Goal: Task Accomplishment & Management: Manage account settings

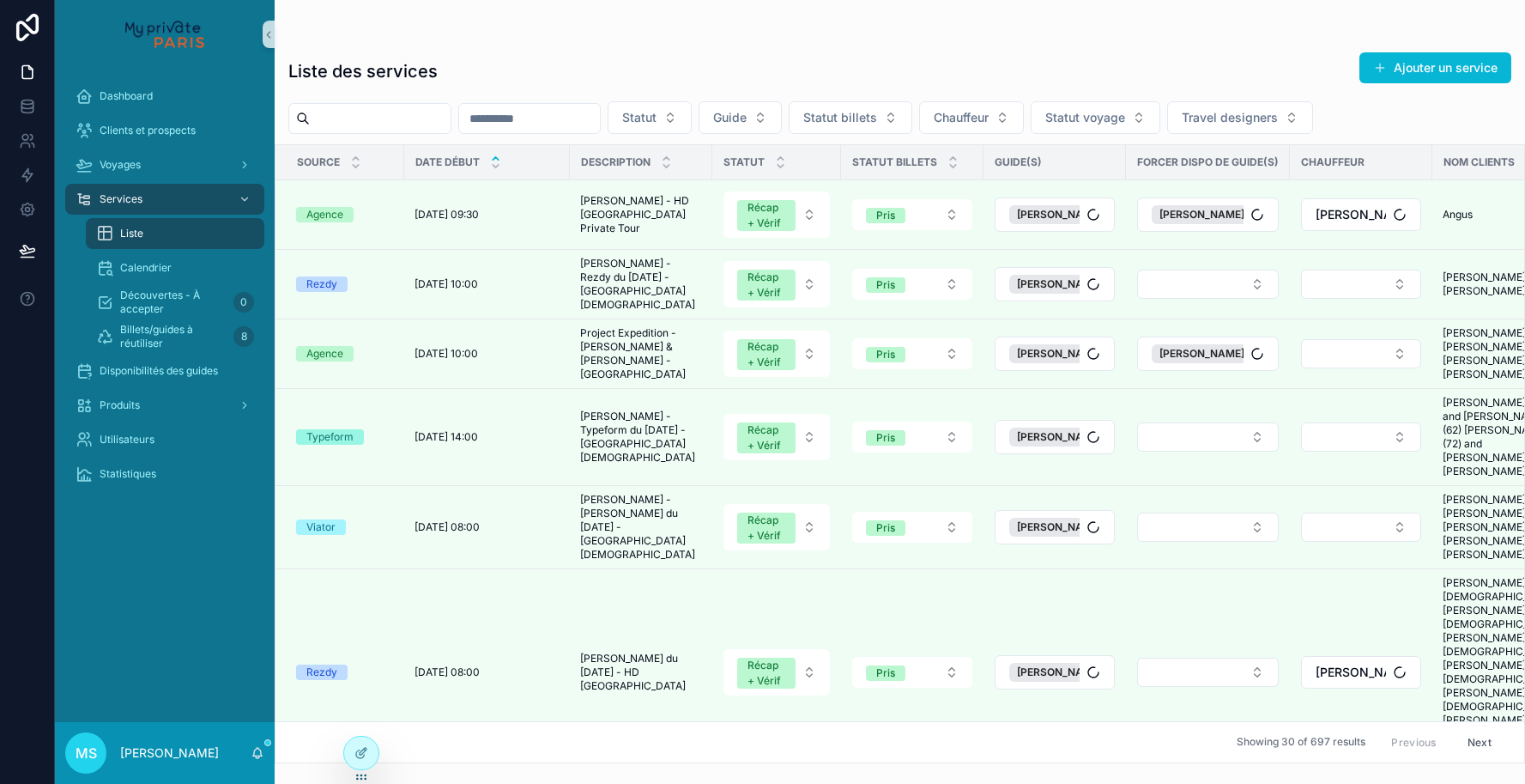
click at [407, 122] on input "scrollable content" at bounding box center [380, 118] width 141 height 24
paste input "*******"
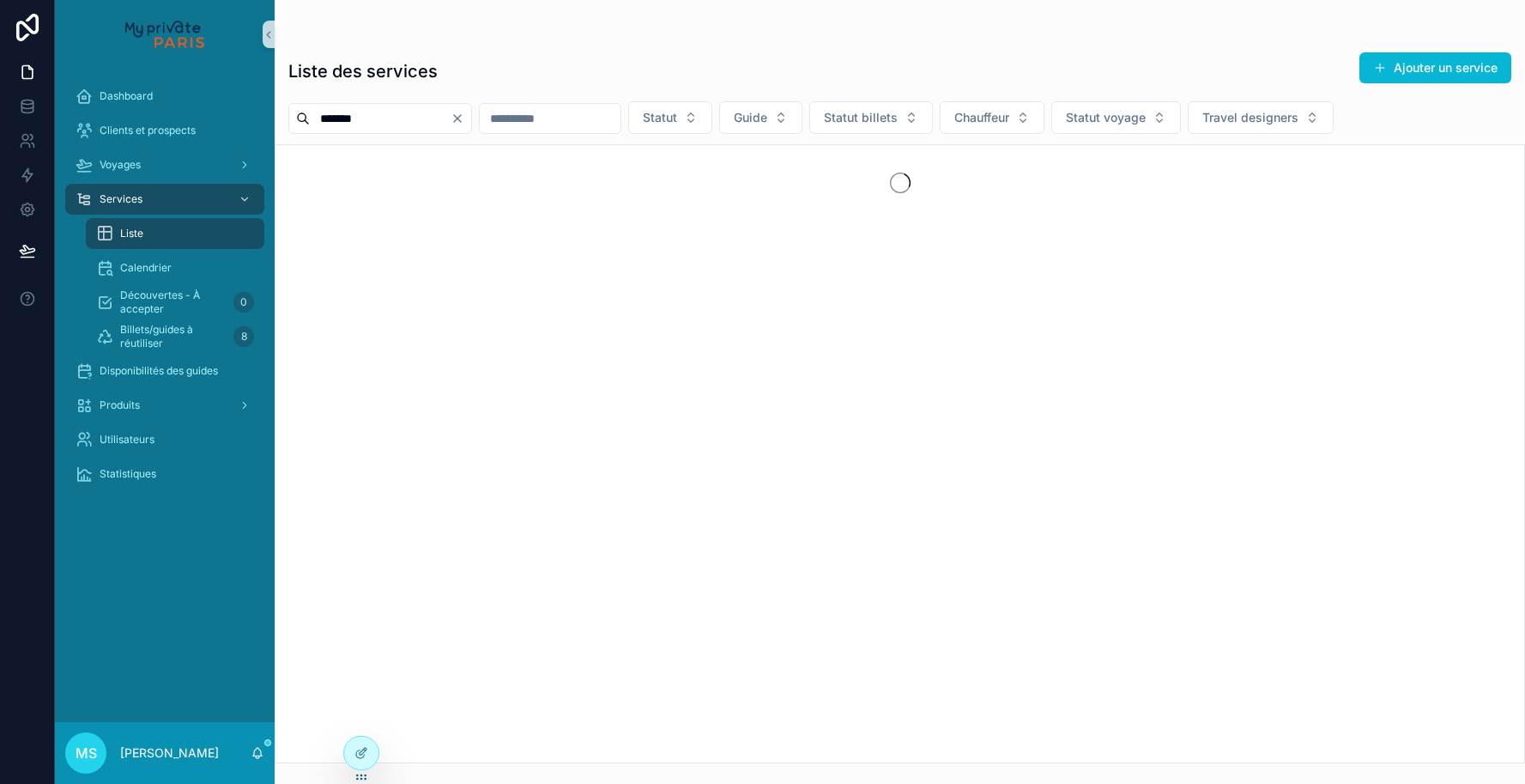
type input "*******"
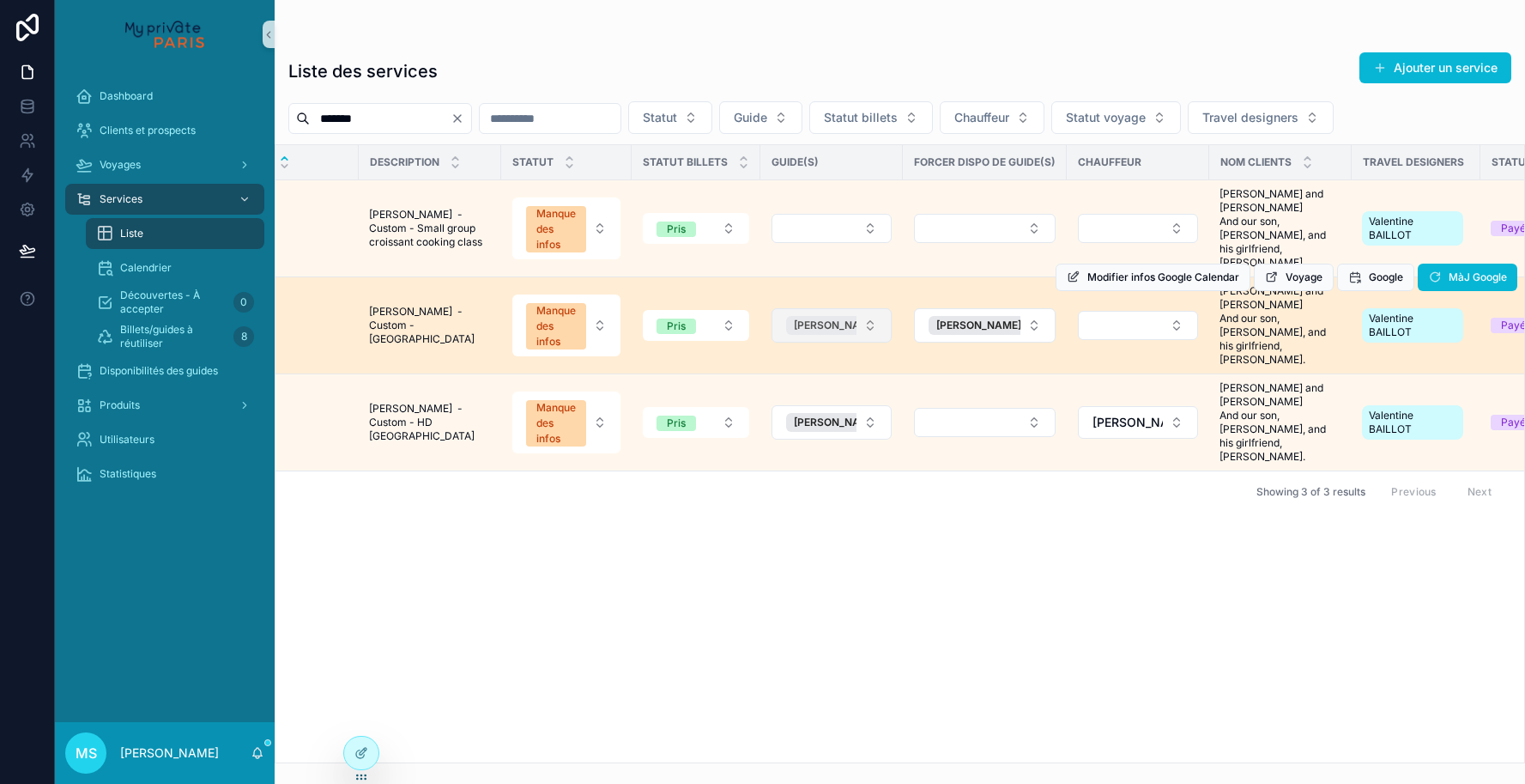
scroll to position [0, 132]
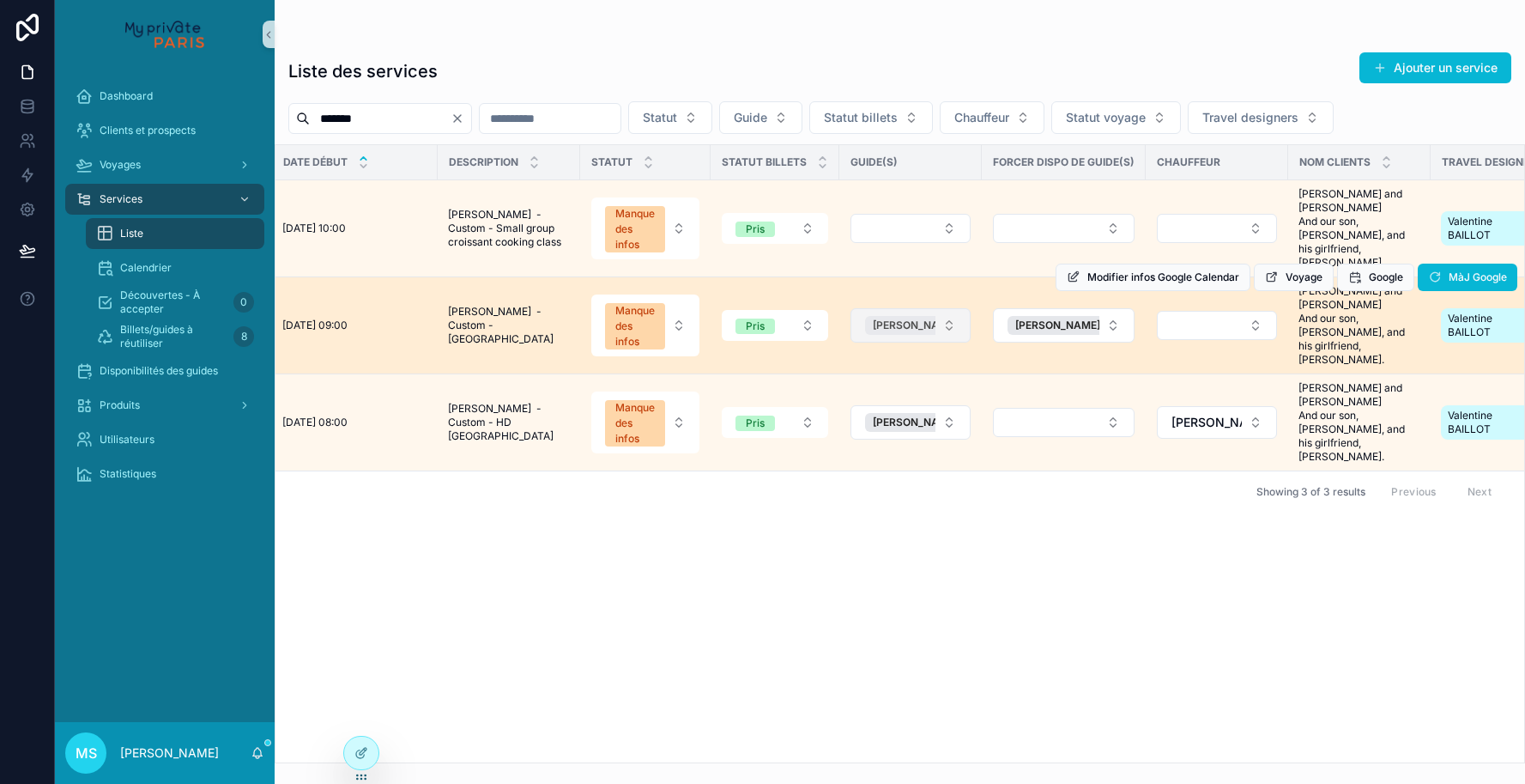
click at [921, 326] on span "[PERSON_NAME]" at bounding box center [915, 325] width 85 height 13
click at [1027, 330] on span "[PERSON_NAME]" at bounding box center [1057, 325] width 85 height 13
click at [931, 328] on button "Select Button" at bounding box center [911, 325] width 120 height 30
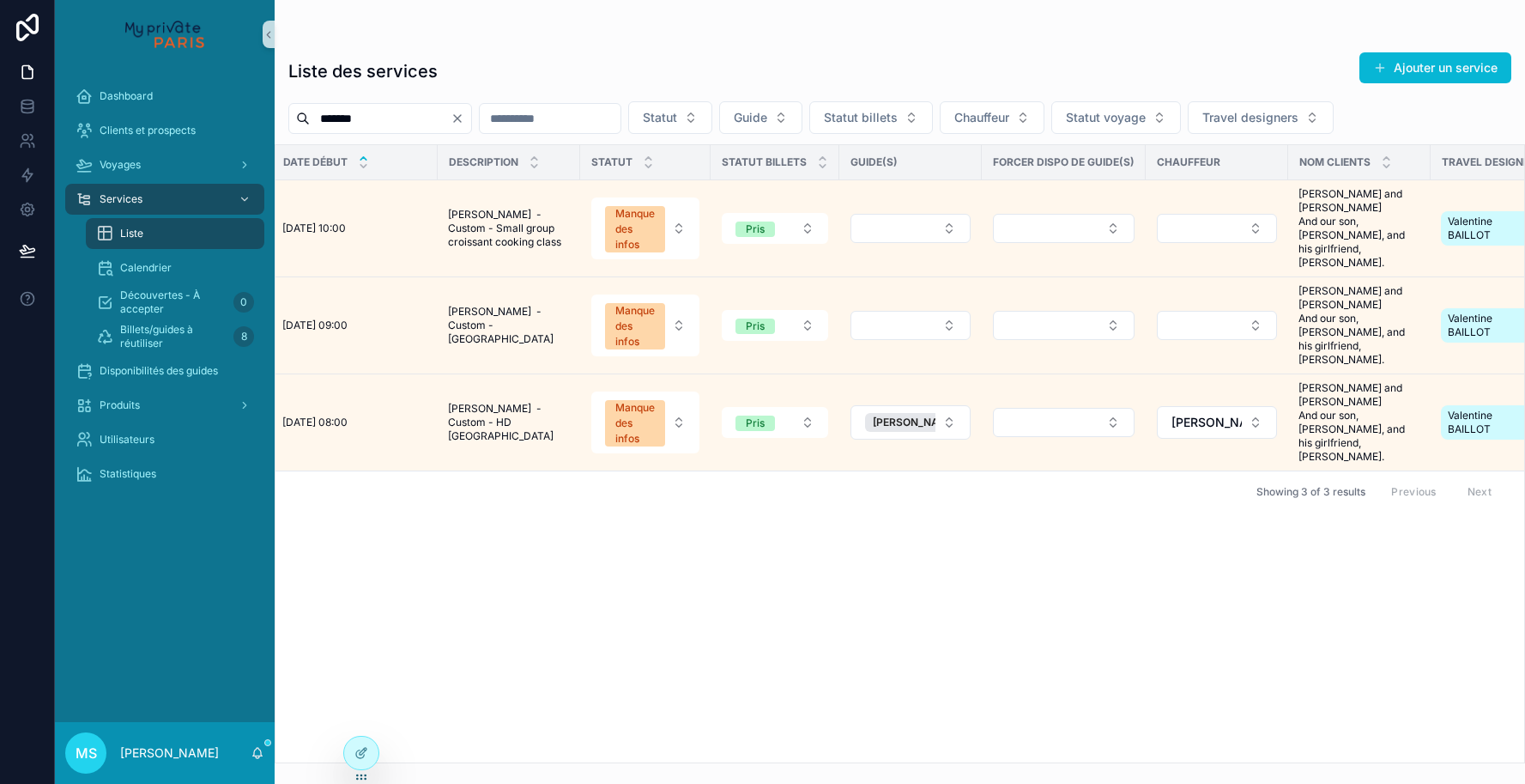
click at [1047, 325] on button "Select Button" at bounding box center [1064, 325] width 142 height 30
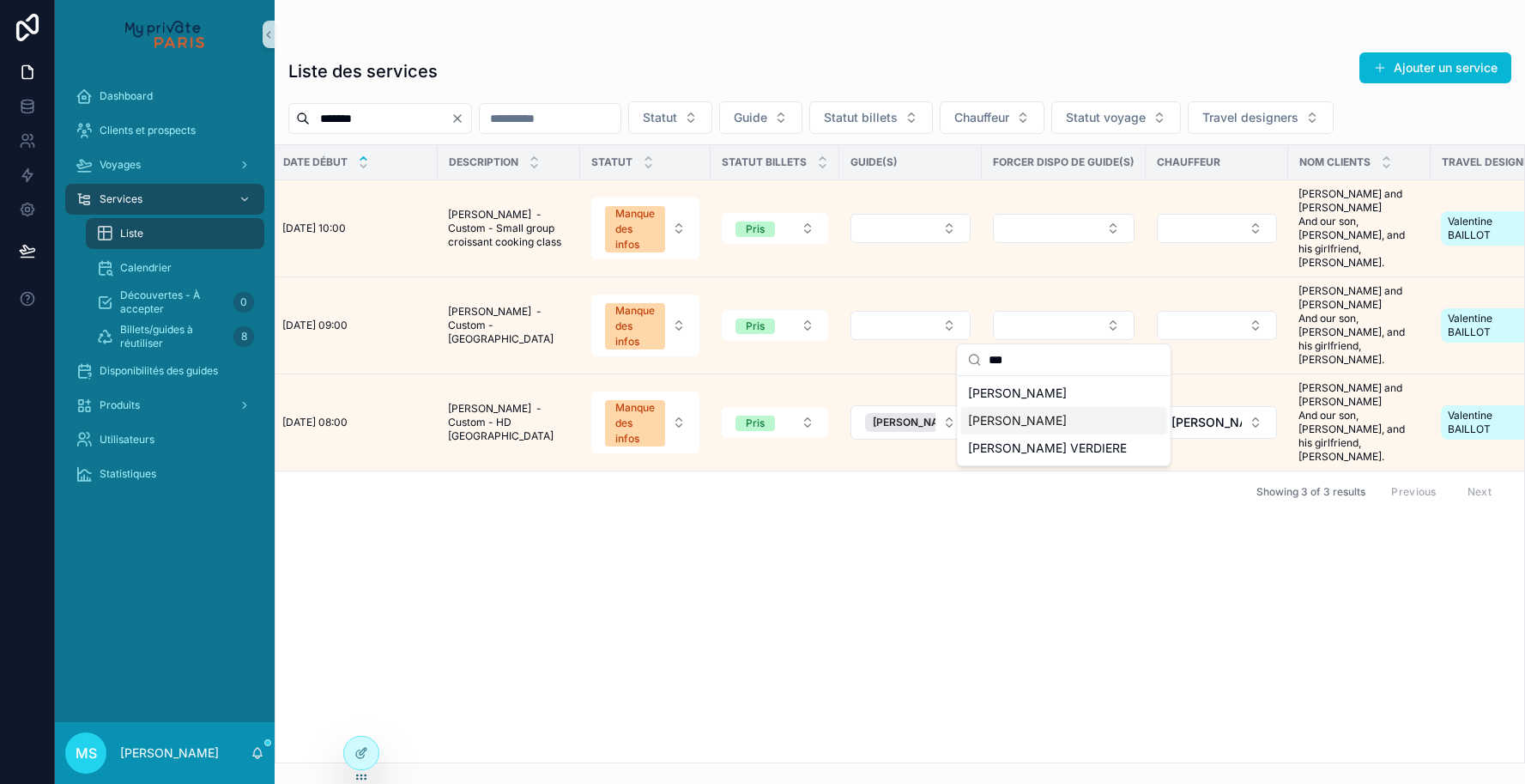
type input "***"
click at [1015, 425] on span "[PERSON_NAME]" at bounding box center [1017, 421] width 98 height 17
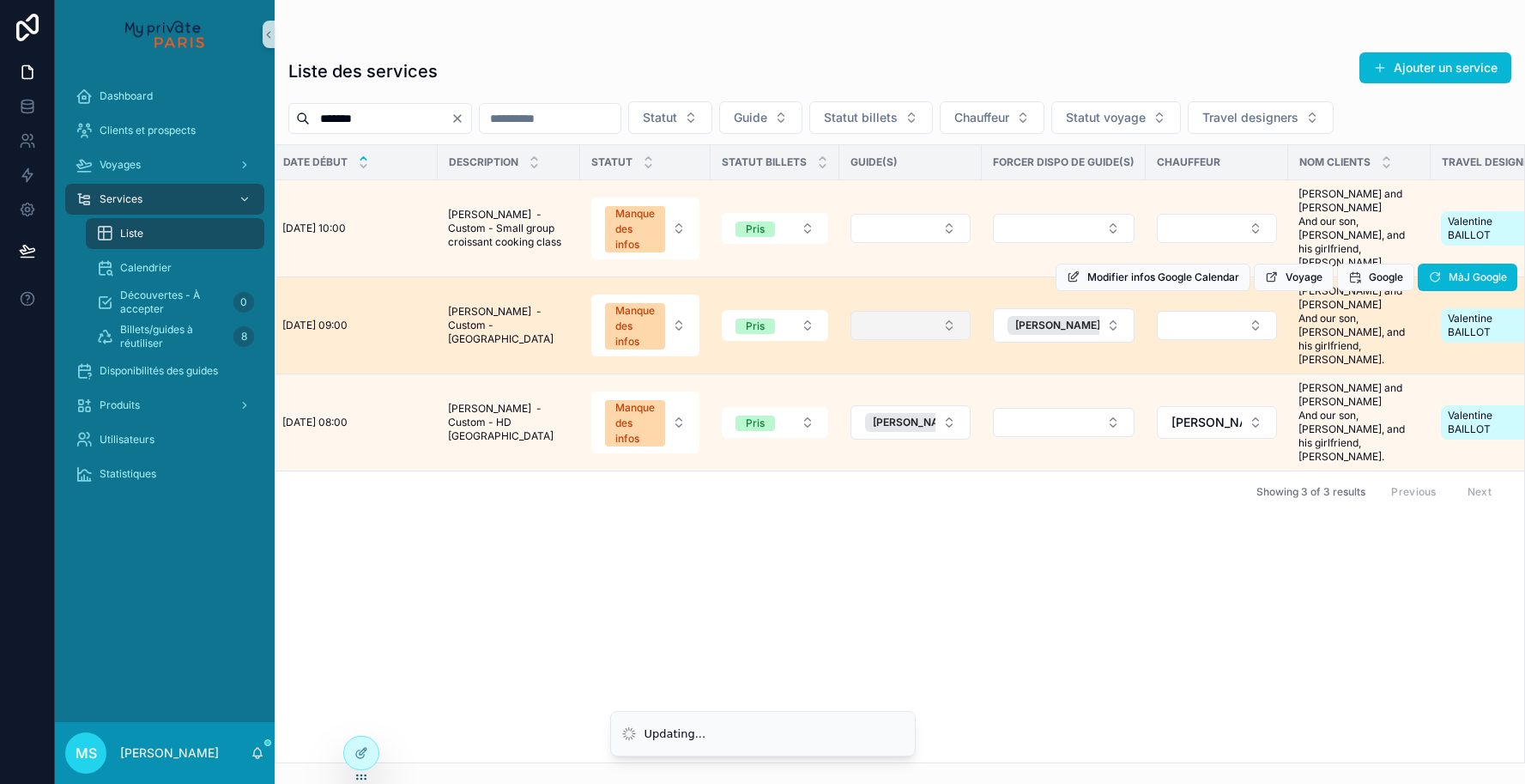
click at [940, 333] on button "Select Button" at bounding box center [911, 325] width 120 height 30
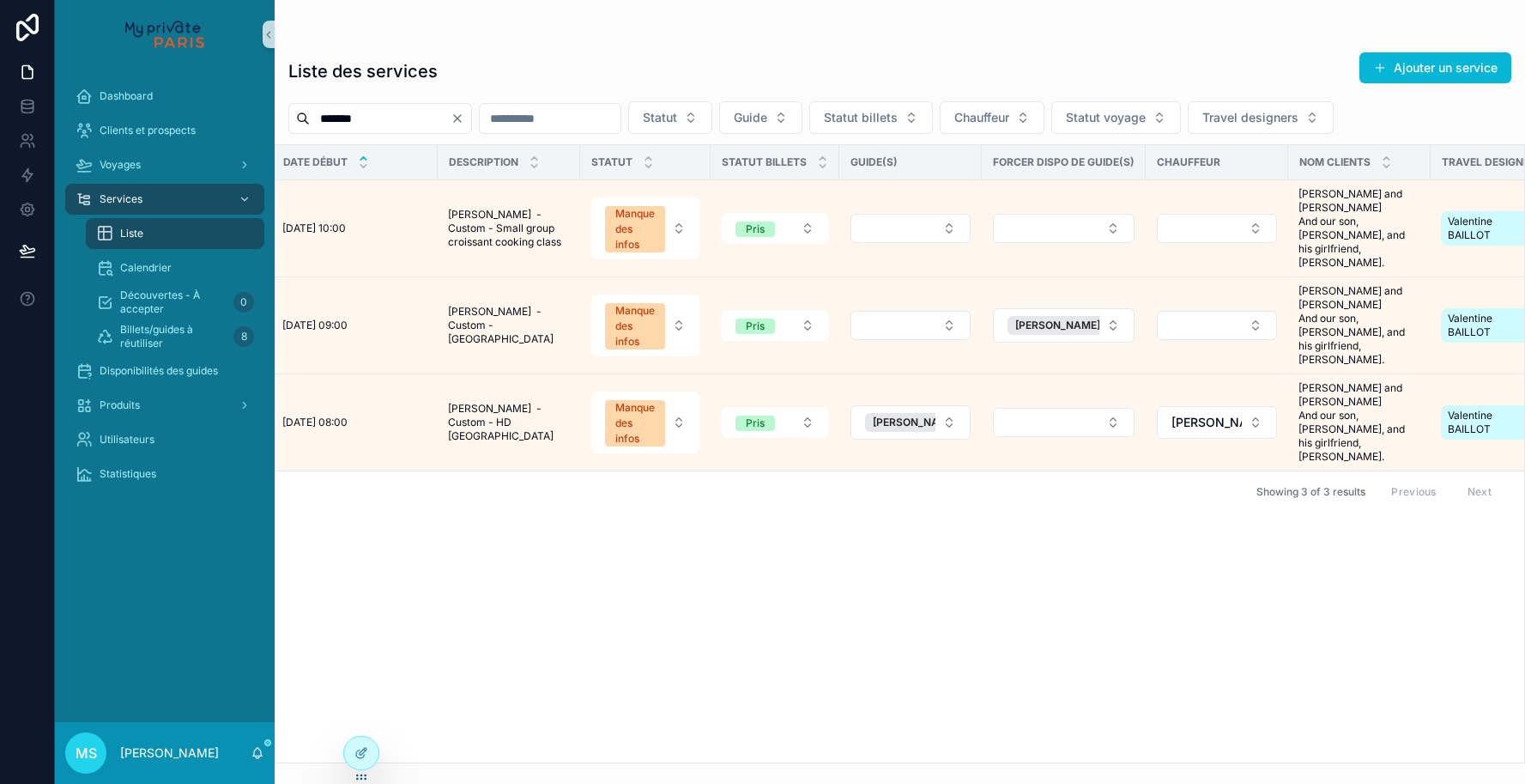
click at [892, 501] on div "Showing 3 of 3 results Previous Next" at bounding box center [900, 490] width 1249 height 41
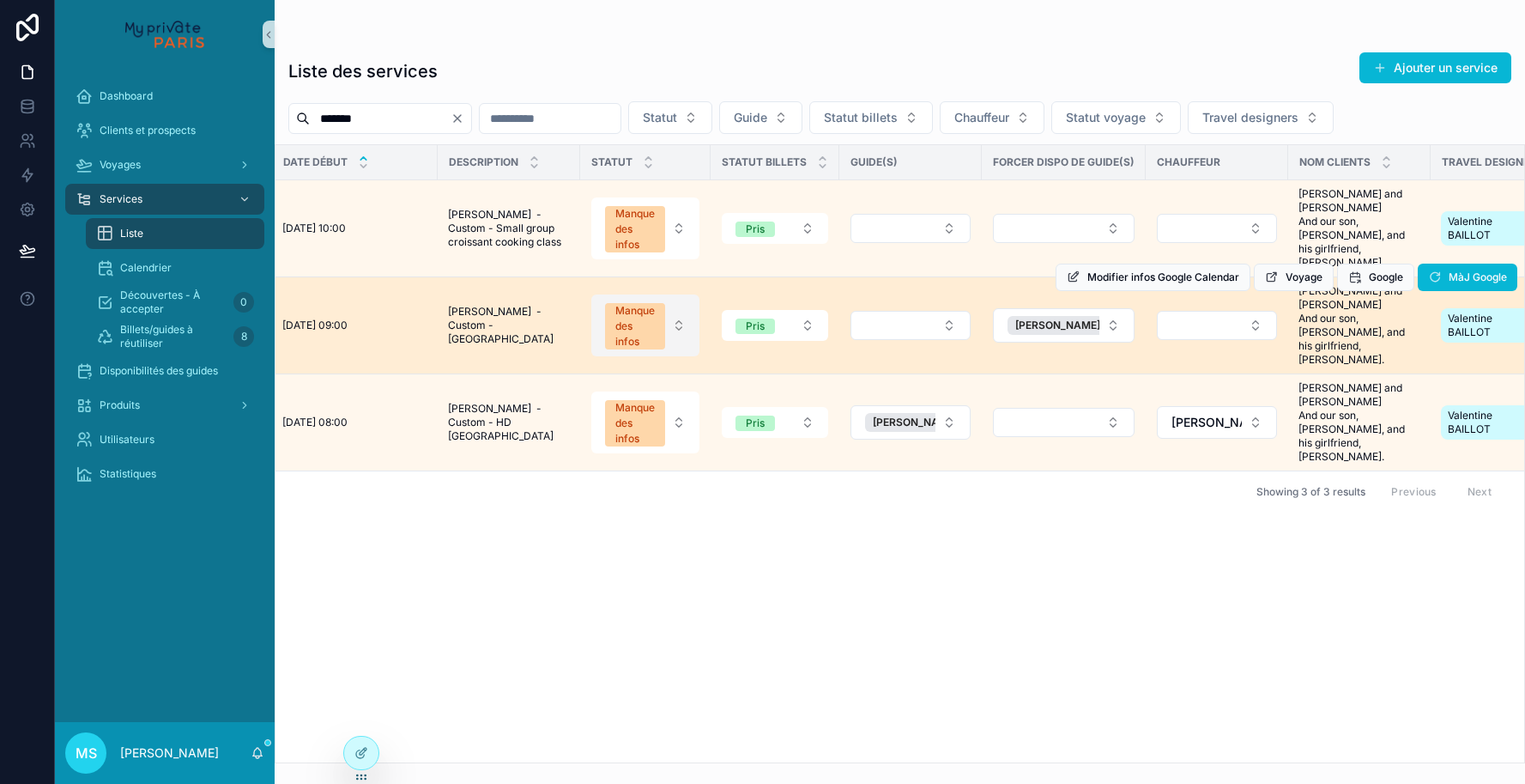
click at [680, 330] on button "Manque des infos" at bounding box center [645, 325] width 108 height 62
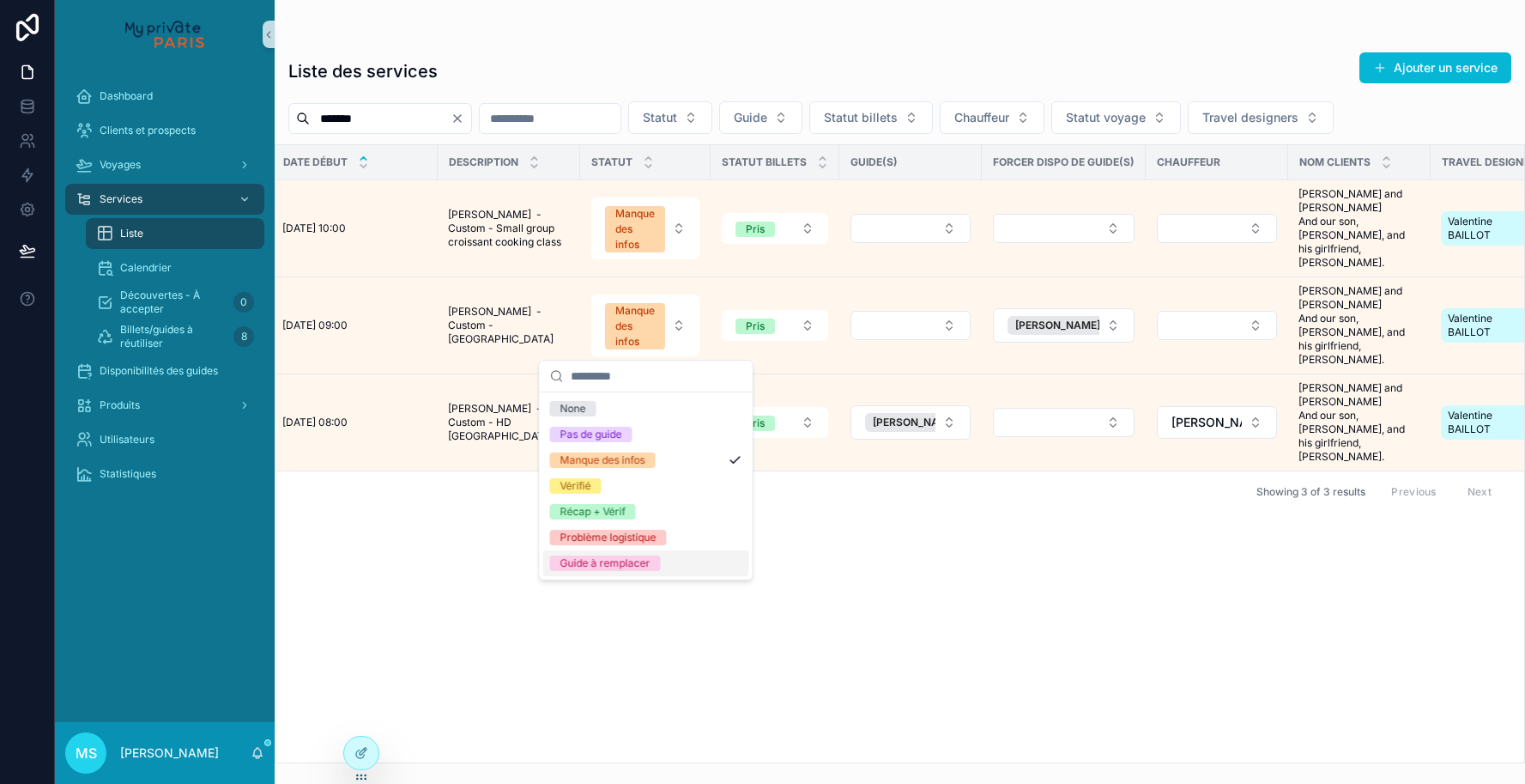
click at [642, 563] on div "Guide à remplacer" at bounding box center [605, 563] width 90 height 15
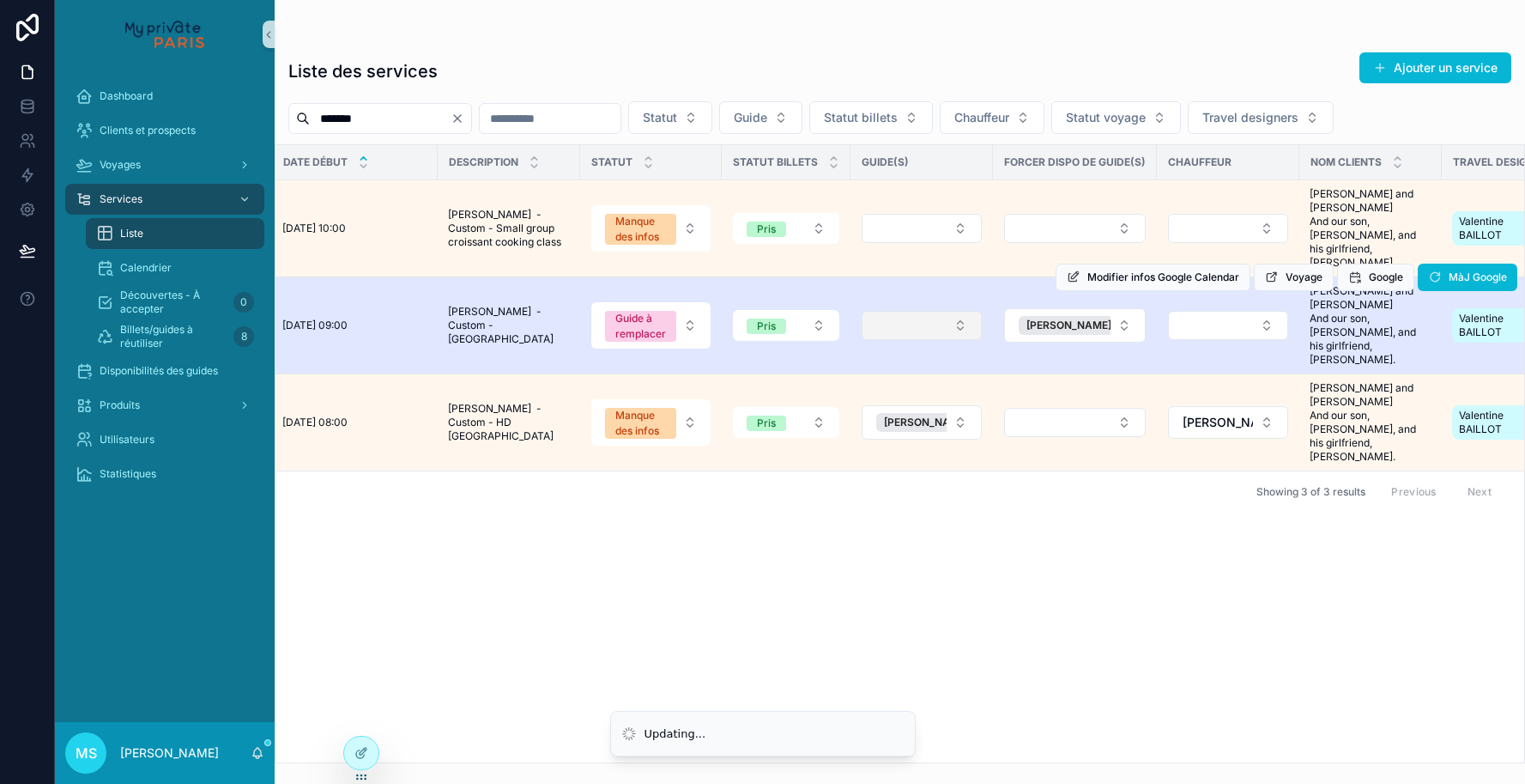
click at [900, 332] on button "Select Button" at bounding box center [922, 325] width 120 height 30
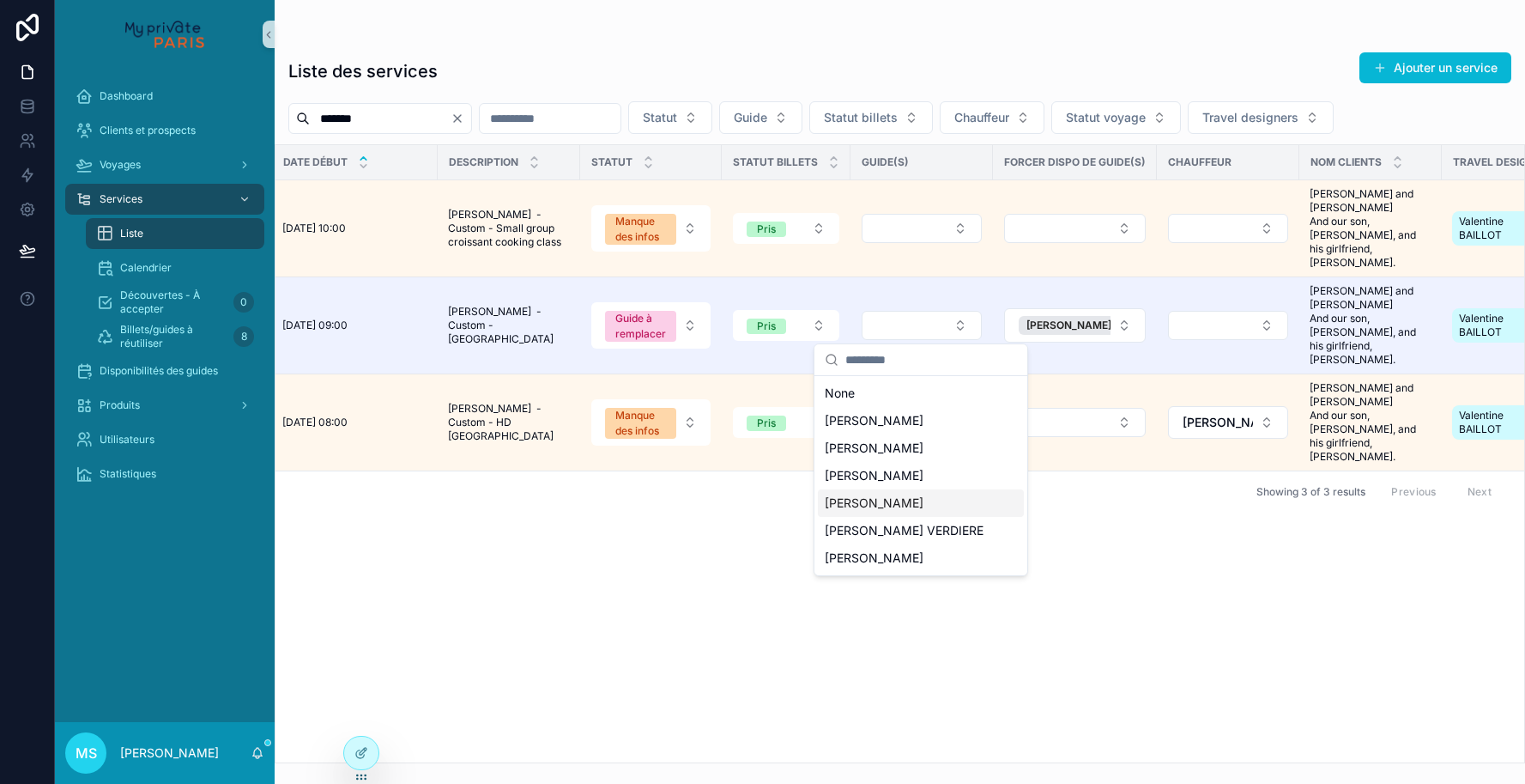
click at [882, 503] on span "[PERSON_NAME]" at bounding box center [874, 503] width 98 height 17
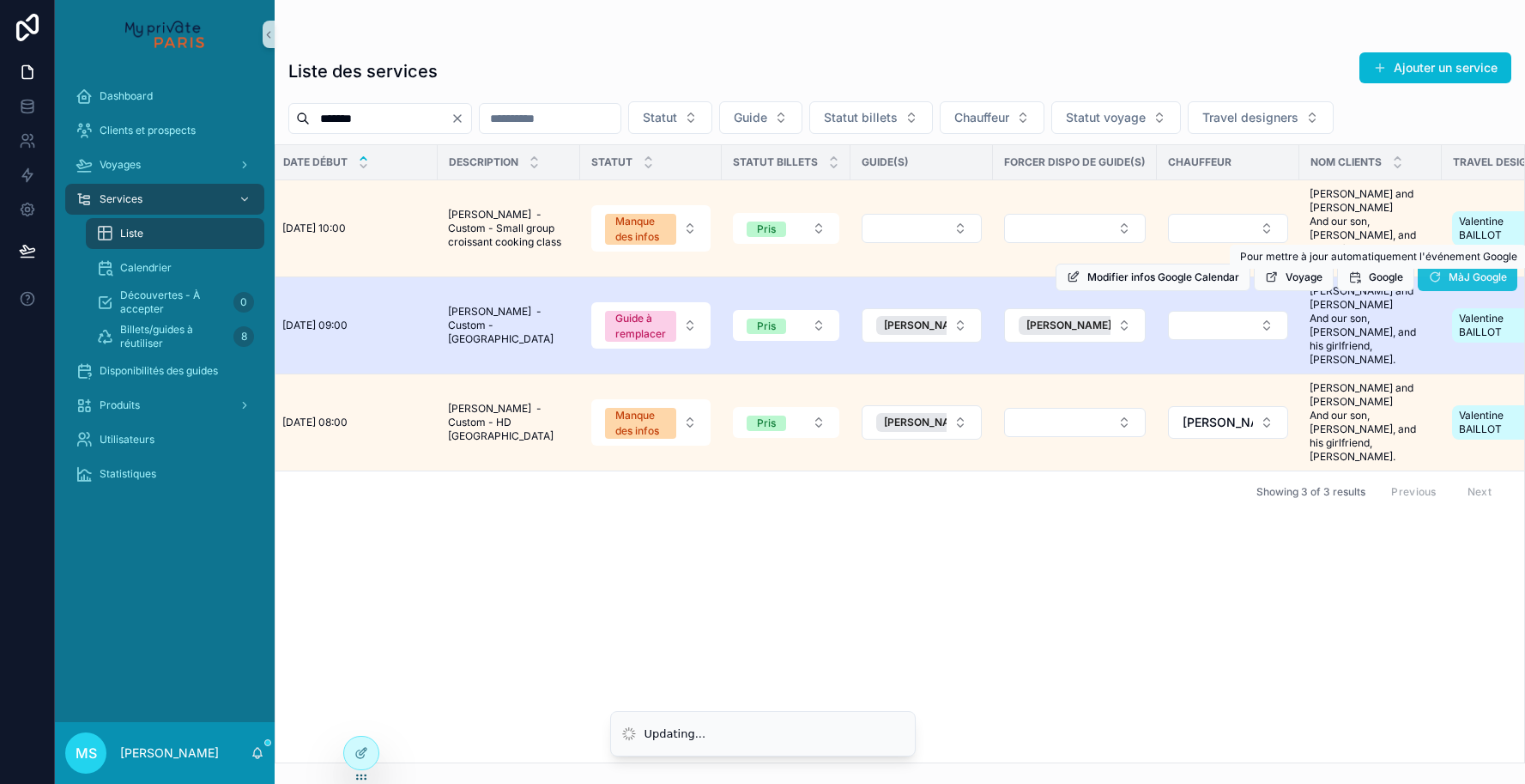
click at [1462, 282] on span "MàJ Google" at bounding box center [1477, 277] width 58 height 13
click at [1440, 281] on icon "scrollable content" at bounding box center [1435, 277] width 13 height 13
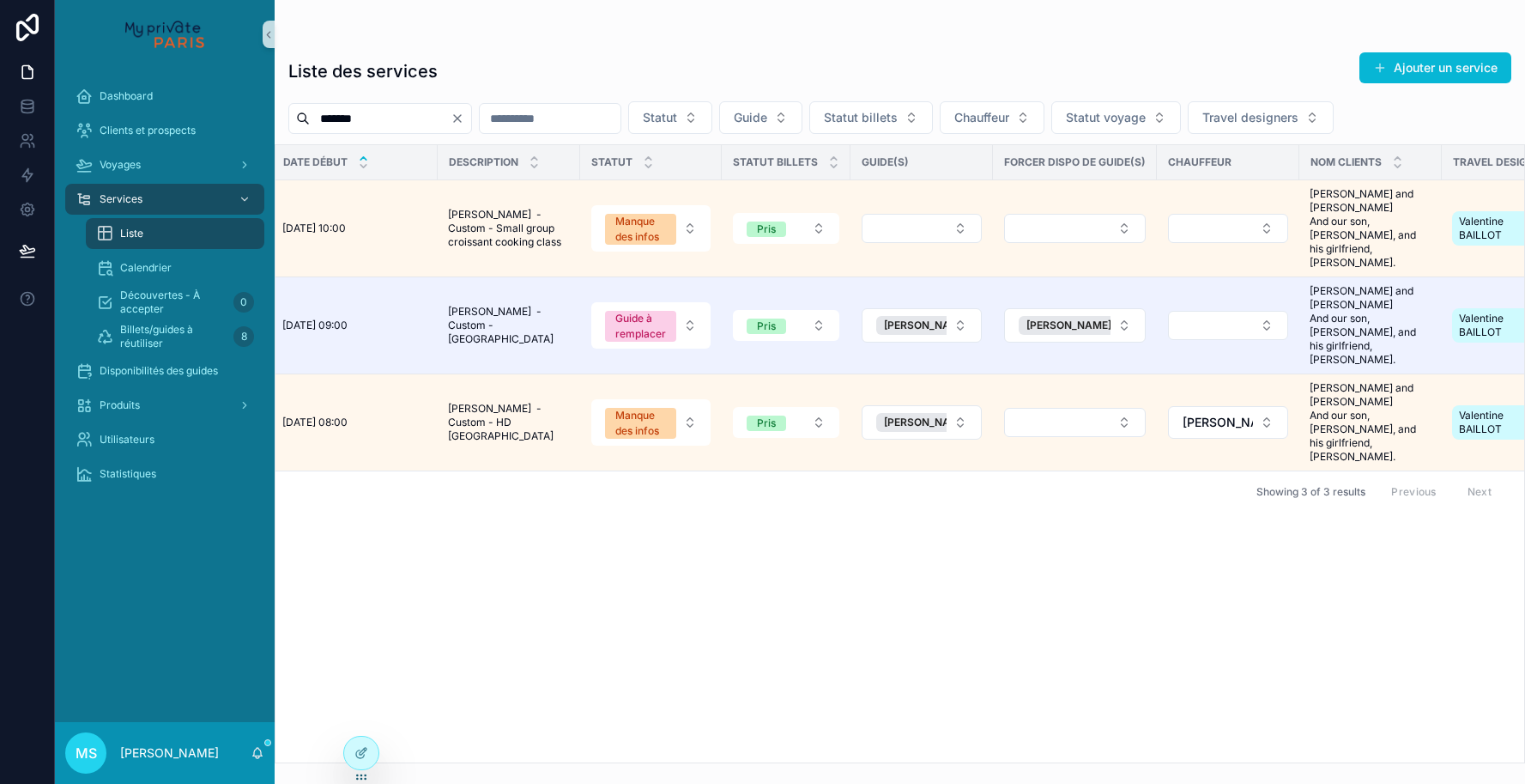
drag, startPoint x: 369, startPoint y: 127, endPoint x: 314, endPoint y: 123, distance: 55.1
click at [314, 123] on input "*******" at bounding box center [380, 118] width 141 height 24
paste input "**"
type input "*********"
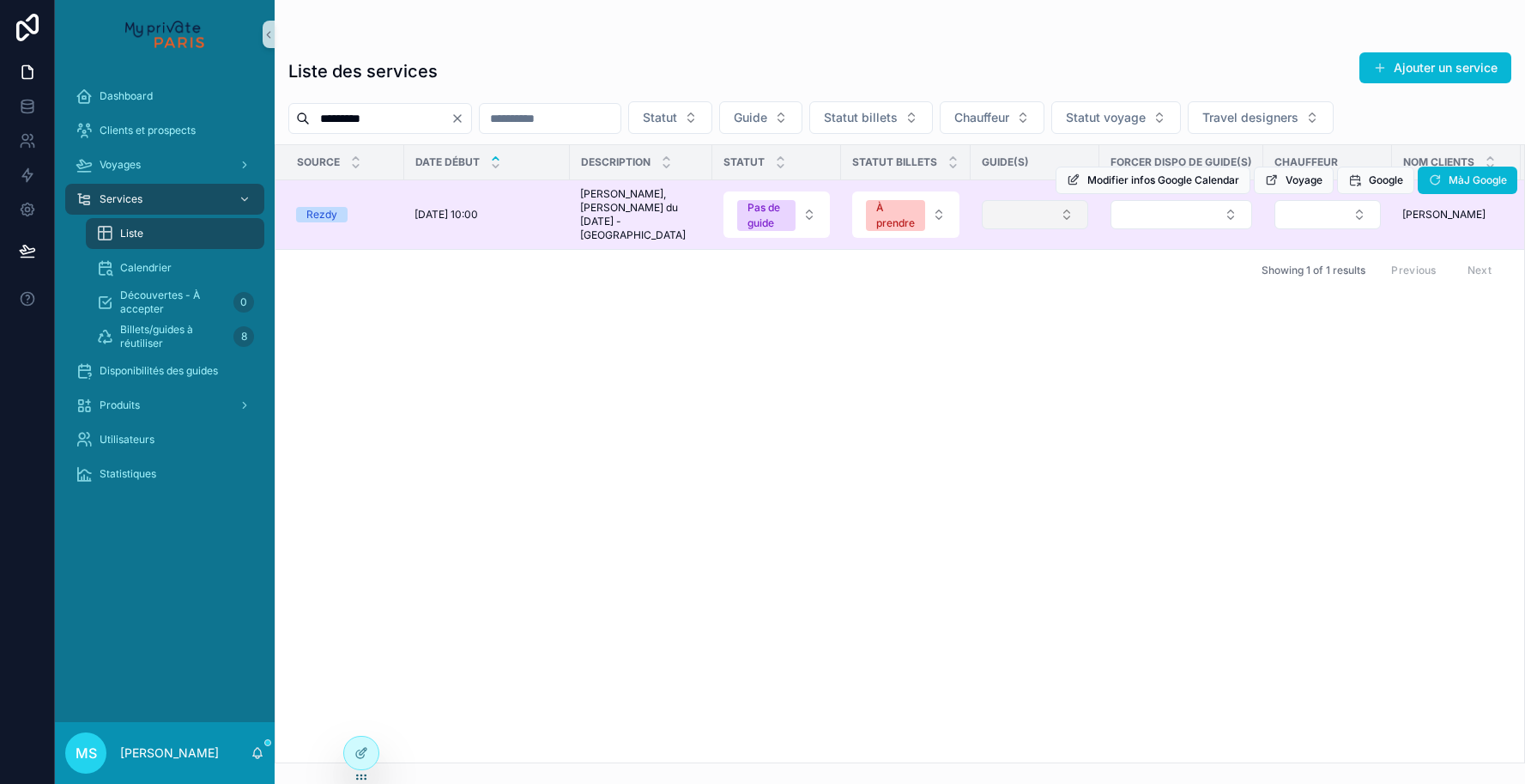
click at [1044, 213] on button "Select Button" at bounding box center [1035, 214] width 106 height 30
click at [1138, 206] on div "Modifier infos Google Calendar Voyage Google MàJ Google" at bounding box center [1286, 181] width 462 height 69
click at [1138, 214] on button "Select Button" at bounding box center [1182, 214] width 142 height 30
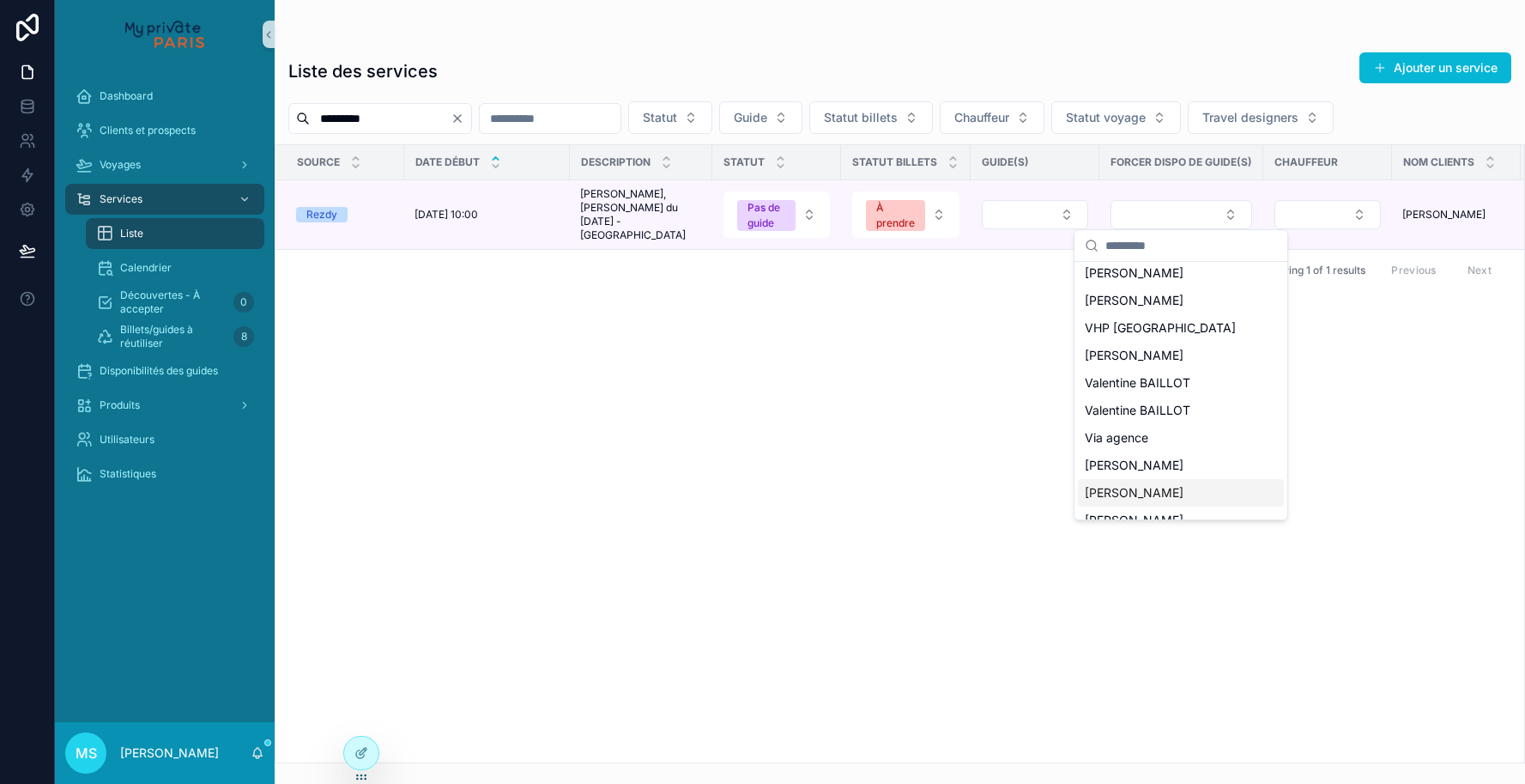
scroll to position [2169, 0]
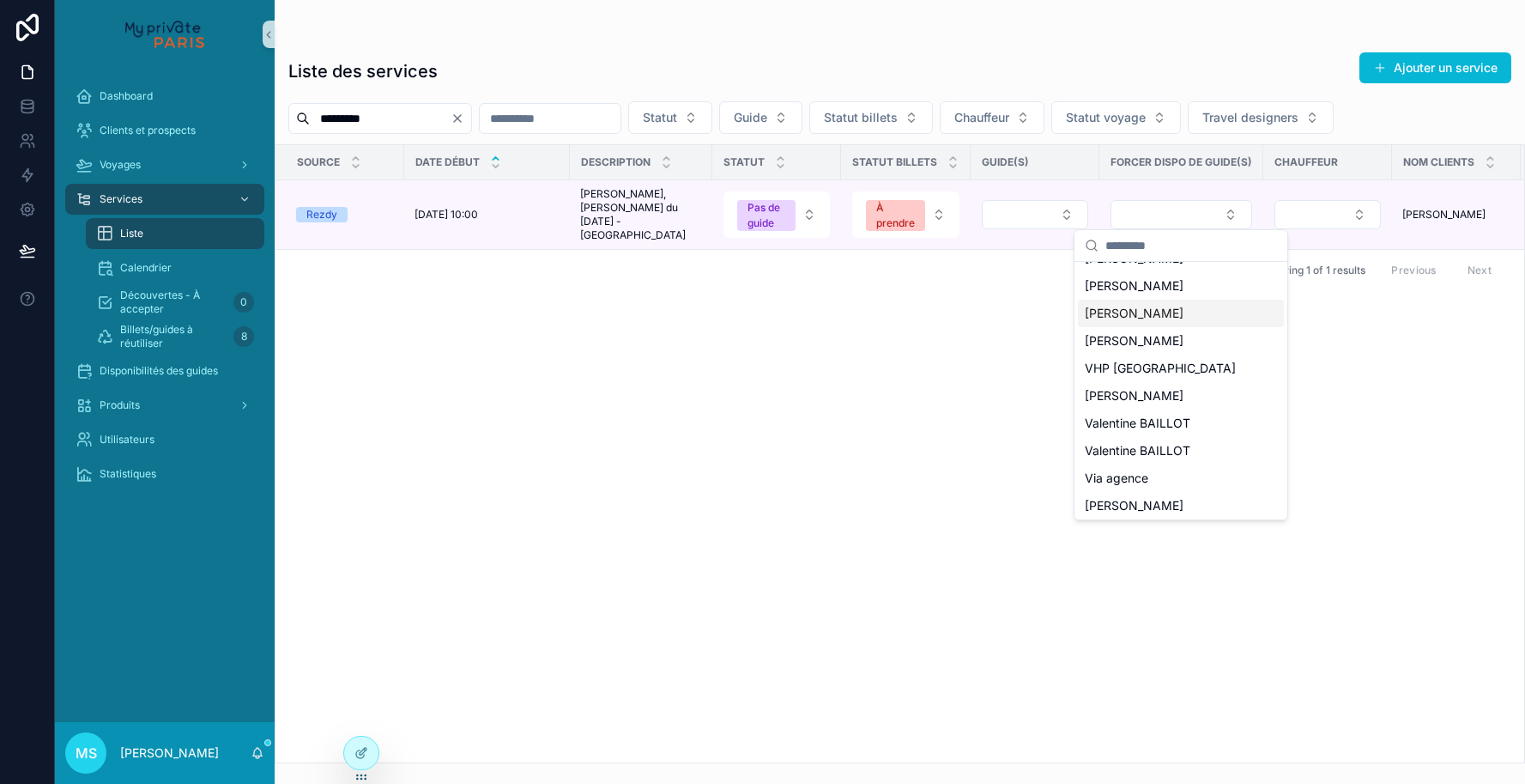
click at [1122, 305] on span "[PERSON_NAME]" at bounding box center [1134, 314] width 98 height 17
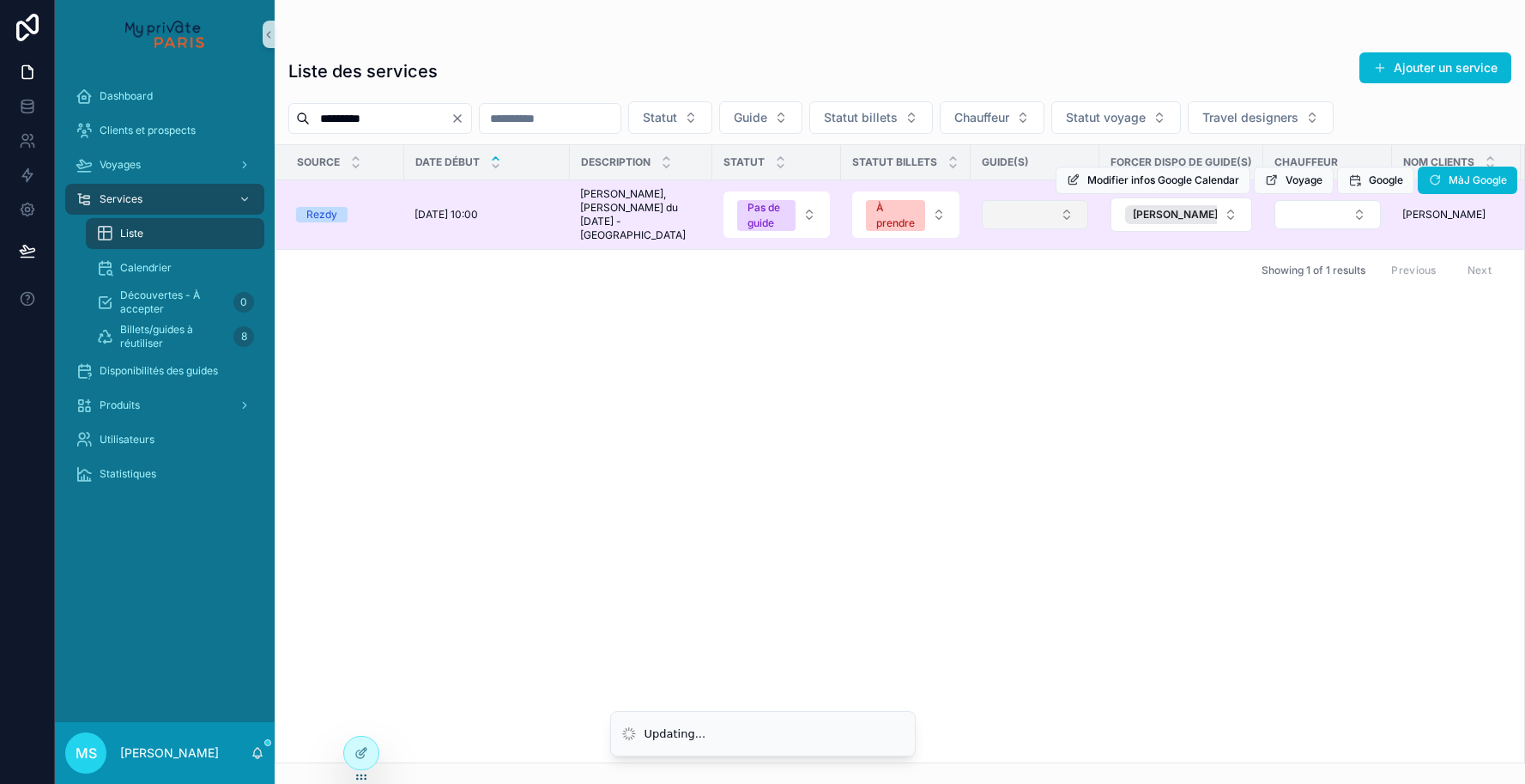
click at [1069, 218] on button "Select Button" at bounding box center [1035, 214] width 106 height 30
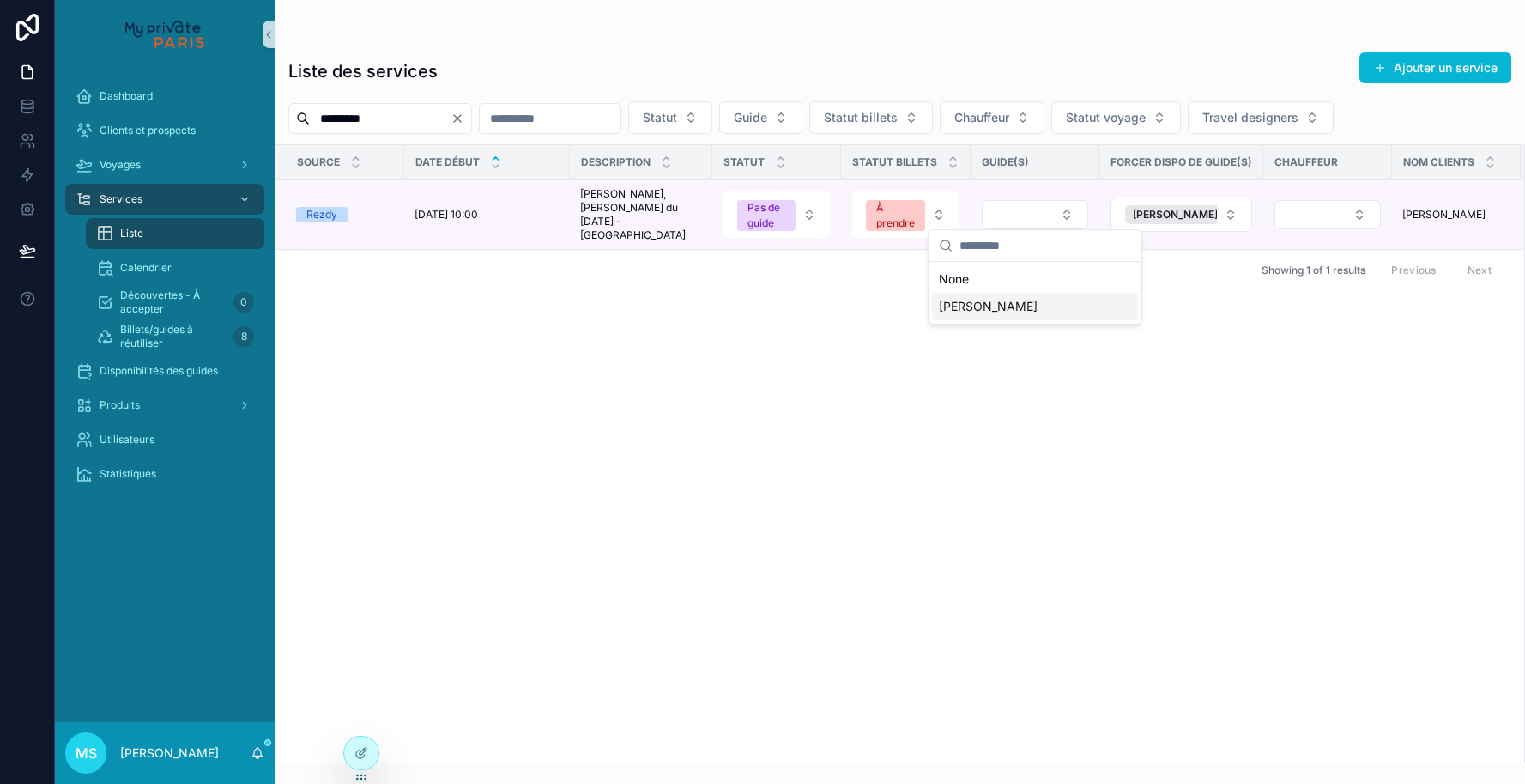
click at [1038, 305] on div "[PERSON_NAME]" at bounding box center [1035, 306] width 206 height 28
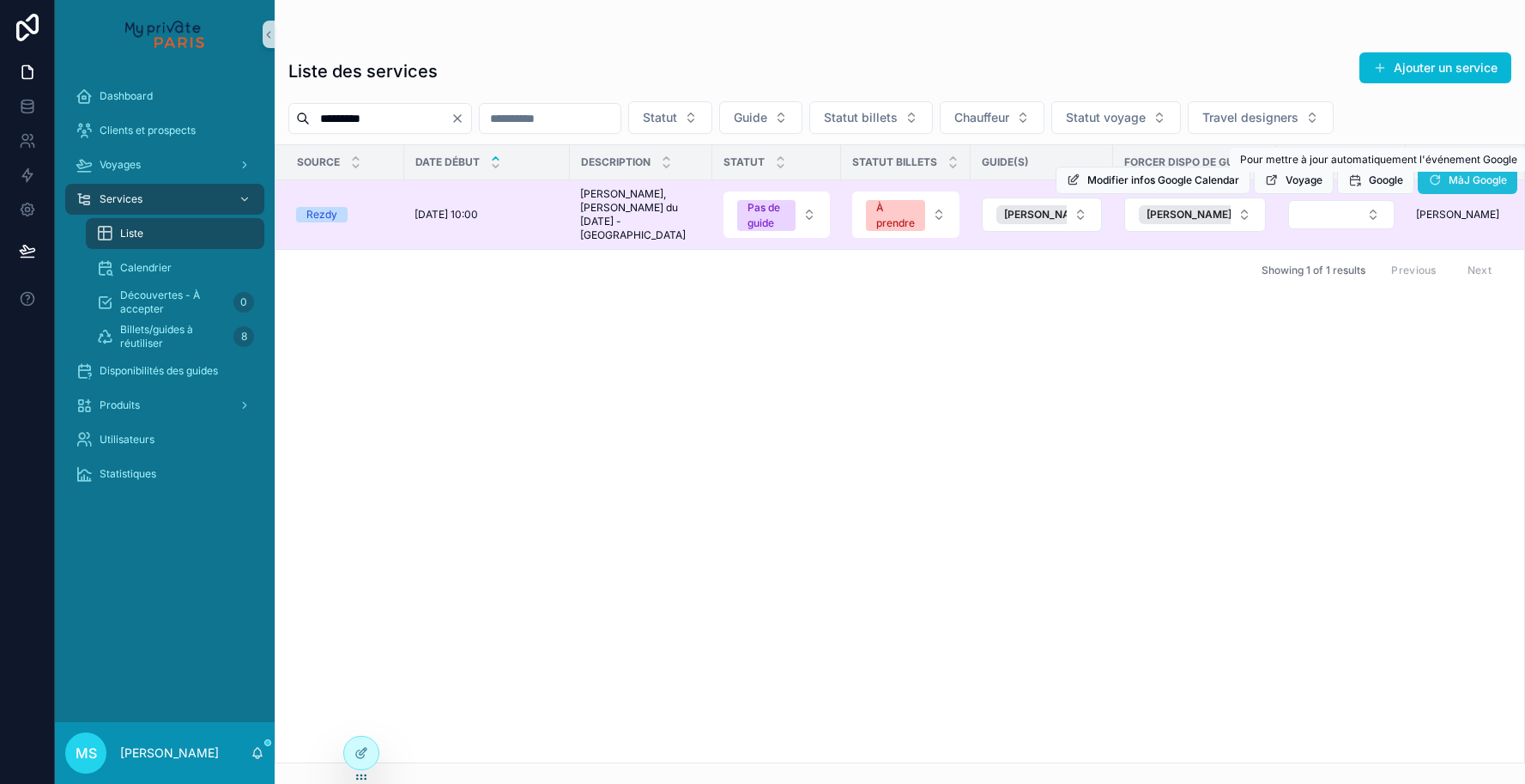
click at [1478, 187] on button "MàJ Google" at bounding box center [1468, 180] width 99 height 28
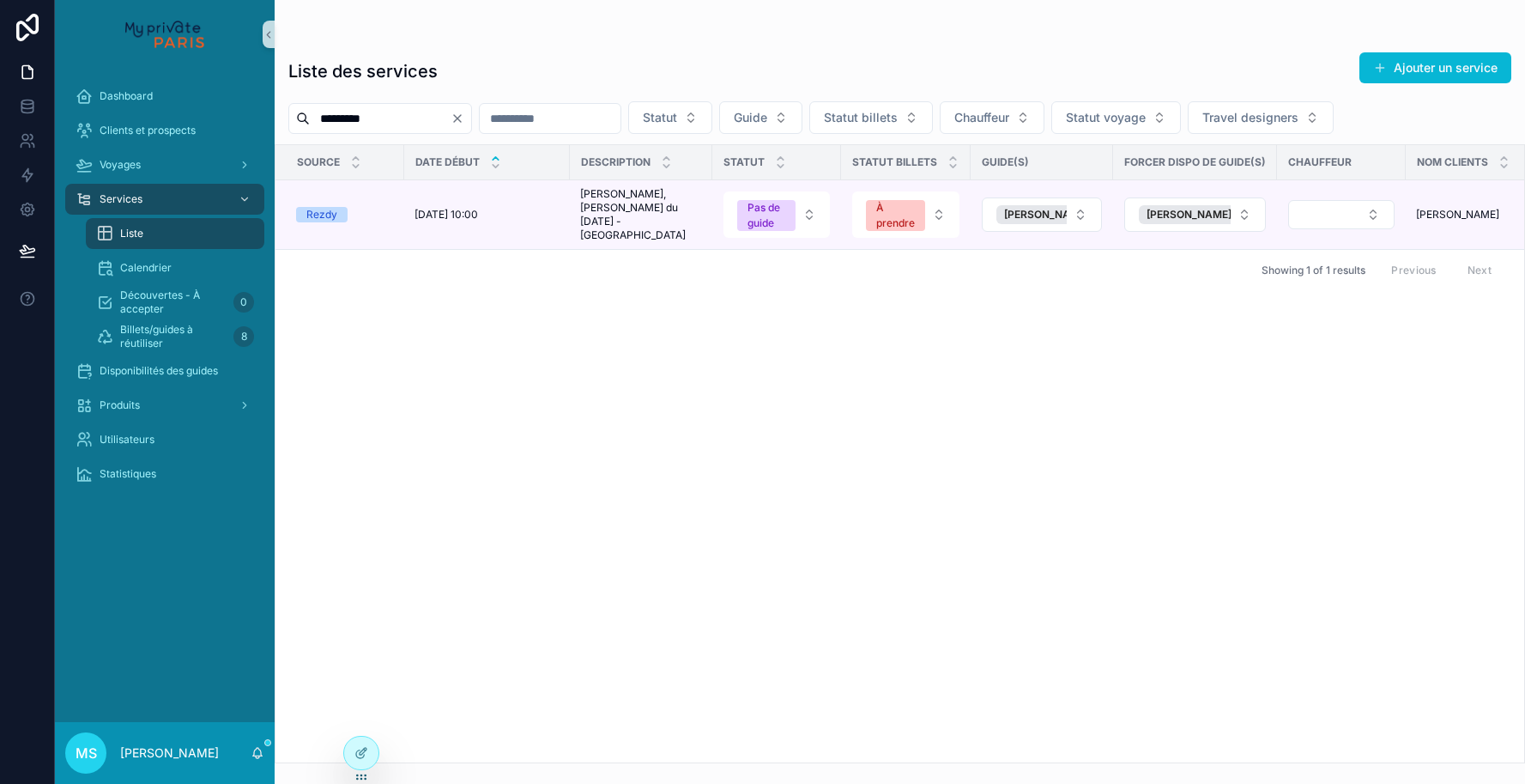
click at [704, 316] on div "Source Date début Description Statut Statut billets Guide(s) Forcer dispo de gu…" at bounding box center [900, 453] width 1249 height 617
click at [155, 163] on div "Voyages" at bounding box center [164, 164] width 179 height 28
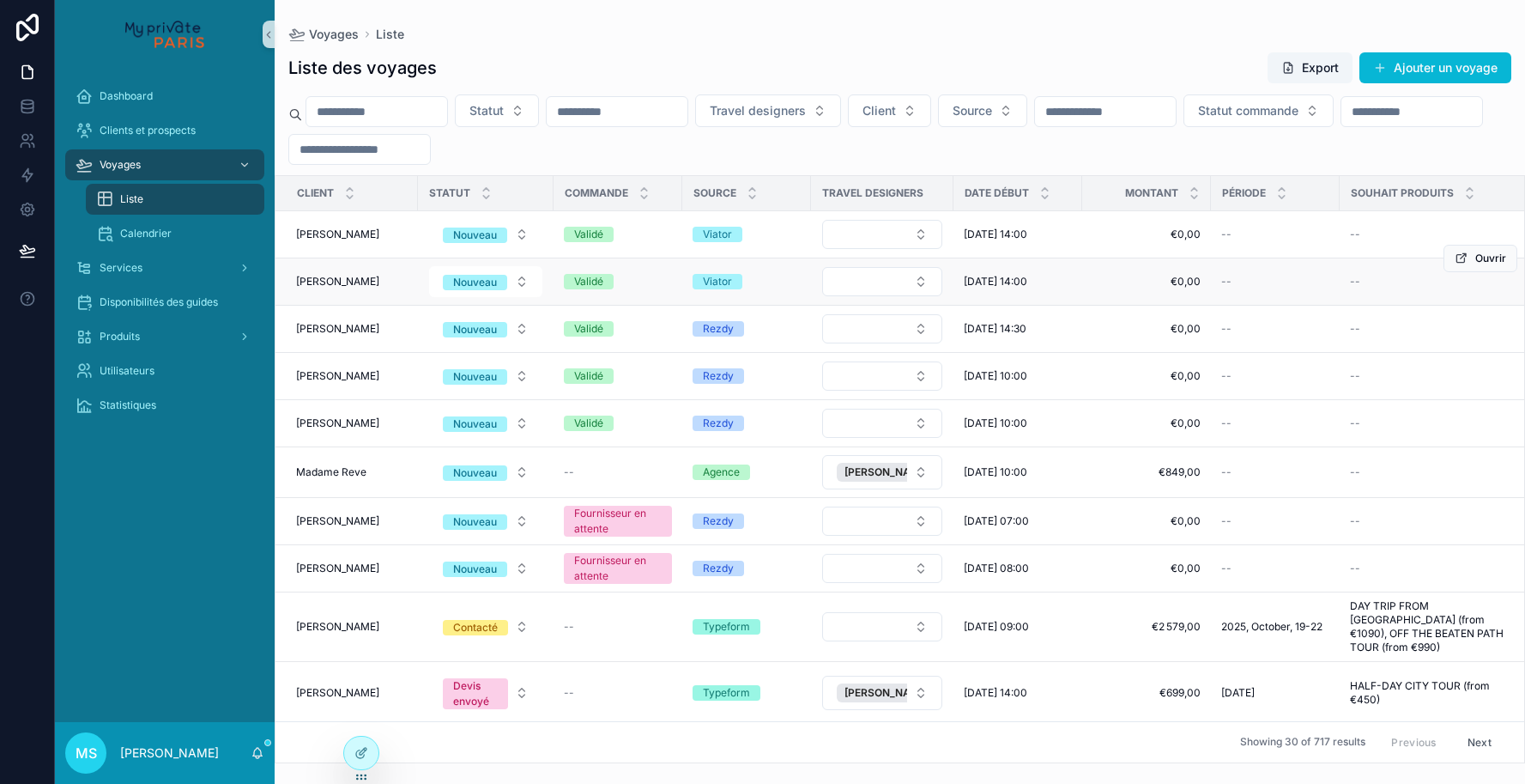
click at [351, 282] on span "Matteson, James" at bounding box center [338, 281] width 83 height 13
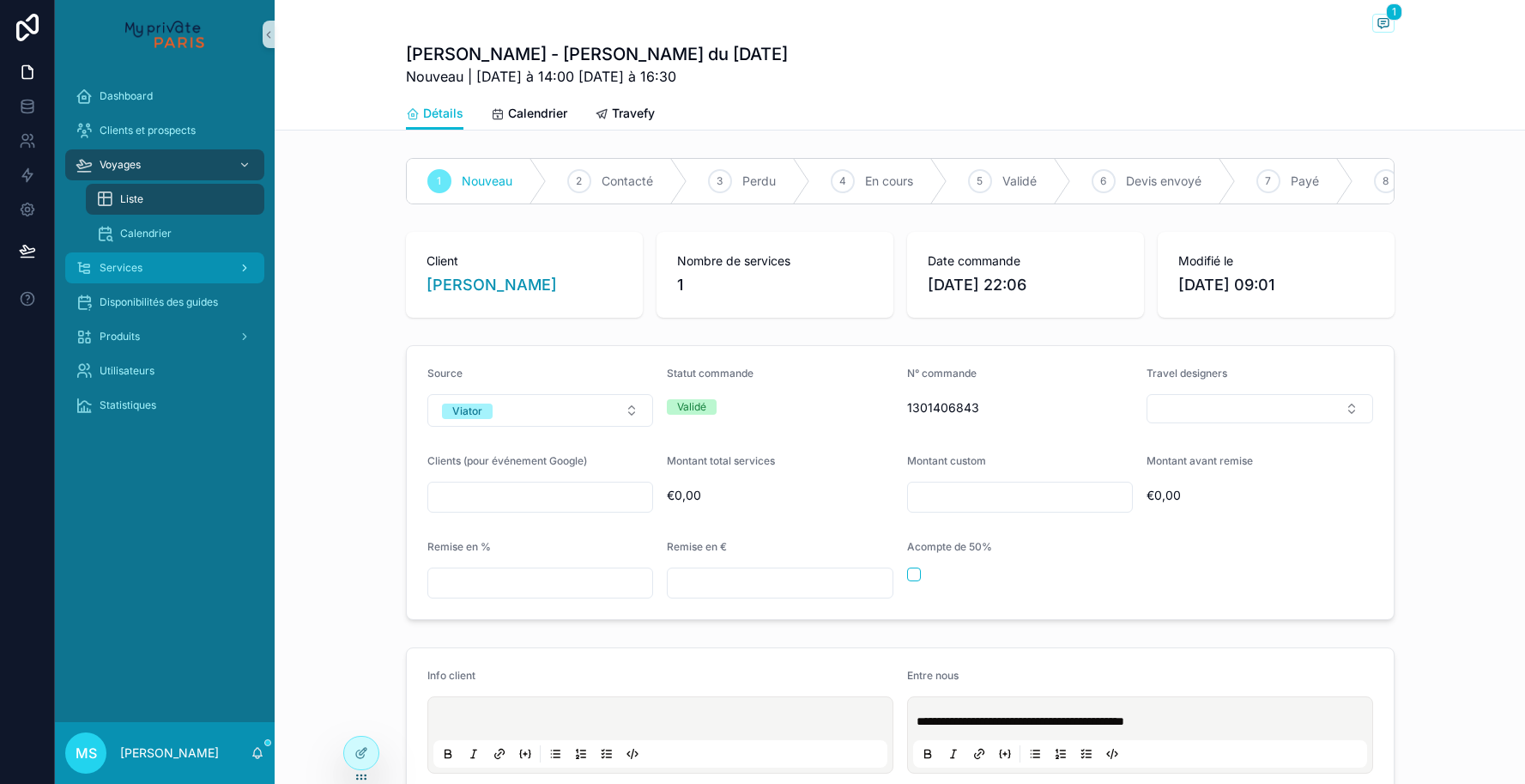
click at [150, 275] on div "Services" at bounding box center [164, 268] width 179 height 28
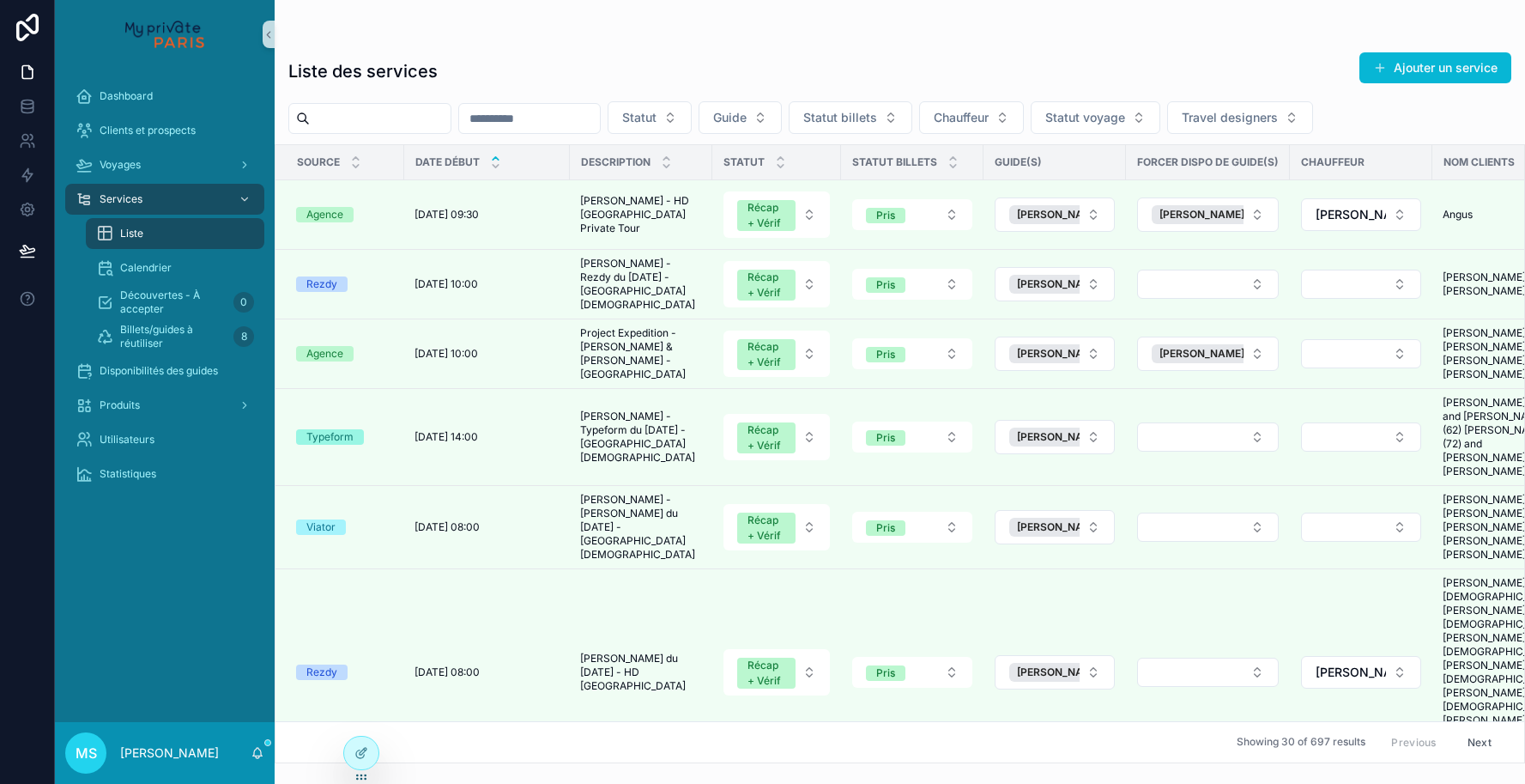
click at [163, 236] on div "Liste" at bounding box center [175, 233] width 158 height 28
click at [692, 119] on button "Statut" at bounding box center [650, 118] width 84 height 33
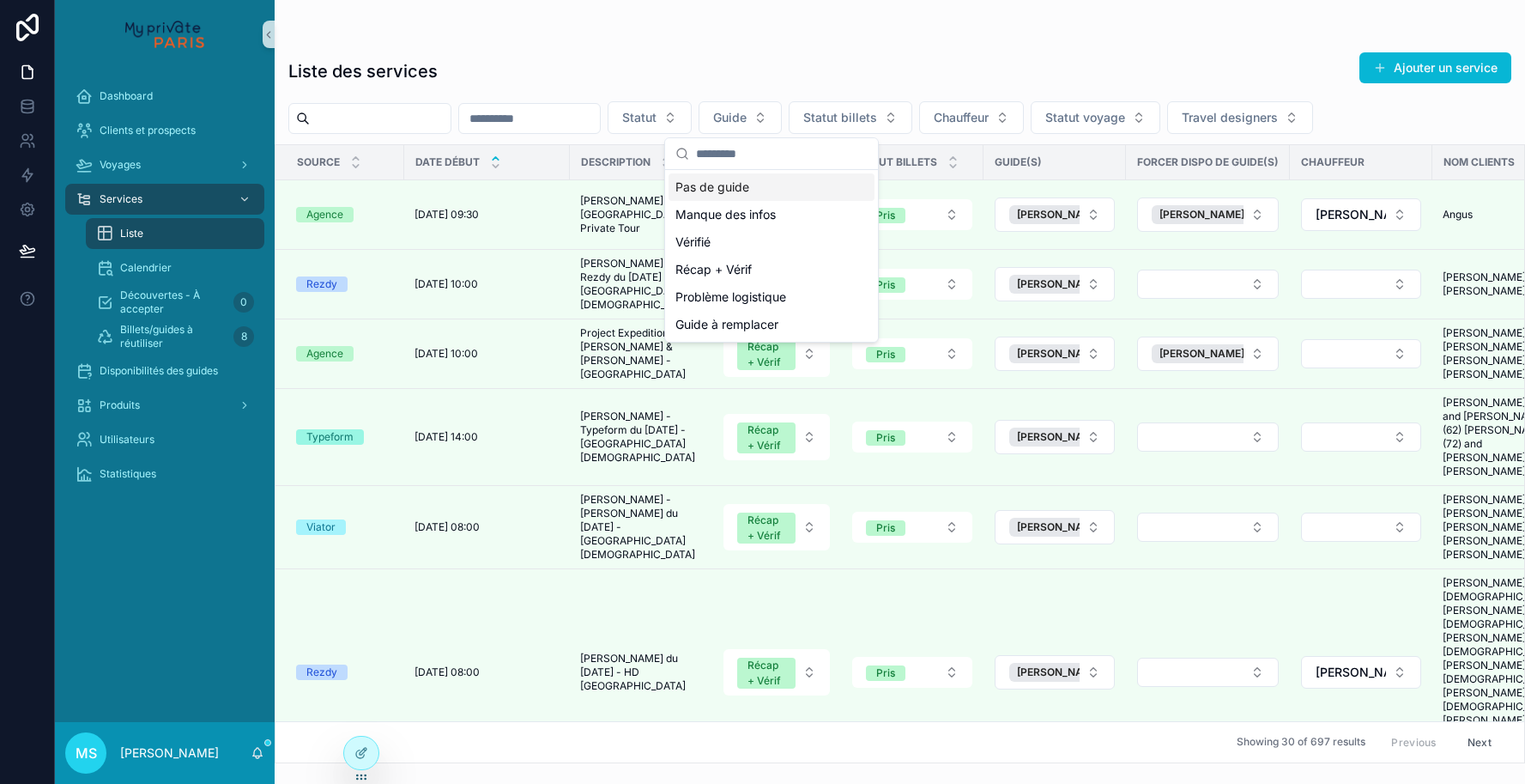
click at [766, 188] on div "Pas de guide" at bounding box center [771, 186] width 206 height 28
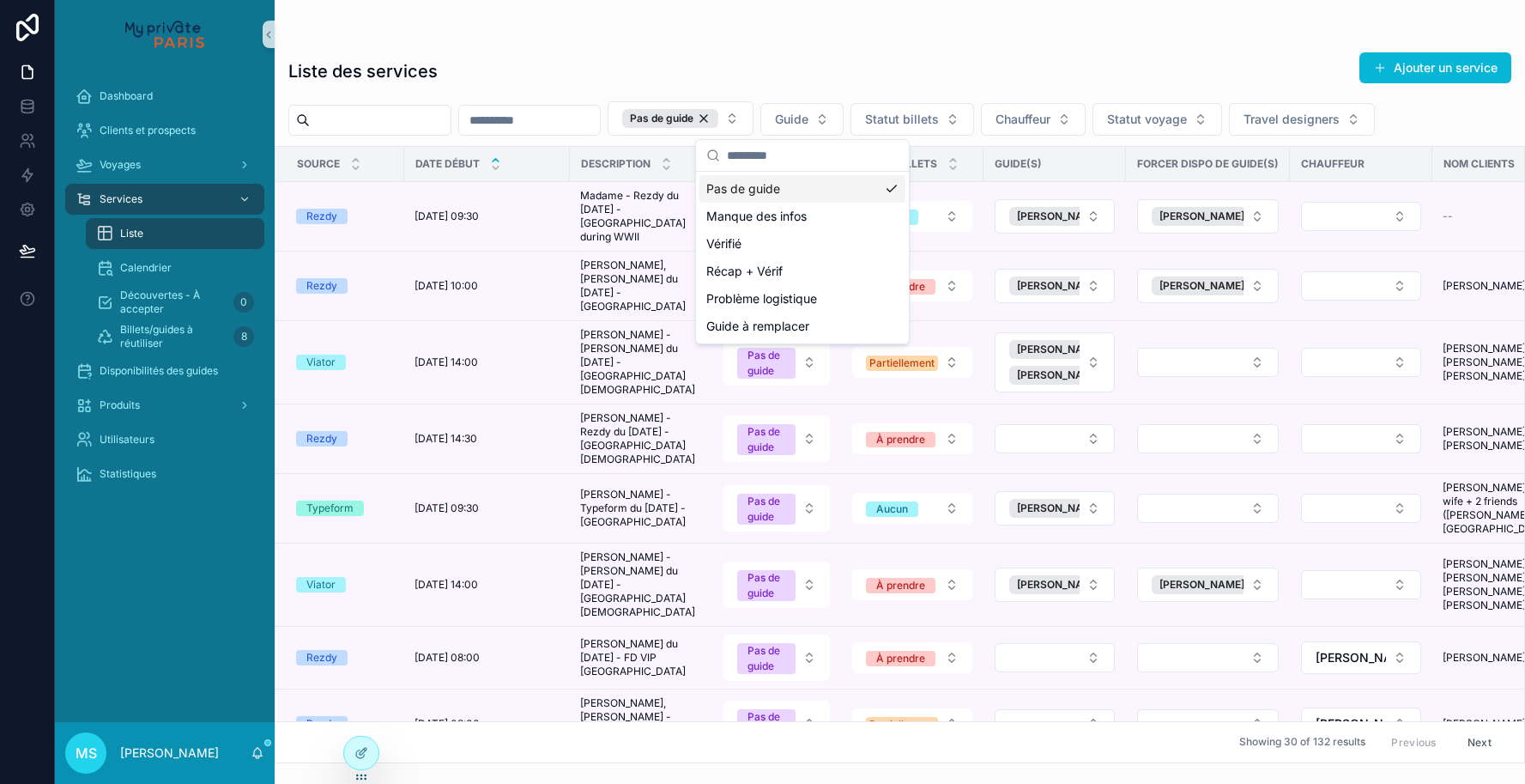
click at [931, 72] on div "Liste des services Ajouter un service" at bounding box center [900, 71] width 1223 height 39
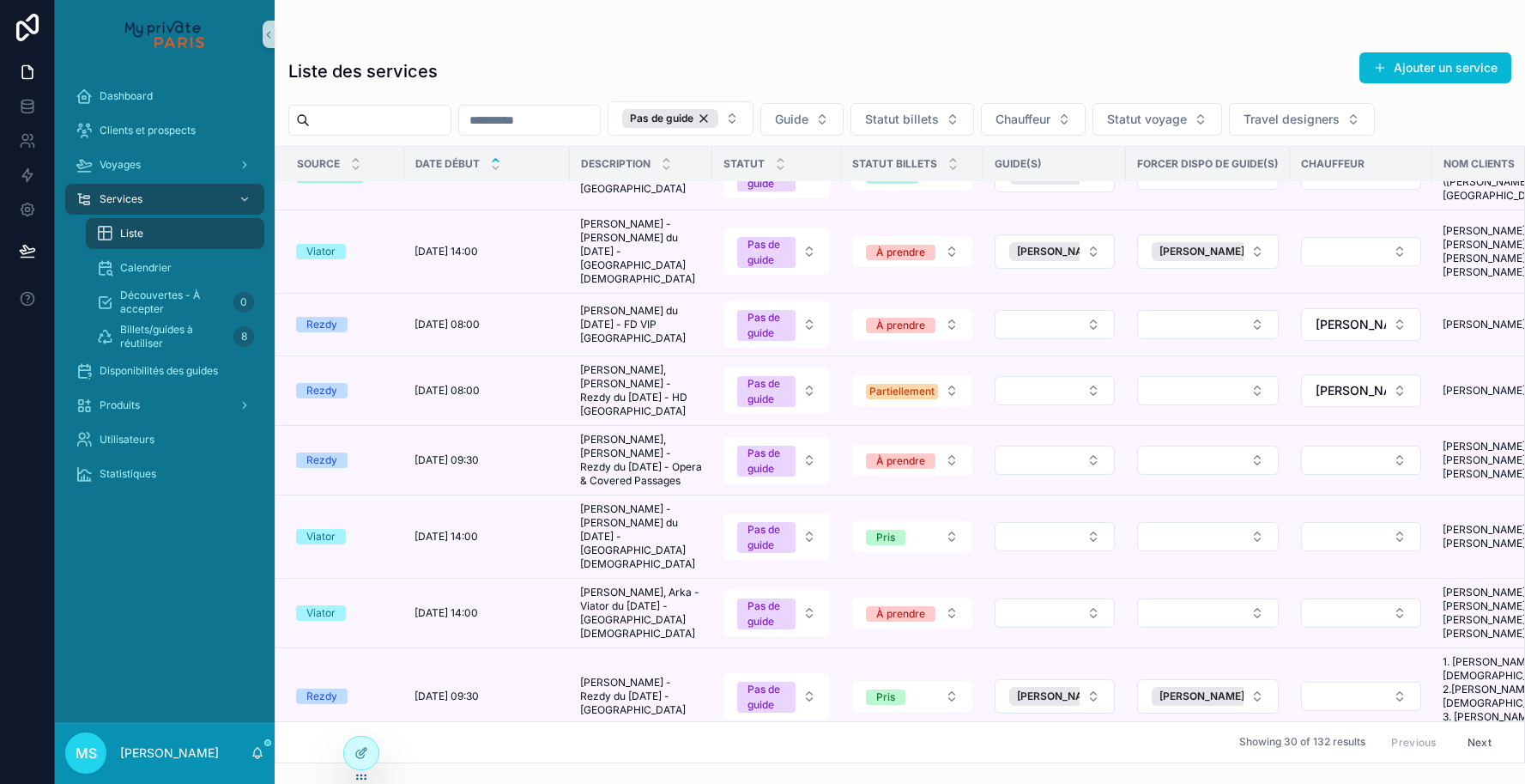
scroll to position [72, 0]
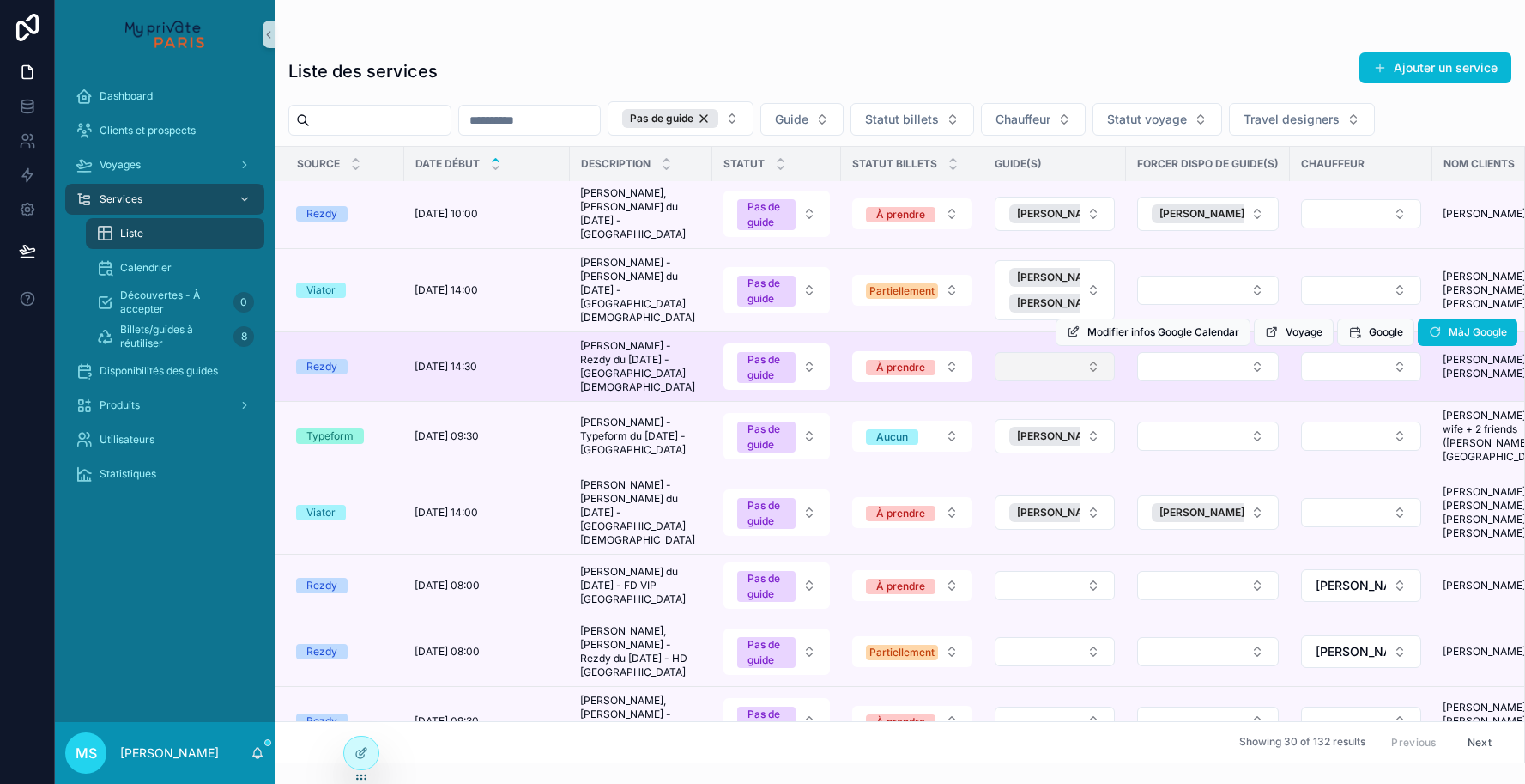
click at [1071, 352] on button "Select Button" at bounding box center [1055, 366] width 120 height 30
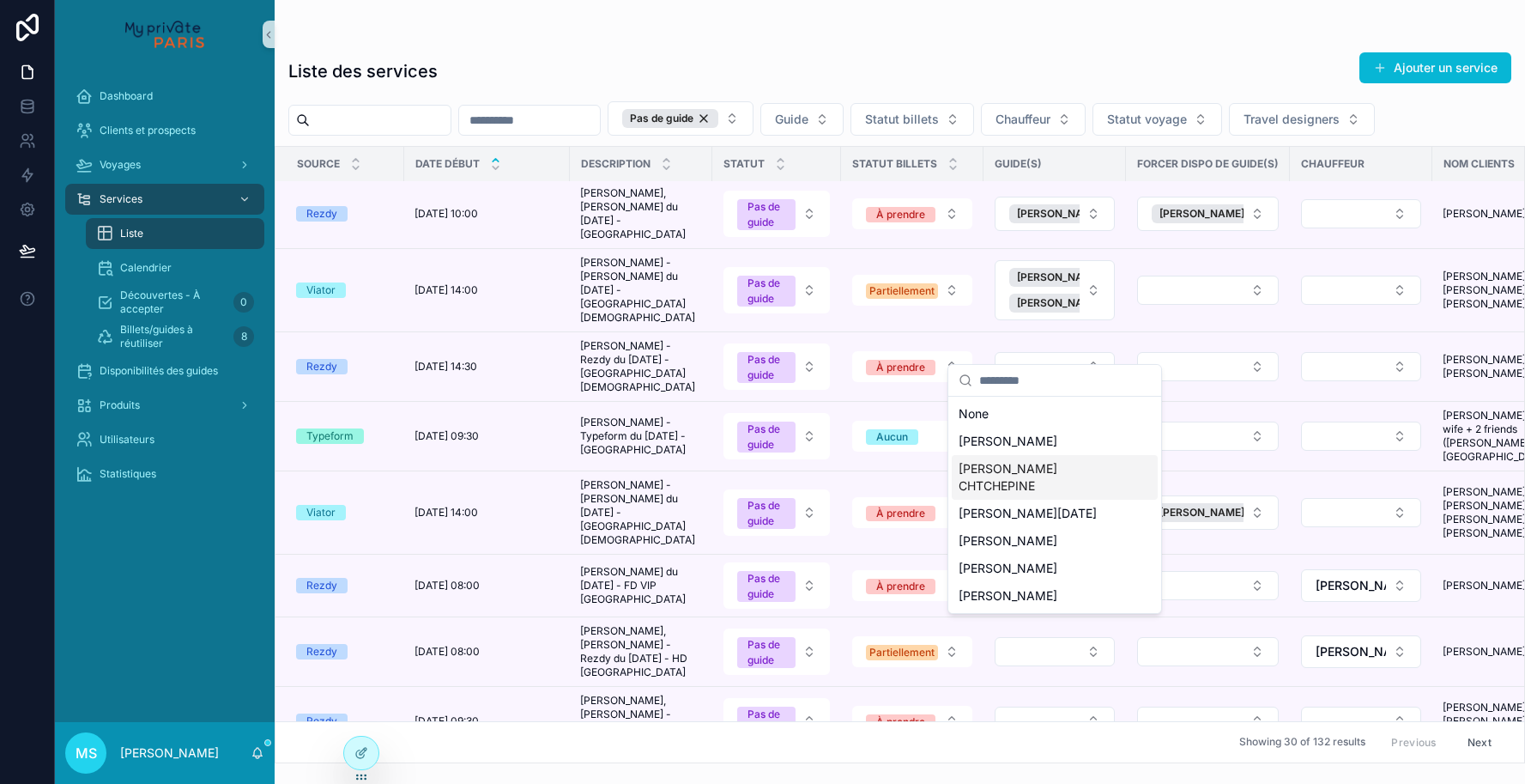
click at [1029, 468] on span "[PERSON_NAME] CHTCHEPINE" at bounding box center [1045, 477] width 172 height 34
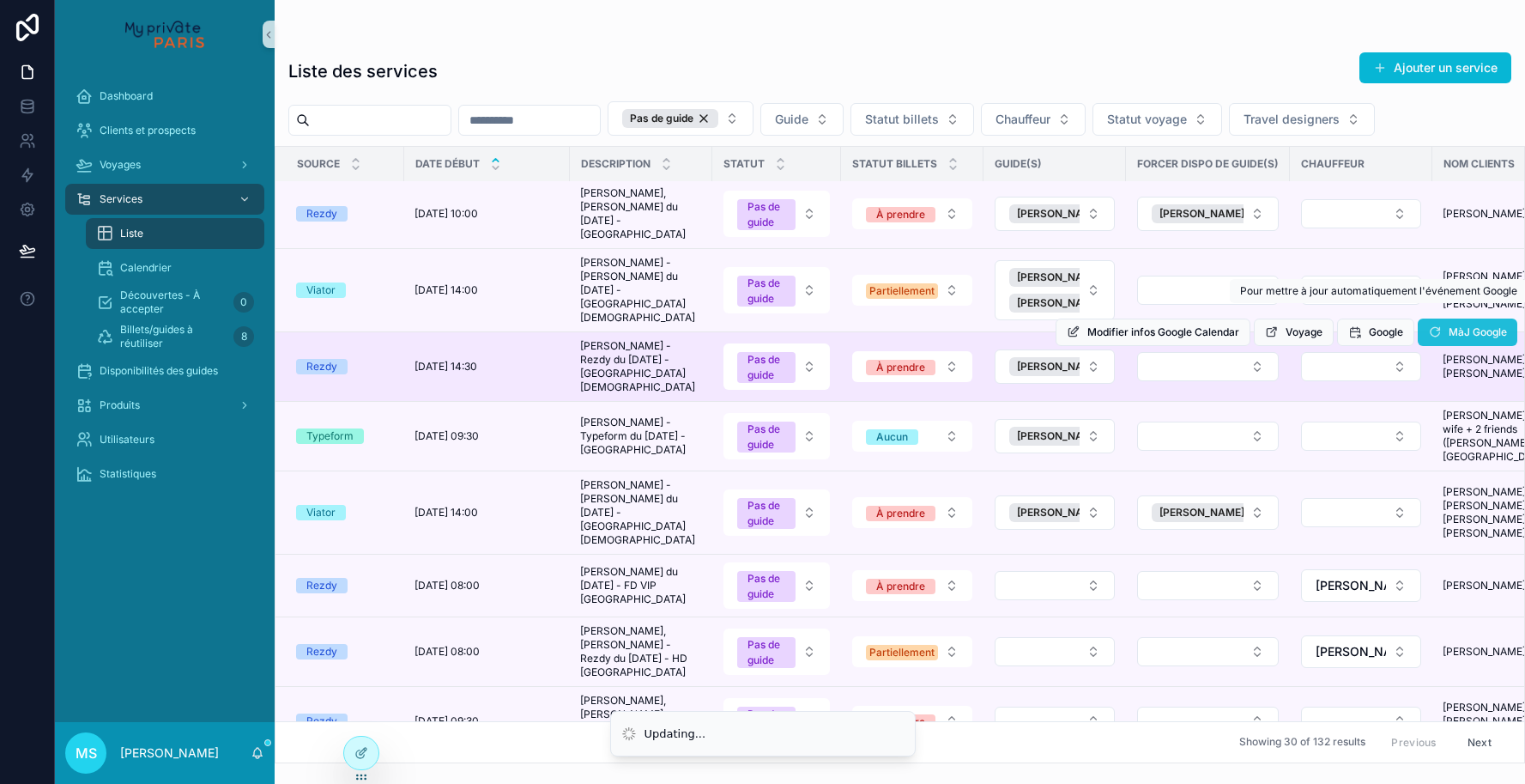
click at [1469, 325] on span "MàJ Google" at bounding box center [1477, 332] width 58 height 13
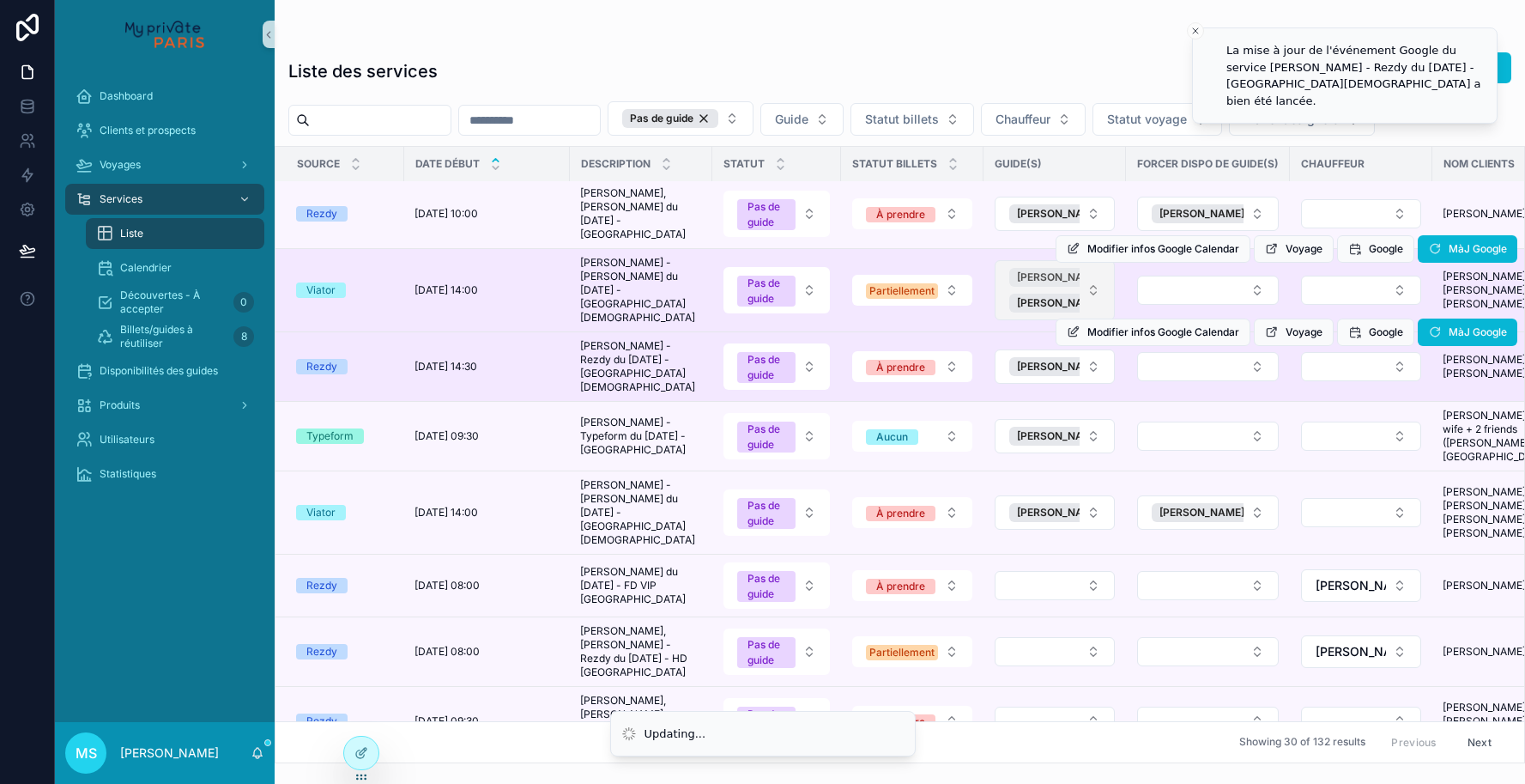
click at [1051, 271] on span "[PERSON_NAME]" at bounding box center [1059, 277] width 85 height 13
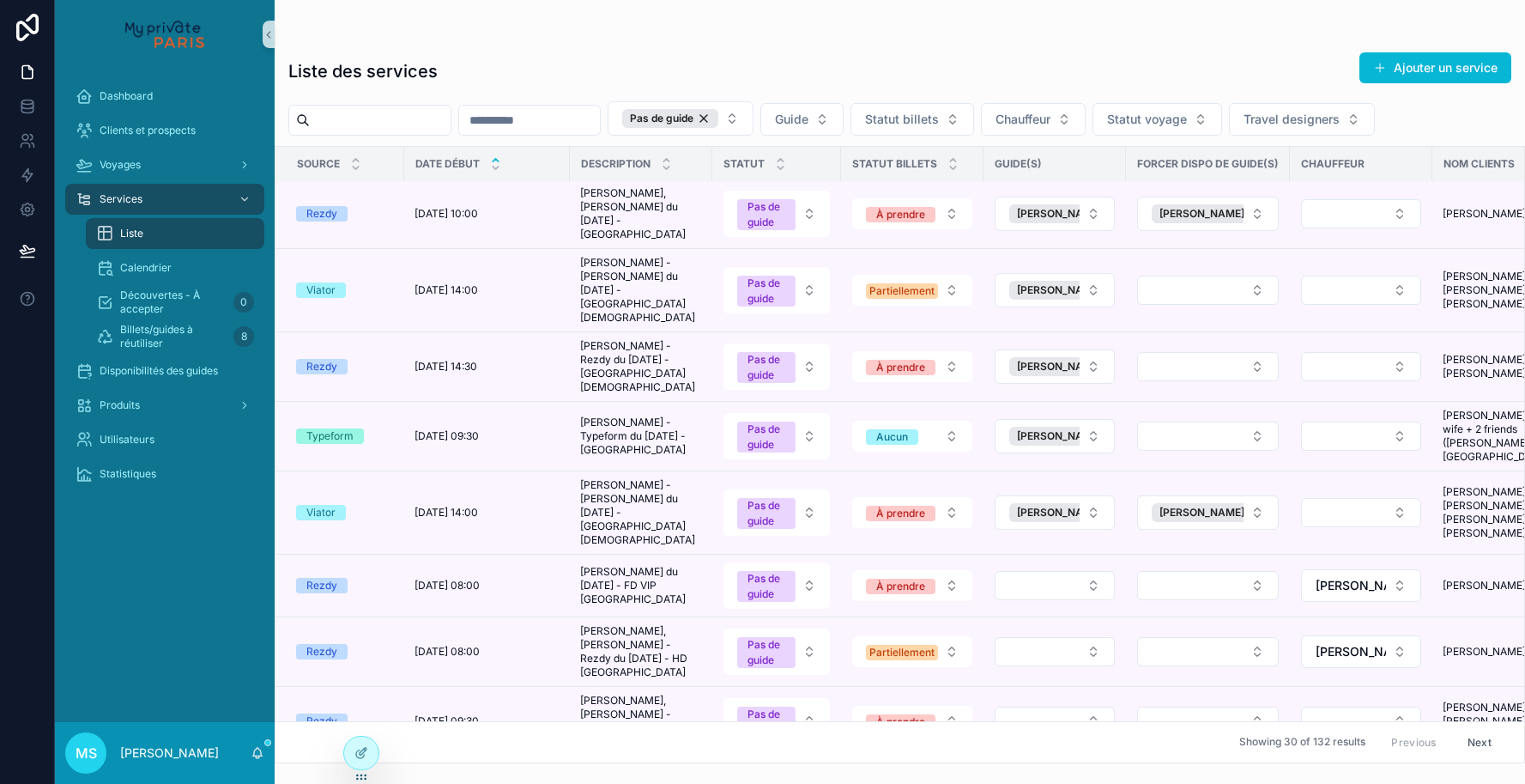
click at [1438, 249] on tr "Viator 05/09/2025 à 14:00 05/09/2025 à 14:00 Gould, Christine - Viator du 06/08…" at bounding box center [1266, 290] width 1982 height 83
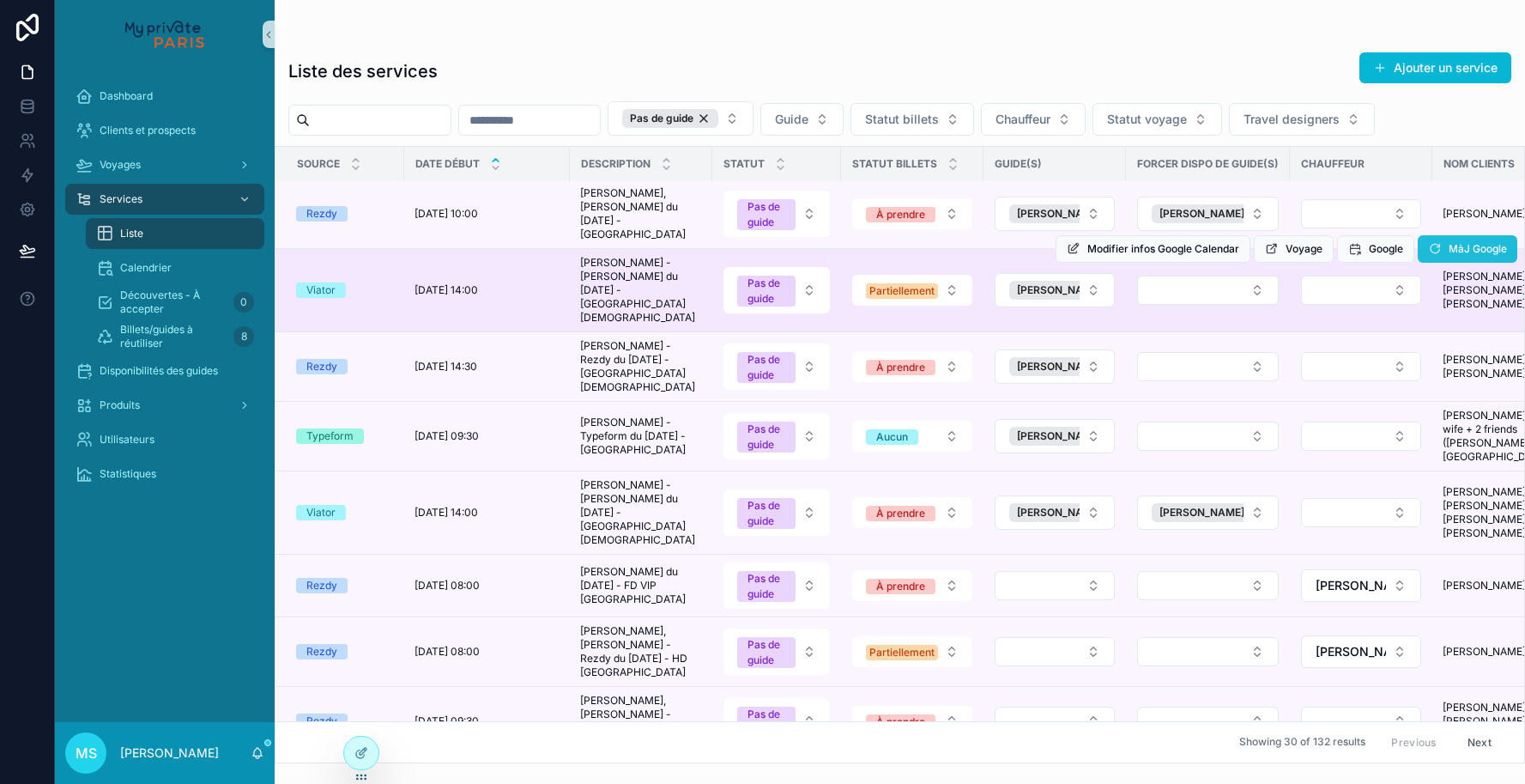
click at [1433, 242] on icon "scrollable content" at bounding box center [1435, 249] width 13 height 13
click at [1433, 246] on span "MàJ Google" at bounding box center [1468, 251] width 99 height 12
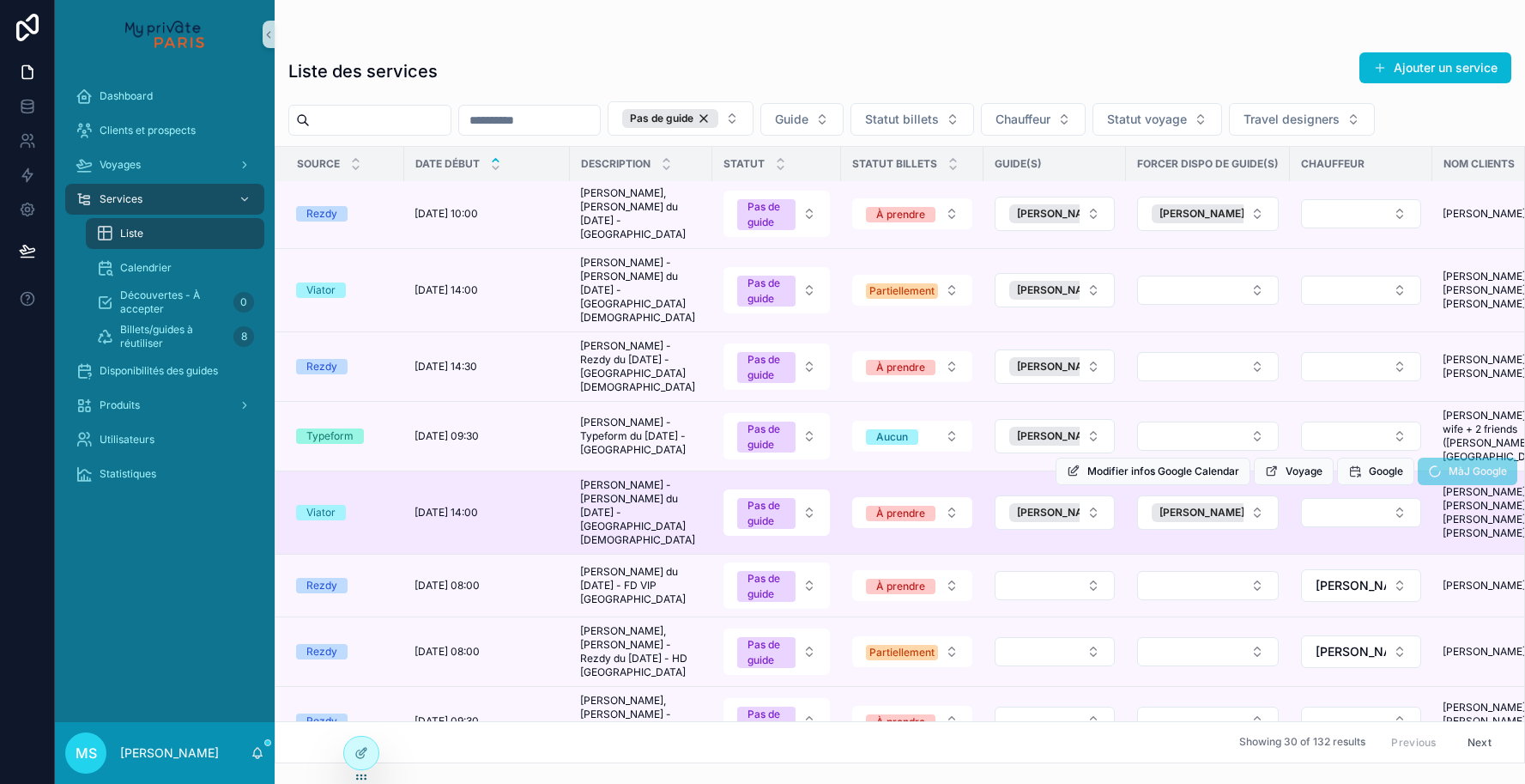
click at [1431, 468] on span "MàJ Google" at bounding box center [1468, 473] width 99 height 12
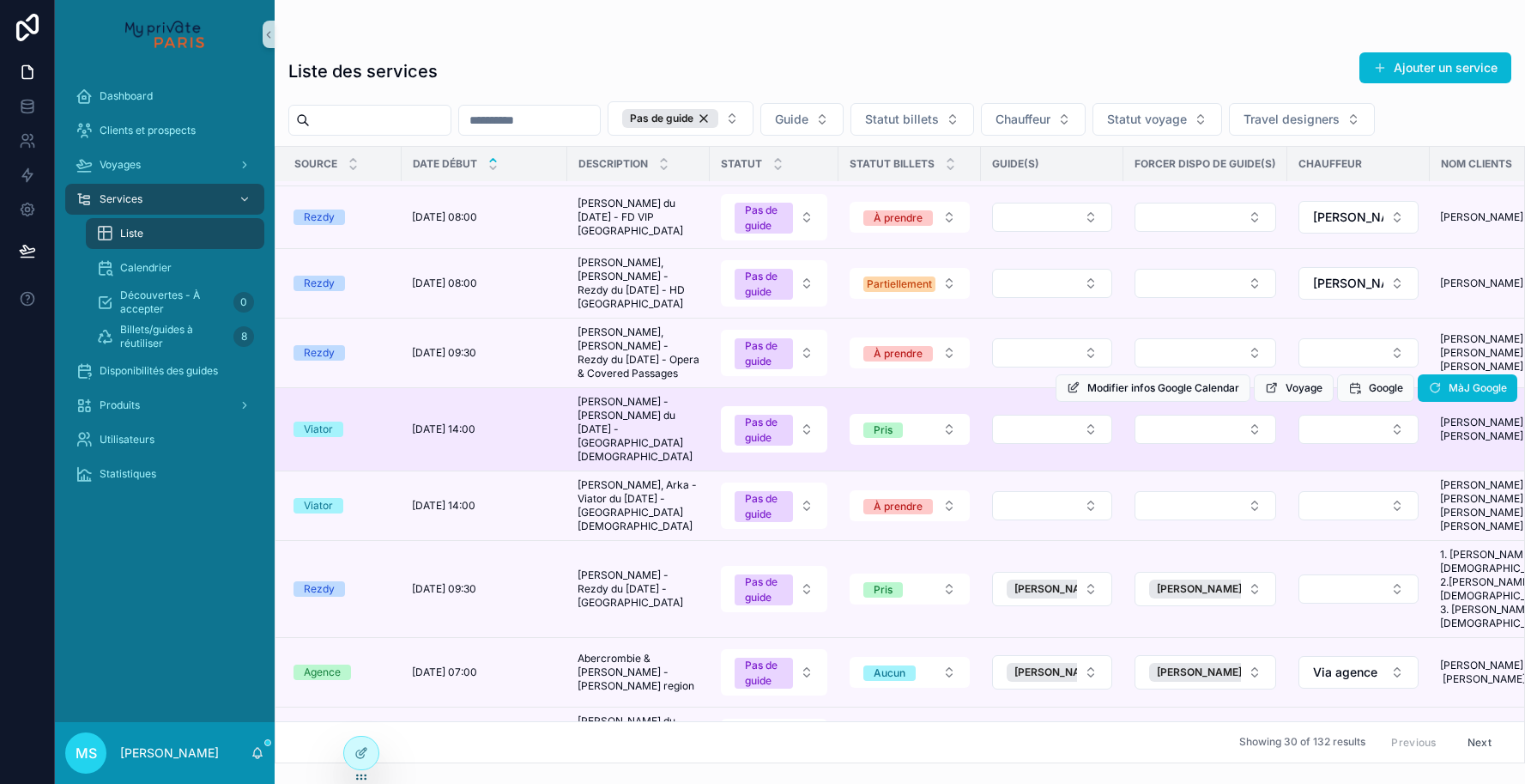
scroll to position [441, 4]
click at [1040, 414] on button "Select Button" at bounding box center [1052, 428] width 120 height 30
click at [1166, 414] on button "Select Button" at bounding box center [1205, 428] width 142 height 30
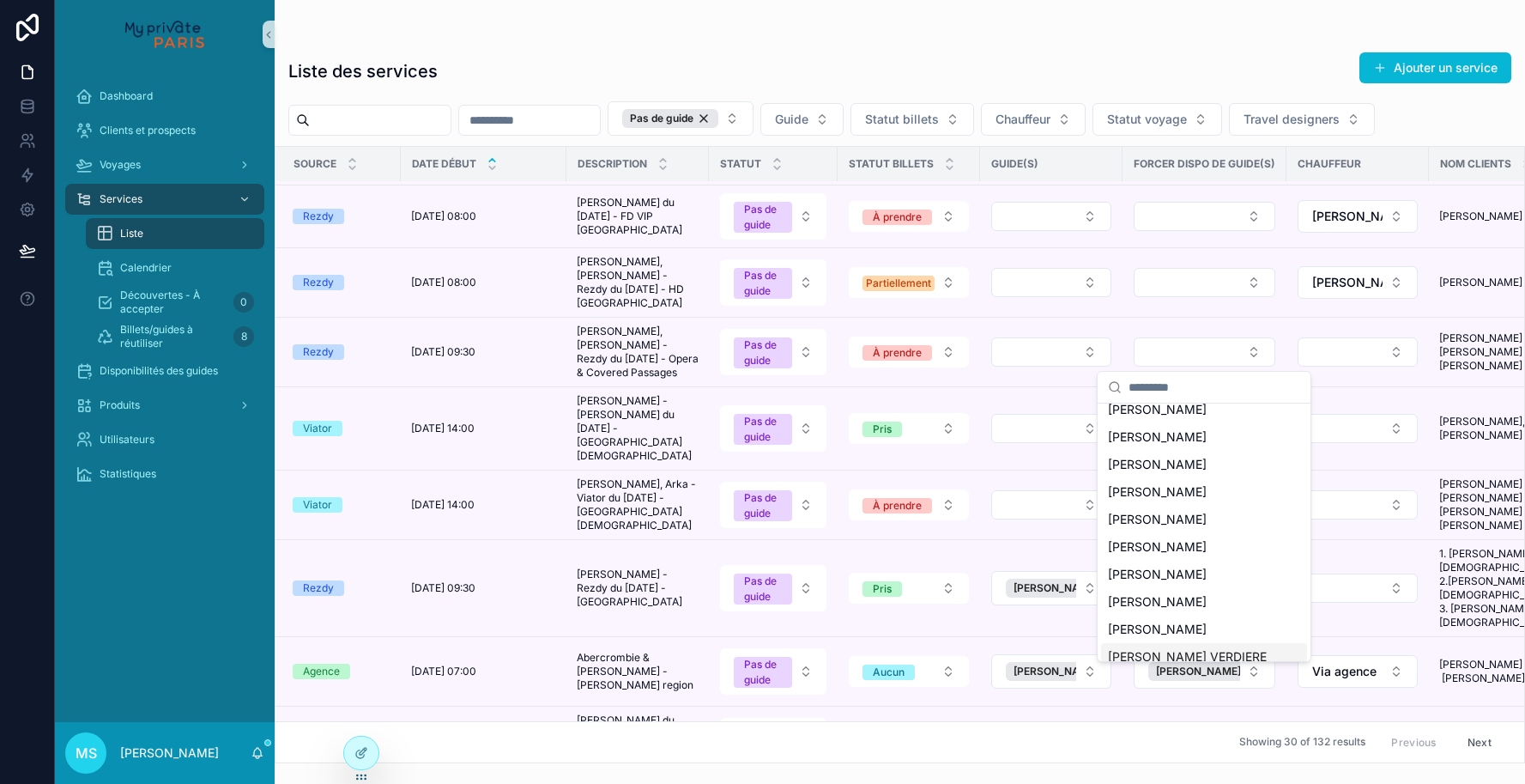
scroll to position [1688, 0]
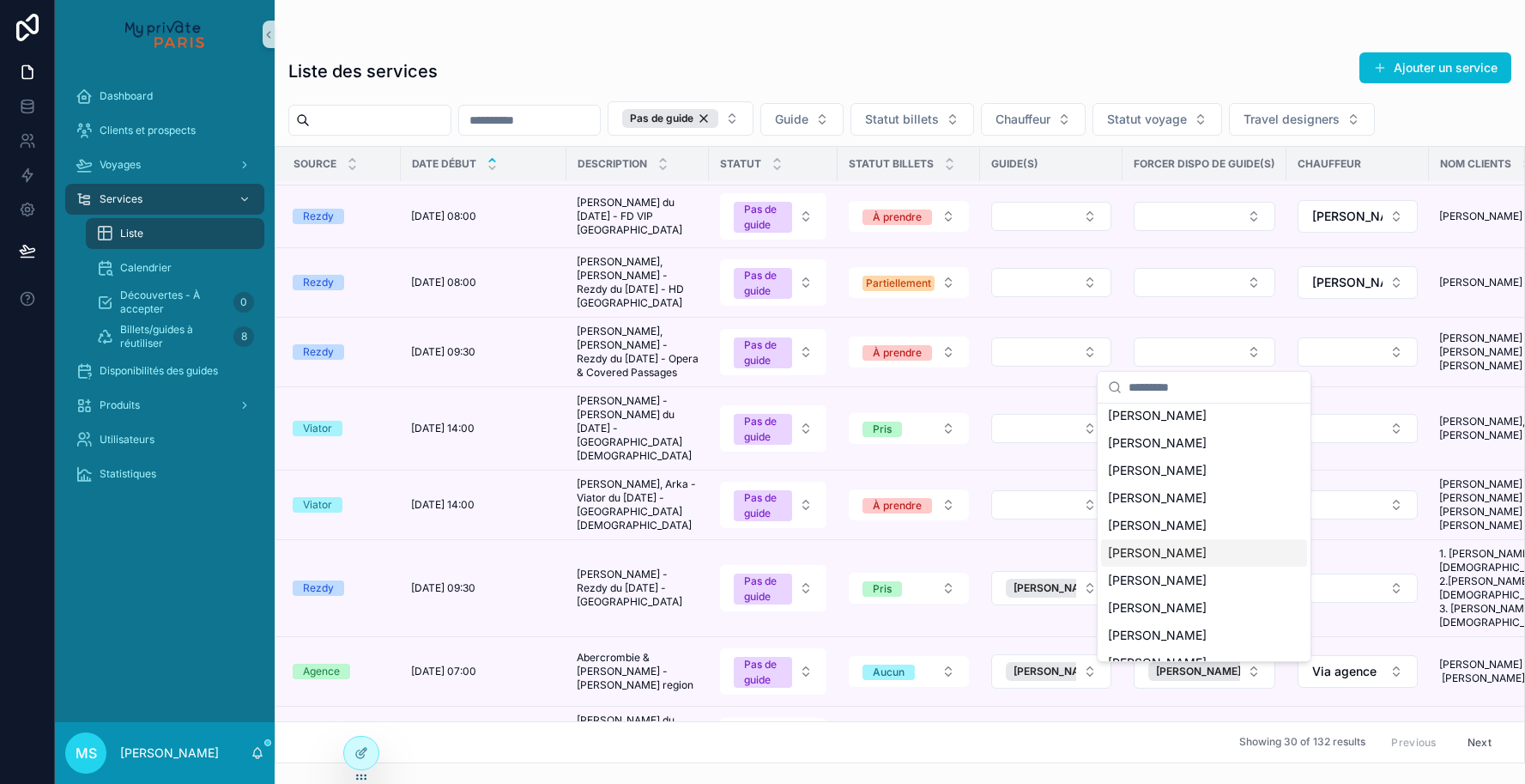
click at [1164, 544] on span "[PERSON_NAME]" at bounding box center [1157, 553] width 98 height 17
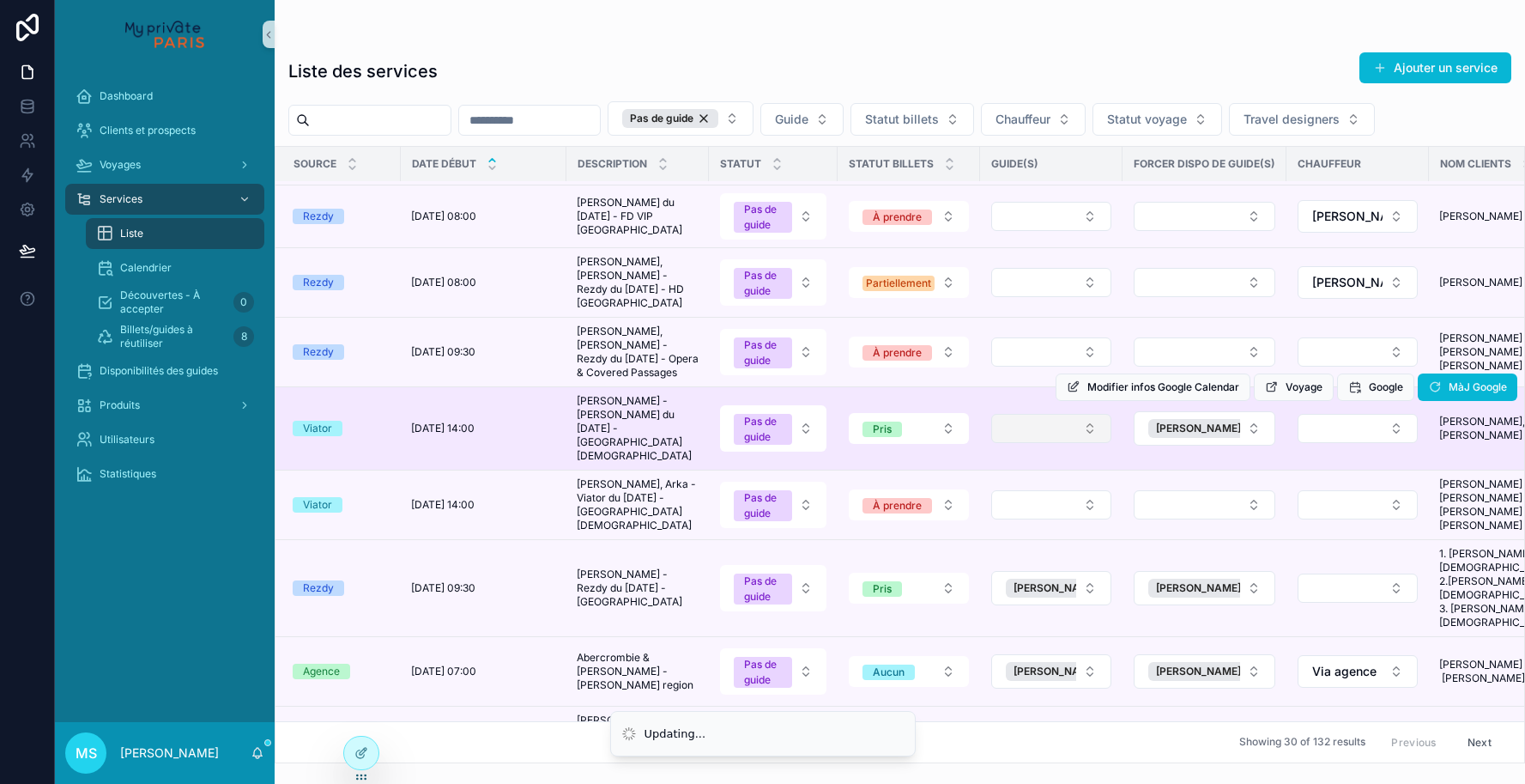
click at [1093, 414] on button "Select Button" at bounding box center [1052, 428] width 120 height 30
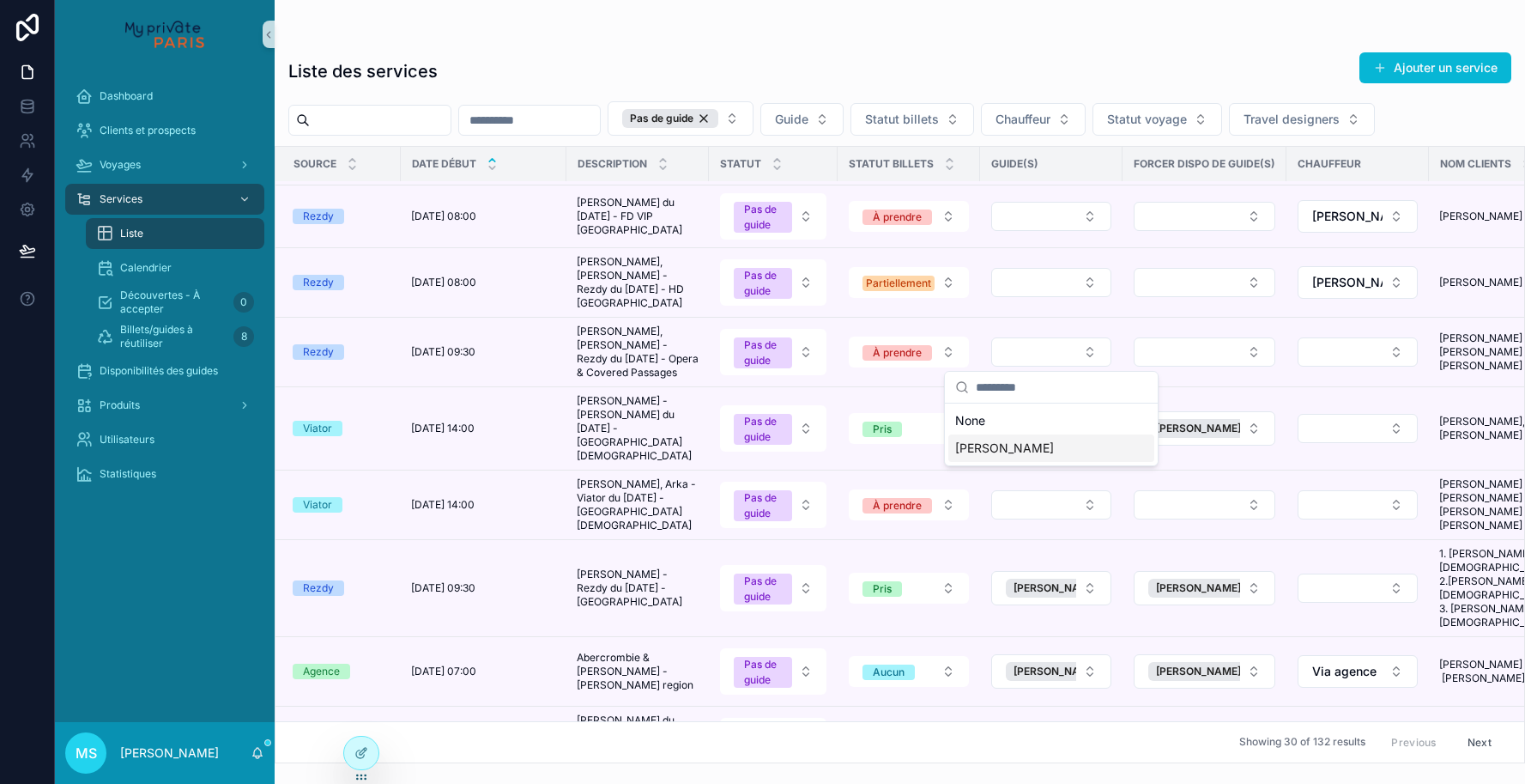
click at [1063, 440] on div "[PERSON_NAME]" at bounding box center [1051, 447] width 206 height 28
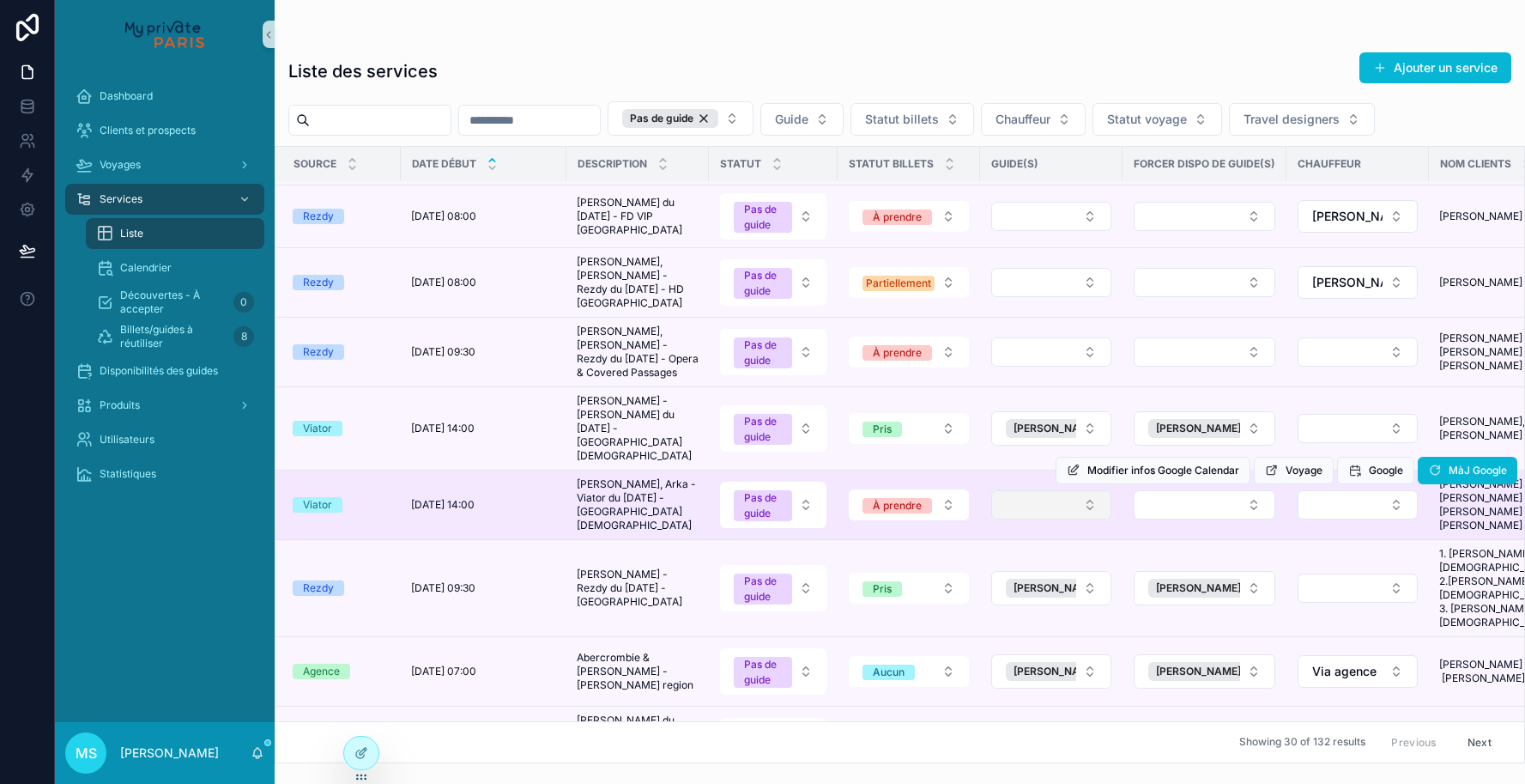
click at [1027, 490] on button "Select Button" at bounding box center [1052, 505] width 120 height 30
click at [1186, 436] on div "Modifier infos Google Calendar Voyage Google MàJ Google" at bounding box center [1286, 470] width 462 height 69
click at [1183, 490] on button "Select Button" at bounding box center [1205, 505] width 142 height 30
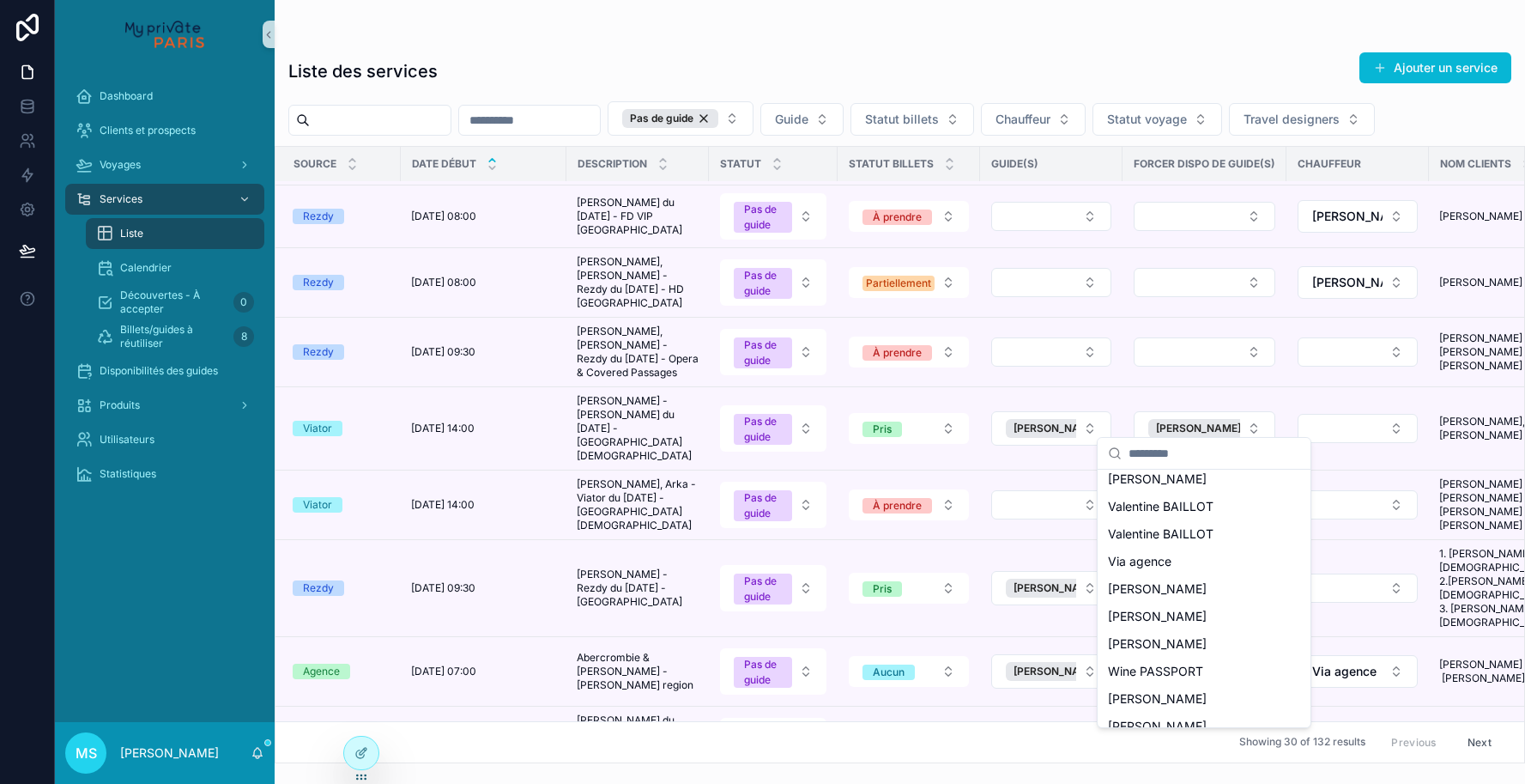
scroll to position [2294, 0]
click at [1163, 636] on span "[PERSON_NAME]" at bounding box center [1157, 644] width 98 height 17
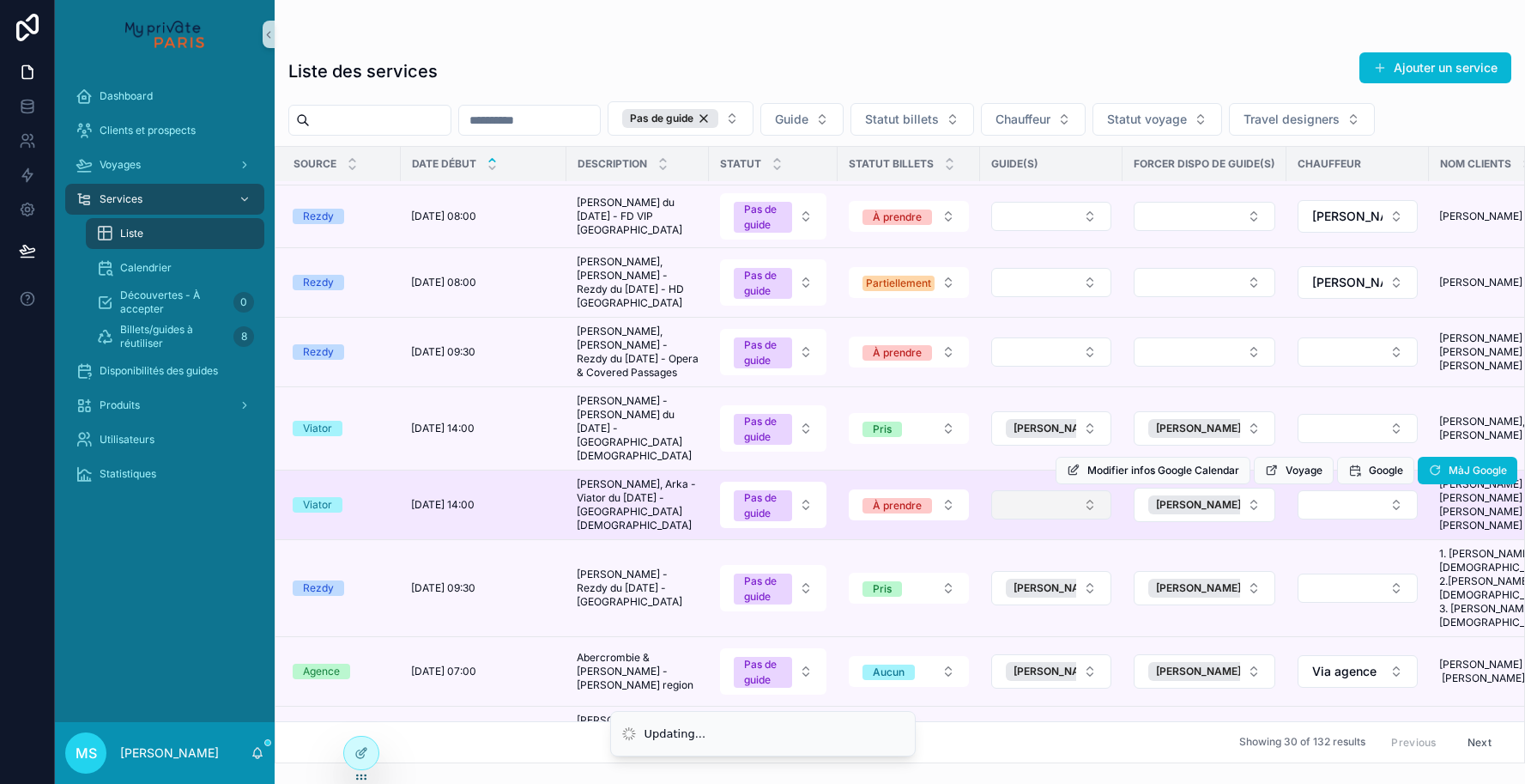
click at [1056, 490] on button "Select Button" at bounding box center [1052, 505] width 120 height 30
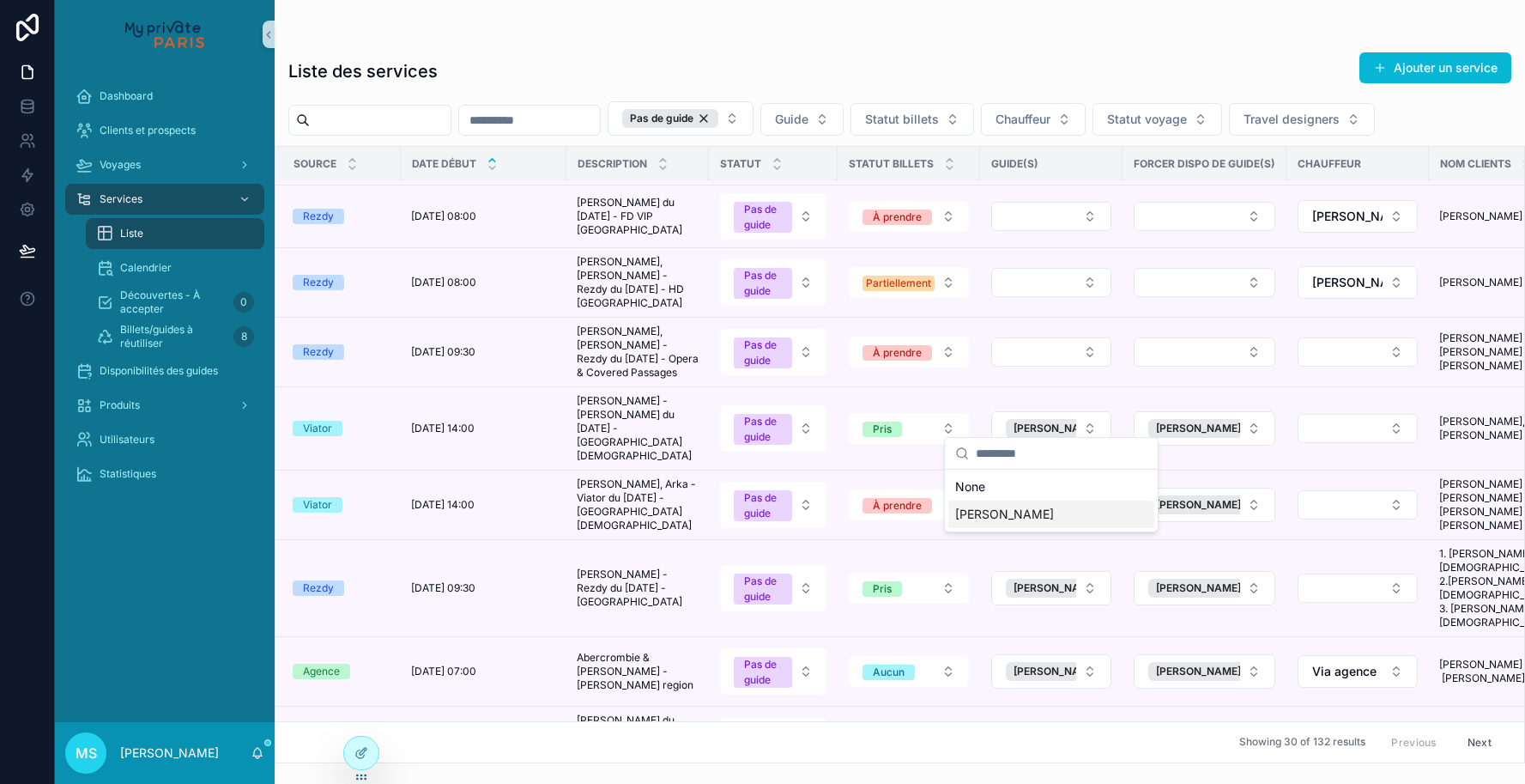
click at [1039, 517] on span "[PERSON_NAME]" at bounding box center [1004, 514] width 98 height 17
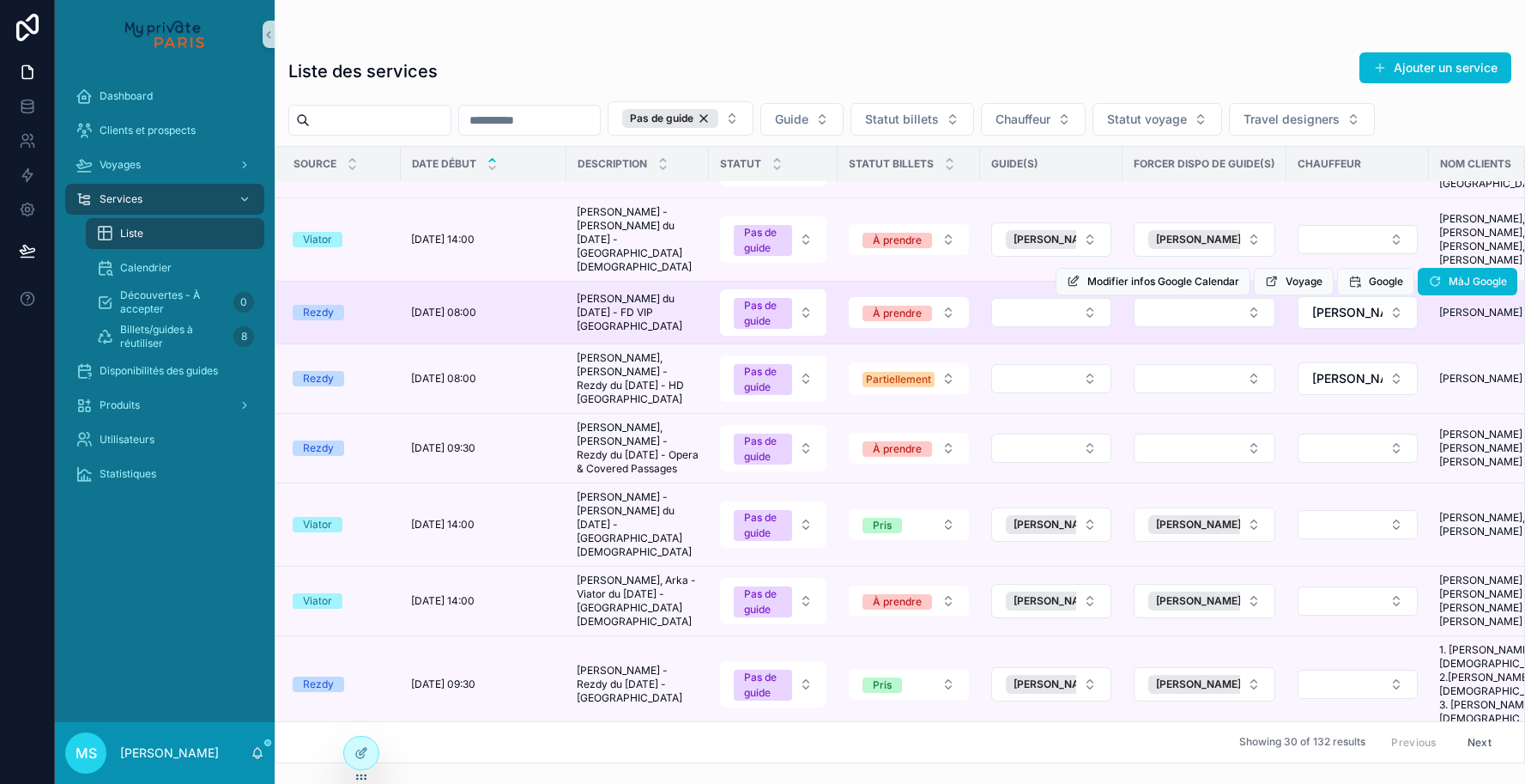
scroll to position [294, 4]
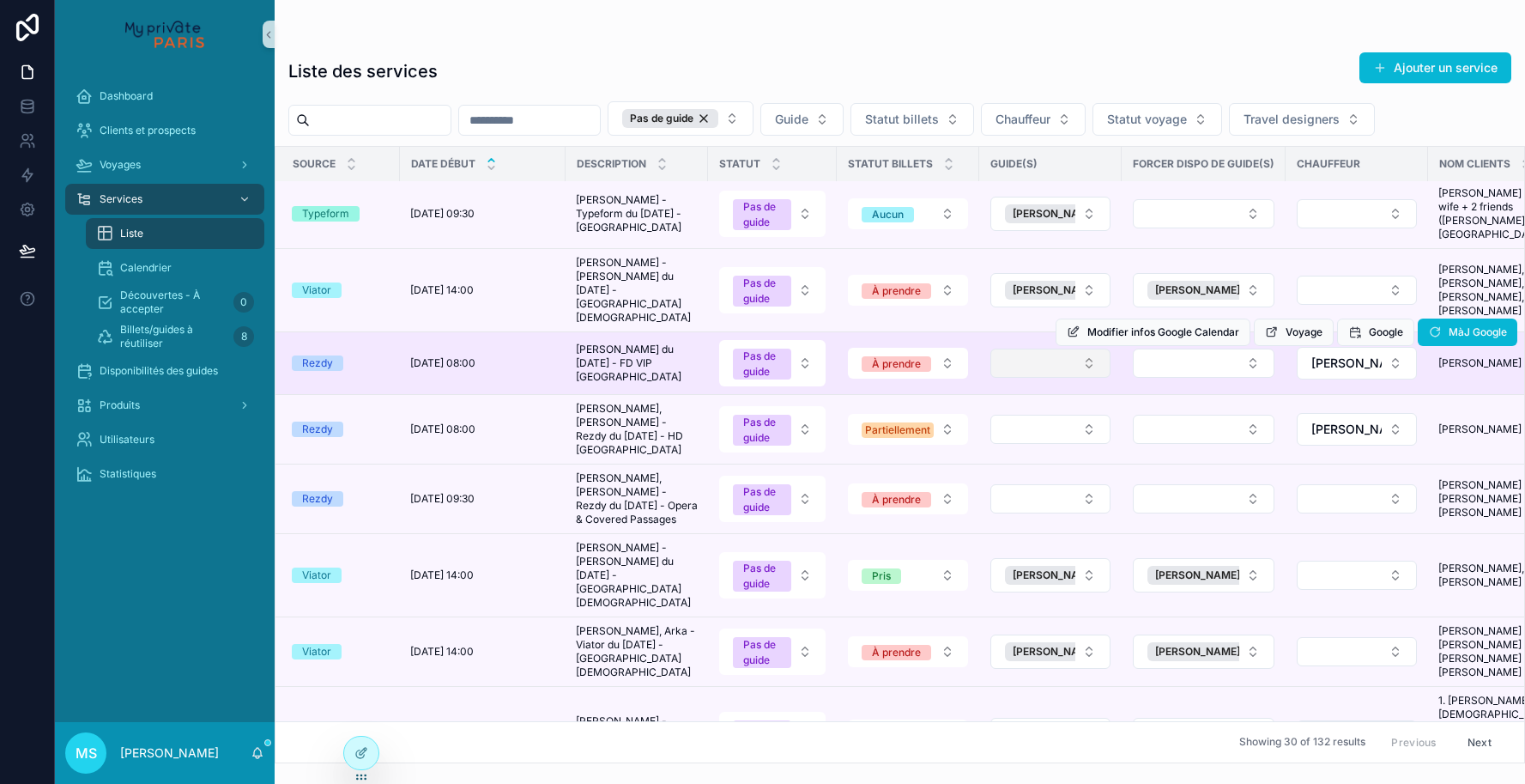
click at [1036, 348] on button "Select Button" at bounding box center [1051, 362] width 120 height 30
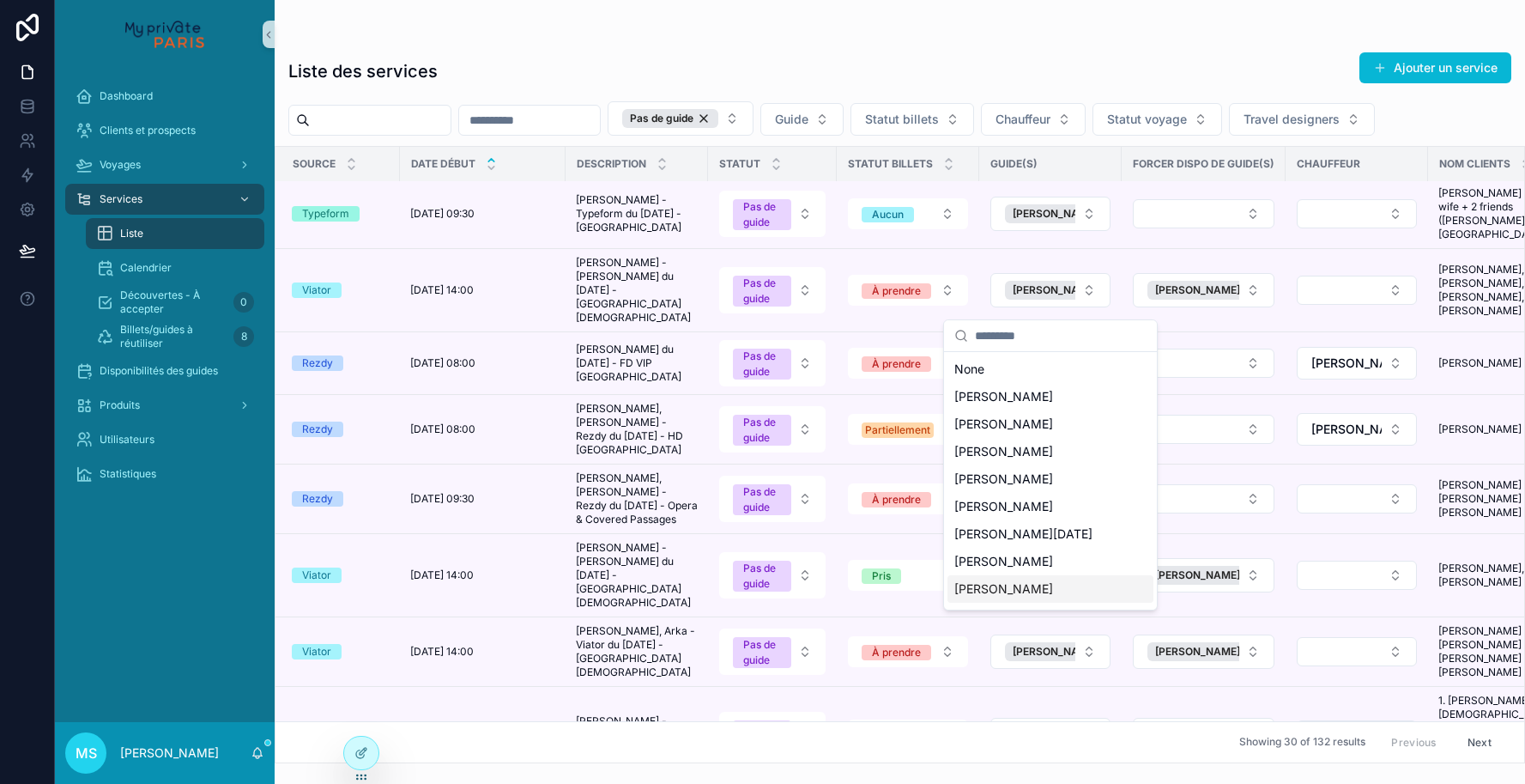
click at [973, 587] on span "[PERSON_NAME]" at bounding box center [1003, 589] width 98 height 17
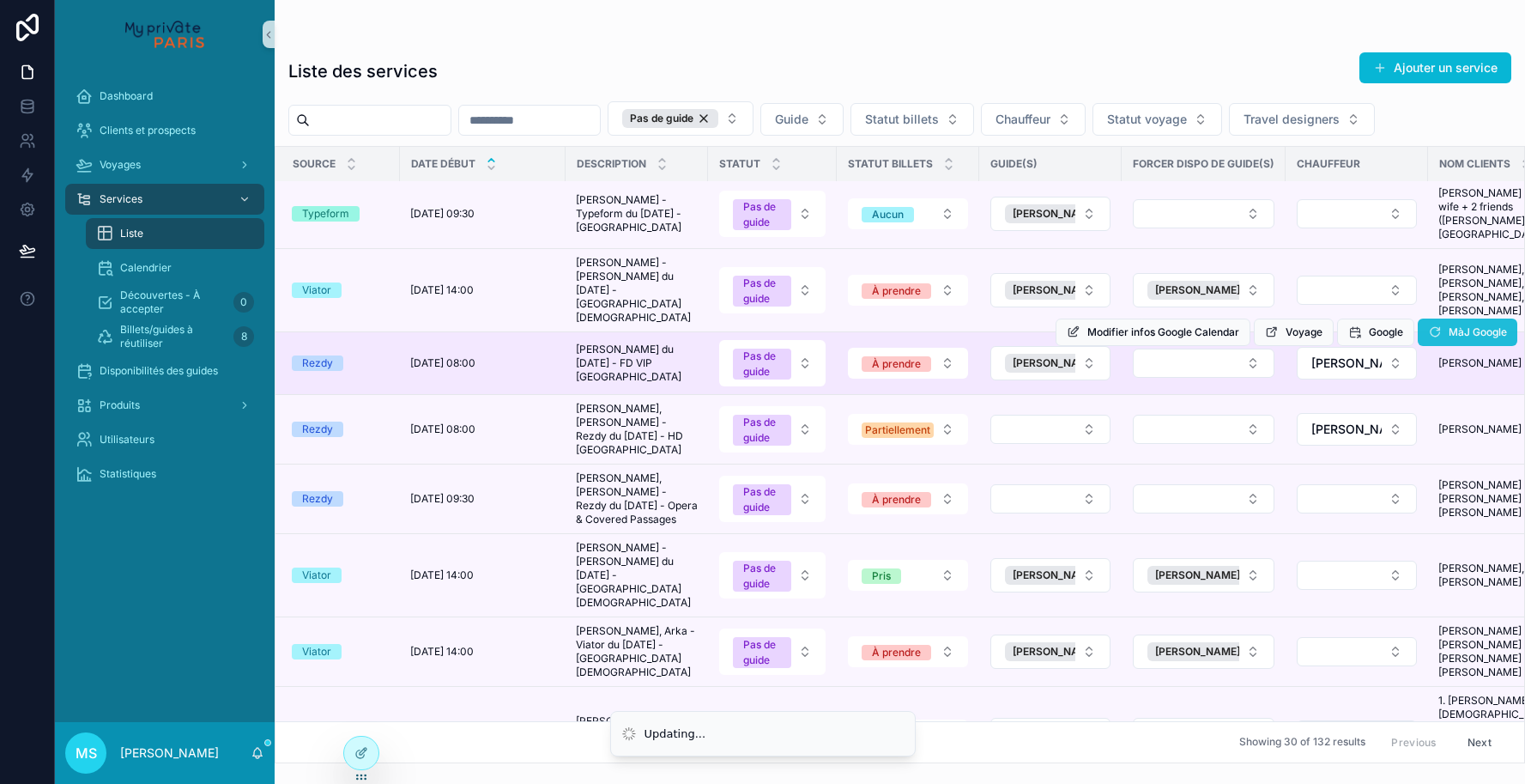
click at [1440, 325] on icon "scrollable content" at bounding box center [1435, 332] width 13 height 13
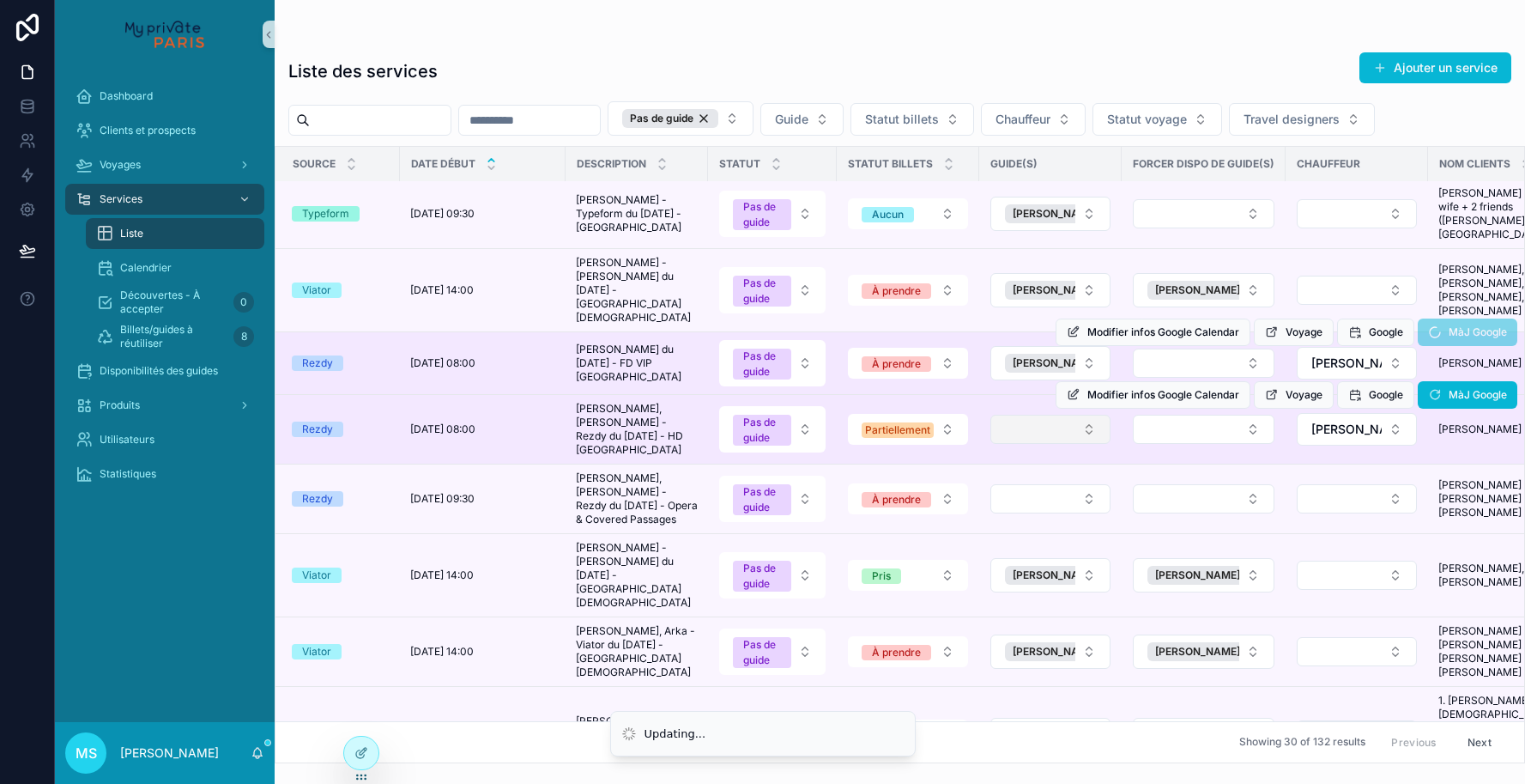
click at [1092, 415] on button "Select Button" at bounding box center [1051, 429] width 120 height 30
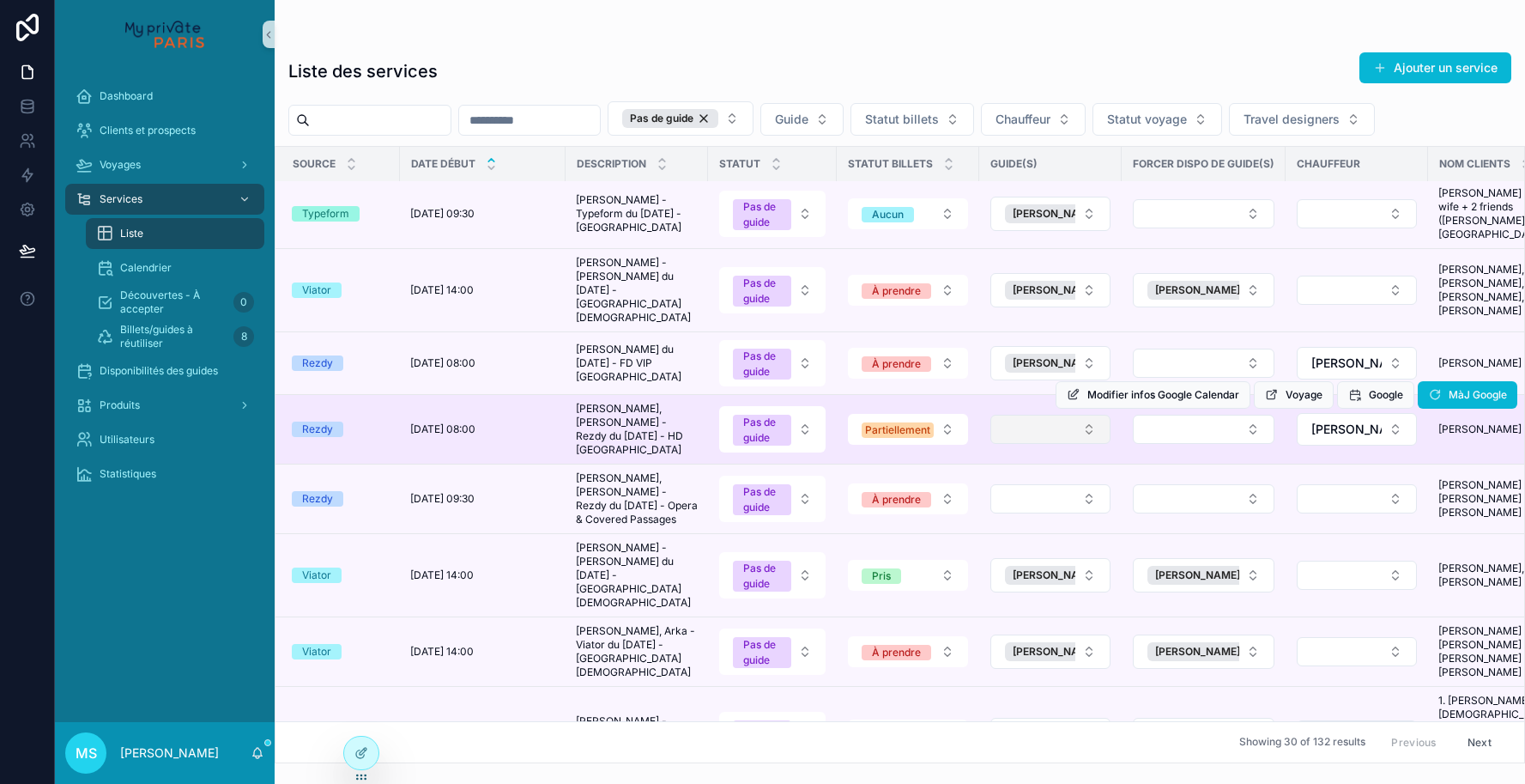
scroll to position [289, 4]
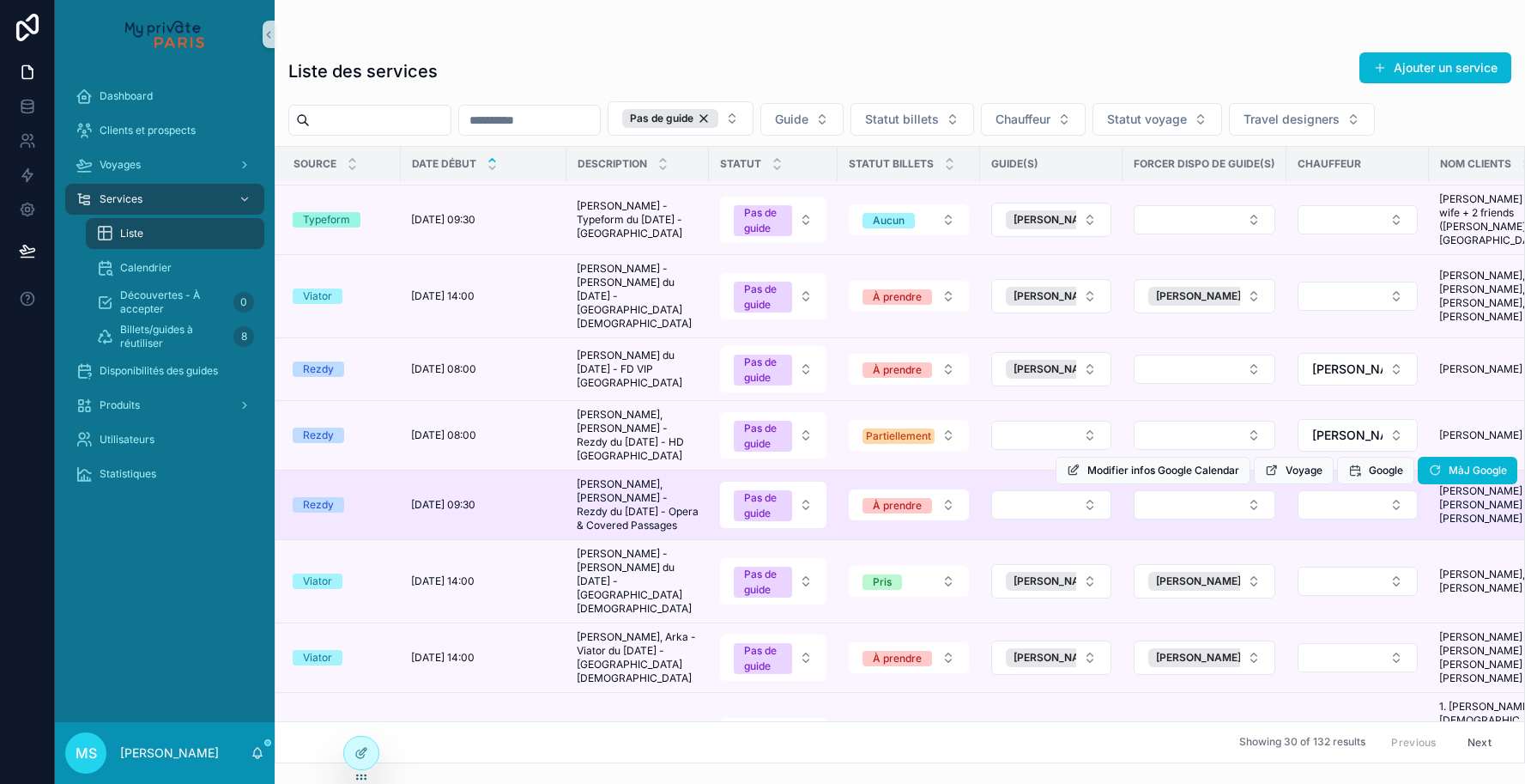
click at [1078, 436] on div "Modifier infos Google Calendar Voyage Google MàJ Google" at bounding box center [1286, 470] width 462 height 69
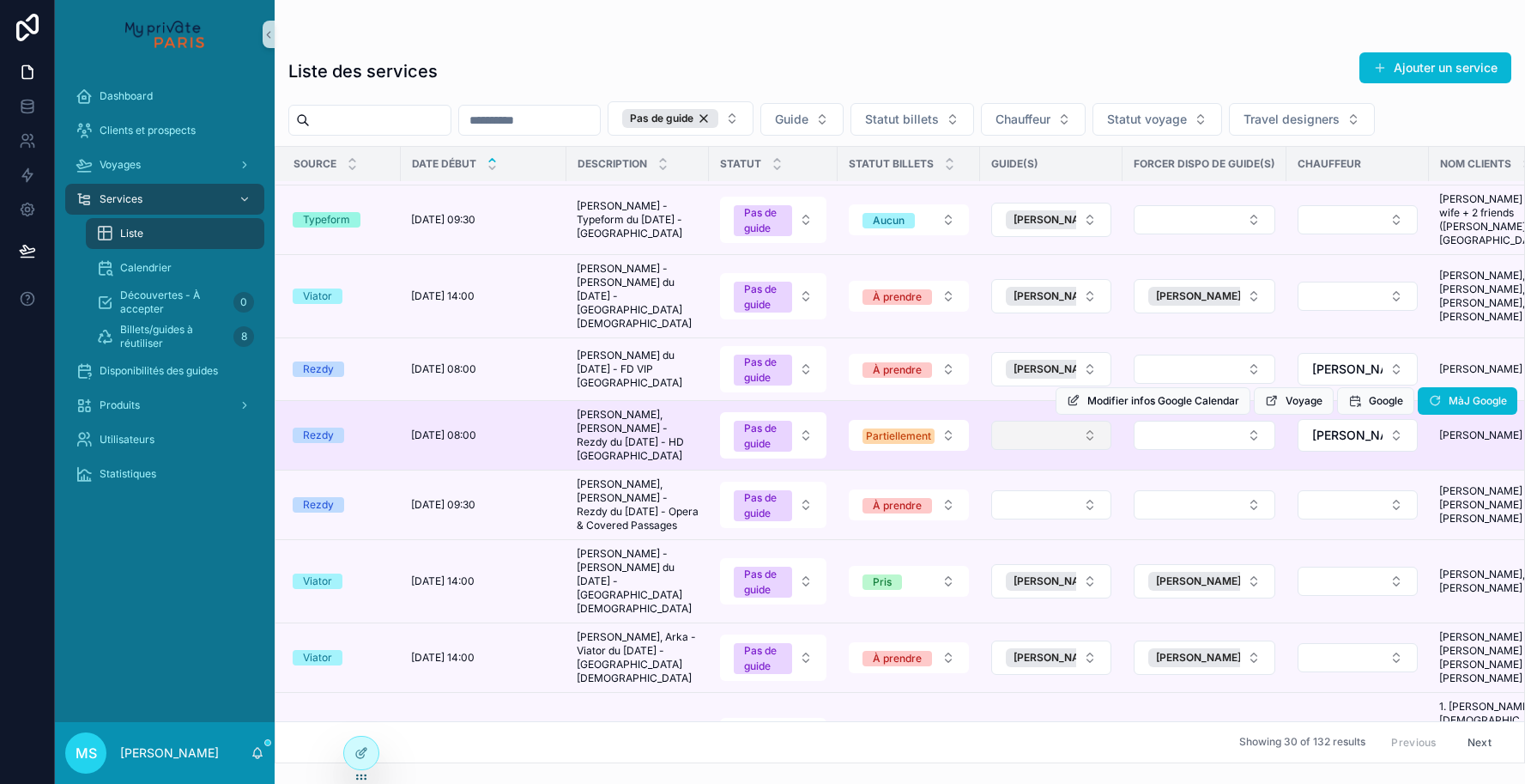
click at [1090, 421] on button "Select Button" at bounding box center [1052, 435] width 120 height 30
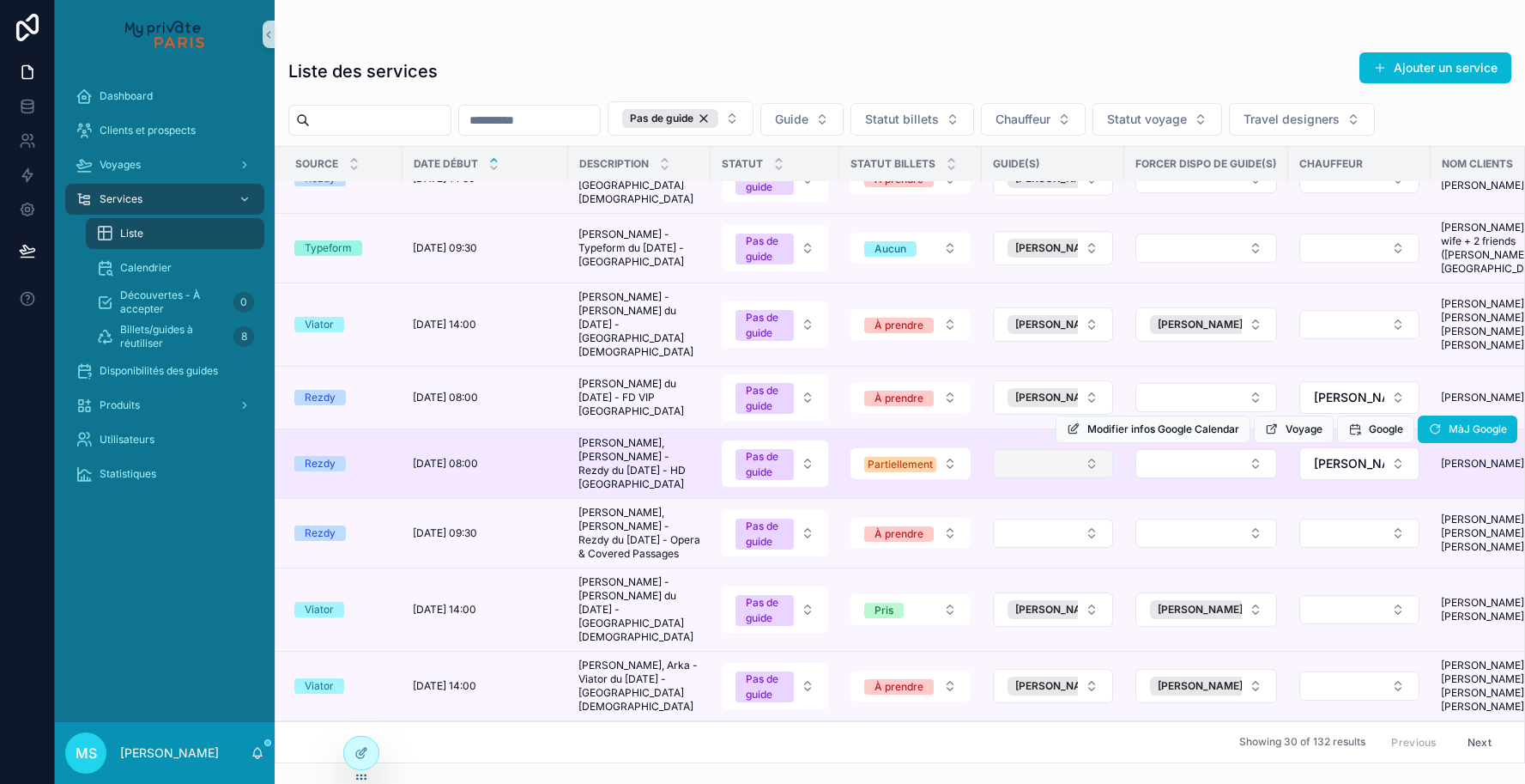
click at [1090, 449] on button "Select Button" at bounding box center [1054, 464] width 120 height 30
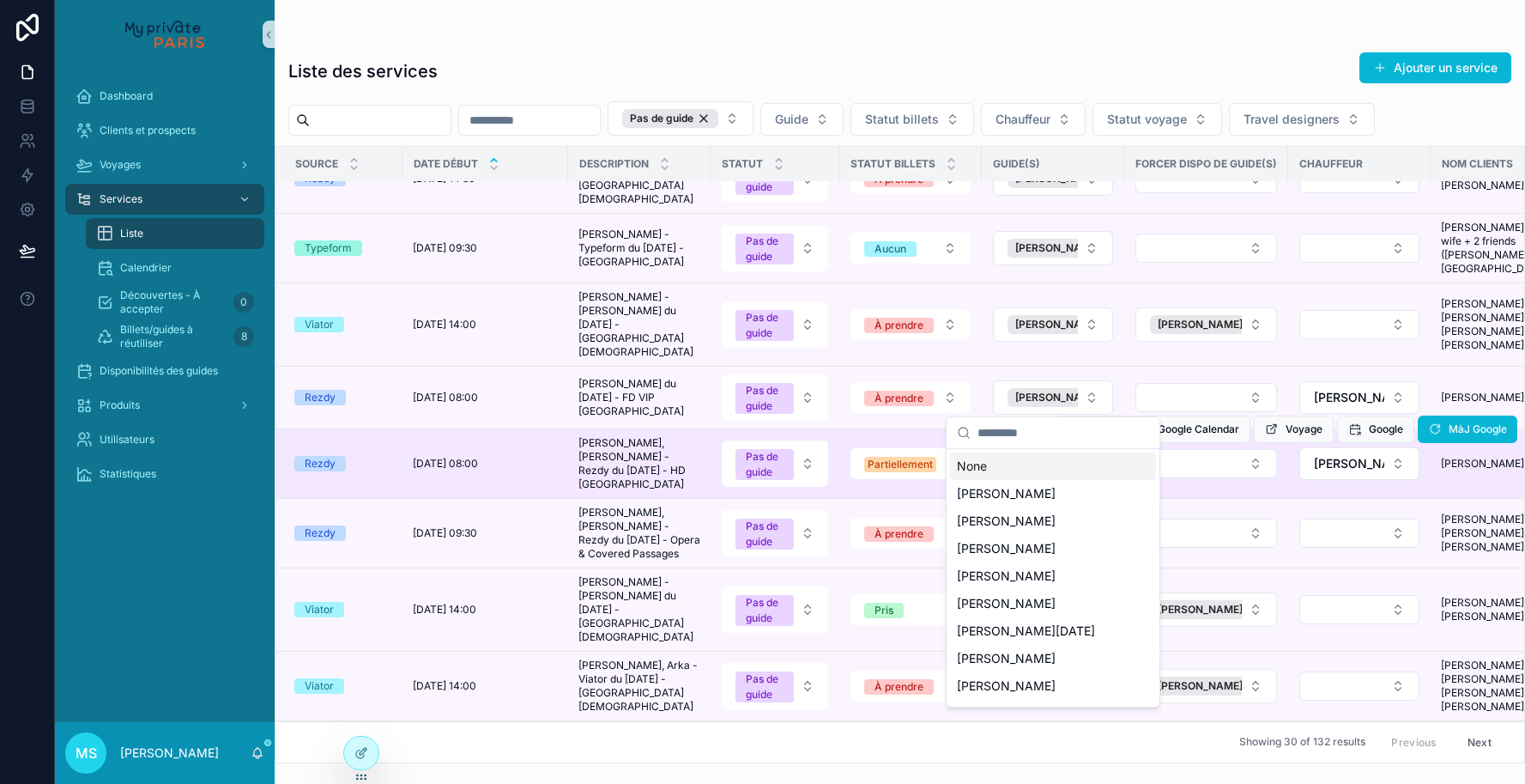
click at [1090, 449] on button "Select Button" at bounding box center [1054, 464] width 120 height 30
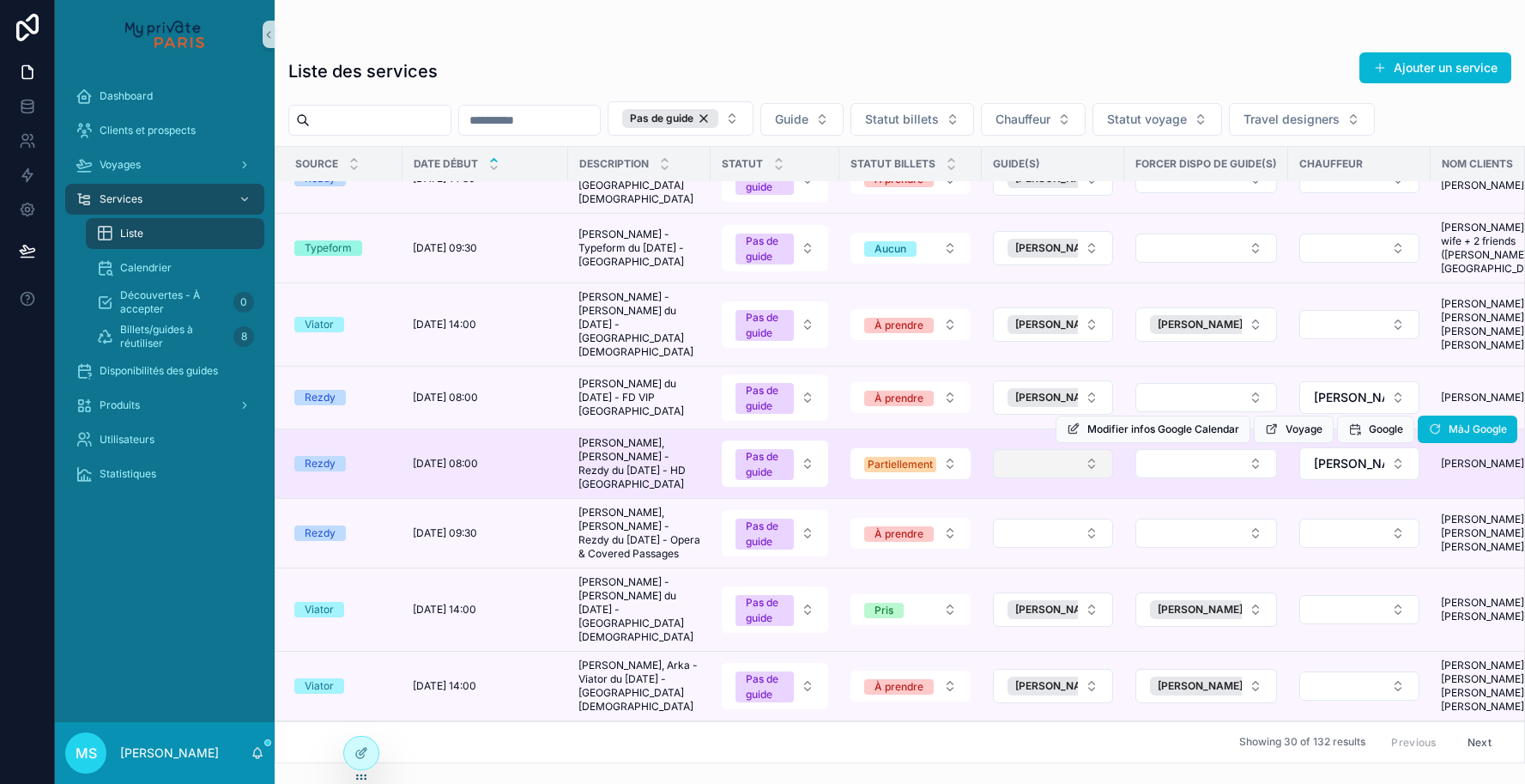
click at [1090, 449] on button "Select Button" at bounding box center [1054, 464] width 120 height 30
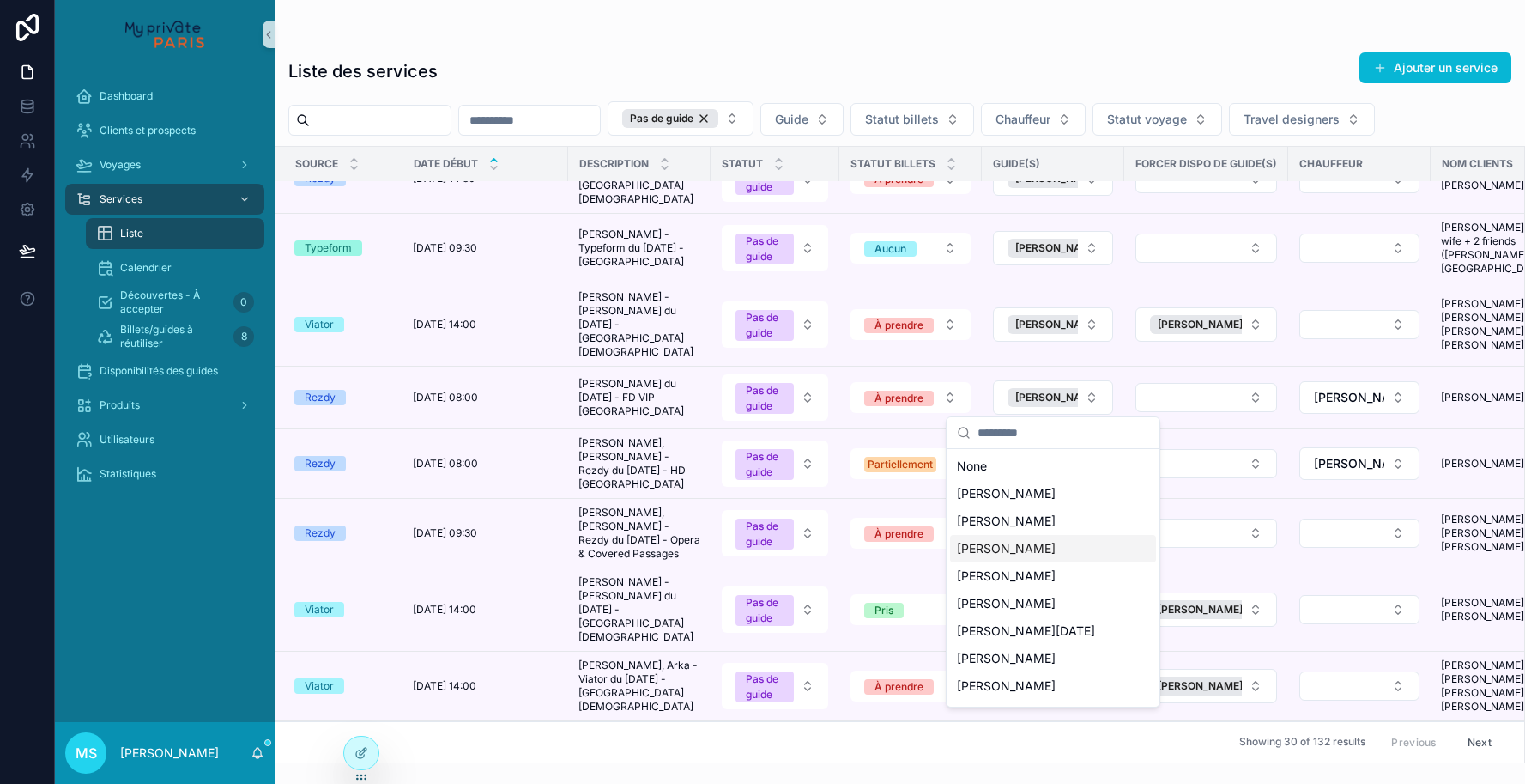
scroll to position [21, 0]
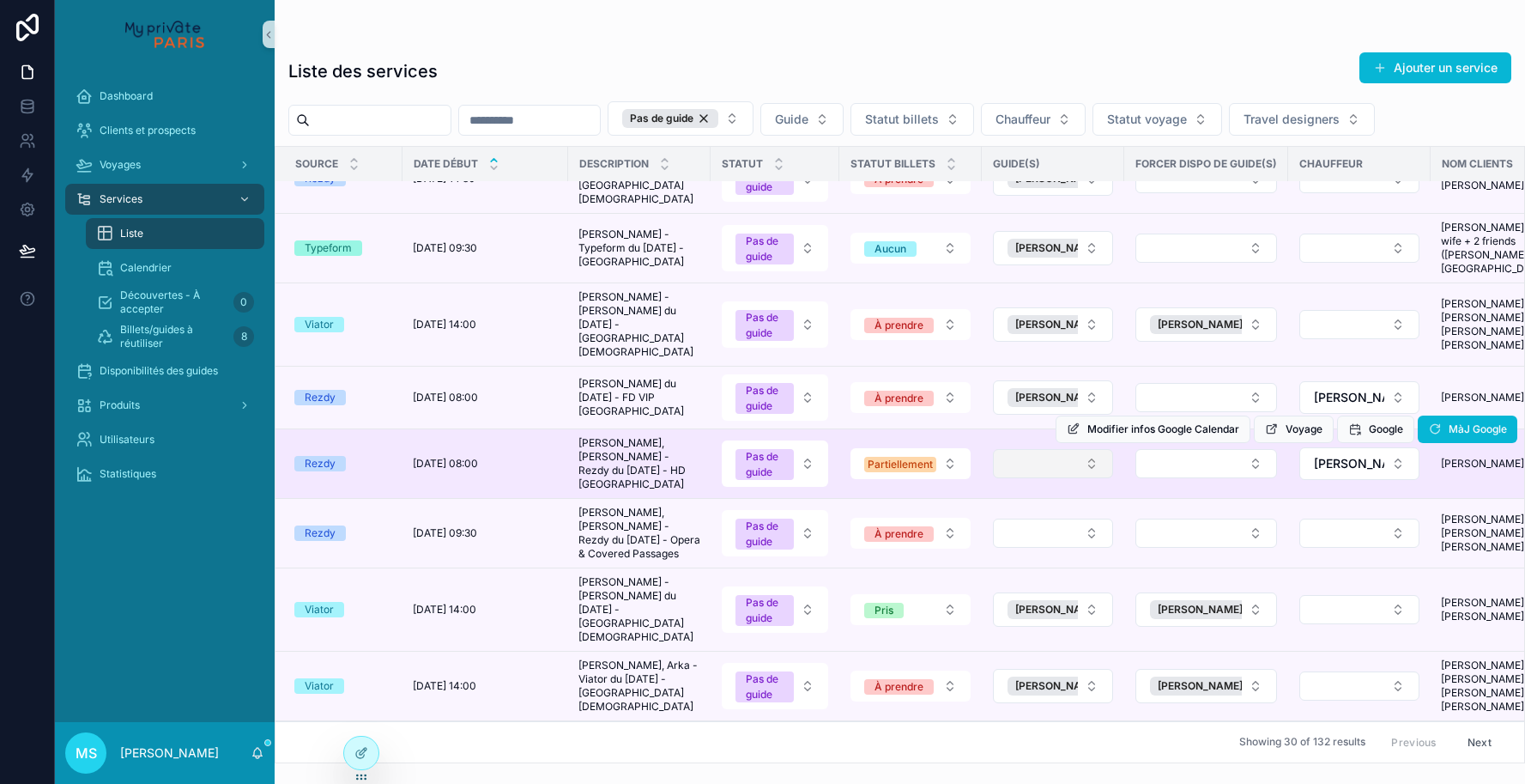
click at [1090, 449] on button "Select Button" at bounding box center [1054, 464] width 120 height 30
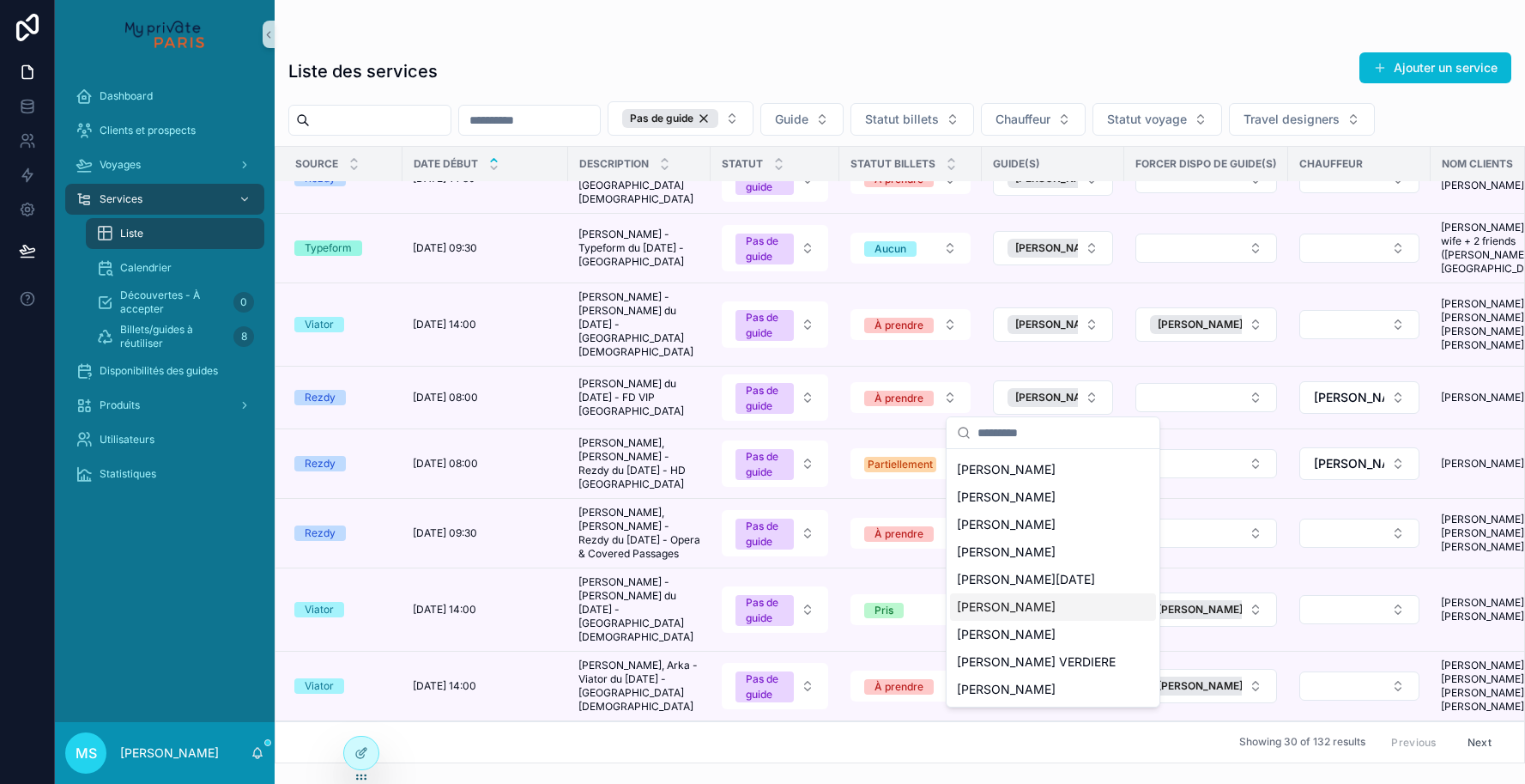
scroll to position [52, 0]
click at [1034, 693] on span "[PERSON_NAME]" at bounding box center [1006, 689] width 98 height 17
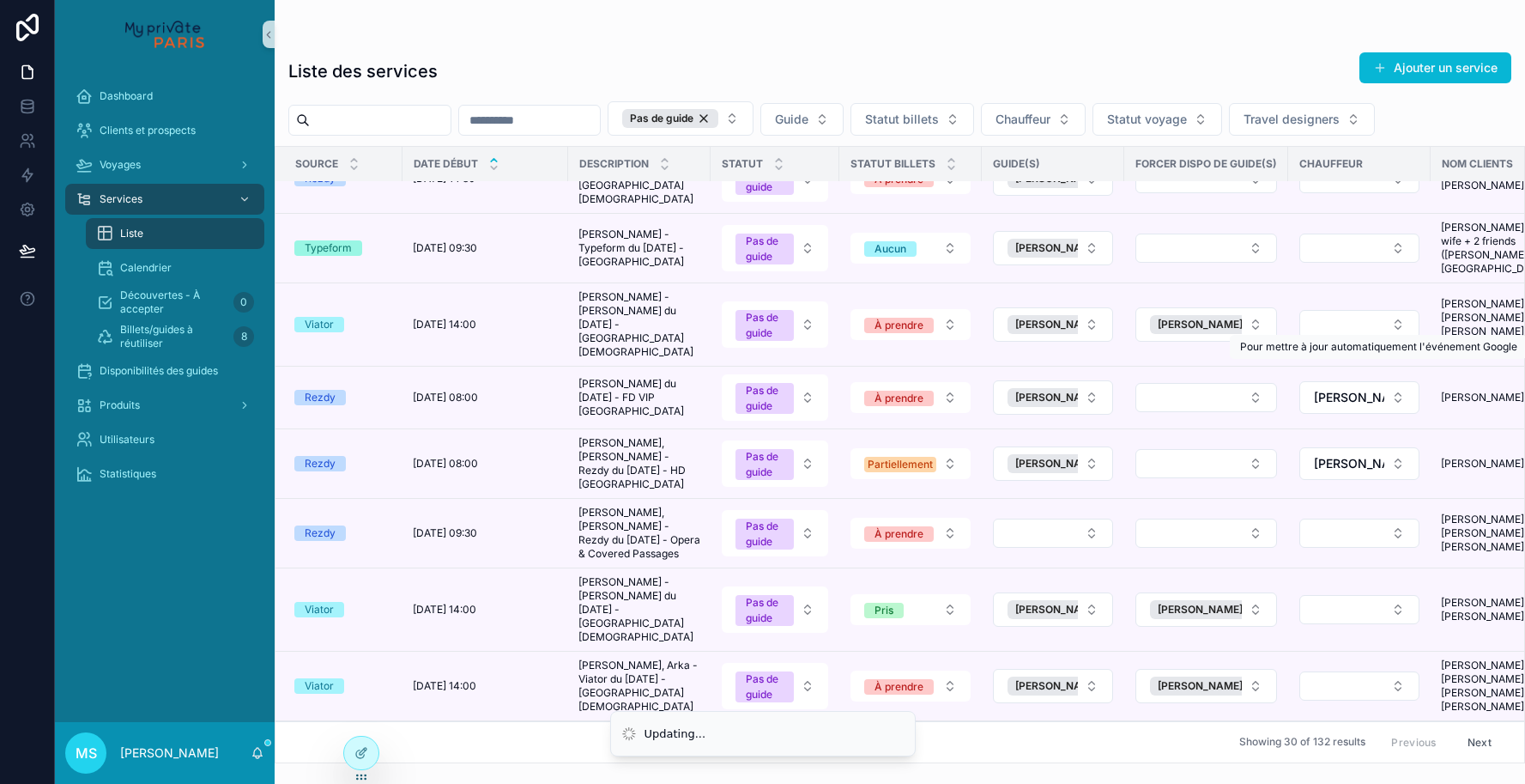
click at [1448, 366] on td "Rodney Mc Kimmey Rodney Mc Kimmey" at bounding box center [1502, 398] width 142 height 63
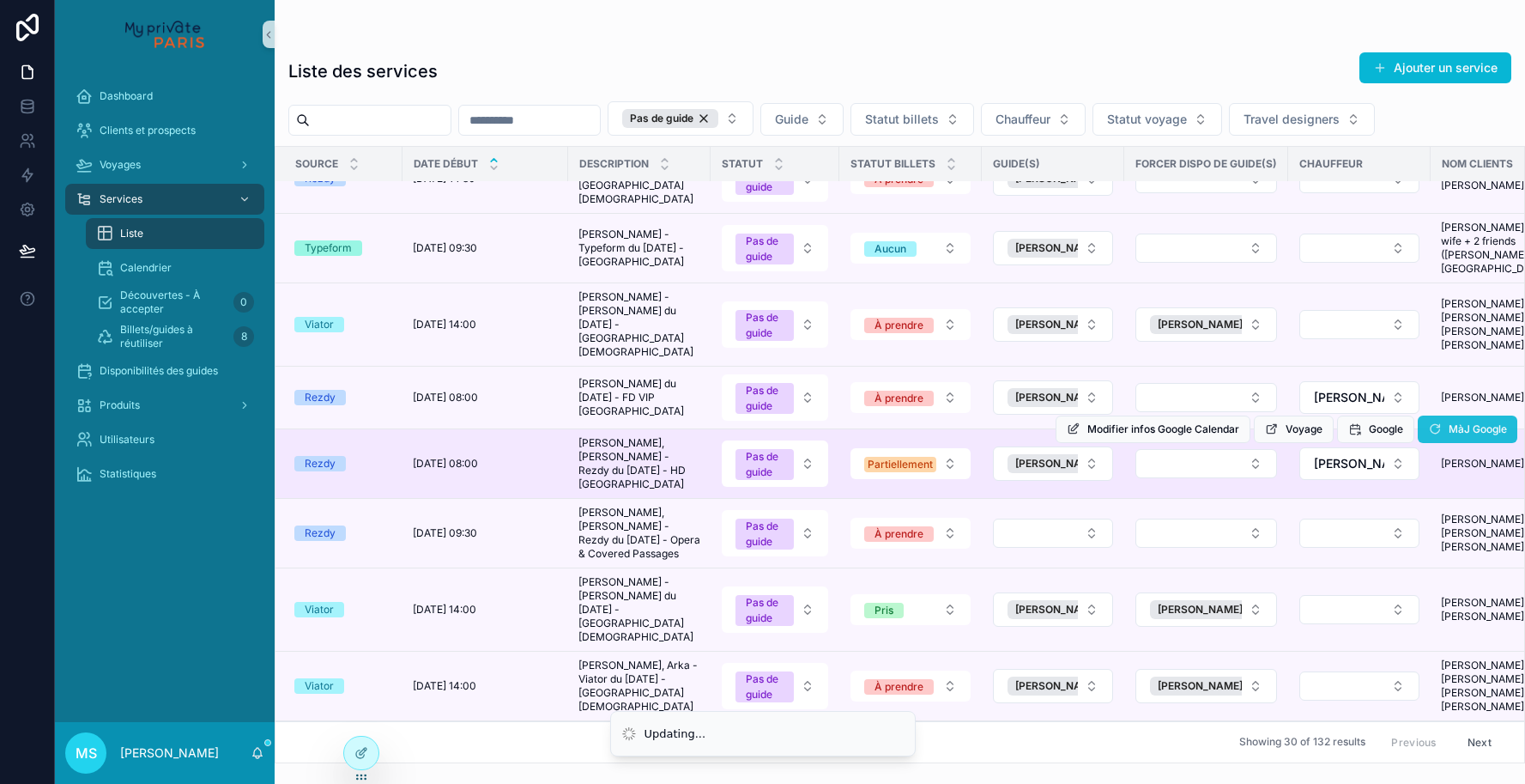
click at [1446, 415] on button "MàJ Google" at bounding box center [1468, 428] width 99 height 28
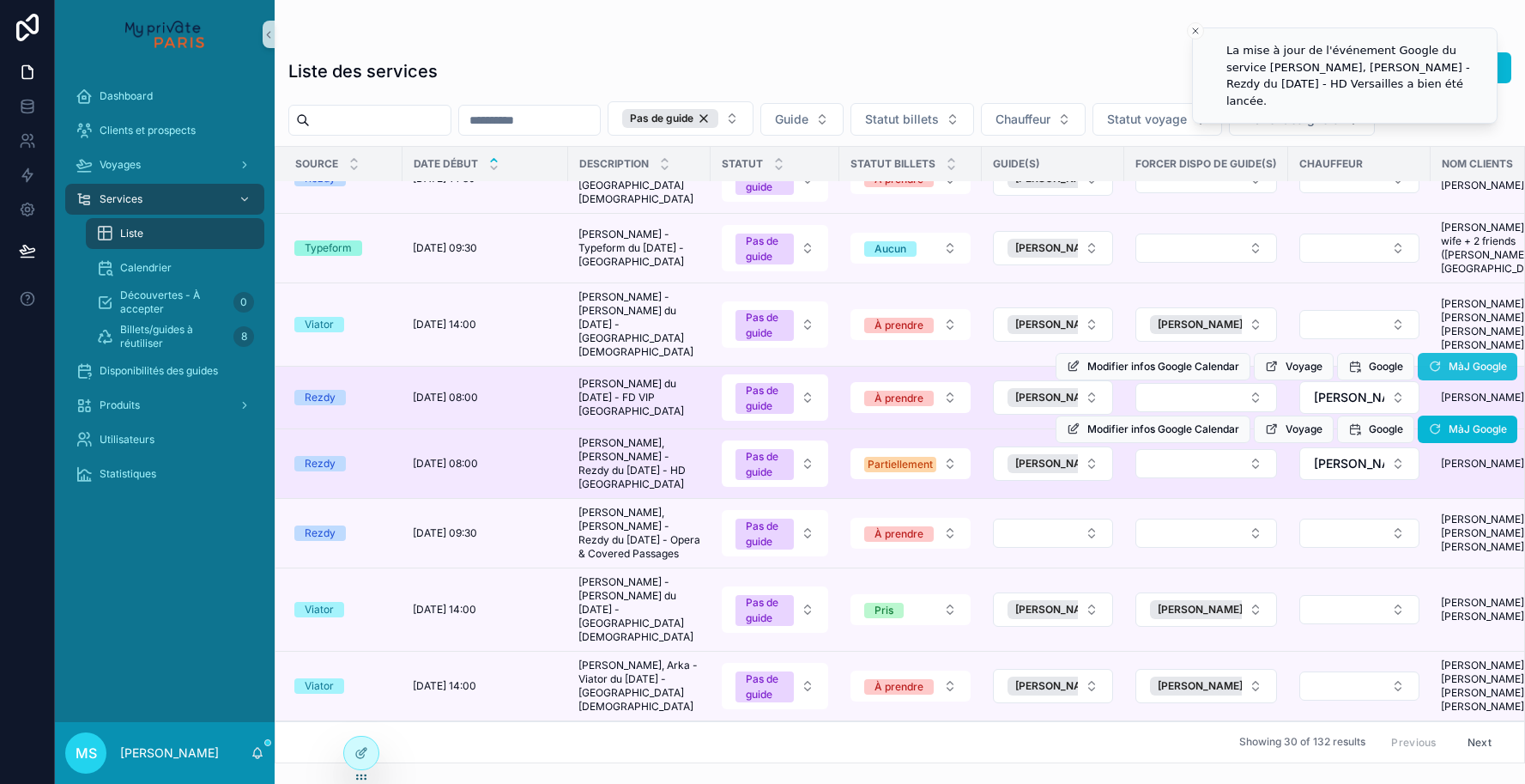
click at [1436, 359] on icon "scrollable content" at bounding box center [1435, 366] width 13 height 13
click at [1436, 363] on span "MàJ Google" at bounding box center [1468, 369] width 99 height 12
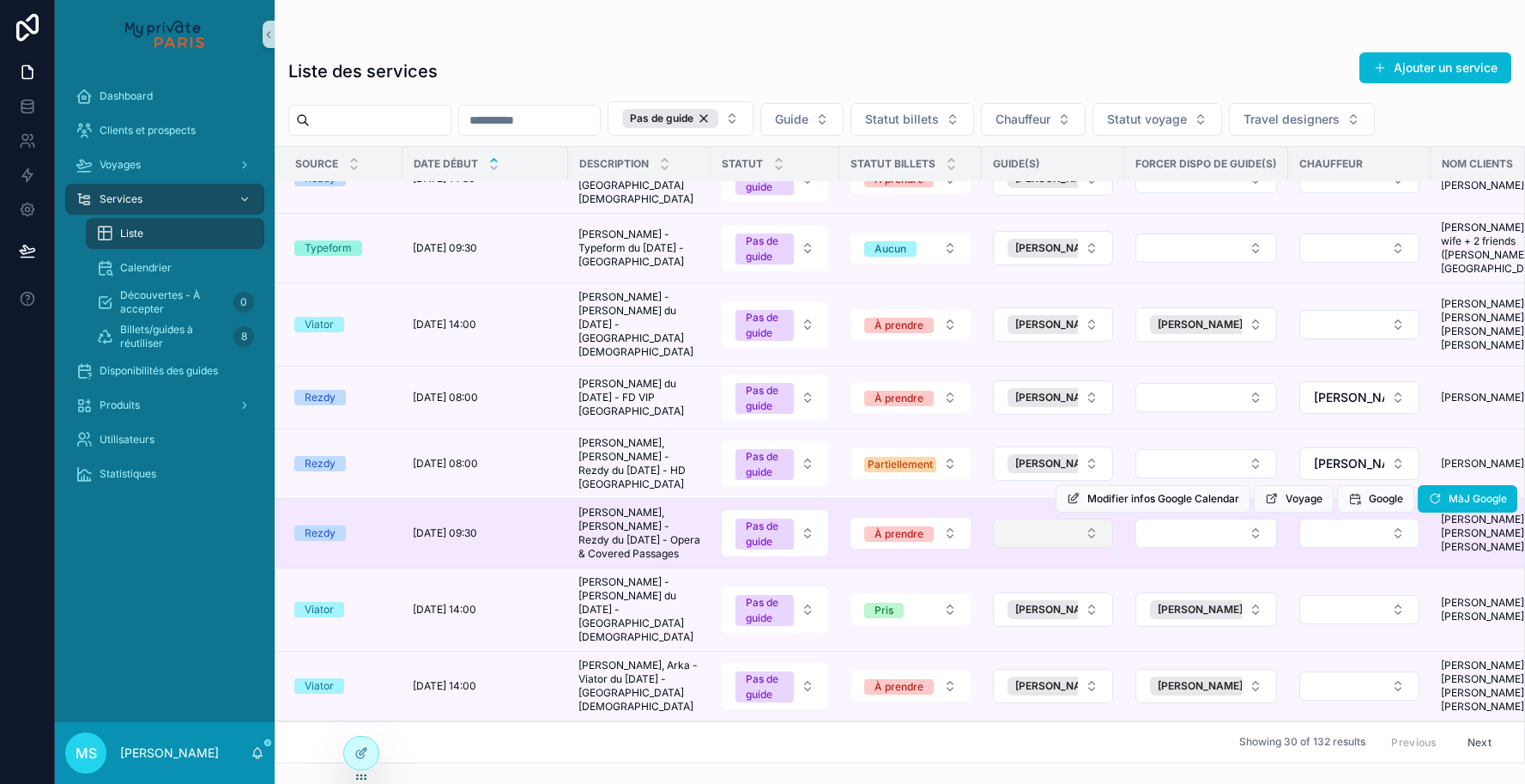
click at [1061, 518] on button "Select Button" at bounding box center [1054, 533] width 120 height 30
click at [1073, 518] on button "Select Button" at bounding box center [1054, 533] width 120 height 30
click at [1059, 518] on button "Select Button" at bounding box center [1054, 533] width 120 height 30
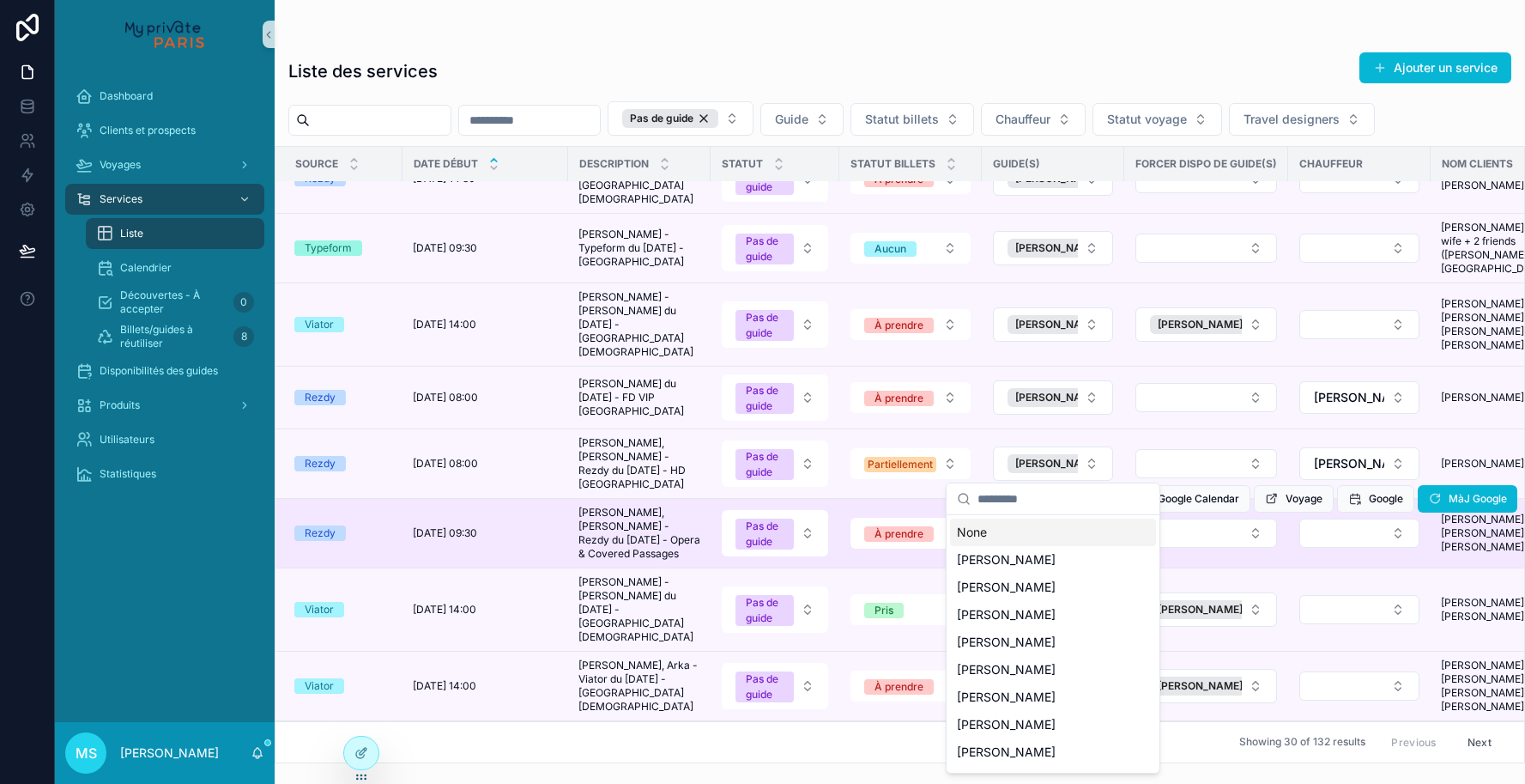
scroll to position [0, 0]
click at [1084, 518] on button "Select Button" at bounding box center [1054, 533] width 120 height 30
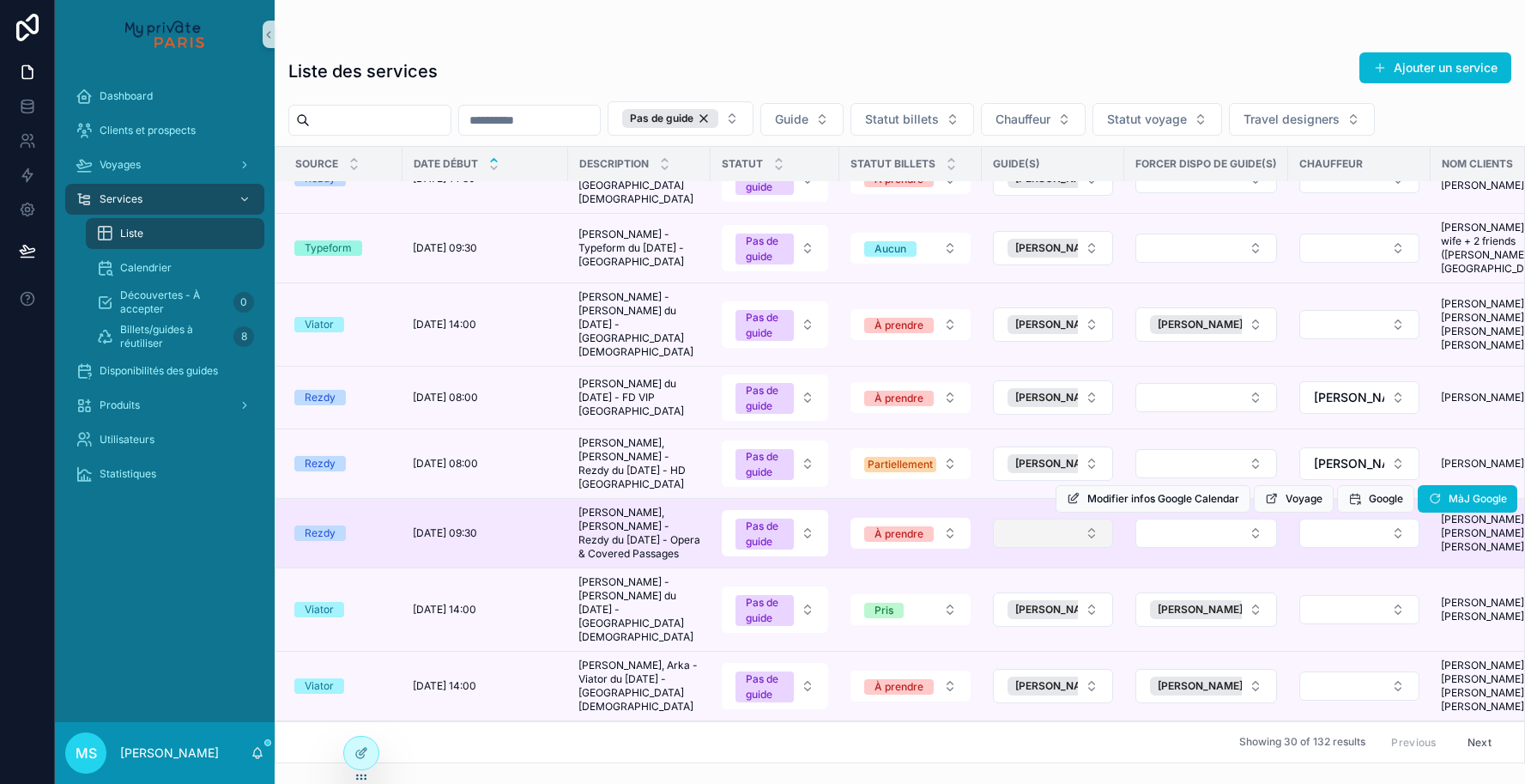
click at [1084, 518] on button "Select Button" at bounding box center [1054, 533] width 120 height 30
click at [1172, 465] on div "Modifier infos Google Calendar Voyage Google MàJ Google" at bounding box center [1286, 499] width 462 height 69
click at [1172, 518] on button "Select Button" at bounding box center [1207, 533] width 142 height 30
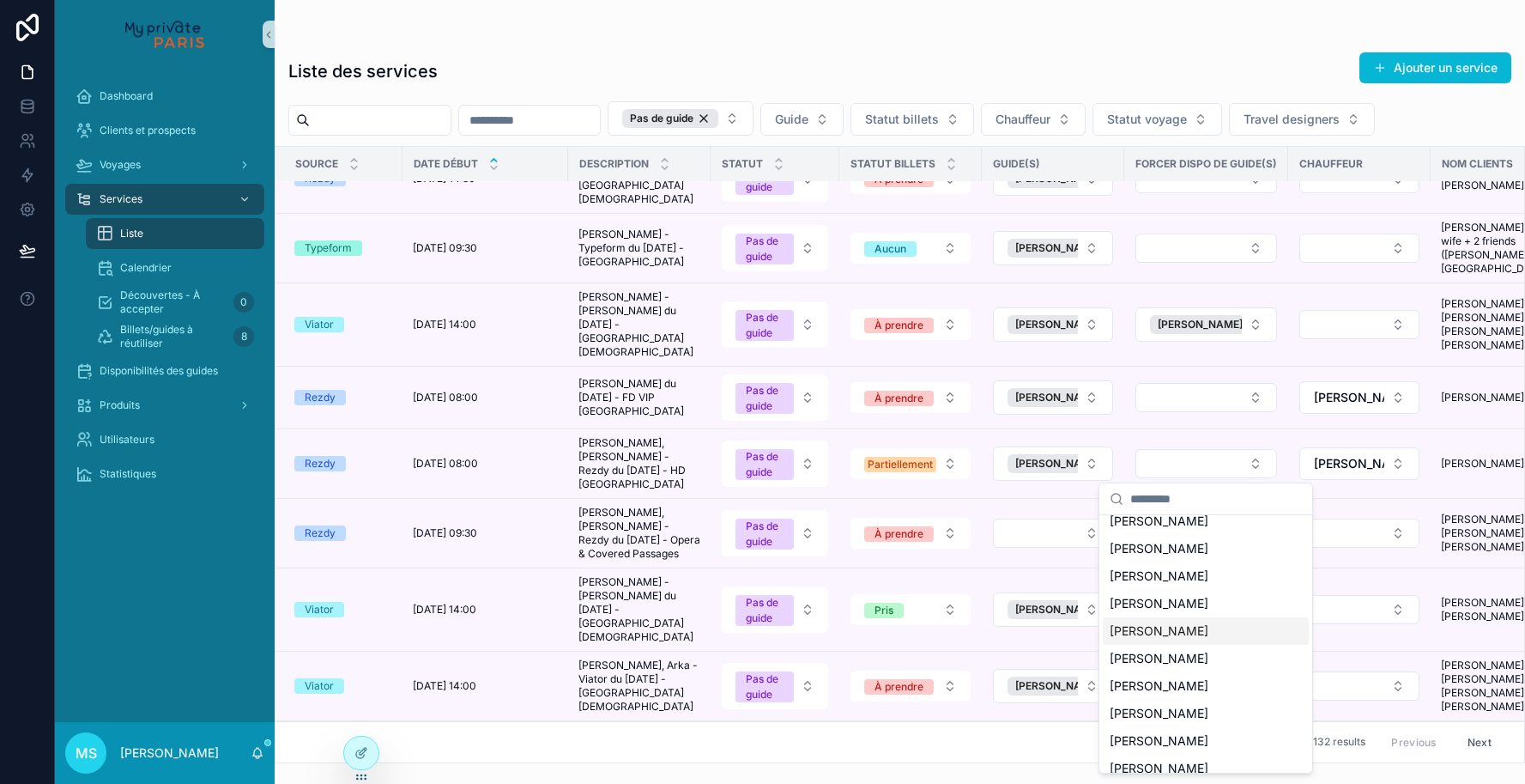
scroll to position [1284, 0]
click at [1147, 675] on span "[PERSON_NAME]" at bounding box center [1159, 684] width 98 height 17
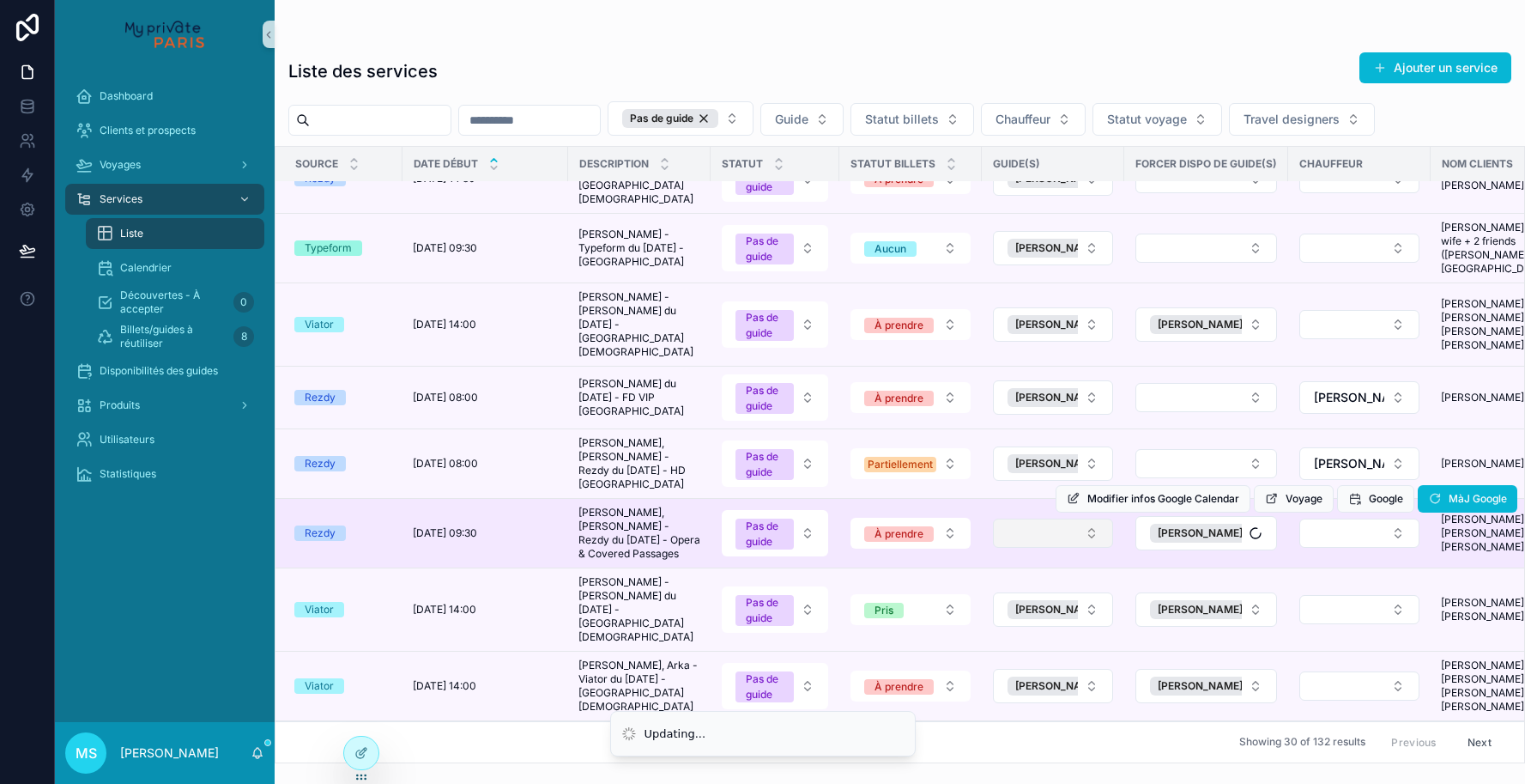
click at [1091, 518] on button "Select Button" at bounding box center [1054, 533] width 120 height 30
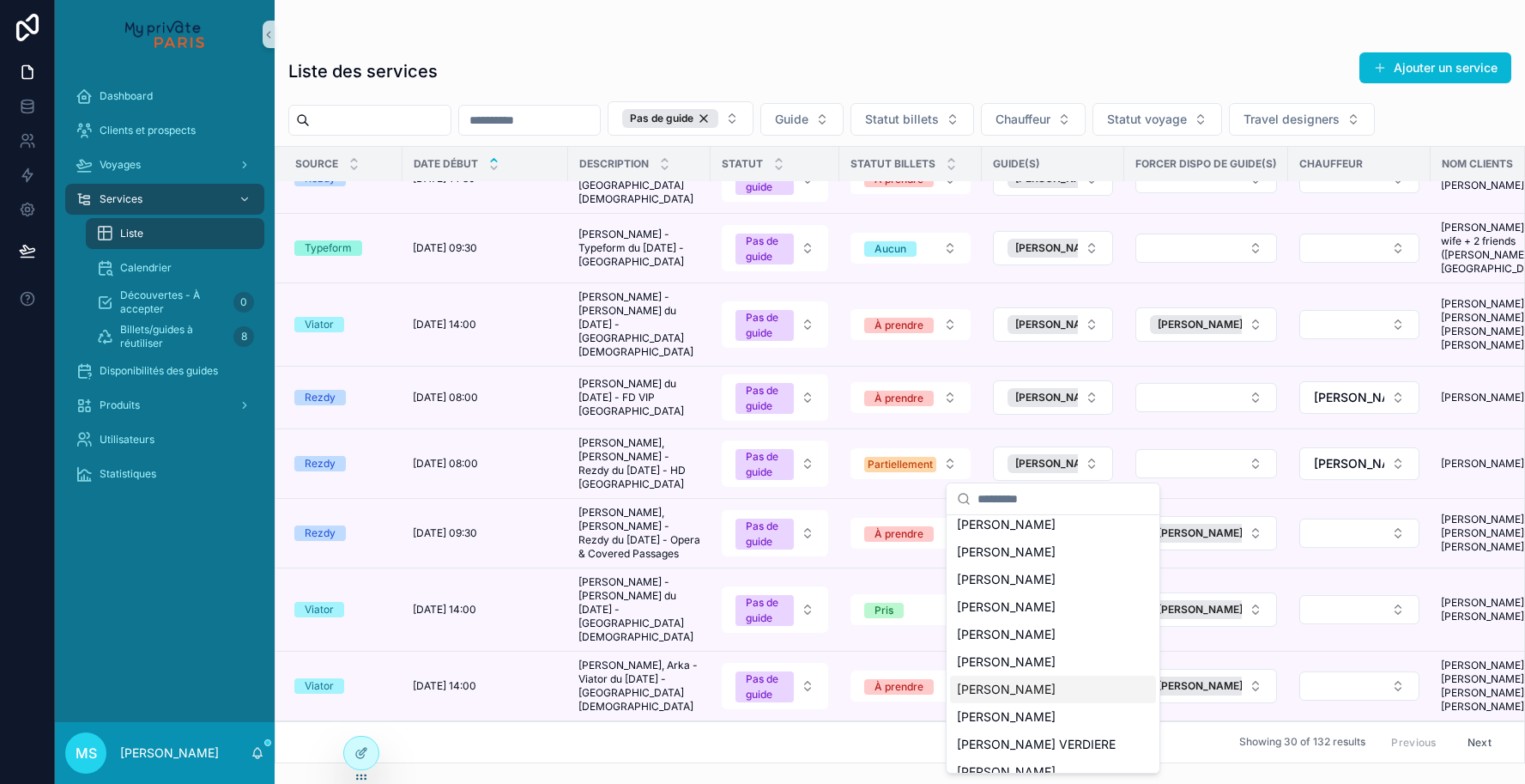
scroll to position [66, 0]
click at [1025, 683] on span "[PERSON_NAME]" at bounding box center [1006, 686] width 98 height 17
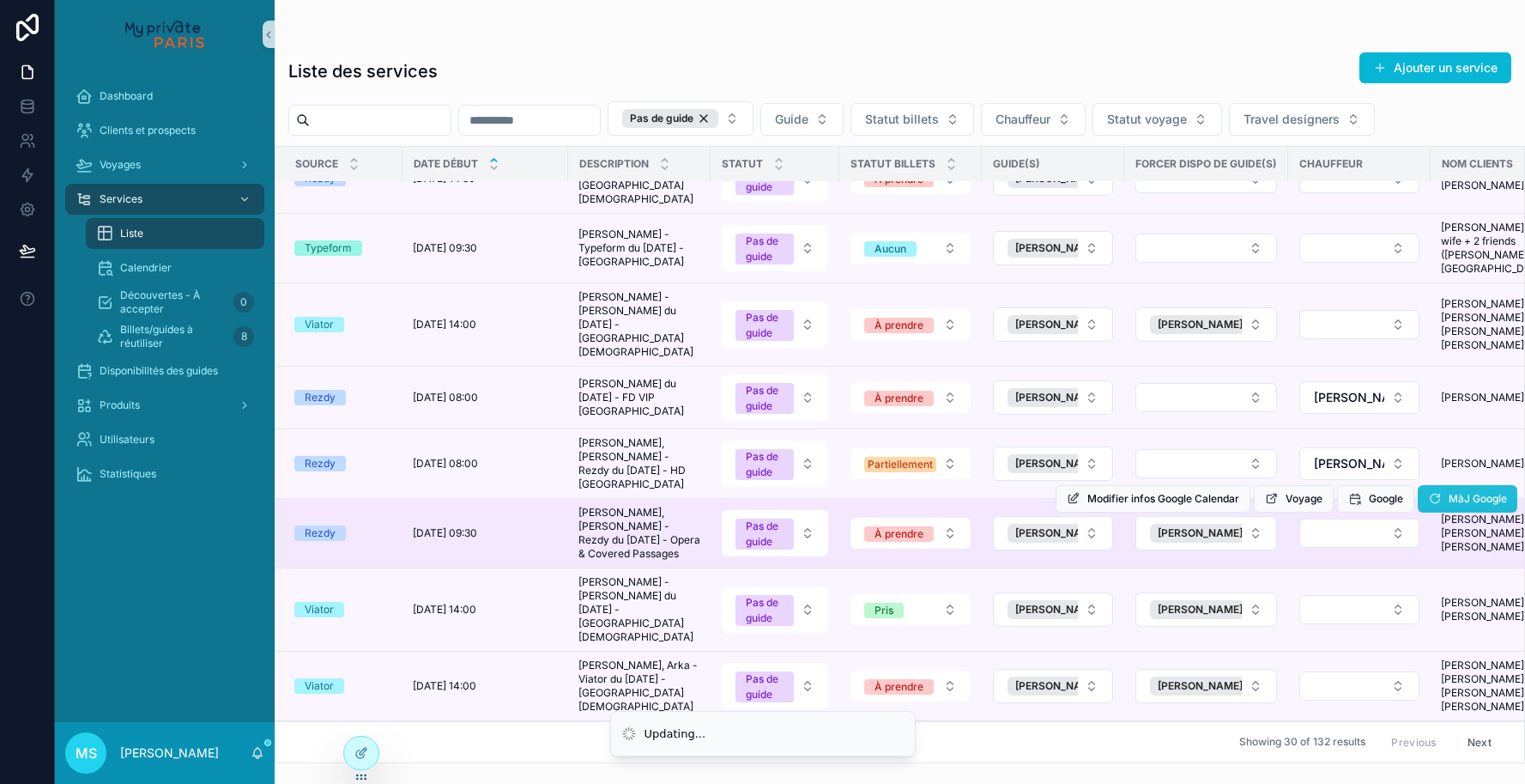
click at [1451, 426] on div "Dashboard Clients et prospects Voyages Services Liste Calendrier Découvertes - …" at bounding box center [790, 392] width 1471 height 784
click at [1443, 485] on button "MàJ Google" at bounding box center [1468, 498] width 99 height 28
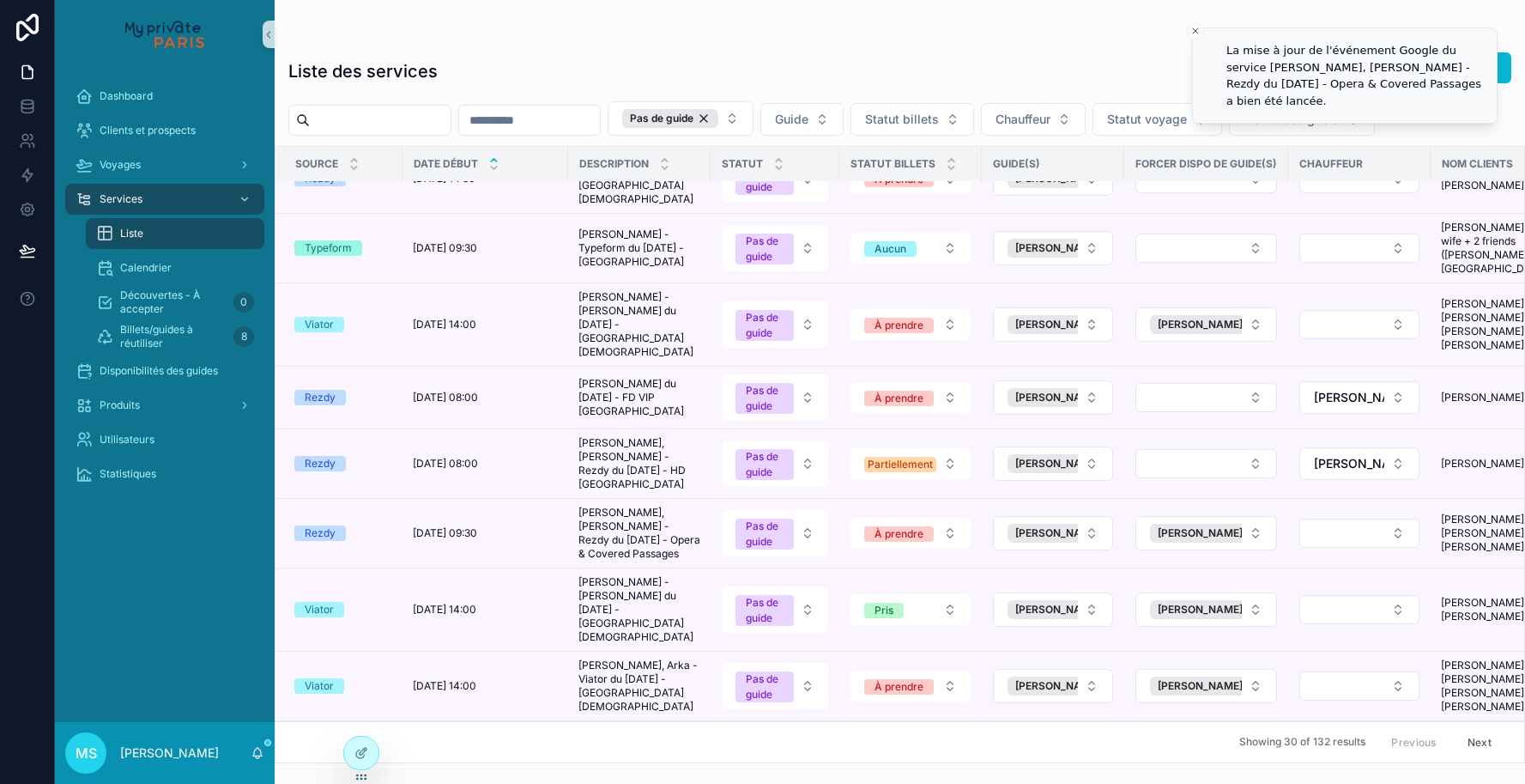
click at [352, 123] on input "scrollable content" at bounding box center [380, 120] width 141 height 24
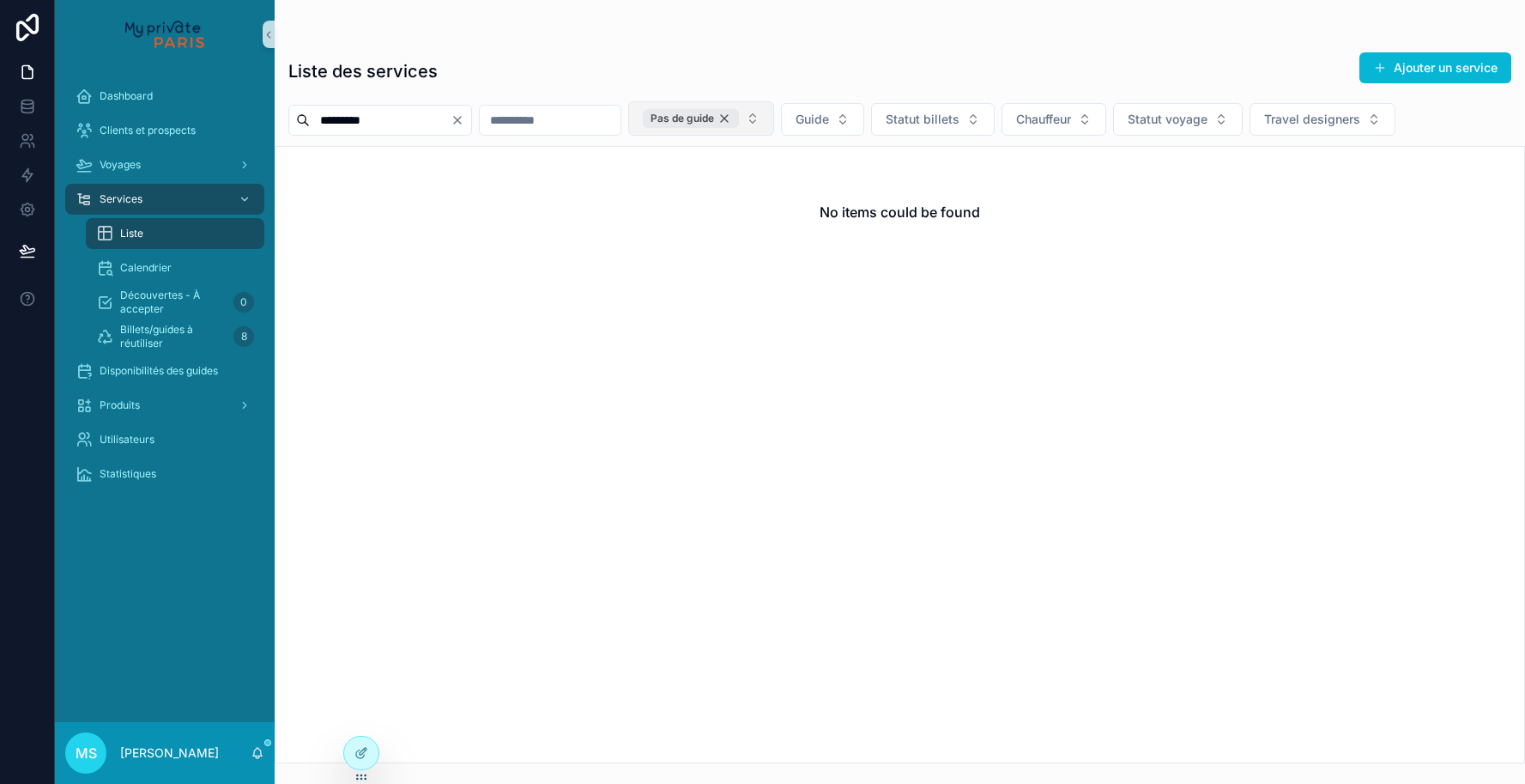
click at [739, 120] on div "Pas de guide" at bounding box center [690, 119] width 97 height 19
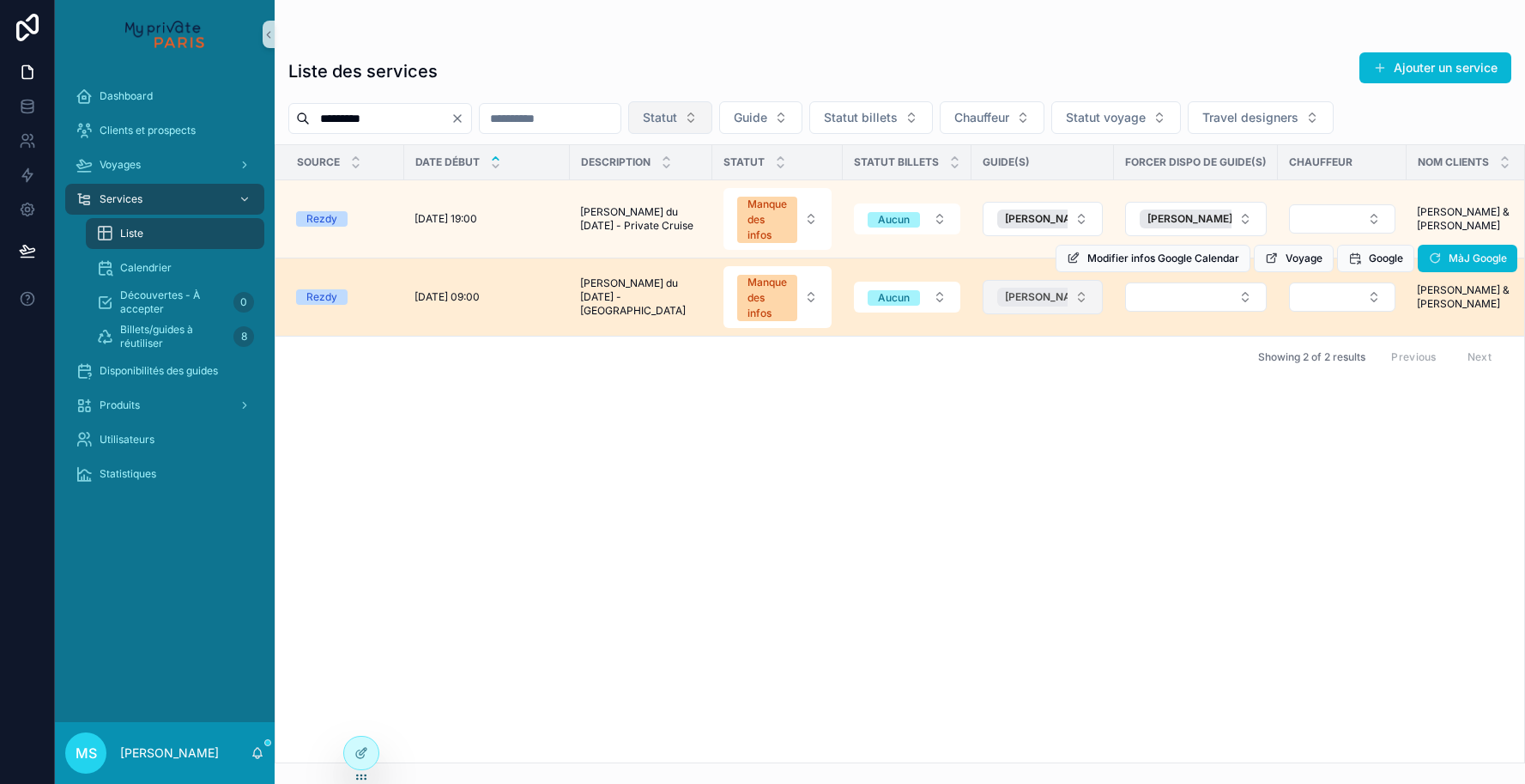
click at [1024, 296] on span "[PERSON_NAME]" at bounding box center [1047, 296] width 85 height 13
click at [803, 301] on button "Manque des infos" at bounding box center [777, 296] width 108 height 62
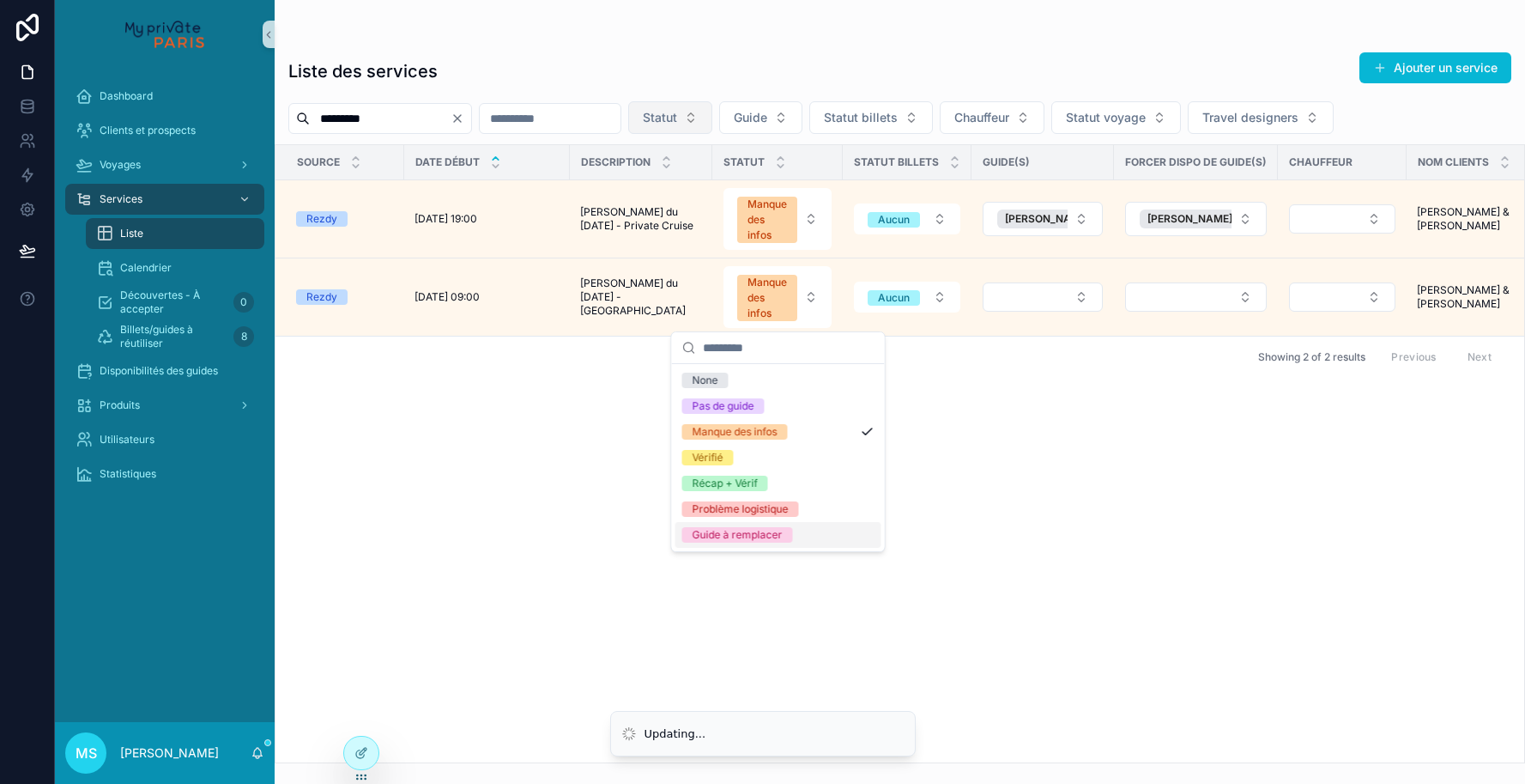
click at [734, 541] on div "Guide à remplacer" at bounding box center [737, 534] width 90 height 15
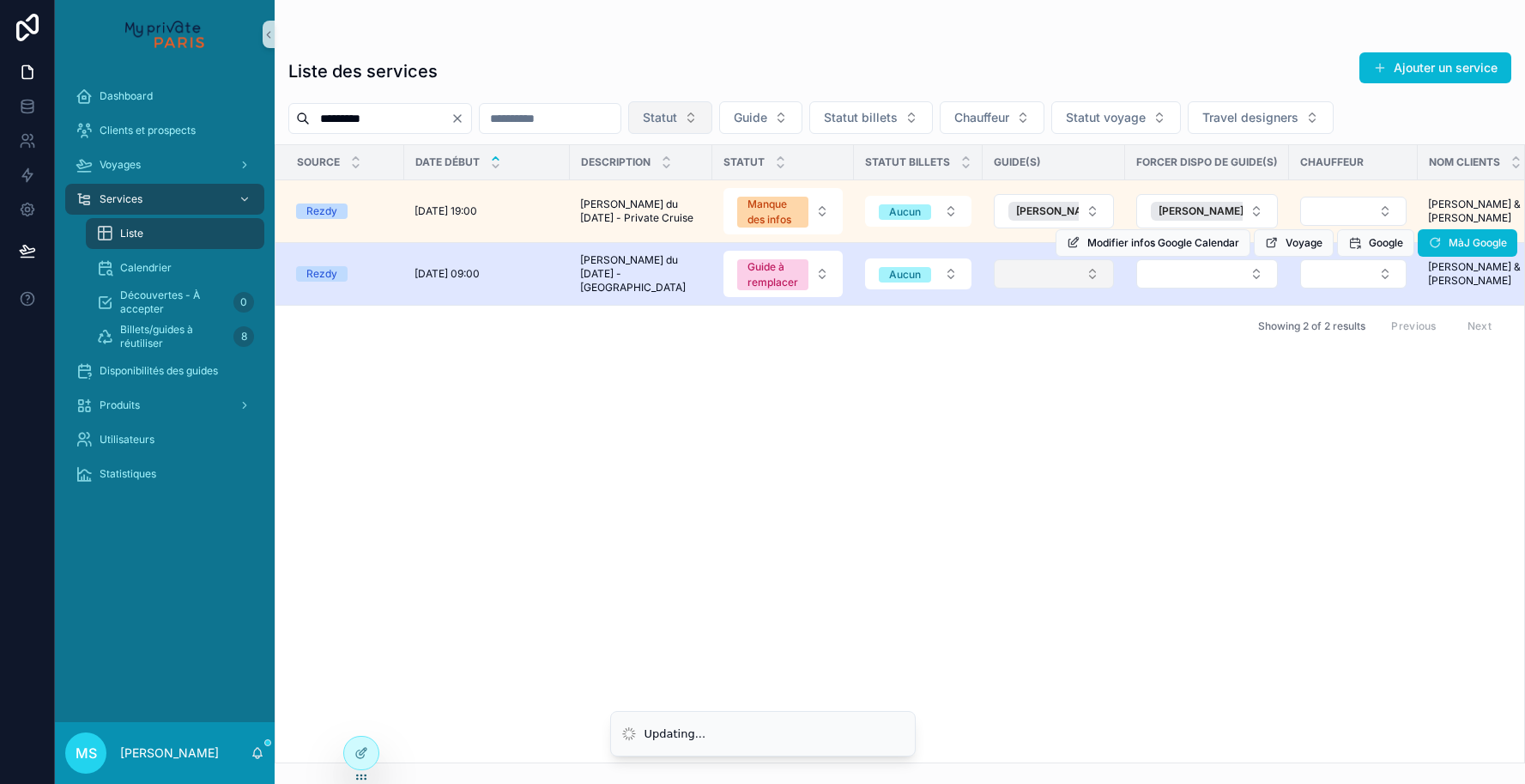
click at [1028, 277] on button "Select Button" at bounding box center [1055, 273] width 120 height 30
click at [1012, 283] on button "Select Button" at bounding box center [1055, 273] width 120 height 30
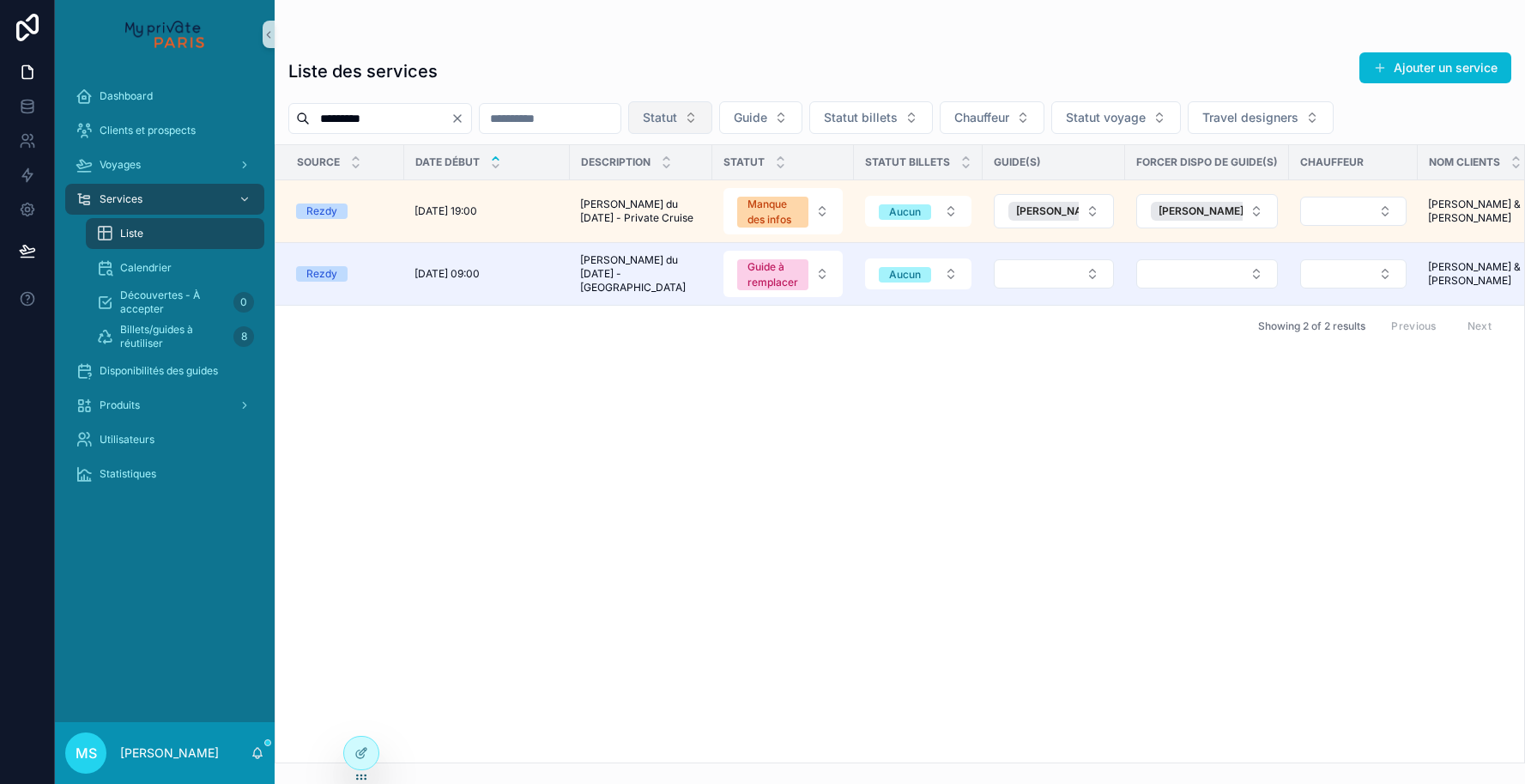
click at [1012, 283] on button "Select Button" at bounding box center [1055, 273] width 120 height 30
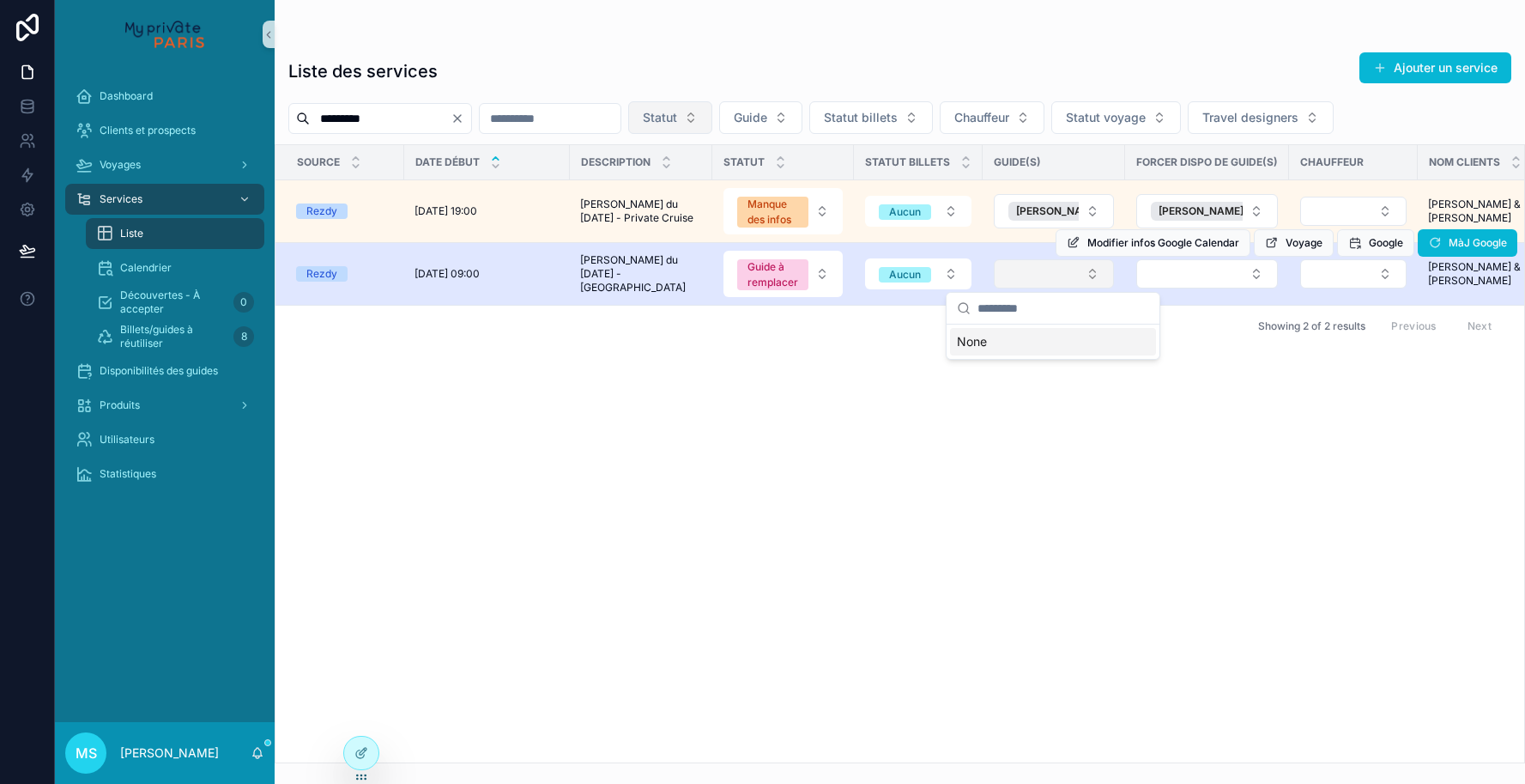
click at [1032, 281] on button "Select Button" at bounding box center [1055, 273] width 120 height 30
click at [1181, 275] on button "Select Button" at bounding box center [1208, 273] width 142 height 30
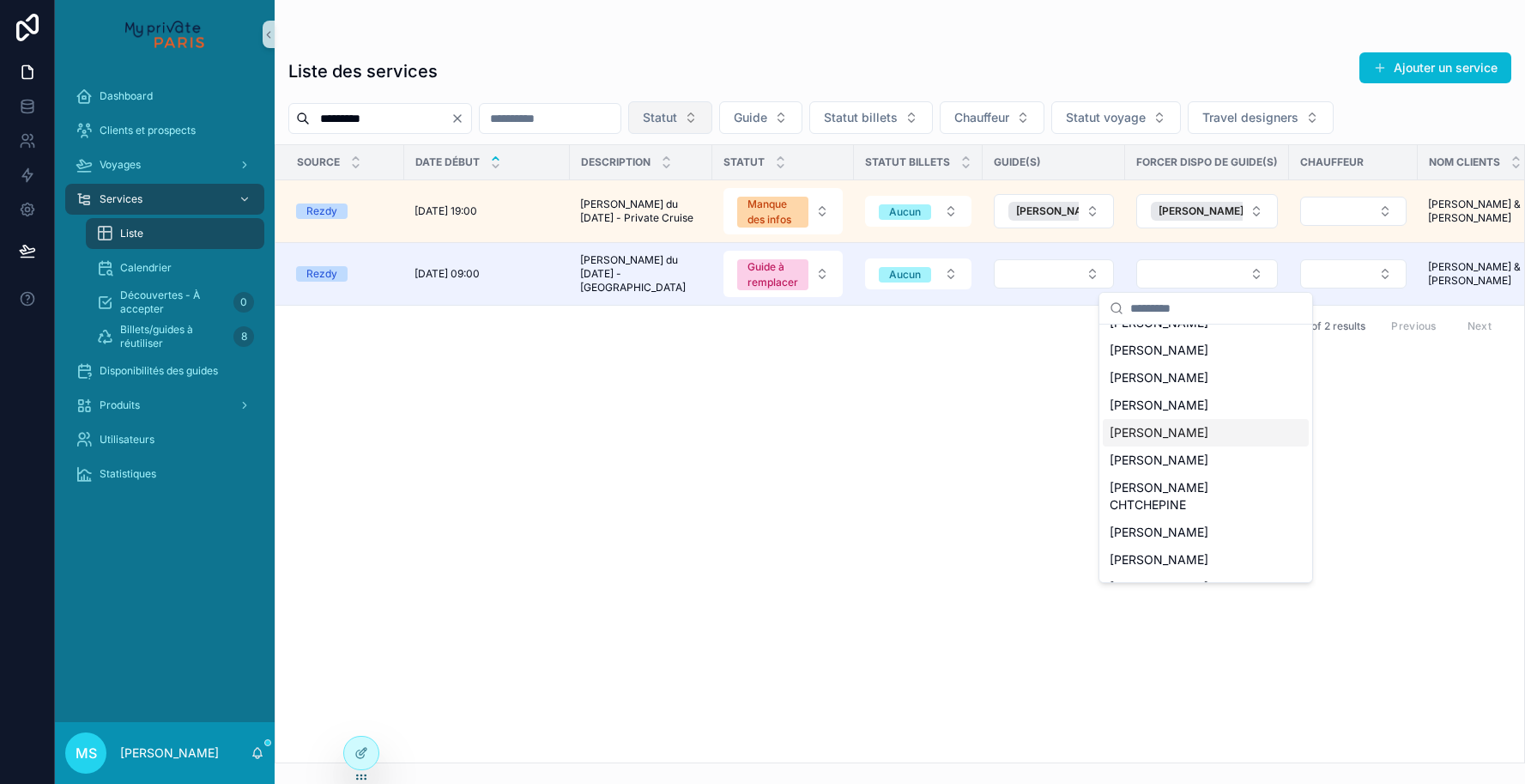
scroll to position [158, 0]
click at [1151, 483] on span "[PERSON_NAME] CHTCHEPINE" at bounding box center [1196, 494] width 172 height 34
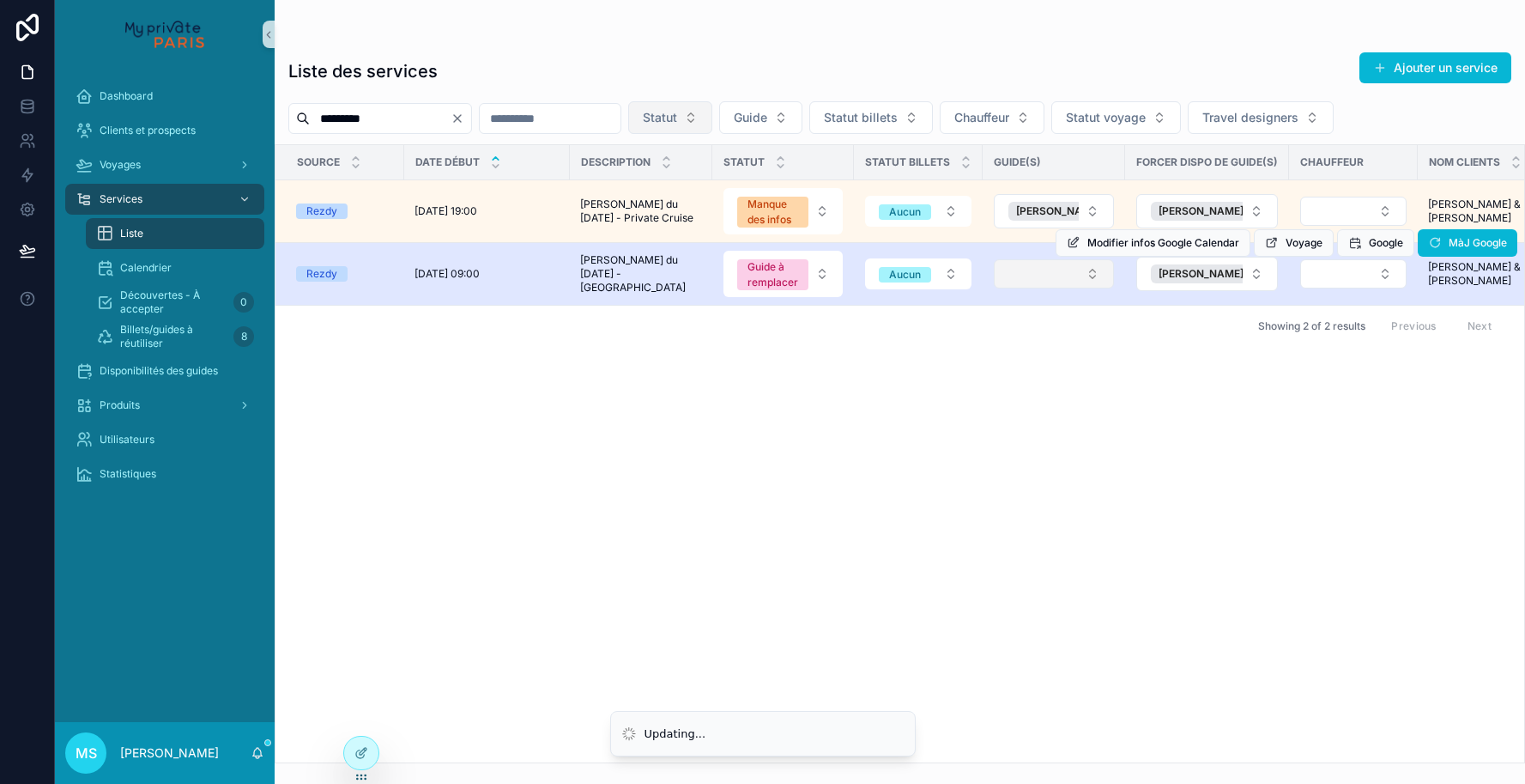
click at [1078, 279] on button "Select Button" at bounding box center [1055, 273] width 120 height 30
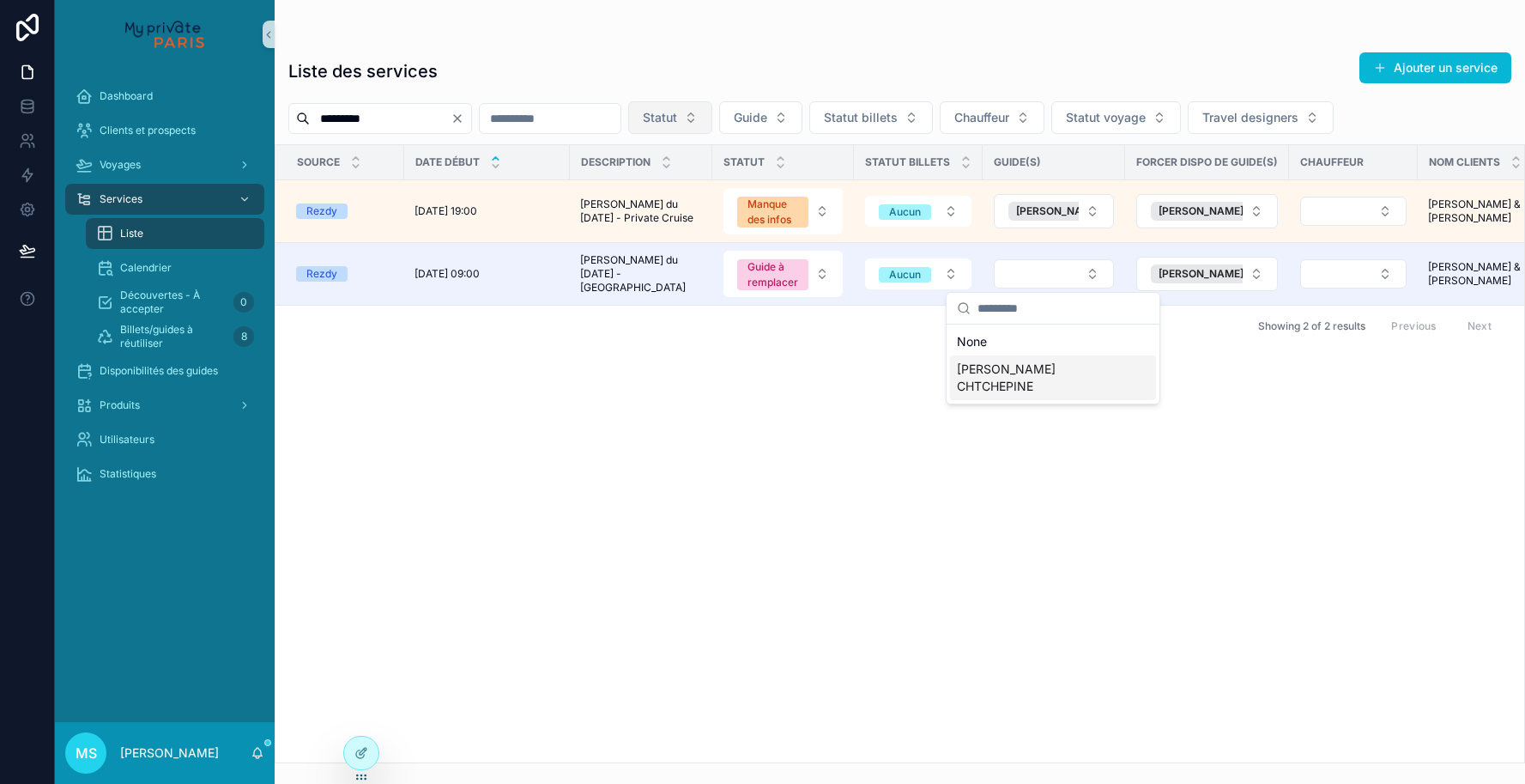
click at [1061, 366] on span "[PERSON_NAME] CHTCHEPINE" at bounding box center [1043, 378] width 172 height 34
drag, startPoint x: 394, startPoint y: 115, endPoint x: 315, endPoint y: 111, distance: 79.1
click at [315, 111] on input "*********" at bounding box center [380, 118] width 141 height 24
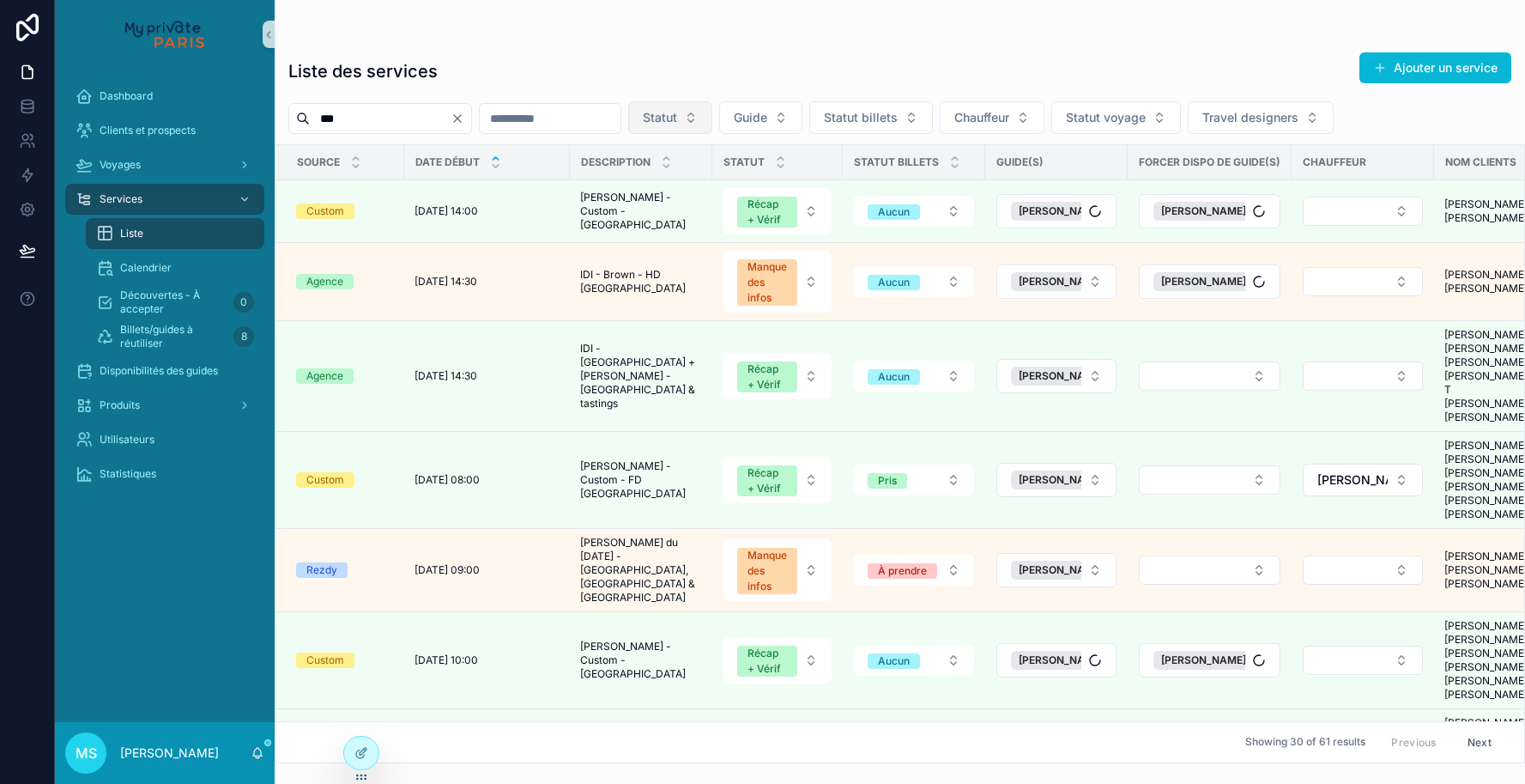
click at [325, 117] on input "***" at bounding box center [380, 118] width 141 height 24
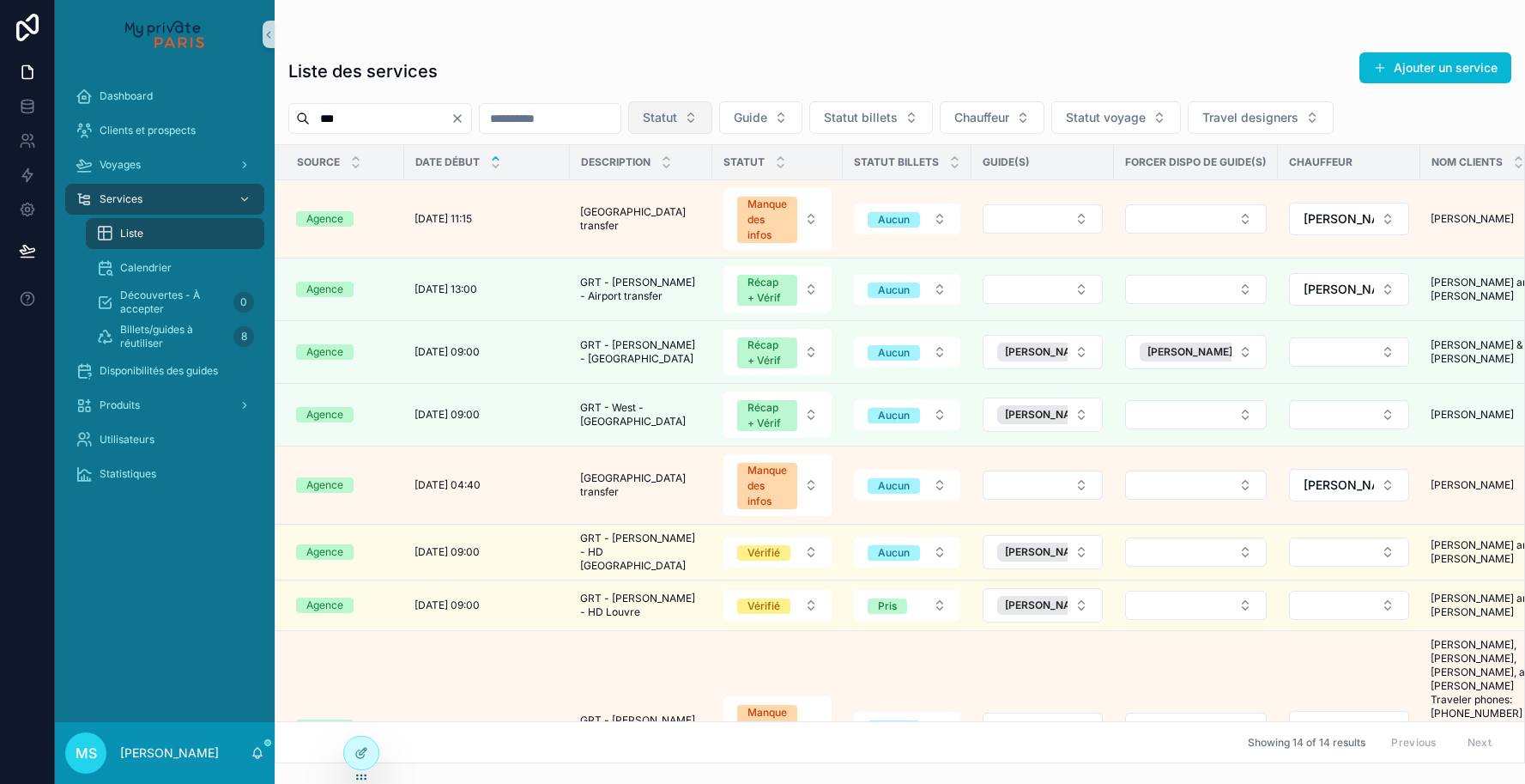
scroll to position [514, 0]
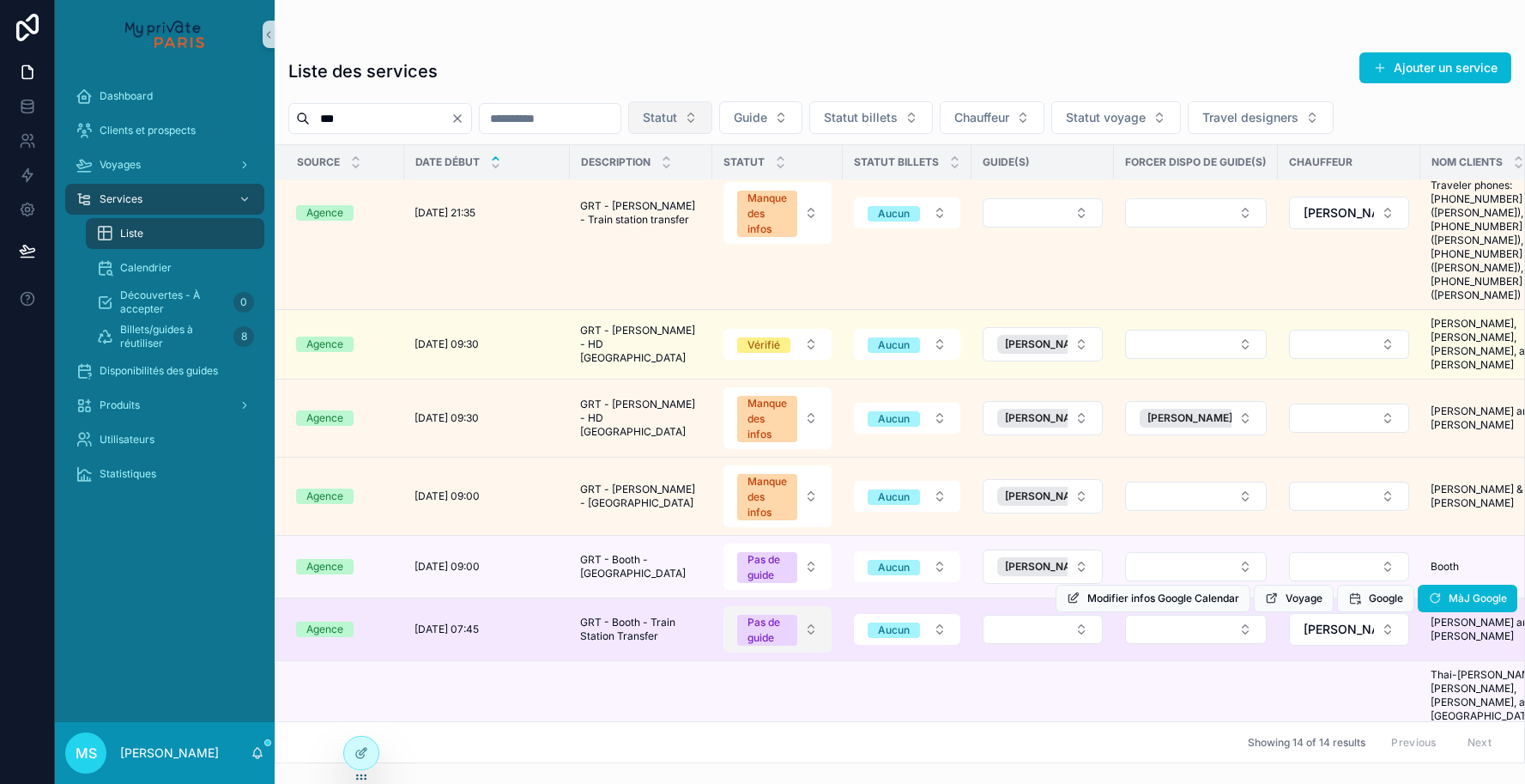
click at [815, 606] on button "Pas de guide" at bounding box center [777, 629] width 108 height 46
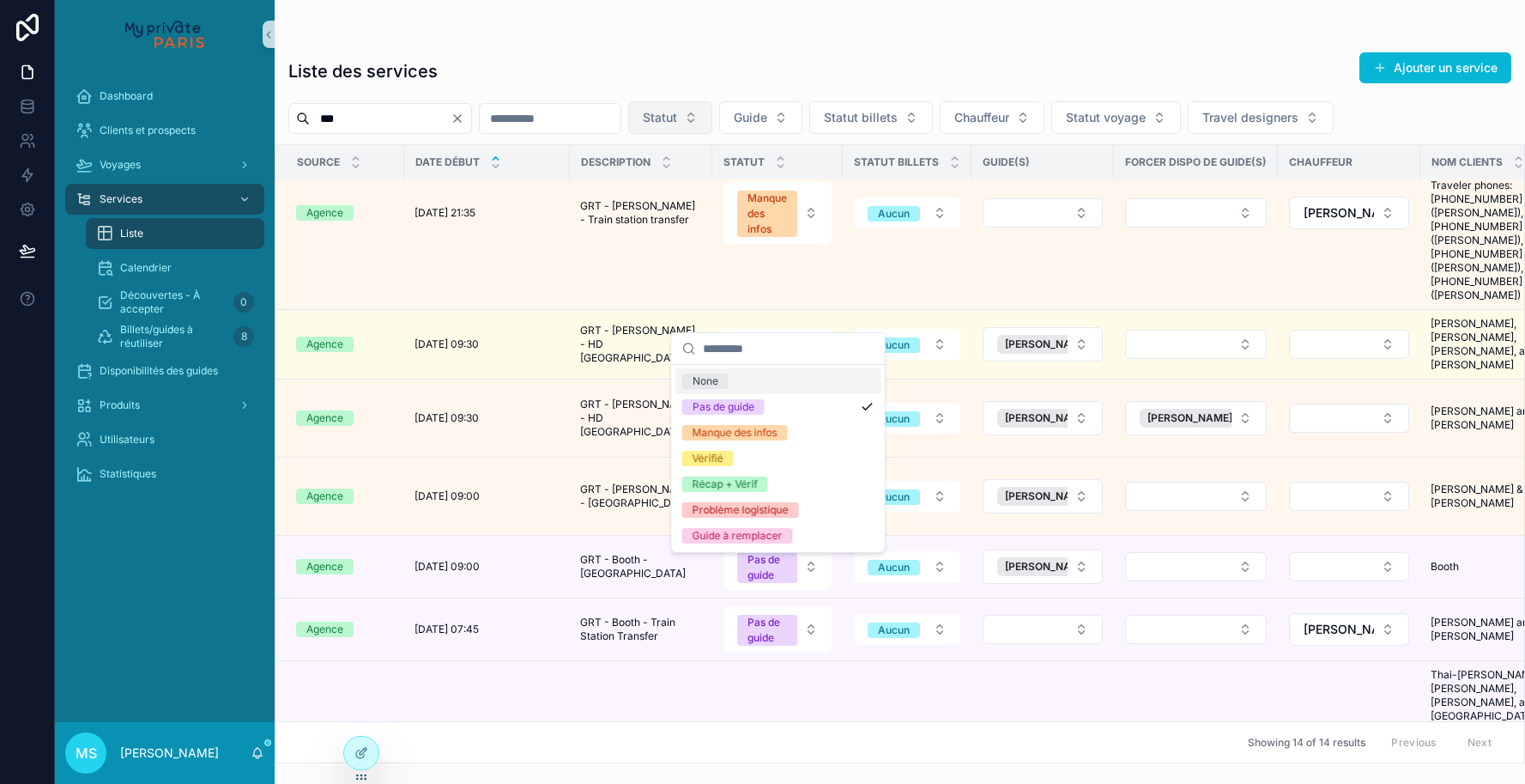
click at [790, 386] on div "None" at bounding box center [778, 381] width 206 height 26
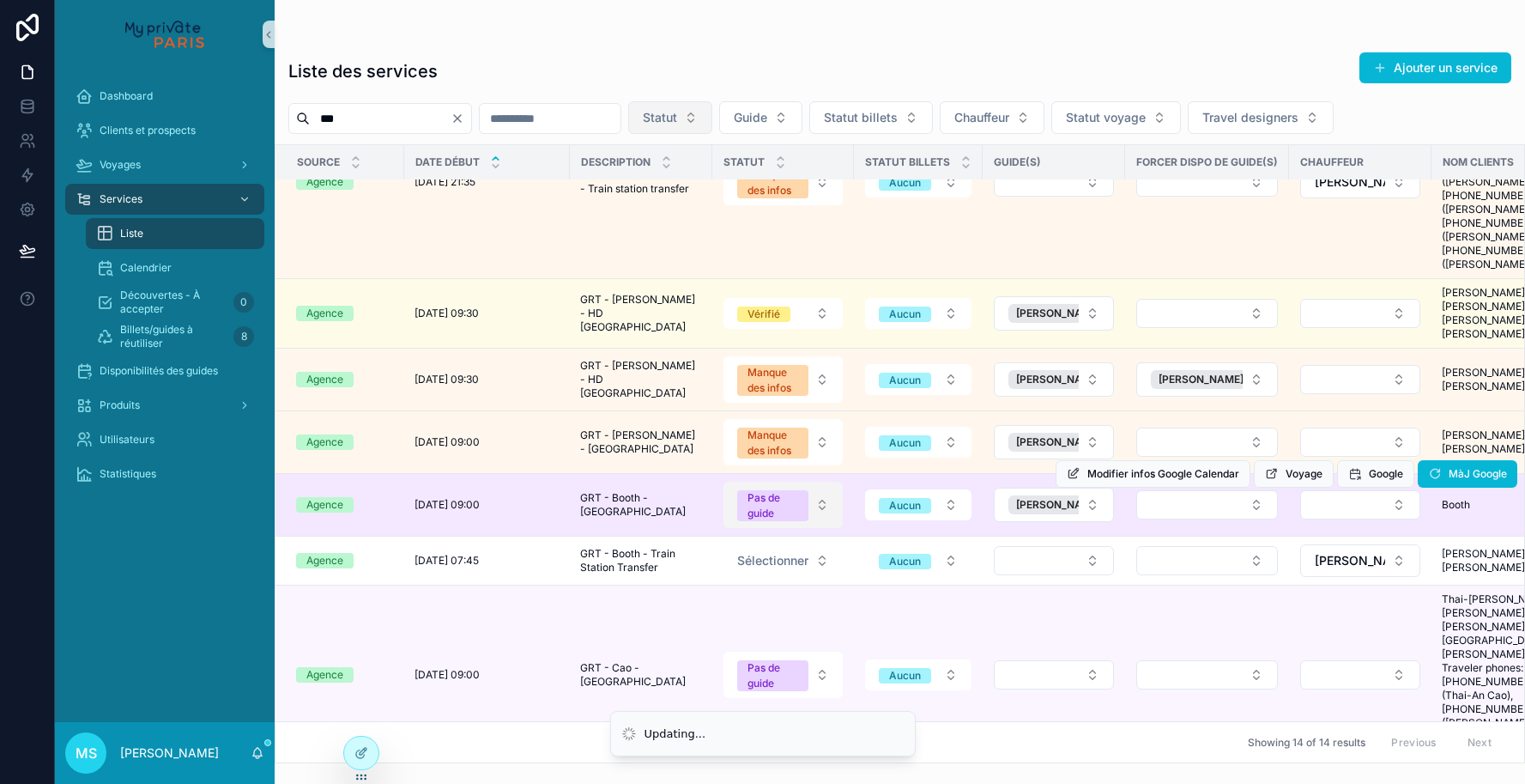
scroll to position [446, 0]
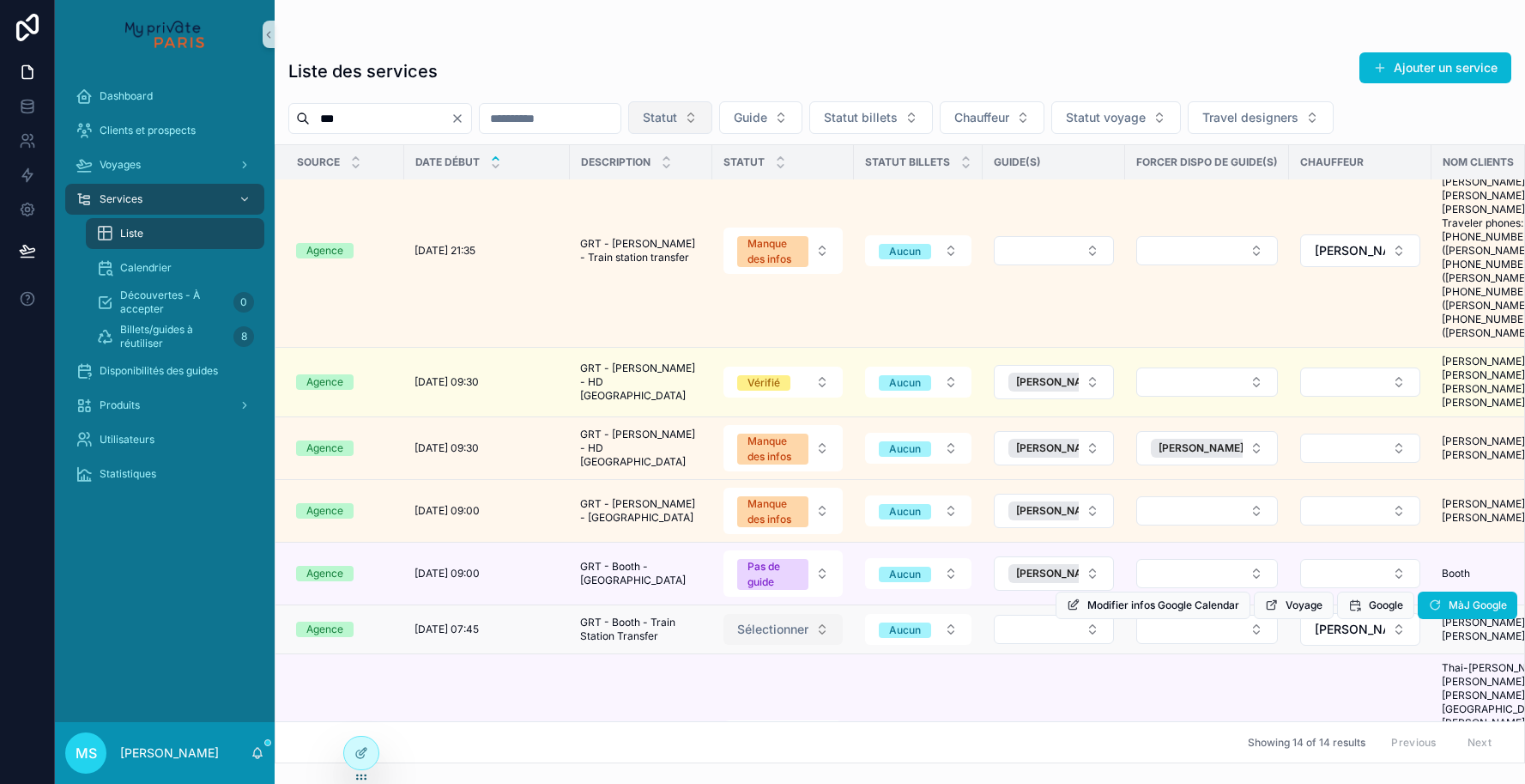
click at [818, 614] on button "Sélectionner" at bounding box center [783, 629] width 120 height 31
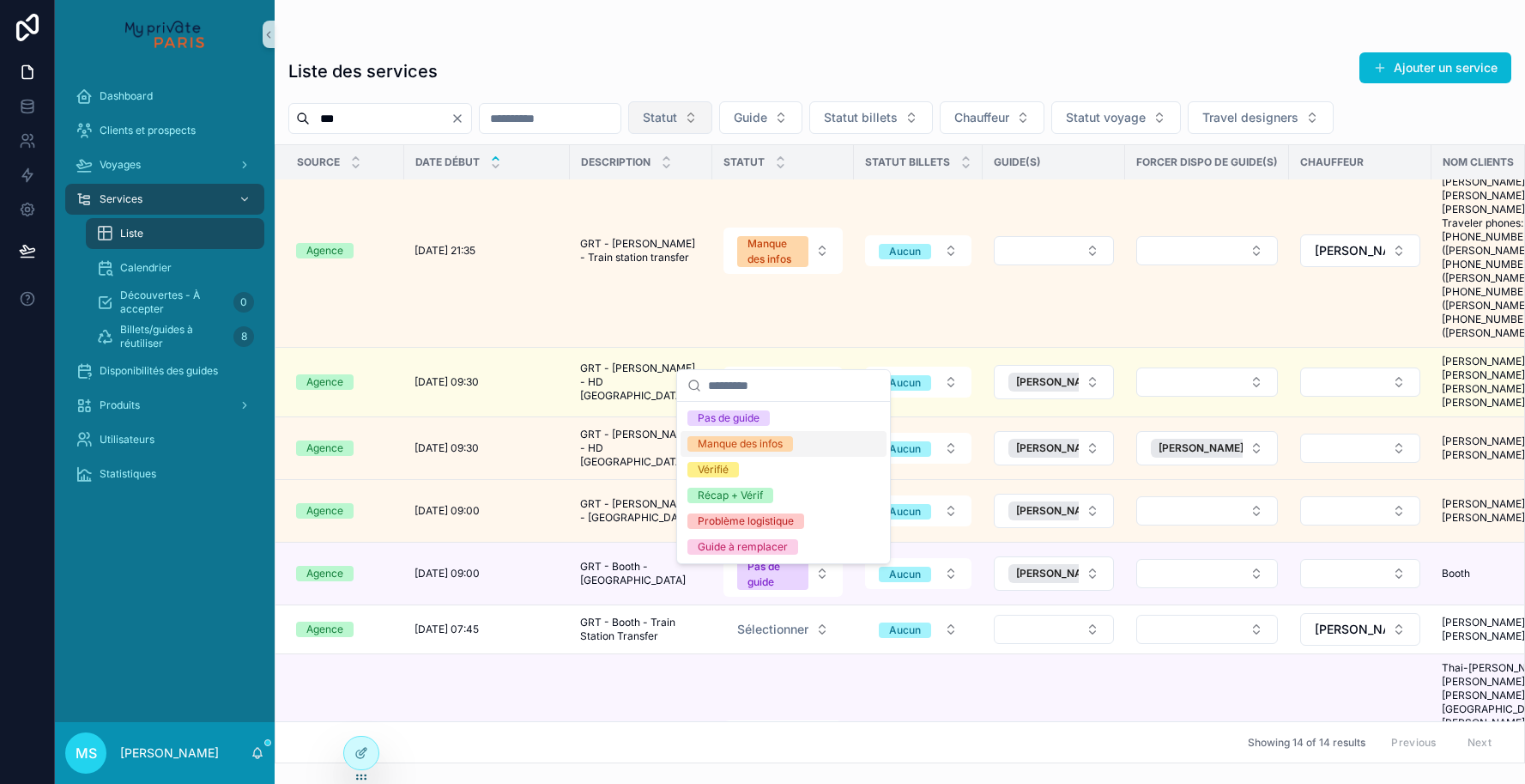
click at [799, 449] on div "Manque des infos" at bounding box center [783, 444] width 206 height 26
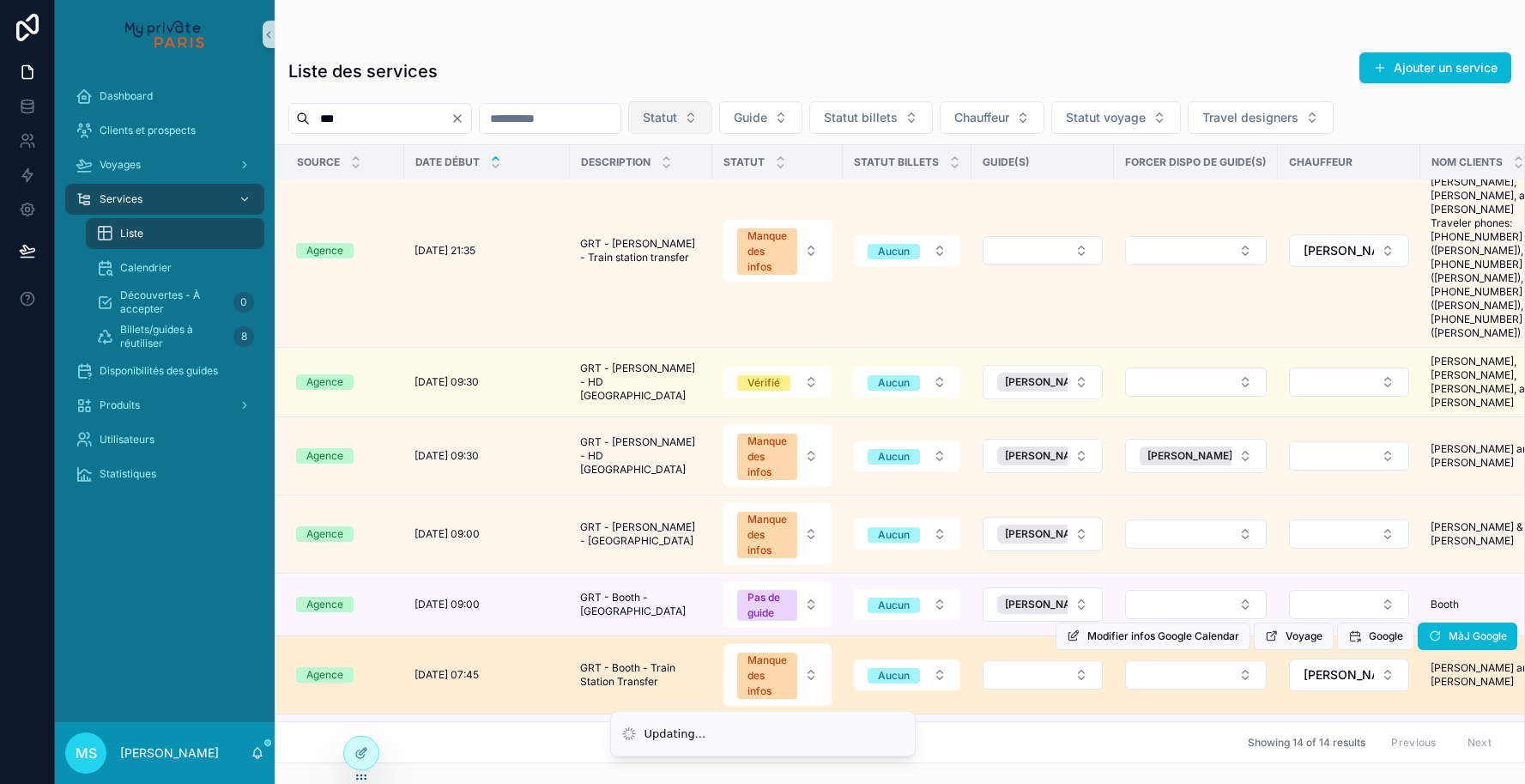
scroll to position [530, 0]
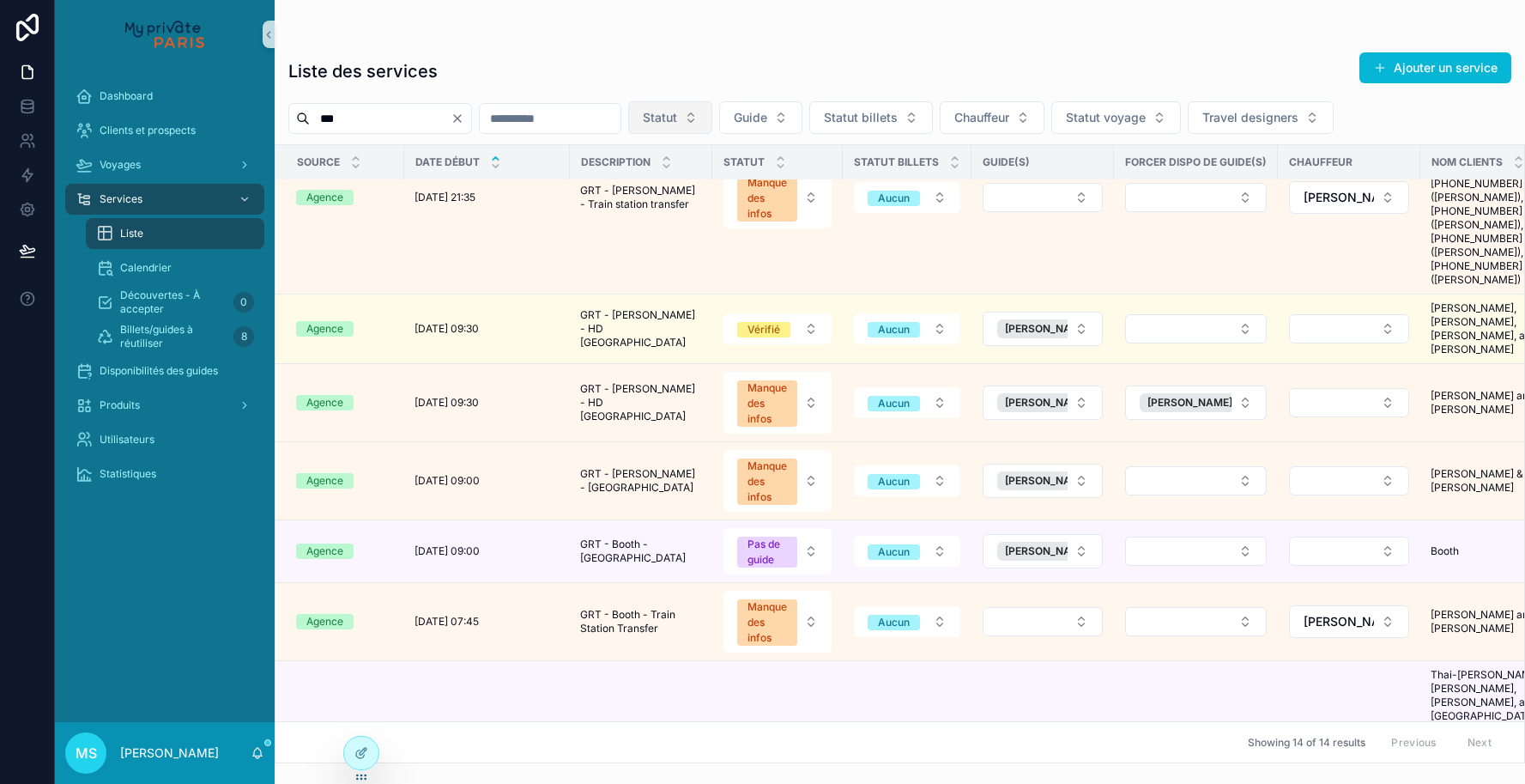
click at [1057, 735] on button "Select Button" at bounding box center [1043, 750] width 120 height 30
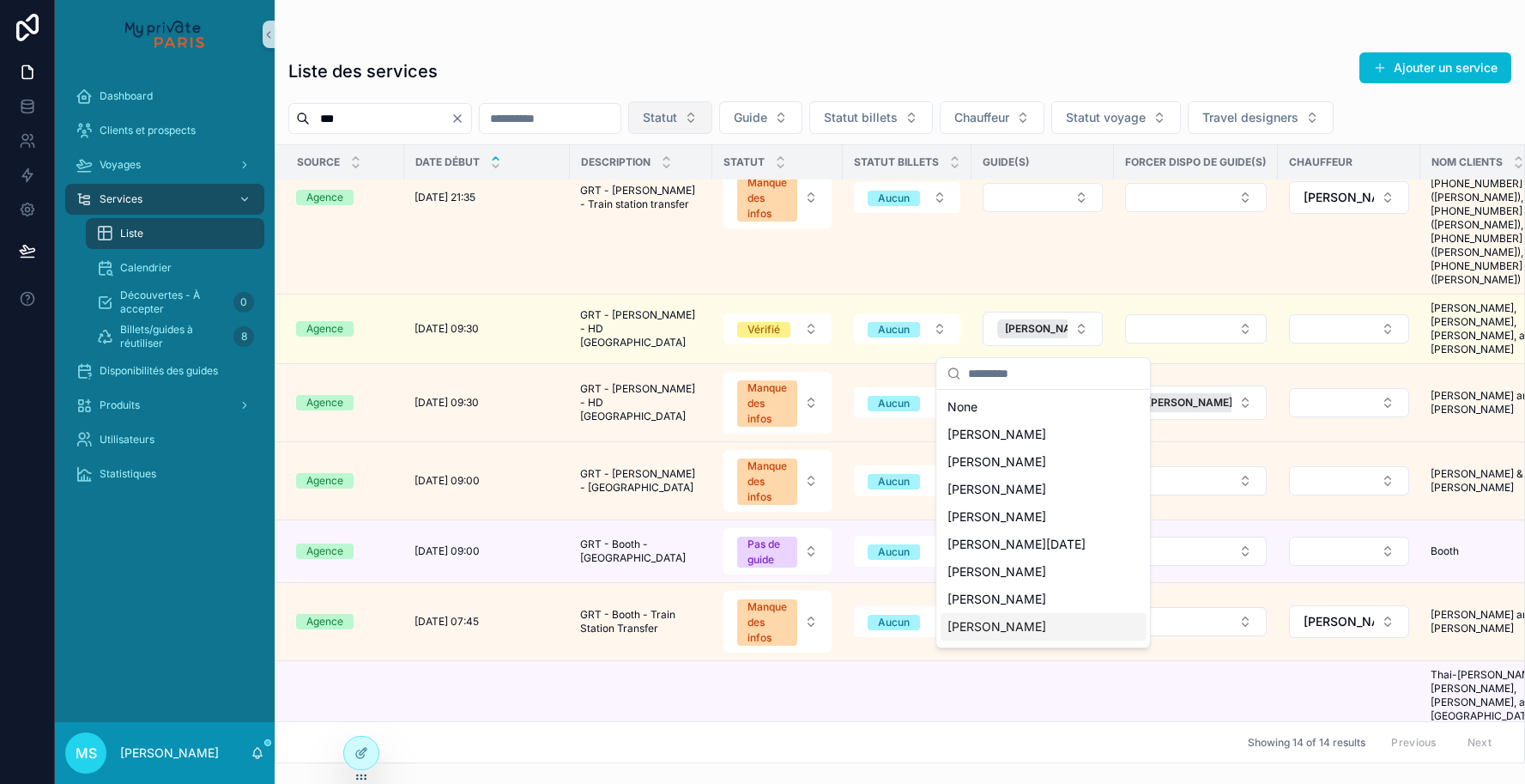
scroll to position [0, 0]
click at [1007, 516] on span "[PERSON_NAME]" at bounding box center [996, 516] width 98 height 17
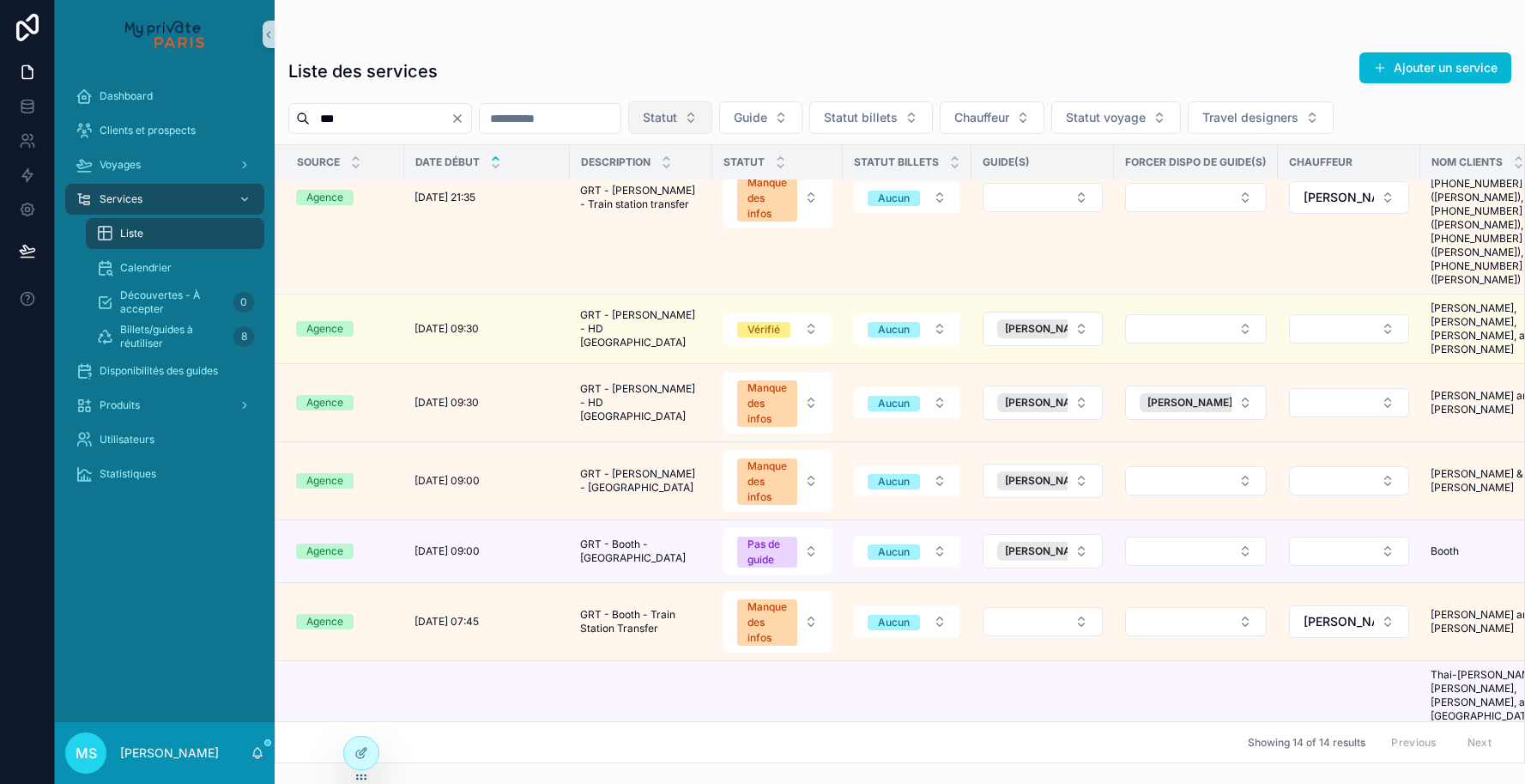
drag, startPoint x: 402, startPoint y: 121, endPoint x: 304, endPoint y: 118, distance: 98.0
click at [304, 118] on div "***" at bounding box center [381, 119] width 184 height 31
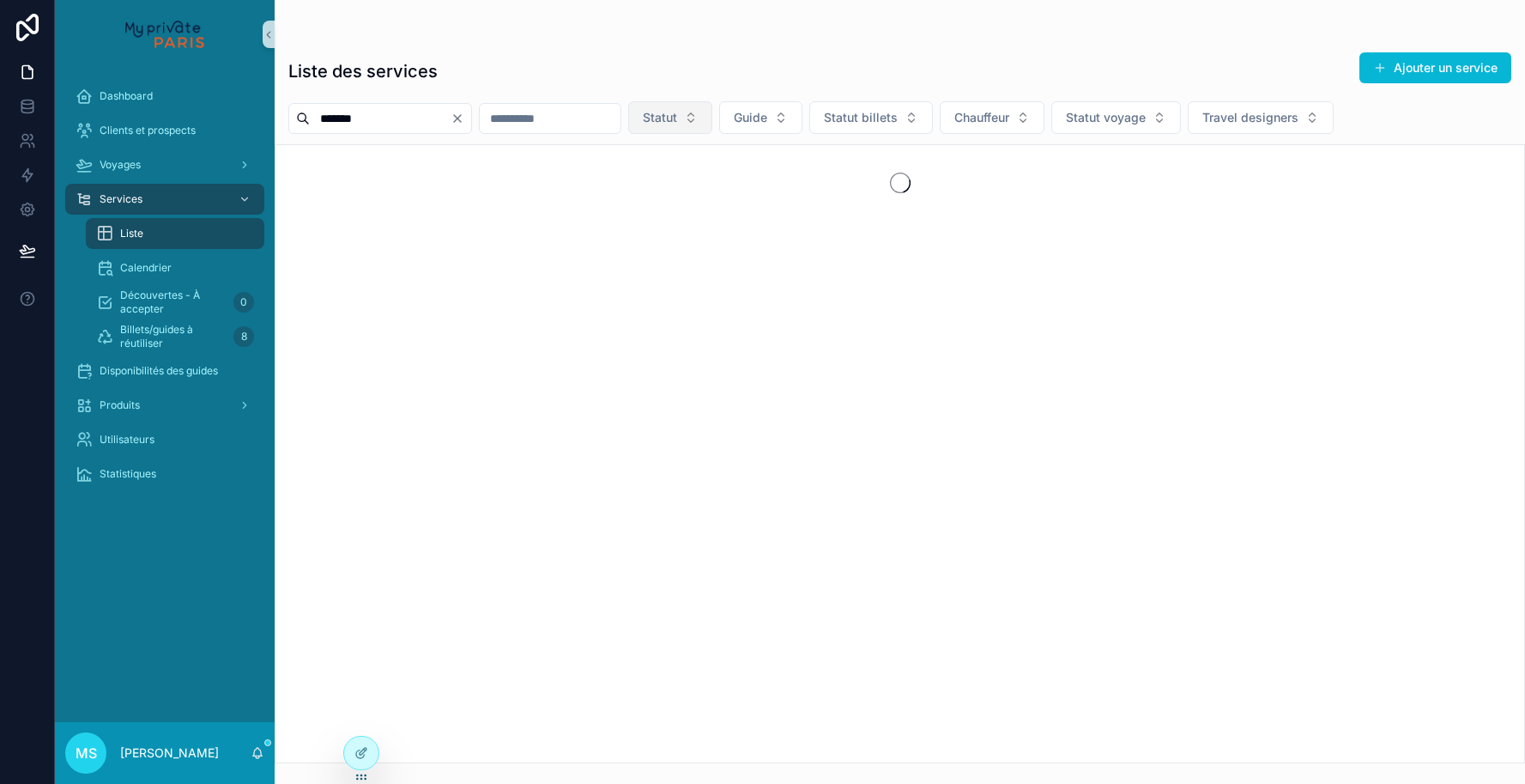
type input "*******"
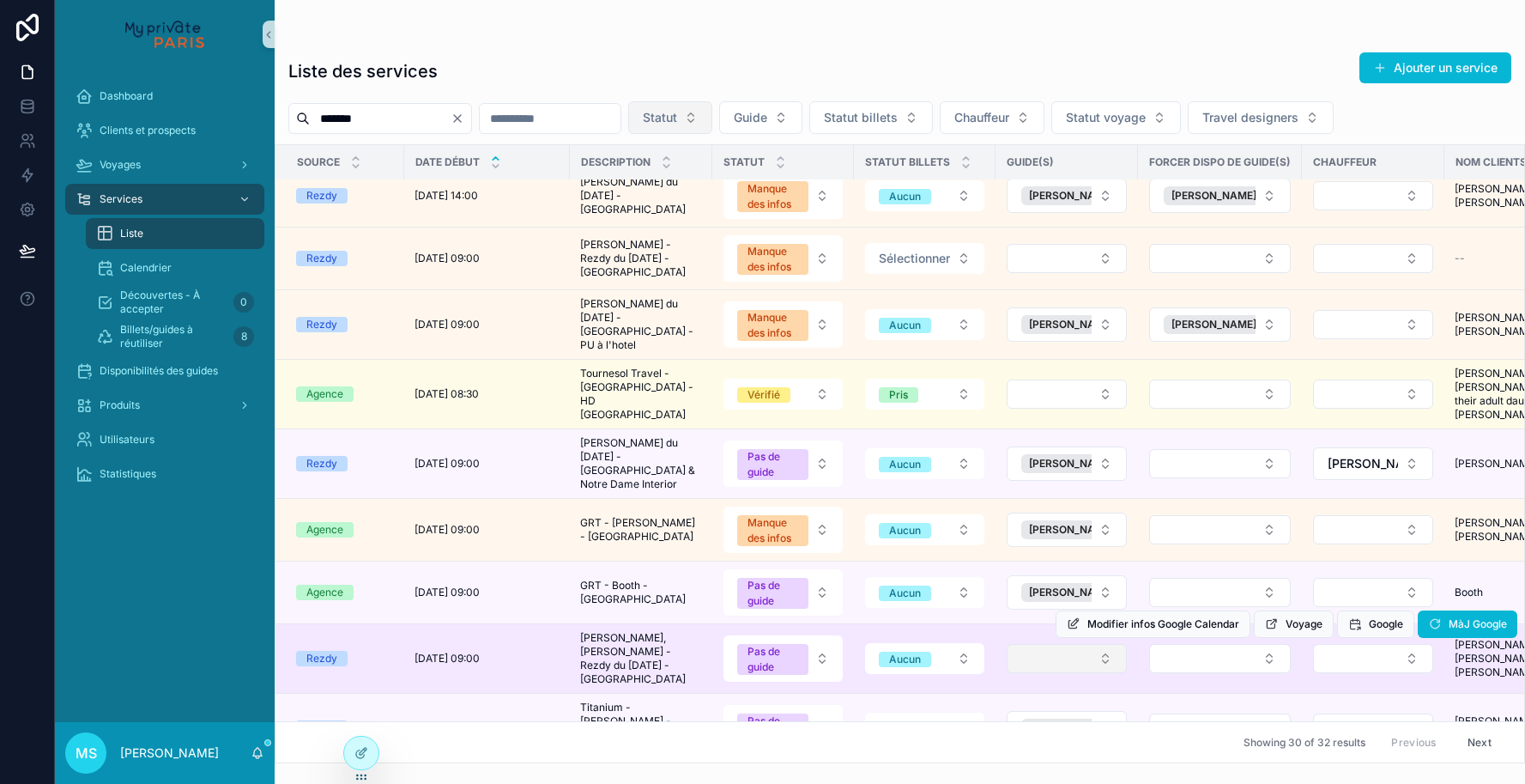
click at [1049, 643] on button "Select Button" at bounding box center [1067, 658] width 120 height 30
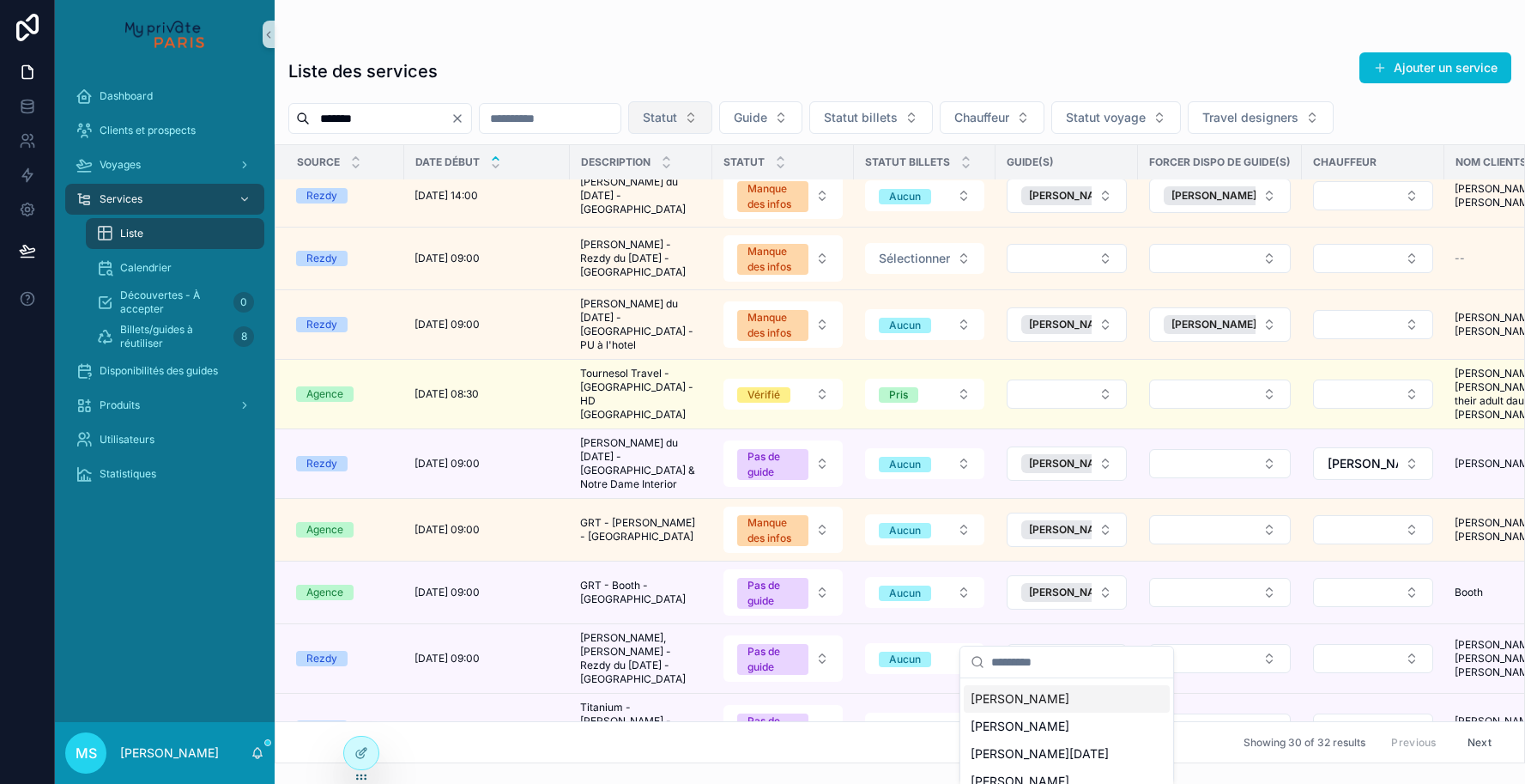
scroll to position [106, 0]
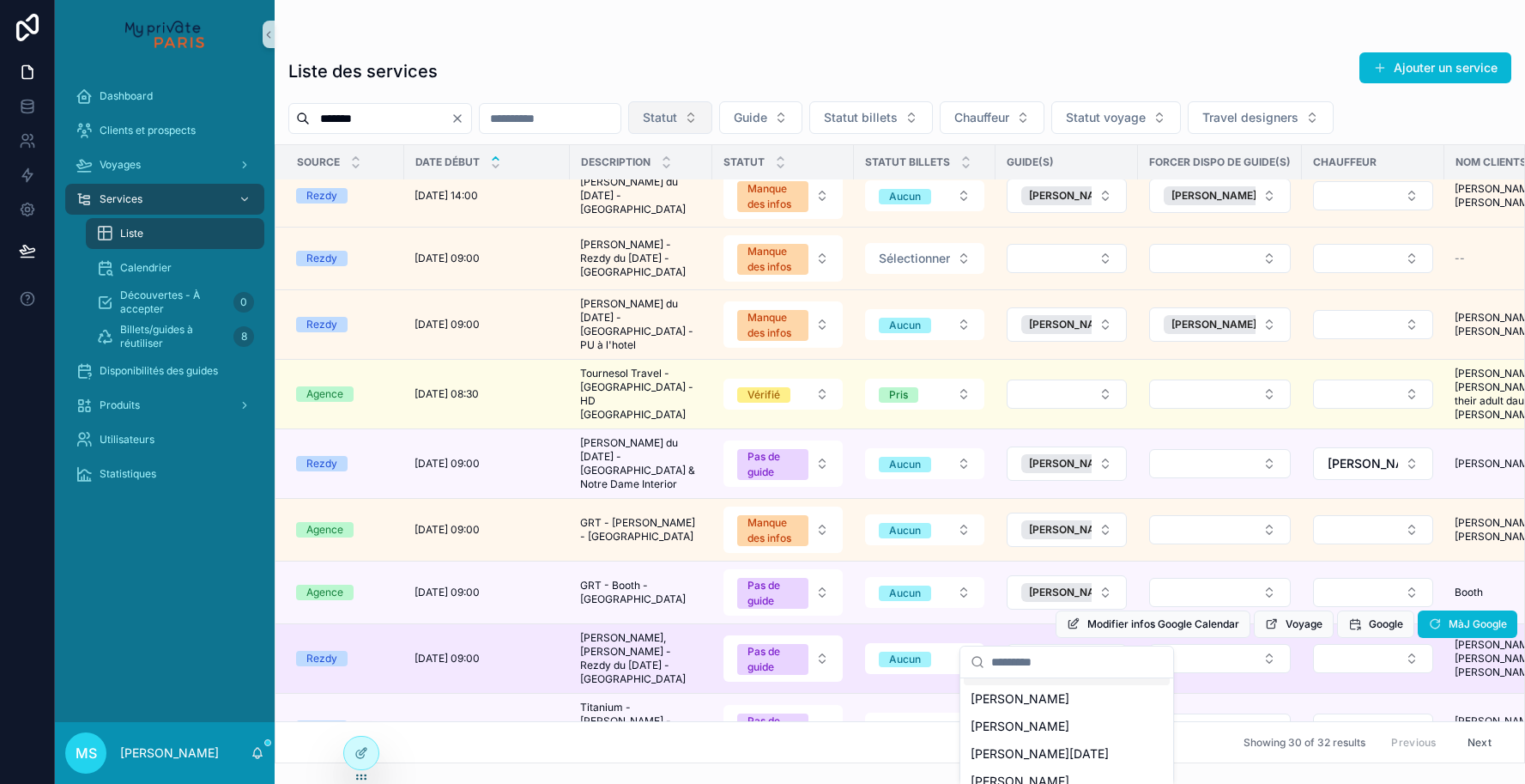
click at [1200, 620] on div "Modifier infos Google Calendar Voyage Google MàJ Google" at bounding box center [1286, 624] width 462 height 69
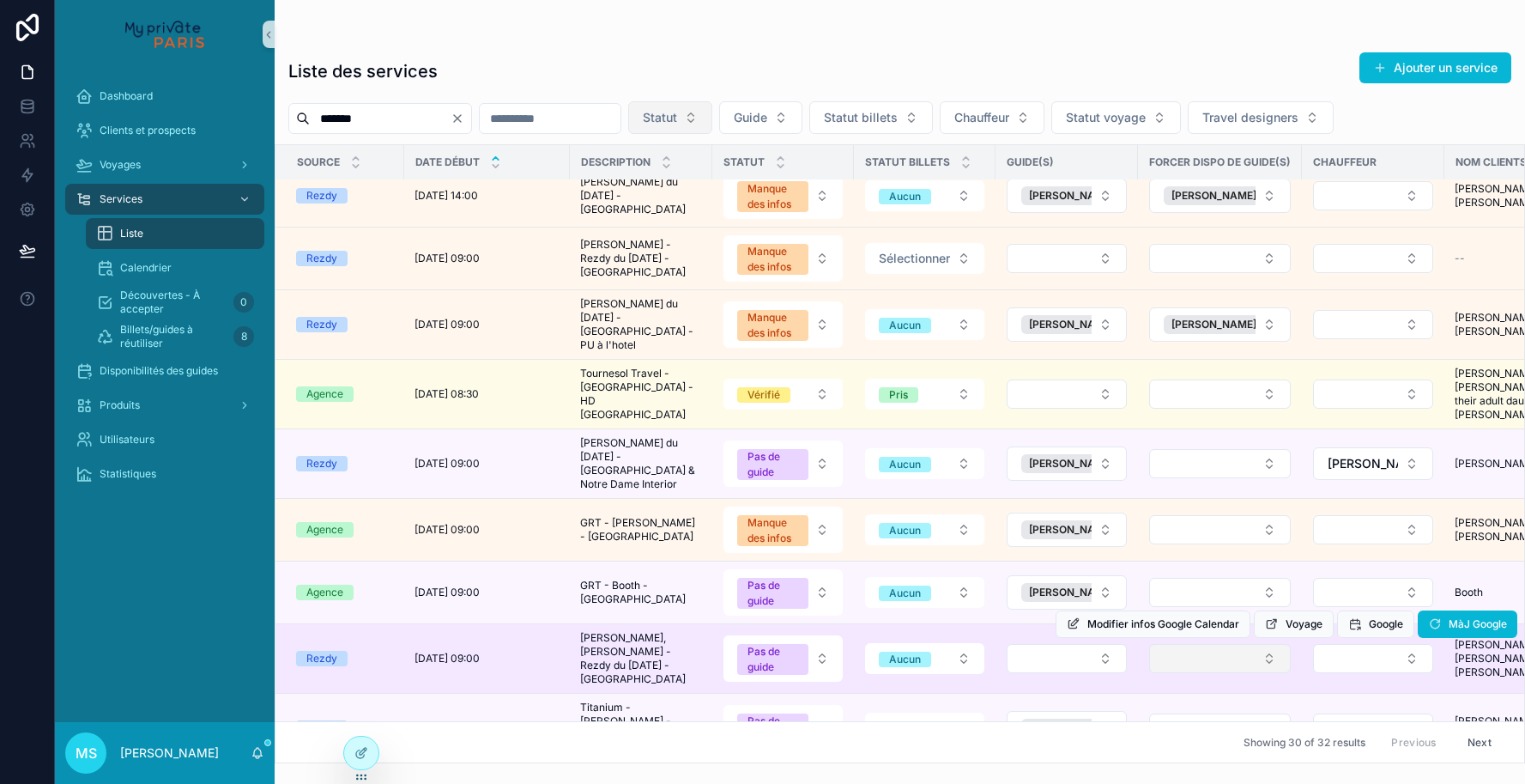
click at [1195, 643] on button "Select Button" at bounding box center [1220, 658] width 142 height 30
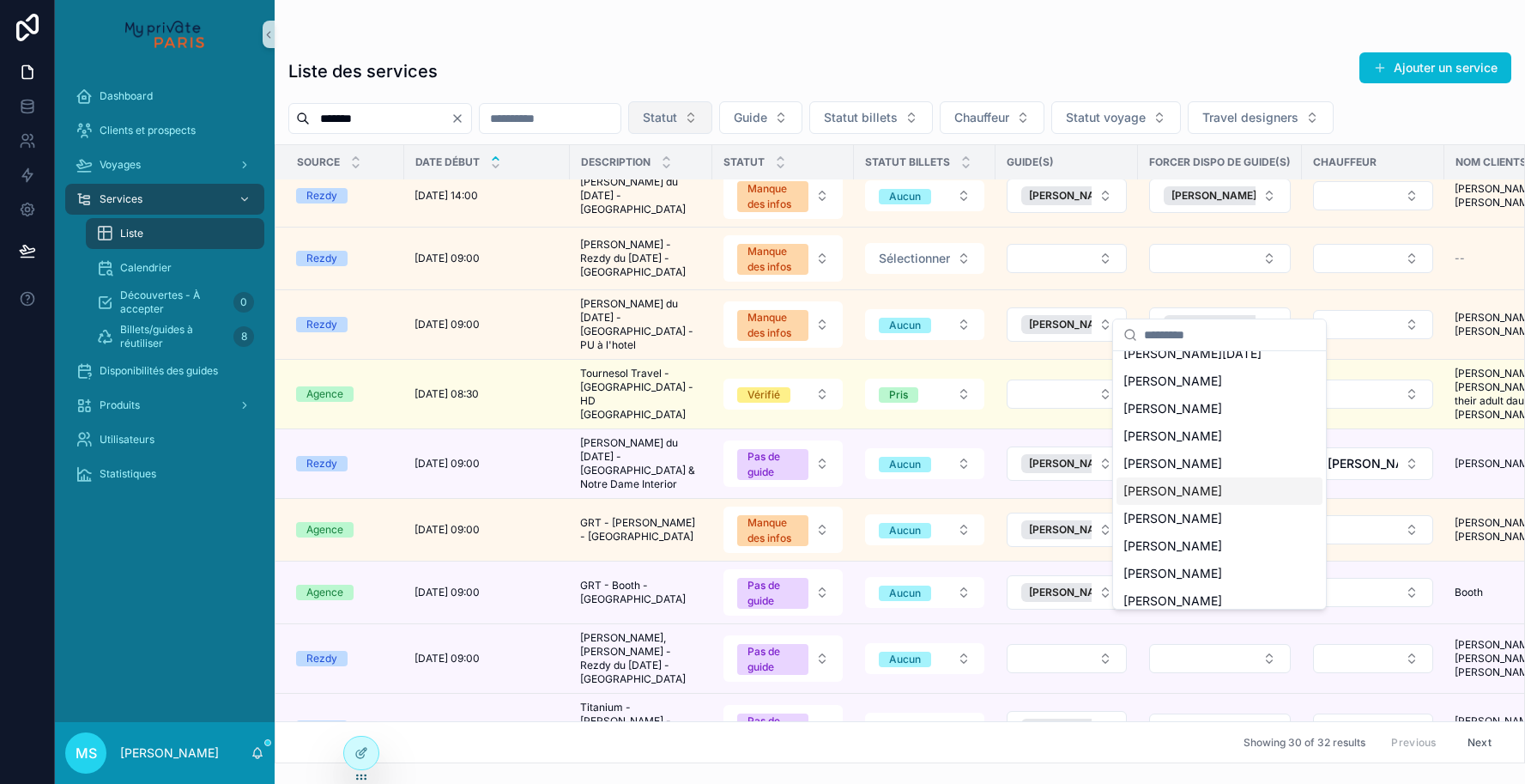
scroll to position [1097, 0]
click at [1168, 560] on span "[PERSON_NAME]" at bounding box center [1172, 569] width 98 height 17
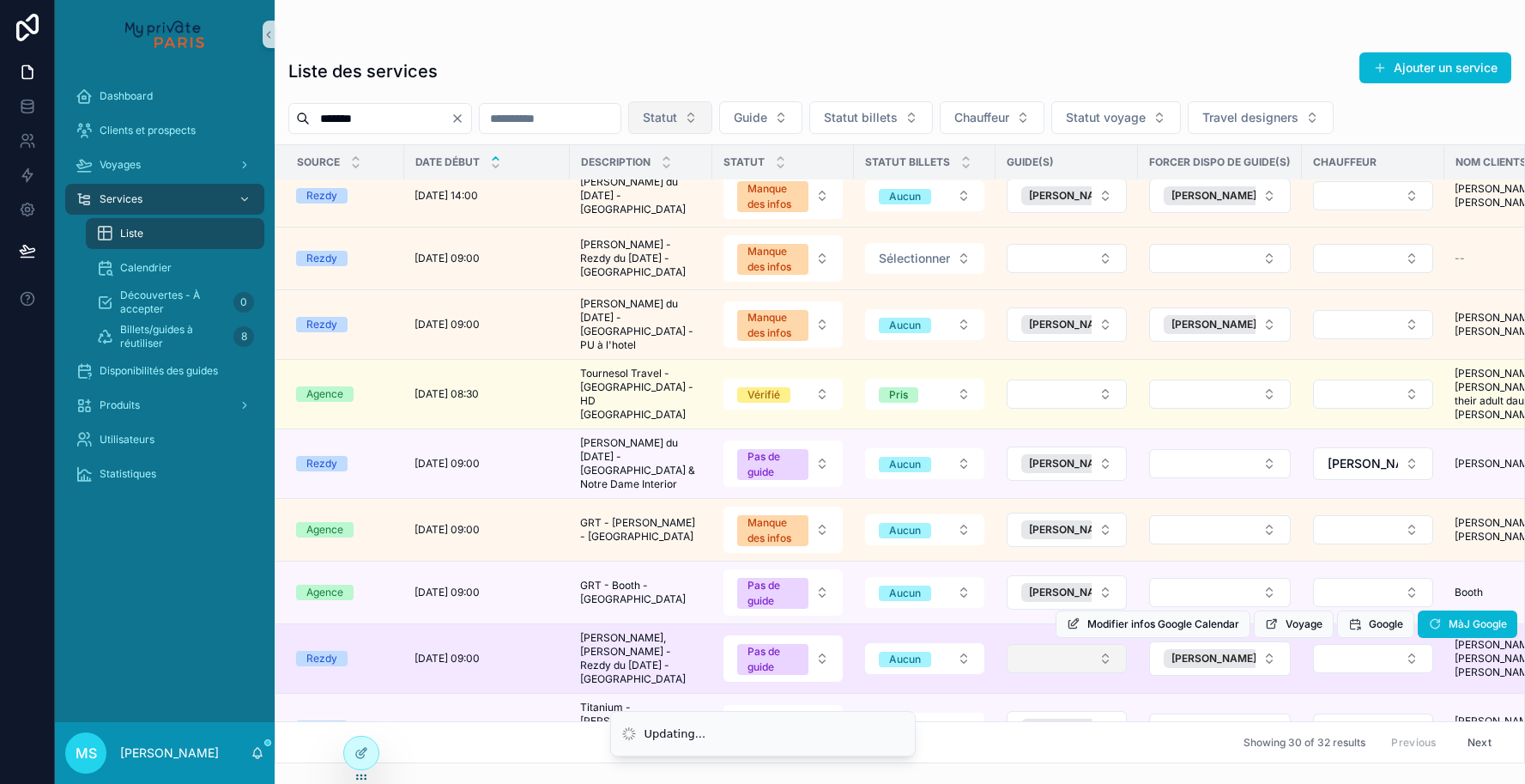
click at [1095, 643] on button "Select Button" at bounding box center [1067, 658] width 120 height 30
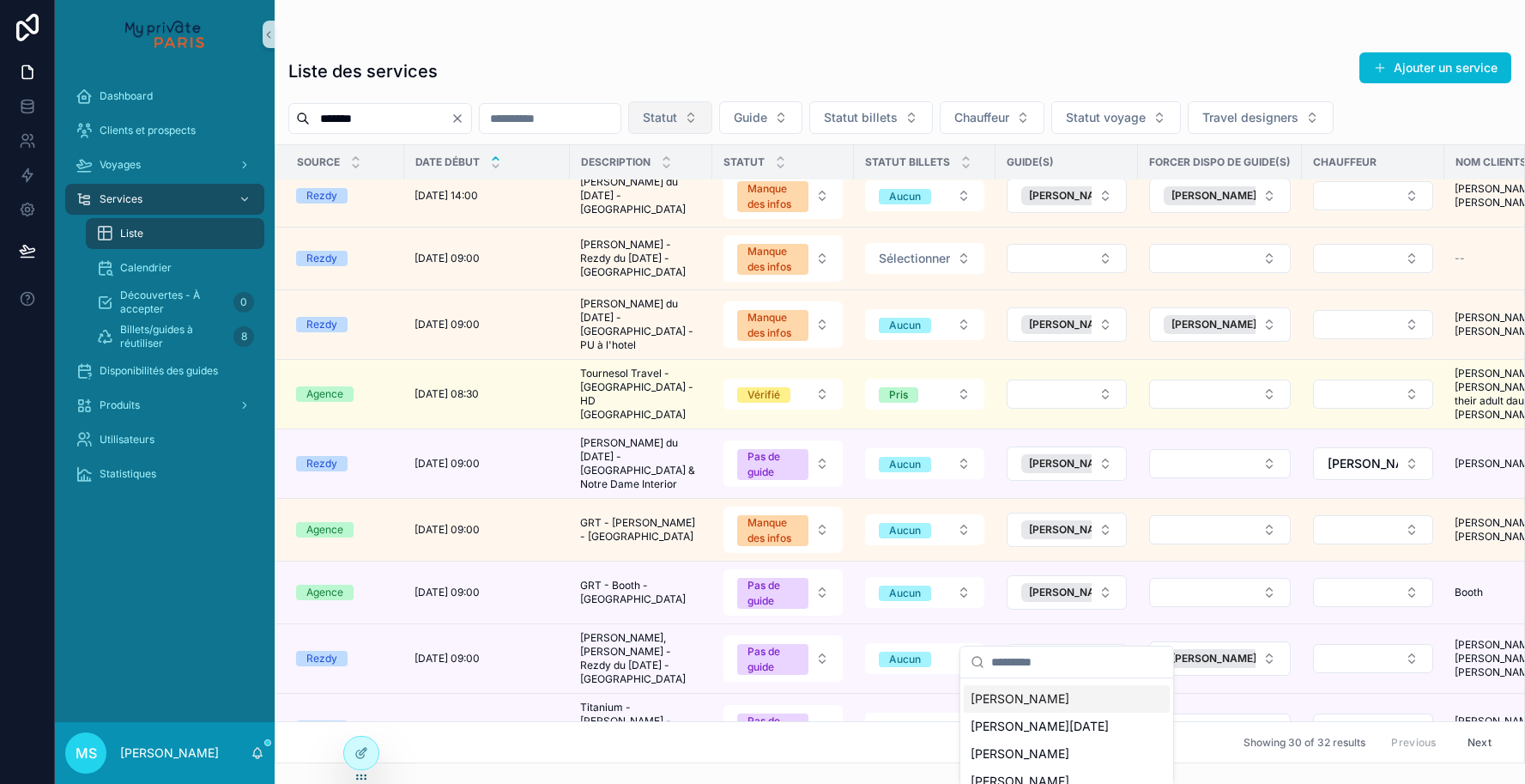
scroll to position [134, 0]
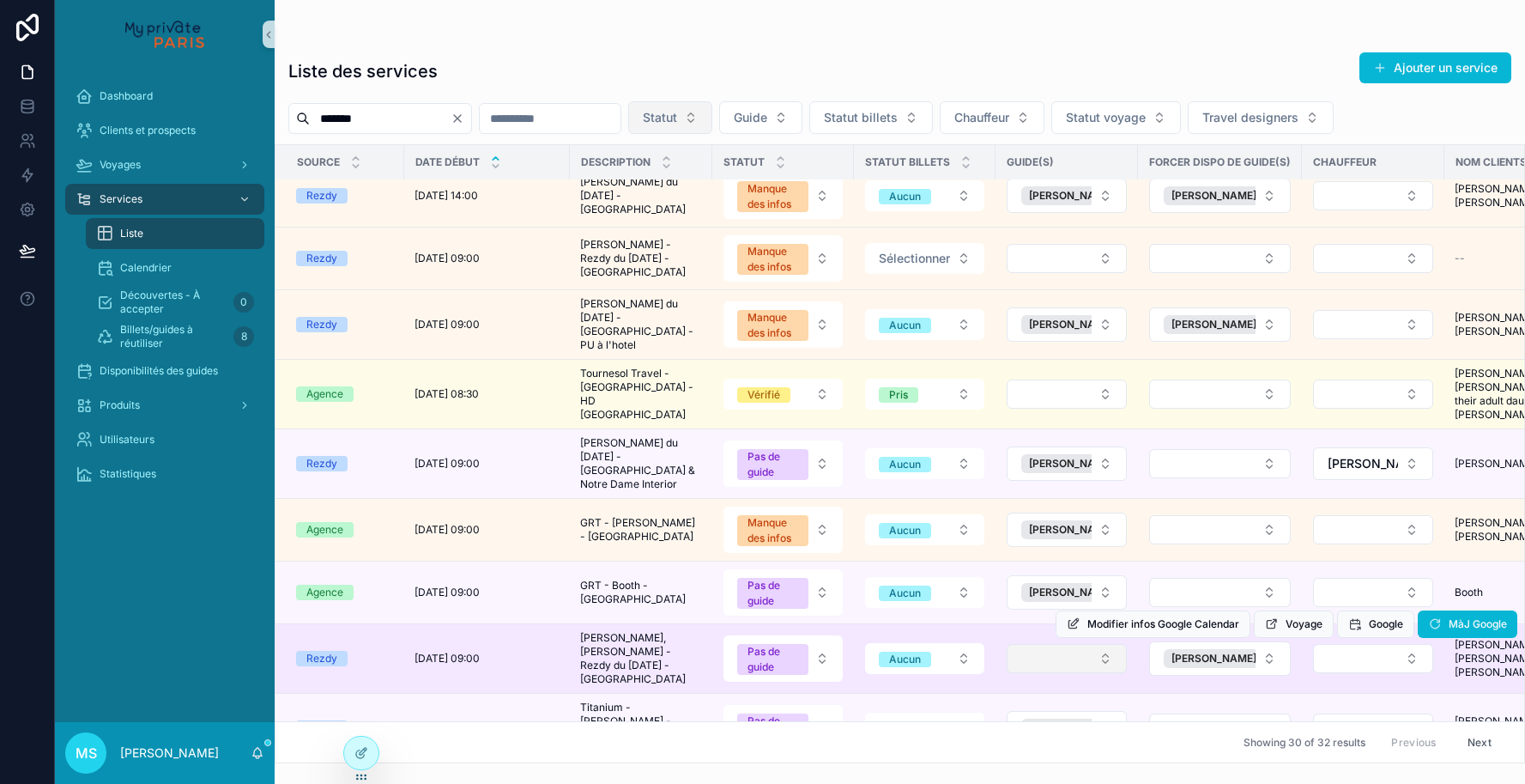
click at [1068, 643] on button "Select Button" at bounding box center [1067, 658] width 120 height 30
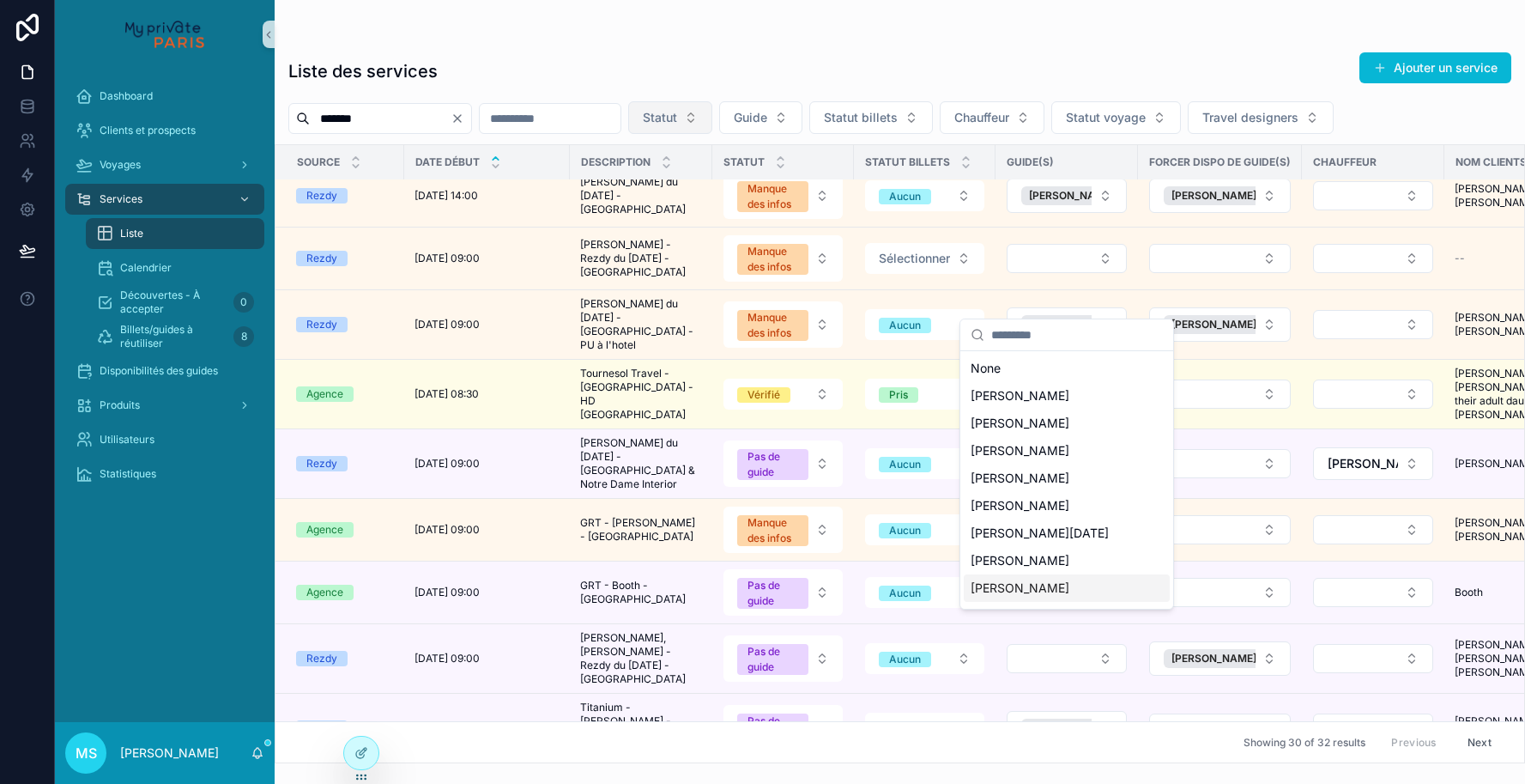
click at [1033, 589] on span "[PERSON_NAME]" at bounding box center [1019, 588] width 98 height 17
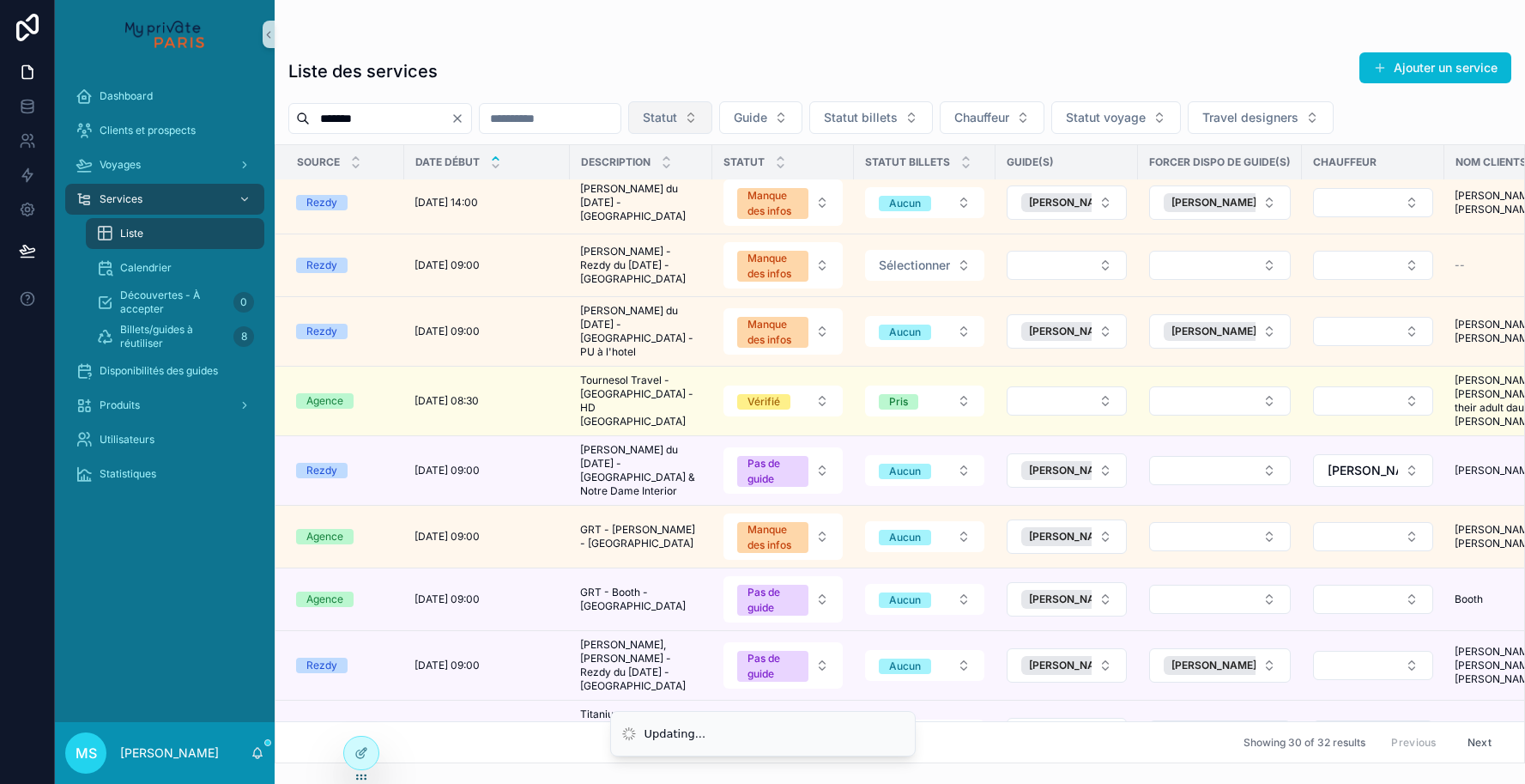
click at [399, 117] on input "*******" at bounding box center [380, 118] width 141 height 24
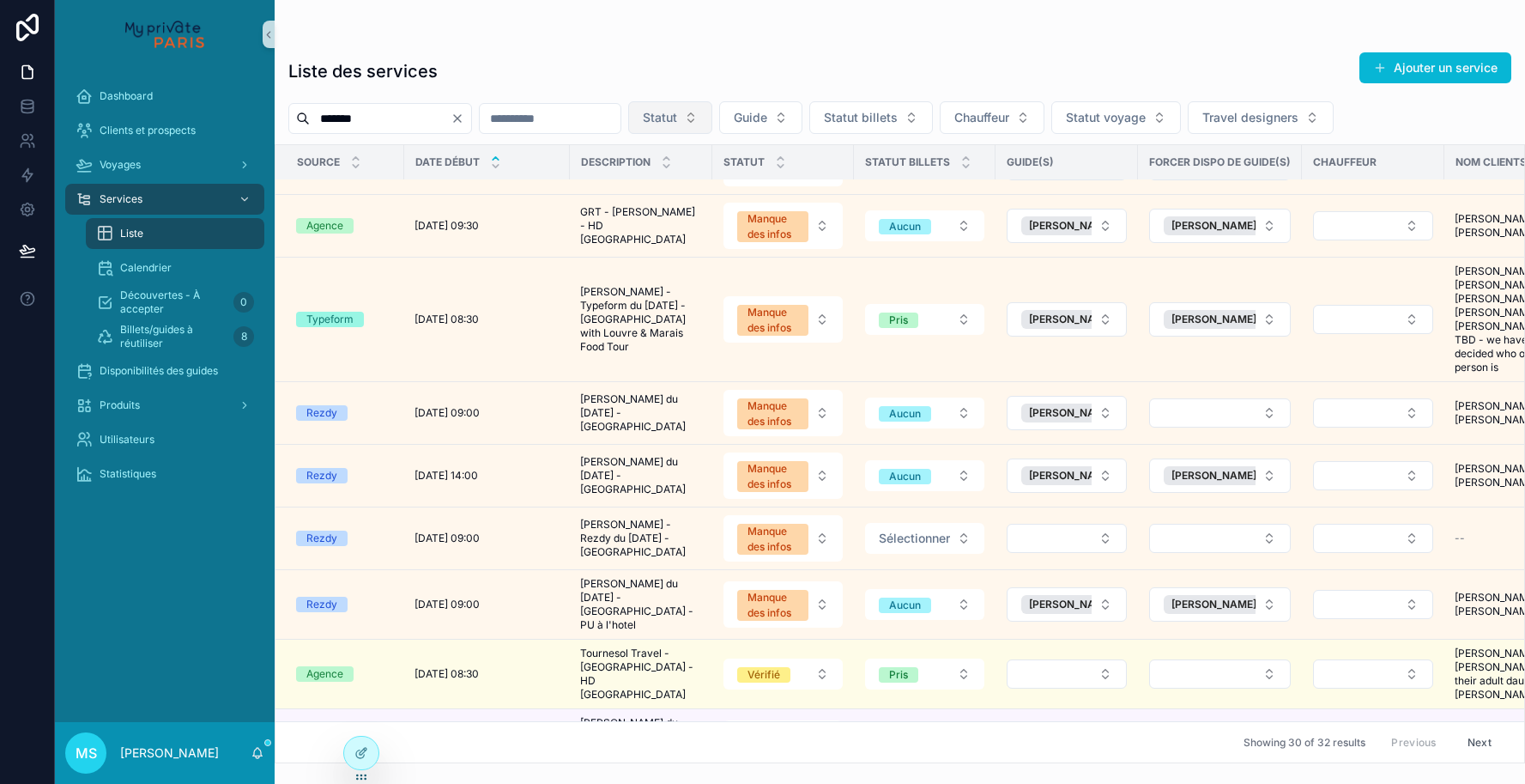
drag, startPoint x: 368, startPoint y: 118, endPoint x: 305, endPoint y: 113, distance: 63.2
click at [305, 113] on div "*******" at bounding box center [381, 119] width 184 height 31
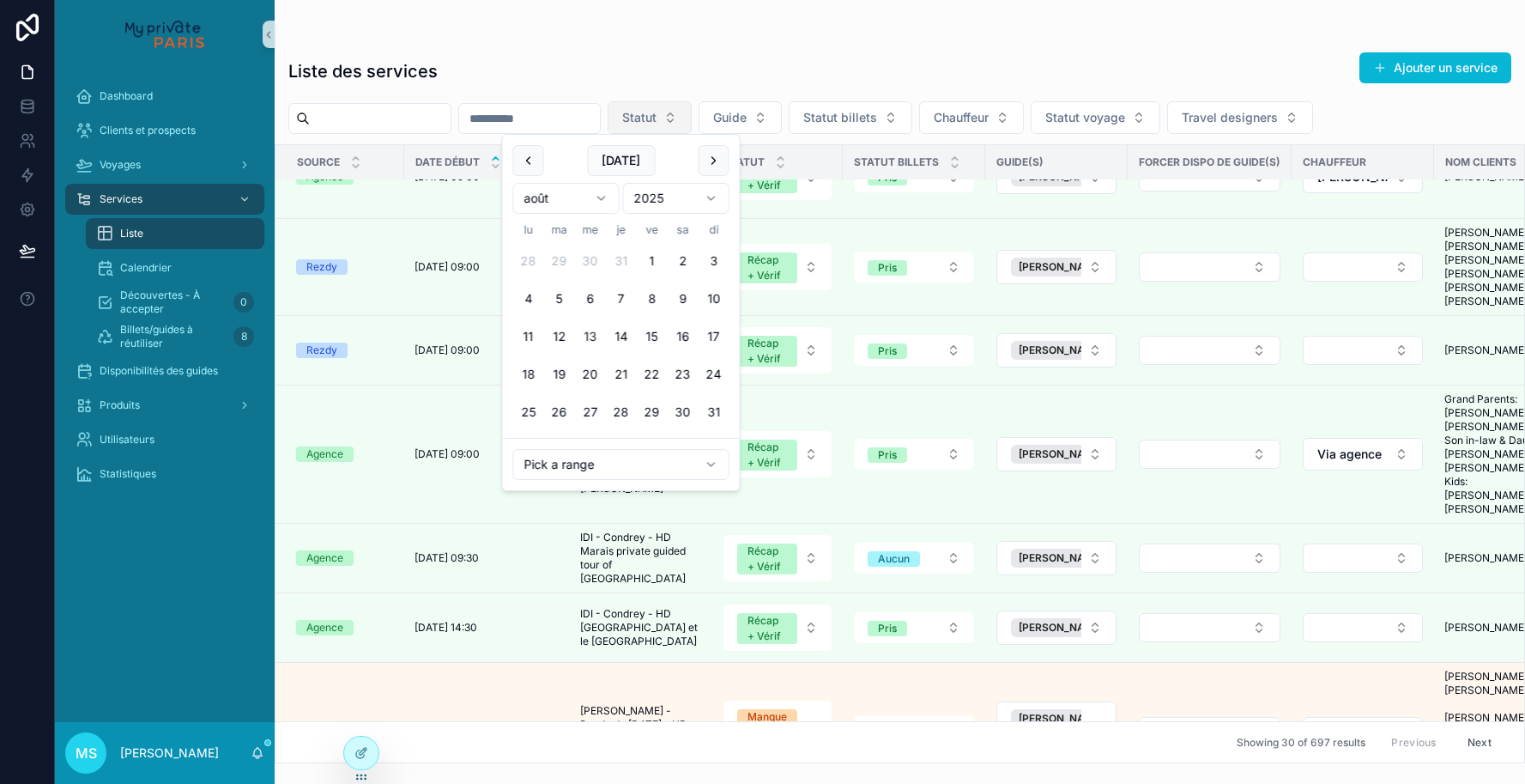
click at [582, 119] on input "scrollable content" at bounding box center [529, 118] width 141 height 24
click at [570, 120] on input "scrollable content" at bounding box center [529, 118] width 141 height 24
click at [581, 119] on input "scrollable content" at bounding box center [529, 118] width 141 height 24
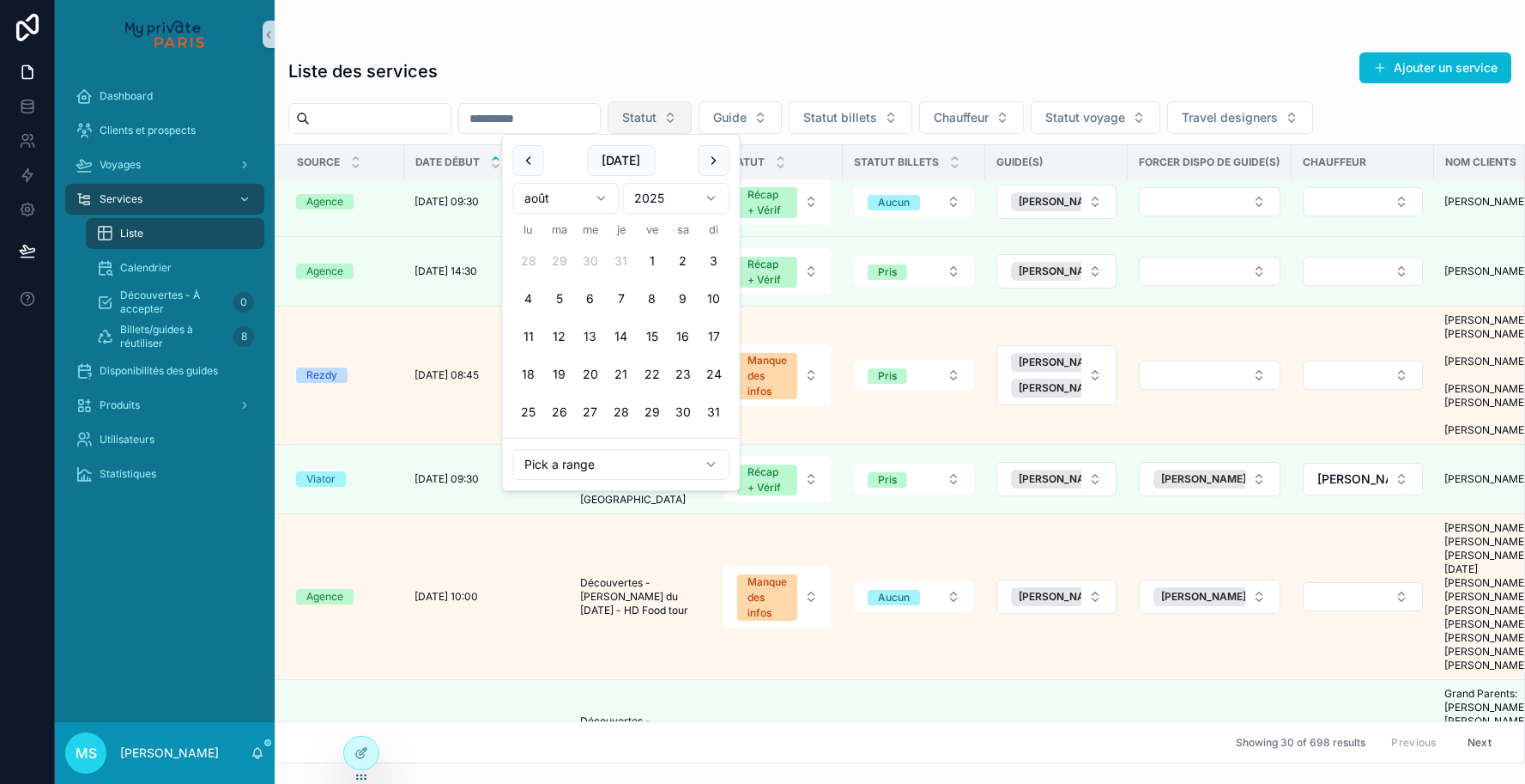
click at [595, 200] on html "Dashboard Clients et prospects Voyages Services Liste Calendrier Découvertes - …" at bounding box center [762, 392] width 1525 height 784
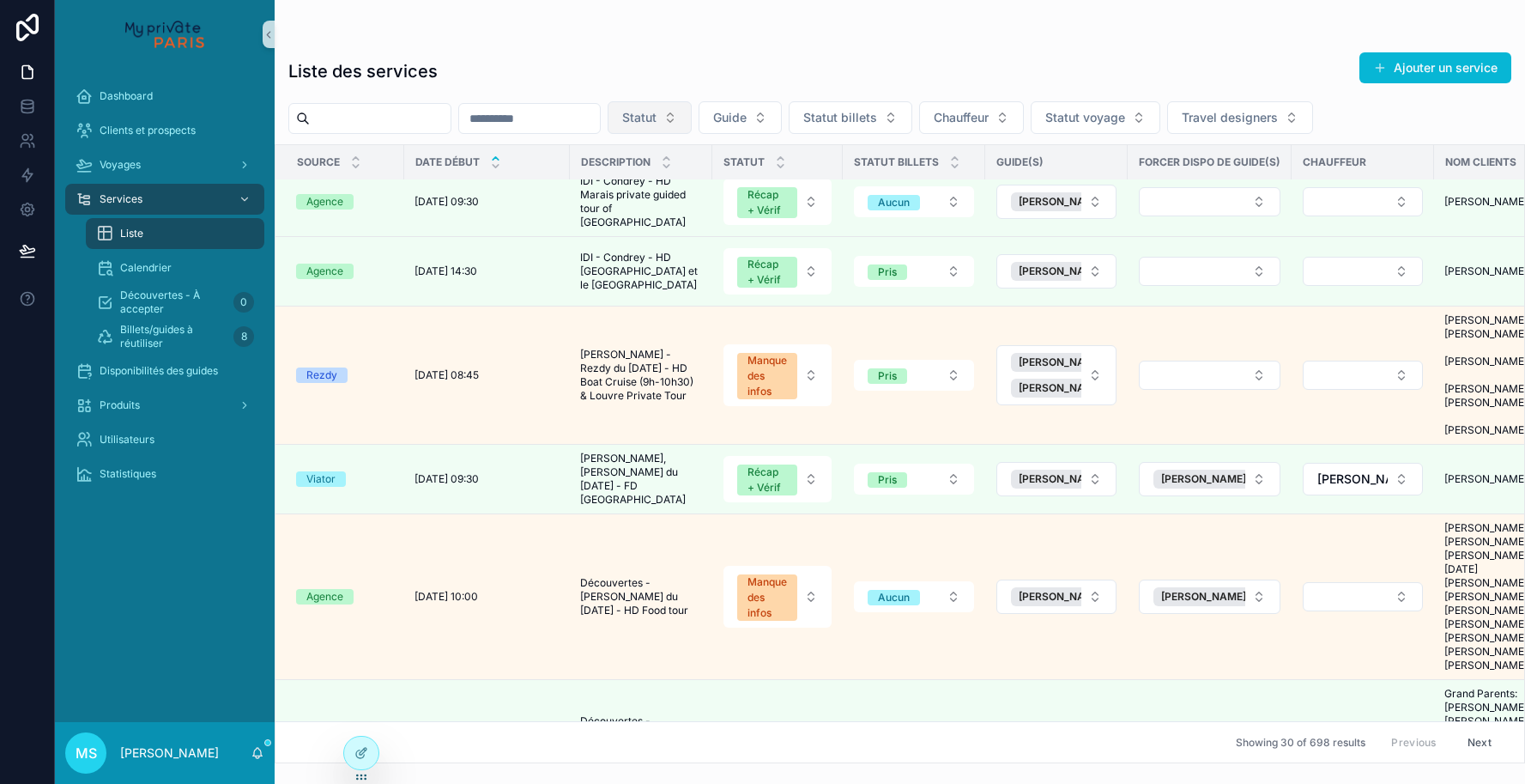
click at [594, 118] on input "scrollable content" at bounding box center [529, 118] width 141 height 24
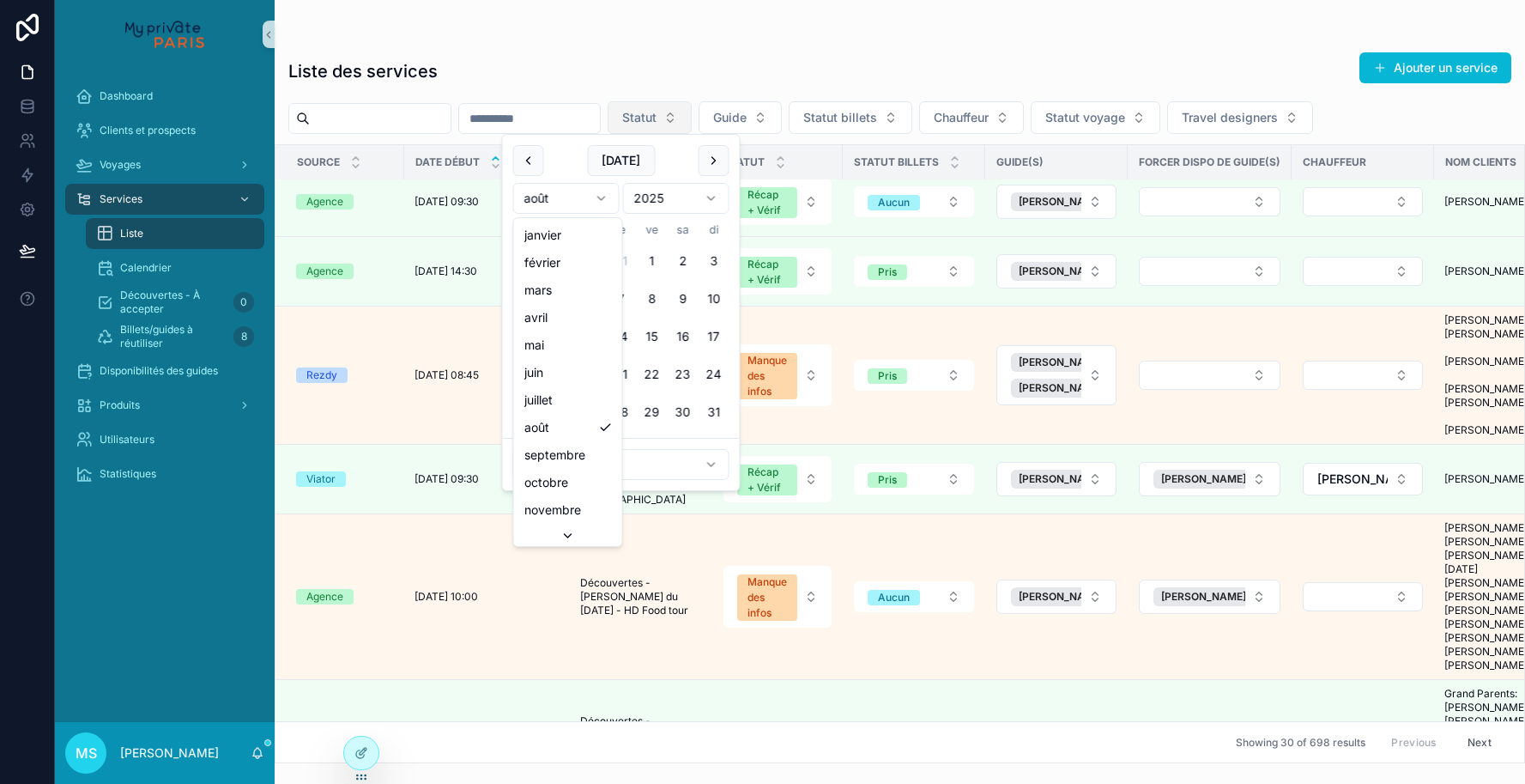
click at [602, 200] on html "Dashboard Clients et prospects Voyages Services Liste Calendrier Découvertes - …" at bounding box center [762, 392] width 1525 height 784
click at [601, 197] on html "Dashboard Clients et prospects Voyages Services Liste Calendrier Découvertes - …" at bounding box center [762, 392] width 1525 height 784
click at [530, 408] on button "24" at bounding box center [529, 412] width 31 height 31
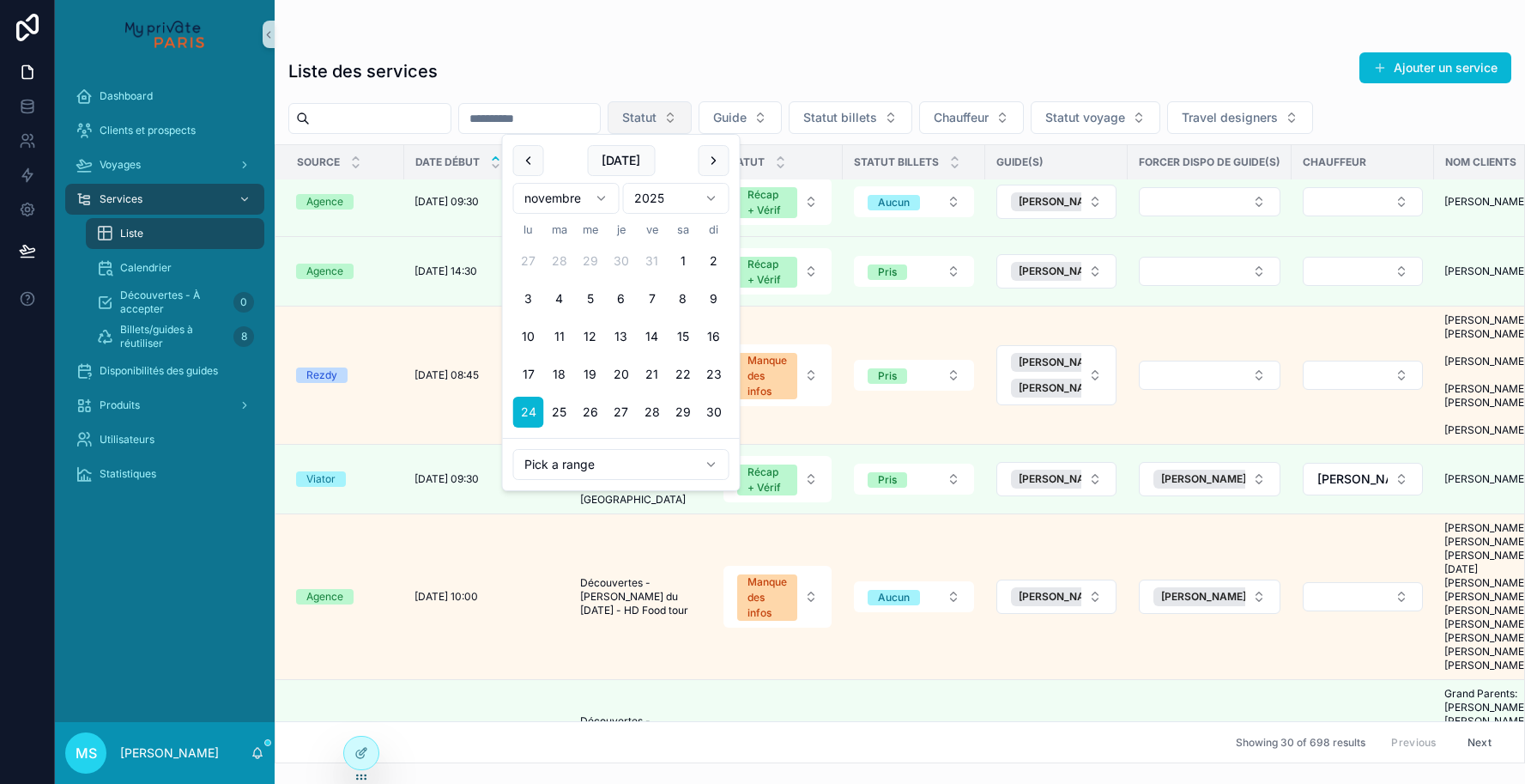
type input "**********"
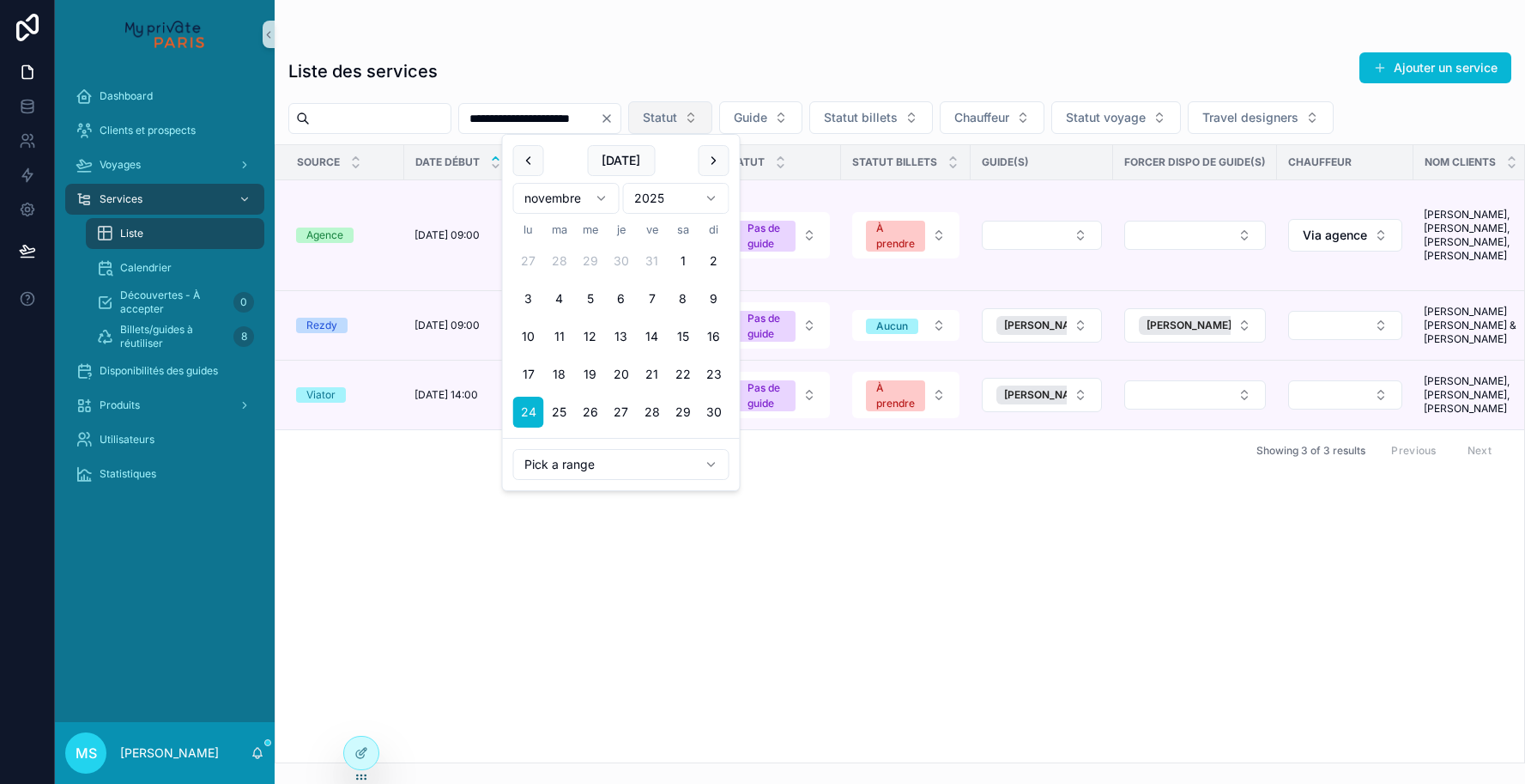
click at [530, 408] on button "24" at bounding box center [529, 412] width 31 height 31
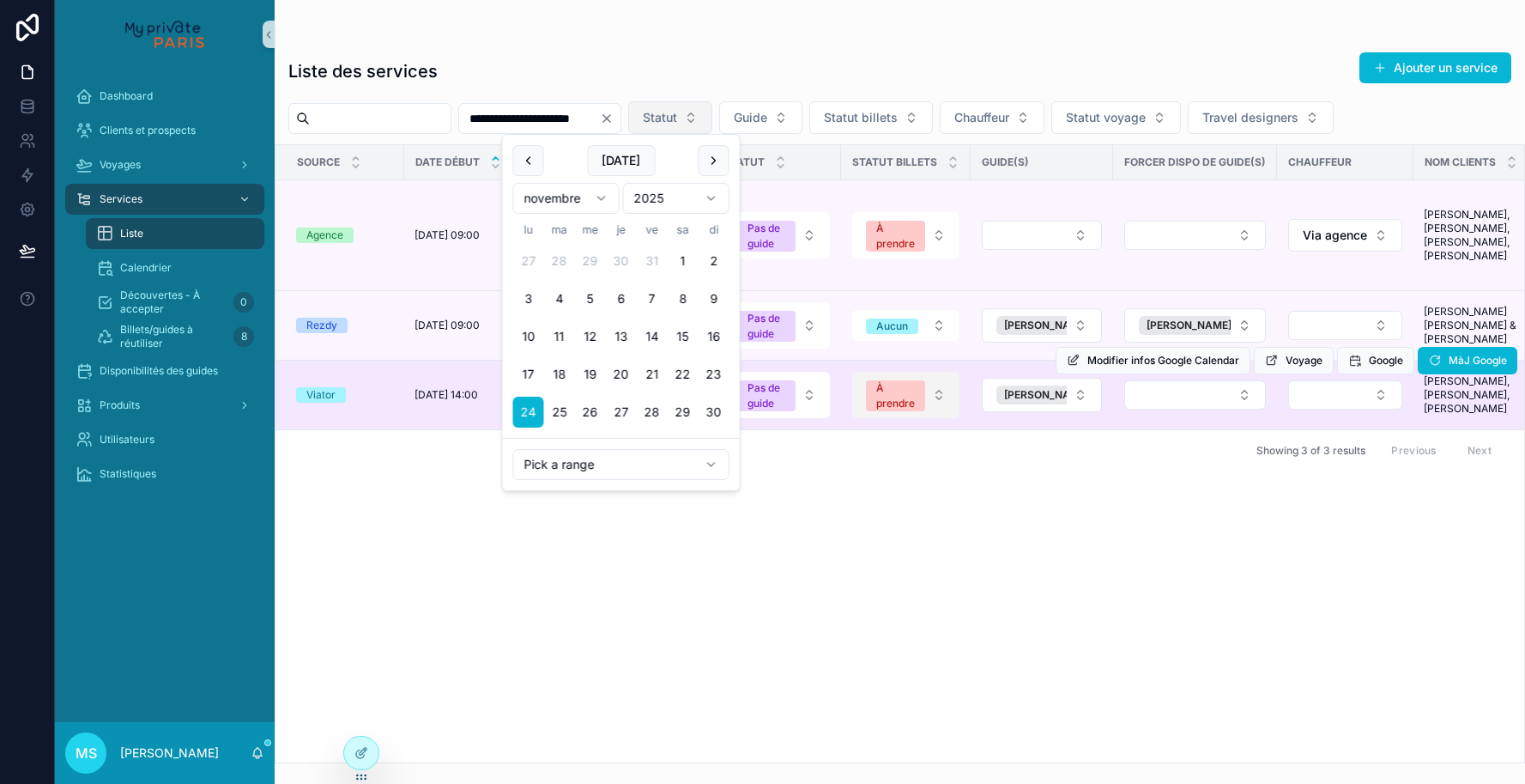
drag, startPoint x: 885, startPoint y: 515, endPoint x: 951, endPoint y: 369, distance: 160.2
click at [885, 515] on div "Source Date début Description Statut Statut billets Guide(s) Forcer dispo de gu…" at bounding box center [900, 453] width 1249 height 617
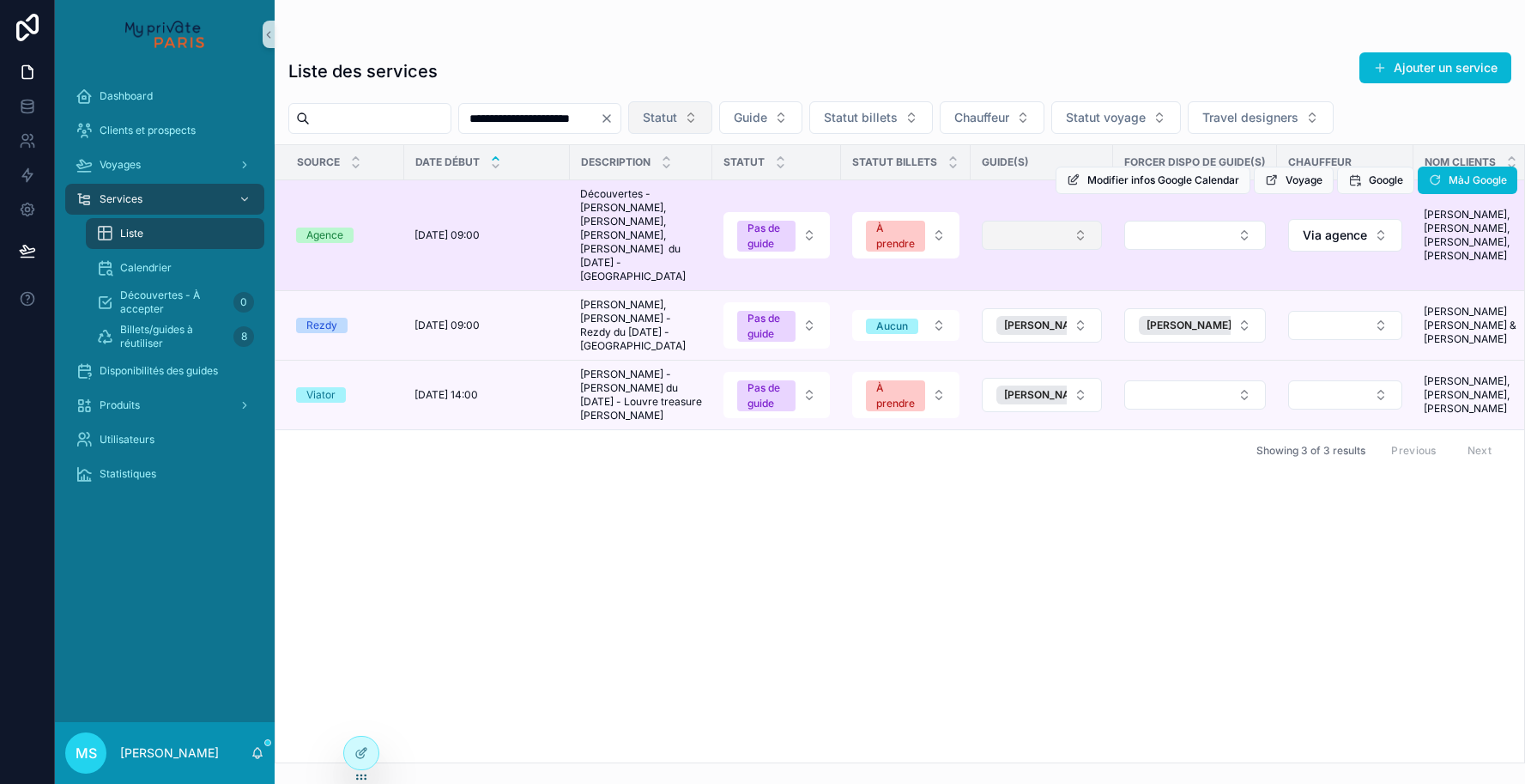
click at [1060, 230] on button "Select Button" at bounding box center [1042, 235] width 120 height 30
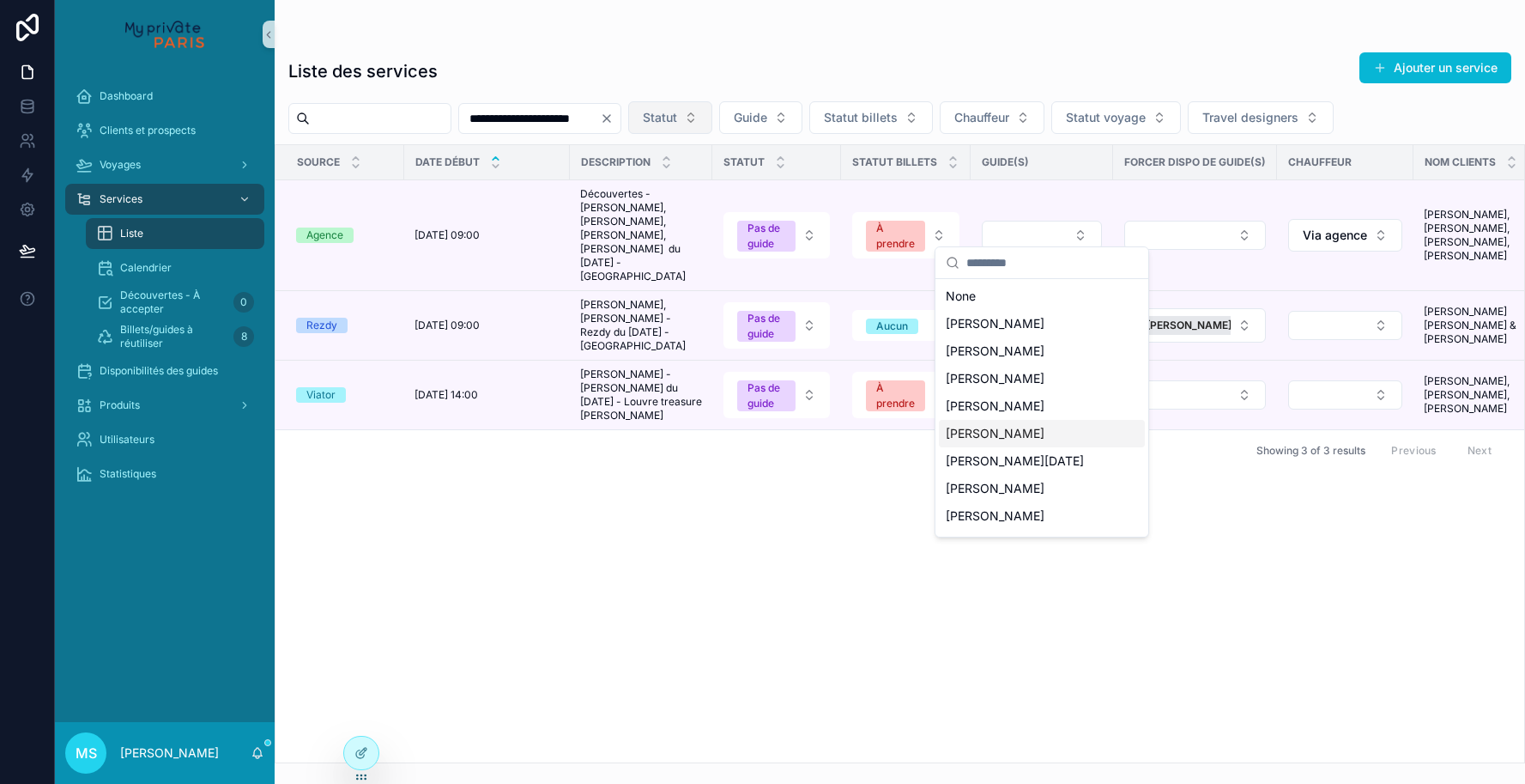
click at [1009, 437] on span "[PERSON_NAME]" at bounding box center [994, 433] width 98 height 17
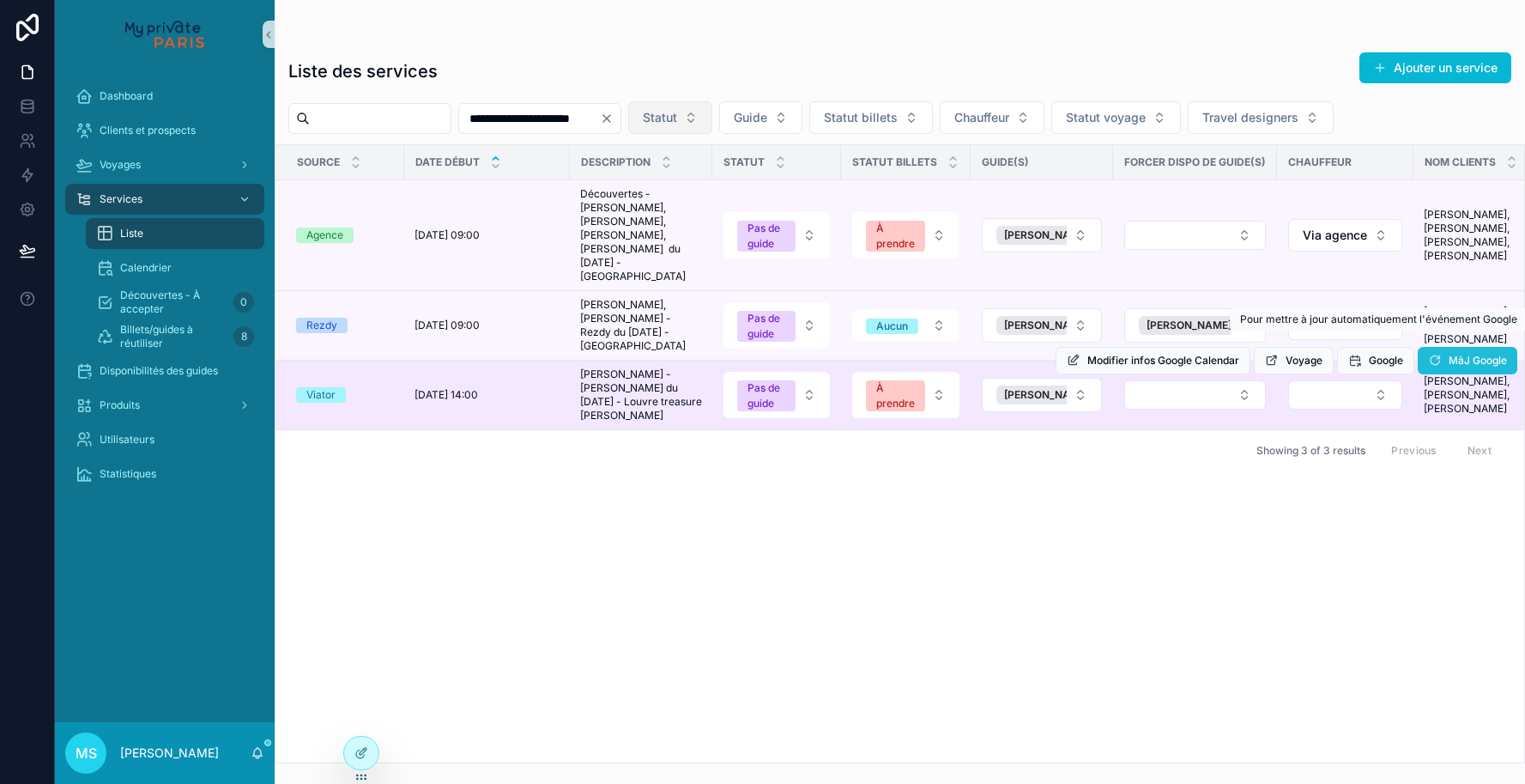
click at [1456, 354] on span "MàJ Google" at bounding box center [1477, 360] width 58 height 13
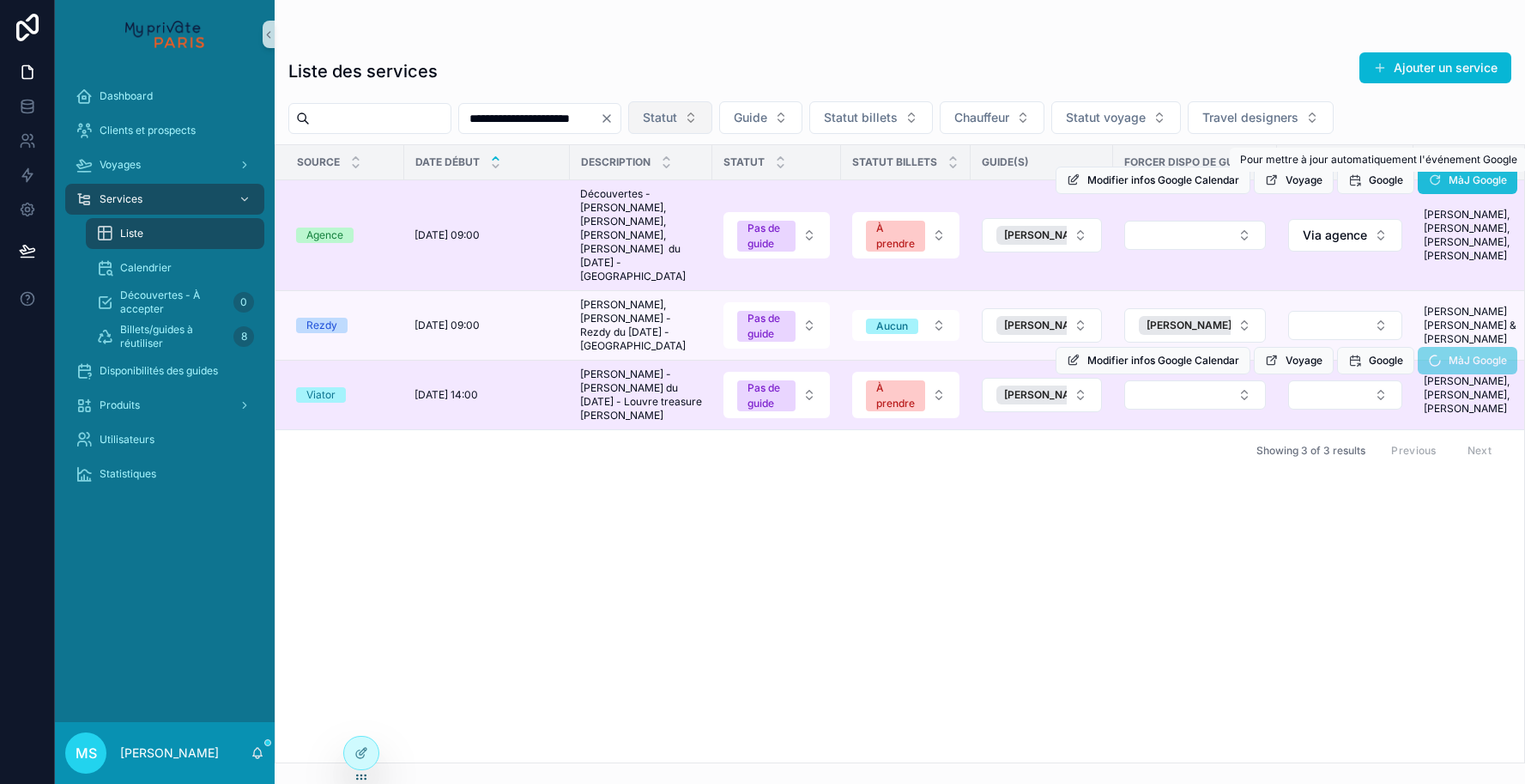
click at [1438, 180] on icon "scrollable content" at bounding box center [1435, 180] width 13 height 13
click at [1436, 180] on icon "scrollable content" at bounding box center [1435, 180] width 13 height 13
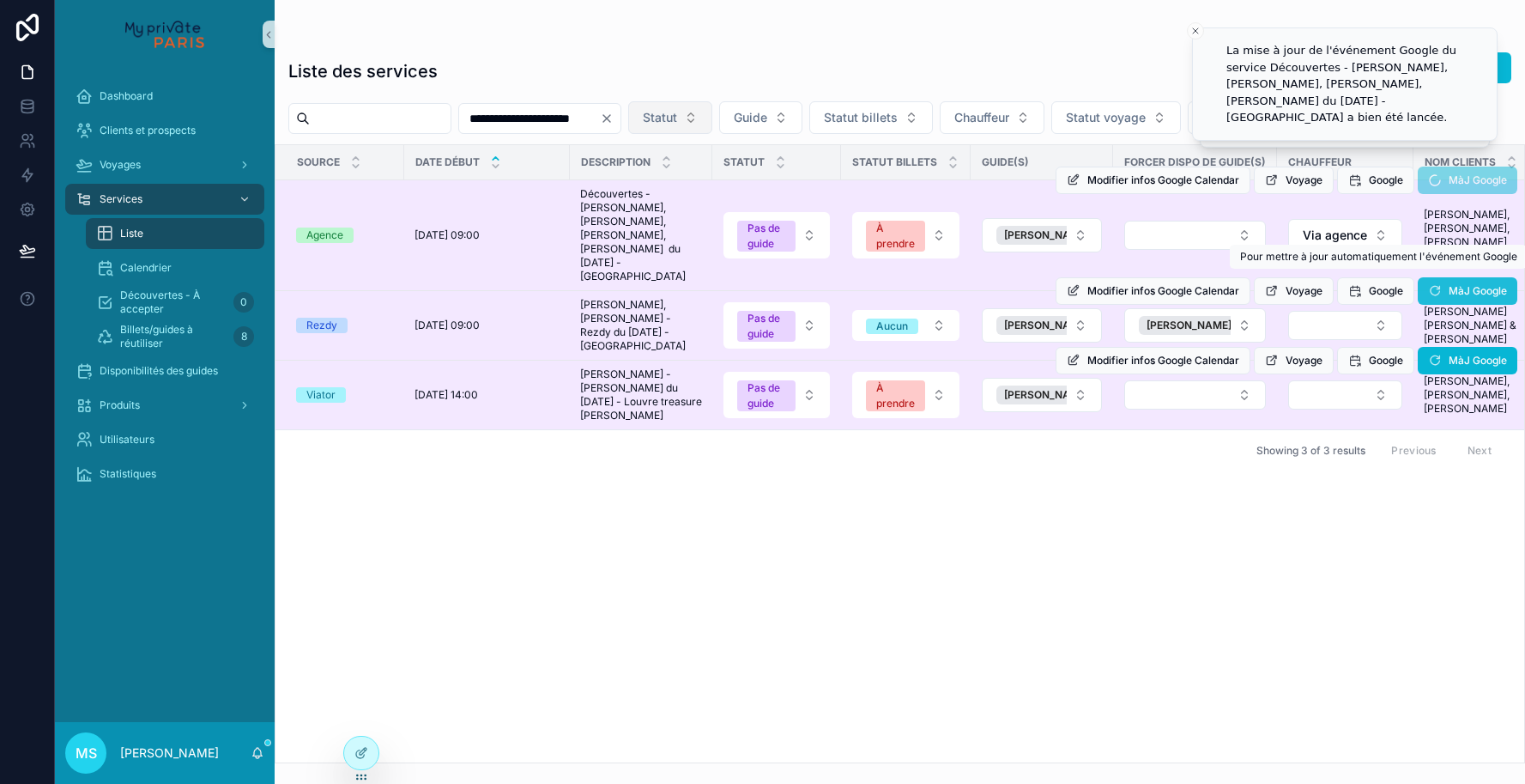
click at [1434, 284] on icon "scrollable content" at bounding box center [1435, 291] width 13 height 13
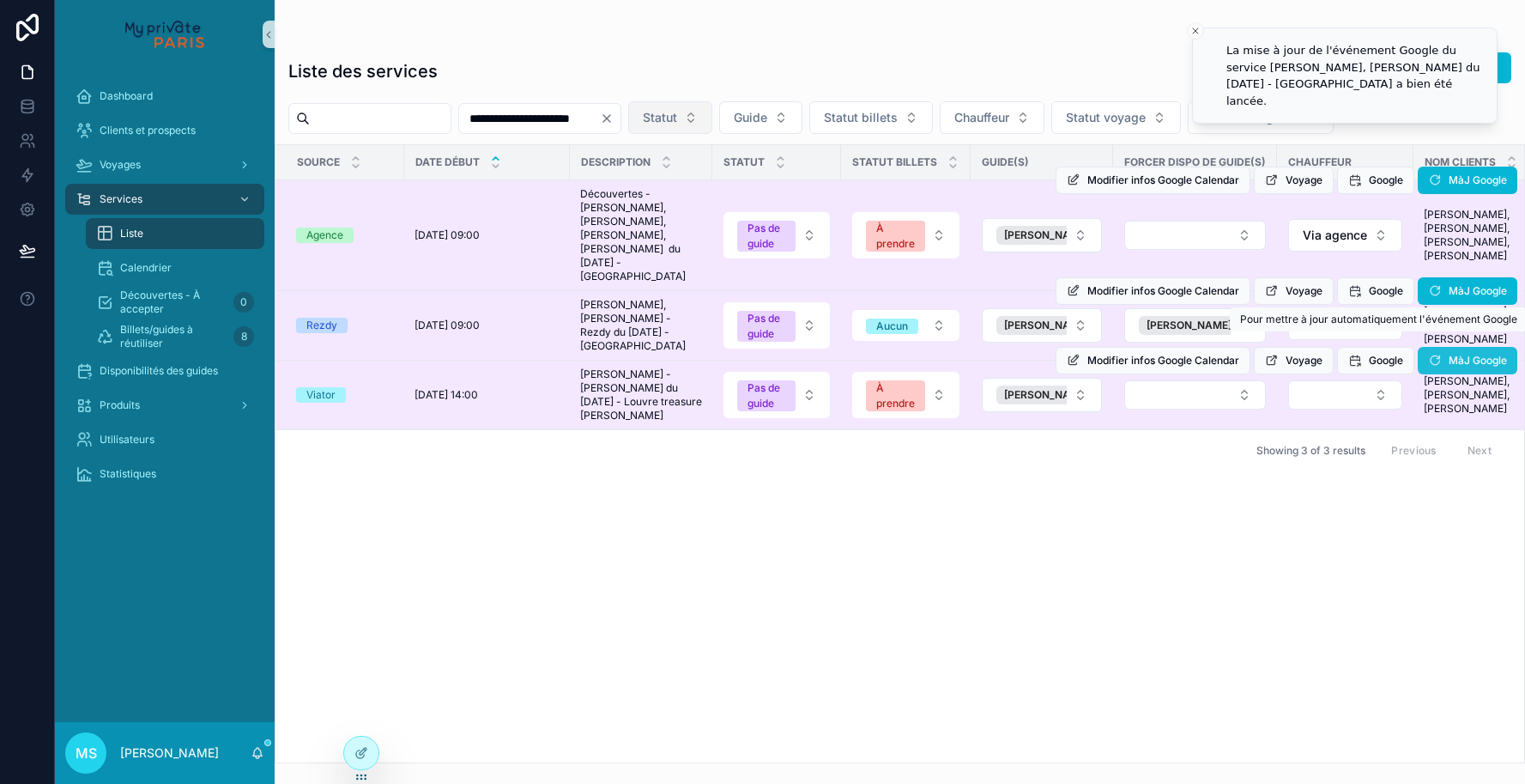
click at [1439, 354] on icon "scrollable content" at bounding box center [1435, 360] width 13 height 13
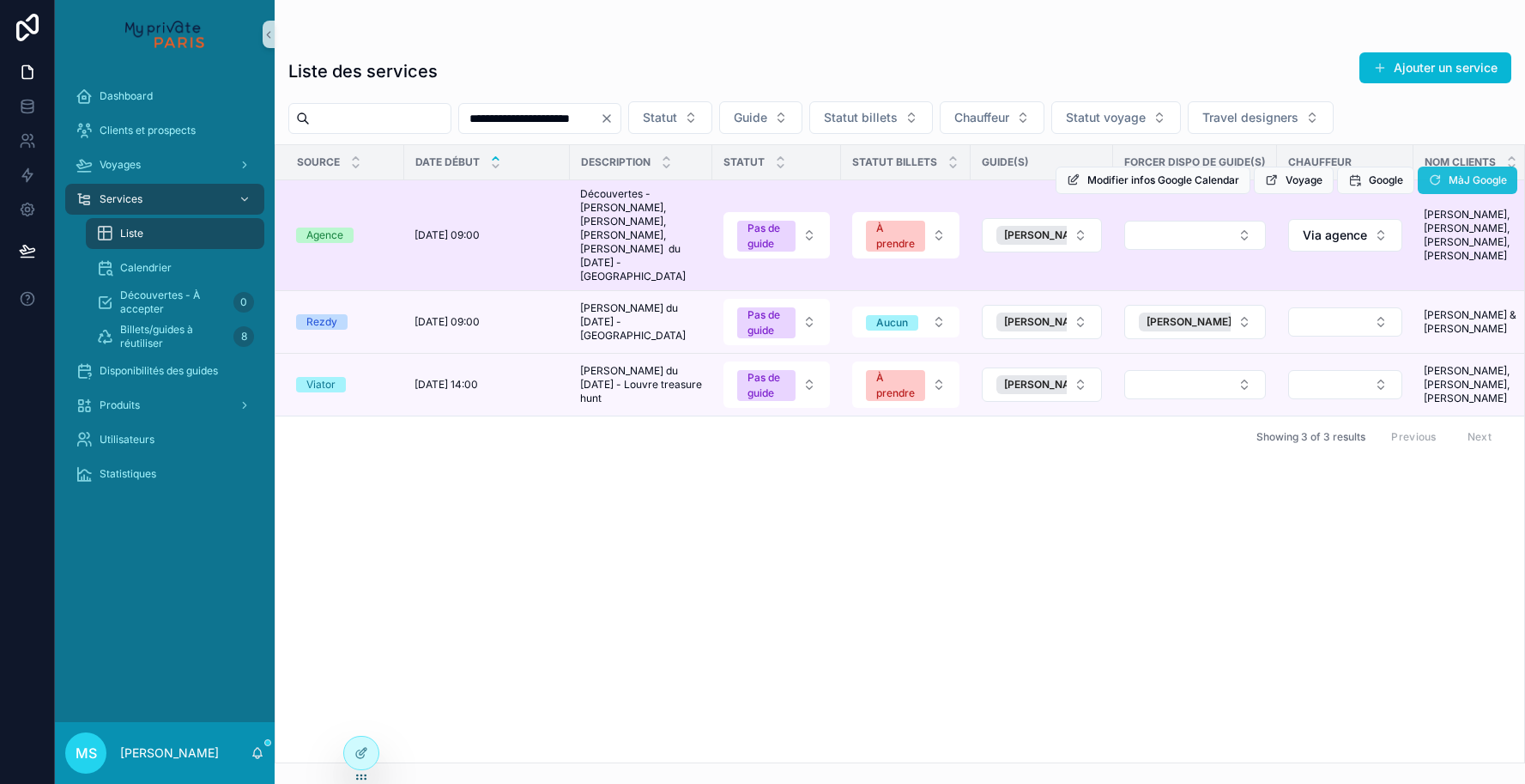
click at [1441, 181] on icon "scrollable content" at bounding box center [1435, 180] width 13 height 13
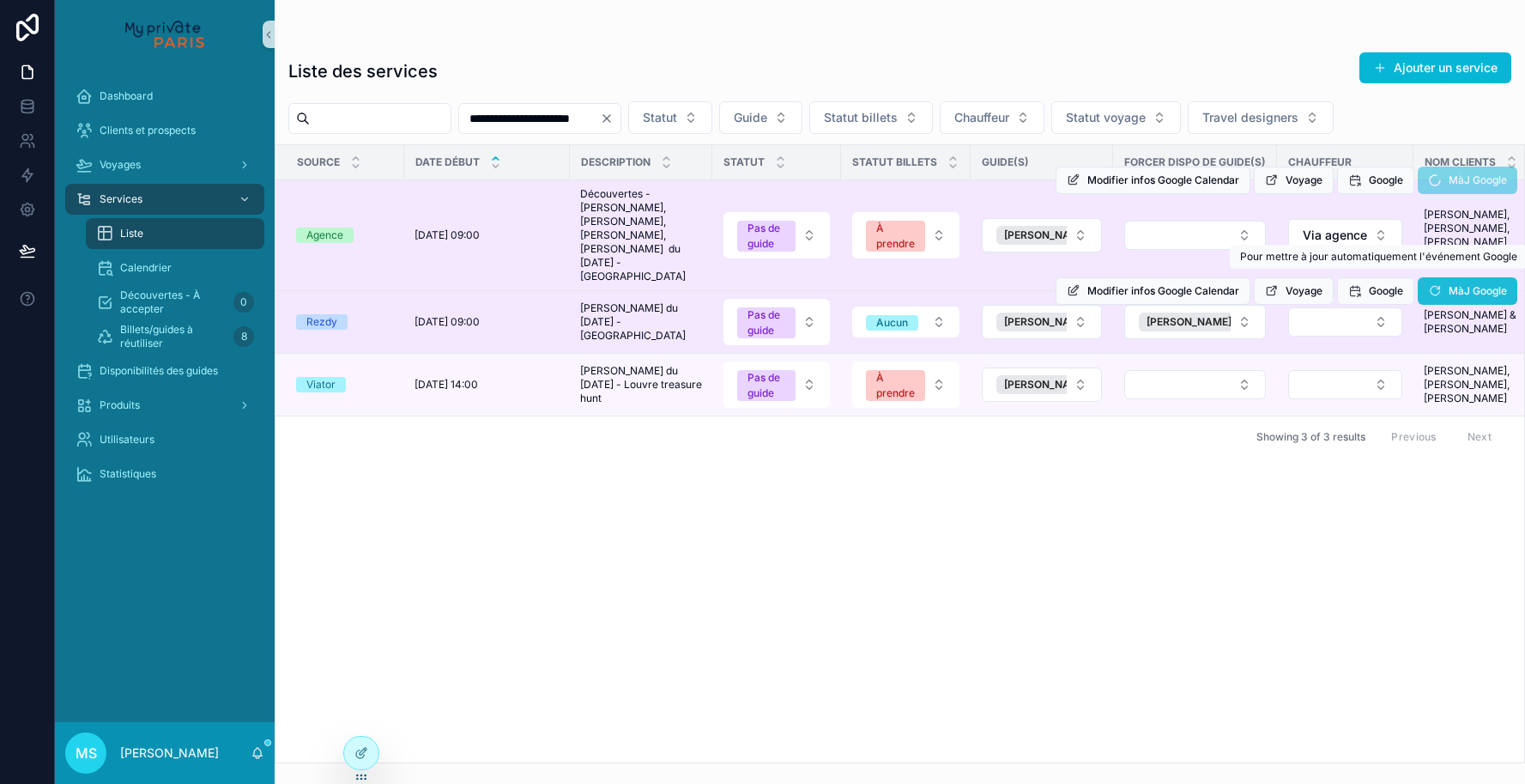
click at [1428, 284] on icon "scrollable content" at bounding box center [1435, 291] width 13 height 13
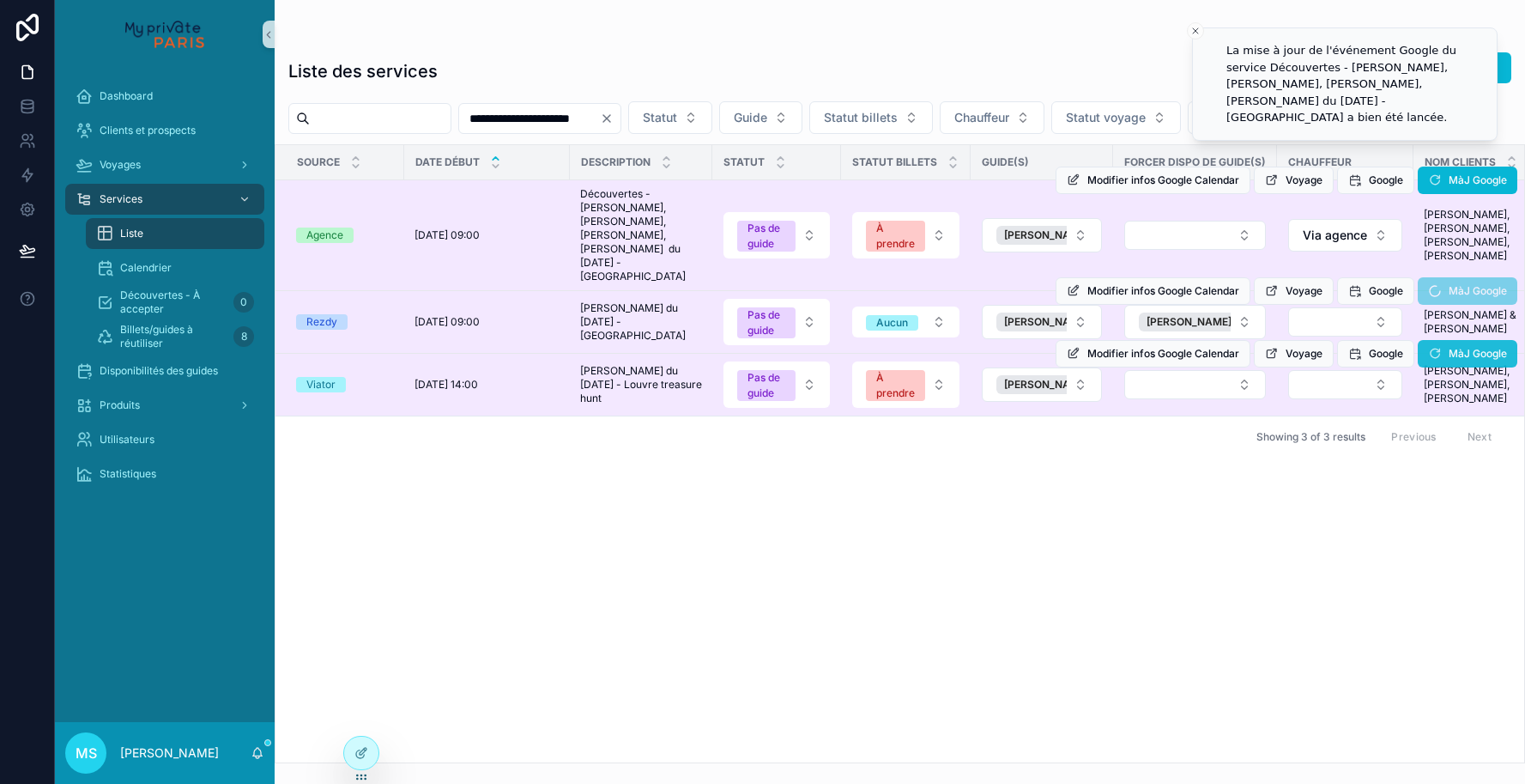
click at [1431, 347] on icon "scrollable content" at bounding box center [1435, 354] width 13 height 13
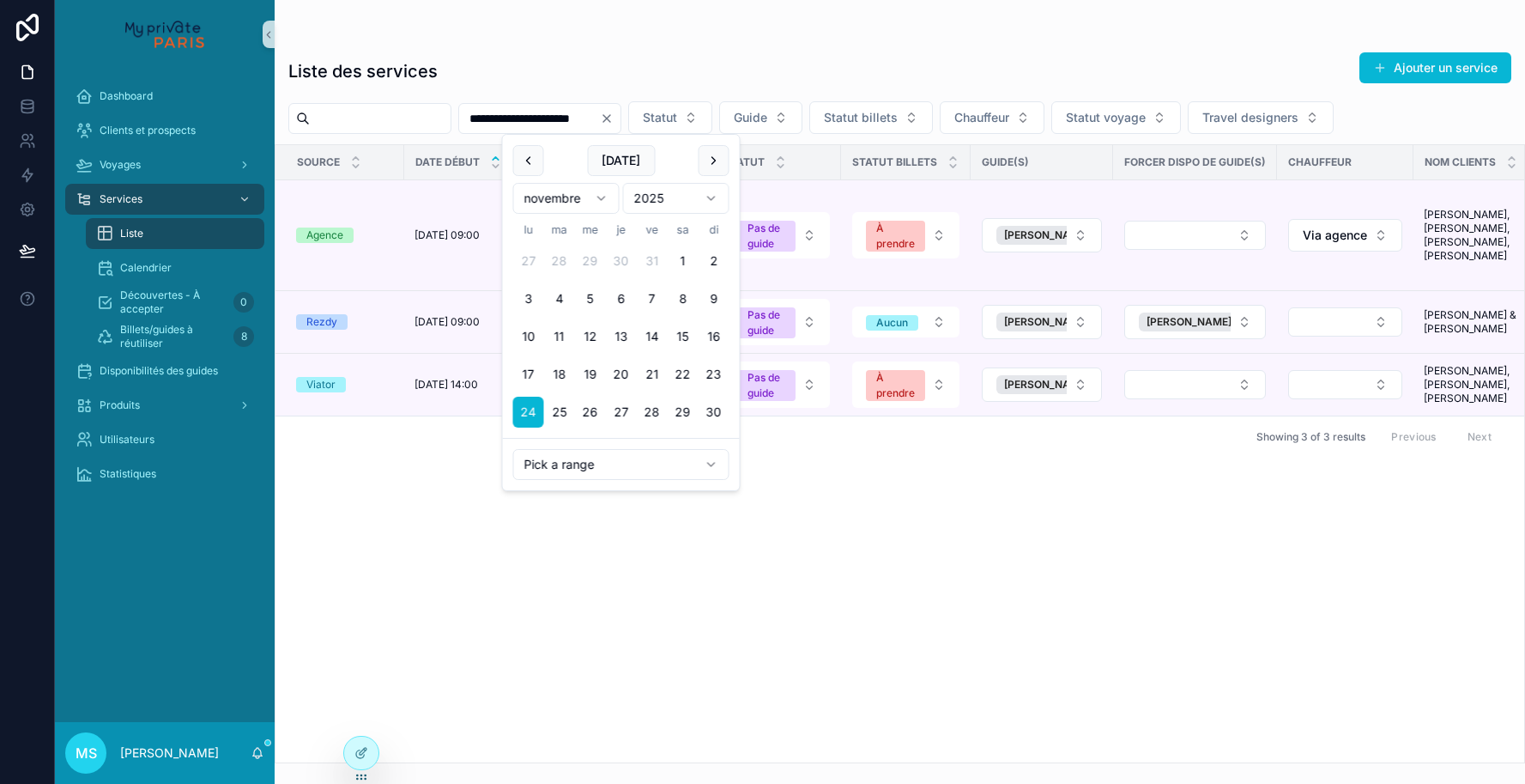
click at [600, 117] on input "**********" at bounding box center [529, 118] width 141 height 24
click at [711, 411] on button "30" at bounding box center [714, 412] width 31 height 31
type input "**********"
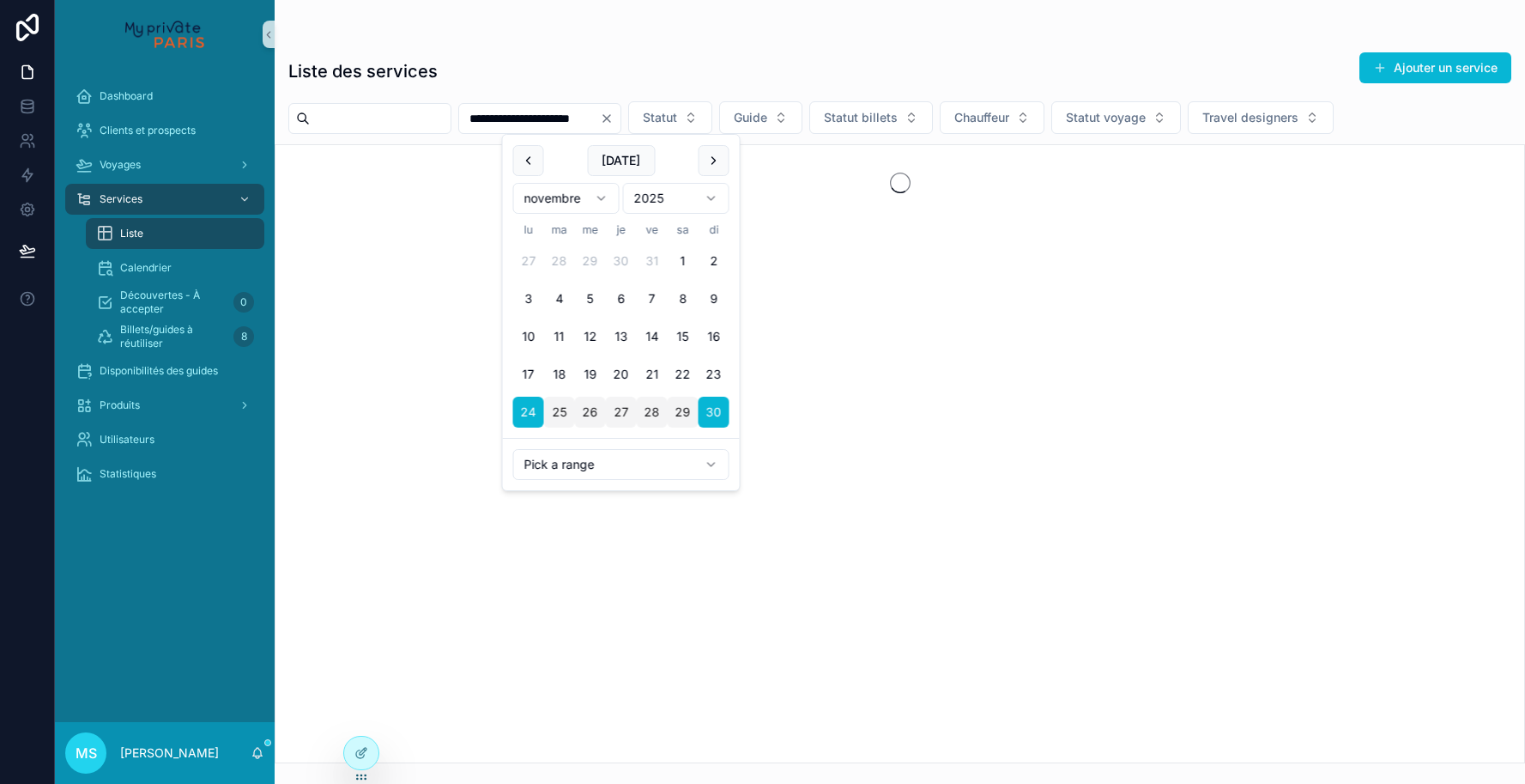
click at [793, 54] on div "Liste des services Ajouter un service" at bounding box center [900, 71] width 1223 height 39
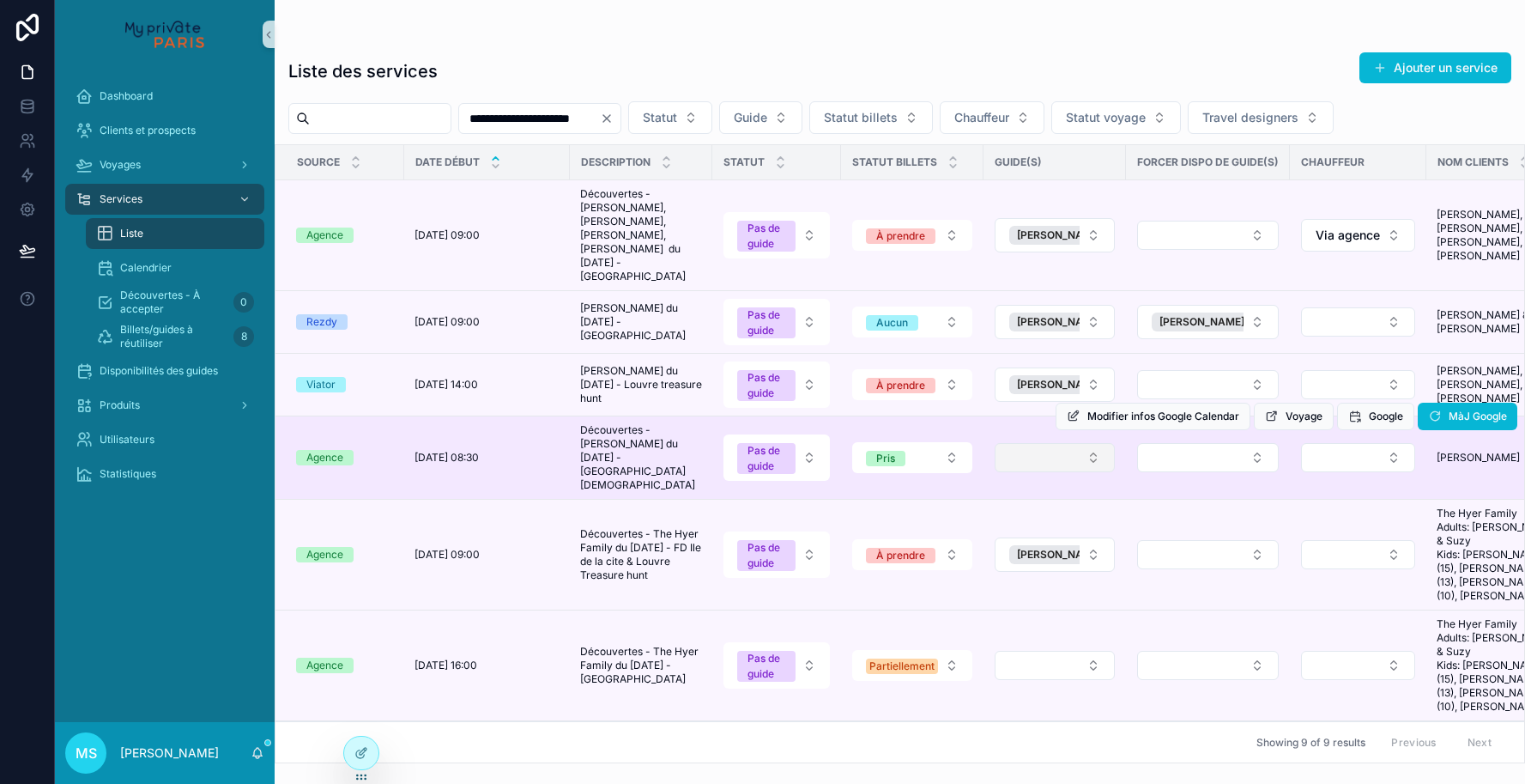
click at [1035, 443] on button "Select Button" at bounding box center [1055, 457] width 120 height 30
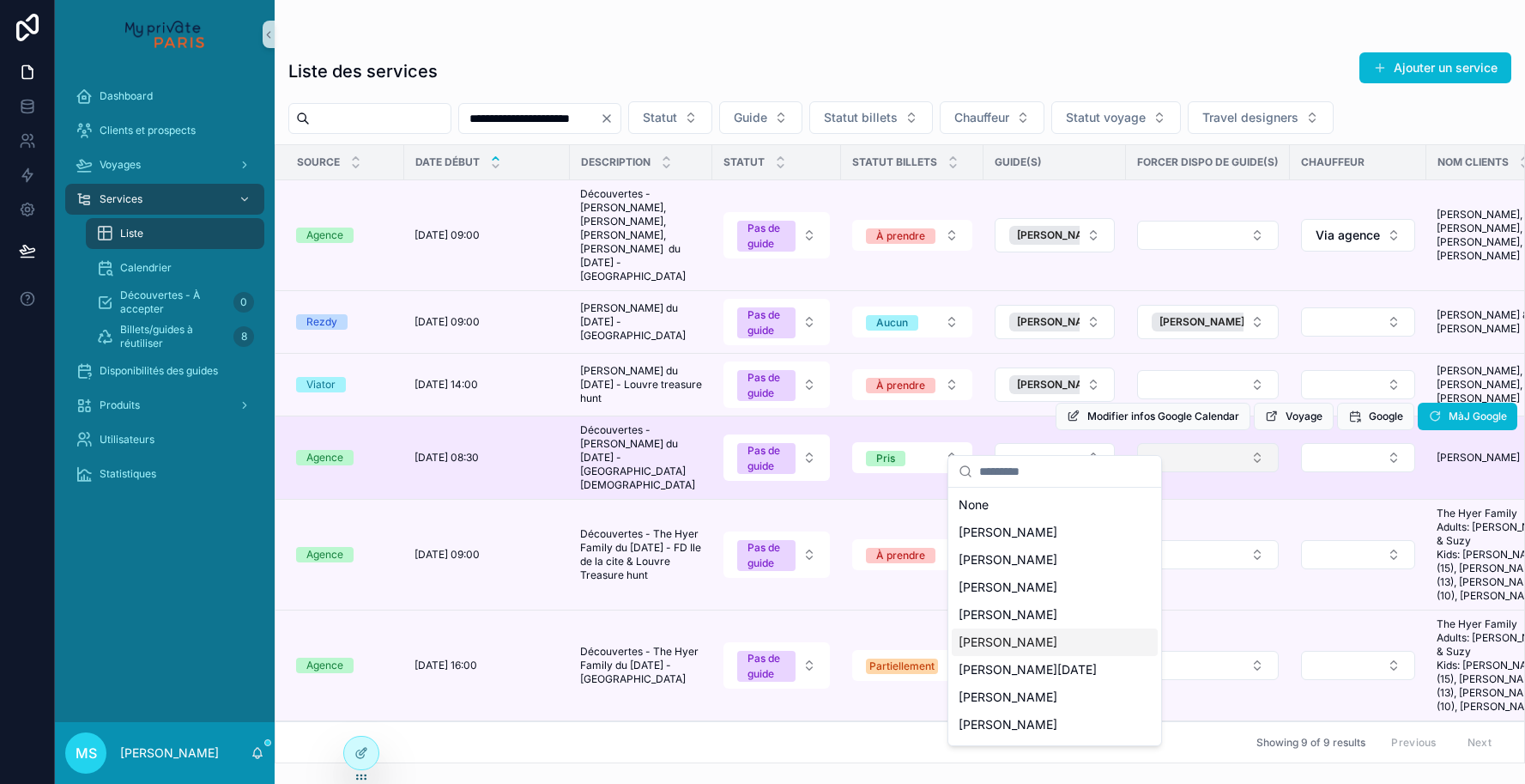
click at [1144, 443] on button "Select Button" at bounding box center [1208, 457] width 142 height 30
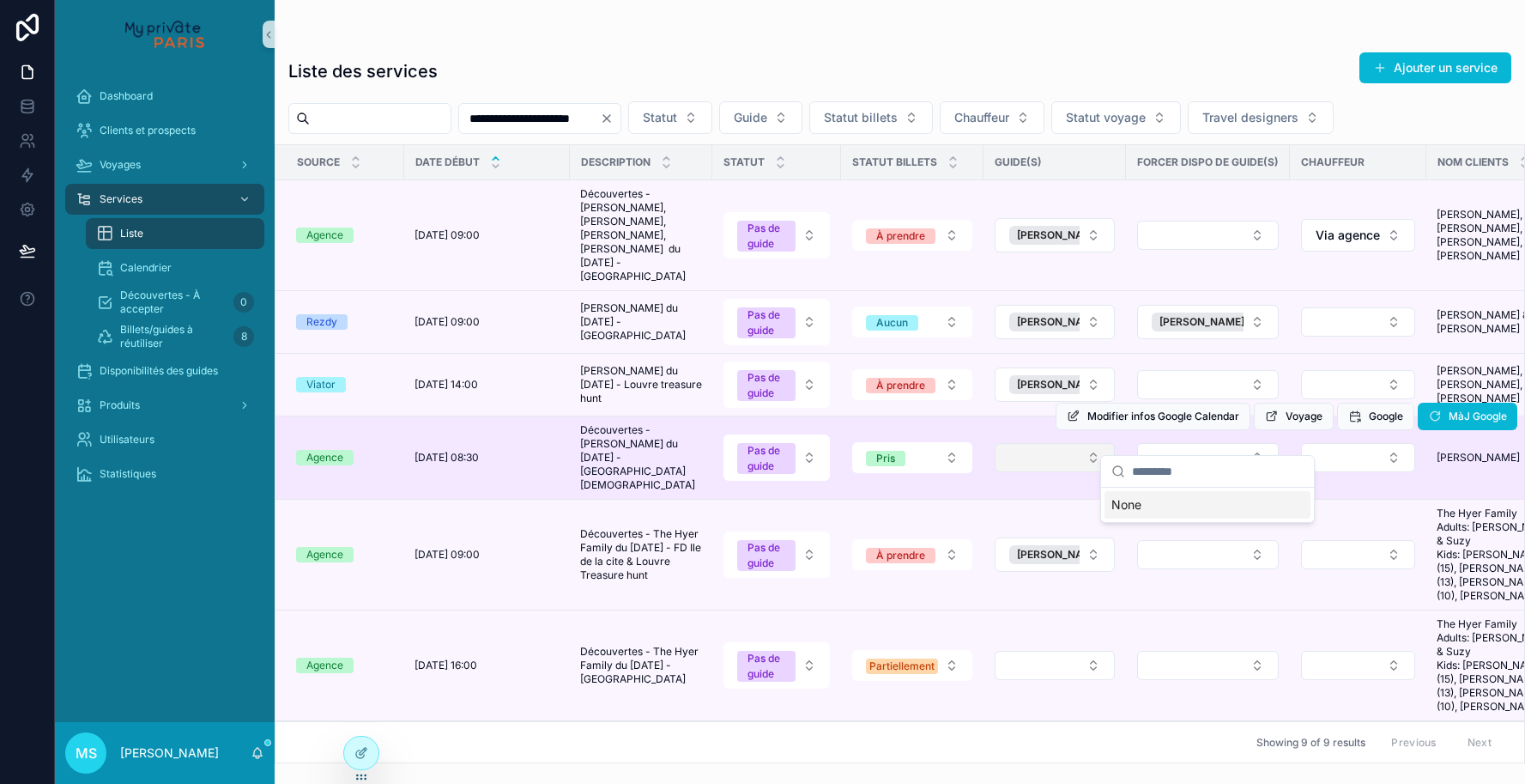
click at [1098, 444] on button "Select Button" at bounding box center [1055, 457] width 120 height 30
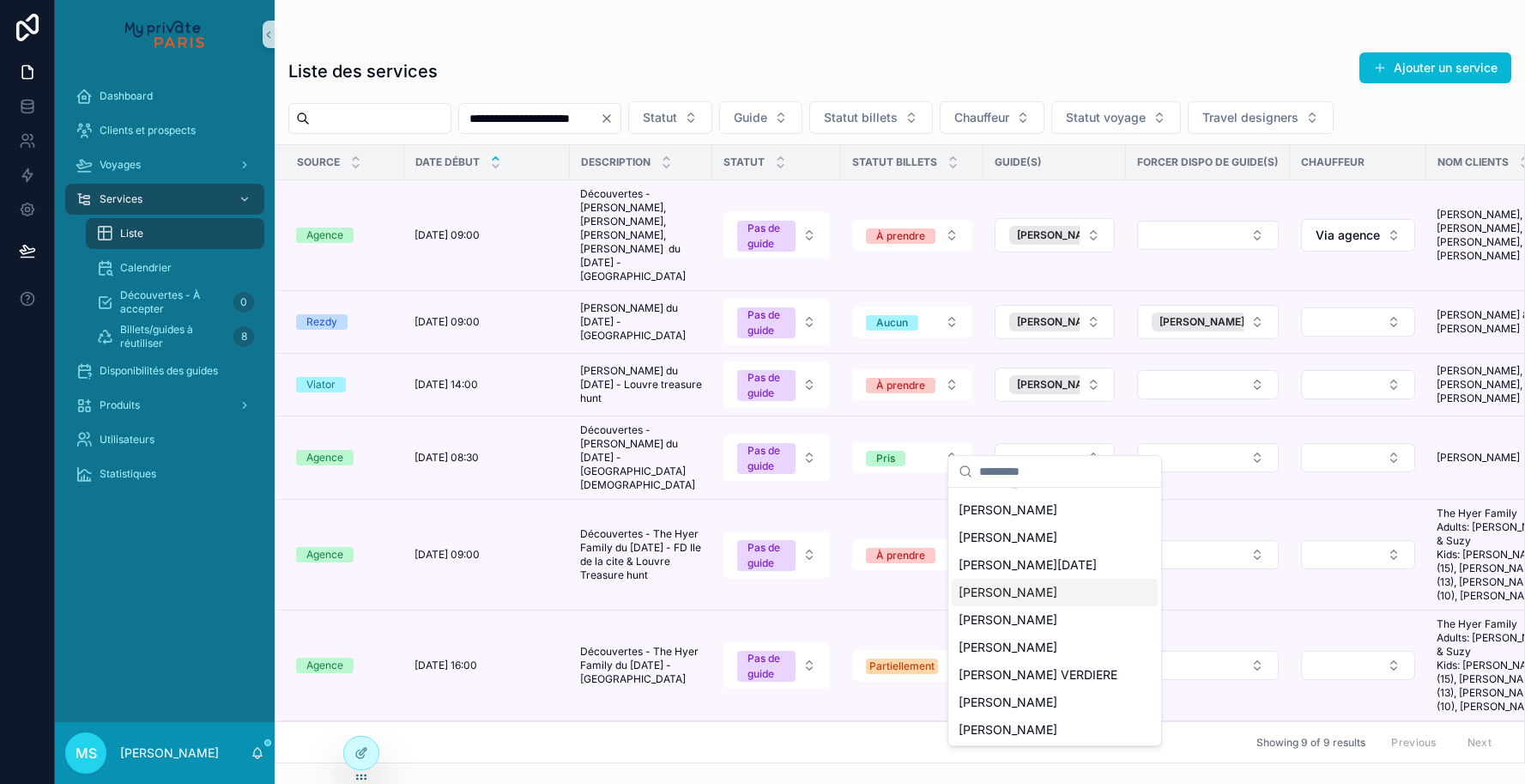
scroll to position [114, 0]
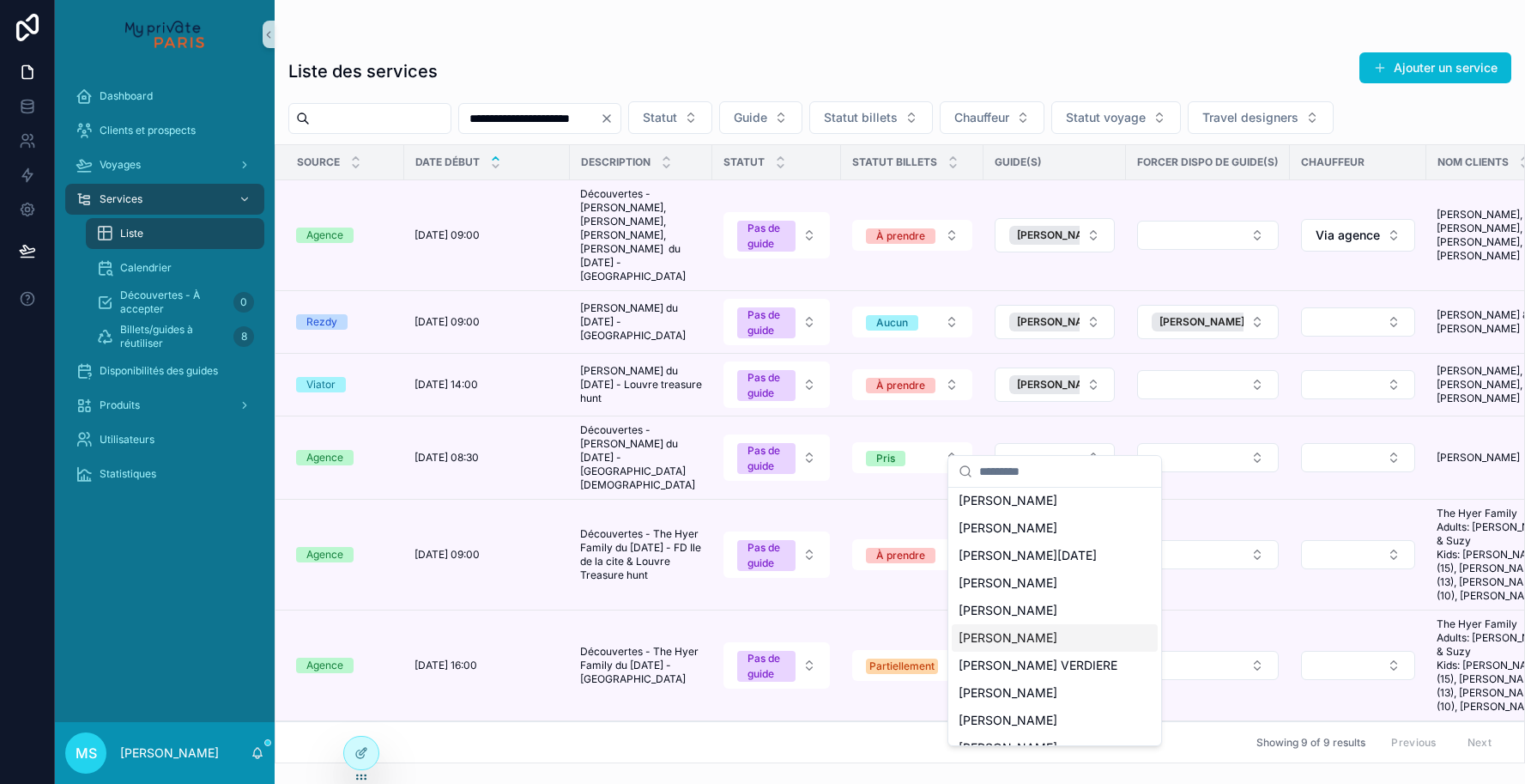
click at [1048, 634] on span "[PERSON_NAME]" at bounding box center [1008, 638] width 98 height 17
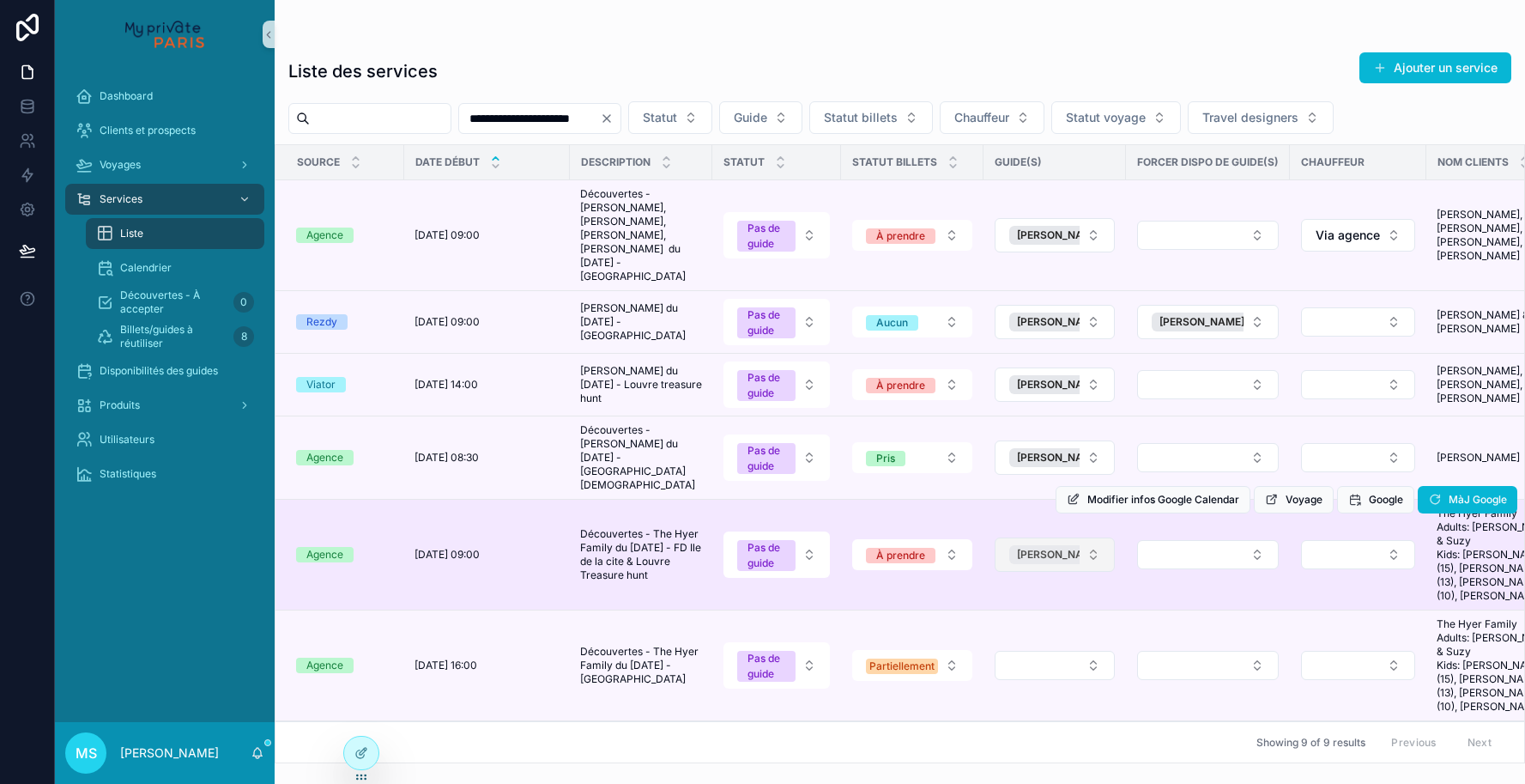
click at [1061, 548] on span "[PERSON_NAME]" at bounding box center [1059, 555] width 85 height 13
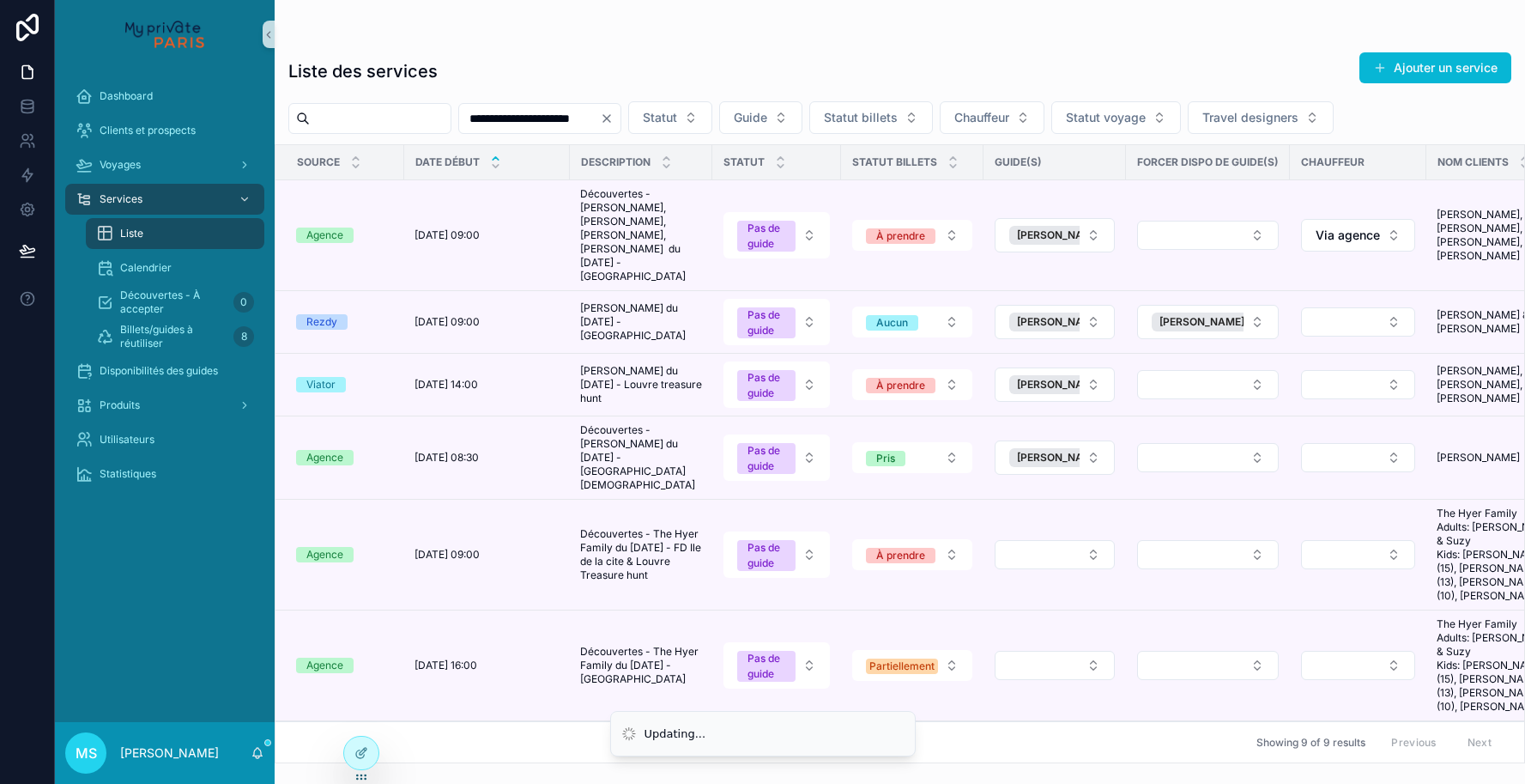
click at [1061, 540] on button "Select Button" at bounding box center [1055, 555] width 120 height 30
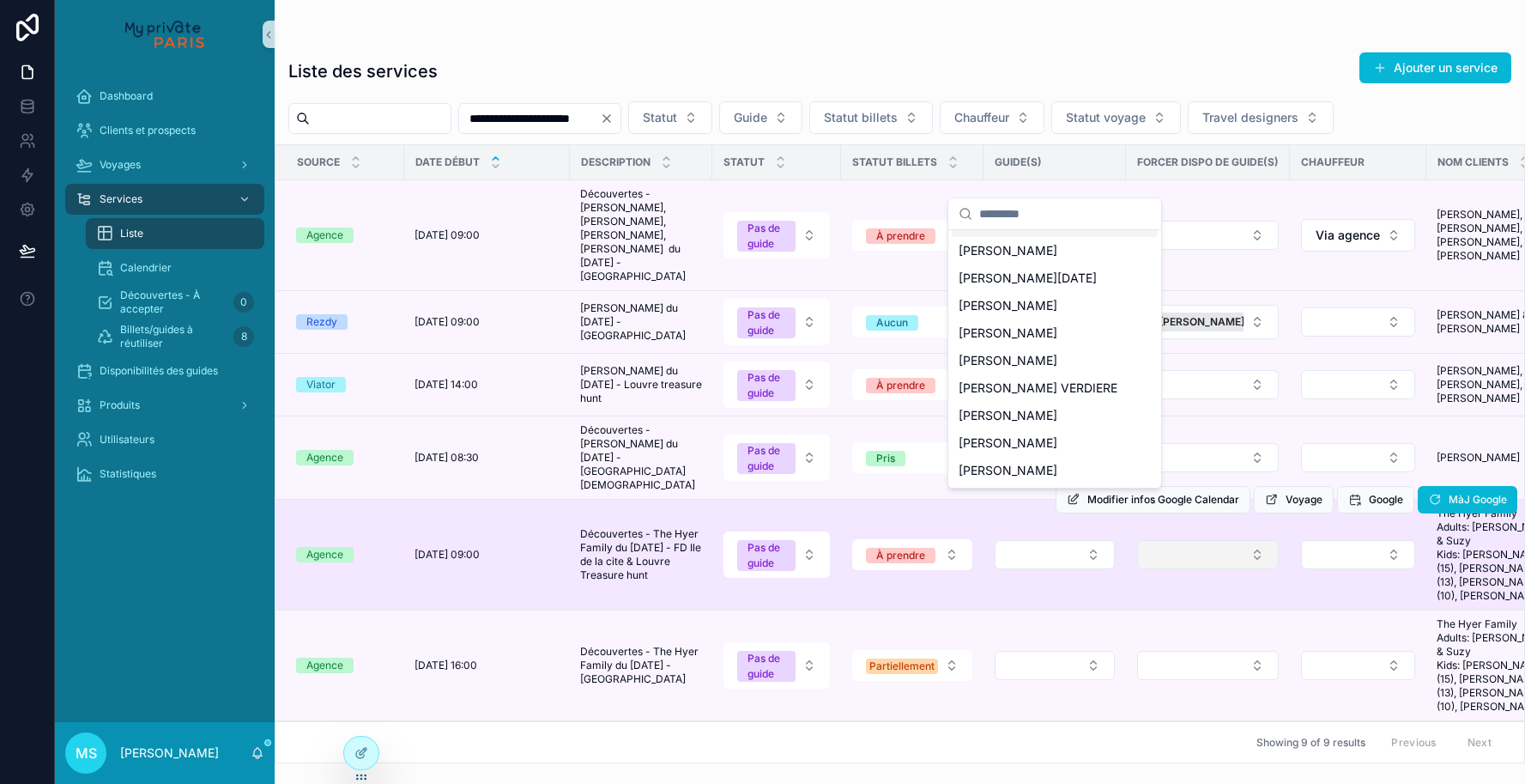
scroll to position [0, 0]
click at [1153, 540] on button "Select Button" at bounding box center [1208, 555] width 142 height 30
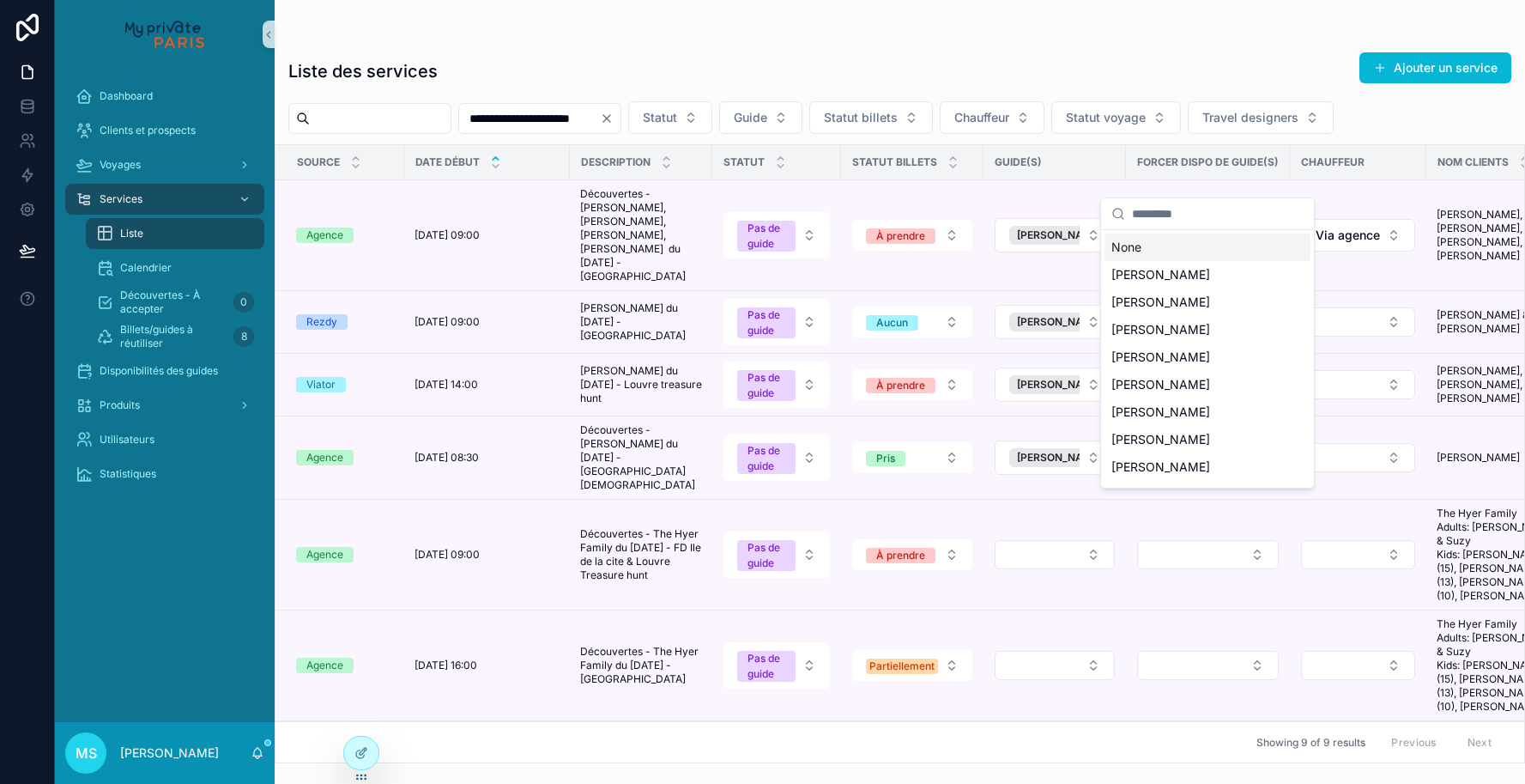
click at [1151, 214] on input "scrollable content" at bounding box center [1218, 213] width 172 height 31
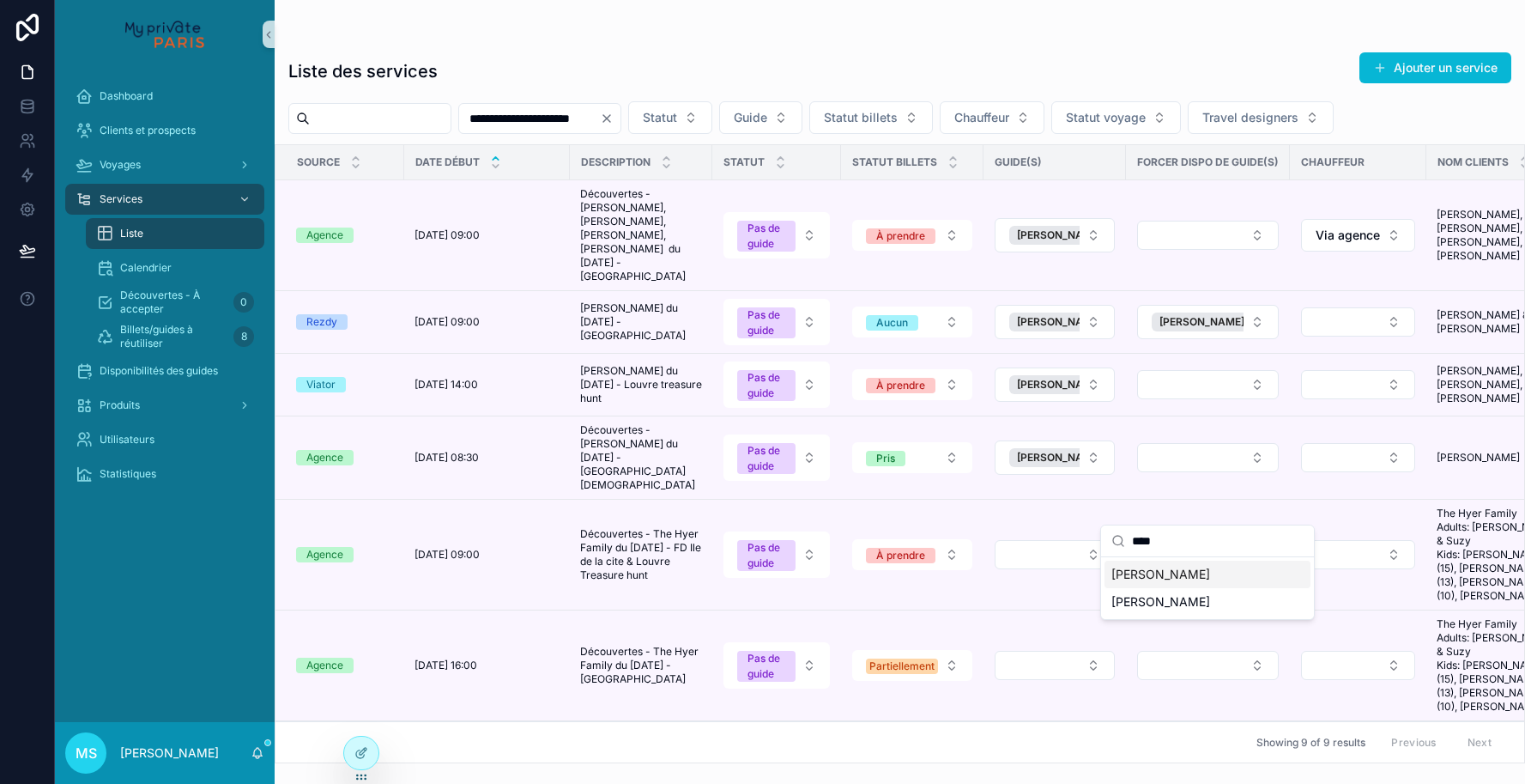
type input "****"
click at [1150, 573] on span "[PERSON_NAME]" at bounding box center [1161, 575] width 98 height 17
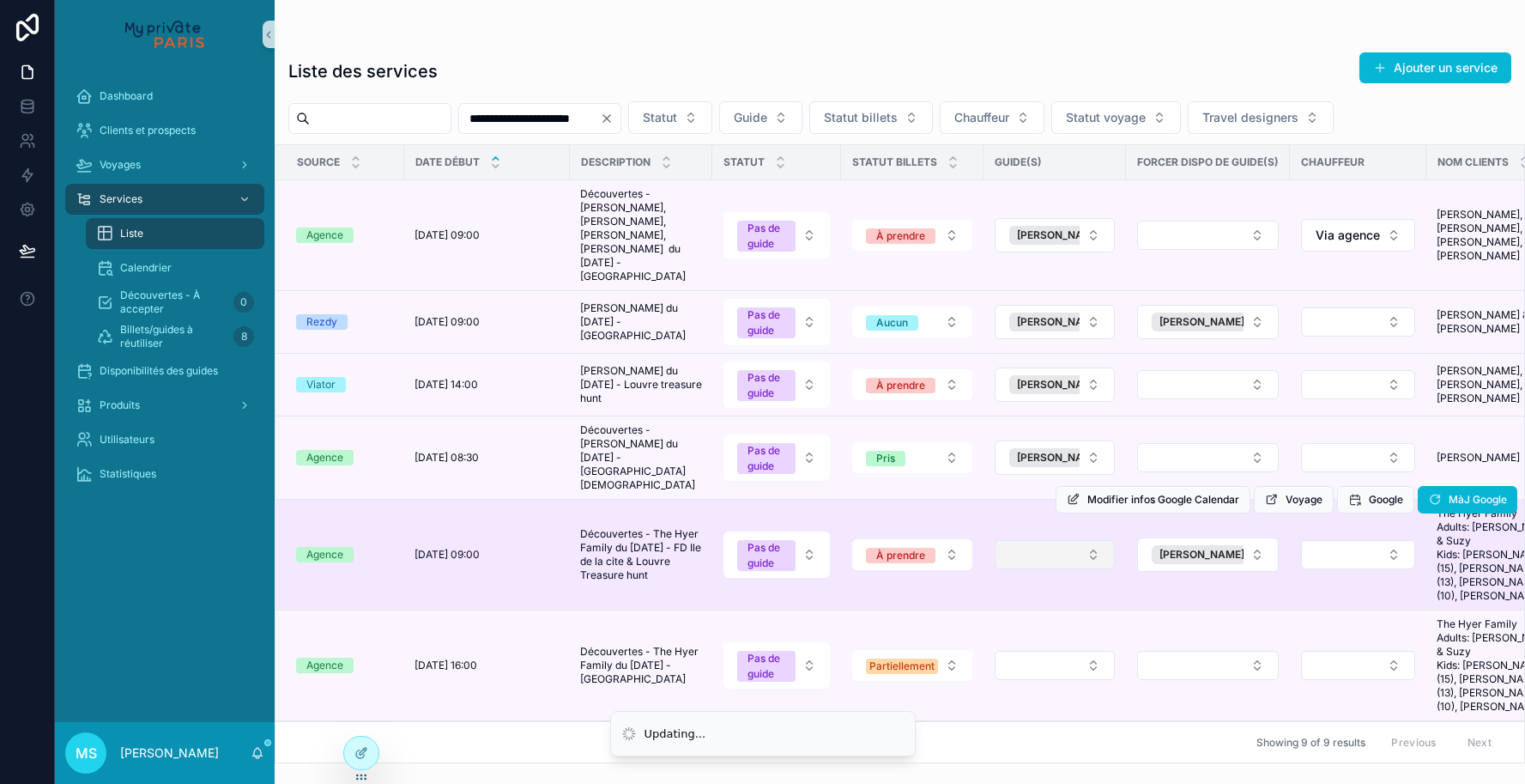
click at [1093, 540] on button "Select Button" at bounding box center [1055, 555] width 120 height 30
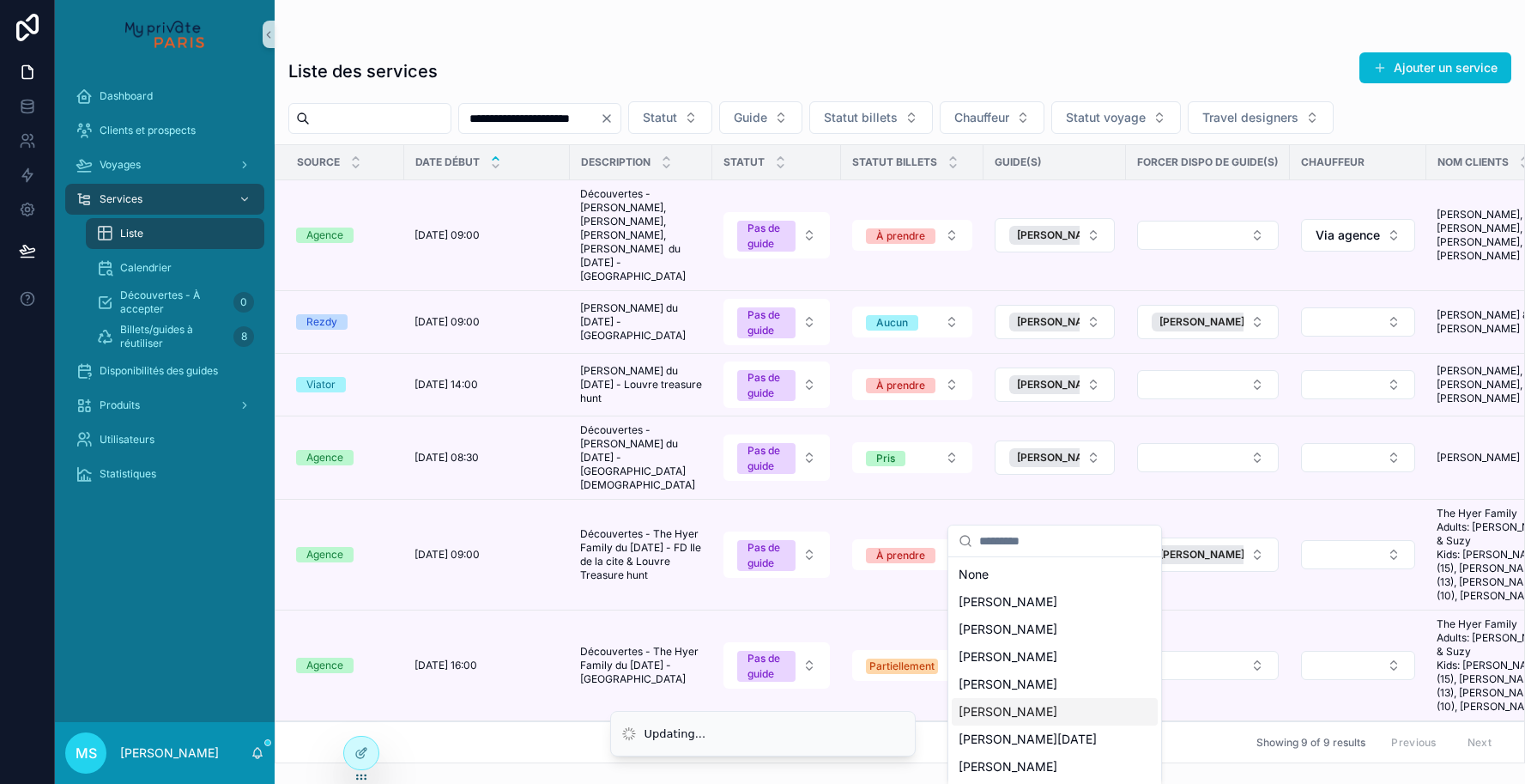
scroll to position [106, 0]
click at [1047, 717] on span "[PERSON_NAME]" at bounding box center [1008, 715] width 98 height 17
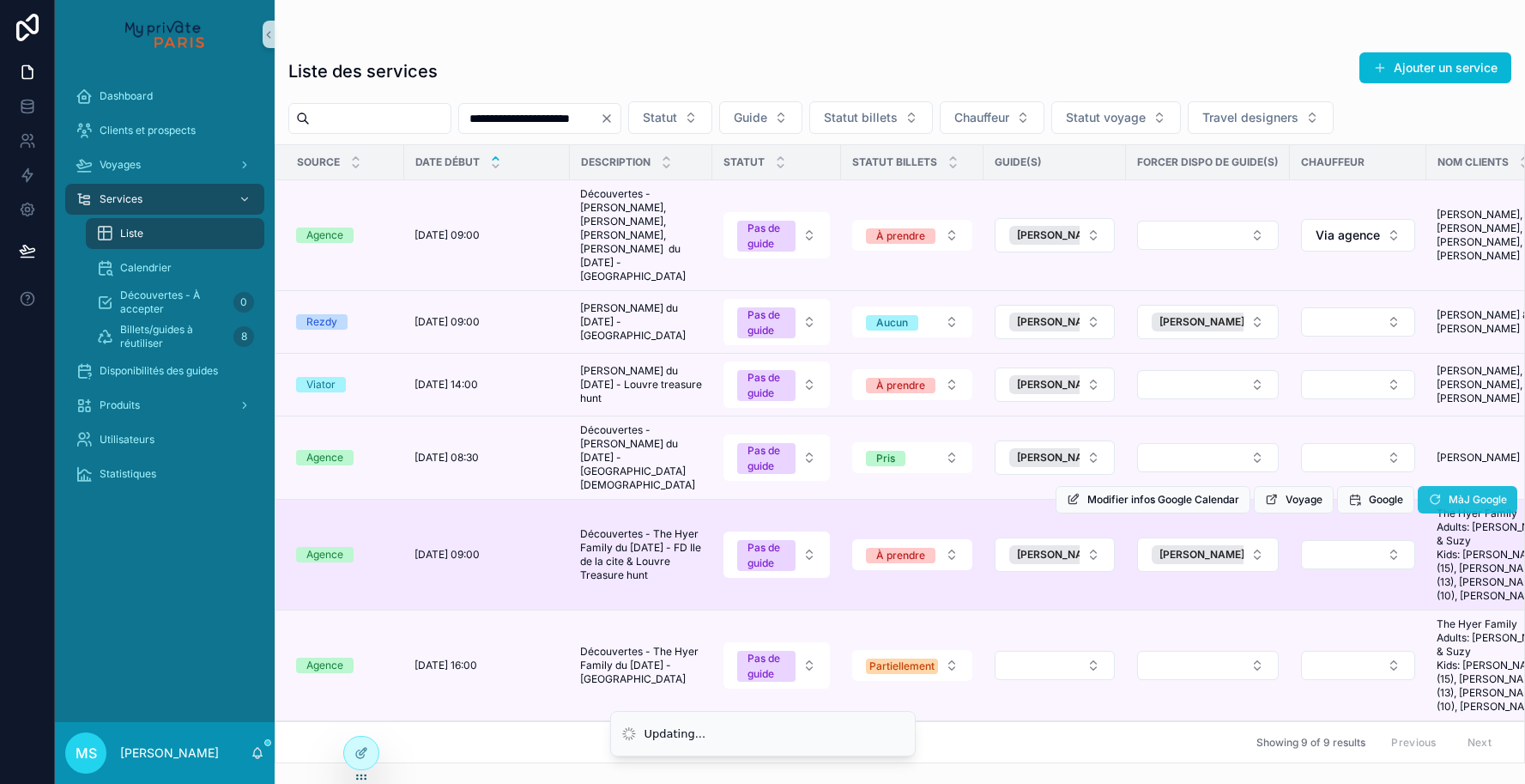
click at [1437, 468] on tbody "Agence [DATE] 09:00 [DATE] 09:00 Découvertes - [PERSON_NAME], [PERSON_NAME], [P…" at bounding box center [1263, 565] width 1976 height 770
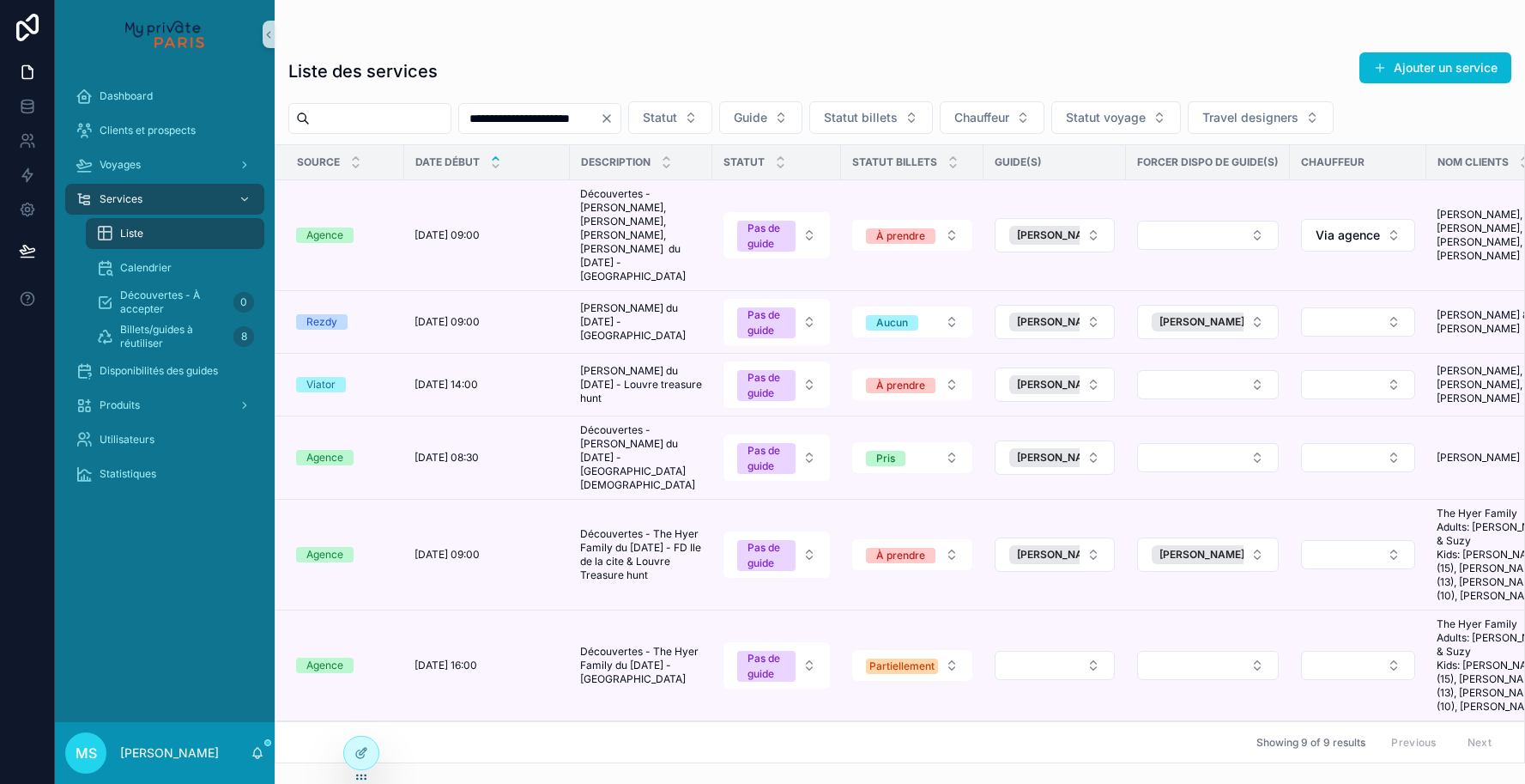
click at [0, 0] on icon "scrollable content" at bounding box center [0, 0] width 0 height 0
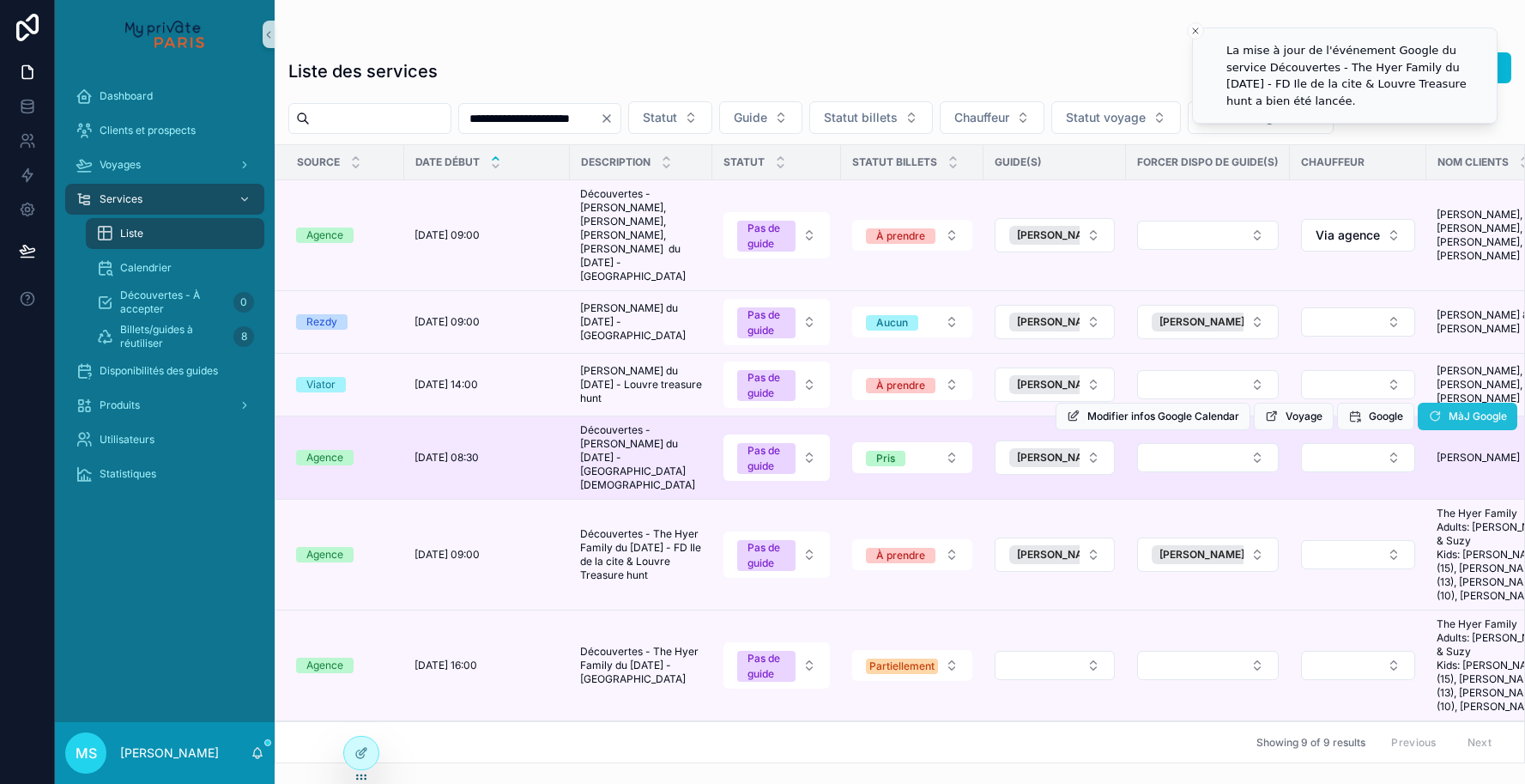
click at [1433, 409] on icon "scrollable content" at bounding box center [1435, 416] width 13 height 13
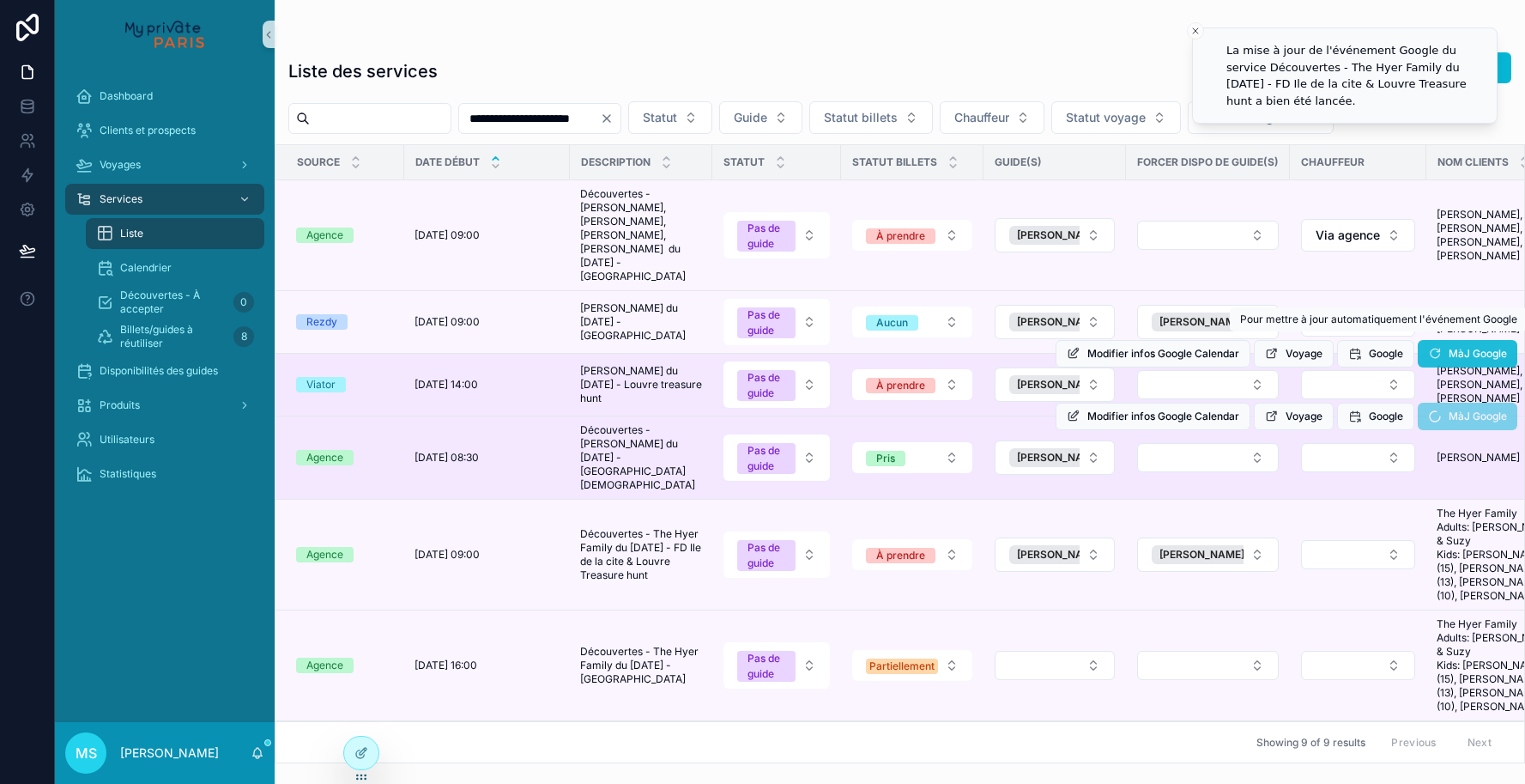
click at [1431, 347] on icon "scrollable content" at bounding box center [1435, 354] width 13 height 13
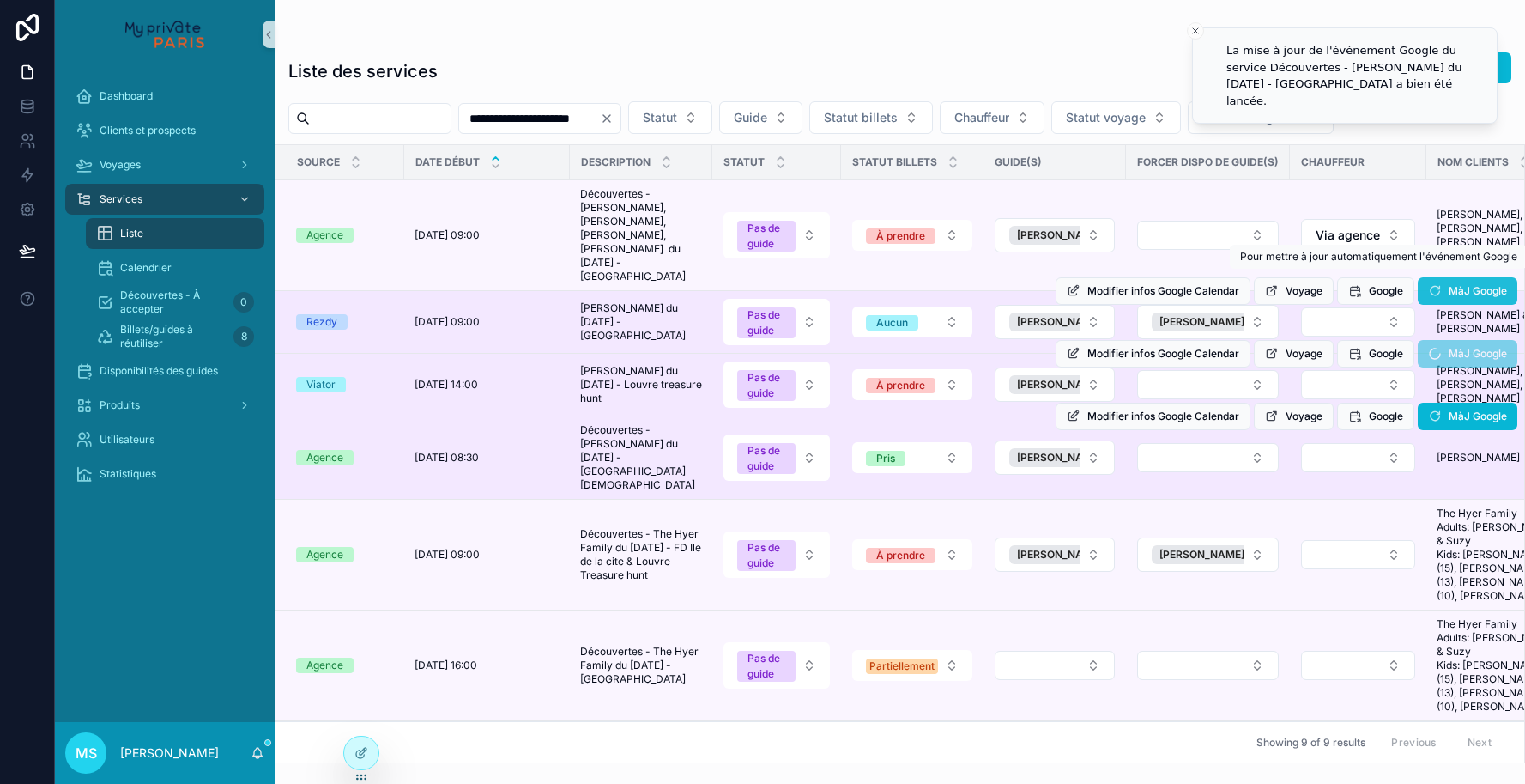
click at [1432, 284] on icon "scrollable content" at bounding box center [1435, 291] width 13 height 13
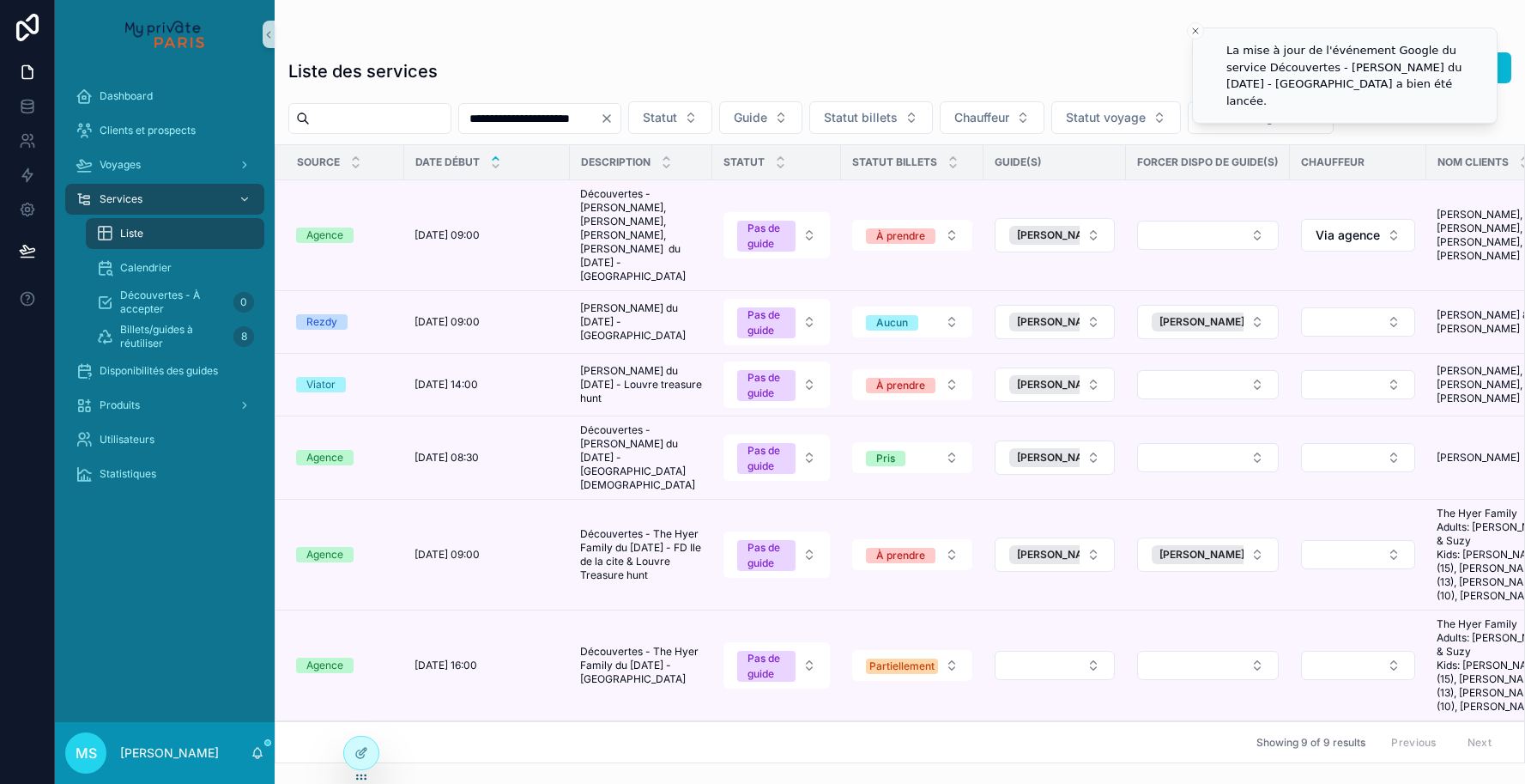
click at [1433, 273] on td "[PERSON_NAME], [PERSON_NAME], [PERSON_NAME], [PERSON_NAME] [PERSON_NAME], [PERS…" at bounding box center [1497, 236] width 142 height 111
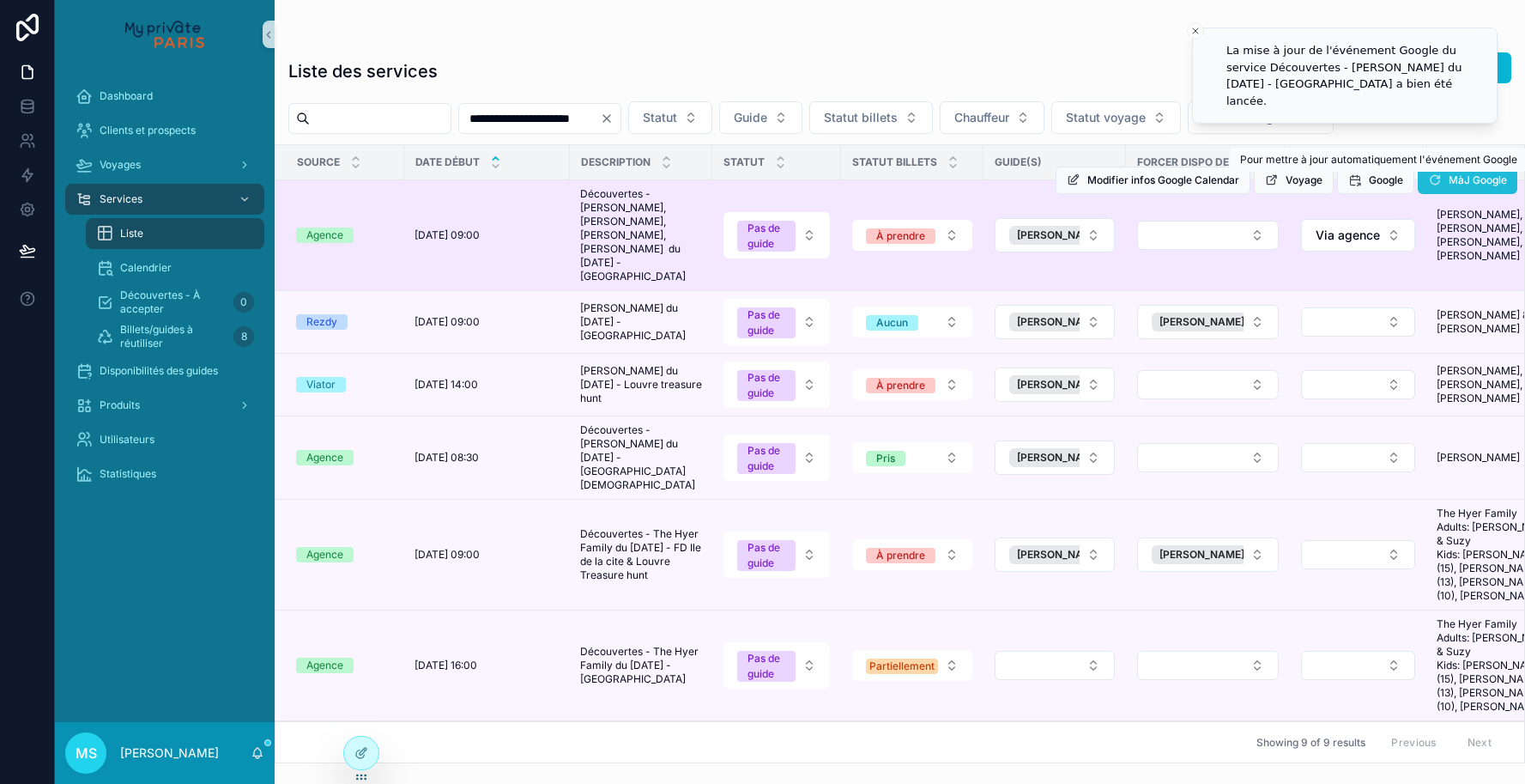
click at [1433, 185] on icon "scrollable content" at bounding box center [1435, 180] width 13 height 13
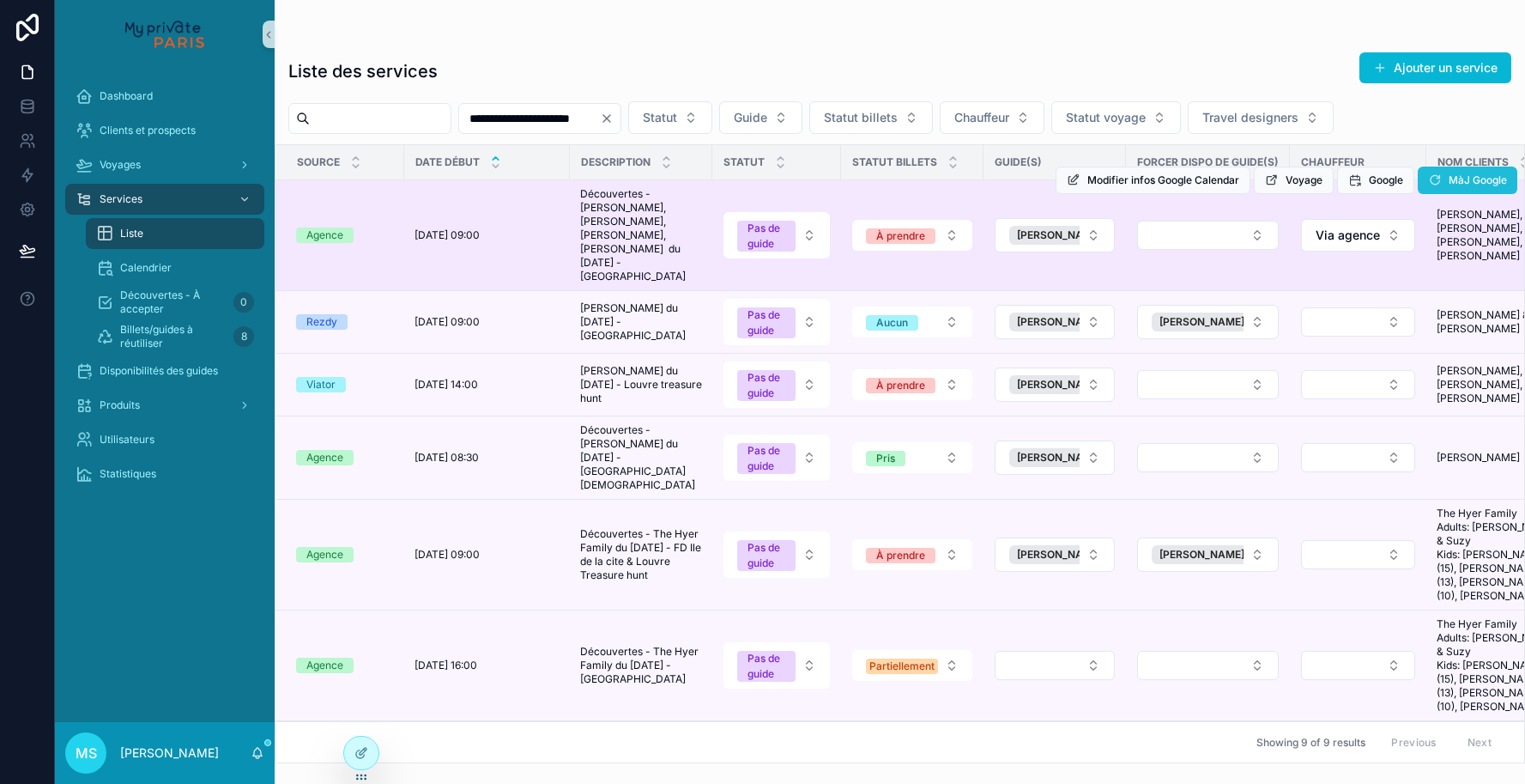
click at [1432, 177] on icon "scrollable content" at bounding box center [1435, 180] width 13 height 13
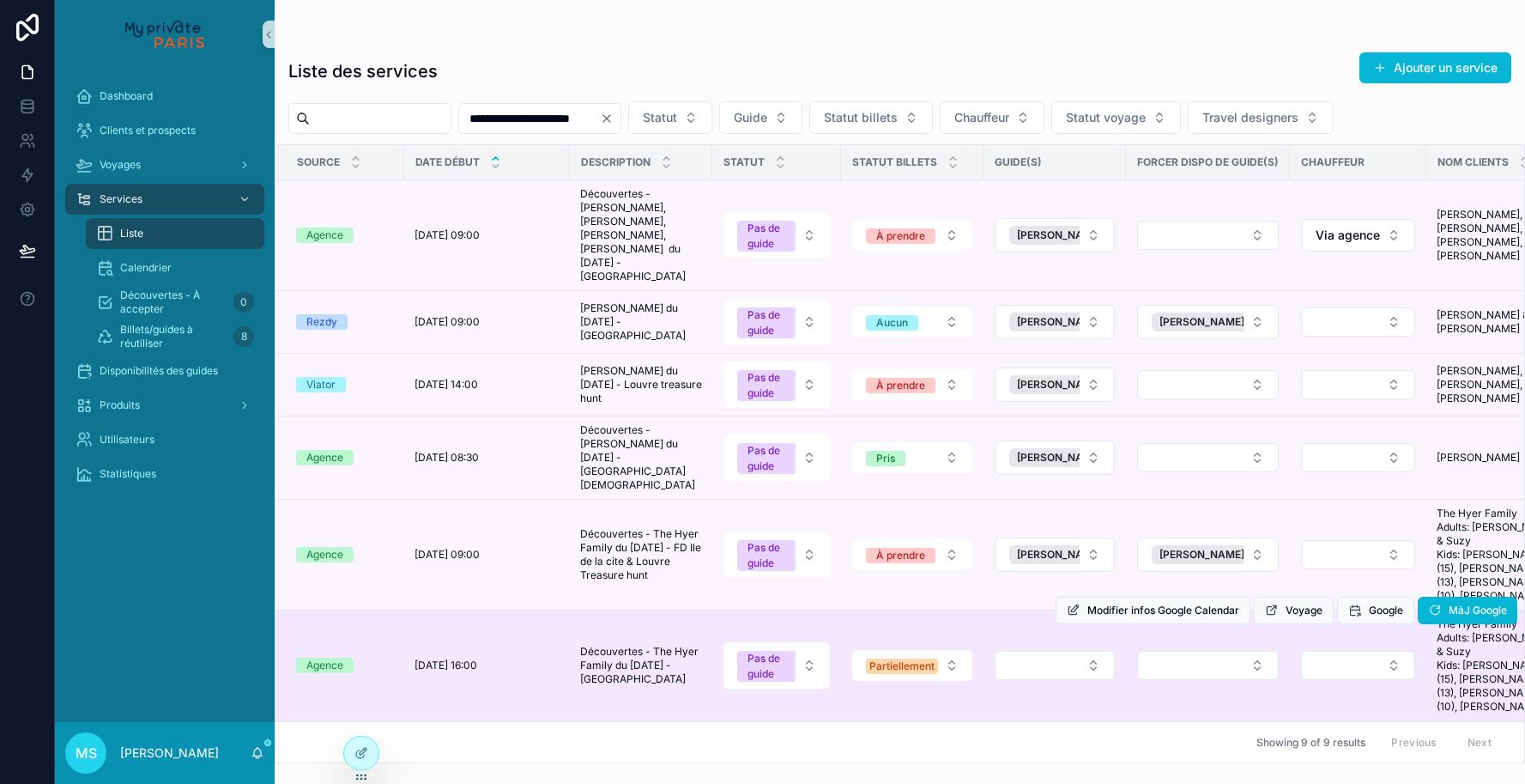
scroll to position [84, 0]
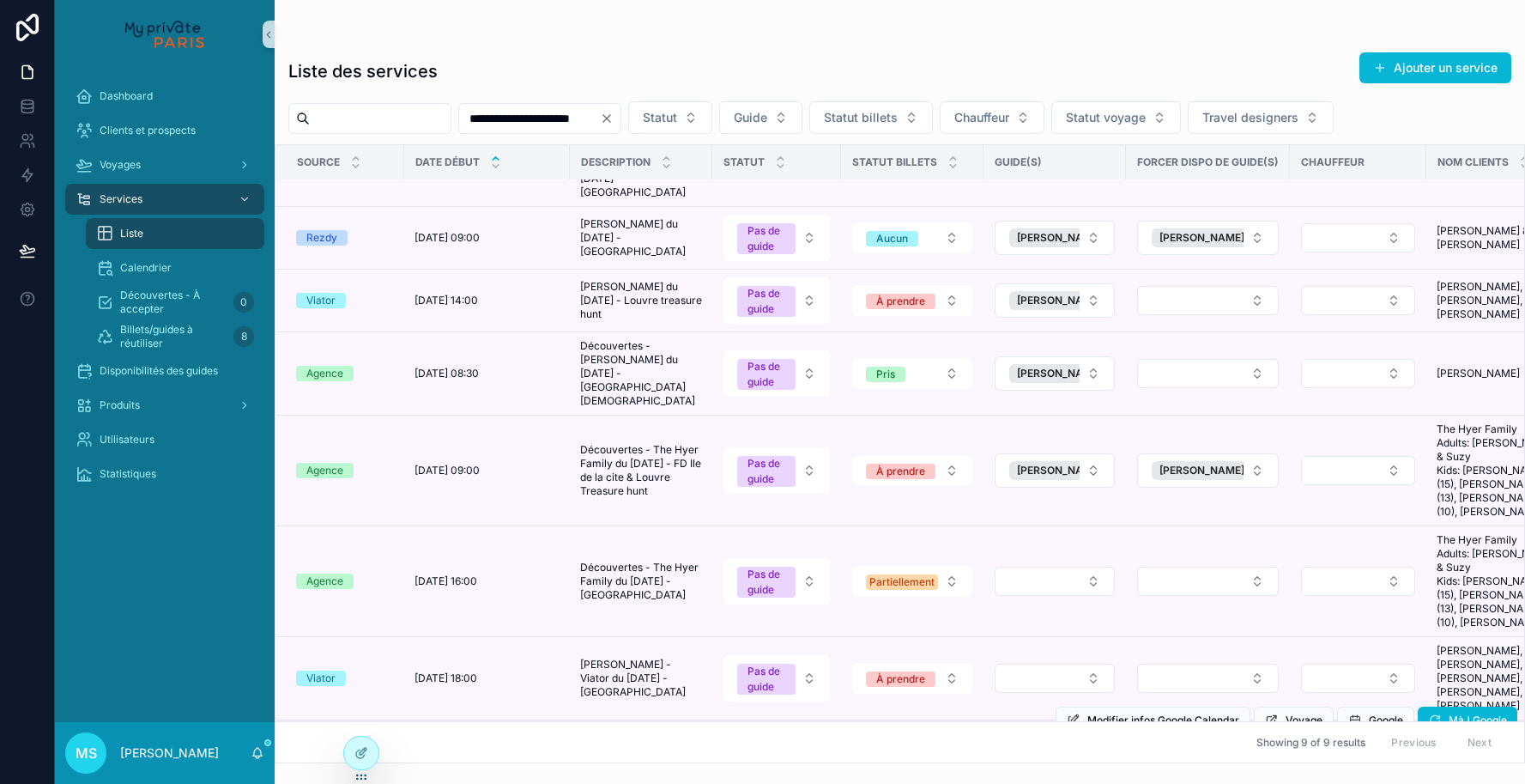
click at [1044, 747] on button "Select Button" at bounding box center [1055, 761] width 120 height 30
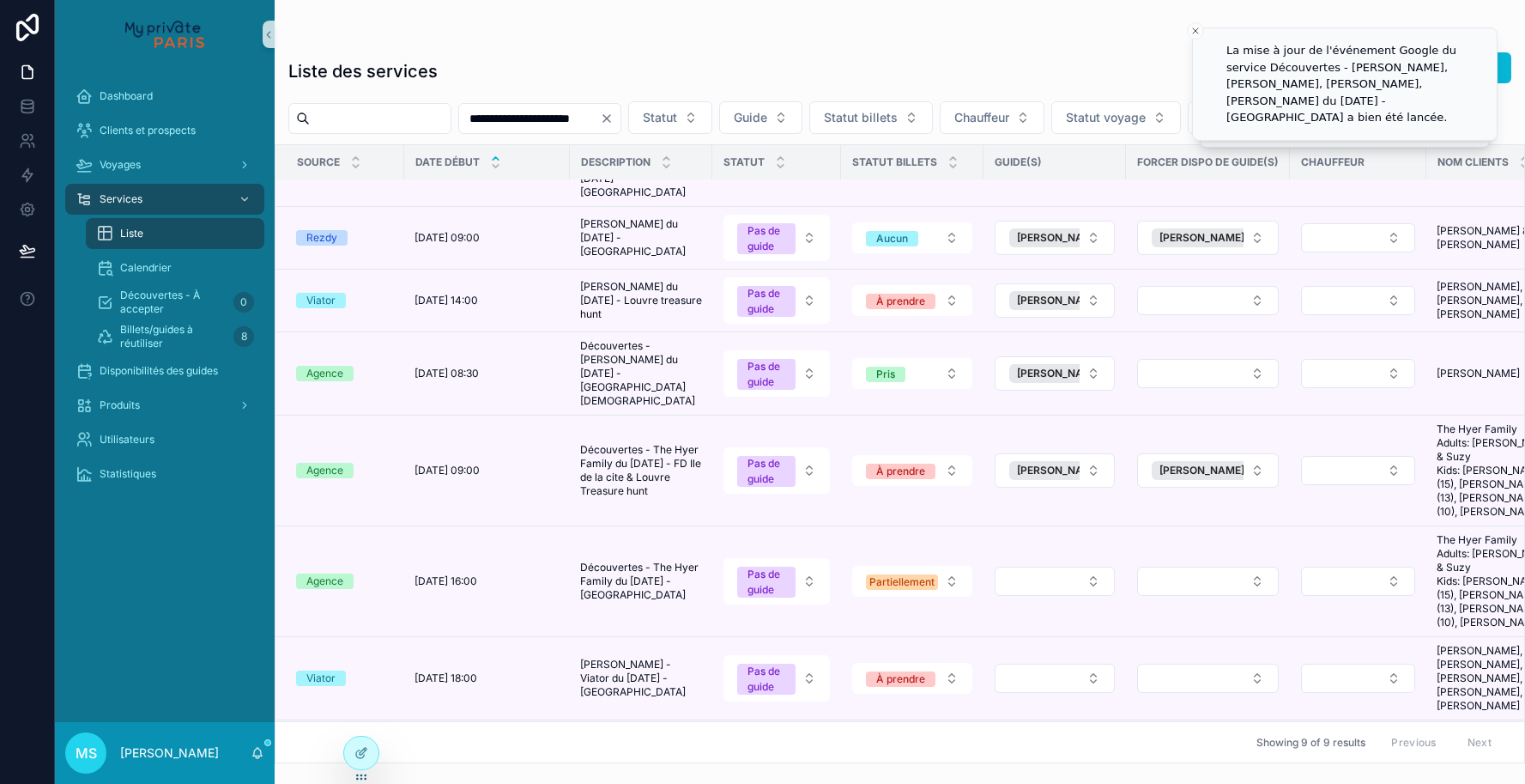
click at [1044, 747] on button "Select Button" at bounding box center [1055, 761] width 120 height 30
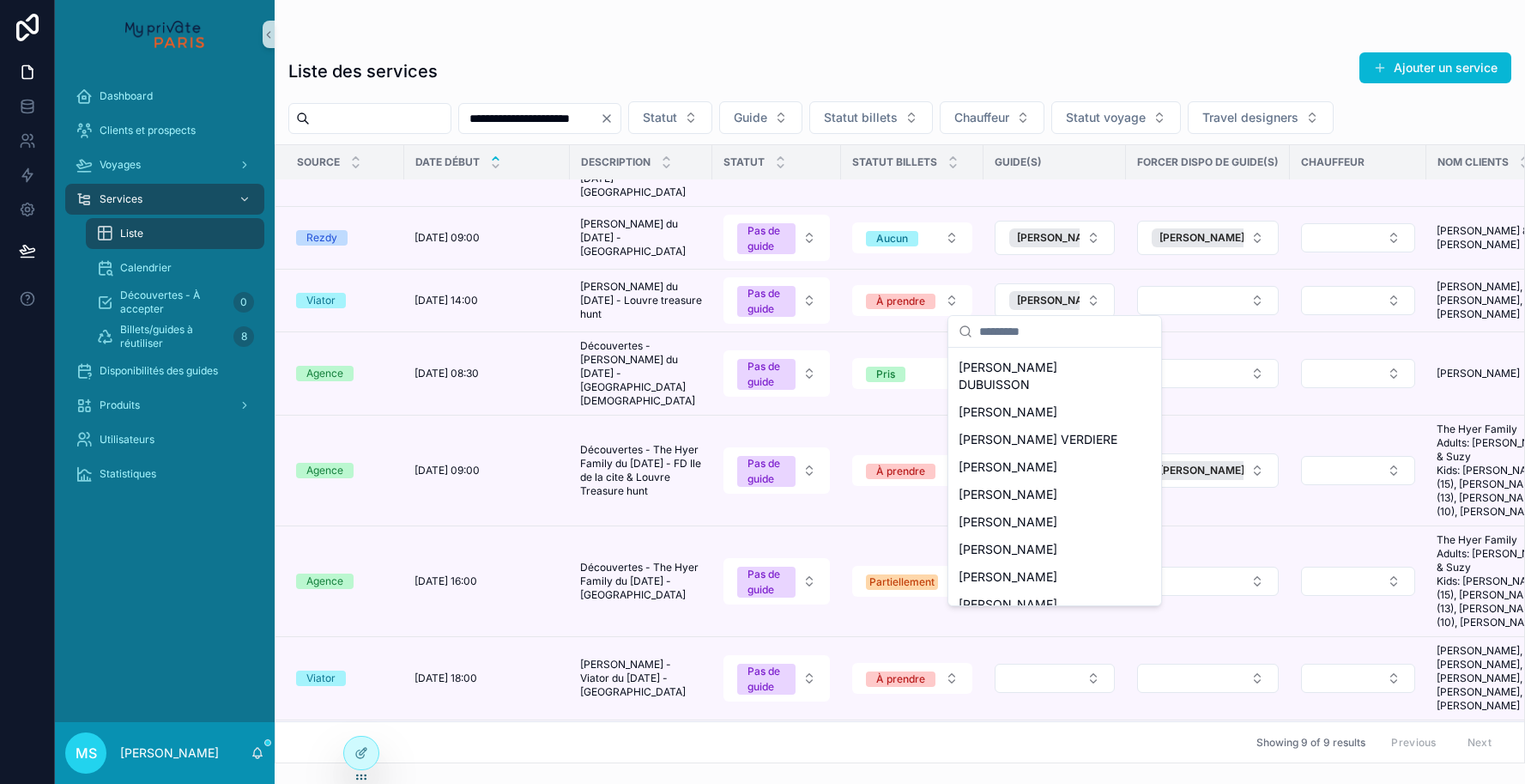
scroll to position [272, 0]
click at [1014, 487] on span "[PERSON_NAME]" at bounding box center [1008, 495] width 98 height 17
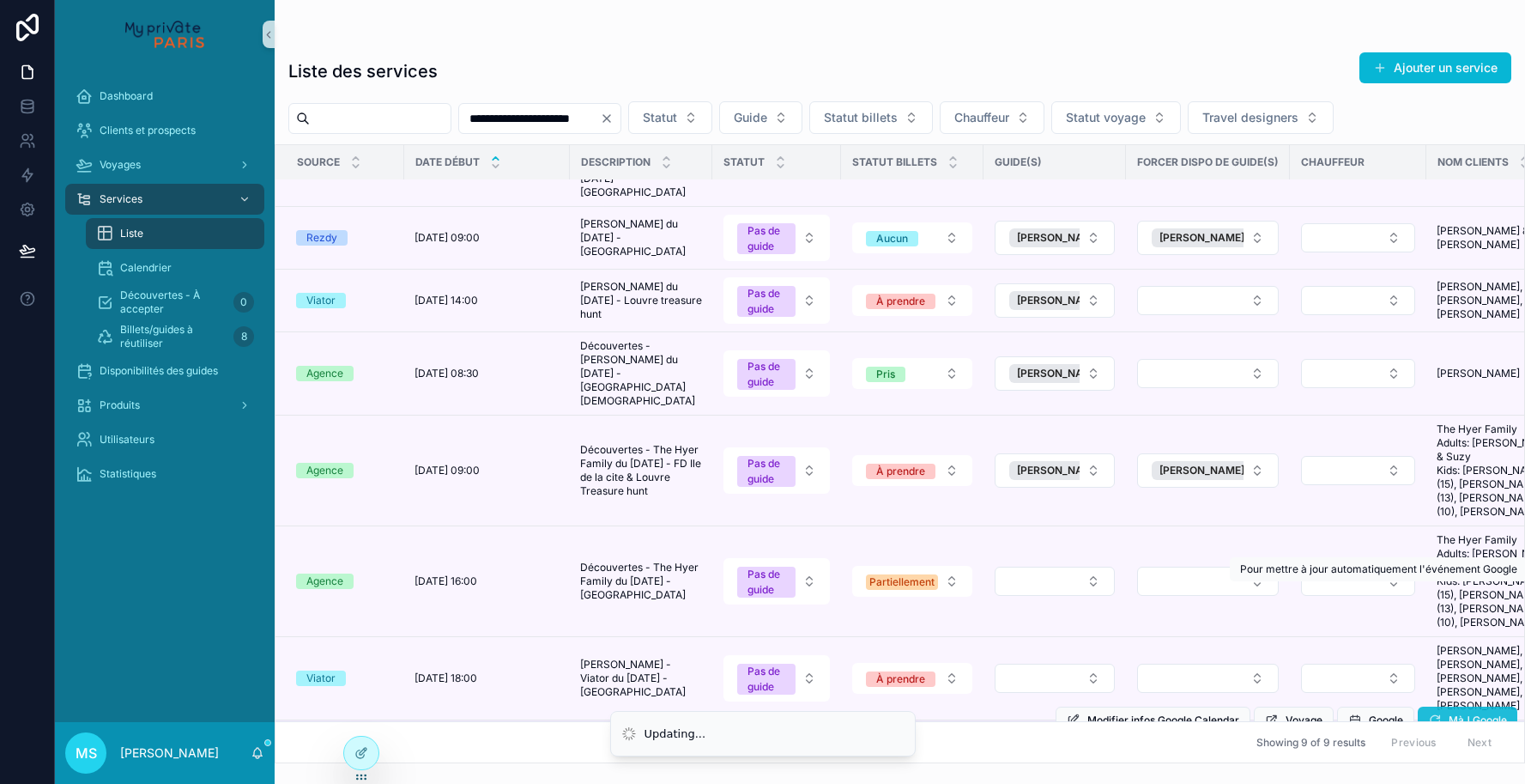
click at [1449, 713] on span "MàJ Google" at bounding box center [1477, 720] width 58 height 13
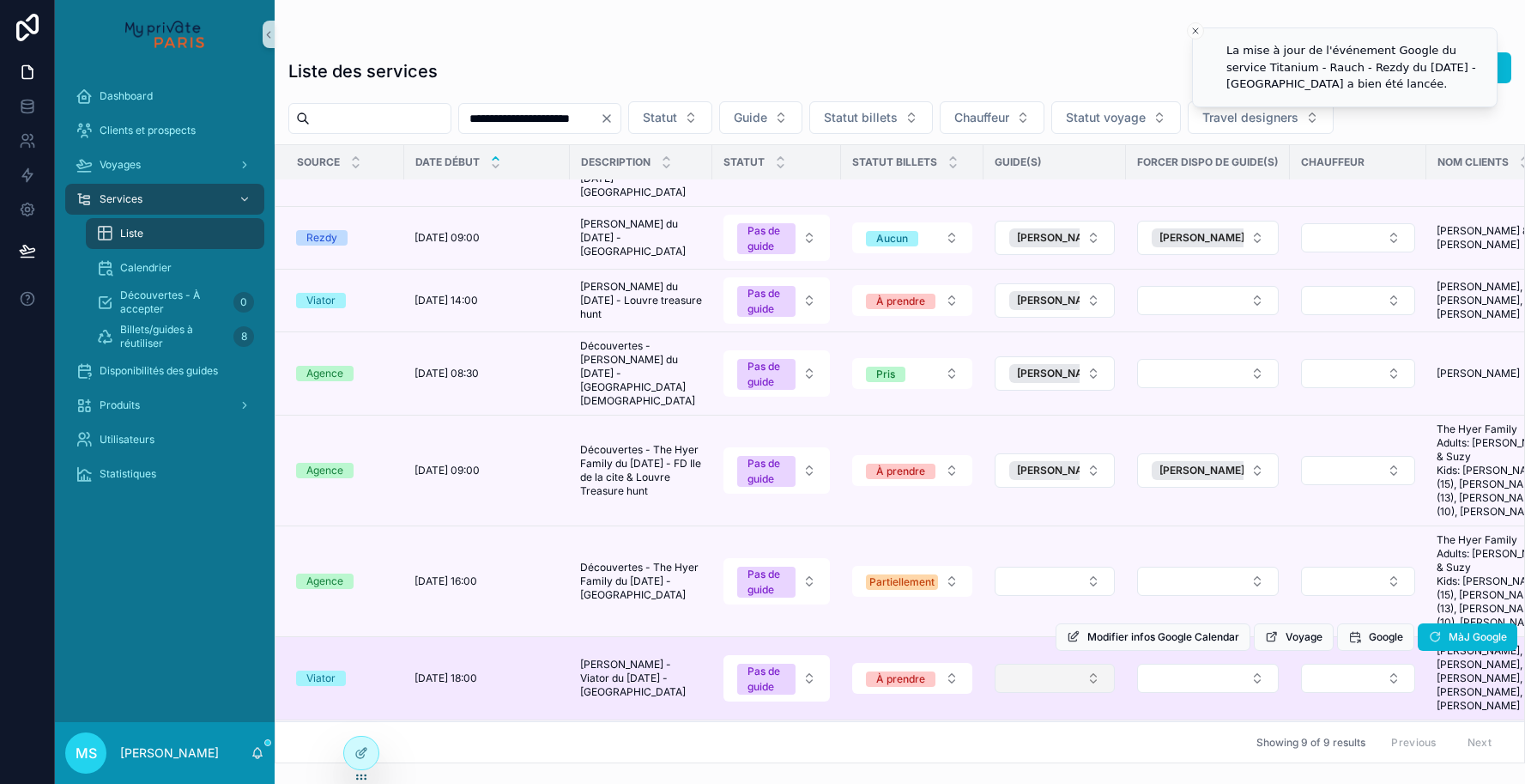
click at [1049, 664] on button "Select Button" at bounding box center [1055, 678] width 120 height 30
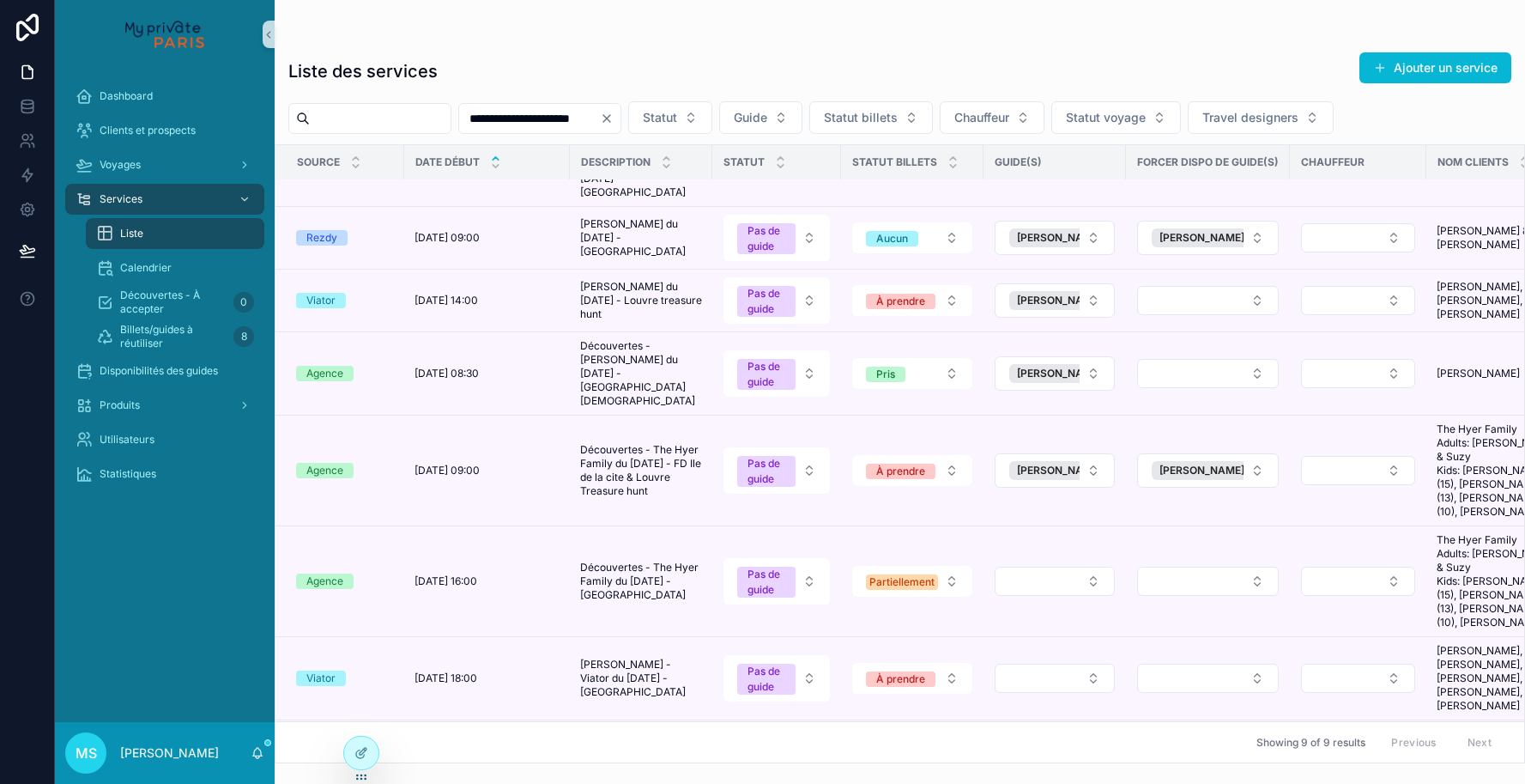
click at [1049, 664] on button "Select Button" at bounding box center [1055, 678] width 120 height 30
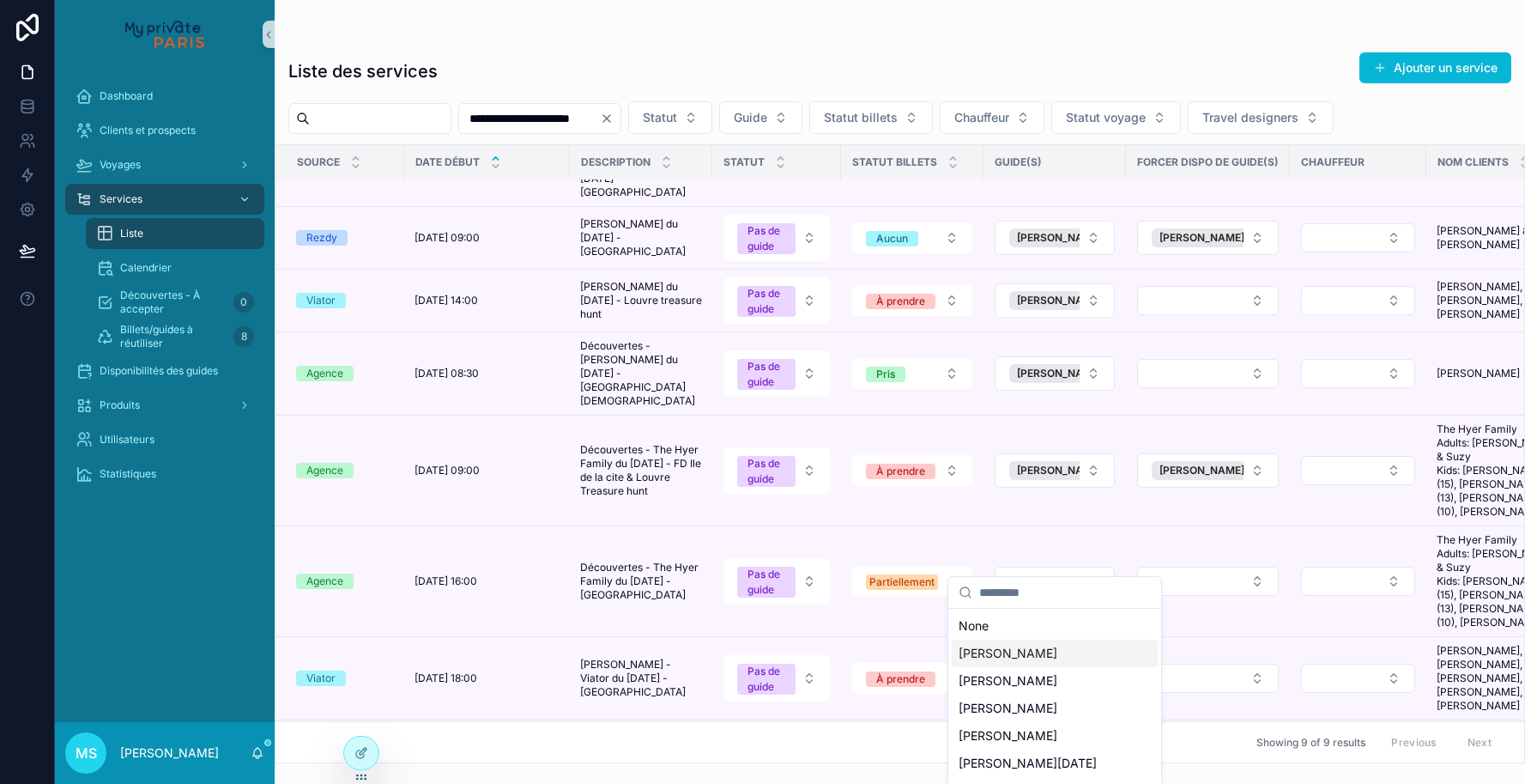
click at [1020, 647] on span "[PERSON_NAME]" at bounding box center [1008, 653] width 98 height 17
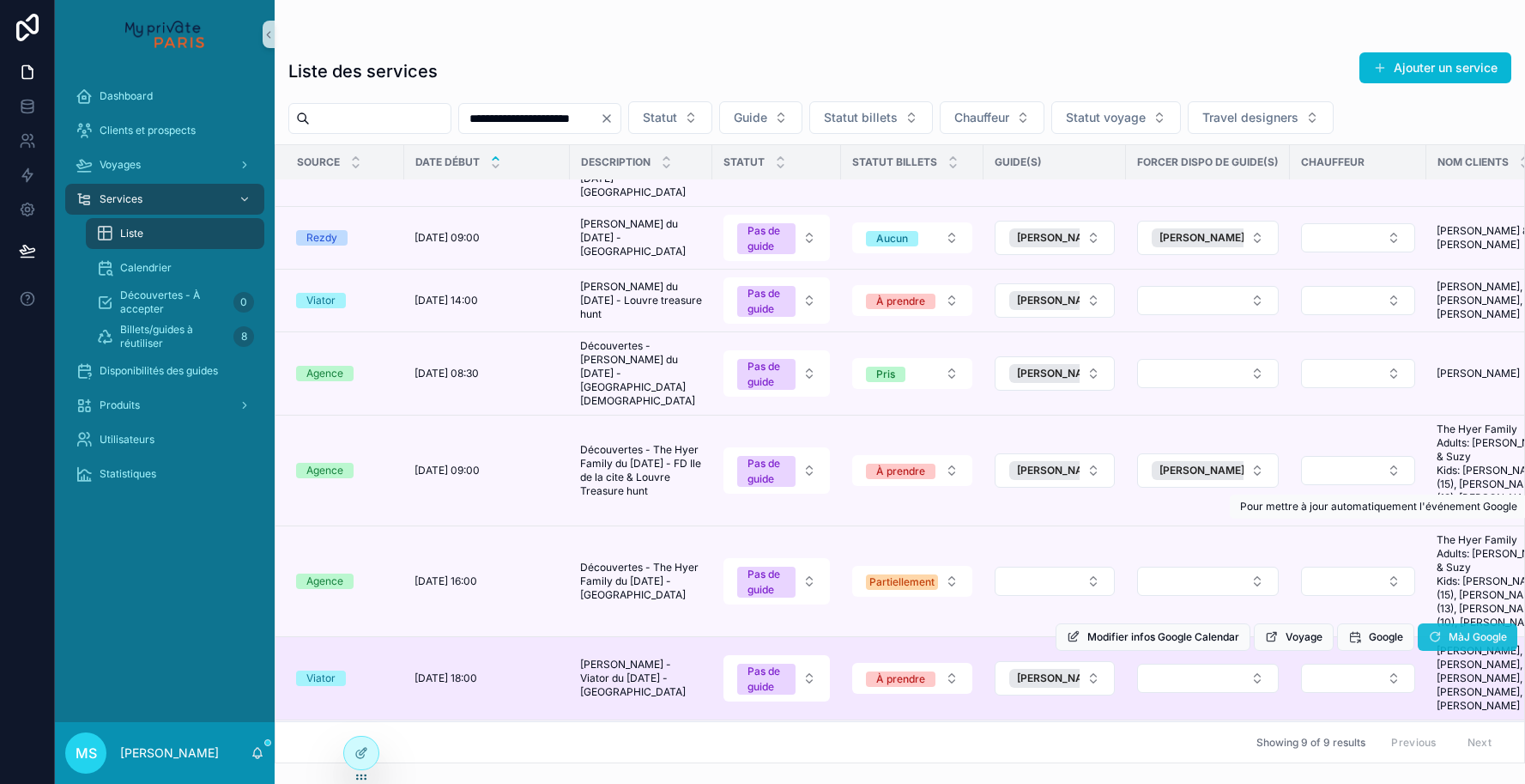
click at [1435, 630] on icon "scrollable content" at bounding box center [1435, 637] width 13 height 13
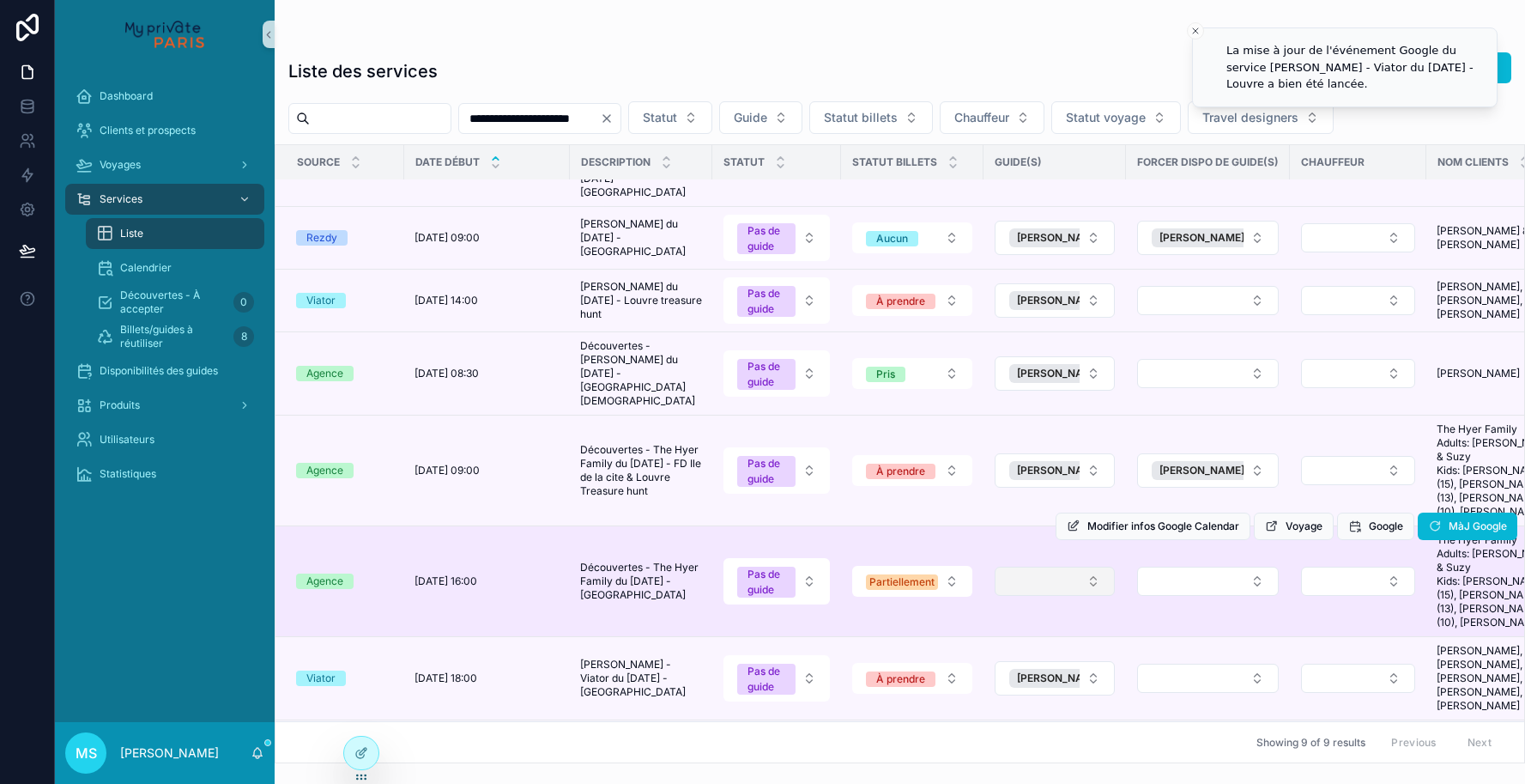
click at [1035, 566] on button "Select Button" at bounding box center [1055, 580] width 120 height 30
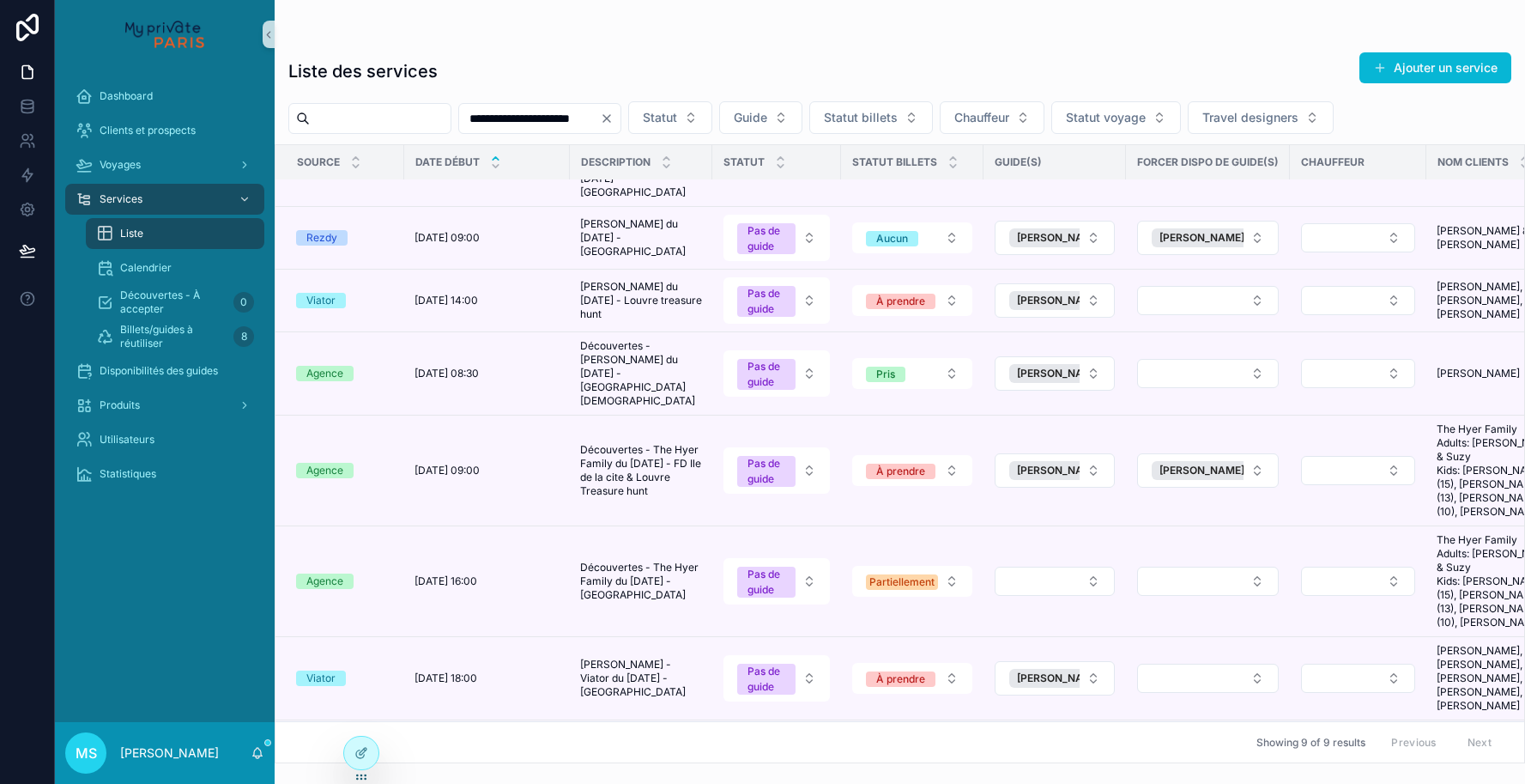
click at [1035, 566] on button "Select Button" at bounding box center [1055, 580] width 120 height 30
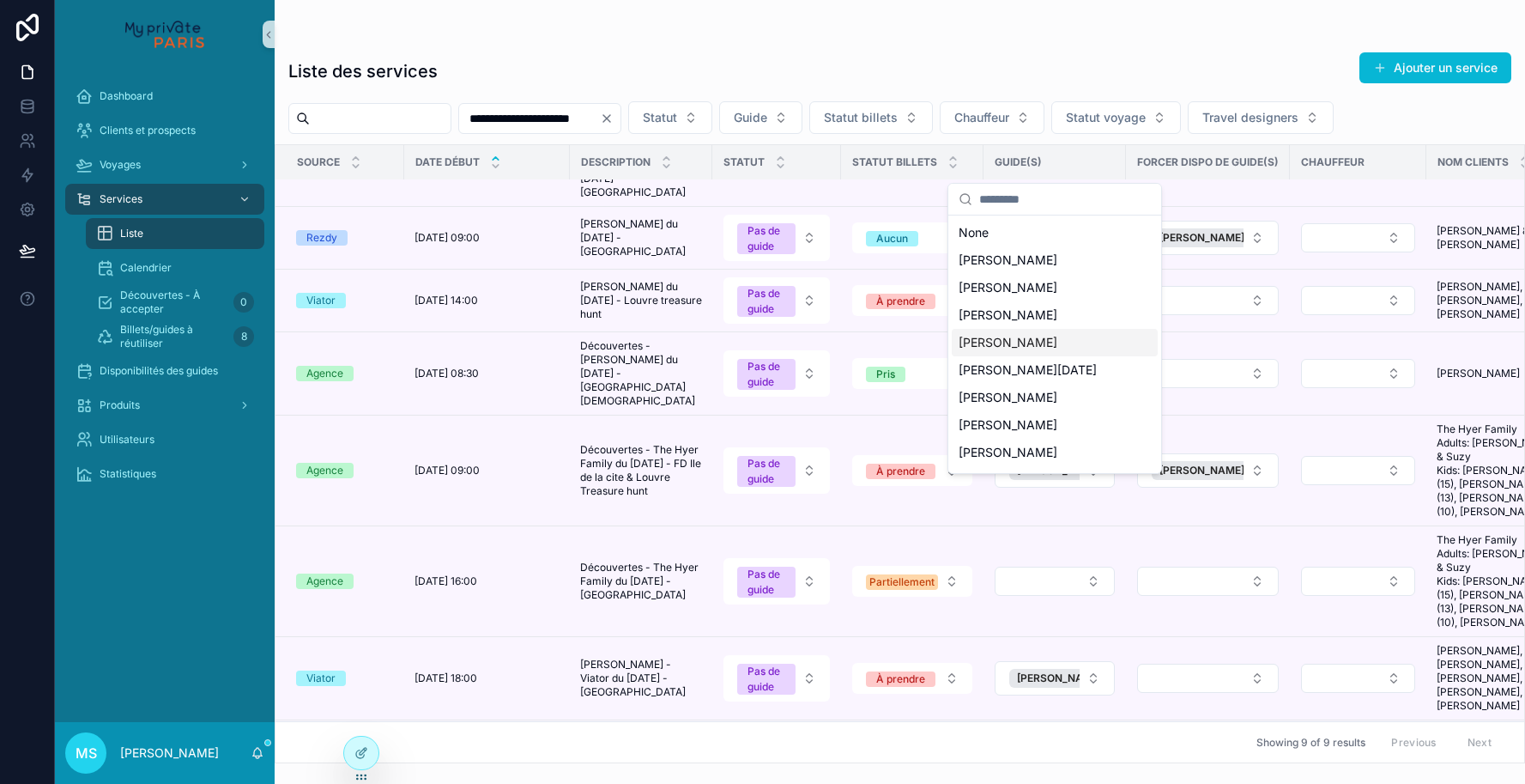
click at [1027, 342] on div "[PERSON_NAME]" at bounding box center [1055, 342] width 206 height 28
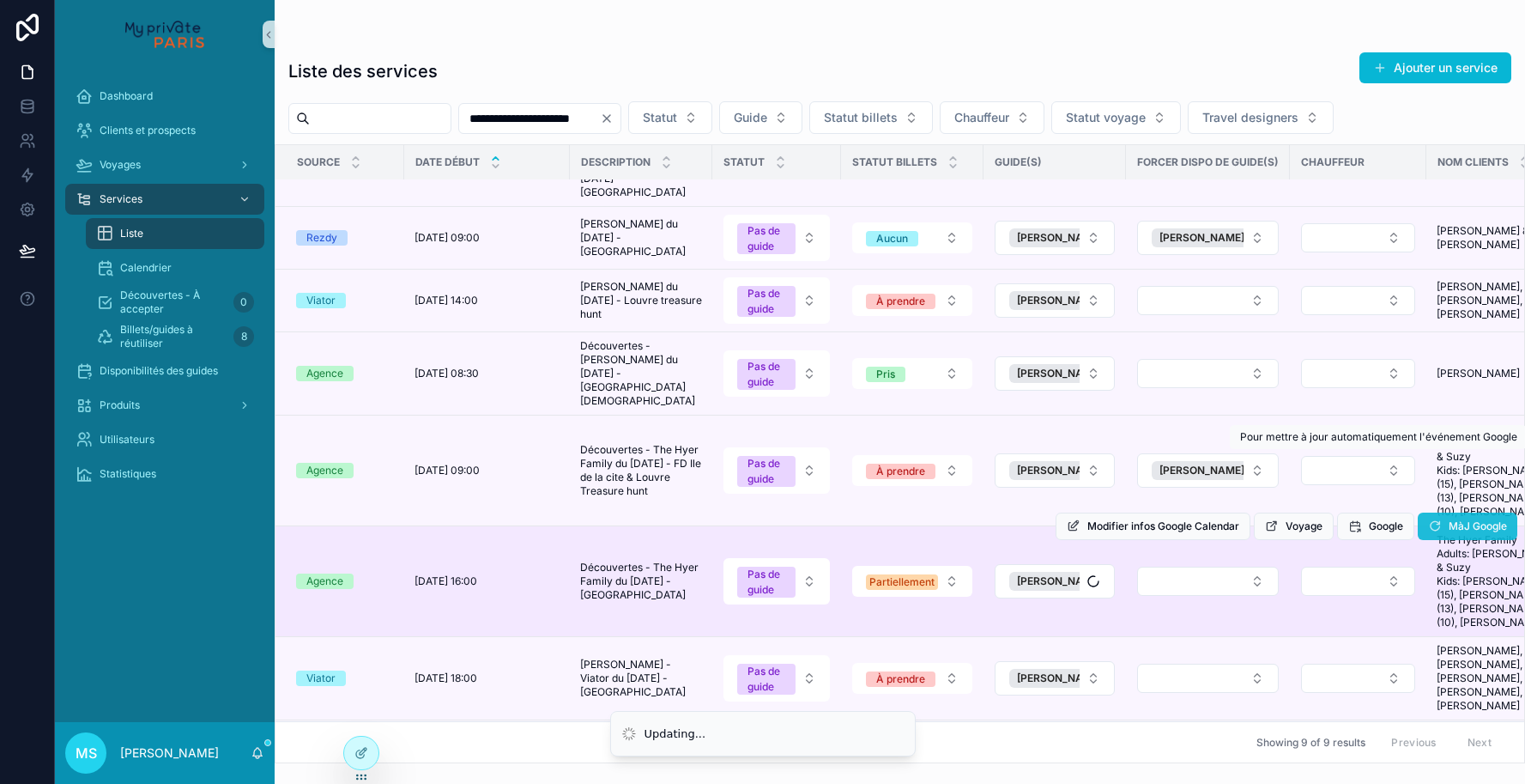
click at [1455, 519] on span "MàJ Google" at bounding box center [1477, 526] width 58 height 13
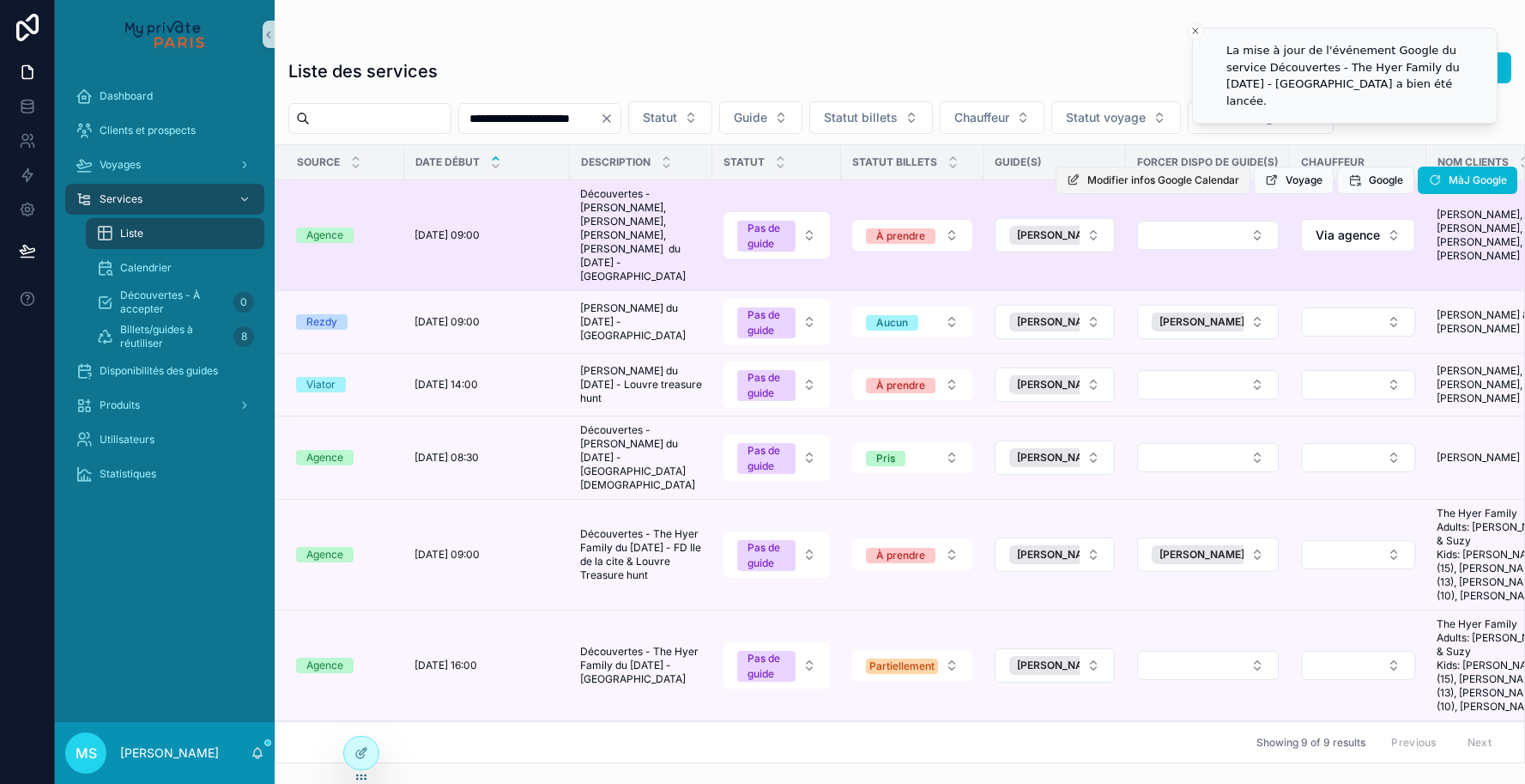
scroll to position [0, 0]
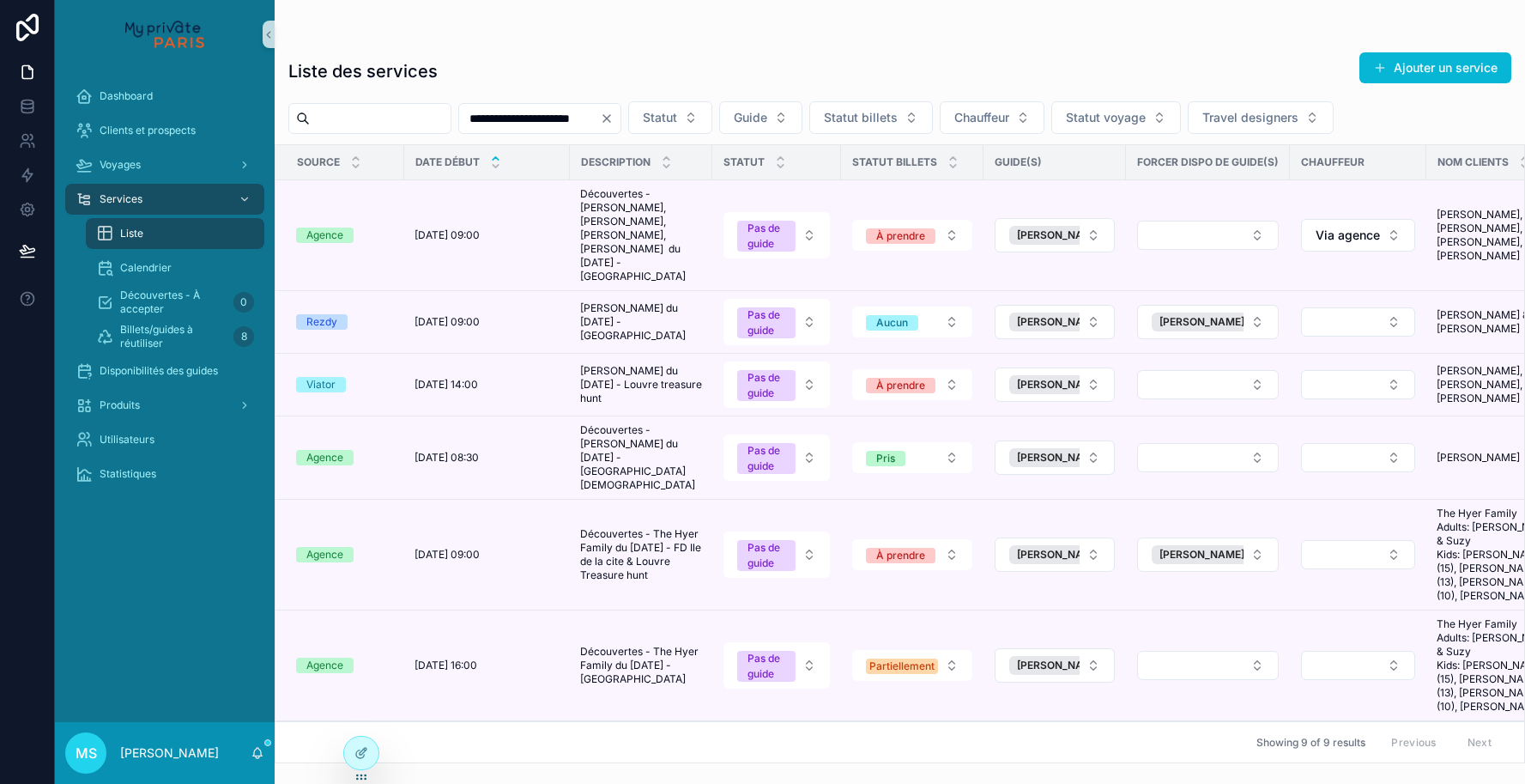
click at [614, 120] on icon "Clear" at bounding box center [607, 119] width 13 height 13
click at [550, 127] on input "scrollable content" at bounding box center [529, 118] width 141 height 24
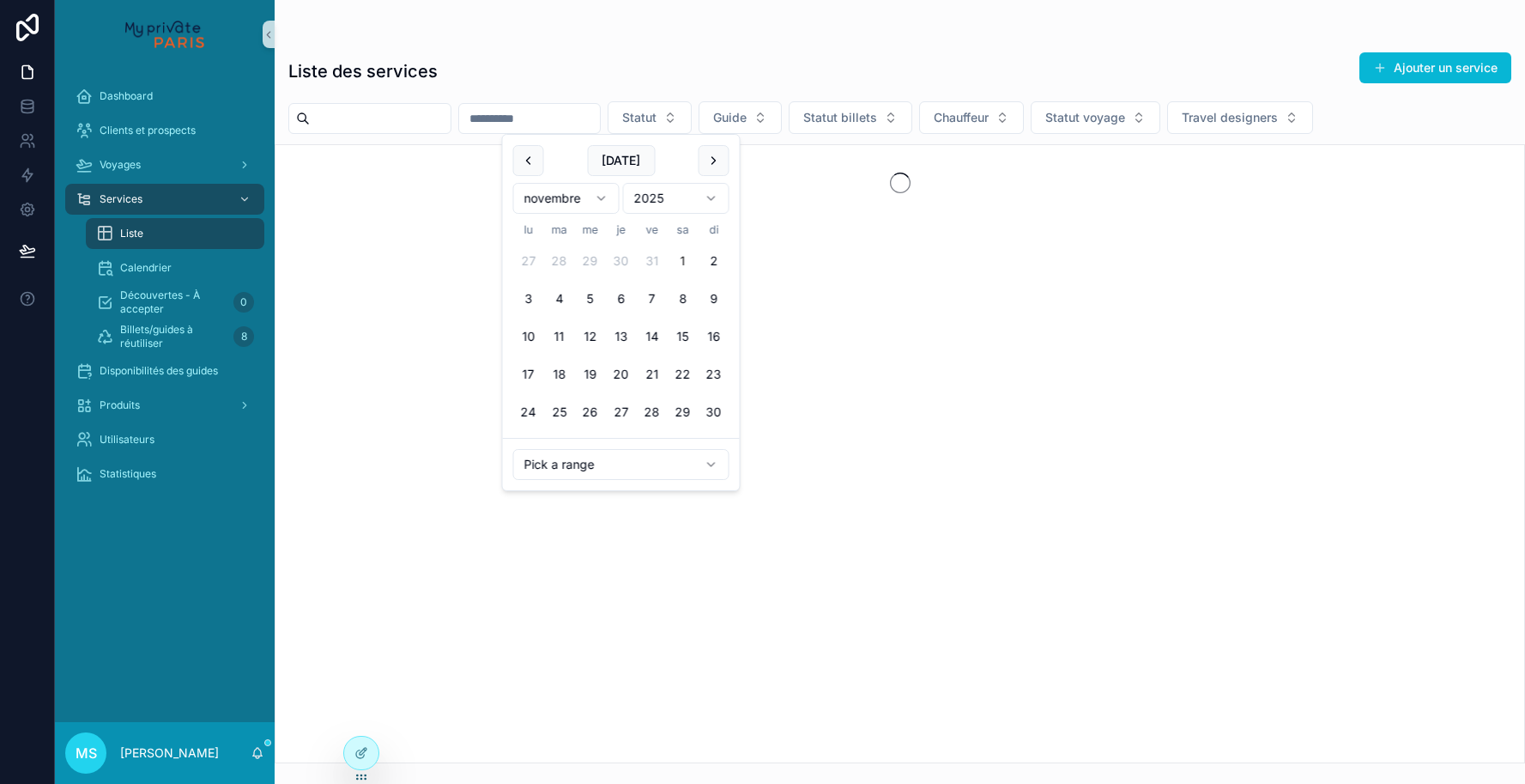
click at [682, 254] on button "1" at bounding box center [683, 261] width 31 height 31
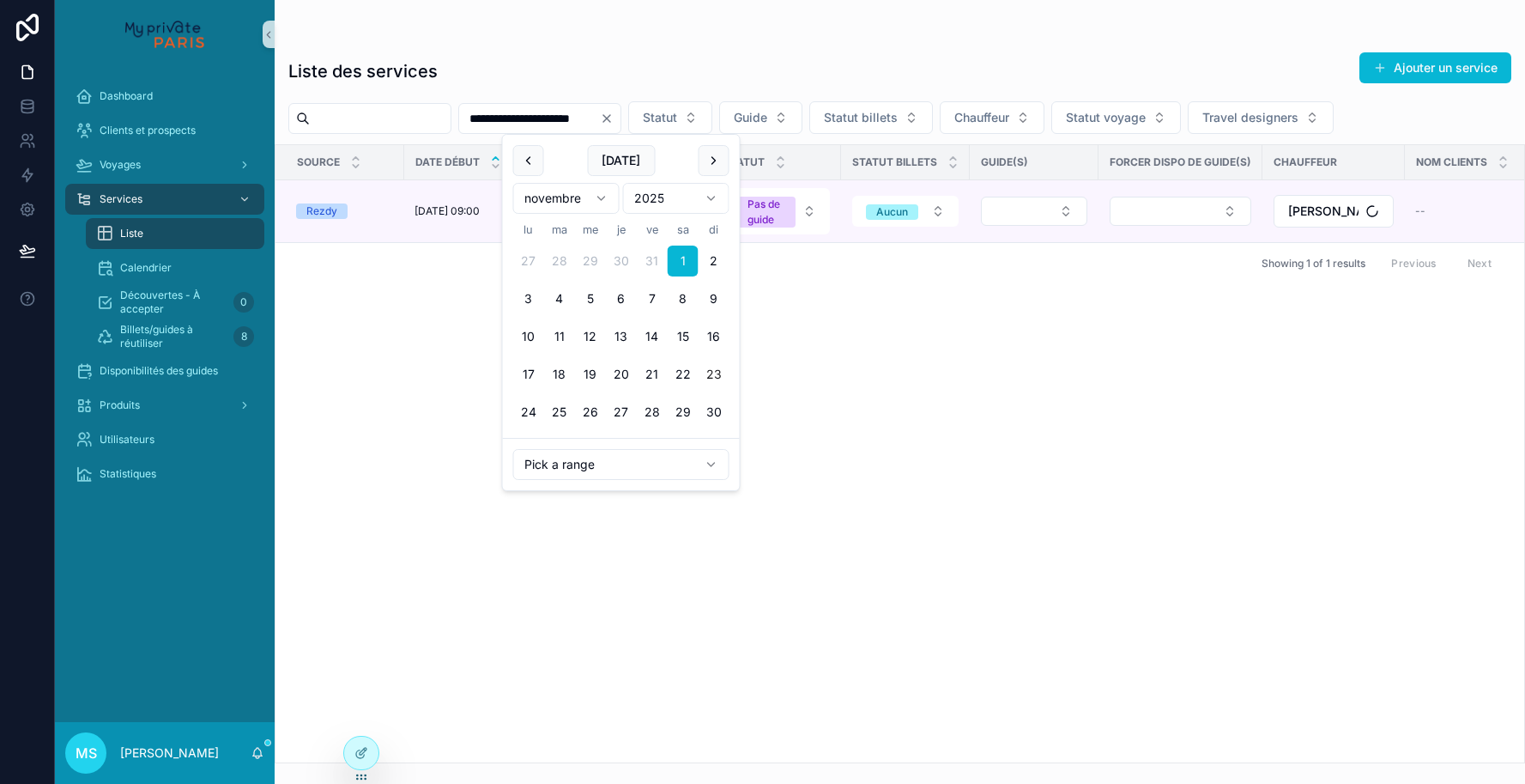
click at [710, 374] on button "23" at bounding box center [714, 374] width 31 height 31
type input "**********"
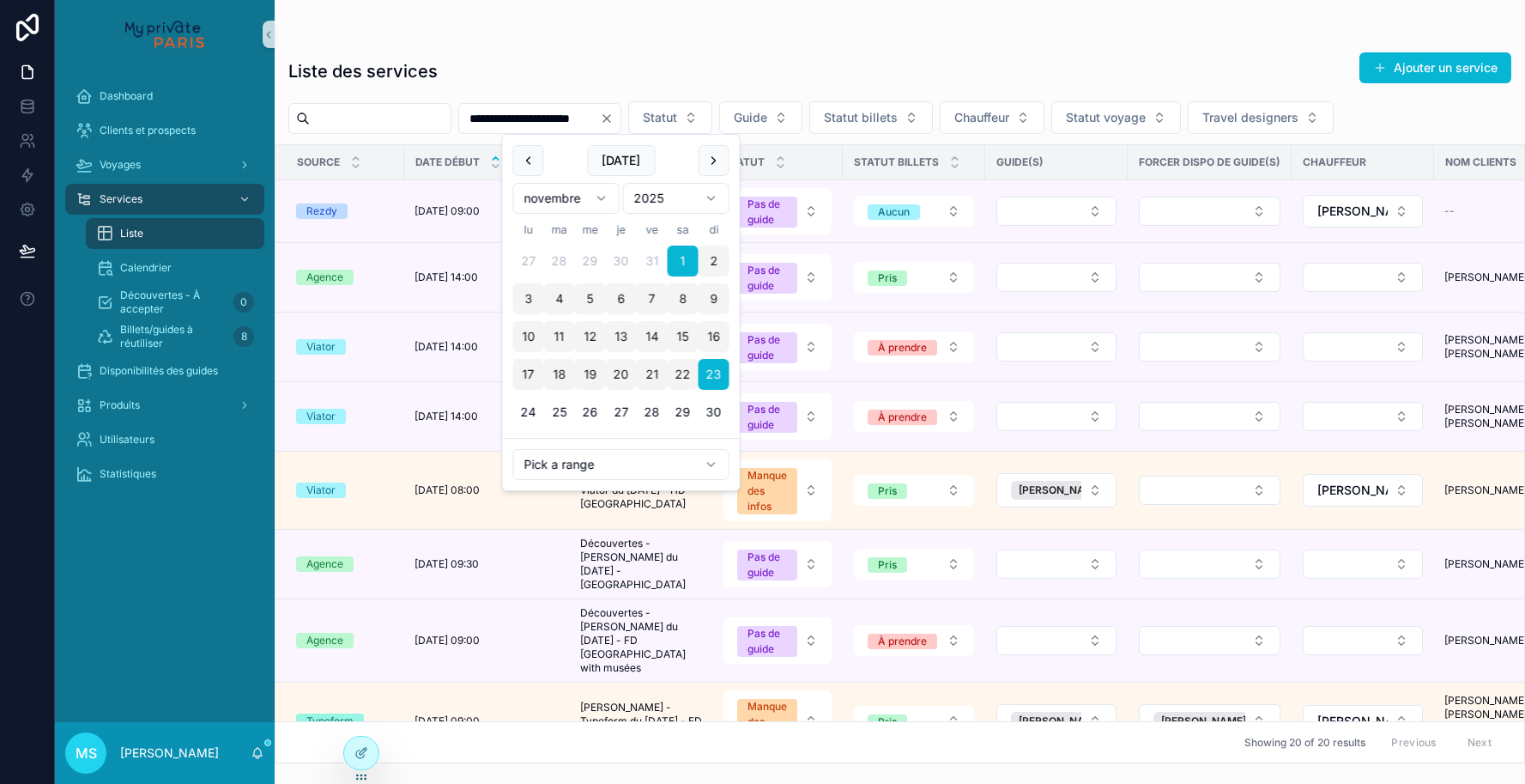
click at [759, 56] on div "Liste des services Ajouter un service" at bounding box center [900, 71] width 1223 height 39
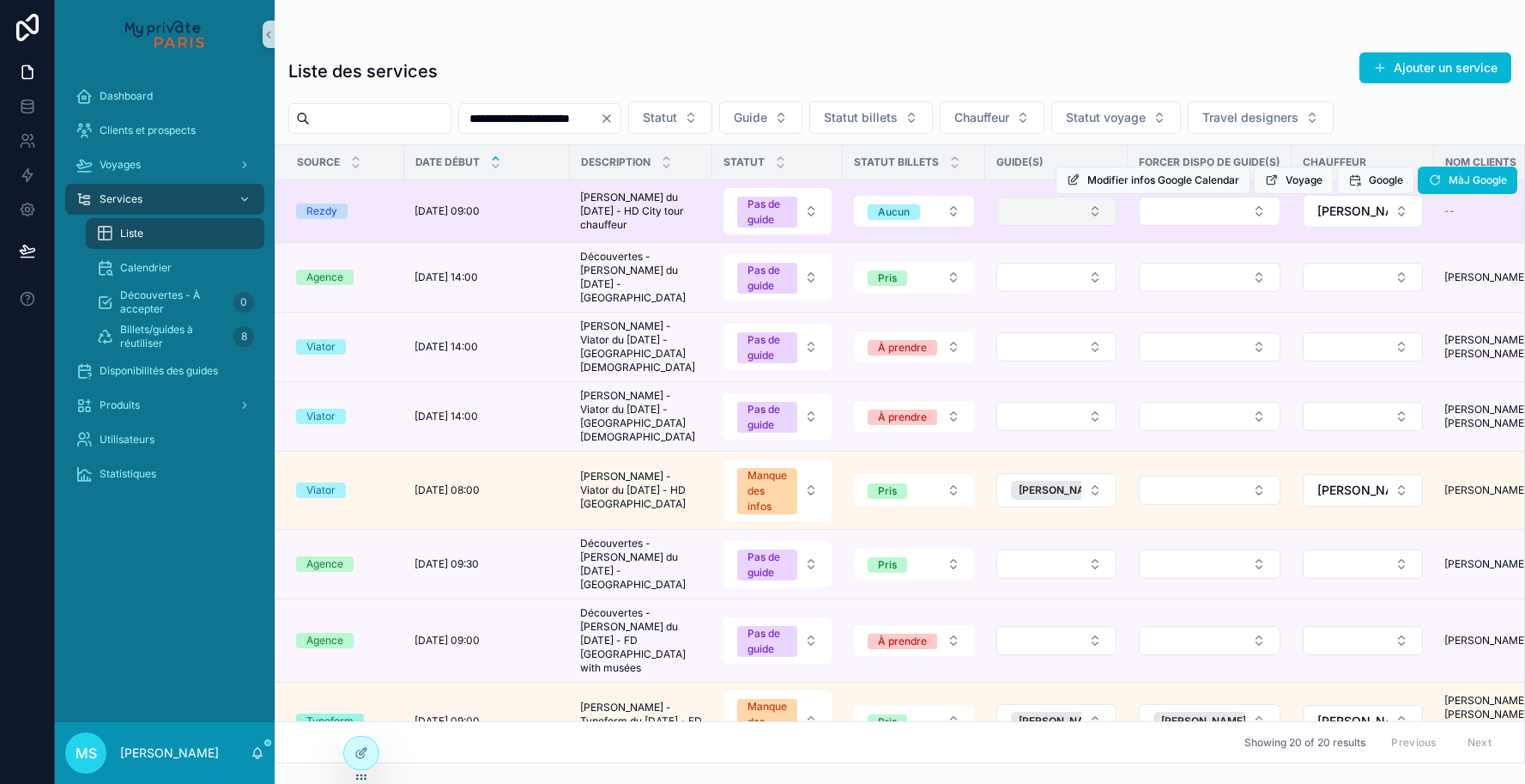
click at [1056, 221] on button "Select Button" at bounding box center [1057, 211] width 120 height 30
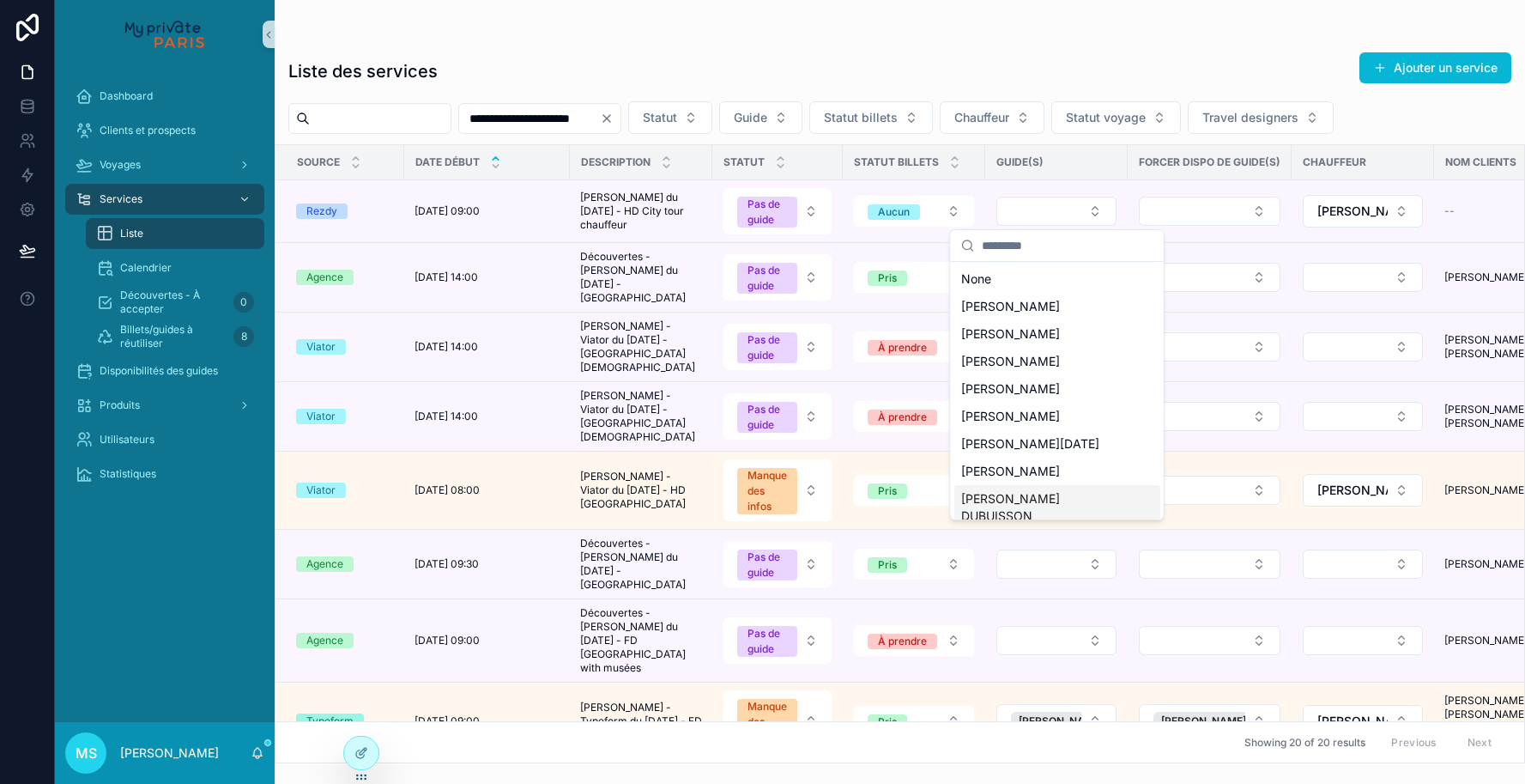
click at [1023, 502] on span "[PERSON_NAME] DUBUISSON" at bounding box center [1047, 508] width 172 height 34
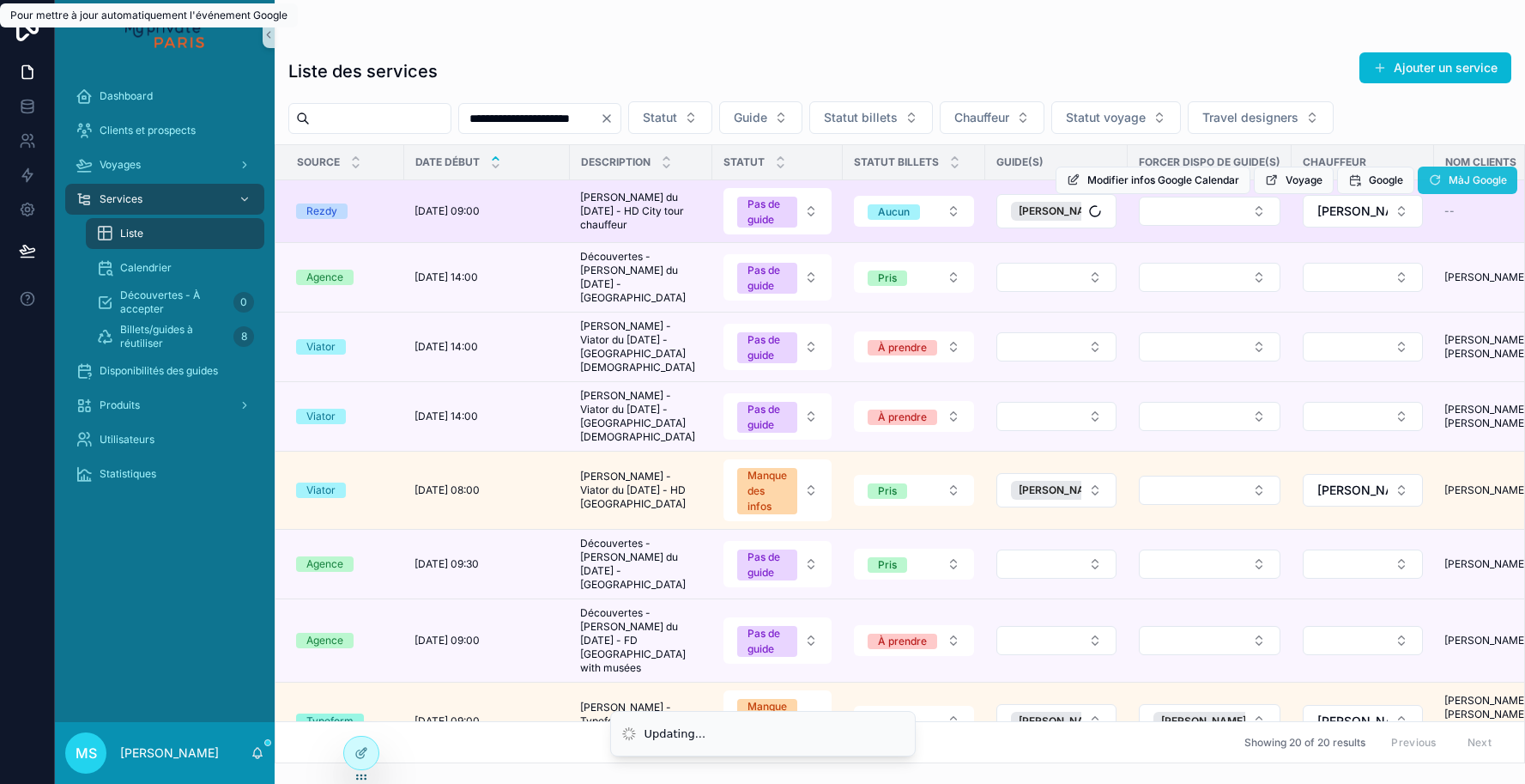
click at [1443, 178] on div "**********" at bounding box center [790, 392] width 1471 height 784
click at [1437, 186] on icon "scrollable content" at bounding box center [1435, 180] width 13 height 13
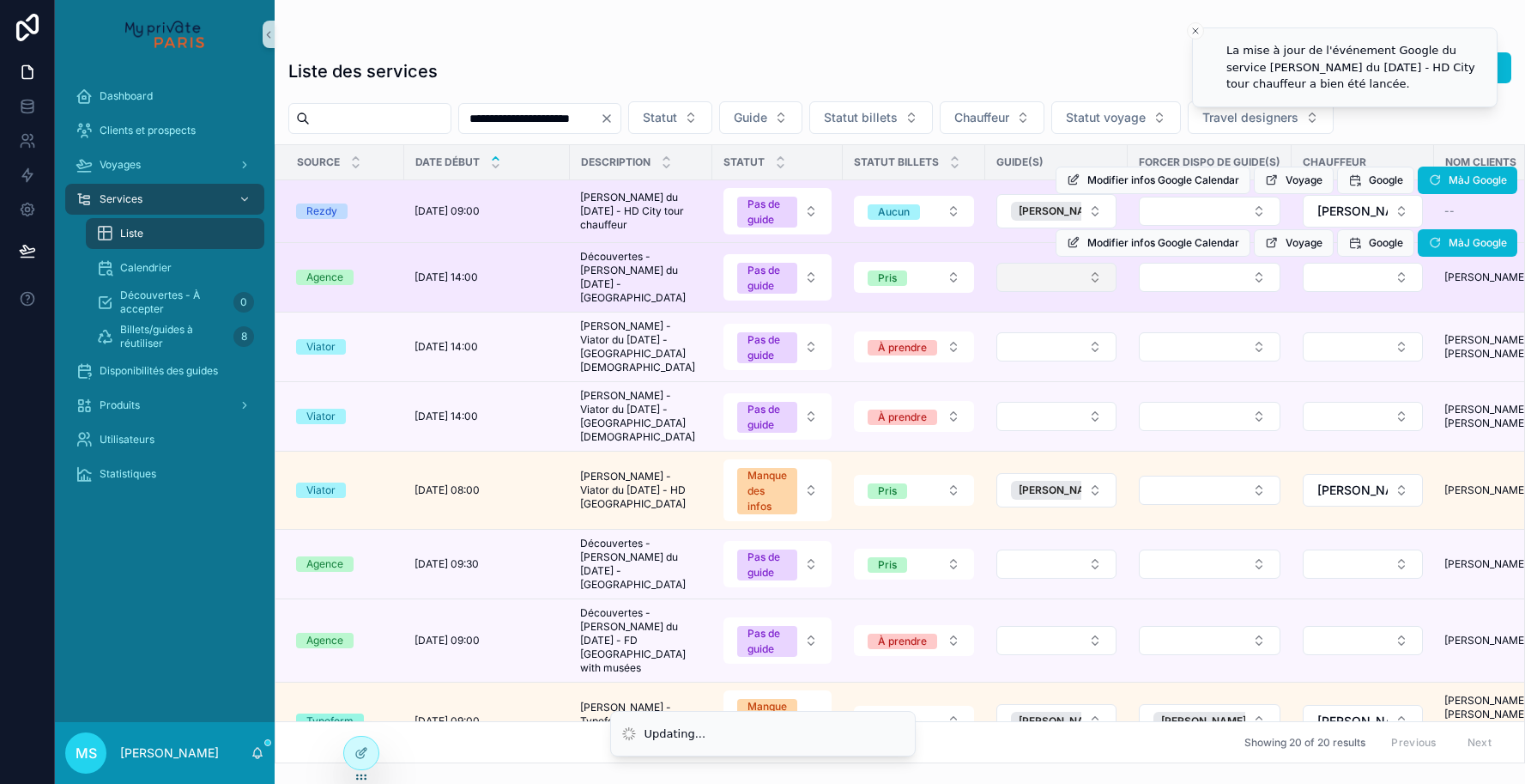
click at [1091, 272] on div "Modifier infos Google Calendar Voyage Google MàJ Google" at bounding box center [1286, 243] width 462 height 69
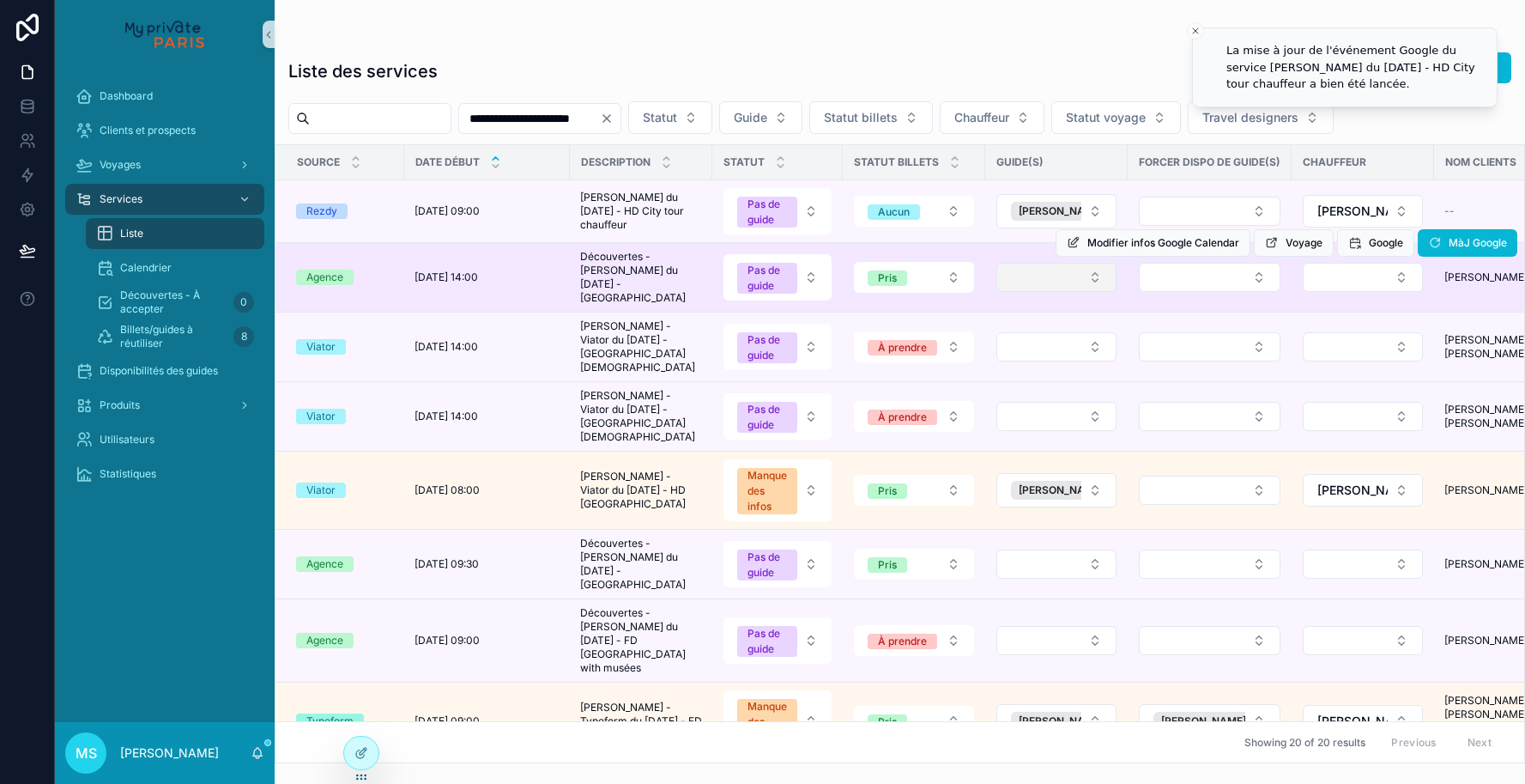
click at [1091, 273] on button "Select Button" at bounding box center [1057, 277] width 120 height 30
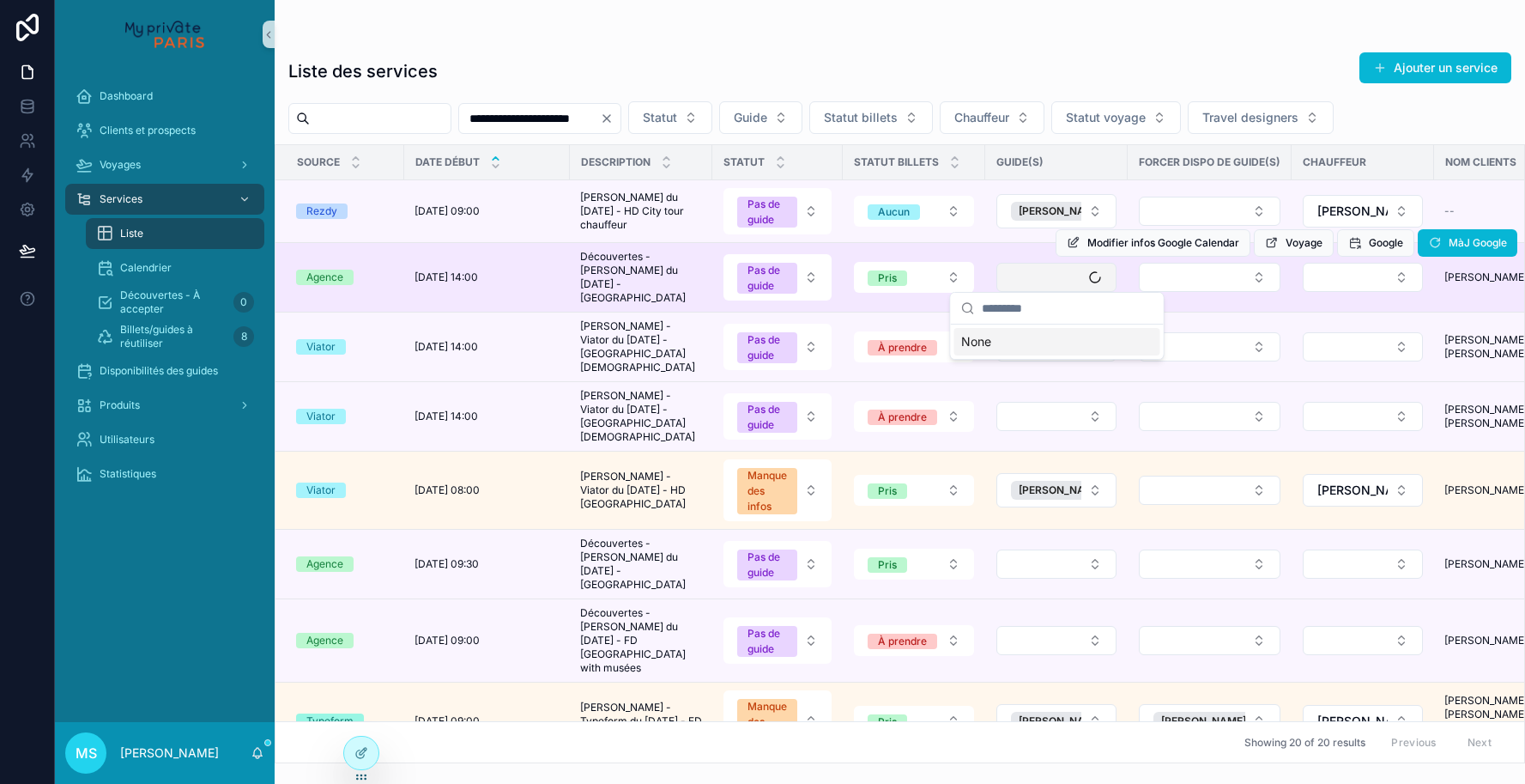
click at [1091, 273] on button "Select Button" at bounding box center [1057, 277] width 120 height 30
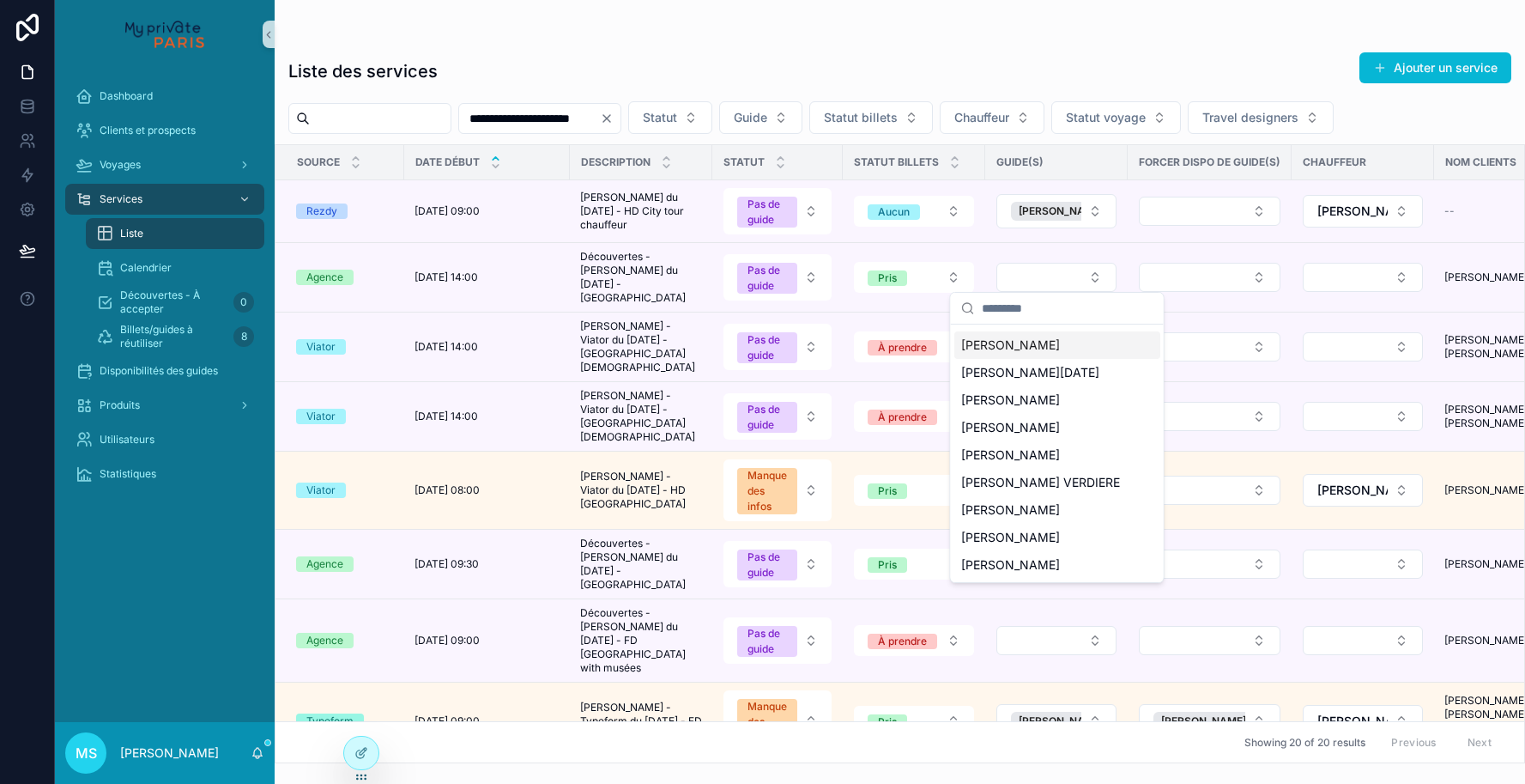
scroll to position [134, 0]
click at [1045, 483] on span "[PERSON_NAME] VERDIERE" at bounding box center [1040, 483] width 159 height 17
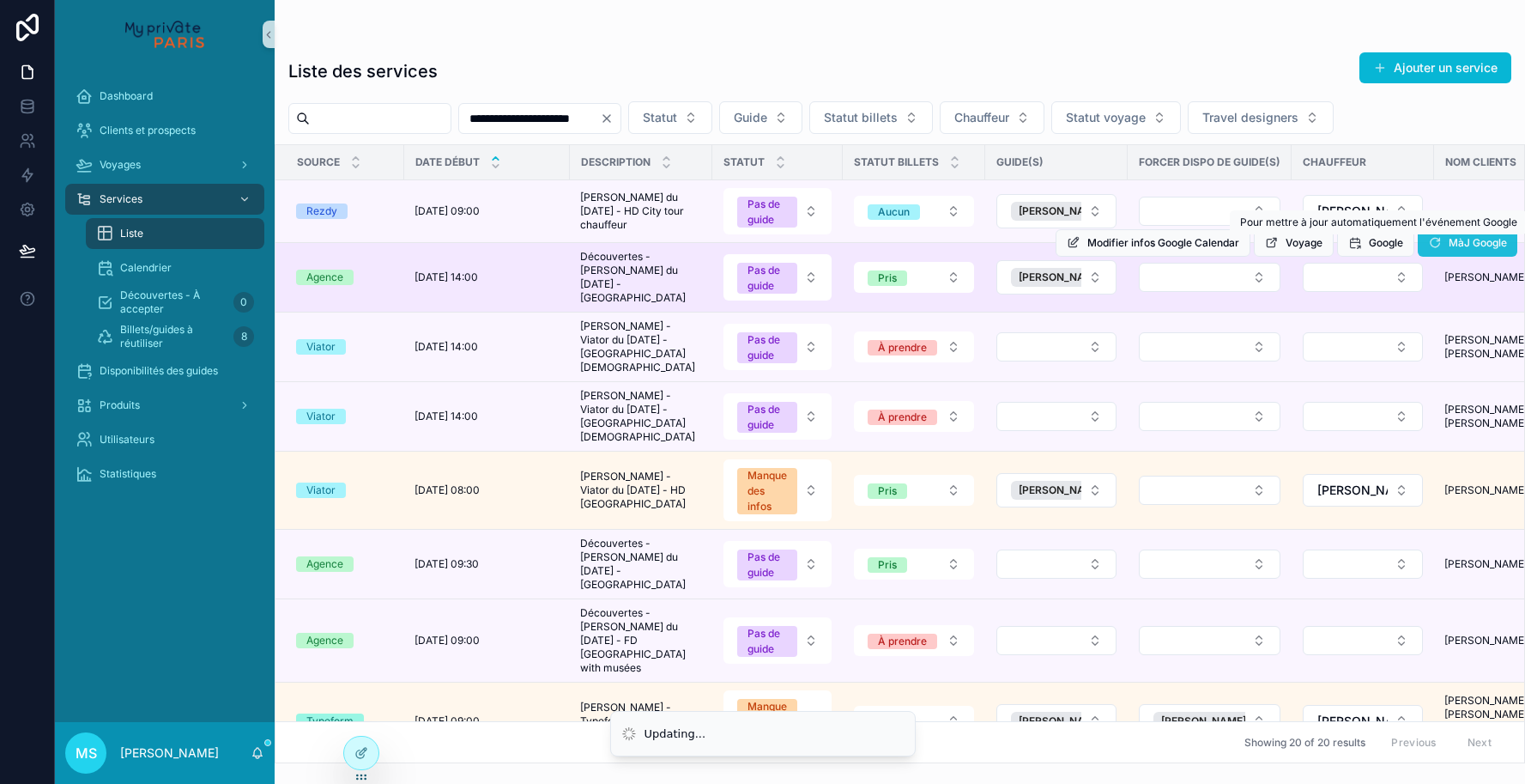
click at [1431, 242] on icon "scrollable content" at bounding box center [1435, 243] width 13 height 13
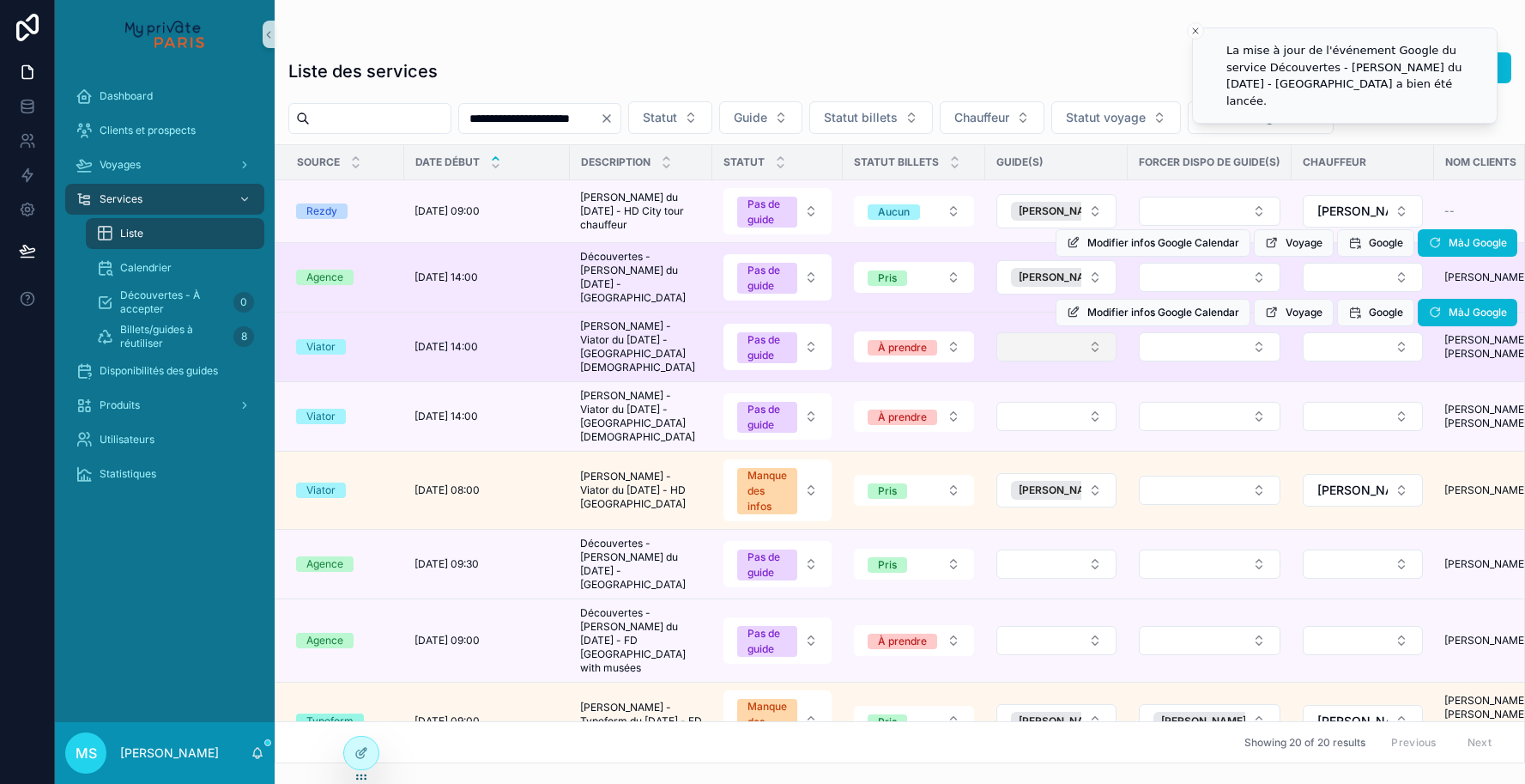
click at [1029, 340] on button "Select Button" at bounding box center [1057, 346] width 120 height 30
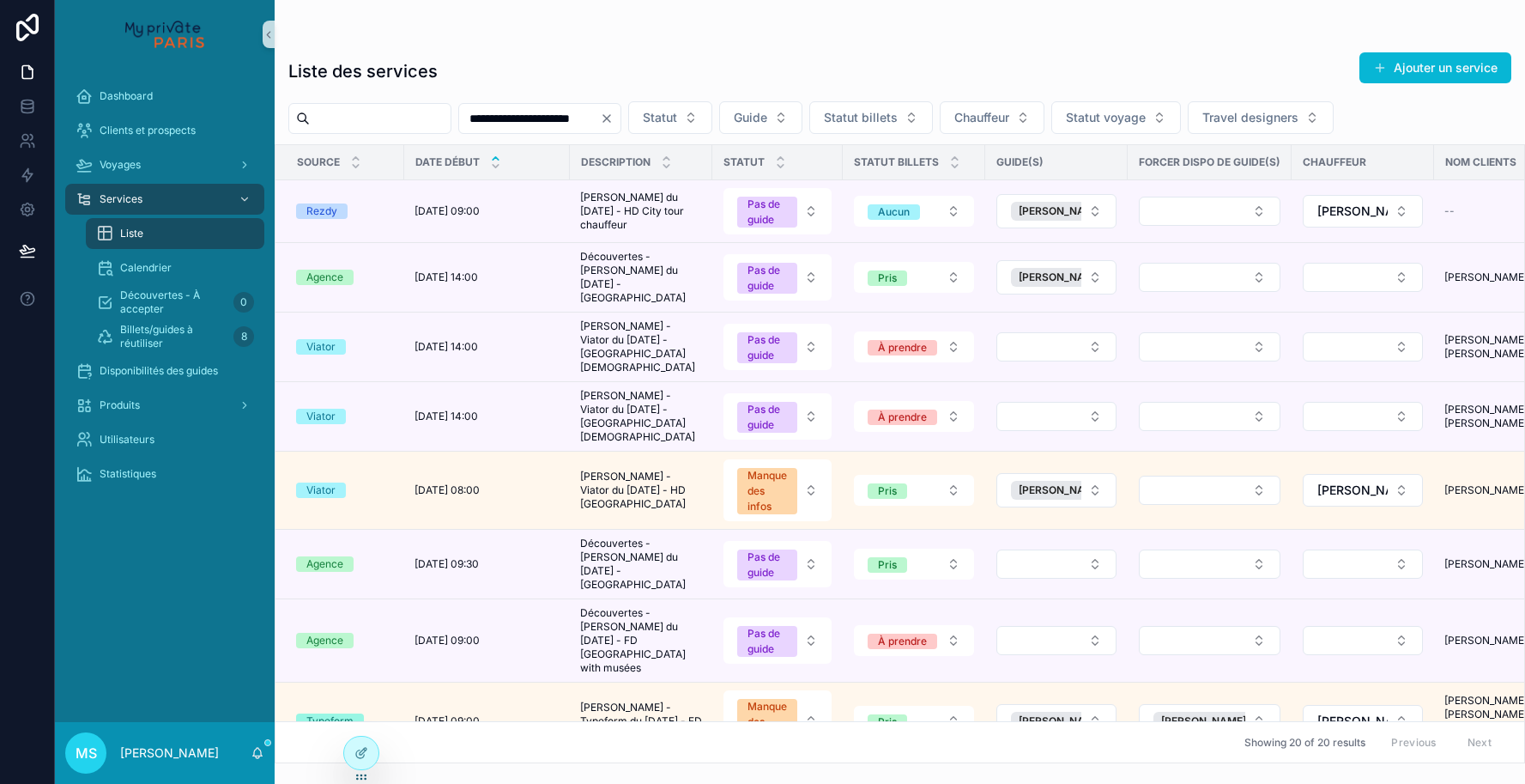
click at [1029, 340] on button "Select Button" at bounding box center [1057, 346] width 120 height 30
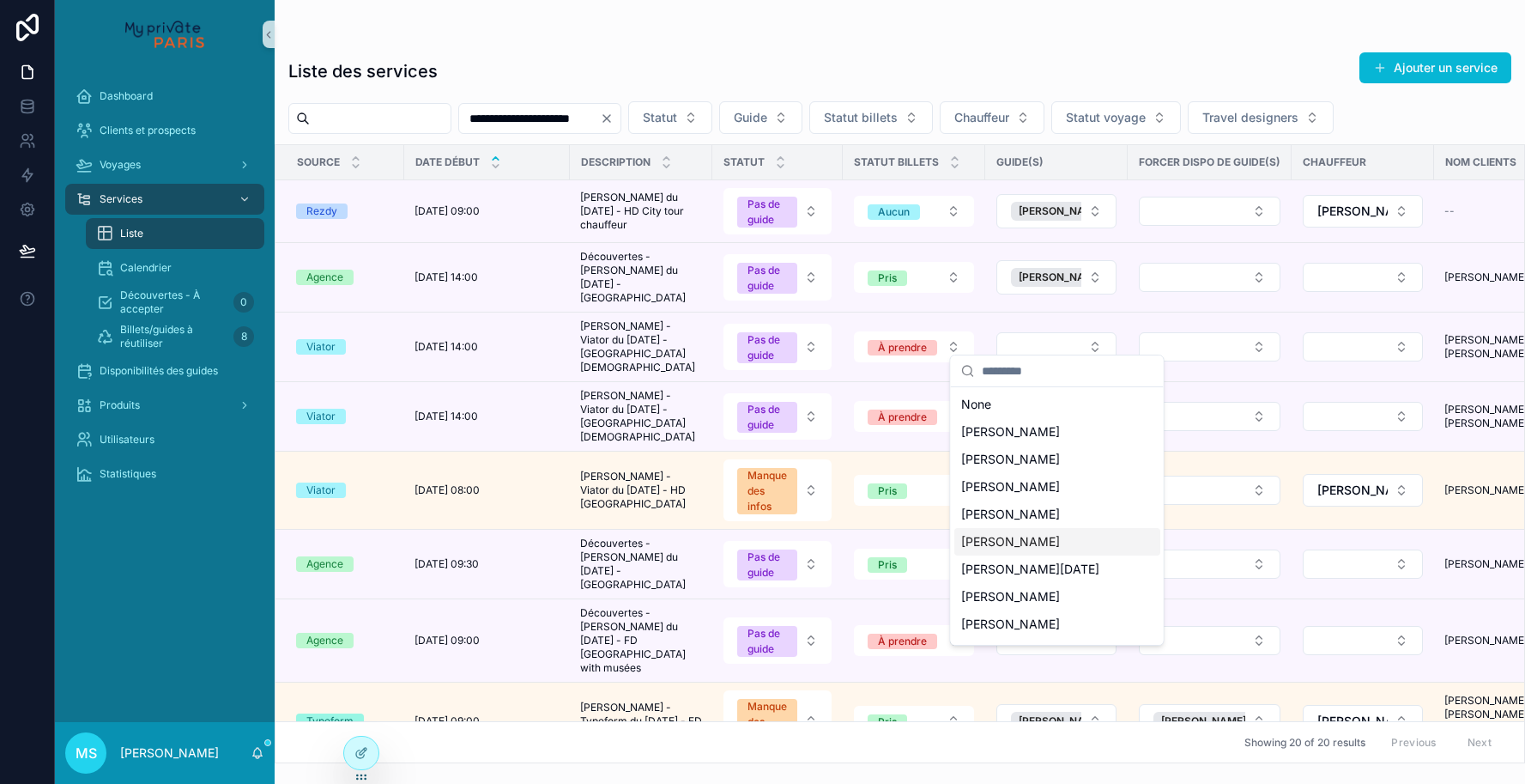
click at [1033, 537] on span "[PERSON_NAME]" at bounding box center [1010, 541] width 98 height 17
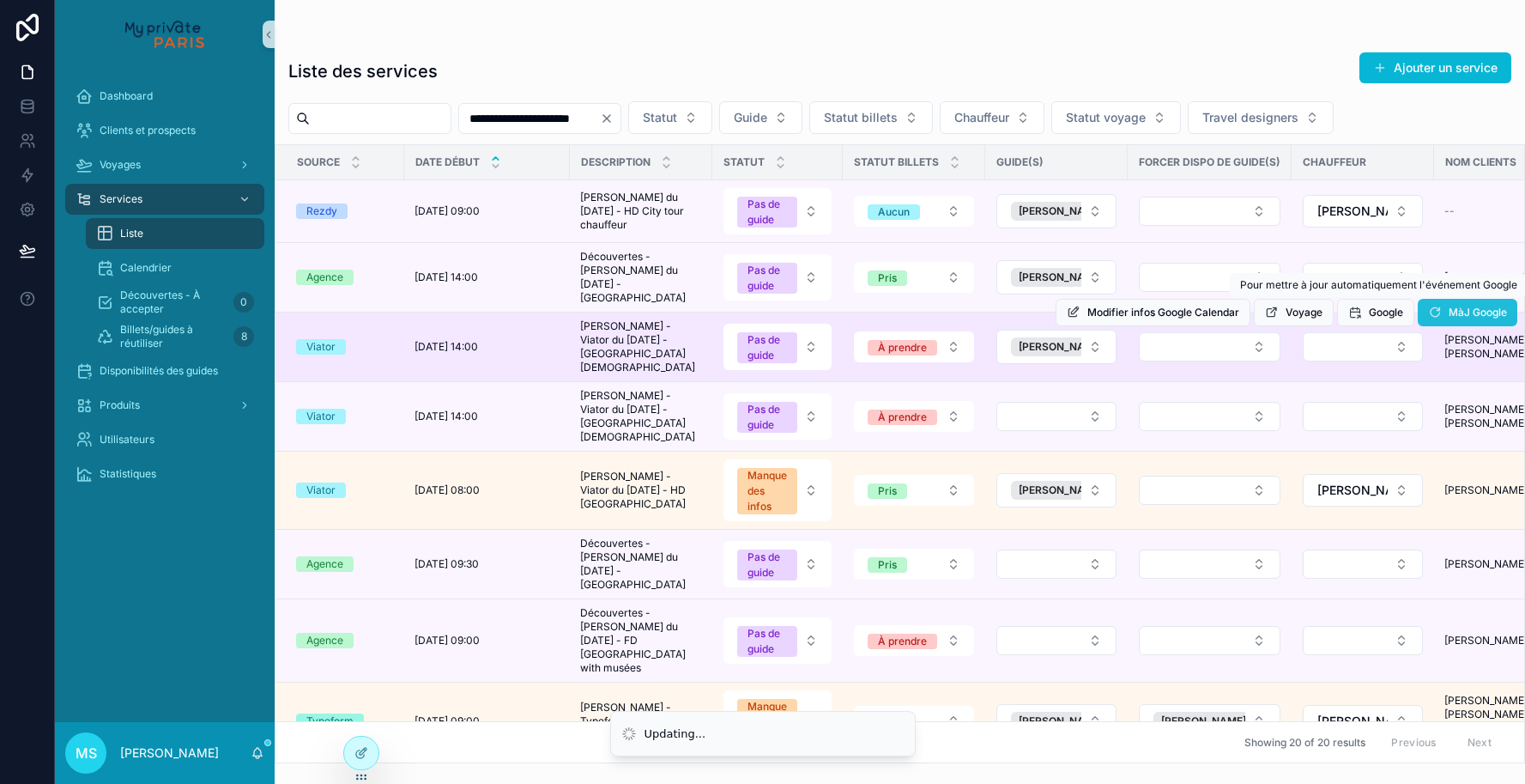
click at [1437, 306] on icon "scrollable content" at bounding box center [1435, 313] width 13 height 13
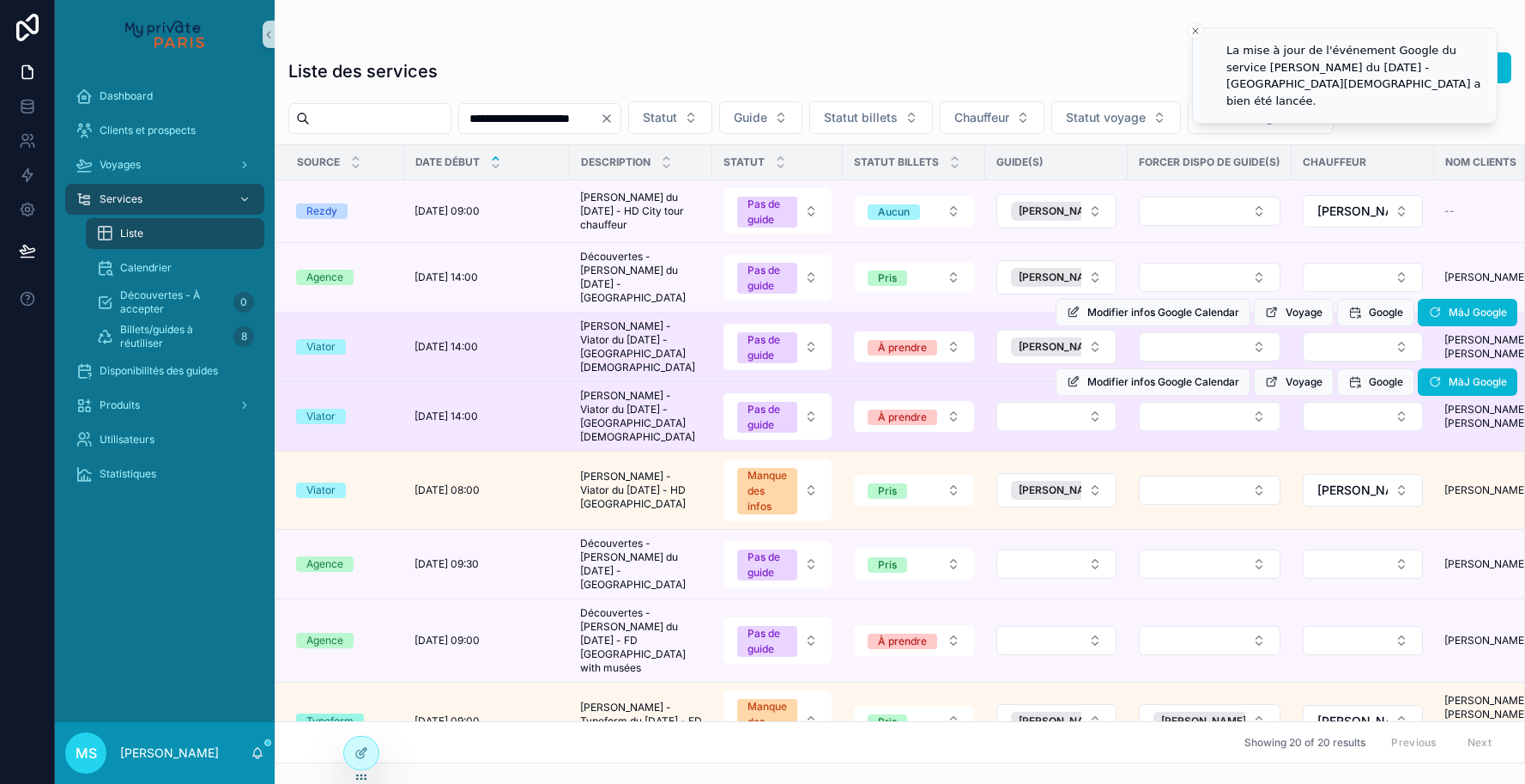
click at [1073, 402] on div "Modifier infos Google Calendar Voyage Google MàJ Google" at bounding box center [1286, 382] width 462 height 69
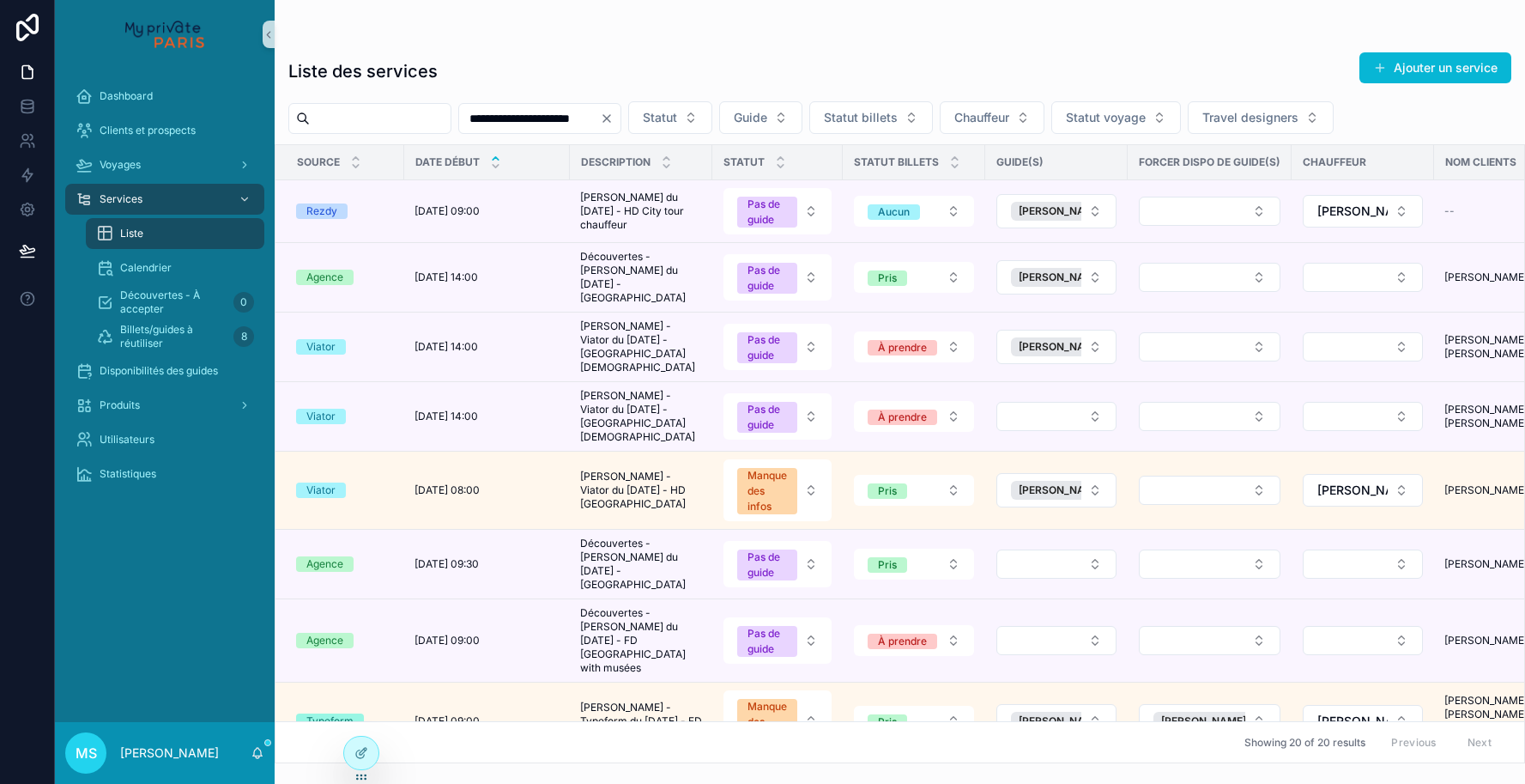
click at [1081, 406] on button "Select Button" at bounding box center [1057, 416] width 120 height 30
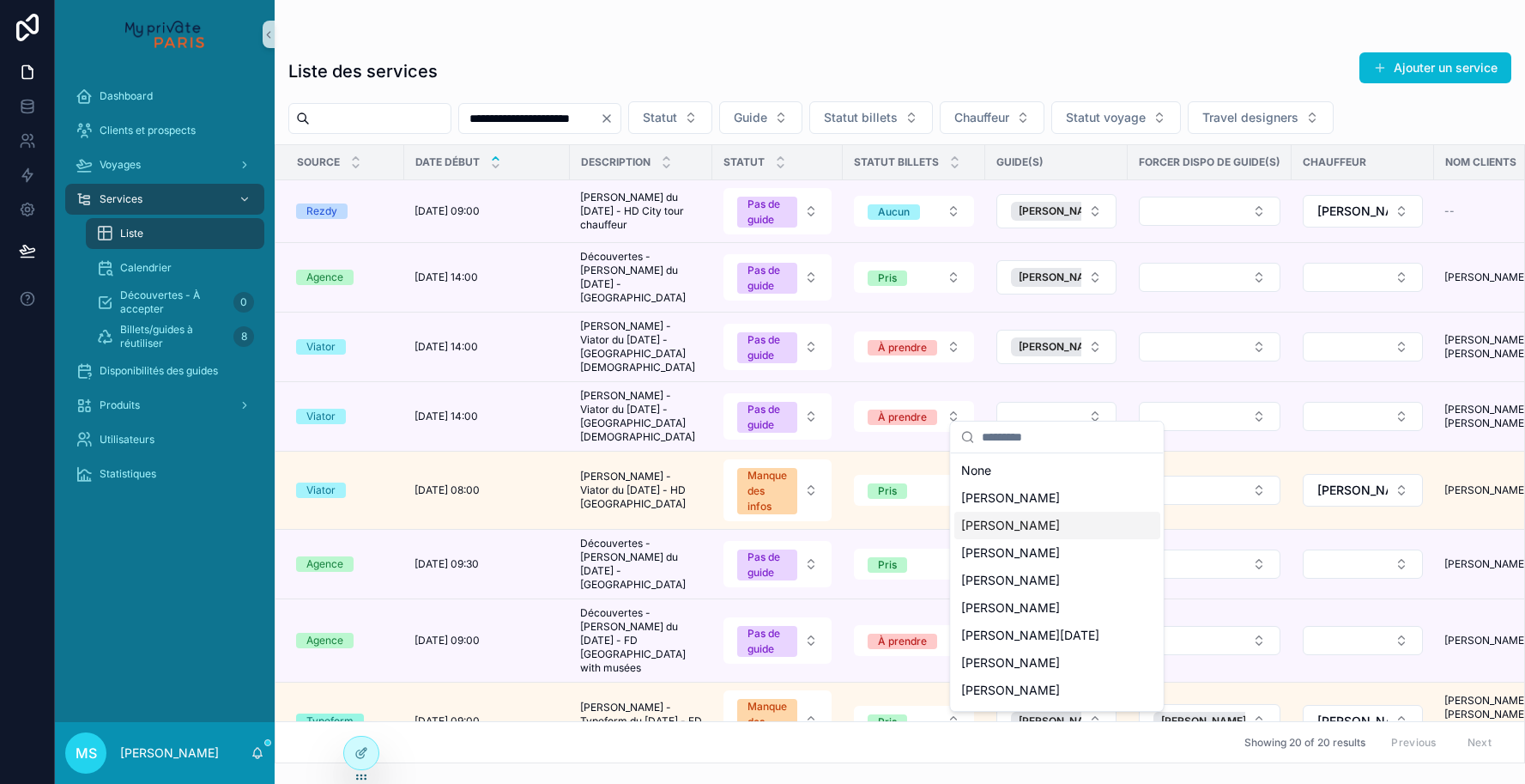
click at [1032, 530] on span "[PERSON_NAME]" at bounding box center [1010, 525] width 98 height 17
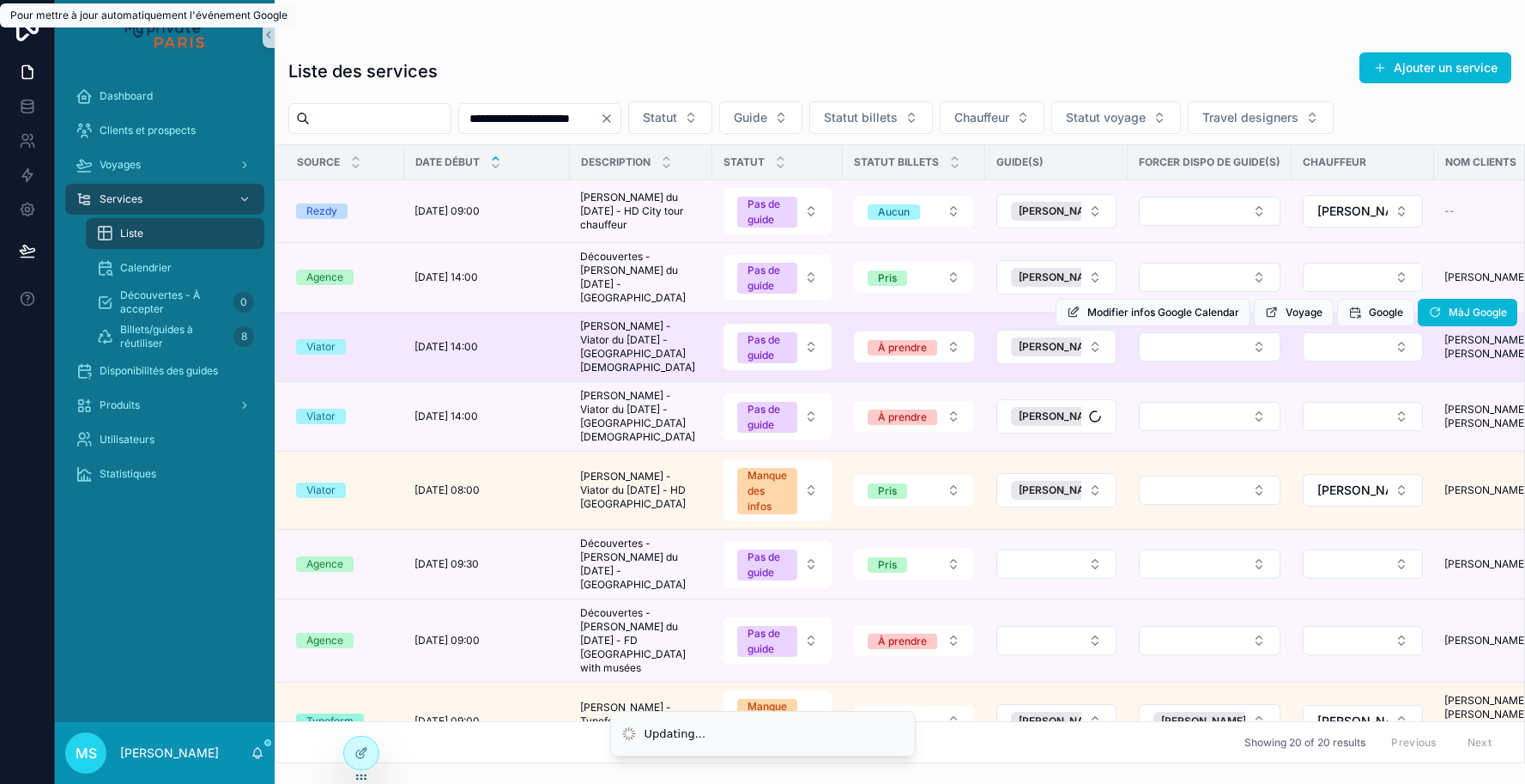
click at [1429, 364] on td "scrollable content" at bounding box center [1362, 347] width 142 height 70
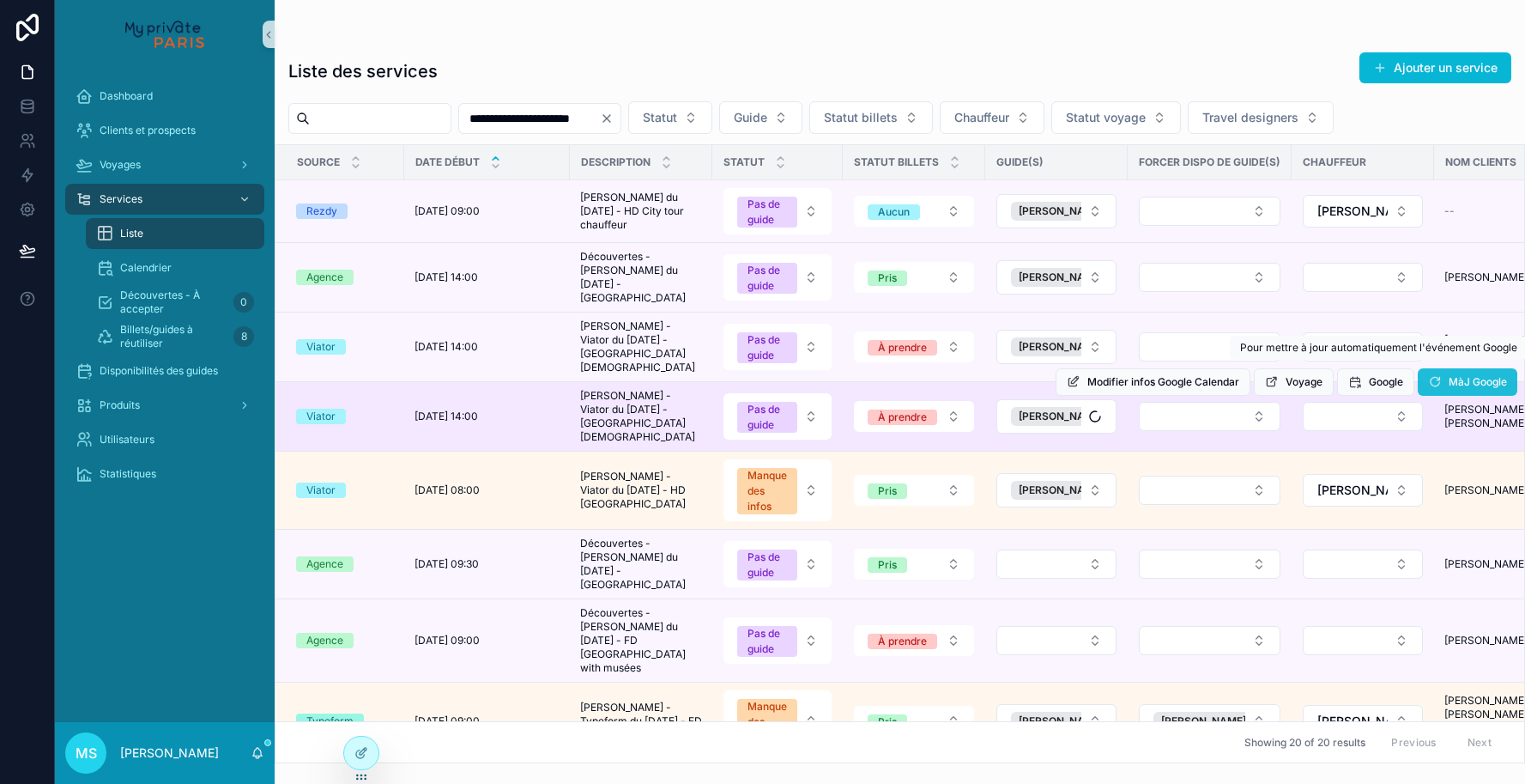
click at [1442, 368] on button "MàJ Google" at bounding box center [1468, 381] width 99 height 28
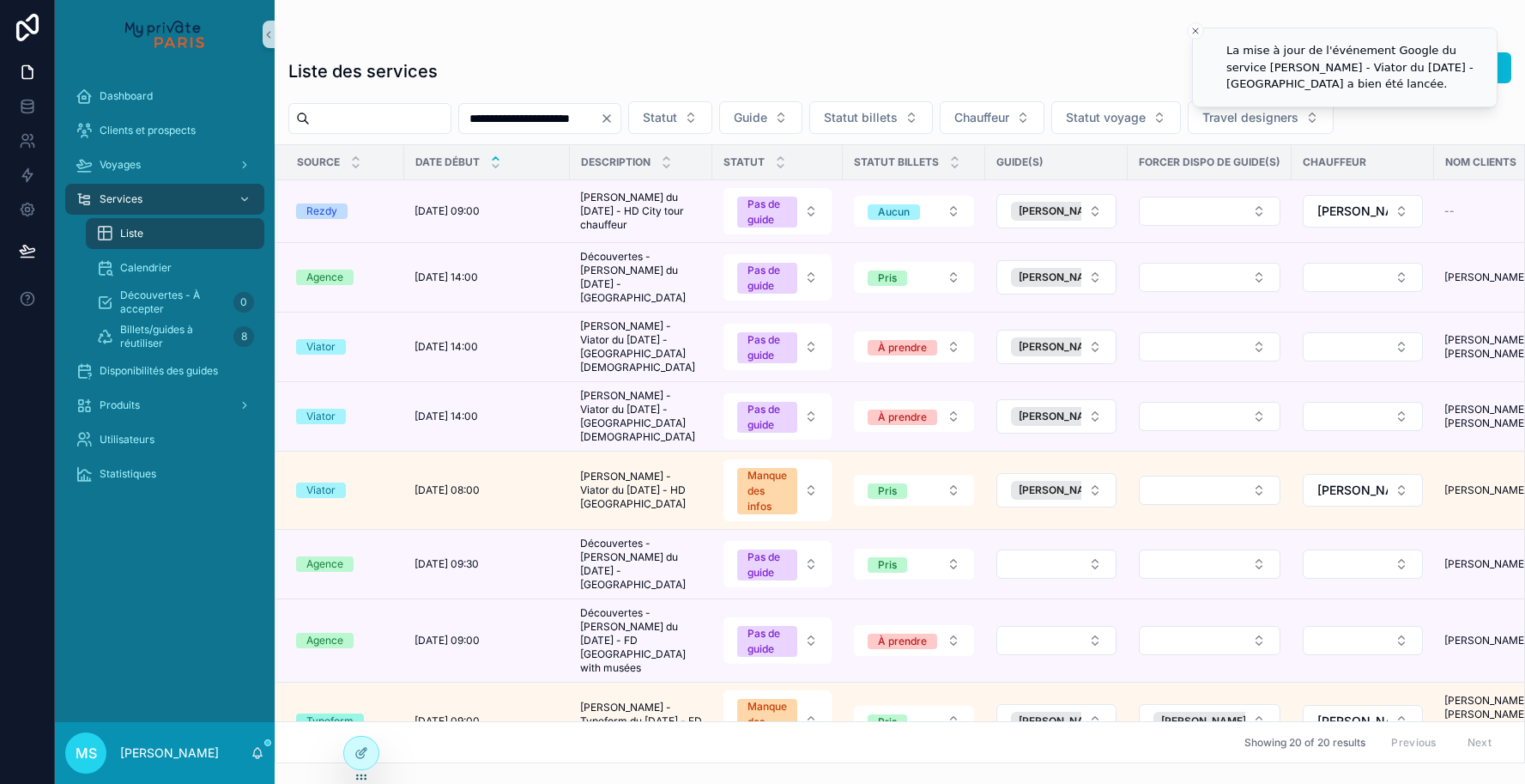
click at [0, 0] on div "Modifier infos Google Calendar Voyage Google MàJ Google" at bounding box center [0, 0] width 0 height 0
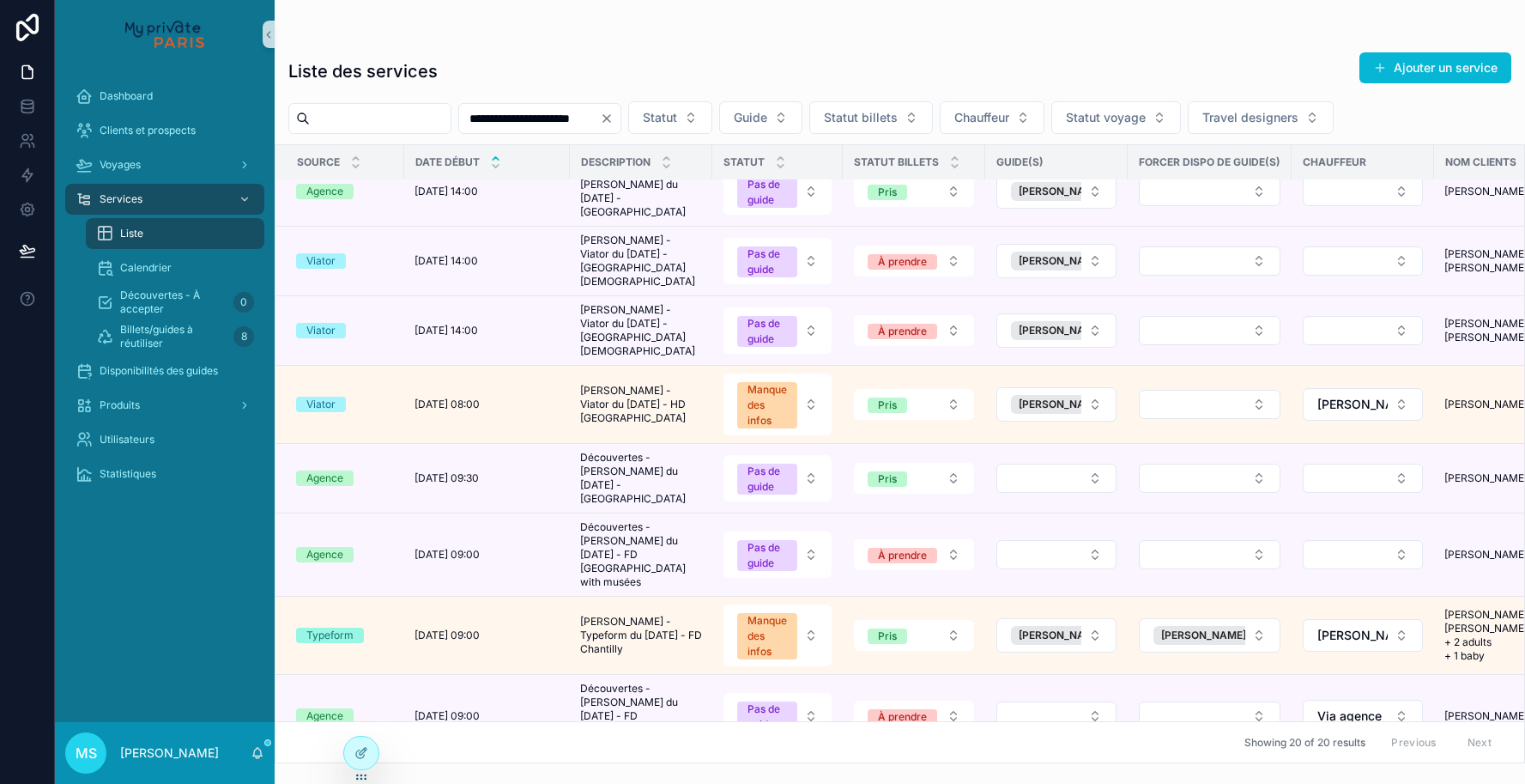
click at [0, 0] on div "Modifier infos Google Calendar Voyage Google MàJ Google" at bounding box center [0, 0] width 0 height 0
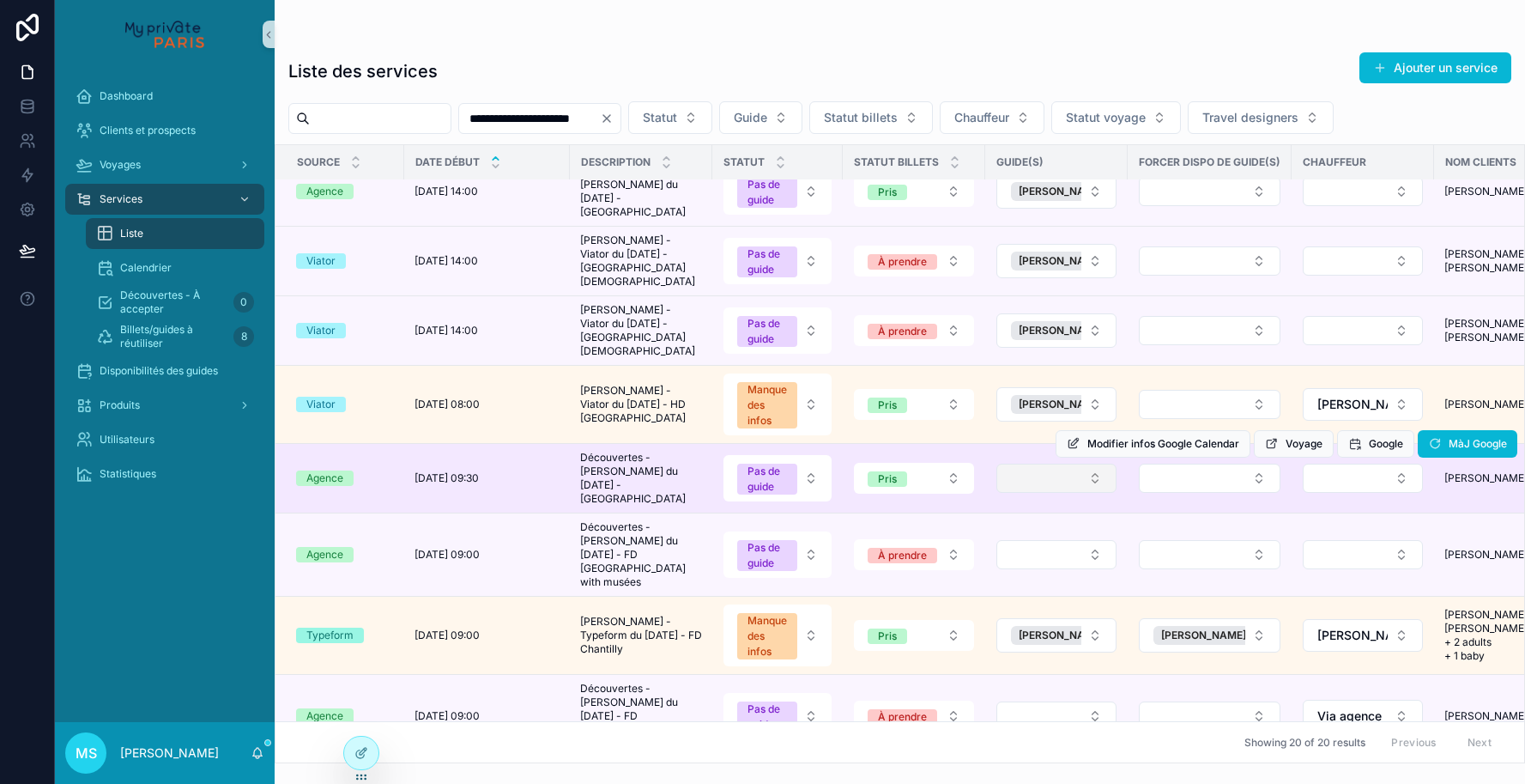
click at [1099, 465] on button "Select Button" at bounding box center [1057, 478] width 120 height 30
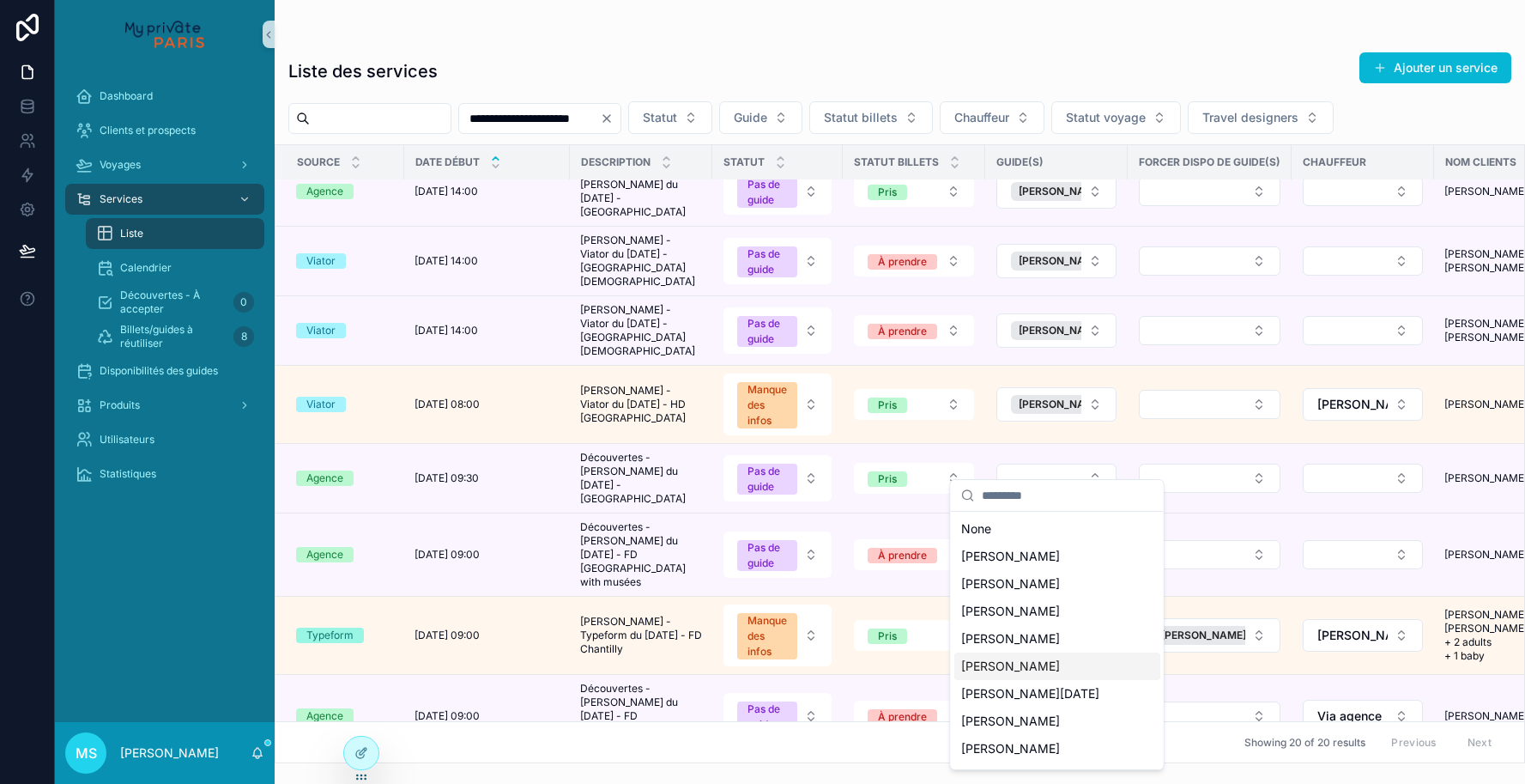
scroll to position [0, 0]
click at [1025, 664] on span "[PERSON_NAME]" at bounding box center [1010, 666] width 98 height 17
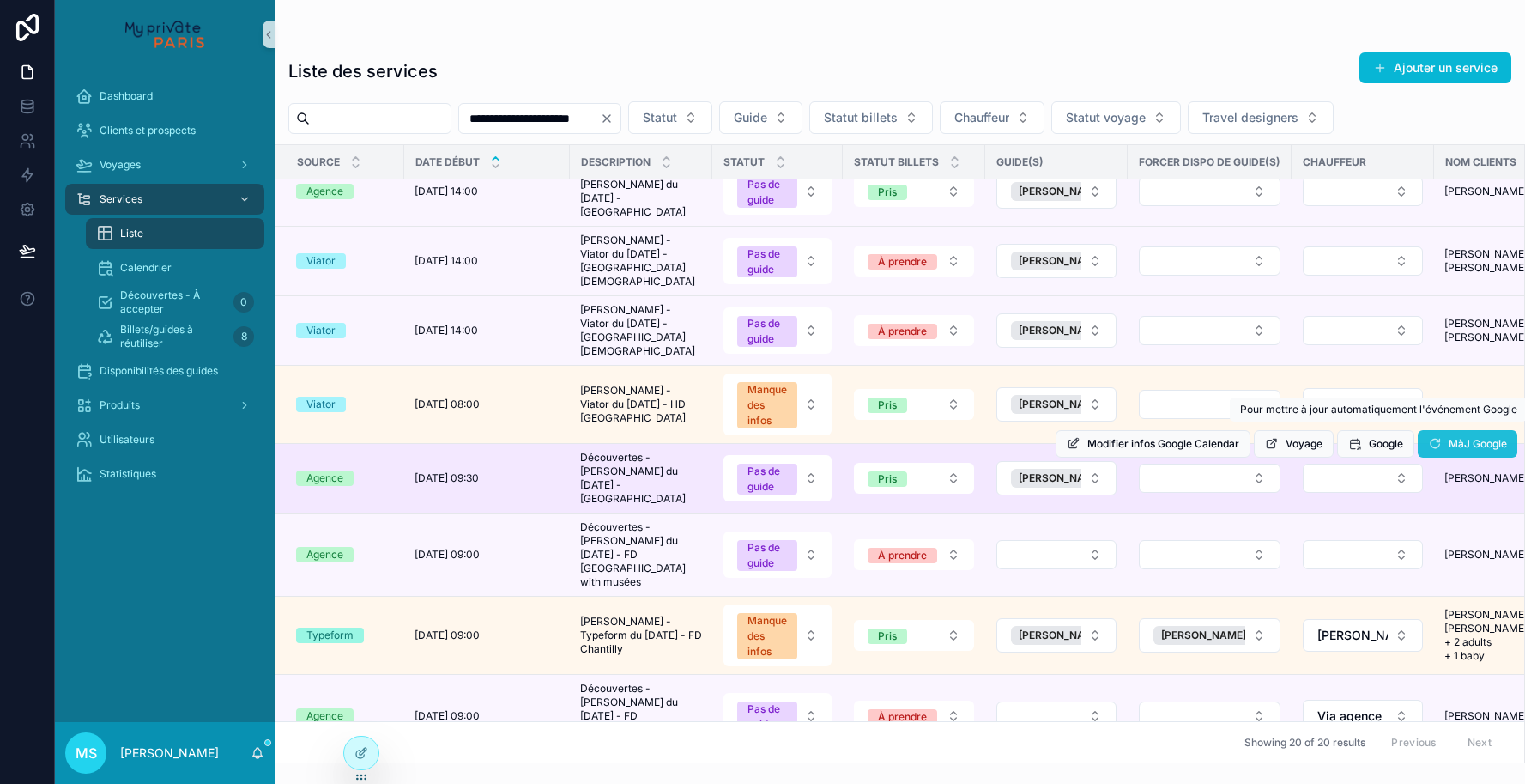
click at [1459, 437] on span "MàJ Google" at bounding box center [1477, 444] width 58 height 13
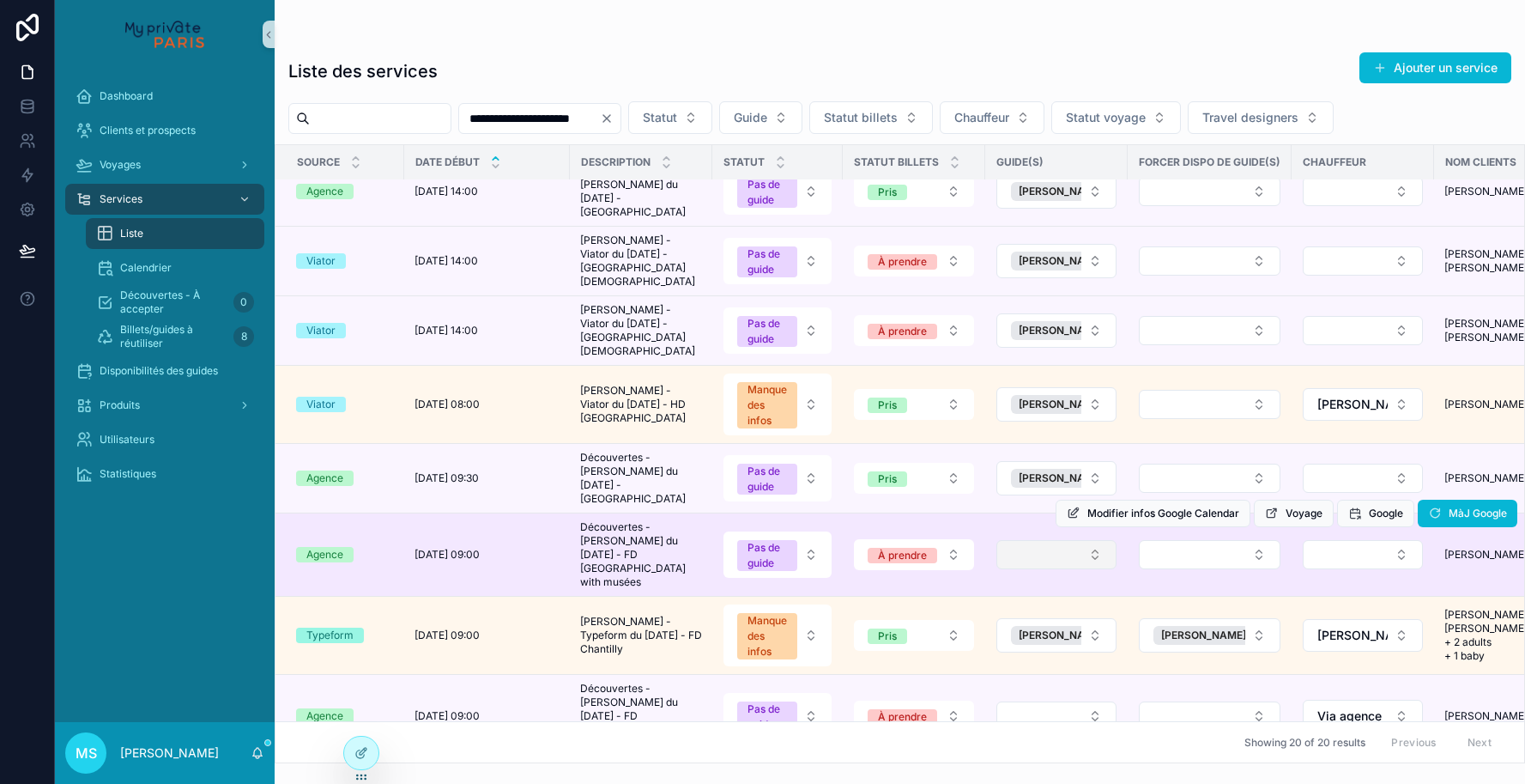
click at [1095, 540] on button "Select Button" at bounding box center [1057, 555] width 120 height 30
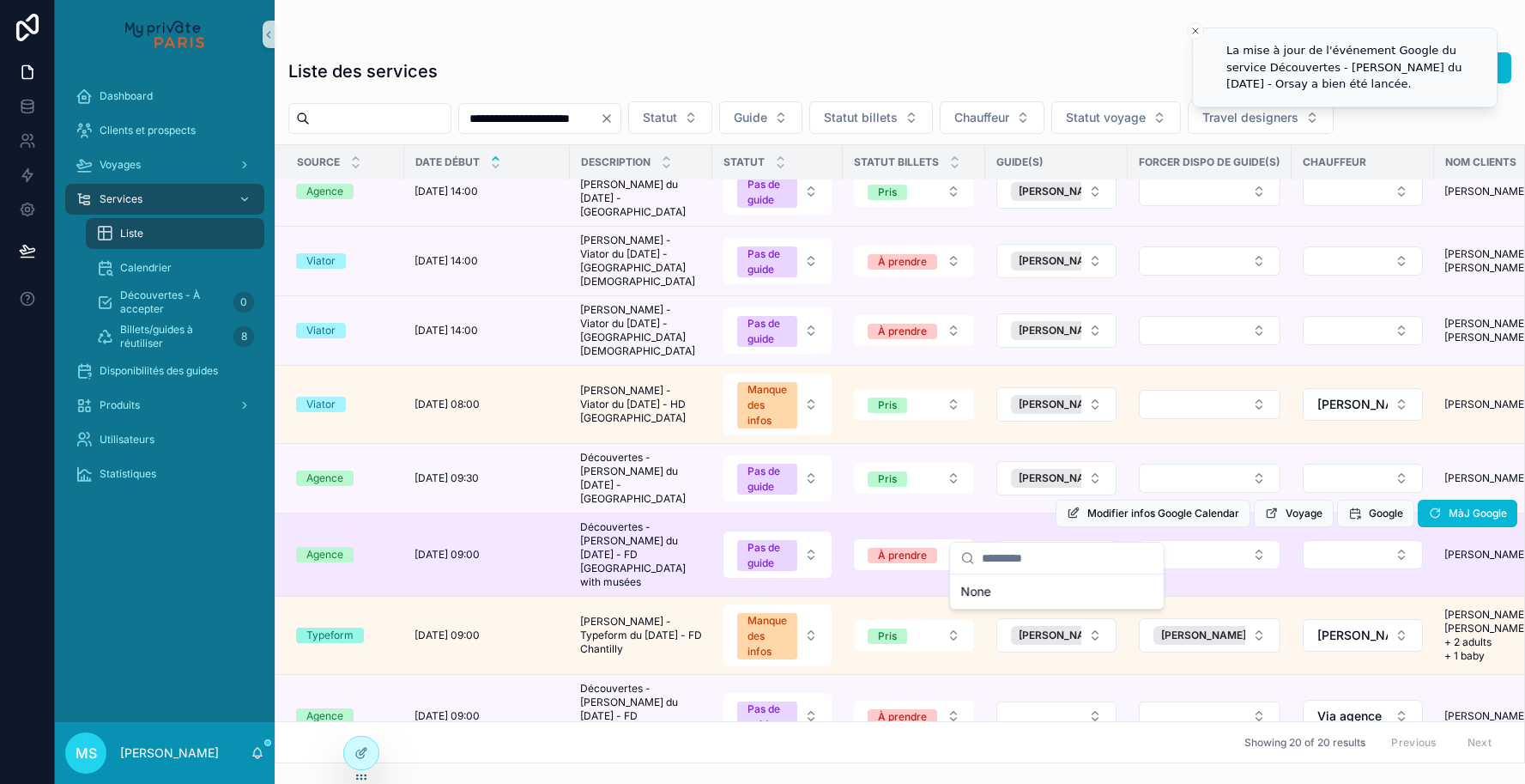
click at [1166, 517] on div "Modifier infos Google Calendar Voyage Google MàJ Google" at bounding box center [1286, 513] width 462 height 82
click at [1166, 540] on button "Select Button" at bounding box center [1209, 555] width 142 height 30
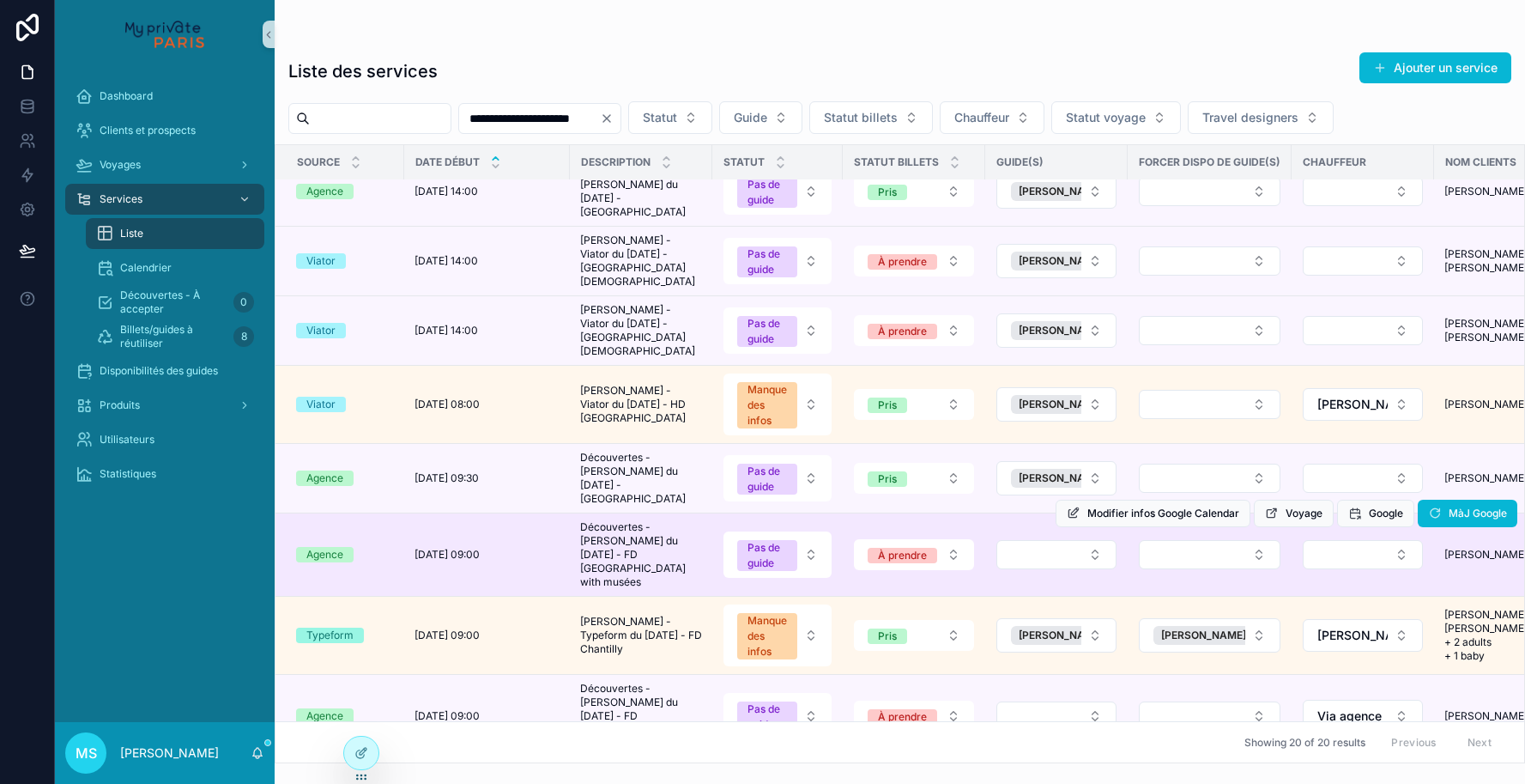
scroll to position [156, 0]
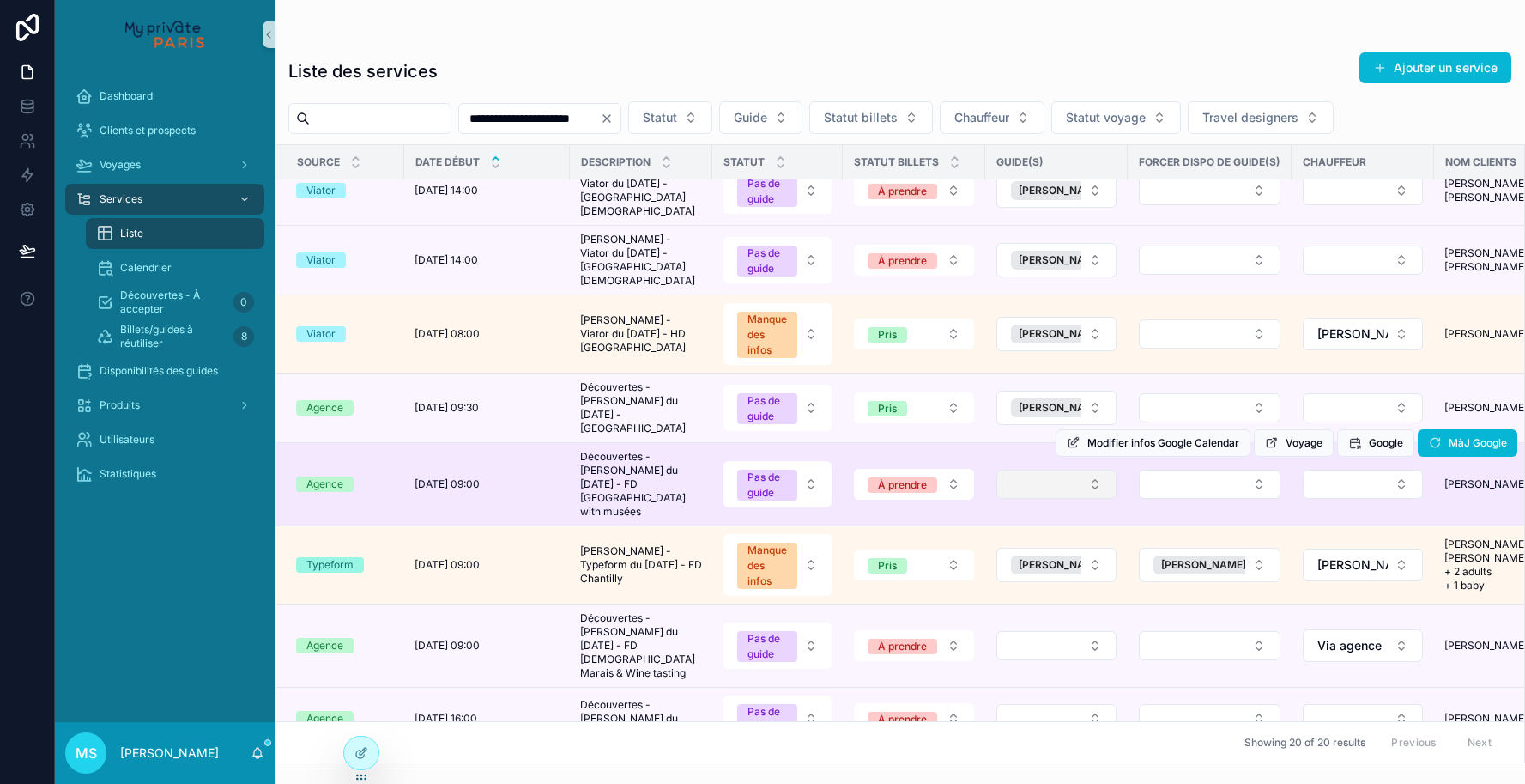
click at [1100, 469] on button "Select Button" at bounding box center [1057, 484] width 120 height 30
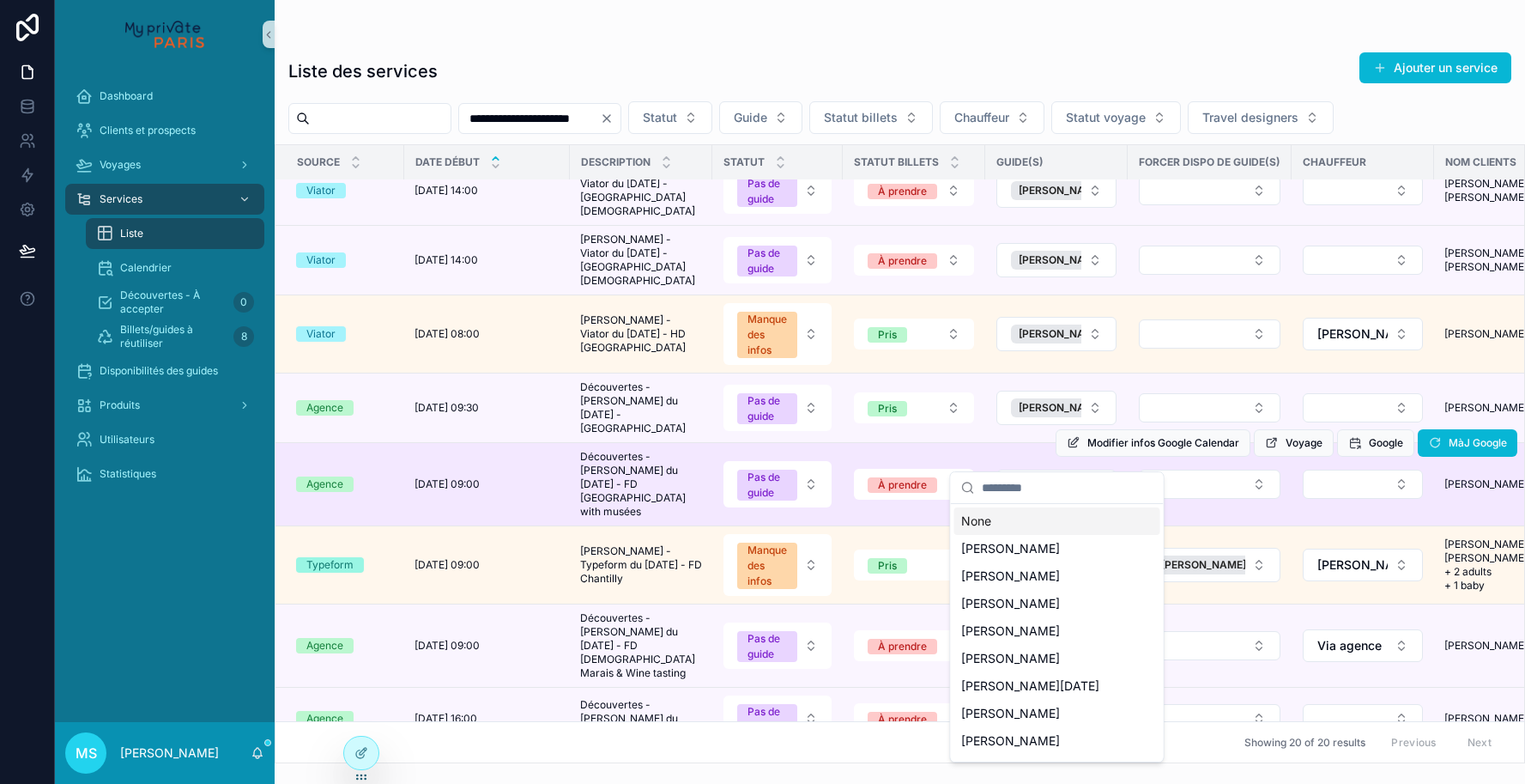
click at [1170, 451] on div "Modifier infos Google Calendar Voyage Google MàJ Google" at bounding box center [1286, 443] width 462 height 82
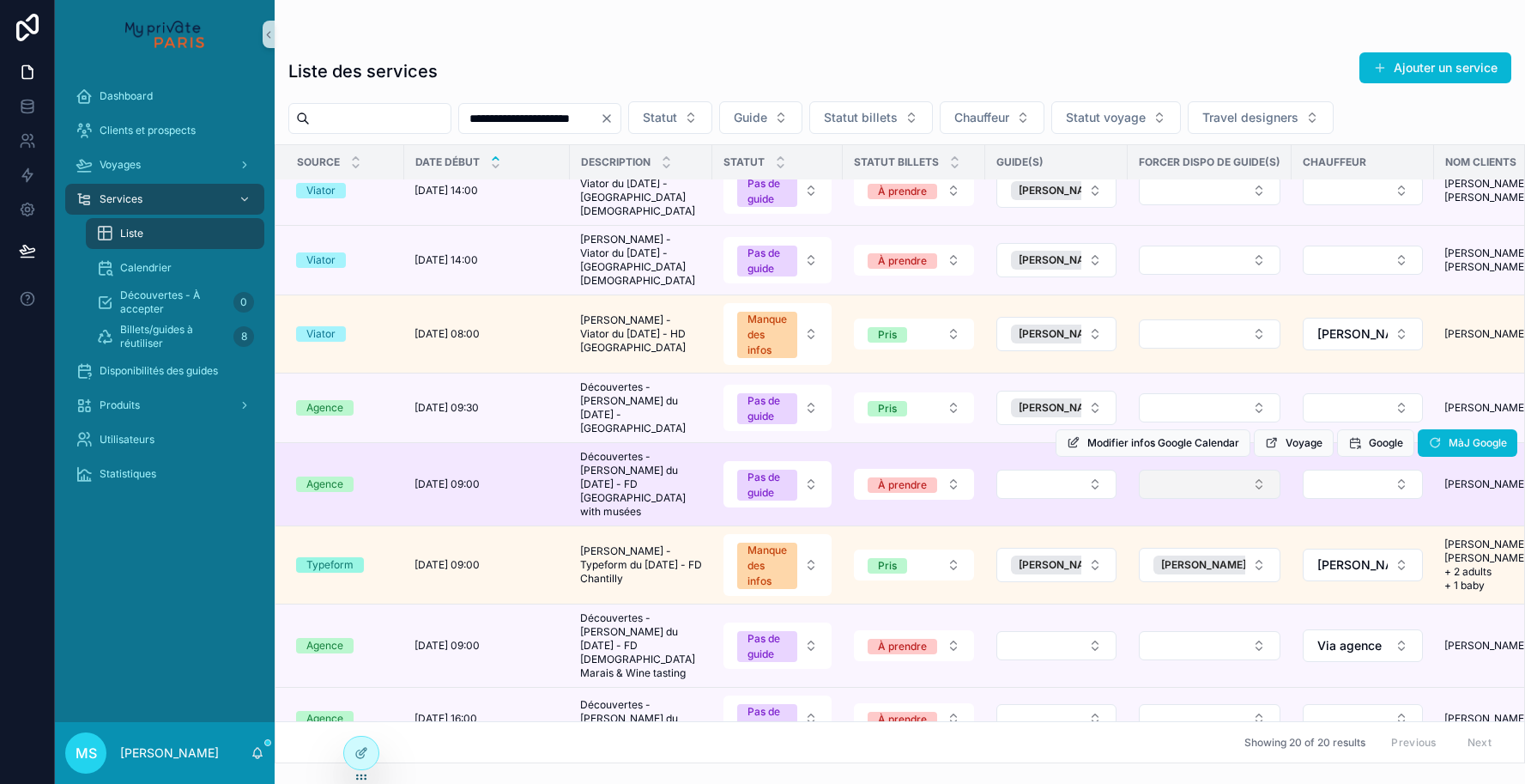
click at [1170, 469] on button "Select Button" at bounding box center [1209, 484] width 142 height 30
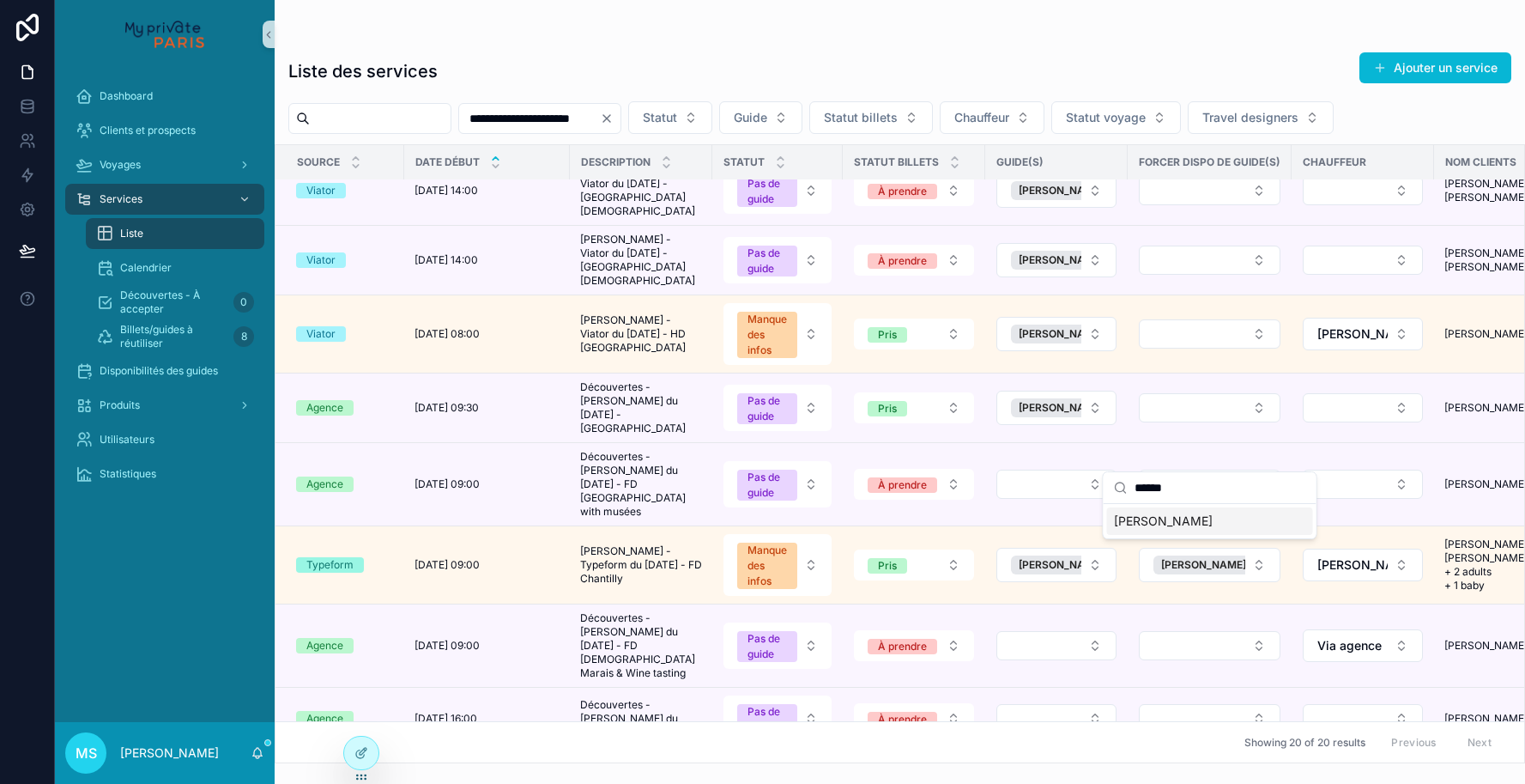
type input "******"
click at [1148, 526] on span "[PERSON_NAME]" at bounding box center [1163, 521] width 98 height 17
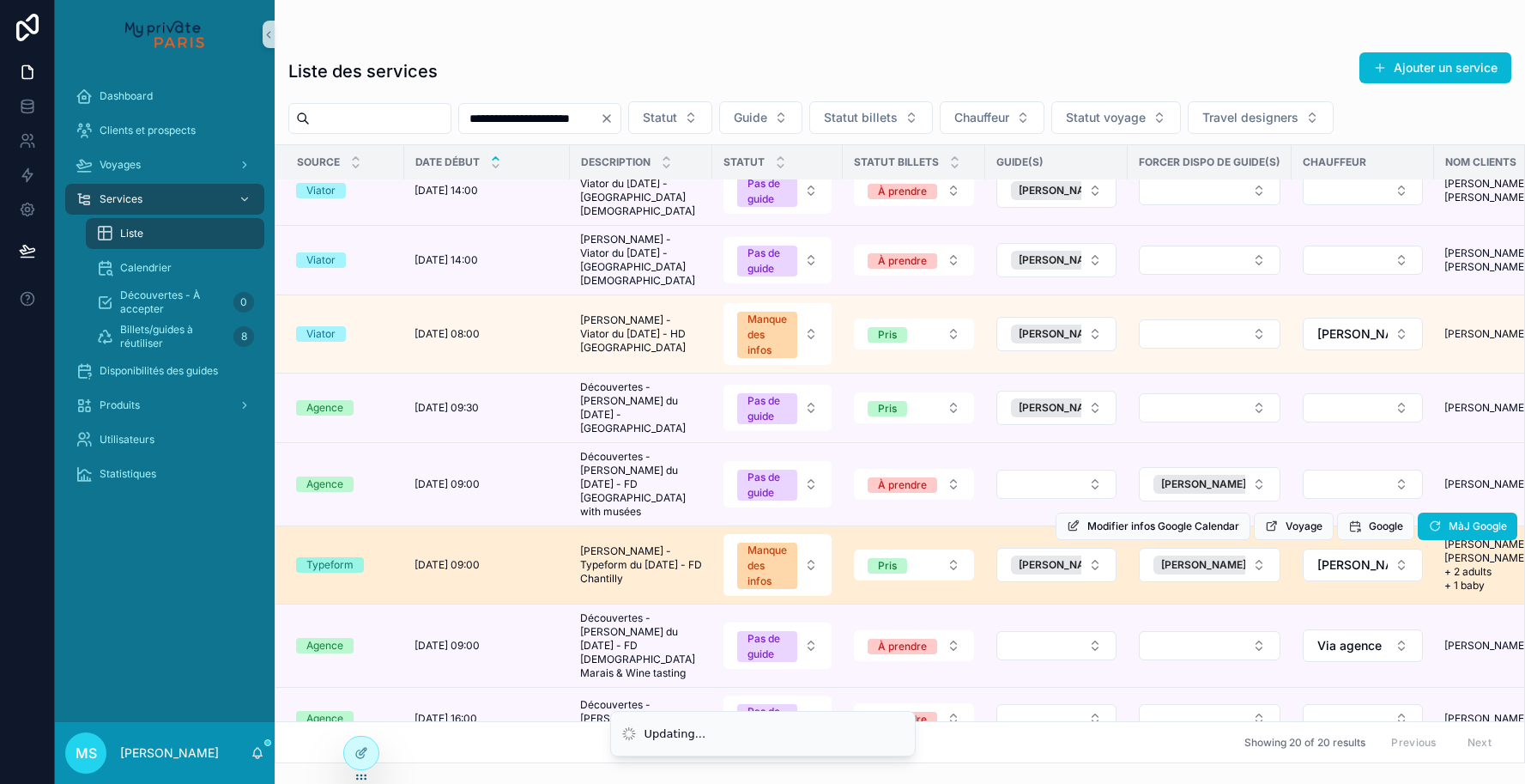
click at [1091, 488] on div "Modifier infos Google Calendar Voyage Google MàJ Google" at bounding box center [1286, 526] width 462 height 77
click at [1096, 488] on div "Modifier infos Google Calendar Voyage Google MàJ Google" at bounding box center [1286, 526] width 462 height 77
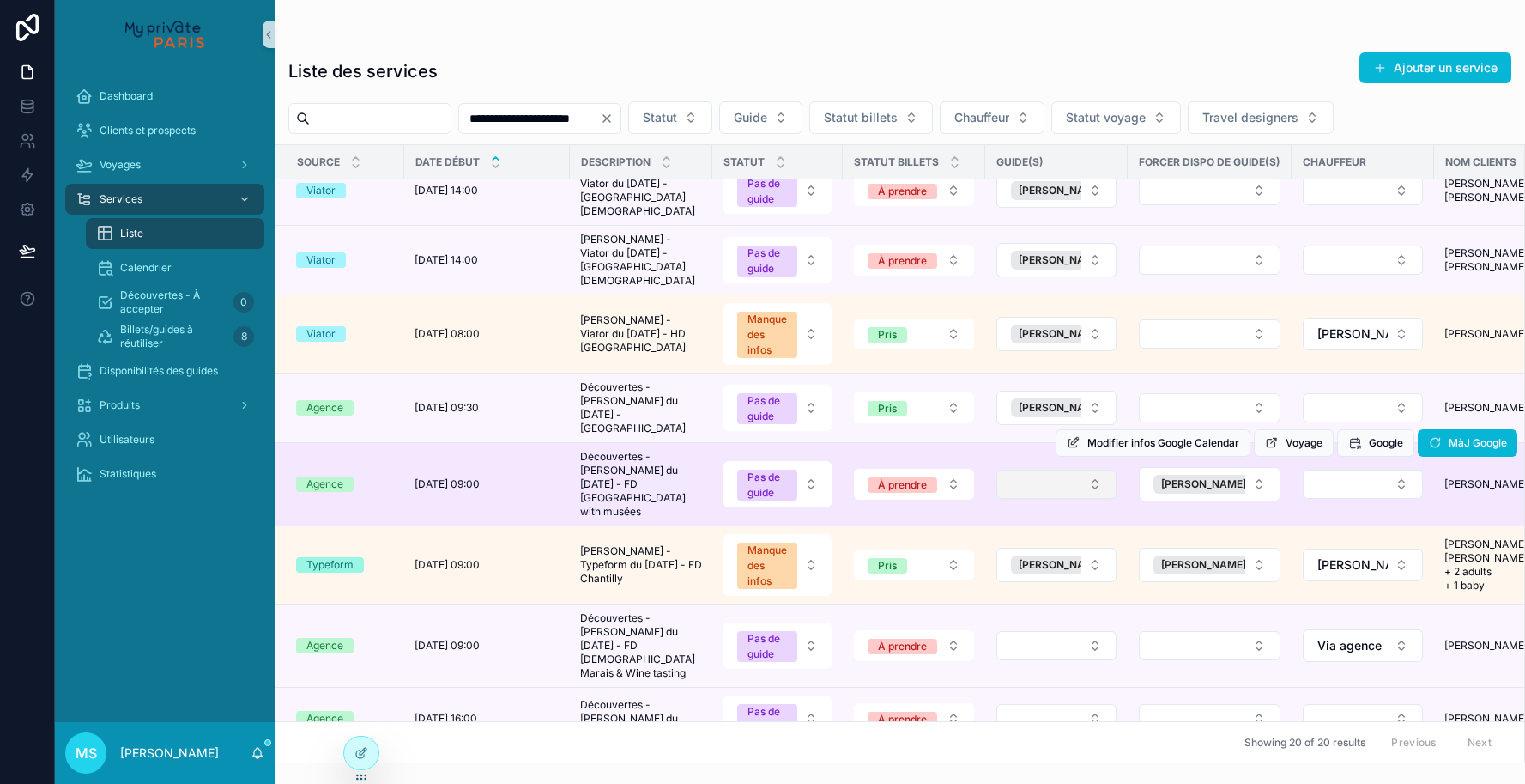
click at [1091, 469] on button "Select Button" at bounding box center [1057, 484] width 120 height 30
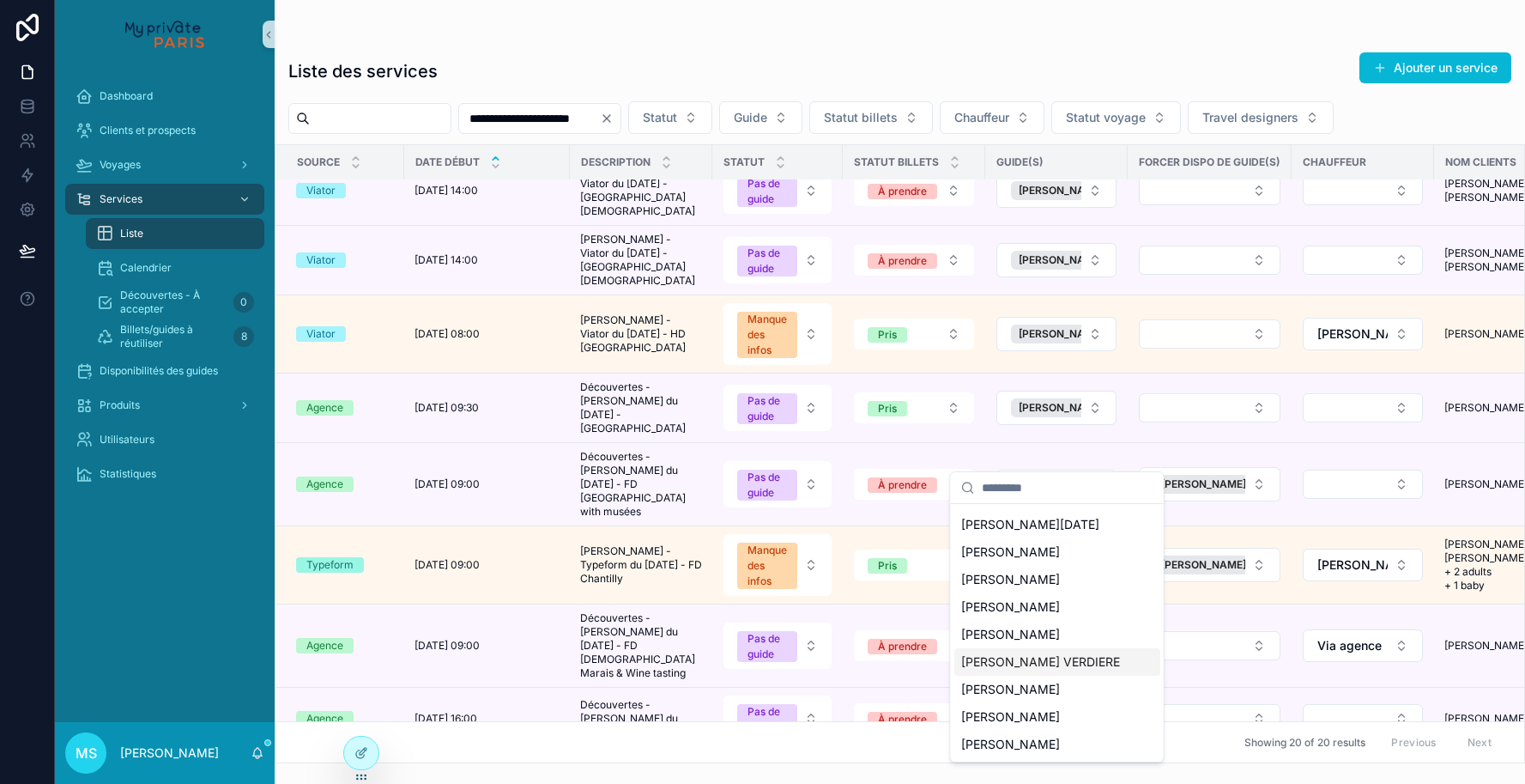
scroll to position [162, 0]
click at [1049, 607] on span "[PERSON_NAME]" at bounding box center [1010, 607] width 98 height 17
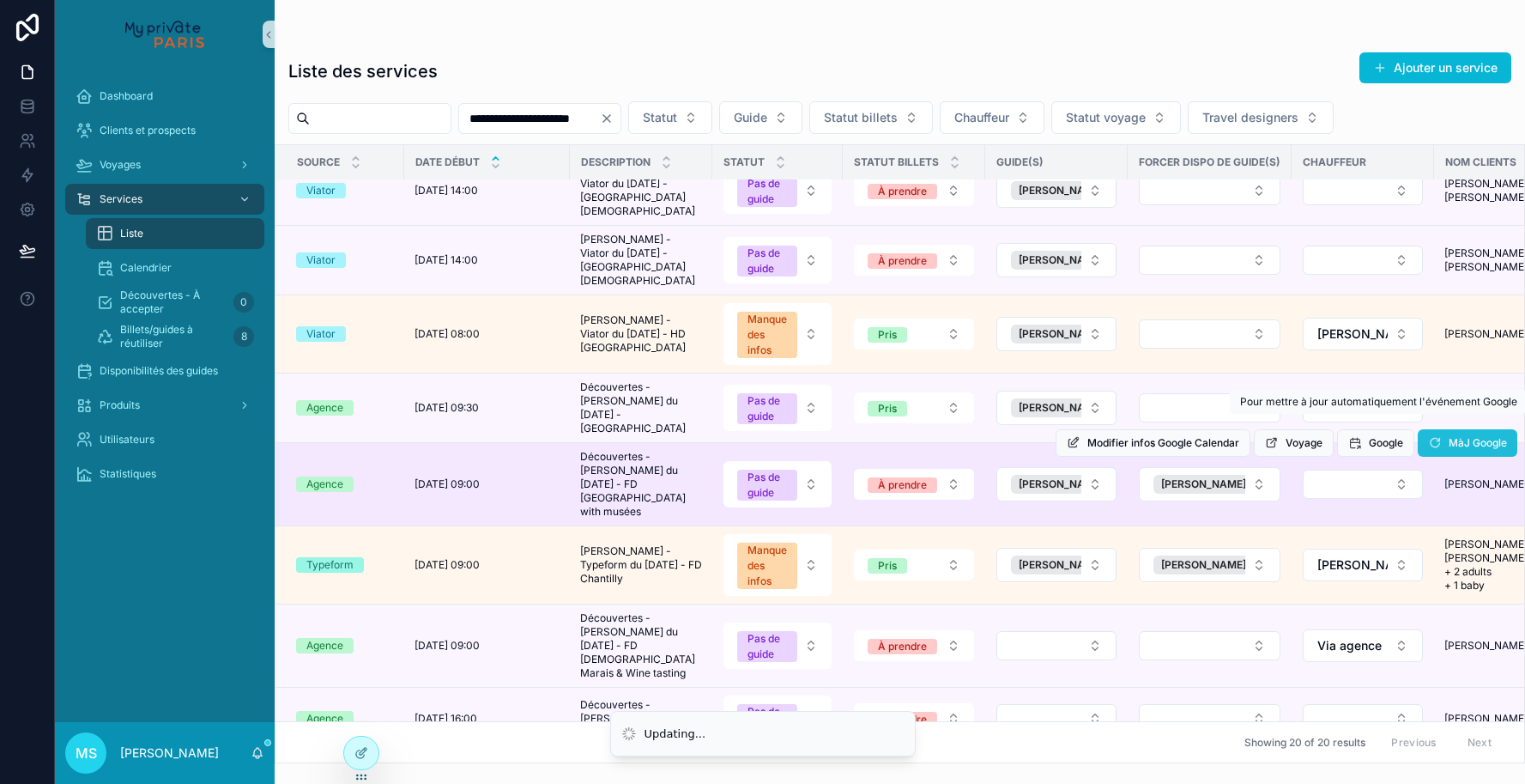
click at [1431, 436] on icon "scrollable content" at bounding box center [1435, 443] width 13 height 13
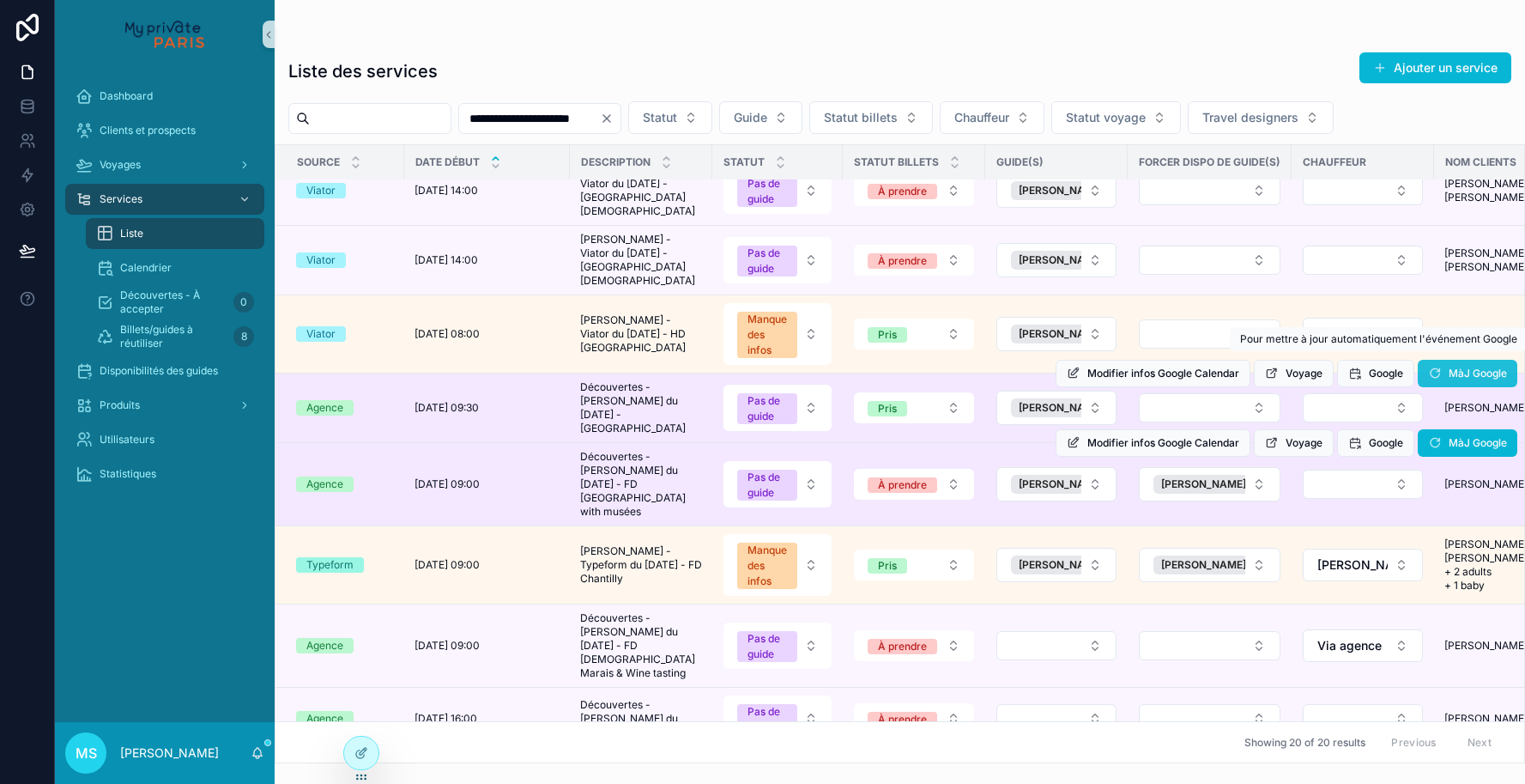
click at [1431, 366] on icon "scrollable content" at bounding box center [1435, 373] width 13 height 13
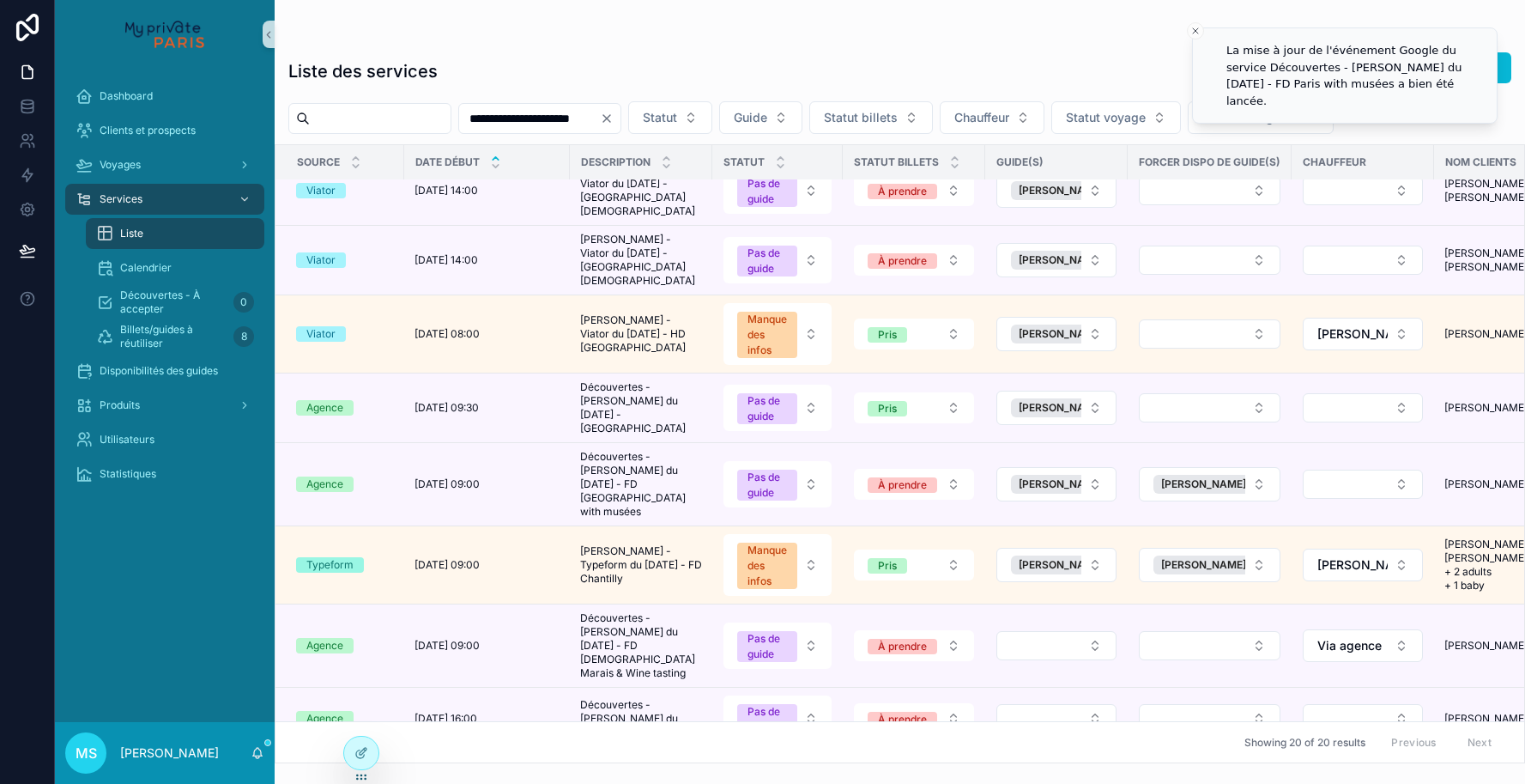
click at [1431, 357] on td "[PERSON_NAME]" at bounding box center [1362, 335] width 142 height 78
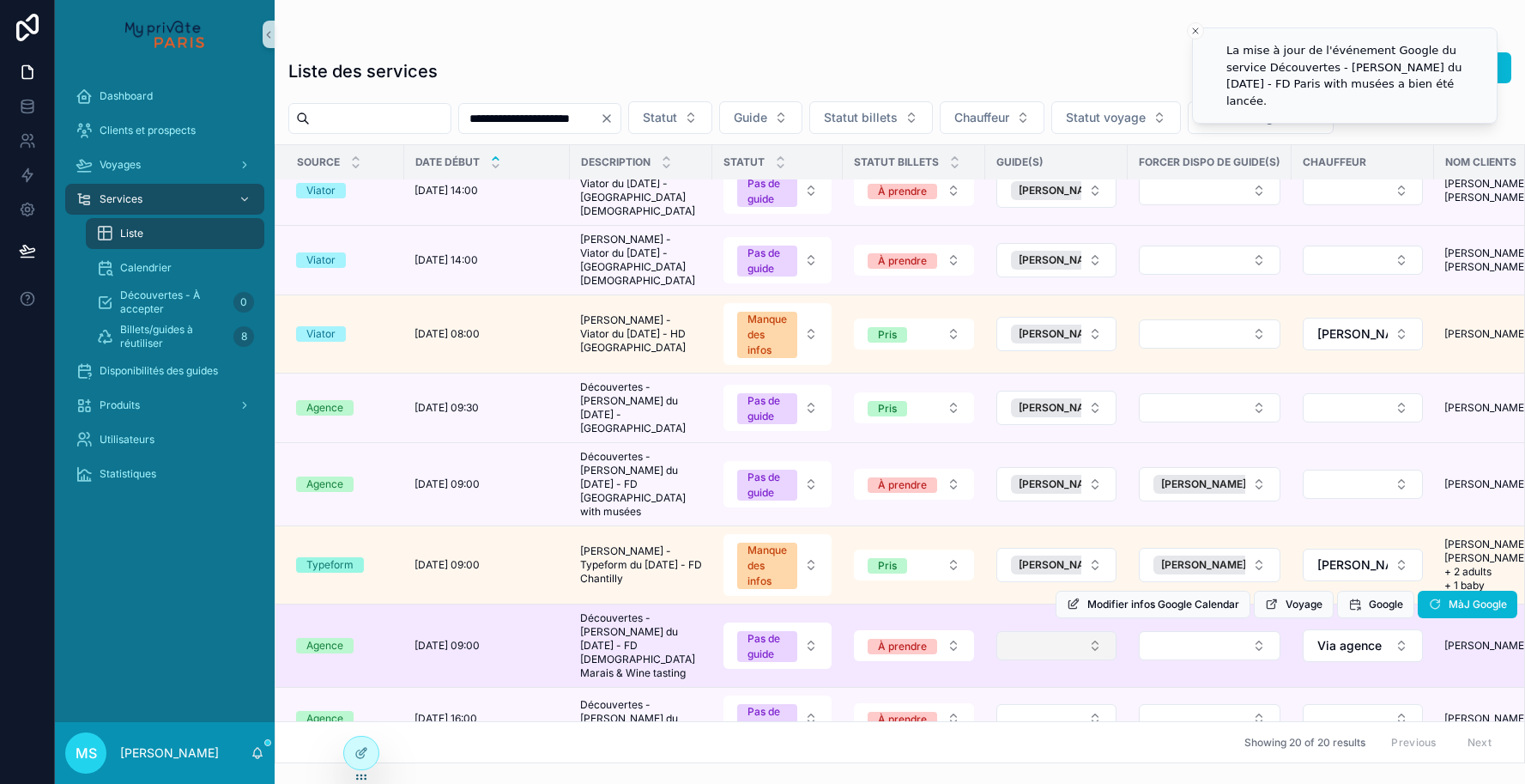
scroll to position [292, 0]
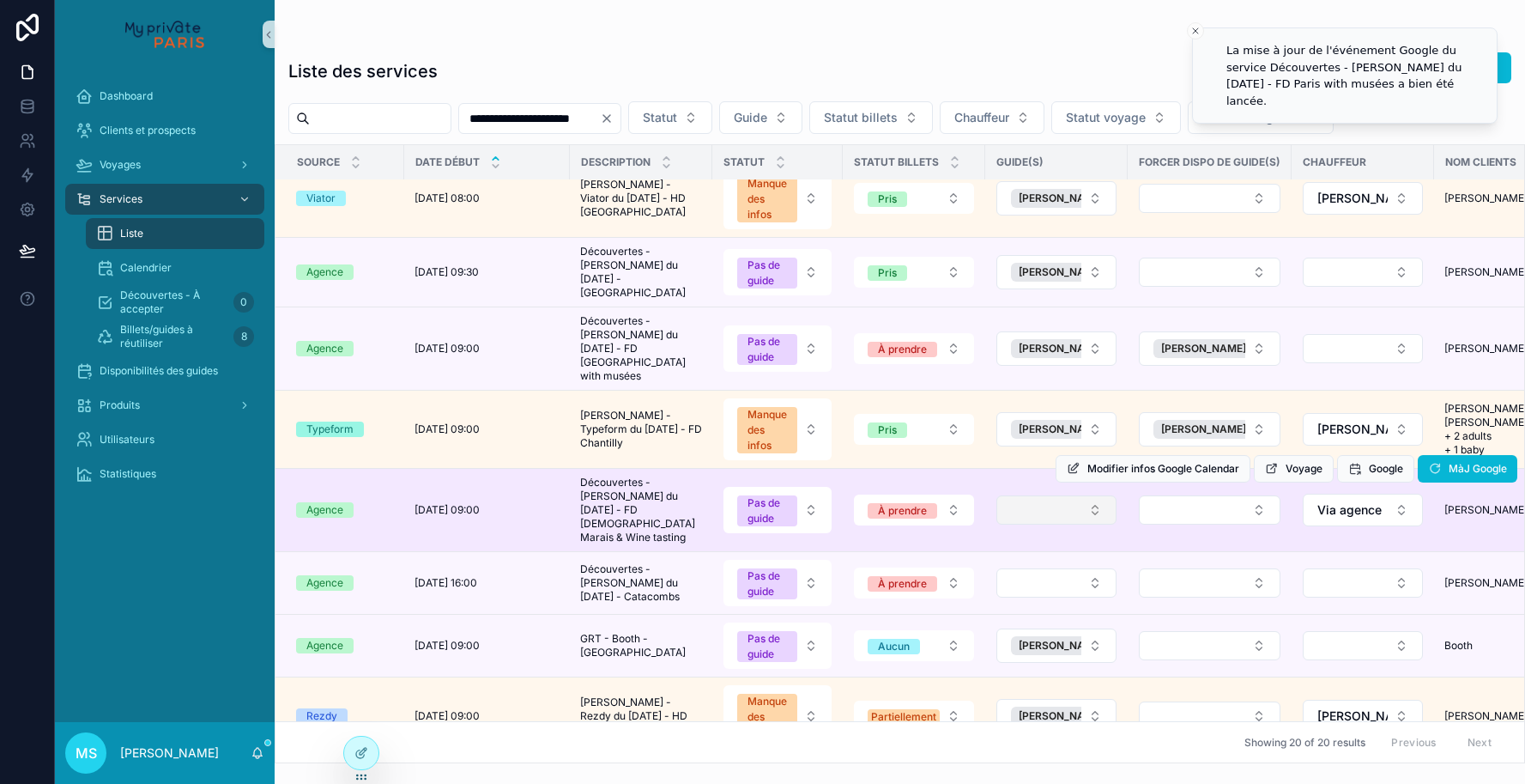
click at [1085, 495] on button "Select Button" at bounding box center [1057, 510] width 120 height 30
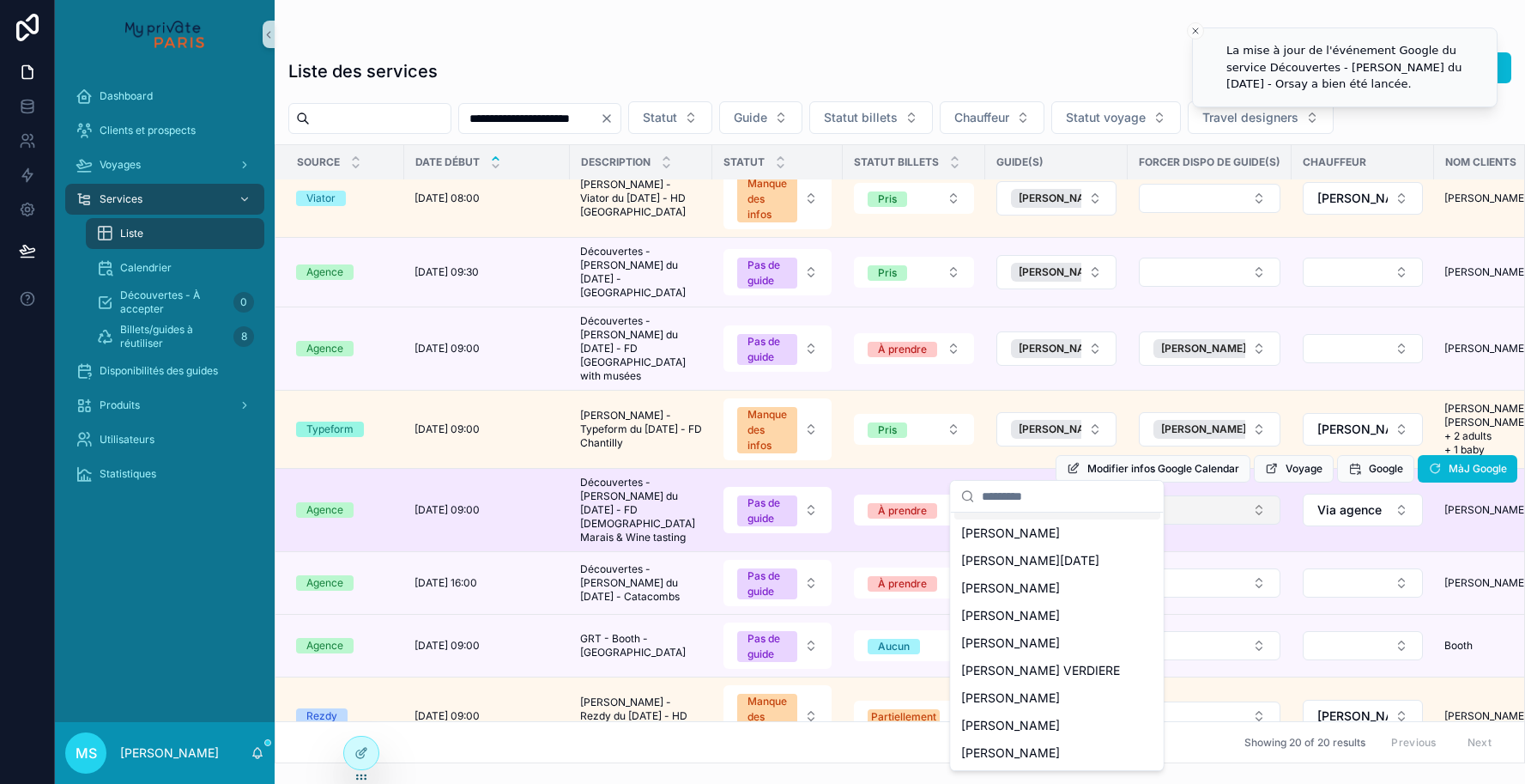
scroll to position [0, 0]
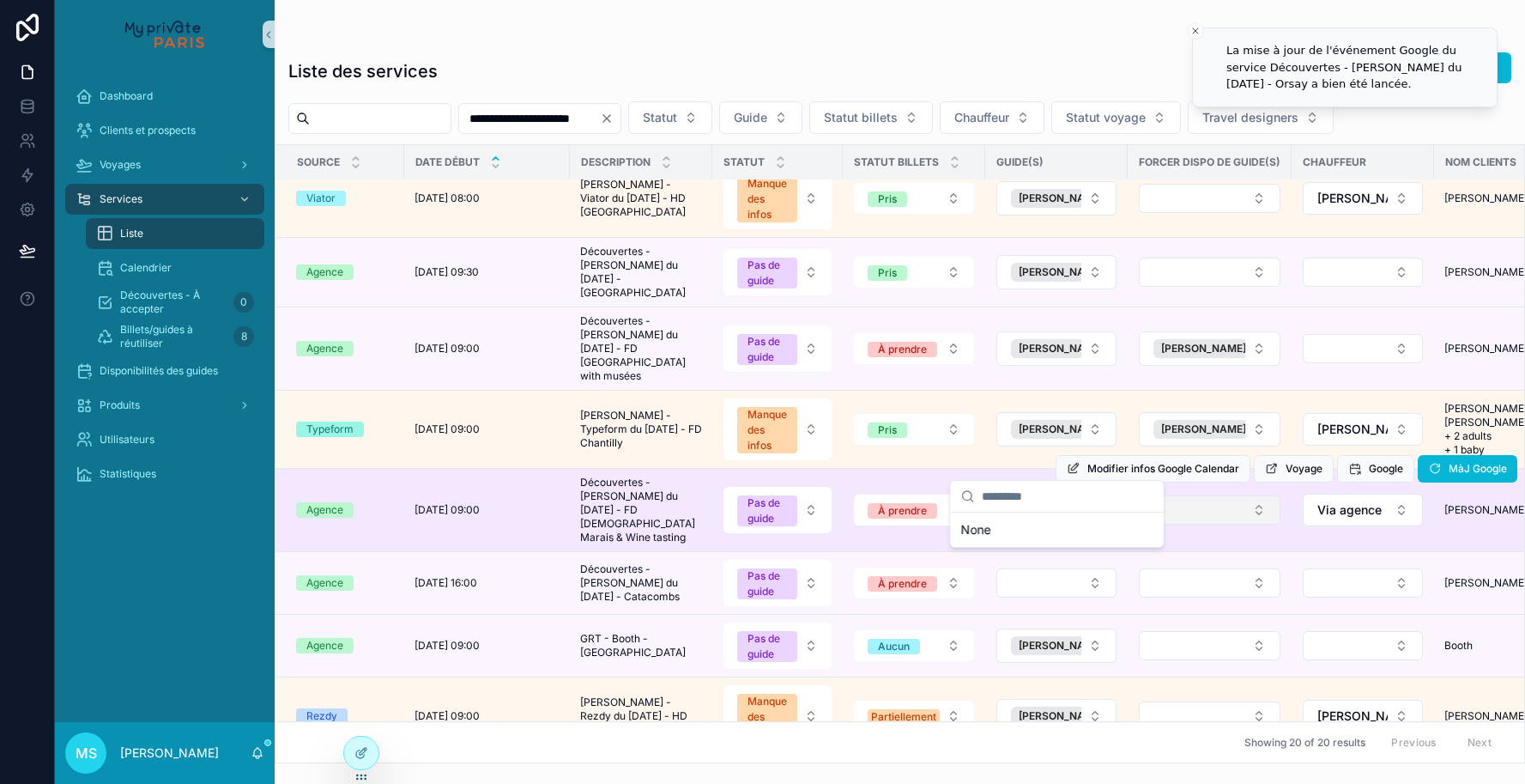
click at [1164, 495] on button "Select Button" at bounding box center [1209, 510] width 142 height 30
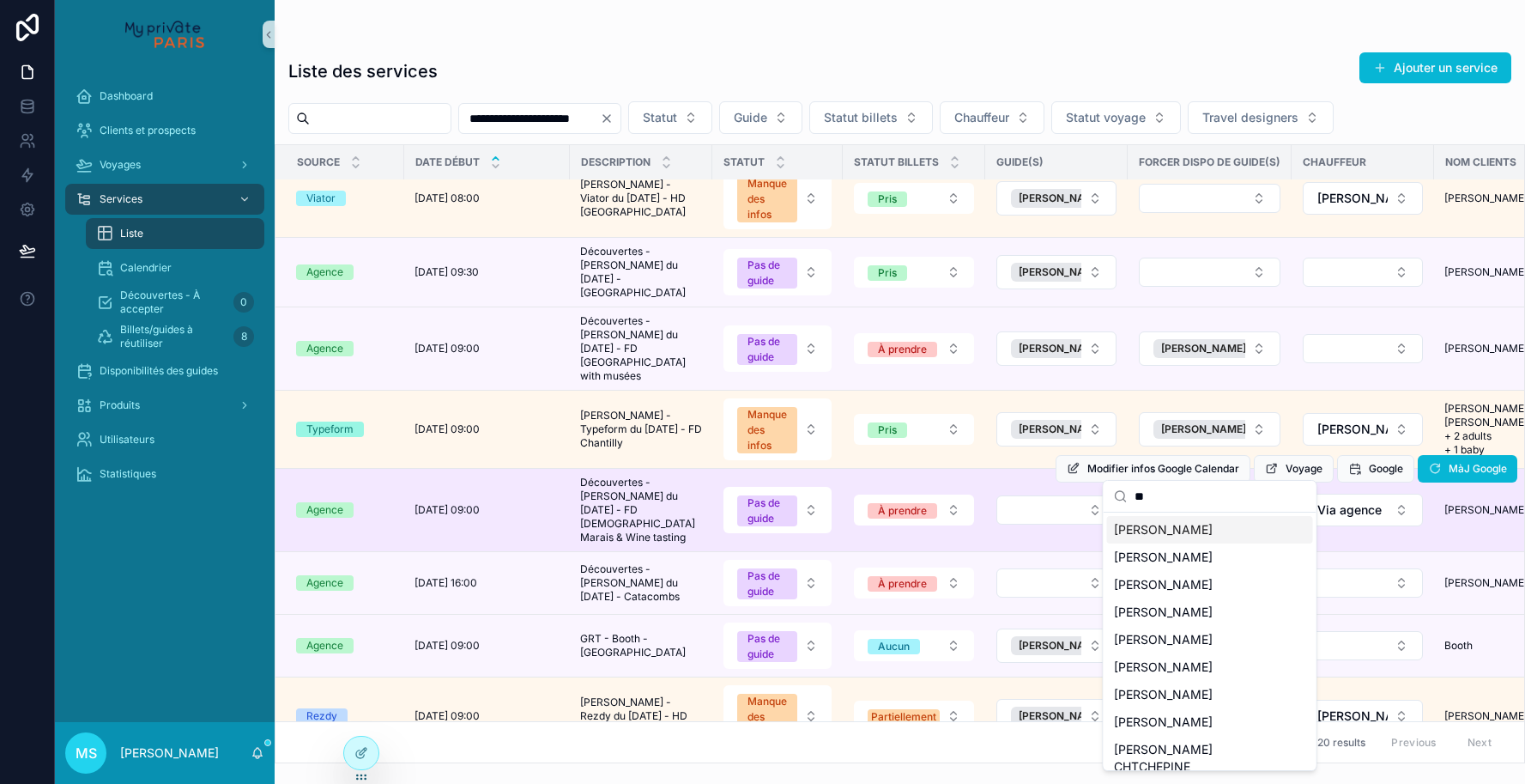
type input "***"
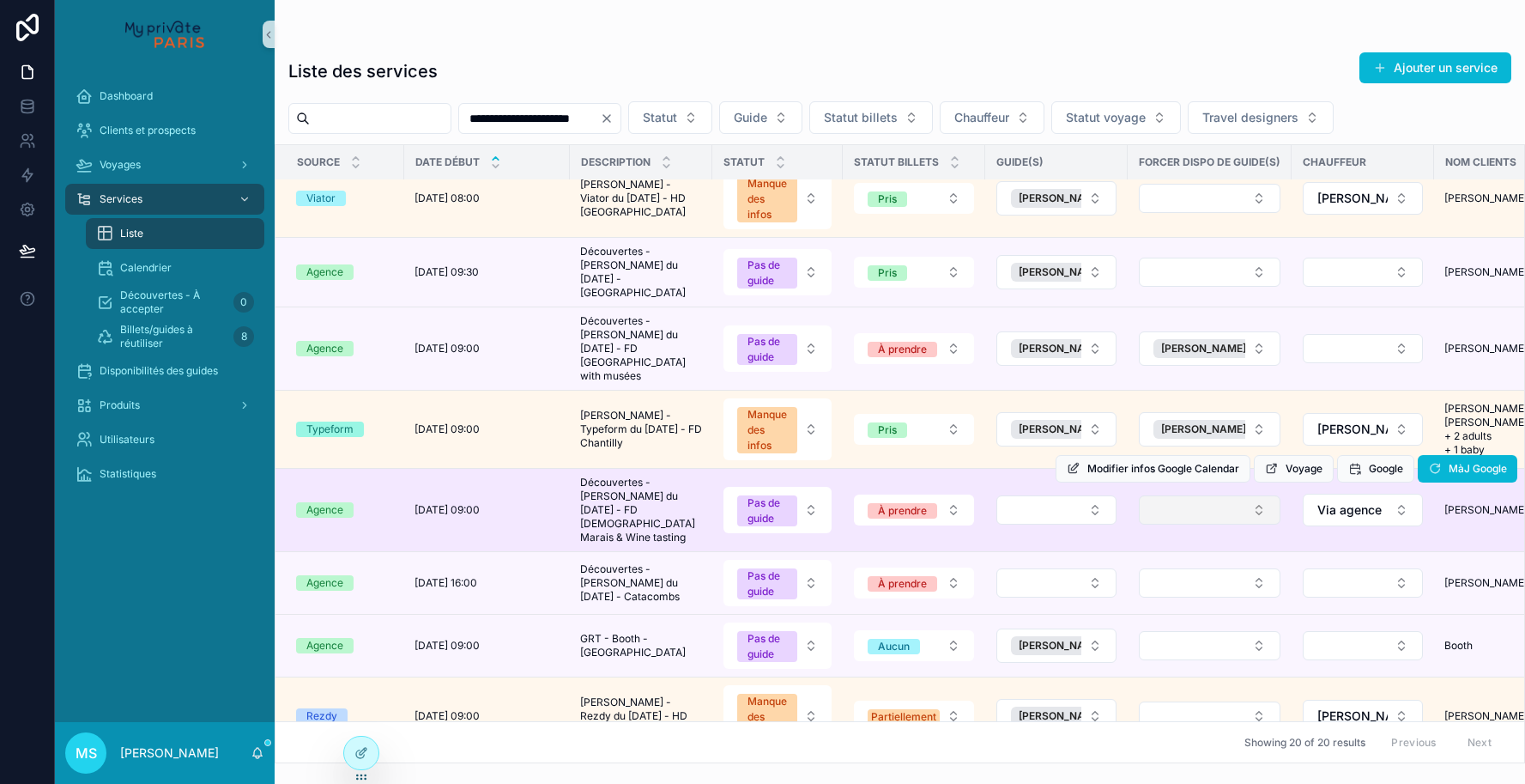
click at [1190, 495] on button "Select Button" at bounding box center [1209, 510] width 142 height 30
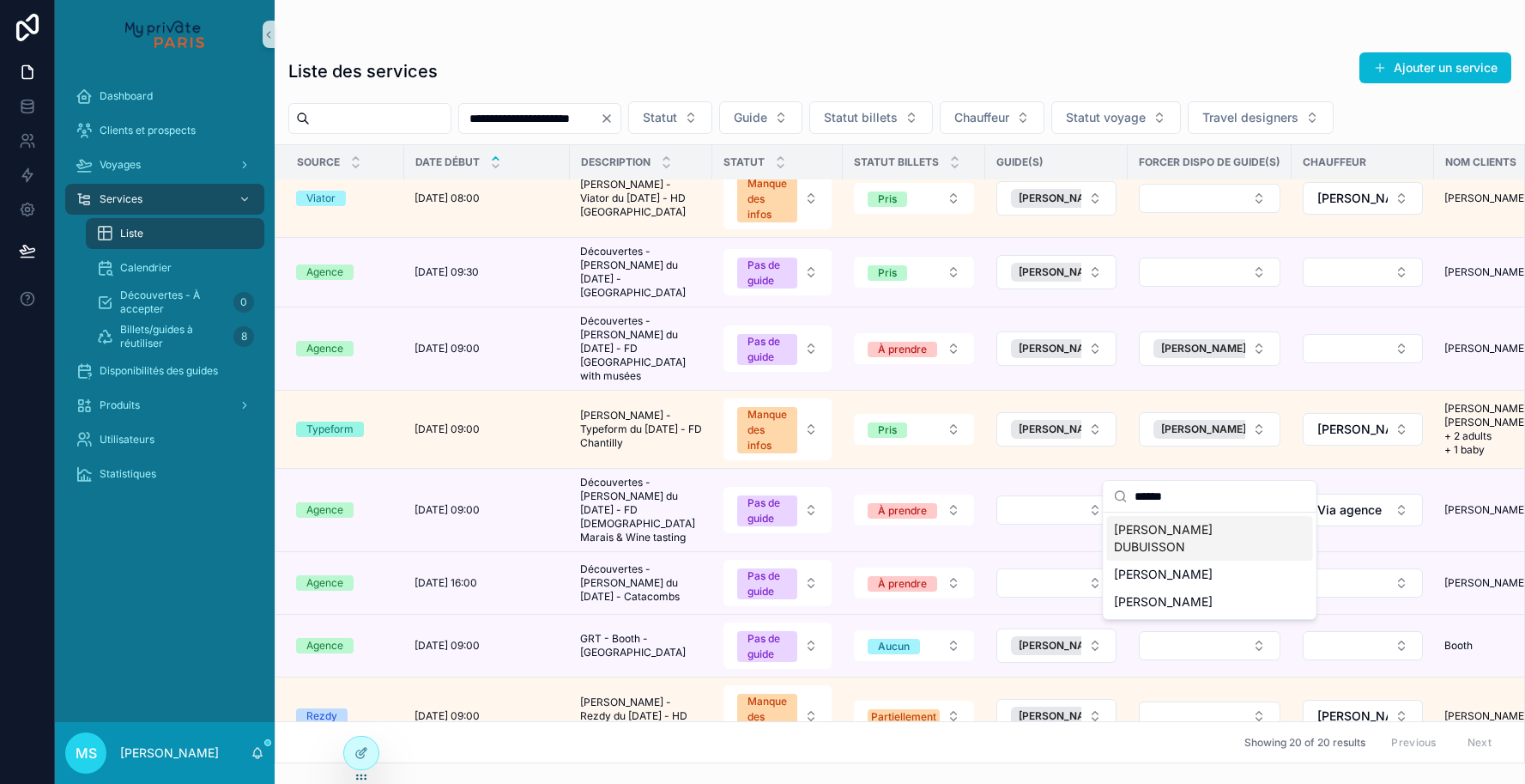
type input "*****"
click at [1169, 529] on span "[PERSON_NAME] DUBUISSON" at bounding box center [1200, 538] width 172 height 34
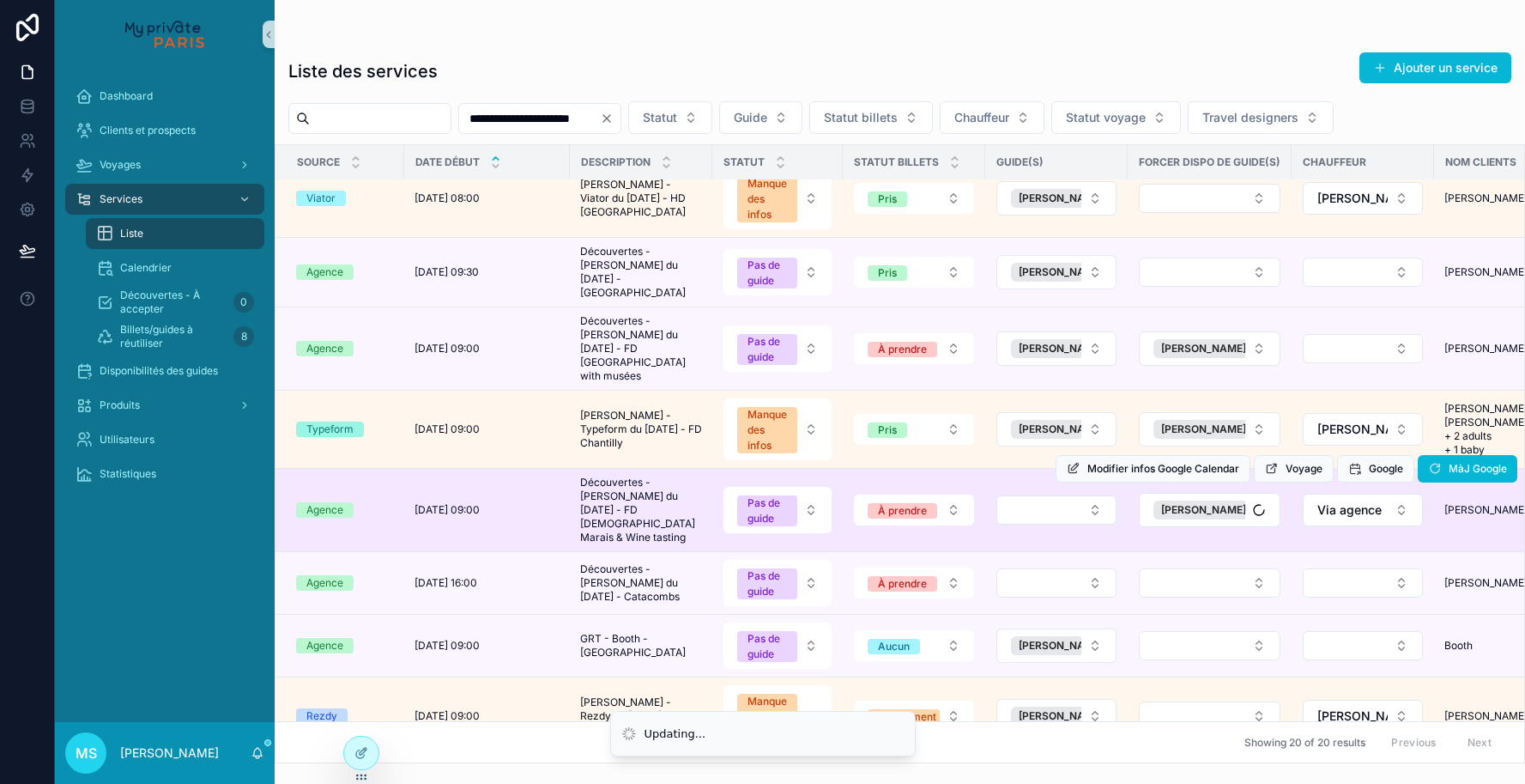
click at [1099, 460] on div "Modifier infos Google Calendar Voyage Google MàJ Google" at bounding box center [1286, 468] width 462 height 82
click at [1097, 495] on button "Select Button" at bounding box center [1057, 510] width 120 height 30
click at [1091, 495] on button "Select Button" at bounding box center [1057, 510] width 120 height 30
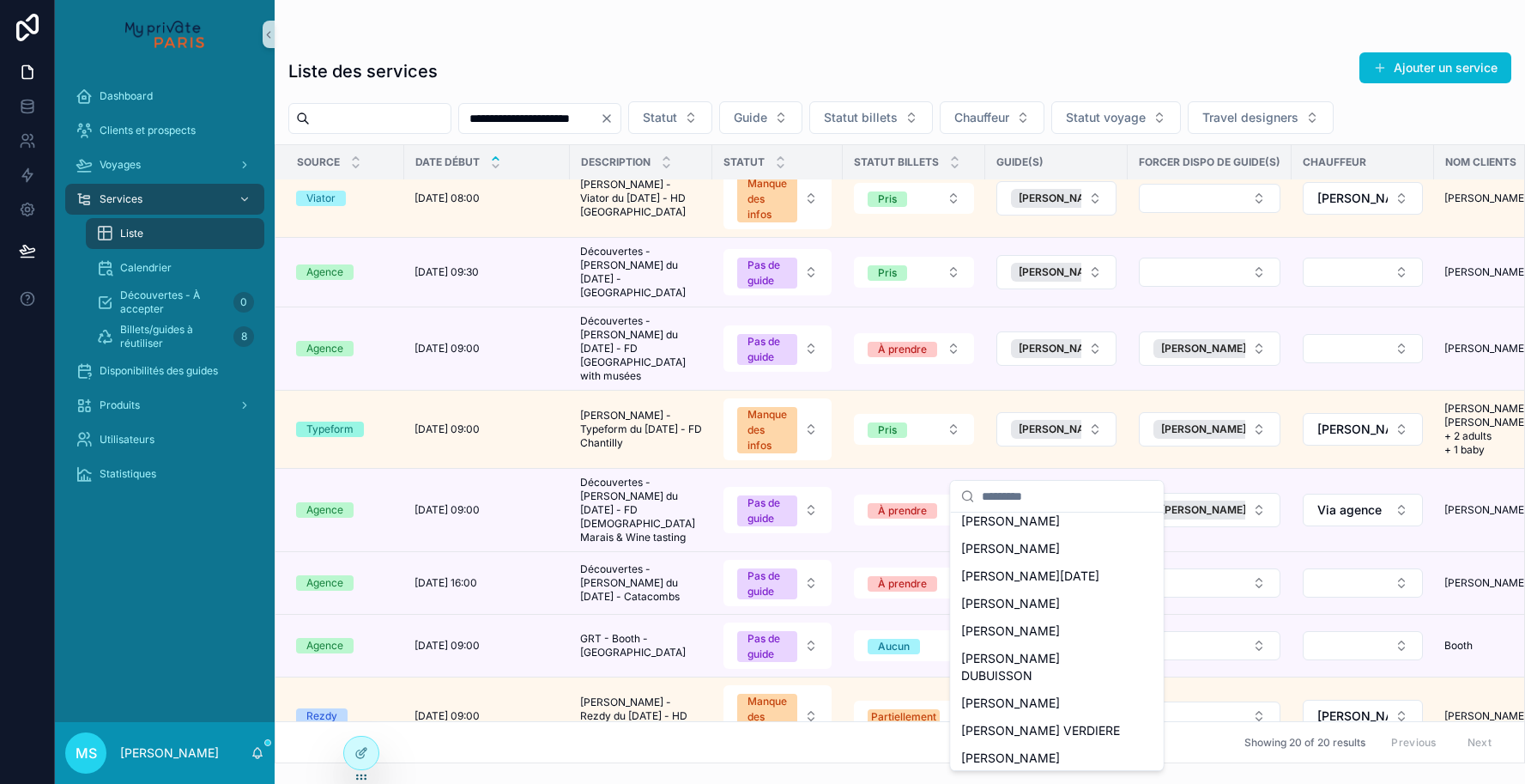
scroll to position [122, 0]
click at [1044, 653] on span "[PERSON_NAME] DUBUISSON" at bounding box center [1047, 663] width 172 height 34
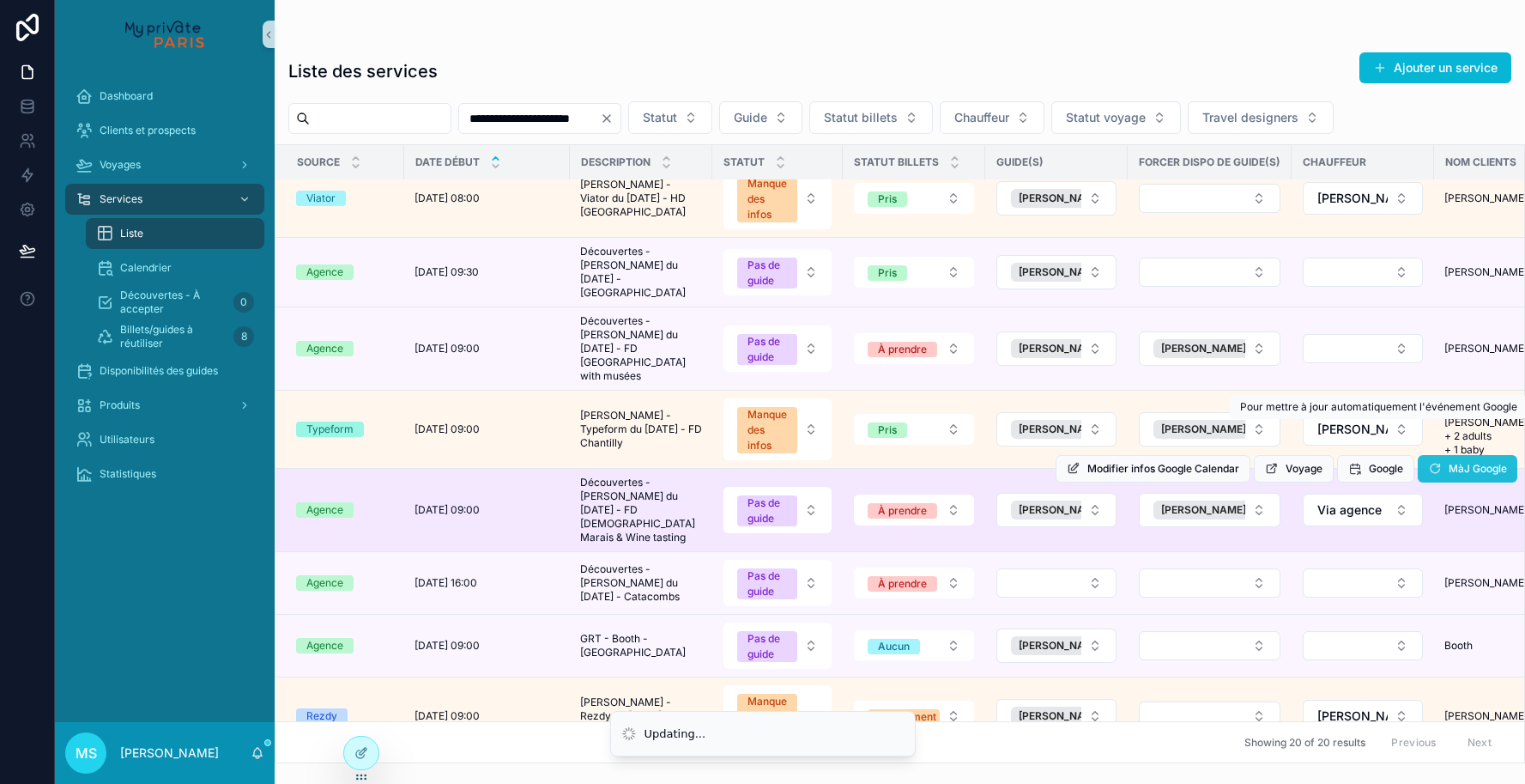
click at [1439, 462] on icon "scrollable content" at bounding box center [1435, 468] width 13 height 13
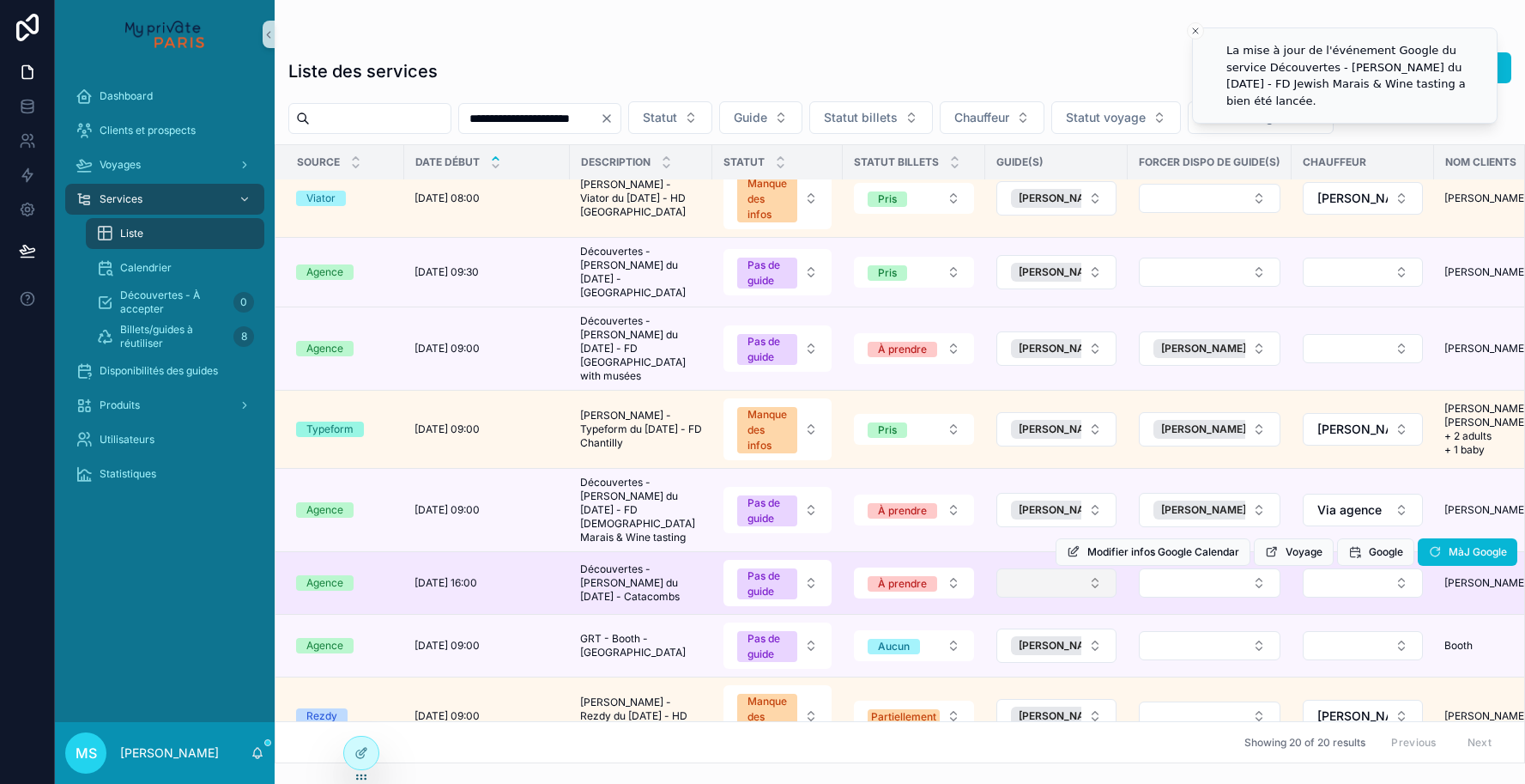
click at [1095, 568] on button "Select Button" at bounding box center [1057, 582] width 120 height 30
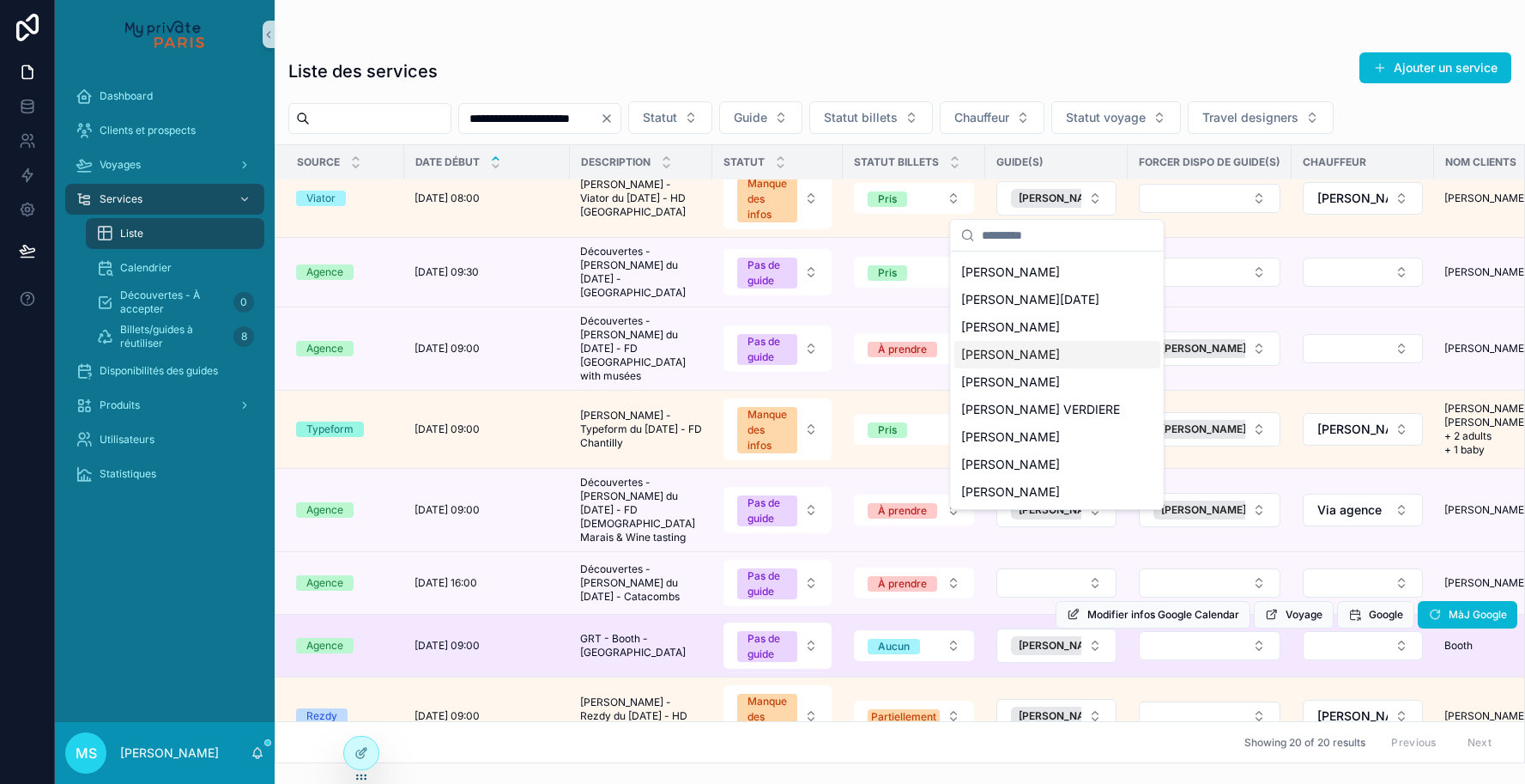
scroll to position [0, 0]
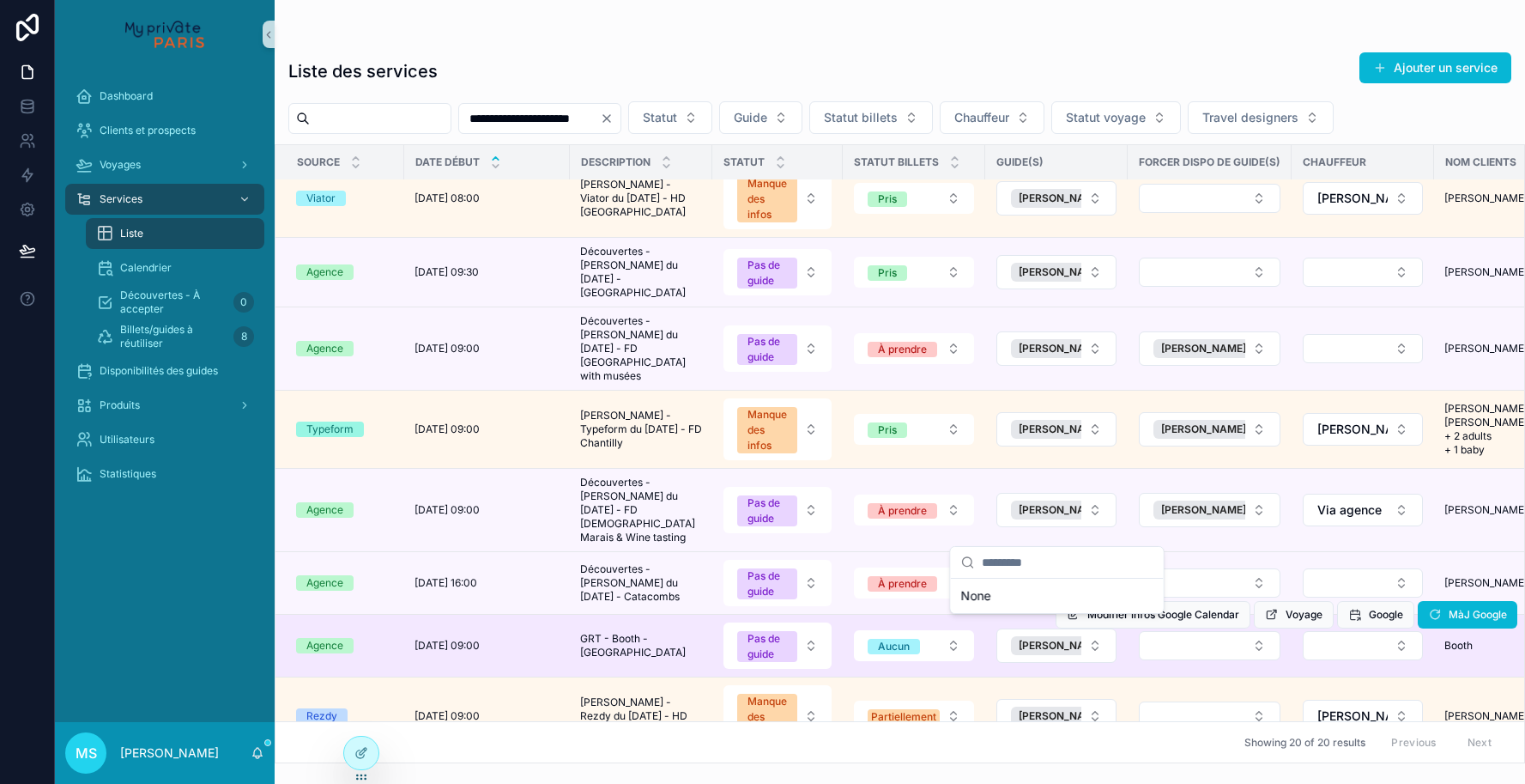
click at [1189, 583] on div "Modifier infos Google Calendar Voyage Google MàJ Google" at bounding box center [1286, 614] width 462 height 62
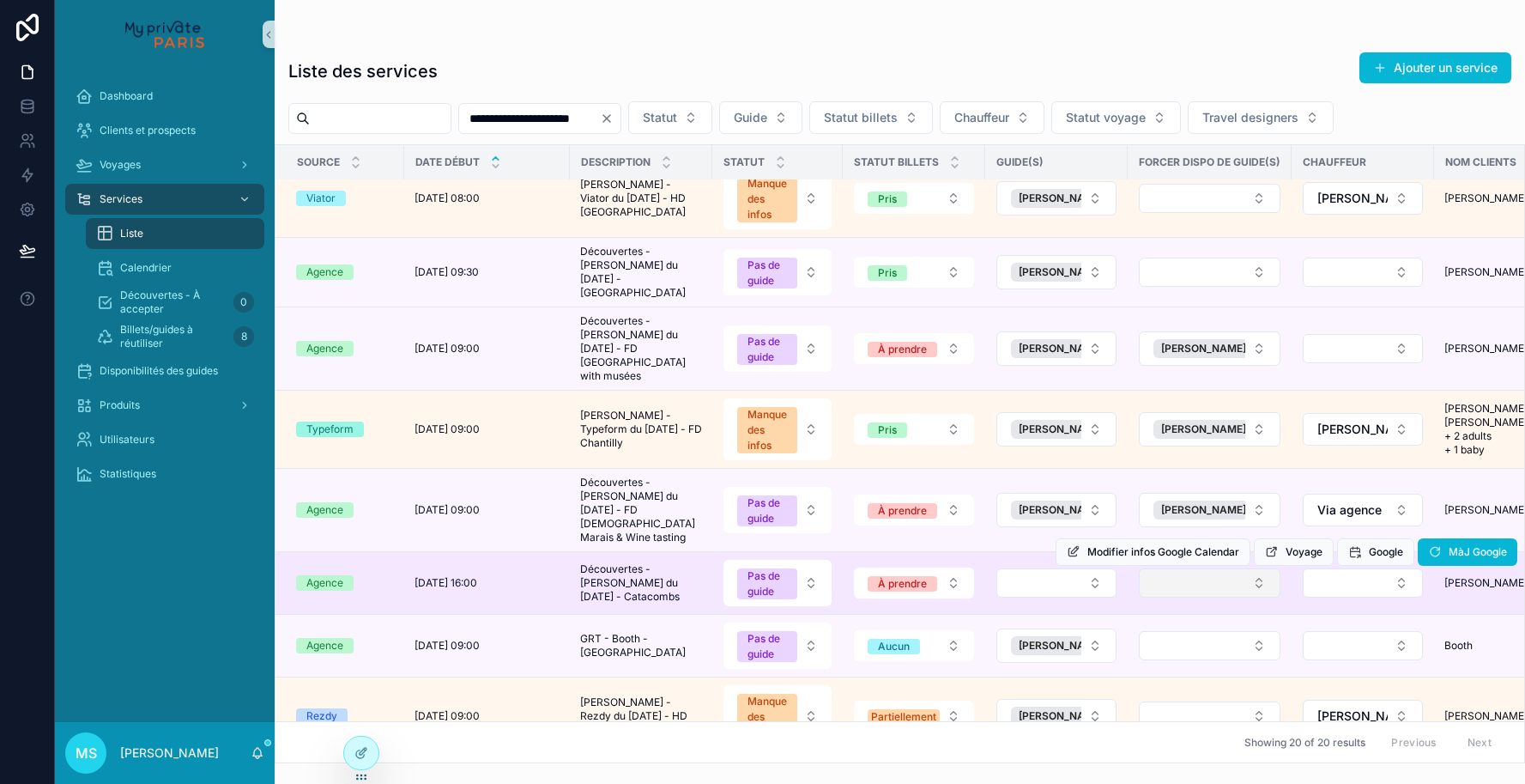
click at [1166, 568] on button "Select Button" at bounding box center [1209, 582] width 142 height 30
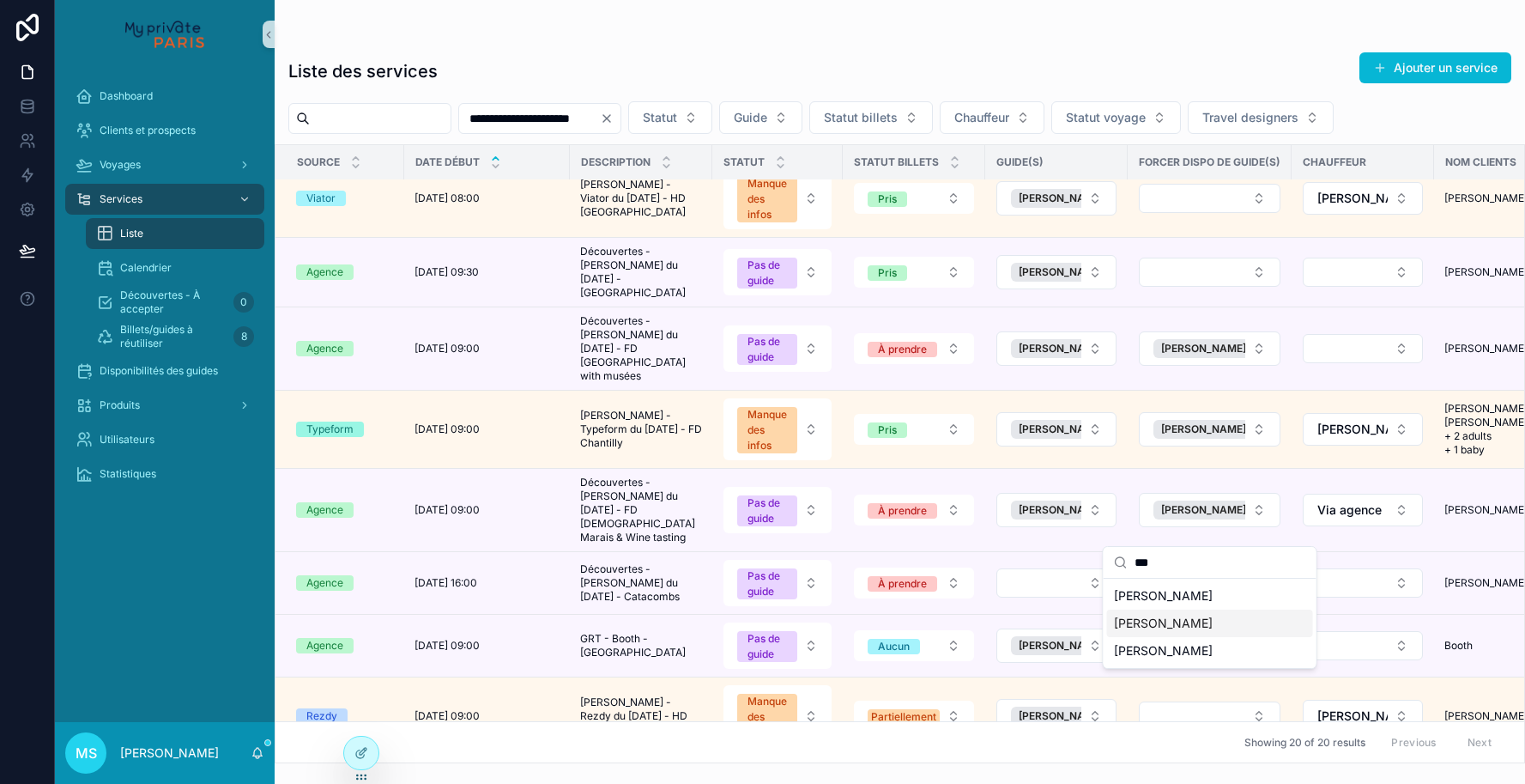
type input "***"
click at [1154, 618] on span "[PERSON_NAME]" at bounding box center [1163, 623] width 98 height 17
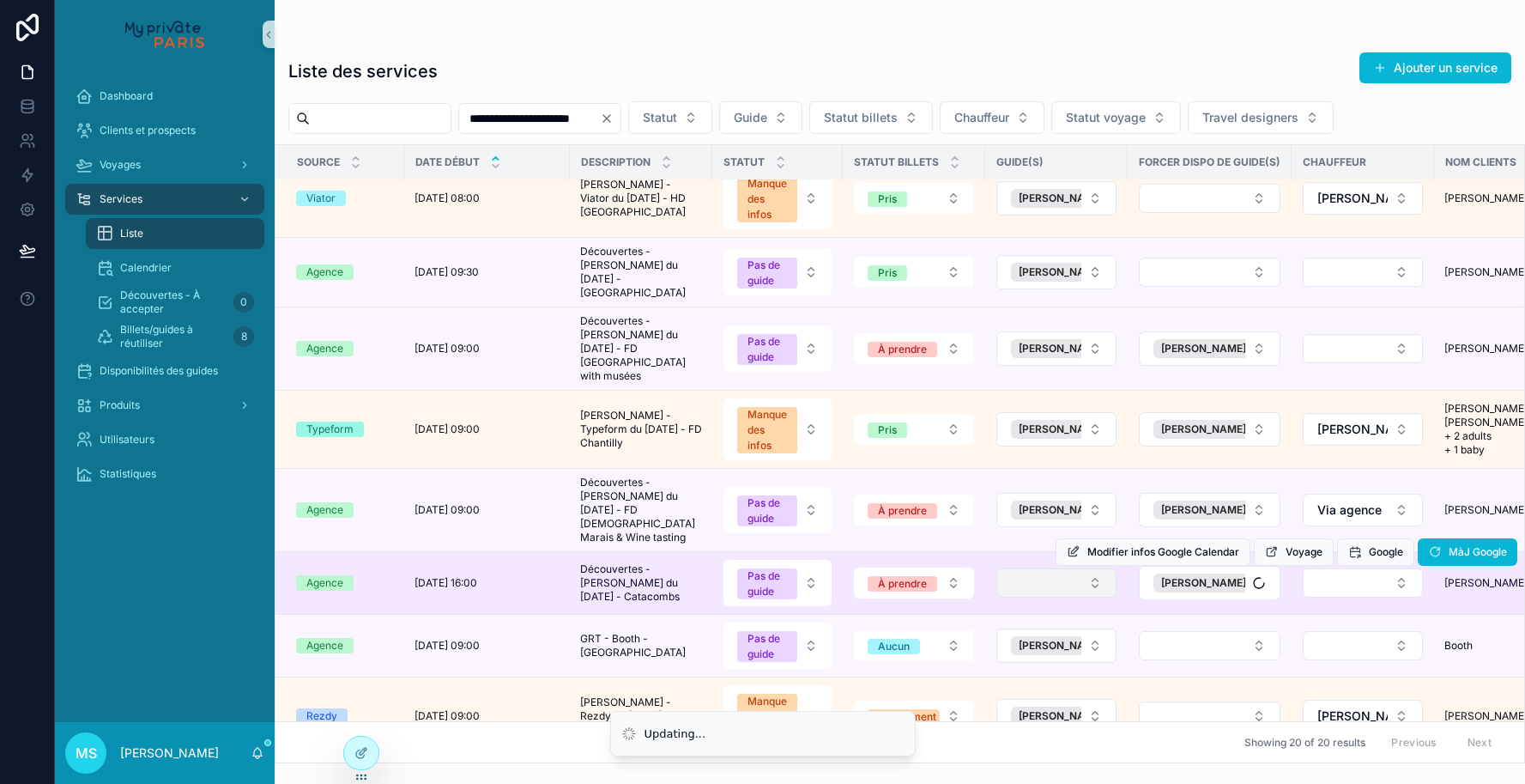
click at [1089, 568] on button "Select Button" at bounding box center [1057, 582] width 120 height 30
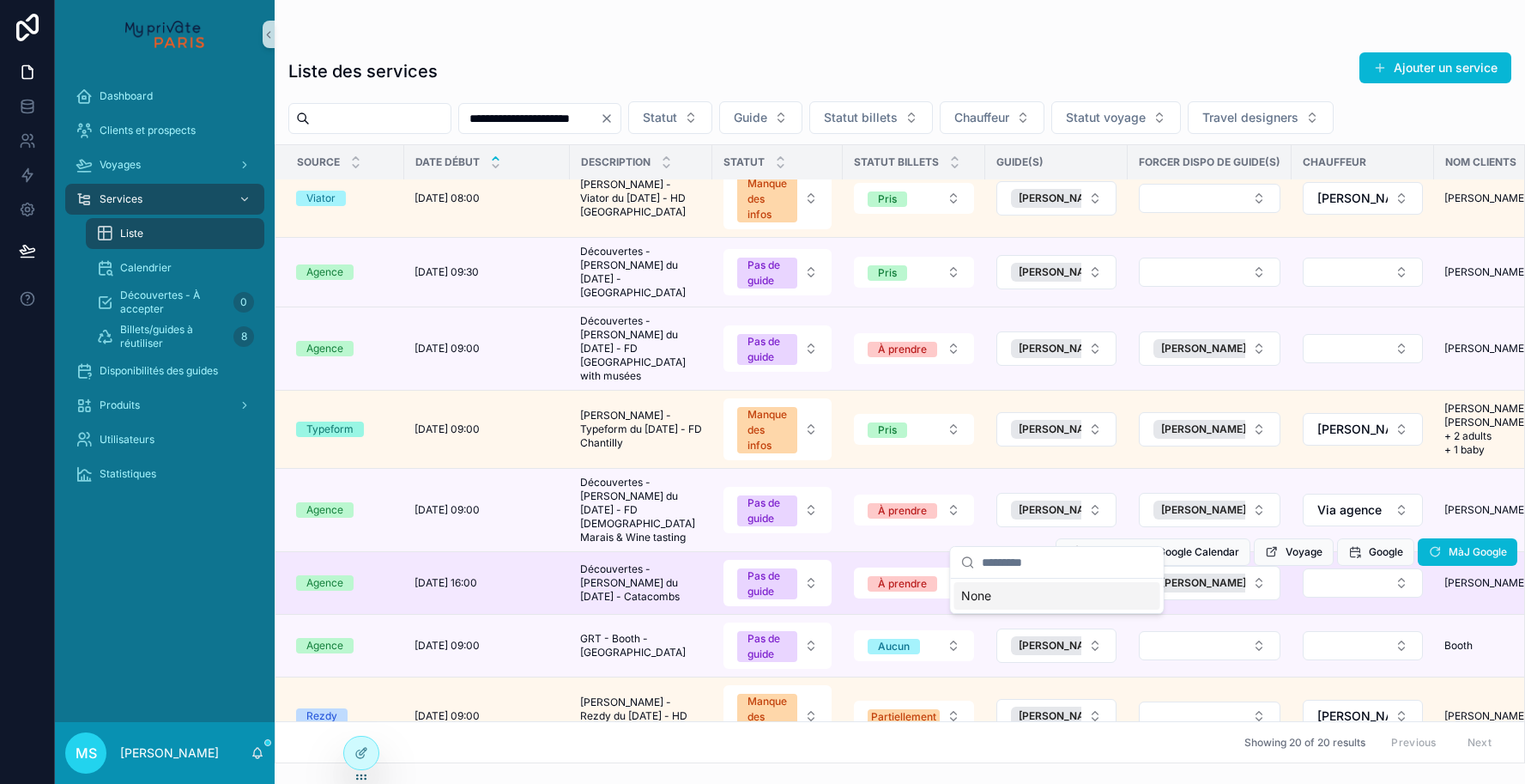
click at [1095, 568] on button "Select Button" at bounding box center [1057, 582] width 120 height 30
click at [1054, 568] on button "Select Button" at bounding box center [1057, 582] width 120 height 30
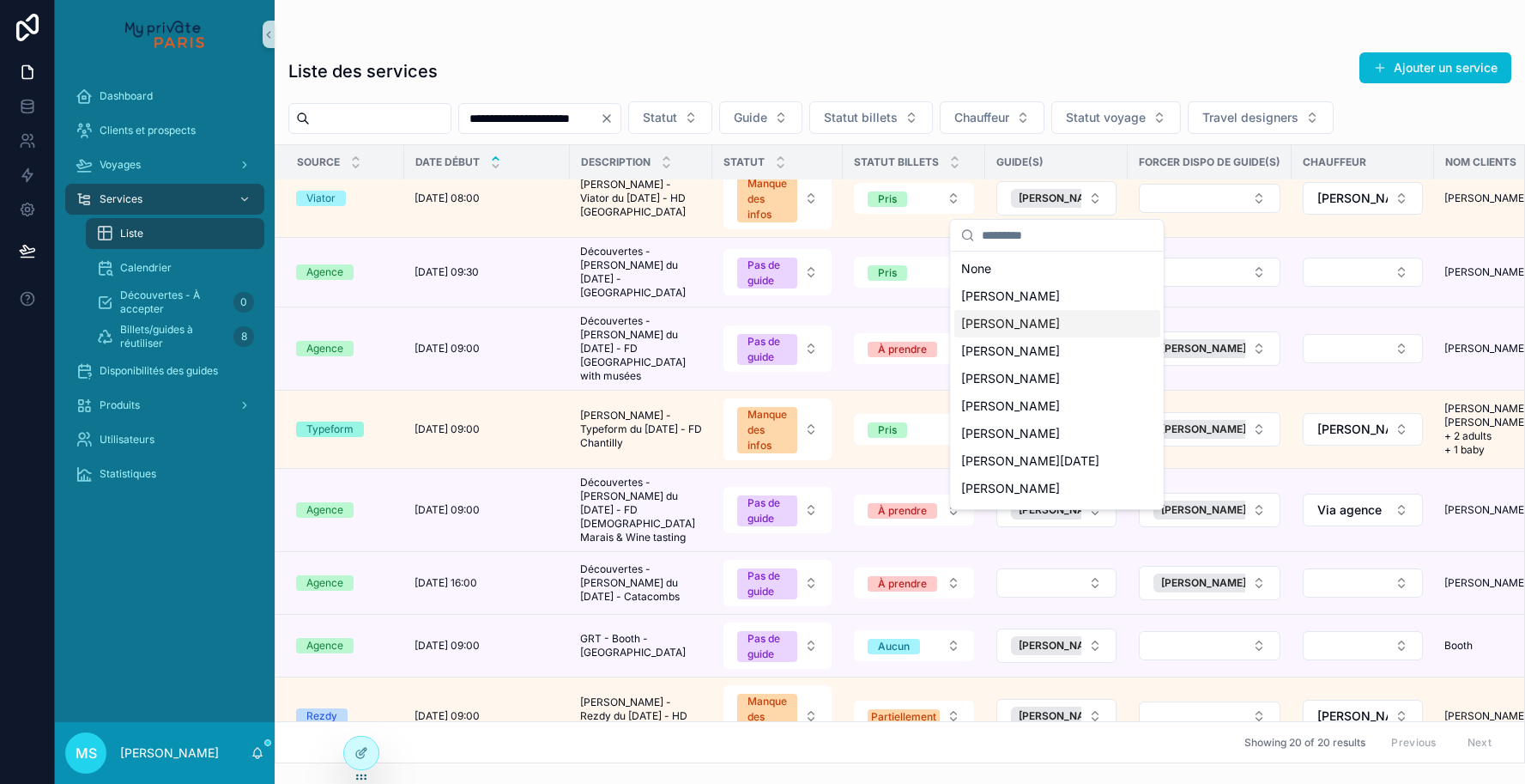
click at [1022, 322] on span "[PERSON_NAME]" at bounding box center [1010, 323] width 98 height 17
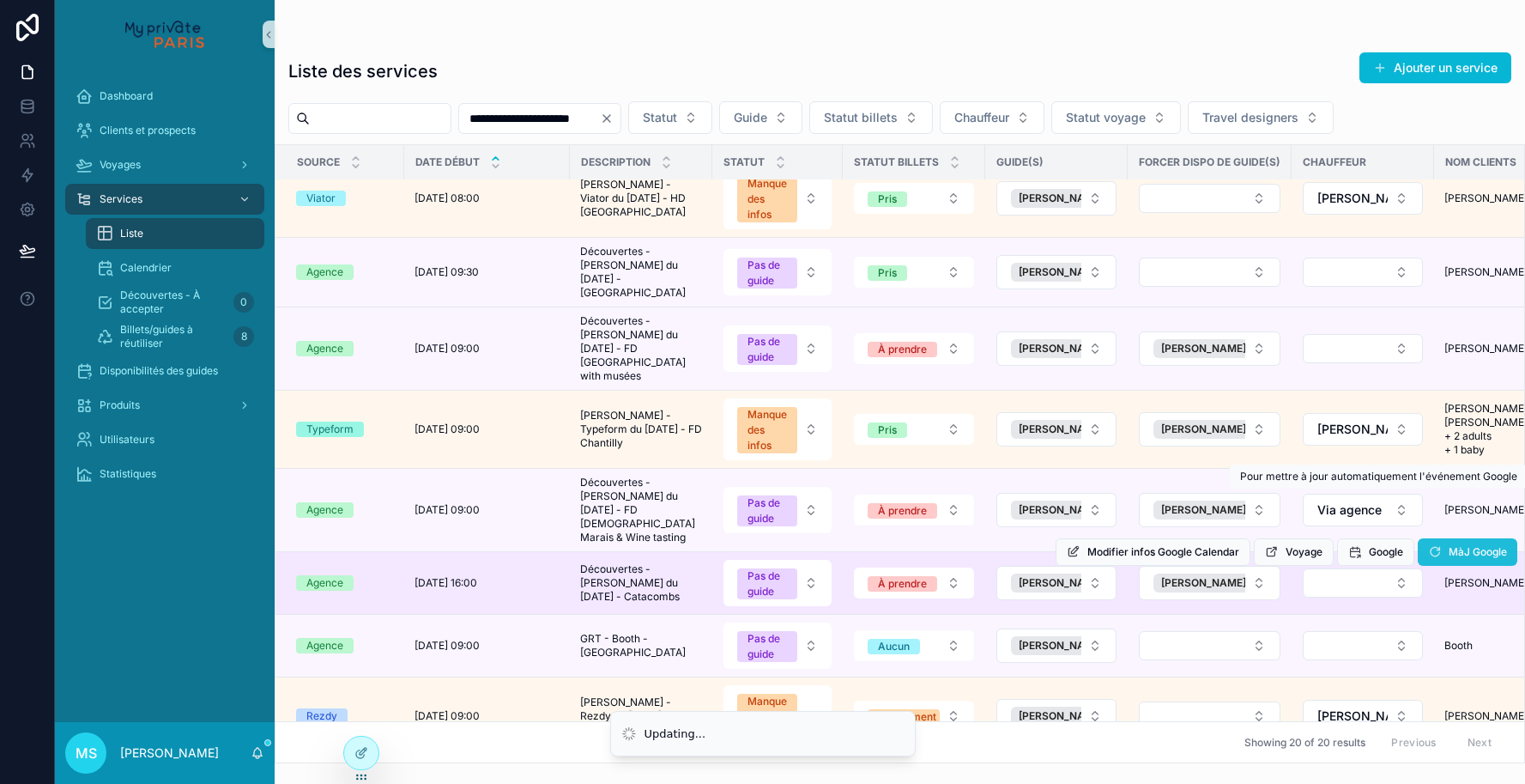
click at [1465, 545] on span "MàJ Google" at bounding box center [1477, 552] width 58 height 13
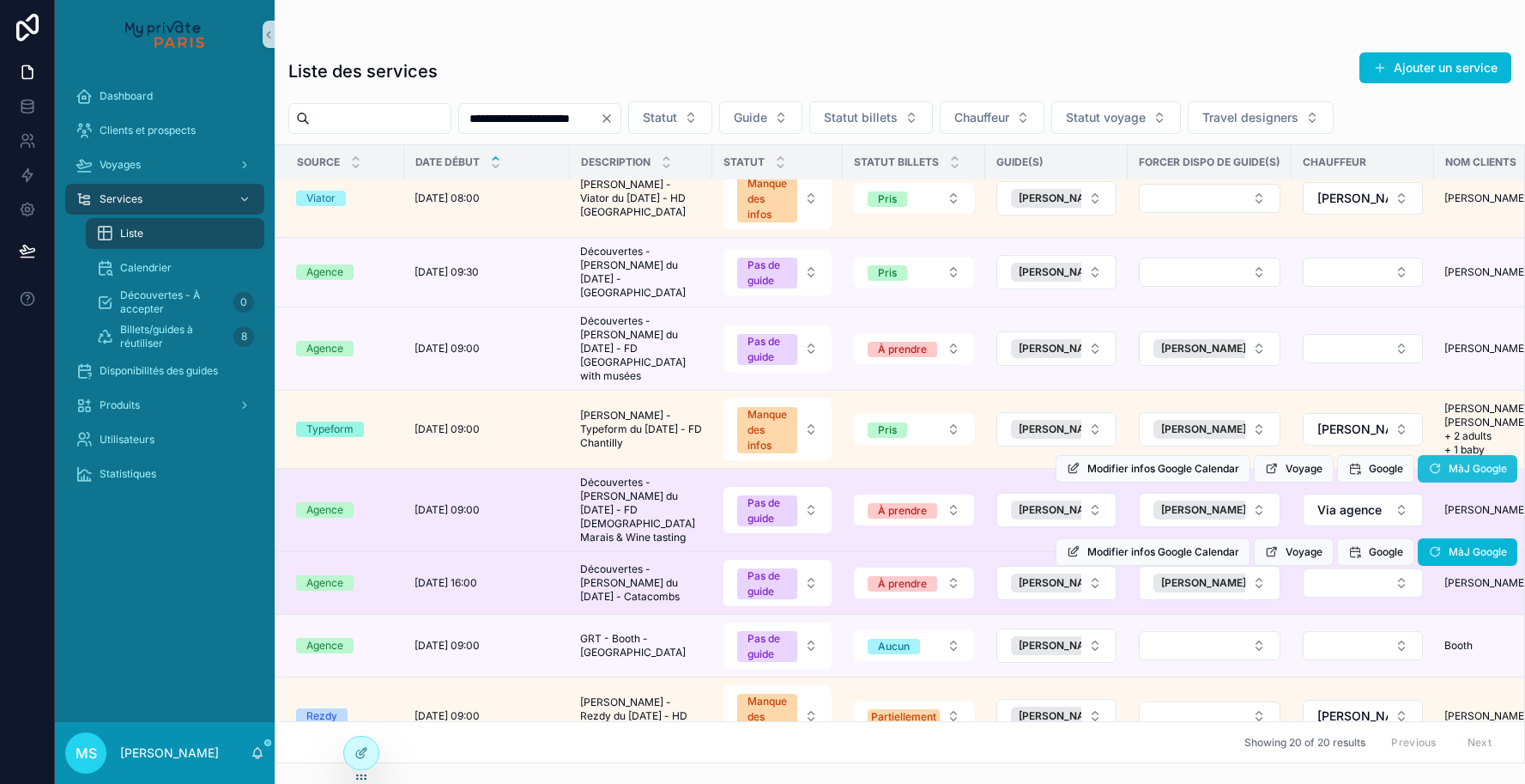
click at [1431, 462] on icon "scrollable content" at bounding box center [1435, 468] width 13 height 13
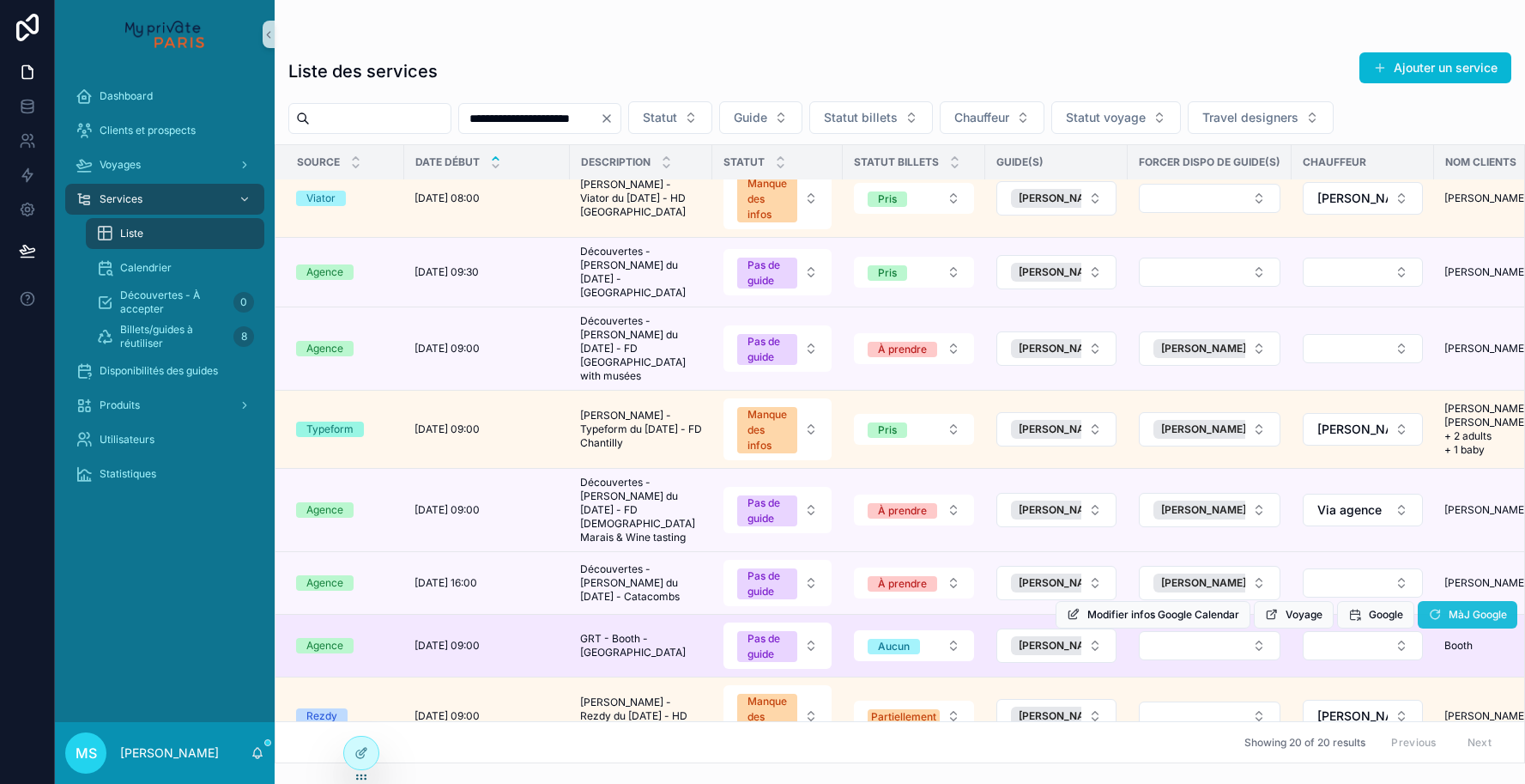
click at [1450, 608] on span "MàJ Google" at bounding box center [1477, 615] width 58 height 13
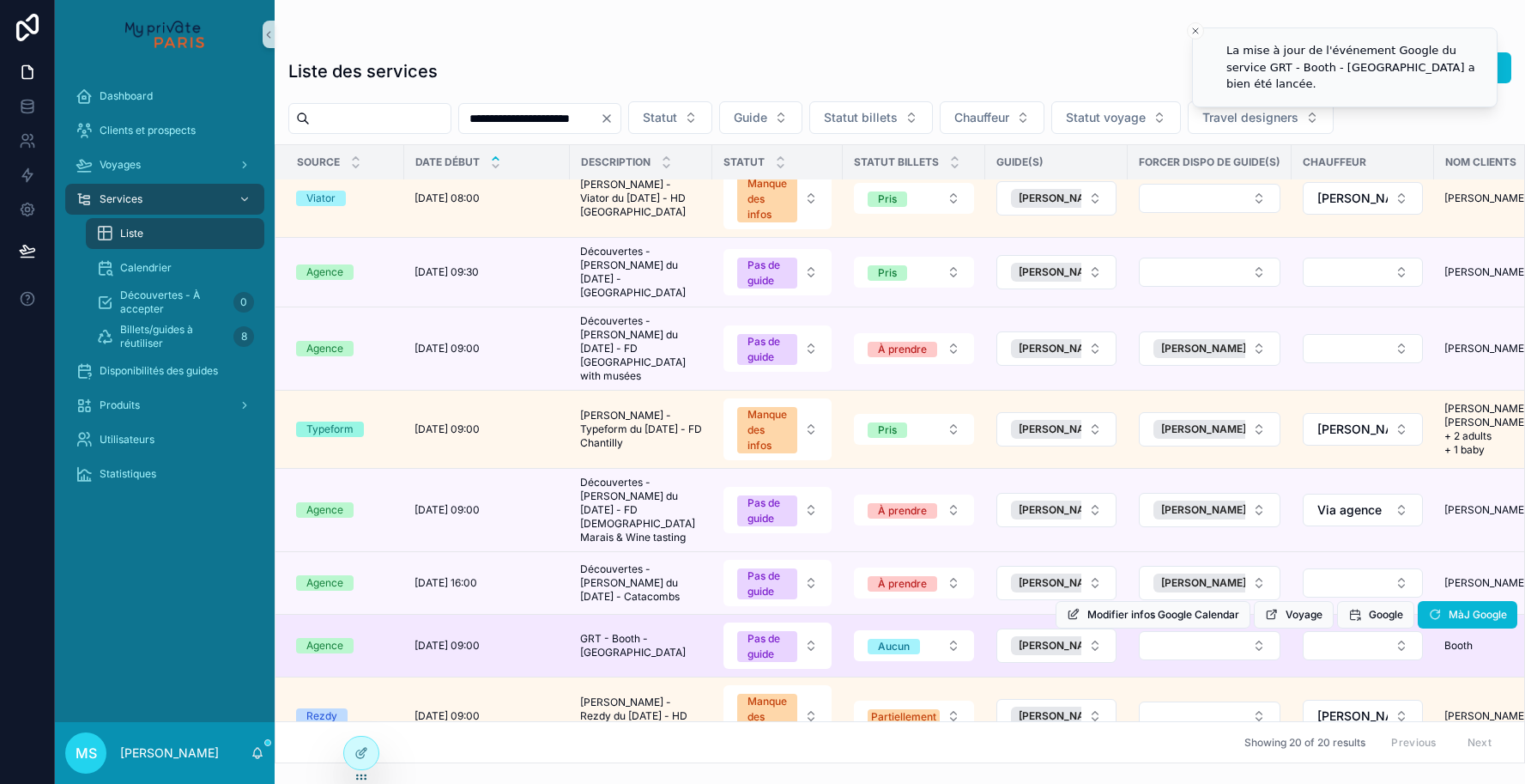
click at [614, 120] on icon "Clear" at bounding box center [607, 119] width 13 height 13
click at [657, 118] on span "Statut" at bounding box center [640, 118] width 34 height 17
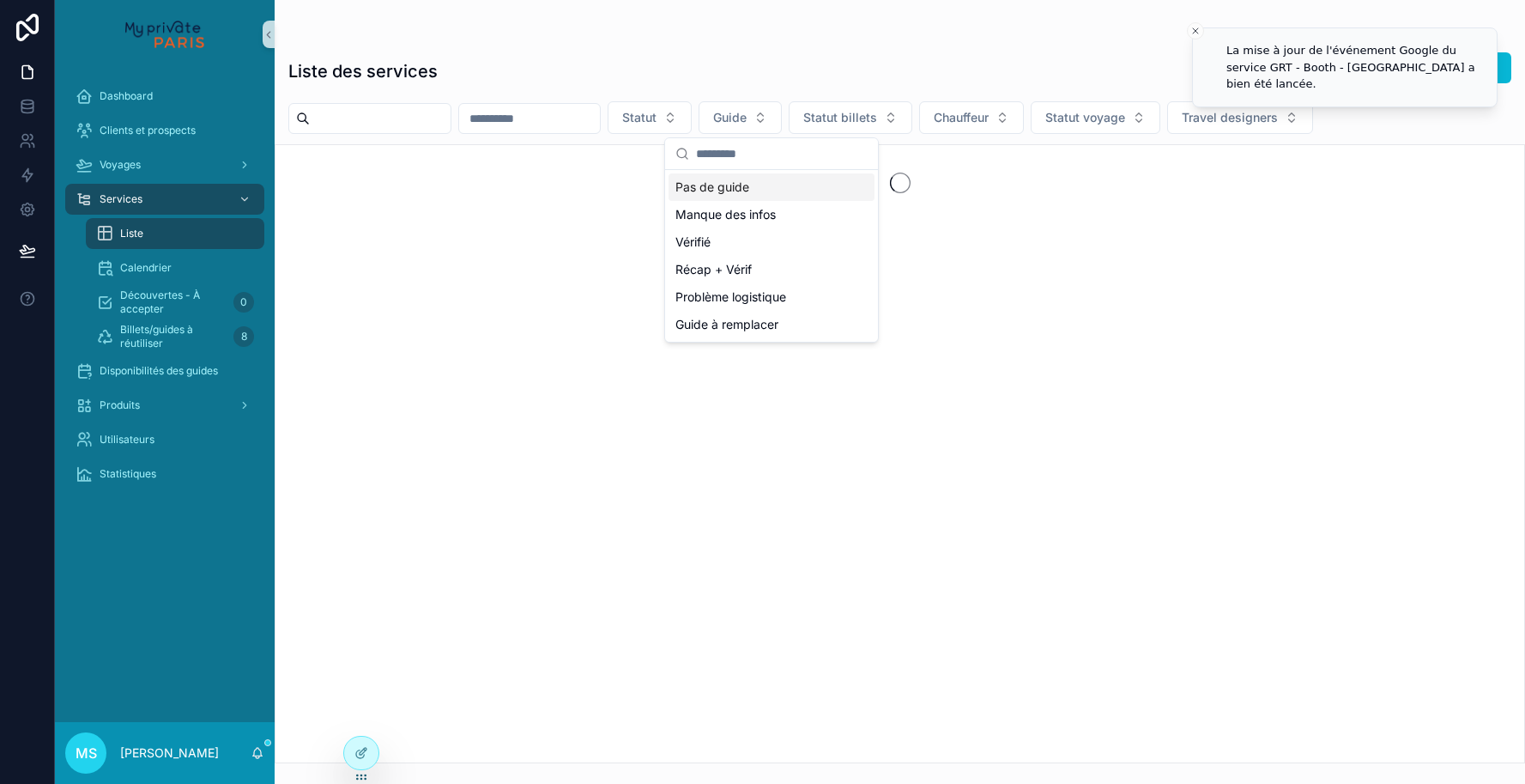
click at [740, 185] on div "Pas de guide" at bounding box center [771, 186] width 206 height 28
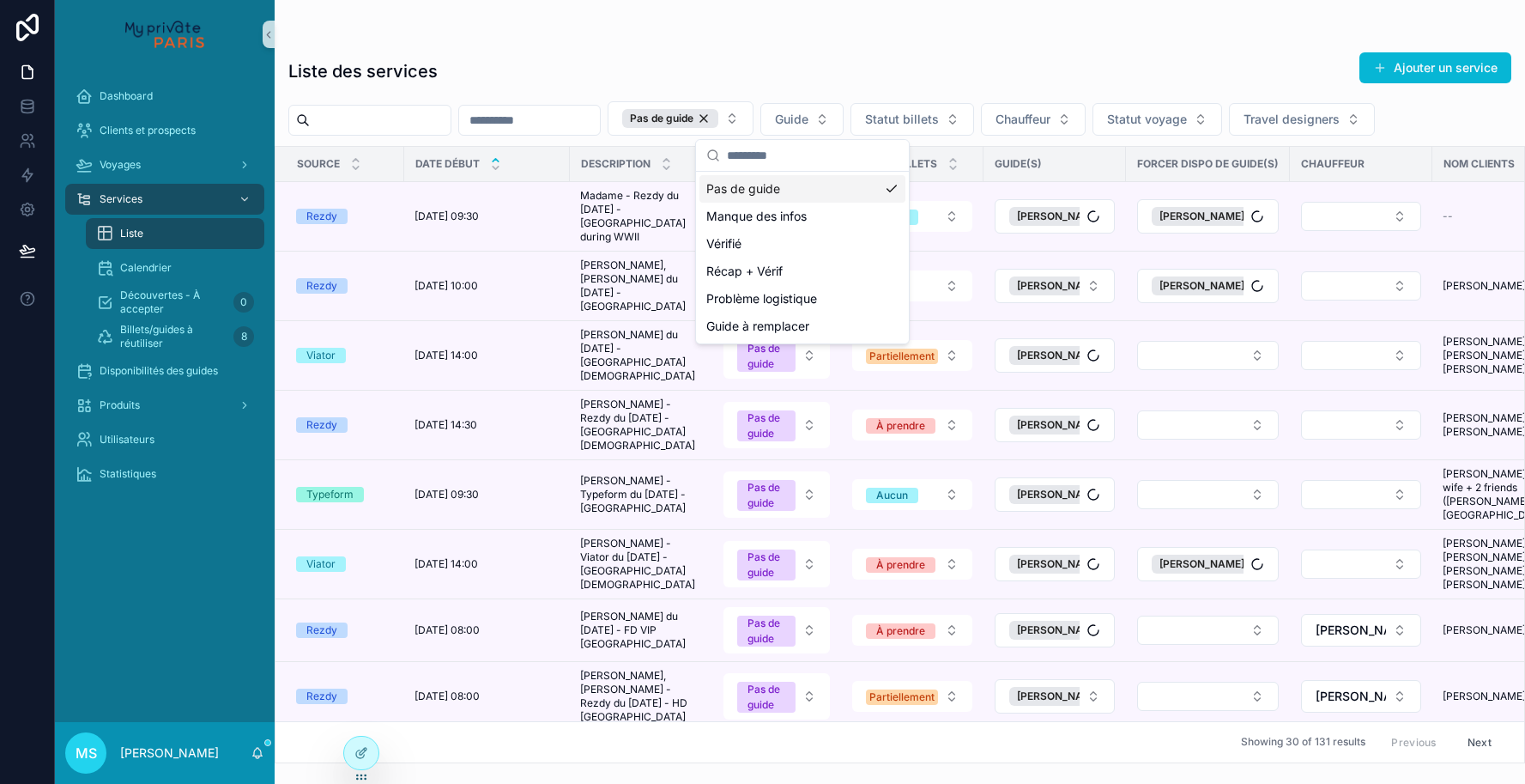
click at [736, 188] on div "Pas de guide" at bounding box center [802, 188] width 206 height 28
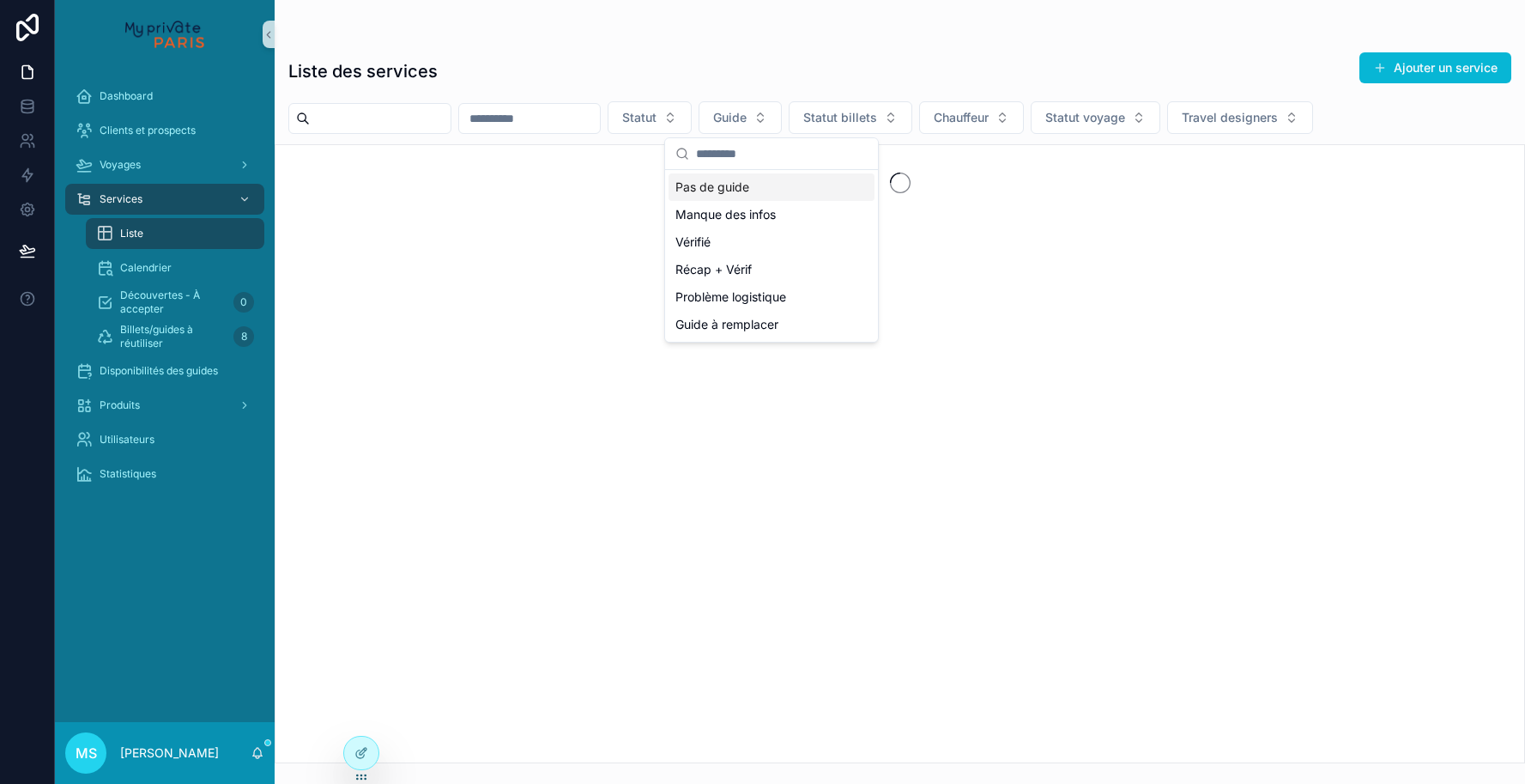
click at [1109, 79] on div "Liste des services Ajouter un service" at bounding box center [900, 71] width 1223 height 39
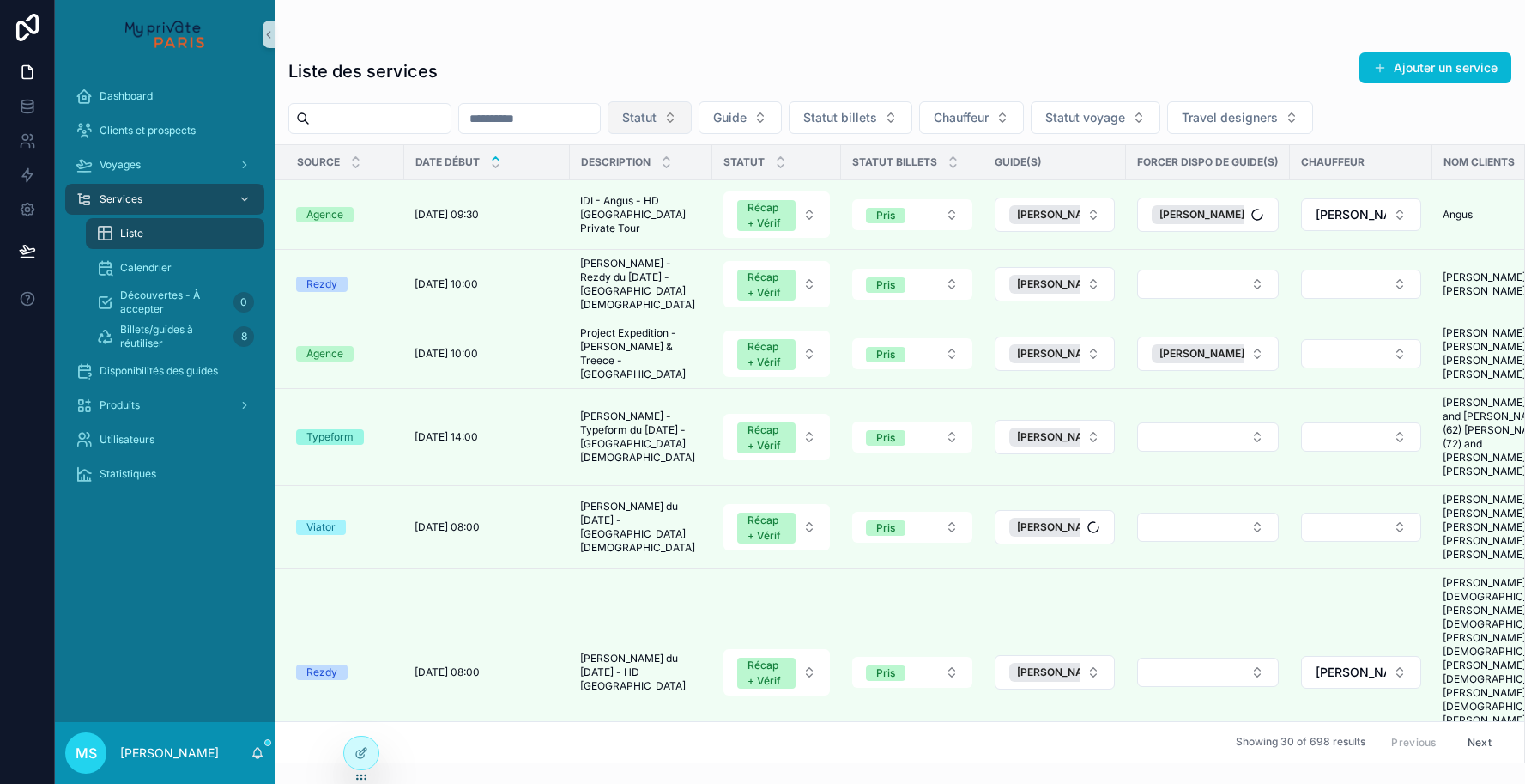
click at [692, 118] on button "Statut" at bounding box center [650, 118] width 84 height 33
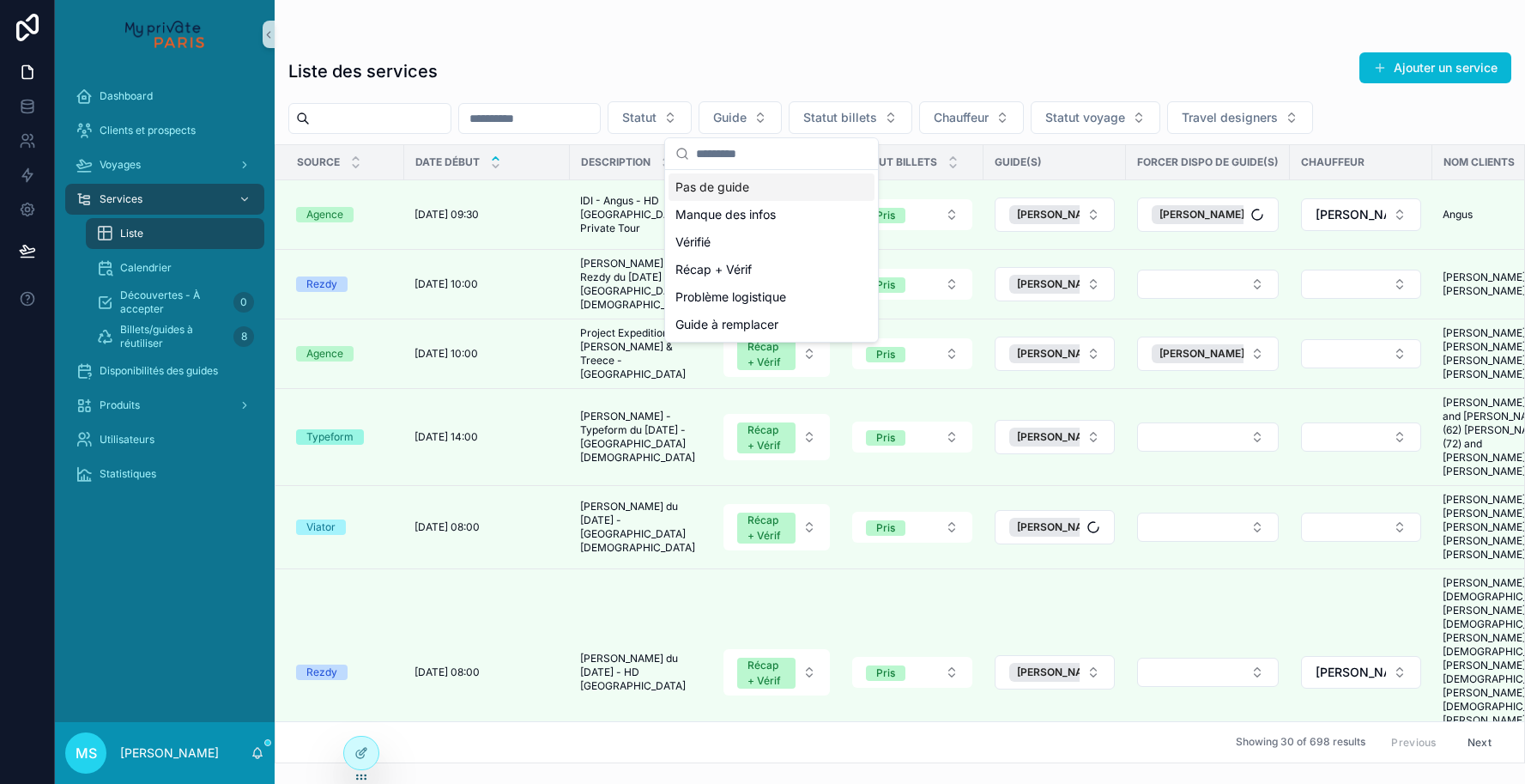
click at [763, 189] on div "Pas de guide" at bounding box center [771, 186] width 206 height 28
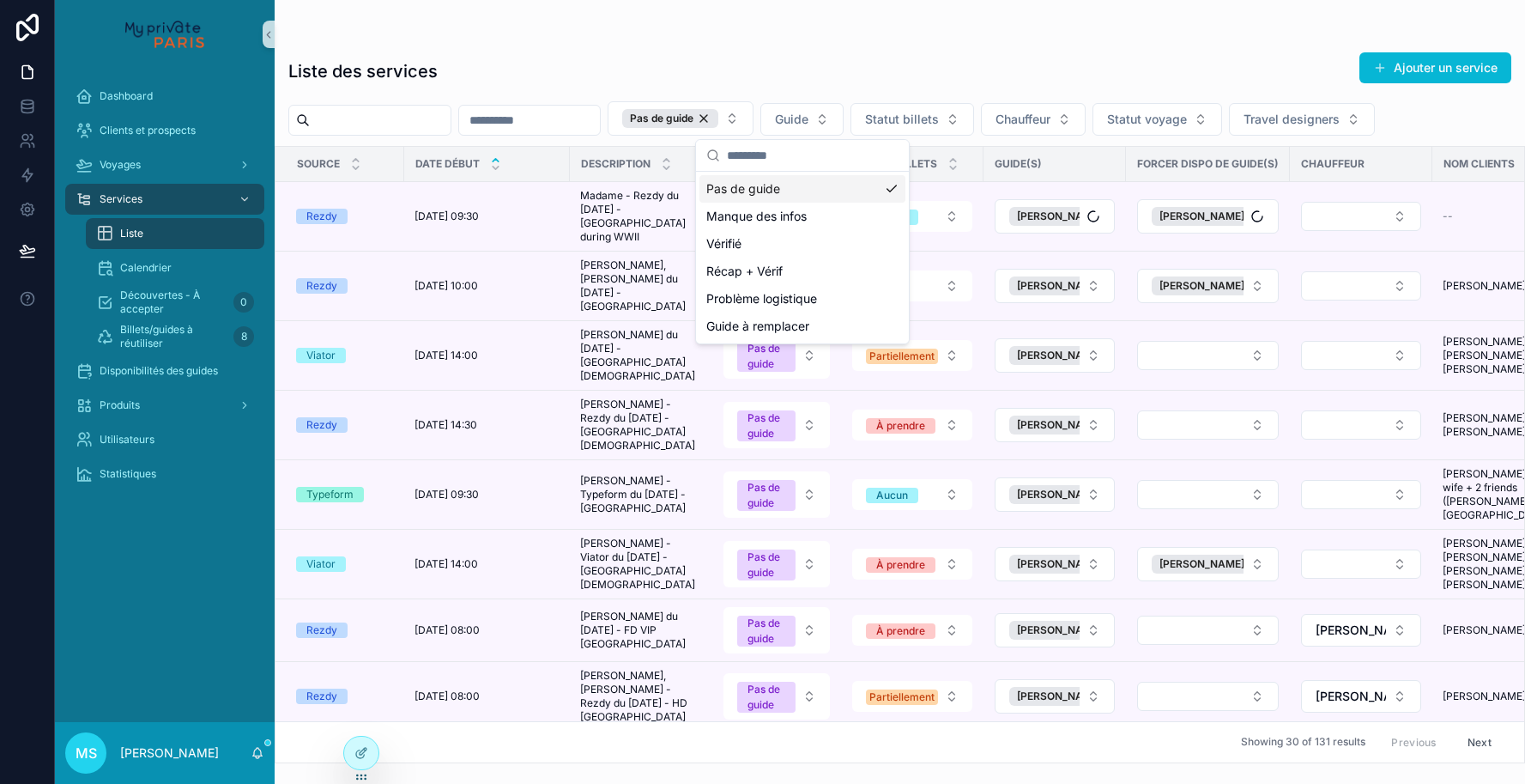
click at [829, 58] on div "Liste des services Ajouter un service" at bounding box center [900, 71] width 1223 height 39
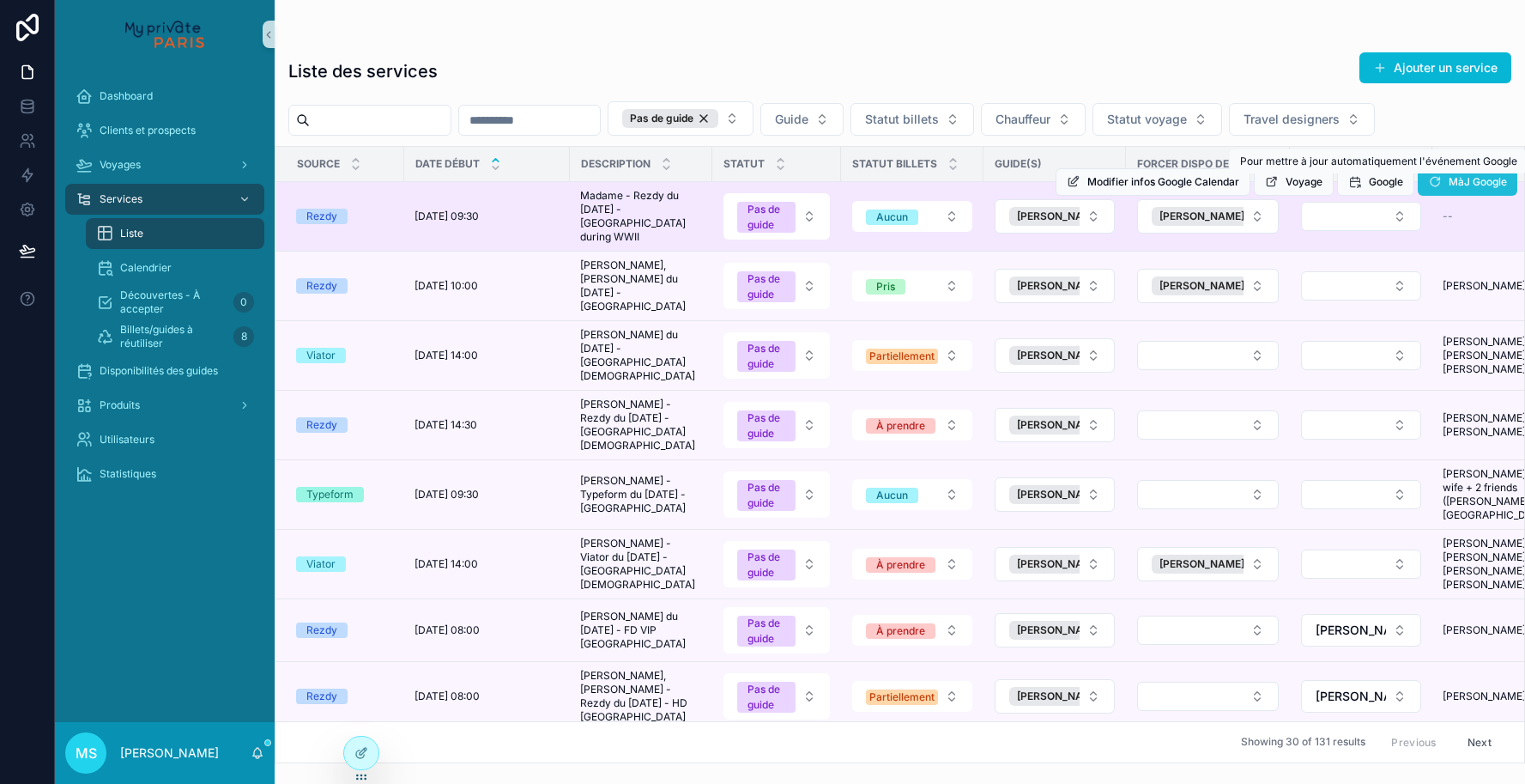
click at [1430, 185] on icon "scrollable content" at bounding box center [1435, 182] width 13 height 13
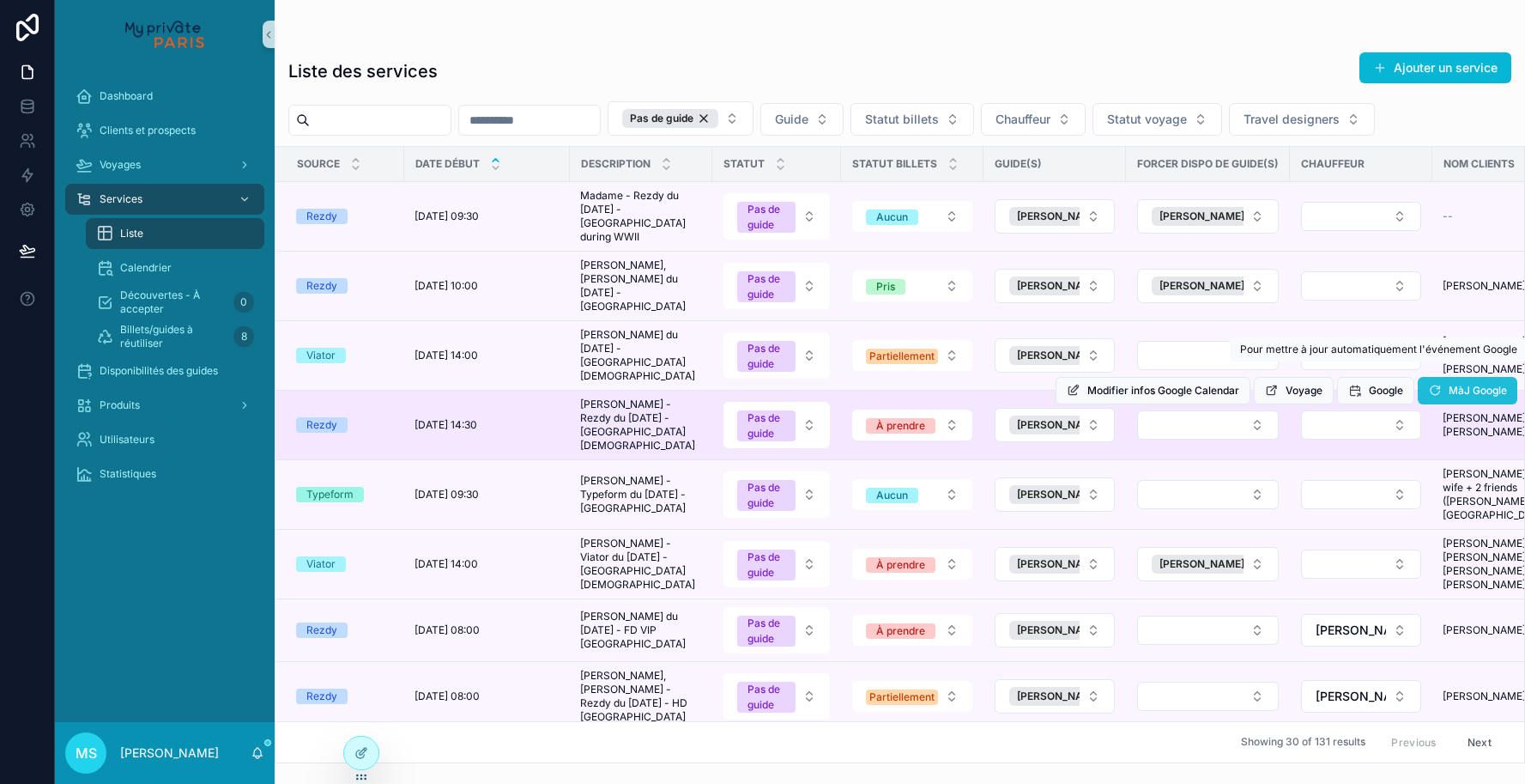
click at [1439, 383] on icon "scrollable content" at bounding box center [1435, 390] width 13 height 13
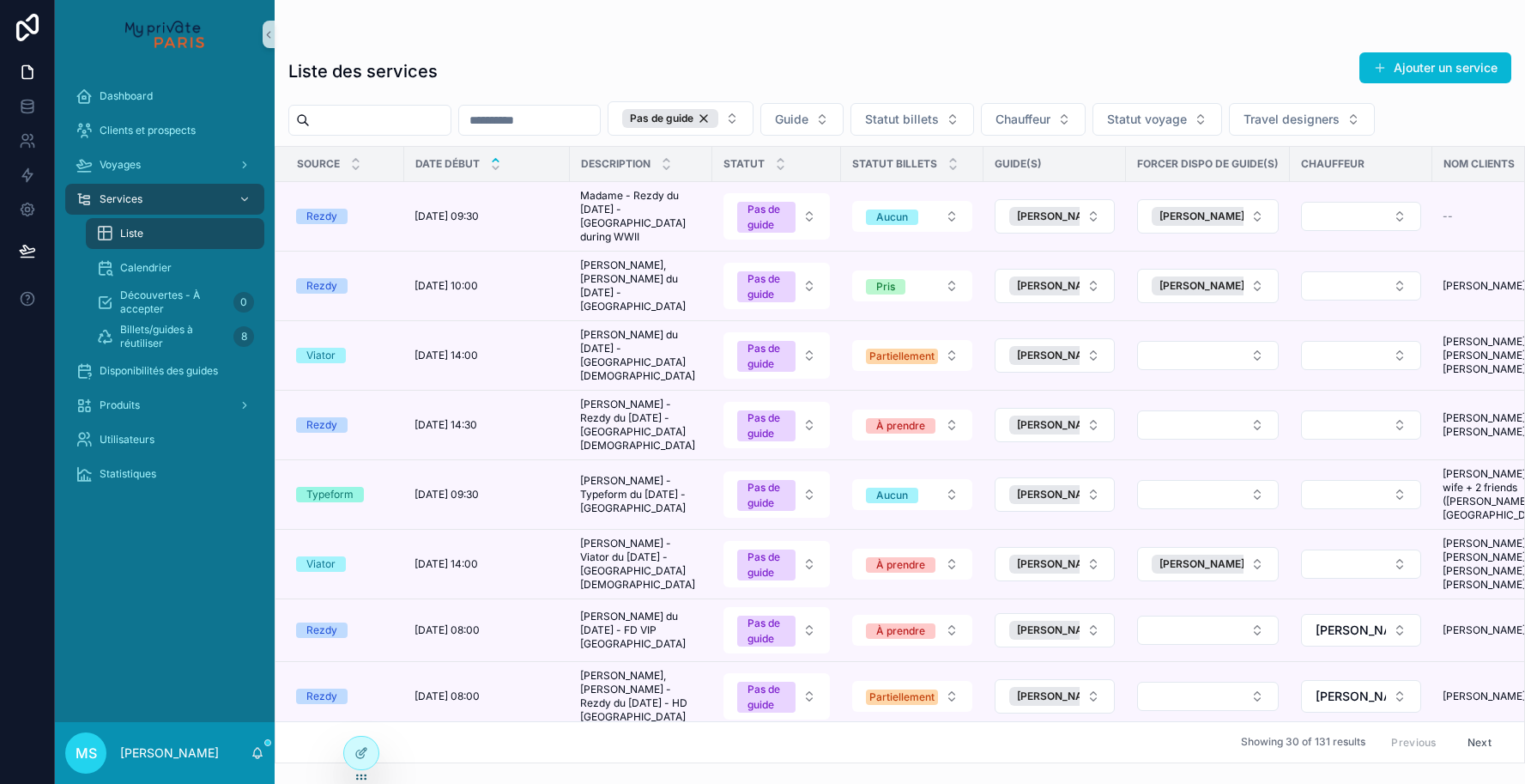
click at [1051, 488] on span "[PERSON_NAME]" at bounding box center [1059, 494] width 85 height 13
click at [1051, 480] on button "Select Button" at bounding box center [1055, 494] width 120 height 30
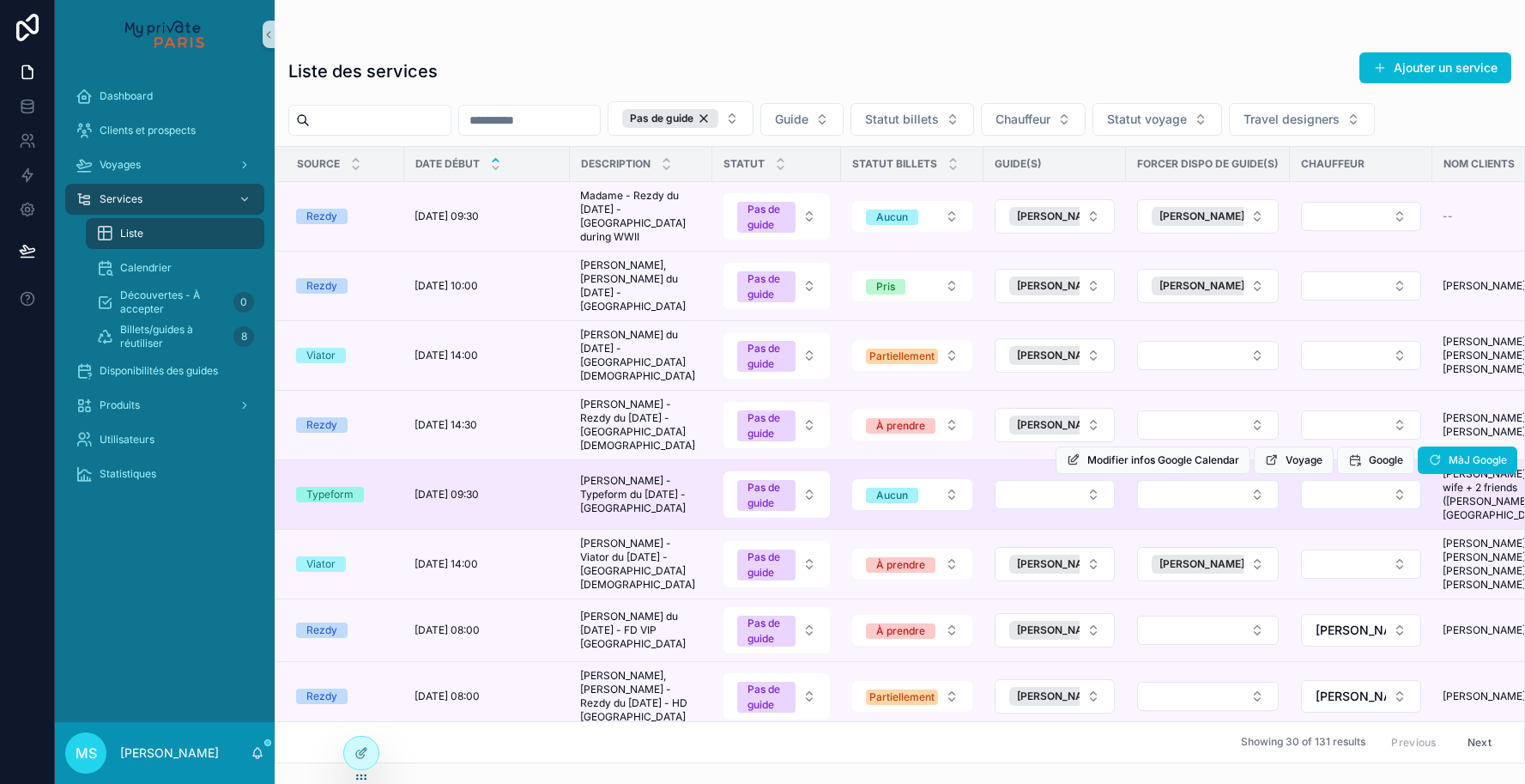
scroll to position [83, 0]
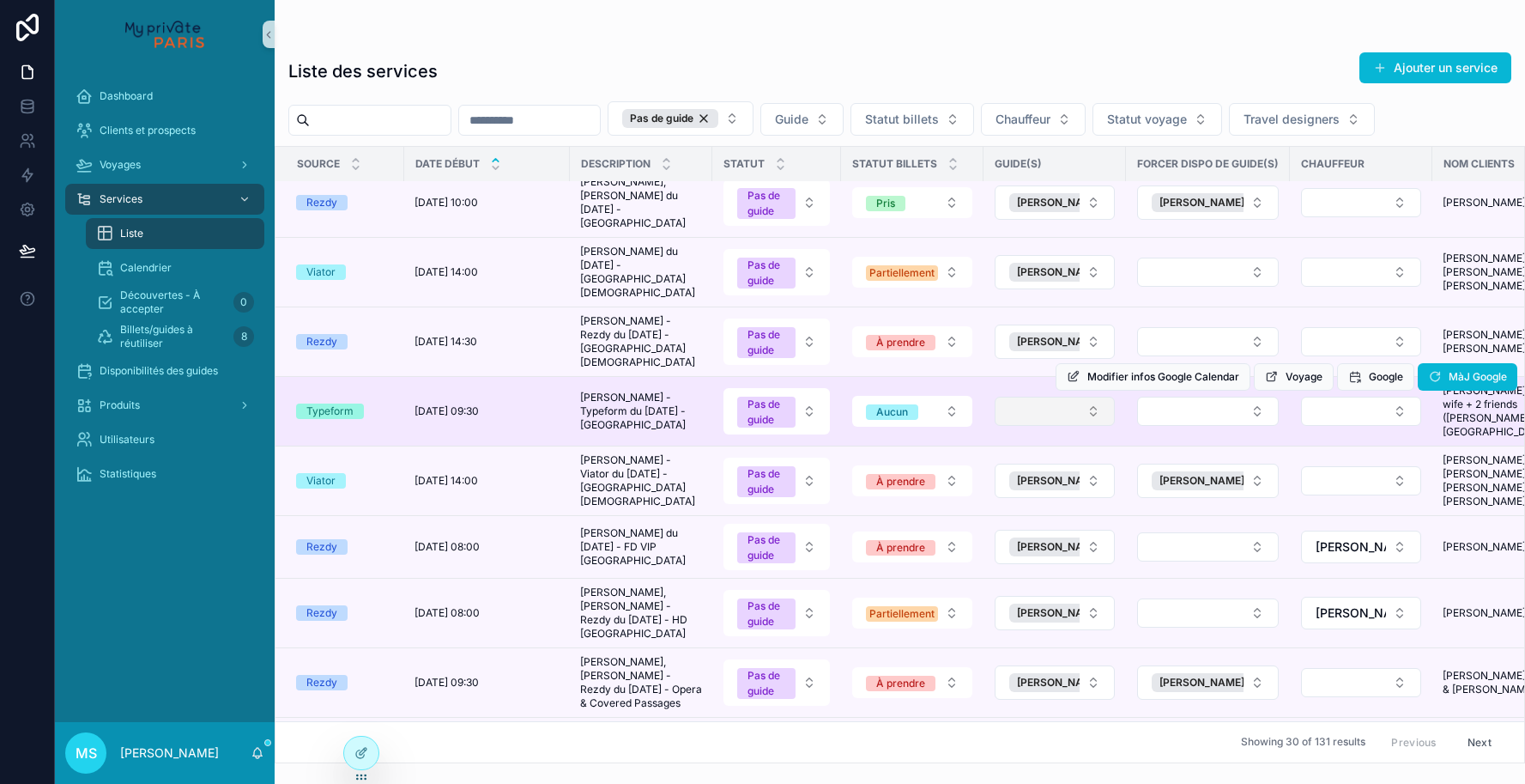
click at [1089, 397] on button "Select Button" at bounding box center [1055, 411] width 120 height 30
click at [1168, 398] on button "Select Button" at bounding box center [1208, 411] width 142 height 30
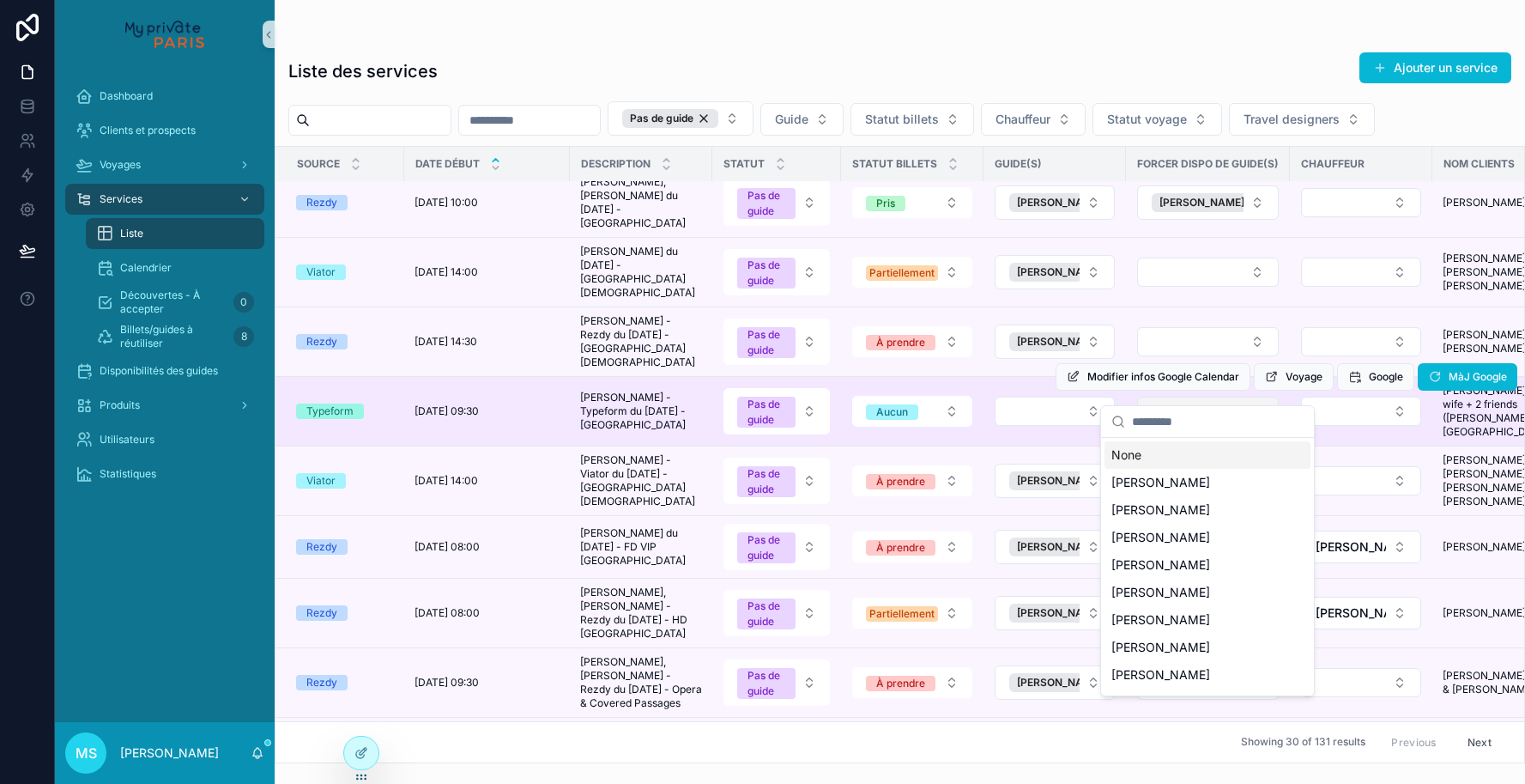
click at [1168, 398] on button "Select Button" at bounding box center [1208, 411] width 142 height 30
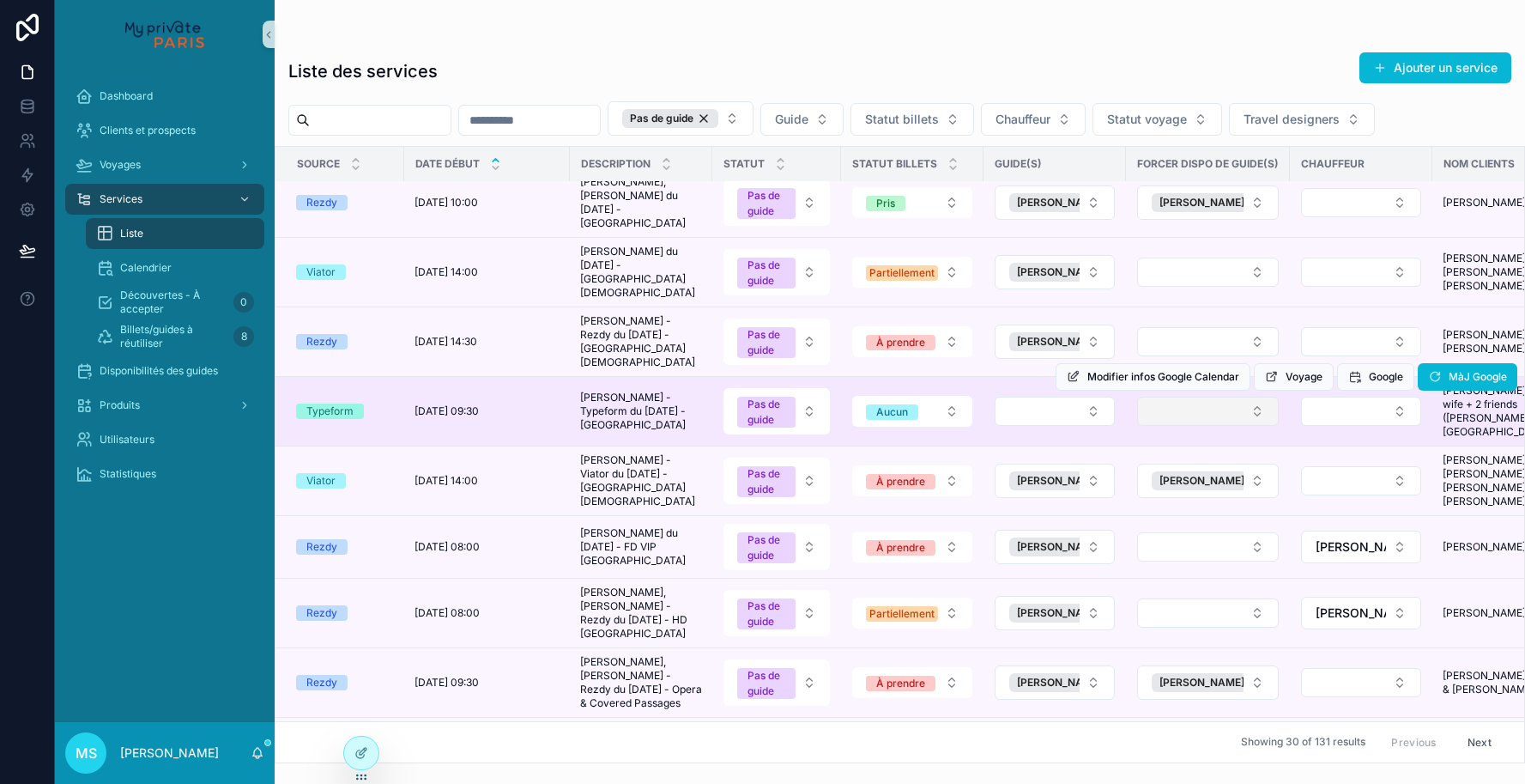
click at [1168, 398] on button "Select Button" at bounding box center [1208, 411] width 142 height 30
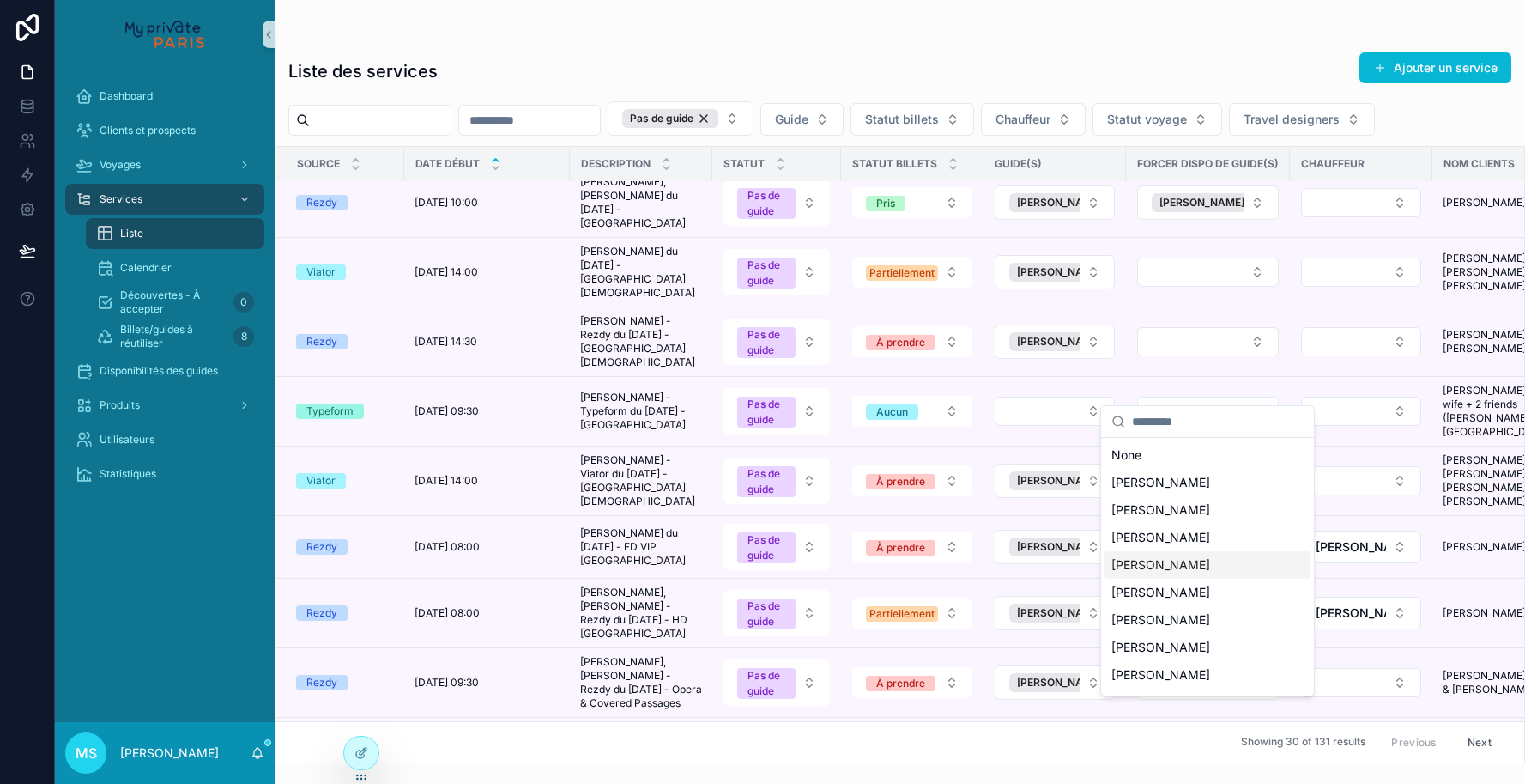
click at [1144, 559] on span "[PERSON_NAME]" at bounding box center [1161, 565] width 98 height 17
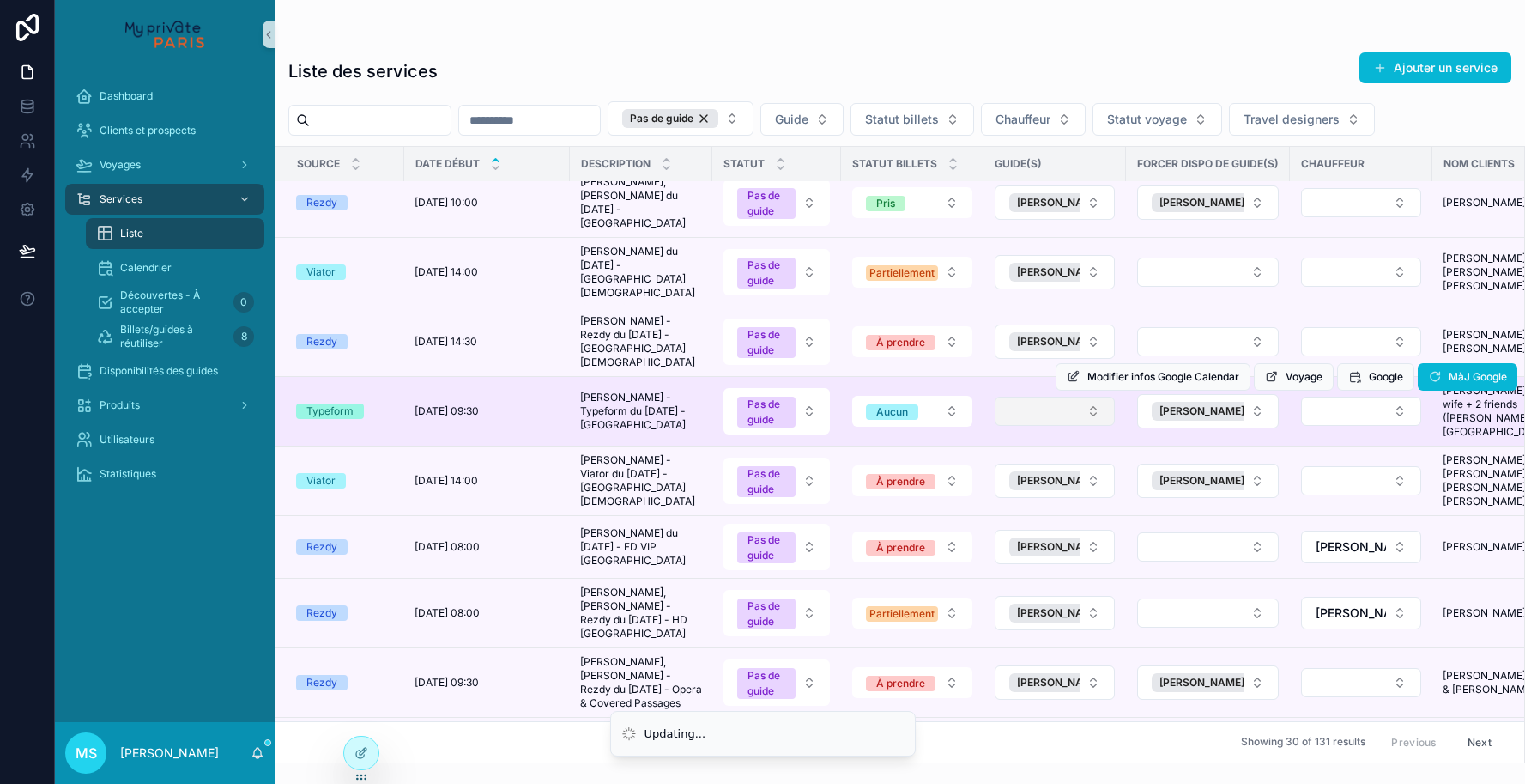
click at [1094, 397] on button "Select Button" at bounding box center [1055, 411] width 120 height 30
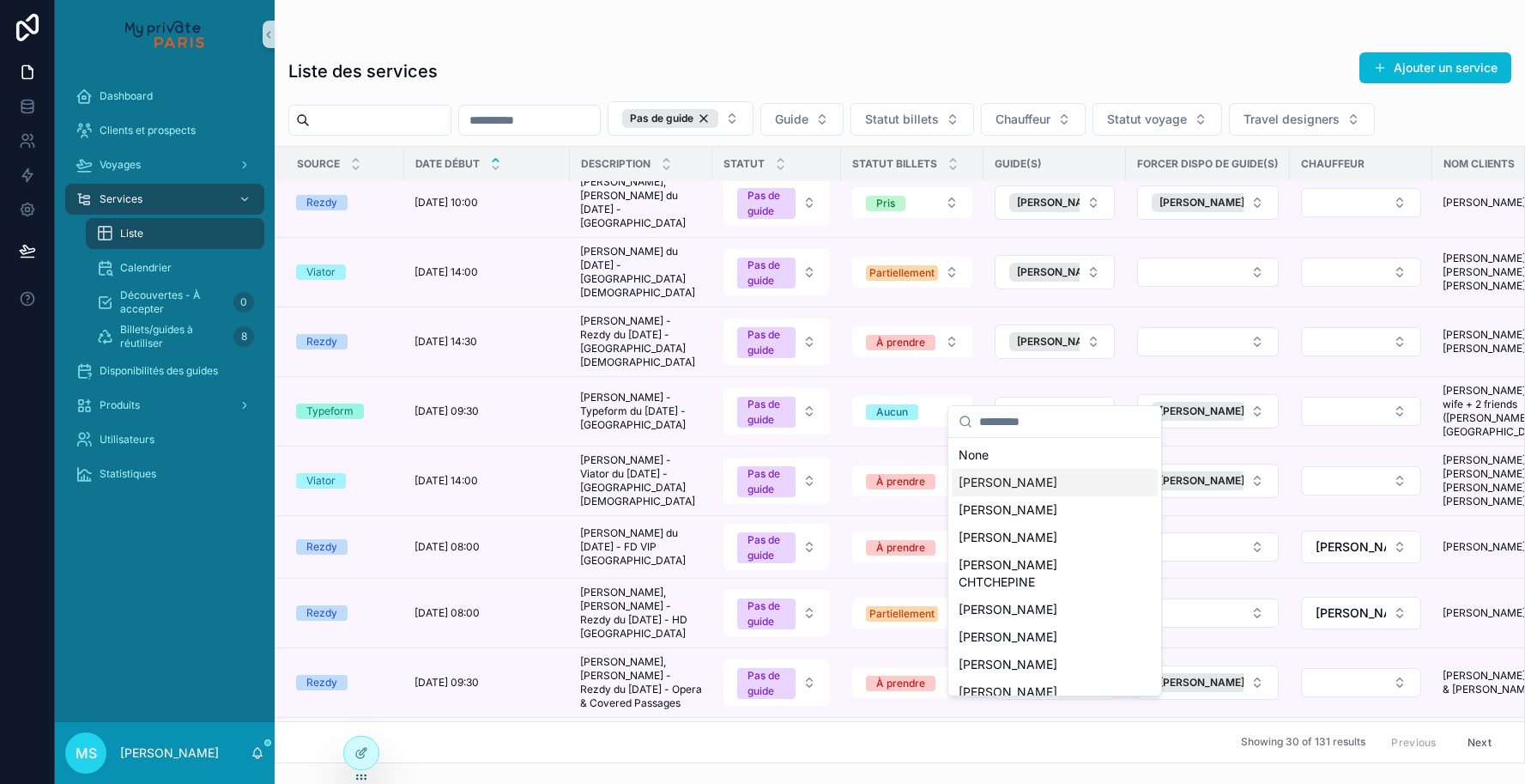
click at [1057, 478] on span "[PERSON_NAME]" at bounding box center [1008, 483] width 98 height 17
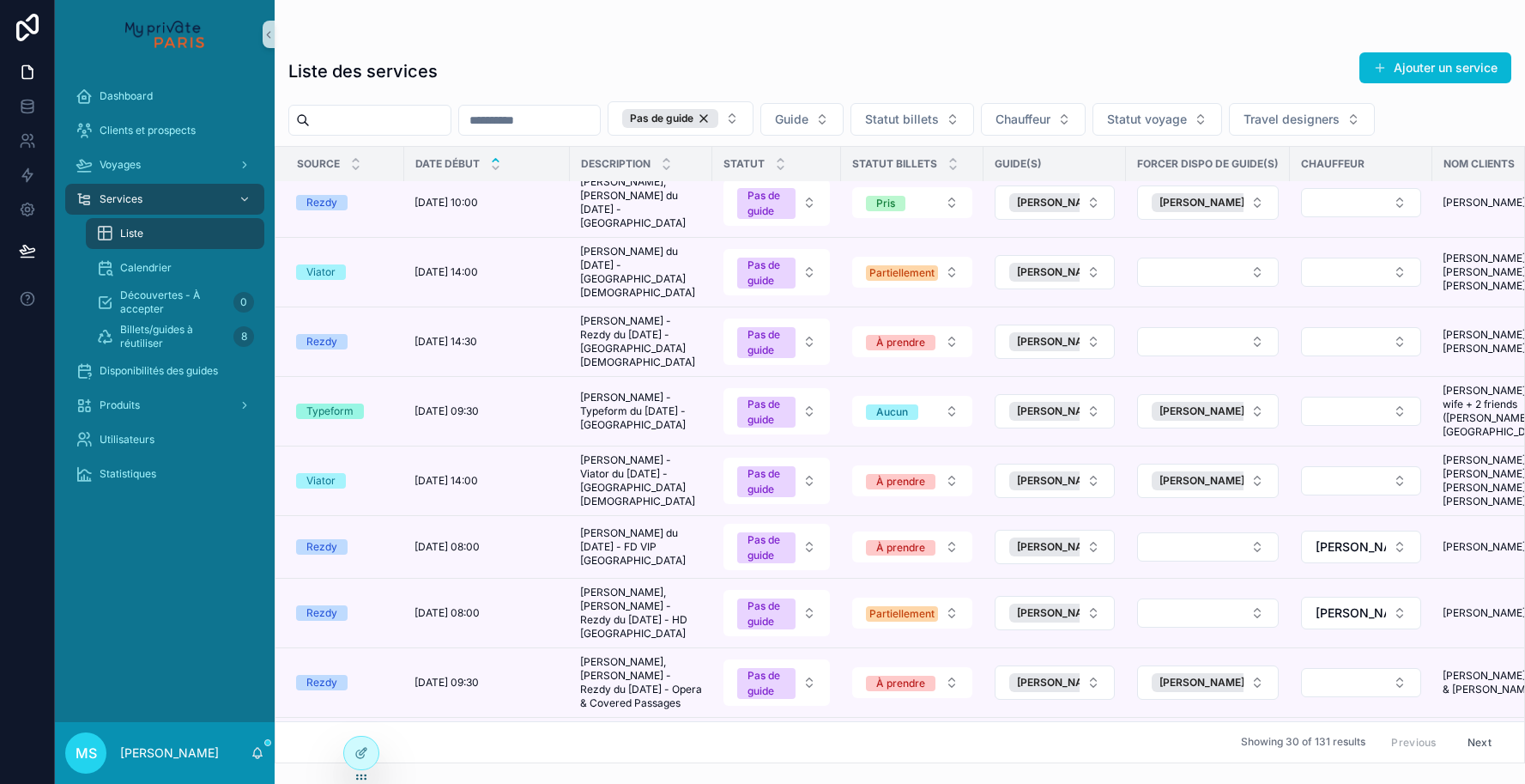
click at [1432, 355] on td "[PERSON_NAME] [PERSON_NAME] [PERSON_NAME] [PERSON_NAME]" at bounding box center [1503, 341] width 142 height 70
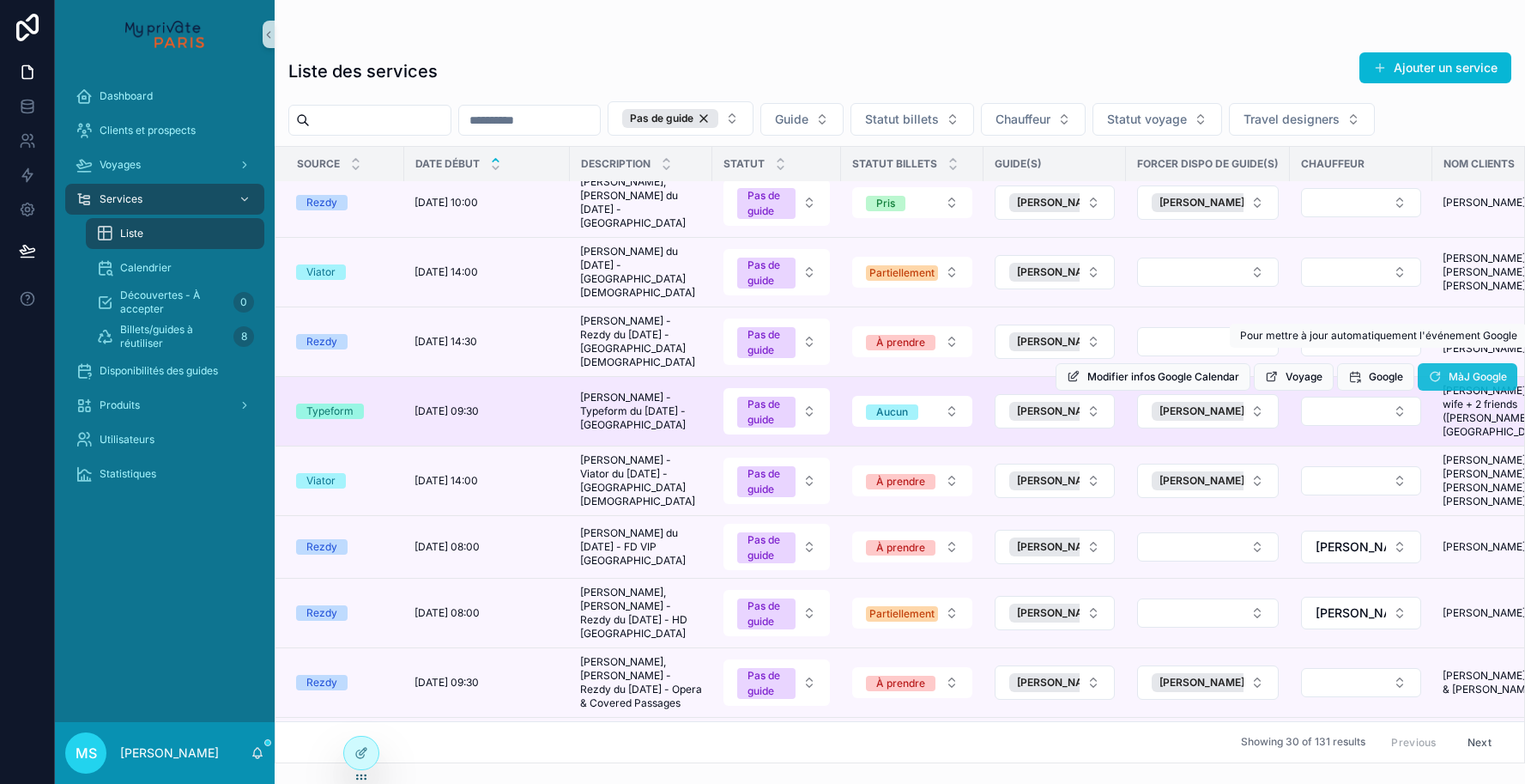
click at [1432, 370] on icon "scrollable content" at bounding box center [1435, 377] width 13 height 13
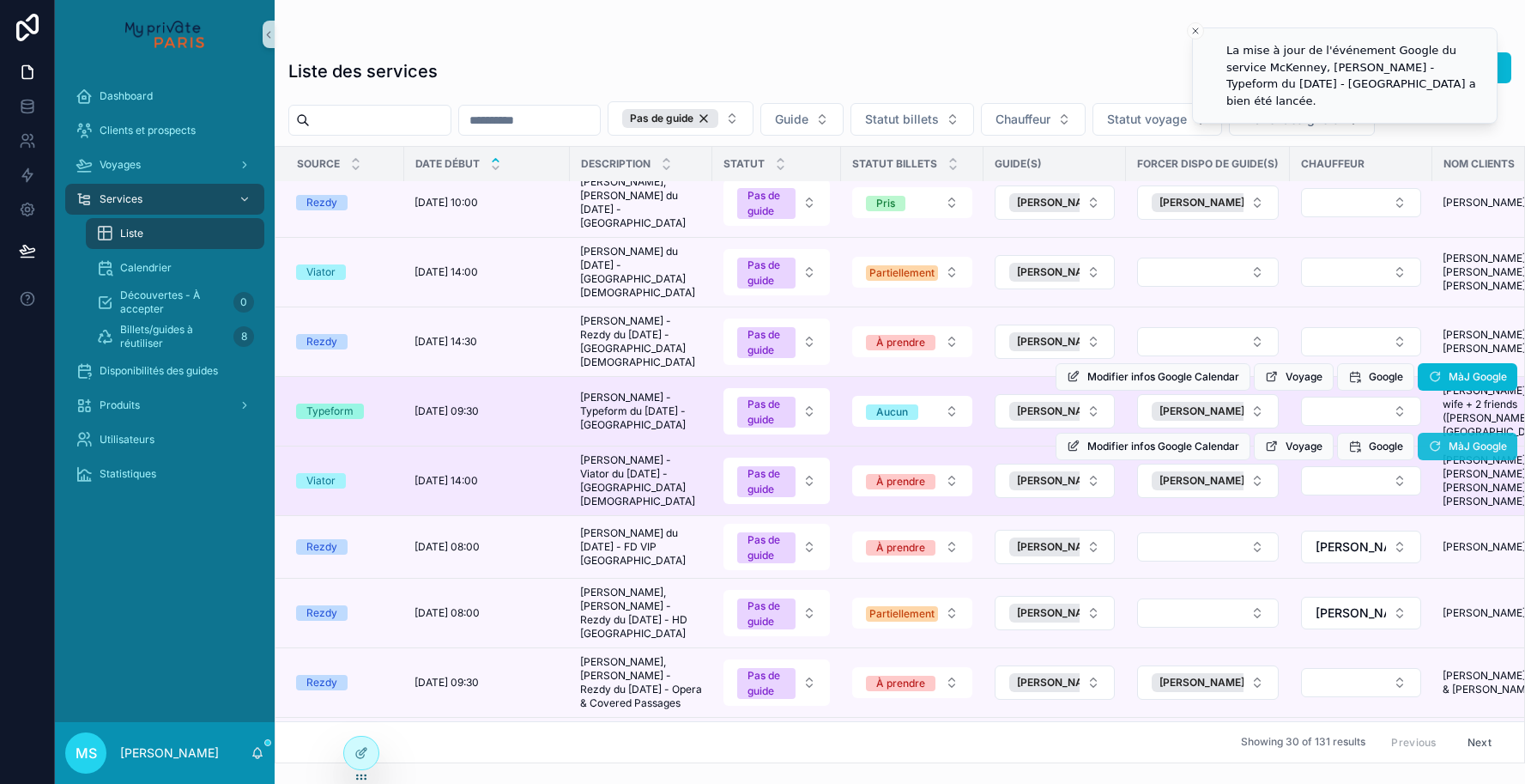
click at [1431, 440] on icon "scrollable content" at bounding box center [1435, 446] width 13 height 13
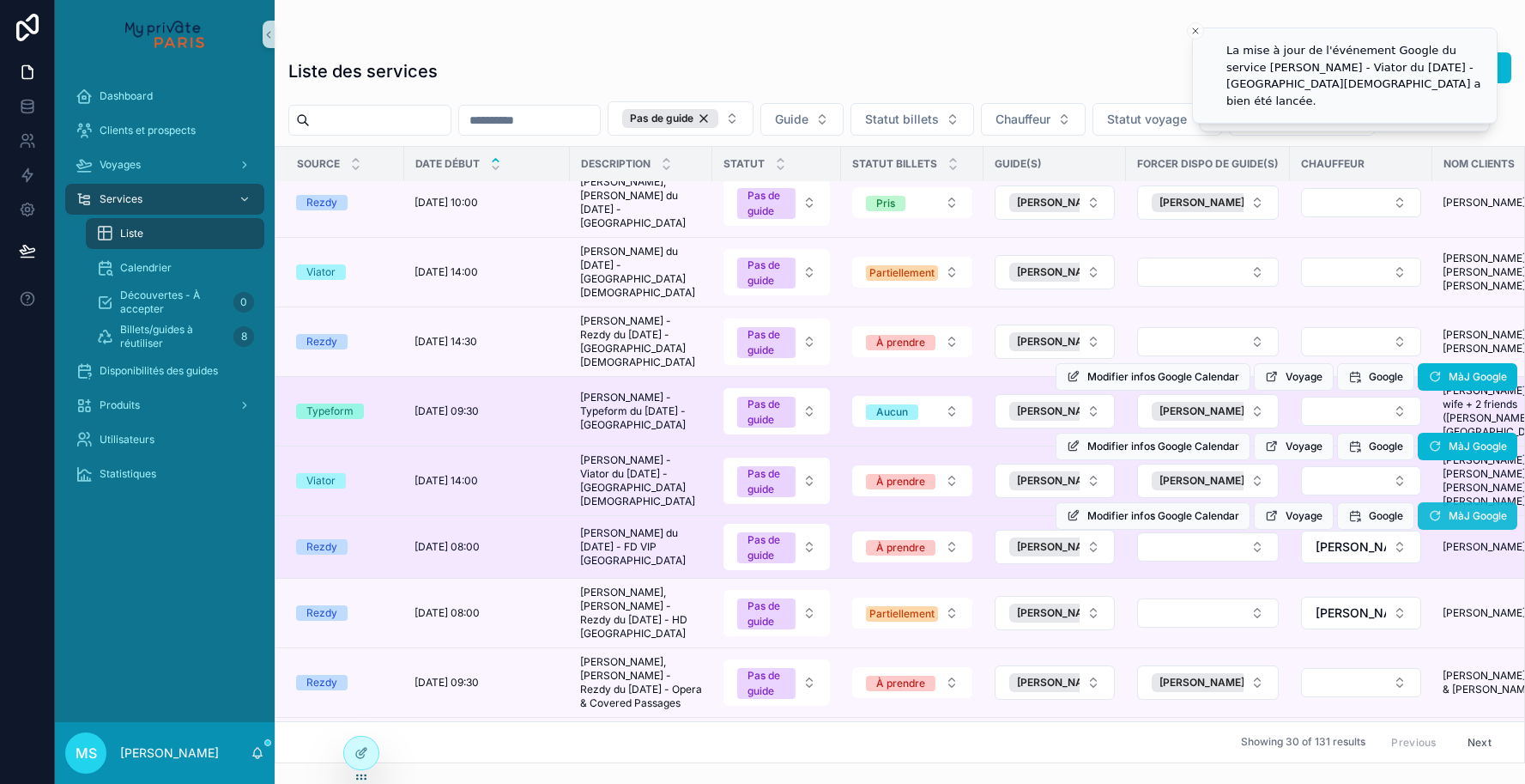
click at [1431, 509] on icon "scrollable content" at bounding box center [1435, 515] width 13 height 13
click at [1431, 512] on span "MàJ Google" at bounding box center [1468, 518] width 99 height 12
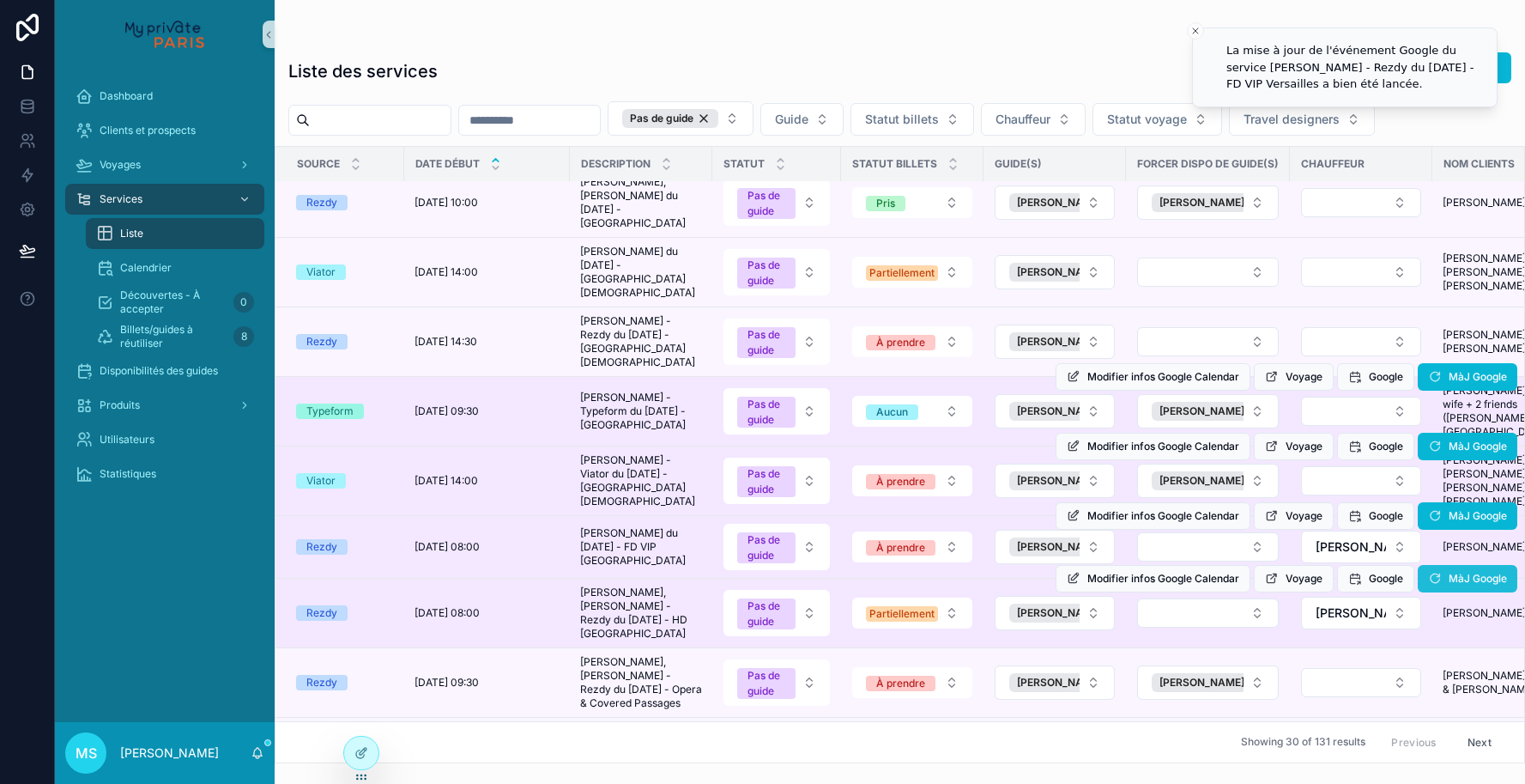
scroll to position [150, 0]
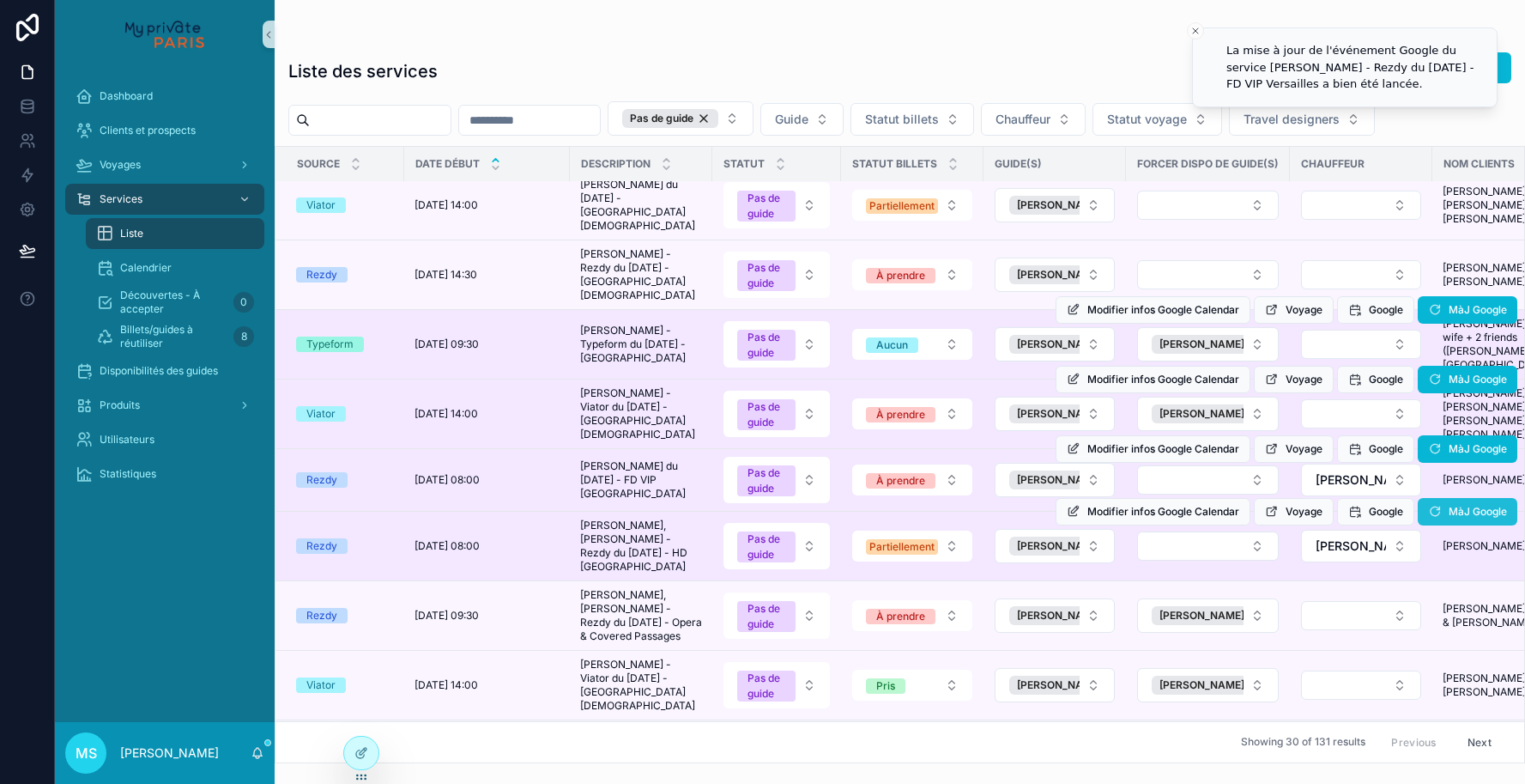
click at [1434, 505] on icon "scrollable content" at bounding box center [1435, 512] width 13 height 13
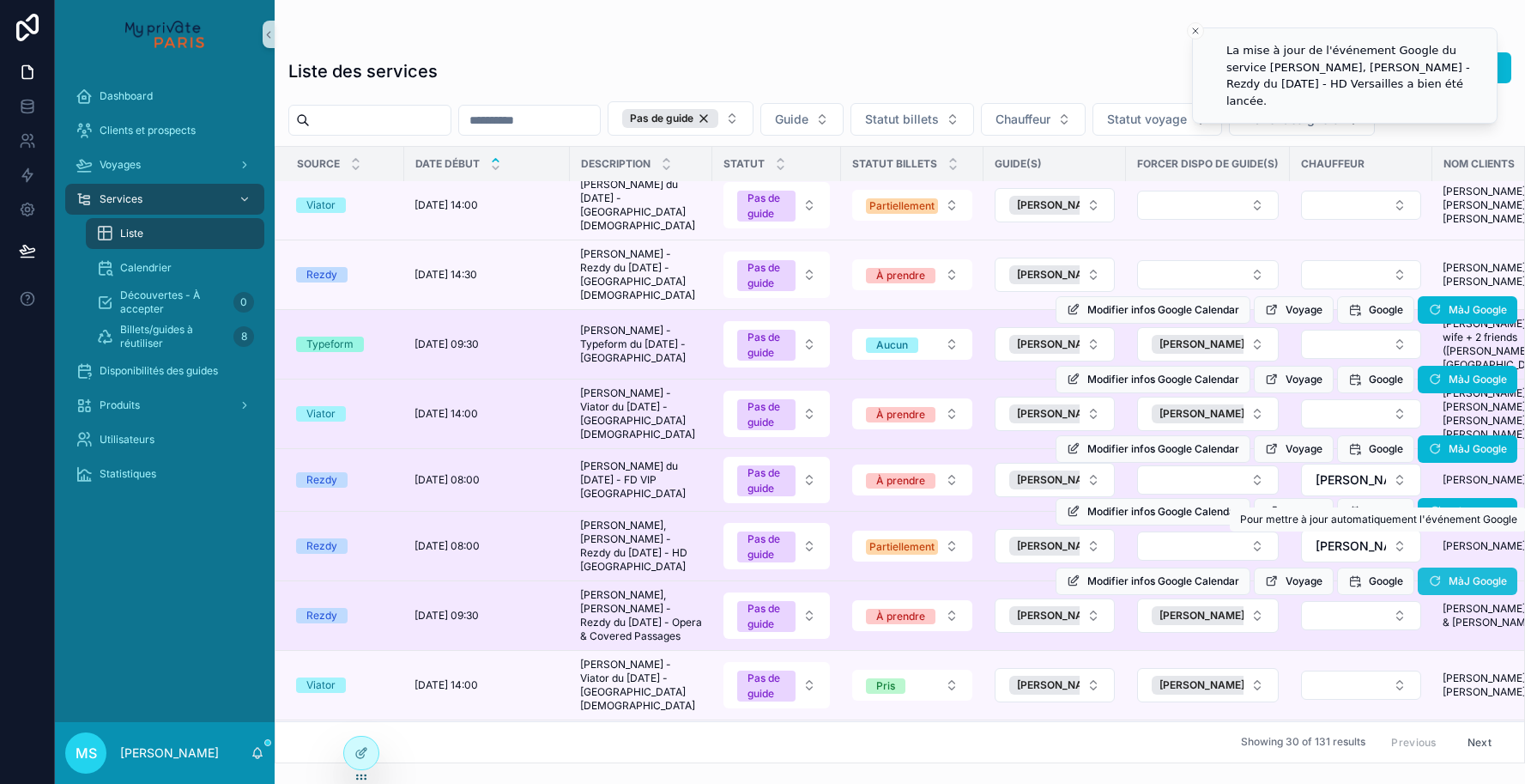
click at [1431, 575] on icon "scrollable content" at bounding box center [1435, 581] width 13 height 13
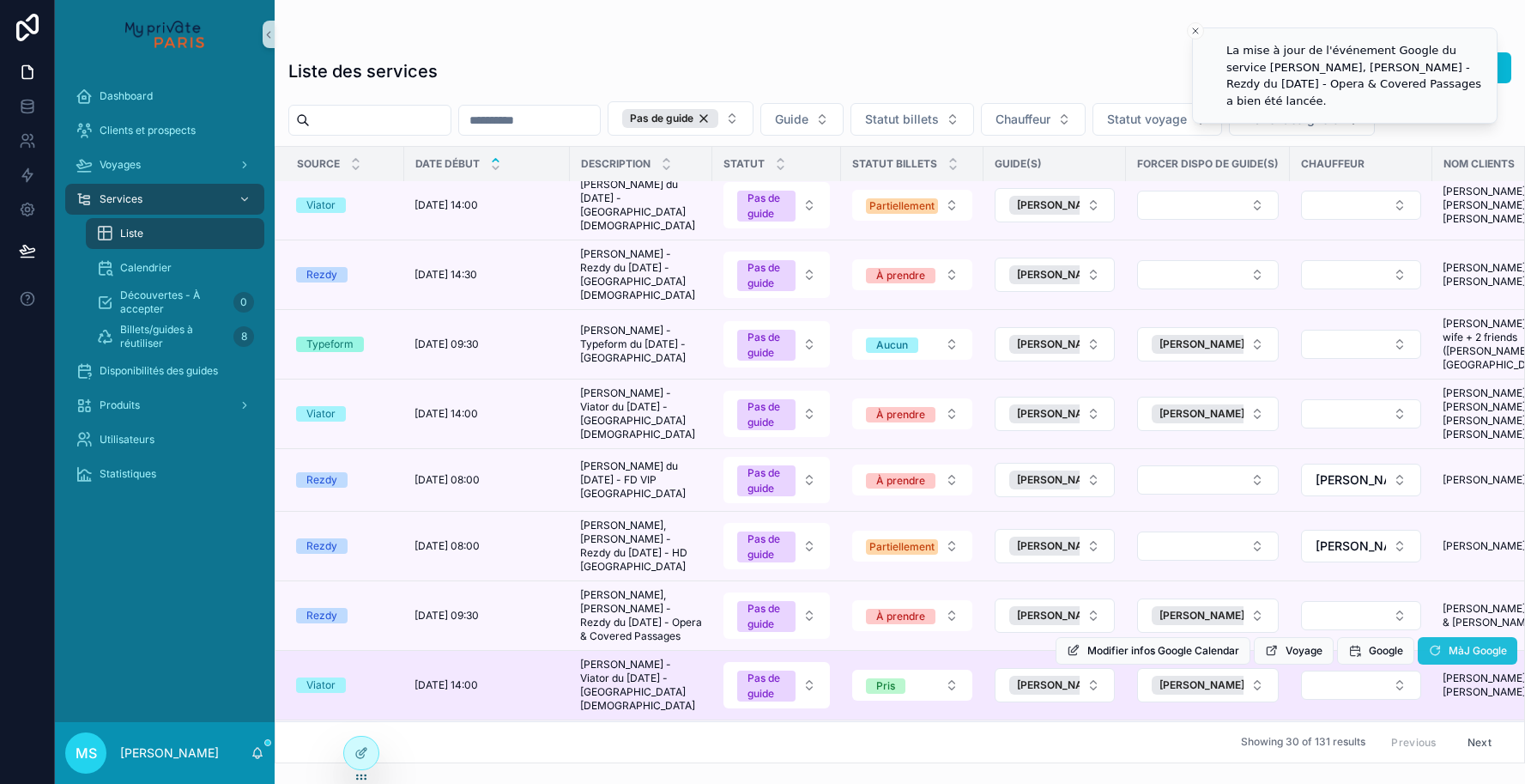
scroll to position [281, 0]
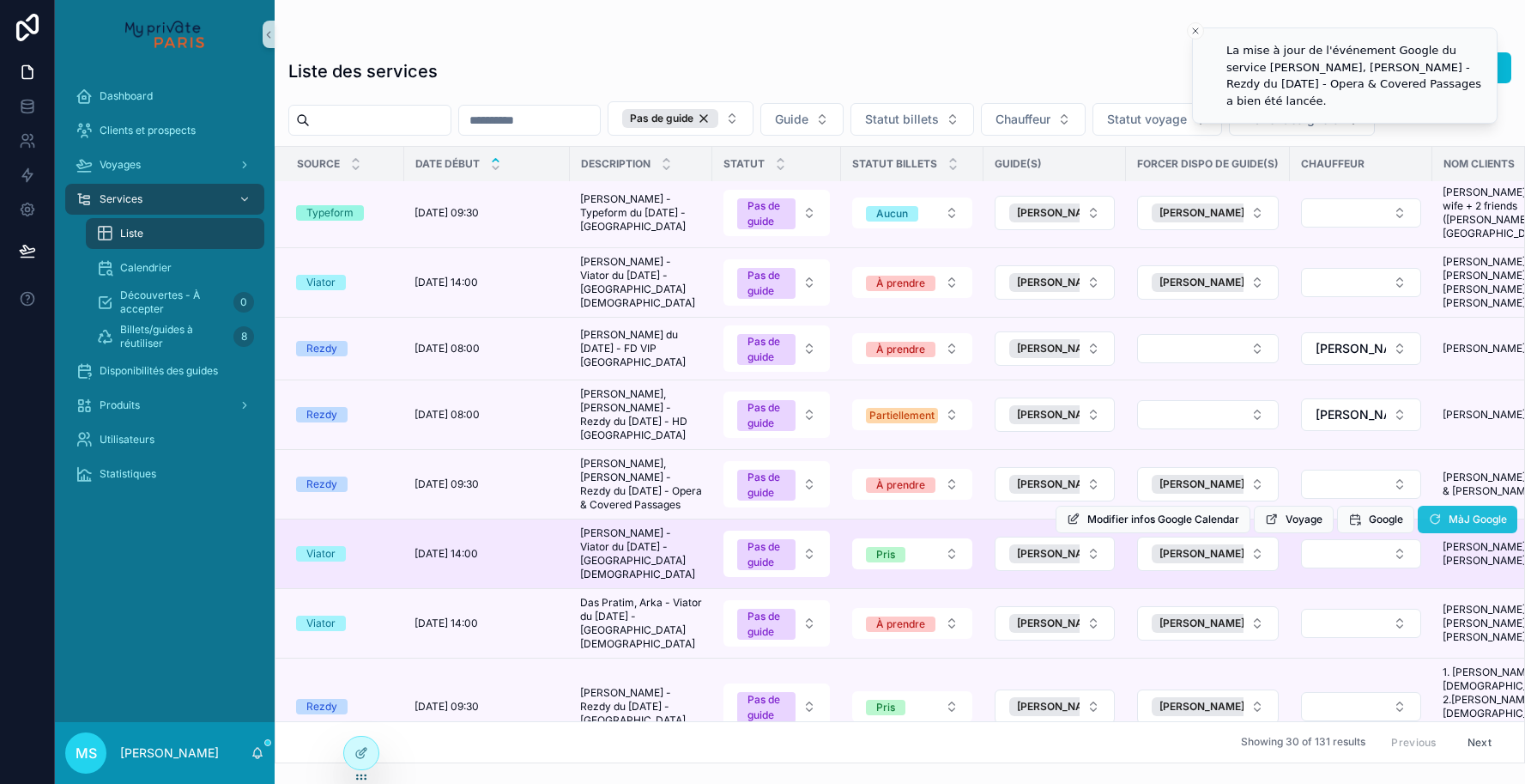
click at [1432, 512] on icon "scrollable content" at bounding box center [1435, 519] width 13 height 13
click at [1432, 516] on span "MàJ Google" at bounding box center [1468, 522] width 99 height 12
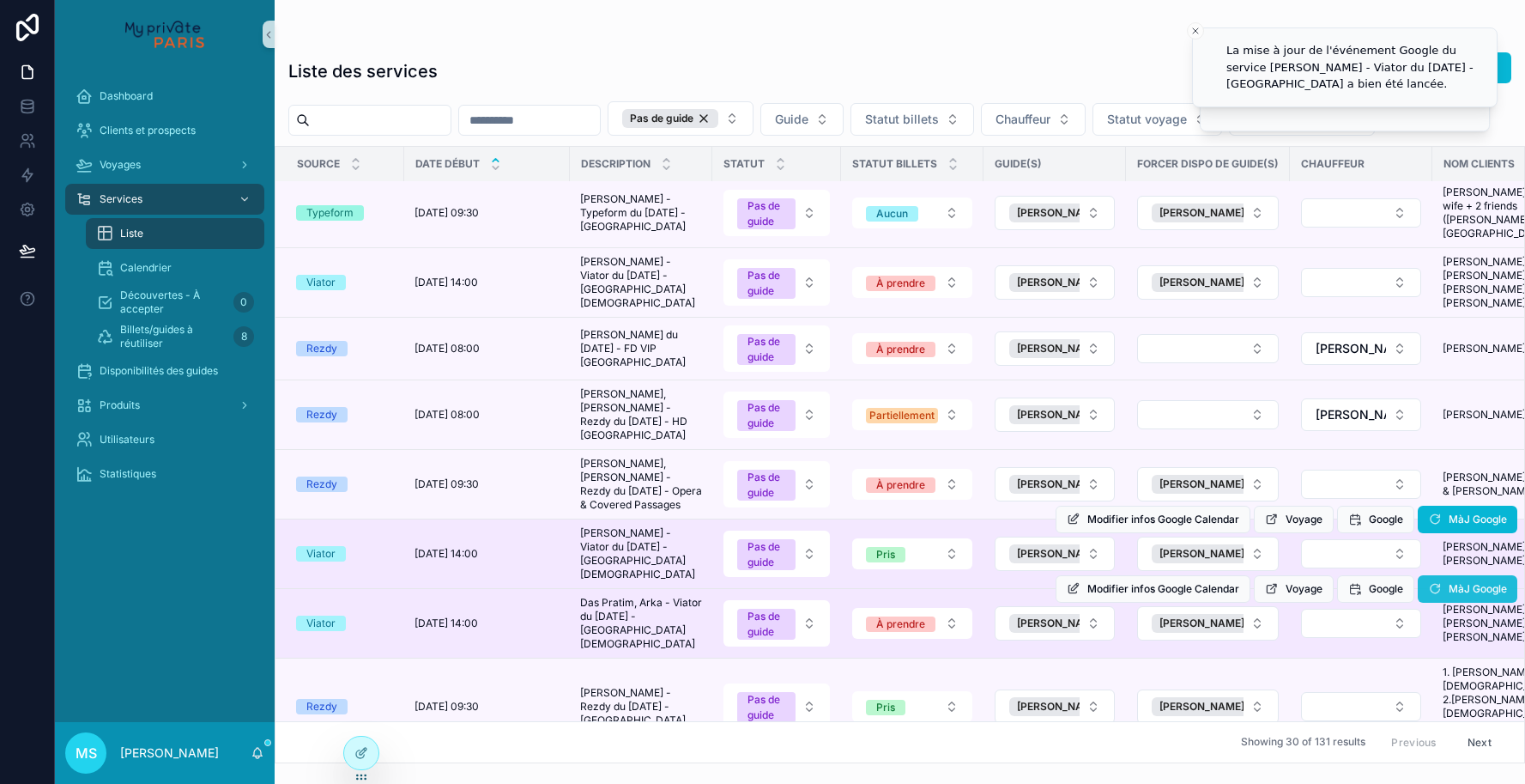
click at [1433, 582] on icon "scrollable content" at bounding box center [1435, 589] width 13 height 13
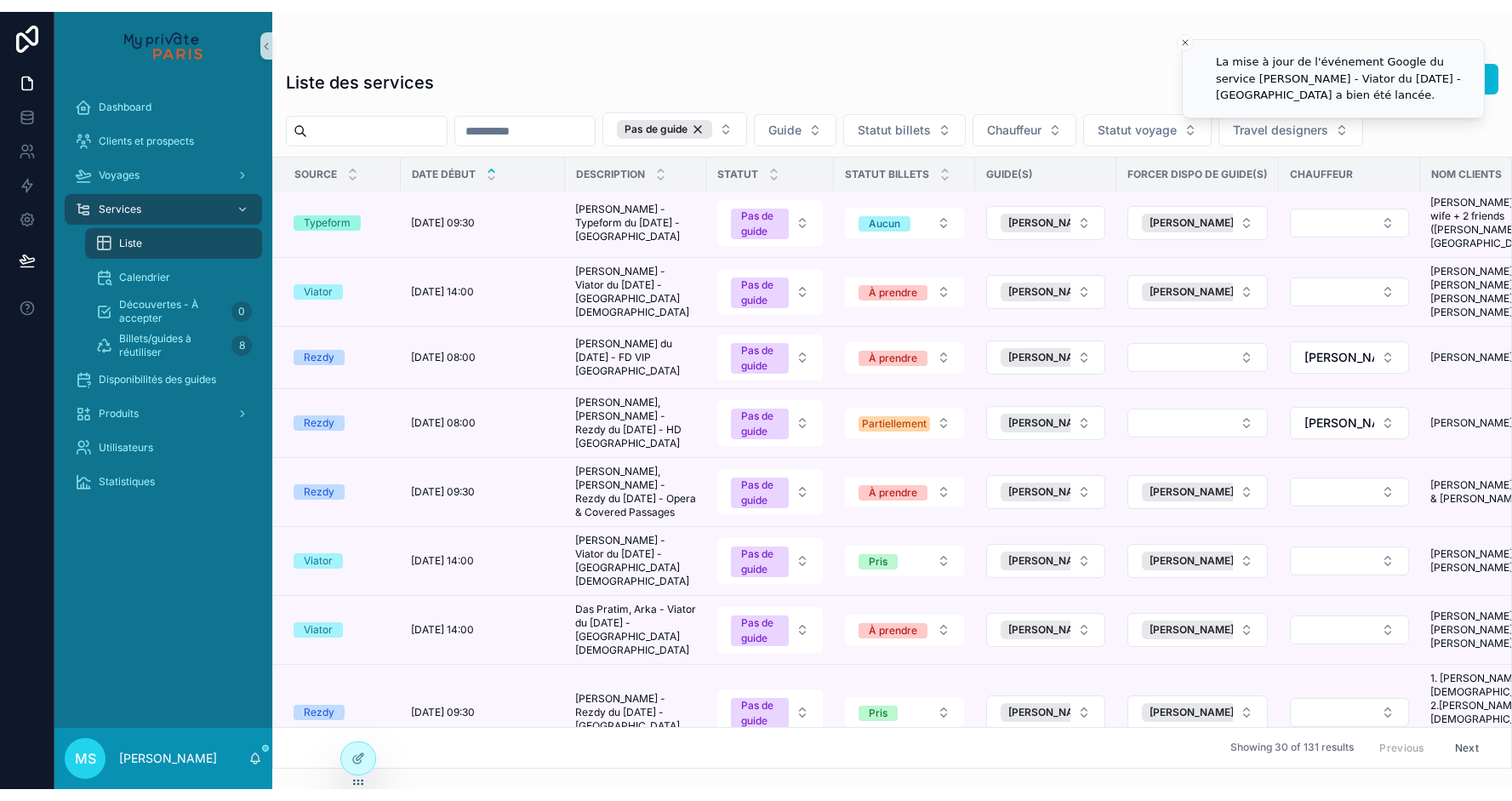
scroll to position [423, 0]
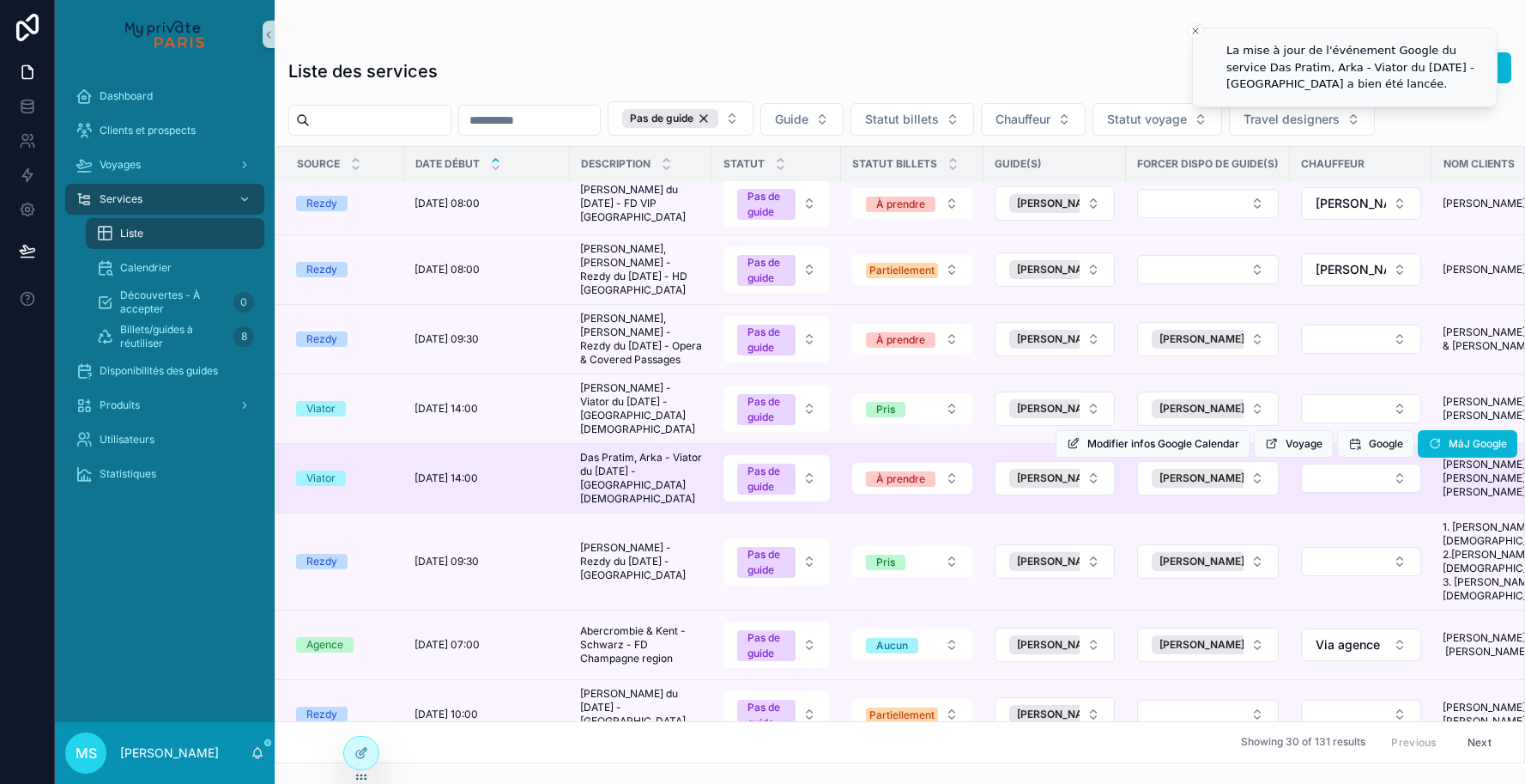
click at [1433, 465] on td "[PERSON_NAME] Das [PERSON_NAME] [PERSON_NAME] [PERSON_NAME] Das [PERSON_NAME] […" at bounding box center [1503, 478] width 142 height 70
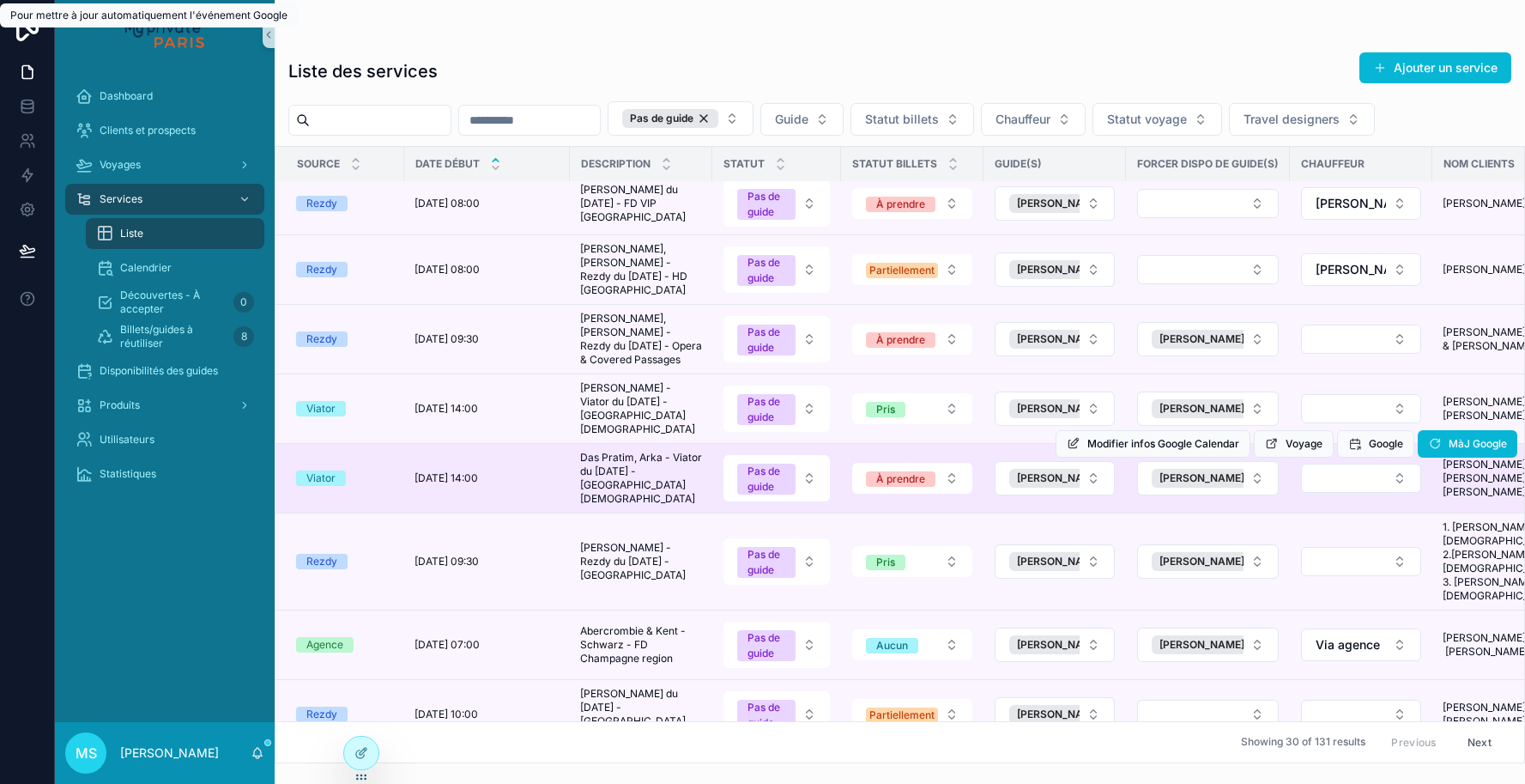
click at [1432, 463] on td "[PERSON_NAME] Das [PERSON_NAME] [PERSON_NAME] [PERSON_NAME] Das [PERSON_NAME] […" at bounding box center [1503, 478] width 142 height 70
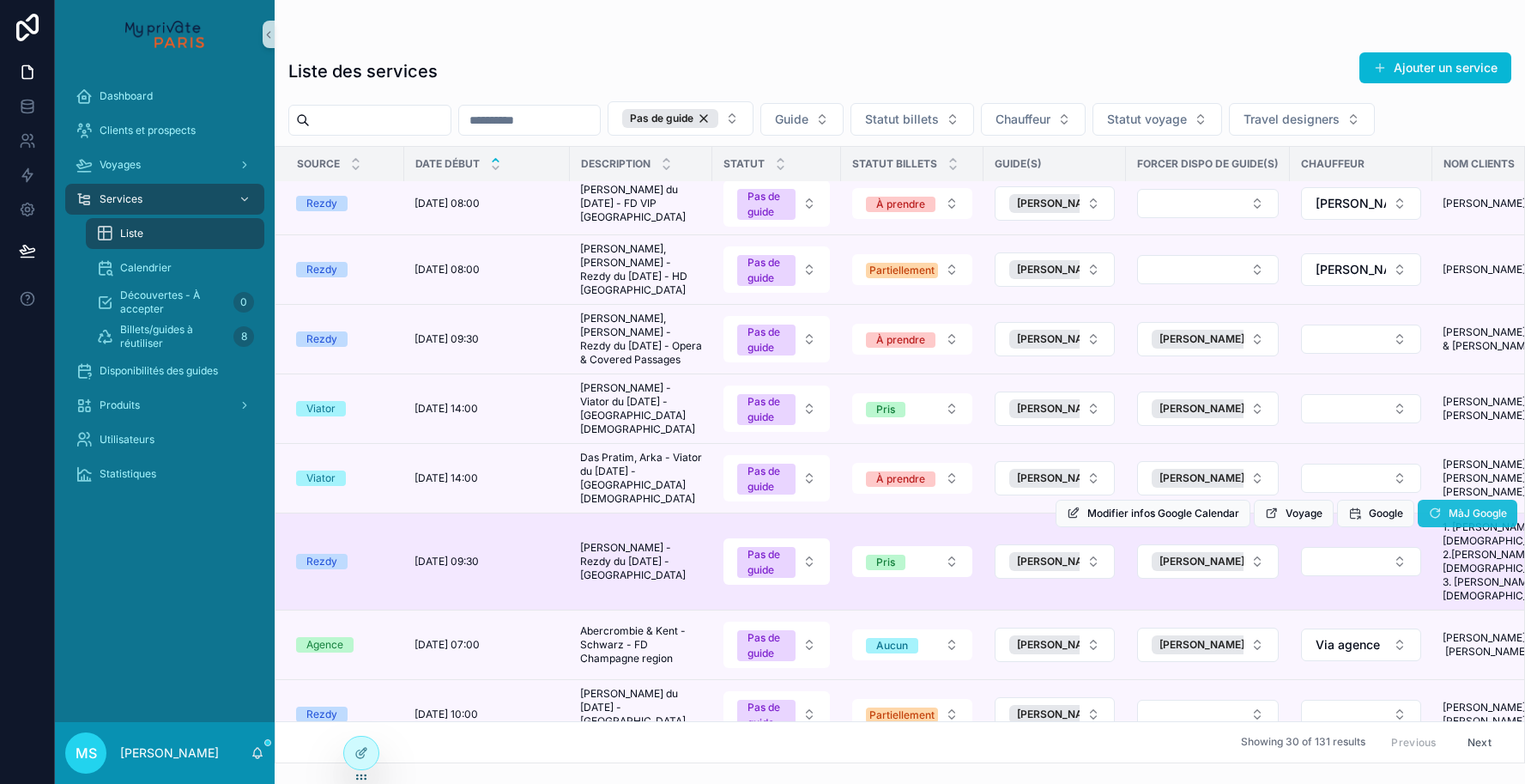
click at [1433, 507] on icon "scrollable content" at bounding box center [1435, 513] width 13 height 13
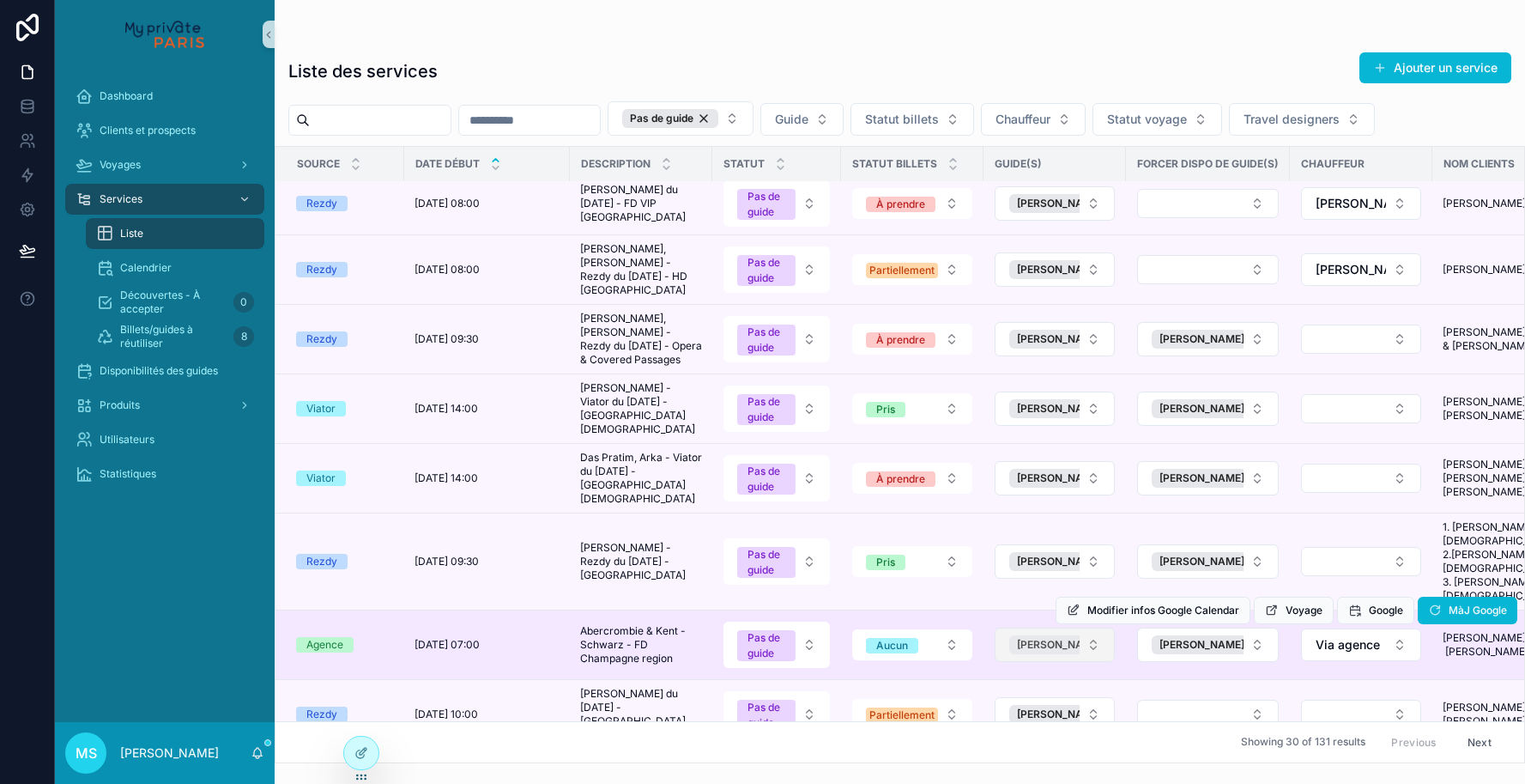
click at [1061, 638] on span "[PERSON_NAME]" at bounding box center [1059, 644] width 85 height 13
click at [1185, 576] on div "Modifier infos Google Calendar Voyage Google MàJ Google" at bounding box center [1286, 610] width 462 height 69
click at [1175, 638] on span "[PERSON_NAME]" at bounding box center [1202, 644] width 85 height 13
click at [1092, 630] on button "Select Button" at bounding box center [1055, 644] width 120 height 30
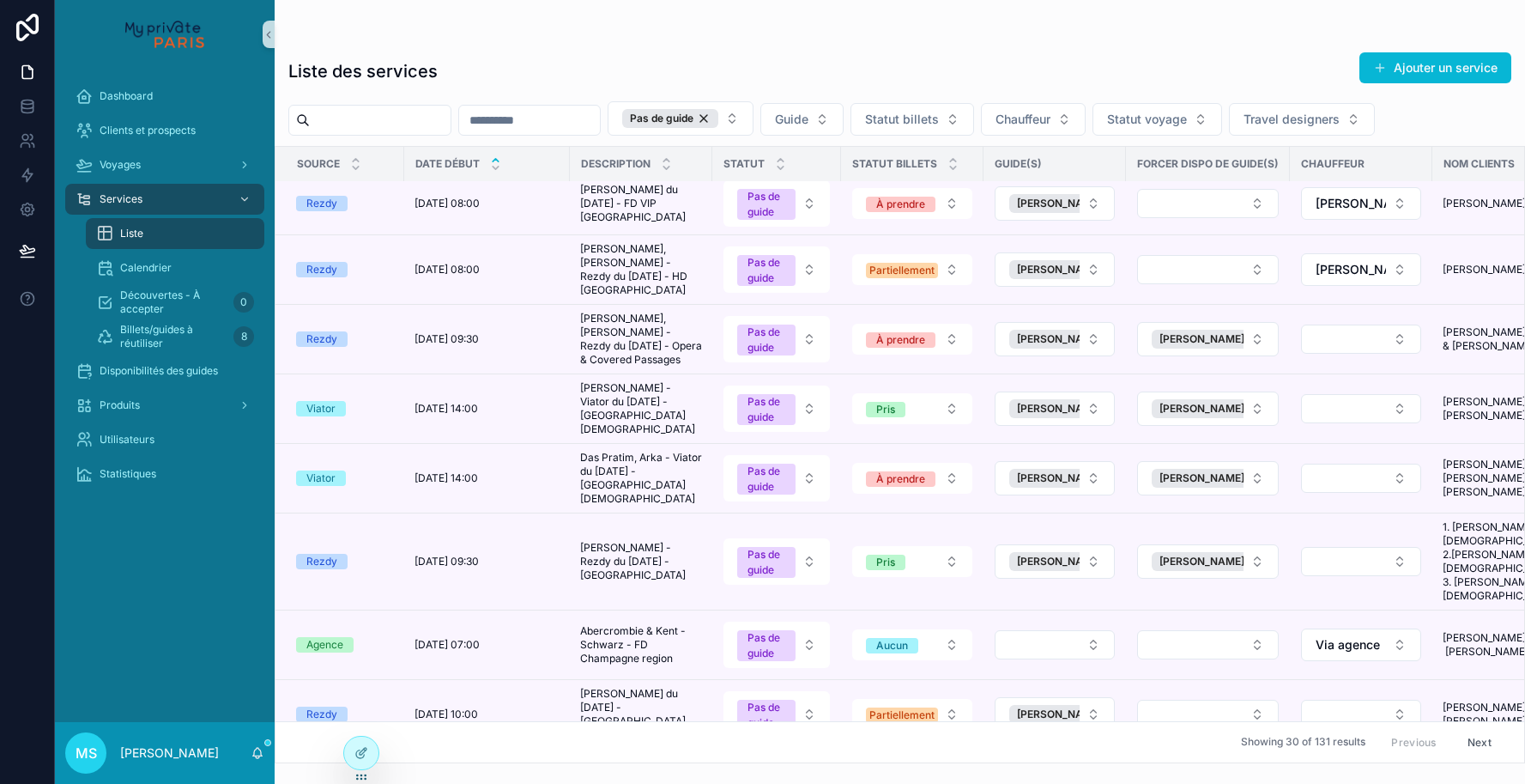
click at [1092, 630] on button "Select Button" at bounding box center [1055, 644] width 120 height 30
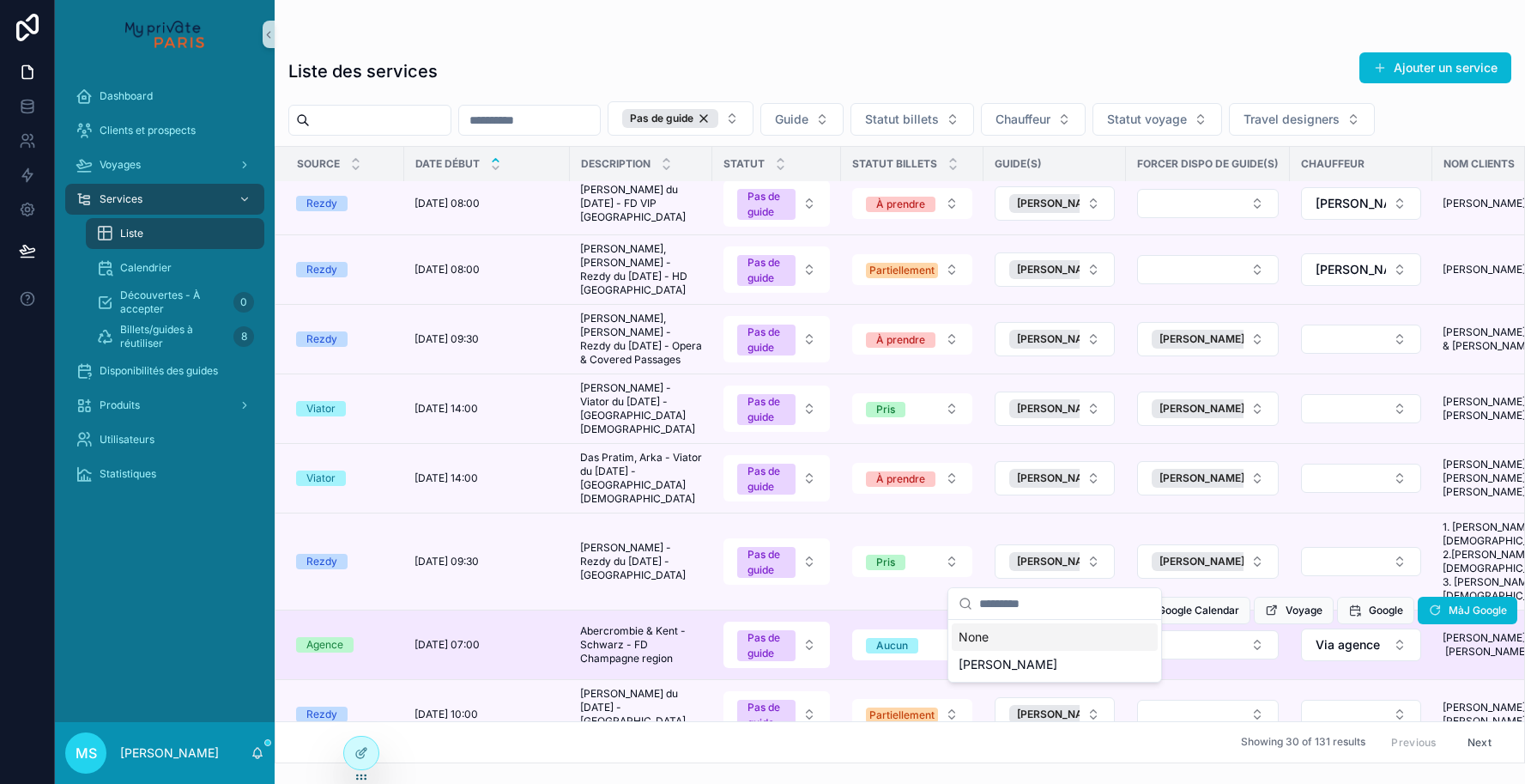
click at [1150, 576] on div "Modifier infos Google Calendar Voyage Google MàJ Google" at bounding box center [1286, 610] width 462 height 69
click at [1150, 630] on button "Select Button" at bounding box center [1208, 644] width 142 height 30
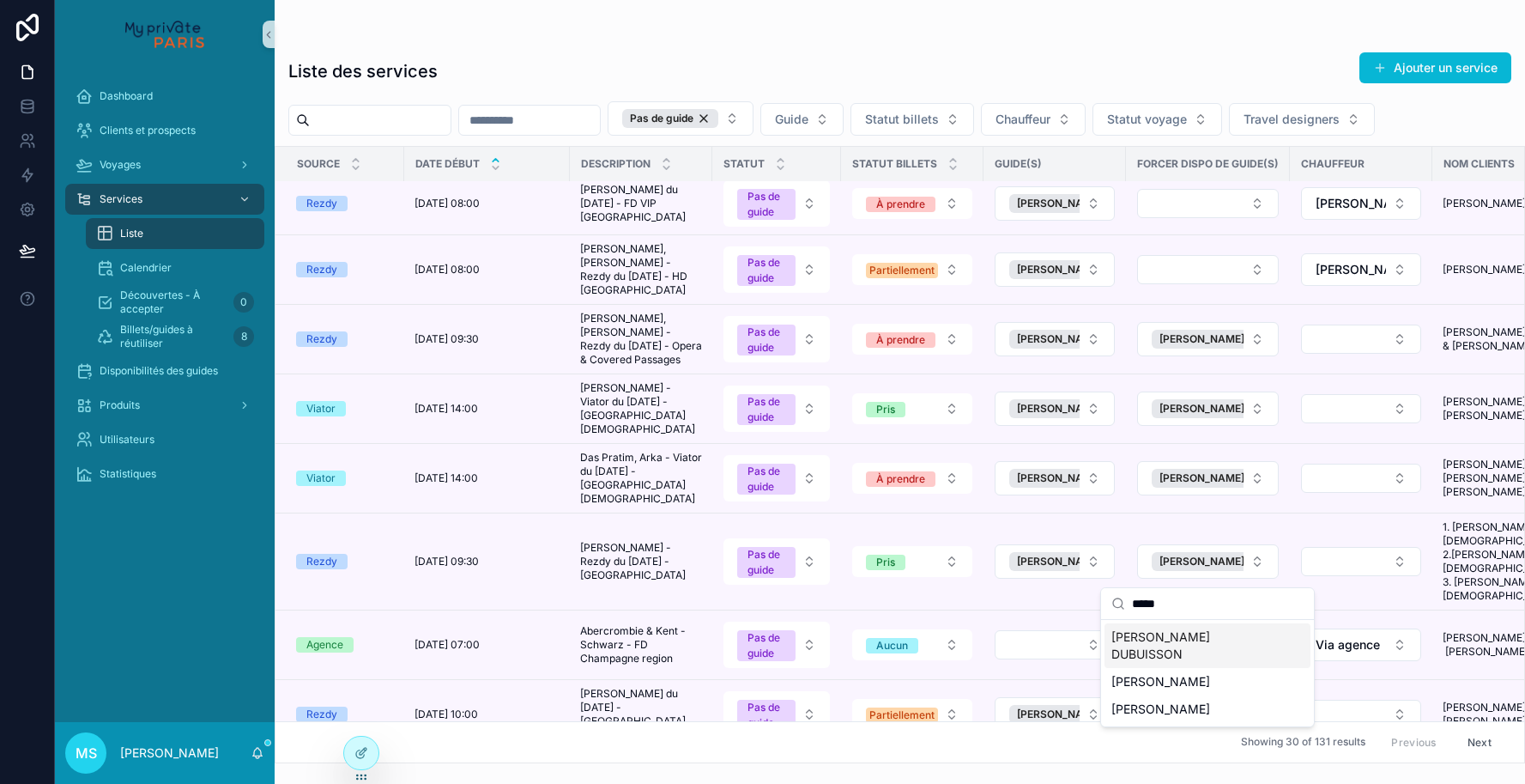
type input "*****"
click at [1138, 640] on span "[PERSON_NAME] DUBUISSON" at bounding box center [1198, 645] width 172 height 34
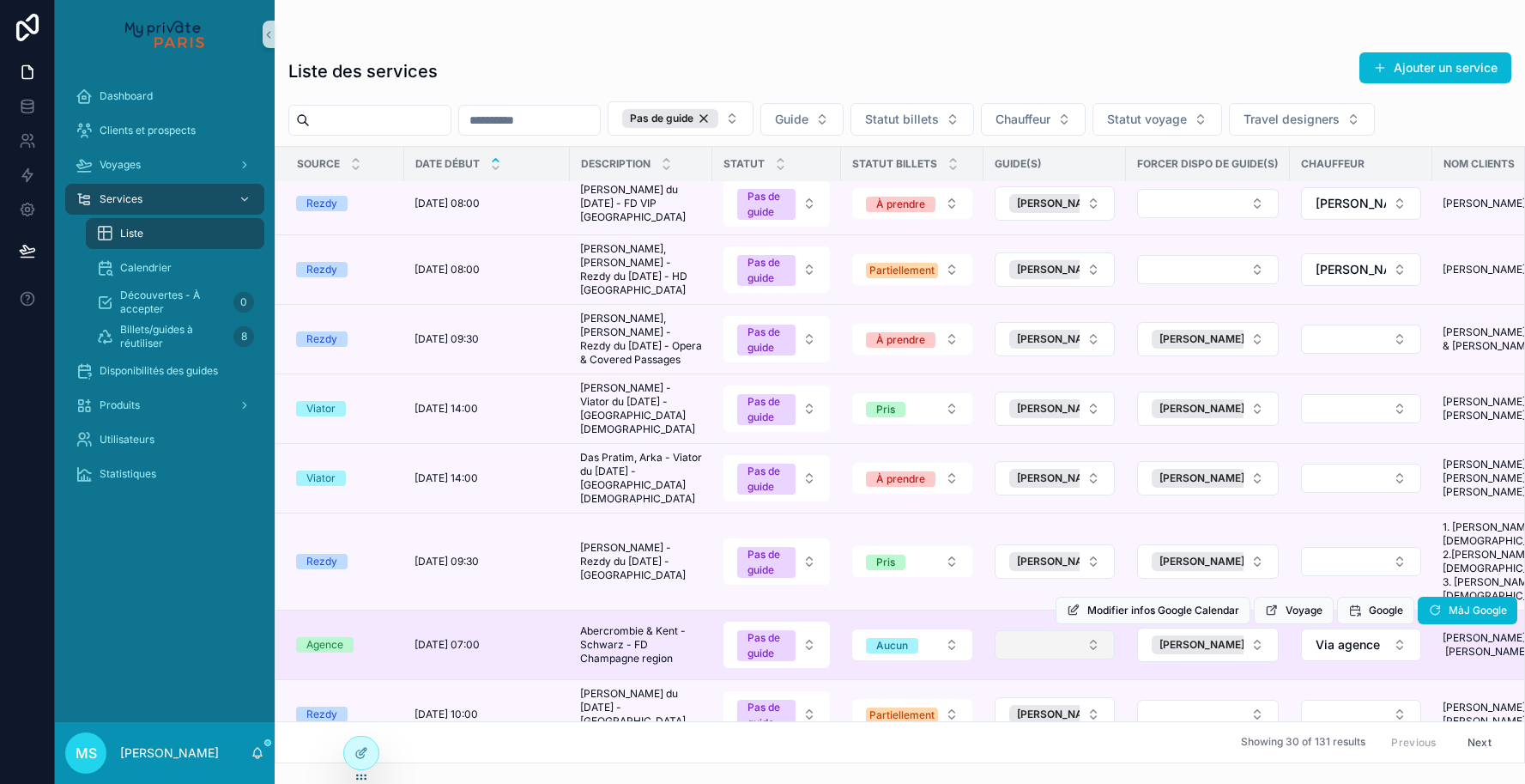
click at [1089, 630] on button "Select Button" at bounding box center [1055, 644] width 120 height 30
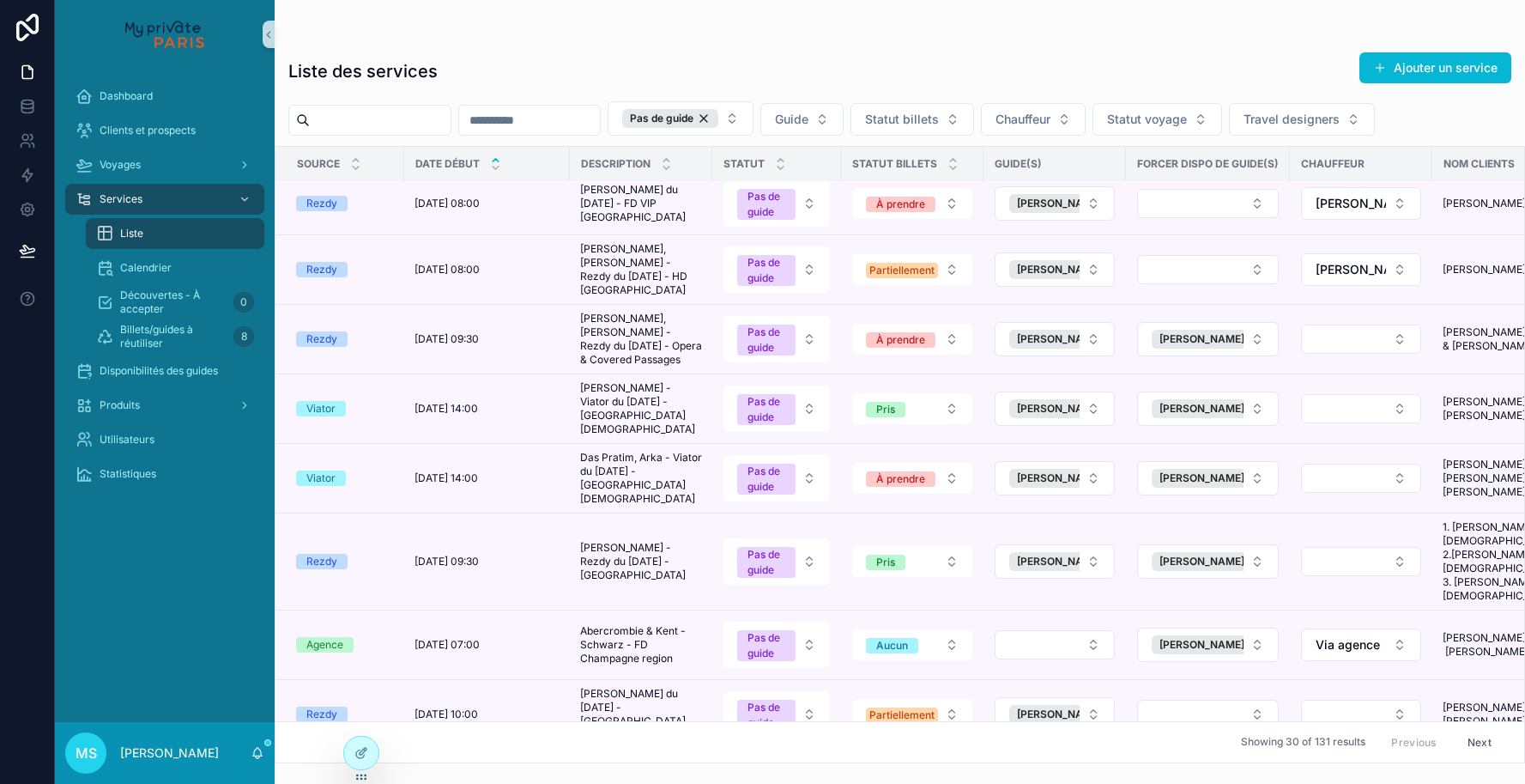
click at [1090, 630] on button "Select Button" at bounding box center [1055, 644] width 120 height 30
click at [1070, 662] on span "[PERSON_NAME] DUBUISSON" at bounding box center [1045, 673] width 172 height 34
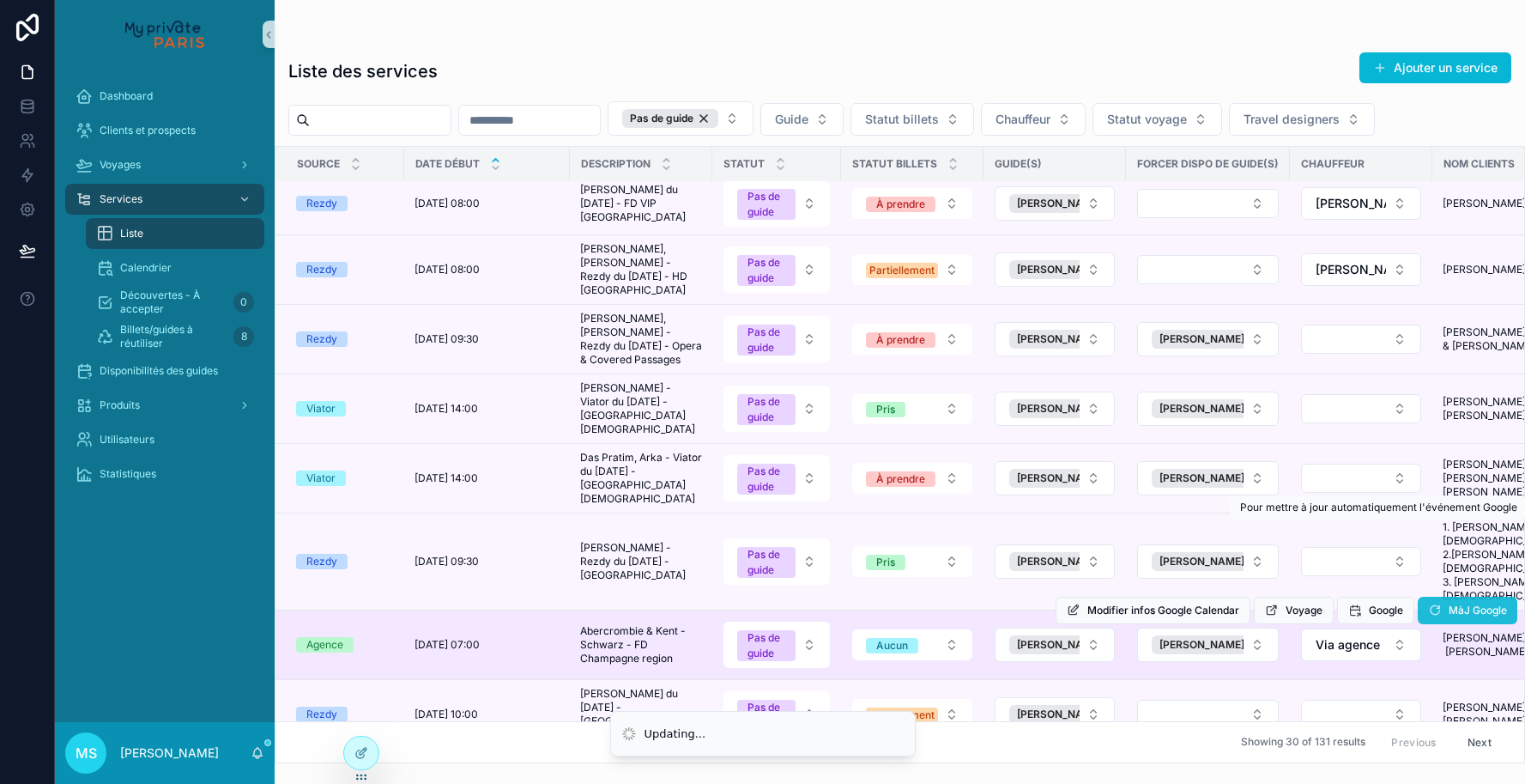
click at [1431, 603] on icon "scrollable content" at bounding box center [1435, 610] width 13 height 13
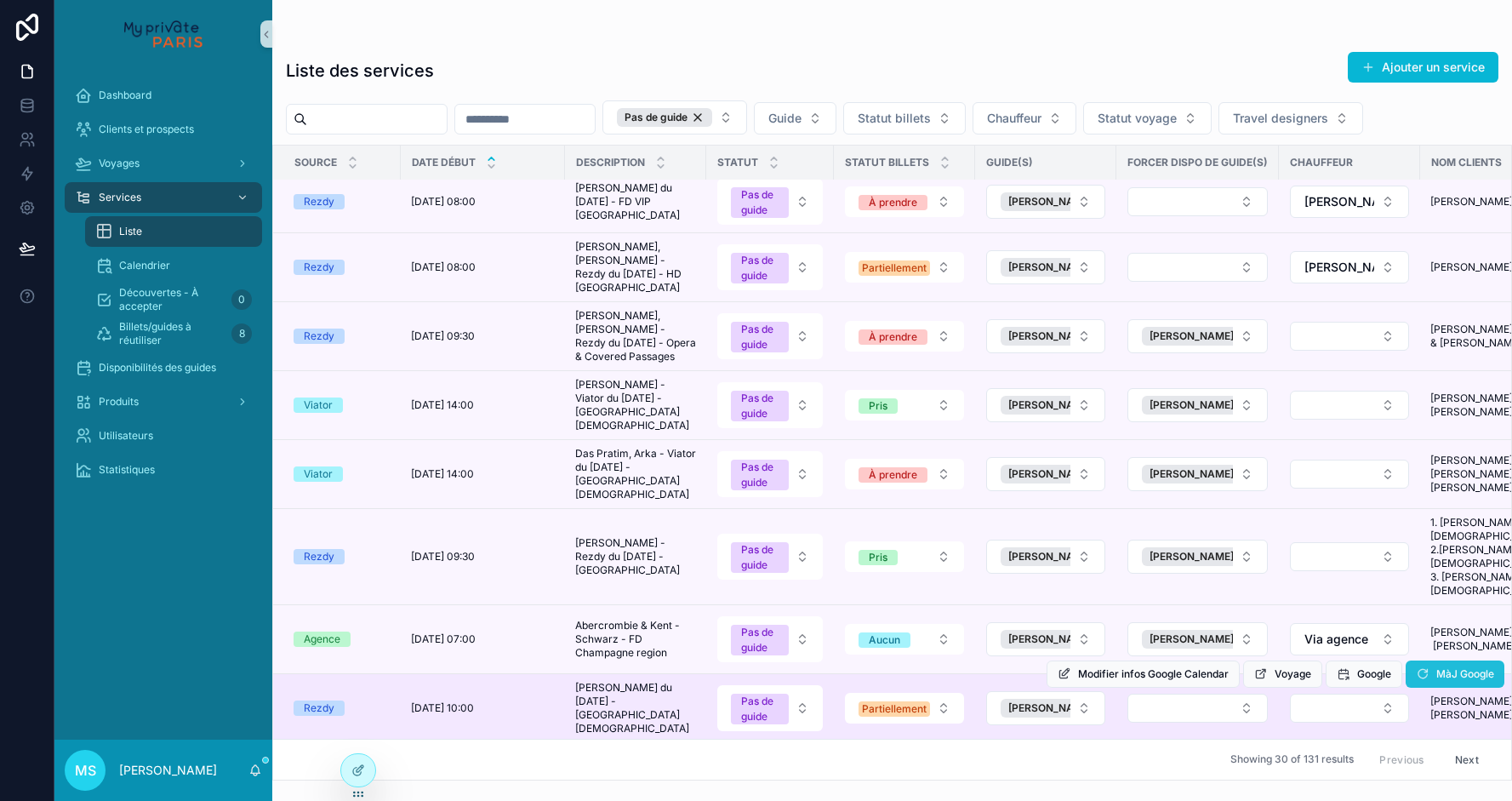
scroll to position [530, 0]
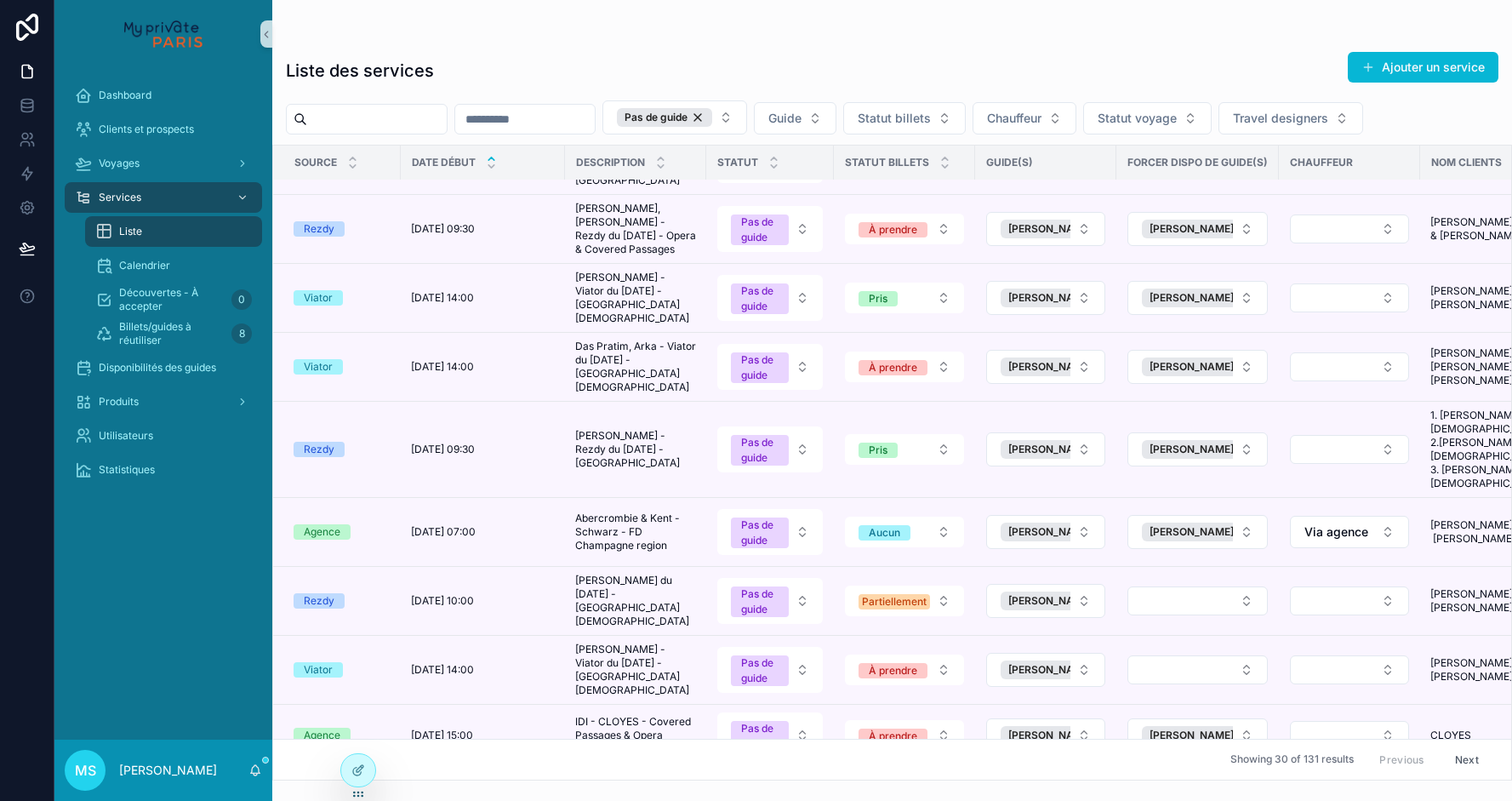
click at [1423, 567] on tr "Rezdy [DATE] 10:00 [DATE] 10:00 [PERSON_NAME] - Rezdy du [DATE] - [GEOGRAPHIC_D…" at bounding box center [1255, 601] width 1965 height 69
click at [0, 0] on icon "scrollable content" at bounding box center [0, 0] width 0 height 0
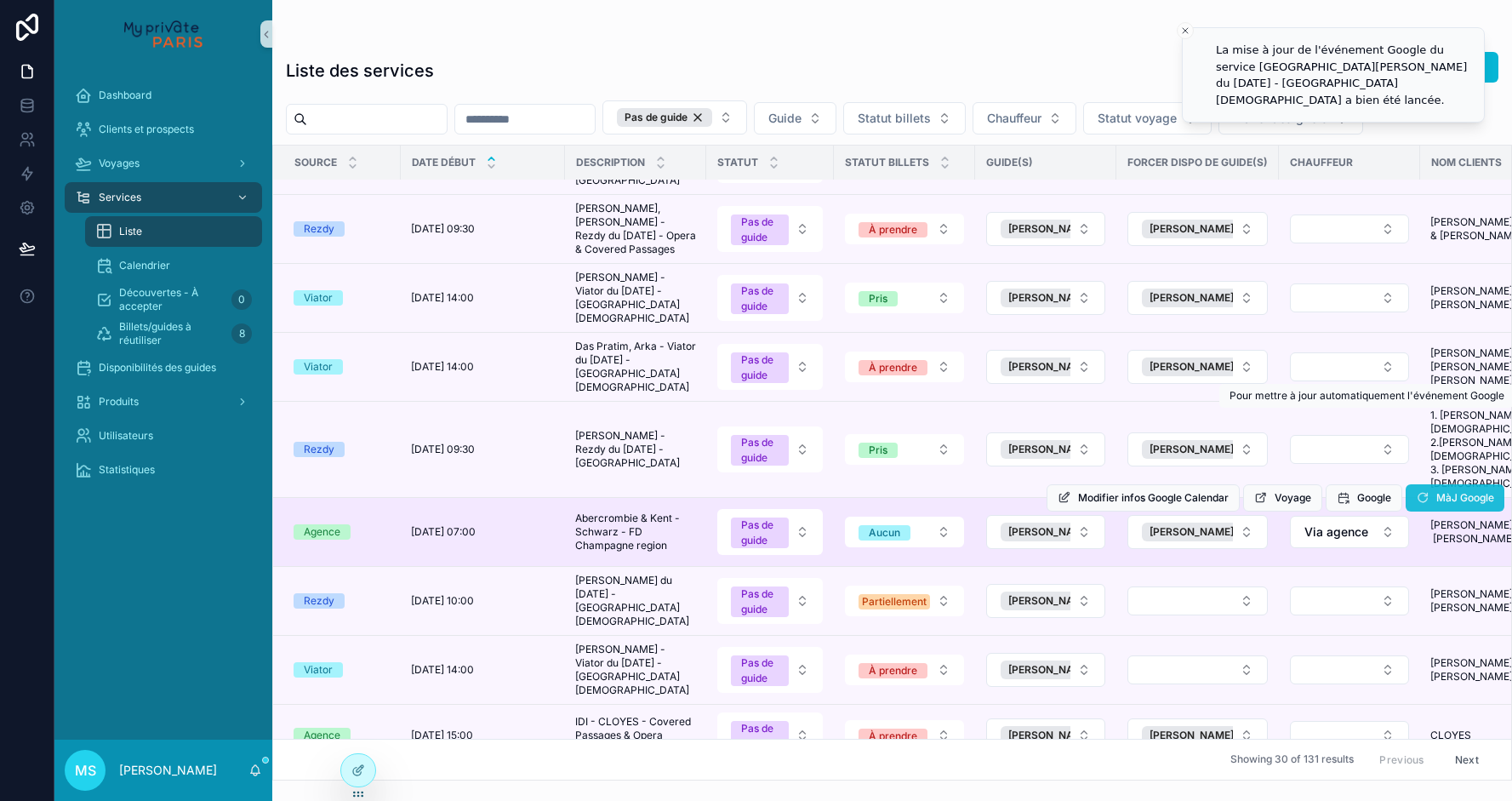
click at [1423, 491] on icon "scrollable content" at bounding box center [1423, 498] width 13 height 13
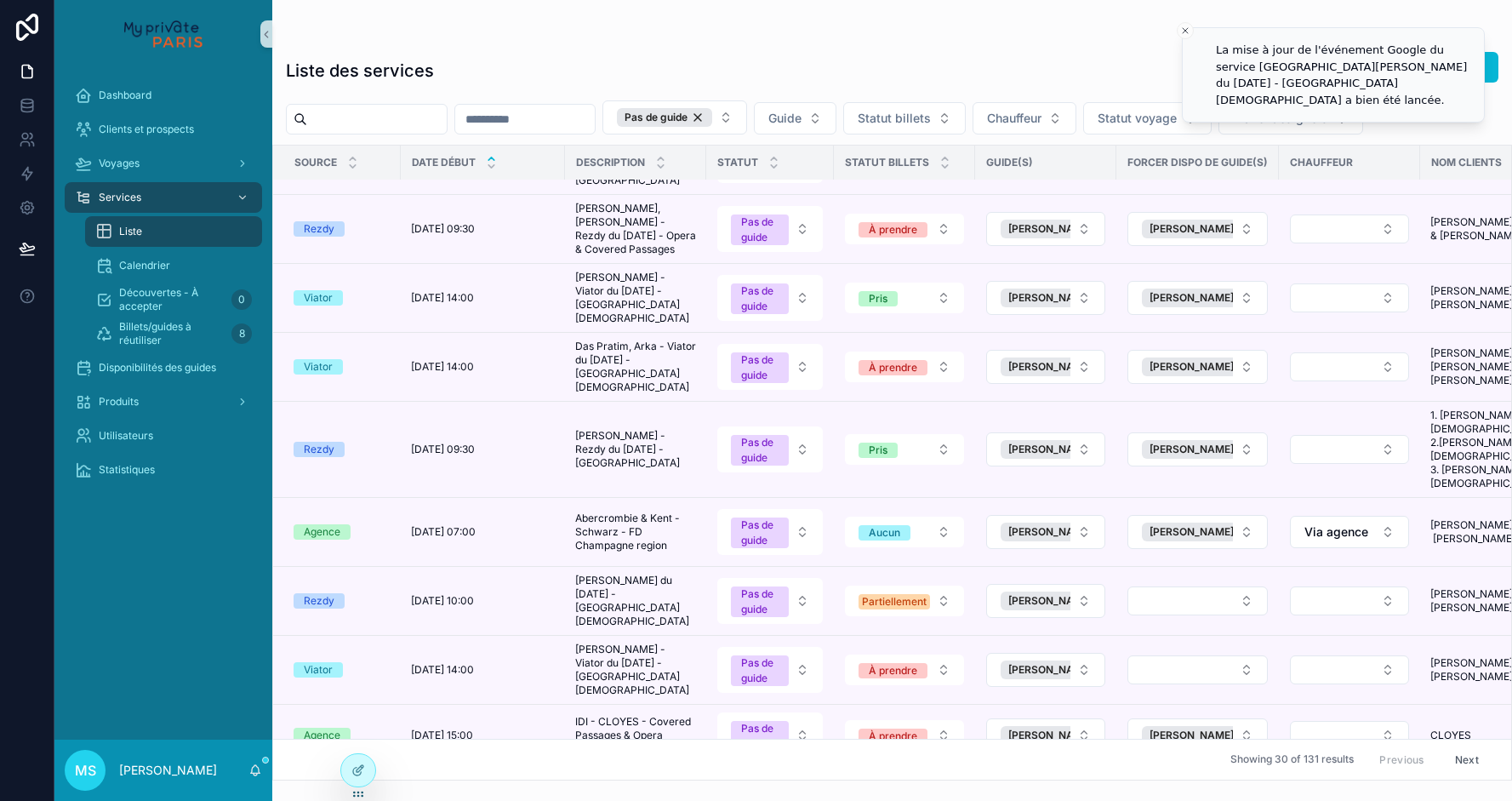
click at [1423, 498] on tr "Agence [DATE] 07:00 [DATE] 07:00 Abercrombie & [GEOGRAPHIC_DATA] - Schwarz - FD…" at bounding box center [1255, 532] width 1965 height 69
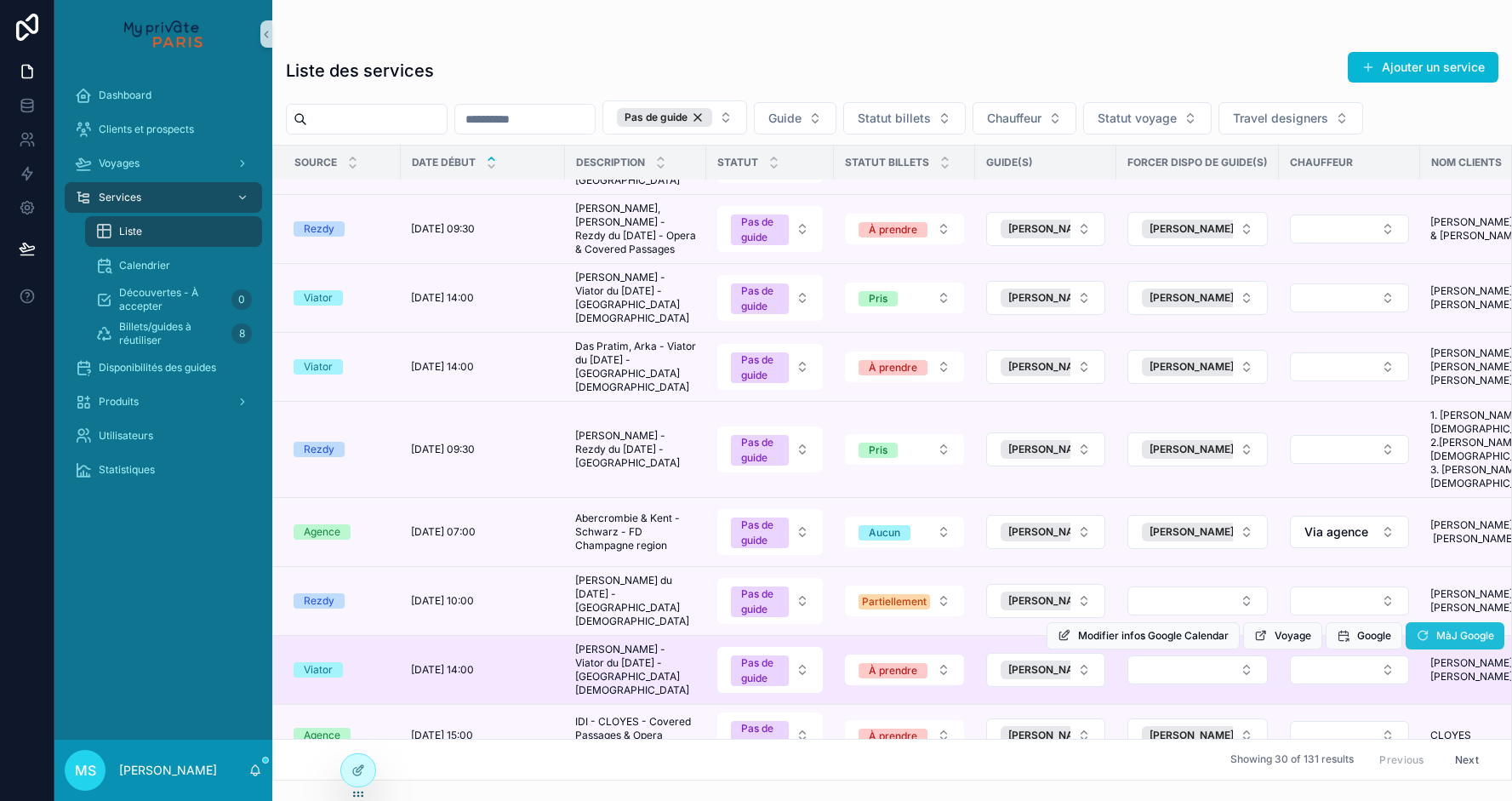
click at [1423, 628] on icon "scrollable content" at bounding box center [1423, 635] width 13 height 13
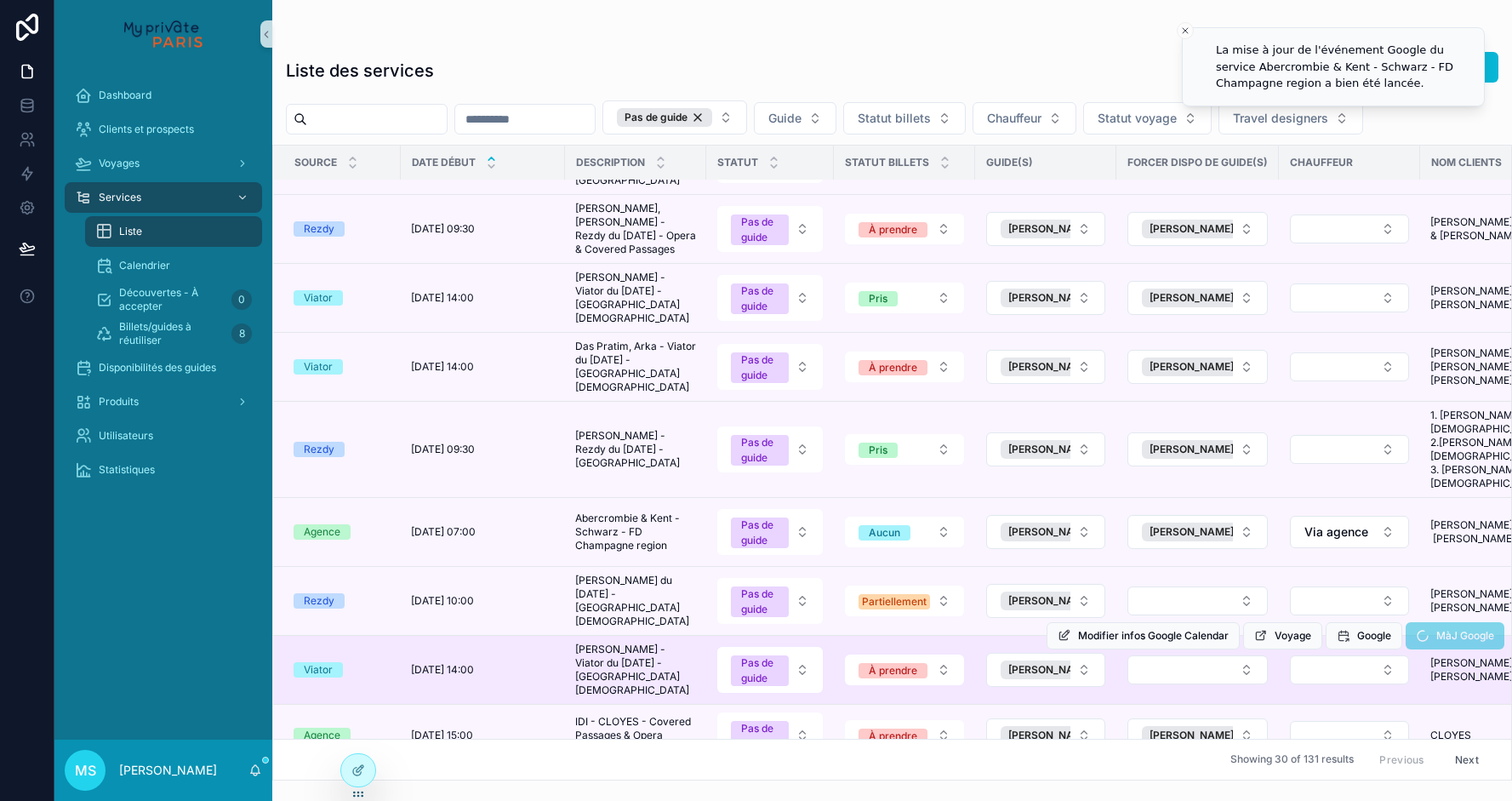
click at [1422, 632] on span "MàJ Google" at bounding box center [1455, 638] width 99 height 12
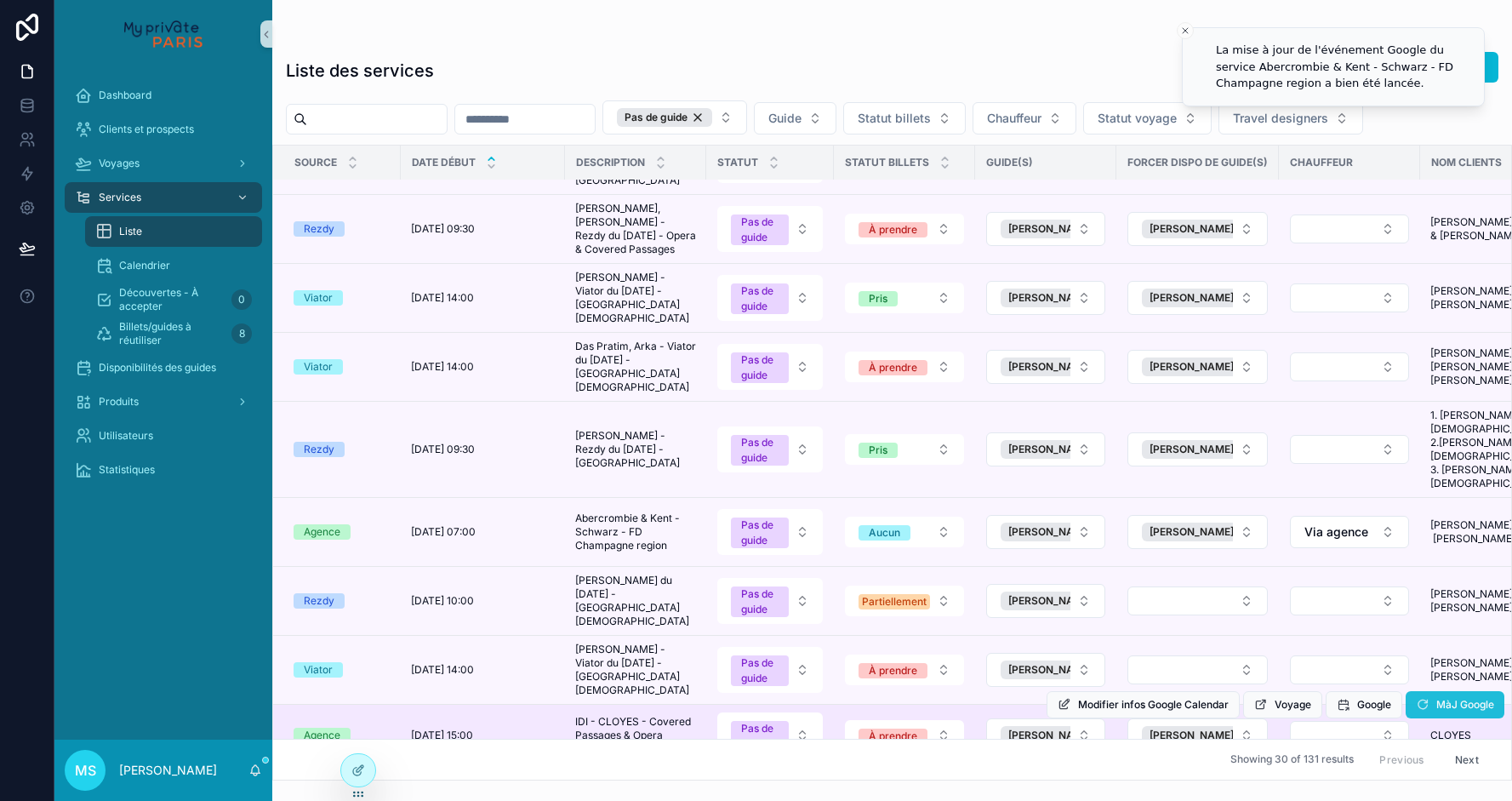
click at [1421, 698] on icon "scrollable content" at bounding box center [1423, 704] width 13 height 13
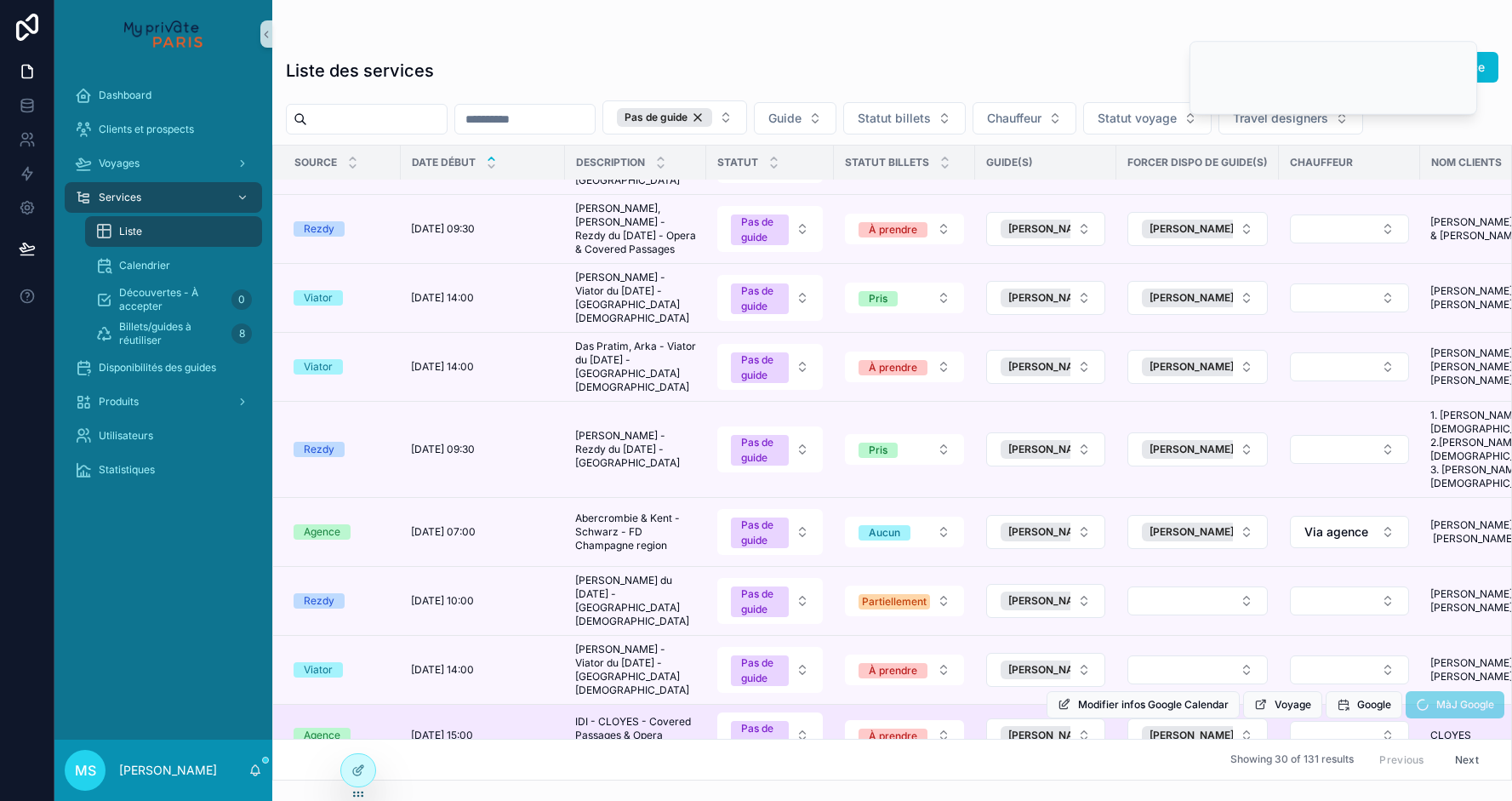
click at [1421, 691] on div "MàJ Google" at bounding box center [1455, 704] width 99 height 27
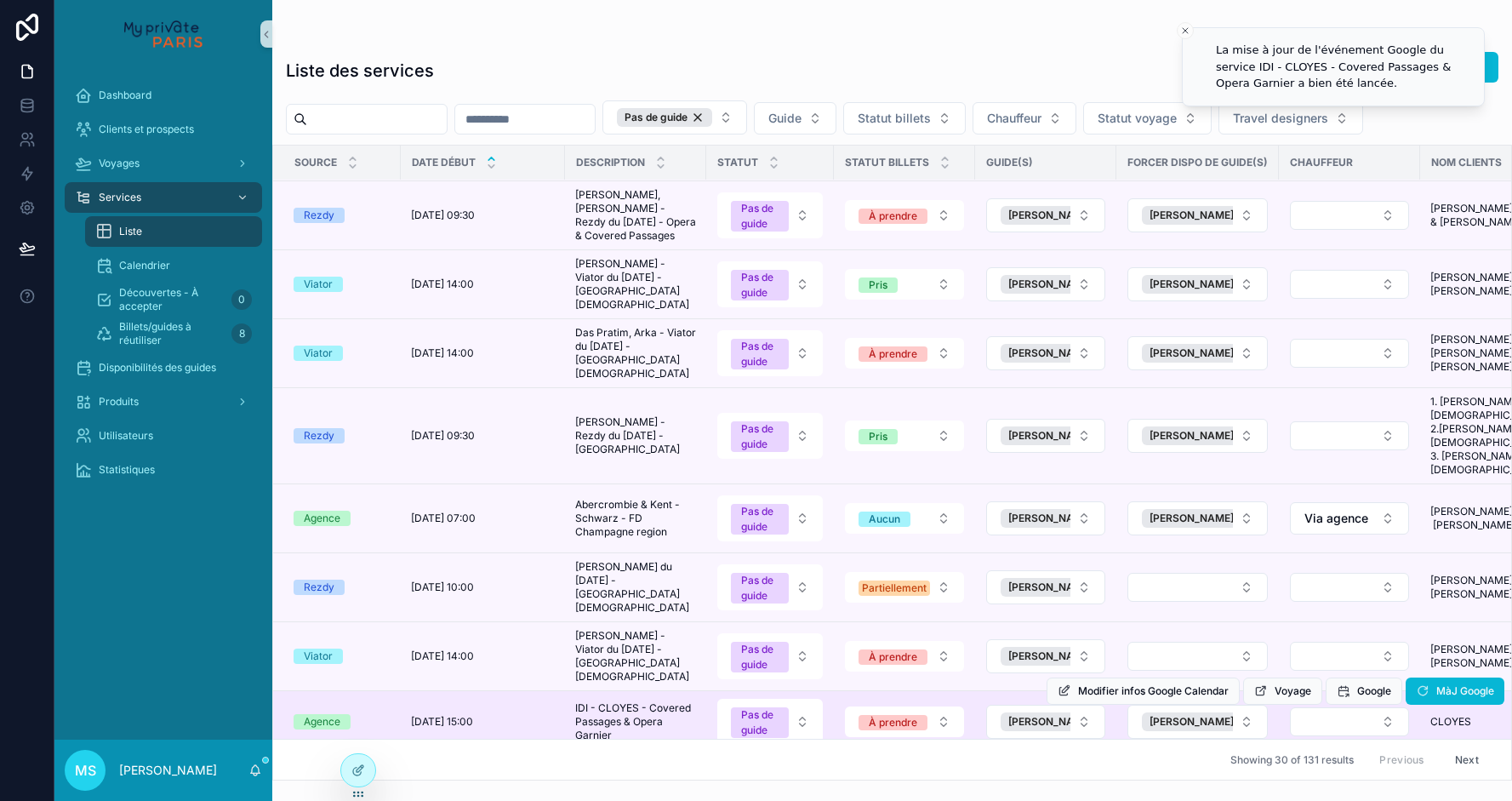
scroll to position [794, 0]
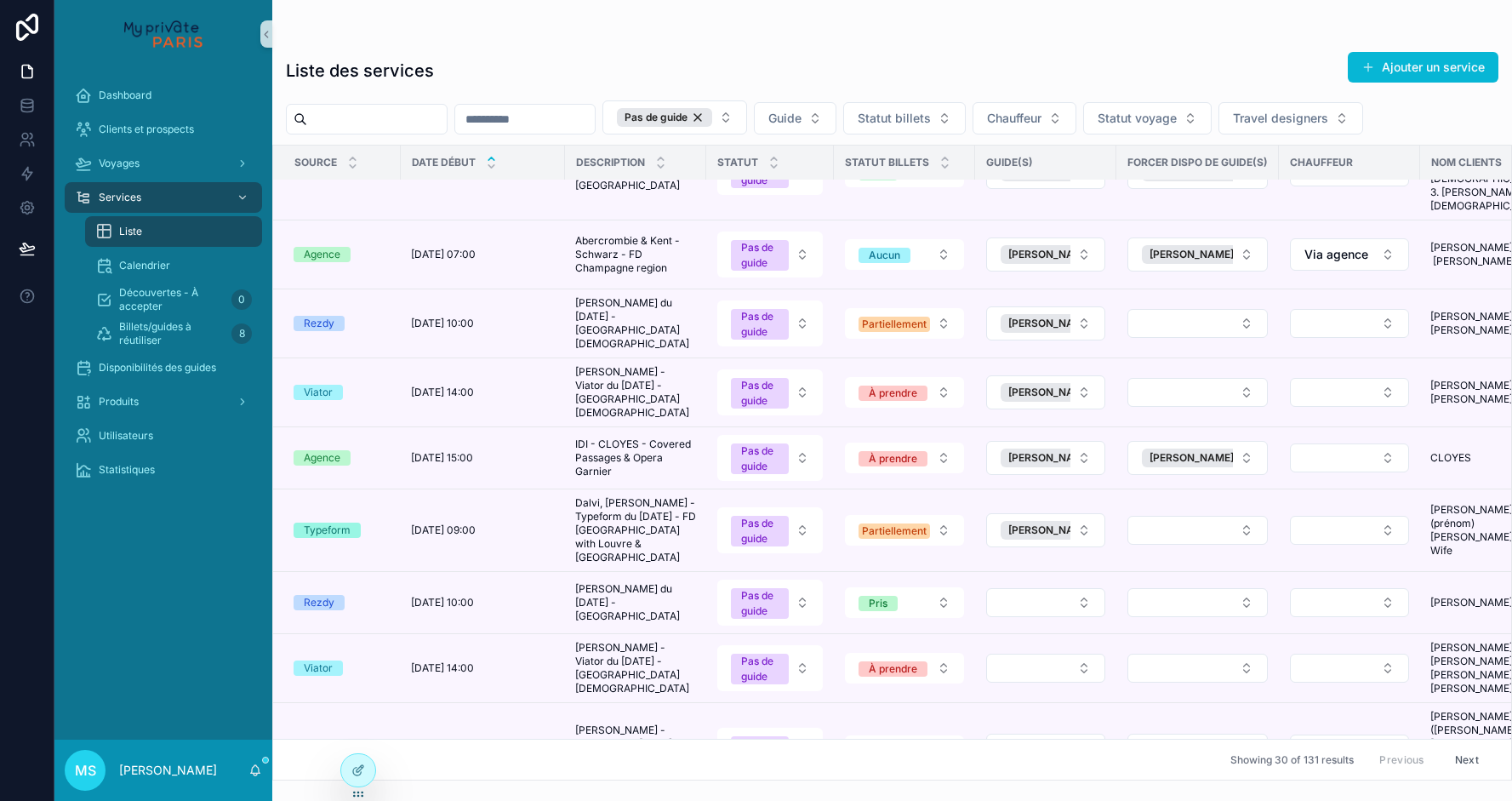
click at [1038, 523] on span "[PERSON_NAME][DATE]" at bounding box center [1067, 530] width 118 height 13
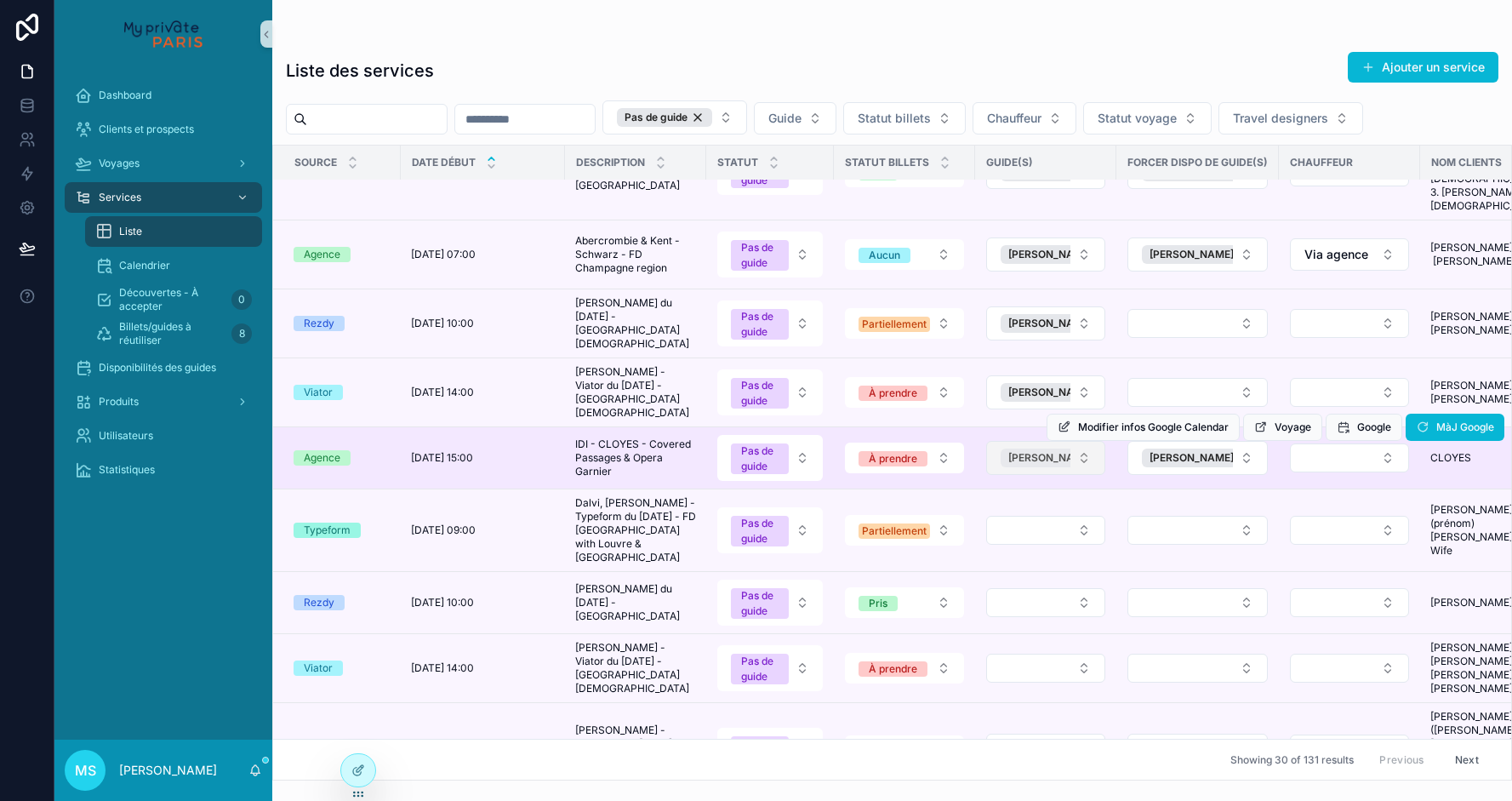
click at [1020, 451] on span "[PERSON_NAME]" at bounding box center [1050, 458] width 84 height 13
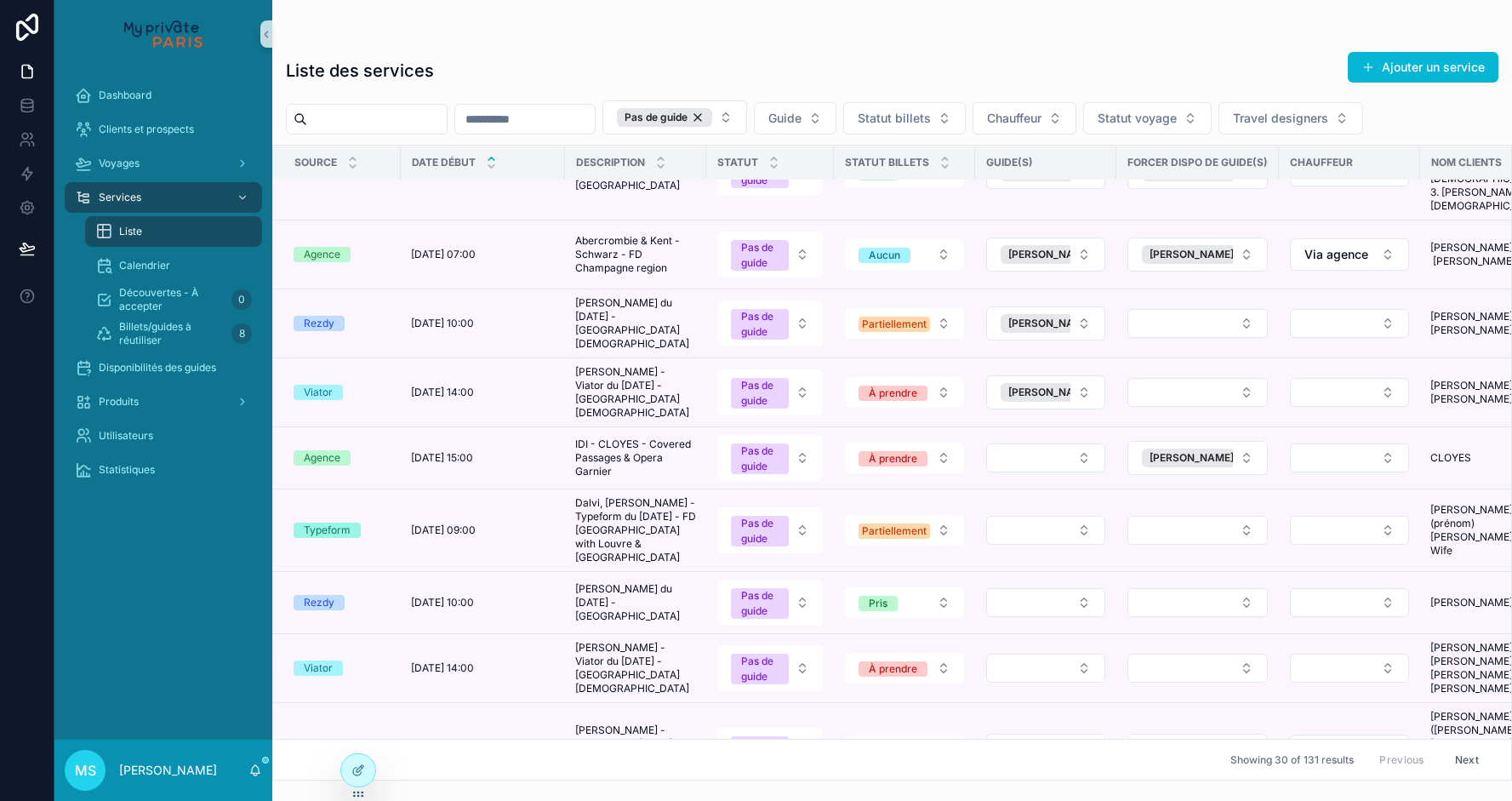
click at [0, 0] on div "Modifier infos Google Calendar Voyage Google MàJ Google" at bounding box center [0, 0] width 0 height 0
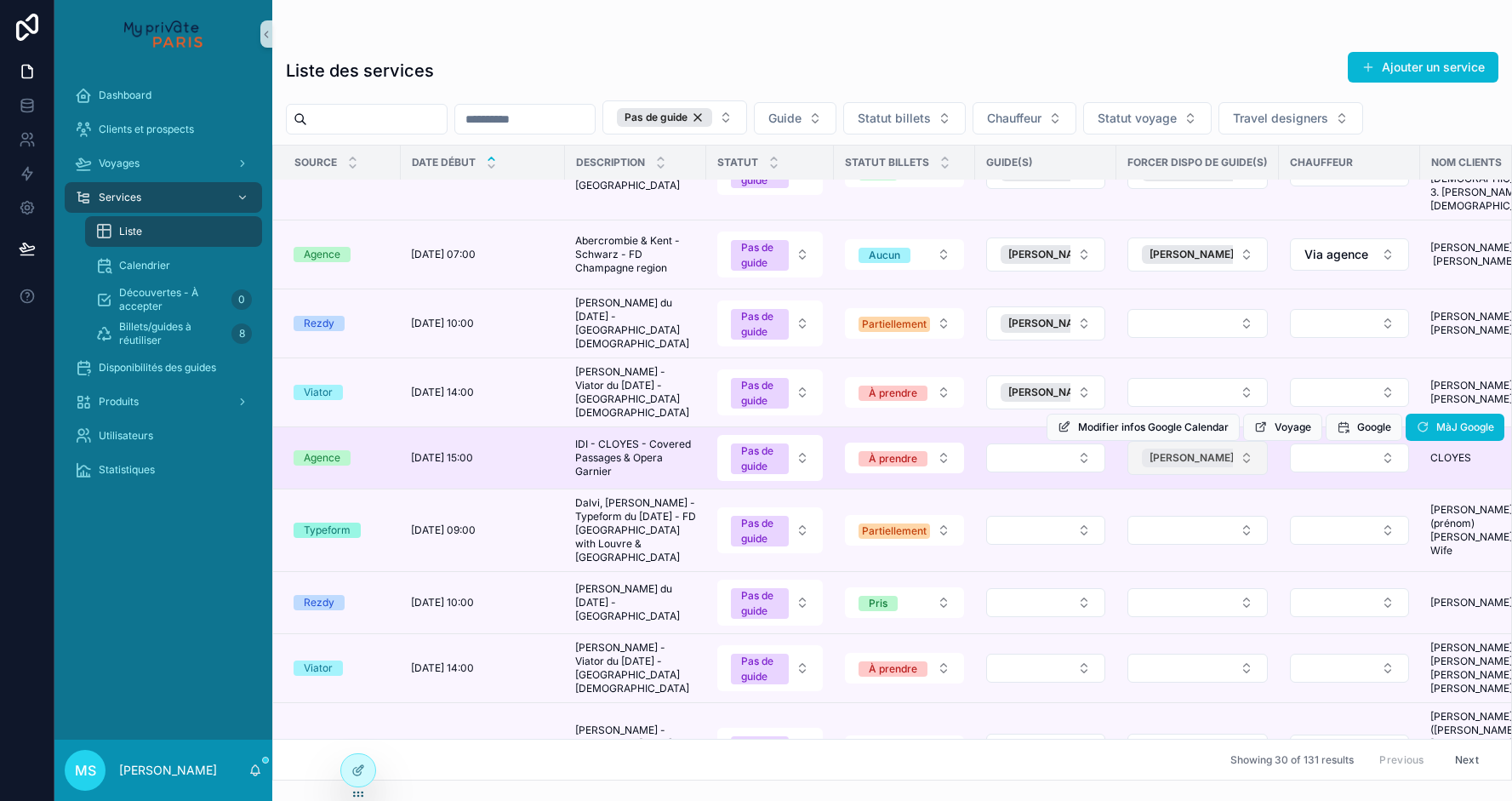
click at [1175, 451] on span "[PERSON_NAME]" at bounding box center [1192, 458] width 84 height 13
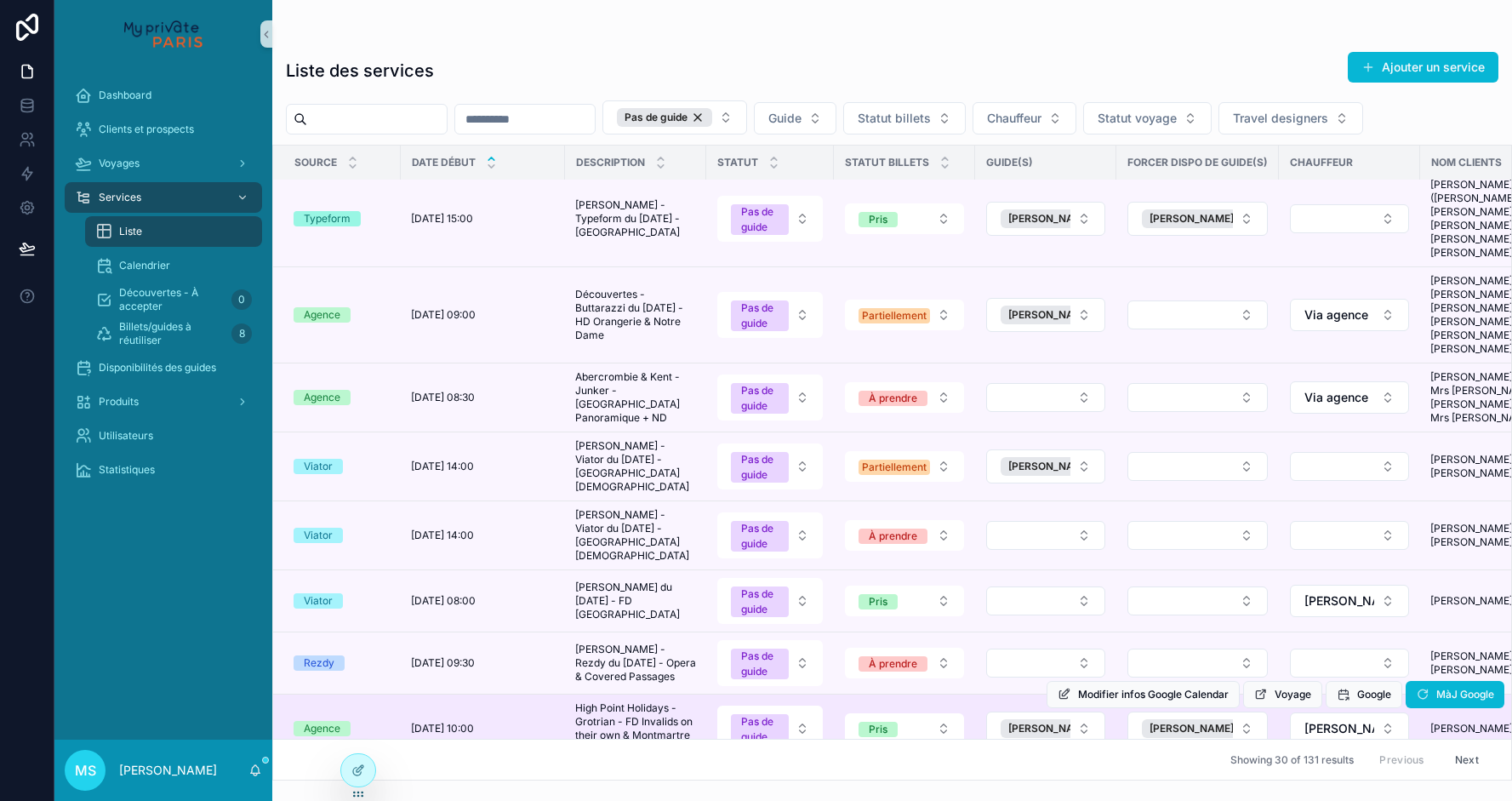
scroll to position [1437, 0]
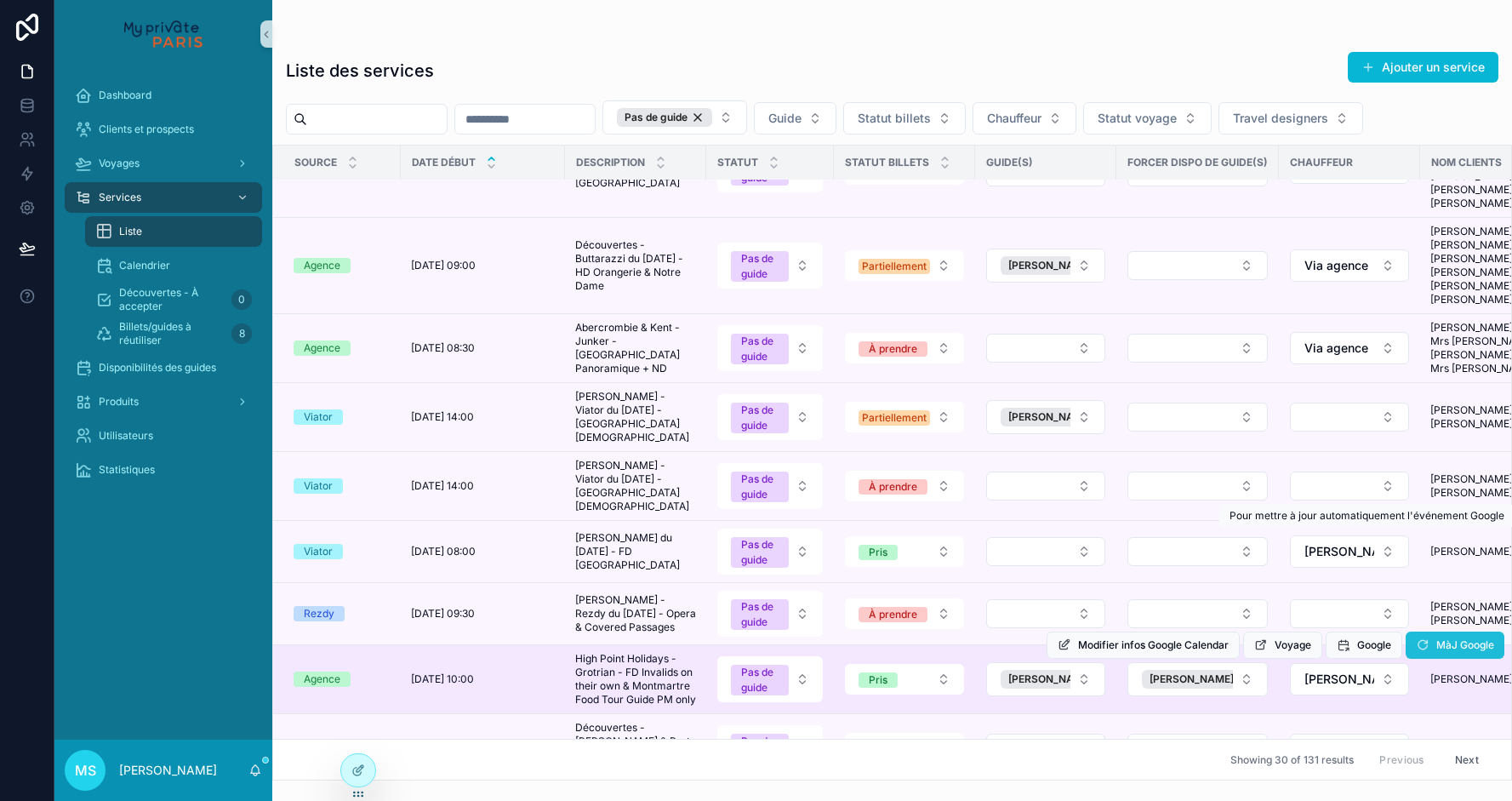
click at [1423, 638] on icon "scrollable content" at bounding box center [1423, 645] width 13 height 13
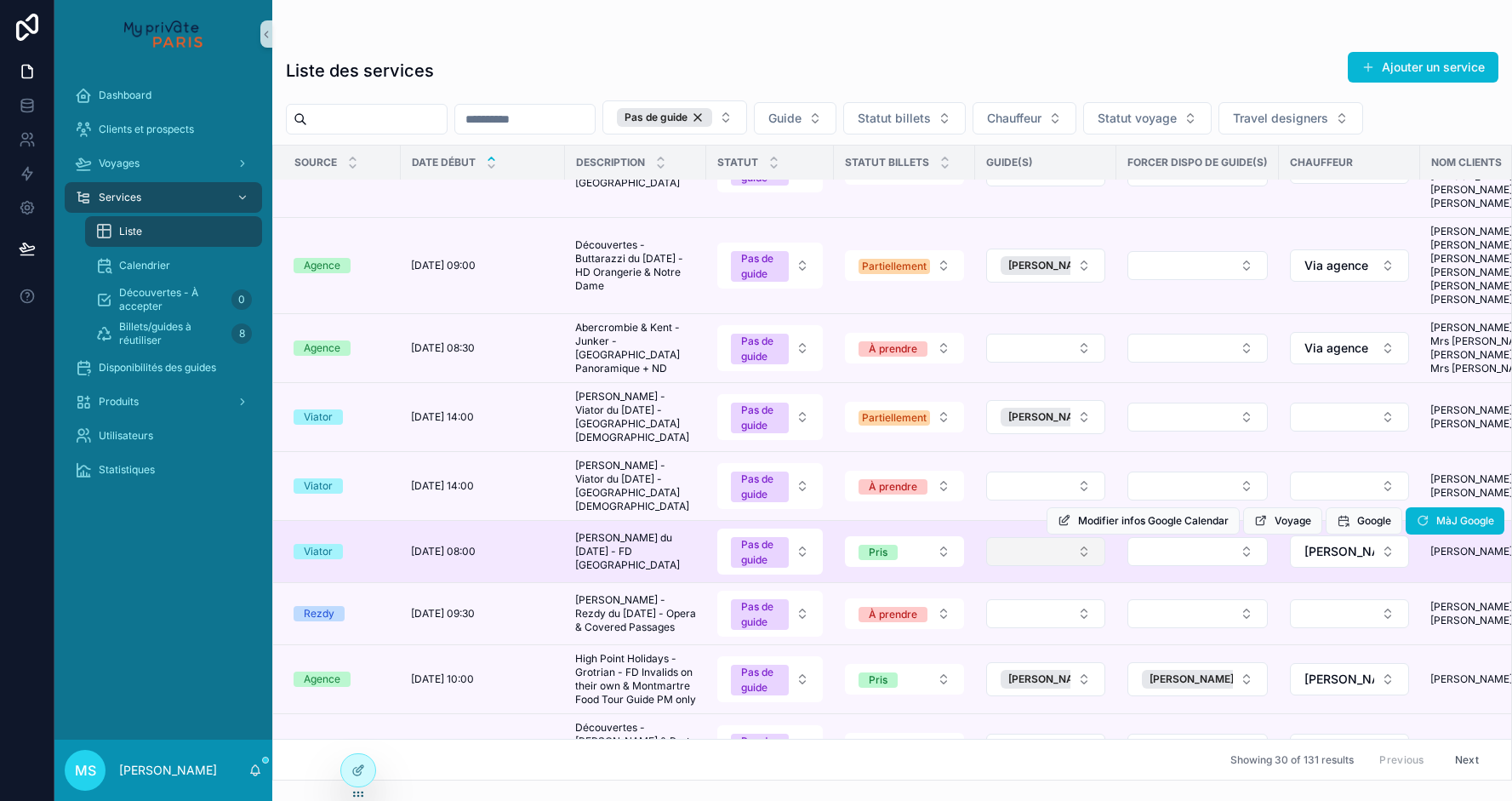
click at [1028, 537] on button "Select Button" at bounding box center [1046, 551] width 119 height 29
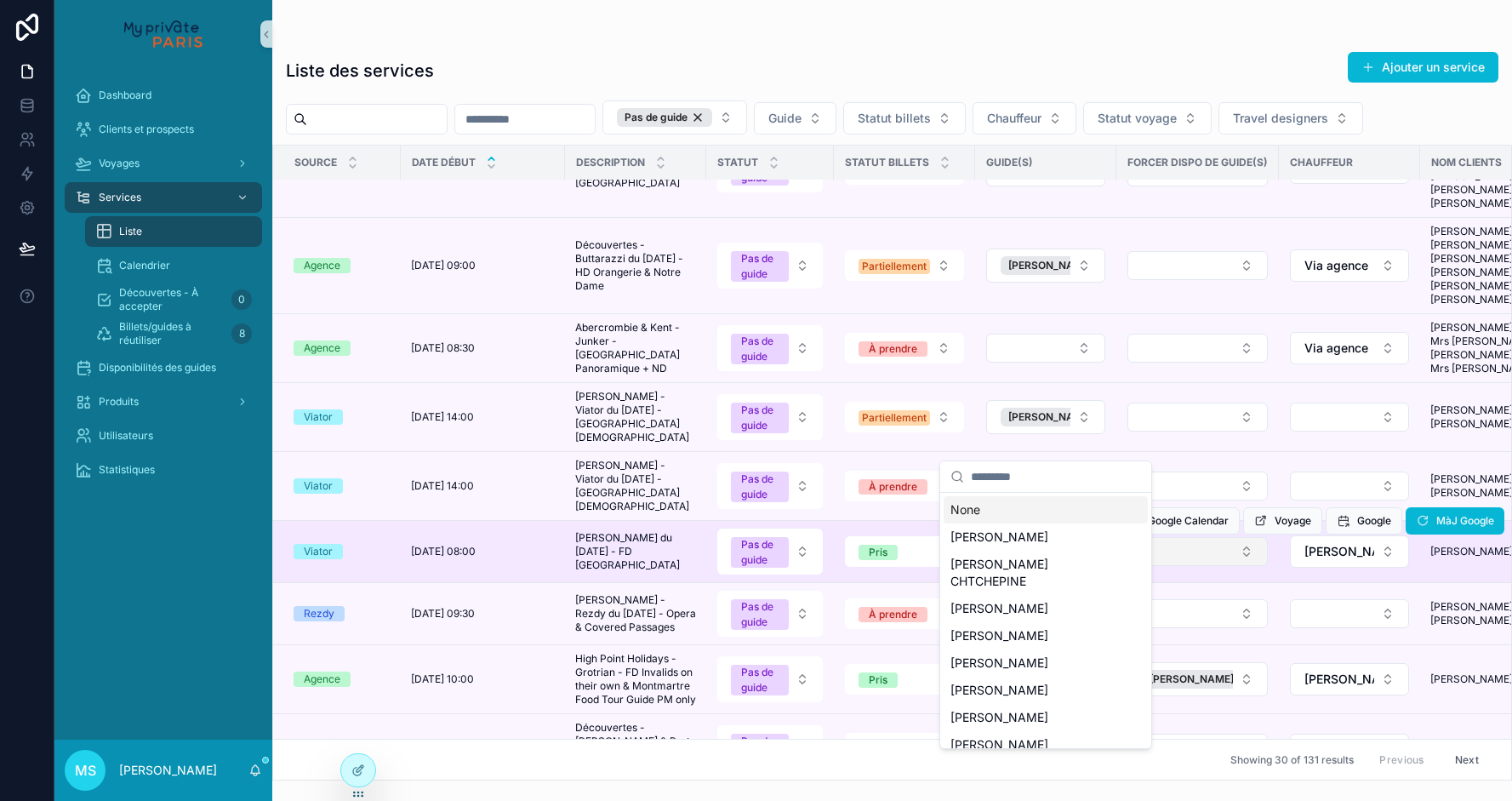
click at [1206, 537] on button "Select Button" at bounding box center [1197, 551] width 140 height 29
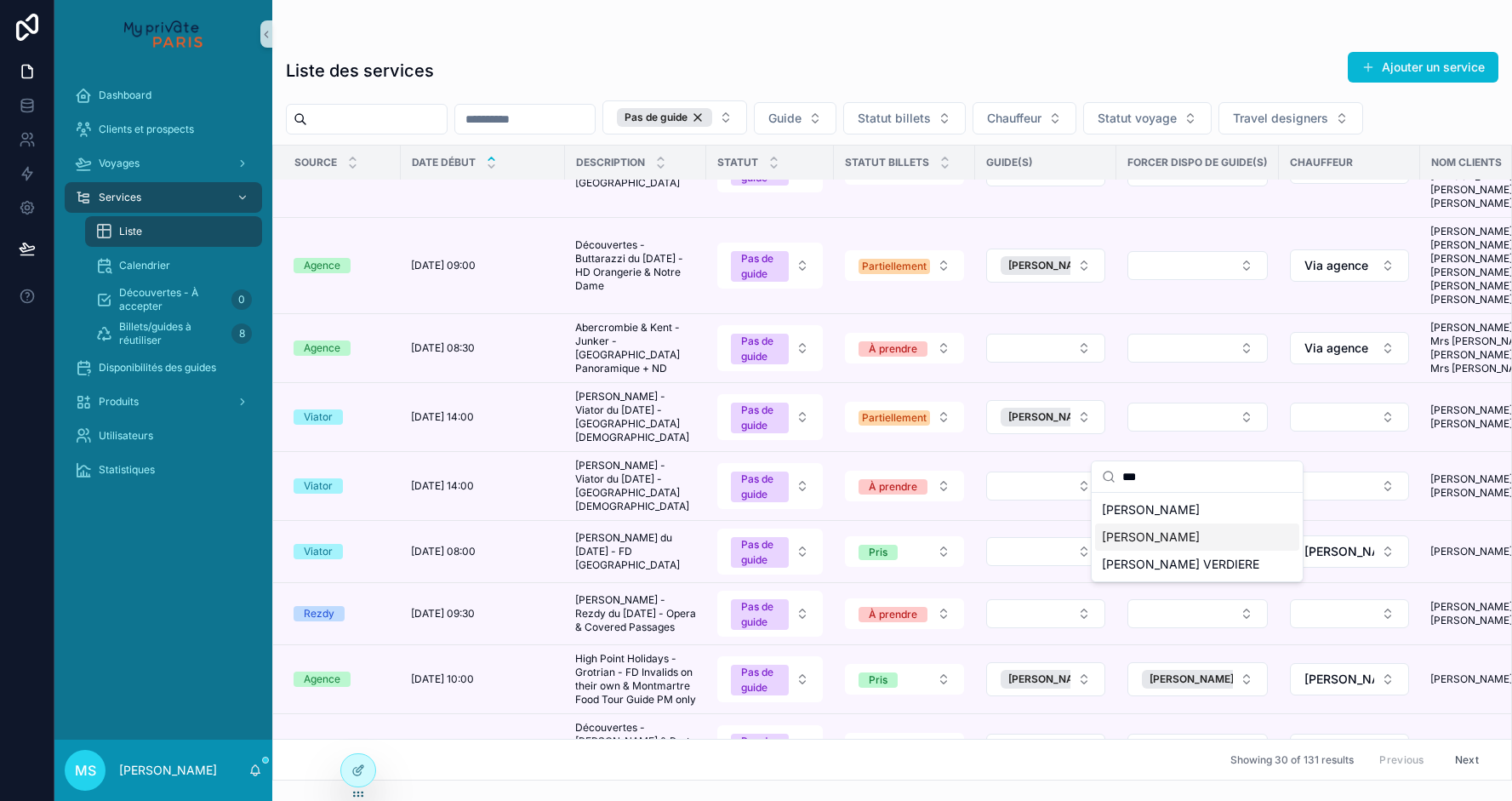
type input "***"
click at [1144, 537] on span "[PERSON_NAME]" at bounding box center [1151, 537] width 98 height 17
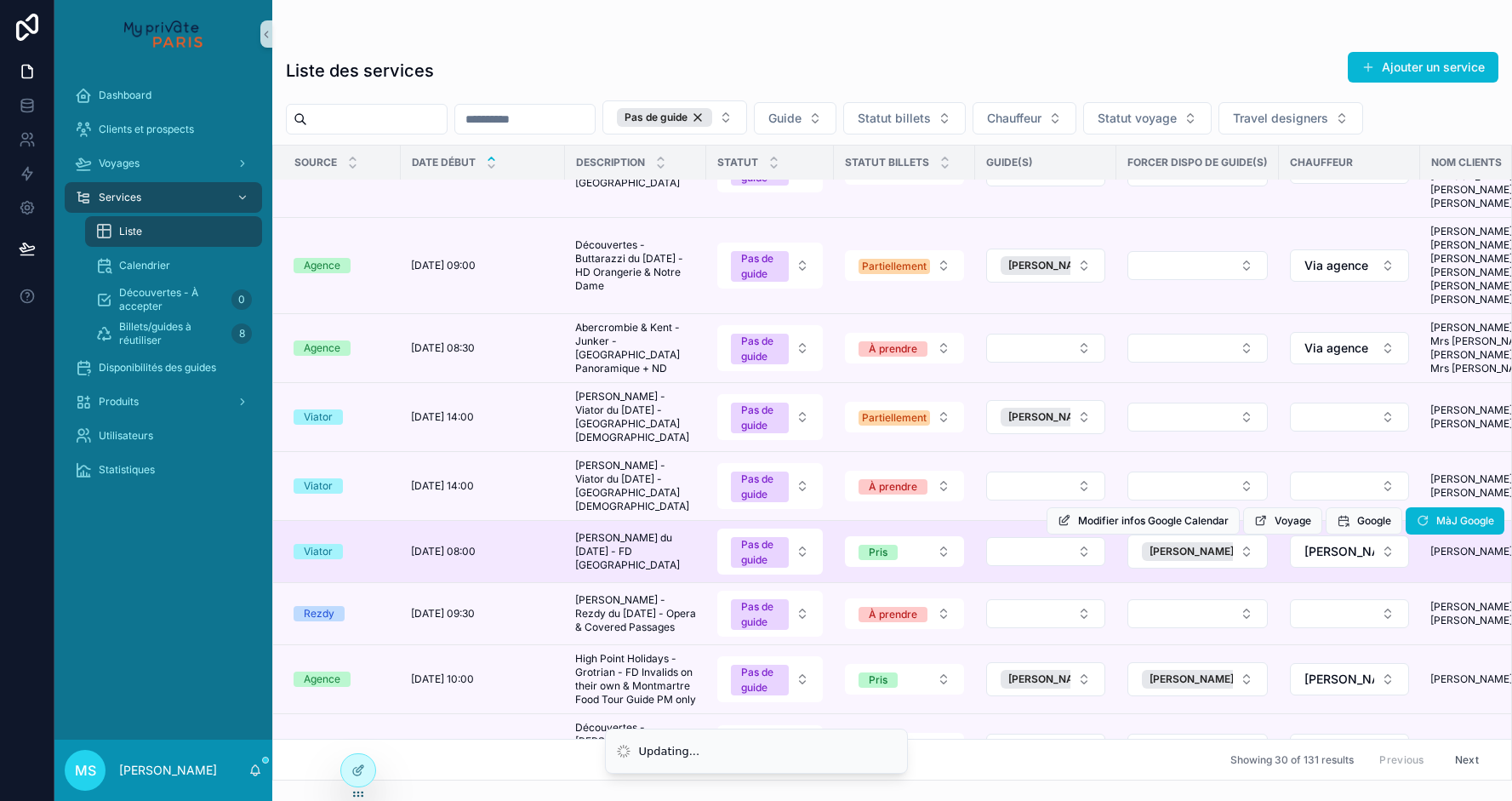
click at [1071, 490] on div "Modifier infos Google Calendar Voyage Google MàJ Google" at bounding box center [1275, 520] width 458 height 62
click at [1075, 537] on button "Select Button" at bounding box center [1046, 551] width 119 height 29
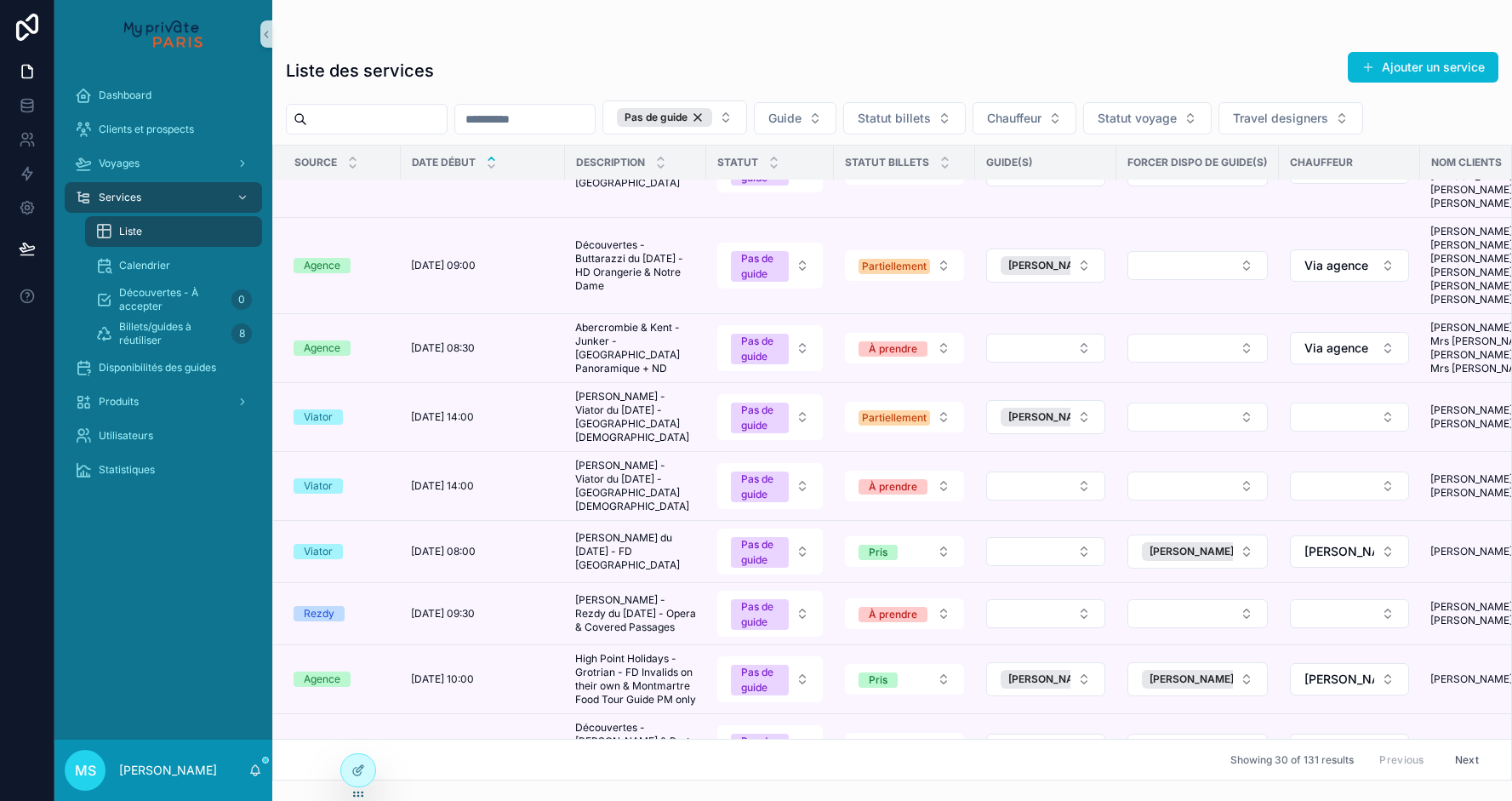
click at [1075, 537] on button "Select Button" at bounding box center [1046, 551] width 119 height 29
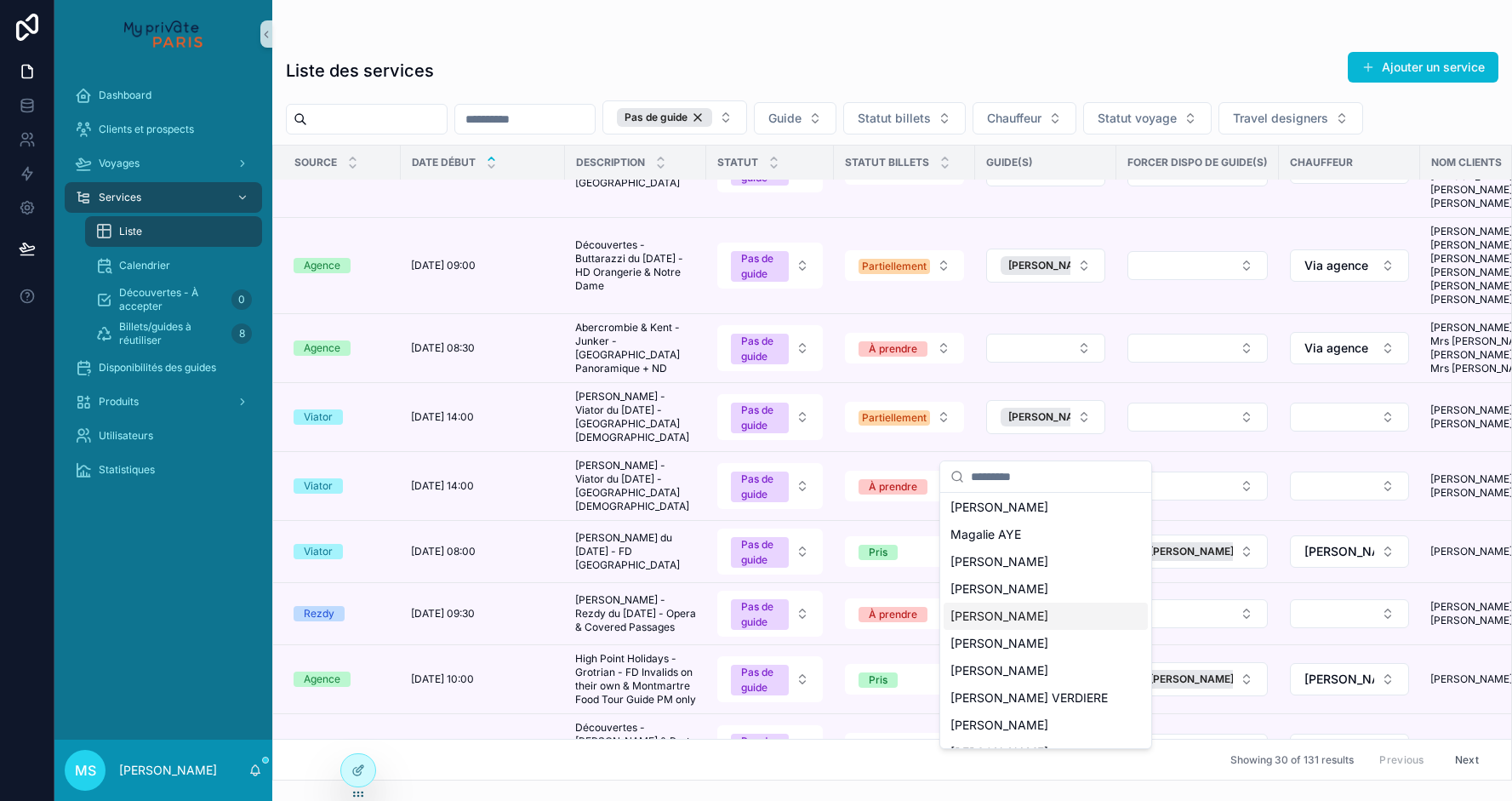
scroll to position [324, 0]
click at [1051, 653] on div "[PERSON_NAME]" at bounding box center [1046, 665] width 204 height 27
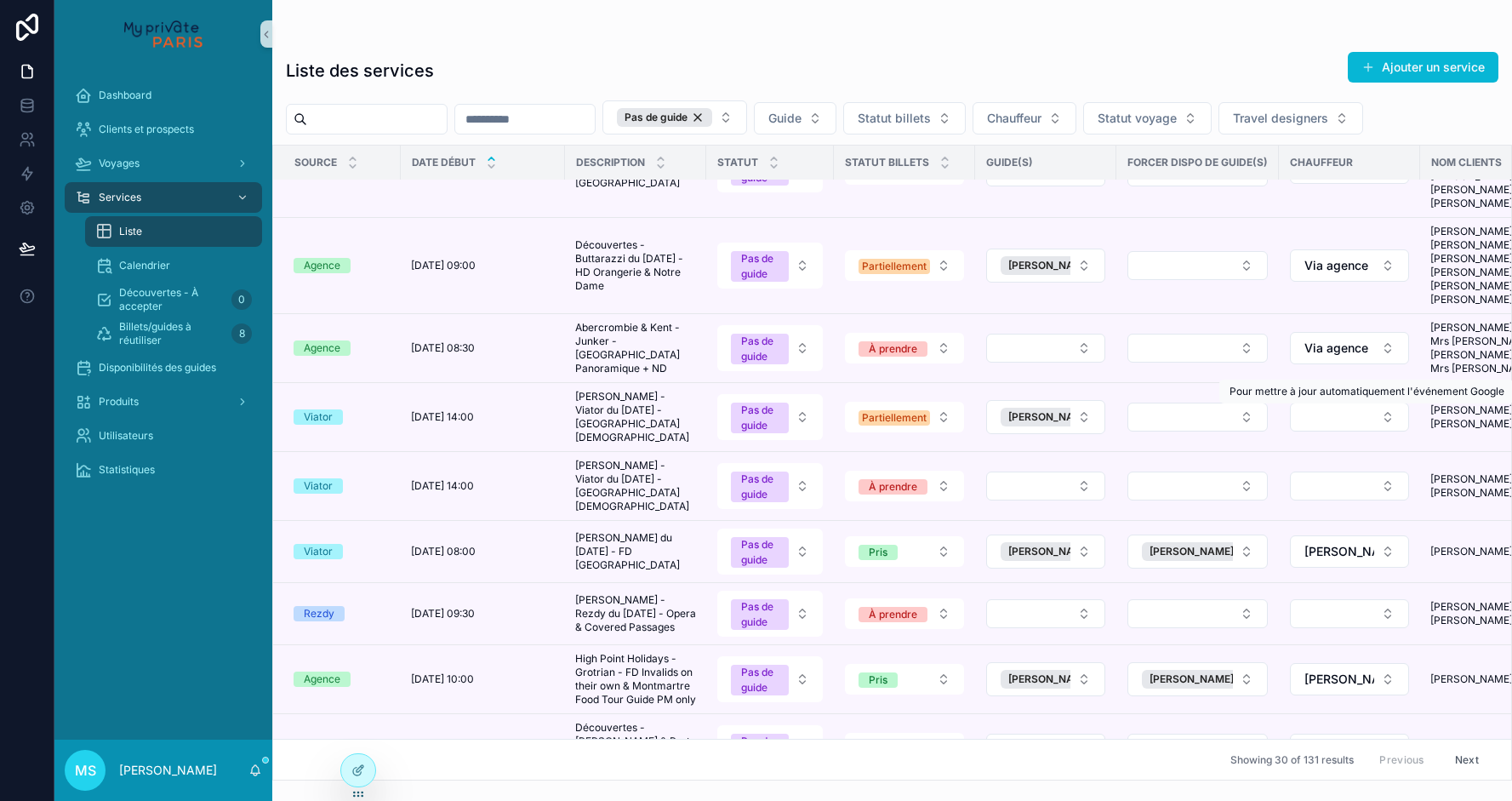
click at [0, 0] on span "MàJ Google" at bounding box center [0, 0] width 0 height 0
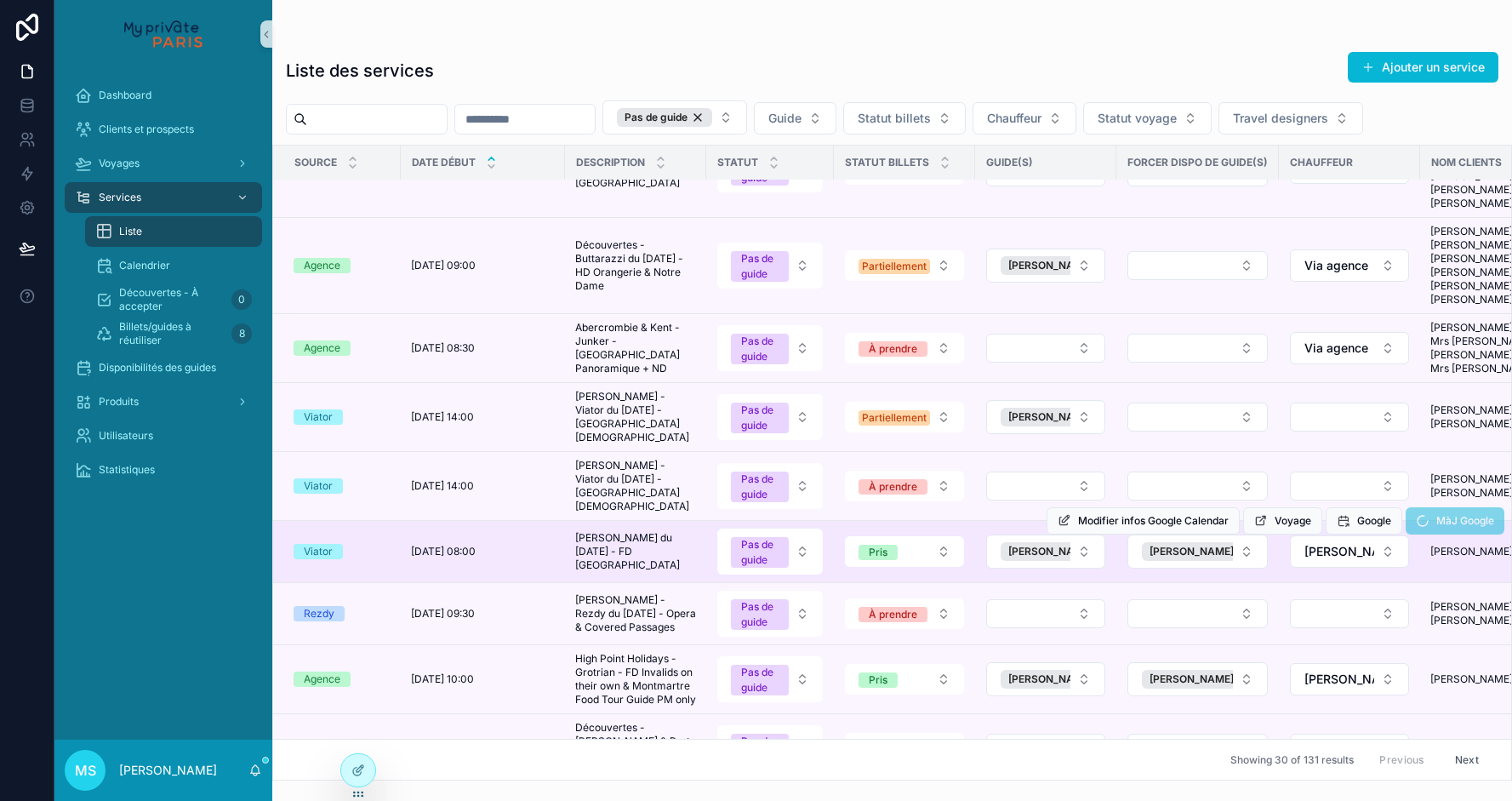
click at [1425, 518] on span "MàJ Google" at bounding box center [1455, 523] width 99 height 12
click at [1418, 518] on span "MàJ Google" at bounding box center [1455, 523] width 99 height 12
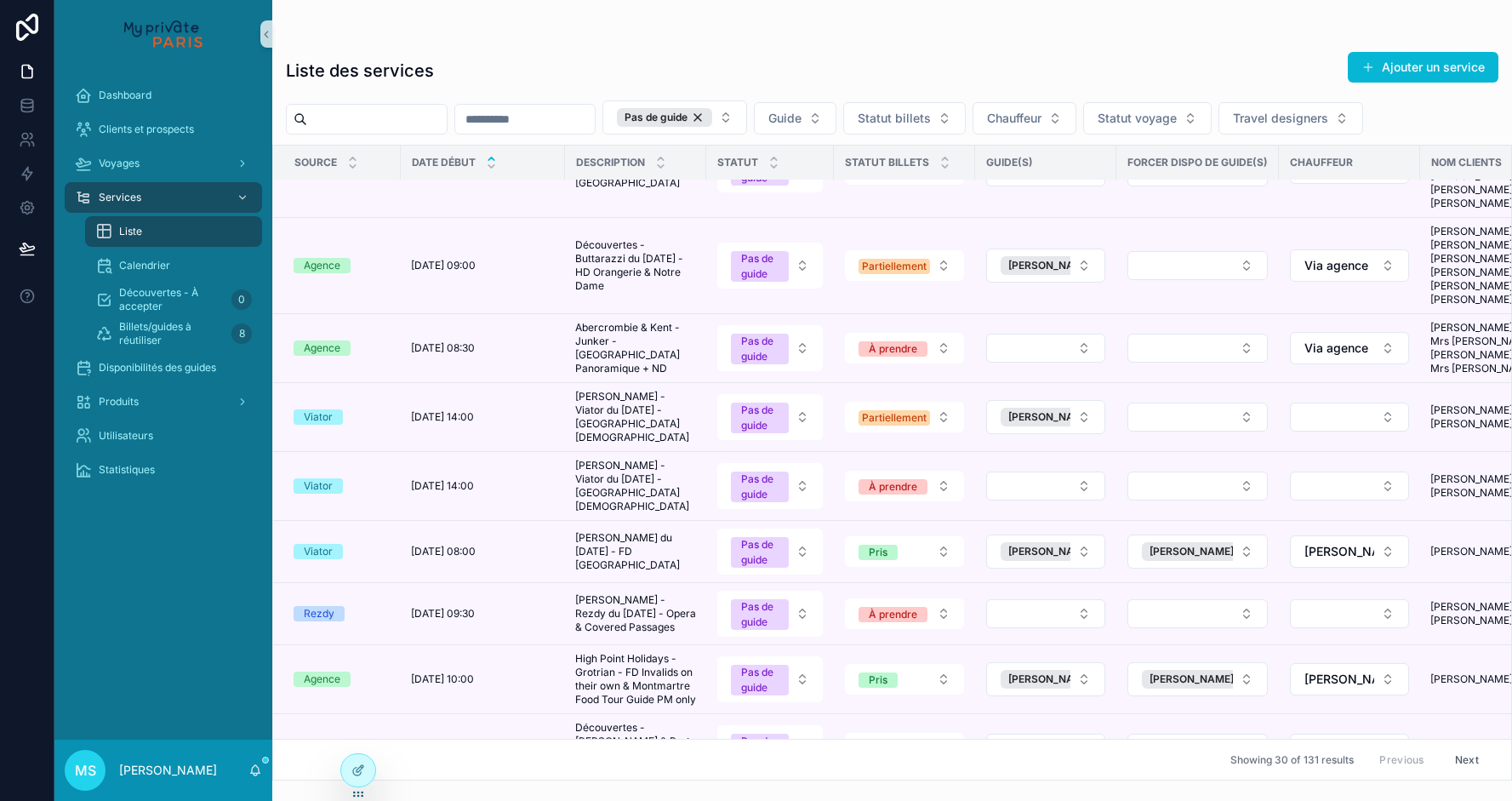
click at [1023, 599] on button "Select Button" at bounding box center [1046, 613] width 119 height 29
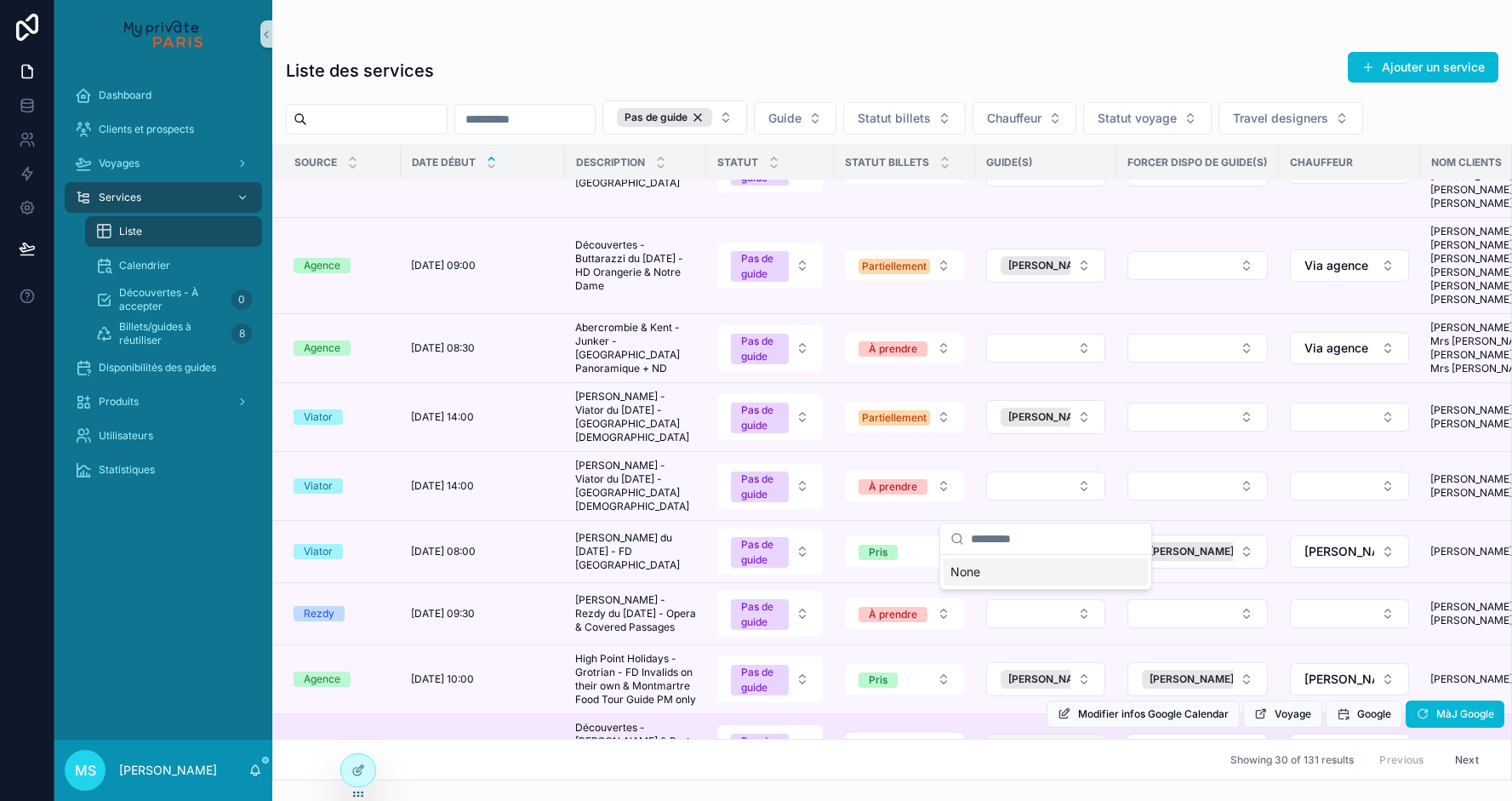
click at [1009, 734] on button "Select Button" at bounding box center [1046, 748] width 119 height 29
click at [1198, 734] on button "Select Button" at bounding box center [1197, 748] width 140 height 29
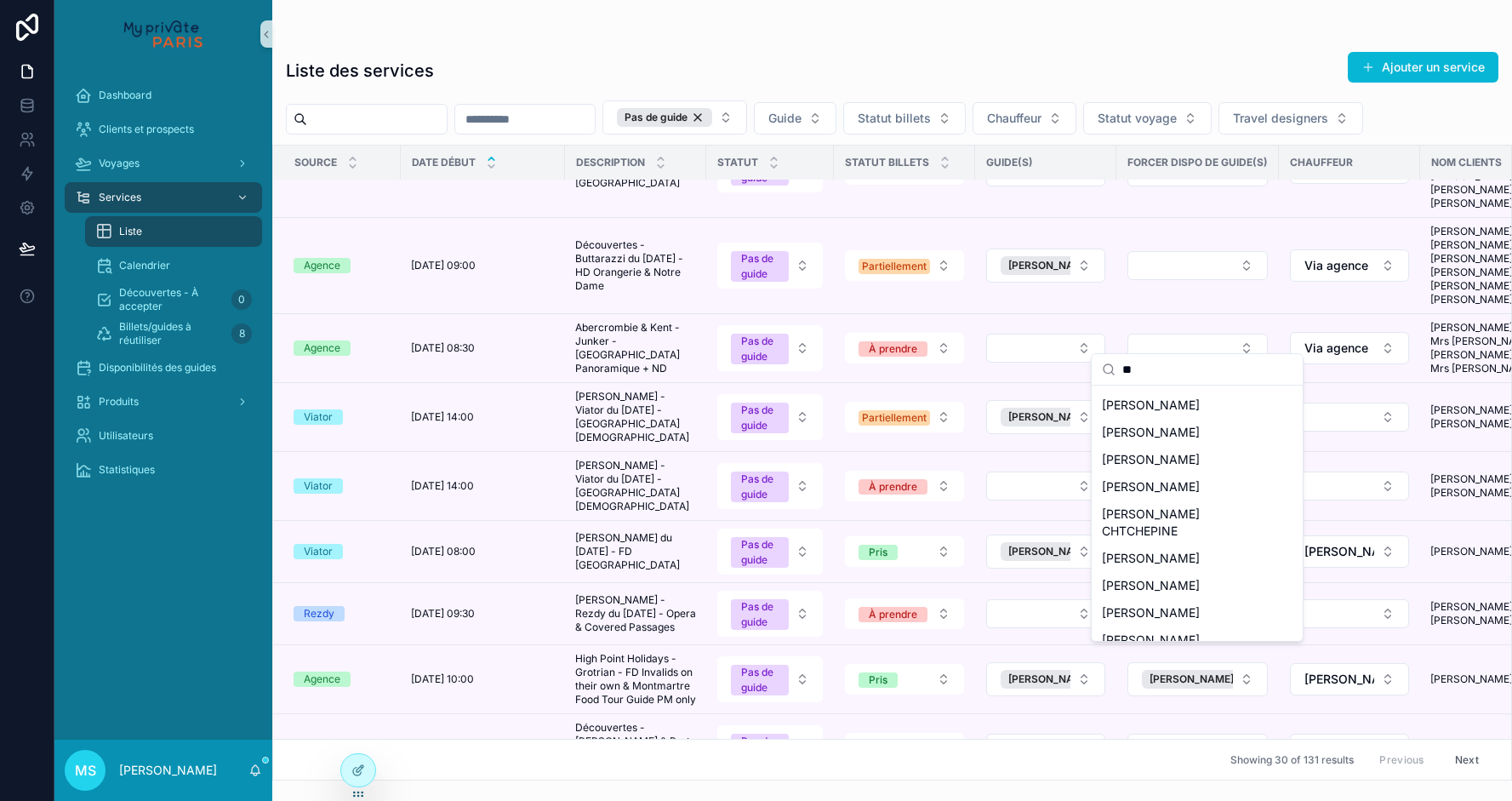
scroll to position [0, 0]
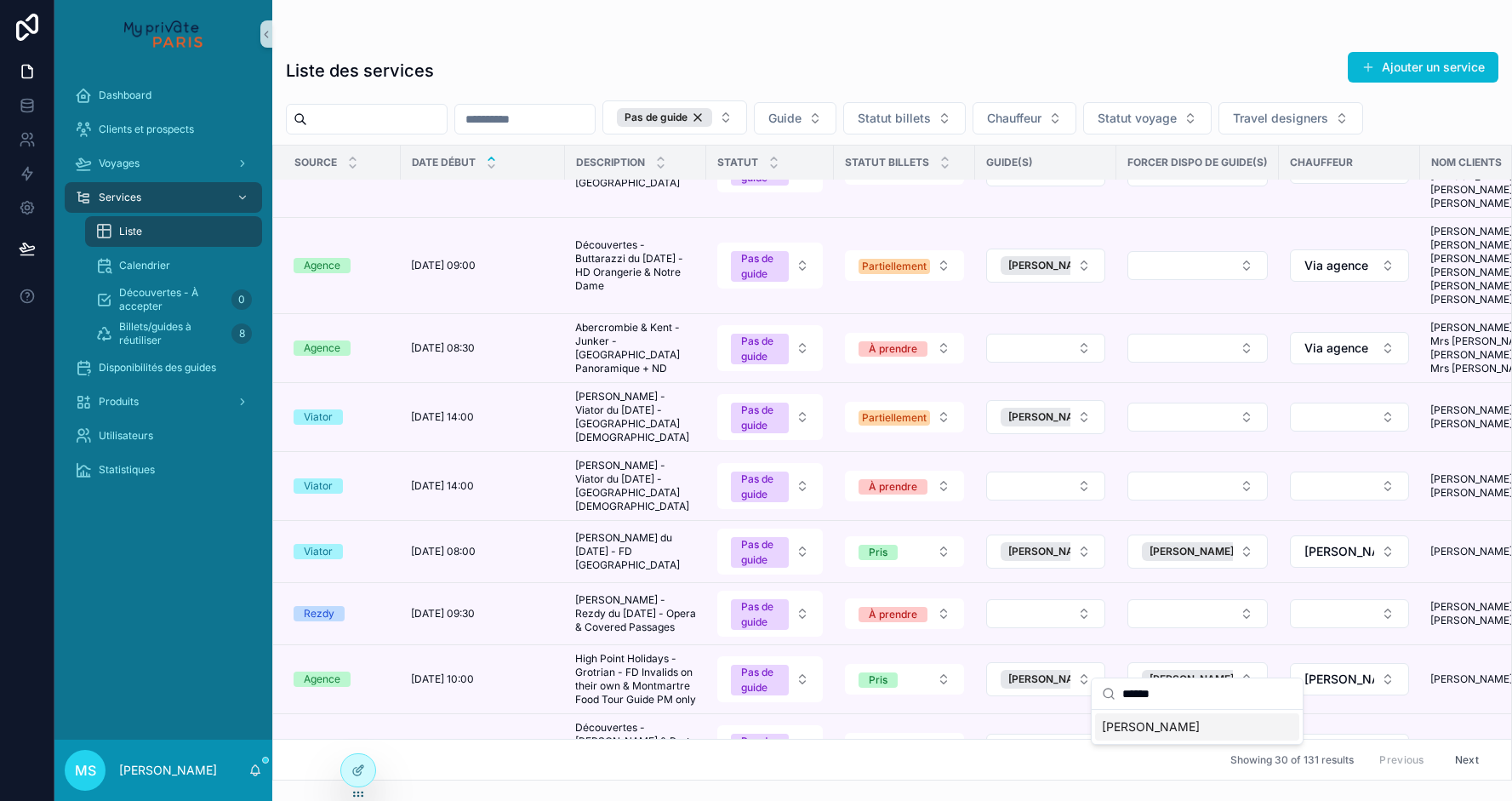
type input "******"
click at [1149, 725] on span "[PERSON_NAME]" at bounding box center [1151, 727] width 98 height 17
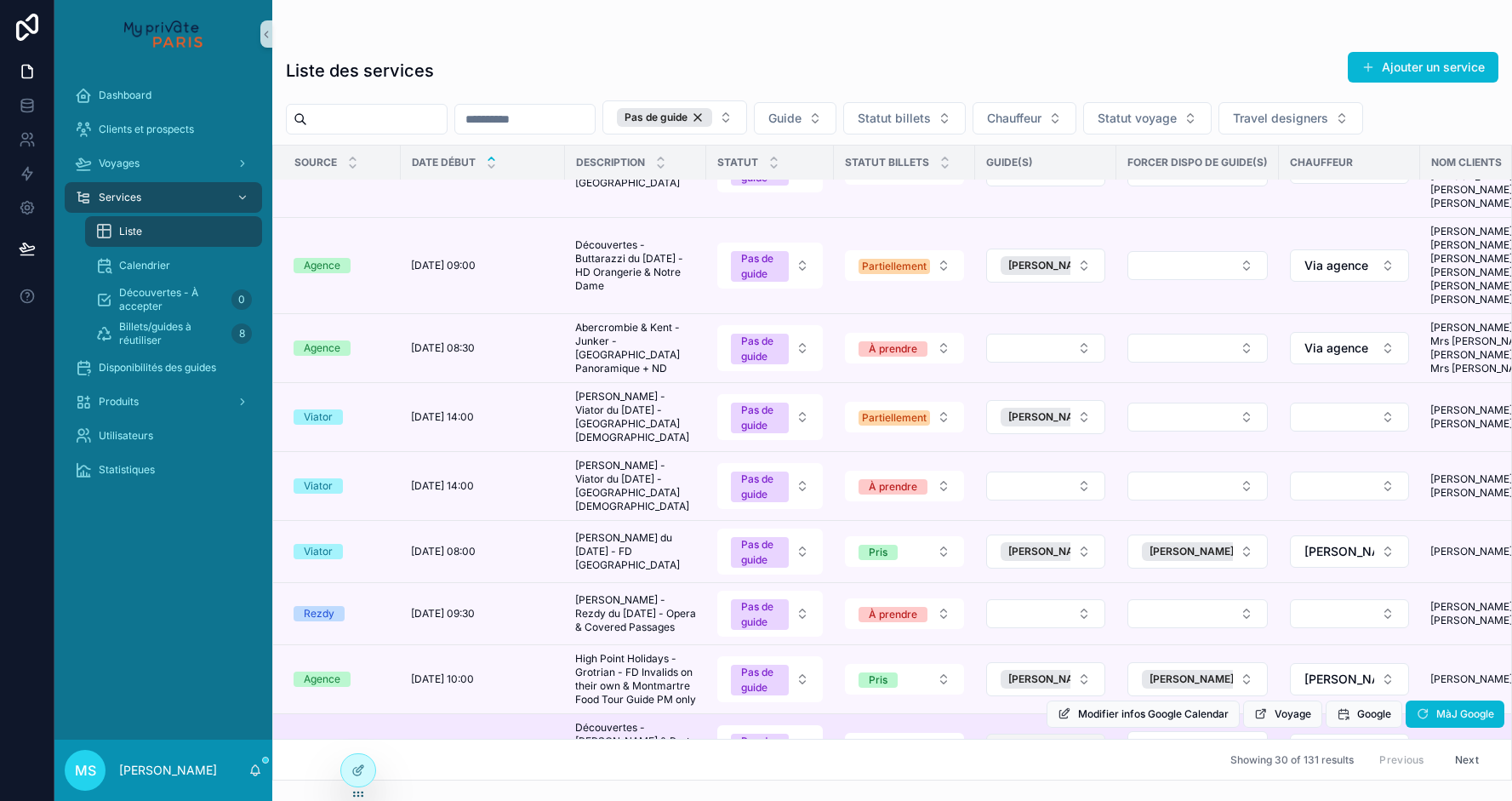
click at [1080, 734] on button "Select Button" at bounding box center [1046, 748] width 119 height 29
click at [1068, 734] on button "Select Button" at bounding box center [1046, 748] width 119 height 29
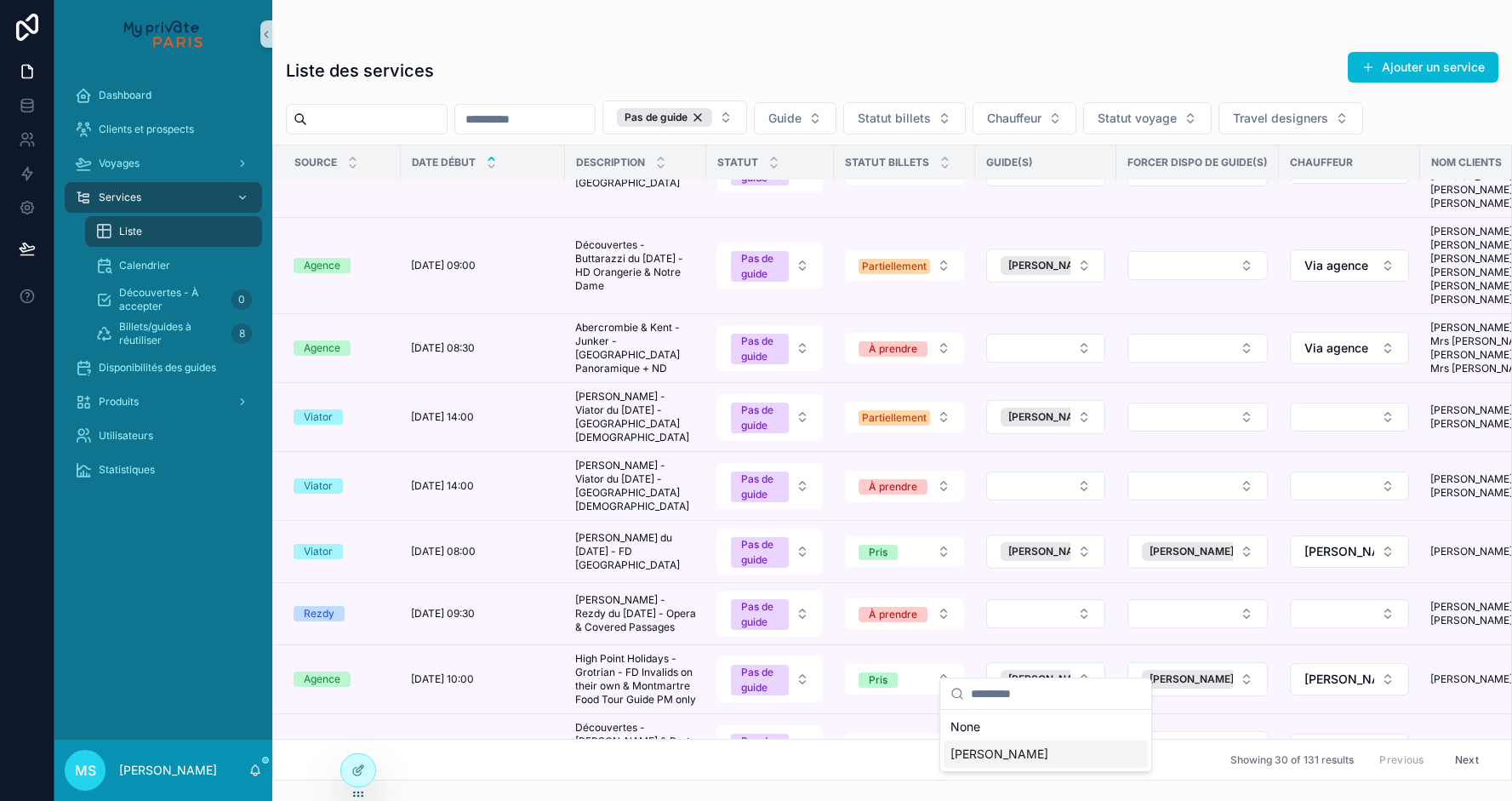
click at [1023, 751] on span "[PERSON_NAME]" at bounding box center [999, 754] width 98 height 17
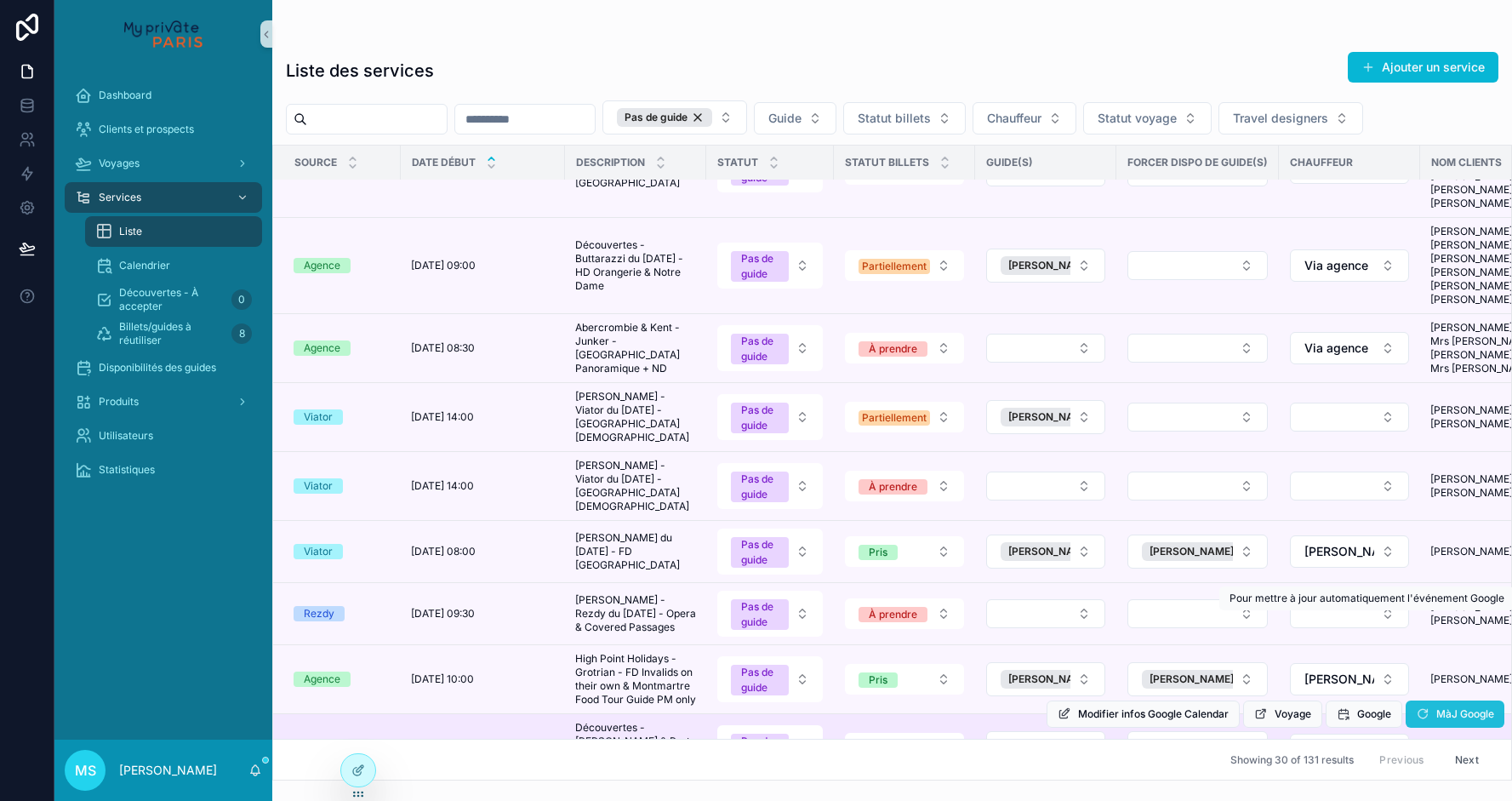
click at [1416, 707] on icon "scrollable content" at bounding box center [1423, 714] width 13 height 13
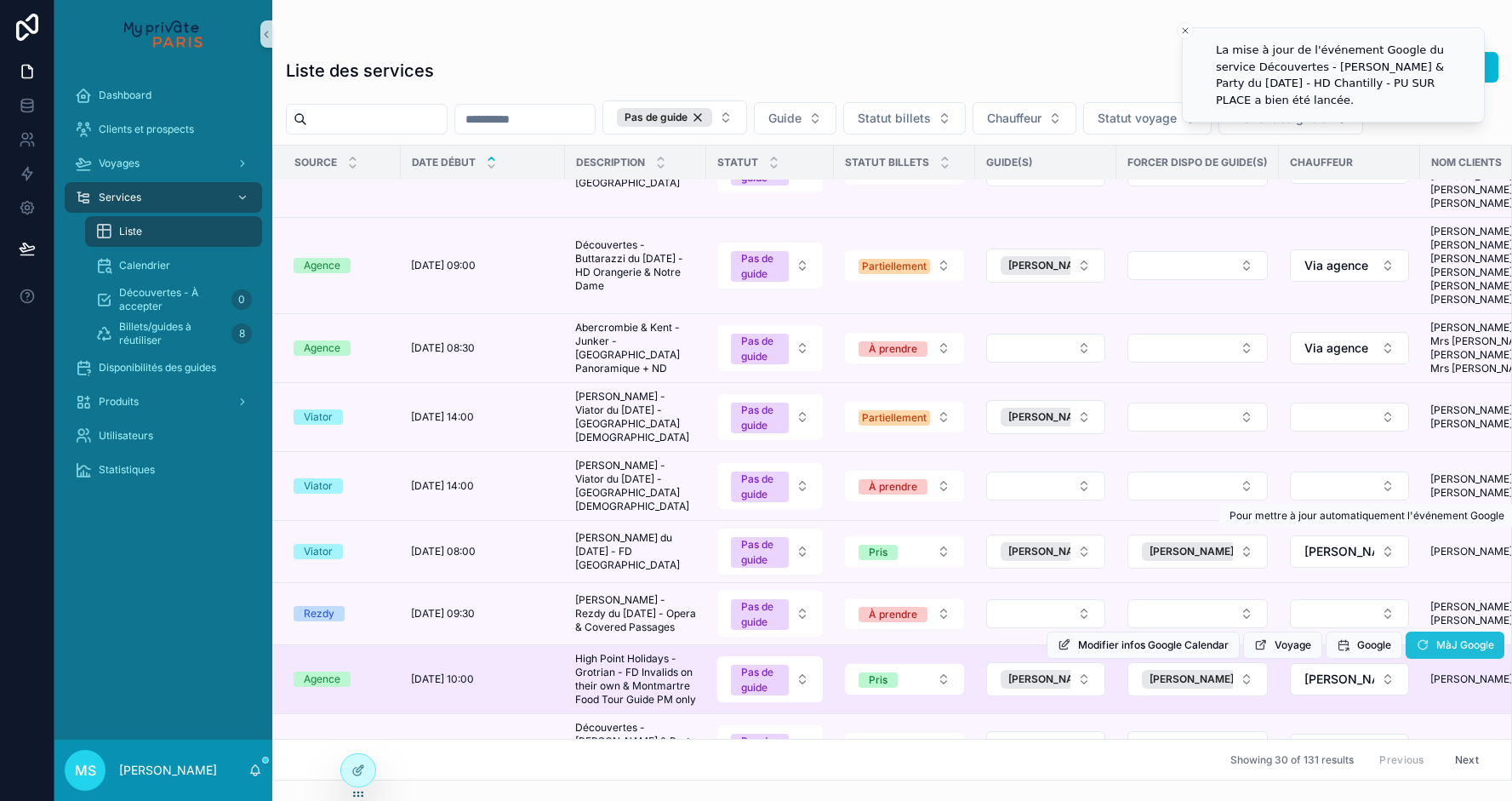
click at [1419, 638] on icon "scrollable content" at bounding box center [1423, 645] width 13 height 13
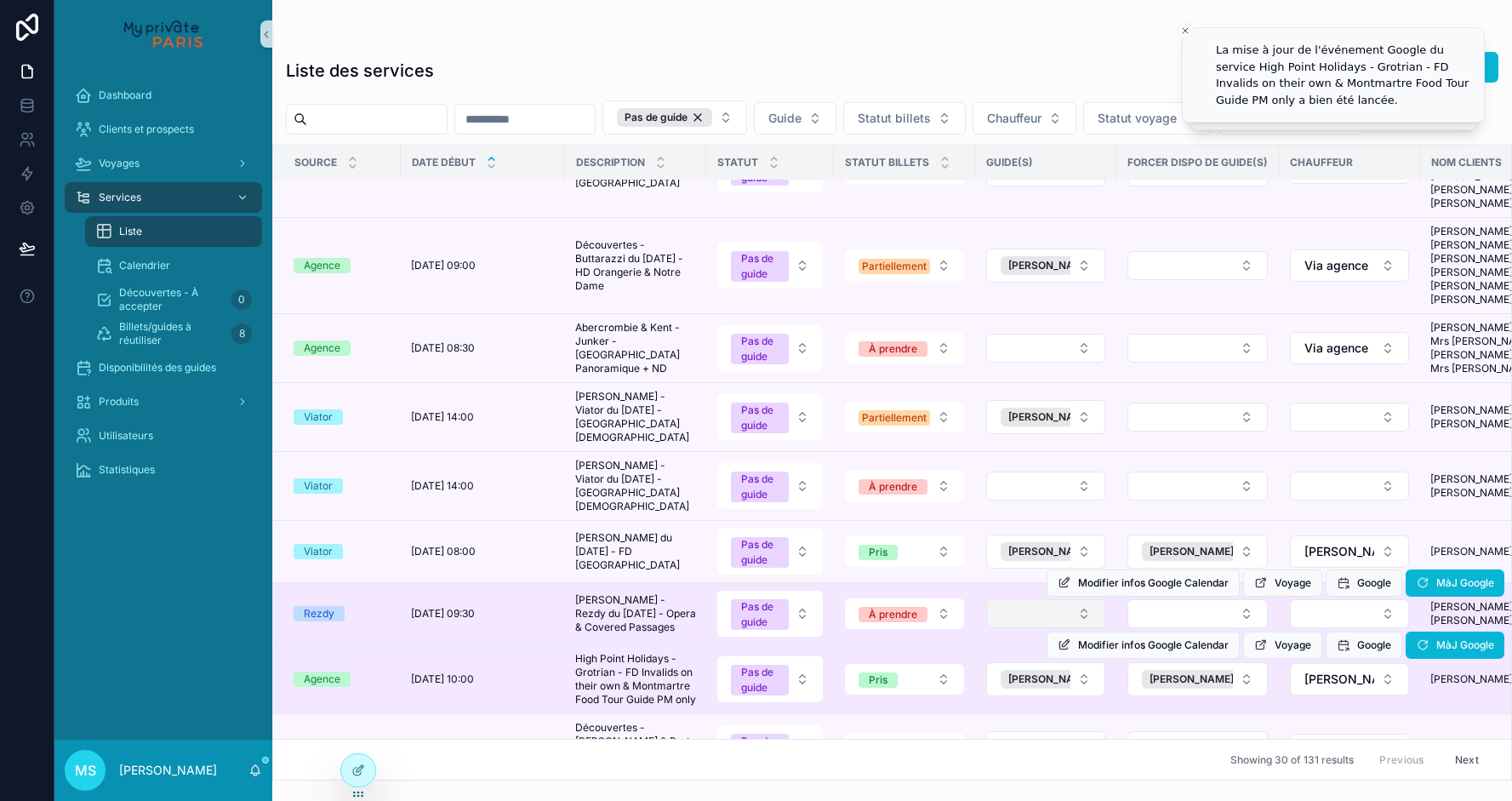
click at [1085, 599] on button "Select Button" at bounding box center [1046, 613] width 119 height 29
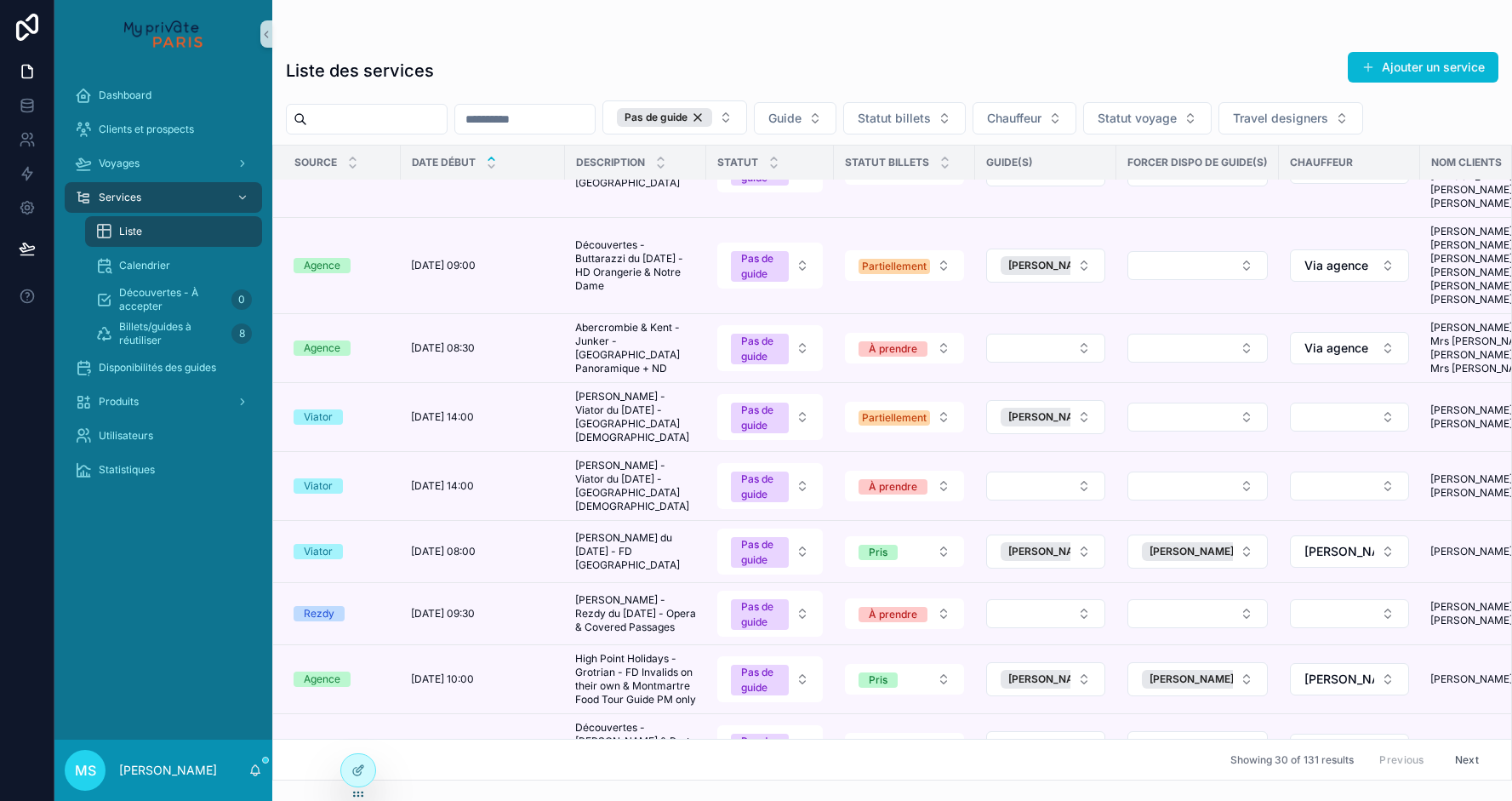
click at [1090, 599] on button "Select Button" at bounding box center [1046, 613] width 119 height 29
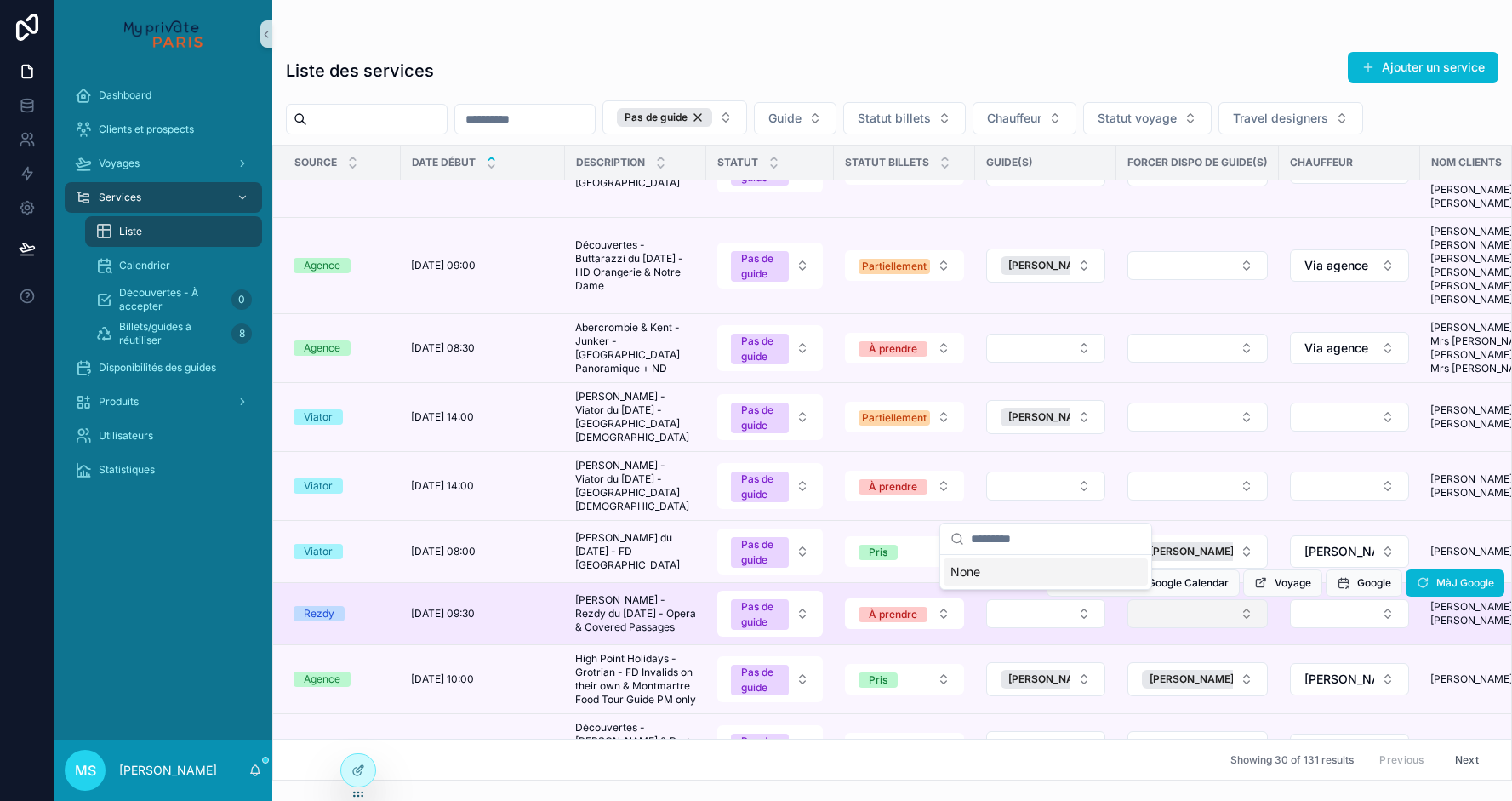
click at [1139, 599] on button "Select Button" at bounding box center [1197, 613] width 140 height 29
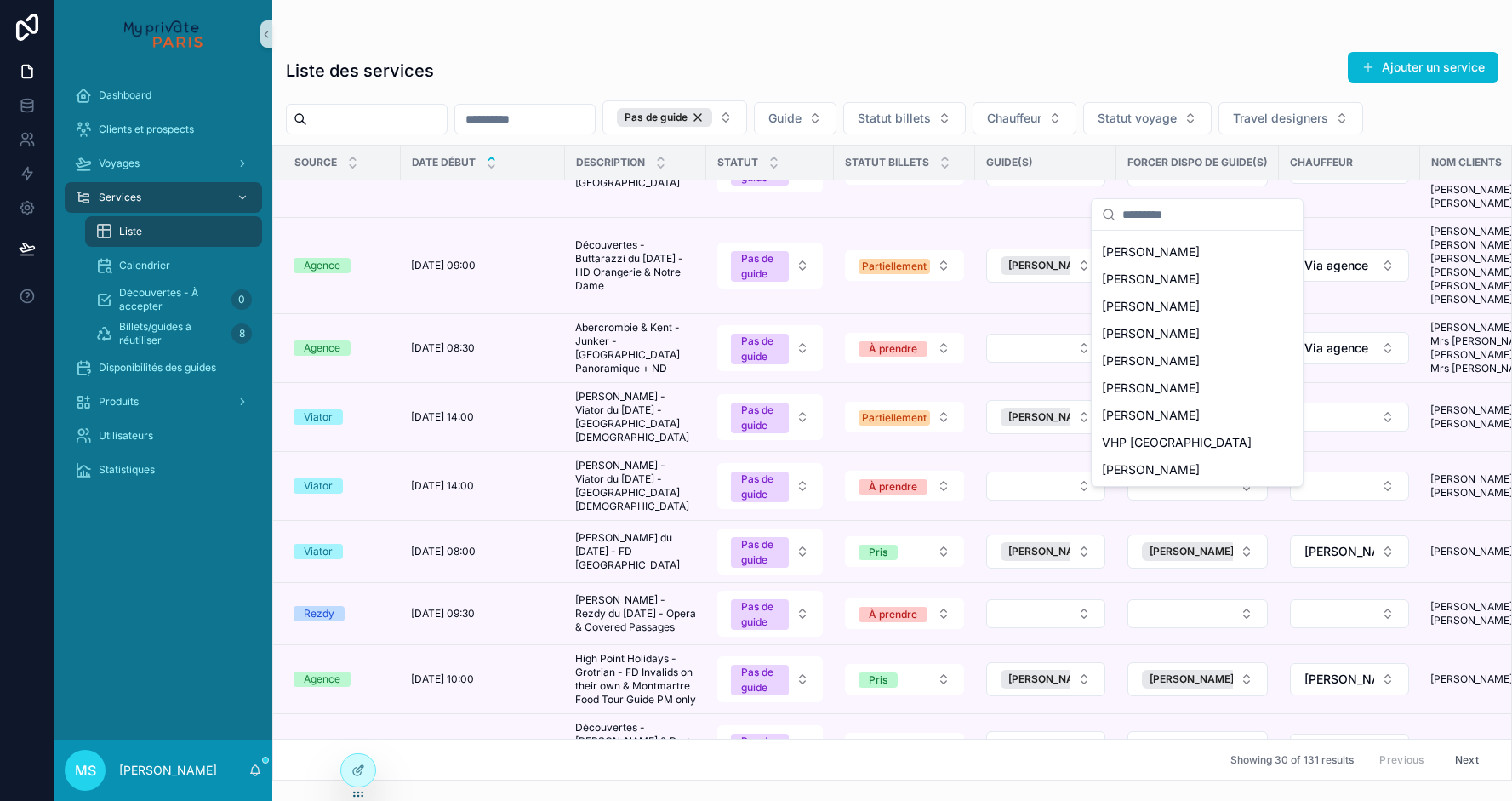
scroll to position [2061, 0]
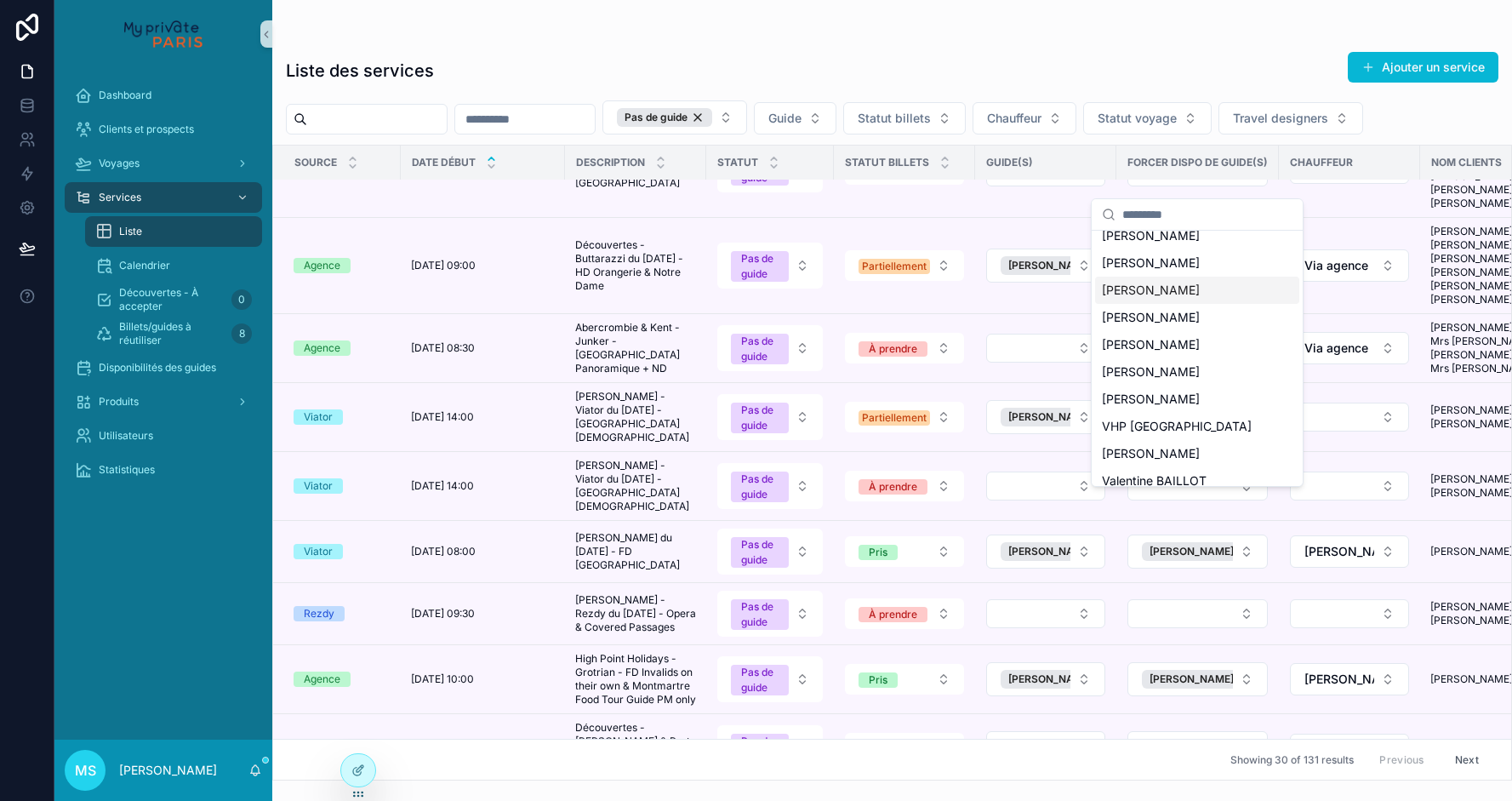
click at [1169, 282] on span "[PERSON_NAME]" at bounding box center [1151, 290] width 98 height 17
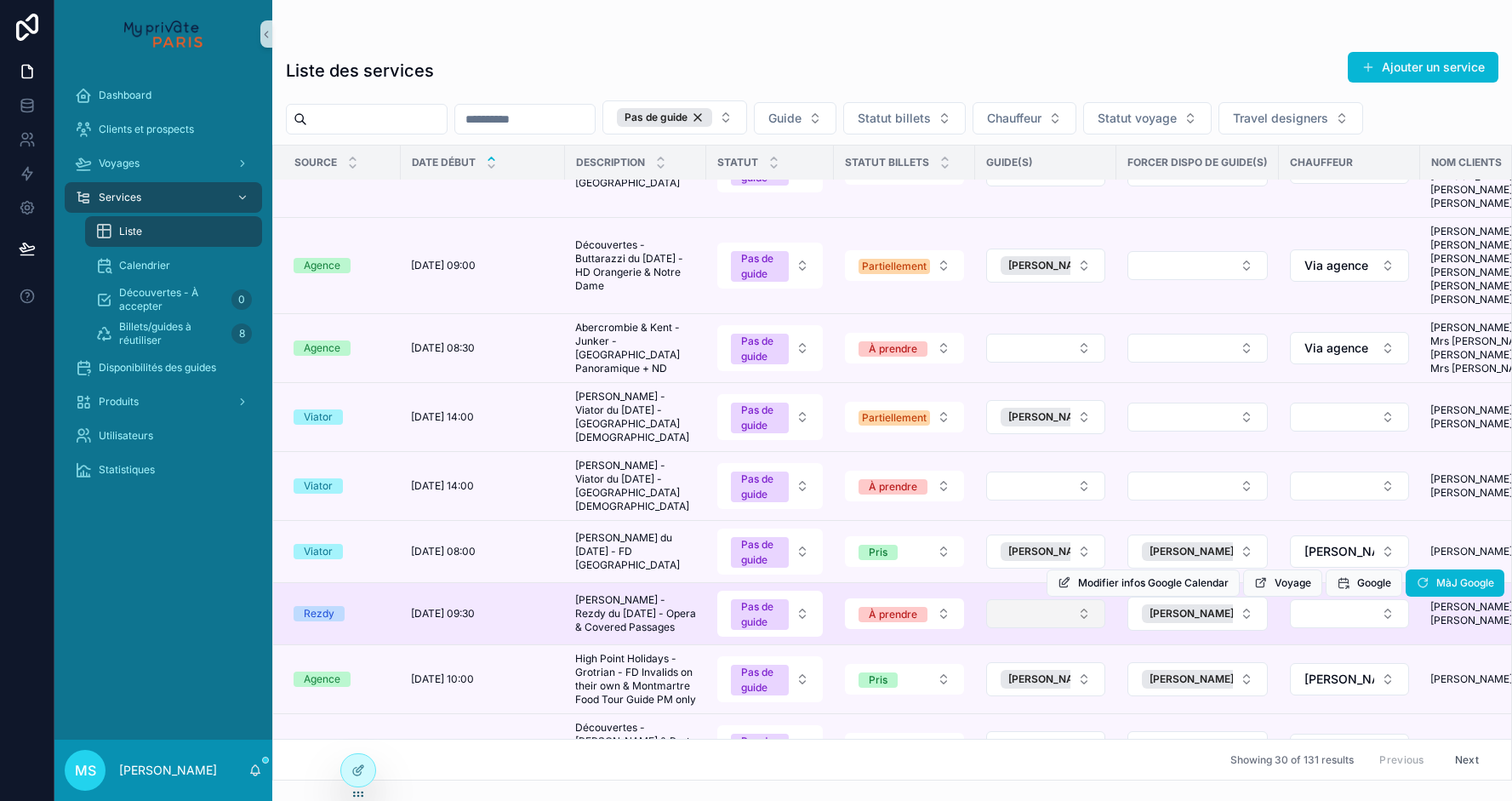
click at [1082, 599] on button "Select Button" at bounding box center [1046, 613] width 119 height 29
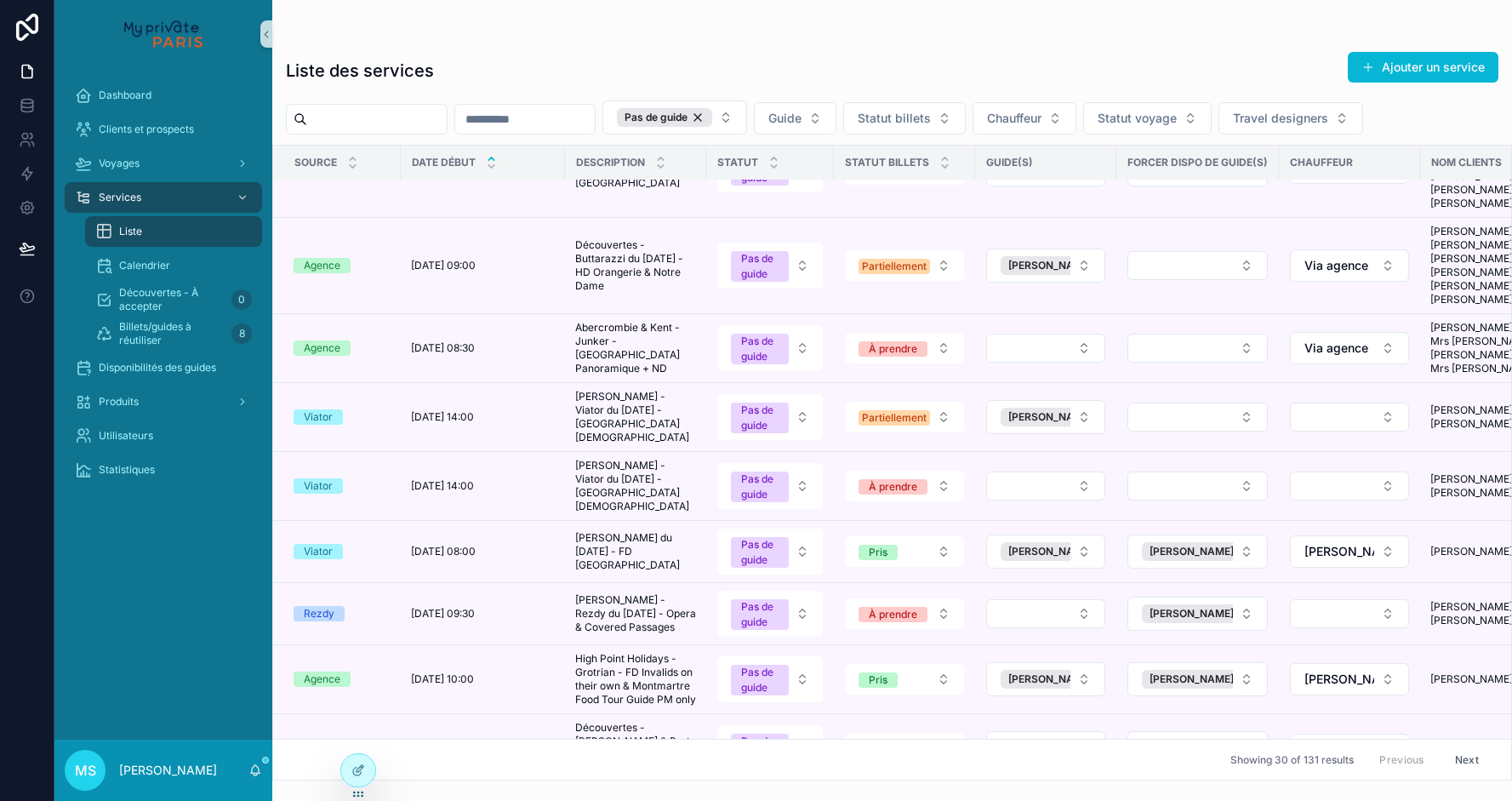
click at [1082, 599] on button "Select Button" at bounding box center [1046, 613] width 119 height 29
click at [1048, 593] on div "[PERSON_NAME]" at bounding box center [1046, 599] width 204 height 27
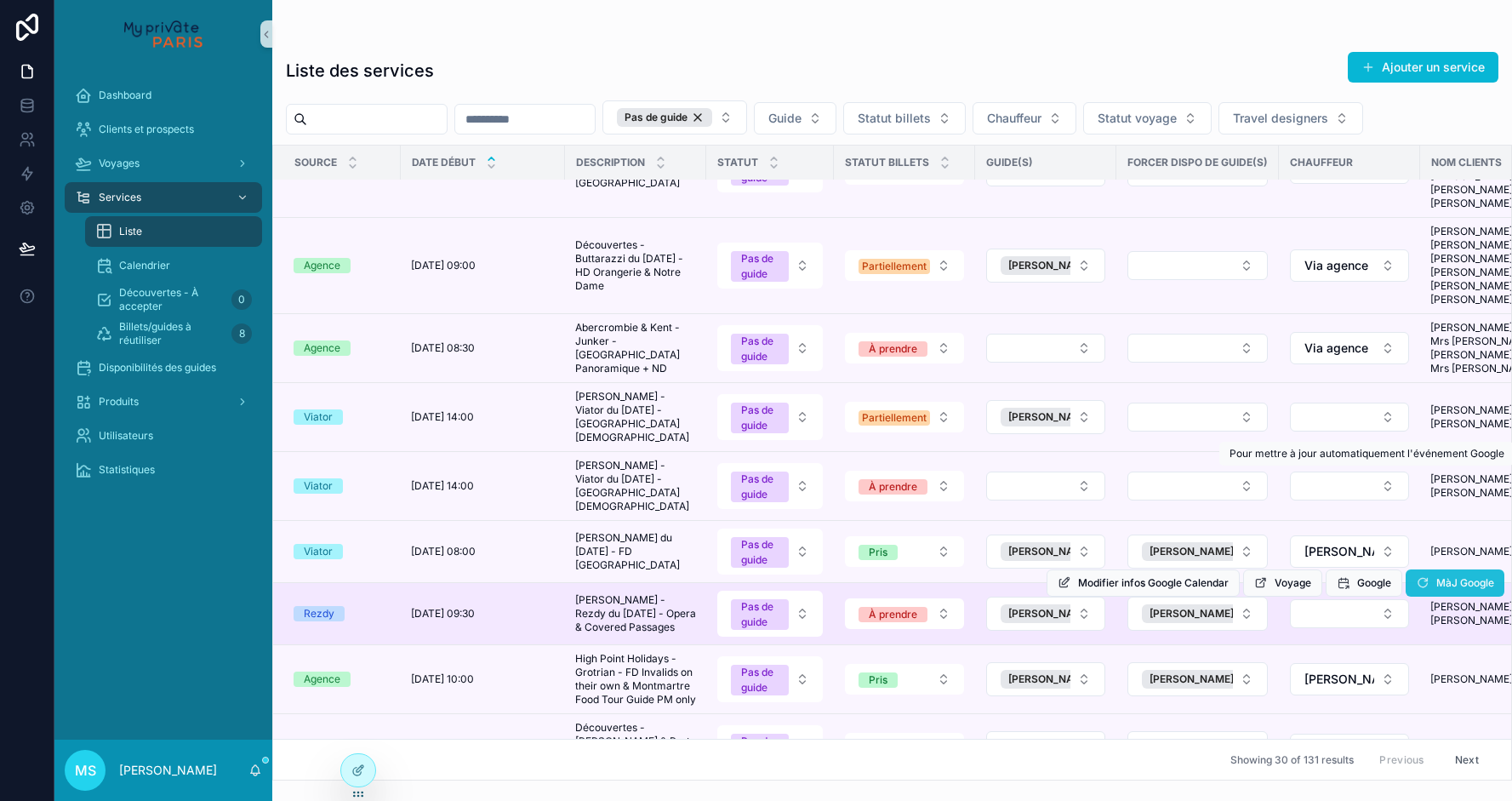
click at [1439, 576] on span "MàJ Google" at bounding box center [1465, 583] width 58 height 13
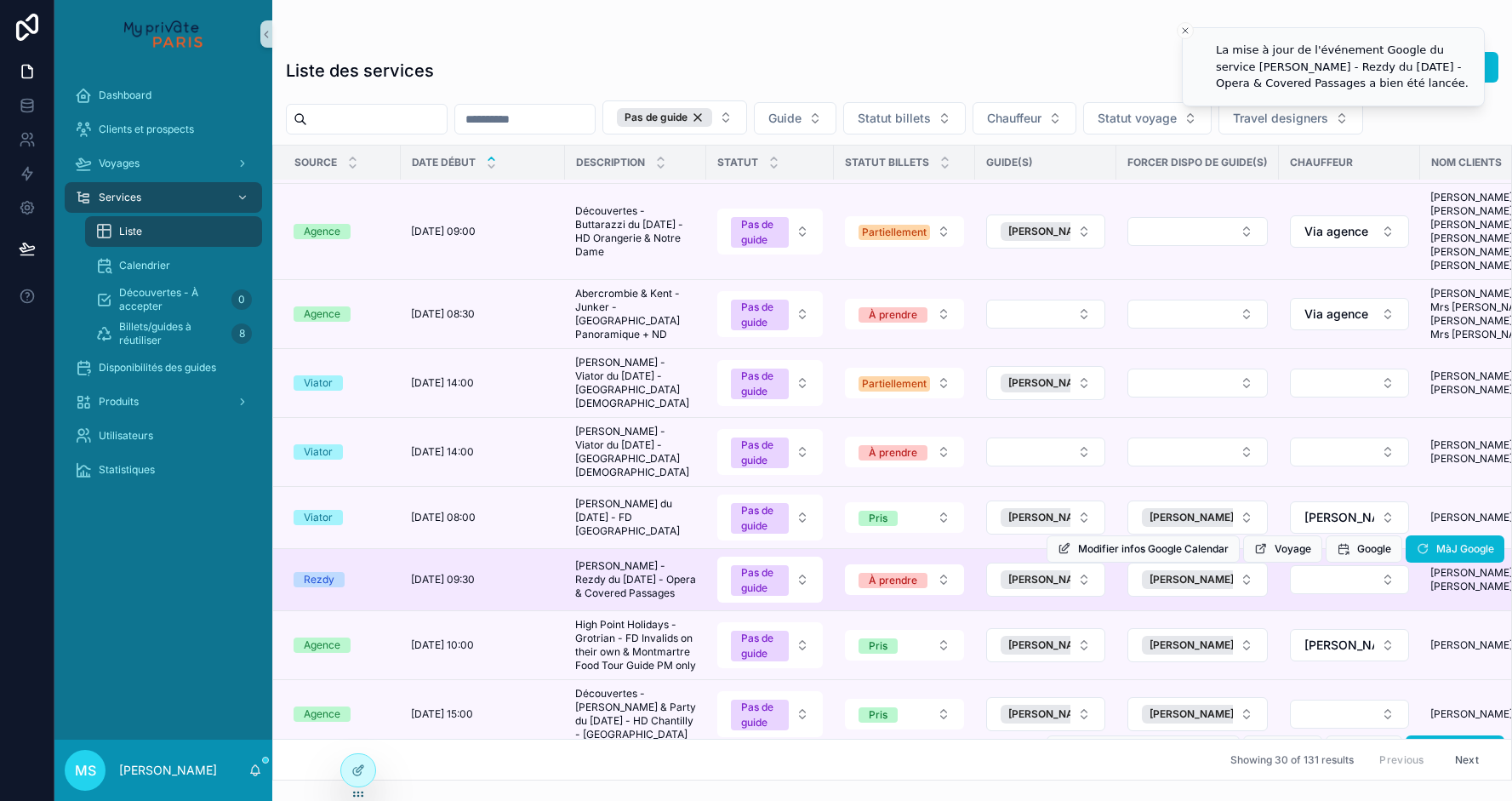
scroll to position [1461, 0]
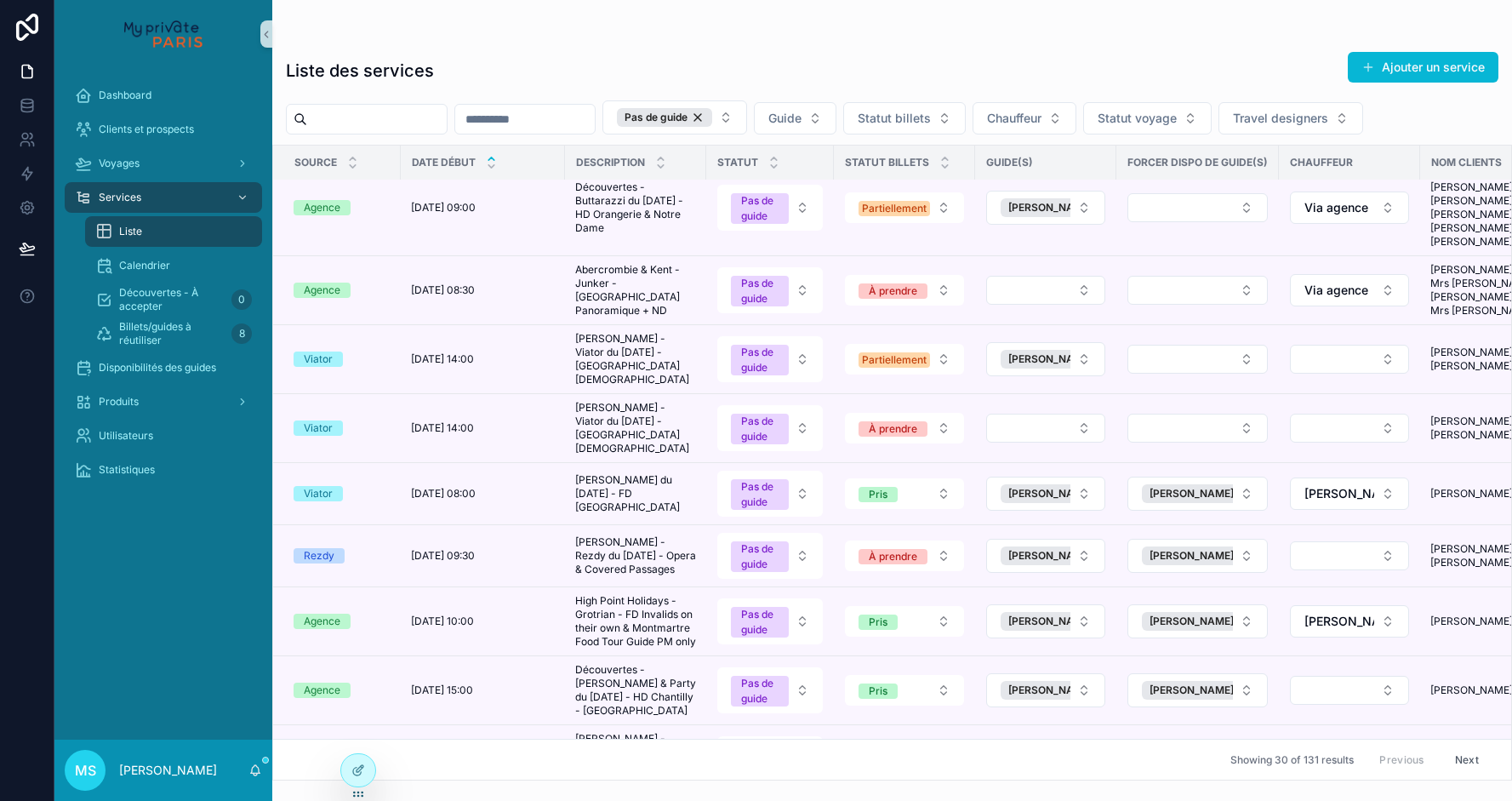
click at [1043, 745] on button "Select Button" at bounding box center [1046, 759] width 119 height 29
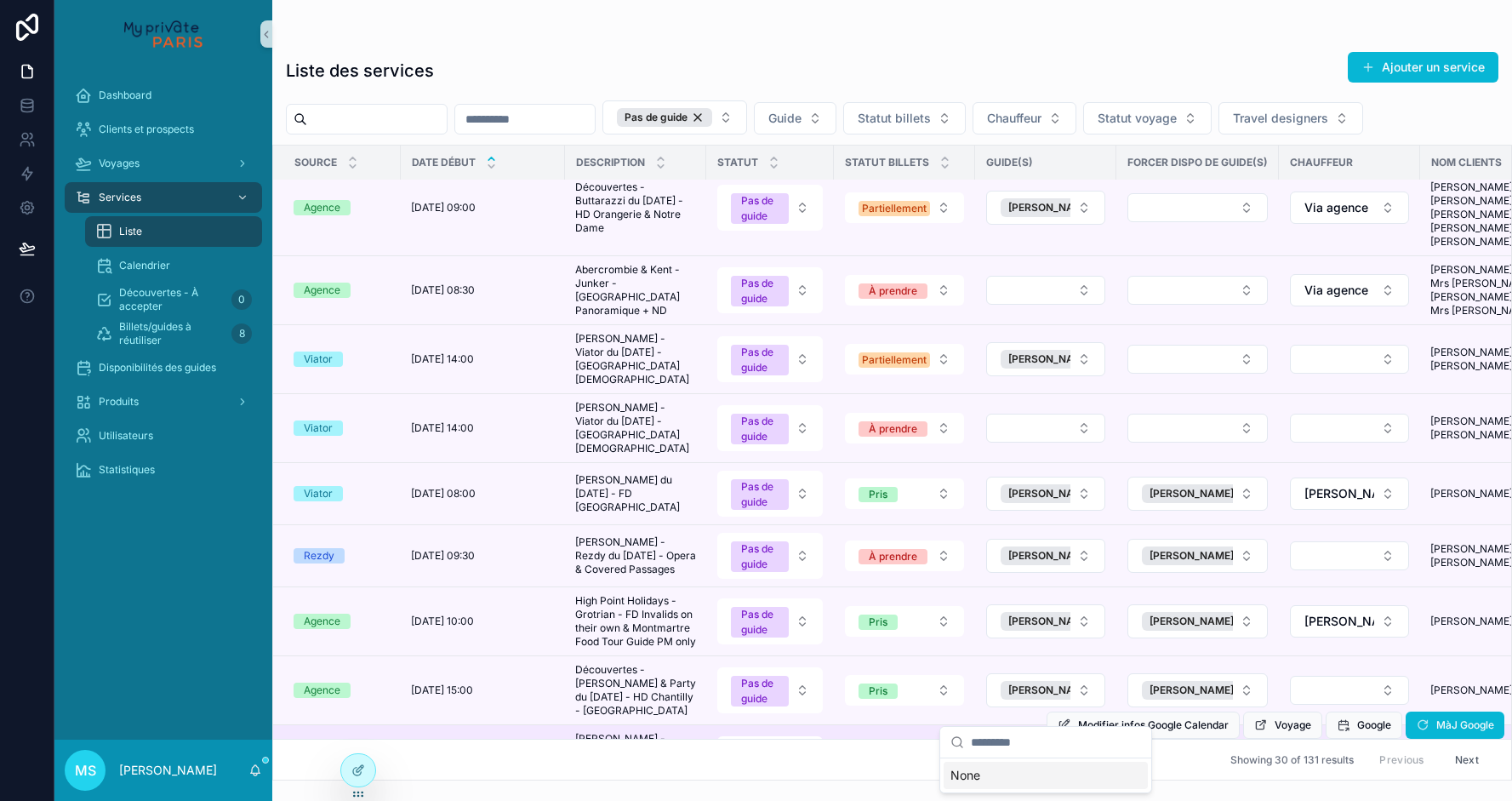
click at [1188, 745] on button "Select Button" at bounding box center [1197, 759] width 140 height 29
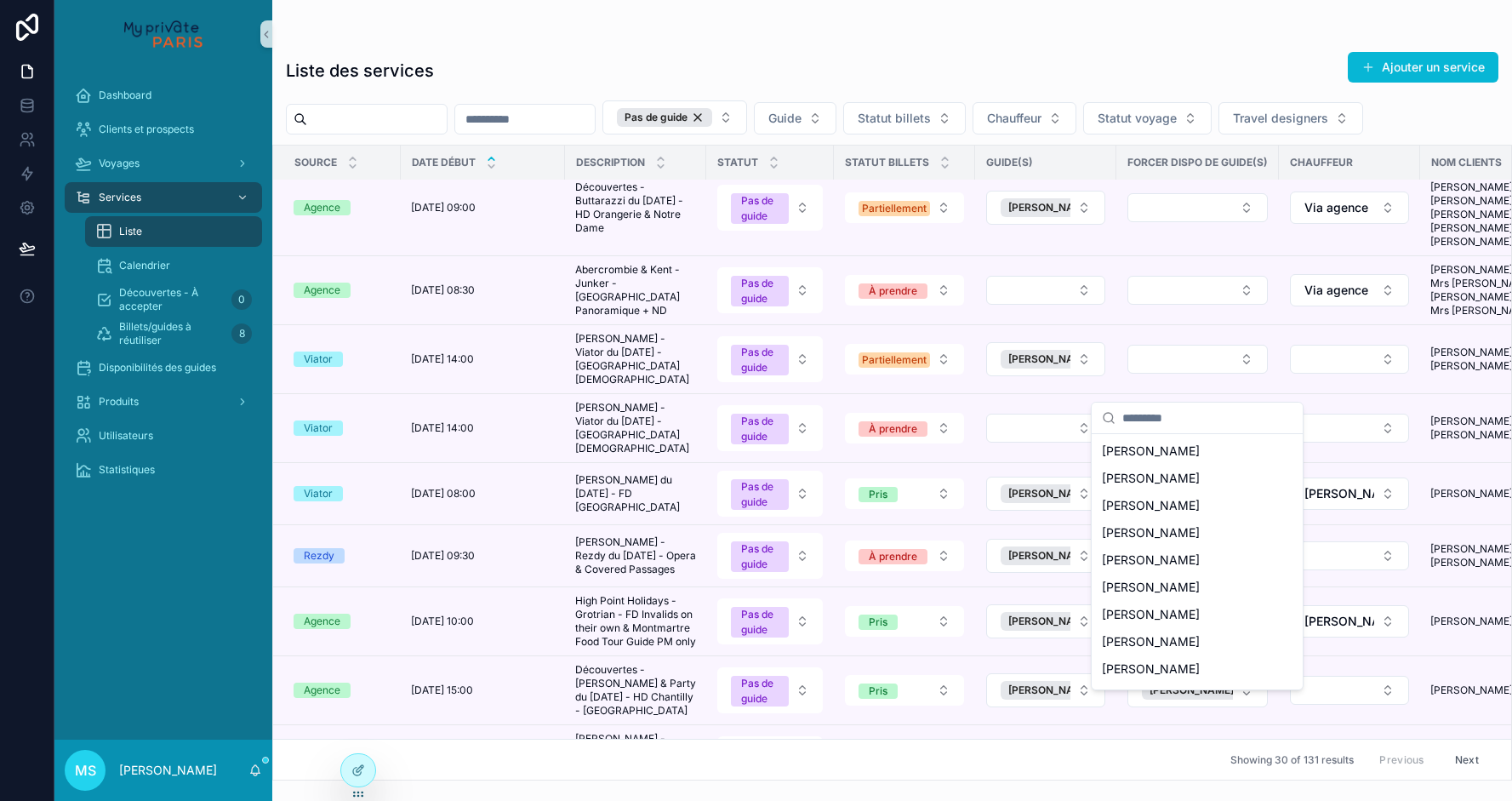
scroll to position [677, 0]
click at [1168, 503] on span "[PERSON_NAME]" at bounding box center [1151, 500] width 98 height 17
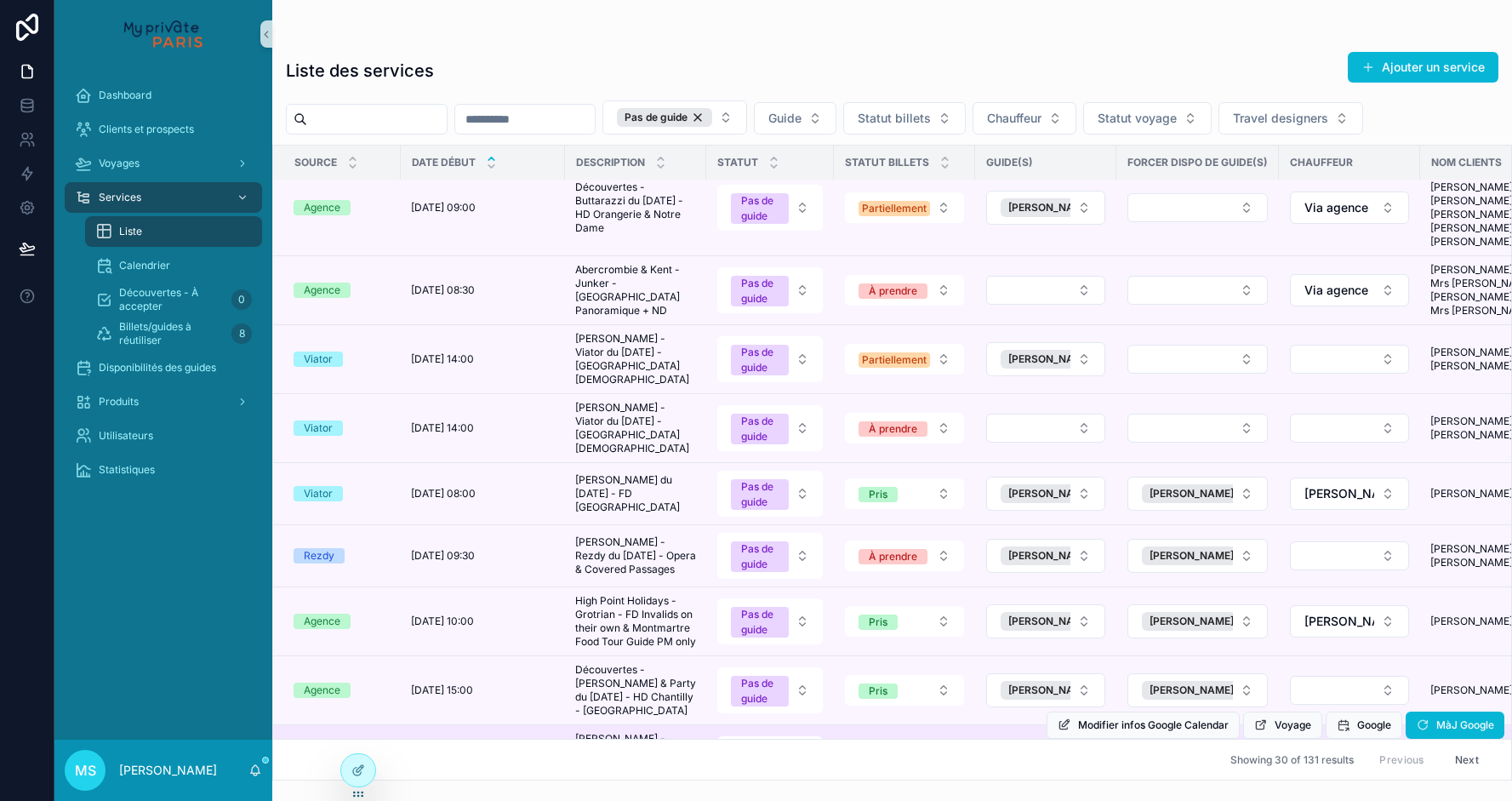
click at [1082, 705] on div "Modifier infos Google Calendar Voyage Google MàJ Google" at bounding box center [1275, 725] width 458 height 68
click at [1082, 745] on button "Select Button" at bounding box center [1046, 759] width 119 height 29
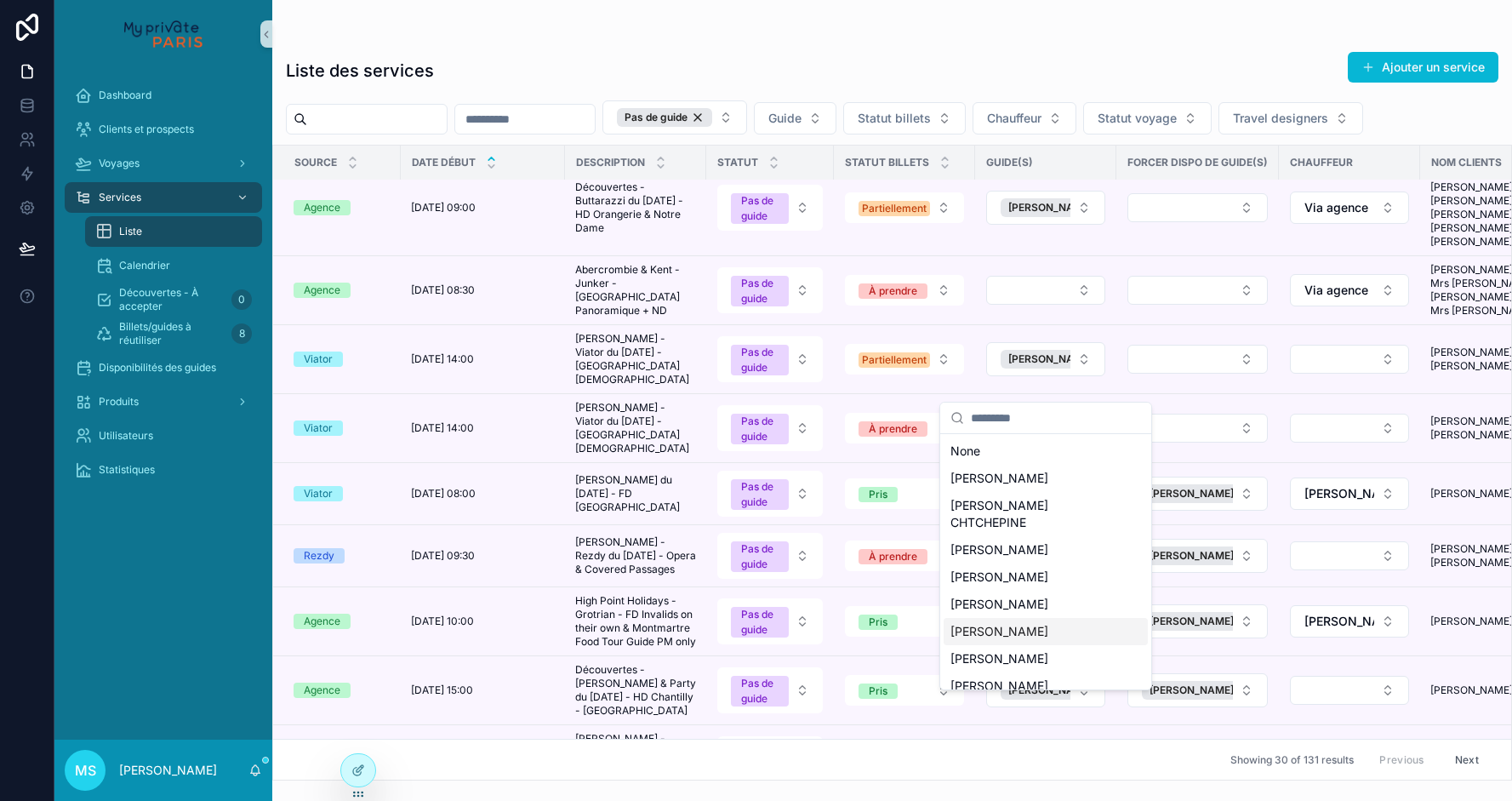
click at [1060, 618] on div "[PERSON_NAME]" at bounding box center [1046, 631] width 204 height 27
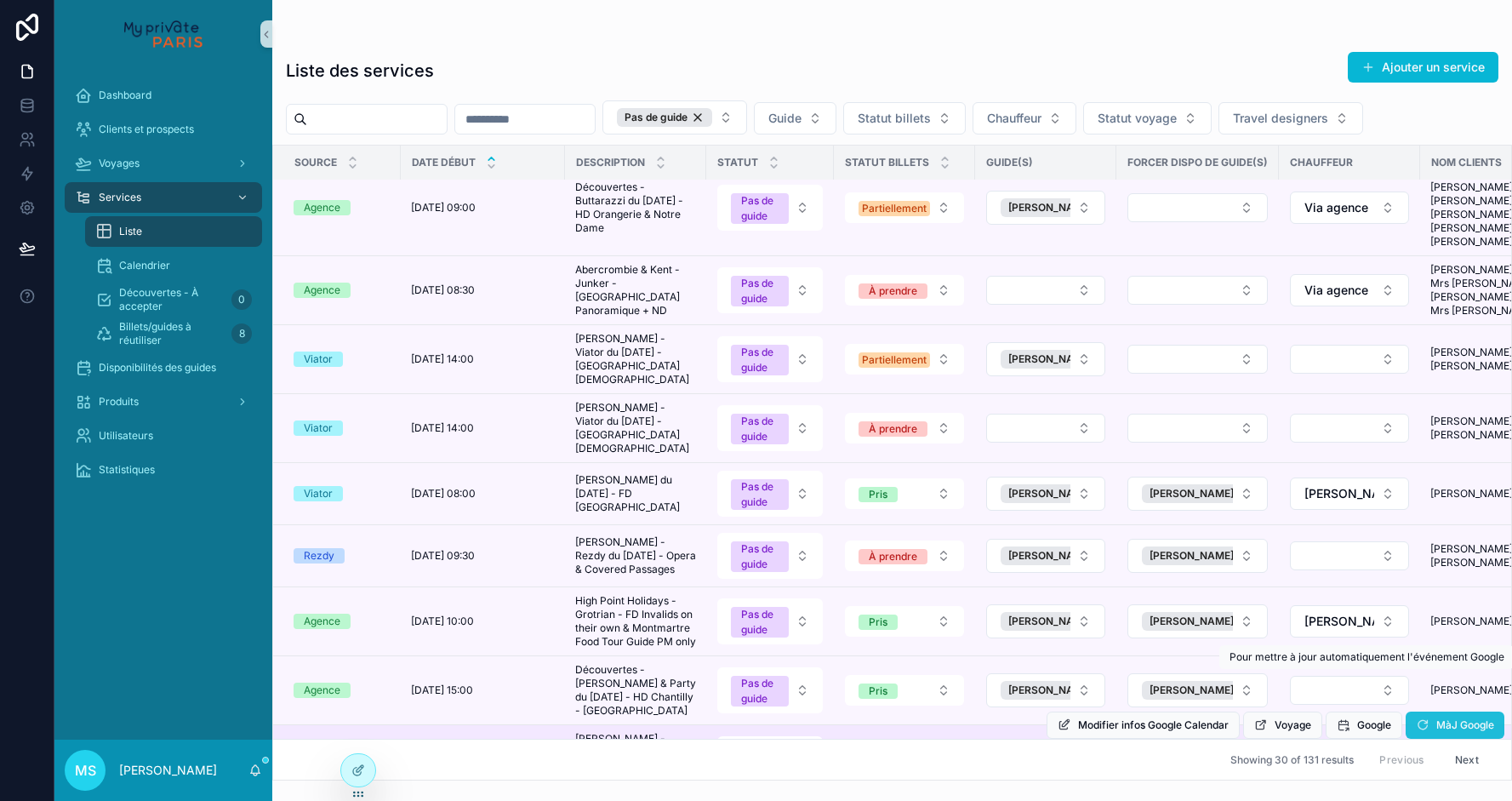
click at [1419, 719] on icon "scrollable content" at bounding box center [1423, 725] width 13 height 13
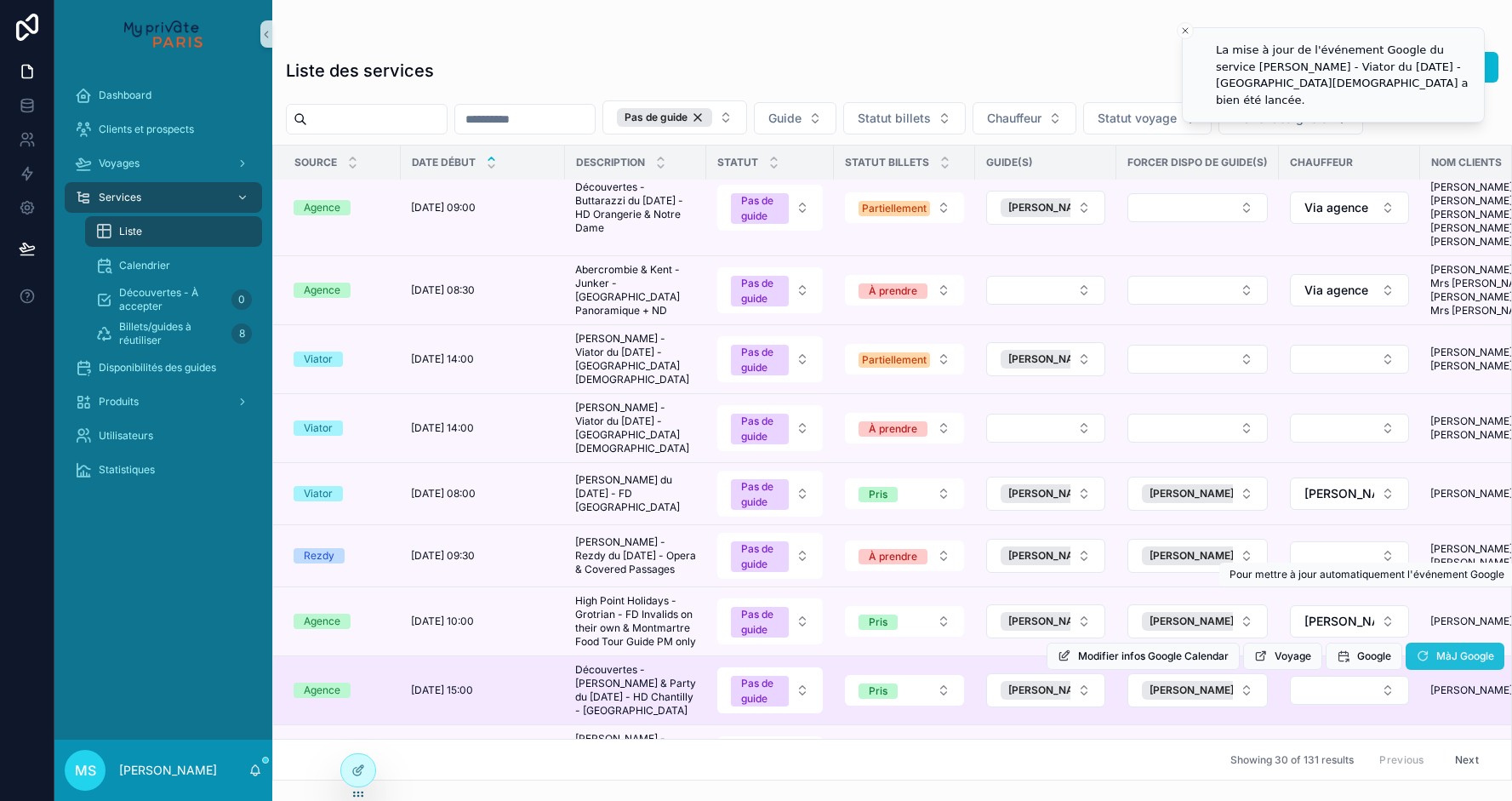
click at [1420, 649] on icon "scrollable content" at bounding box center [1423, 656] width 13 height 13
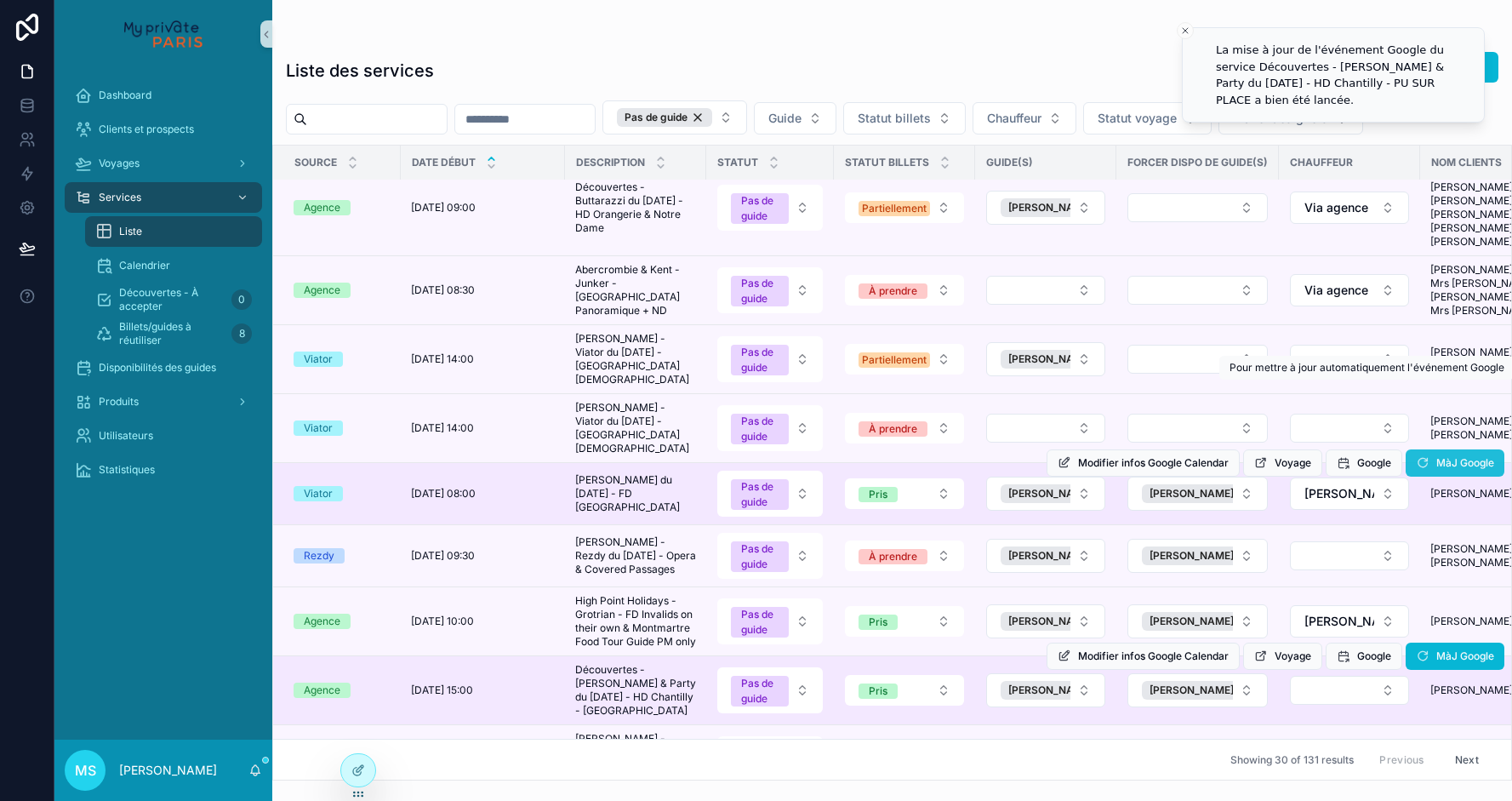
click at [1419, 456] on icon "scrollable content" at bounding box center [1423, 463] width 13 height 13
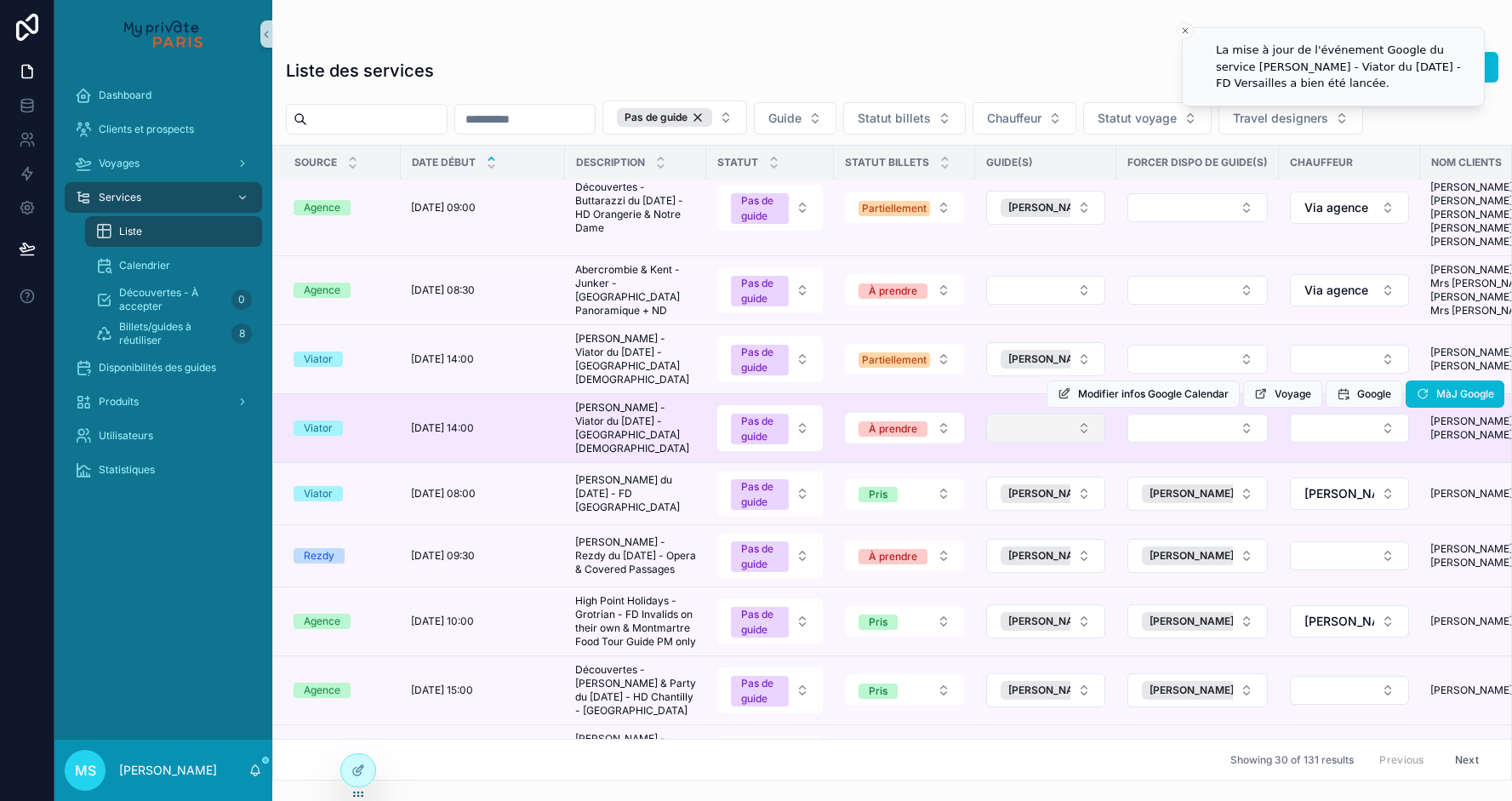
click at [1051, 413] on button "Select Button" at bounding box center [1046, 428] width 119 height 29
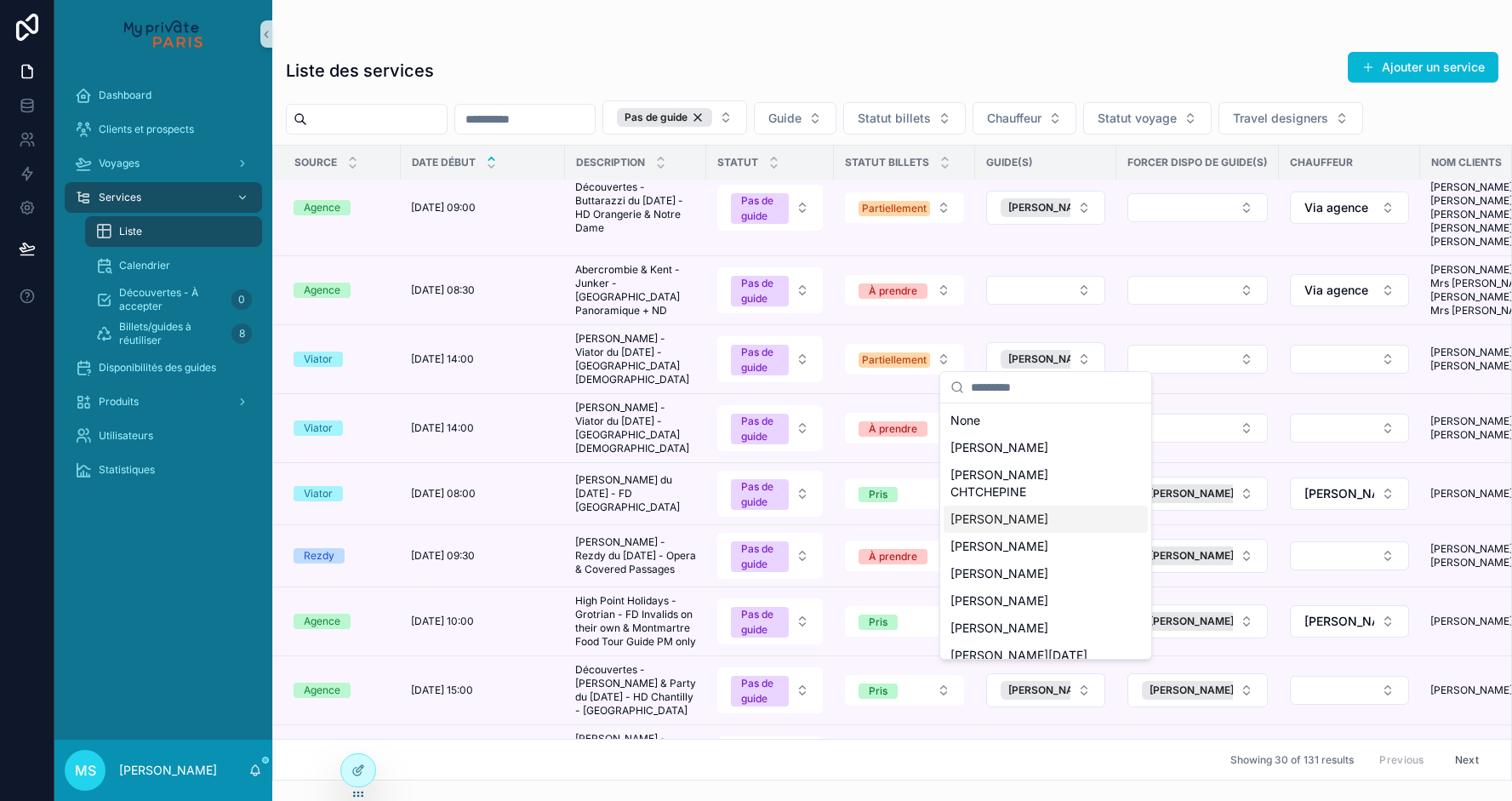
click at [1025, 511] on span "[PERSON_NAME]" at bounding box center [999, 519] width 98 height 17
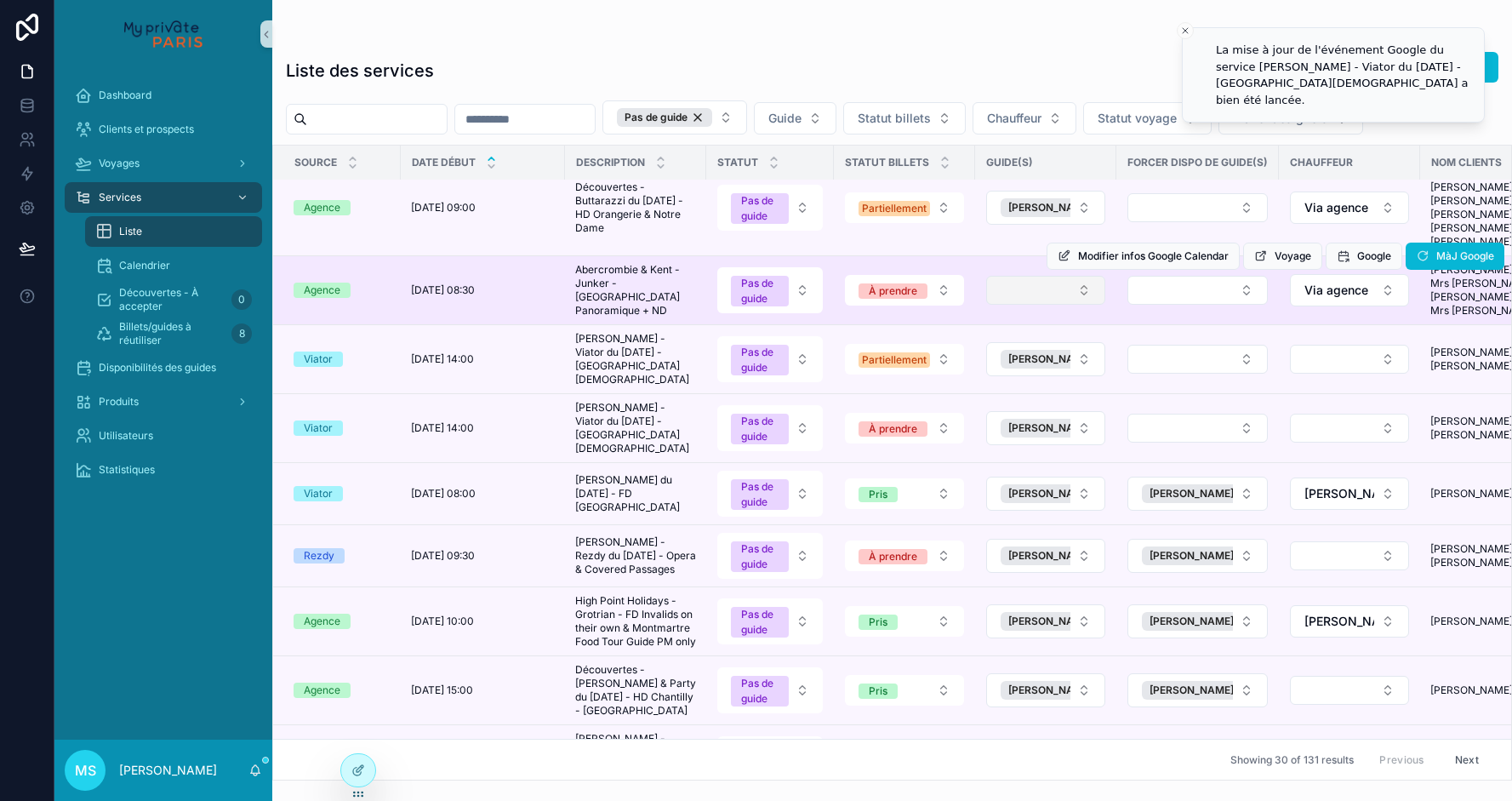
click at [1020, 276] on button "Select Button" at bounding box center [1046, 290] width 119 height 29
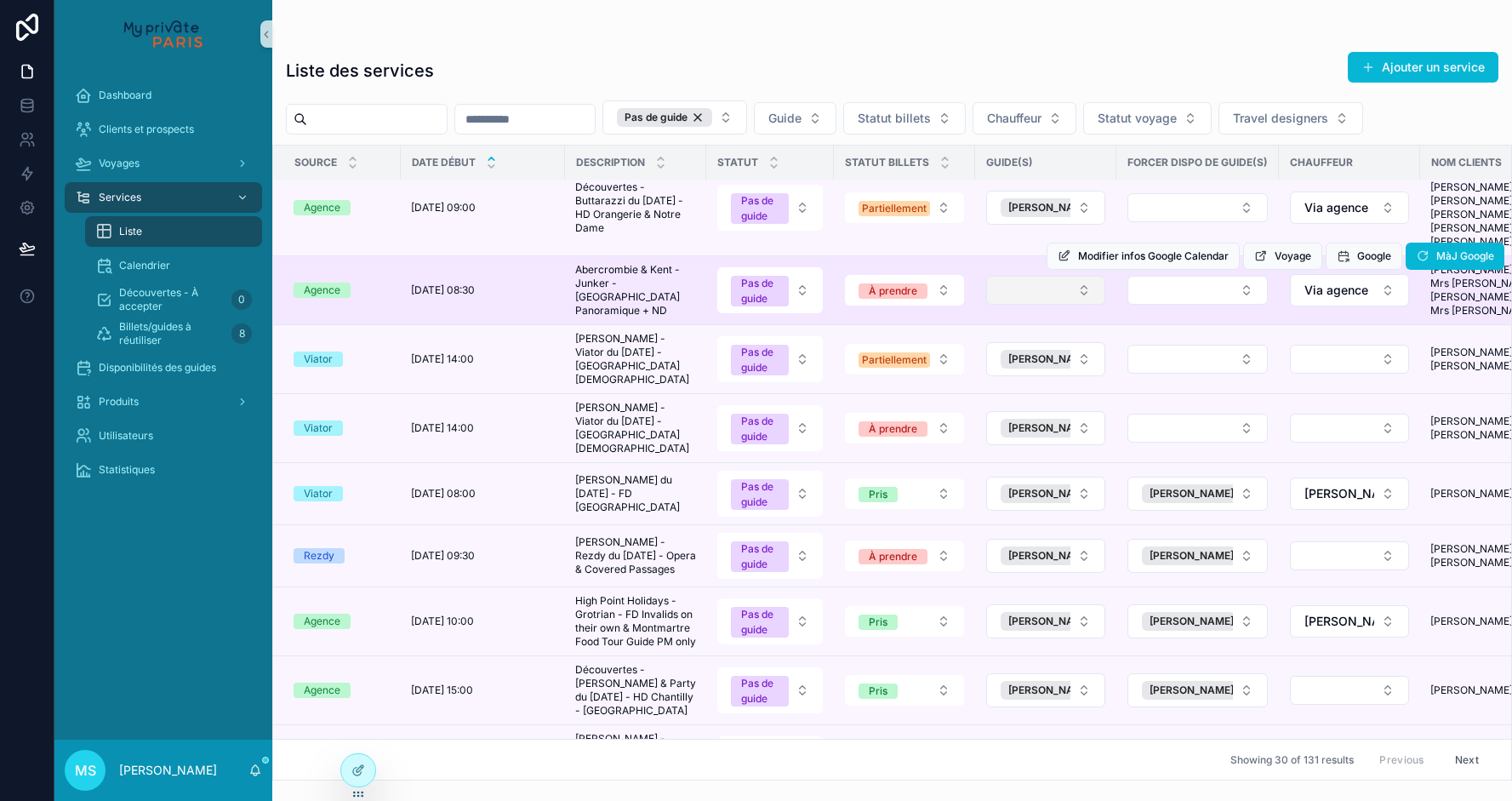
click at [1080, 276] on button "Select Button" at bounding box center [1046, 290] width 119 height 29
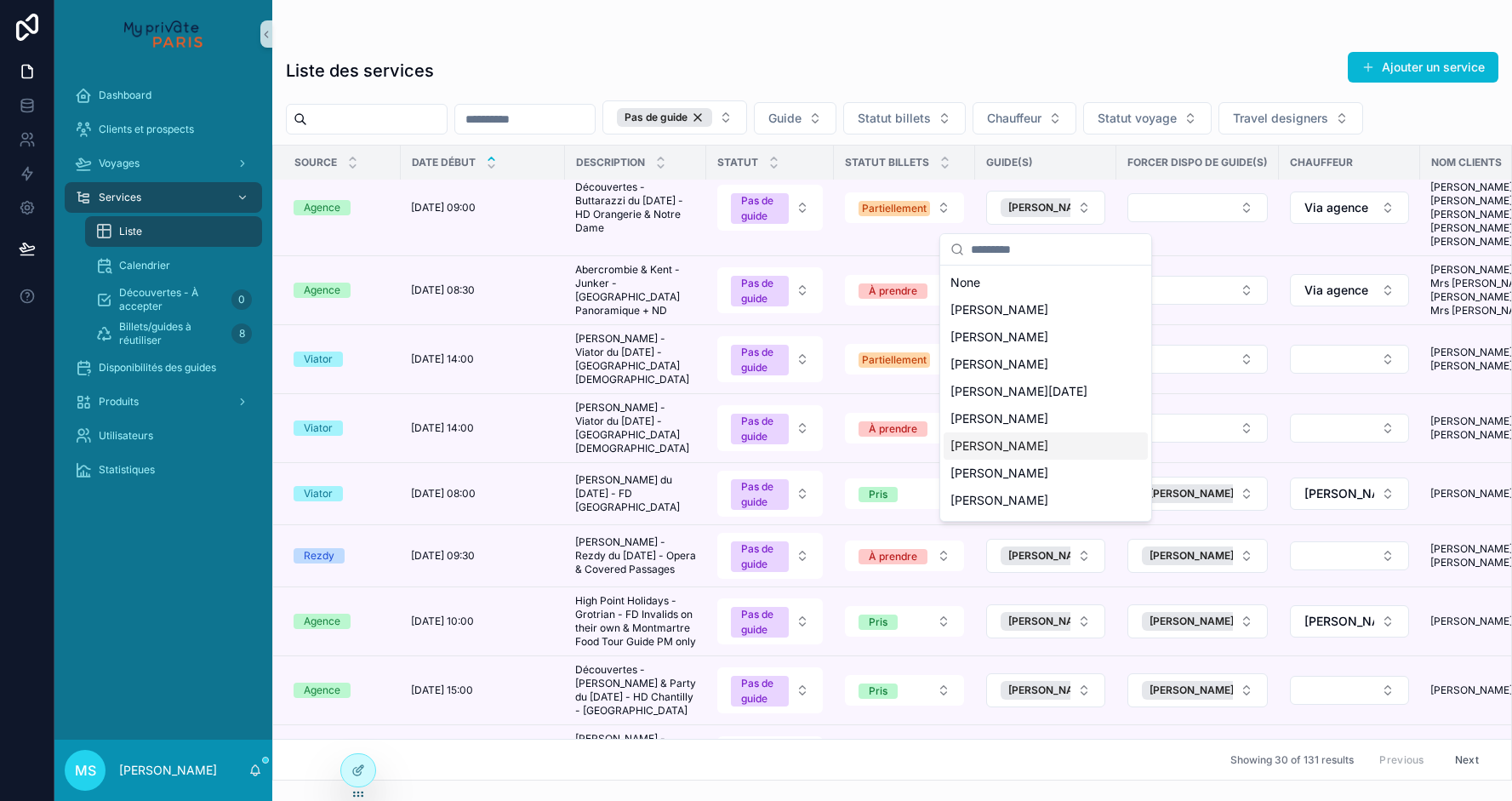
click at [1026, 440] on span "[PERSON_NAME]" at bounding box center [999, 446] width 98 height 17
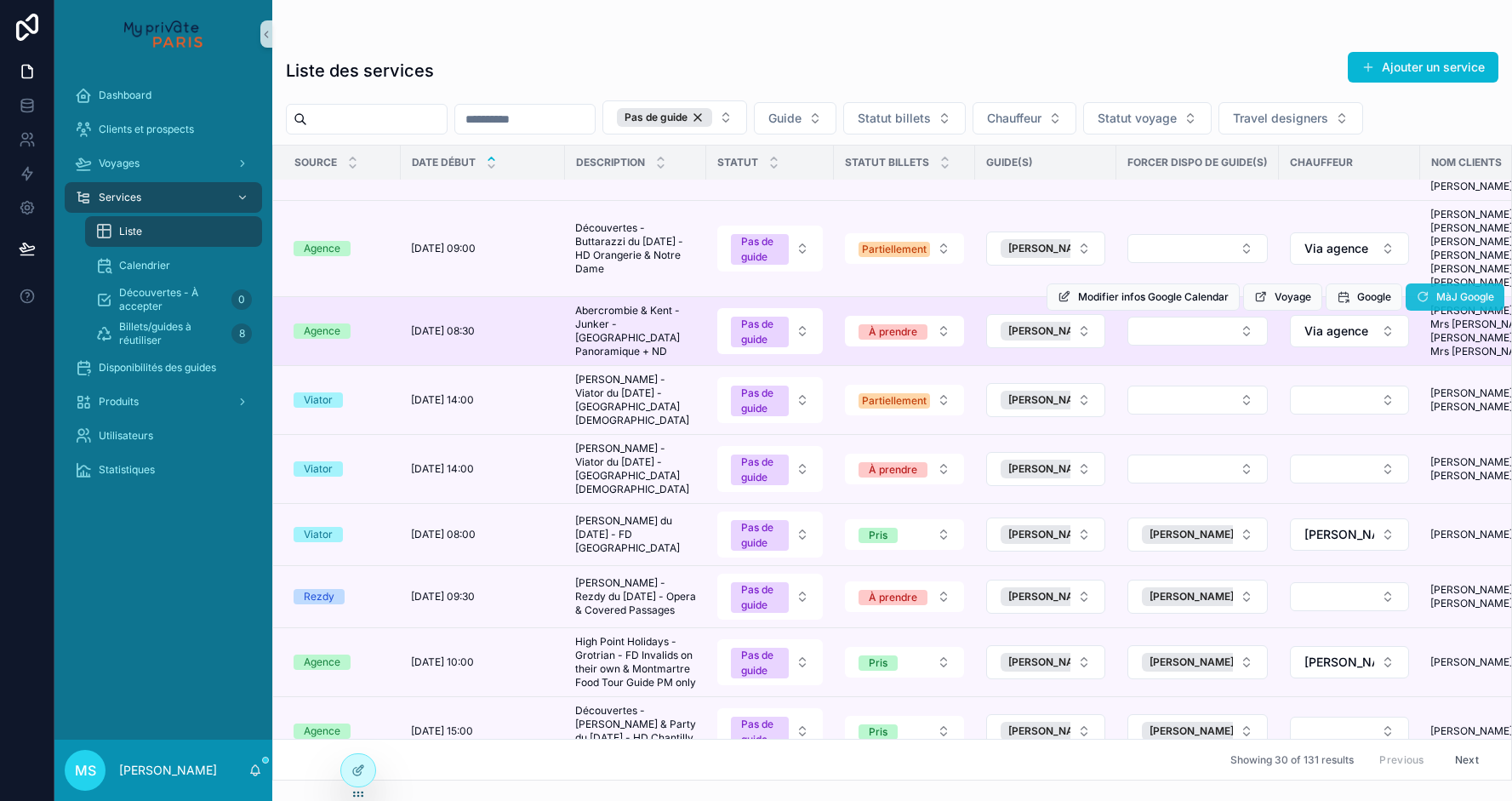
scroll to position [1320, 0]
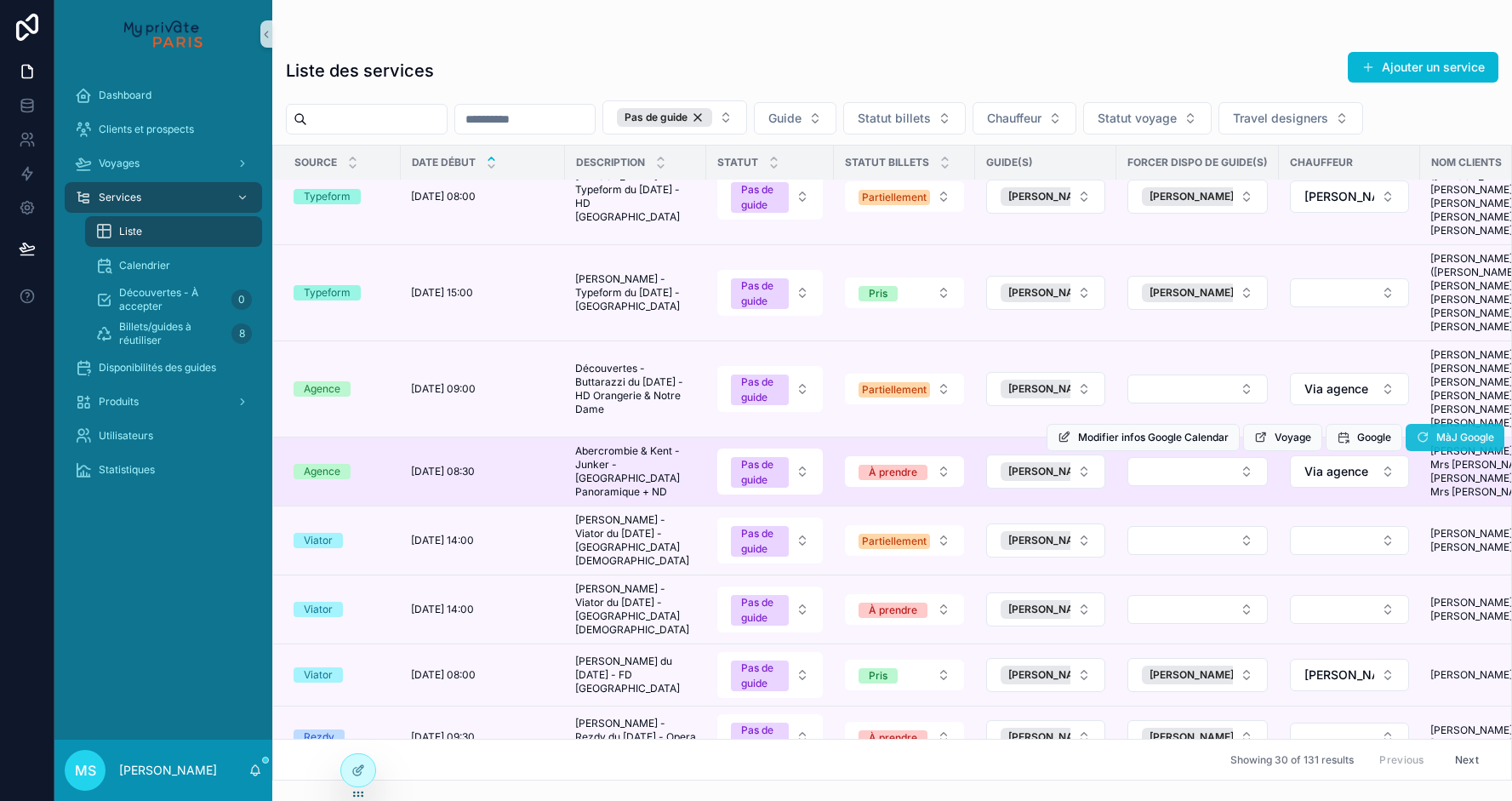
click at [1422, 430] on icon "scrollable content" at bounding box center [1423, 437] width 13 height 13
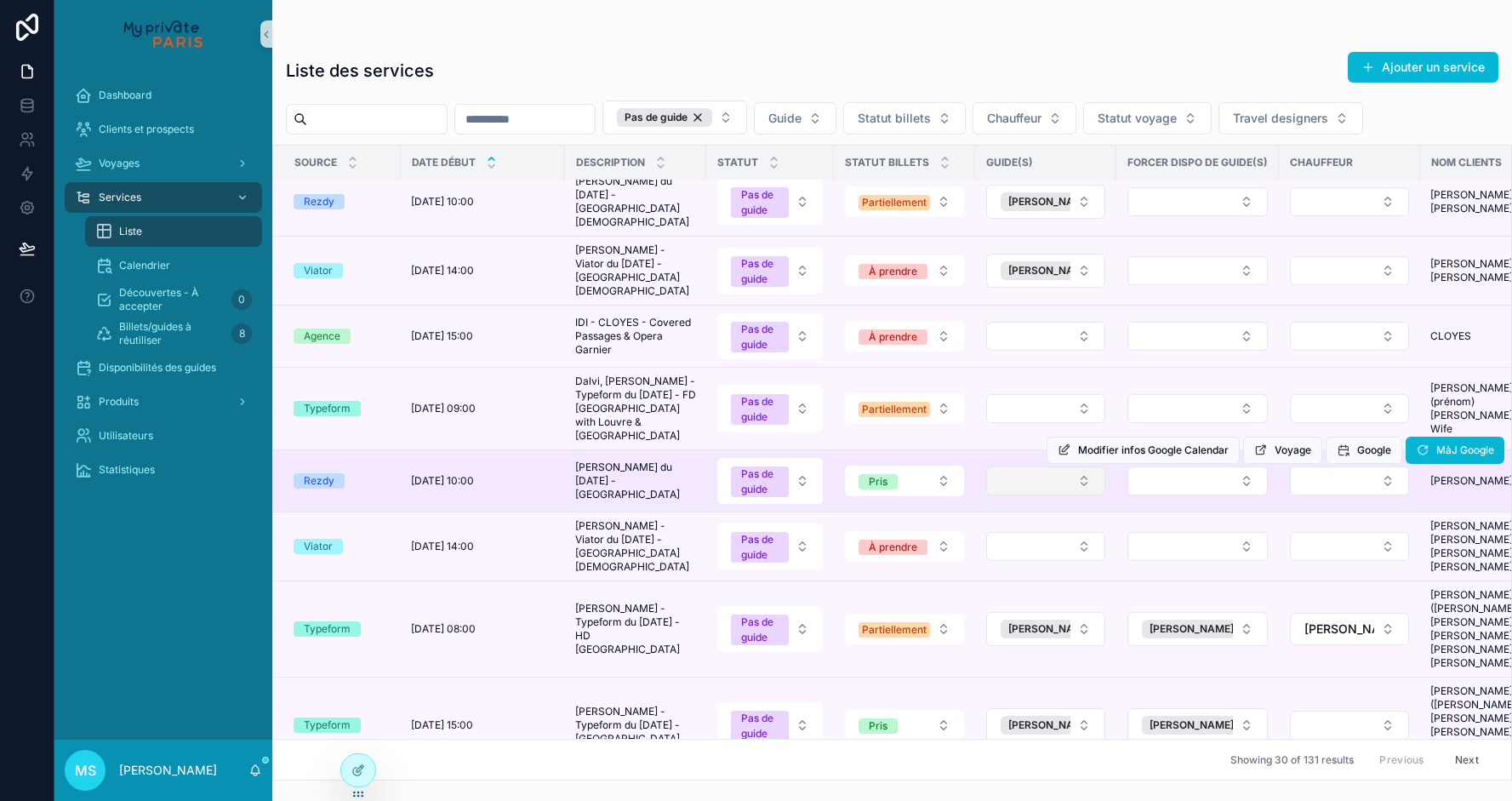
scroll to position [861, 0]
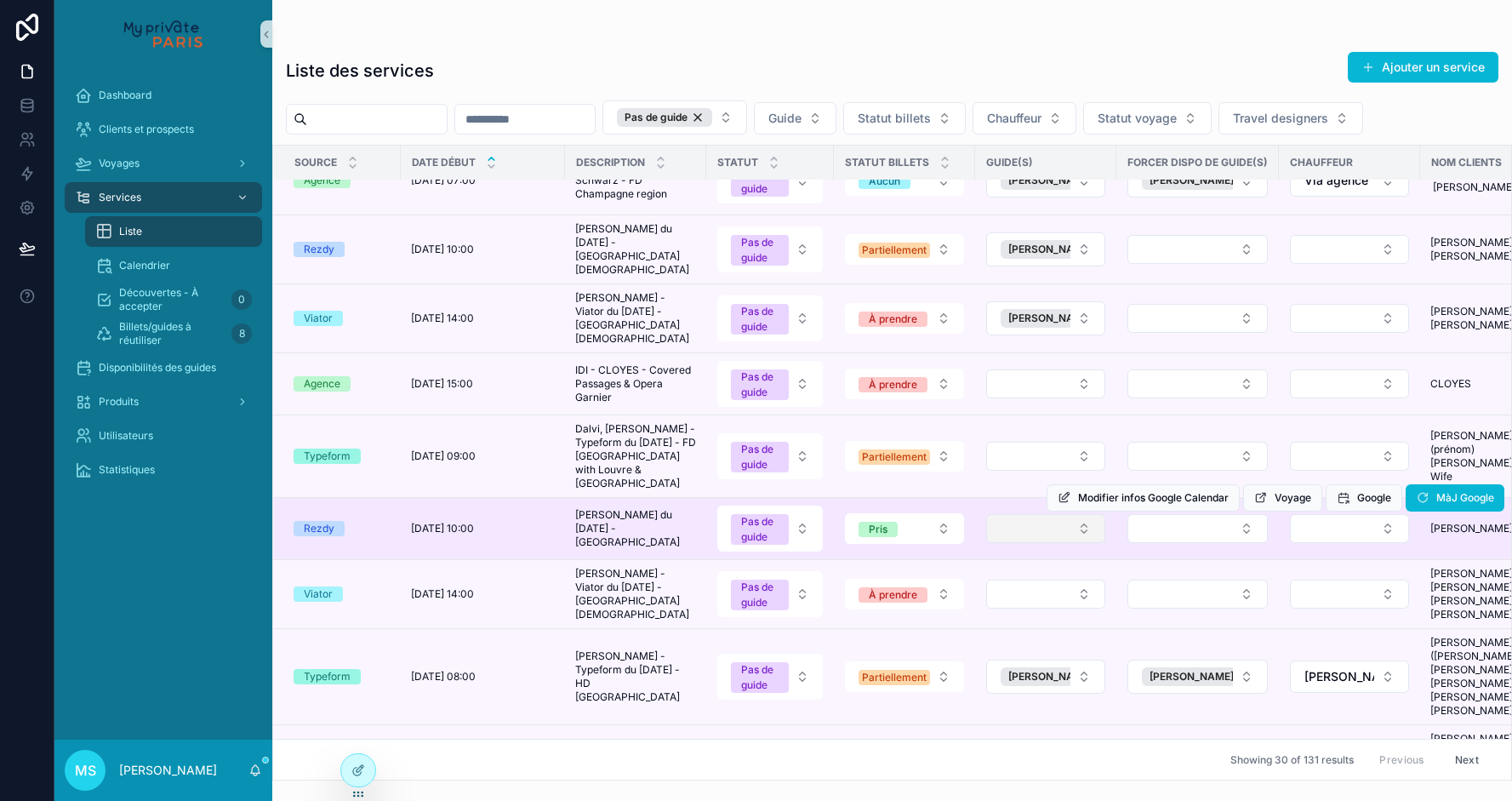
click at [1060, 514] on button "Select Button" at bounding box center [1046, 528] width 119 height 29
click at [1006, 514] on button "Select Button" at bounding box center [1046, 528] width 119 height 29
type input "****"
click at [1154, 514] on button "Select Button" at bounding box center [1197, 528] width 140 height 29
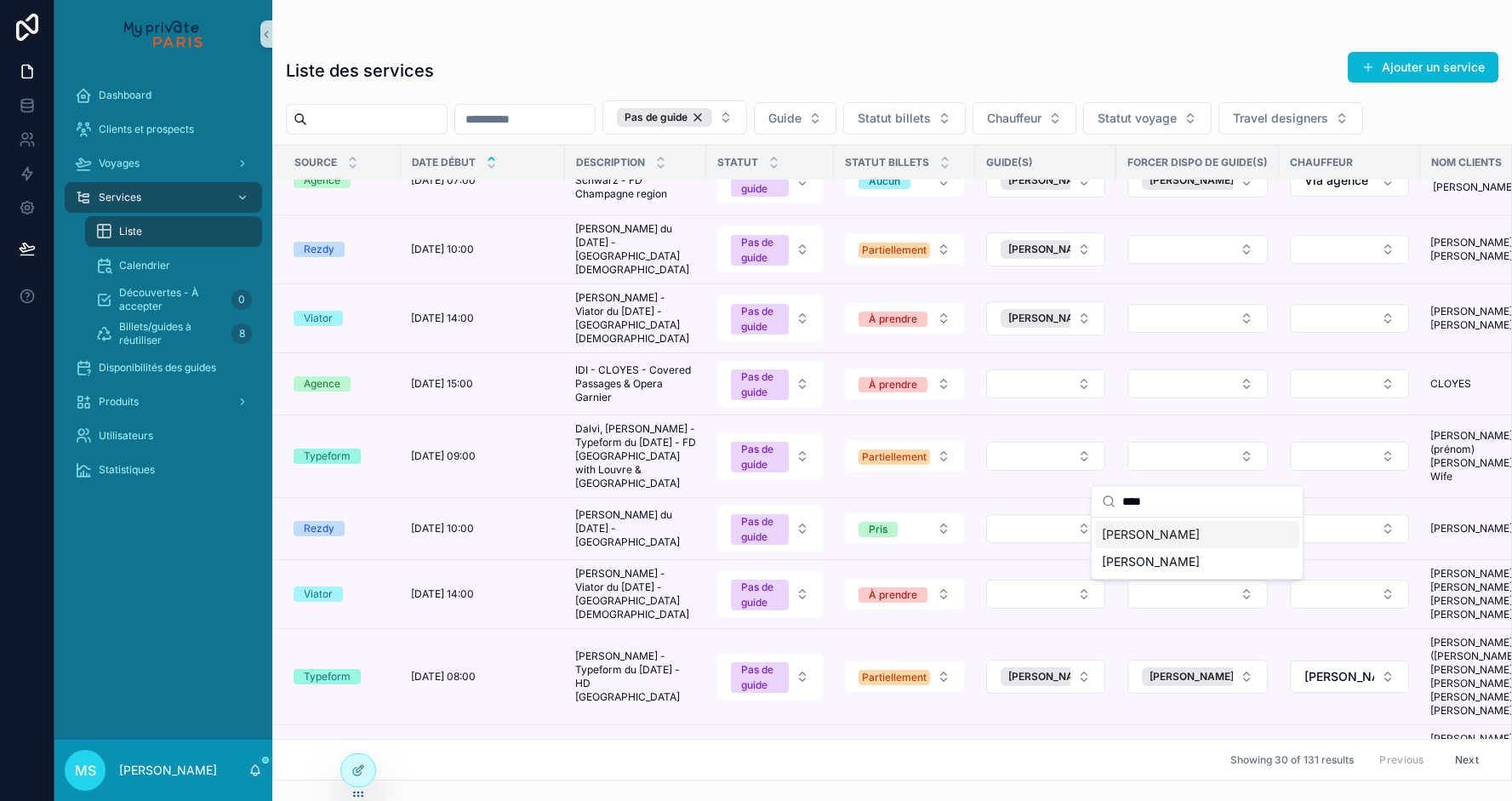
type input "****"
click at [1142, 530] on span "[PERSON_NAME]" at bounding box center [1151, 535] width 98 height 17
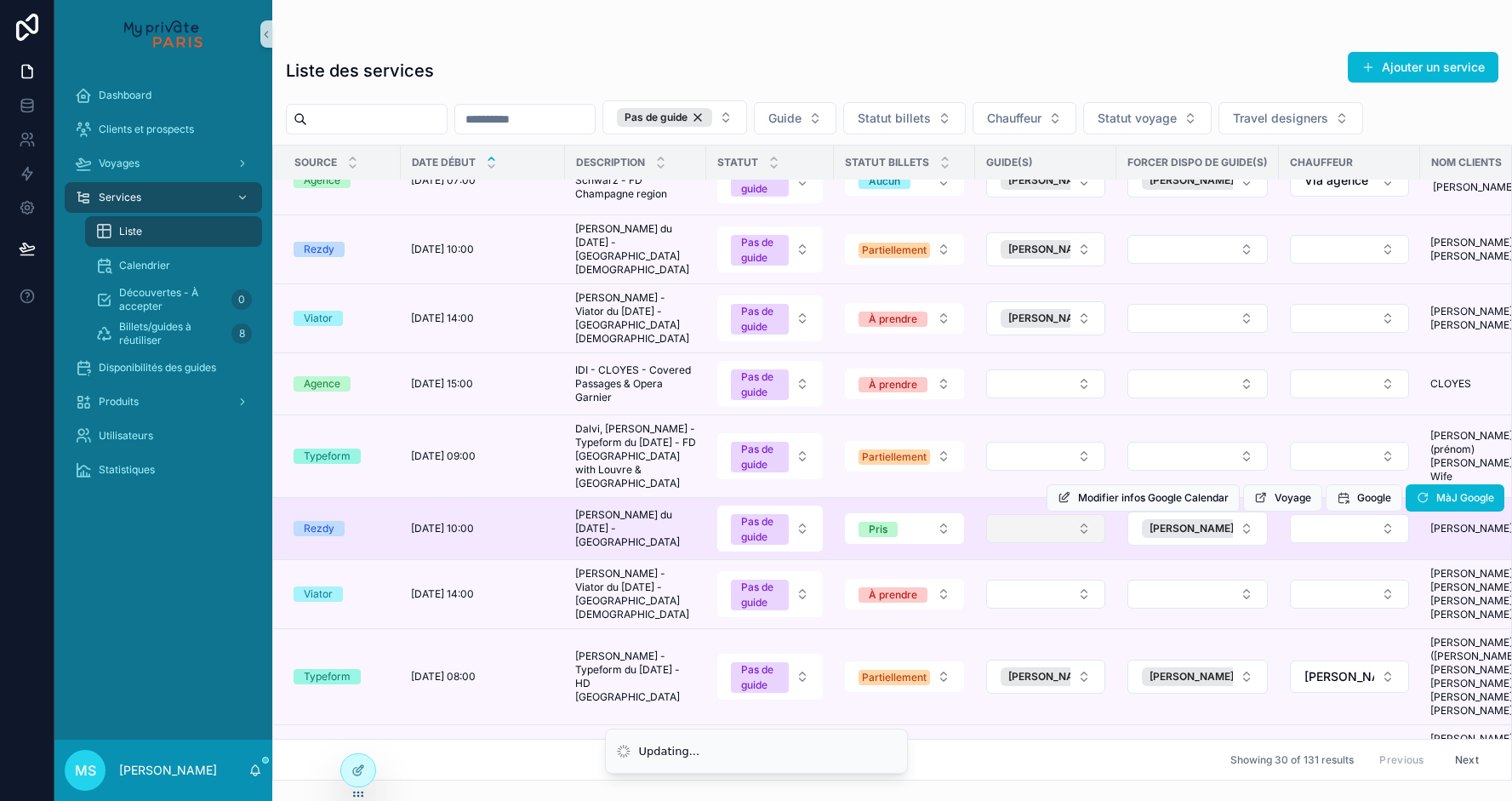
click at [1085, 467] on div "Modifier infos Google Calendar Voyage Google MàJ Google" at bounding box center [1275, 498] width 458 height 62
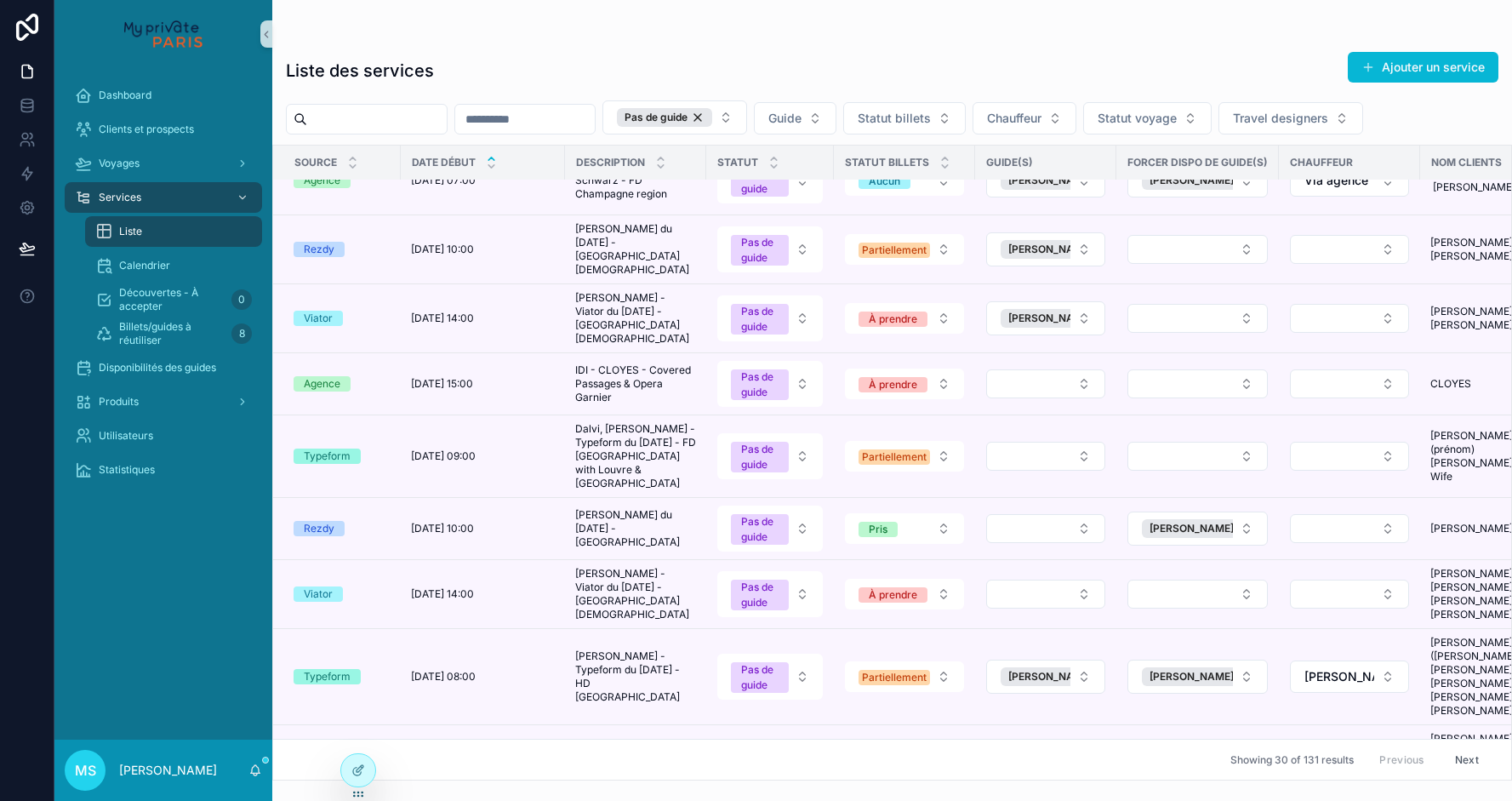
click at [1085, 498] on tr "Rezdy [DATE] 10:00 [DATE] 10:00 [PERSON_NAME] du [DATE] - Louvre [PERSON_NAME] …" at bounding box center [1255, 529] width 1965 height 63
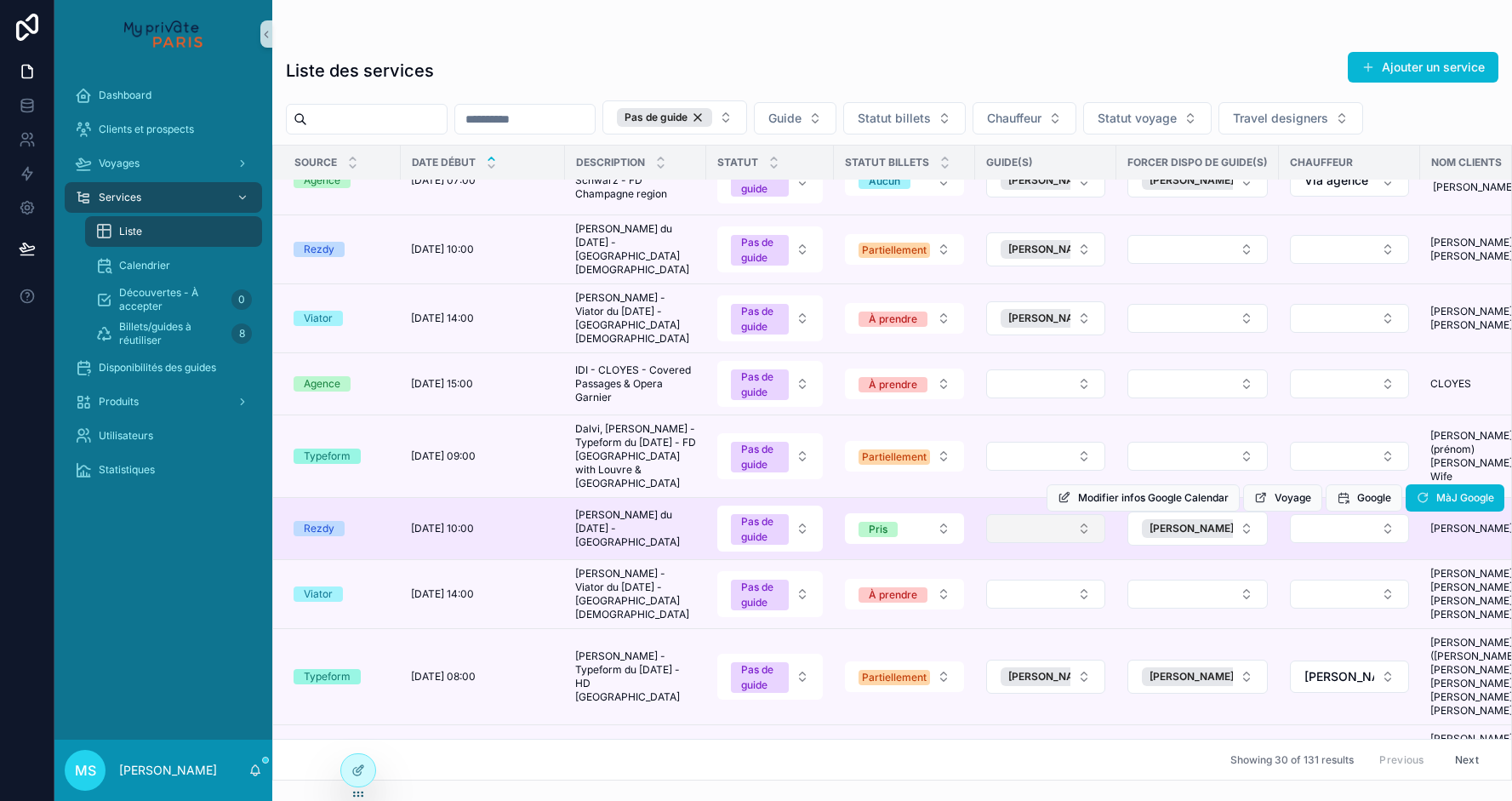
click at [1084, 514] on button "Select Button" at bounding box center [1046, 528] width 119 height 29
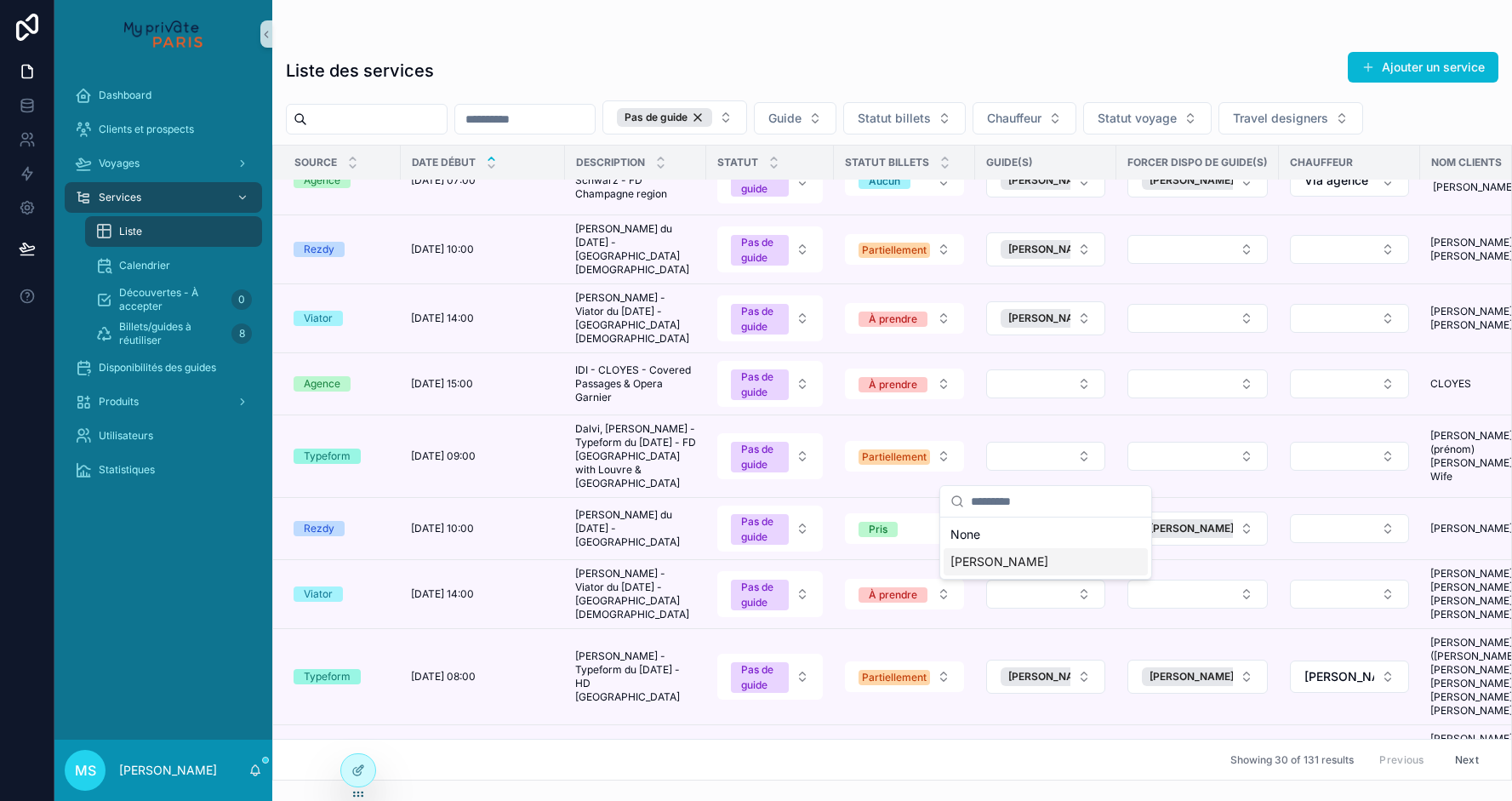
click at [1055, 562] on div "[PERSON_NAME]" at bounding box center [1046, 561] width 204 height 27
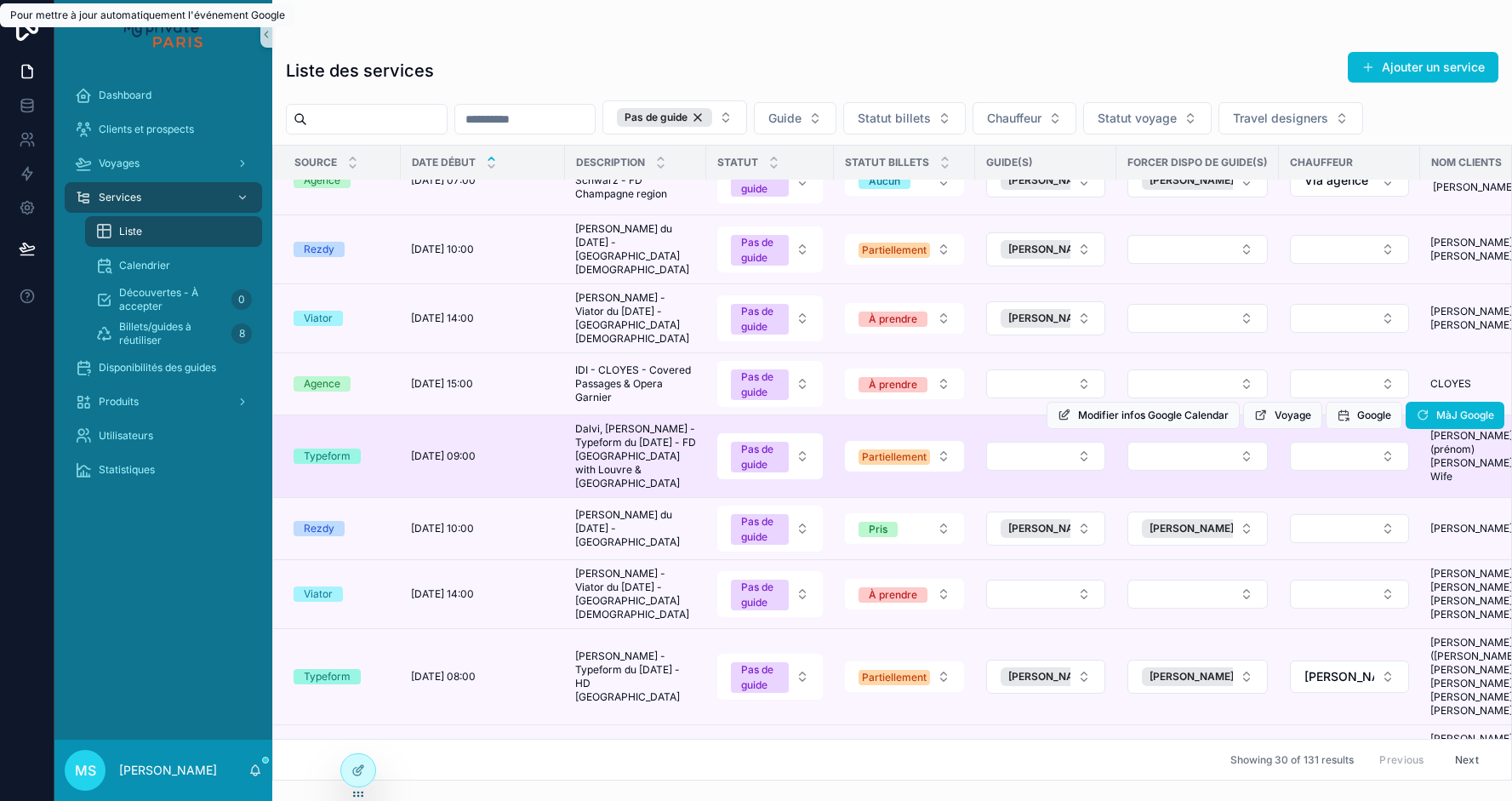
click at [1425, 433] on td "[PERSON_NAME] (prénom) [PERSON_NAME] Wife [PERSON_NAME] (prénom) [PERSON_NAME] …" at bounding box center [1490, 456] width 141 height 82
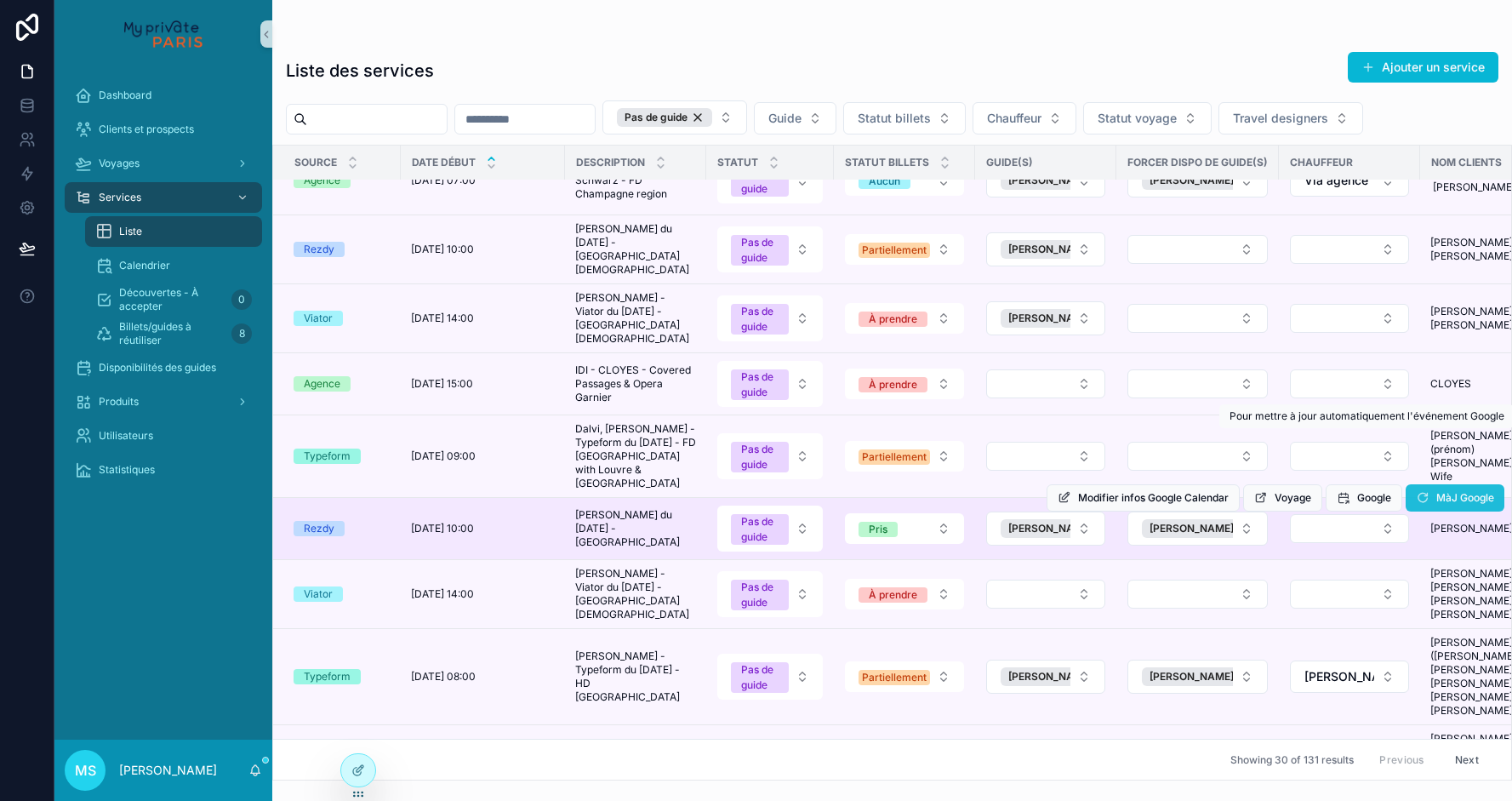
click at [1423, 491] on icon "scrollable content" at bounding box center [1423, 498] width 13 height 13
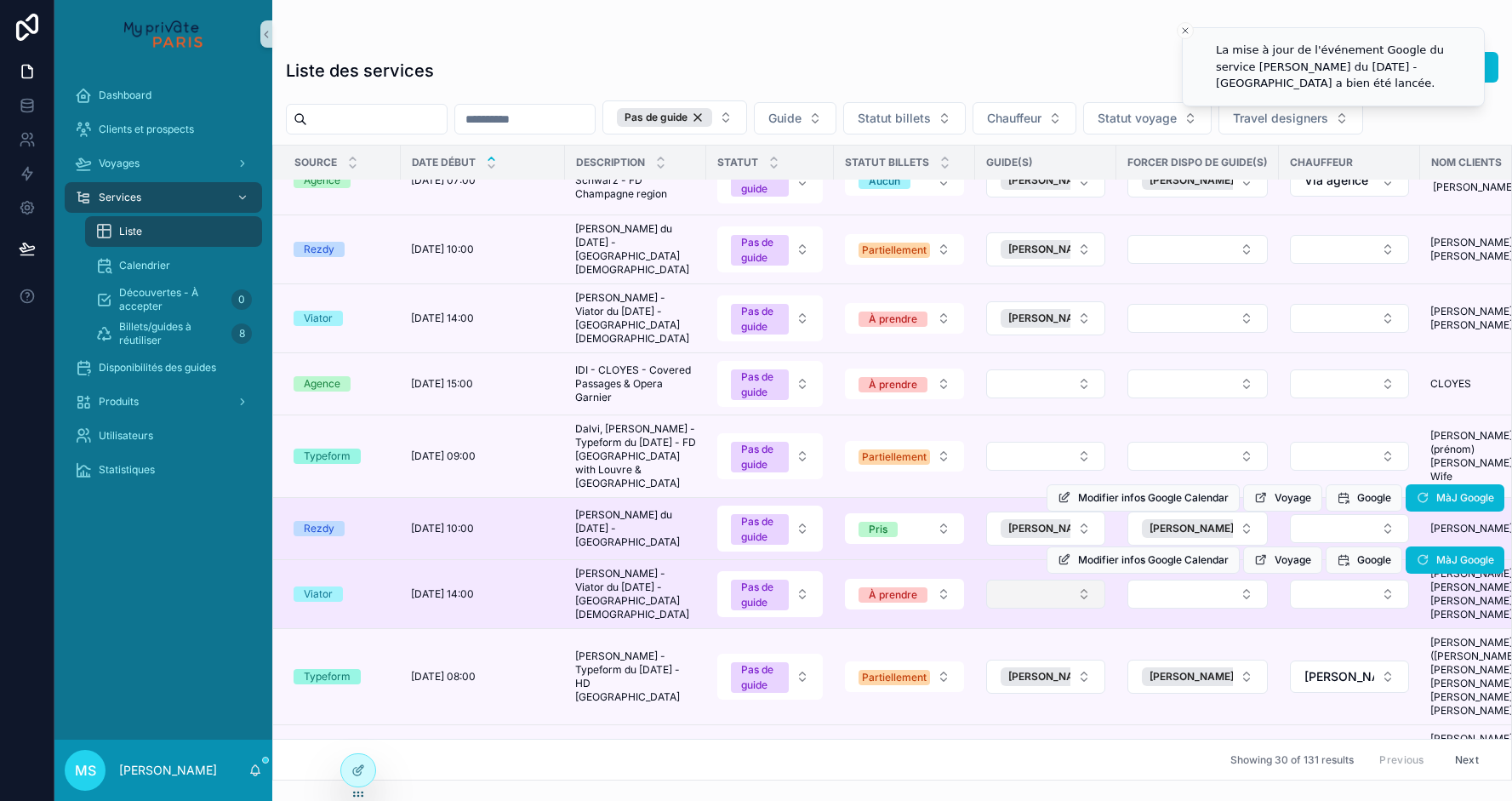
click at [1098, 579] on button "Select Button" at bounding box center [1046, 593] width 119 height 29
click at [1154, 579] on button "Select Button" at bounding box center [1197, 593] width 140 height 29
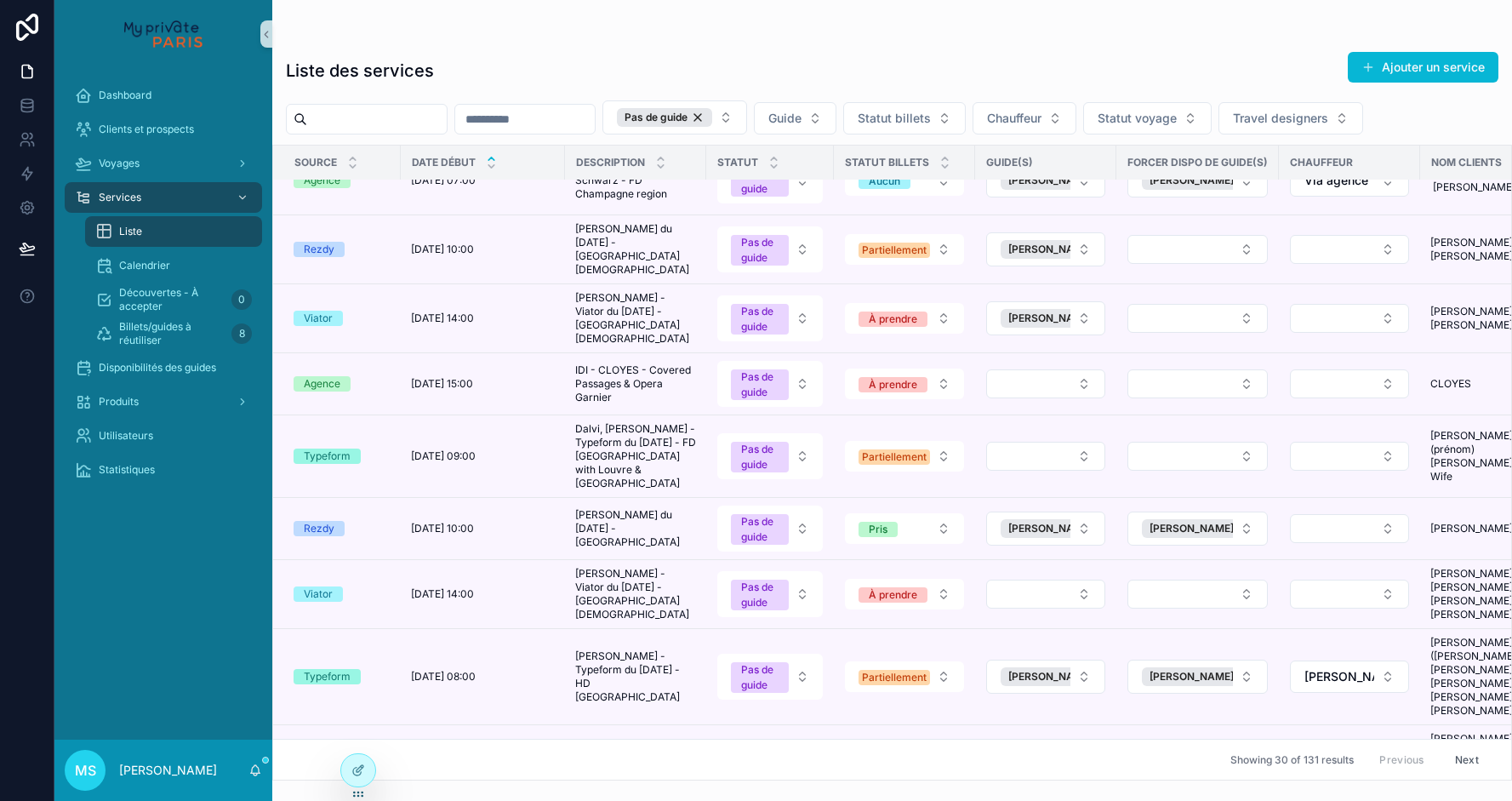
click at [1154, 579] on button "Select Button" at bounding box center [1197, 593] width 140 height 29
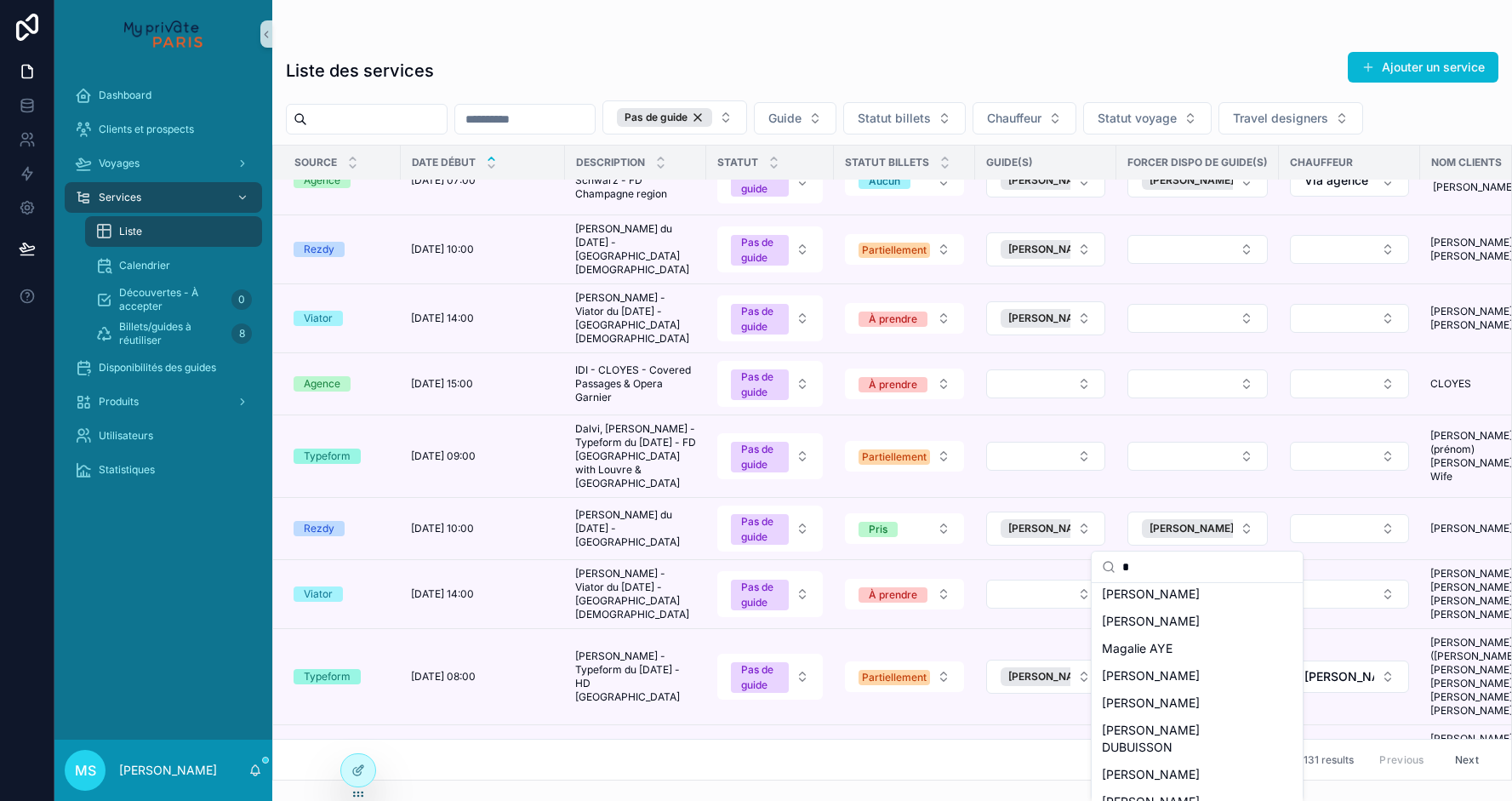
scroll to position [371, 0]
type input "*"
click at [1150, 673] on span "[PERSON_NAME]" at bounding box center [1151, 664] width 98 height 17
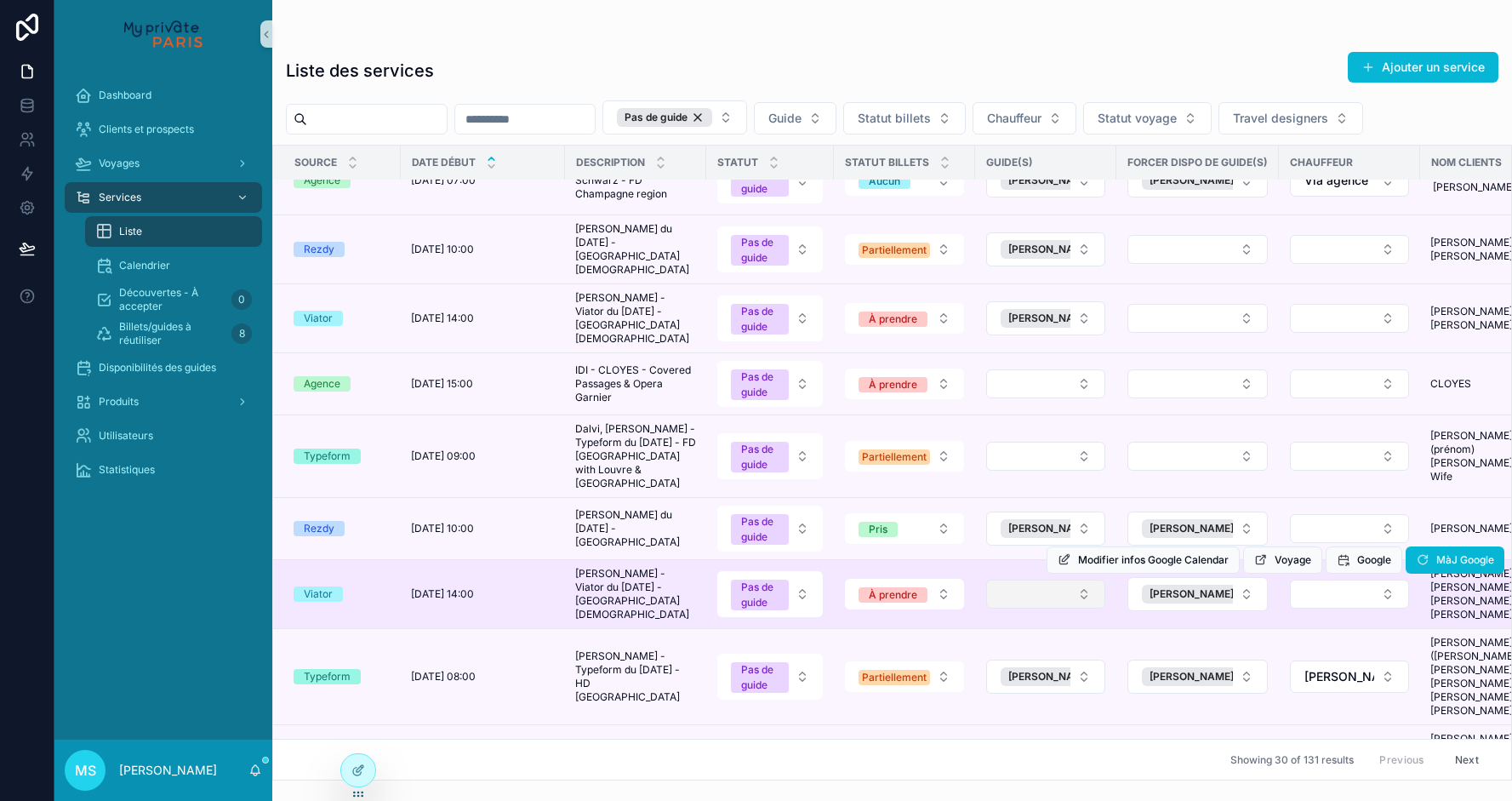
click at [1081, 579] on button "Select Button" at bounding box center [1046, 593] width 119 height 29
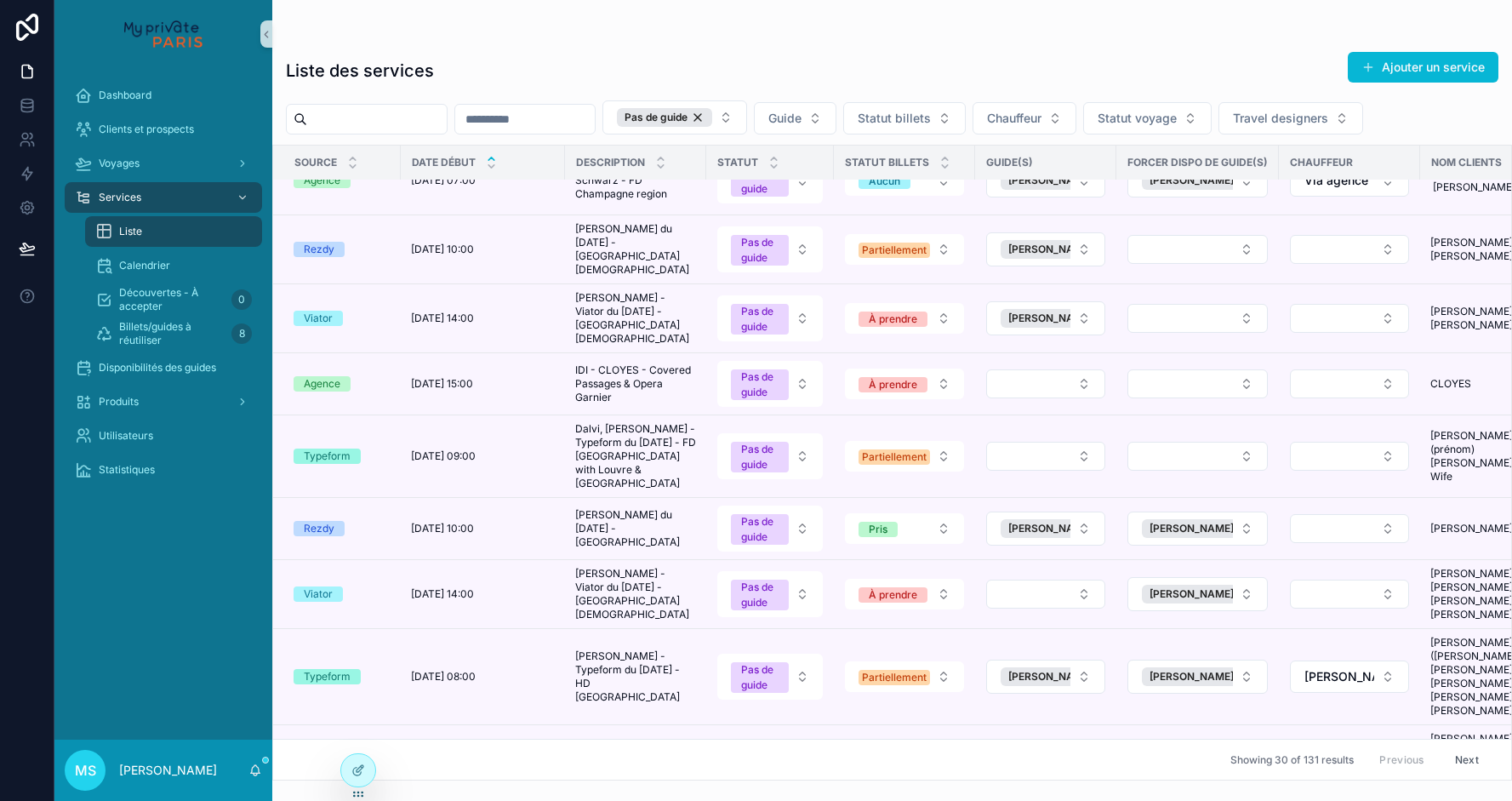
click at [1081, 579] on button "Select Button" at bounding box center [1046, 593] width 119 height 29
click at [1047, 622] on div "[PERSON_NAME]" at bounding box center [1046, 627] width 204 height 27
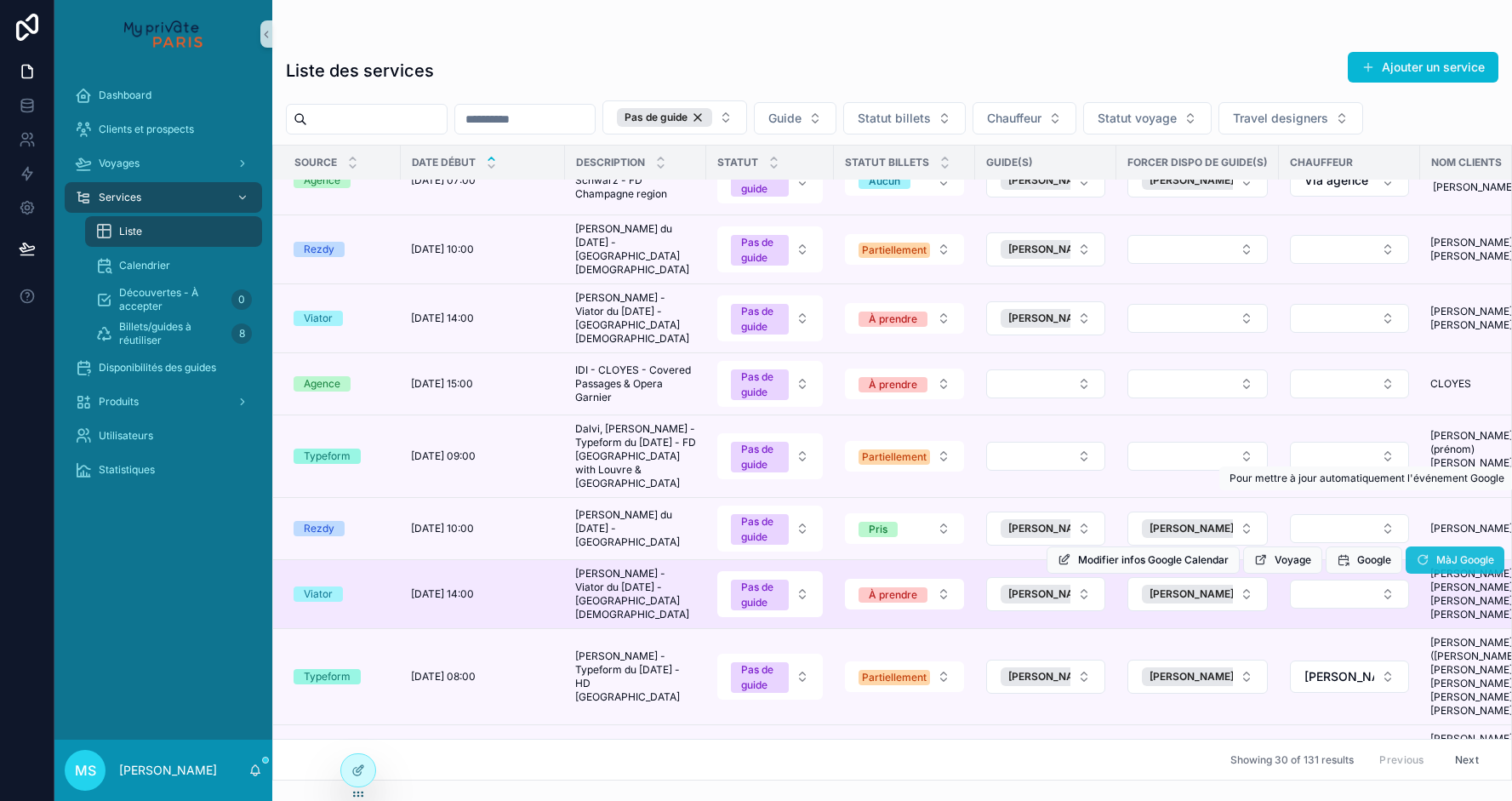
click at [1451, 554] on span "MàJ Google" at bounding box center [1465, 560] width 58 height 13
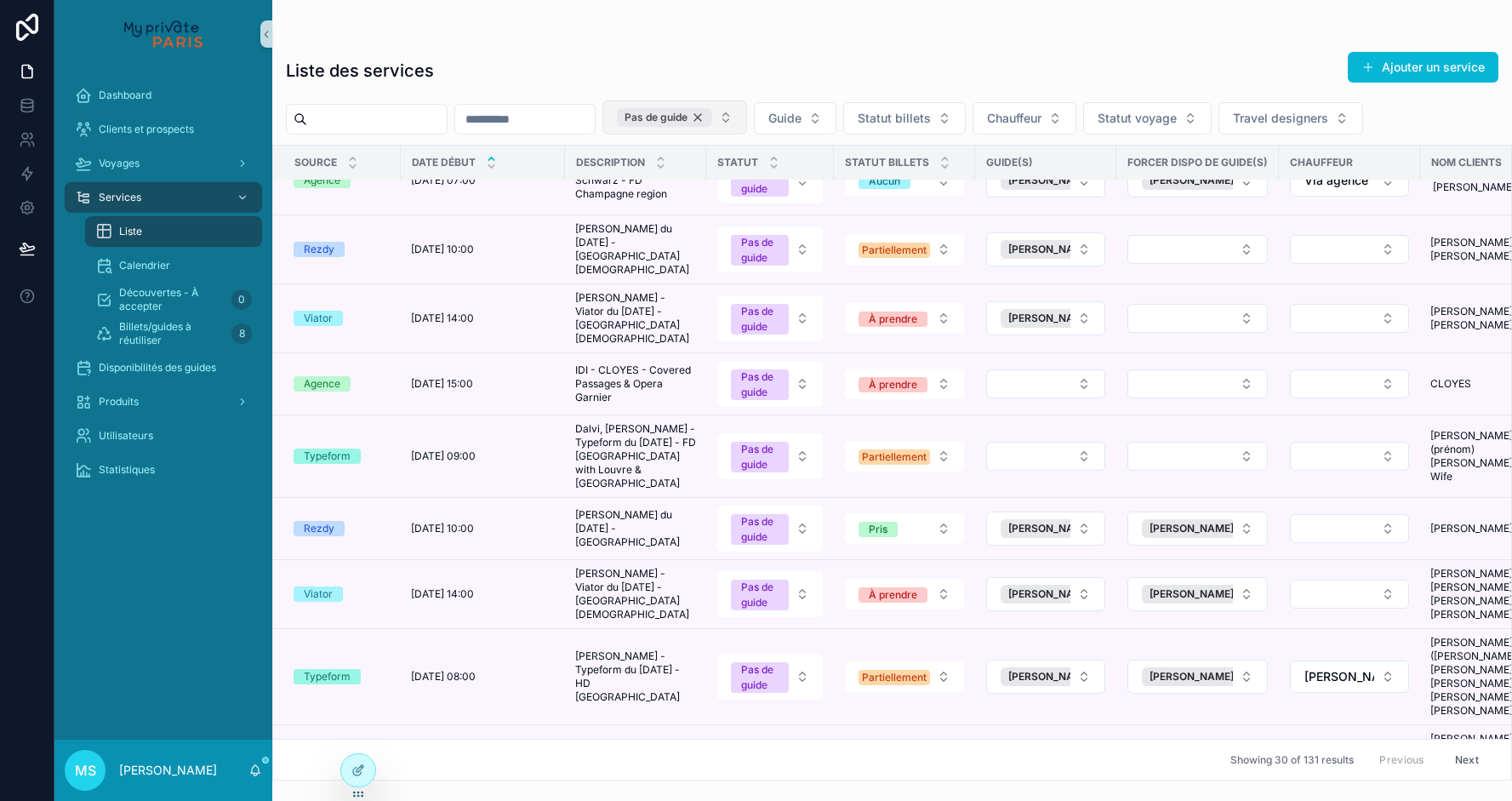
click at [712, 117] on div "Pas de guide" at bounding box center [665, 118] width 96 height 19
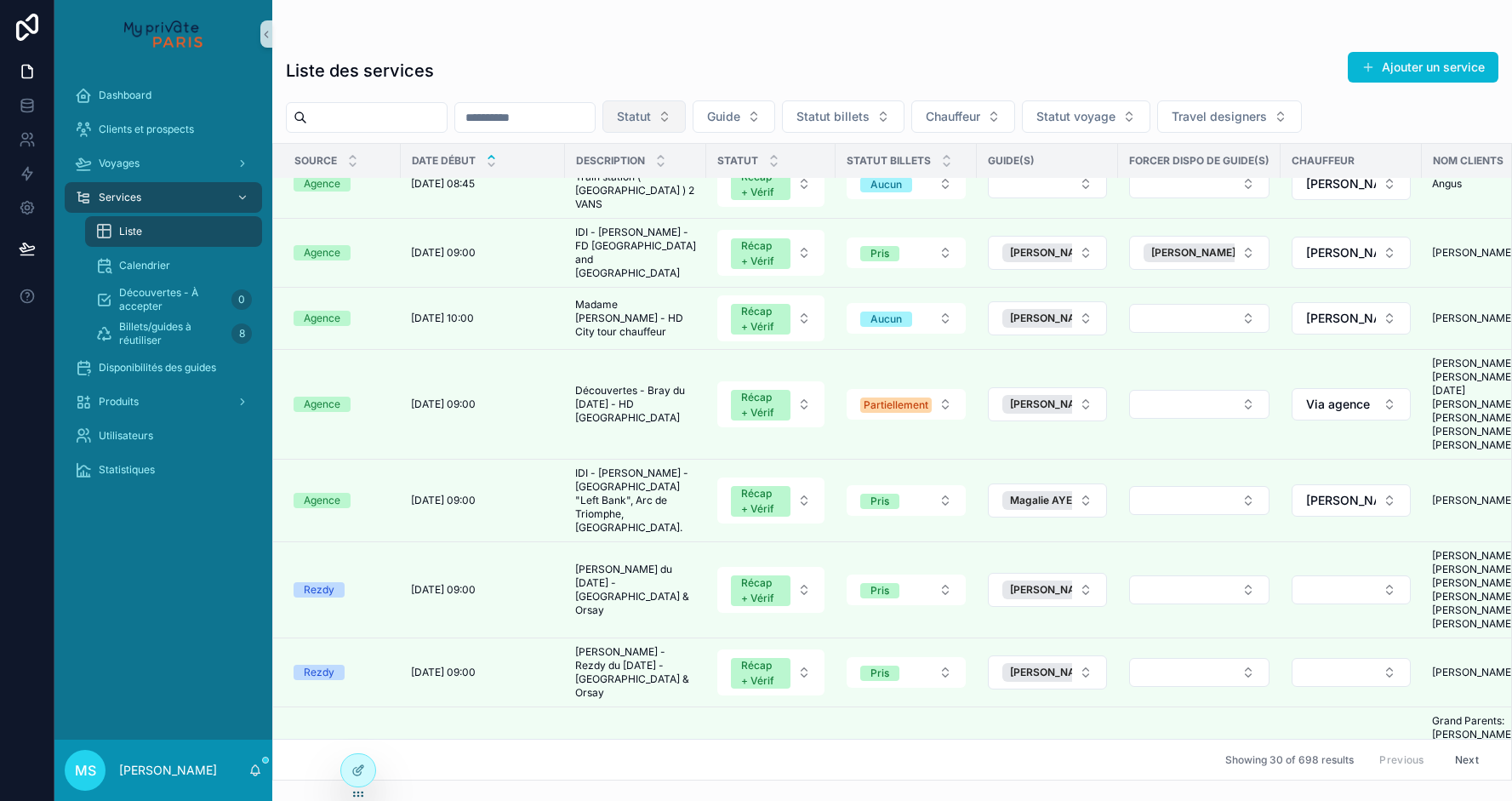
scroll to position [1079, 0]
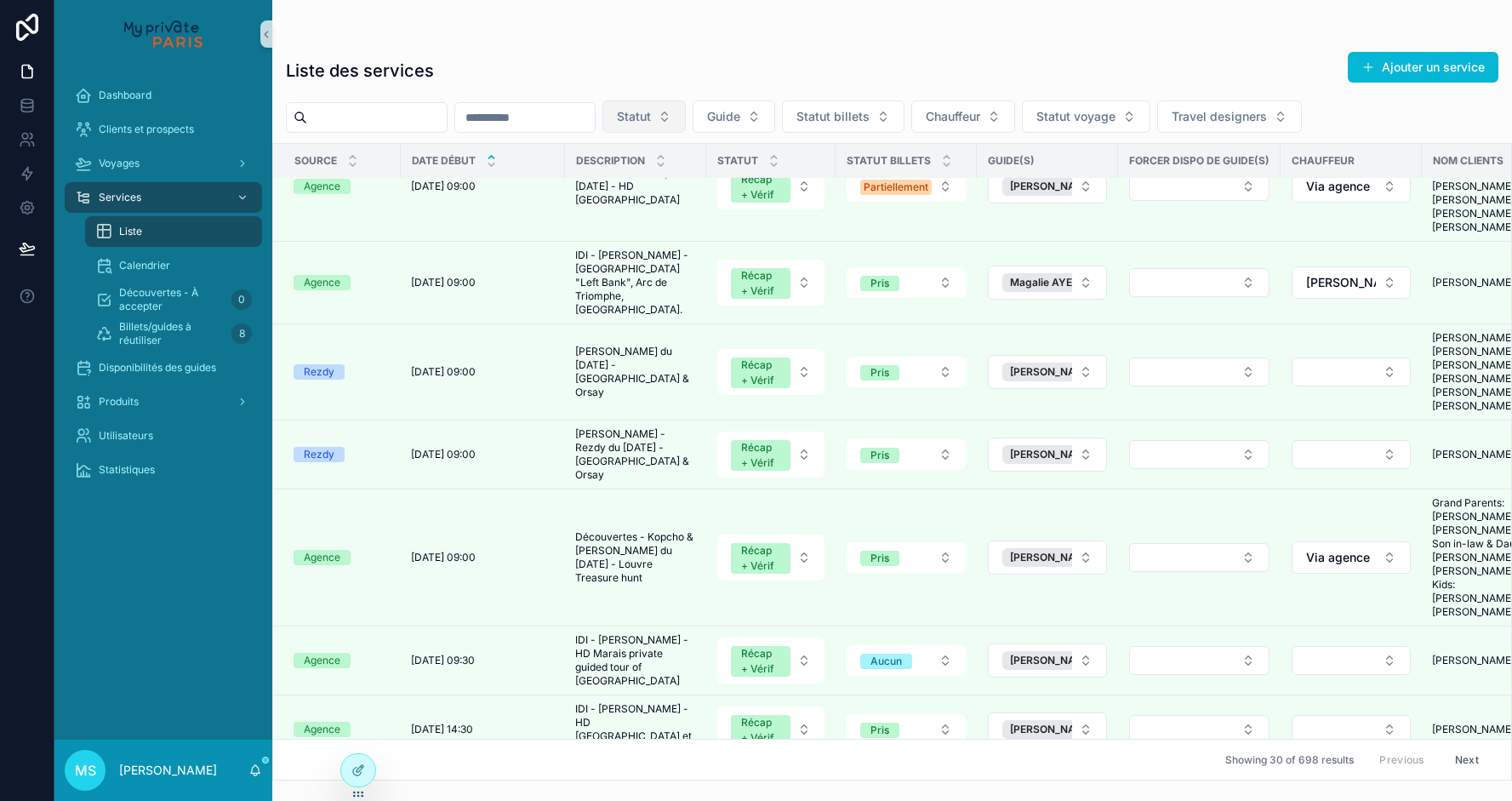
click at [387, 118] on input "scrollable content" at bounding box center [376, 117] width 139 height 24
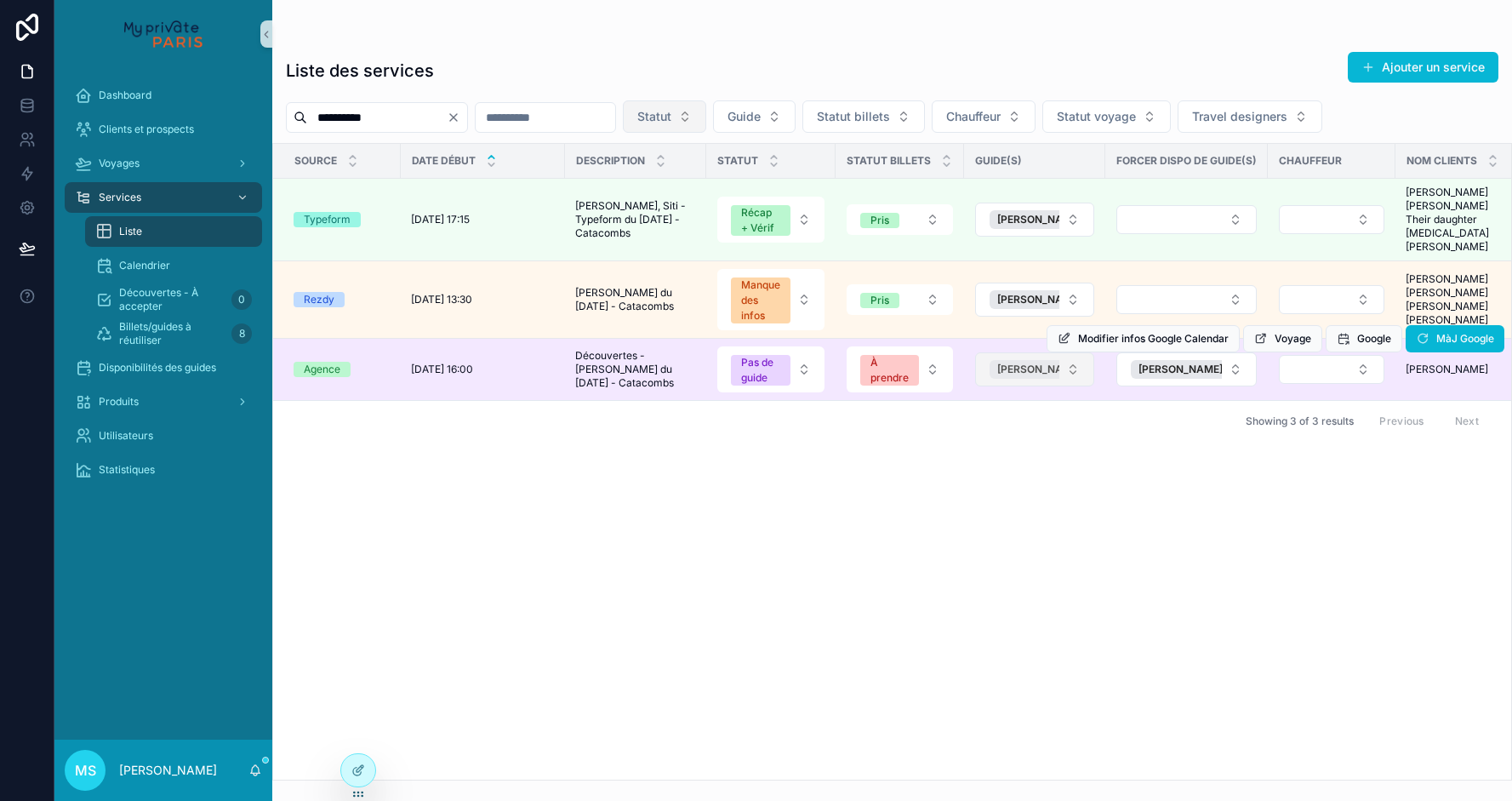
drag, startPoint x: 387, startPoint y: 118, endPoint x: 1042, endPoint y: 355, distance: 696.6
click at [1042, 362] on span "[PERSON_NAME]" at bounding box center [1039, 369] width 84 height 13
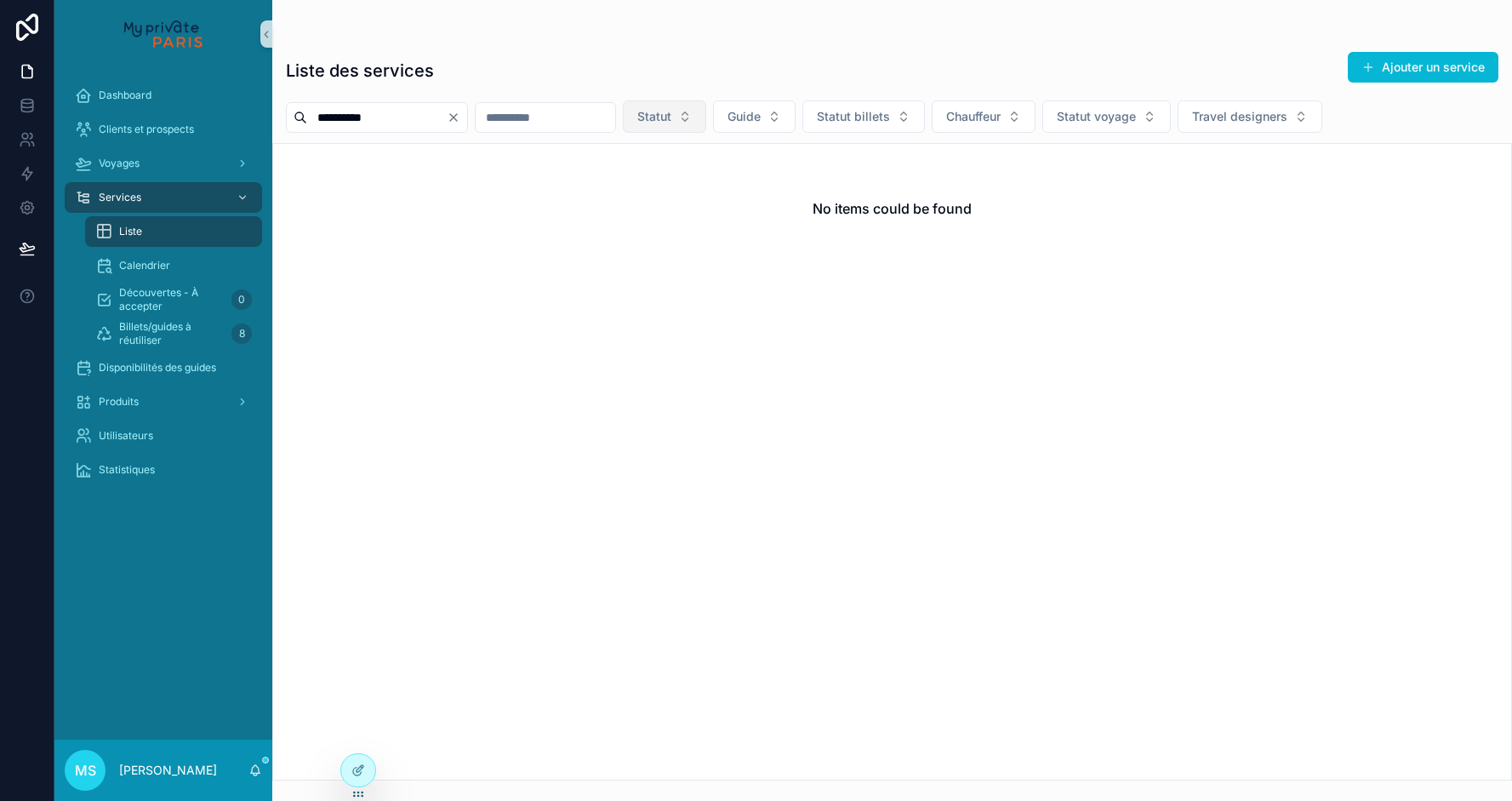
click at [446, 119] on input "**********" at bounding box center [376, 117] width 139 height 24
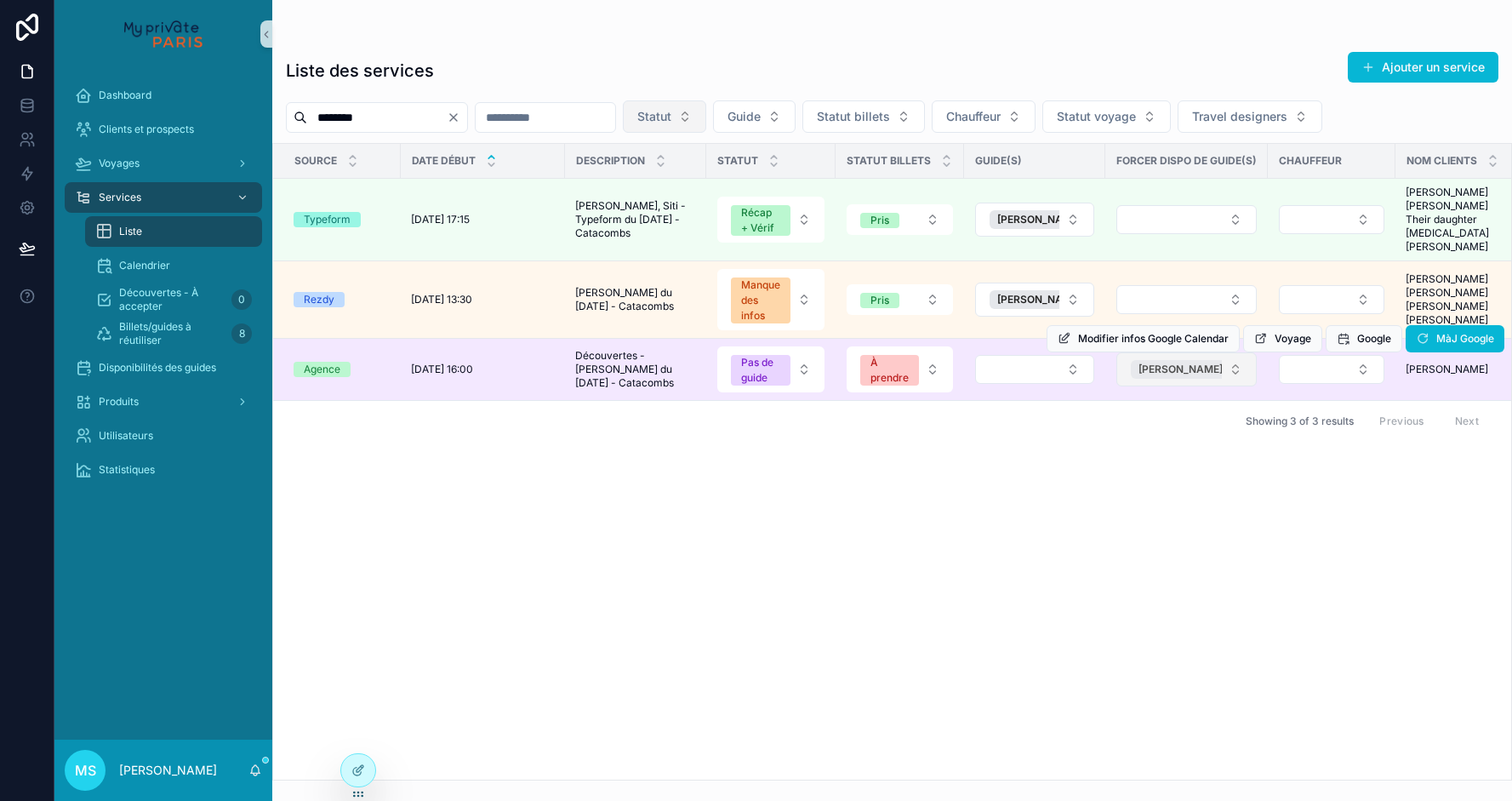
click at [1166, 362] on span "[PERSON_NAME]" at bounding box center [1180, 369] width 84 height 13
click at [807, 353] on button "Pas de guide" at bounding box center [771, 369] width 107 height 46
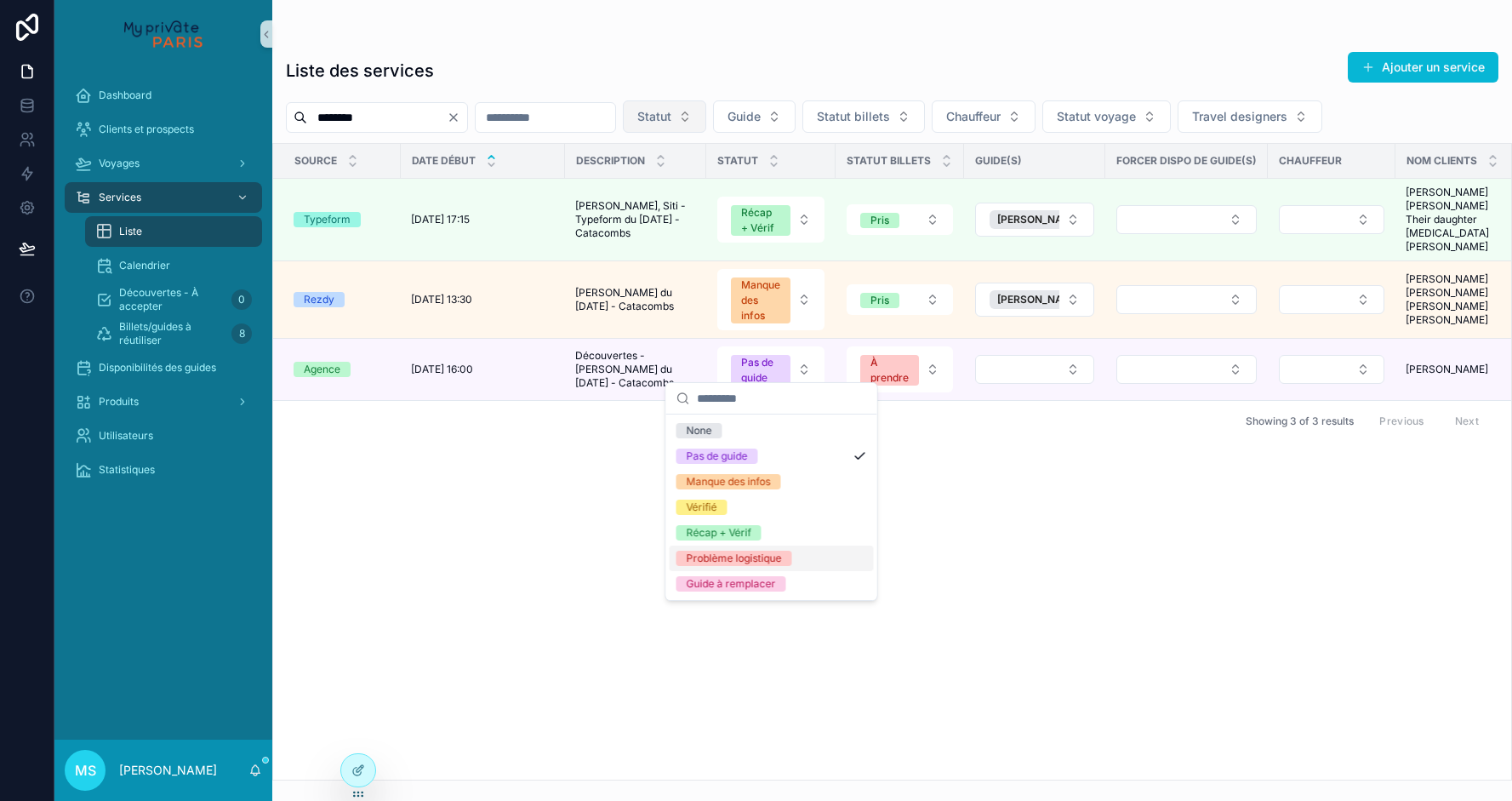
click at [759, 555] on div "Problème logistique" at bounding box center [734, 558] width 96 height 15
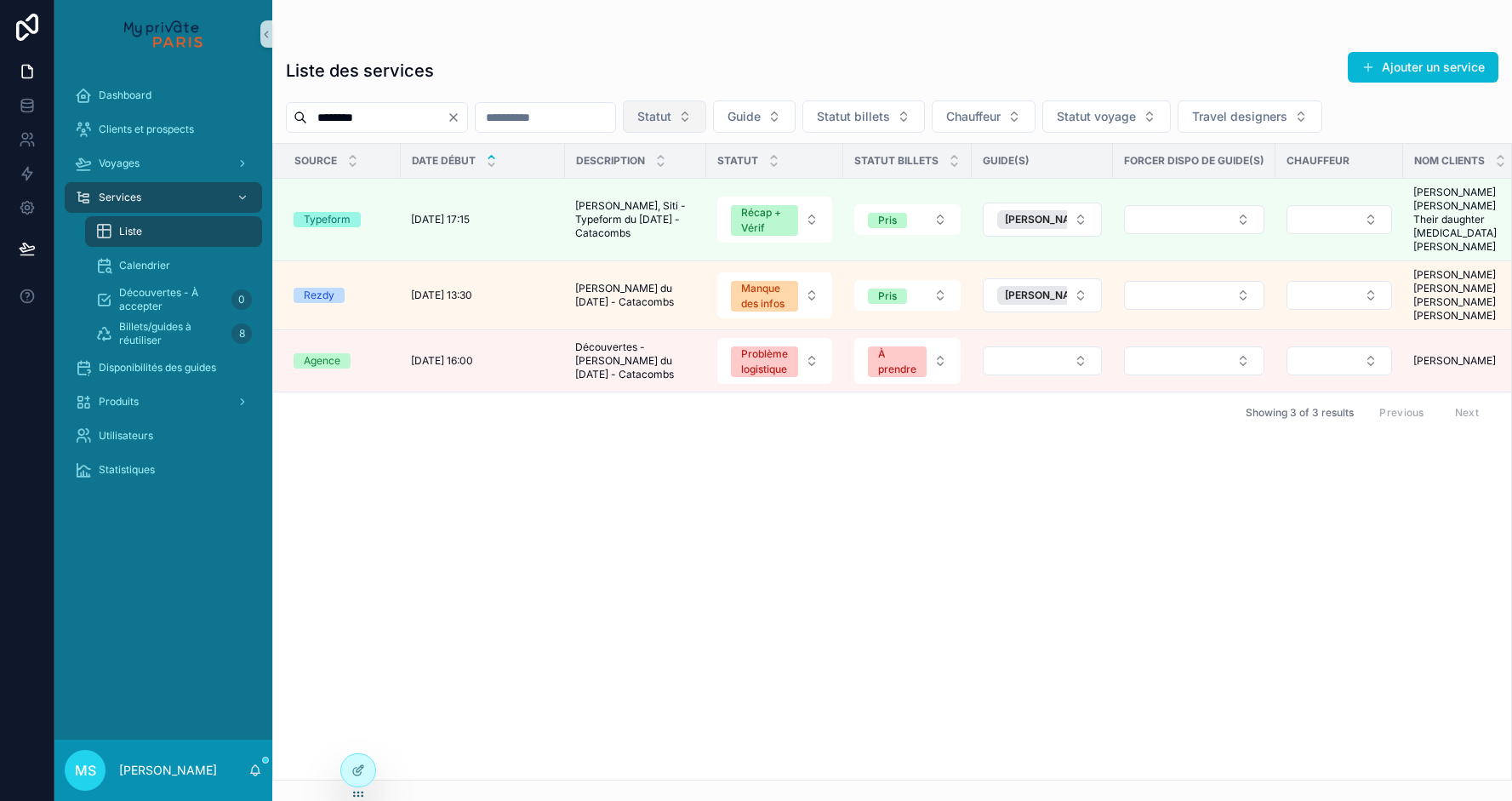
drag, startPoint x: 393, startPoint y: 111, endPoint x: 328, endPoint y: 119, distance: 65.5
click at [328, 119] on input "********" at bounding box center [376, 117] width 139 height 24
type input "******"
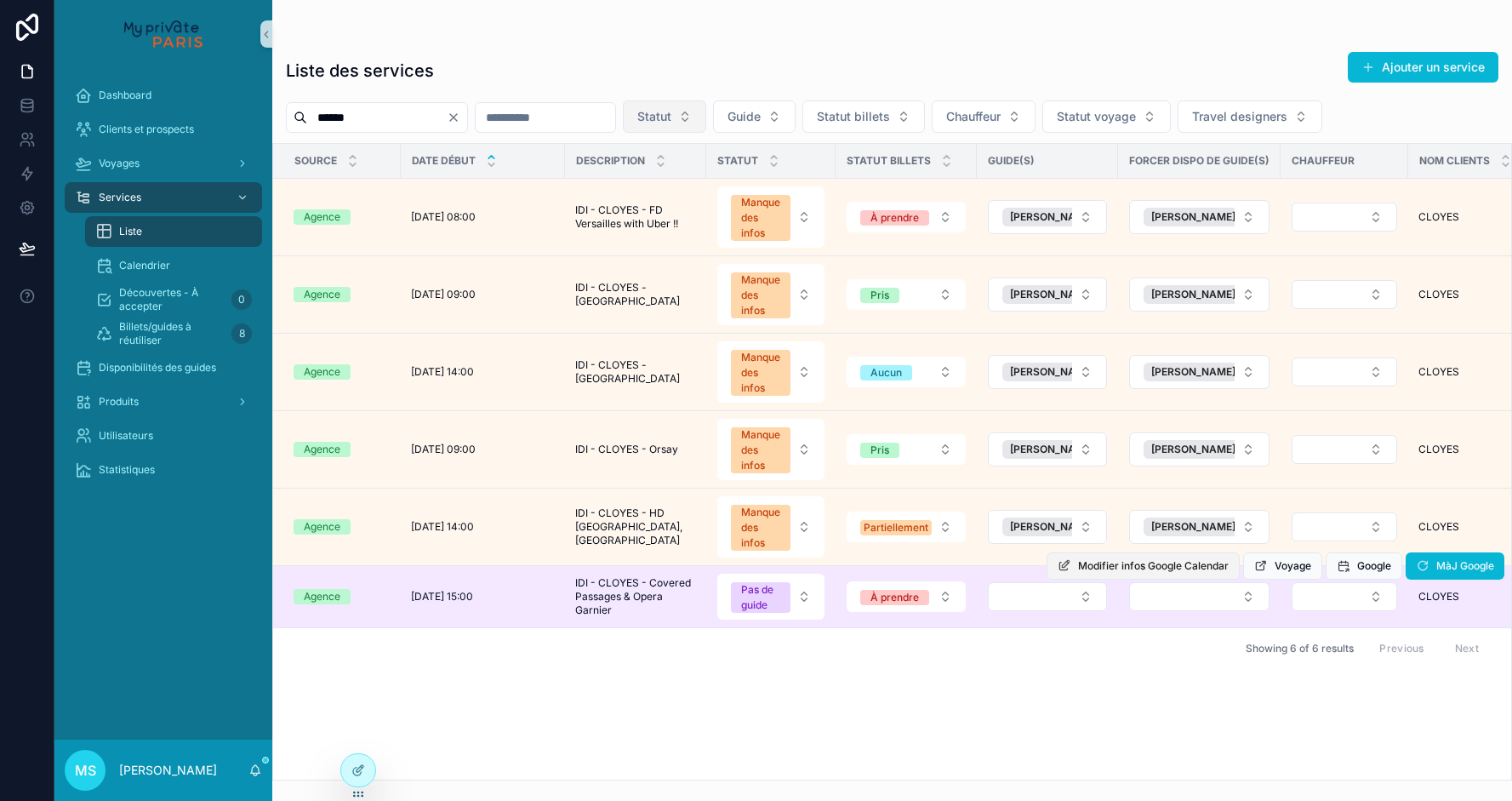
click at [1085, 570] on span "Modifier infos Google Calendar" at bounding box center [1153, 566] width 151 height 13
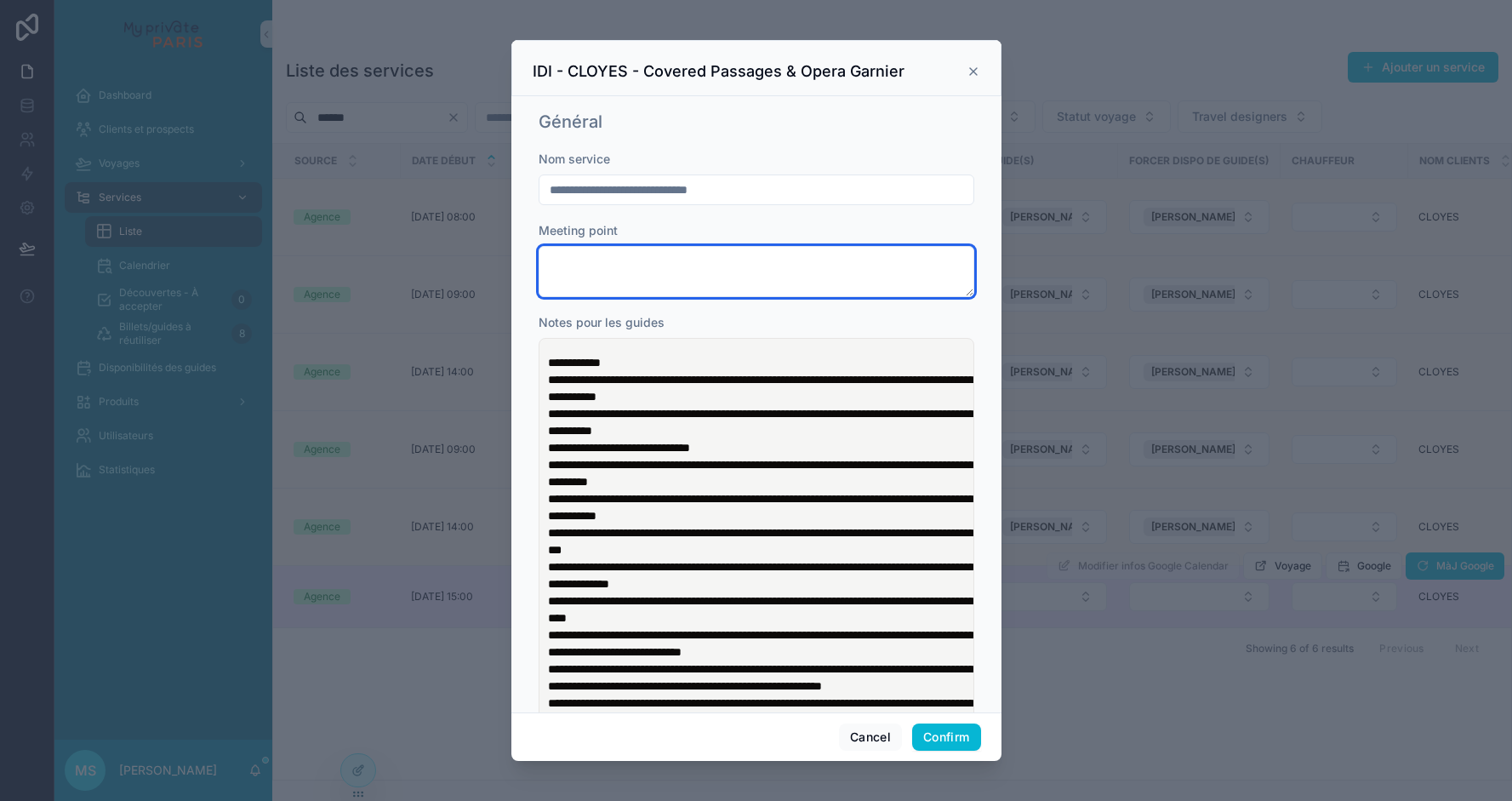
click at [650, 270] on textarea at bounding box center [756, 271] width 436 height 51
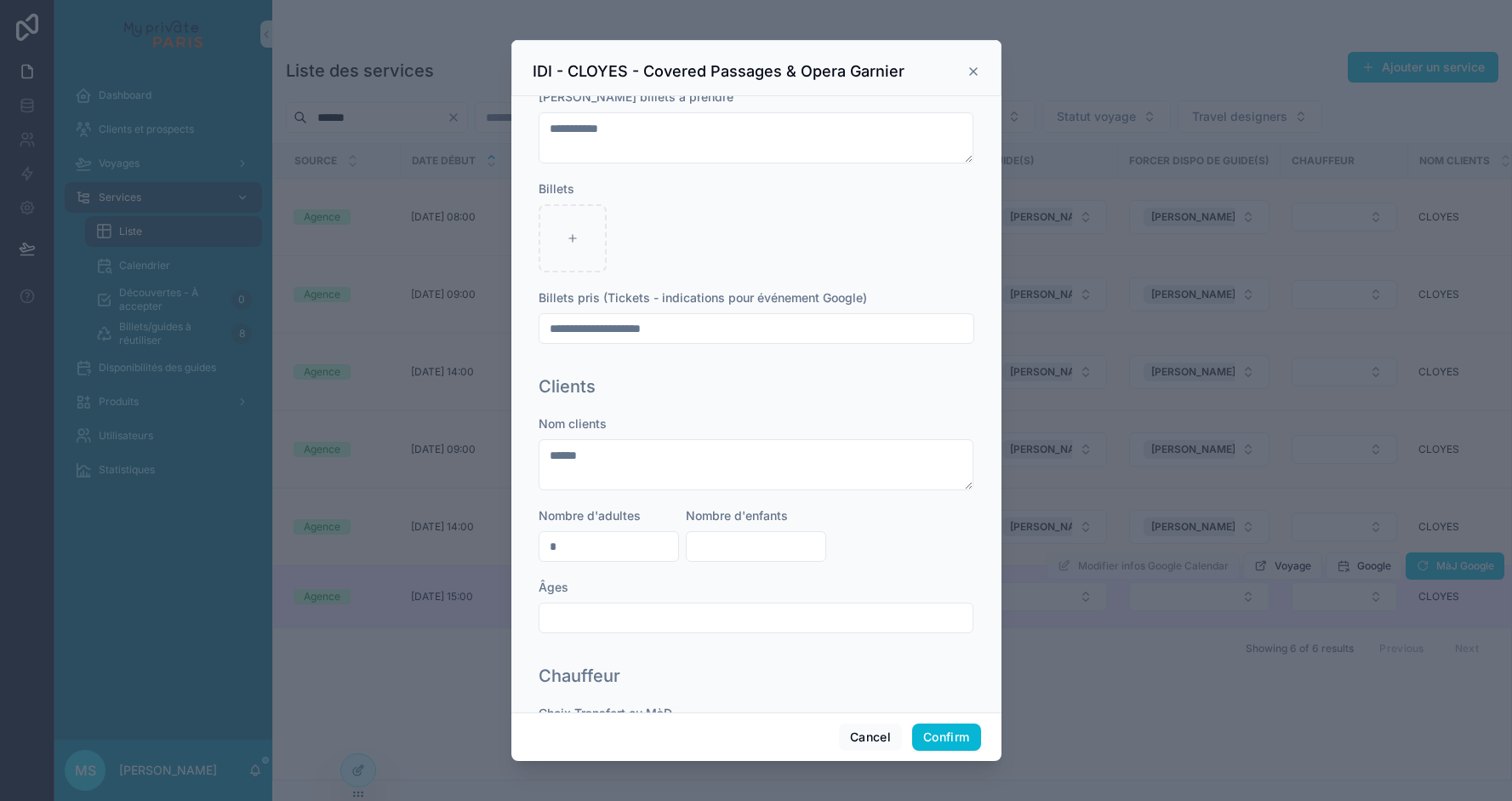
scroll to position [888, 0]
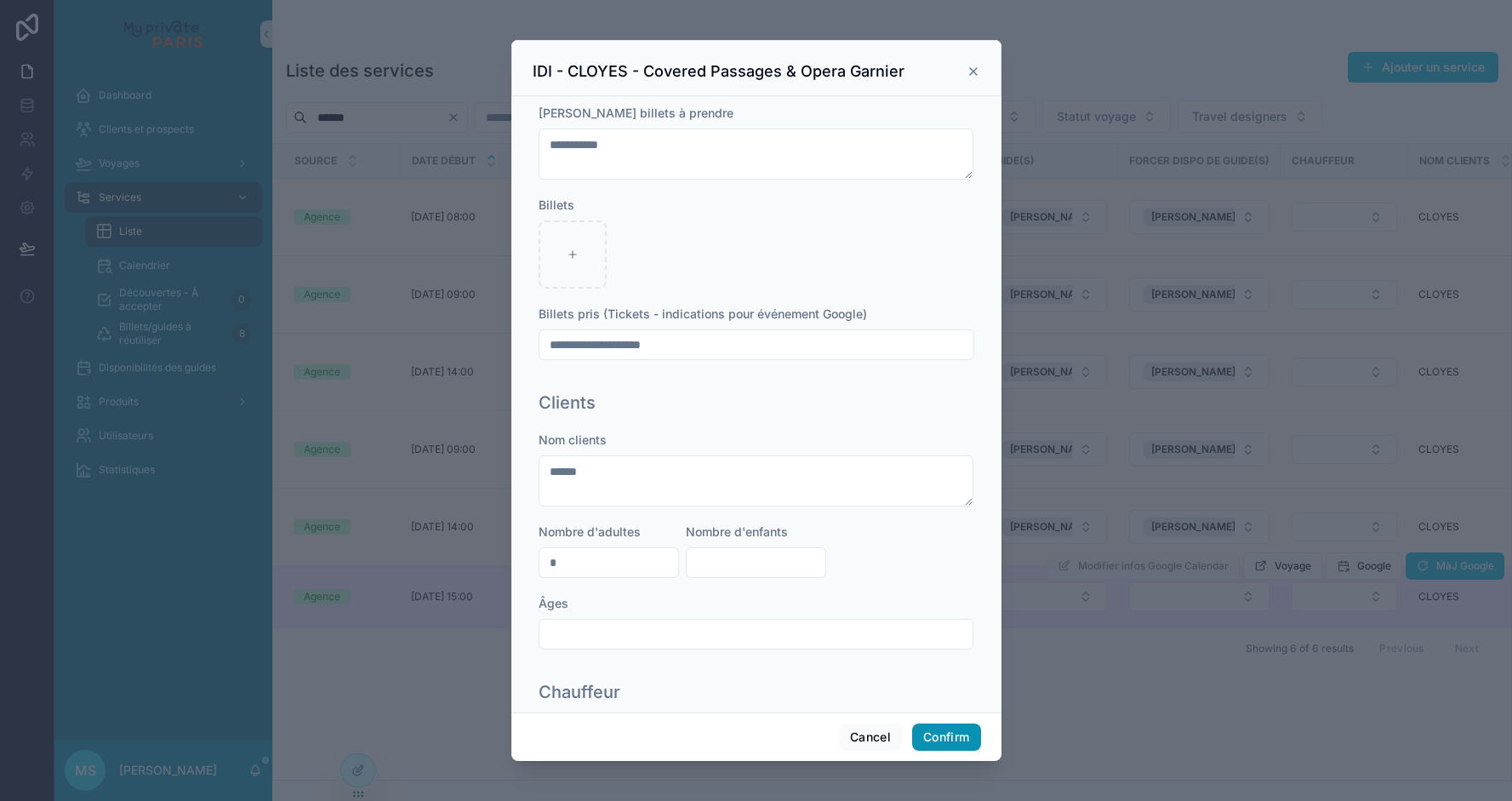
type textarea "**********"
click at [929, 733] on button "Confirm" at bounding box center [946, 737] width 68 height 27
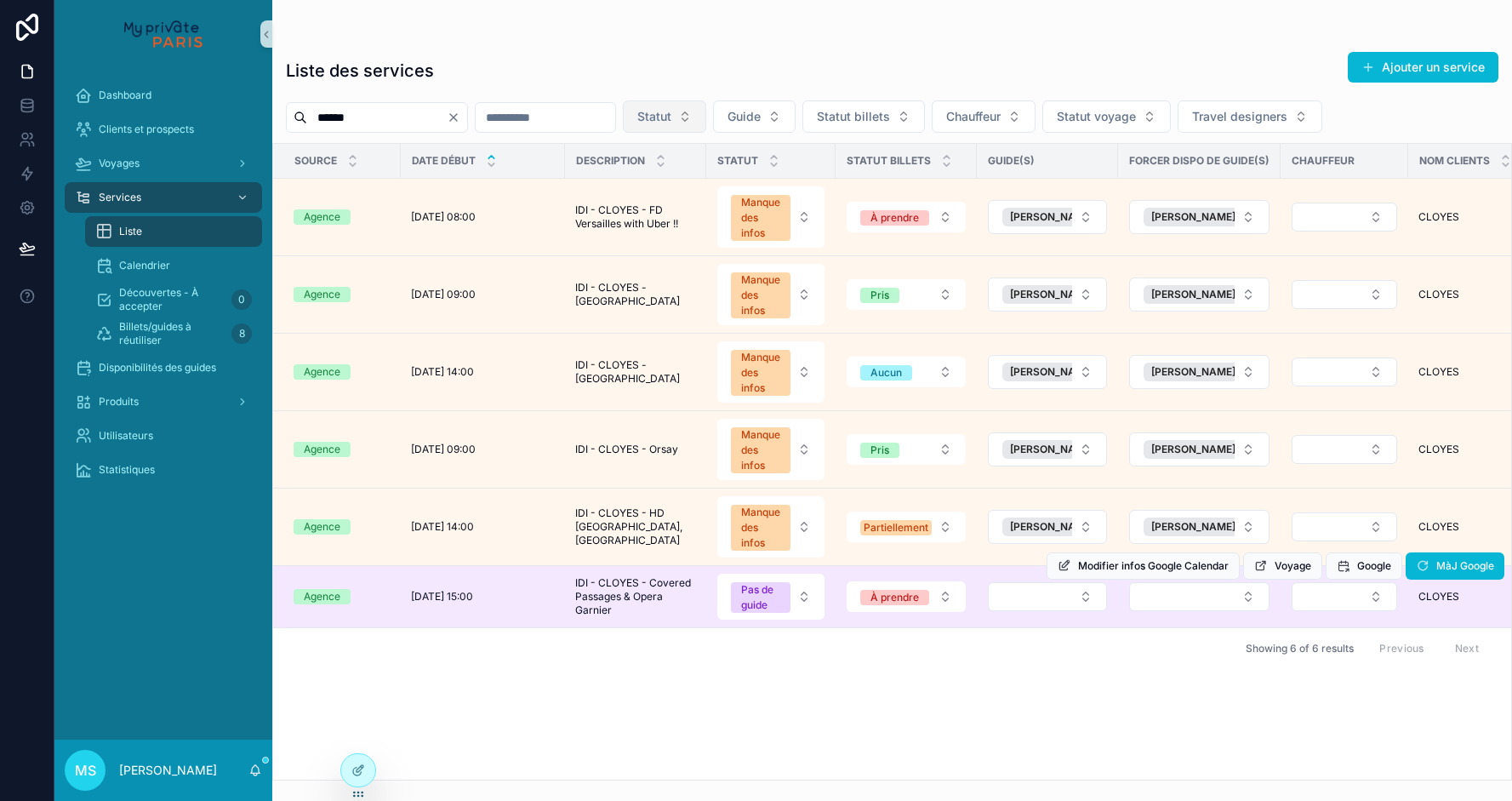
click at [461, 119] on icon "Clear" at bounding box center [453, 118] width 13 height 13
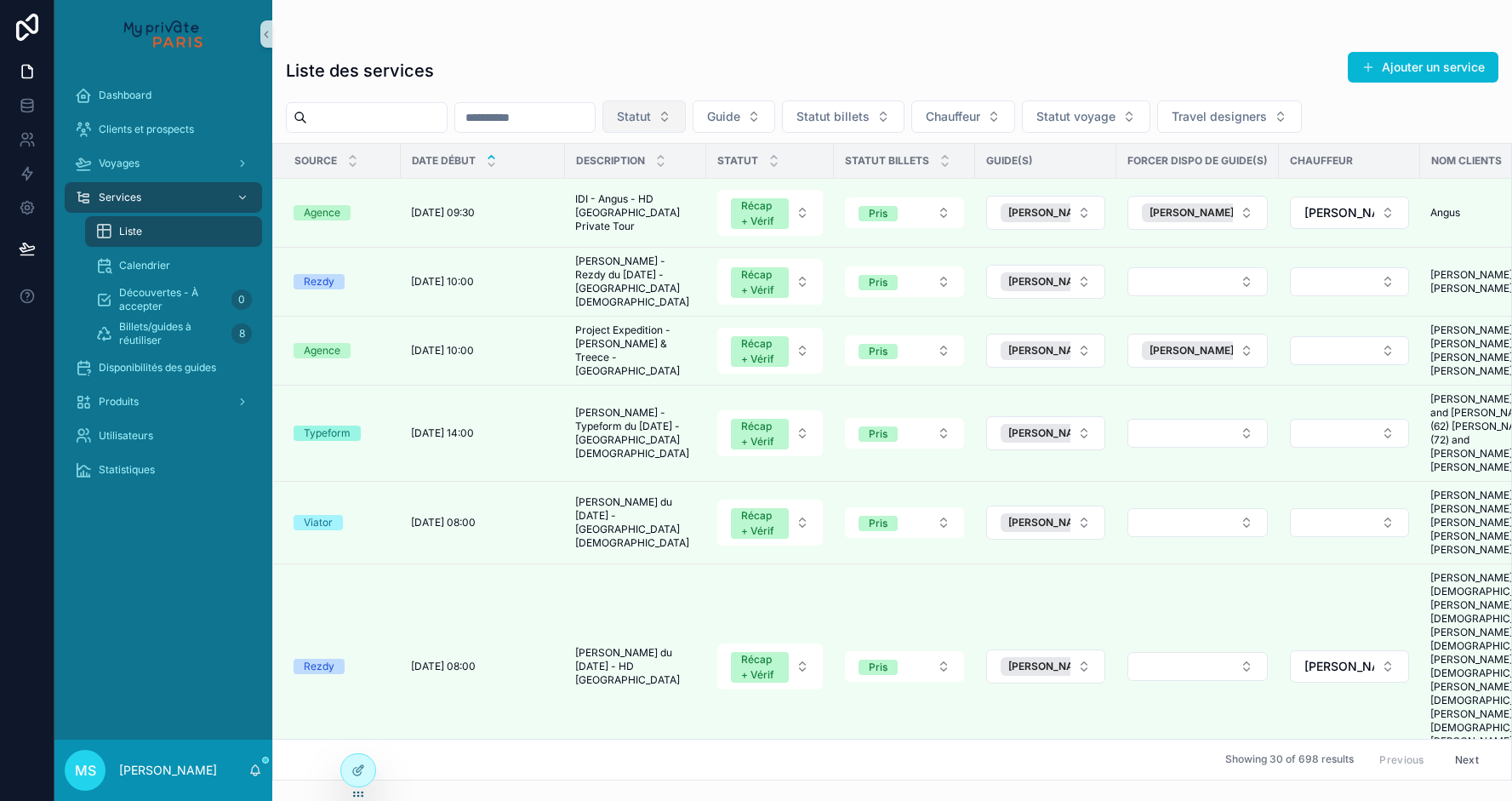
click at [686, 116] on button "Statut" at bounding box center [645, 117] width 83 height 32
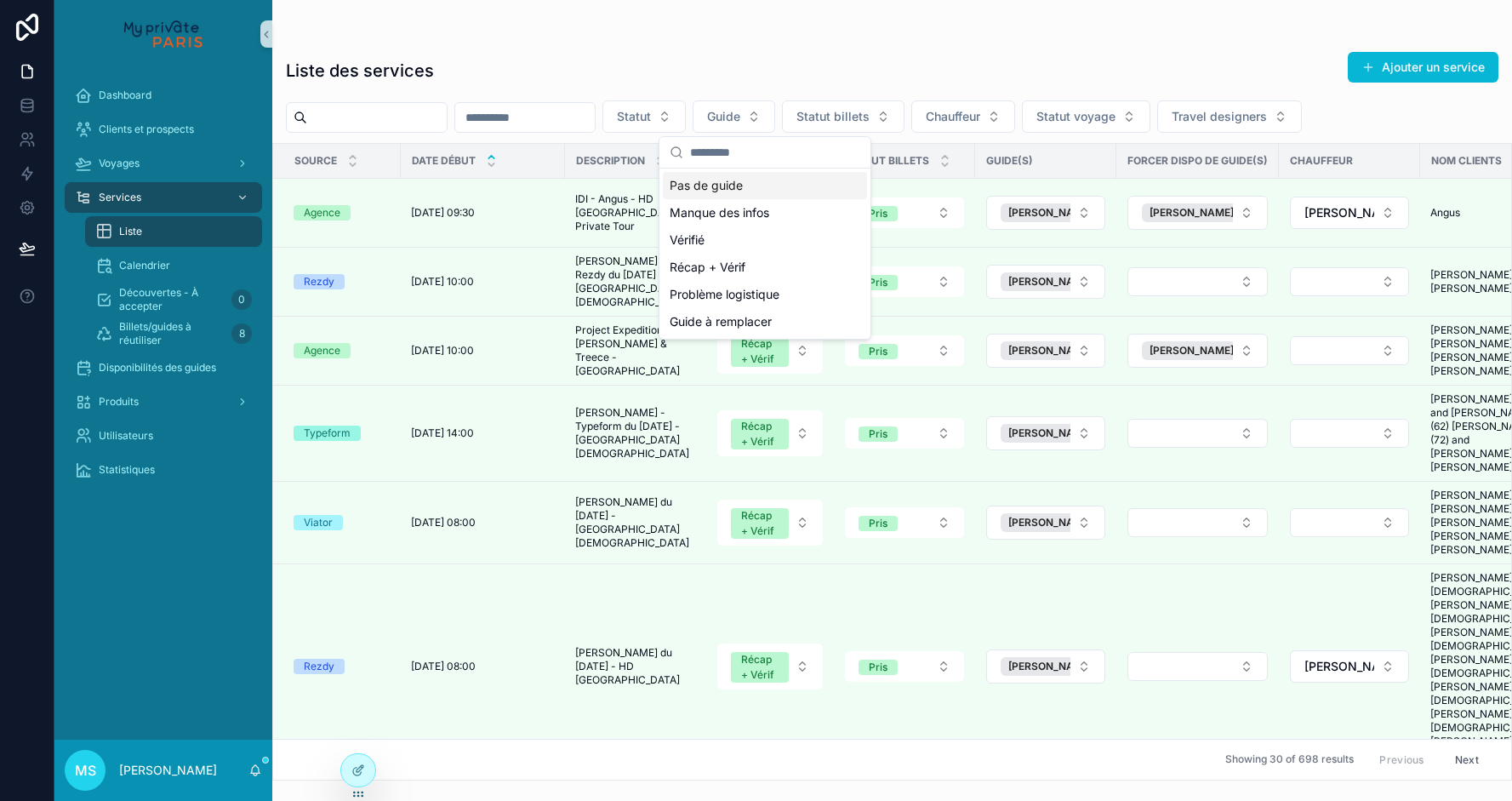
click at [734, 185] on div "Pas de guide" at bounding box center [764, 185] width 204 height 27
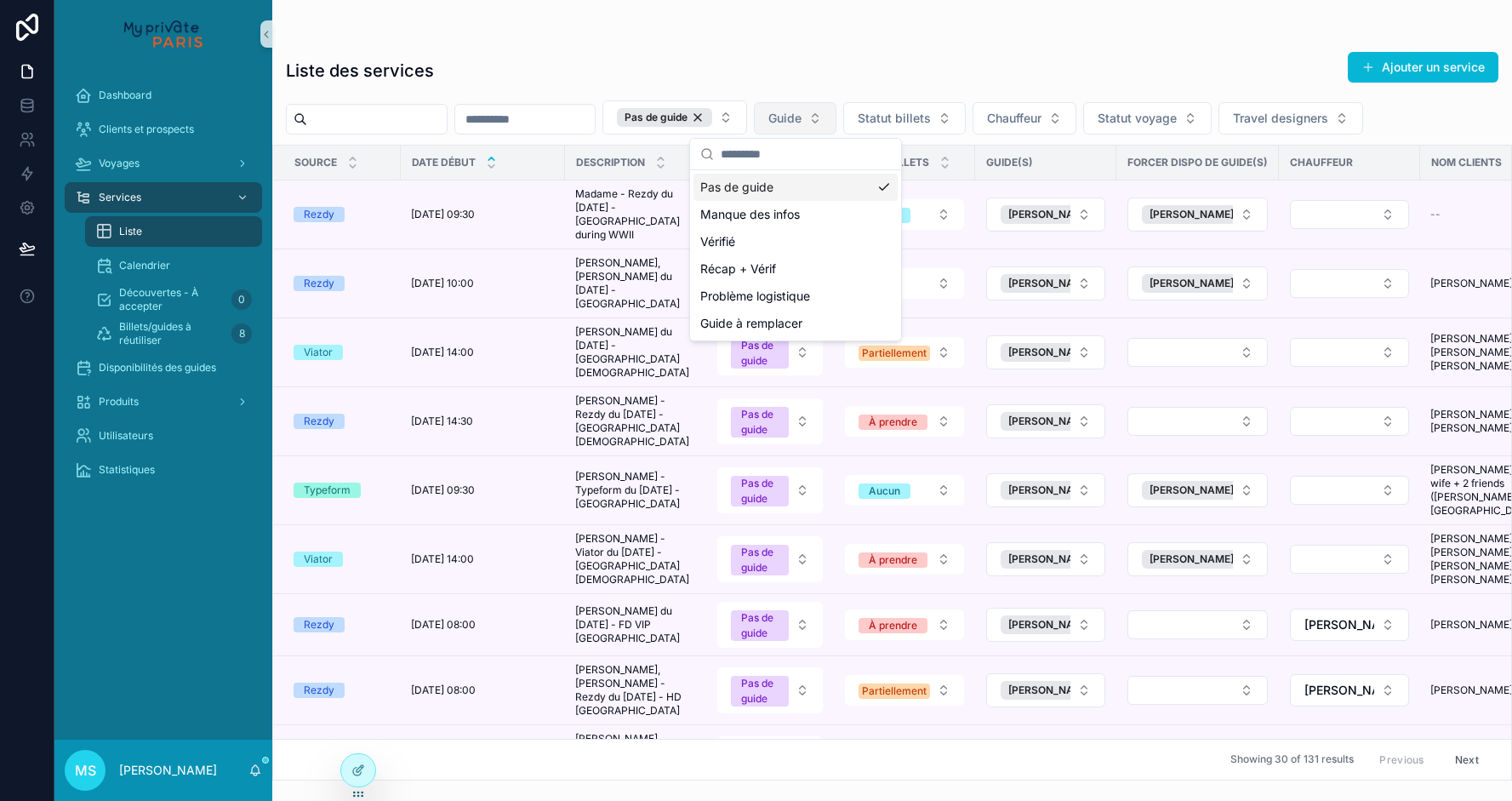
click at [836, 118] on button "Guide" at bounding box center [794, 118] width 82 height 32
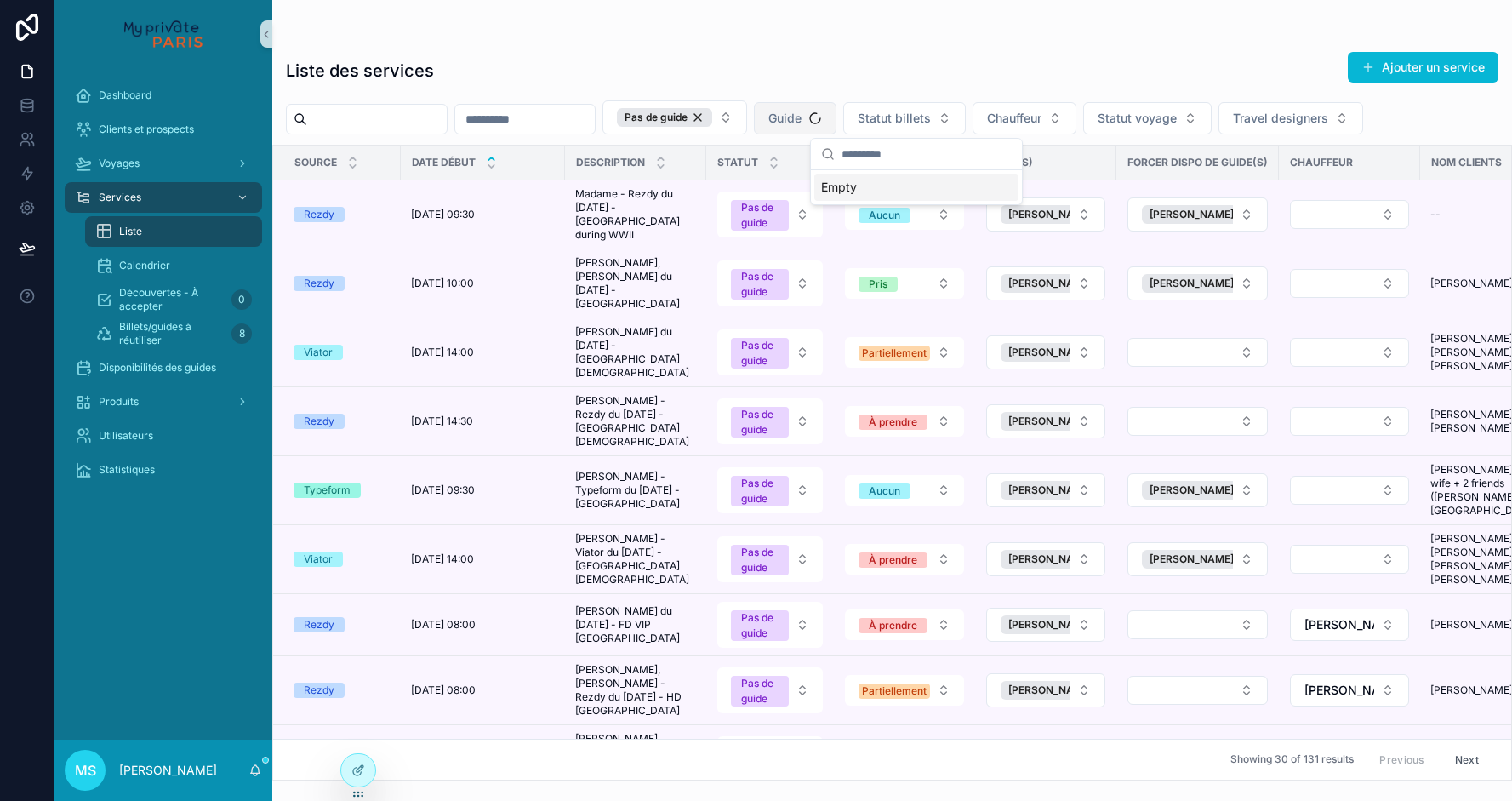
click at [836, 118] on button "Guide" at bounding box center [794, 118] width 82 height 32
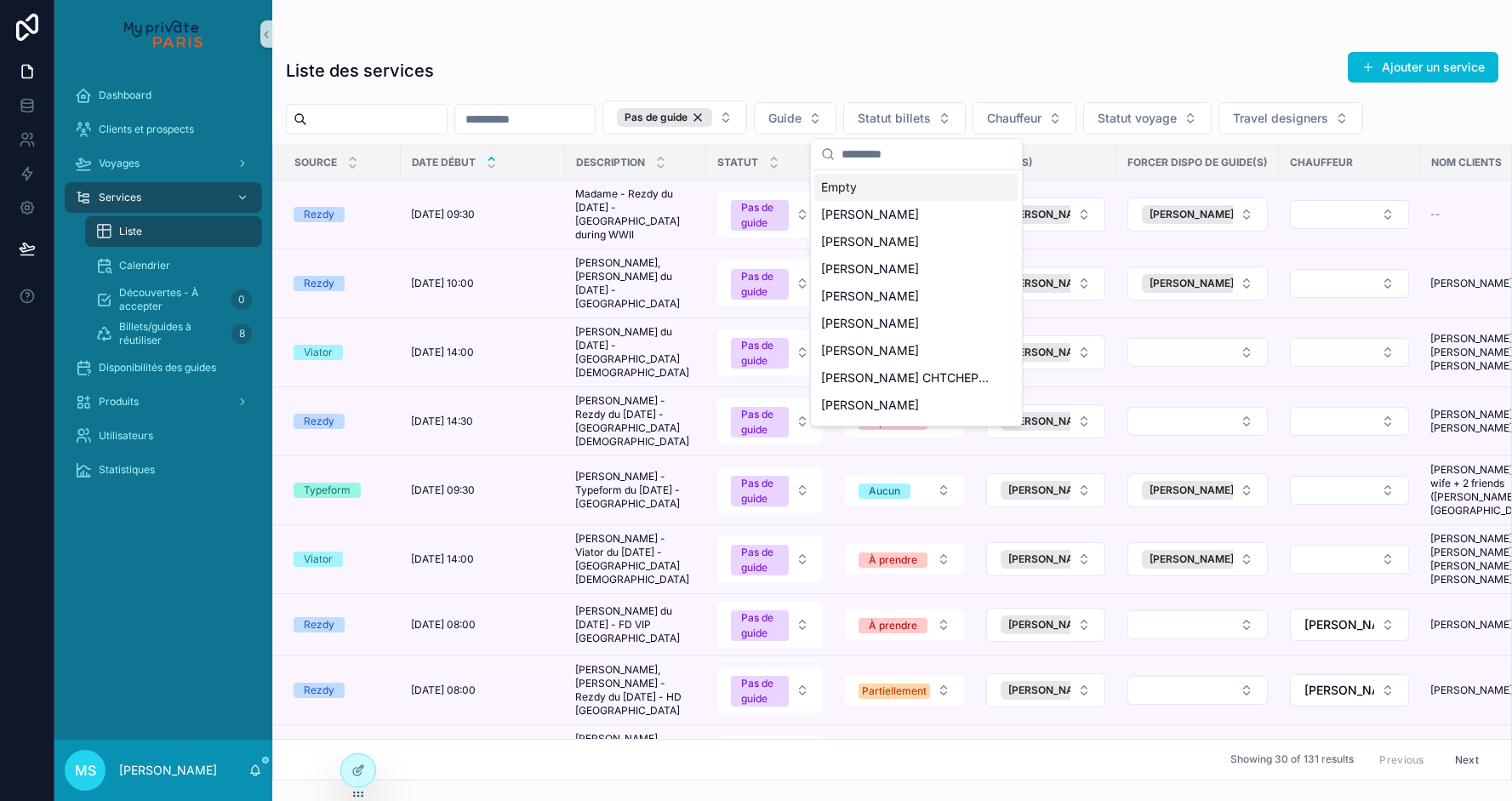
click at [857, 188] on div "Empty" at bounding box center [916, 187] width 204 height 27
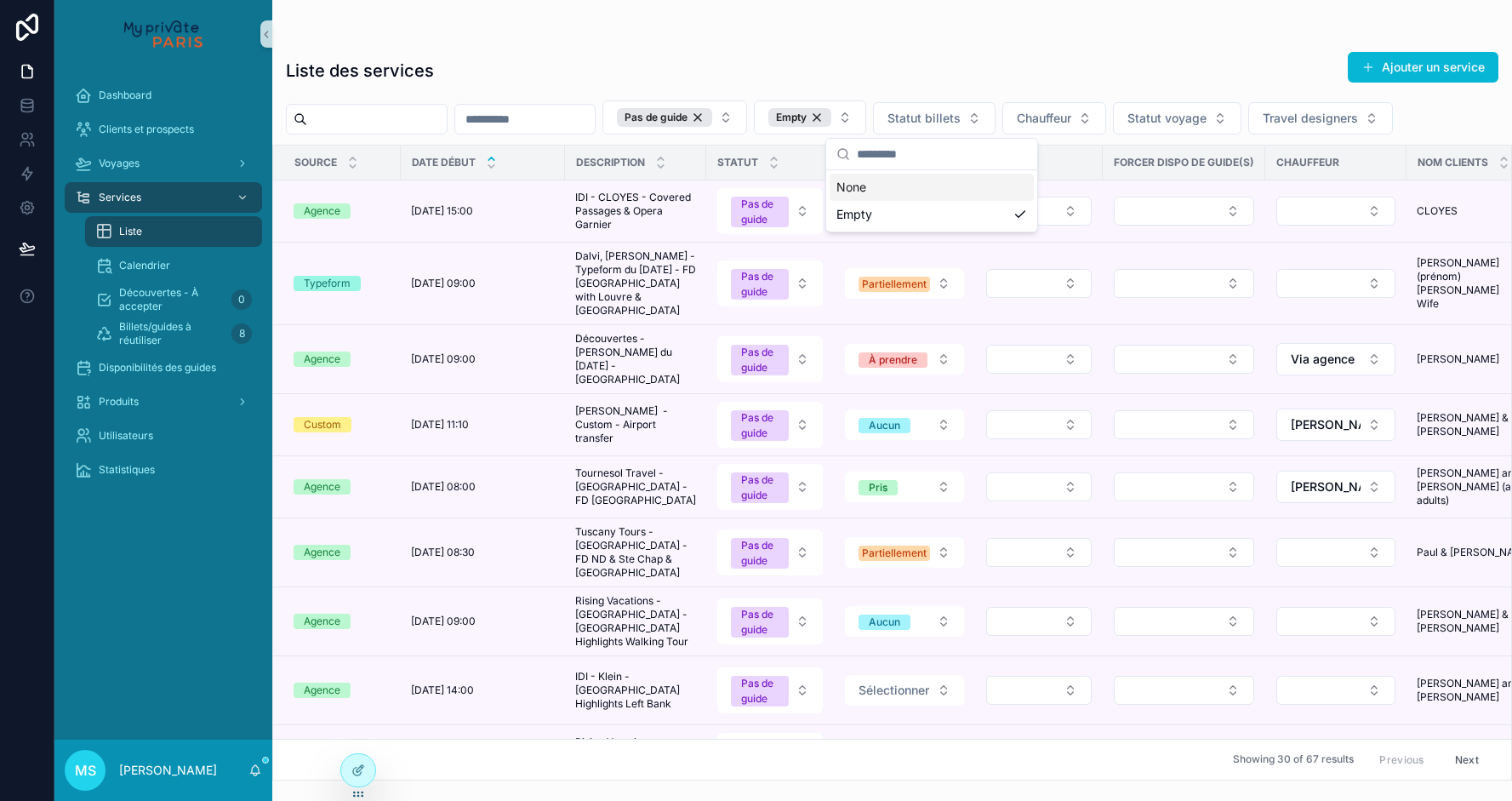
click at [895, 71] on div "Liste des services Ajouter un service" at bounding box center [892, 70] width 1212 height 39
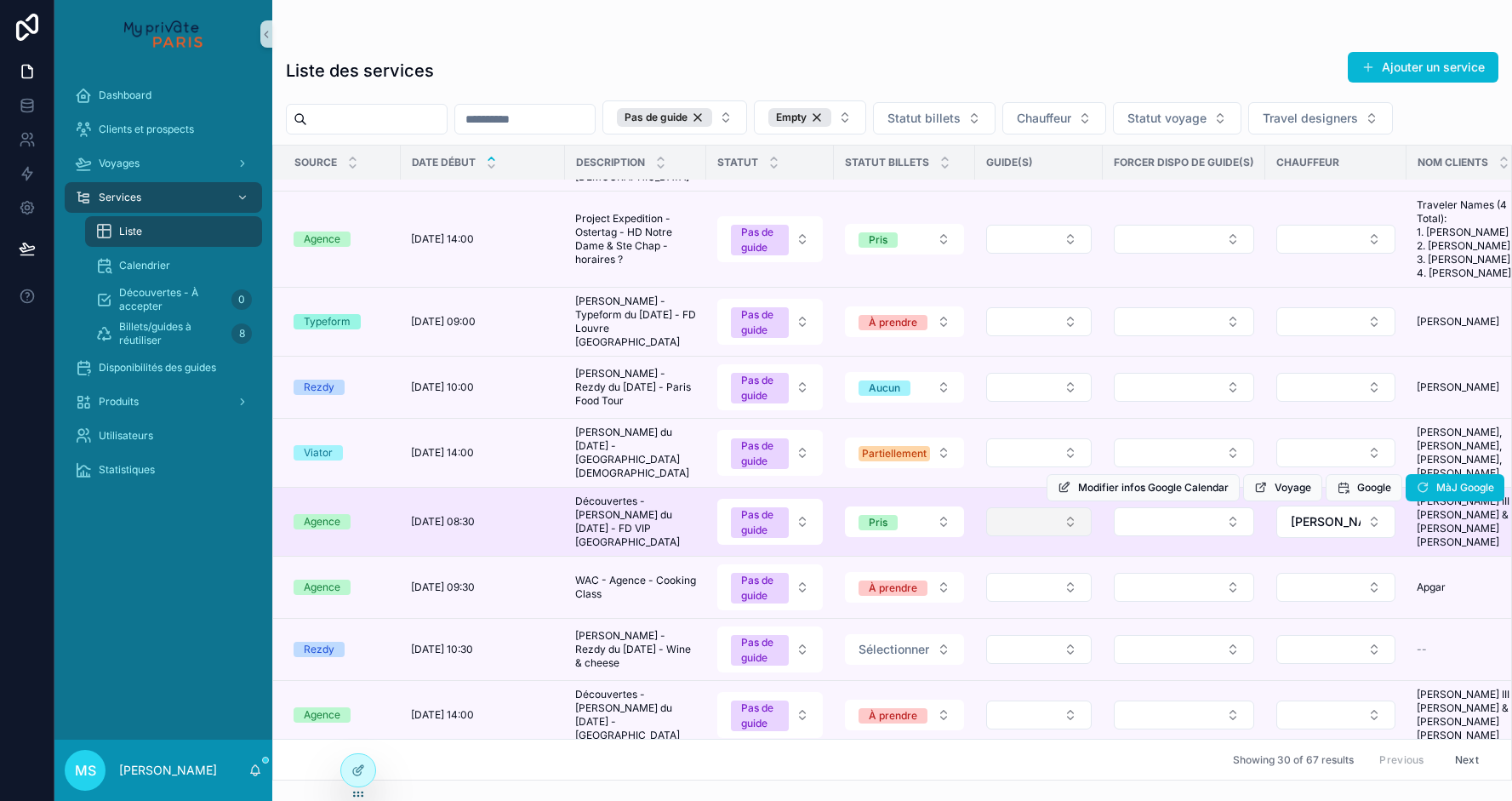
scroll to position [1232, 0]
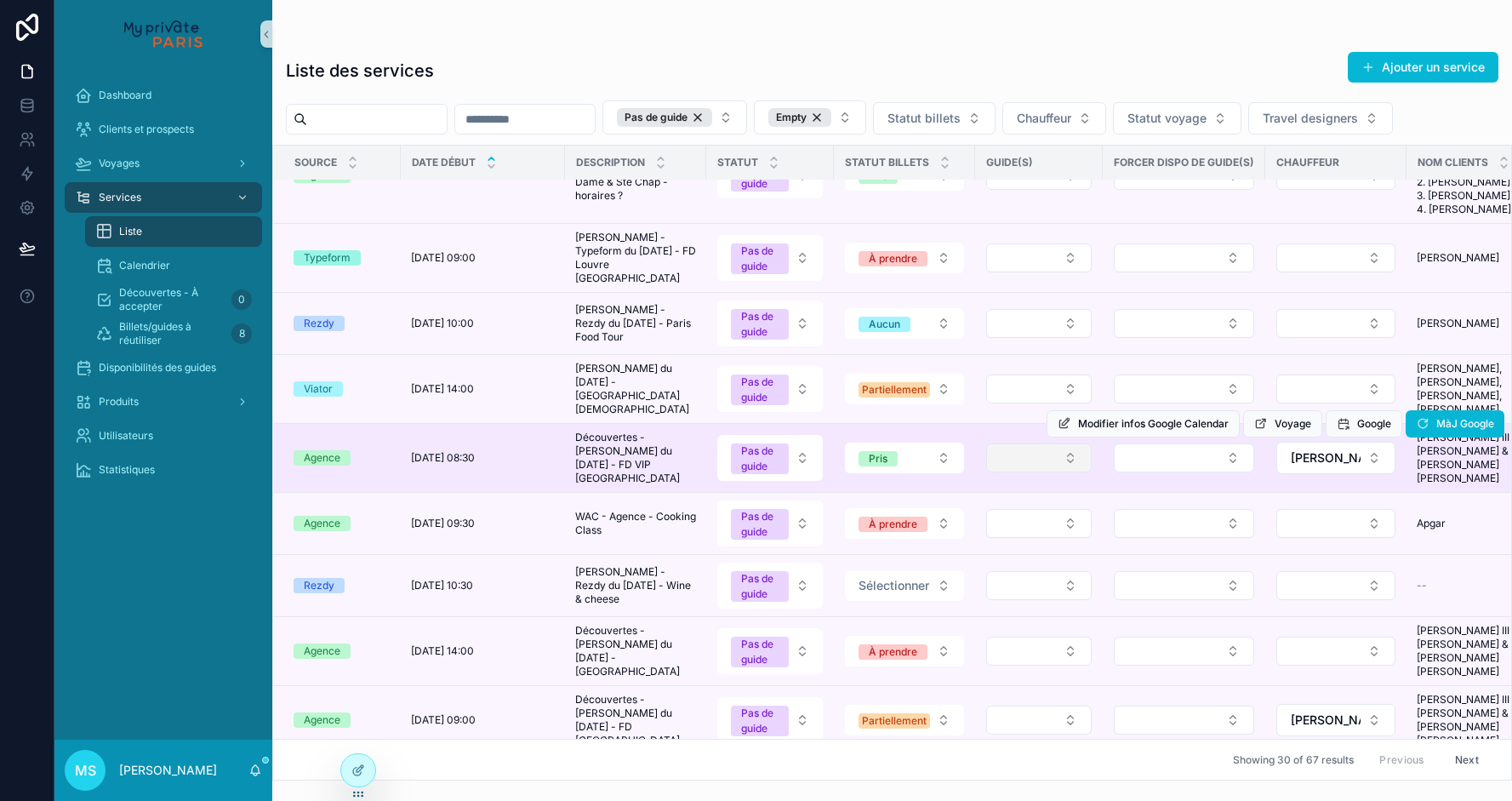
click at [1050, 458] on div "Modifier infos Google Calendar Voyage Google MàJ Google" at bounding box center [1275, 424] width 458 height 68
click at [1071, 472] on button "Select Button" at bounding box center [1038, 458] width 105 height 29
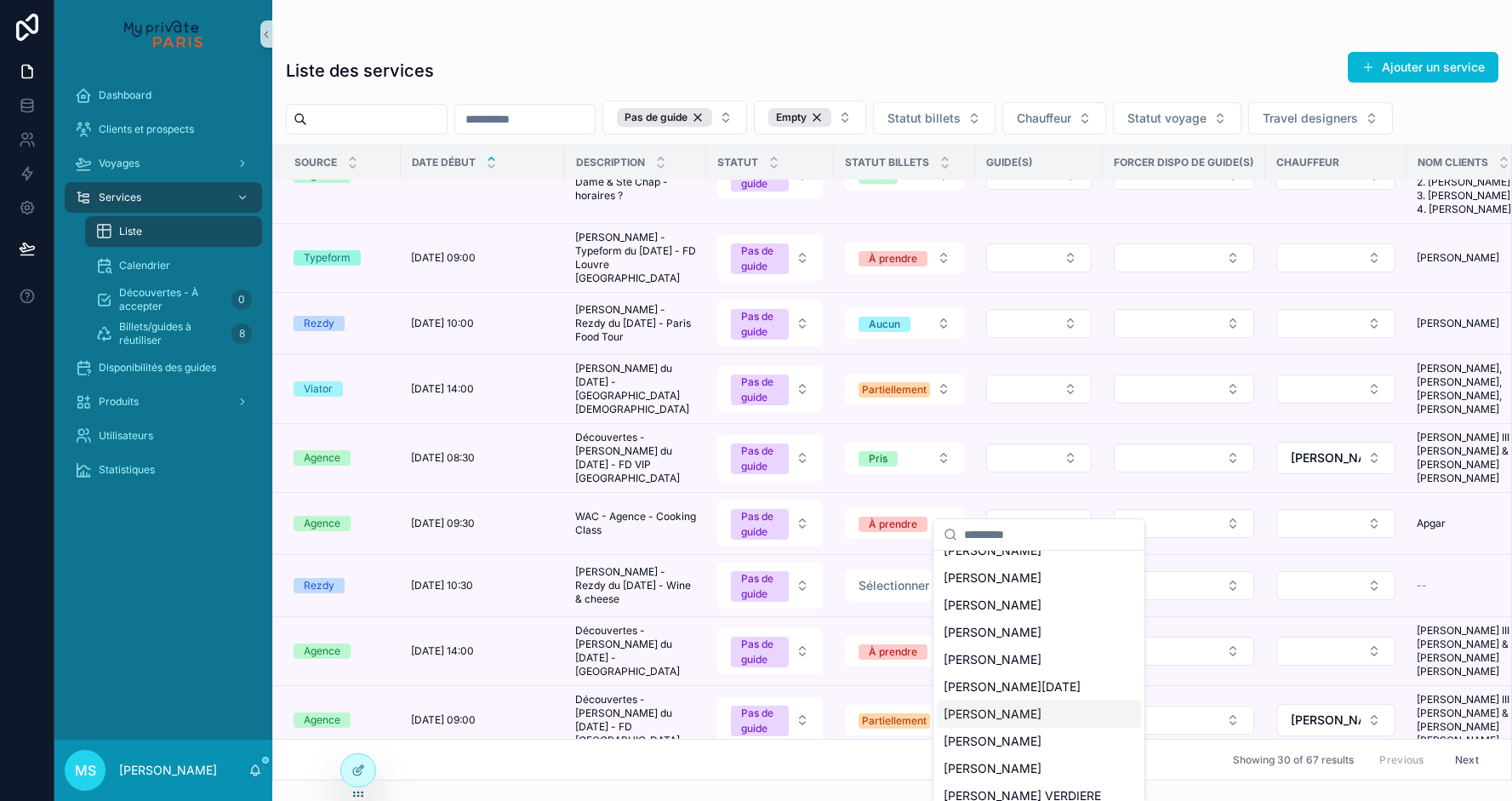
scroll to position [33, 0]
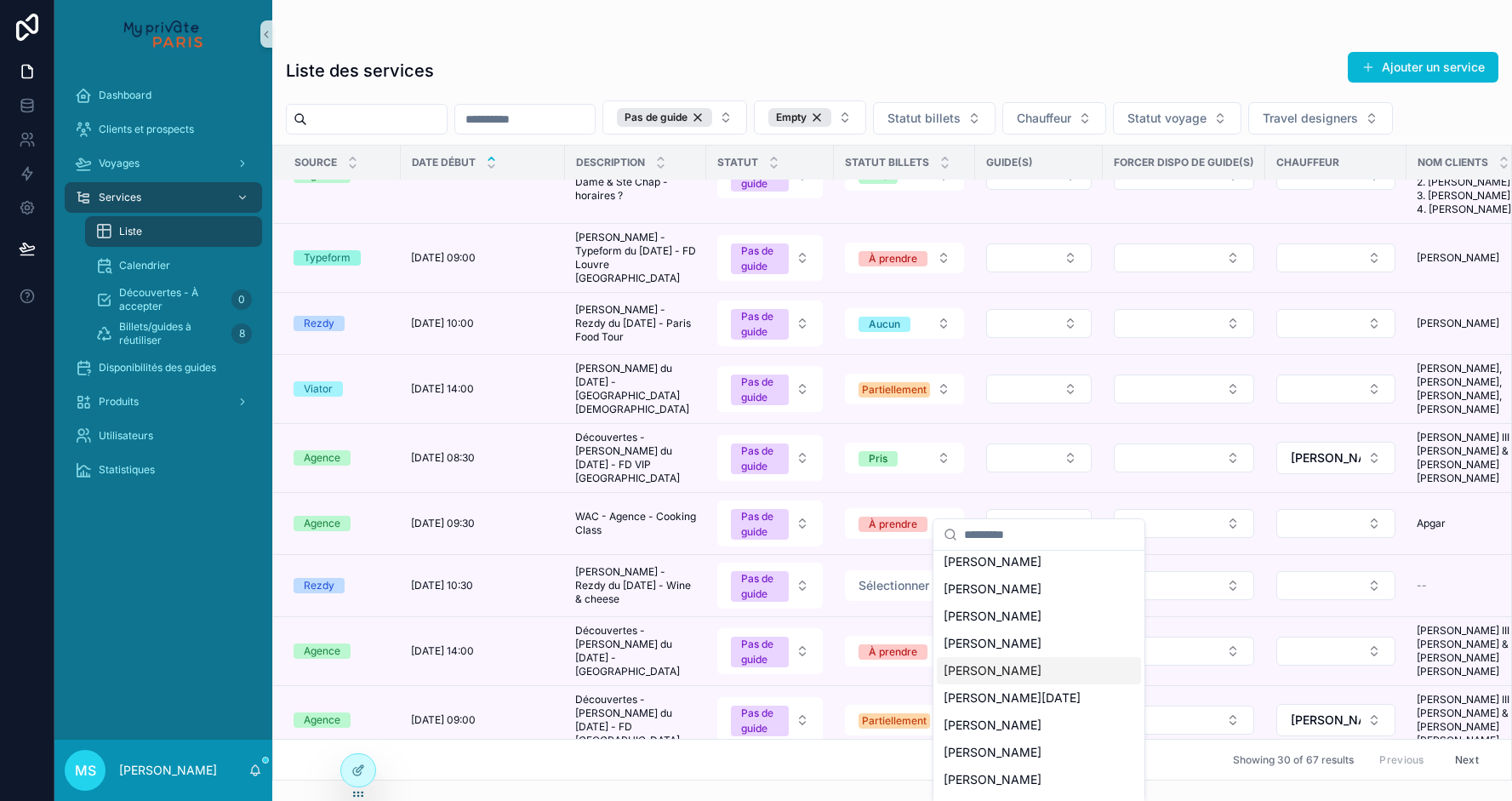
click at [1027, 666] on div "[PERSON_NAME]" at bounding box center [1038, 670] width 204 height 27
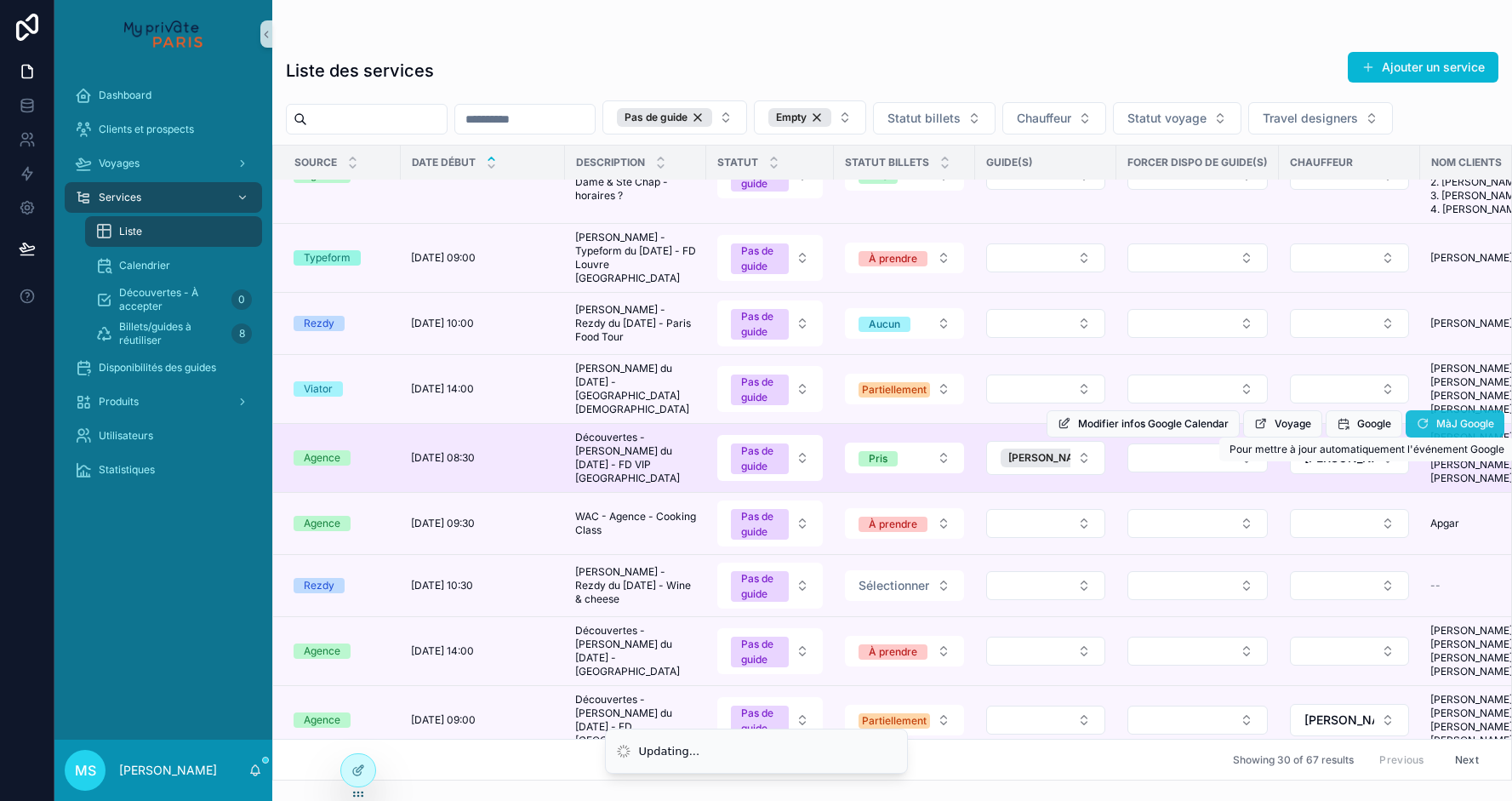
click at [1436, 430] on span "MàJ Google" at bounding box center [1465, 424] width 58 height 13
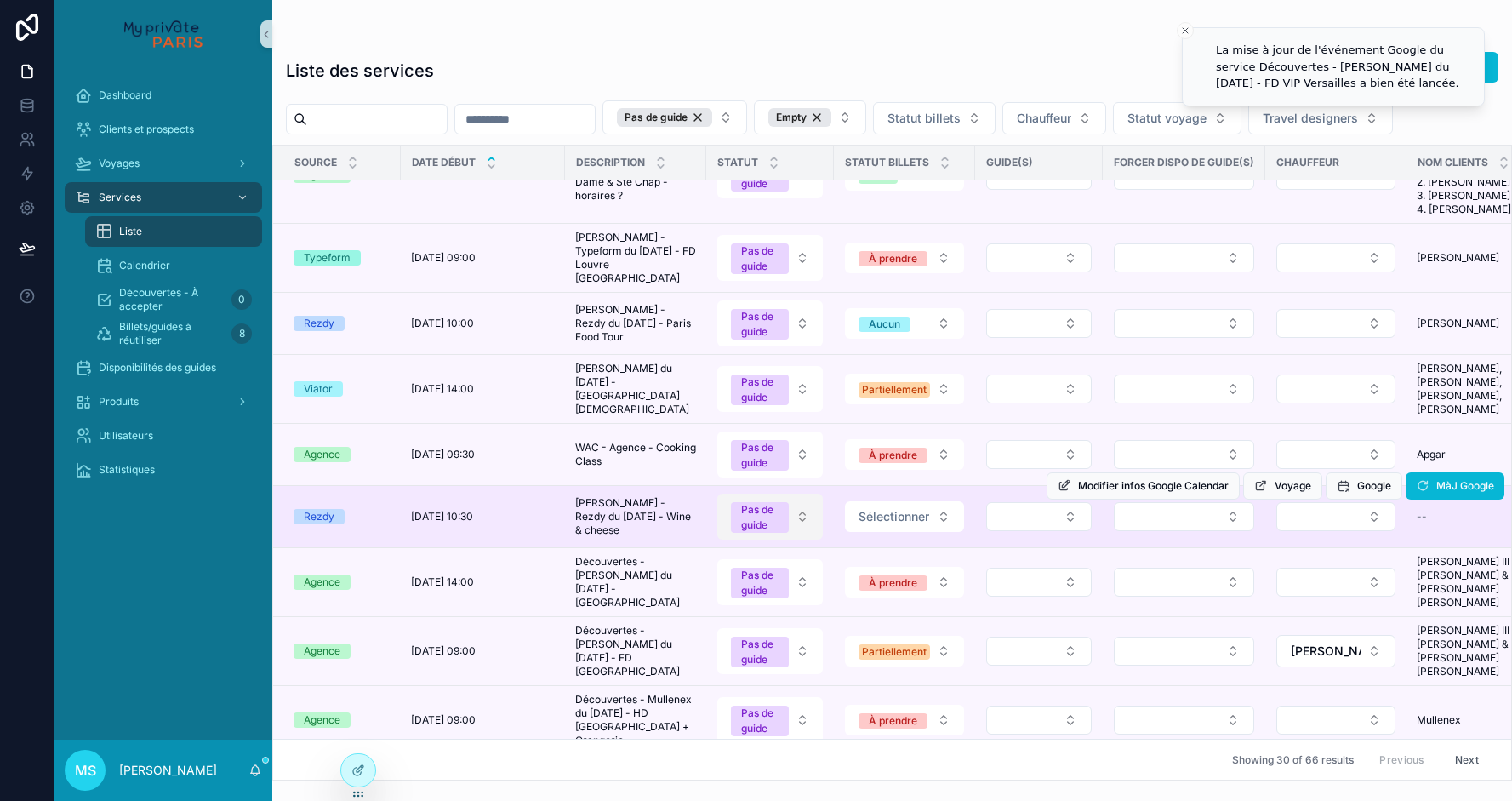
click at [796, 539] on button "Pas de guide" at bounding box center [770, 517] width 105 height 46
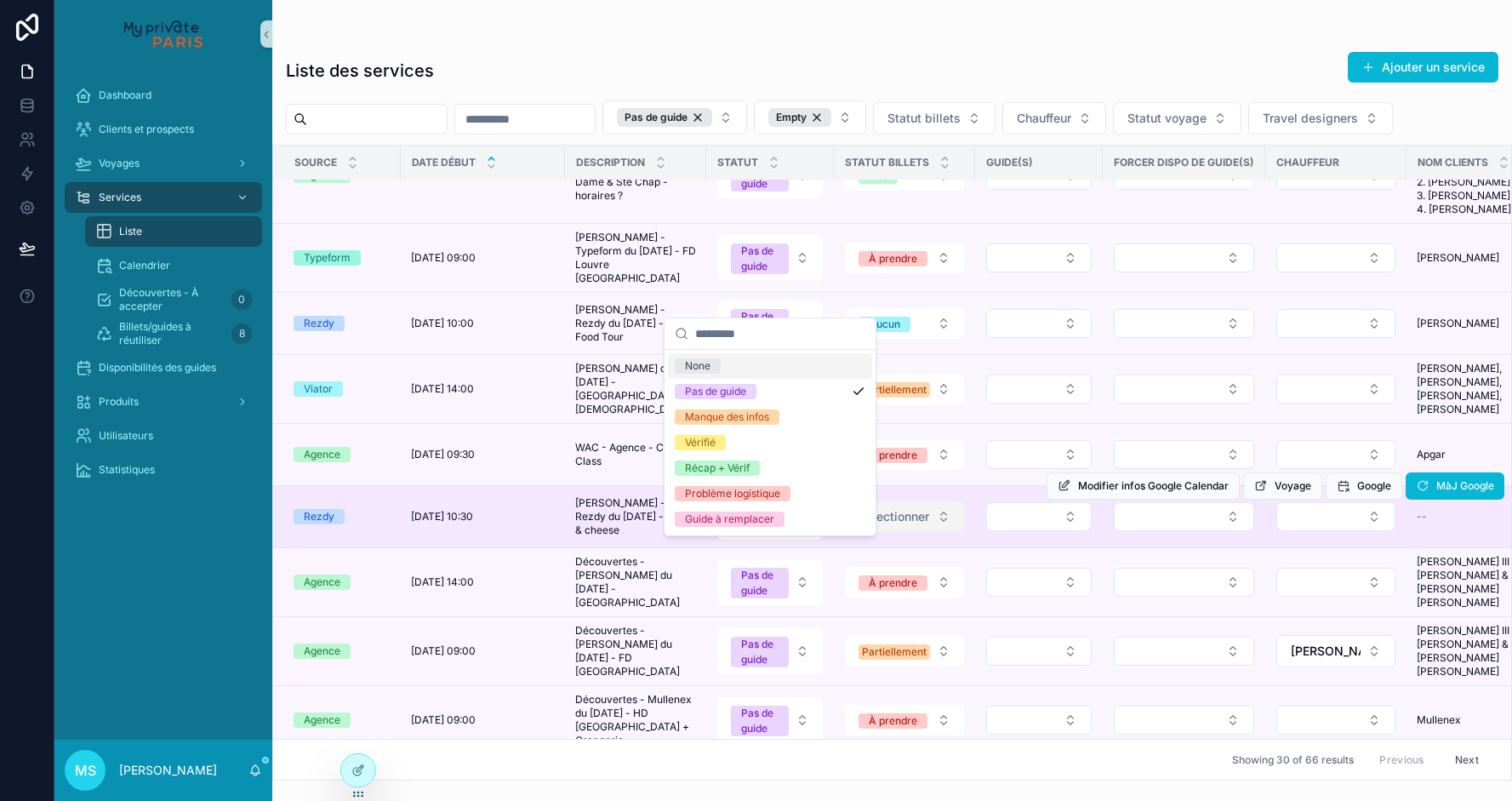
click at [872, 525] on span "Sélectionner" at bounding box center [894, 517] width 71 height 17
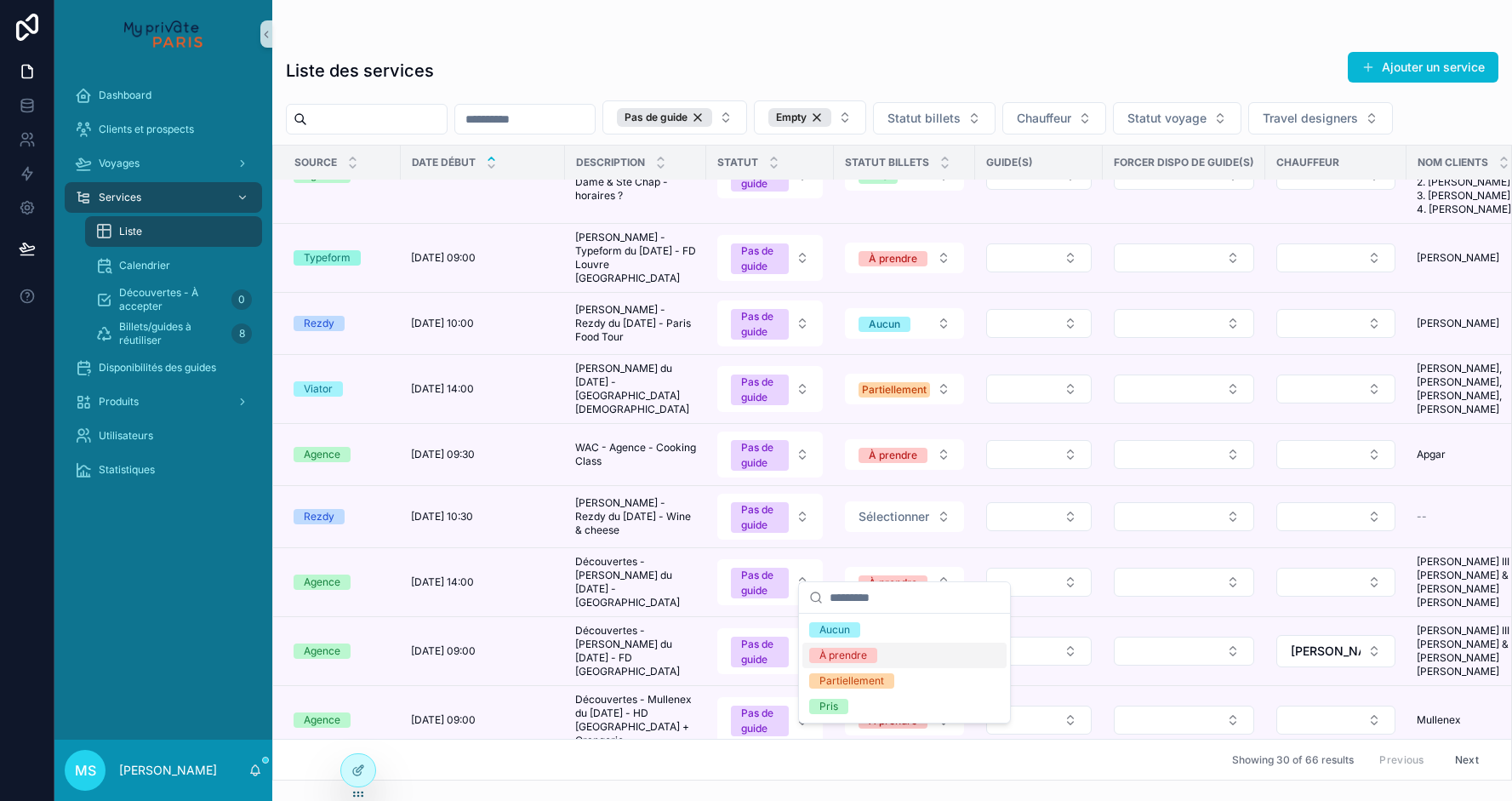
click at [865, 658] on div "À prendre" at bounding box center [844, 655] width 47 height 15
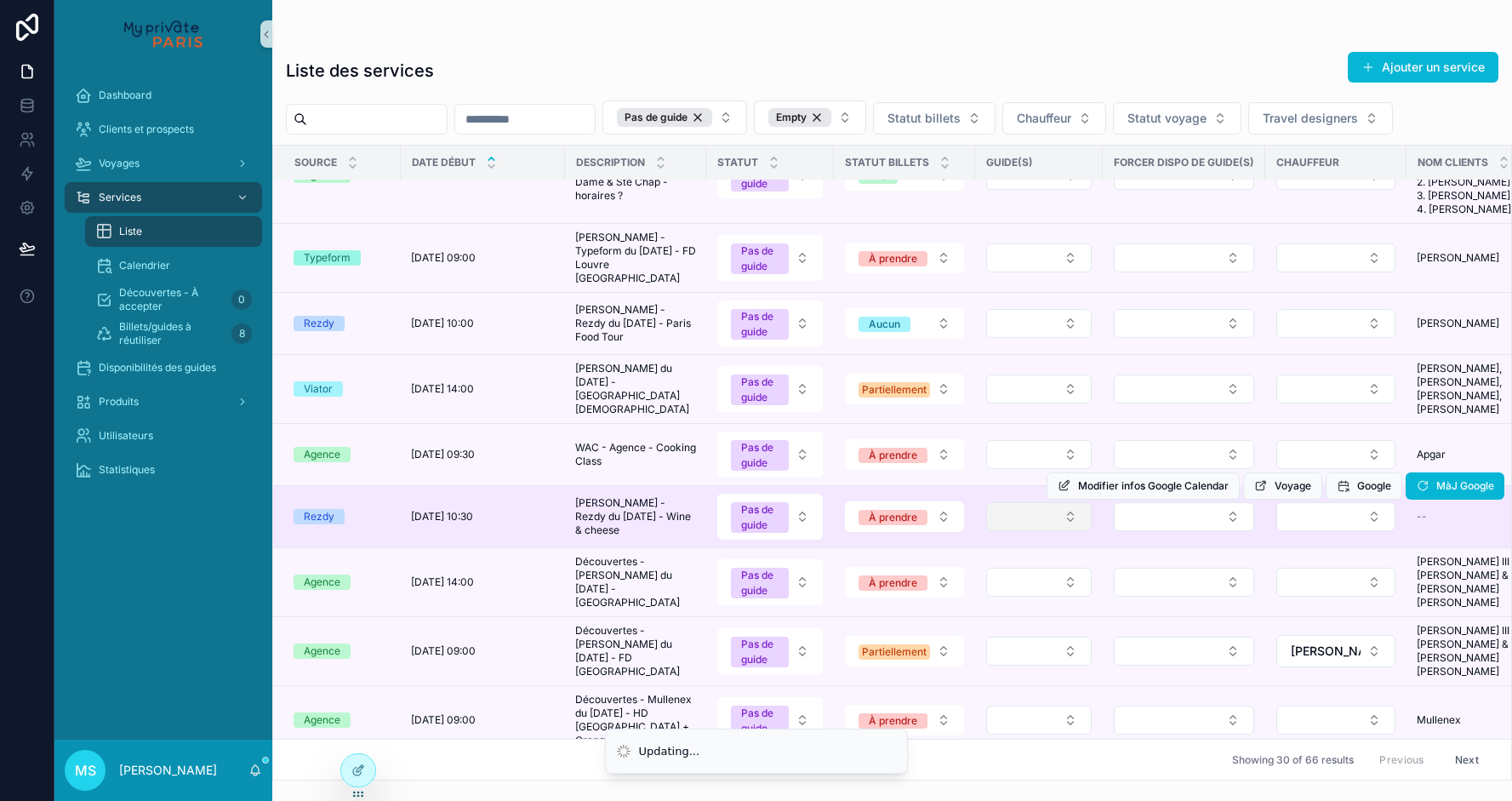
click at [1032, 531] on button "Select Button" at bounding box center [1038, 517] width 105 height 29
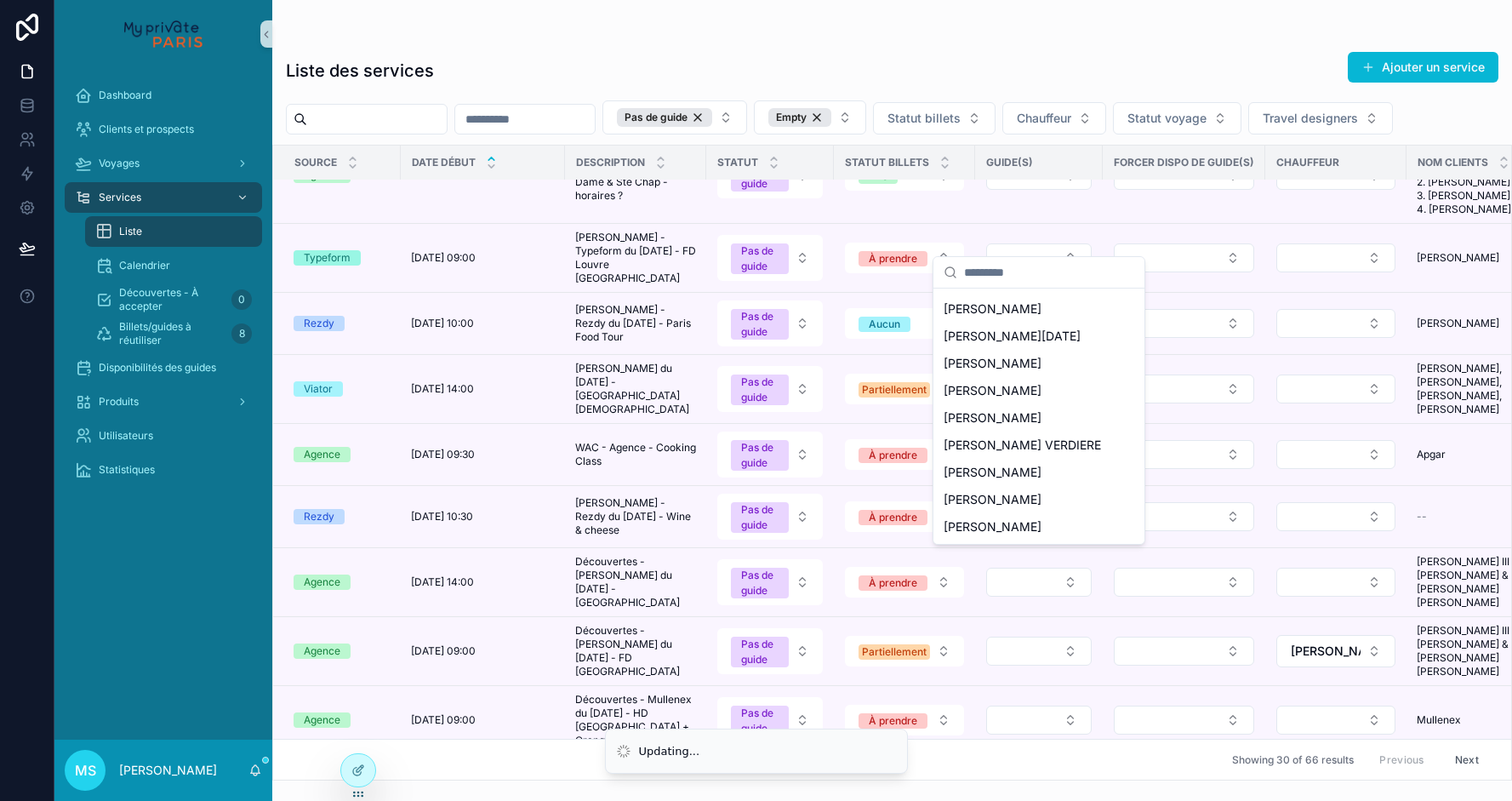
scroll to position [133, 0]
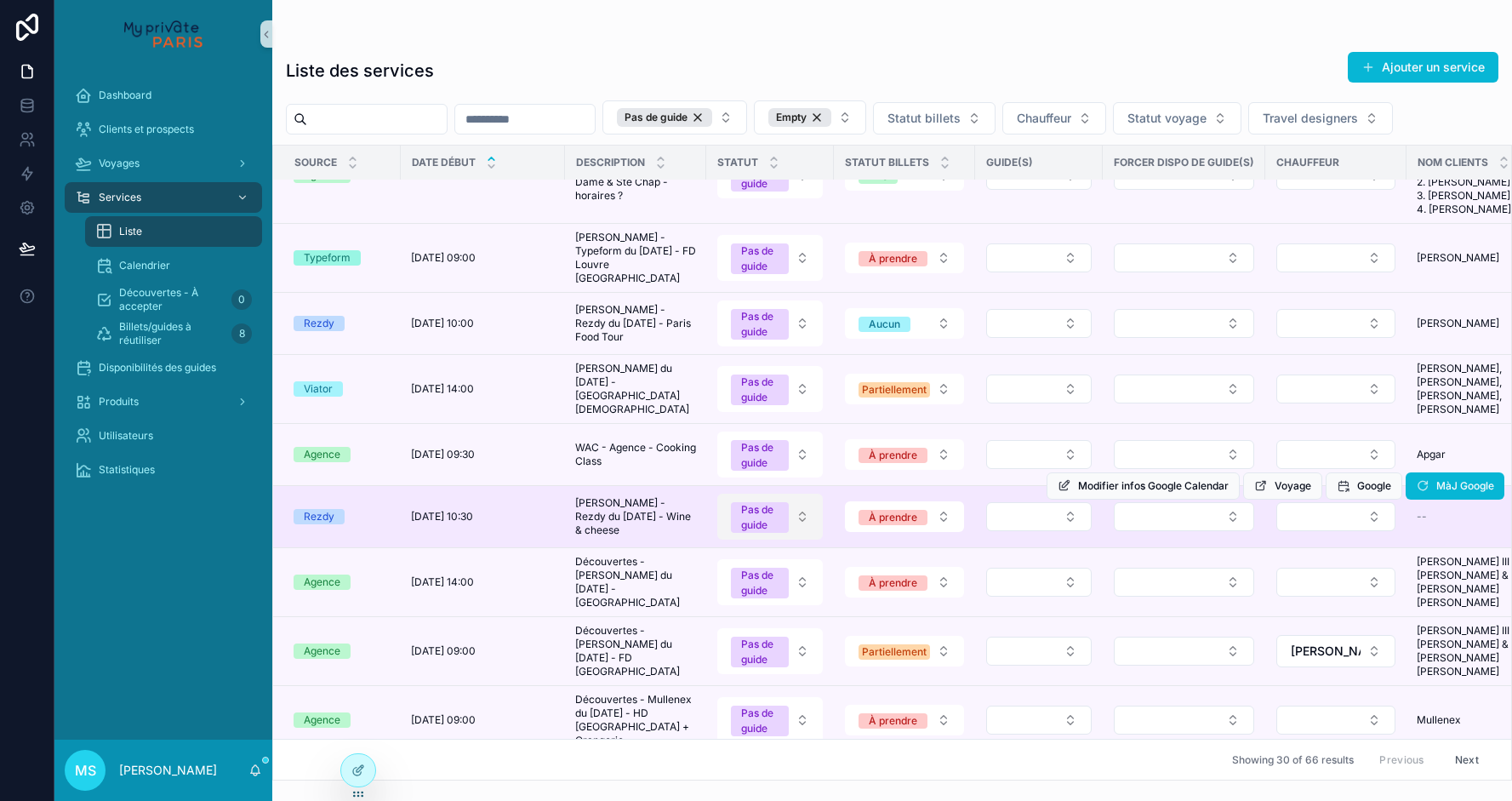
click at [797, 539] on button "Pas de guide" at bounding box center [770, 517] width 105 height 46
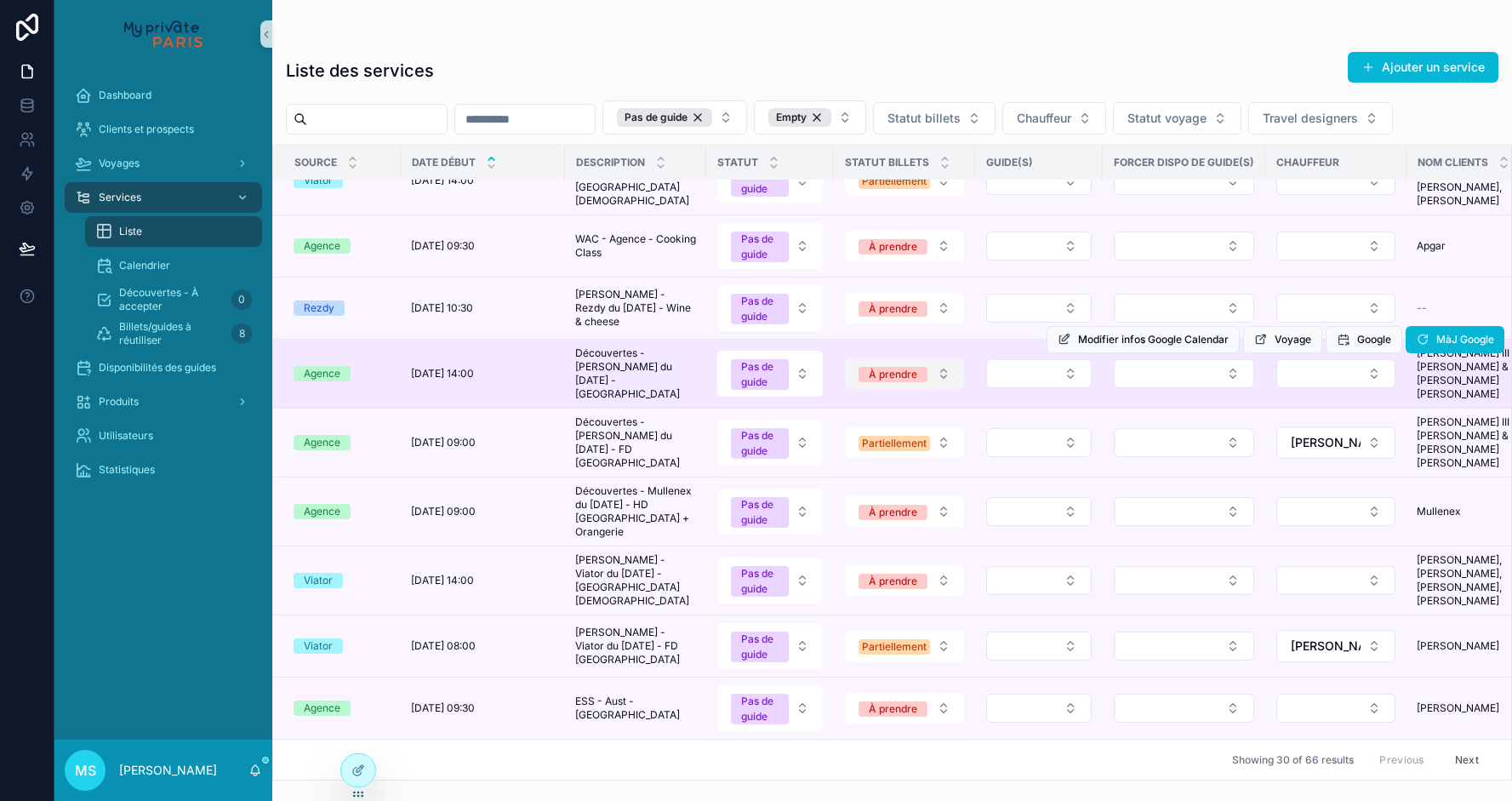
scroll to position [1466, 0]
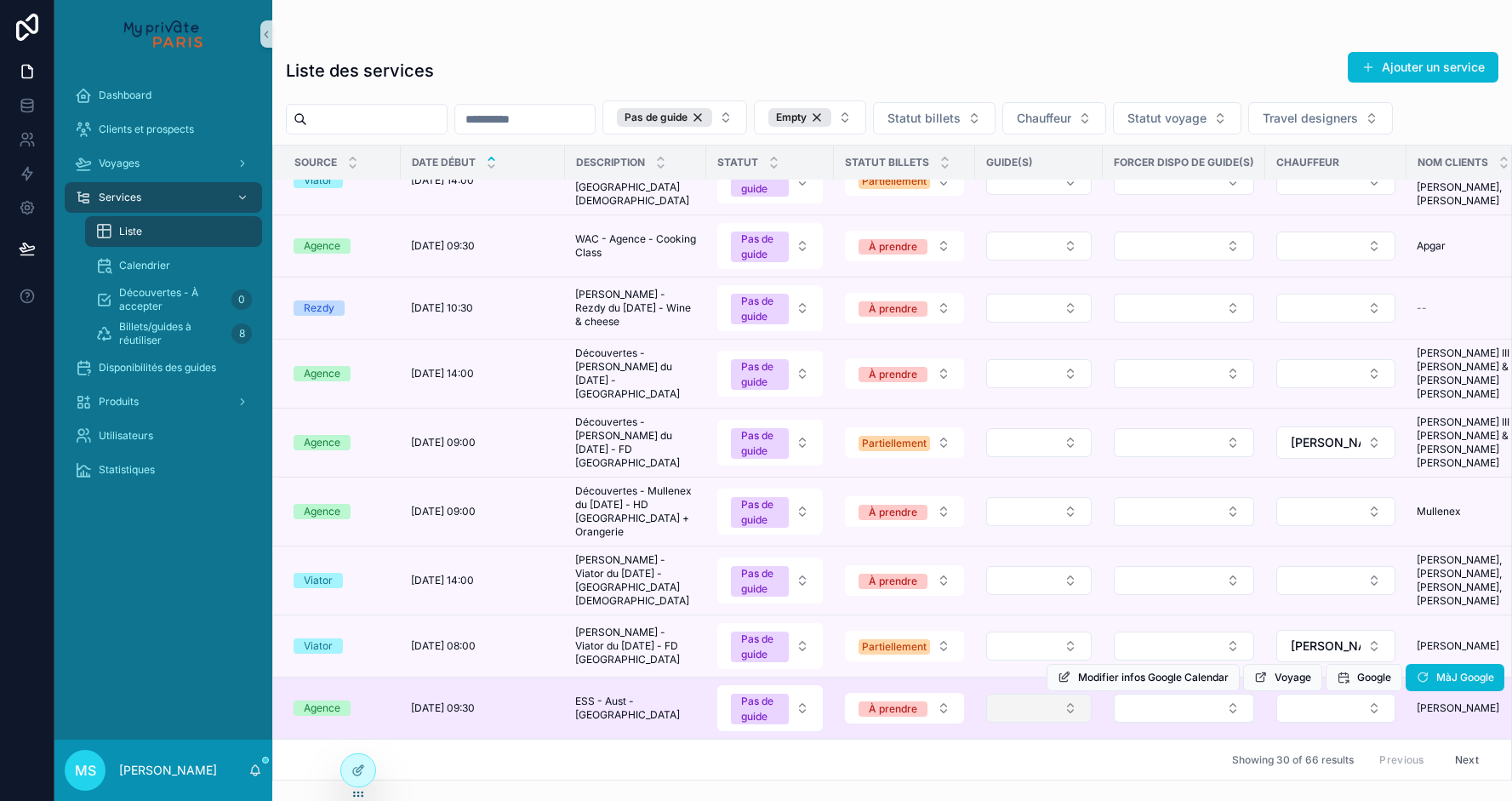
click at [1050, 714] on button "Select Button" at bounding box center [1038, 708] width 105 height 29
click at [1066, 708] on button "Select Button" at bounding box center [1038, 708] width 105 height 29
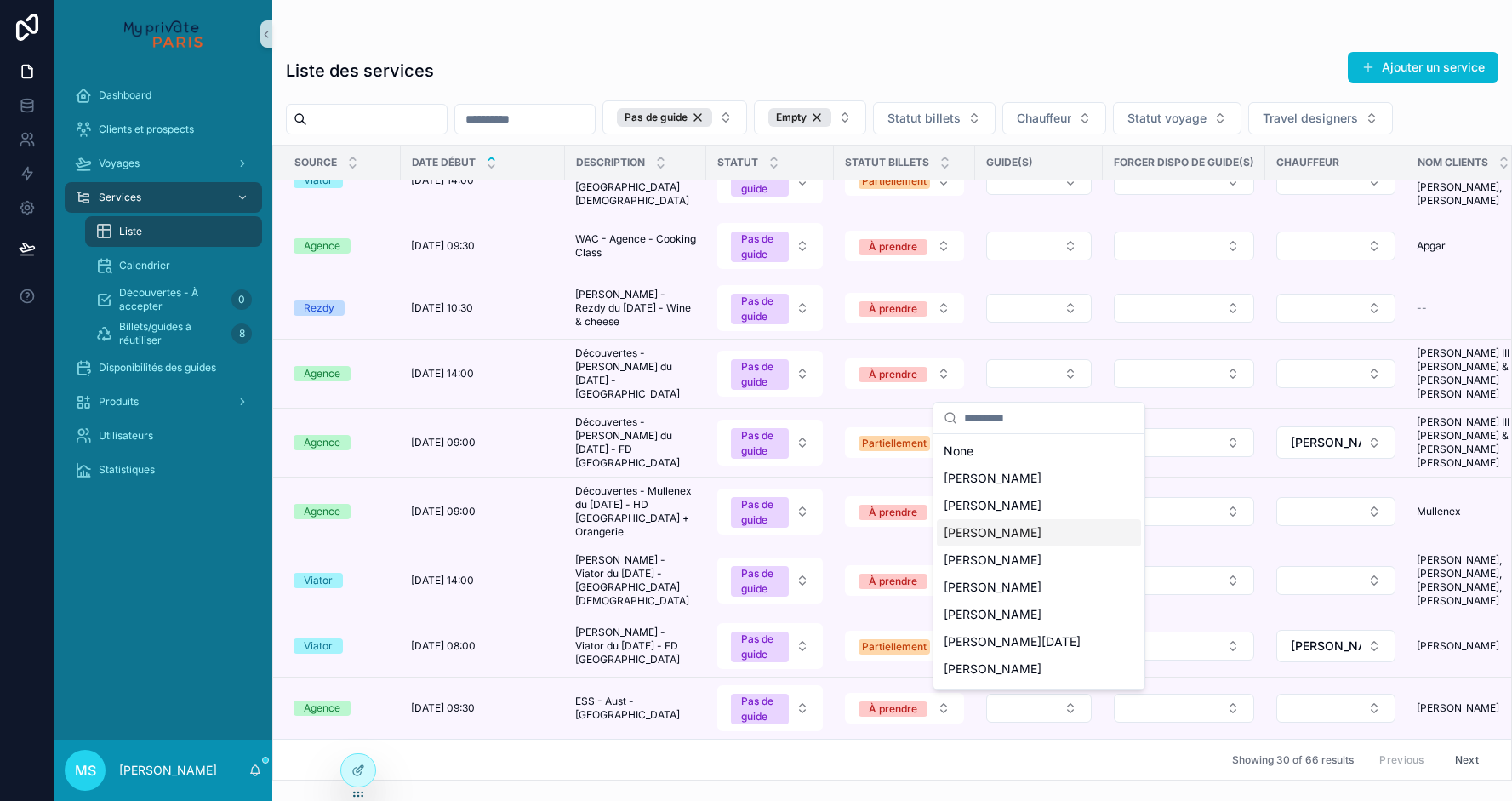
click at [1033, 539] on div "[PERSON_NAME]" at bounding box center [1038, 533] width 204 height 27
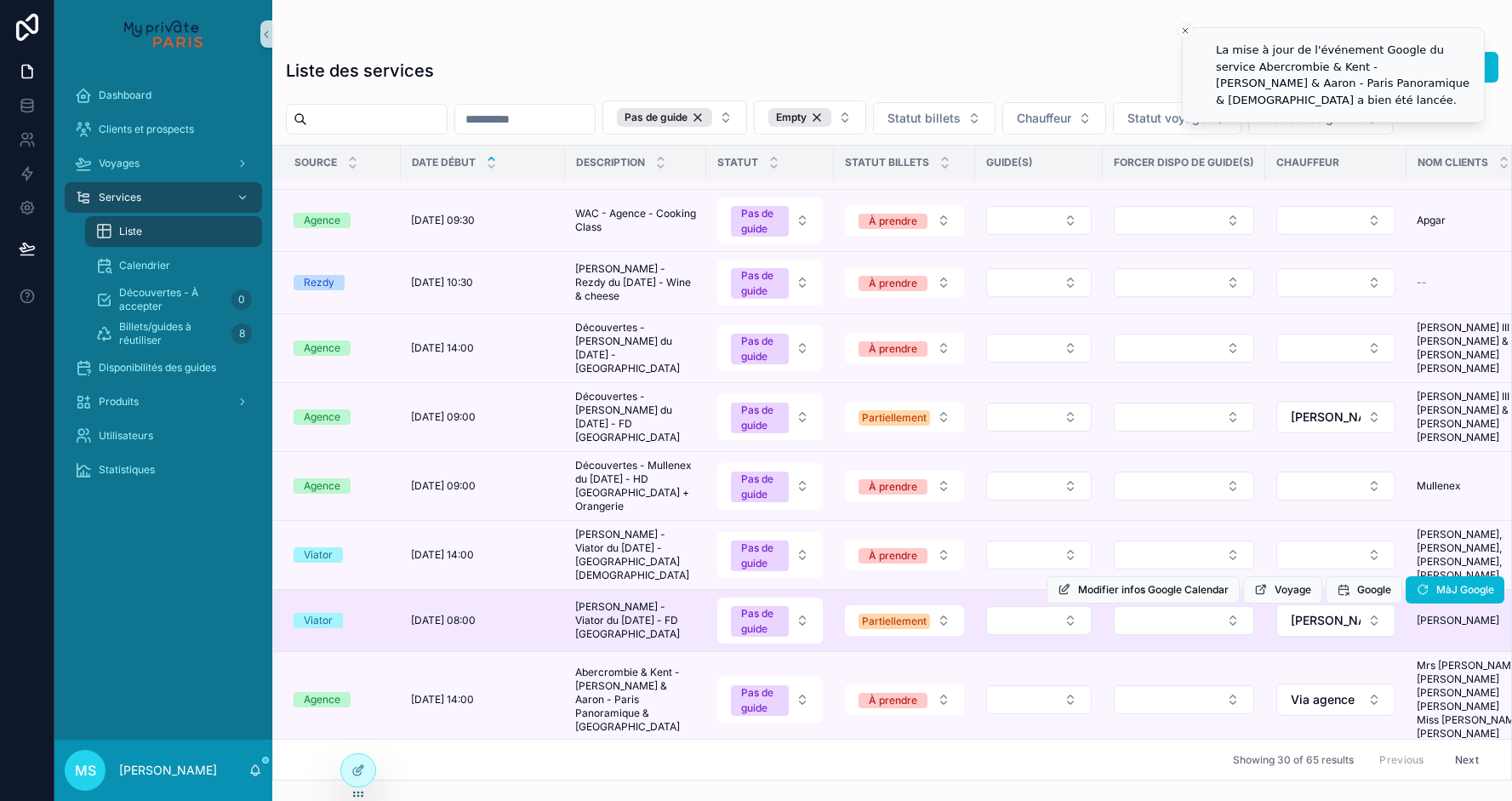
scroll to position [1486, 0]
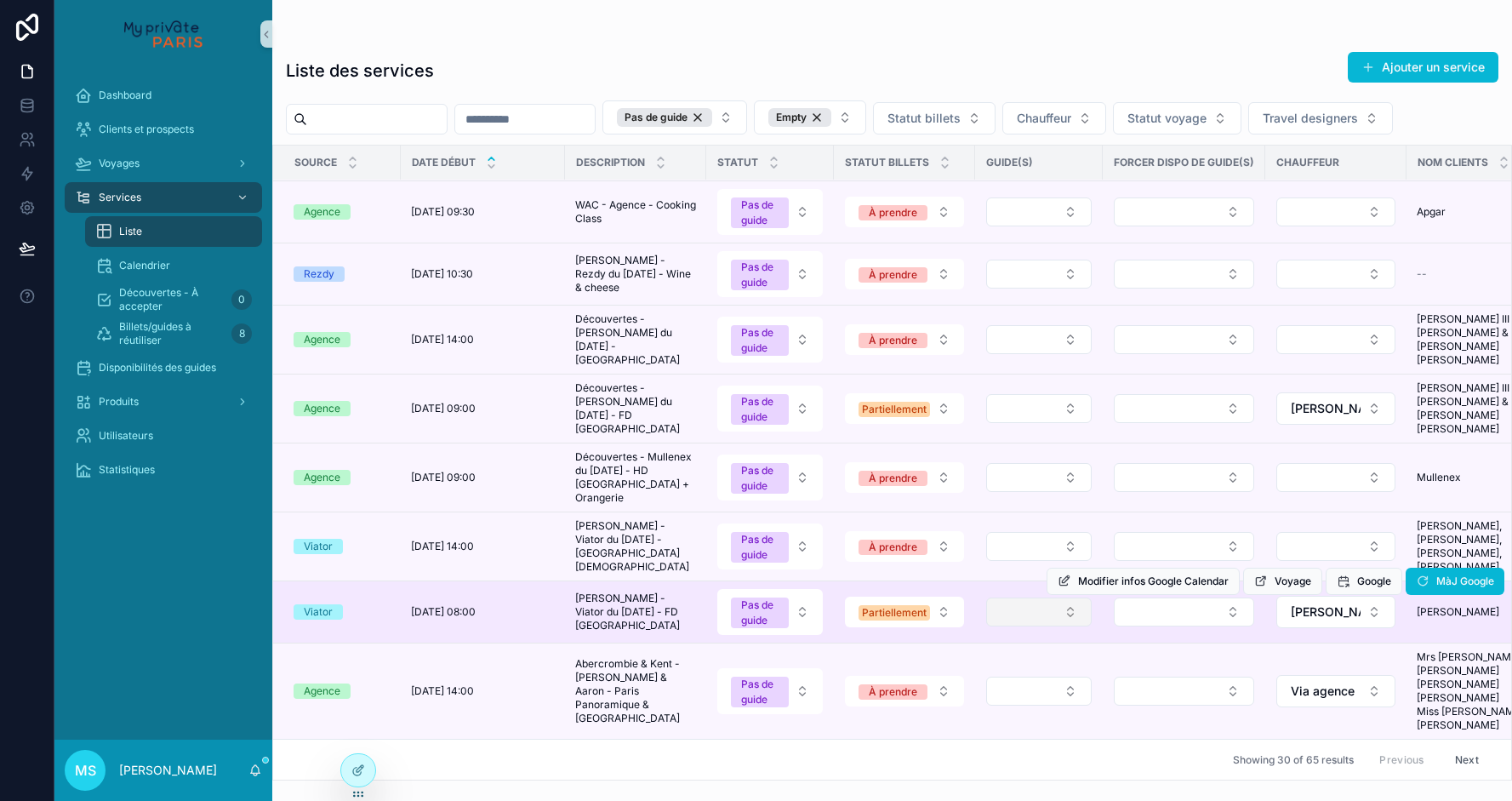
click at [1026, 627] on button "Select Button" at bounding box center [1038, 611] width 105 height 29
click at [1028, 627] on button "Select Button" at bounding box center [1038, 611] width 105 height 29
type input "**"
click at [1141, 627] on button "Select Button" at bounding box center [1184, 611] width 140 height 29
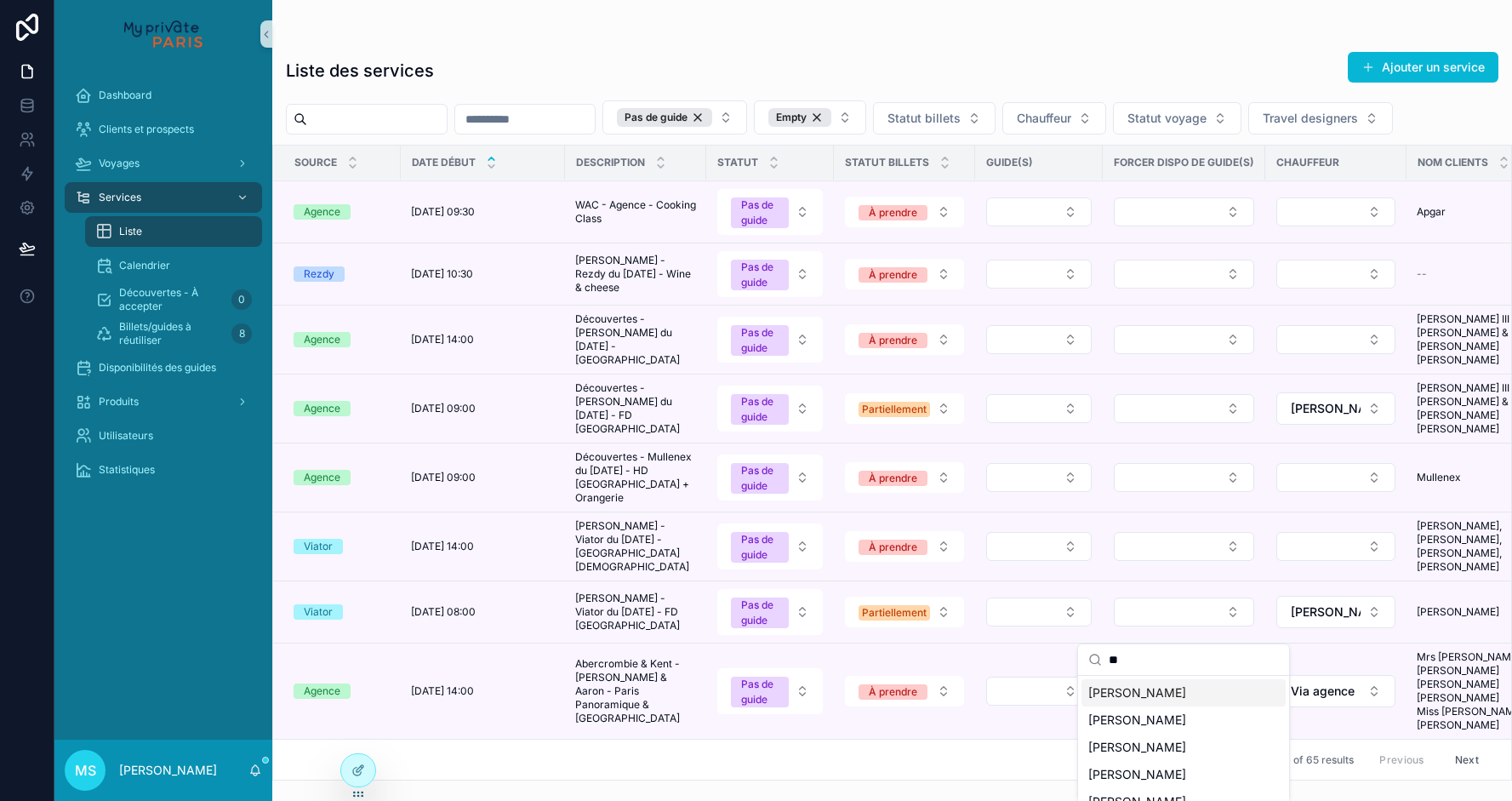
type input "**"
click at [1120, 698] on span "[PERSON_NAME]" at bounding box center [1137, 693] width 98 height 17
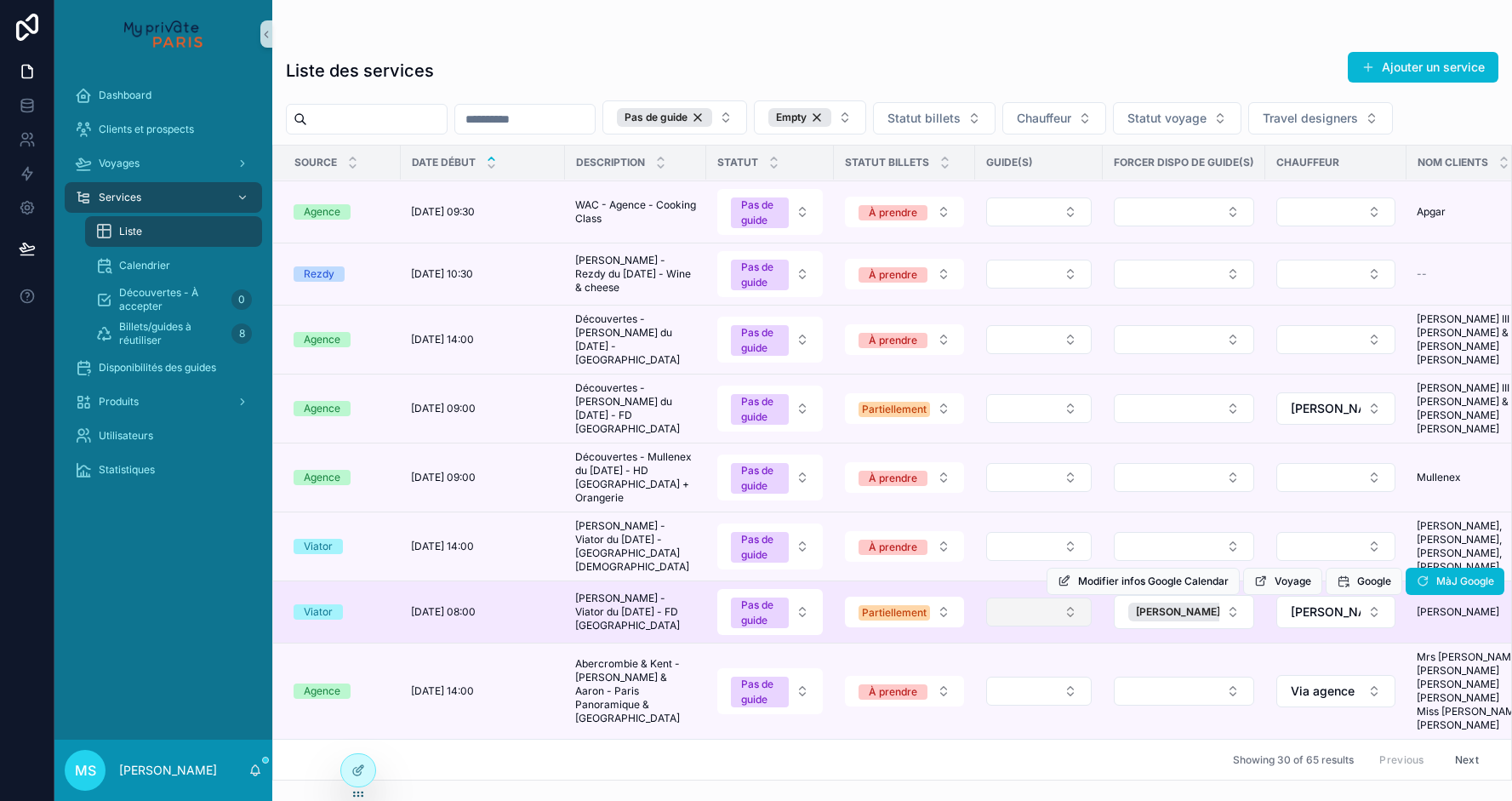
click at [1070, 627] on button "Select Button" at bounding box center [1038, 611] width 105 height 29
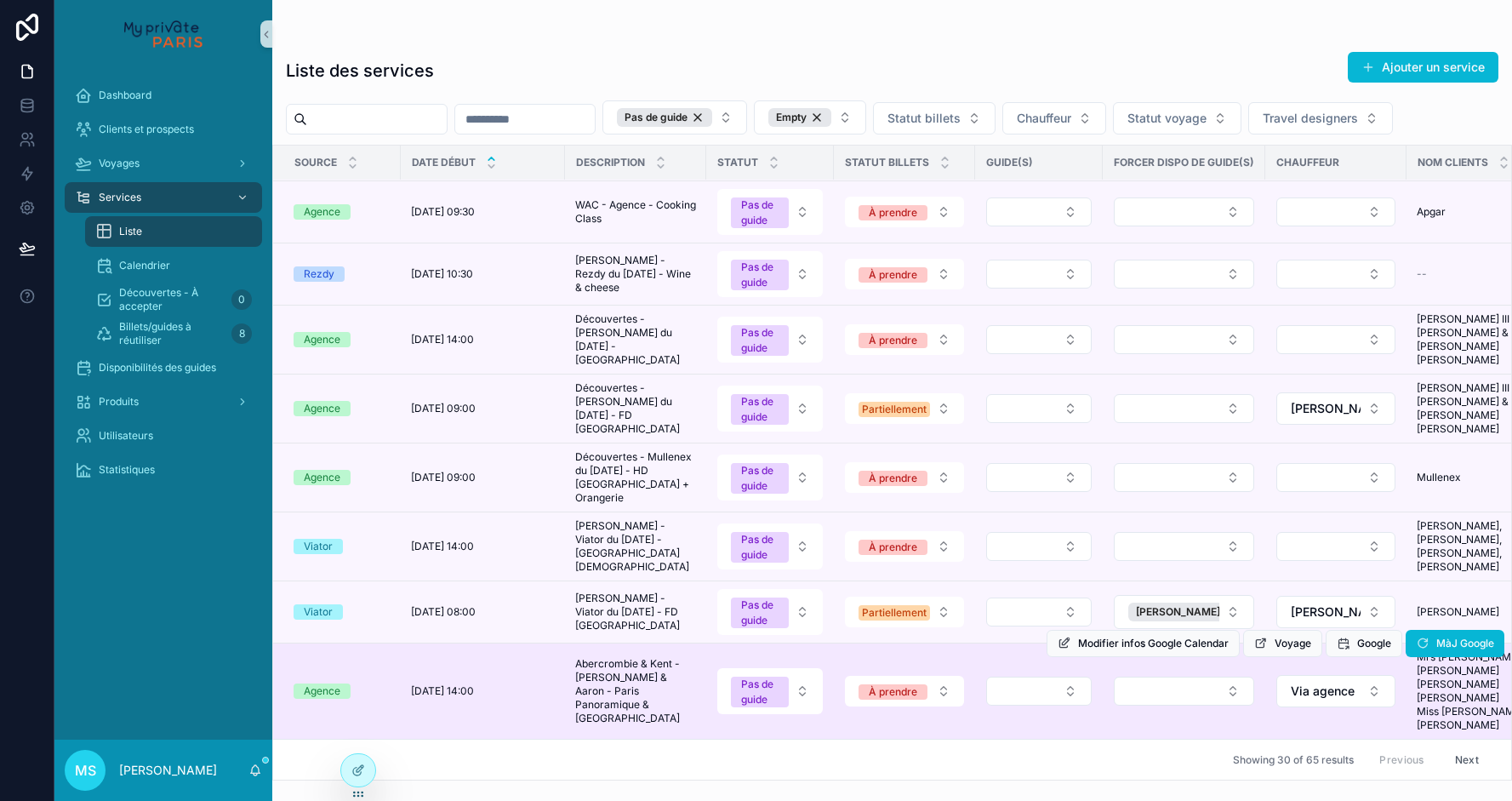
click at [1047, 630] on div "Modifier infos Google Calendar Voyage Google MàJ Google" at bounding box center [1275, 643] width 458 height 96
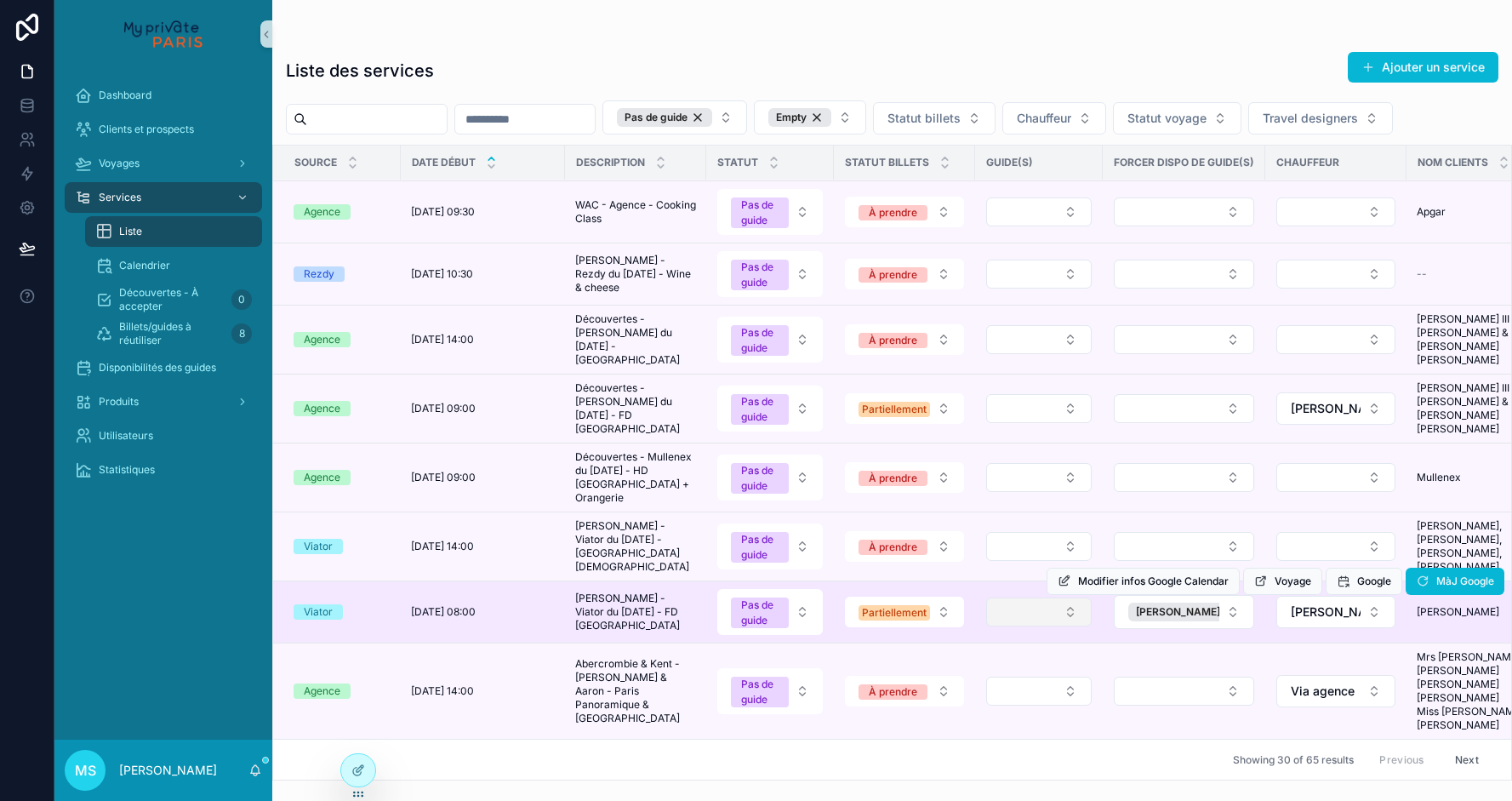
click at [1029, 627] on button "Select Button" at bounding box center [1038, 611] width 105 height 29
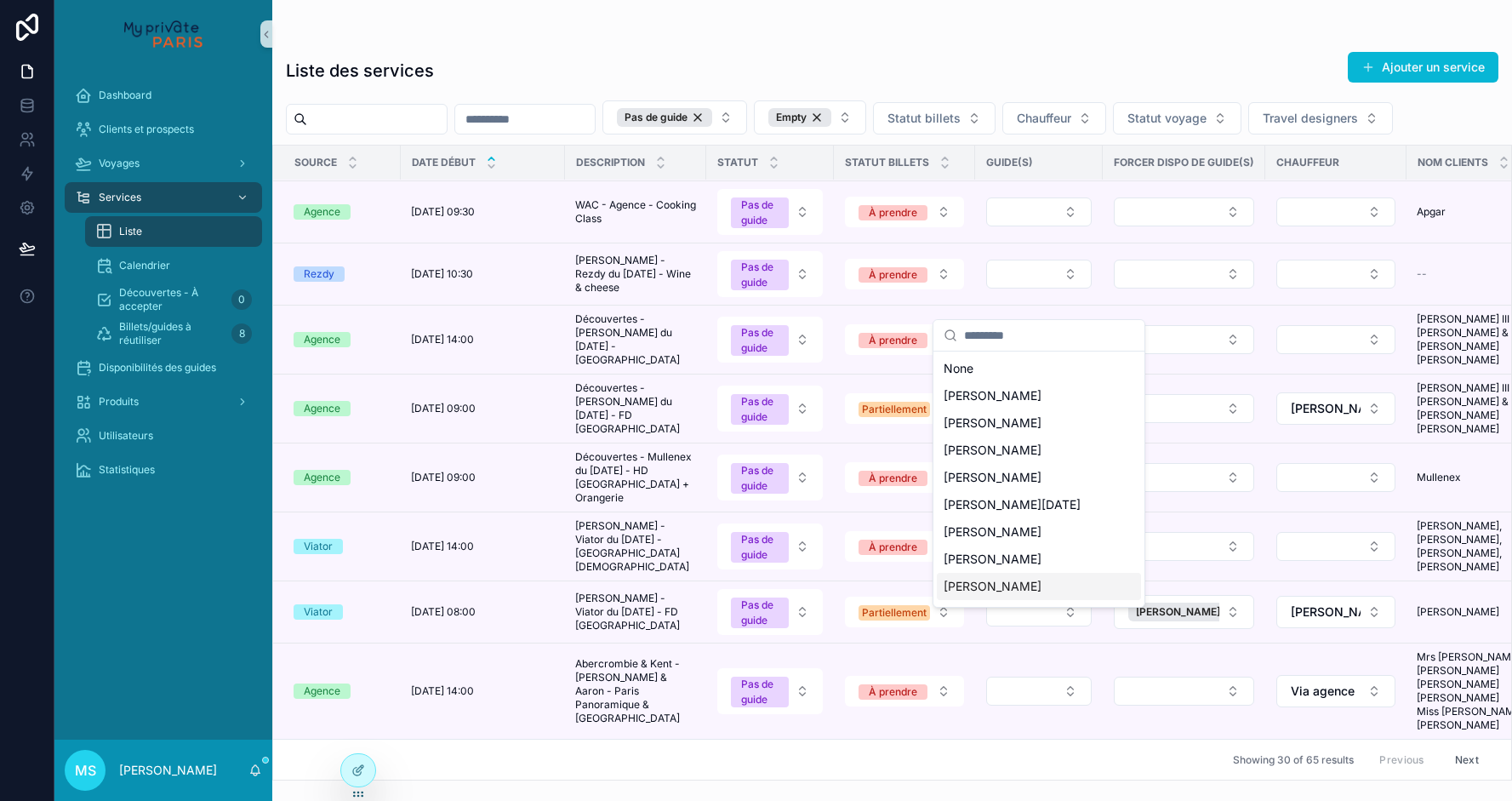
click at [1024, 585] on span "[PERSON_NAME]" at bounding box center [993, 587] width 98 height 17
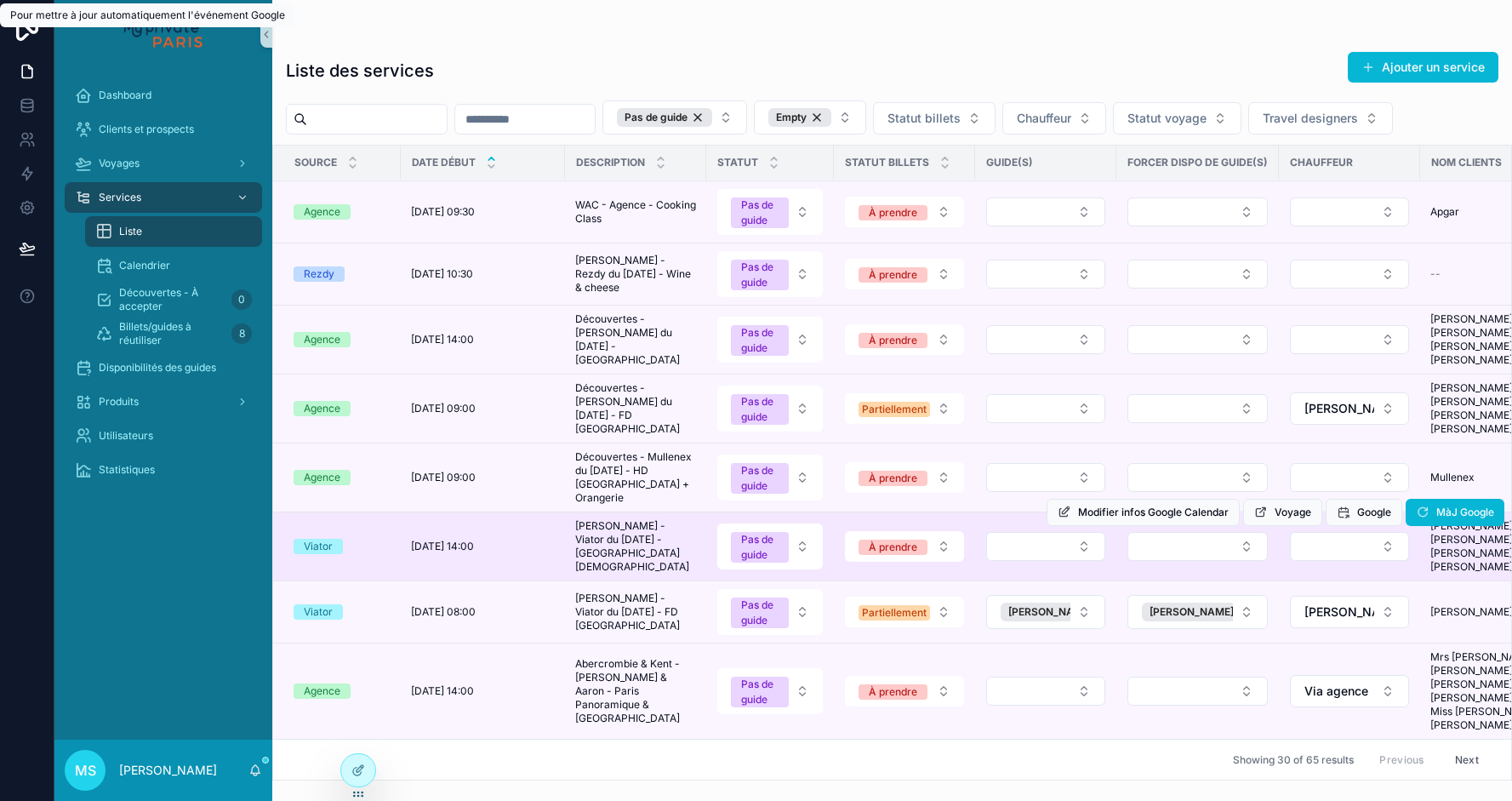
click at [1440, 591] on div "Dashboard Clients et prospects Voyages Services Liste Calendrier Découvertes - …" at bounding box center [783, 400] width 1458 height 801
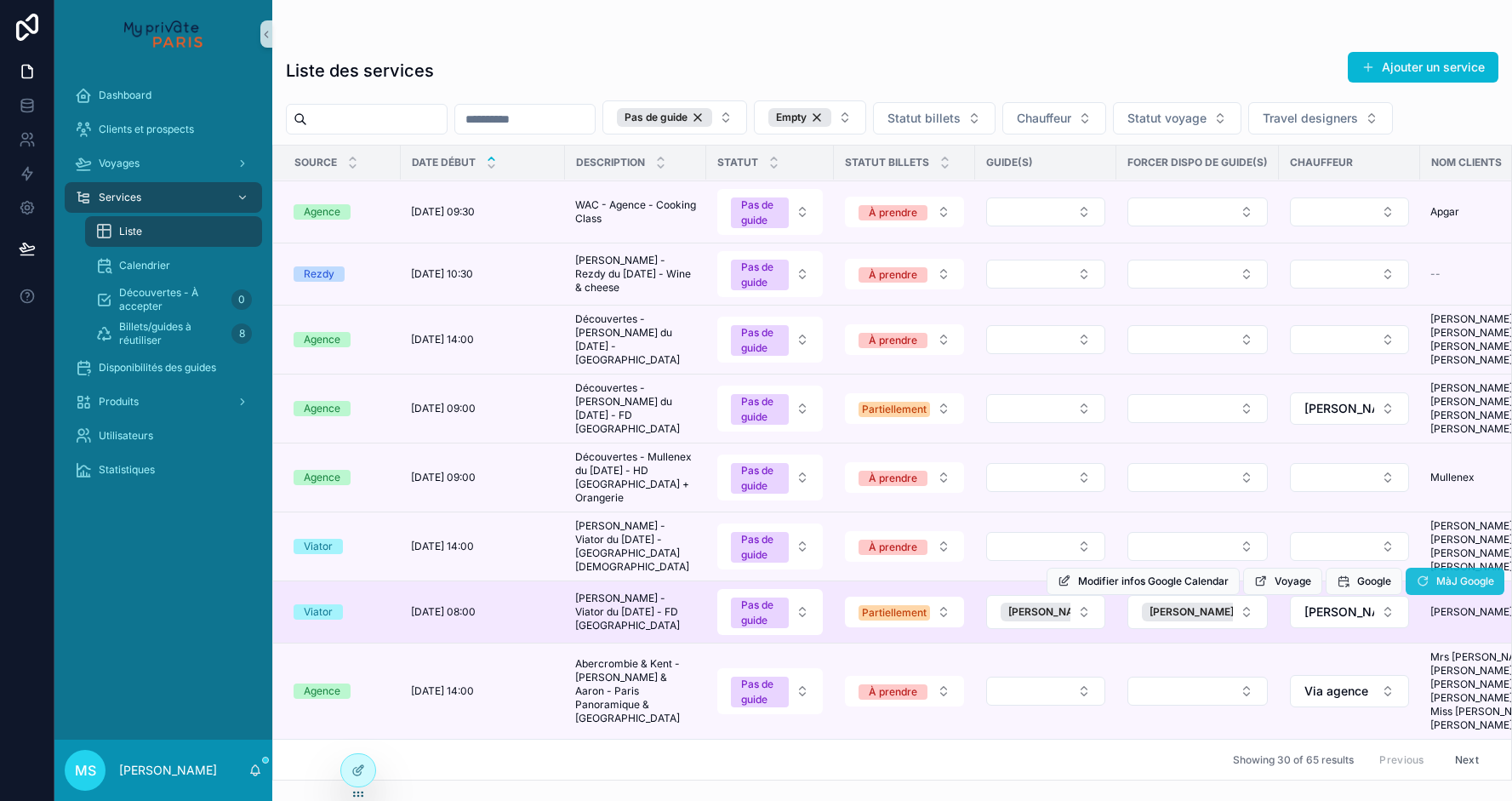
click at [1432, 595] on button "MàJ Google" at bounding box center [1455, 581] width 99 height 27
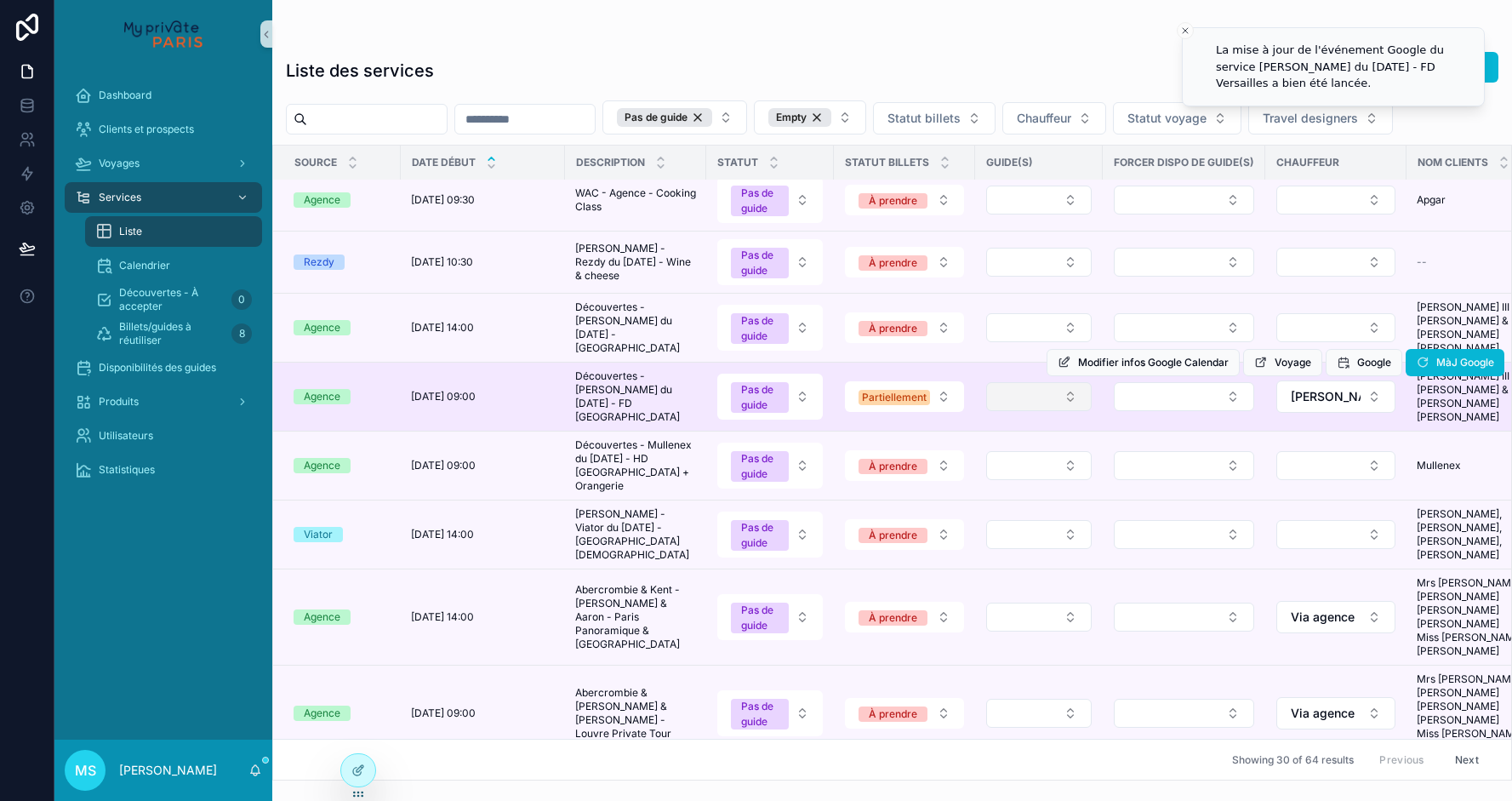
click at [1037, 411] on button "Select Button" at bounding box center [1038, 396] width 105 height 29
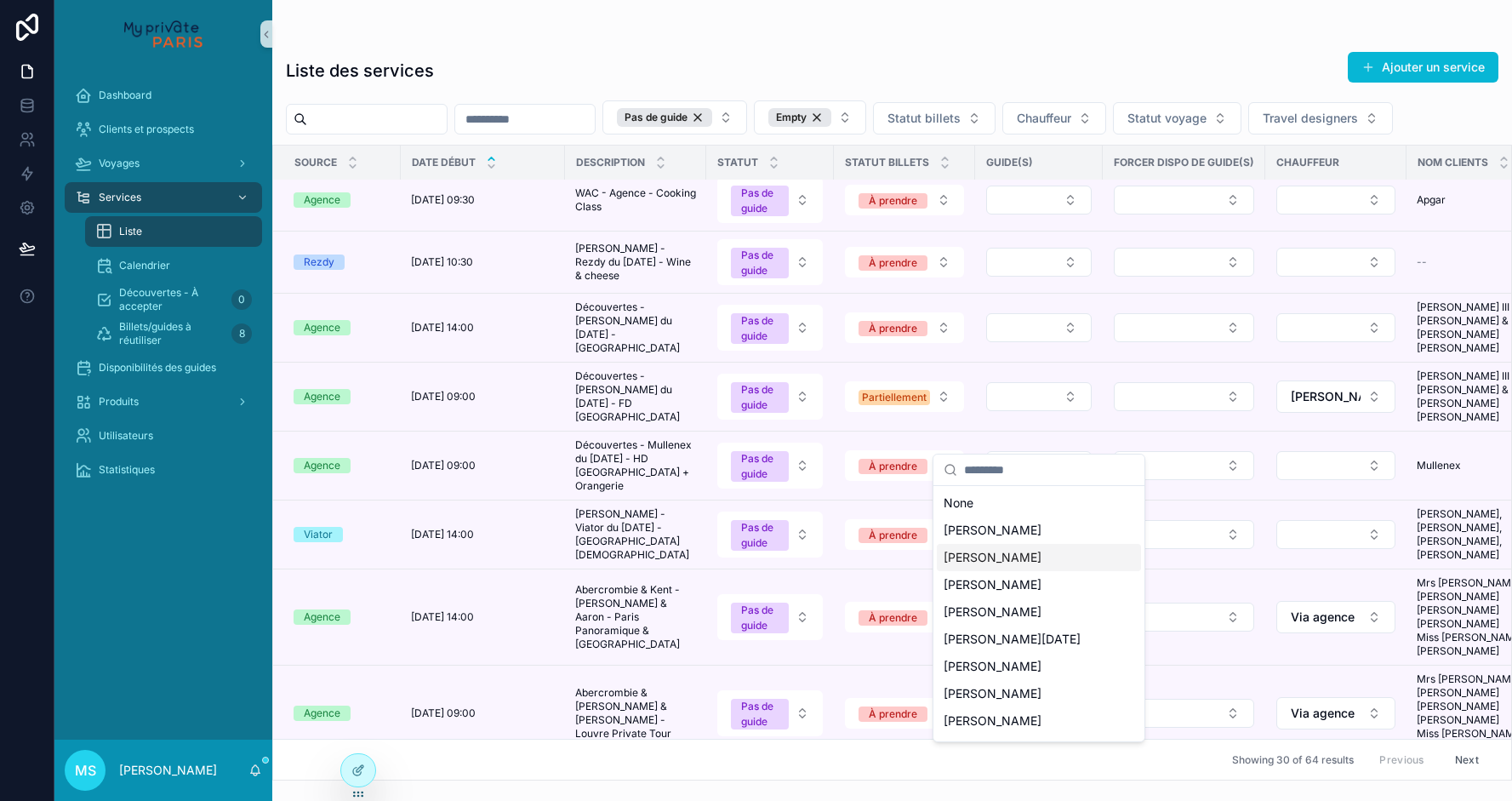
click at [1028, 556] on span "[PERSON_NAME]" at bounding box center [993, 557] width 98 height 17
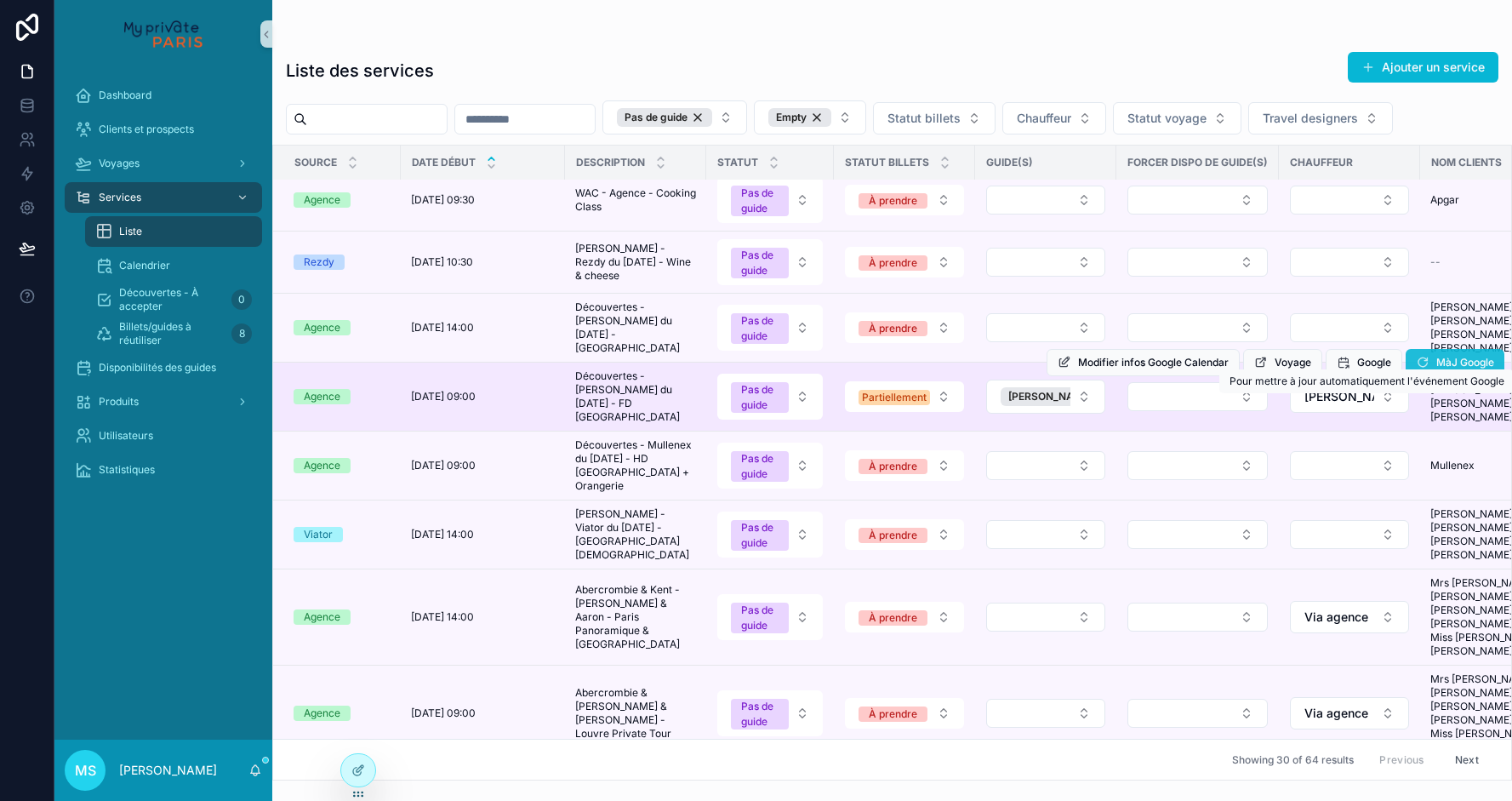
click at [1444, 370] on span "MàJ Google" at bounding box center [1465, 362] width 58 height 13
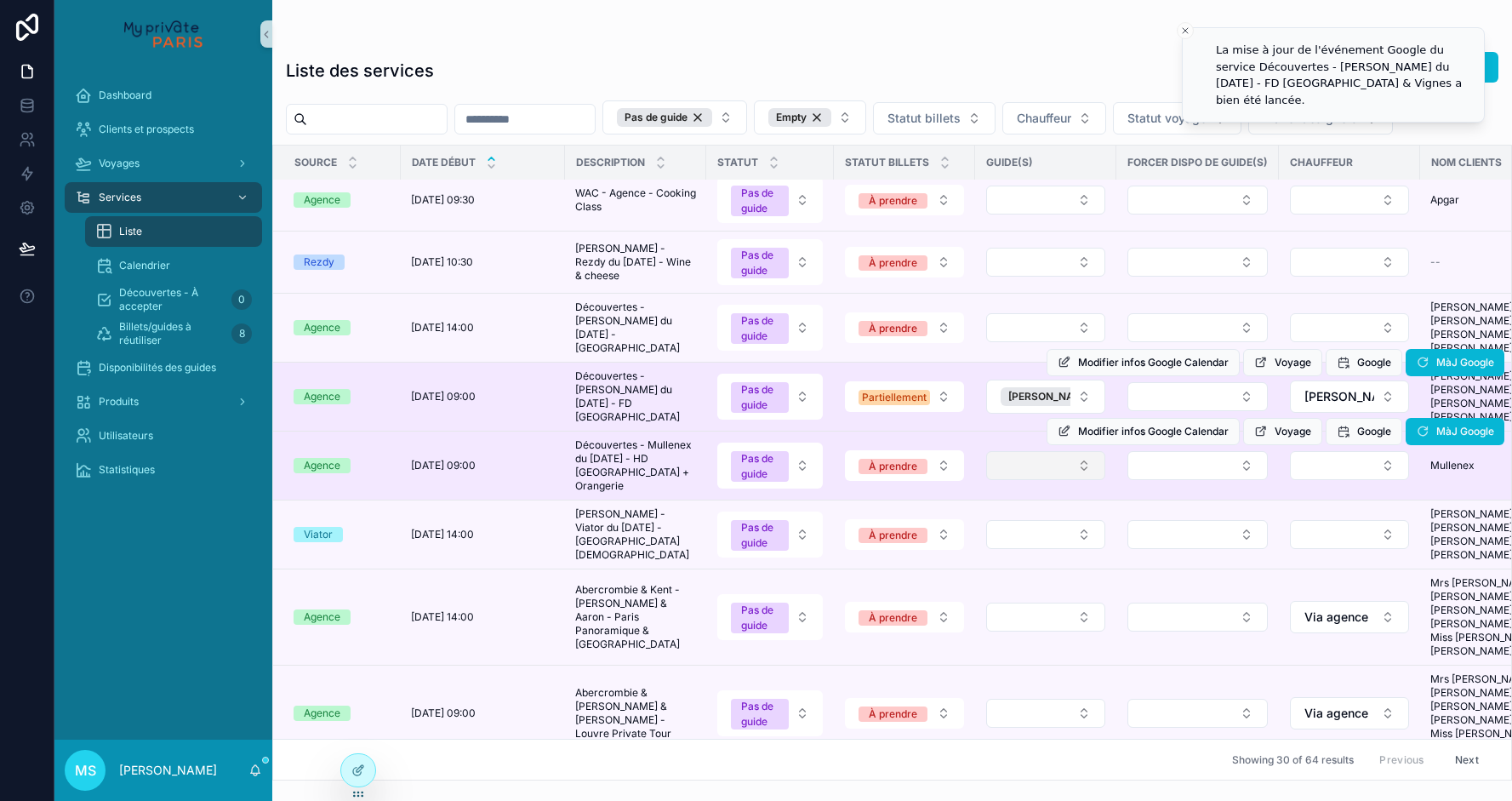
click at [1066, 480] on button "Select Button" at bounding box center [1046, 465] width 119 height 29
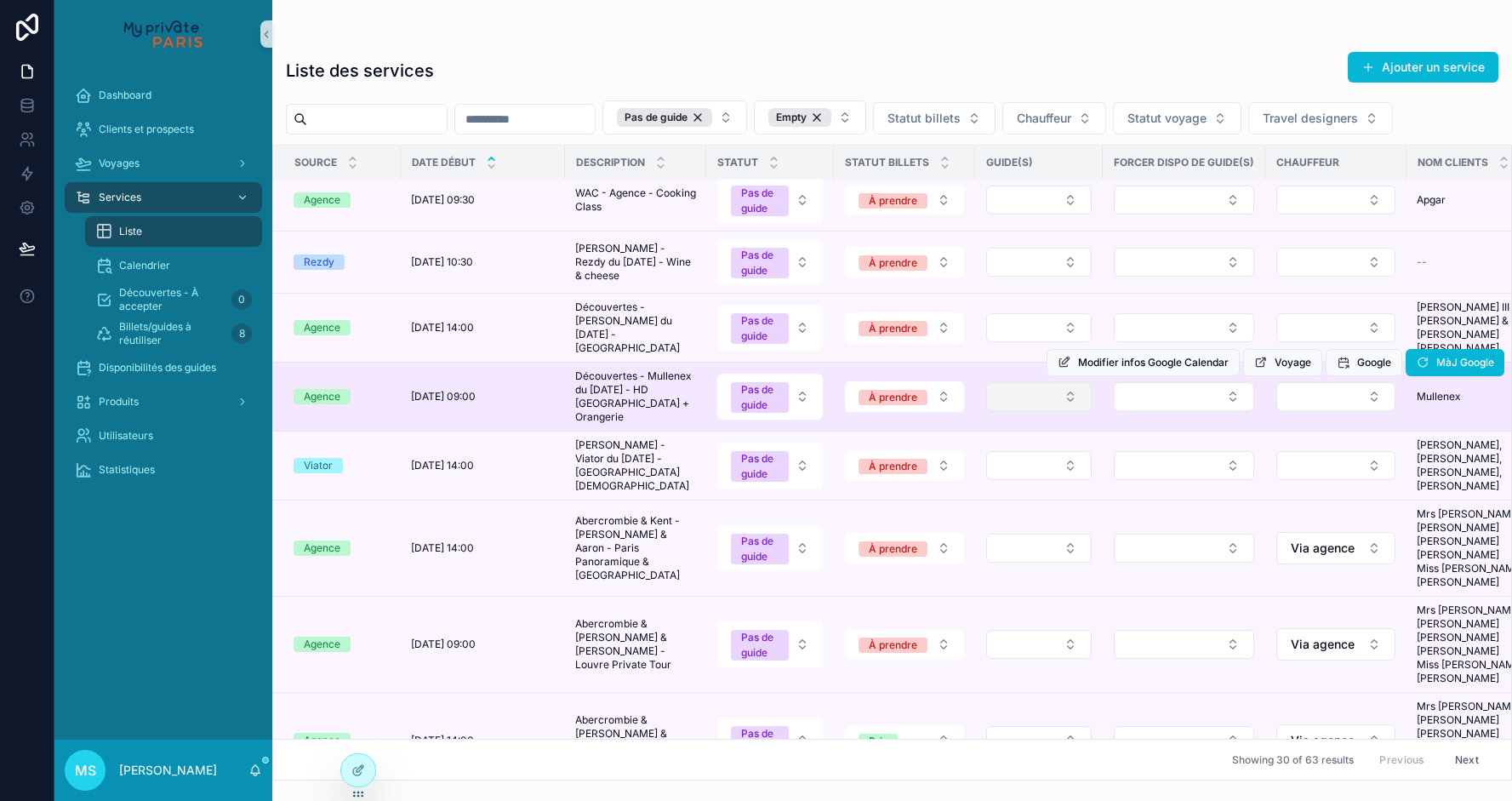
click at [1043, 411] on button "Select Button" at bounding box center [1038, 396] width 105 height 29
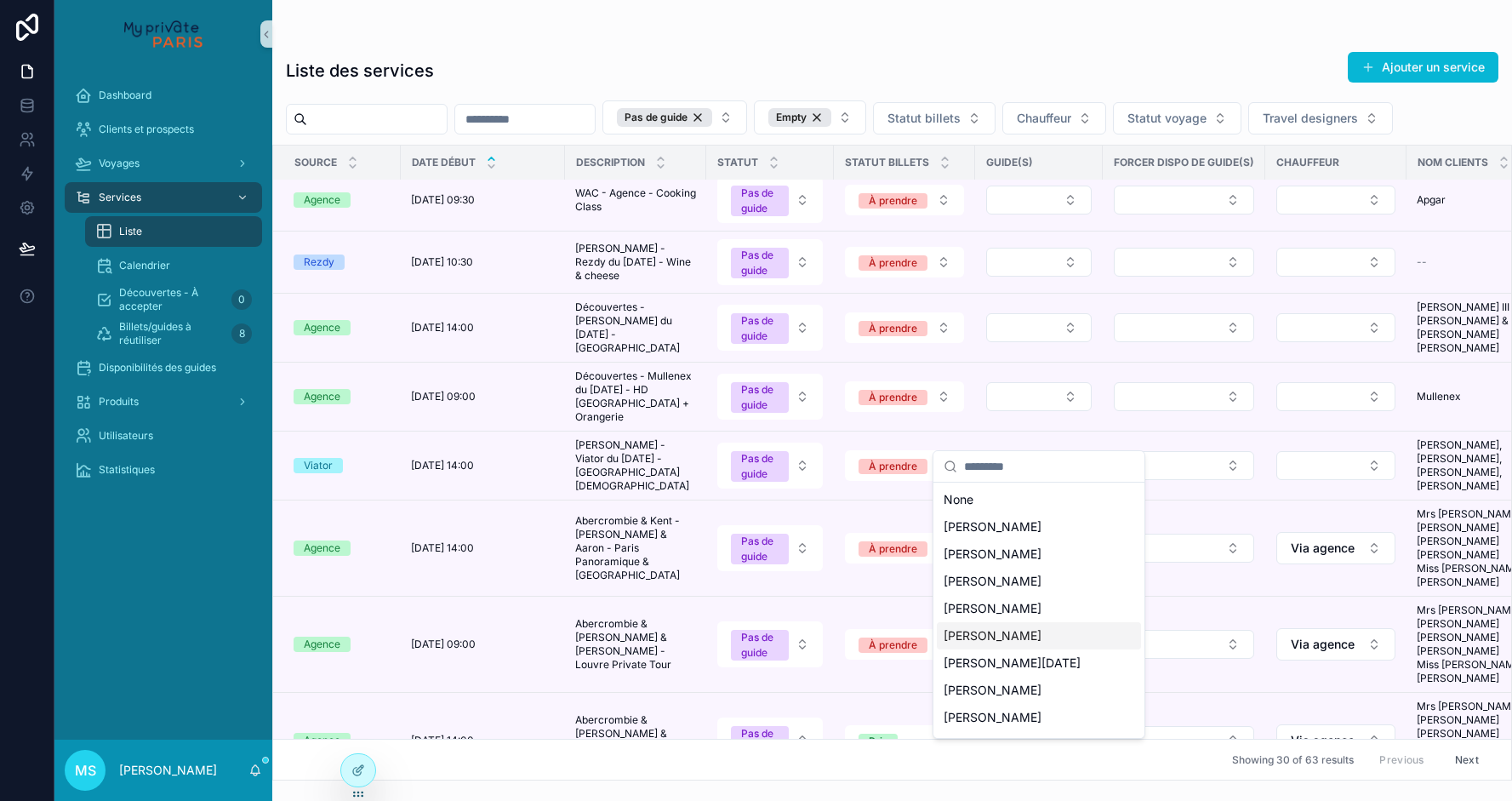
click at [1018, 631] on span "[PERSON_NAME]" at bounding box center [993, 636] width 98 height 17
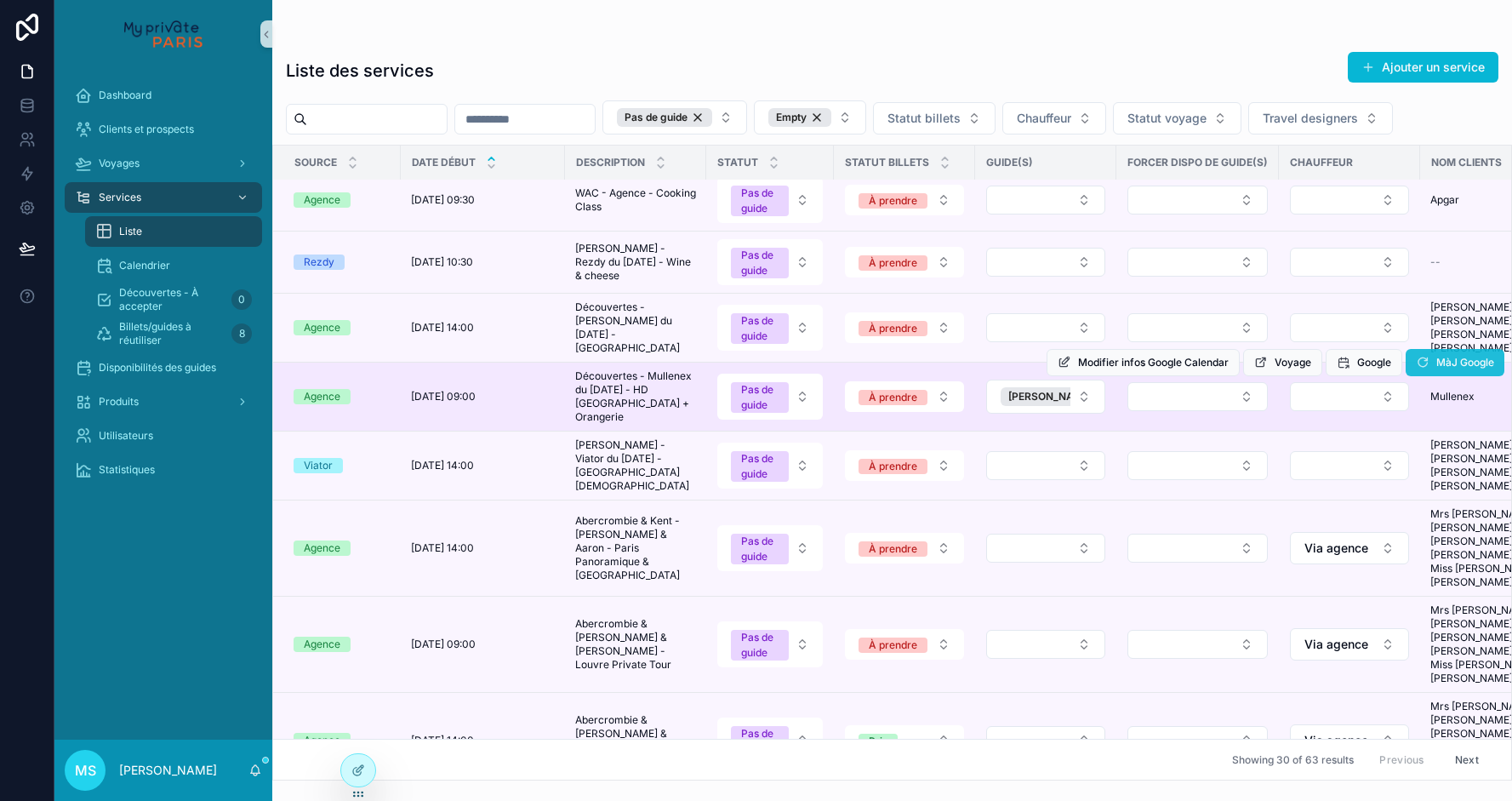
click at [1427, 370] on icon "scrollable content" at bounding box center [1423, 362] width 13 height 13
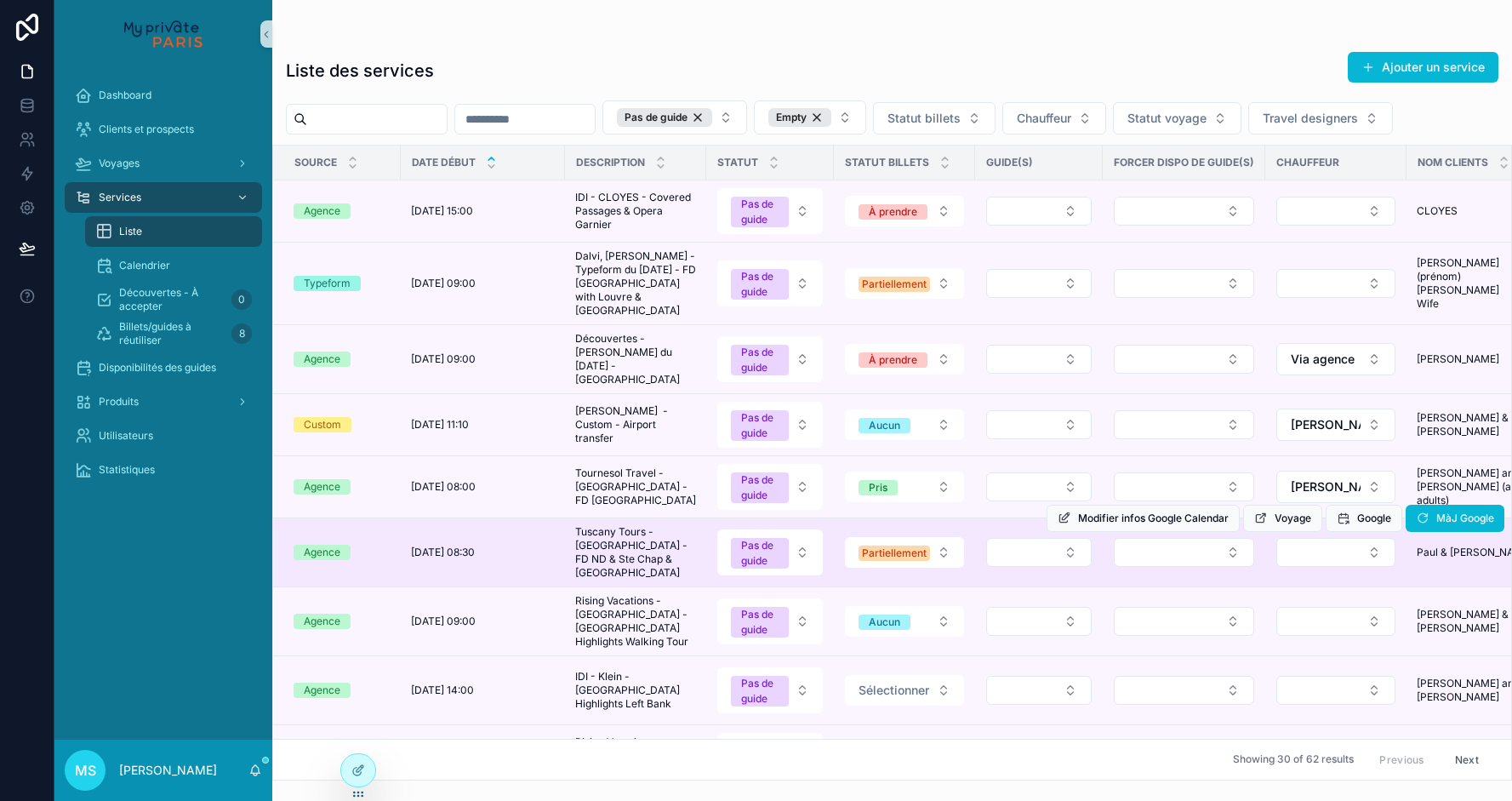
scroll to position [196, 0]
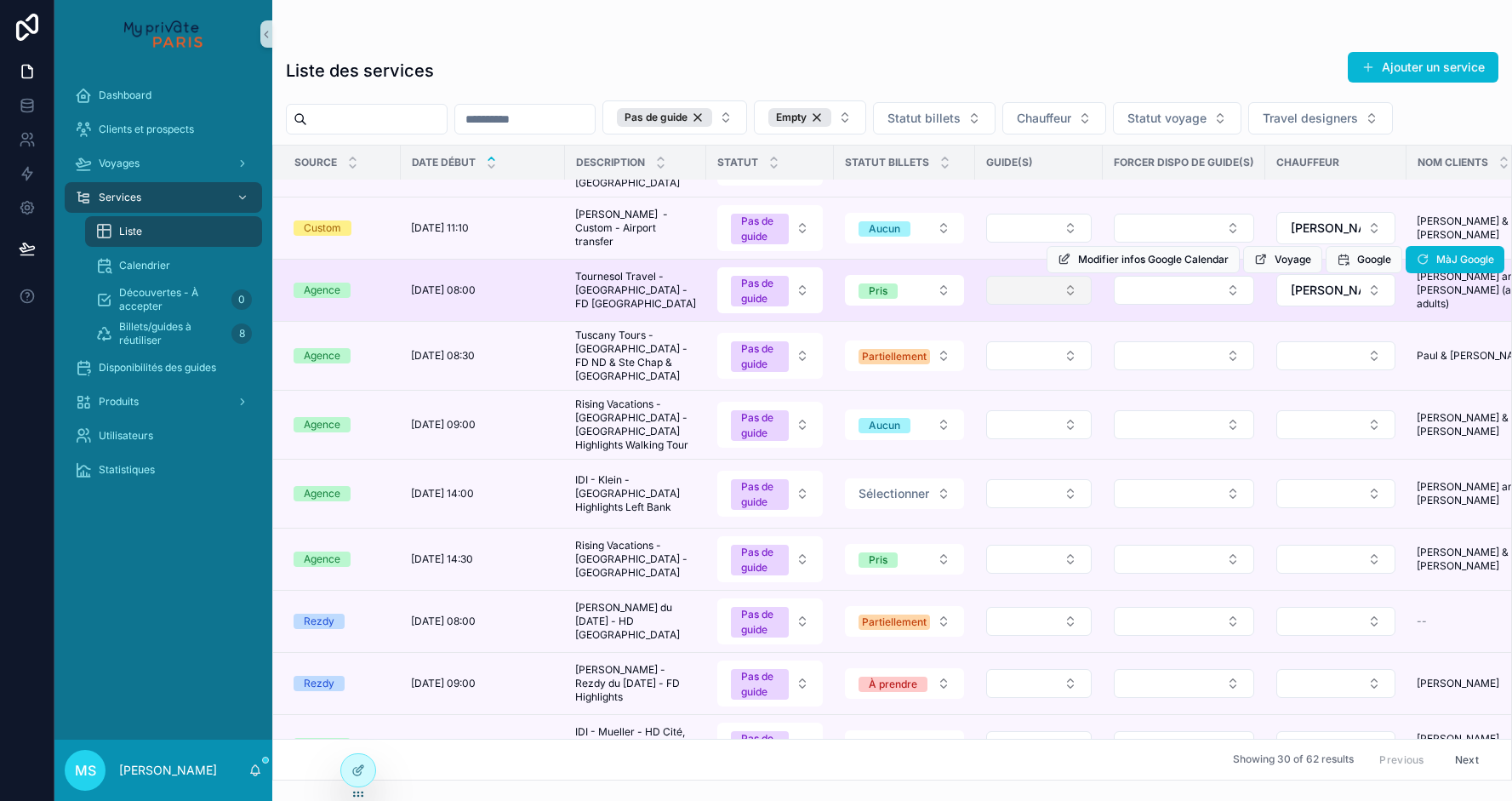
click at [1029, 304] on button "Select Button" at bounding box center [1038, 290] width 105 height 29
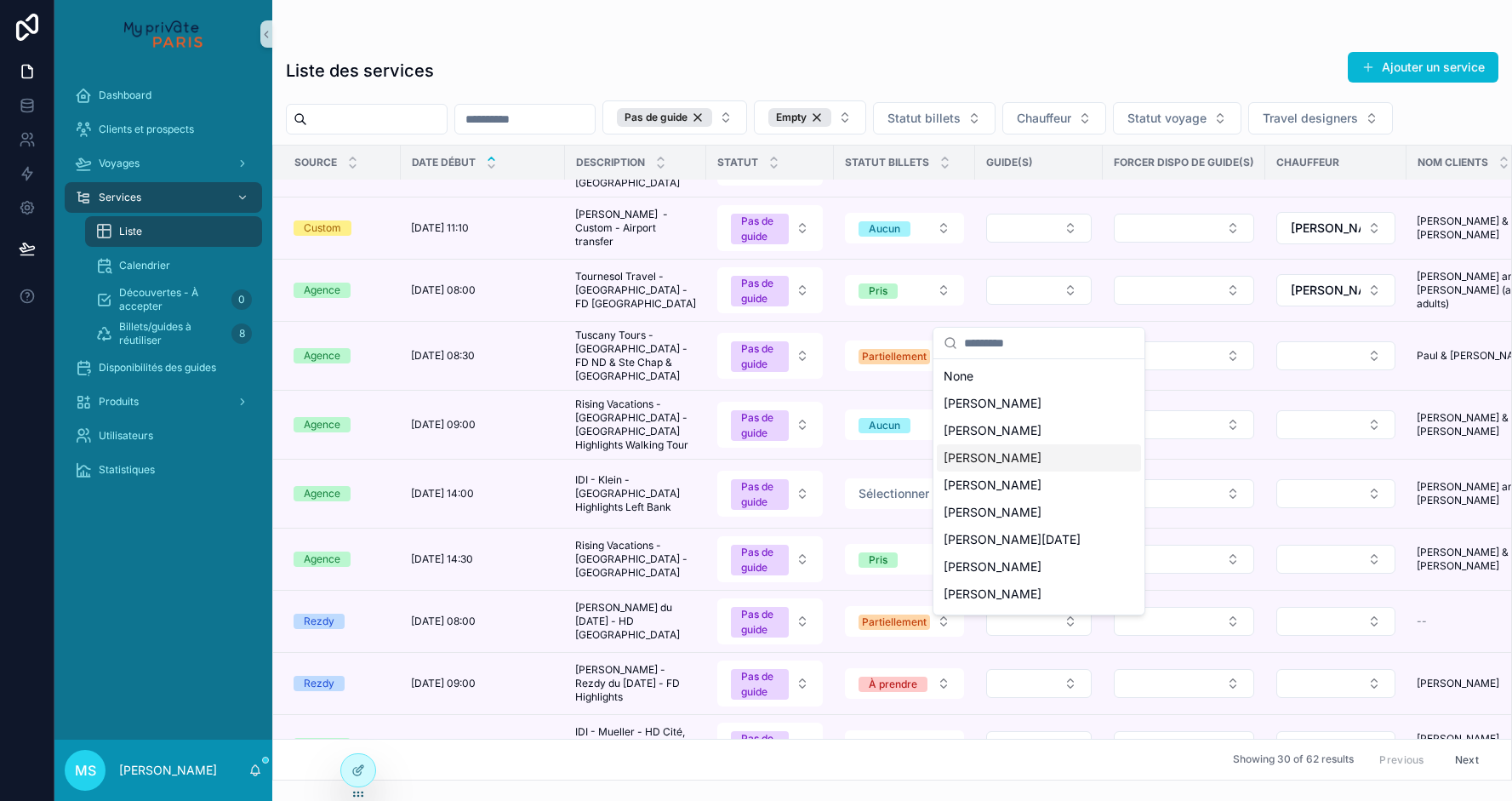
click at [1014, 455] on span "[PERSON_NAME]" at bounding box center [993, 458] width 98 height 17
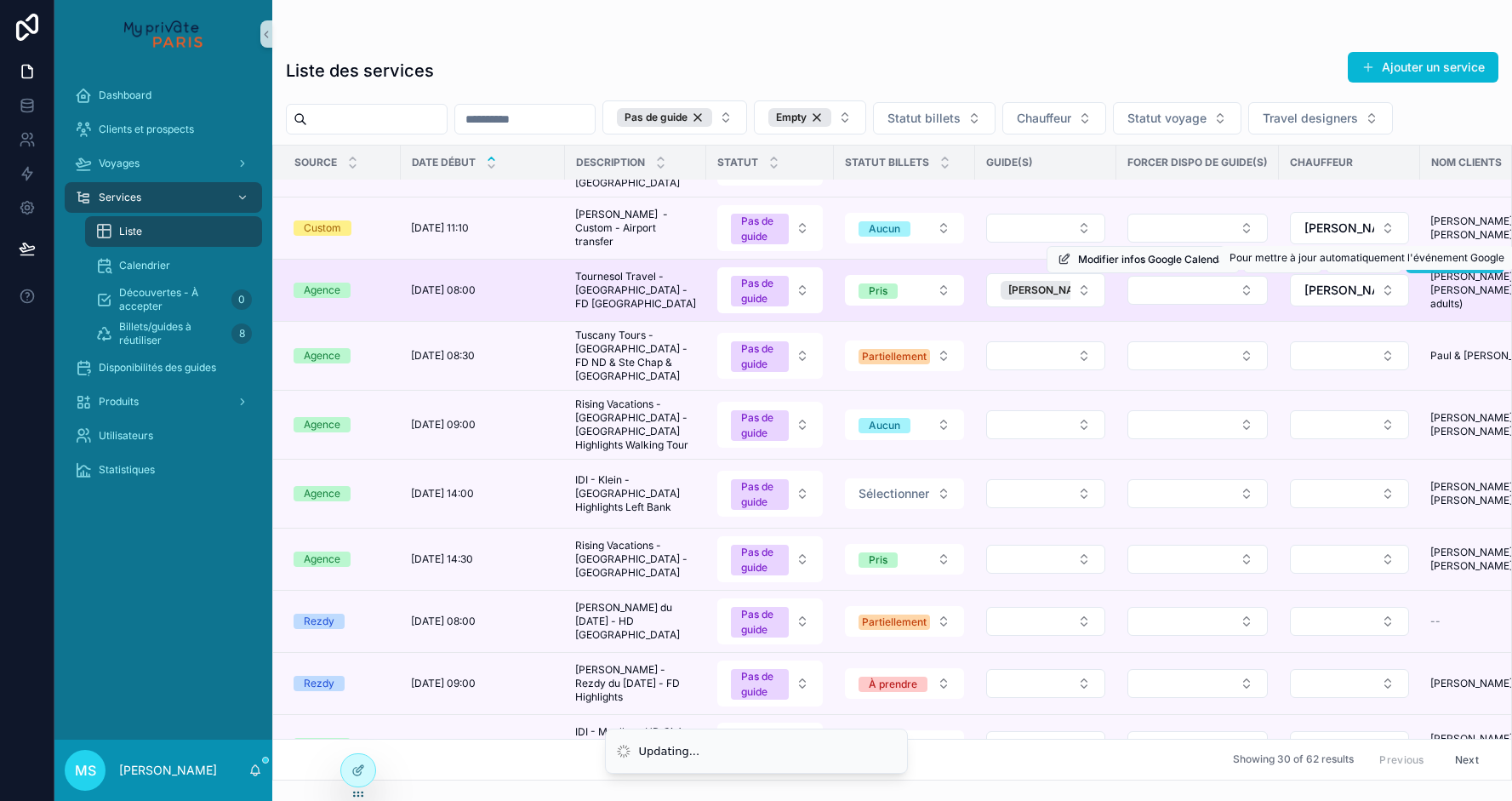
click at [1427, 266] on icon "scrollable content" at bounding box center [1423, 260] width 13 height 13
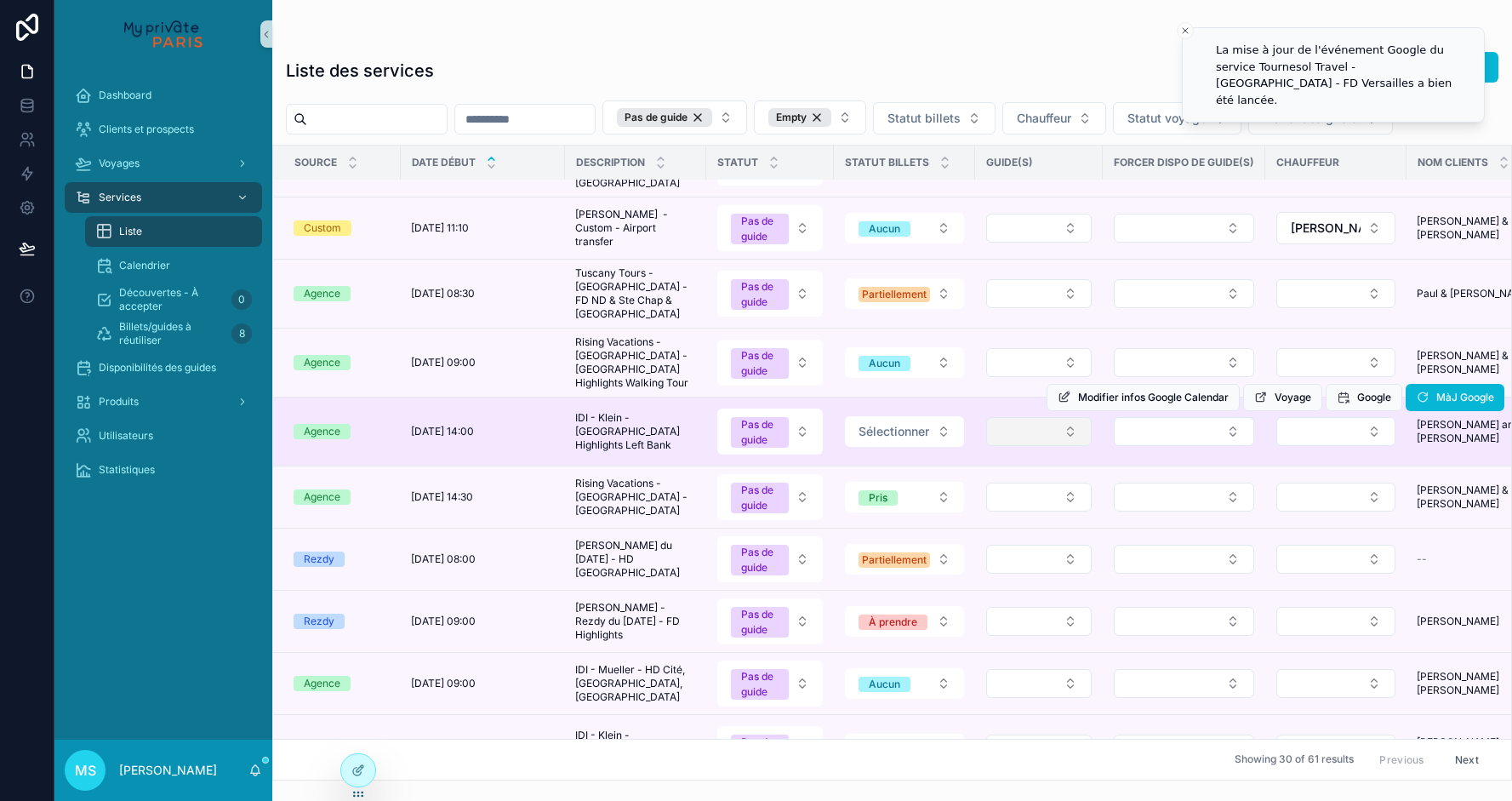
click at [1003, 446] on button "Select Button" at bounding box center [1038, 431] width 105 height 29
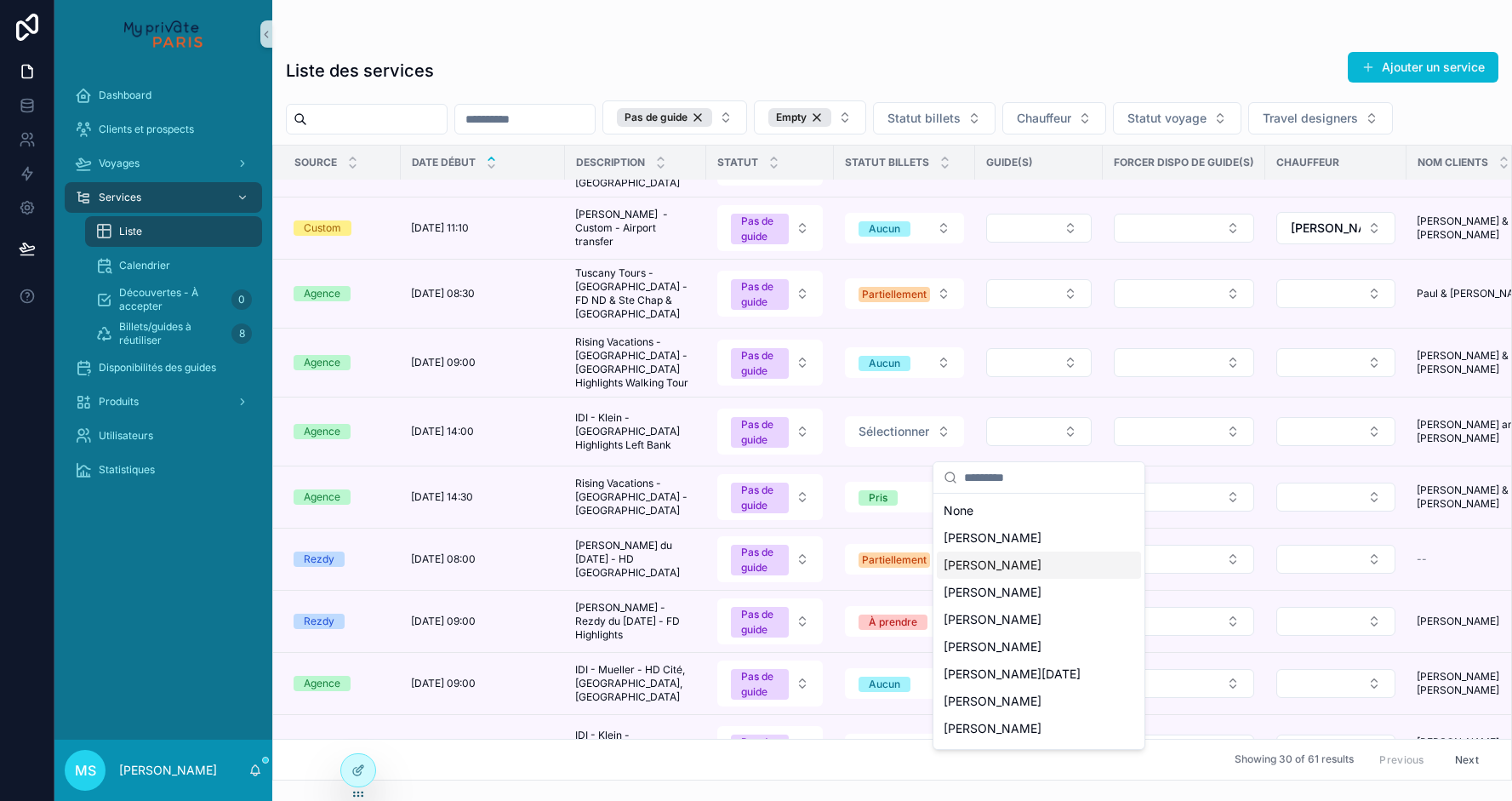
click at [986, 562] on span "[PERSON_NAME]" at bounding box center [993, 565] width 98 height 17
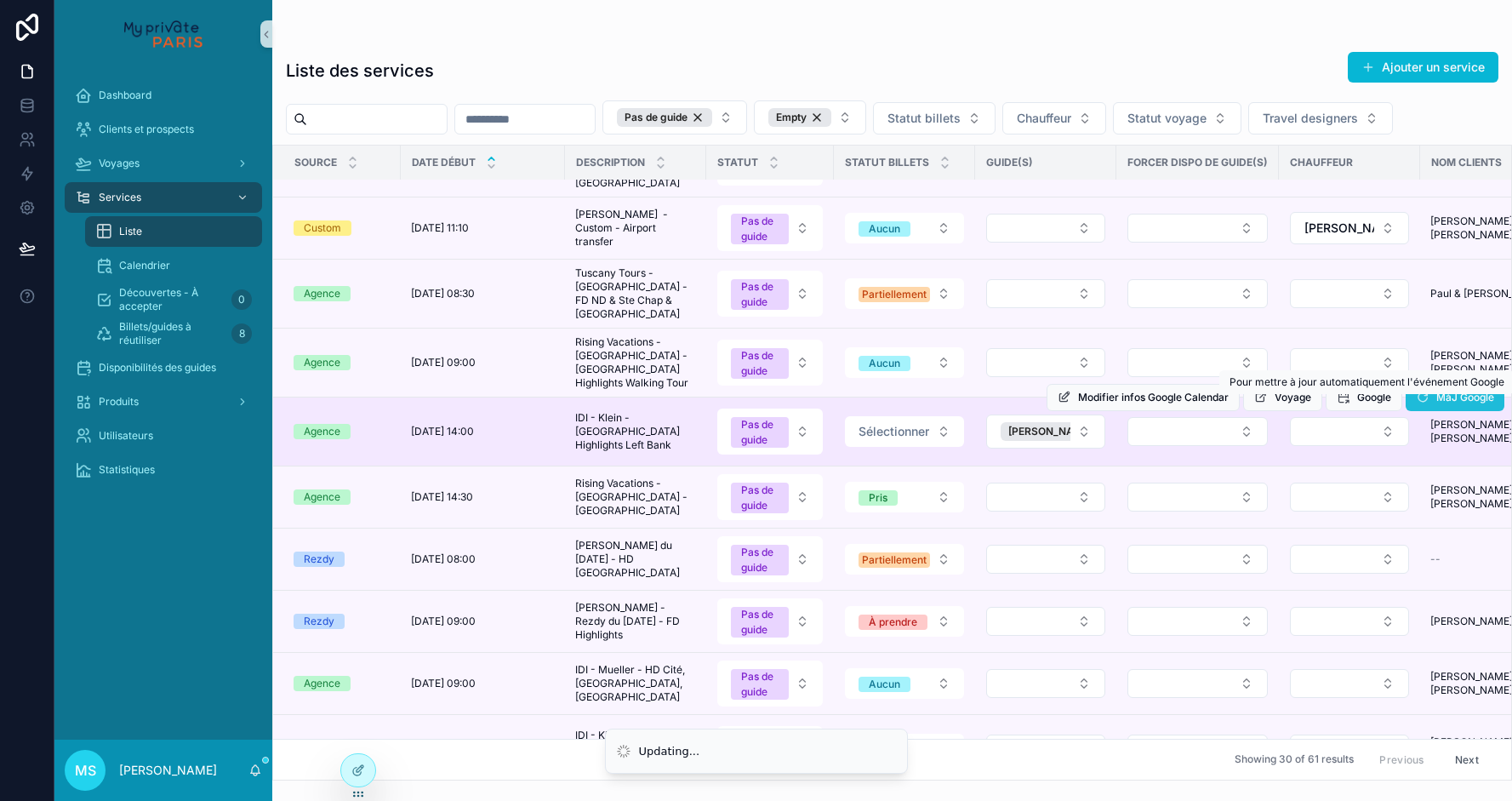
click at [1436, 404] on span "MàJ Google" at bounding box center [1465, 397] width 58 height 13
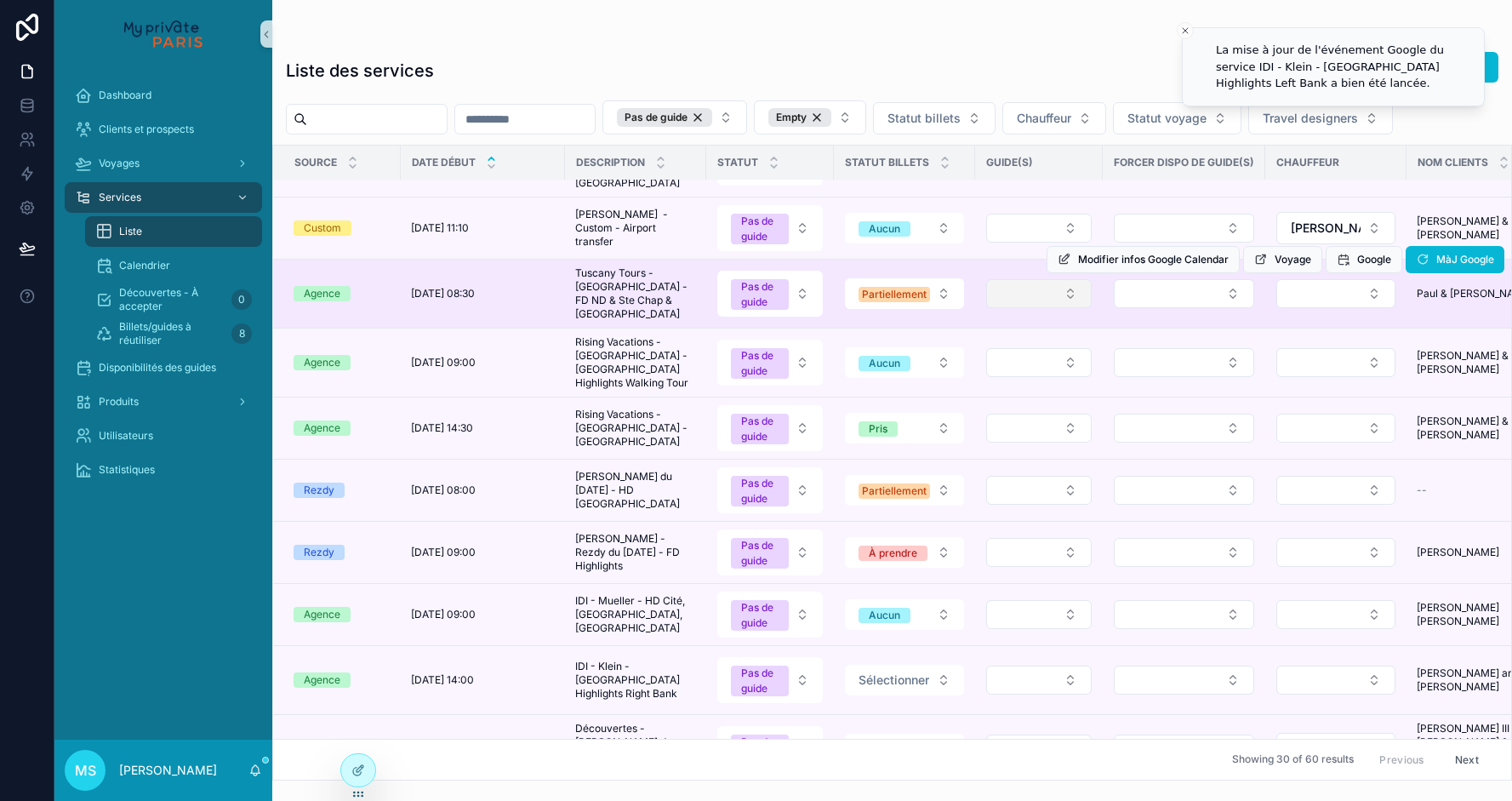
click at [1036, 305] on button "Select Button" at bounding box center [1038, 293] width 105 height 29
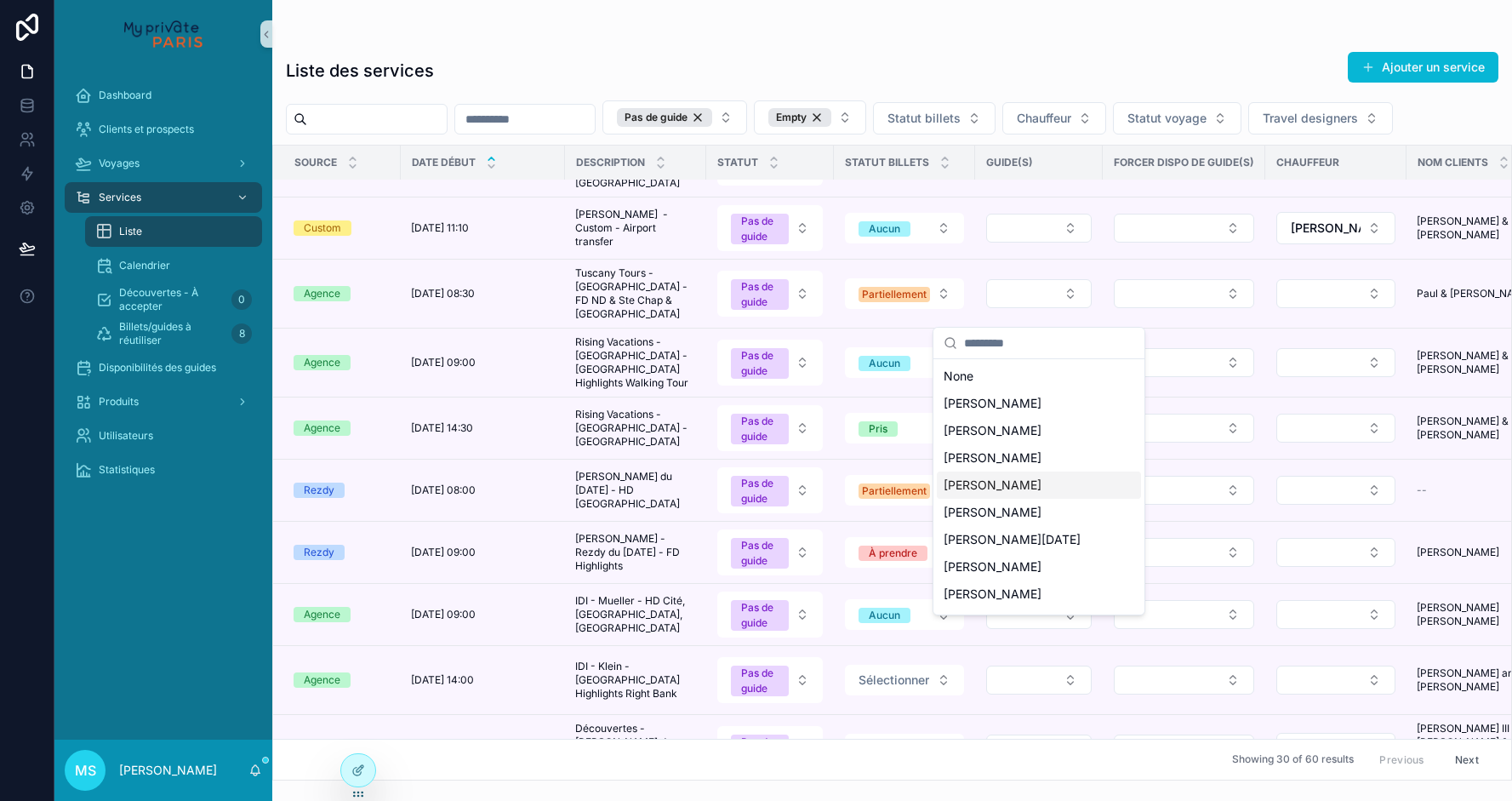
click at [1002, 477] on span "[PERSON_NAME]" at bounding box center [993, 485] width 98 height 17
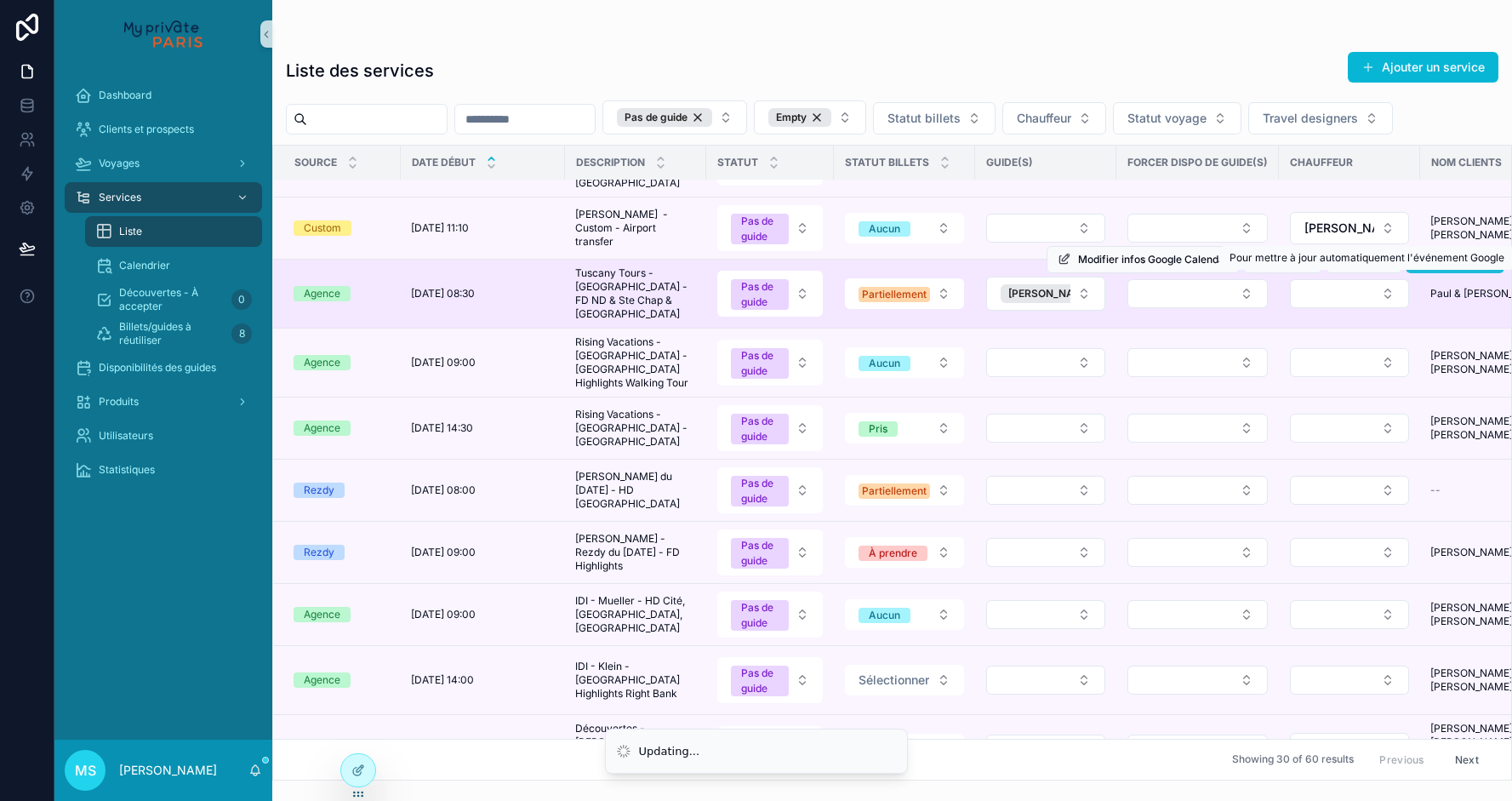
click at [1431, 273] on button "MàJ Google" at bounding box center [1455, 259] width 99 height 27
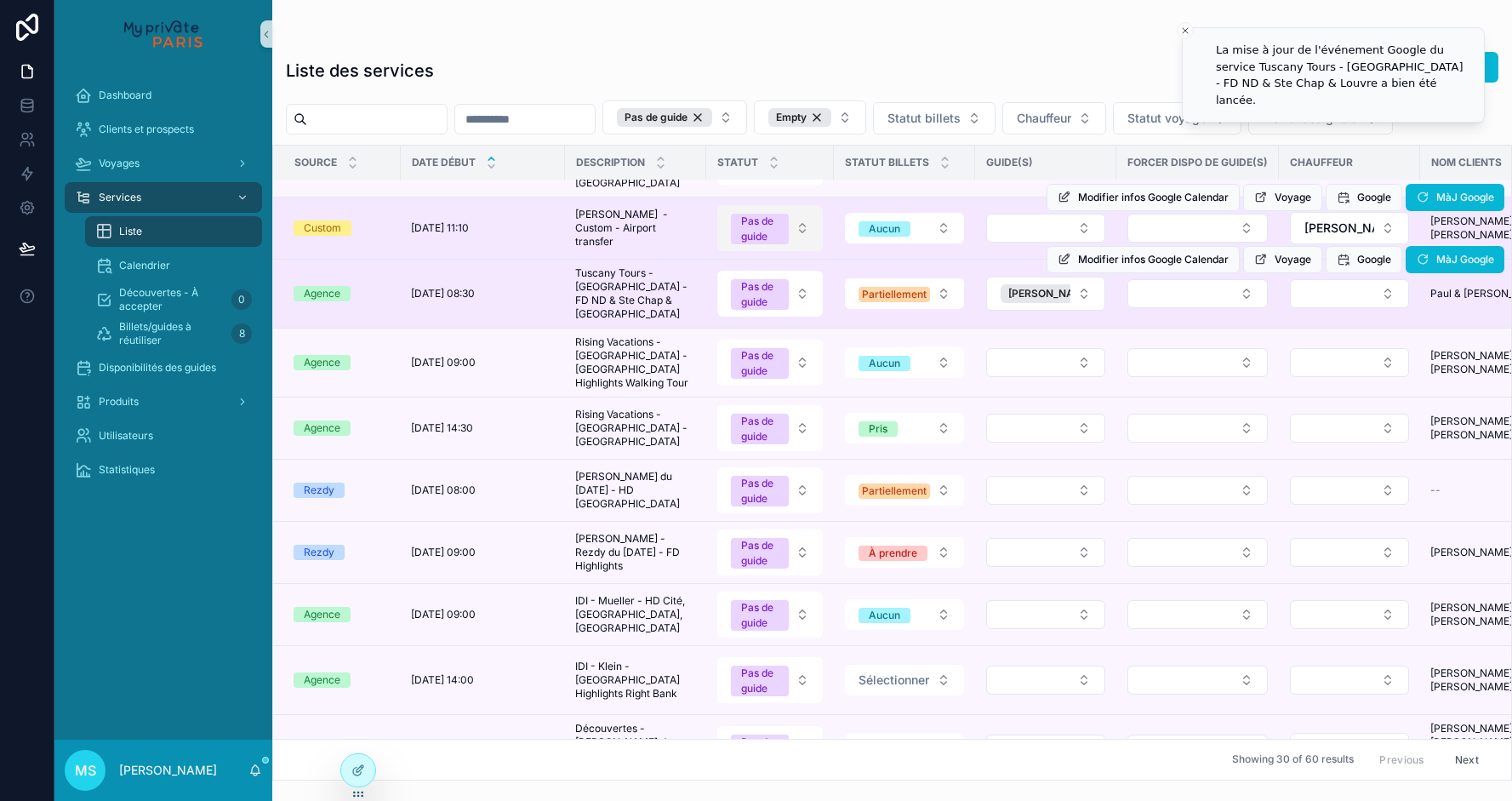
click at [803, 246] on button "Pas de guide" at bounding box center [770, 228] width 105 height 46
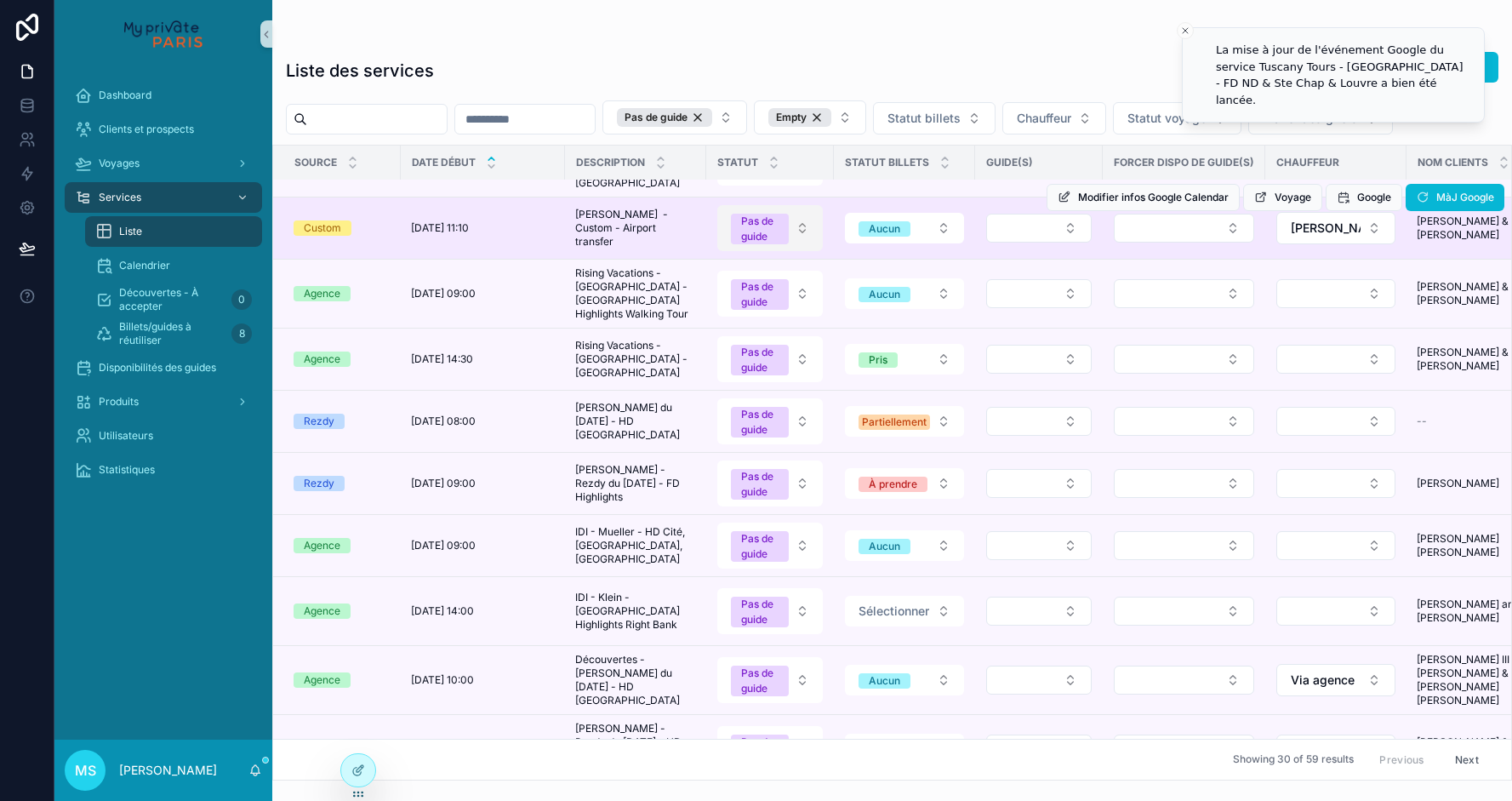
click at [801, 248] on button "Pas de guide" at bounding box center [770, 228] width 105 height 46
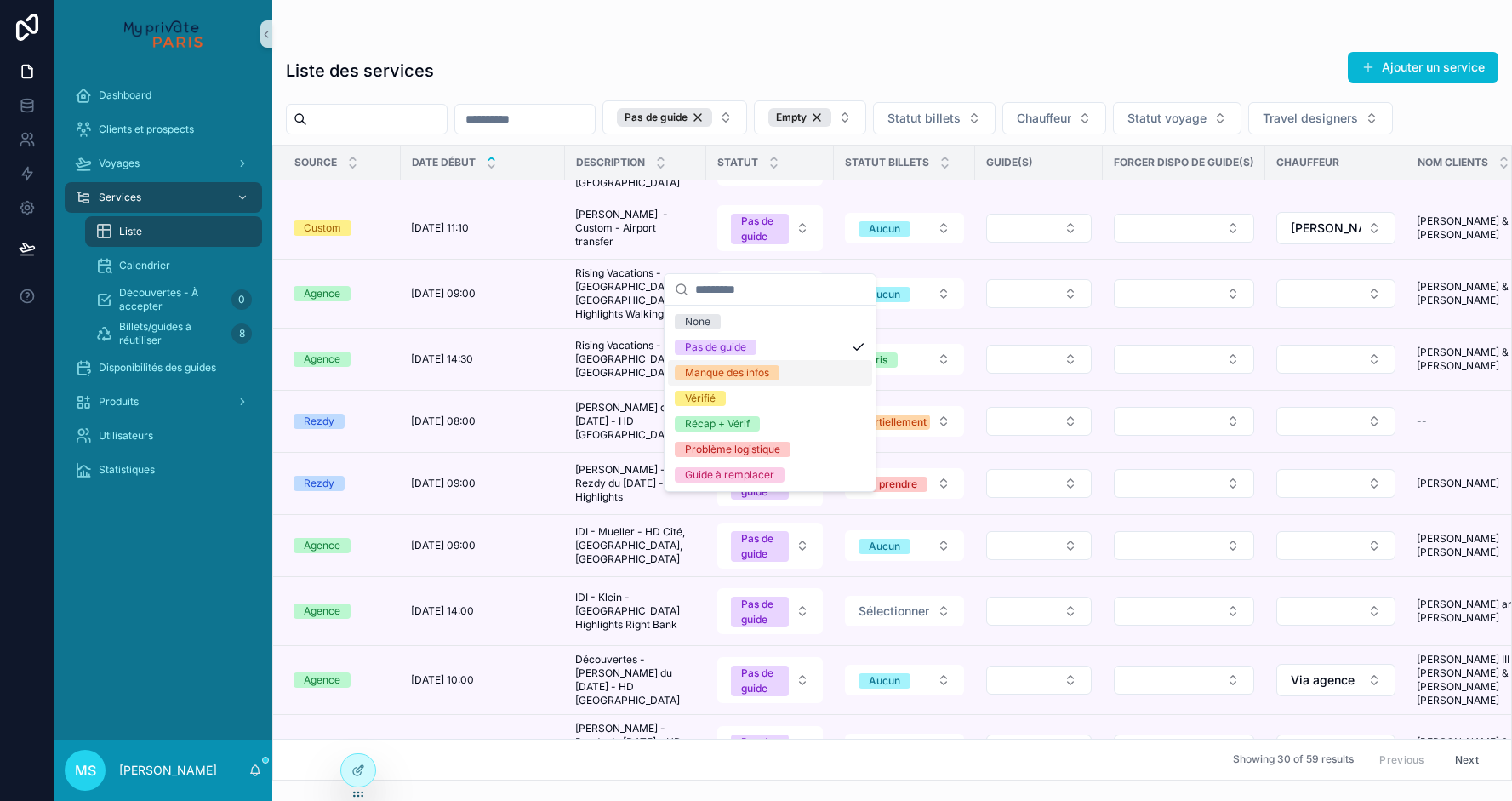
click at [753, 371] on div "Manque des infos" at bounding box center [727, 373] width 84 height 15
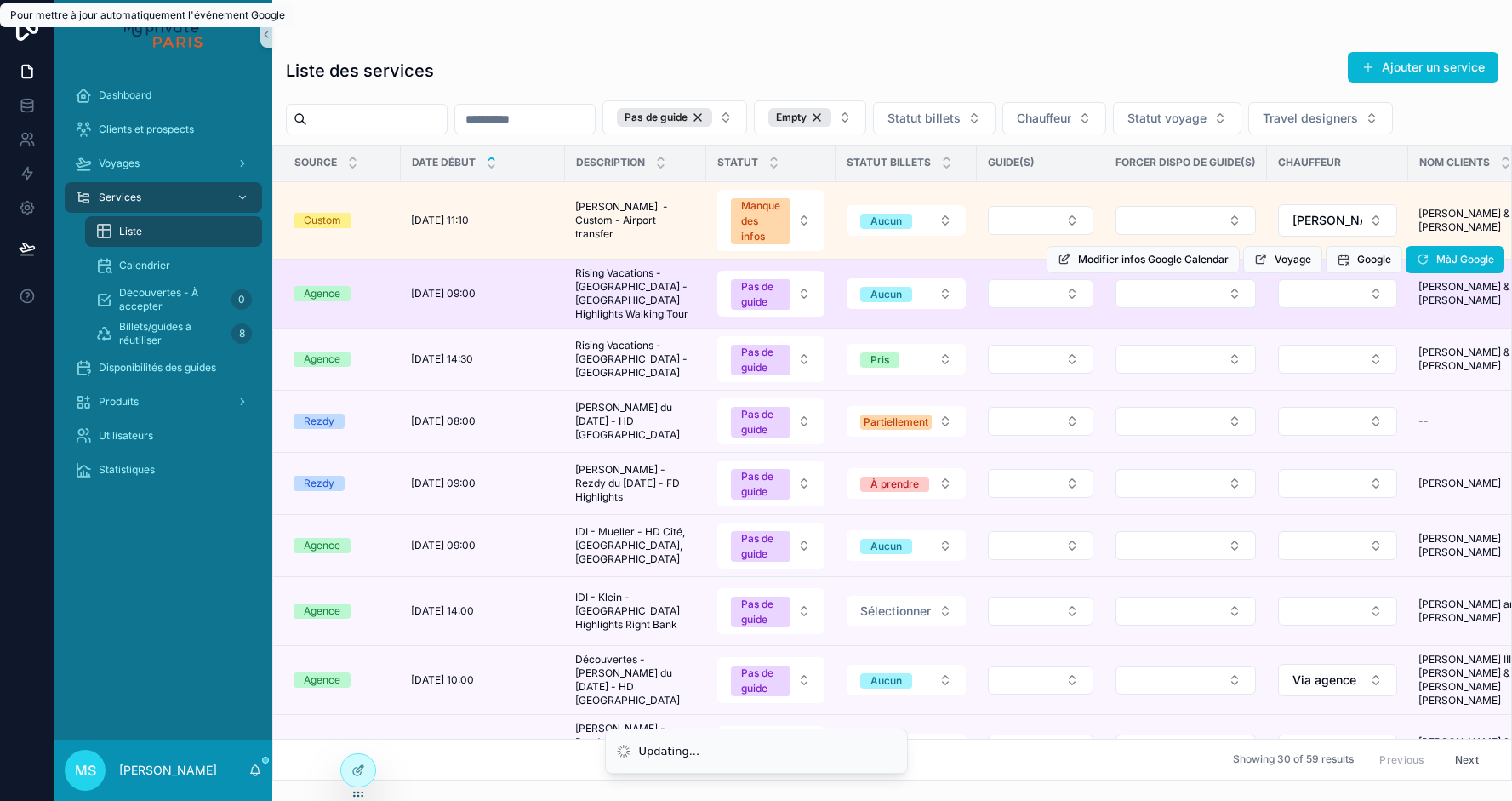
scroll to position [90, 0]
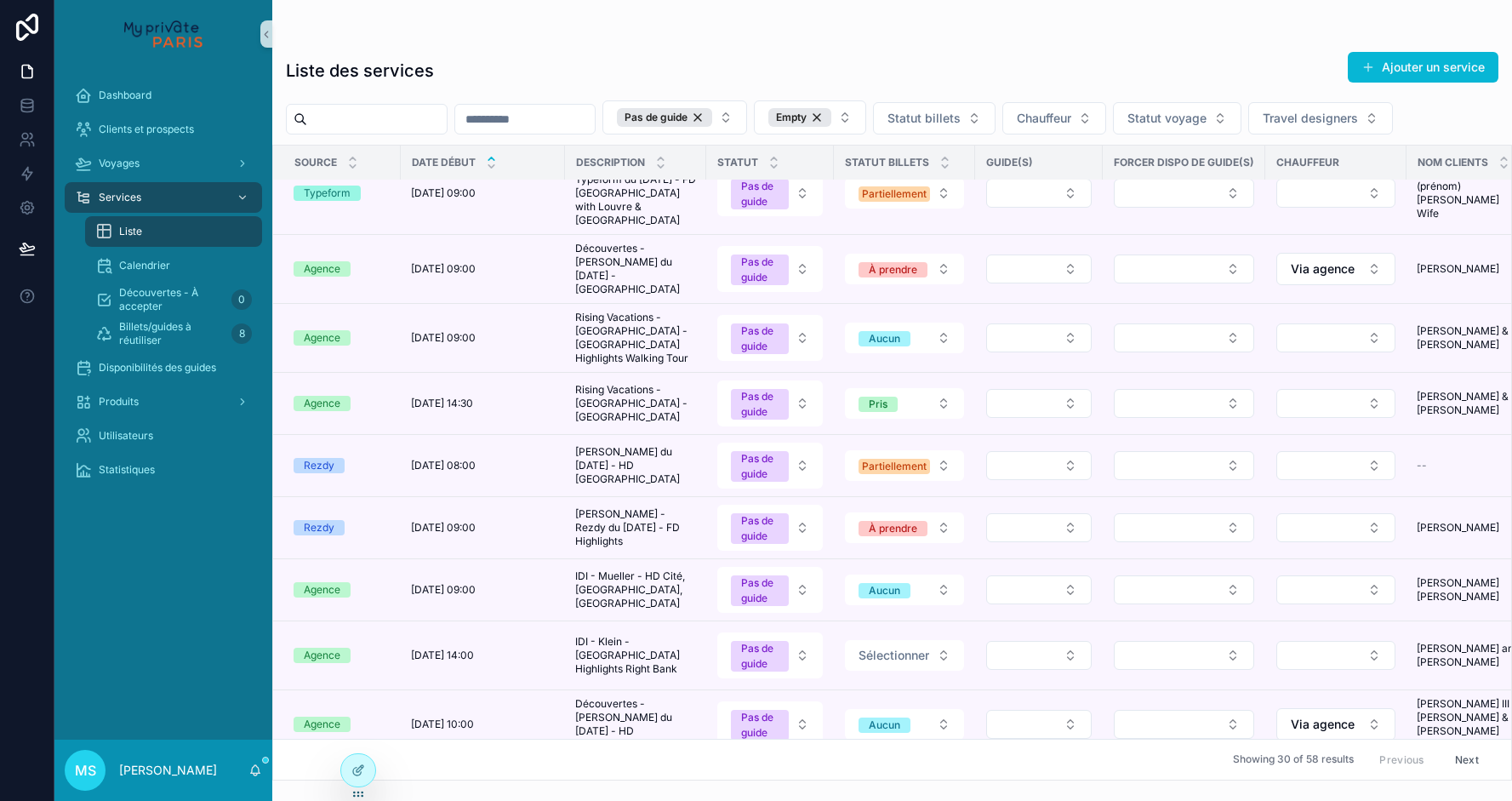
click at [1037, 433] on td "scrollable content" at bounding box center [1039, 404] width 128 height 63
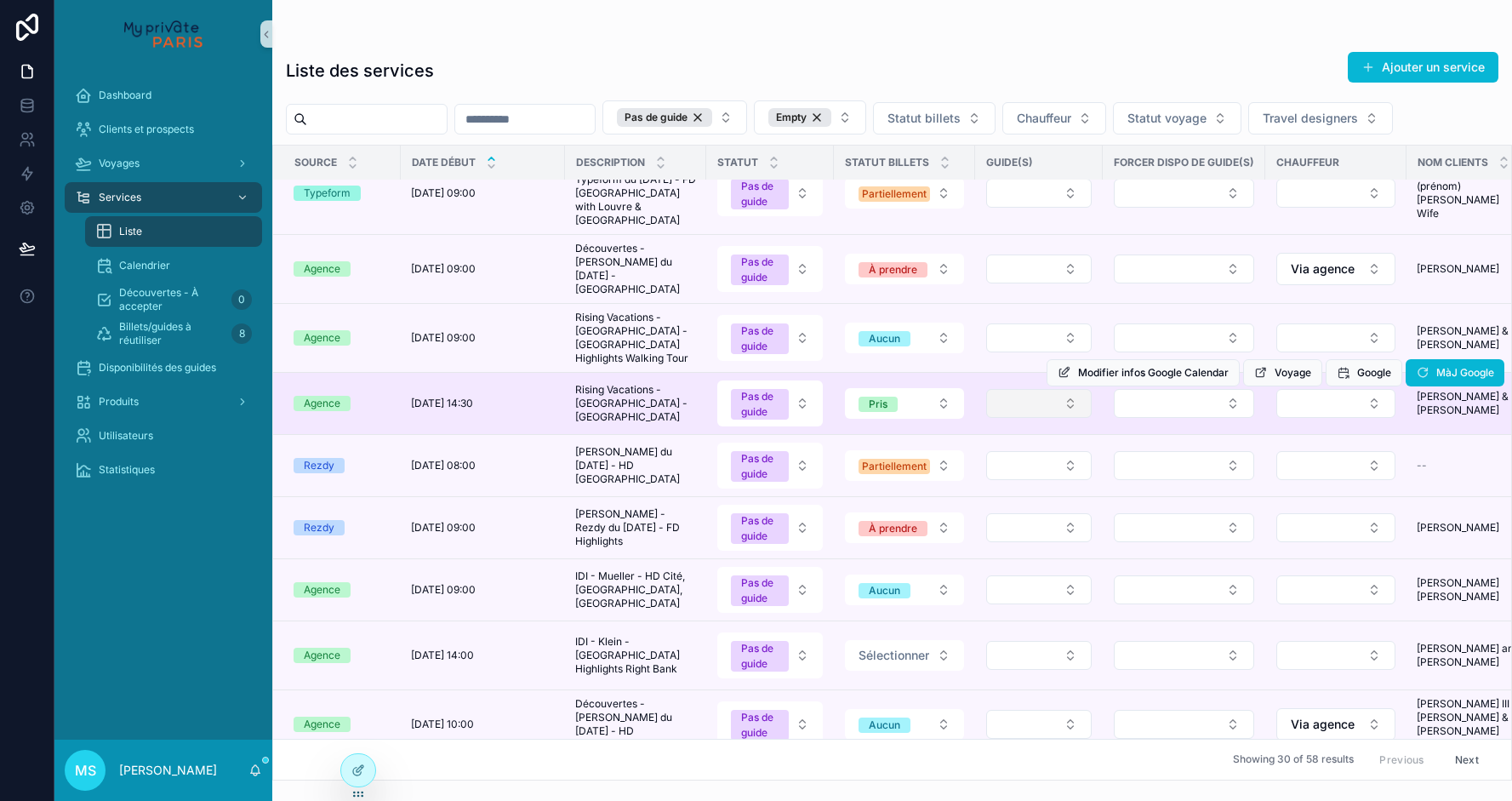
click at [1042, 418] on button "Select Button" at bounding box center [1038, 403] width 105 height 29
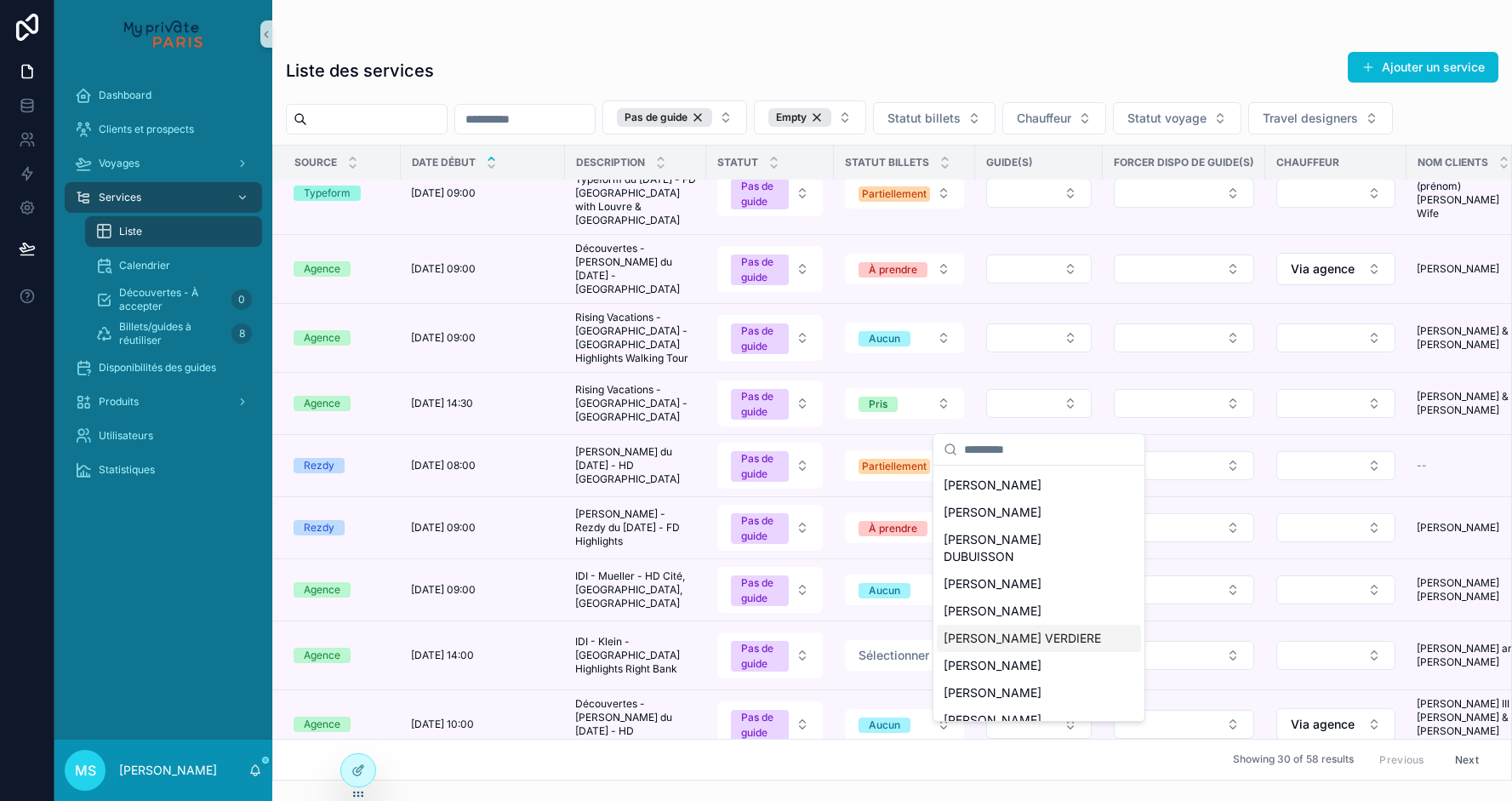
scroll to position [187, 0]
click at [1011, 658] on span "[PERSON_NAME]" at bounding box center [993, 666] width 98 height 17
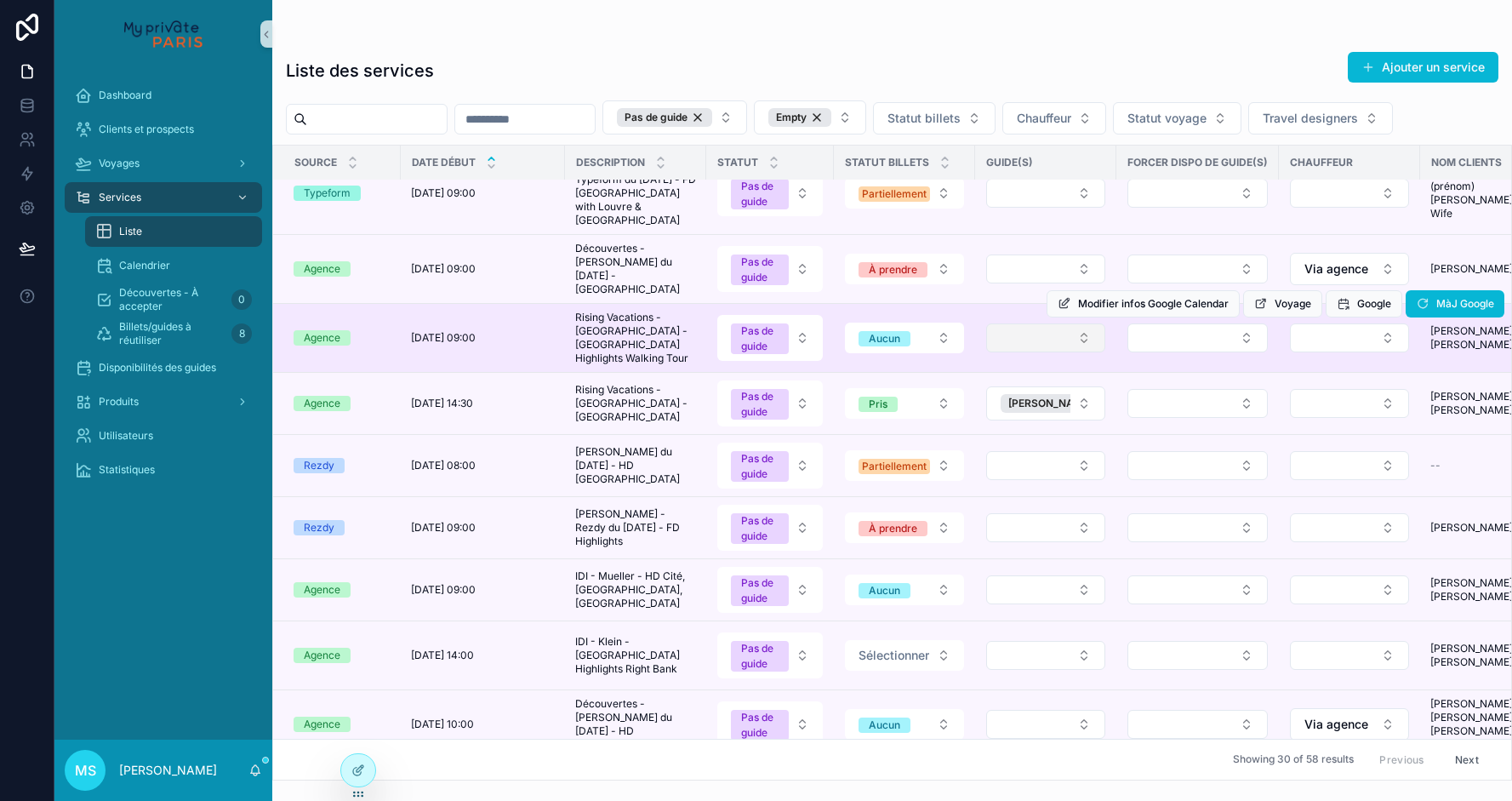
click at [1034, 353] on button "Select Button" at bounding box center [1046, 337] width 119 height 29
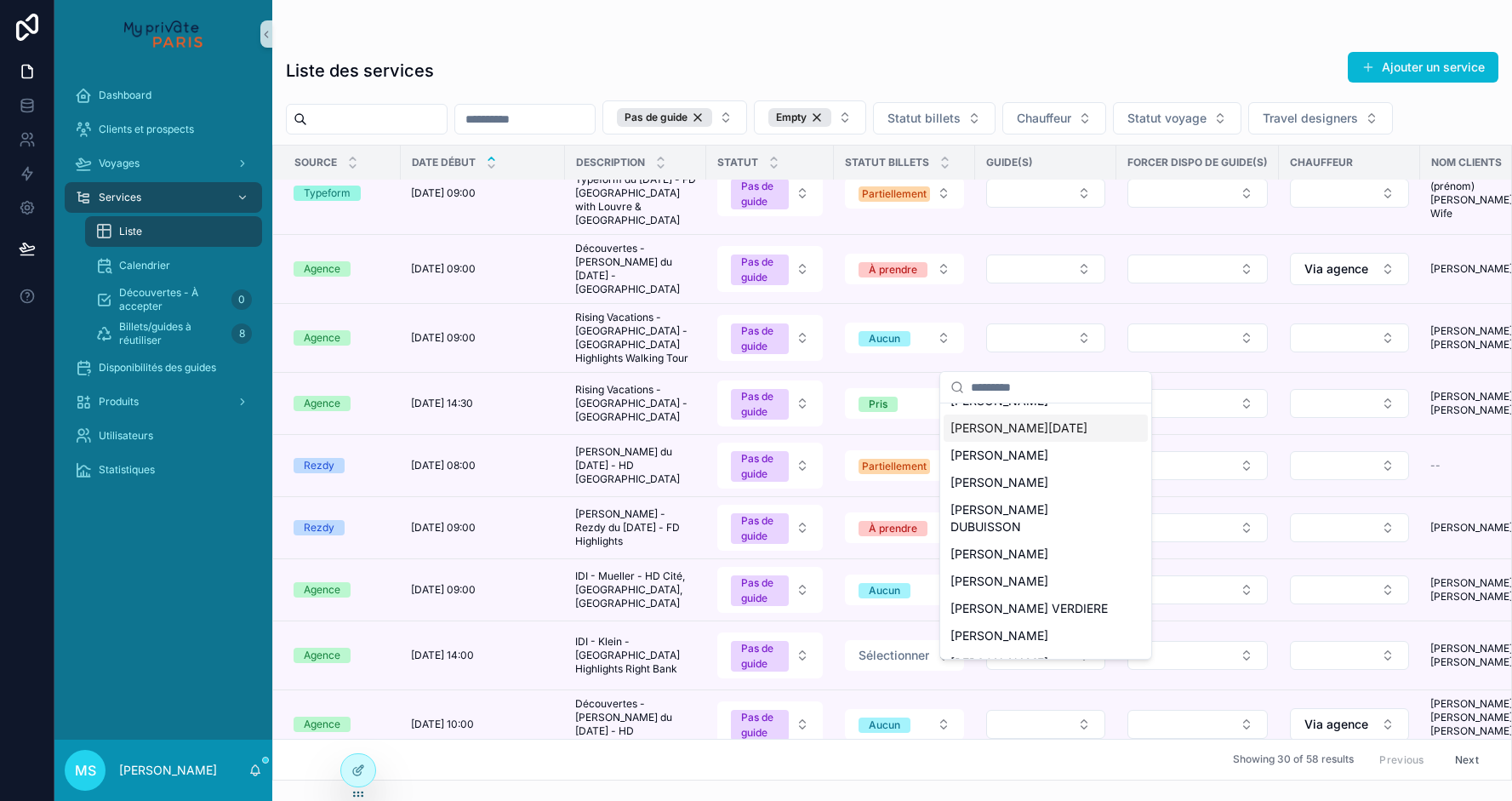
scroll to position [157, 0]
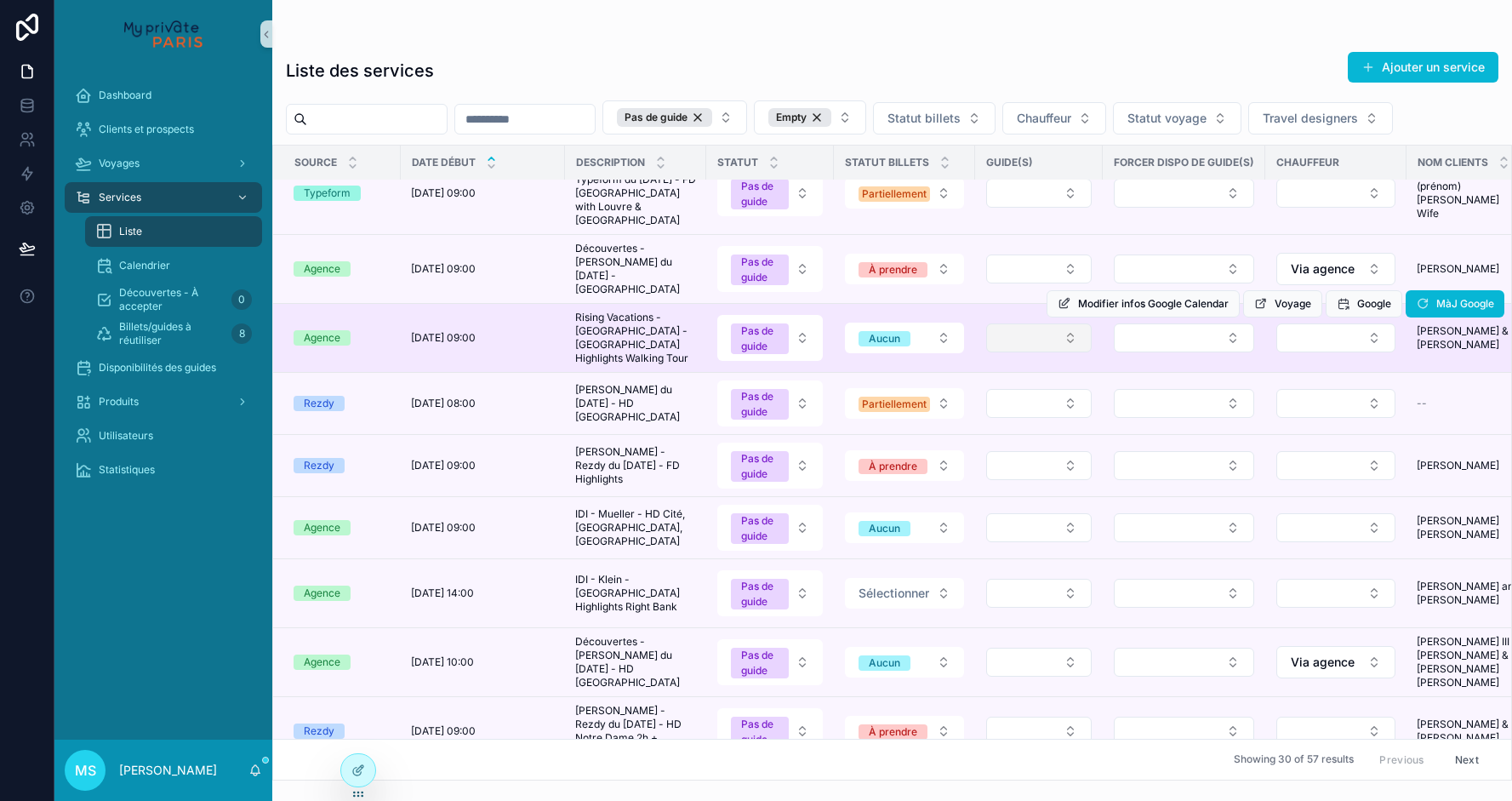
click at [1040, 353] on button "Select Button" at bounding box center [1038, 337] width 105 height 29
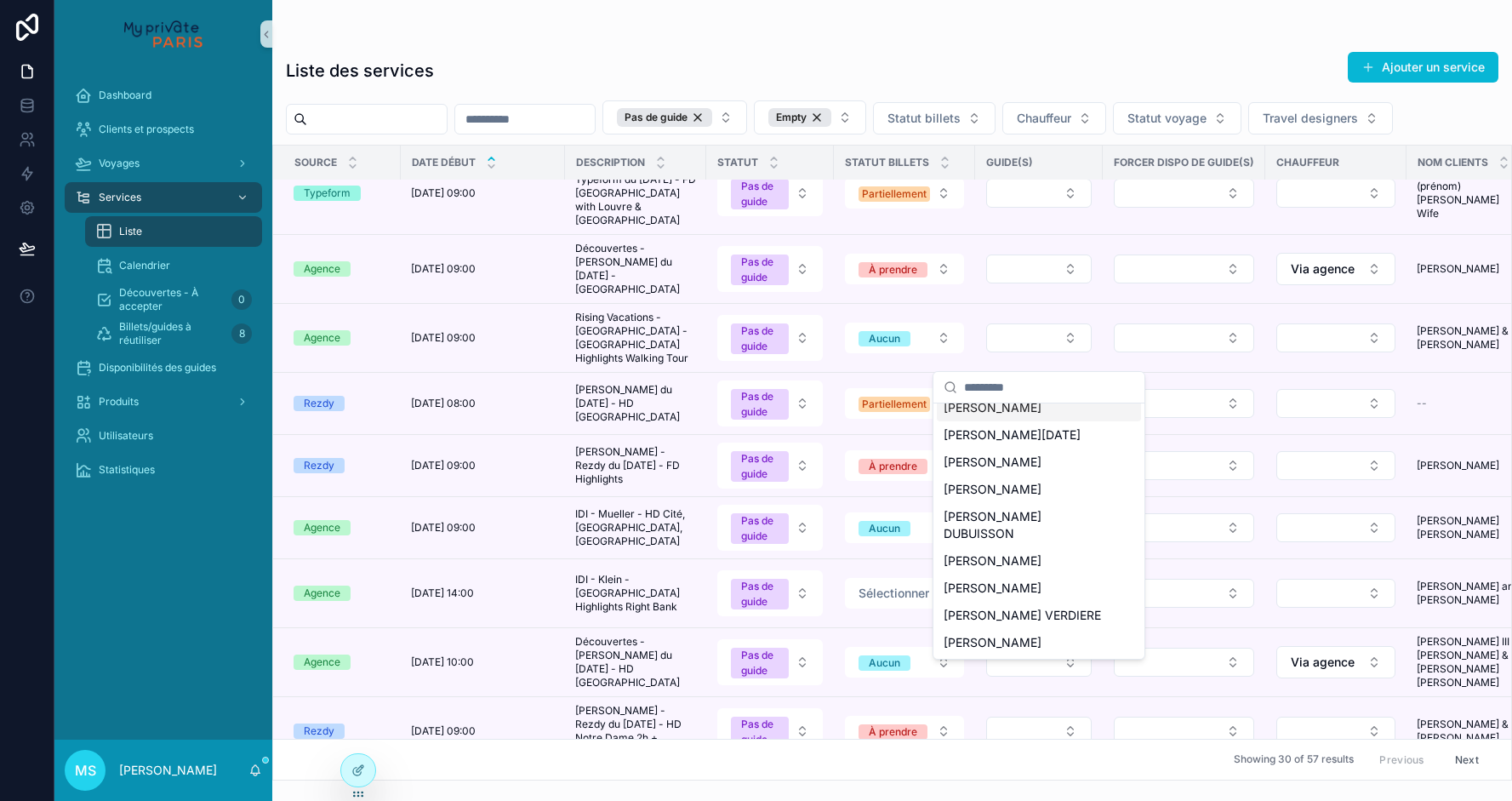
scroll to position [162, 0]
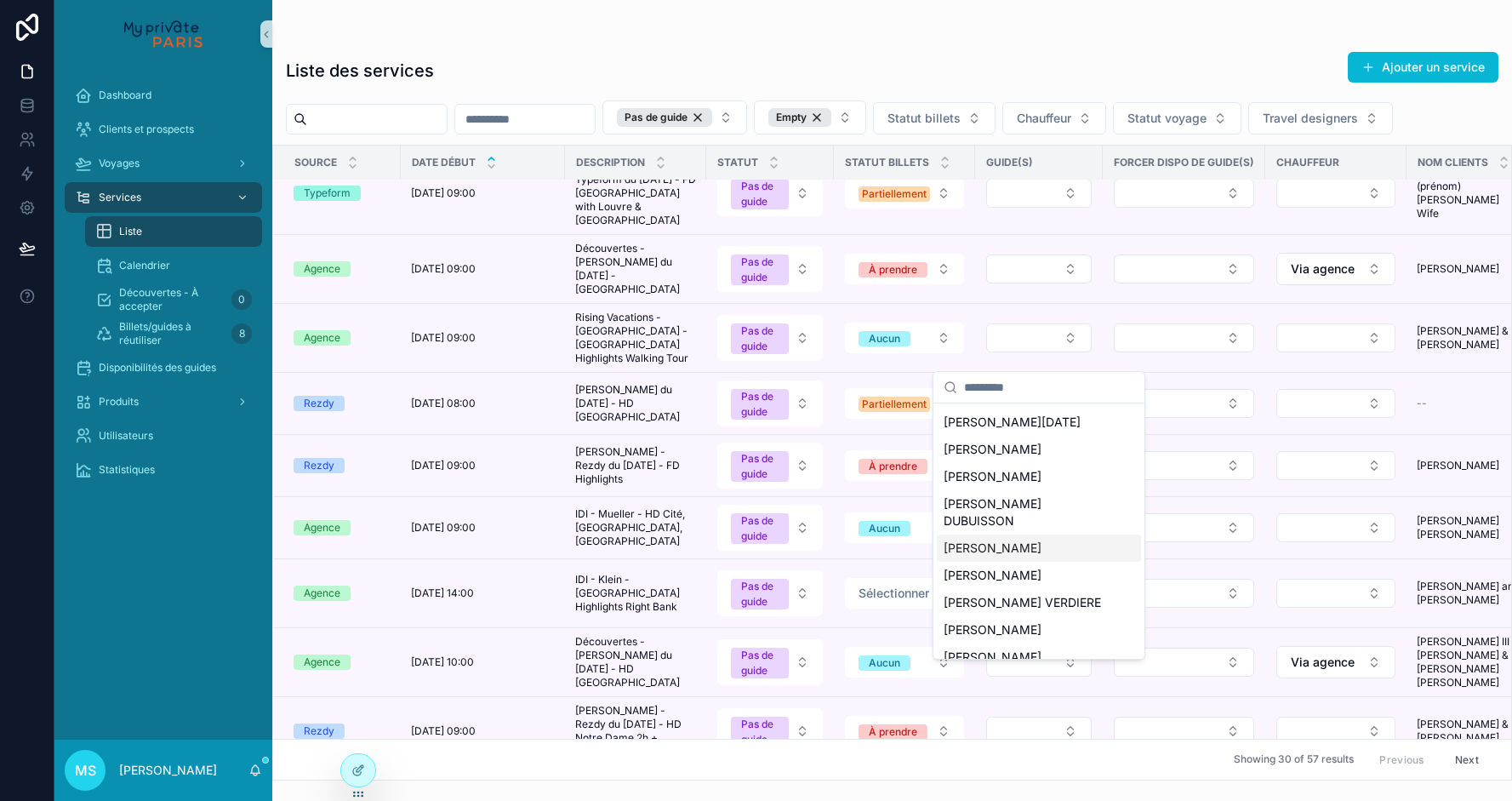
click at [1012, 539] on span "[PERSON_NAME]" at bounding box center [993, 548] width 98 height 17
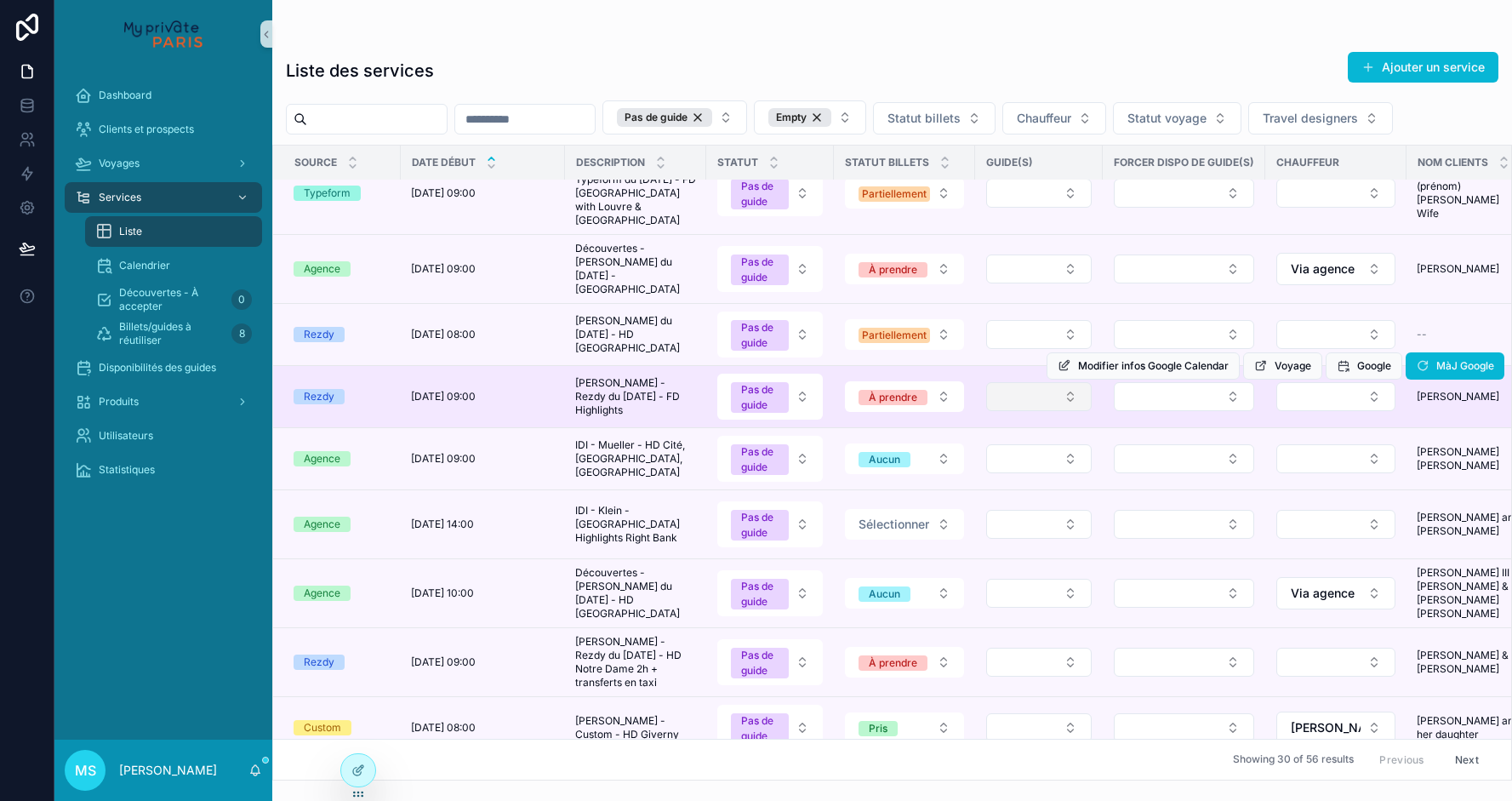
click at [1048, 411] on button "Select Button" at bounding box center [1038, 396] width 105 height 29
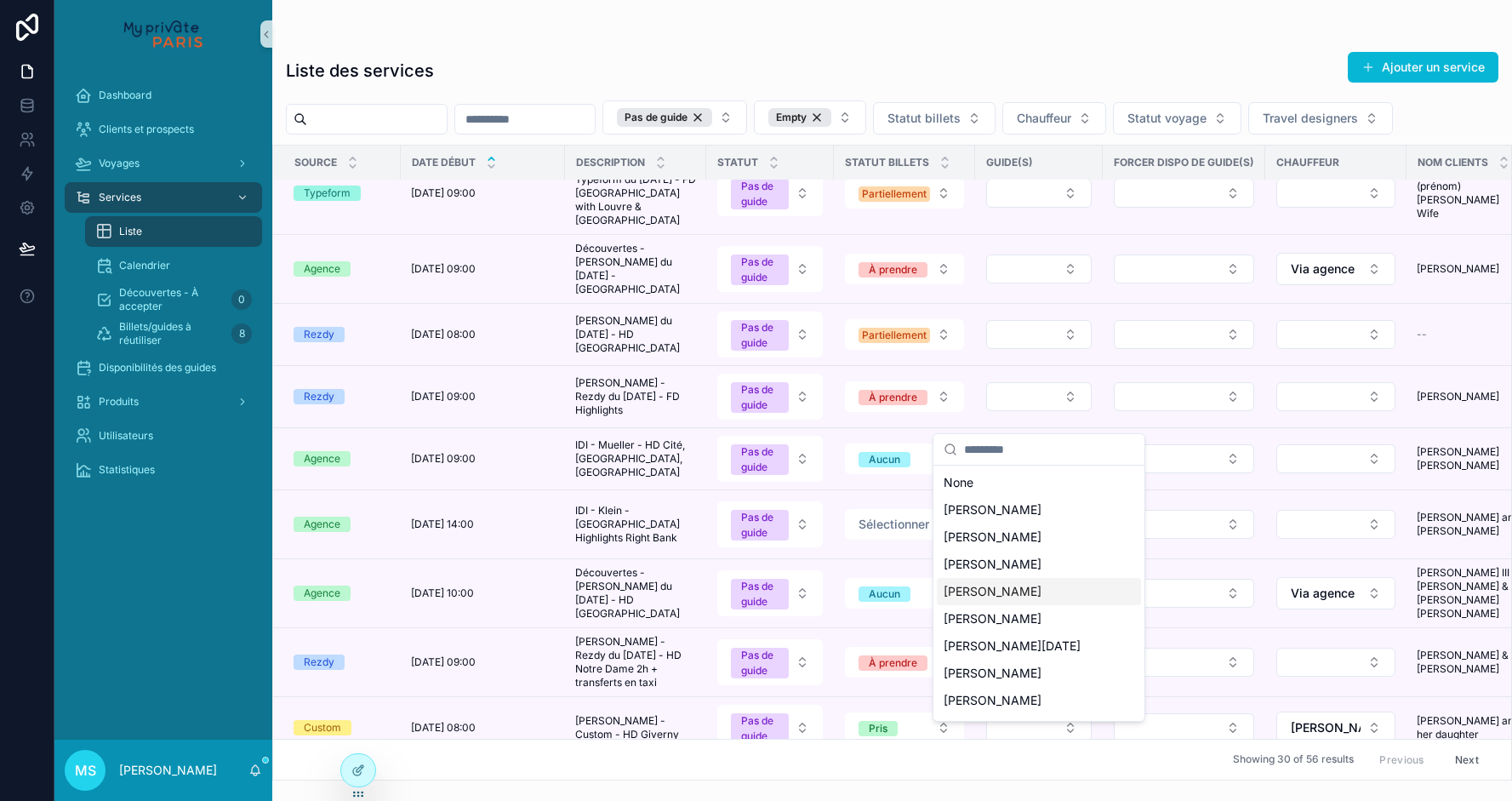
scroll to position [105, 0]
click at [1023, 620] on span "[PERSON_NAME]" at bounding box center [993, 622] width 98 height 17
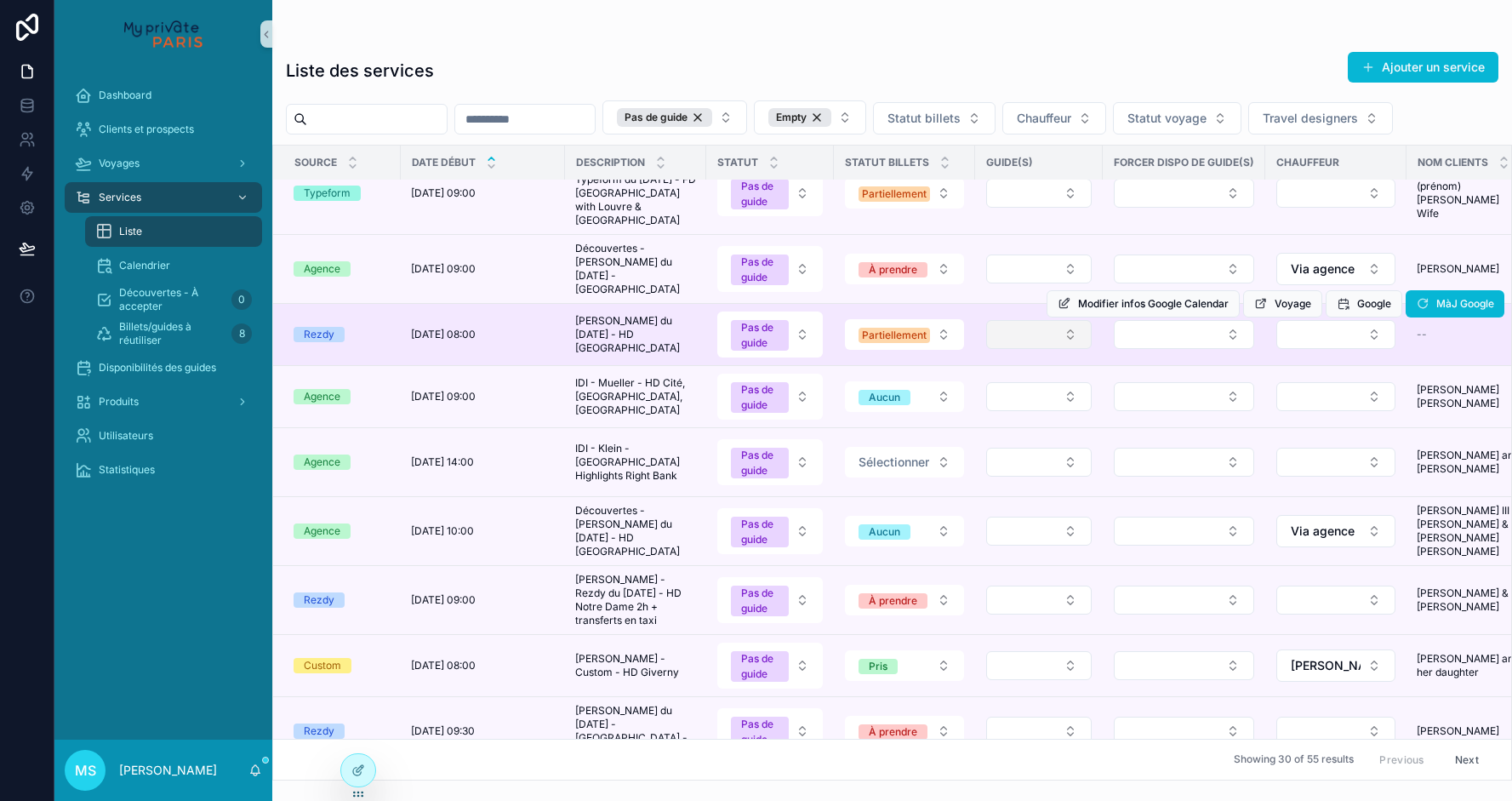
click at [1013, 349] on button "Select Button" at bounding box center [1038, 335] width 105 height 29
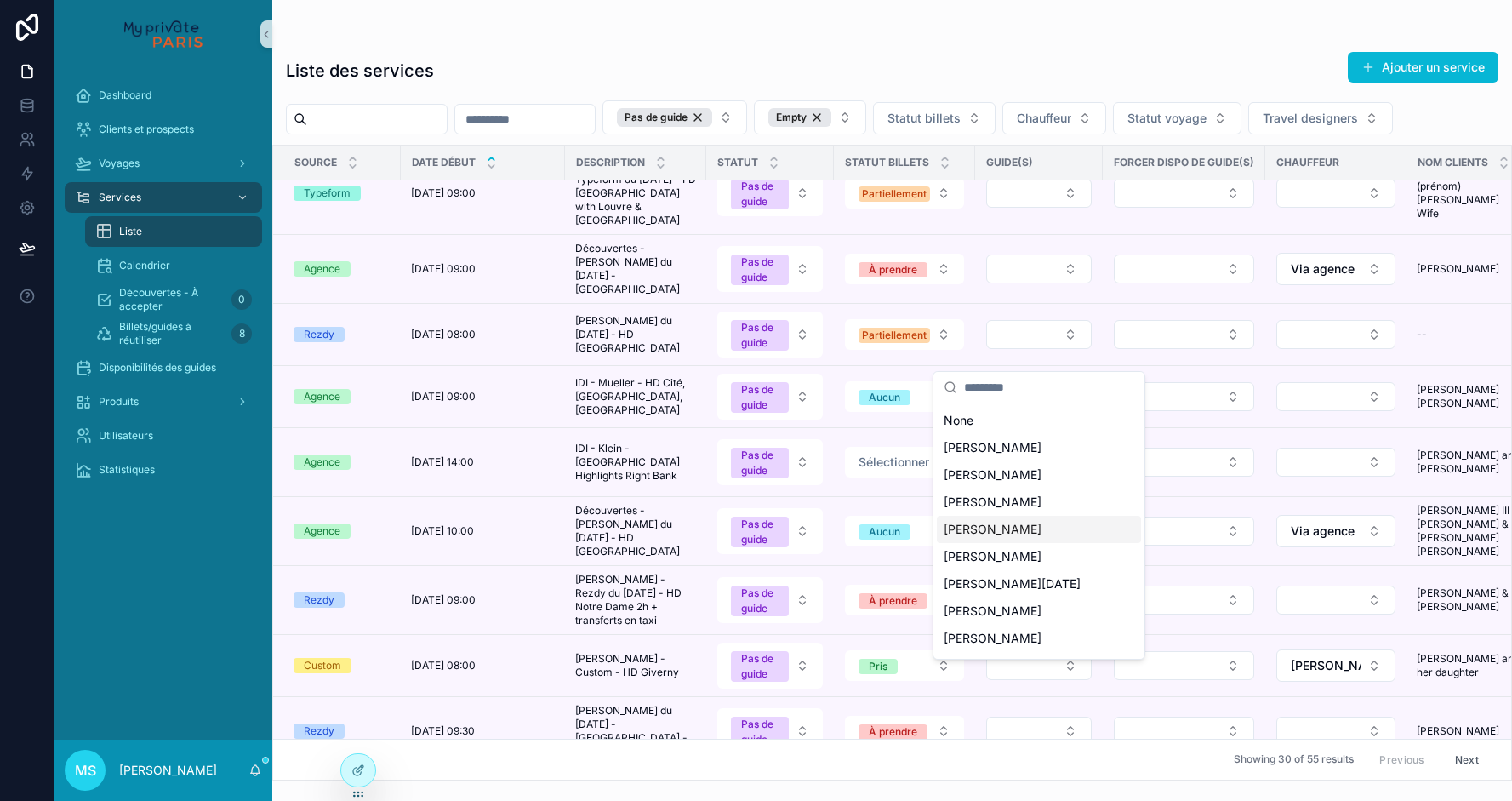
click at [999, 518] on div "[PERSON_NAME]" at bounding box center [1038, 529] width 204 height 27
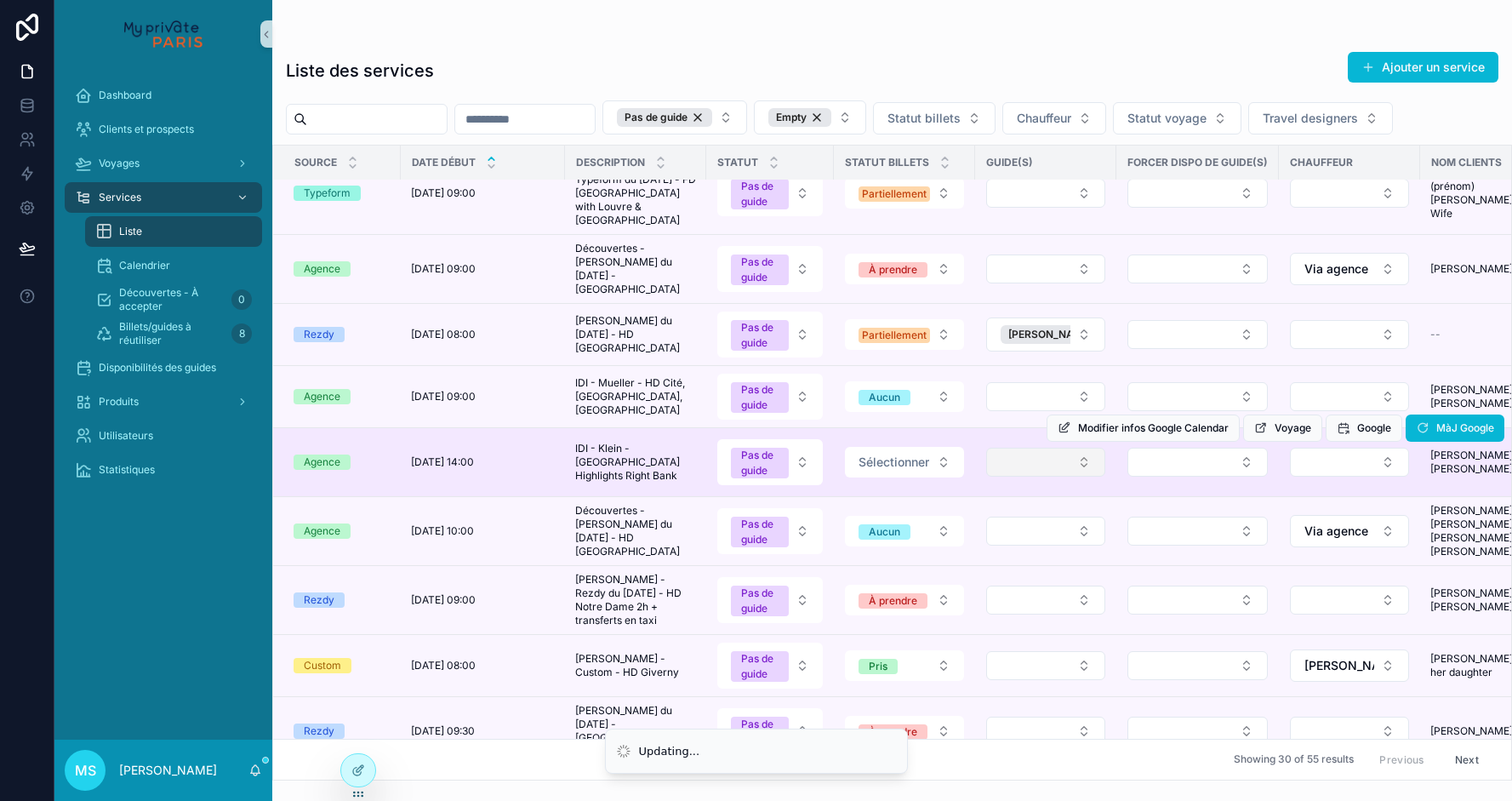
click at [1019, 477] on button "Select Button" at bounding box center [1046, 462] width 119 height 29
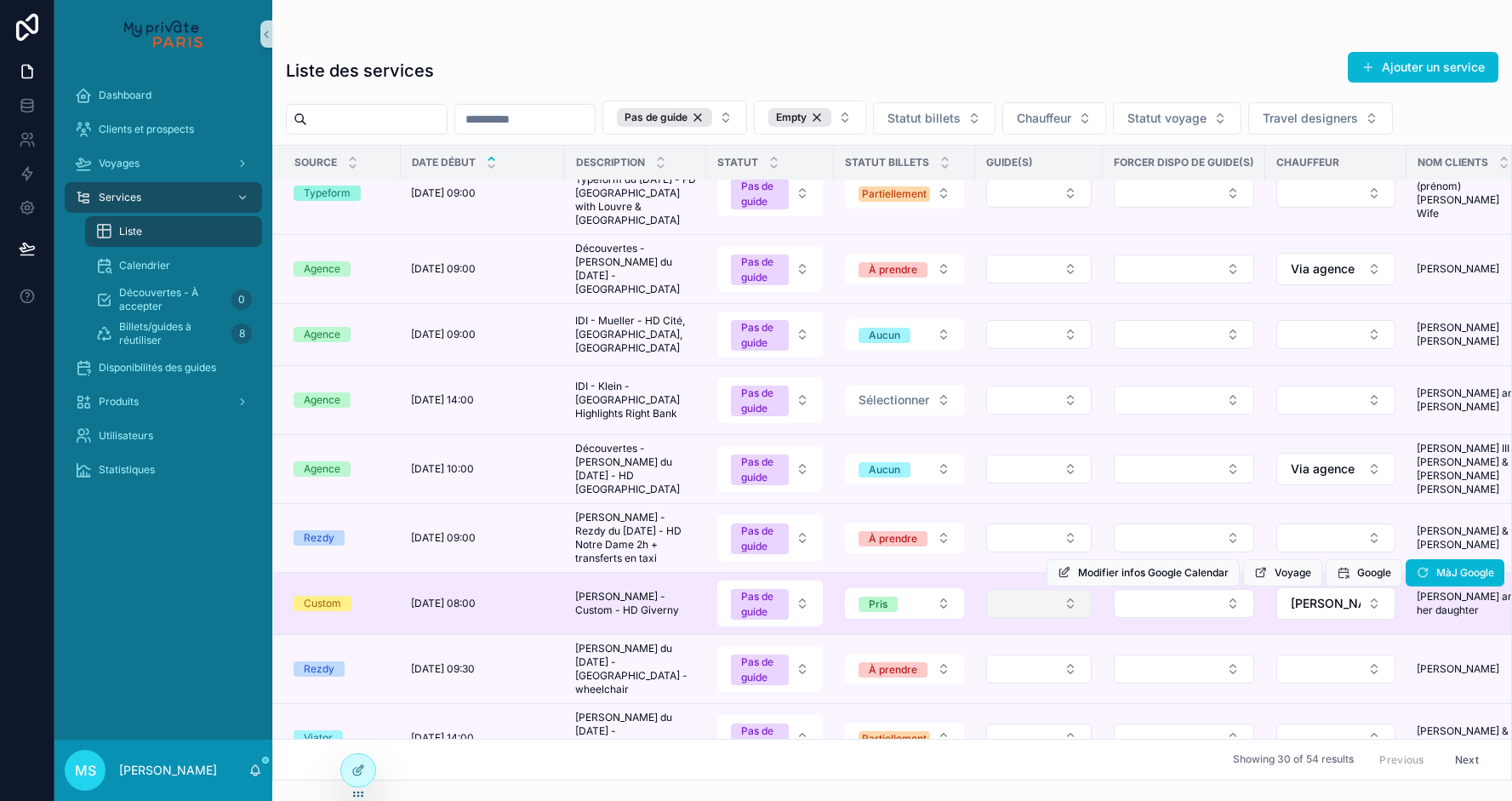
click at [1015, 589] on button "Select Button" at bounding box center [1038, 603] width 105 height 29
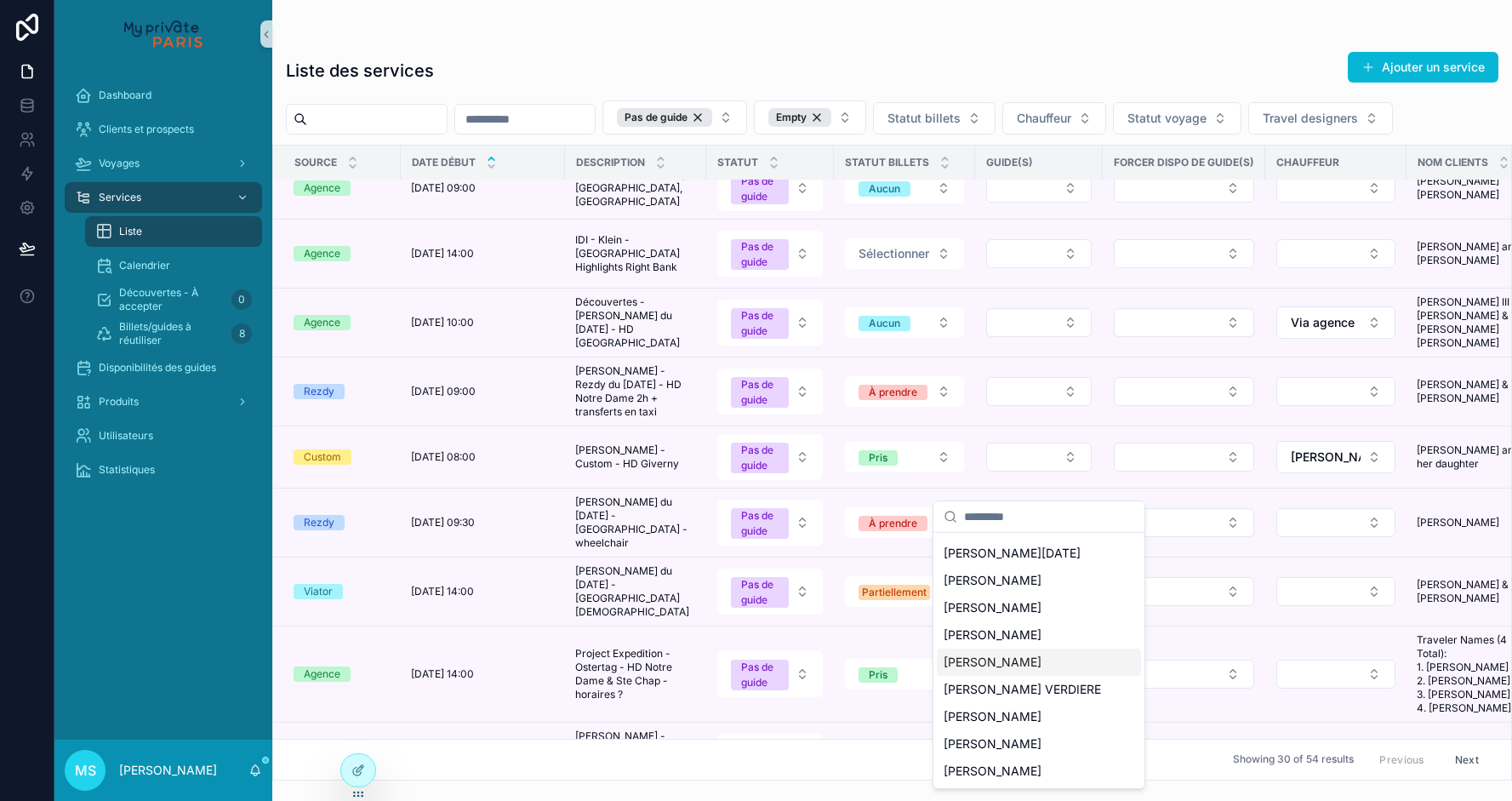
scroll to position [160, 0]
click at [1025, 634] on span "[PERSON_NAME]" at bounding box center [993, 635] width 98 height 17
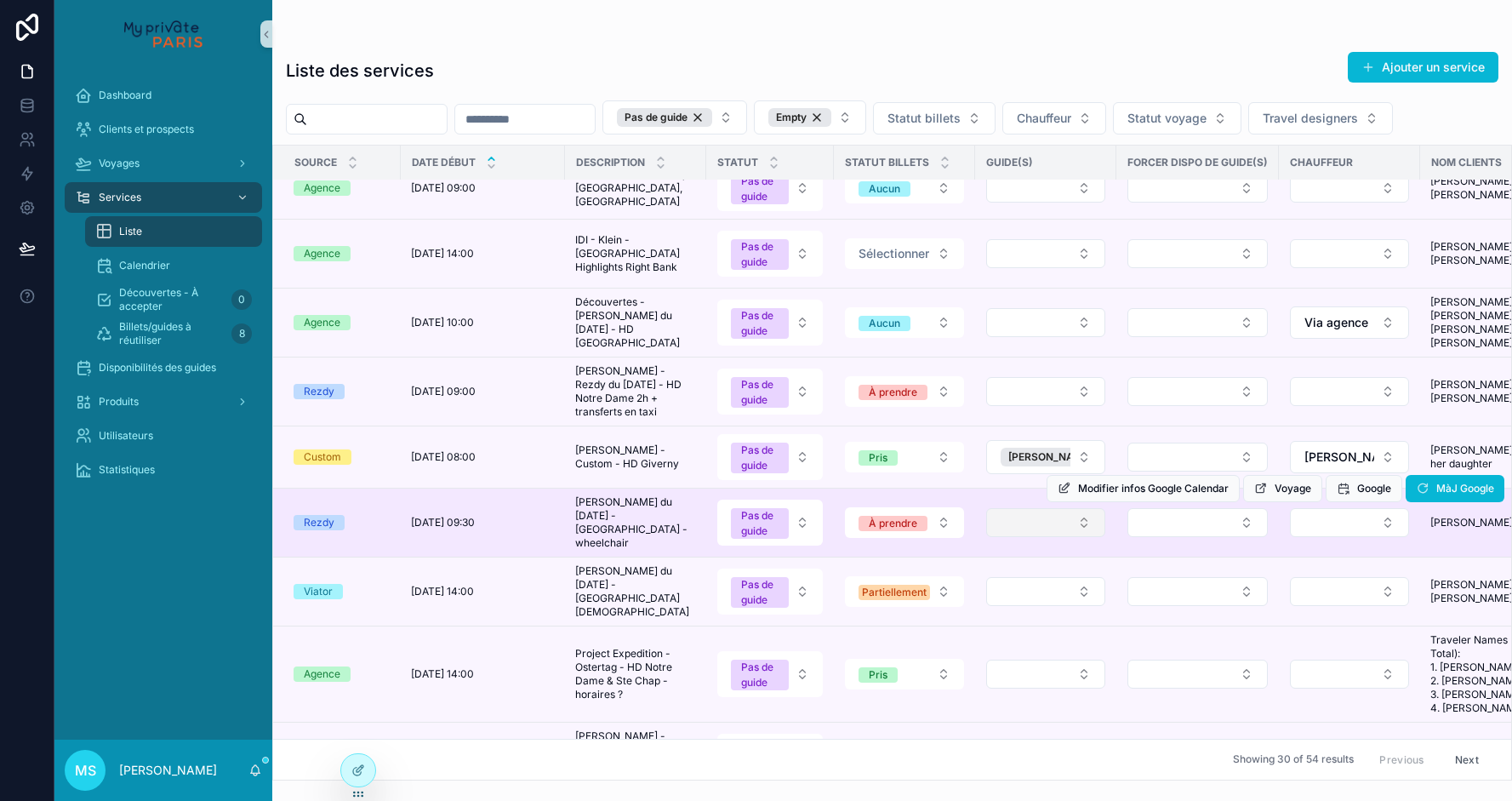
click at [1028, 537] on button "Select Button" at bounding box center [1046, 522] width 119 height 29
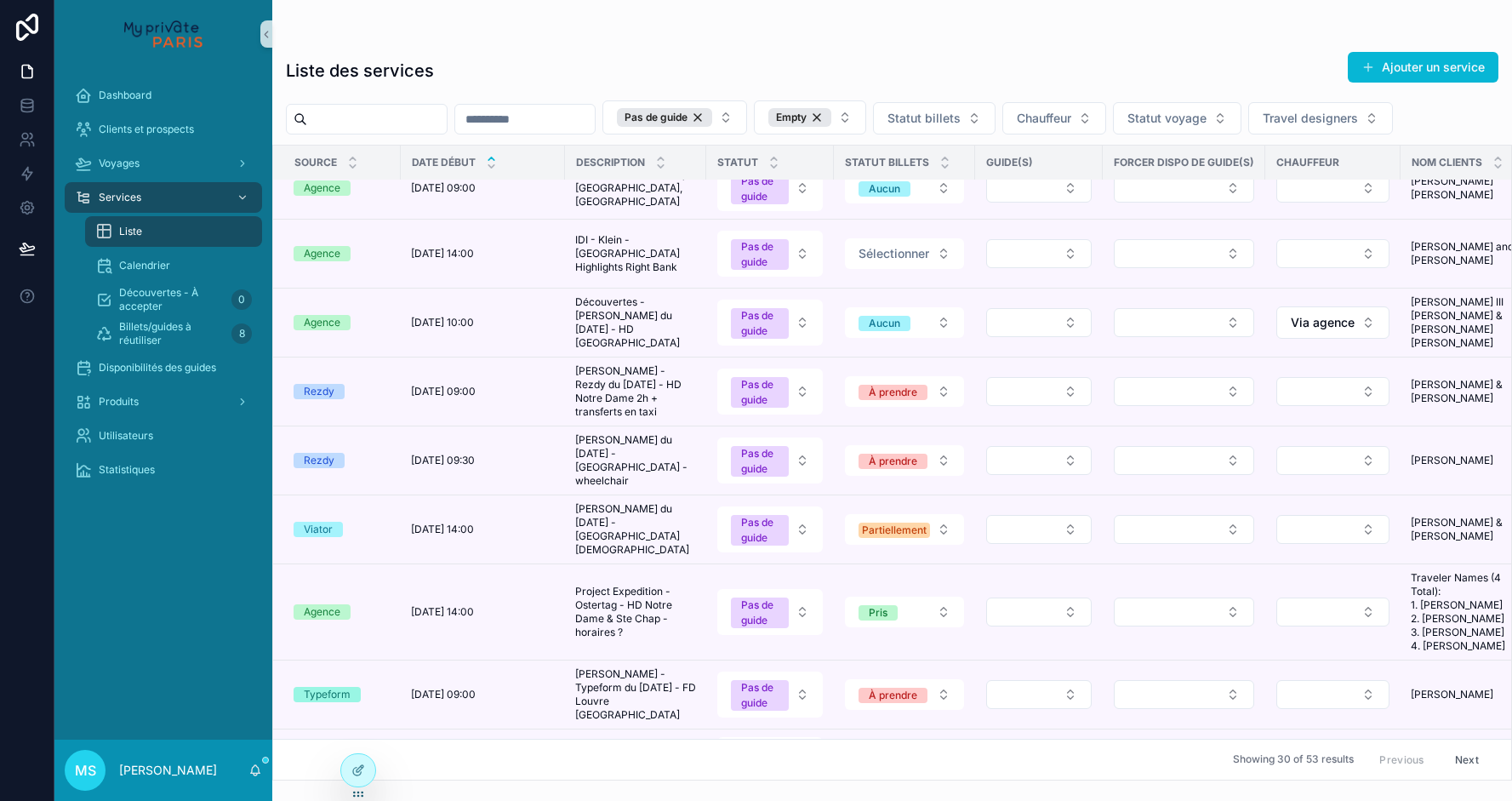
click at [1011, 495] on td "scrollable content" at bounding box center [1039, 461] width 128 height 69
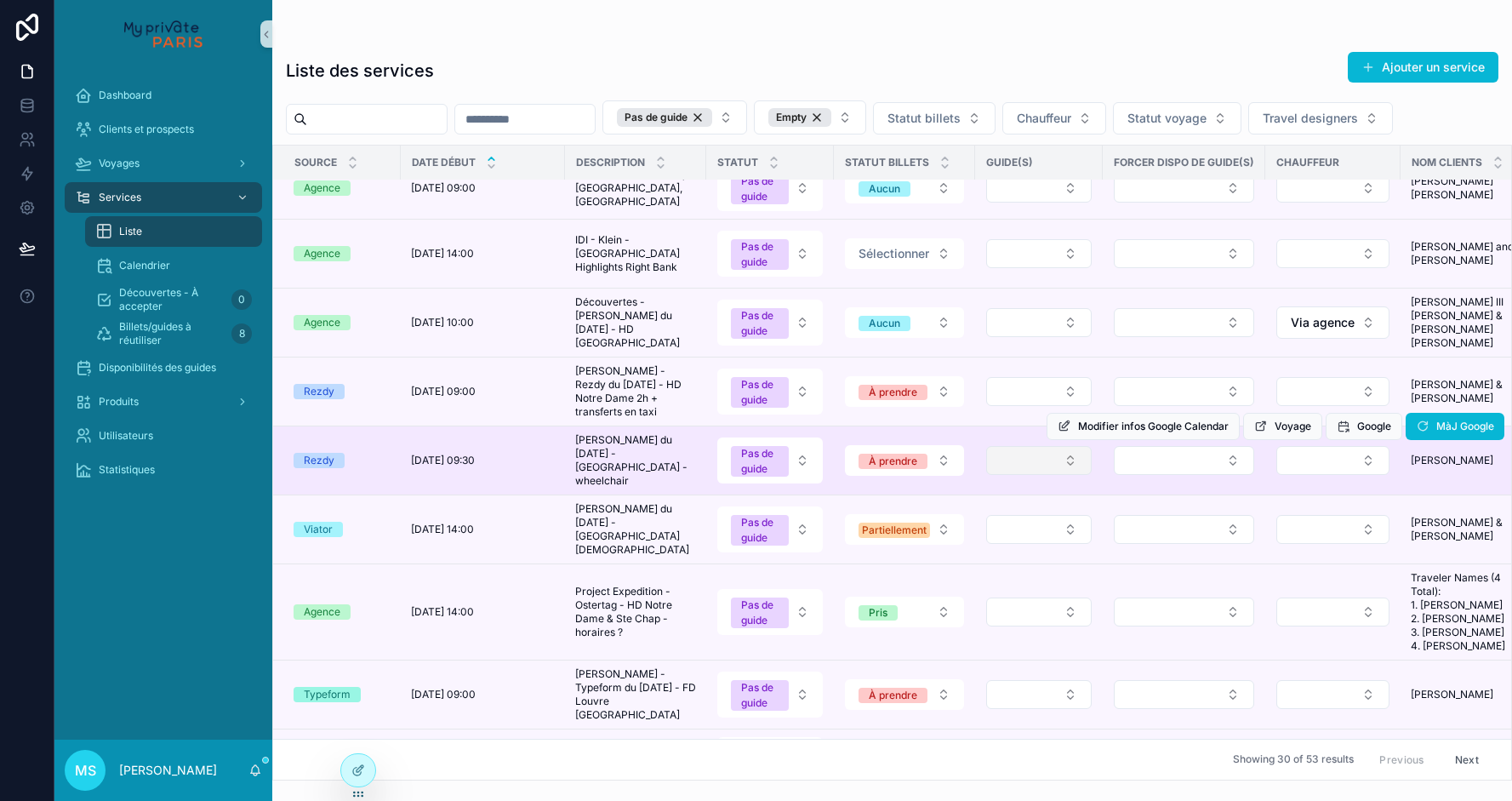
click at [1051, 475] on button "Select Button" at bounding box center [1038, 460] width 105 height 29
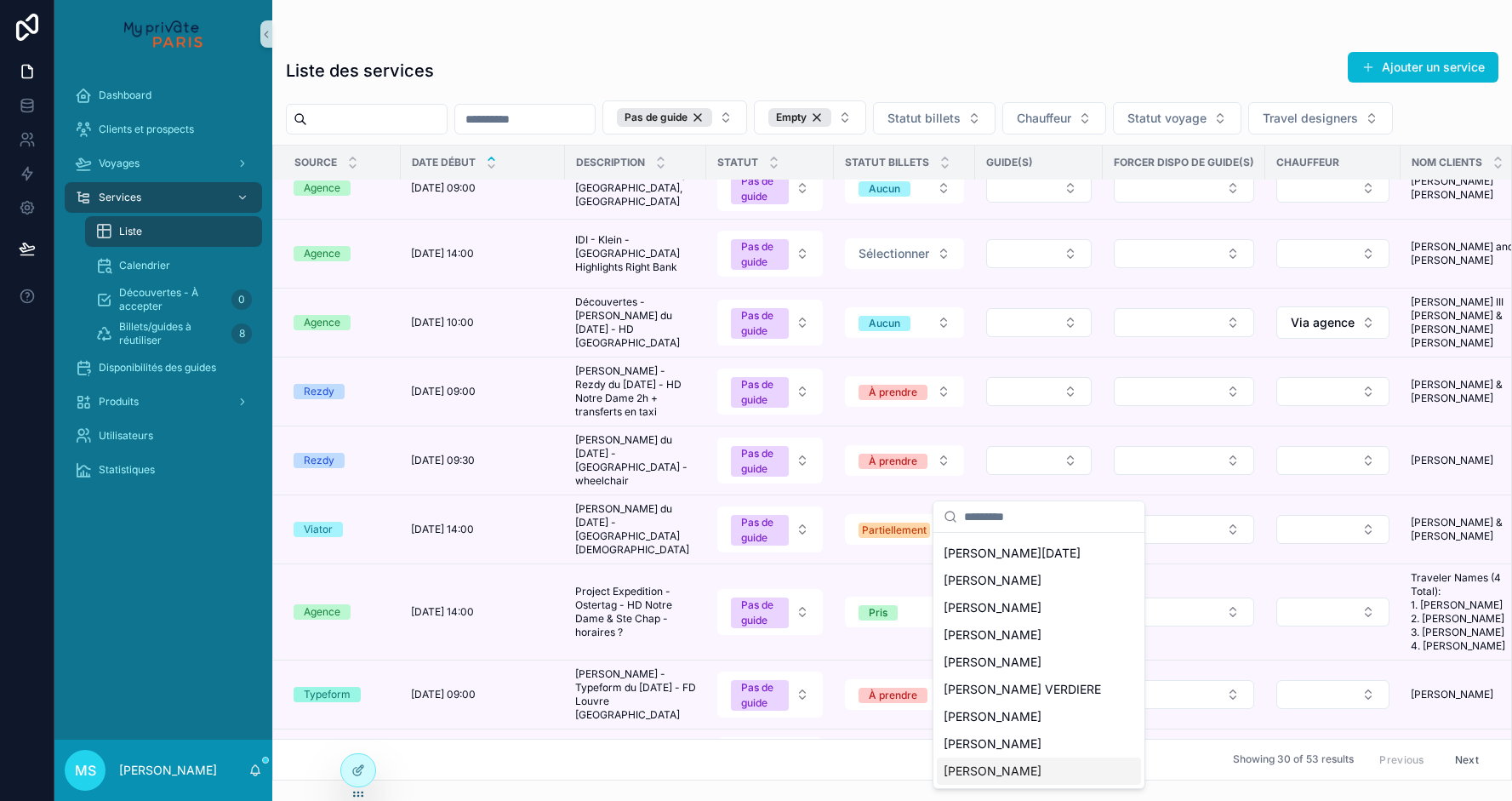
click at [964, 770] on span "[PERSON_NAME]" at bounding box center [993, 771] width 98 height 17
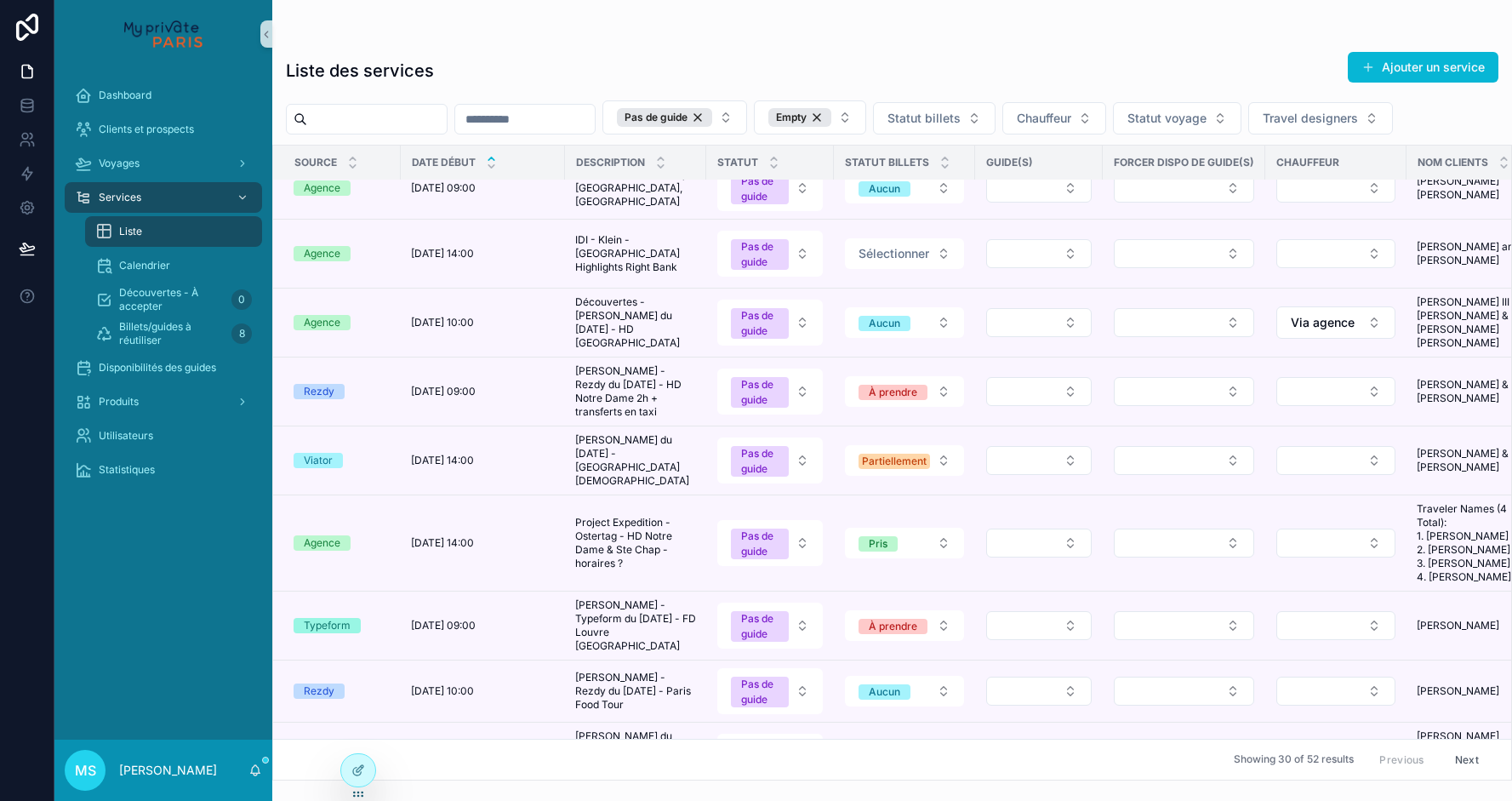
scroll to position [519, 0]
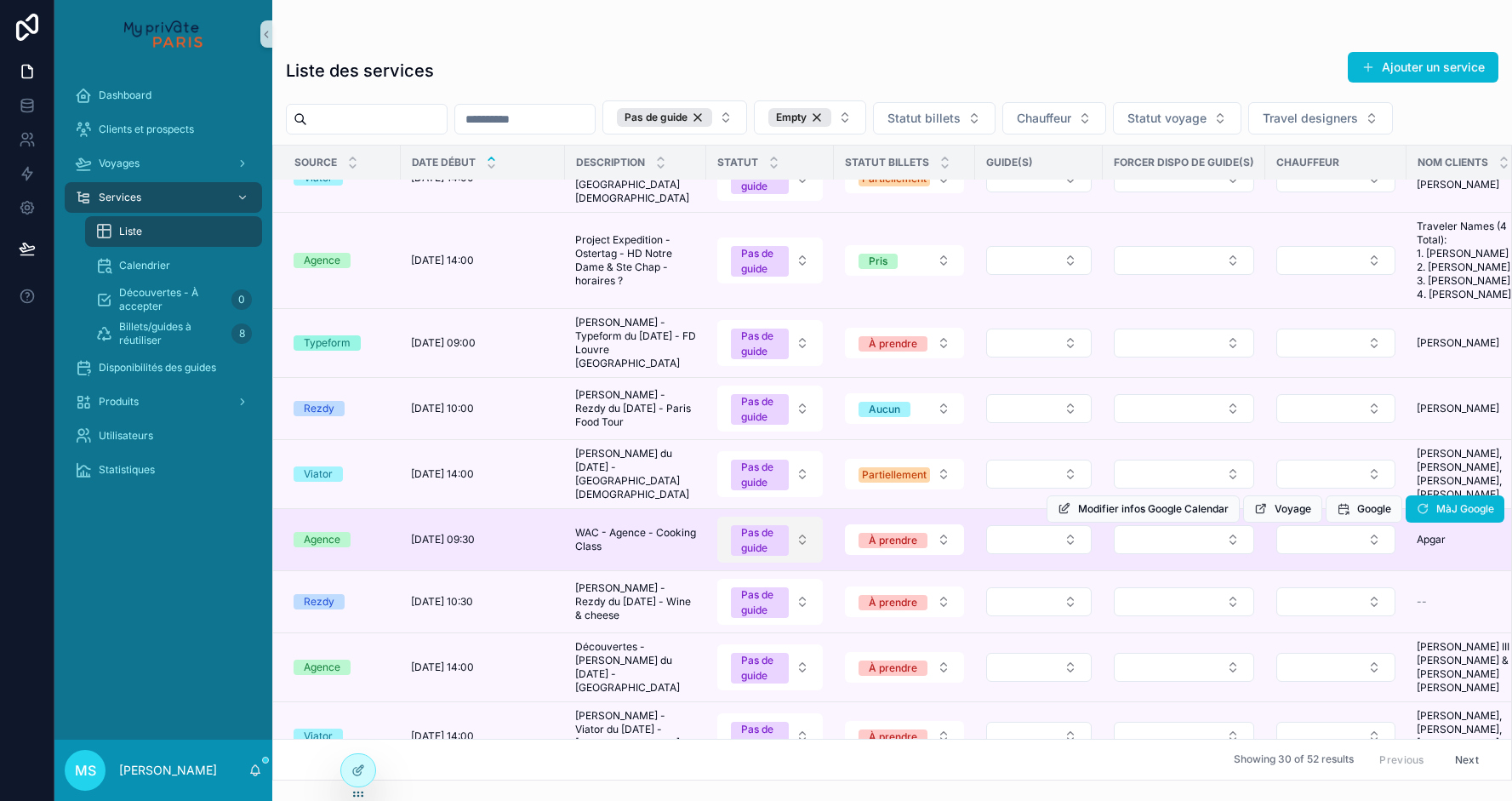
click at [801, 562] on button "Pas de guide" at bounding box center [770, 539] width 105 height 46
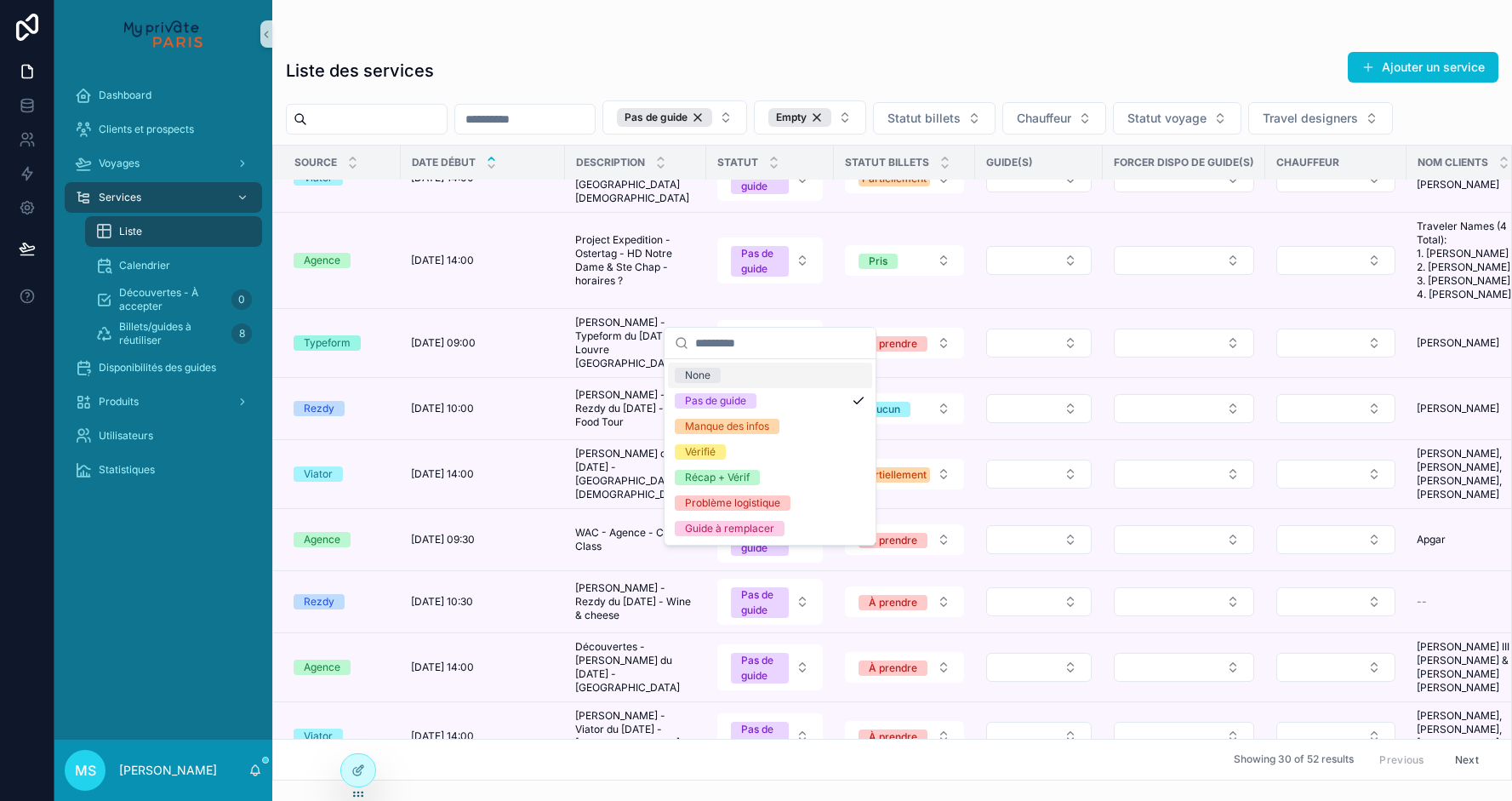
click at [771, 374] on div "None" at bounding box center [770, 374] width 204 height 26
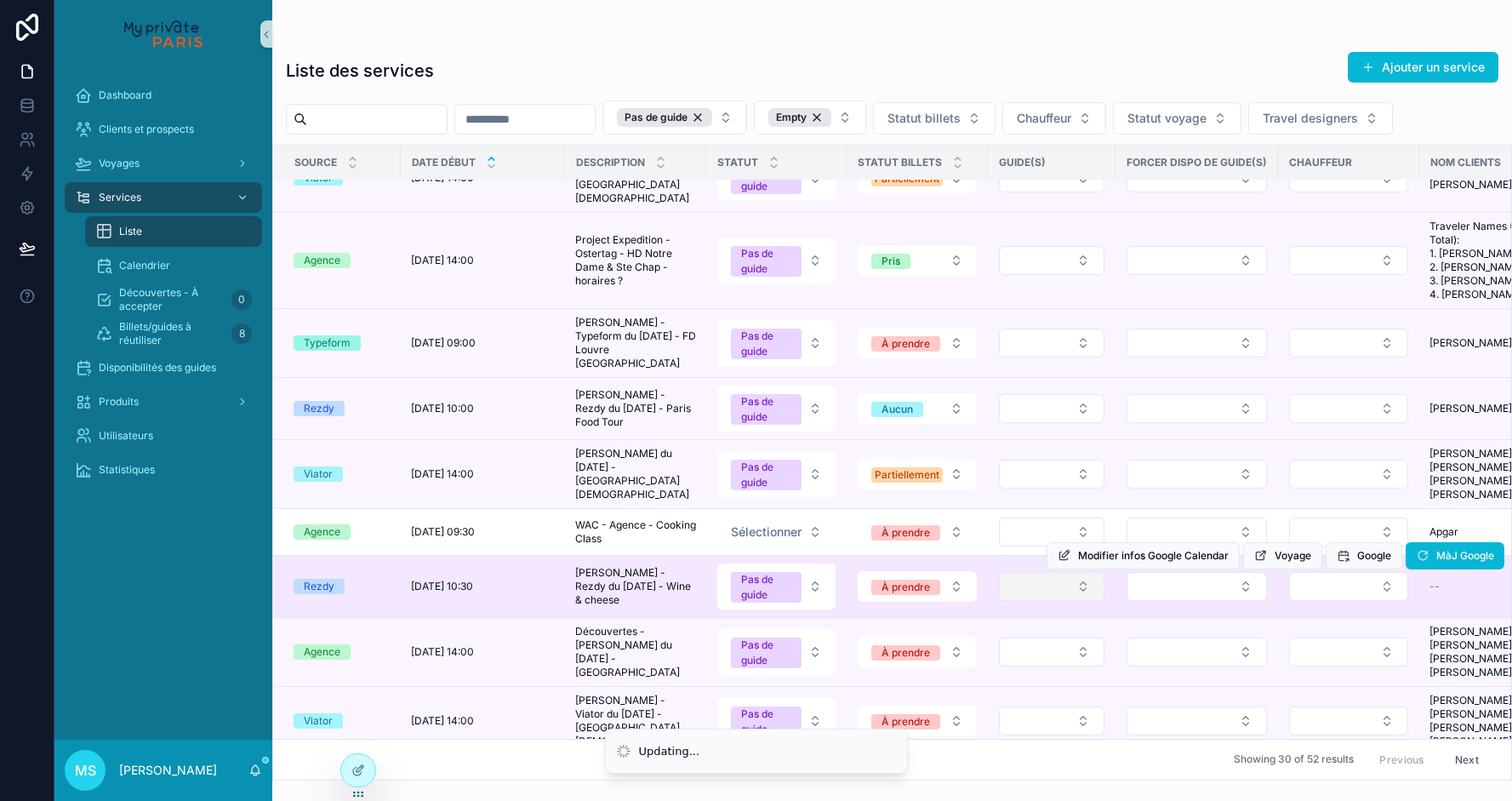
click at [1030, 601] on button "Select Button" at bounding box center [1051, 586] width 105 height 29
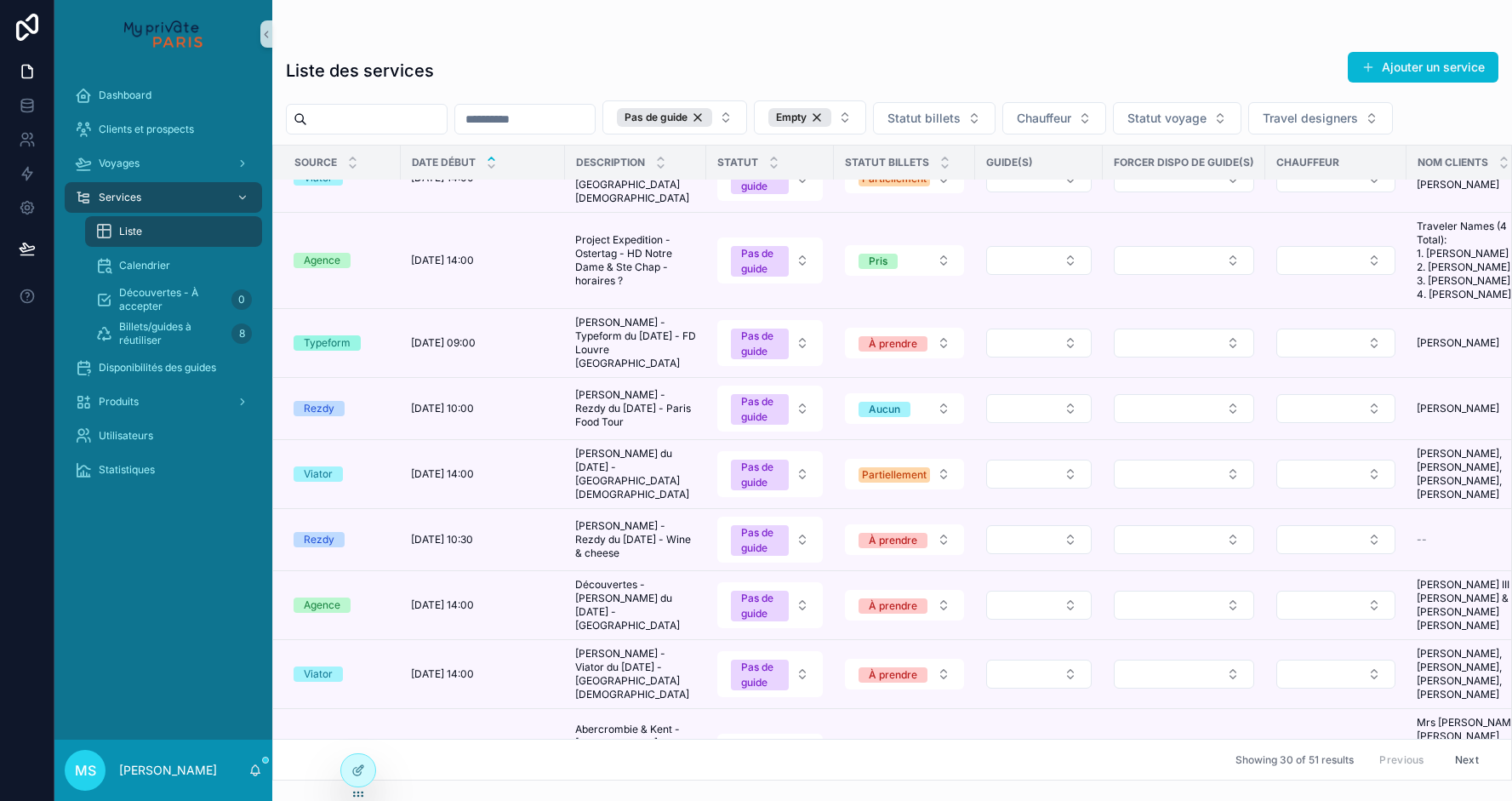
scroll to position [815, 0]
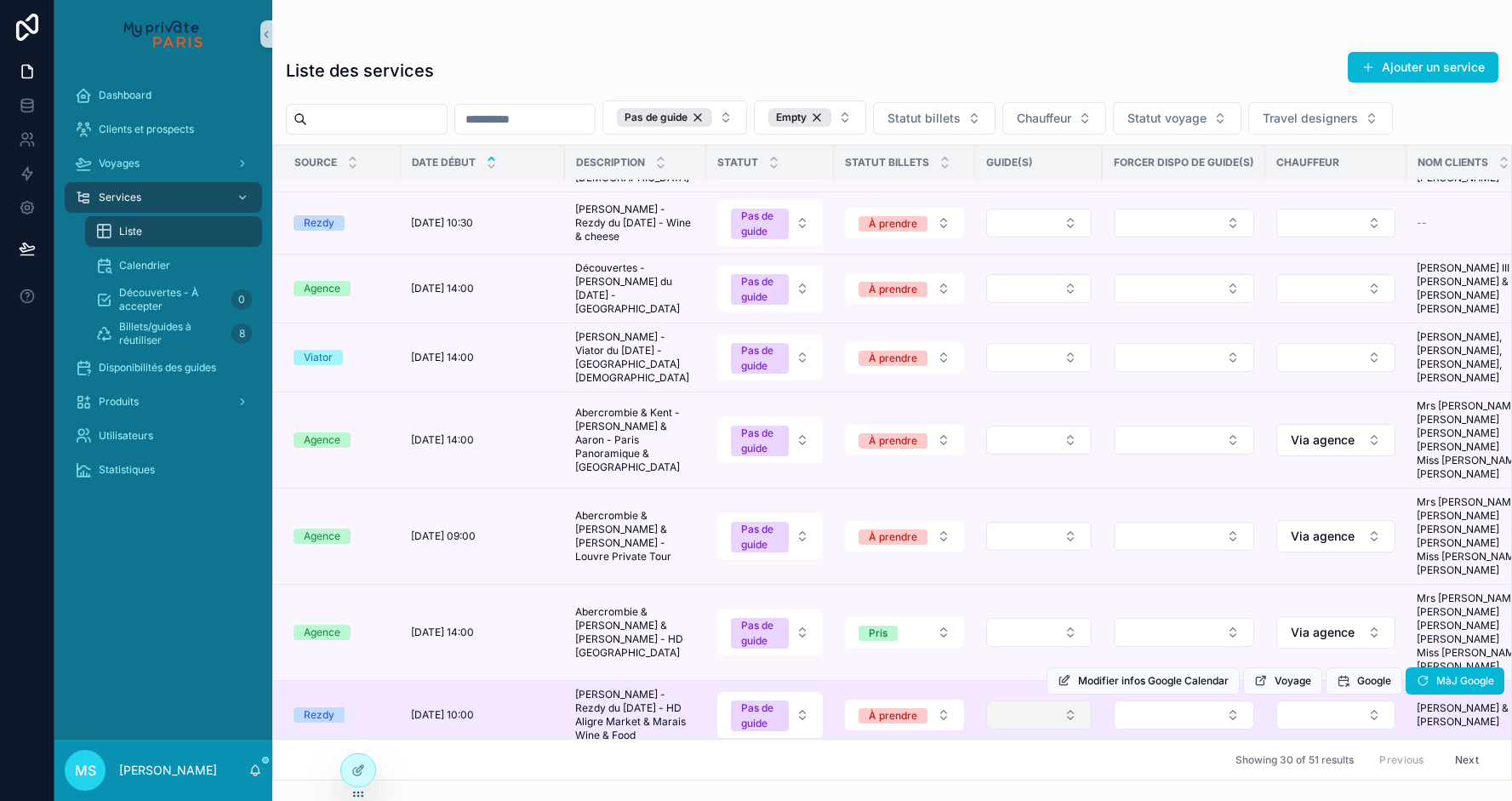
click at [1049, 701] on button "Select Button" at bounding box center [1038, 715] width 105 height 29
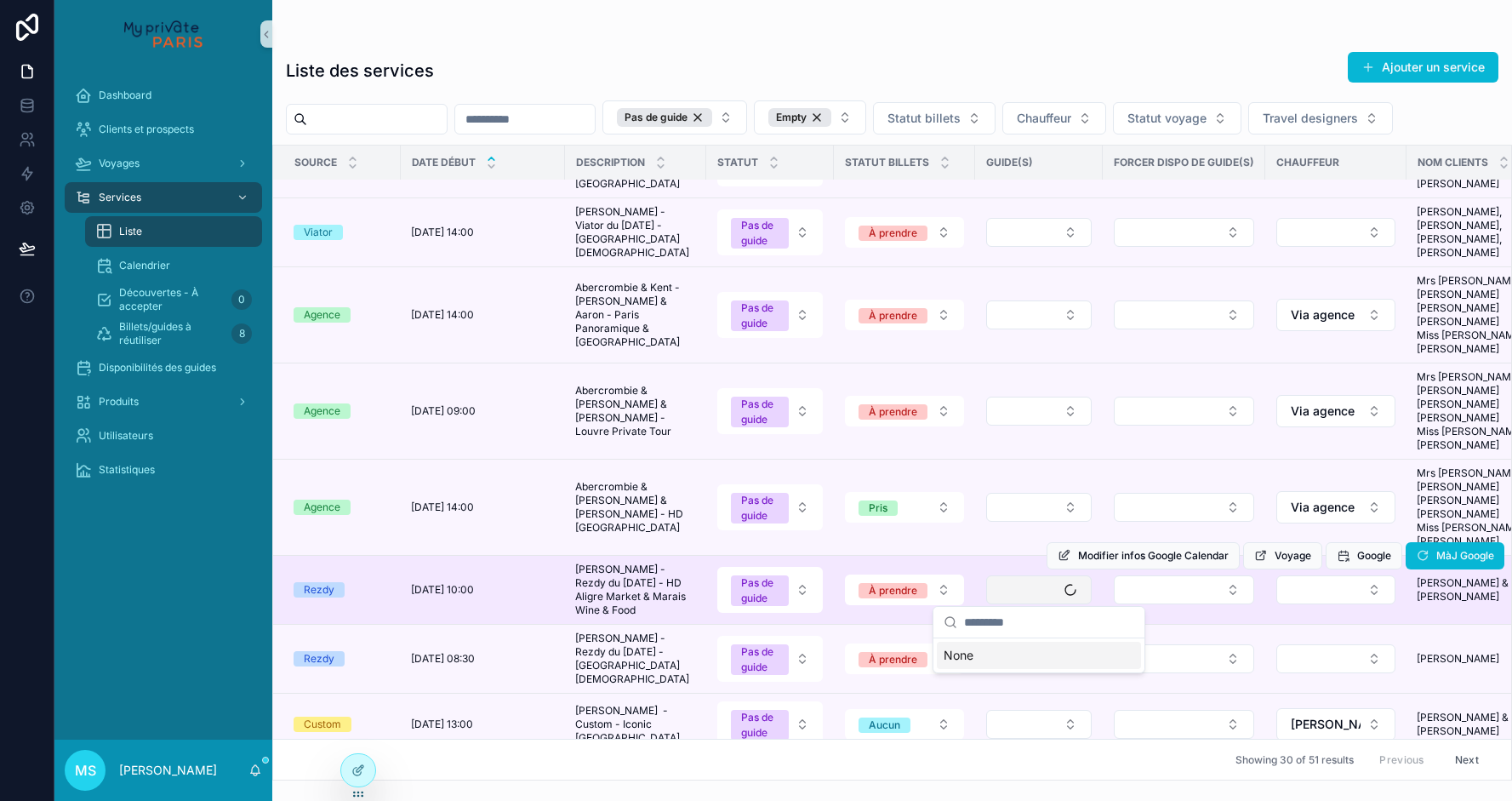
click at [1048, 589] on button "Select Button" at bounding box center [1038, 590] width 105 height 29
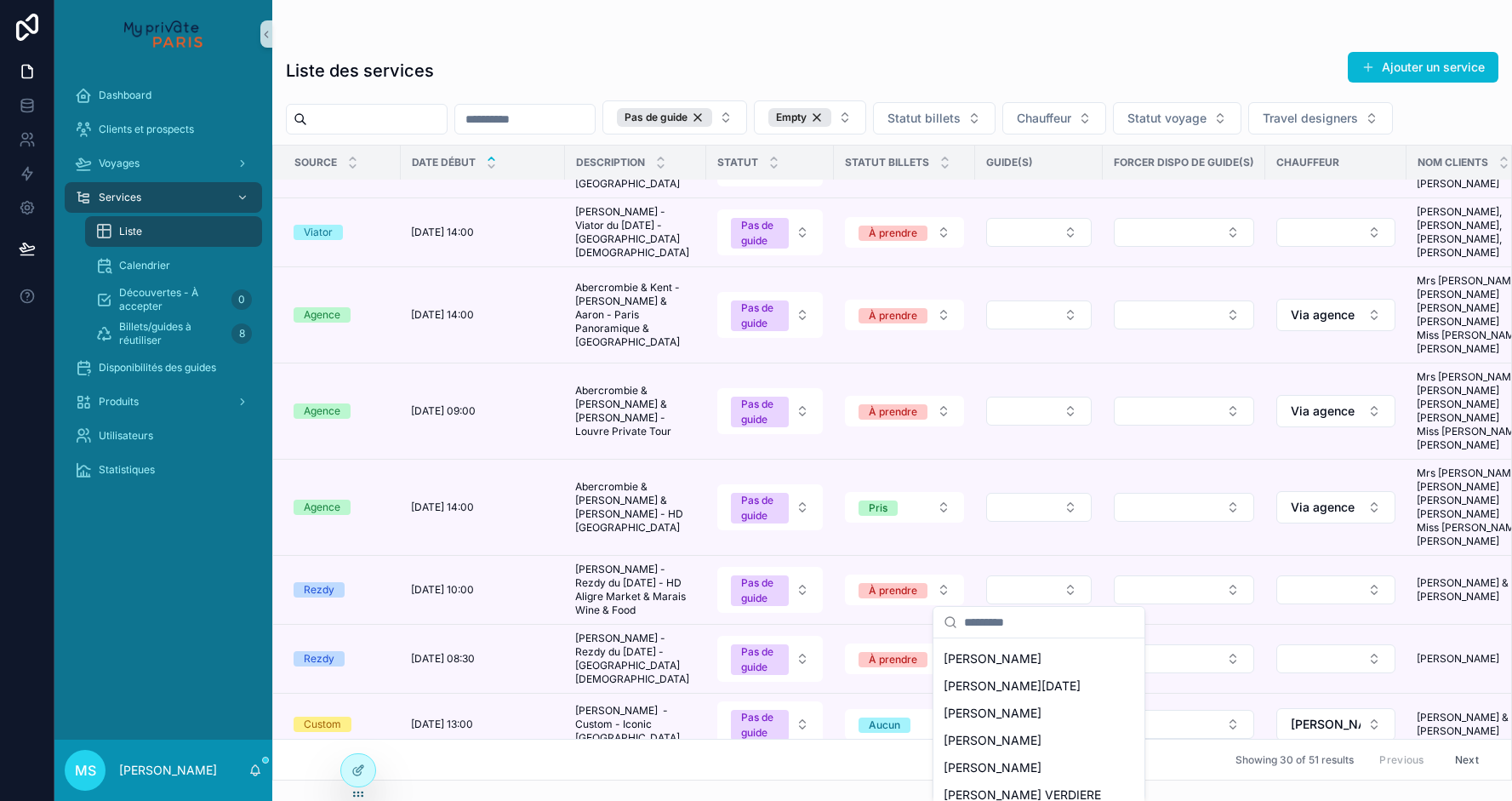
scroll to position [133, 0]
click at [1033, 711] on span "[PERSON_NAME]" at bounding box center [993, 713] width 98 height 17
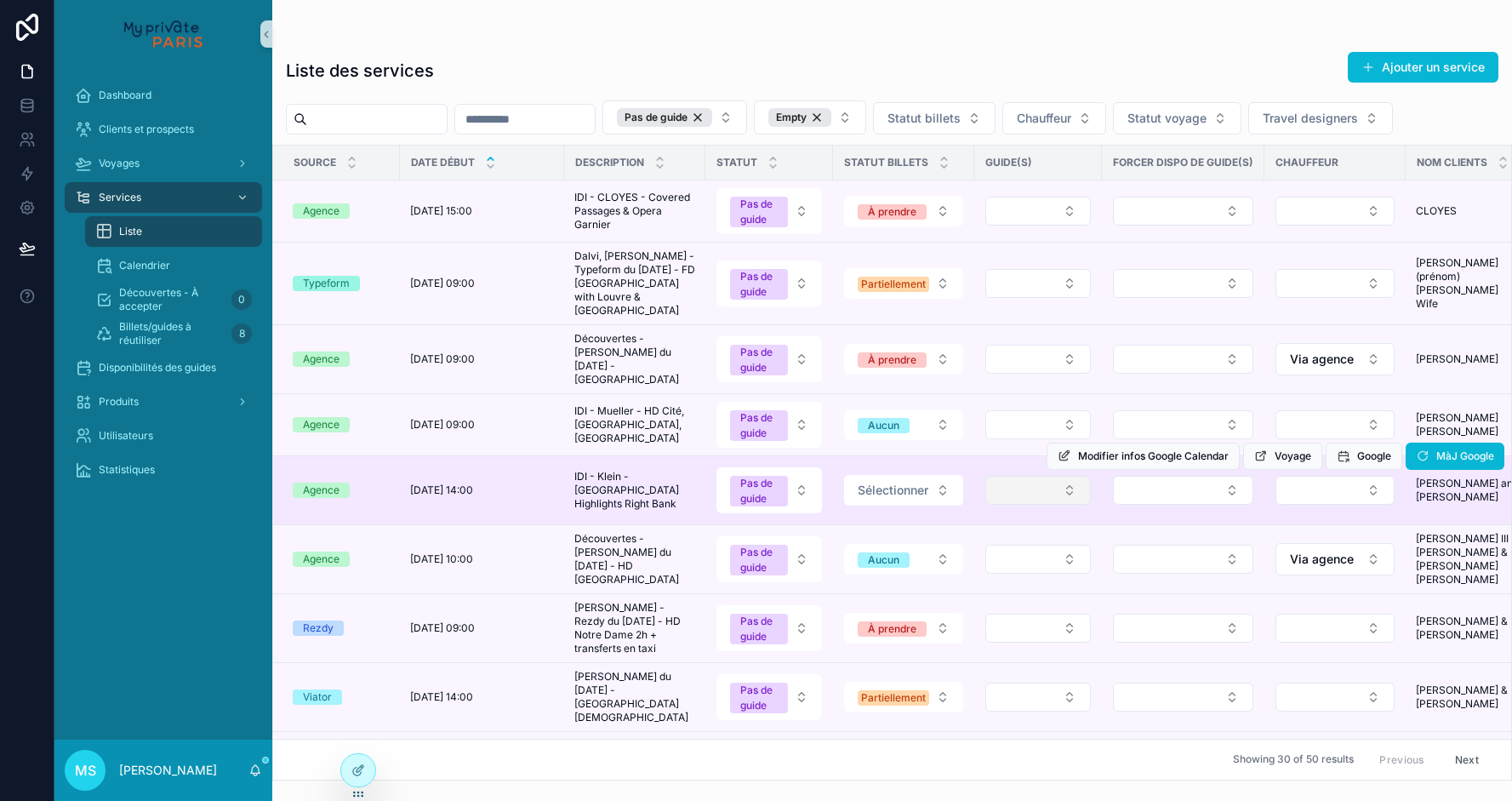
scroll to position [46, 1]
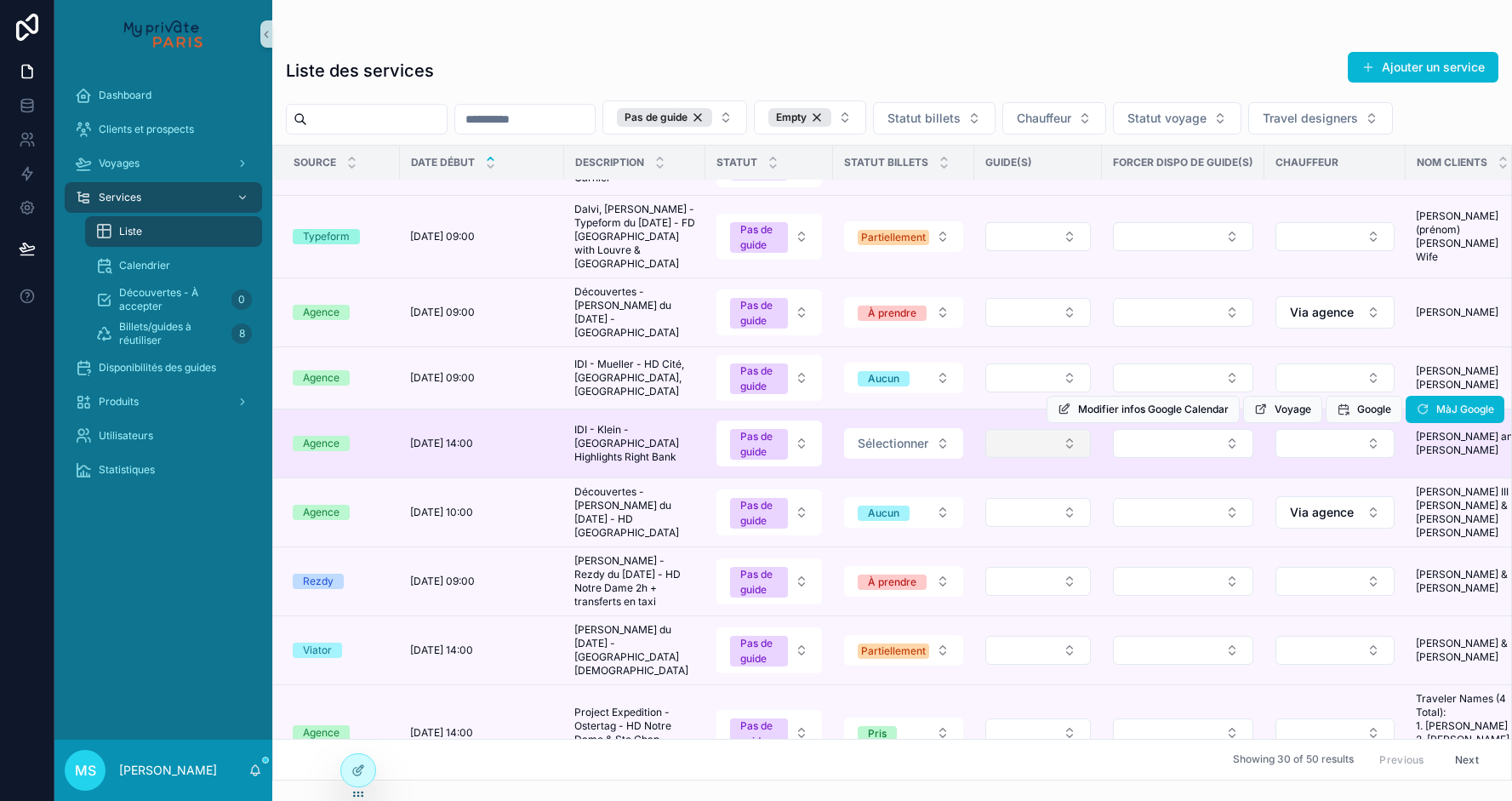
click at [1030, 458] on button "Select Button" at bounding box center [1038, 443] width 105 height 29
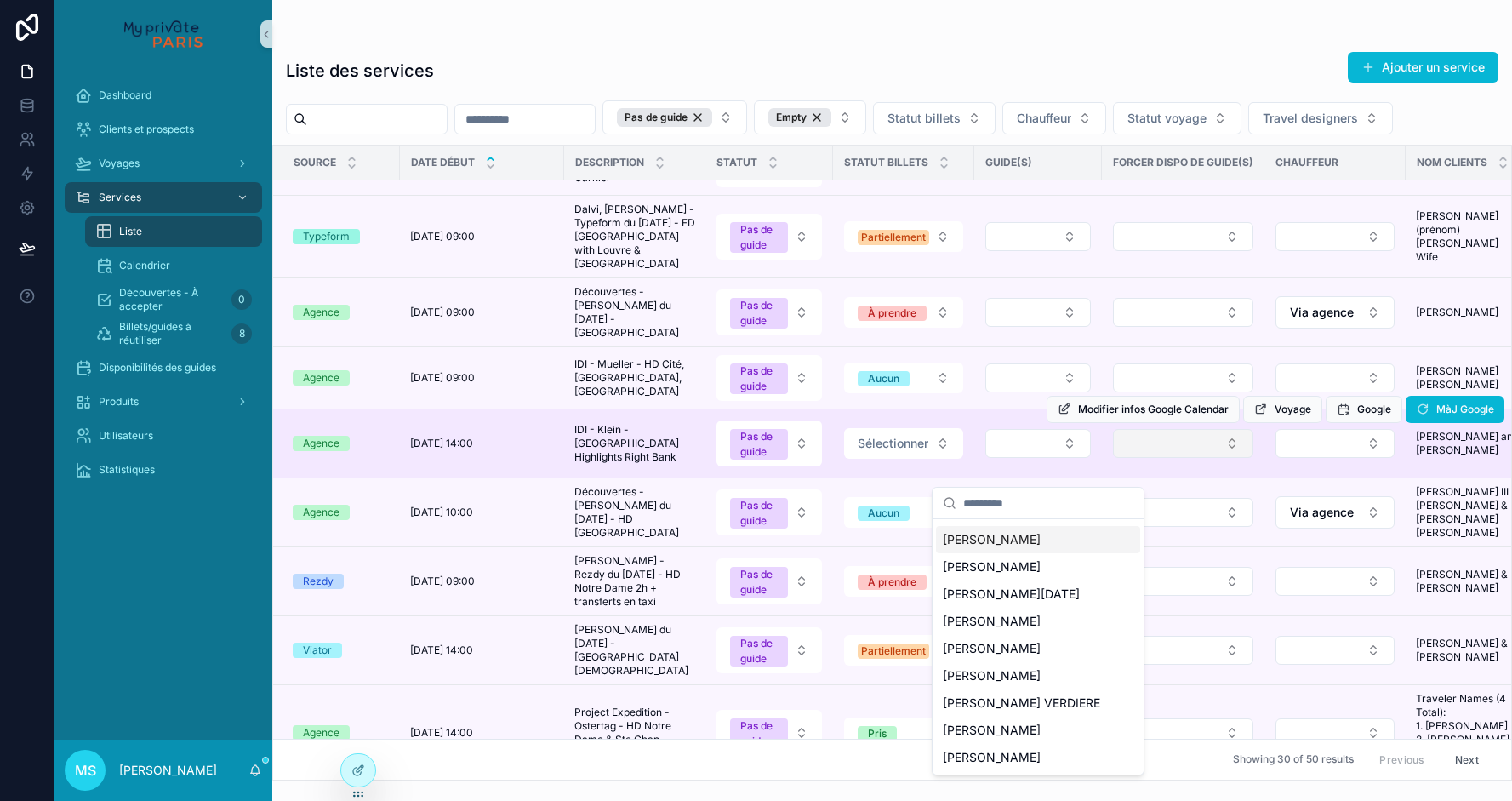
scroll to position [0, 0]
click at [1169, 458] on button "Select Button" at bounding box center [1183, 443] width 140 height 29
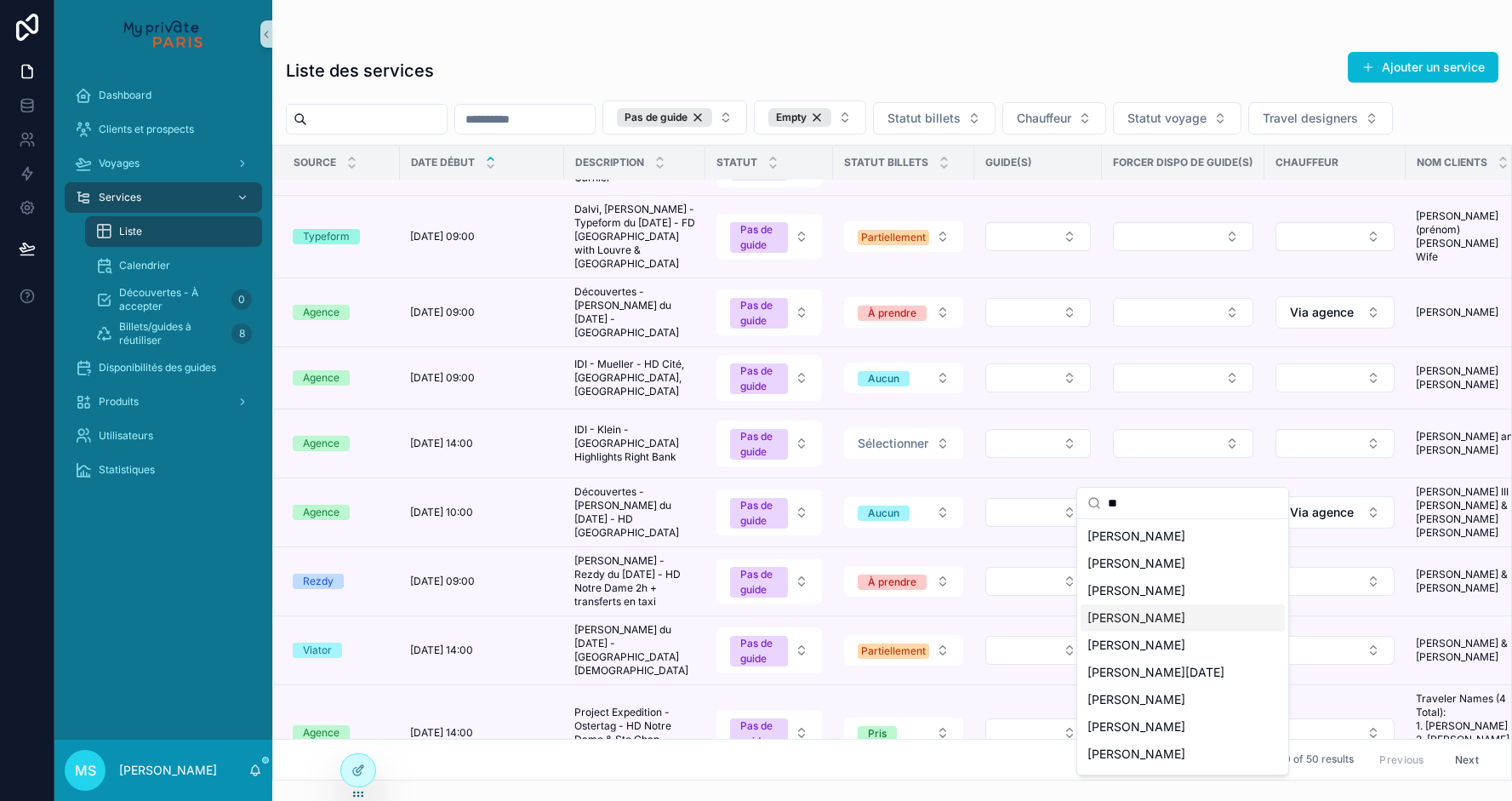
type input "**"
click at [1115, 619] on span "[PERSON_NAME]" at bounding box center [1136, 618] width 98 height 17
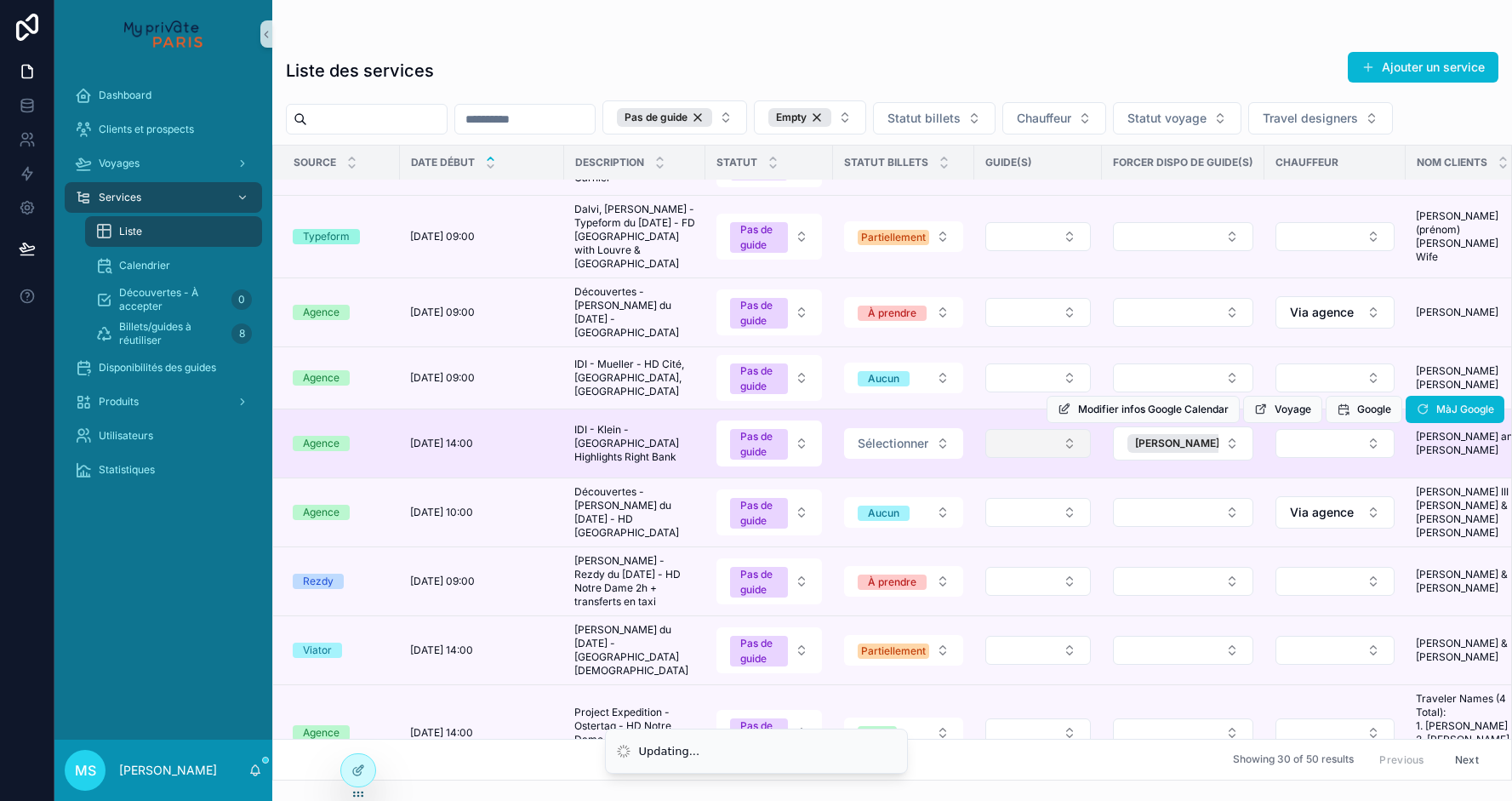
click at [1066, 458] on button "Select Button" at bounding box center [1038, 443] width 105 height 29
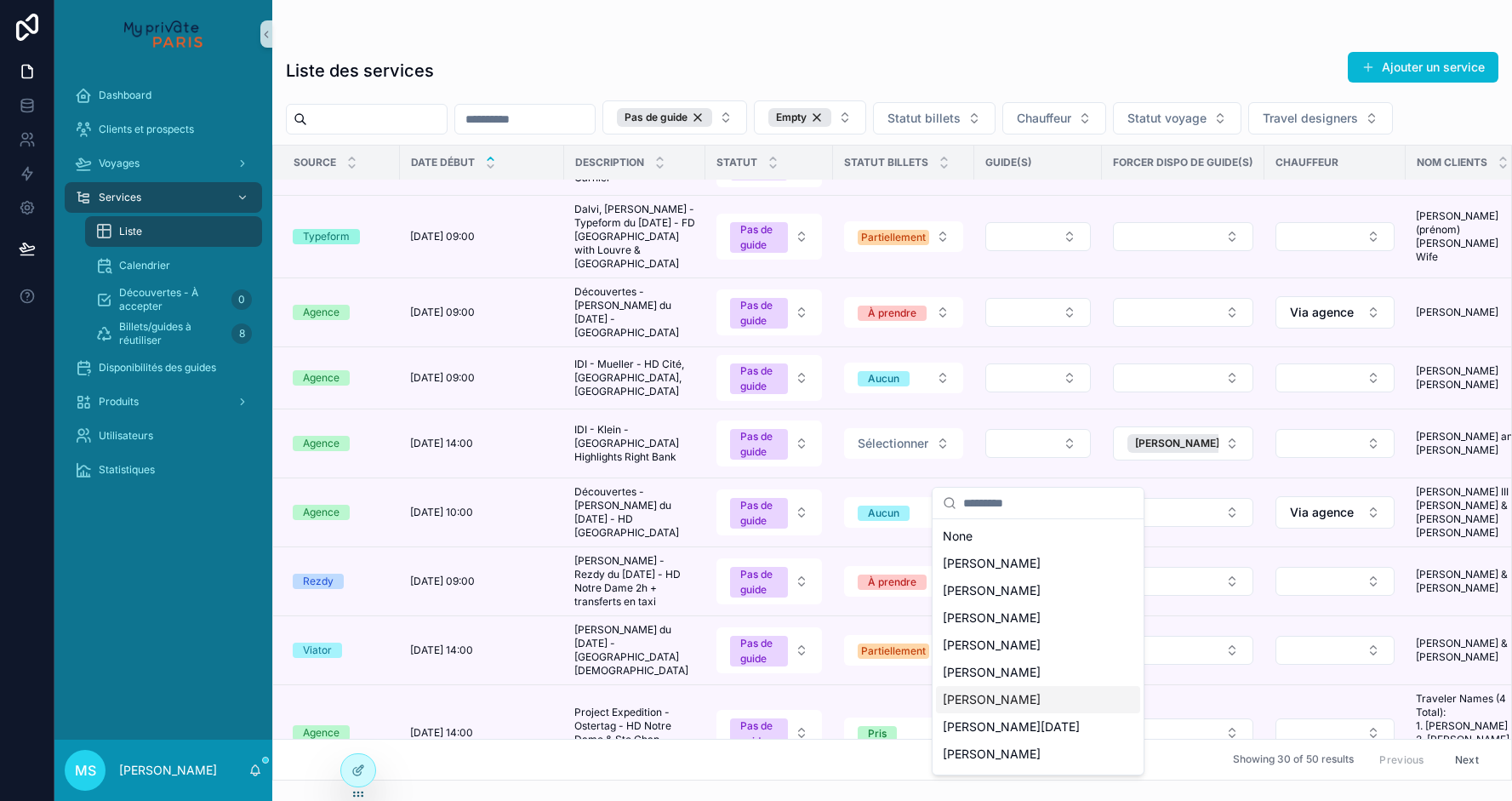
click at [984, 696] on span "[PERSON_NAME]" at bounding box center [992, 700] width 98 height 17
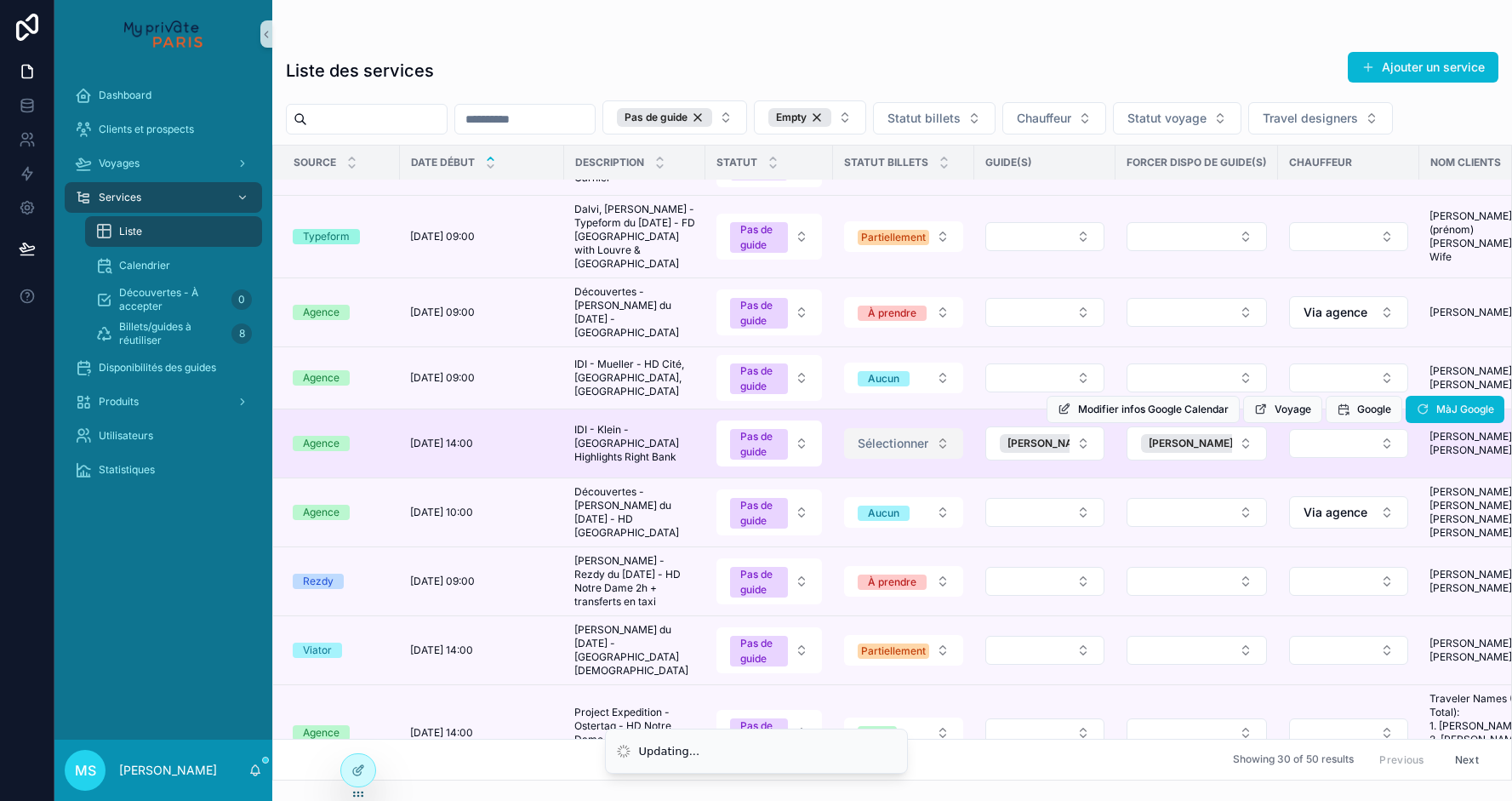
click at [936, 459] on button "Sélectionner" at bounding box center [904, 444] width 119 height 30
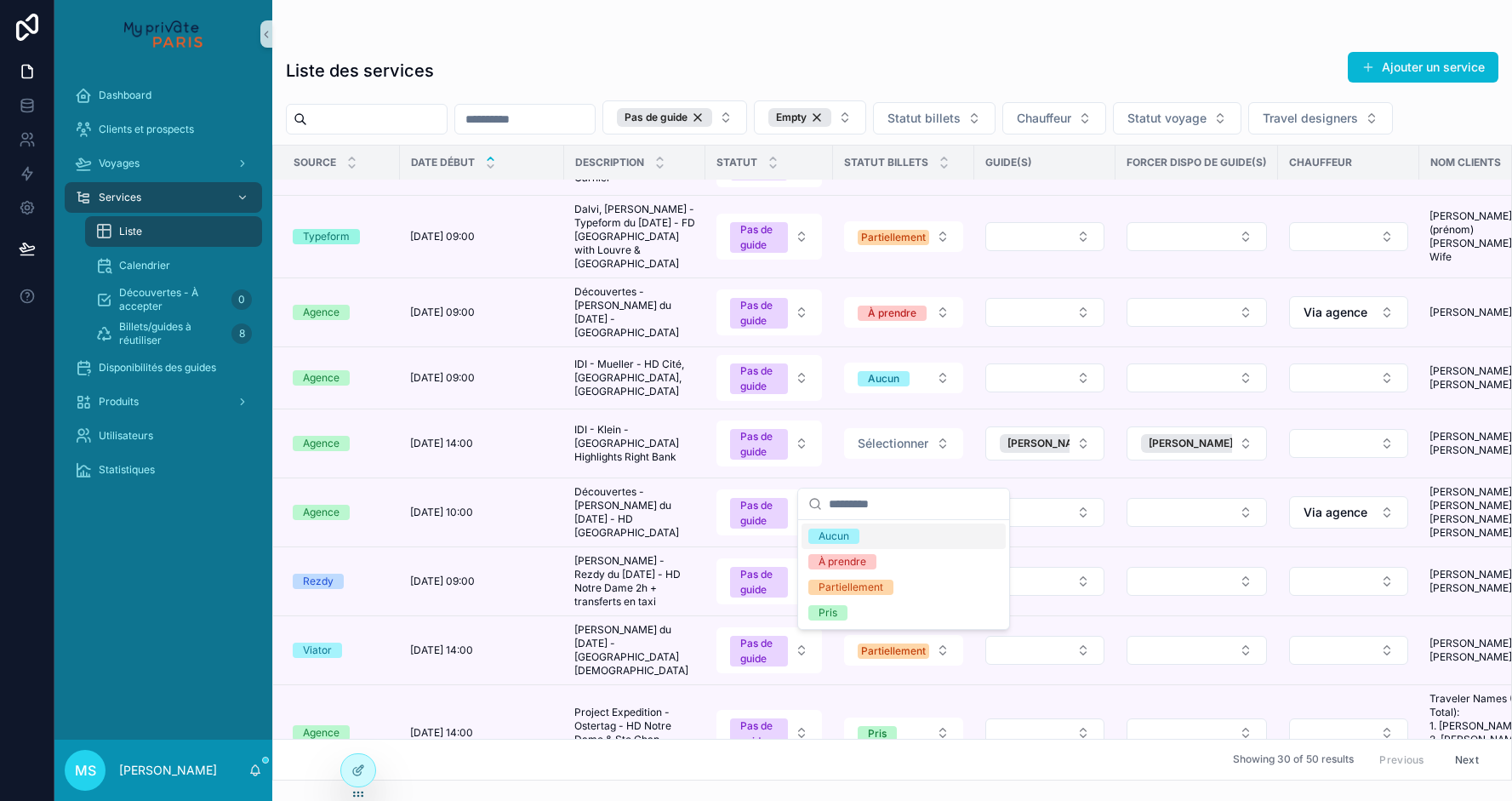
click at [902, 536] on div "Aucun" at bounding box center [903, 536] width 204 height 26
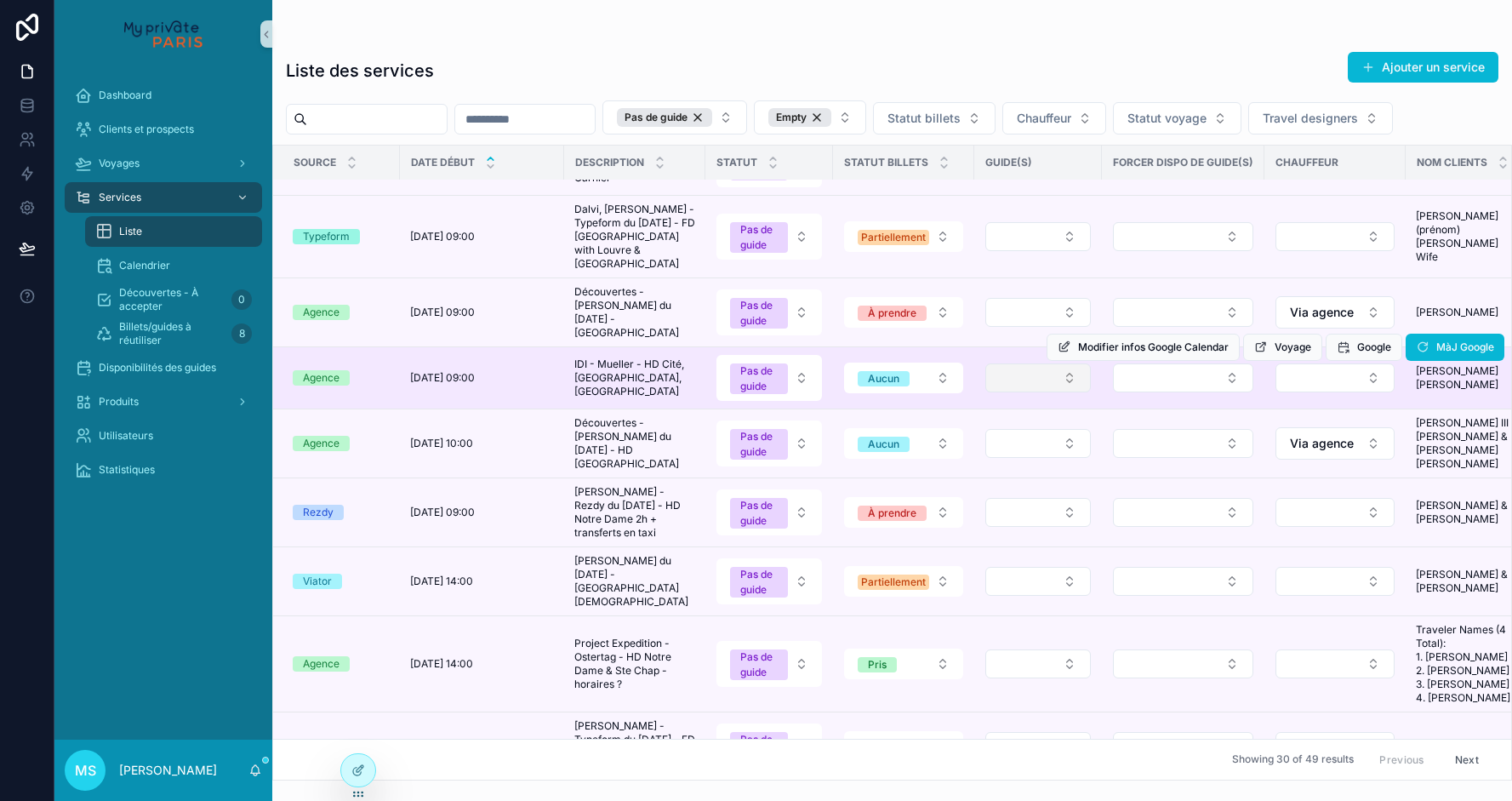
click at [1069, 392] on button "Select Button" at bounding box center [1038, 377] width 105 height 29
click at [1140, 392] on button "Select Button" at bounding box center [1183, 377] width 140 height 29
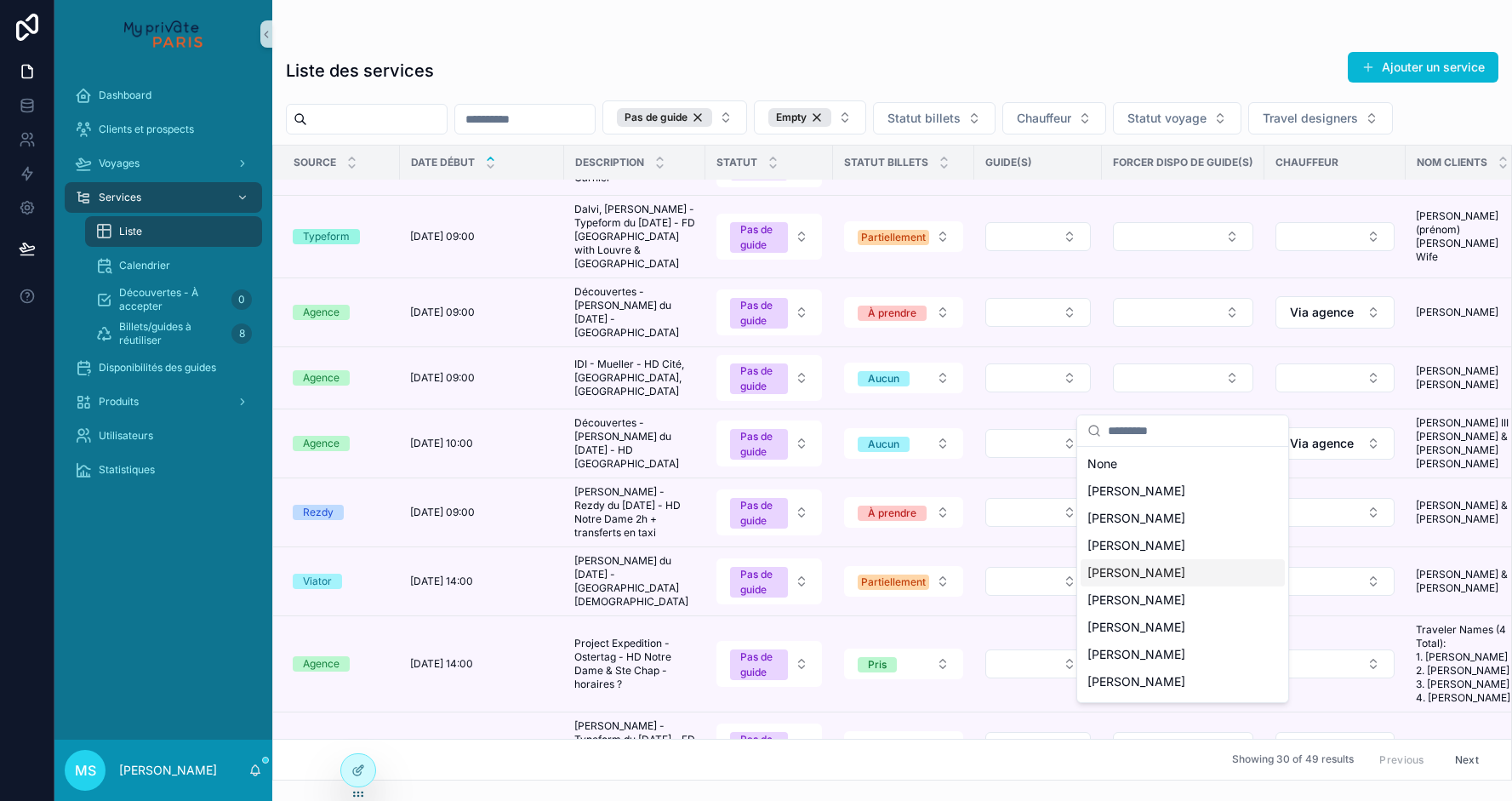
click at [1100, 566] on span "[PERSON_NAME]" at bounding box center [1136, 573] width 98 height 17
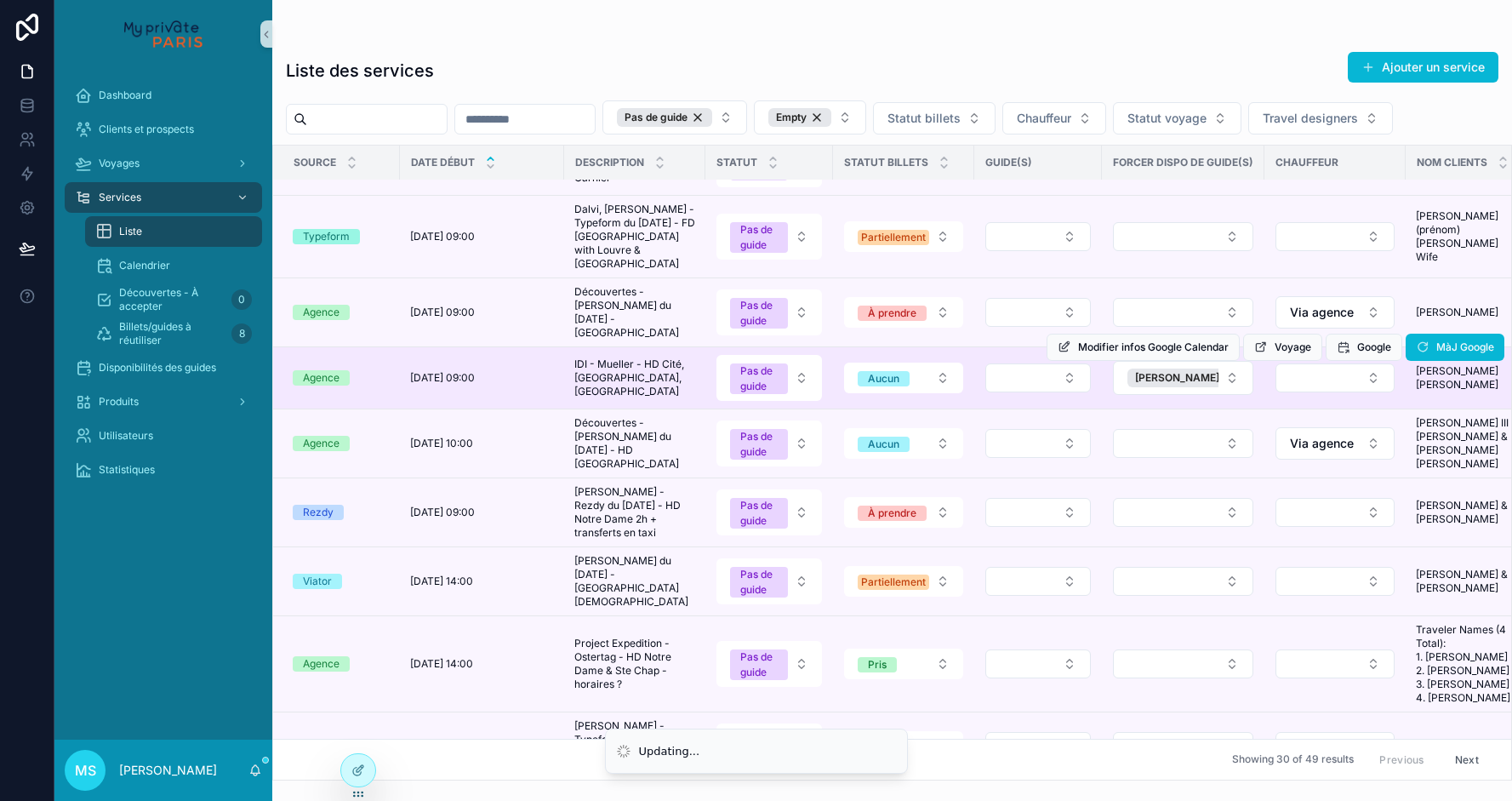
click at [1070, 378] on div "Modifier infos Google Calendar Voyage Google MàJ Google" at bounding box center [1275, 347] width 458 height 62
click at [1068, 392] on button "Select Button" at bounding box center [1038, 377] width 105 height 29
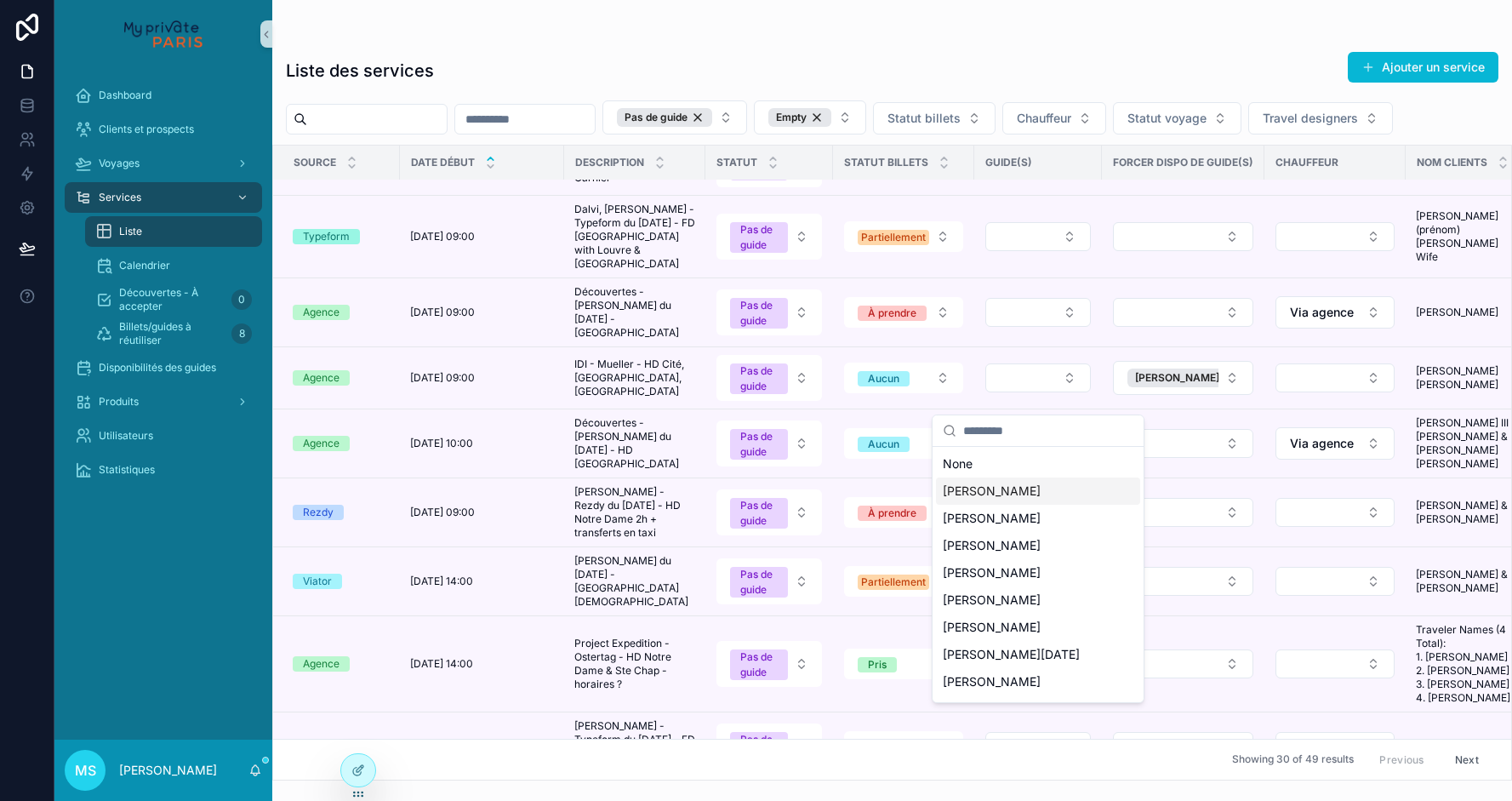
click at [1029, 486] on span "[PERSON_NAME]" at bounding box center [992, 491] width 98 height 17
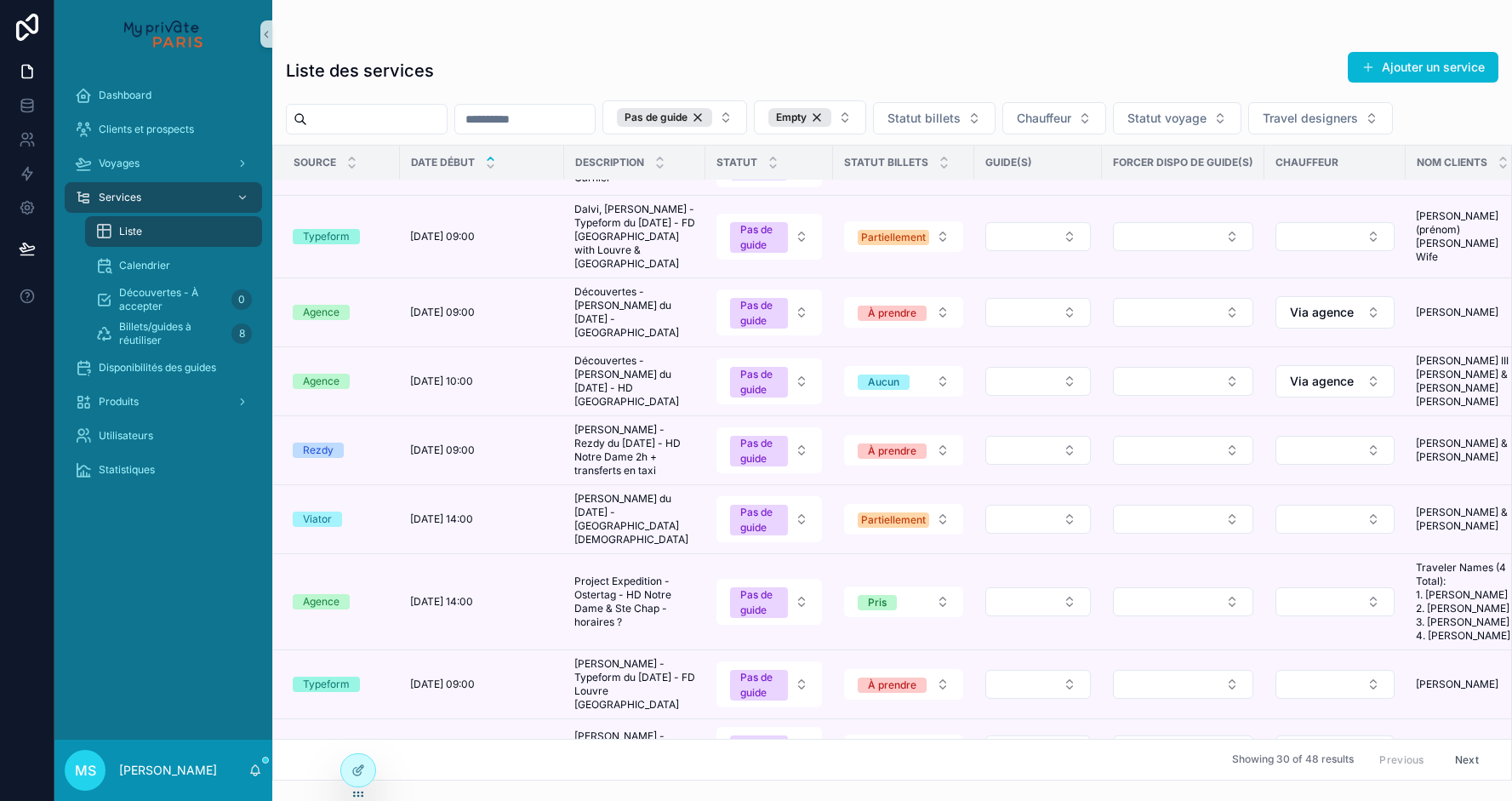
click at [1079, 327] on button "Select Button" at bounding box center [1038, 312] width 105 height 29
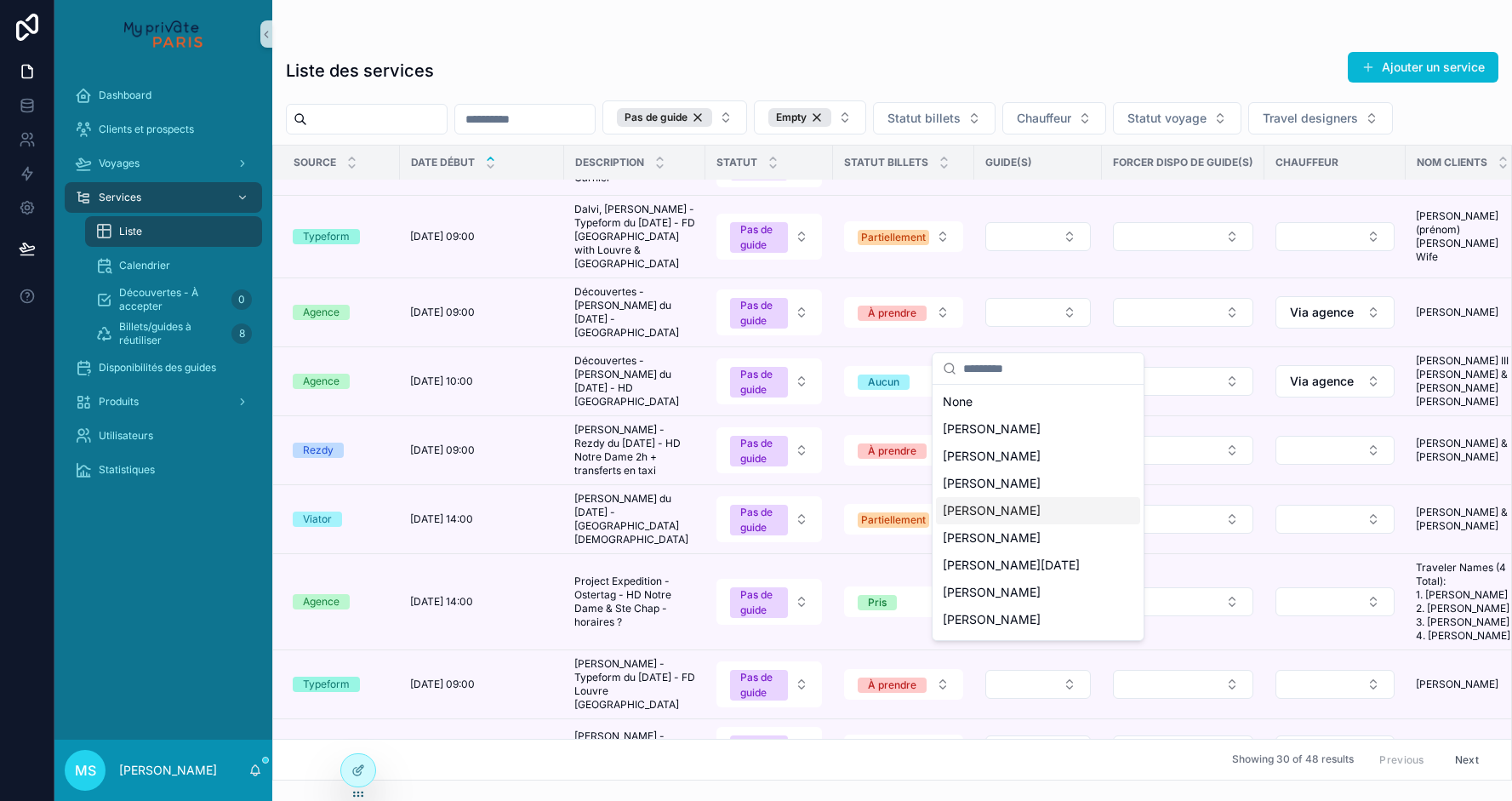
click at [1011, 509] on span "[PERSON_NAME]" at bounding box center [992, 511] width 98 height 17
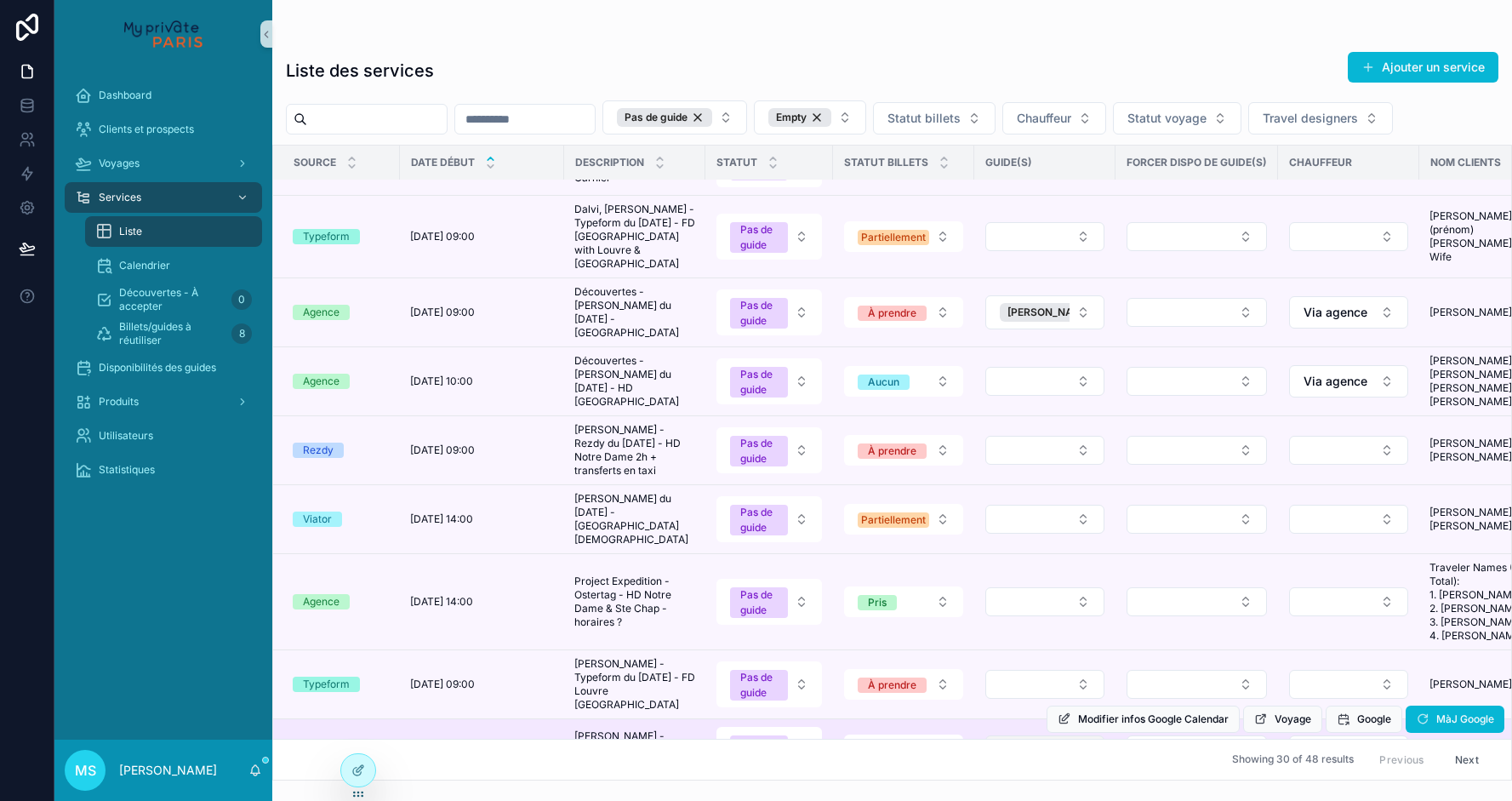
scroll to position [388, 0]
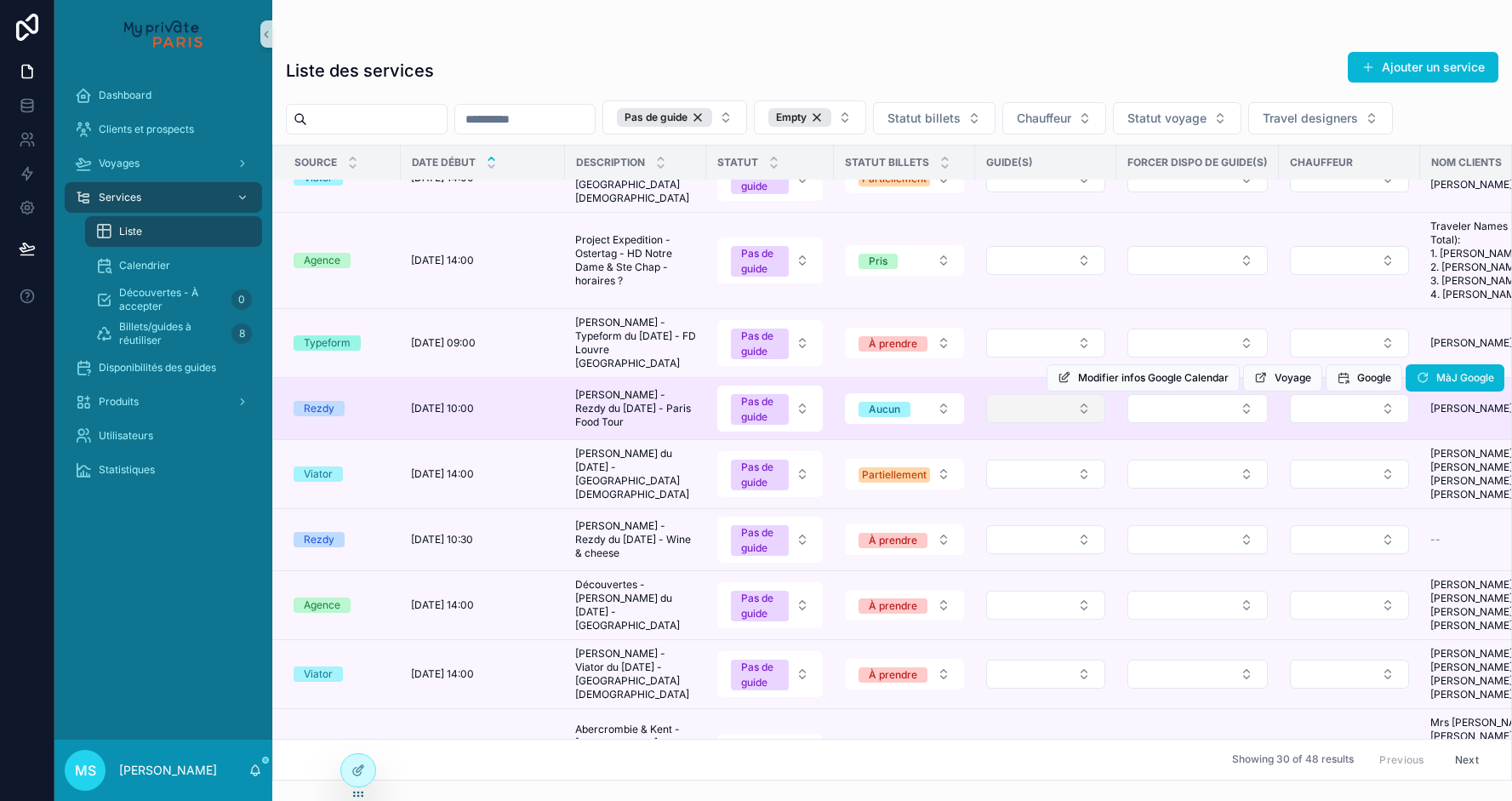
click at [1027, 423] on button "Select Button" at bounding box center [1046, 409] width 119 height 29
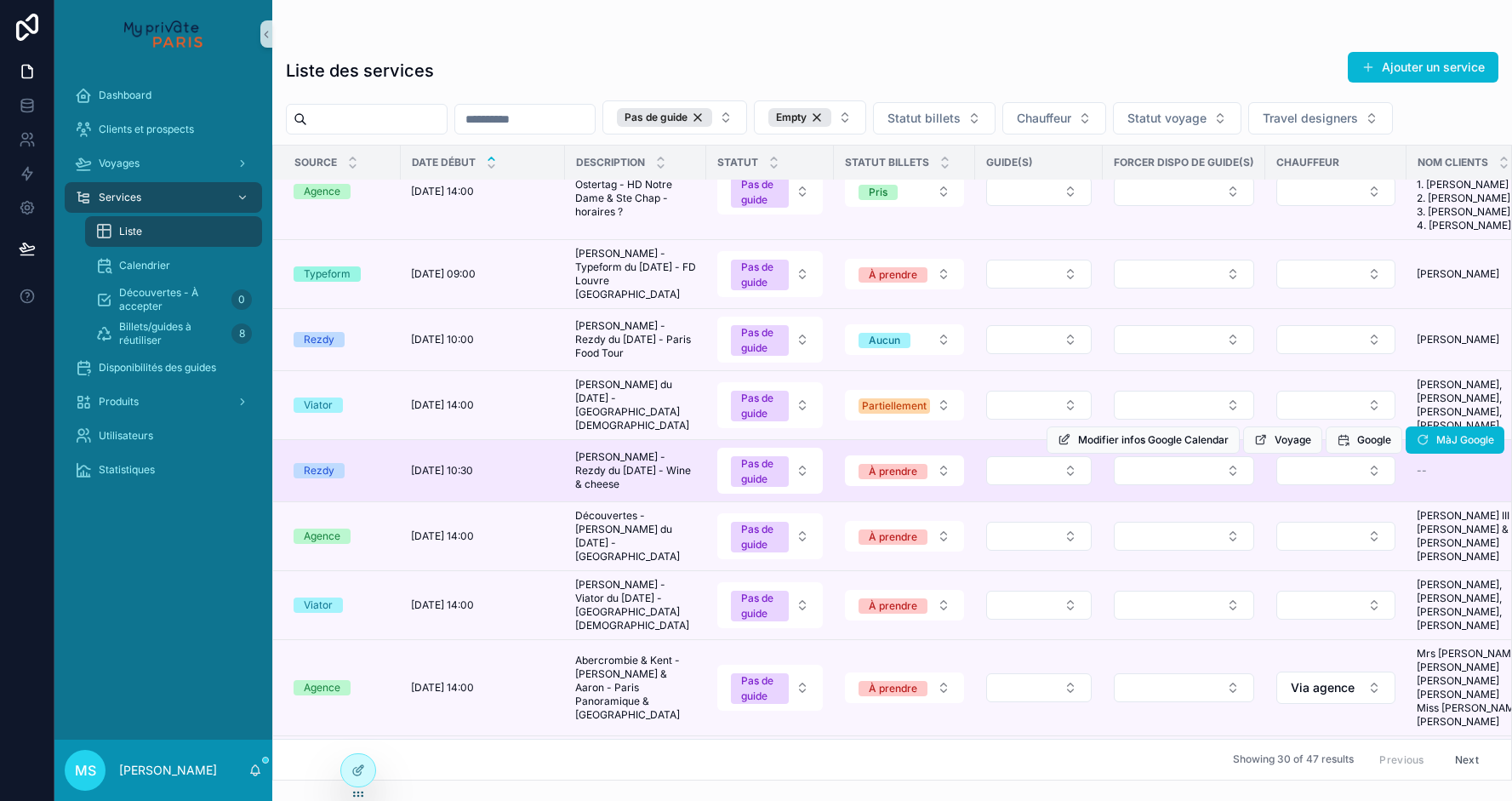
scroll to position [422, 0]
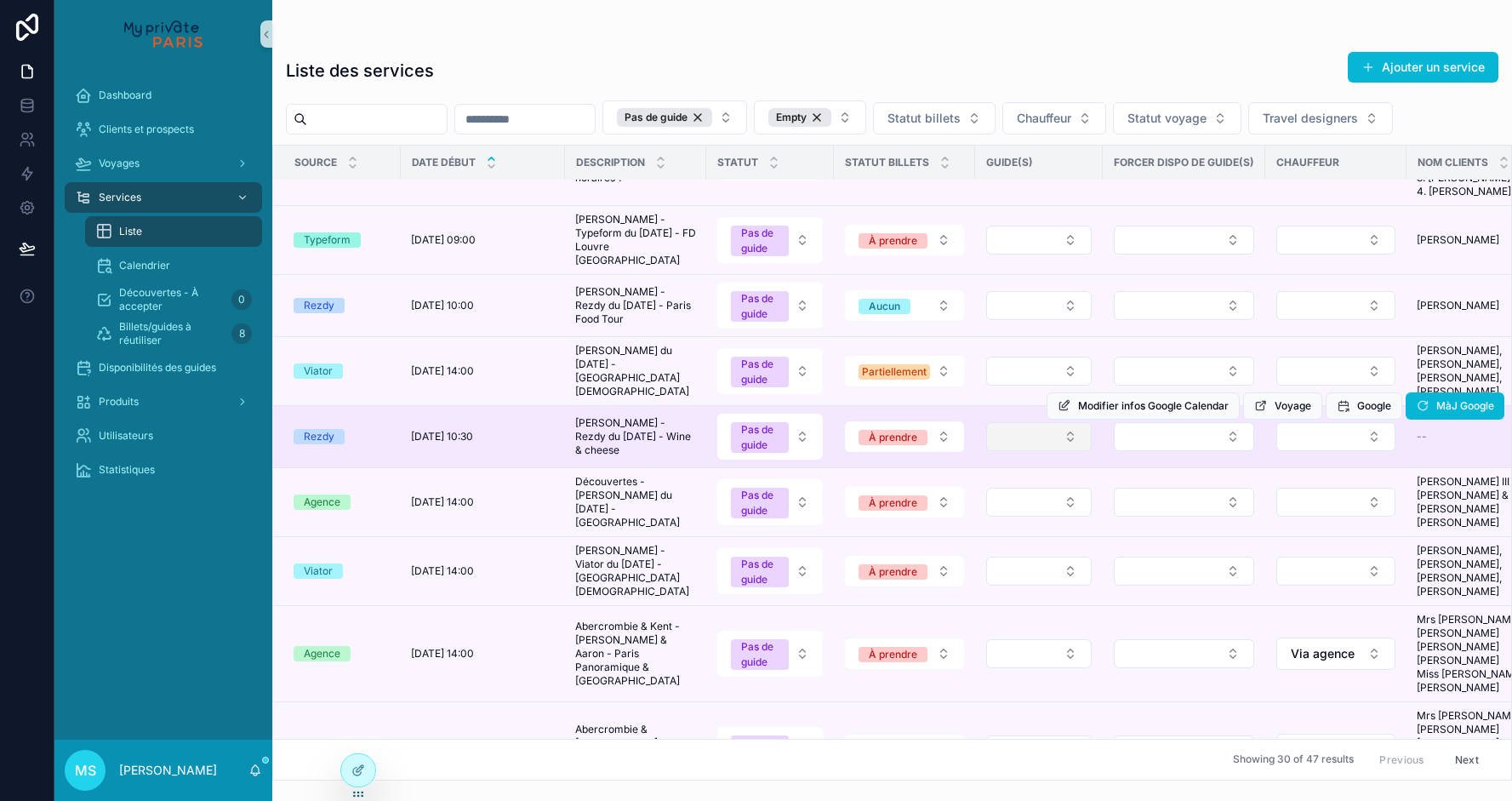
click at [1011, 451] on button "Select Button" at bounding box center [1038, 436] width 105 height 29
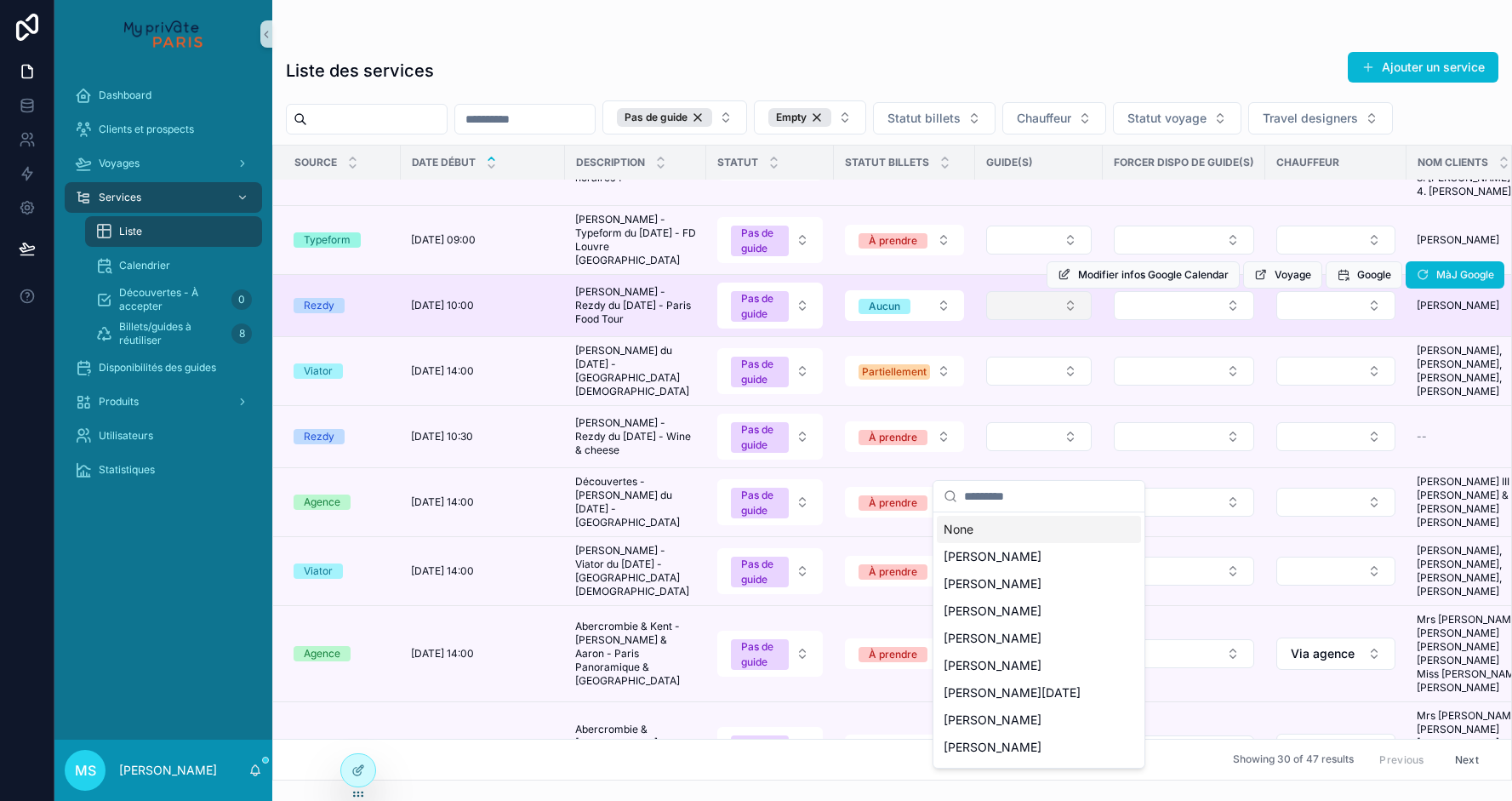
click at [1008, 320] on button "Select Button" at bounding box center [1038, 305] width 105 height 29
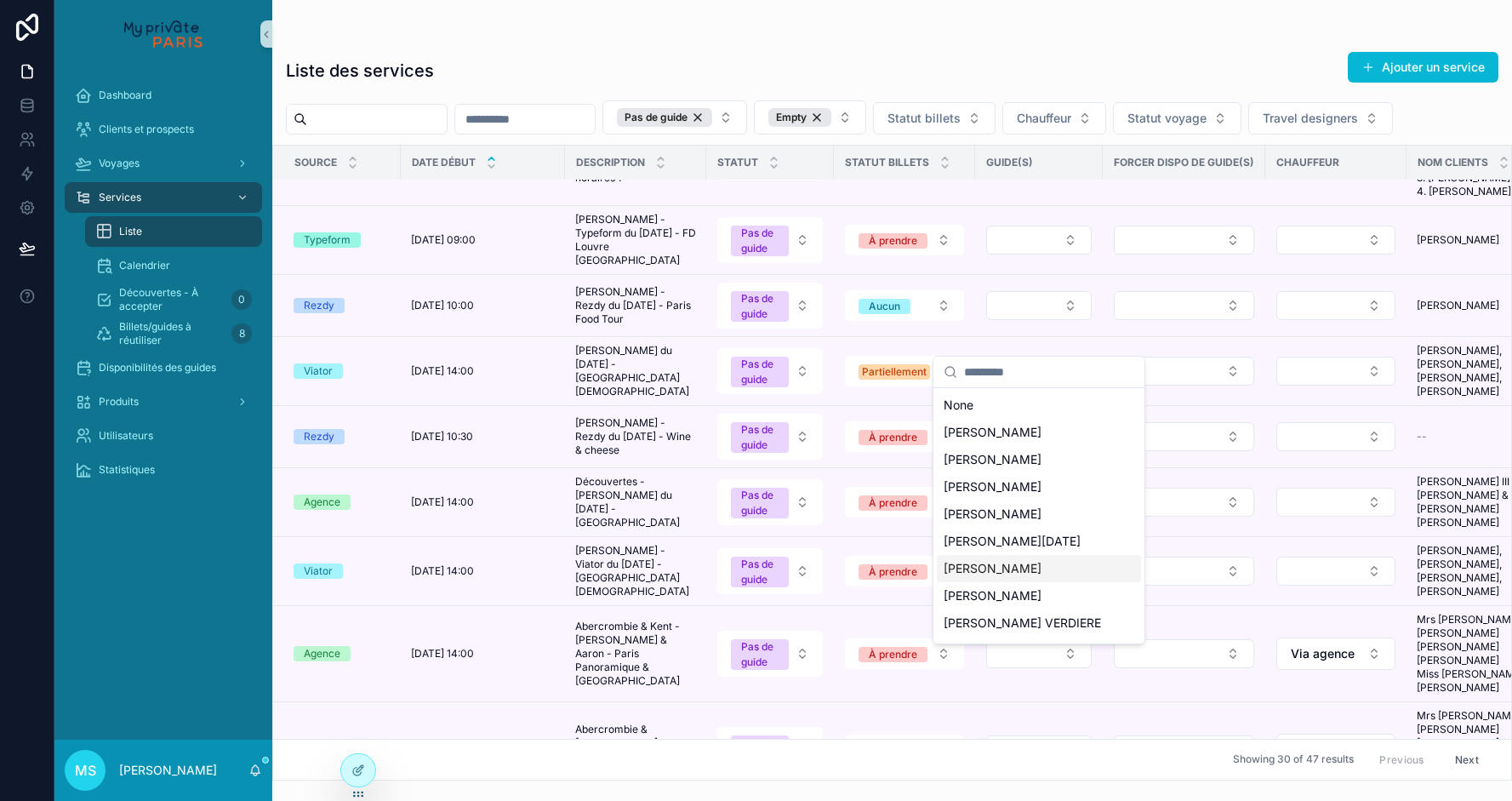
click at [975, 563] on span "[PERSON_NAME]" at bounding box center [993, 569] width 98 height 17
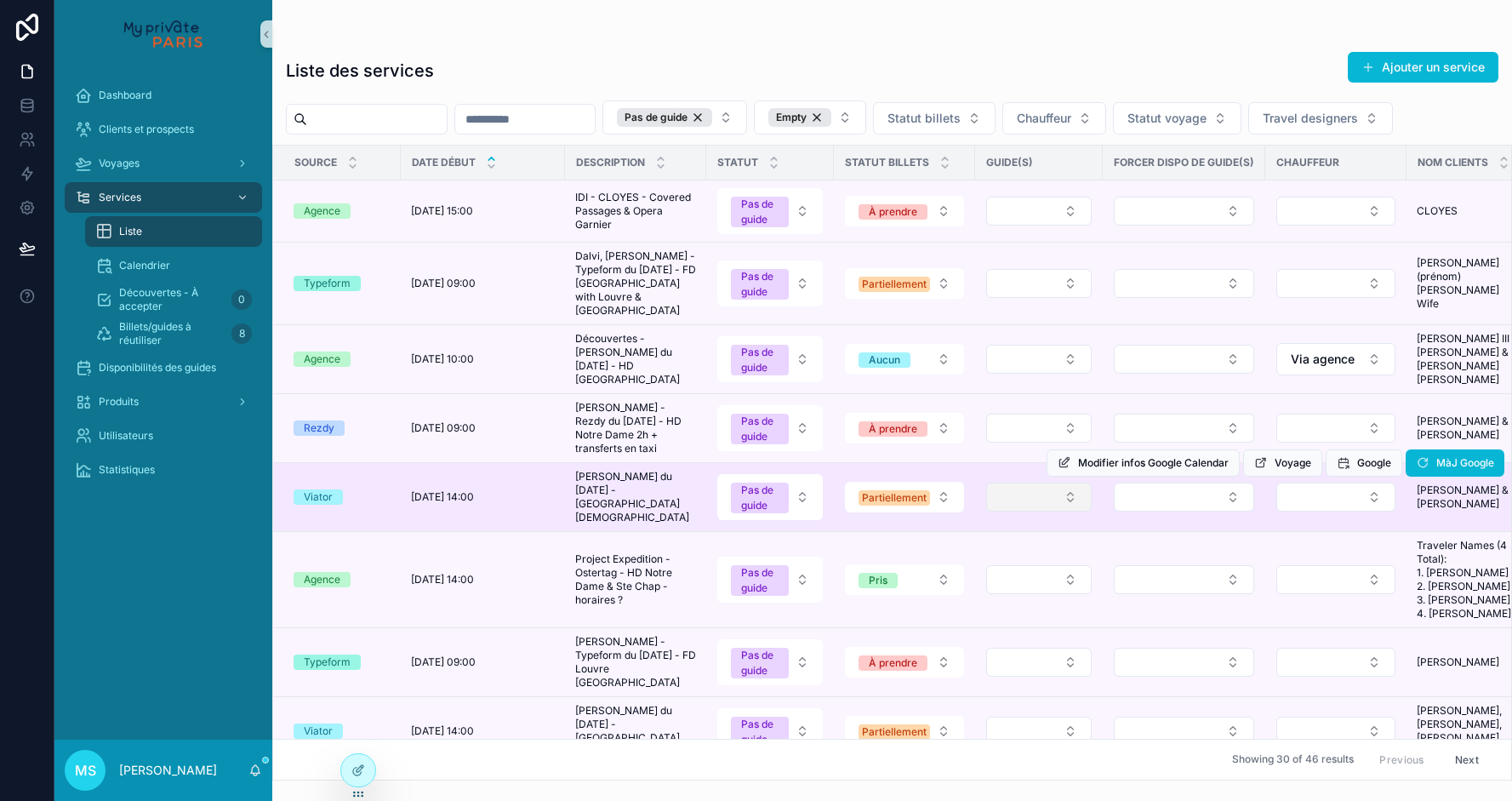
scroll to position [18, 0]
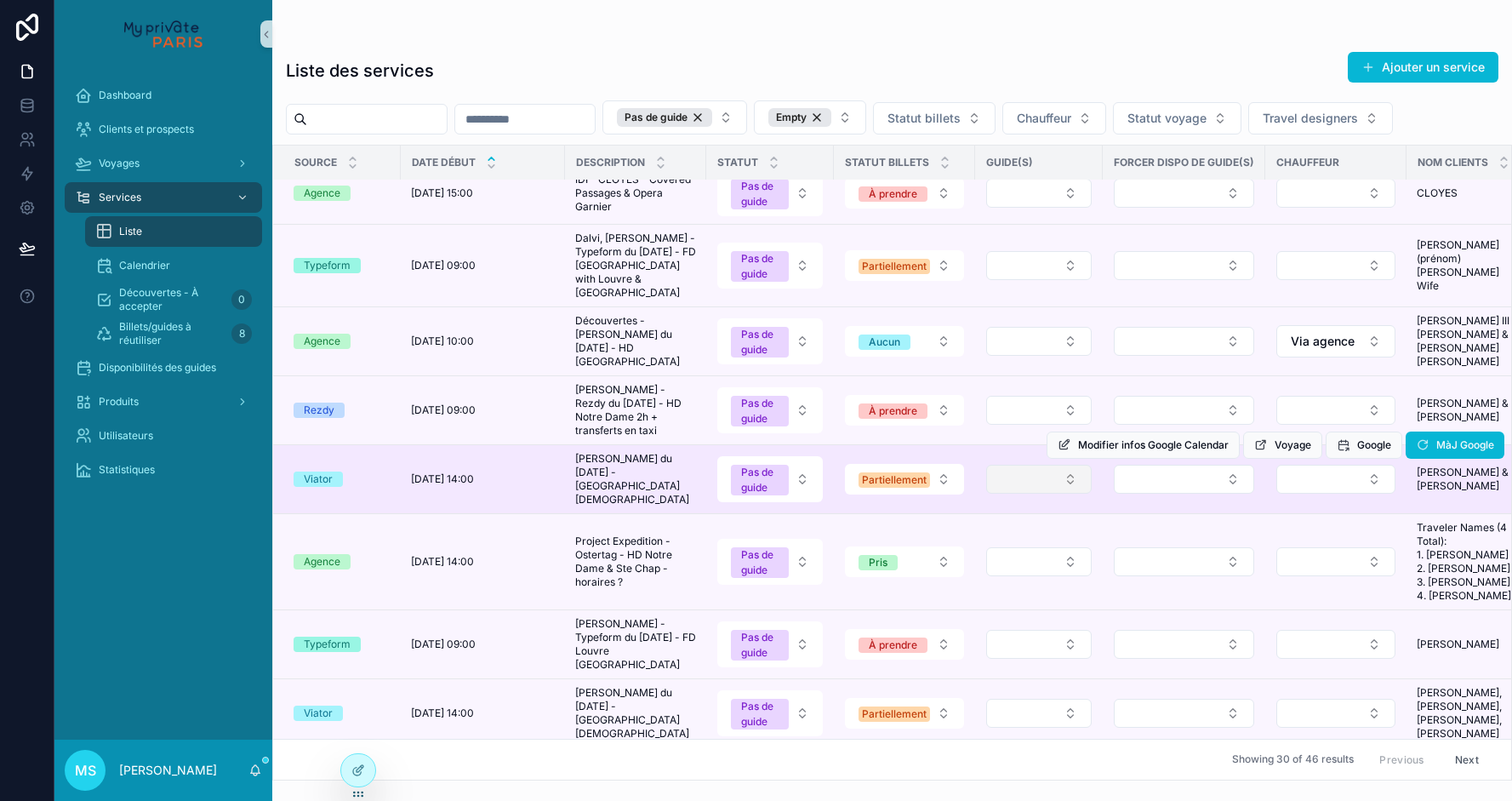
click at [1019, 494] on button "Select Button" at bounding box center [1038, 479] width 105 height 29
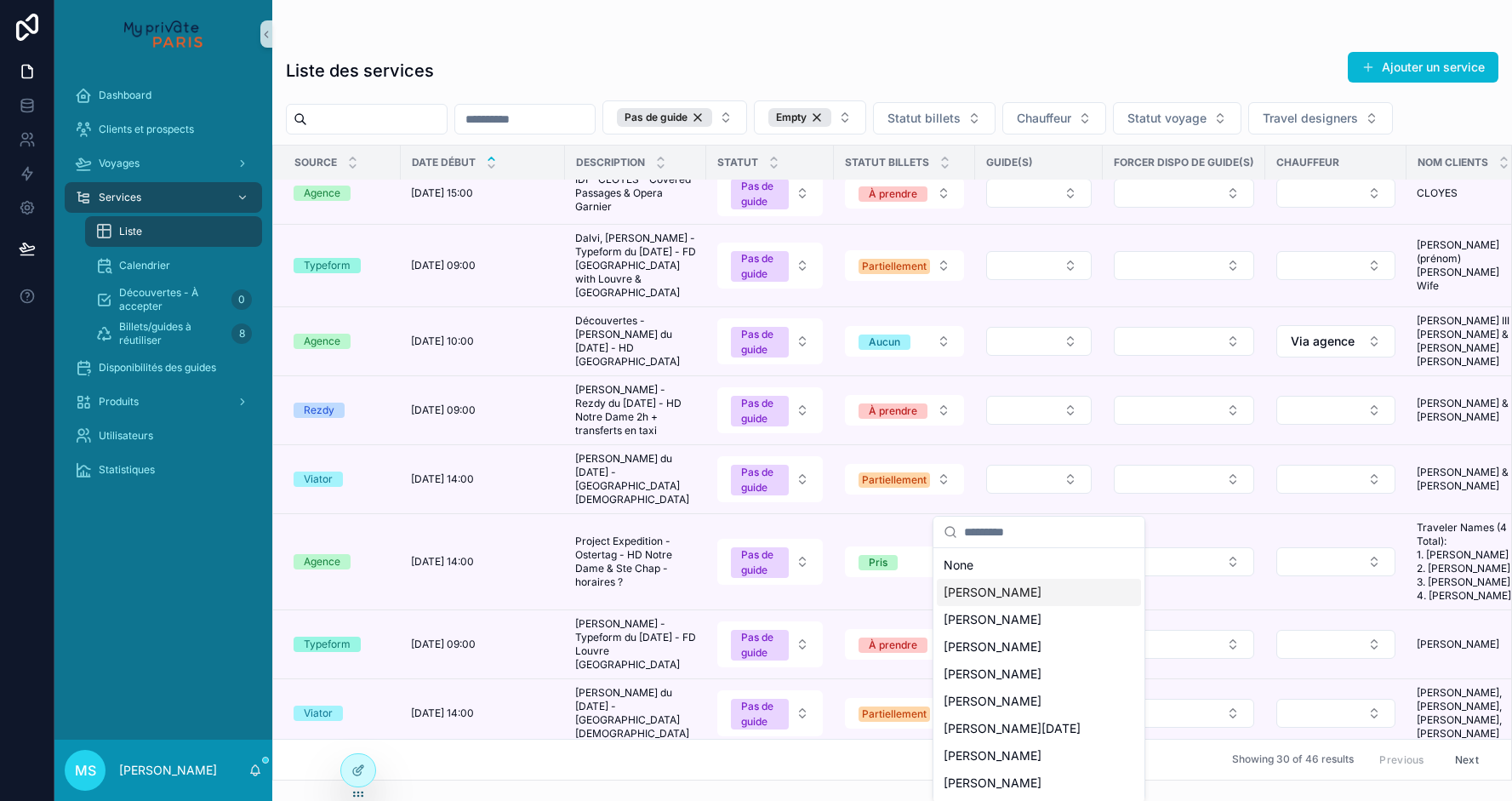
click at [994, 592] on span "[PERSON_NAME]" at bounding box center [993, 592] width 98 height 17
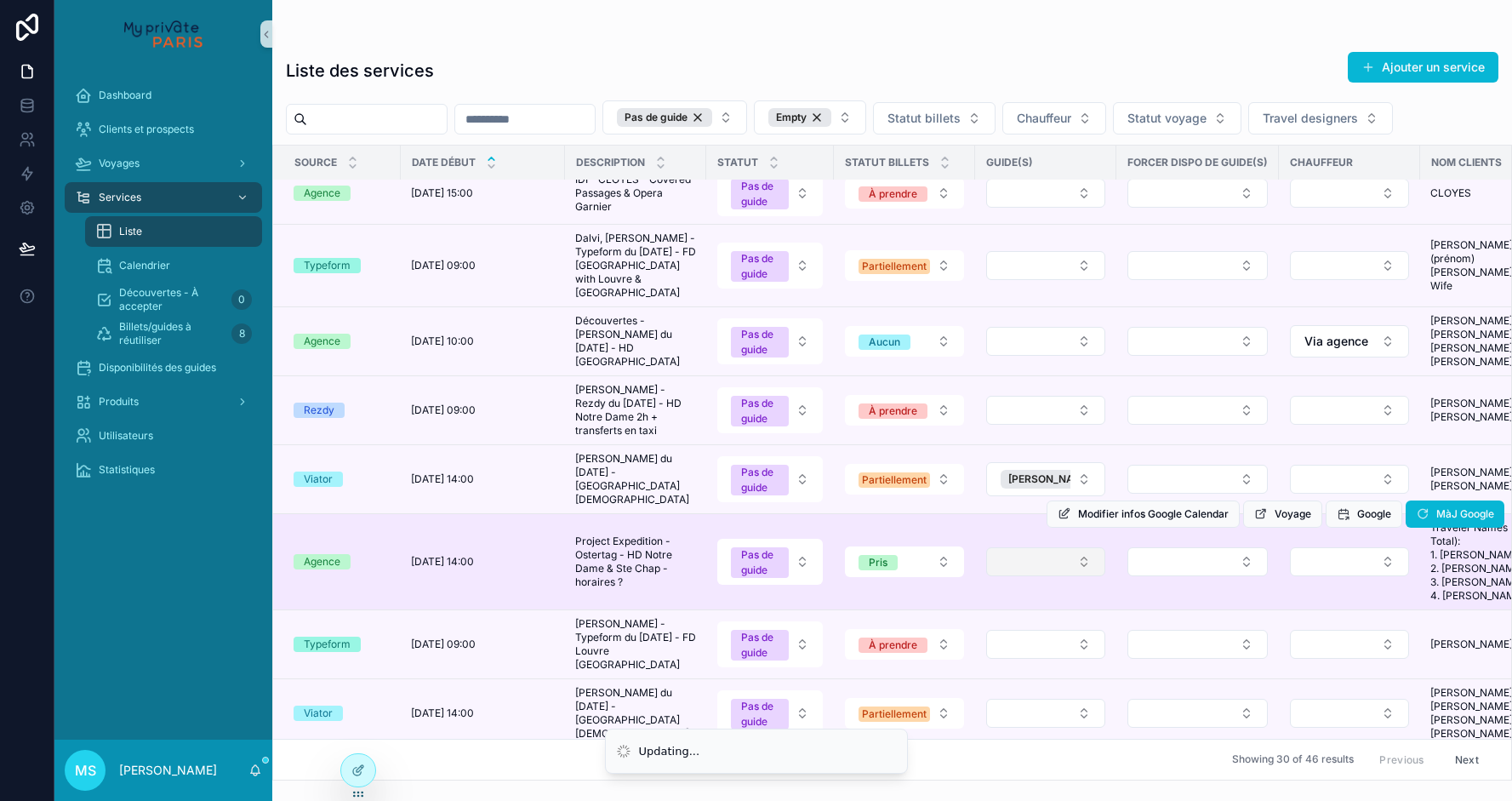
click at [1023, 576] on button "Select Button" at bounding box center [1046, 561] width 119 height 29
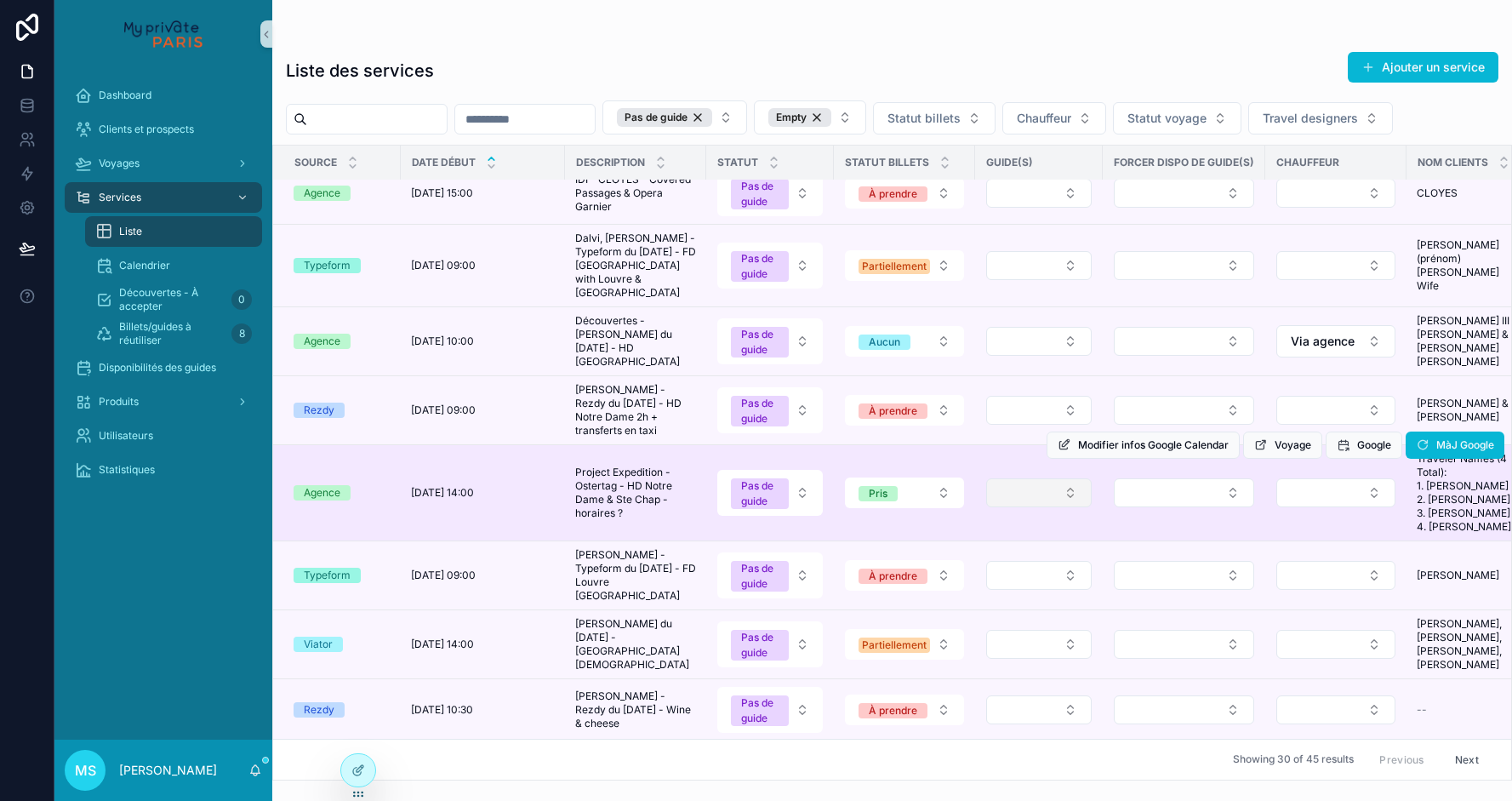
click at [1013, 507] on button "Select Button" at bounding box center [1038, 493] width 105 height 29
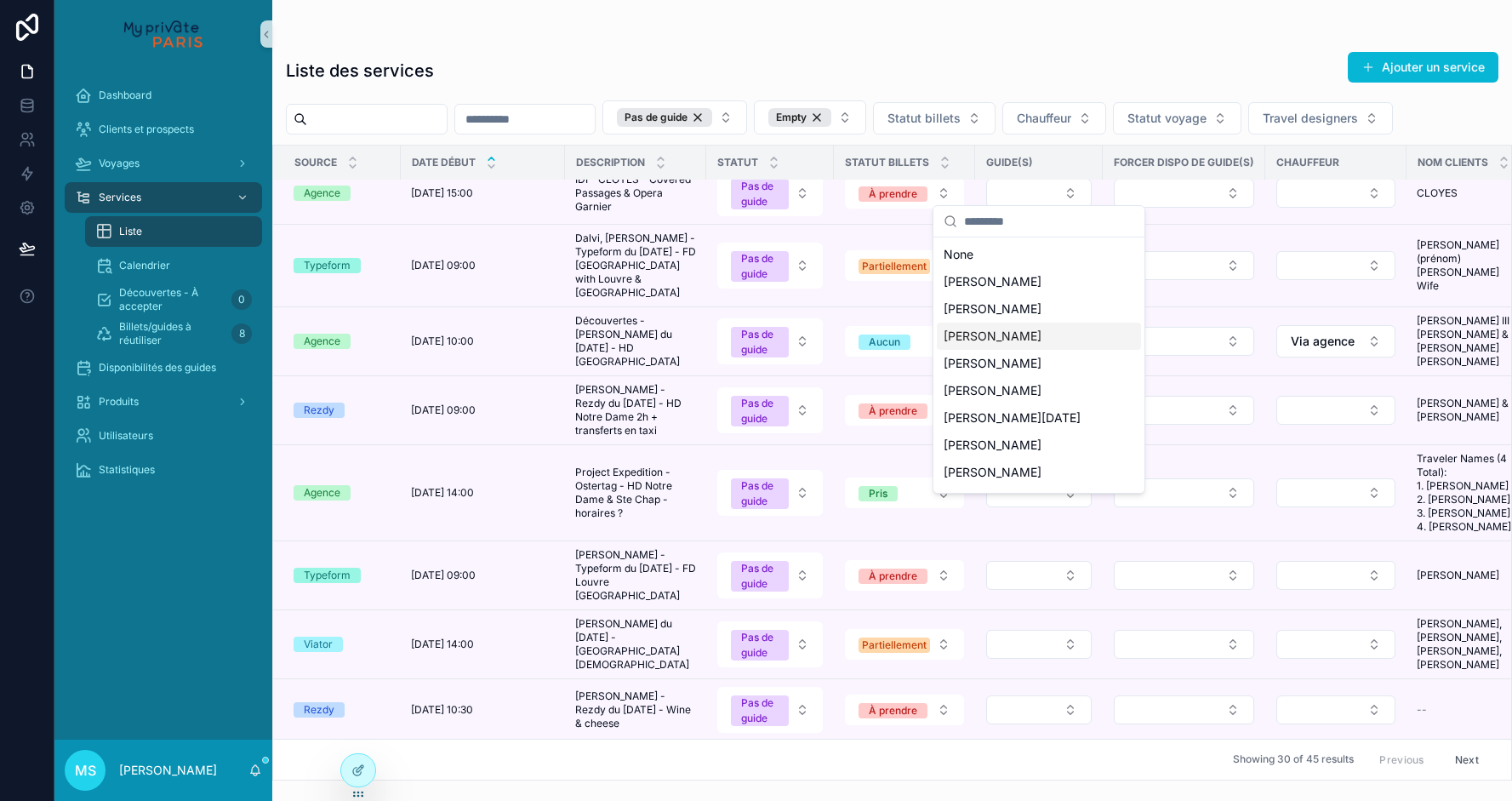
click at [1001, 333] on span "[PERSON_NAME]" at bounding box center [993, 337] width 98 height 17
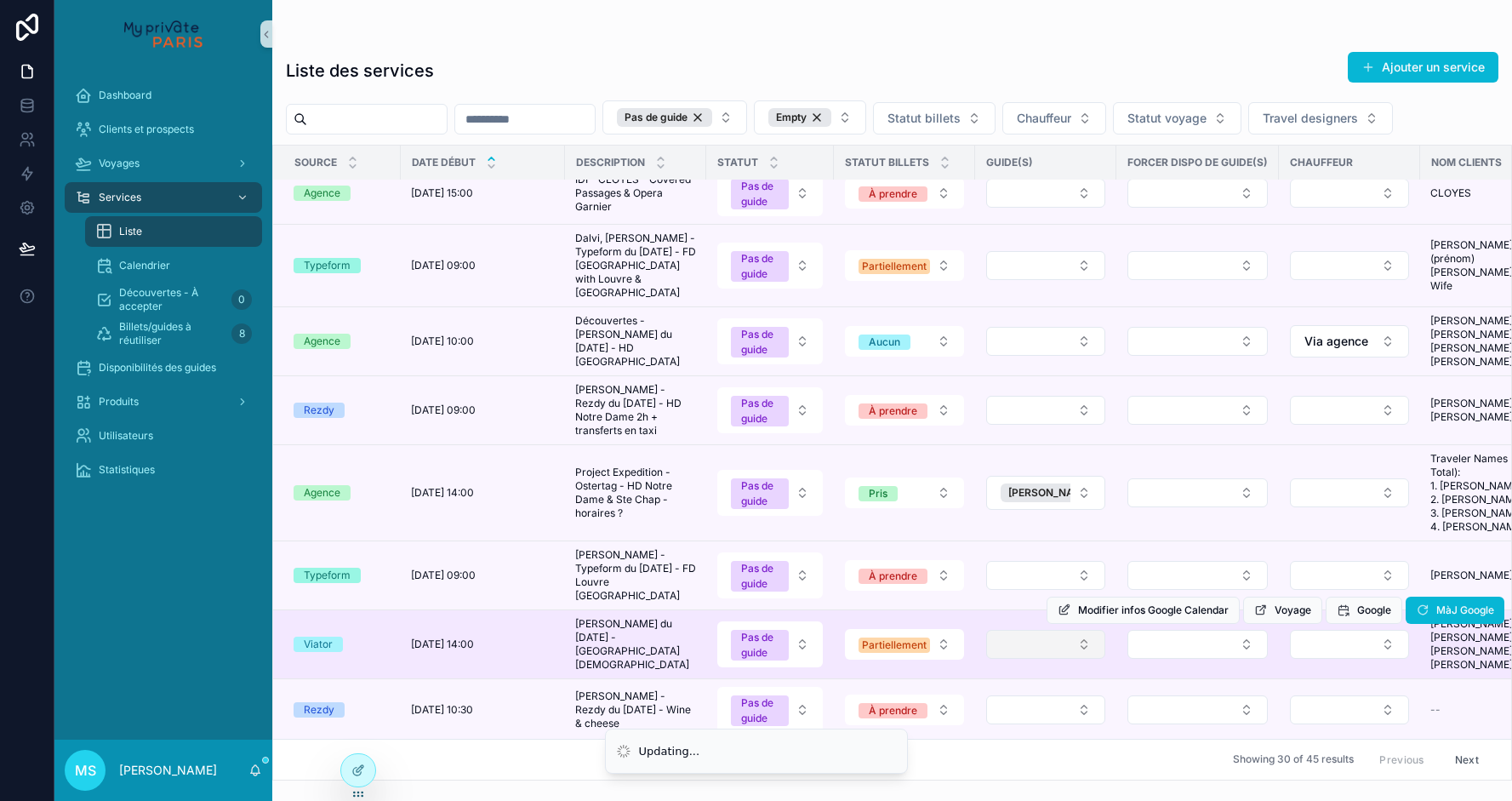
scroll to position [135, 0]
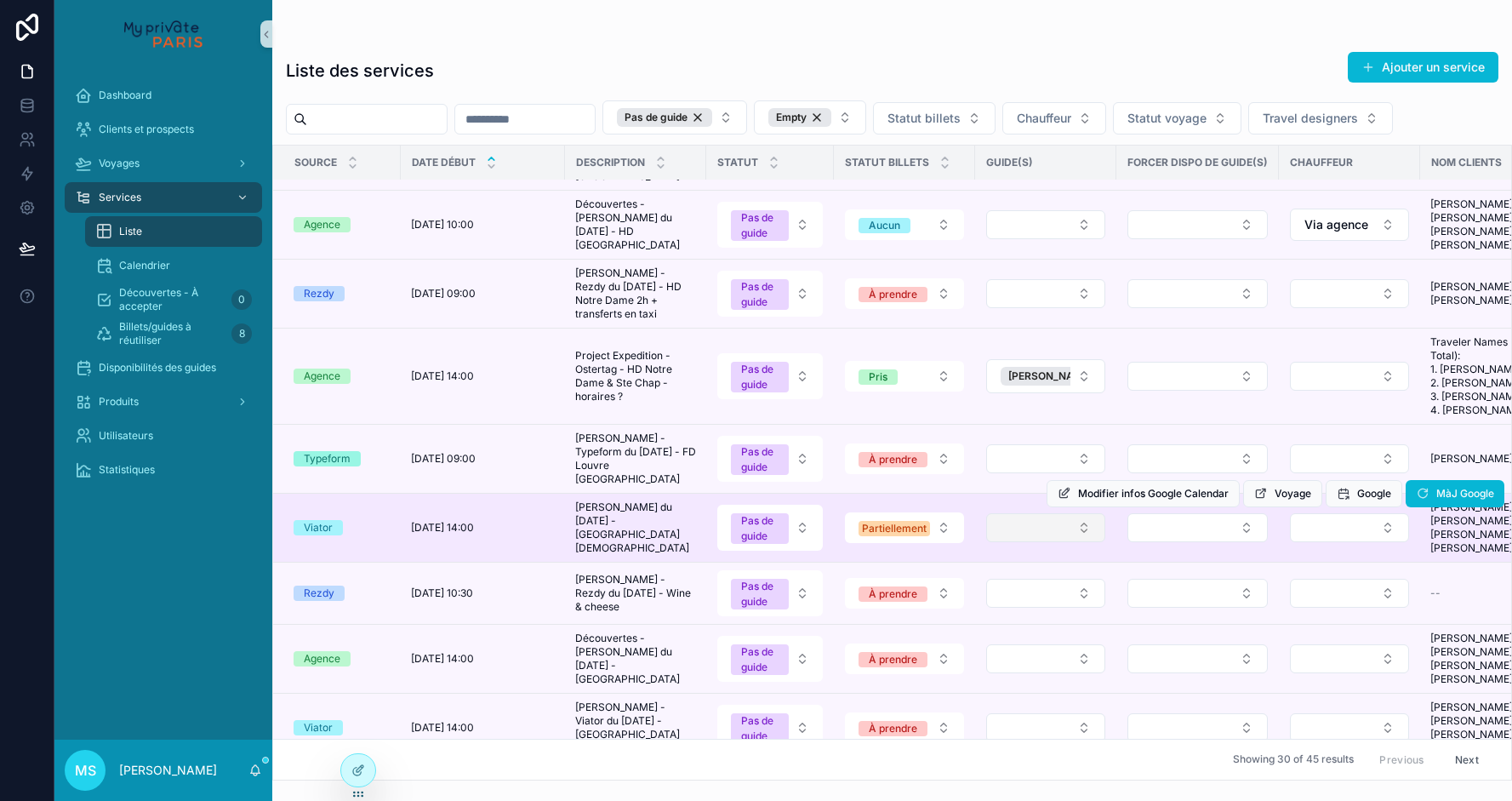
click at [1003, 542] on button "Select Button" at bounding box center [1046, 527] width 119 height 29
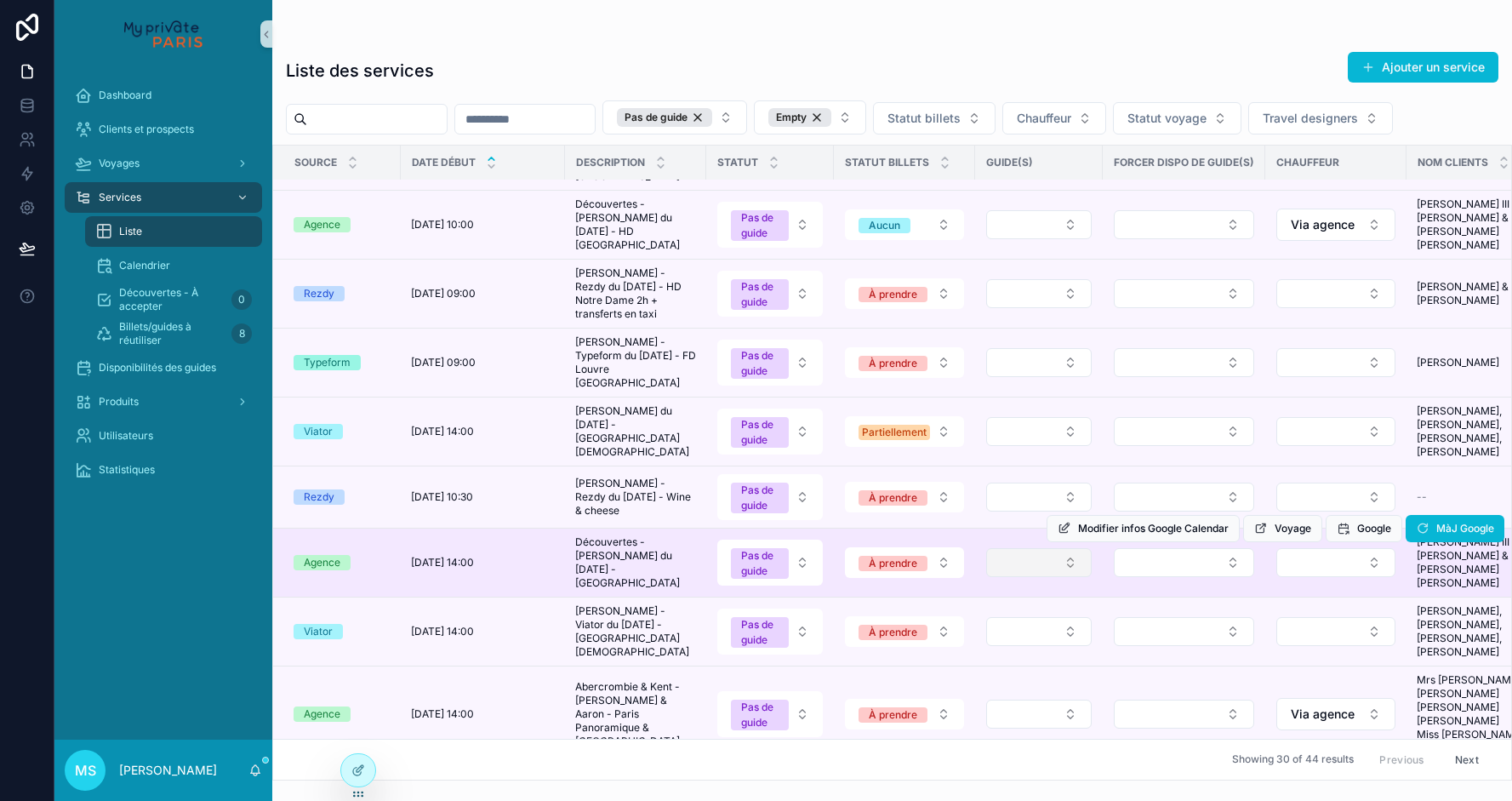
click at [1003, 577] on button "Select Button" at bounding box center [1038, 562] width 105 height 29
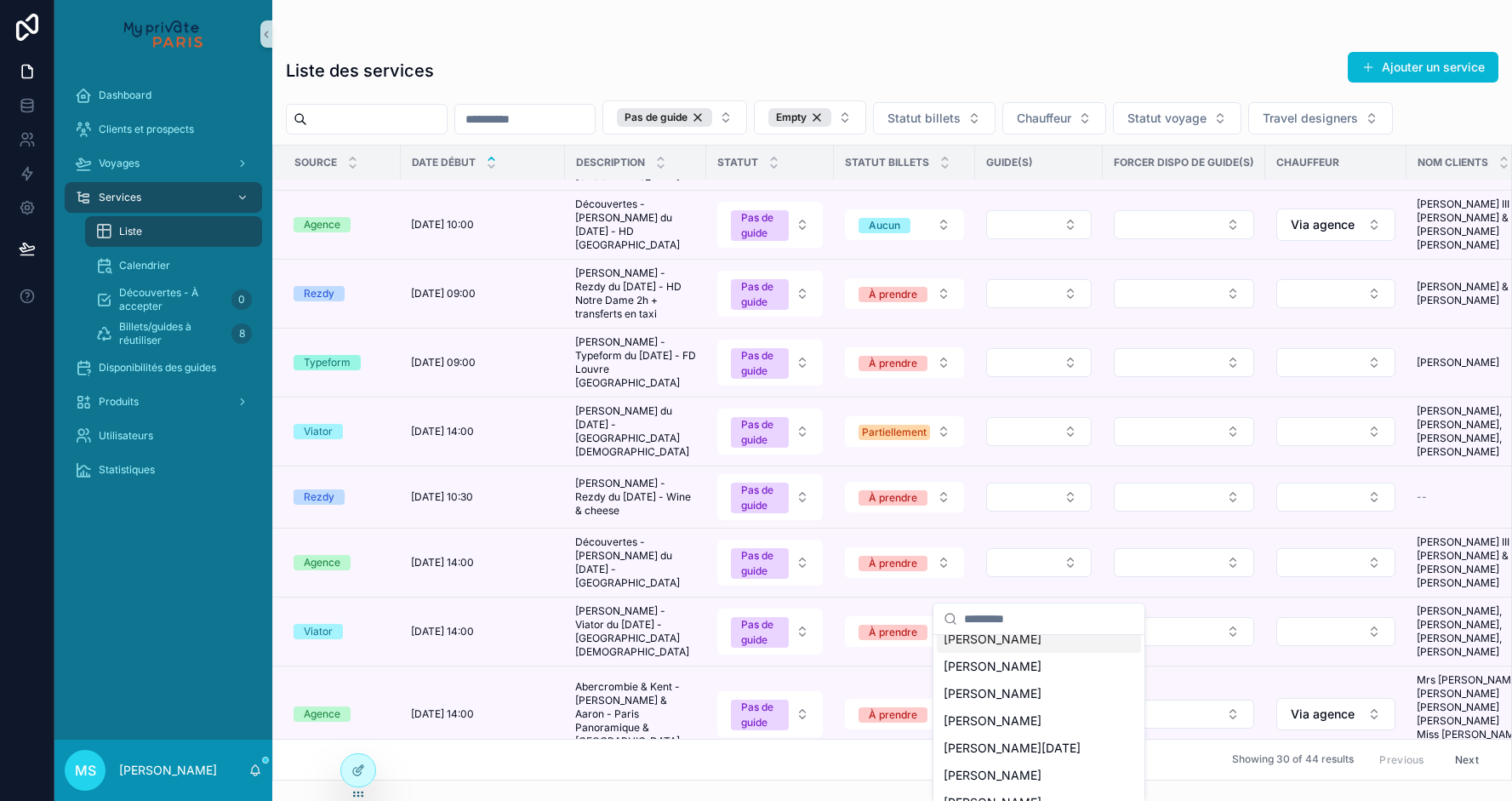
scroll to position [96, 0]
click at [995, 693] on span "[PERSON_NAME]" at bounding box center [993, 692] width 98 height 17
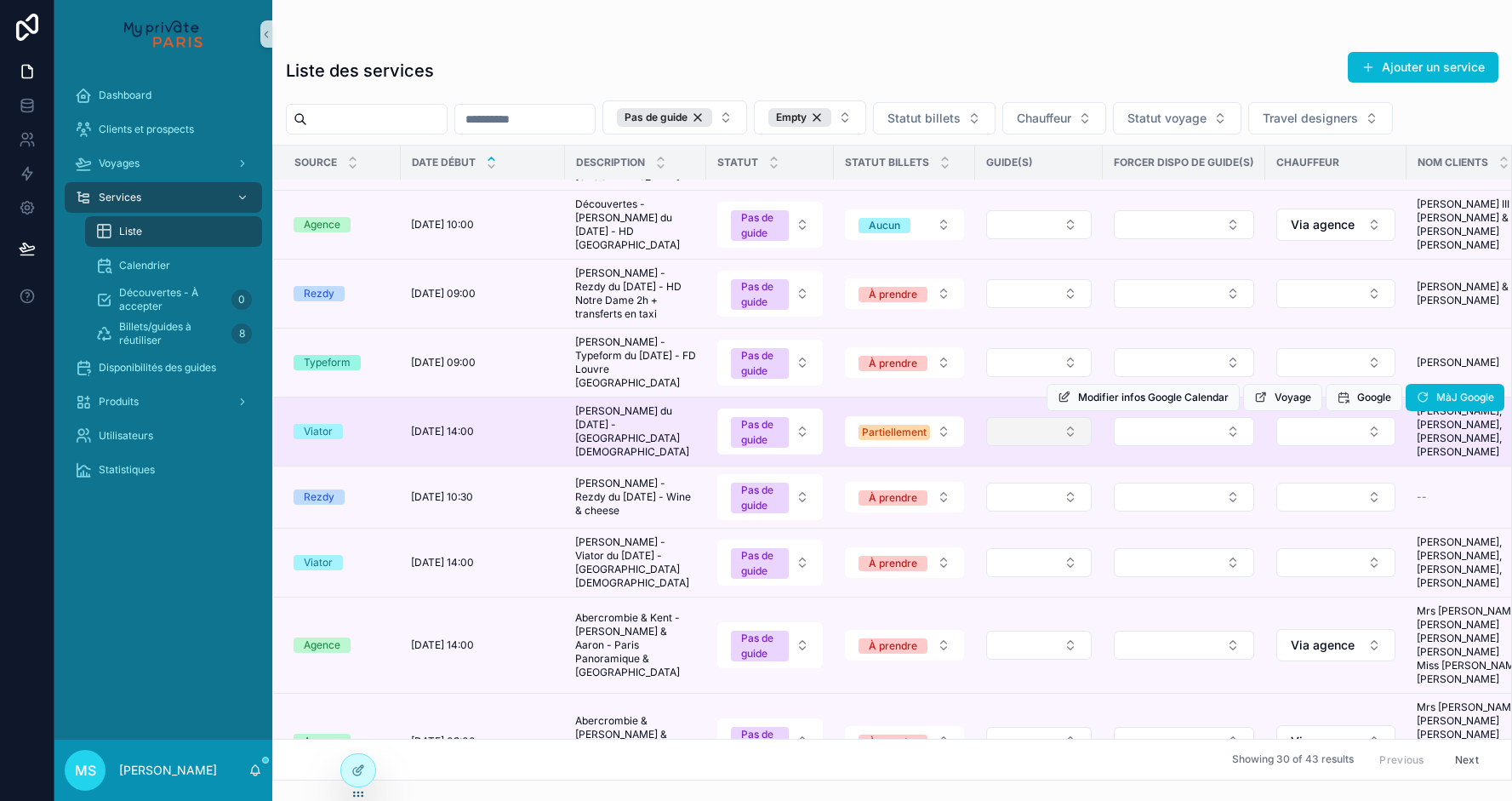
click at [1043, 446] on button "Select Button" at bounding box center [1038, 431] width 105 height 29
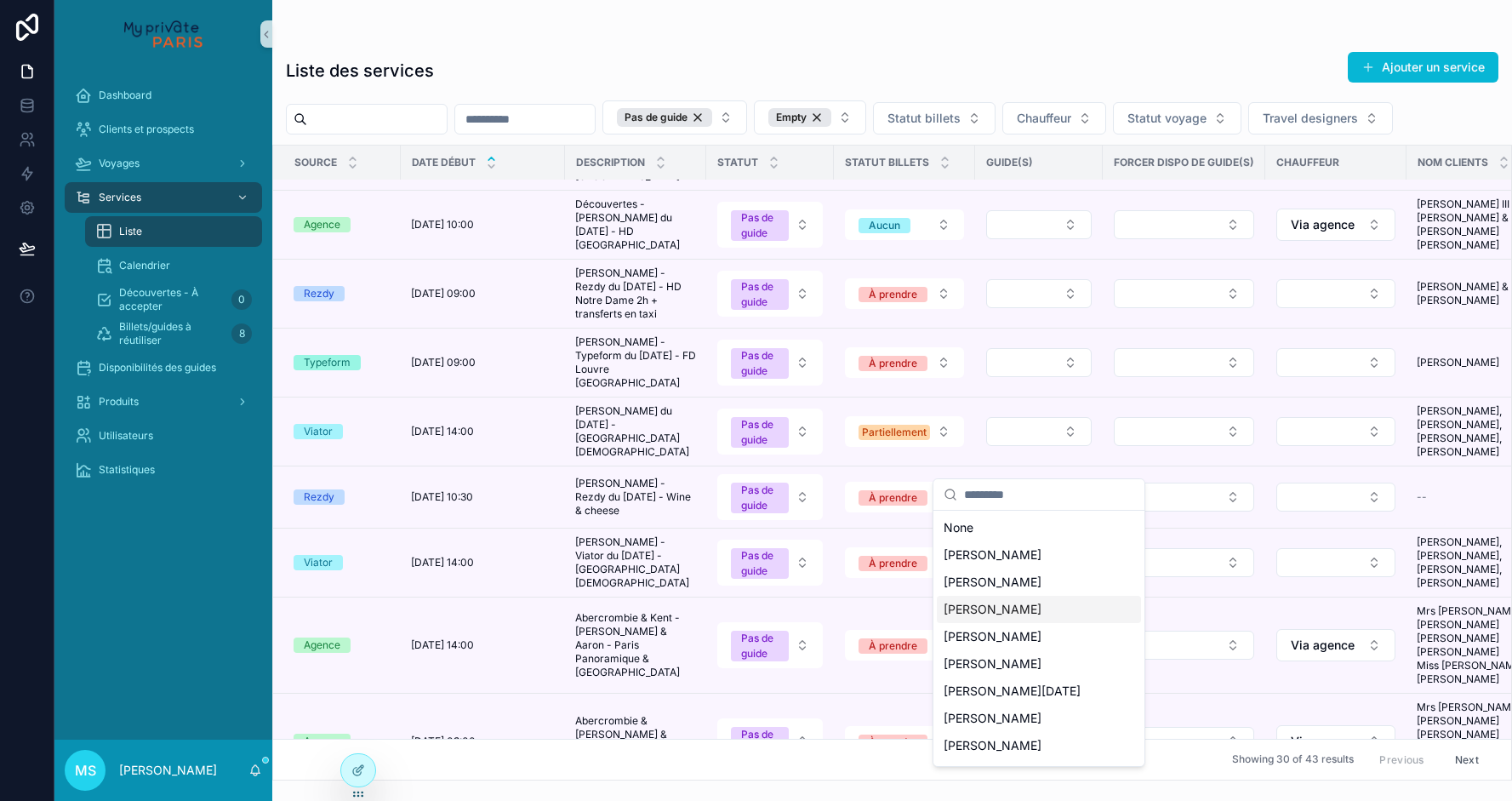
click at [1003, 606] on span "[PERSON_NAME]" at bounding box center [993, 610] width 98 height 17
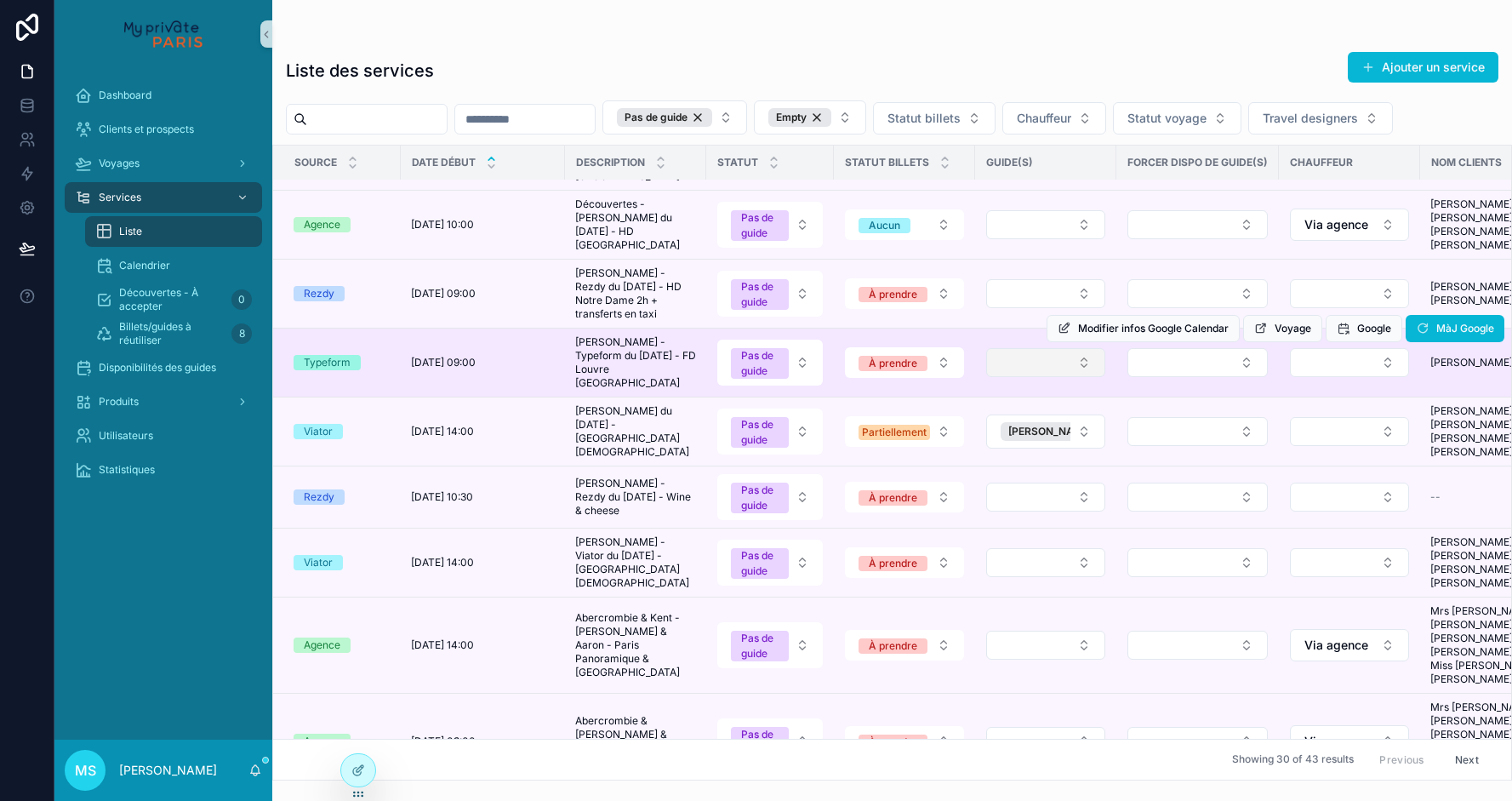
click at [1043, 377] on button "Select Button" at bounding box center [1046, 362] width 119 height 29
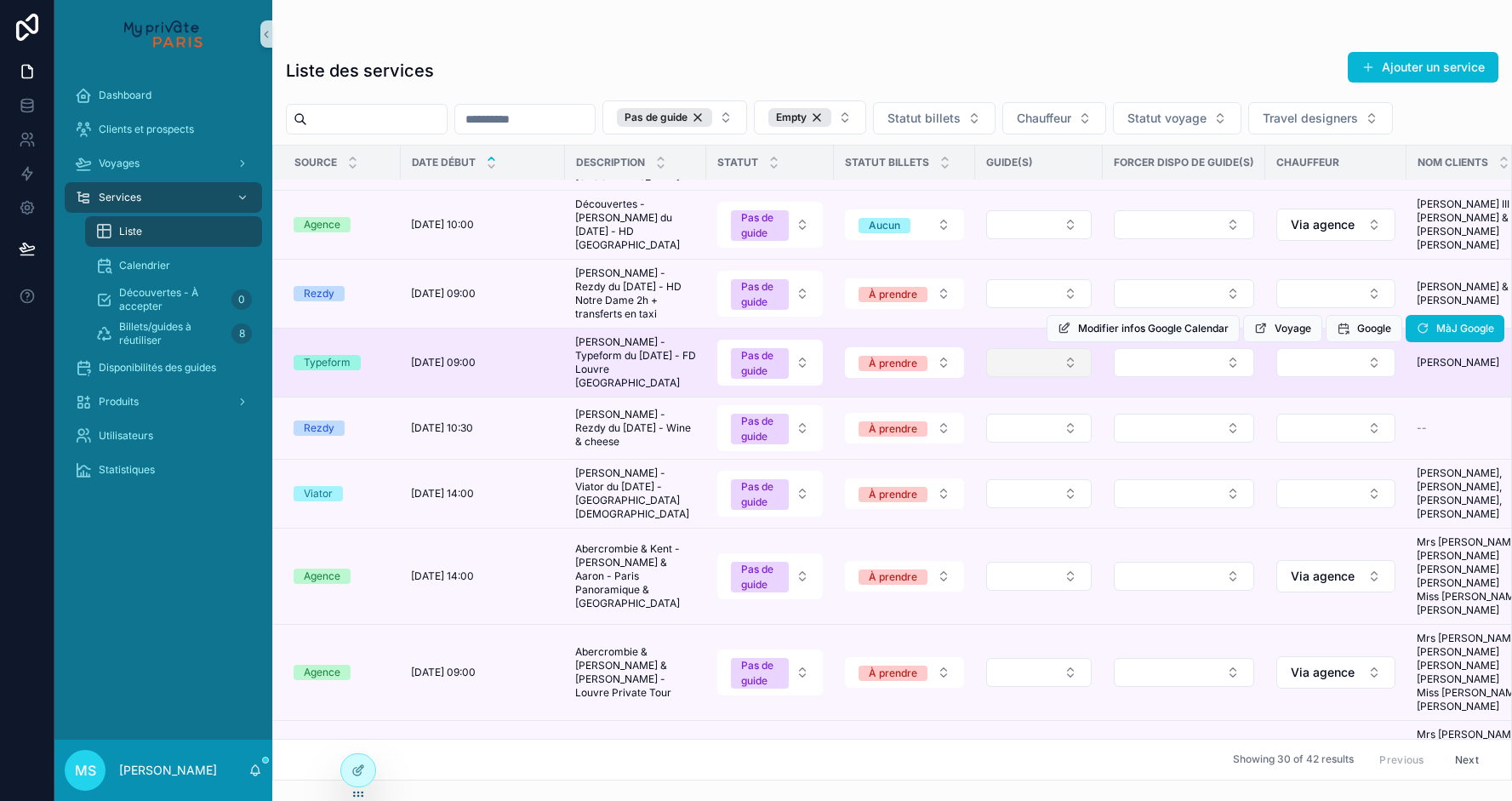
click at [1030, 377] on button "Select Button" at bounding box center [1038, 362] width 105 height 29
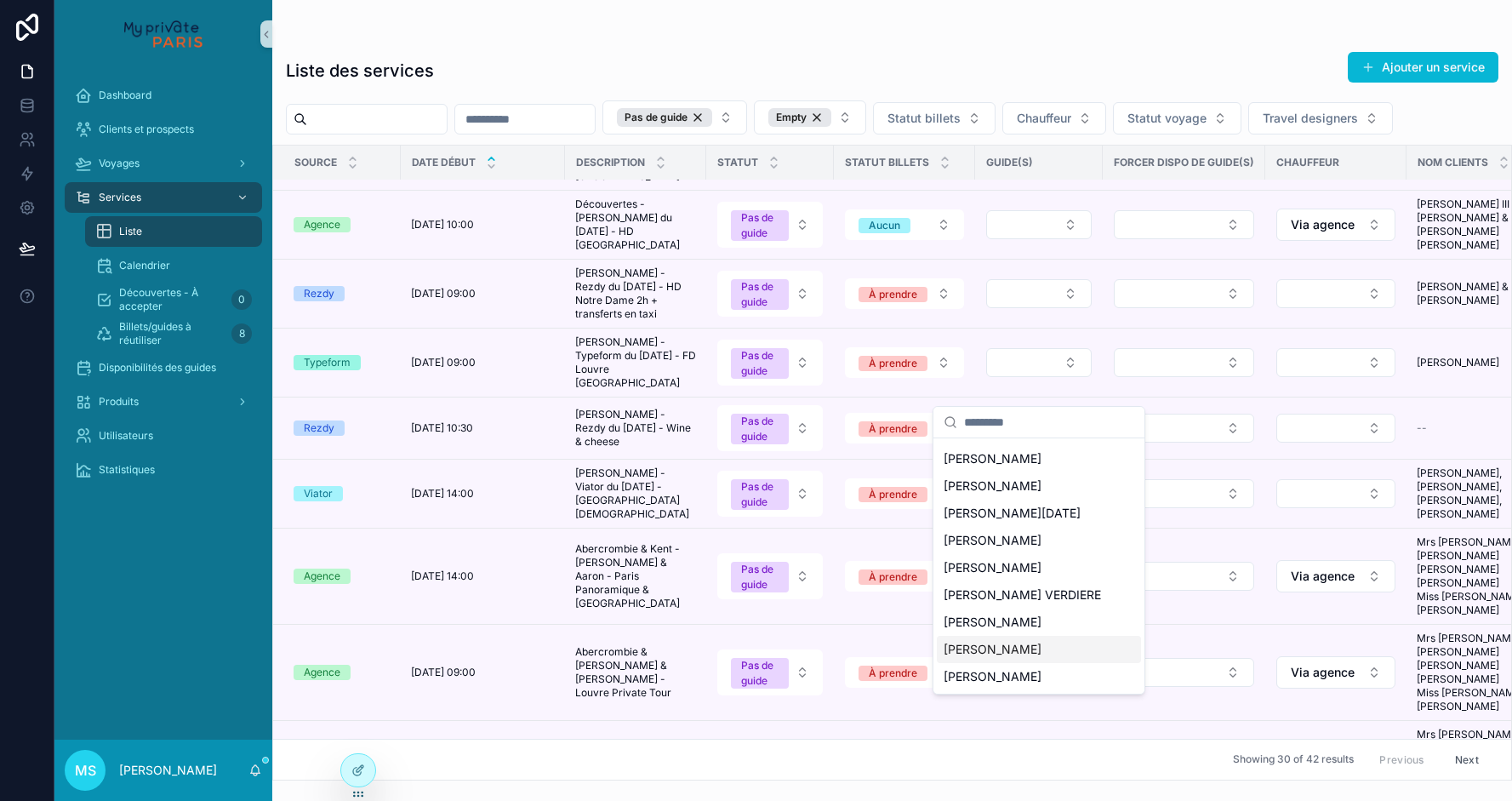
scroll to position [105, 0]
click at [1009, 645] on span "[PERSON_NAME]" at bounding box center [993, 649] width 98 height 17
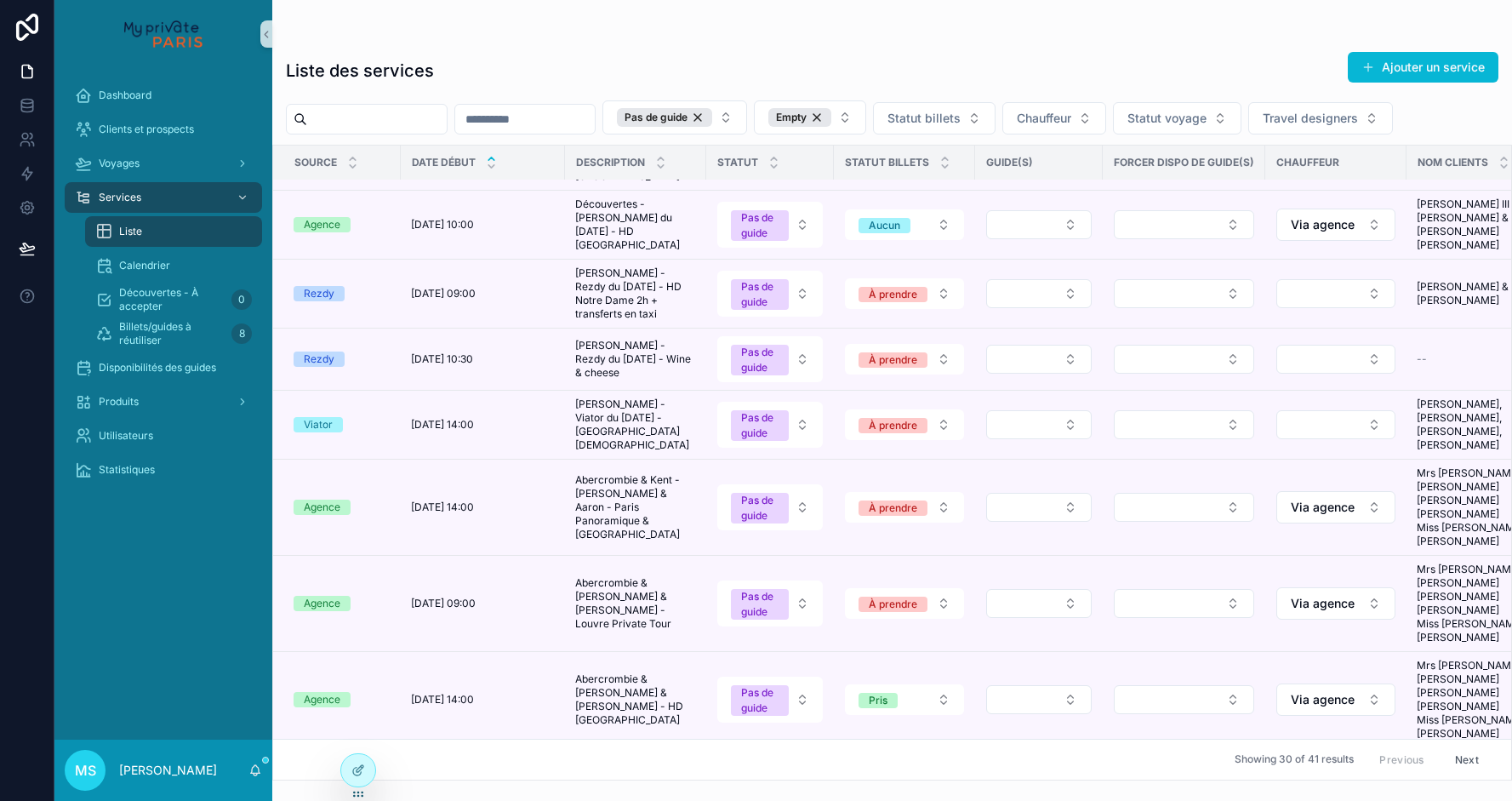
click at [1042, 239] on button "Select Button" at bounding box center [1038, 225] width 105 height 29
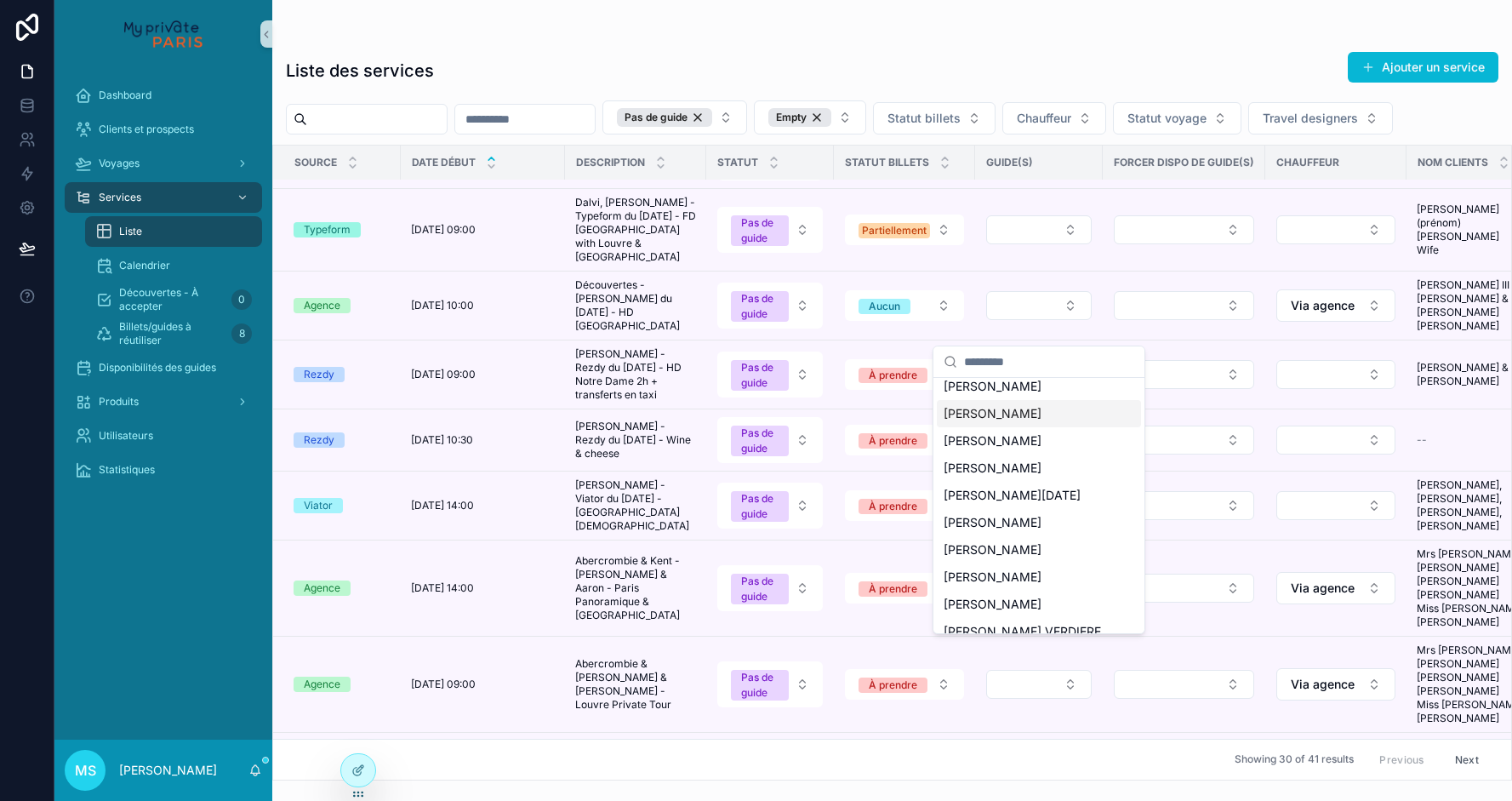
scroll to position [66, 0]
click at [1006, 467] on span "[PERSON_NAME]" at bounding box center [993, 464] width 98 height 17
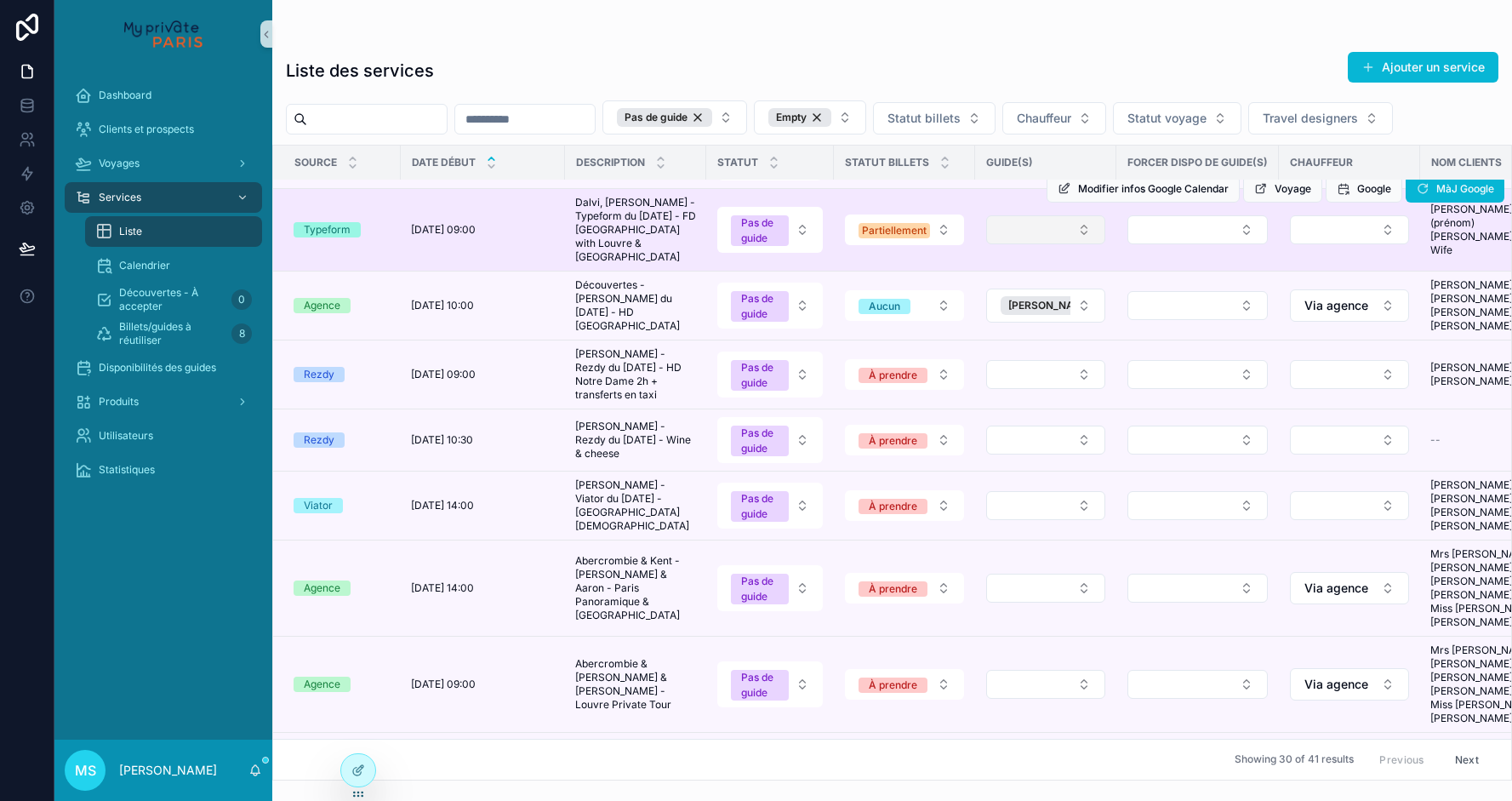
click at [1052, 245] on button "Select Button" at bounding box center [1046, 229] width 119 height 29
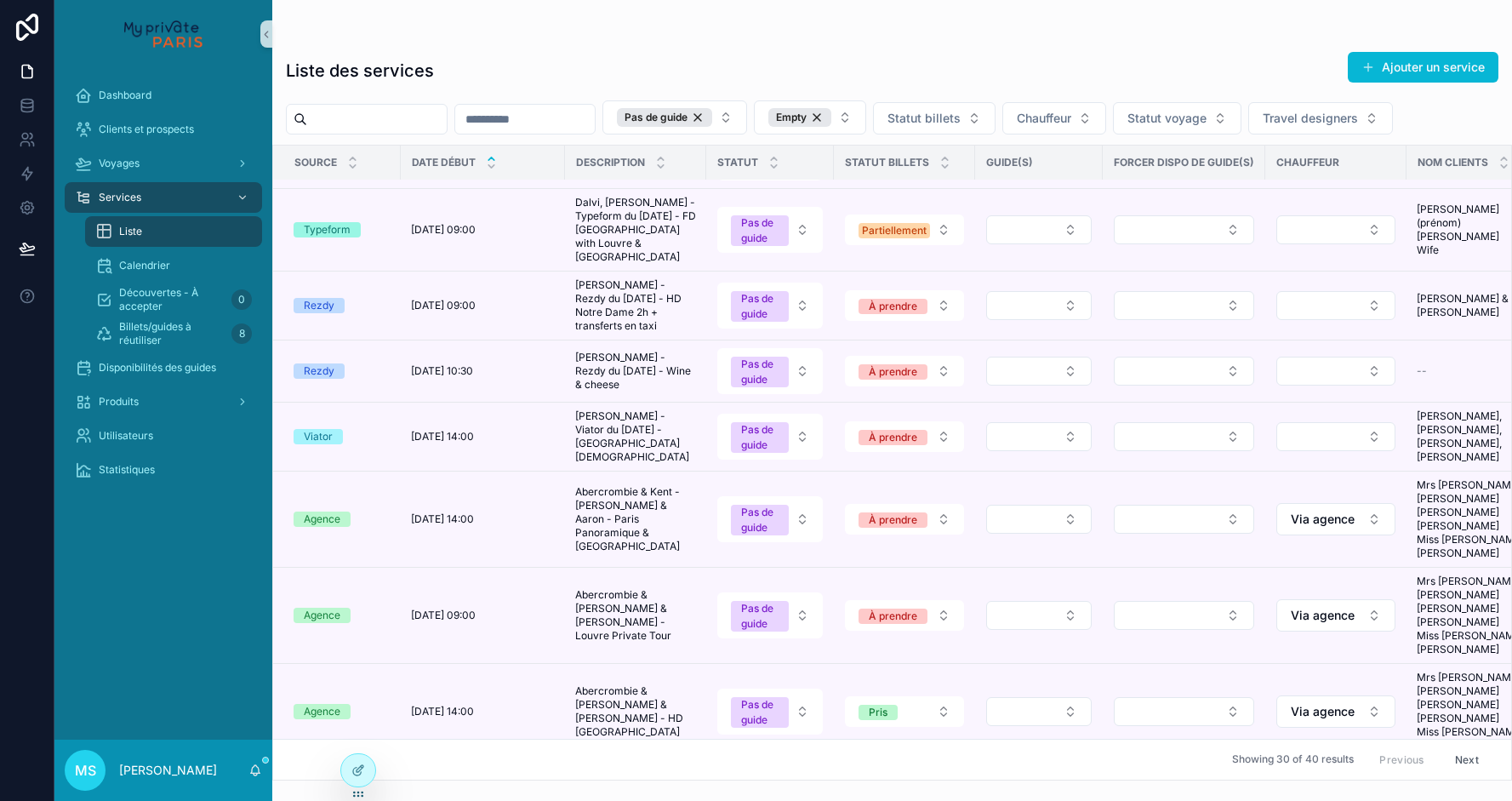
click at [1052, 245] on button "Select Button" at bounding box center [1038, 229] width 105 height 29
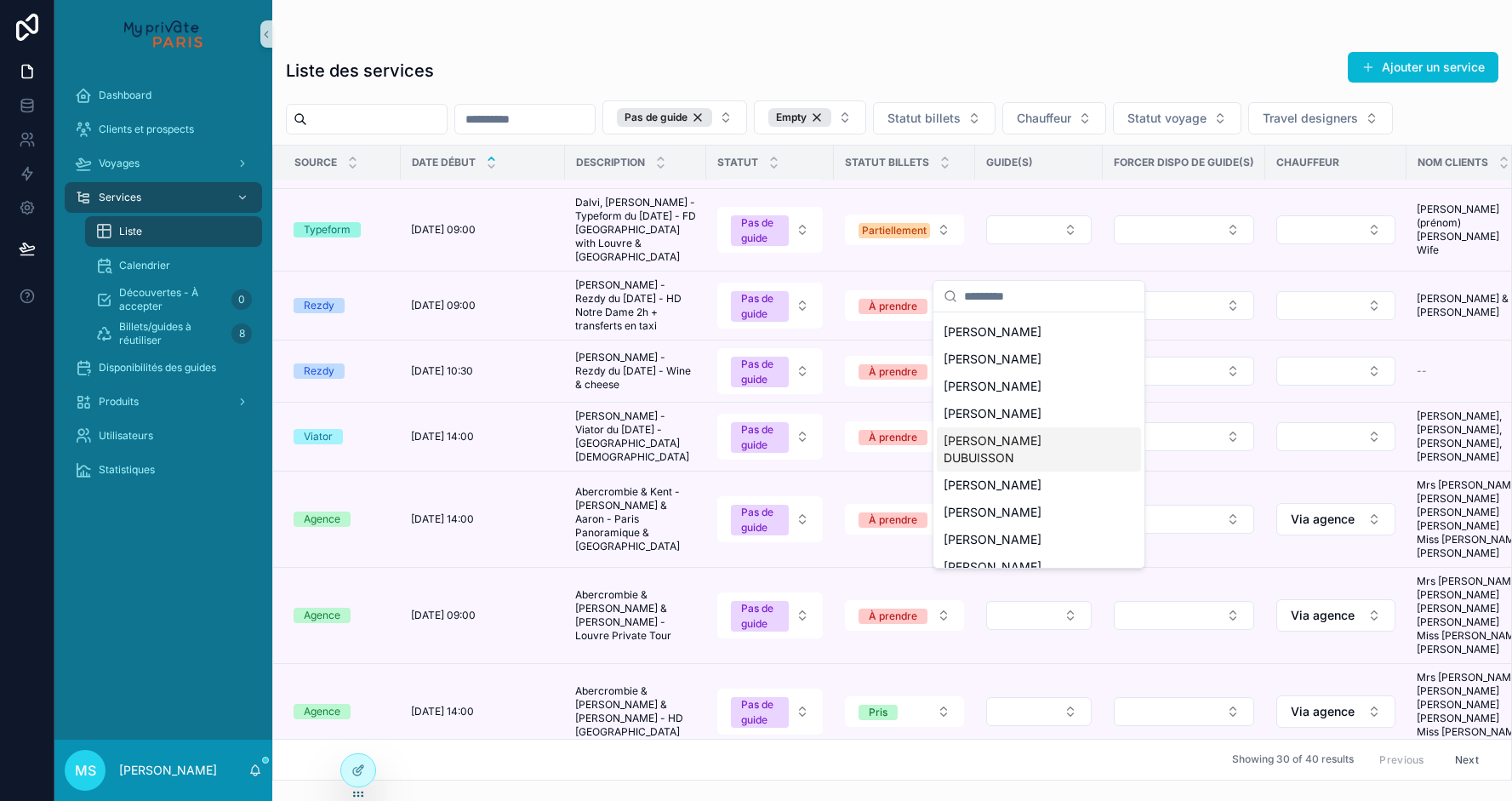
scroll to position [51, 0]
click at [1004, 478] on span "[PERSON_NAME]" at bounding box center [993, 486] width 98 height 17
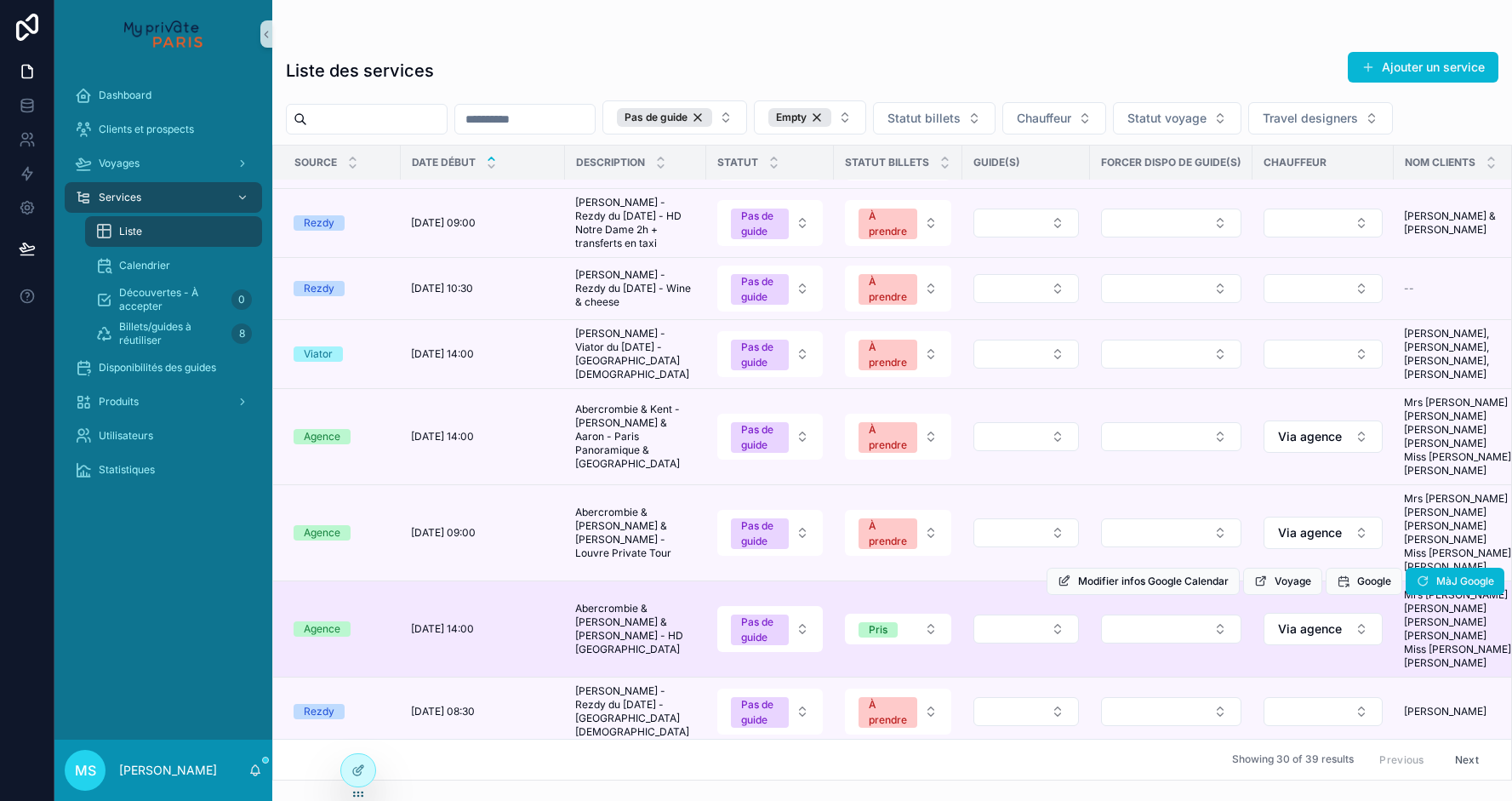
scroll to position [235, 0]
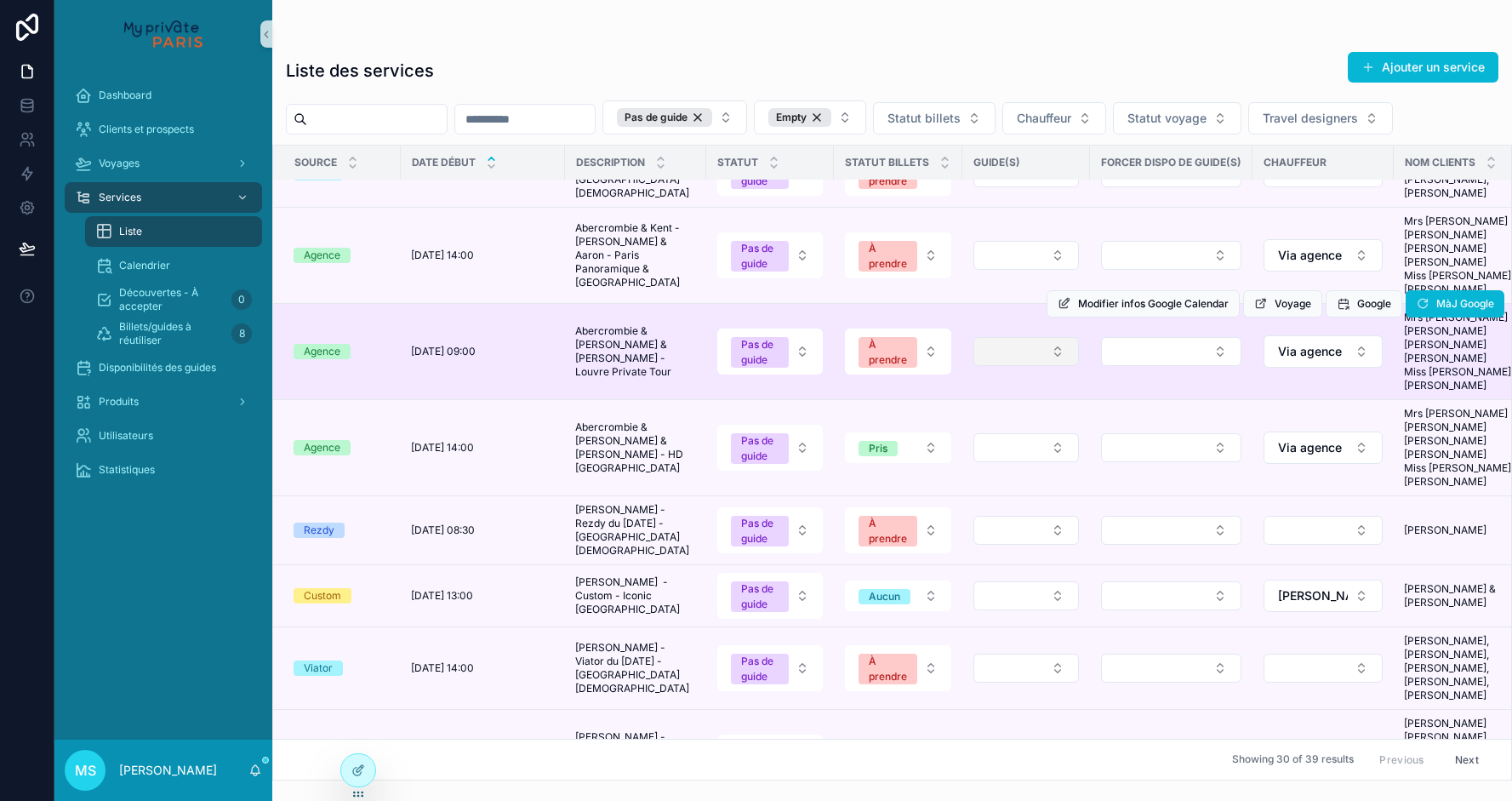
click at [1026, 366] on button "Select Button" at bounding box center [1026, 351] width 105 height 29
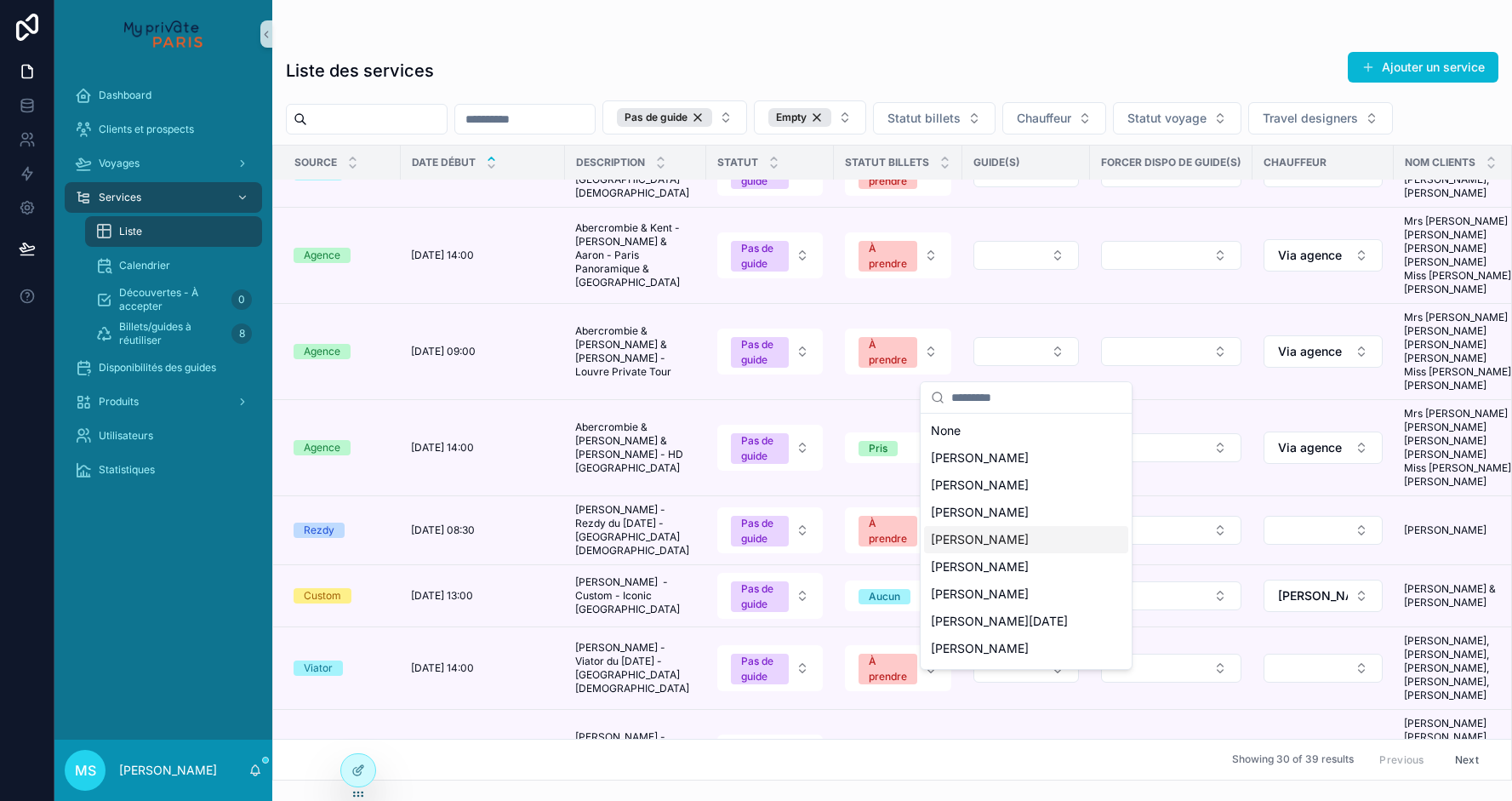
click at [972, 540] on span "[PERSON_NAME]" at bounding box center [979, 539] width 98 height 17
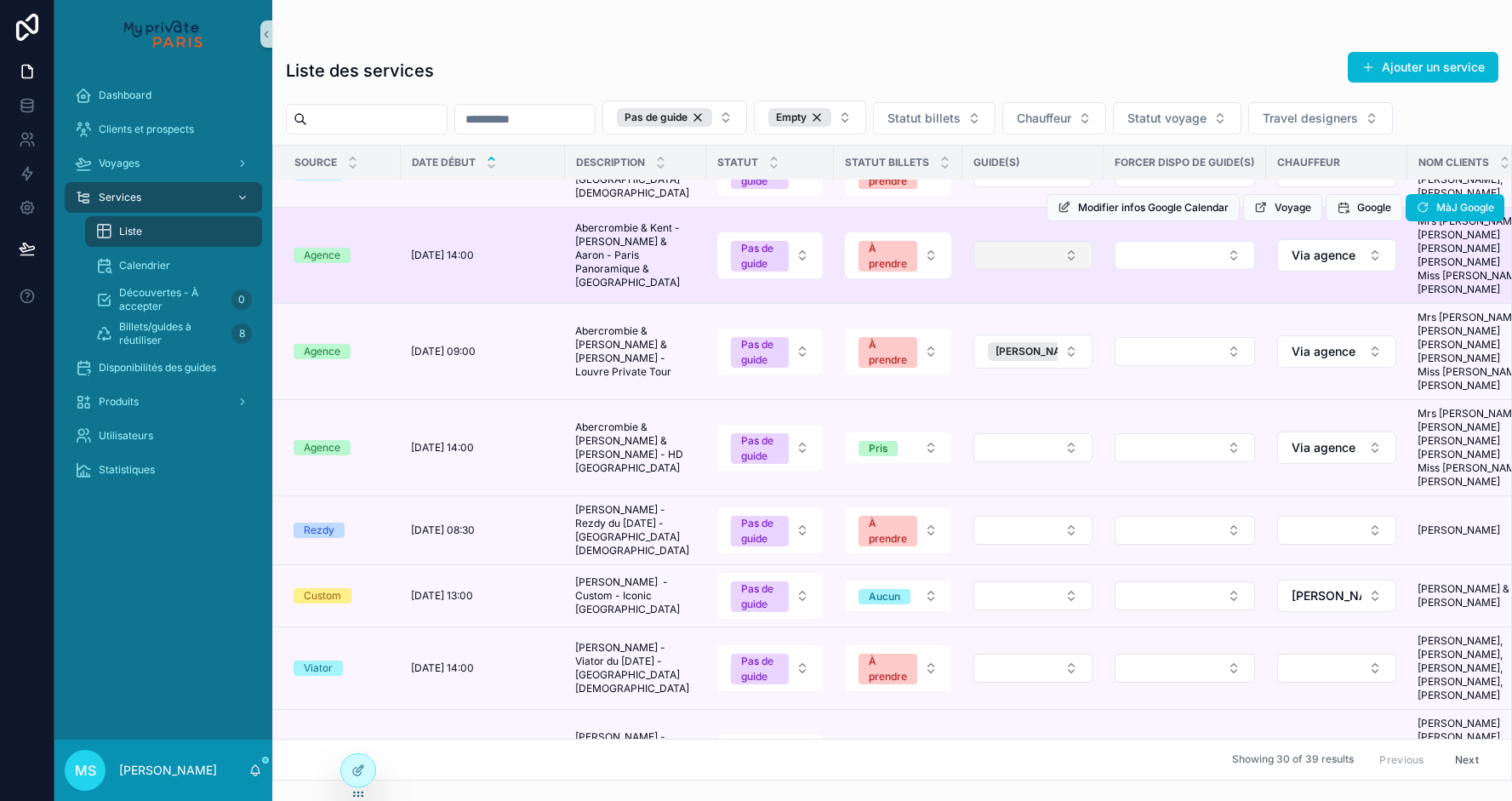
click at [1053, 270] on button "Select Button" at bounding box center [1033, 255] width 119 height 29
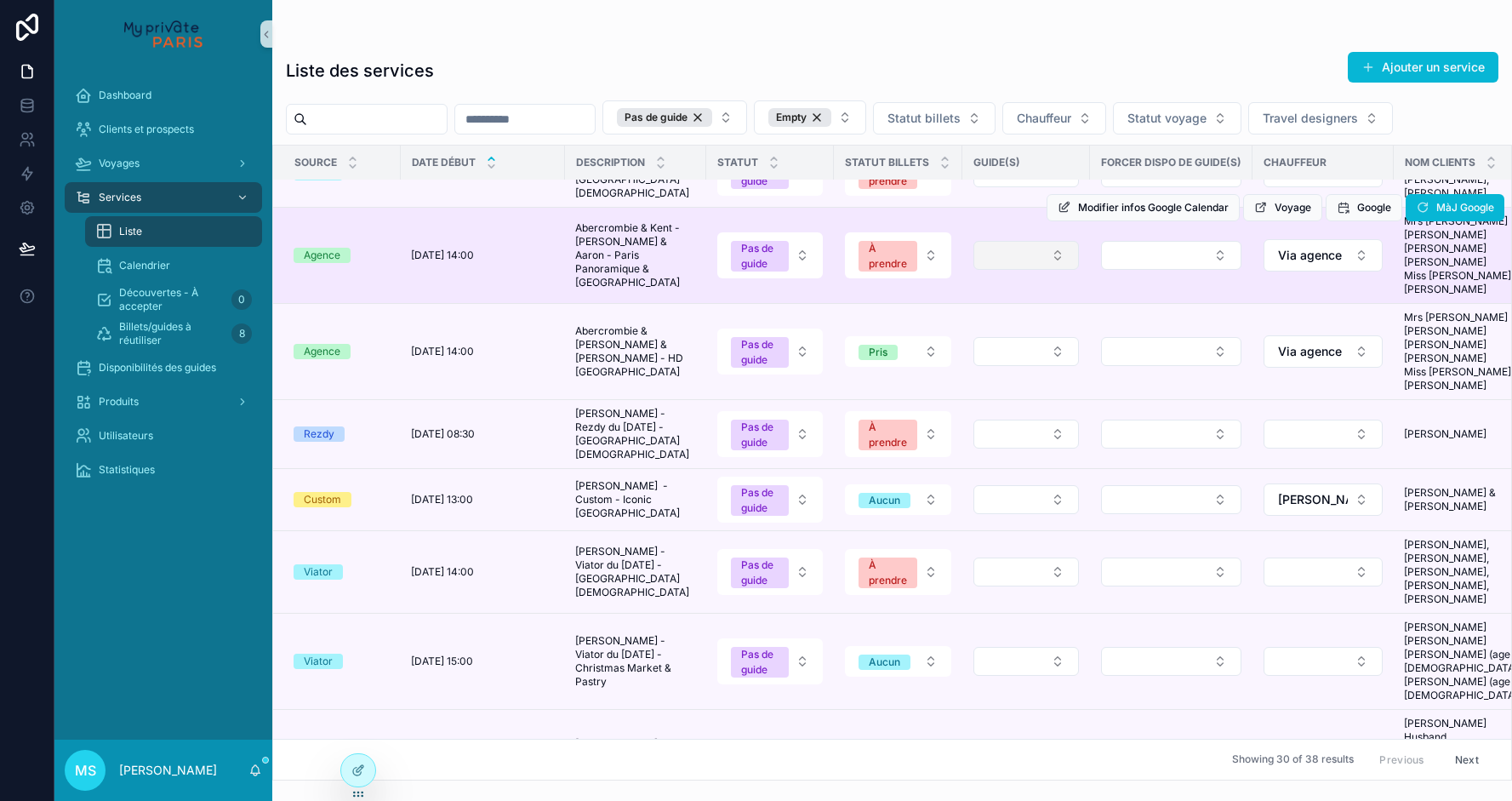
click at [1022, 270] on button "Select Button" at bounding box center [1026, 255] width 105 height 29
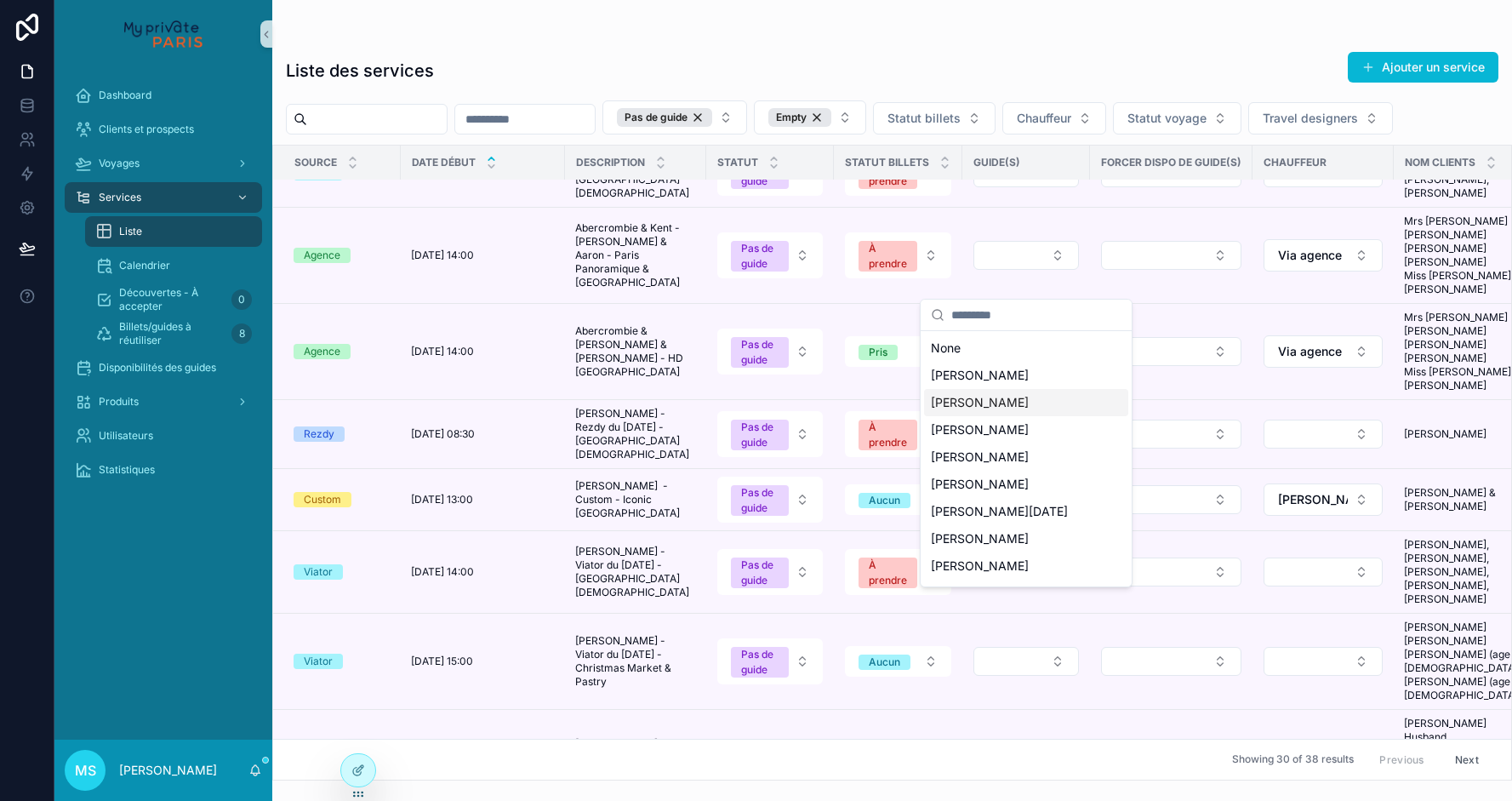
click at [1005, 400] on span "[PERSON_NAME]" at bounding box center [979, 403] width 98 height 17
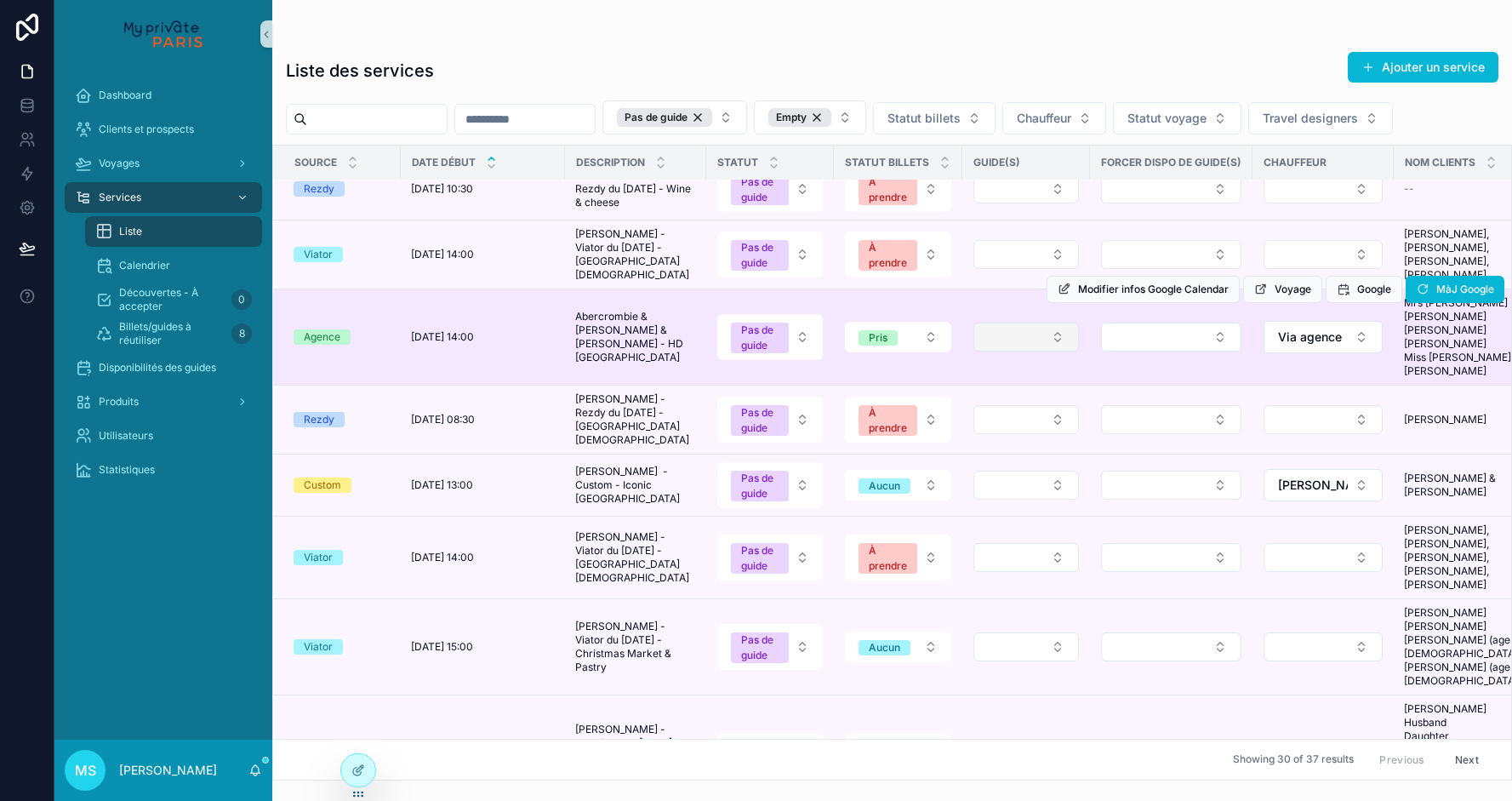
scroll to position [86, 1]
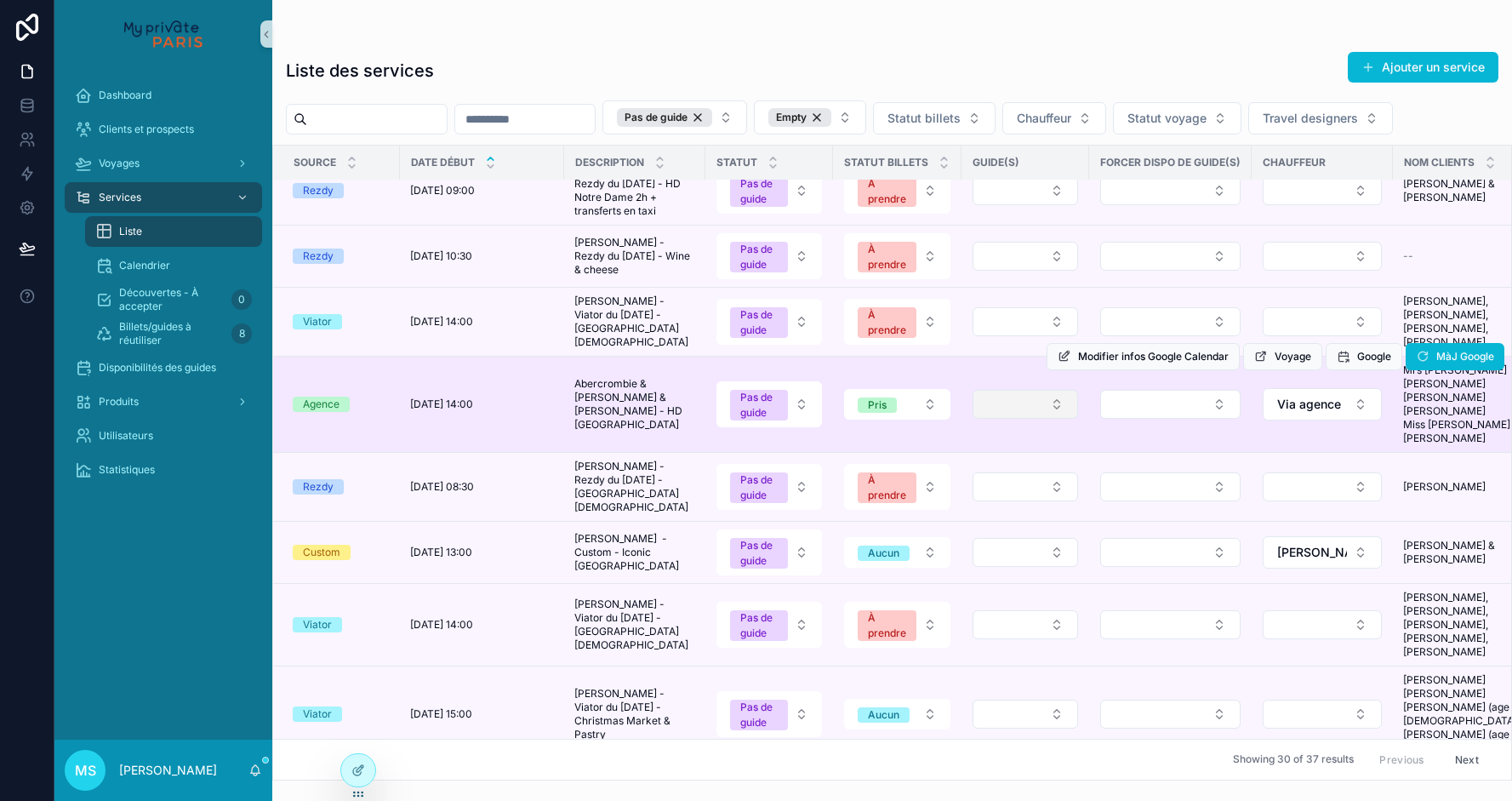
click at [1035, 419] on button "Select Button" at bounding box center [1025, 404] width 105 height 29
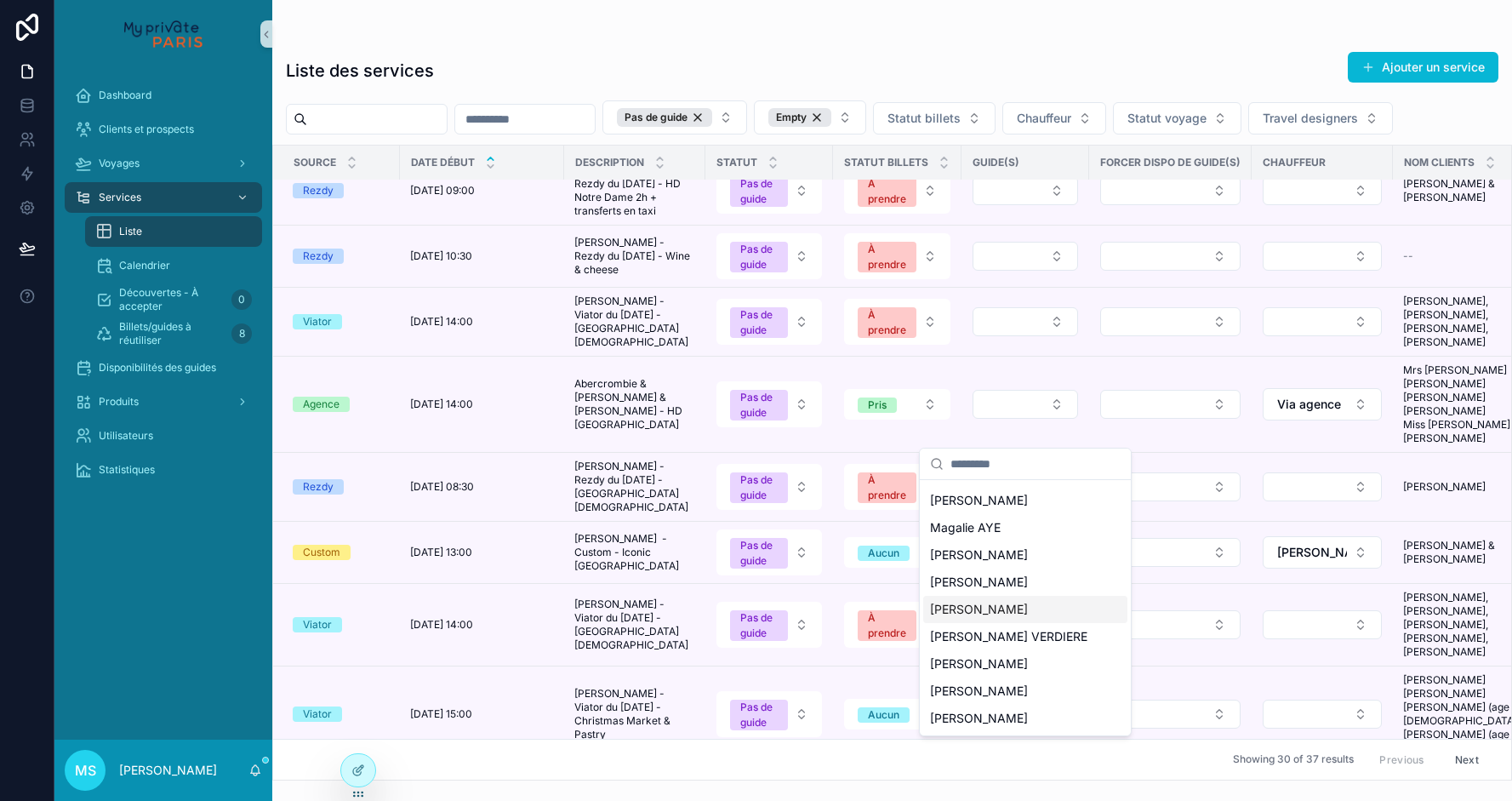
scroll to position [269, 0]
click at [986, 608] on span "[PERSON_NAME]" at bounding box center [978, 610] width 98 height 17
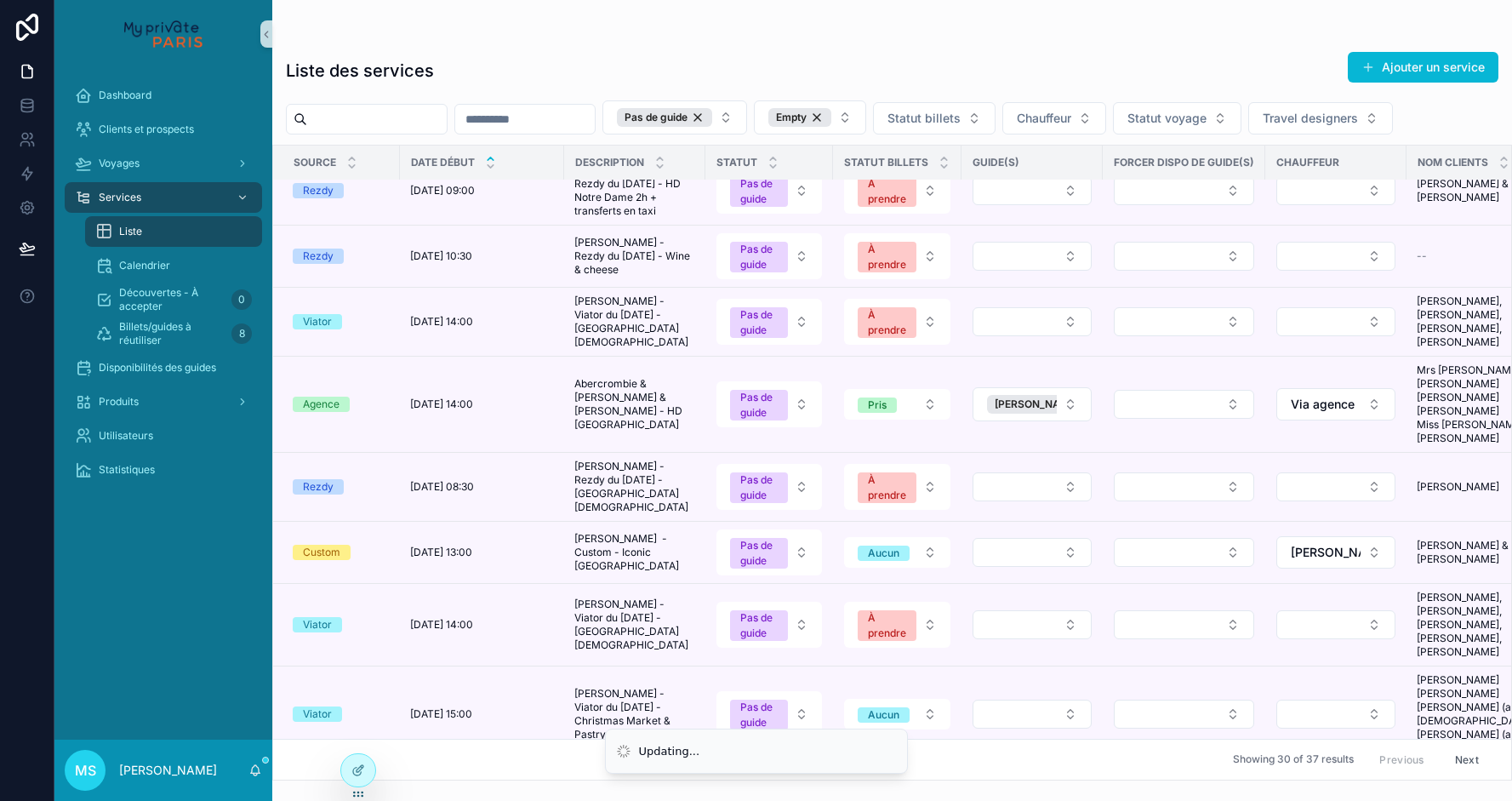
scroll to position [0, 1]
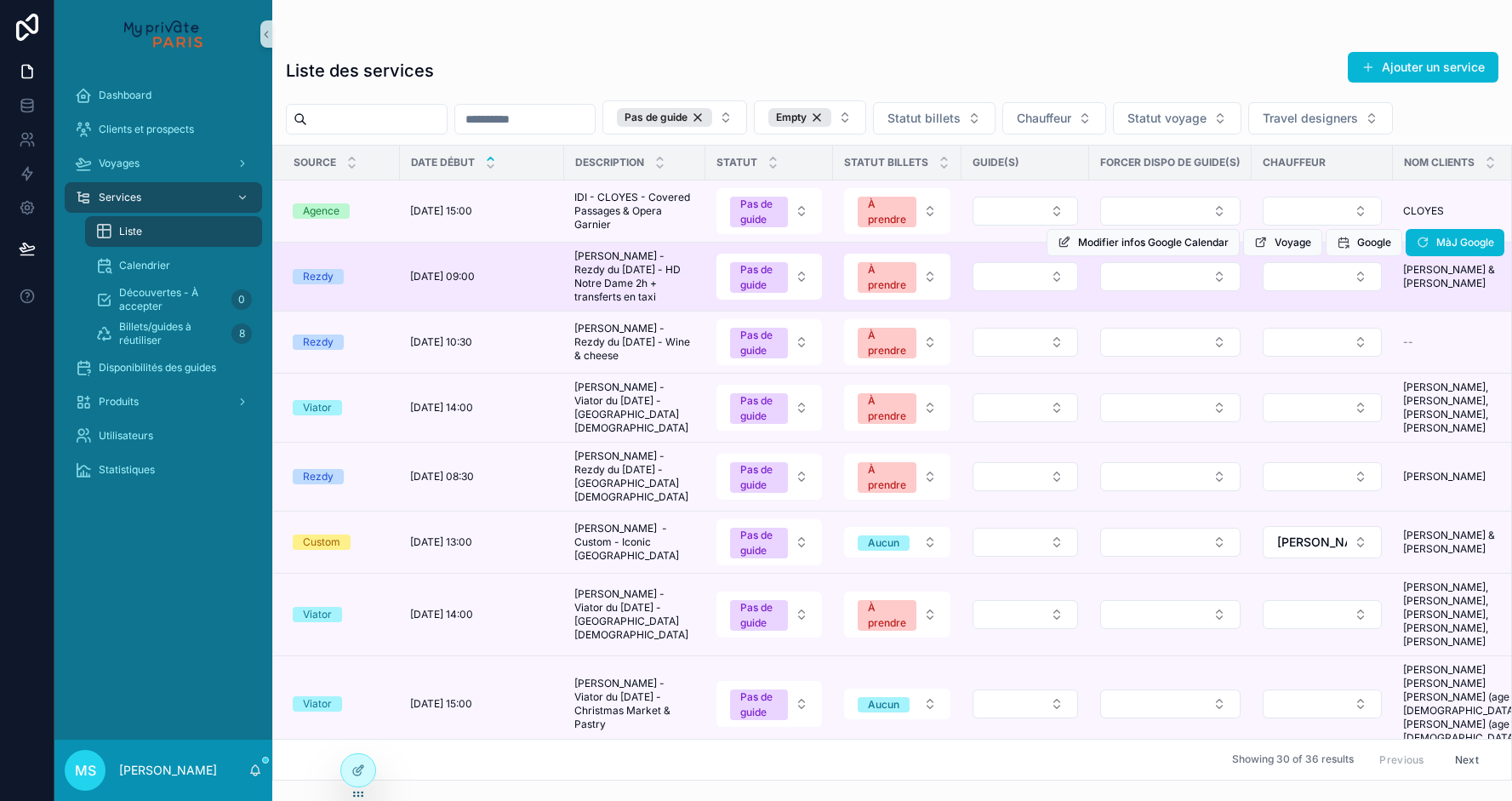
click at [1017, 312] on td "scrollable content" at bounding box center [1025, 277] width 128 height 69
click at [1016, 291] on button "Select Button" at bounding box center [1025, 276] width 105 height 29
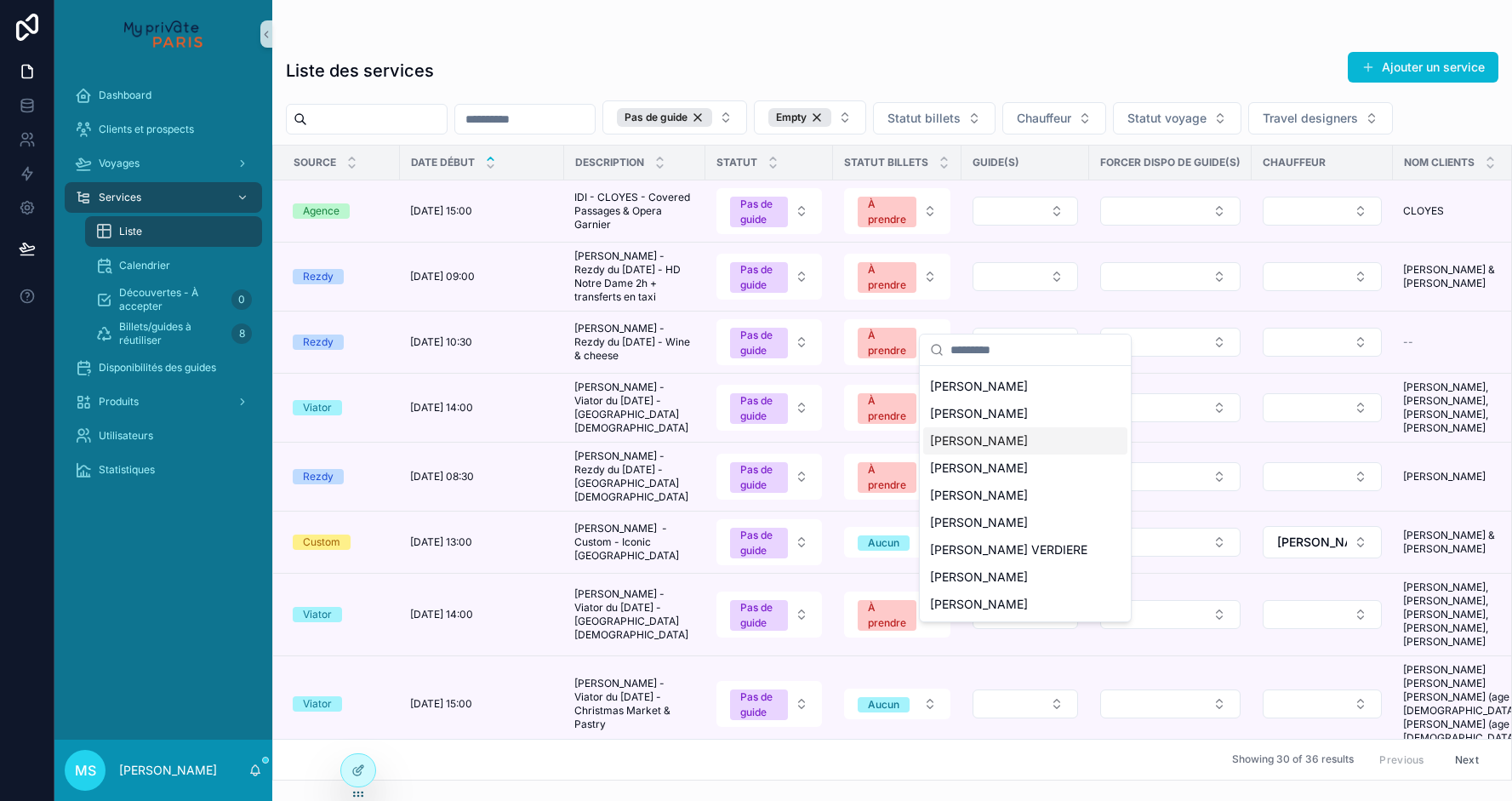
scroll to position [79, 0]
click at [971, 603] on span "[PERSON_NAME]" at bounding box center [978, 604] width 98 height 17
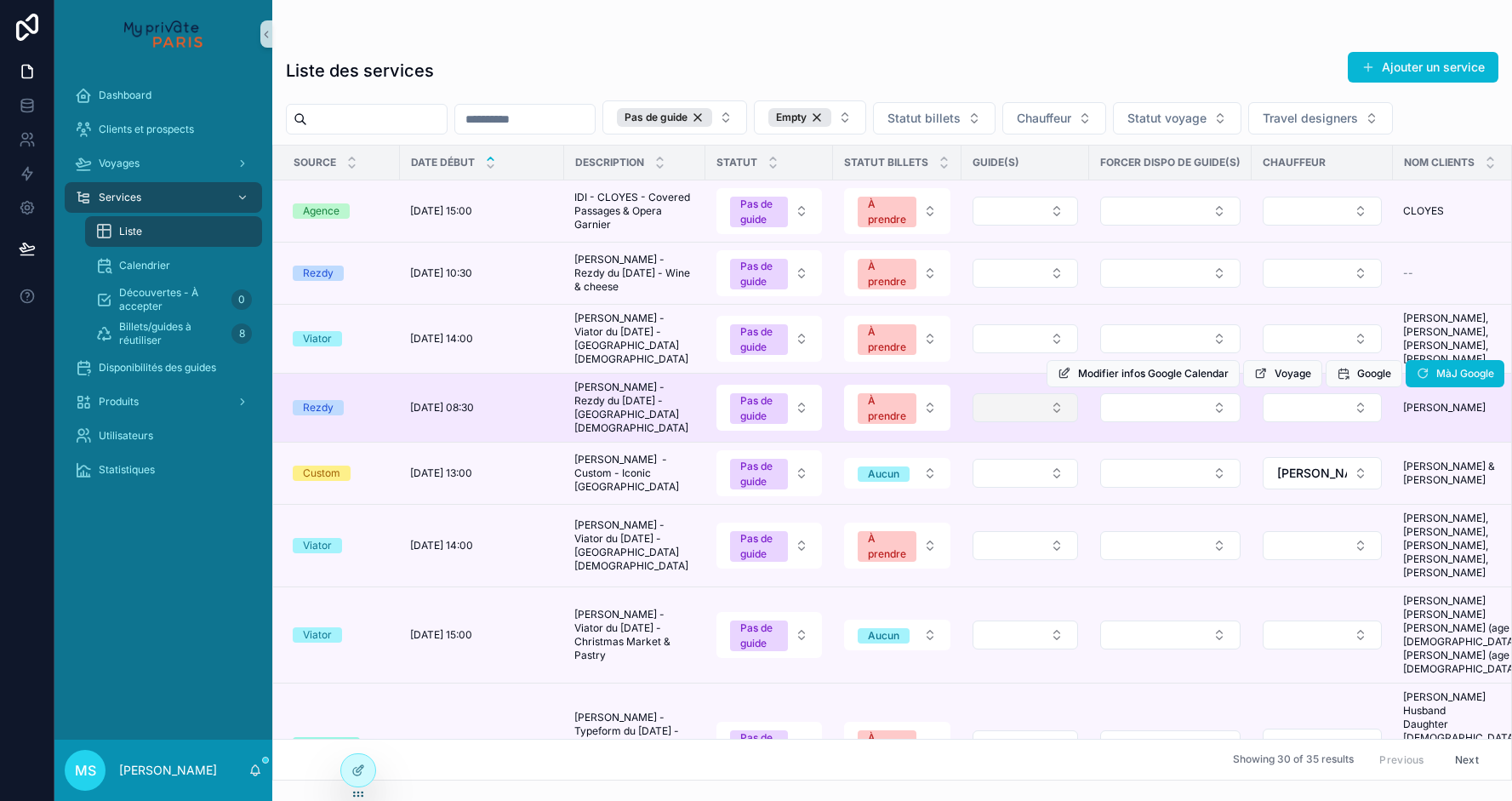
click at [1027, 422] on button "Select Button" at bounding box center [1025, 408] width 105 height 29
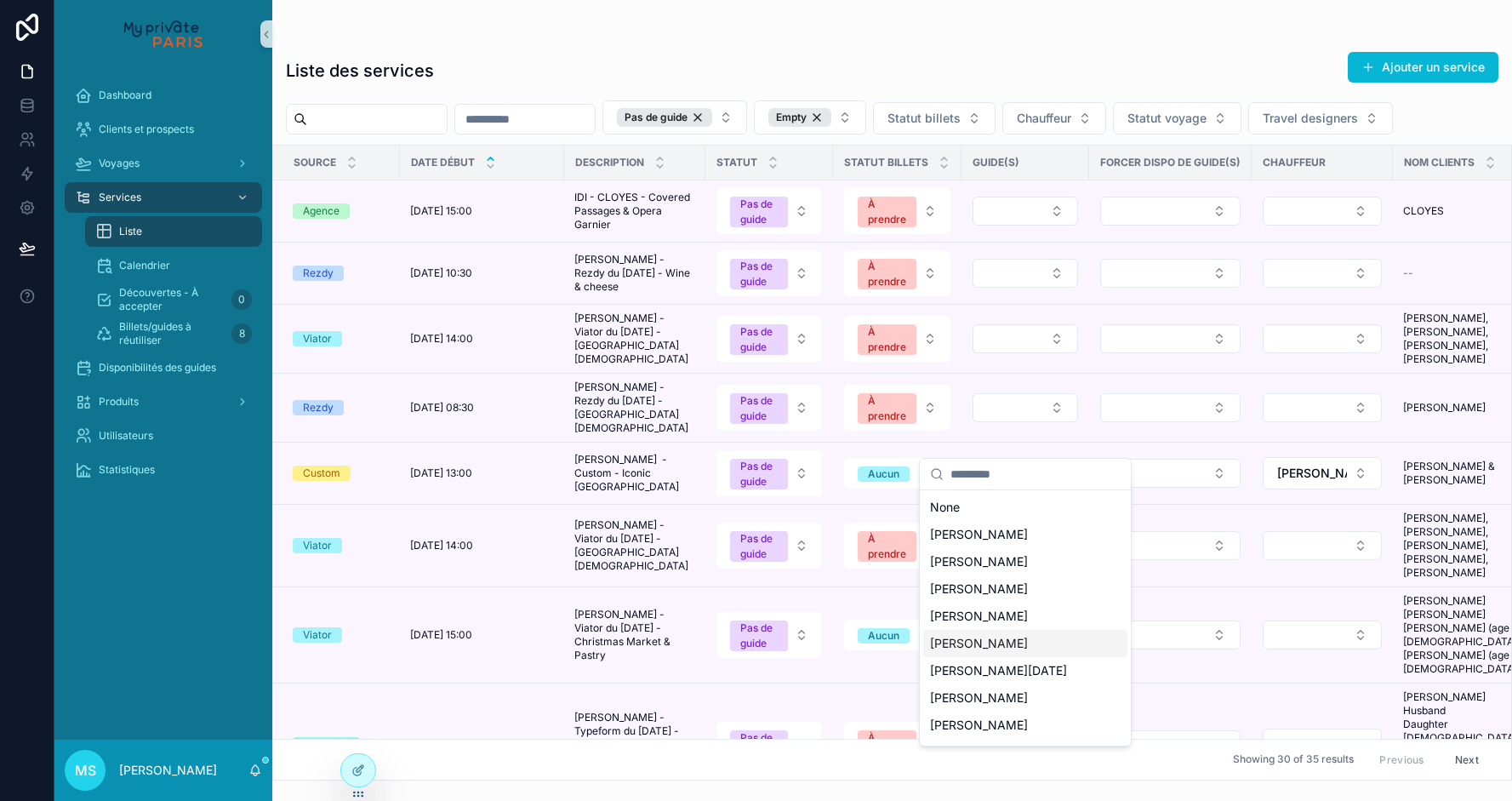
click at [1003, 648] on span "[PERSON_NAME]" at bounding box center [978, 644] width 98 height 17
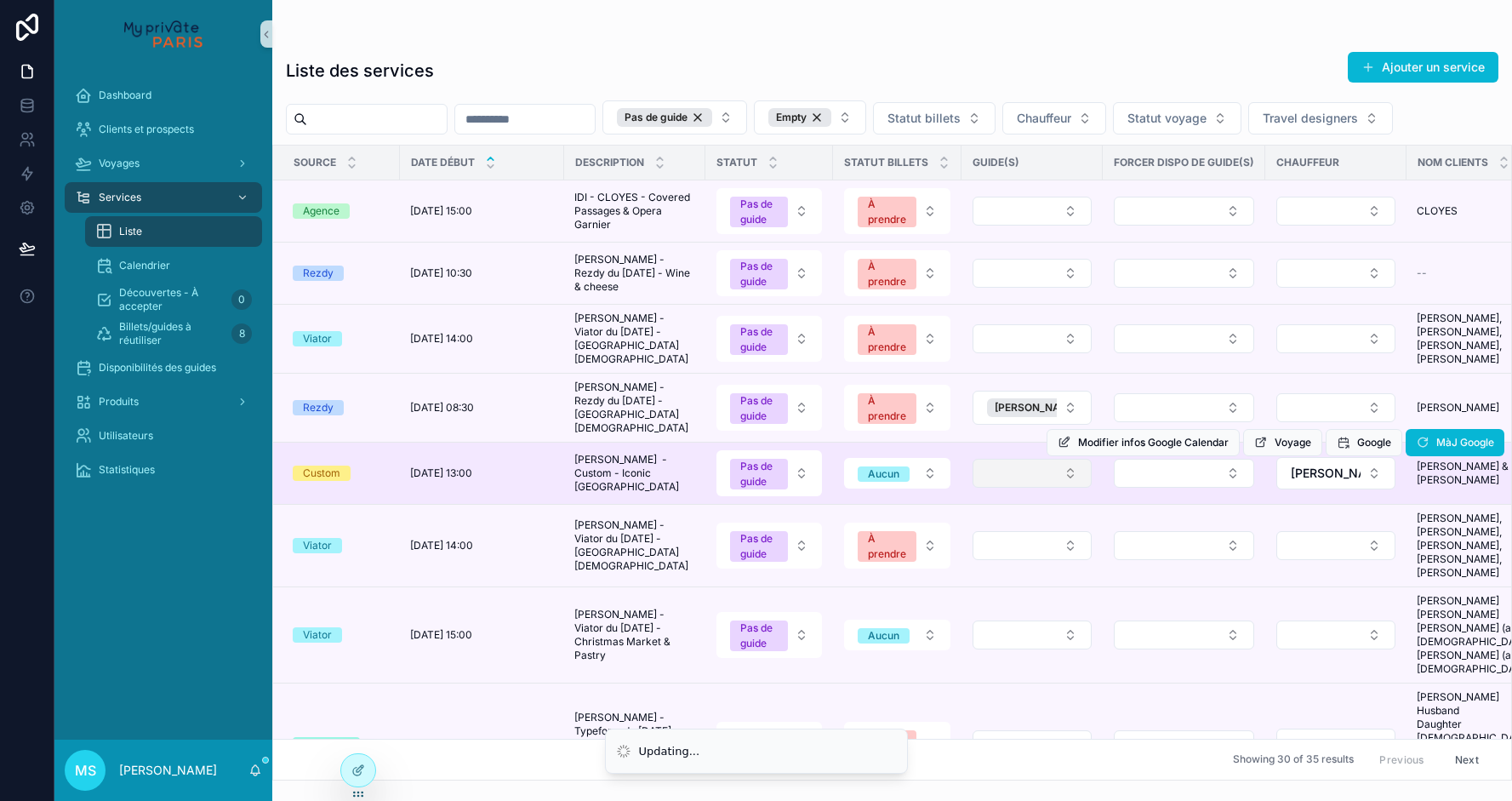
click at [988, 487] on button "Select Button" at bounding box center [1032, 473] width 119 height 29
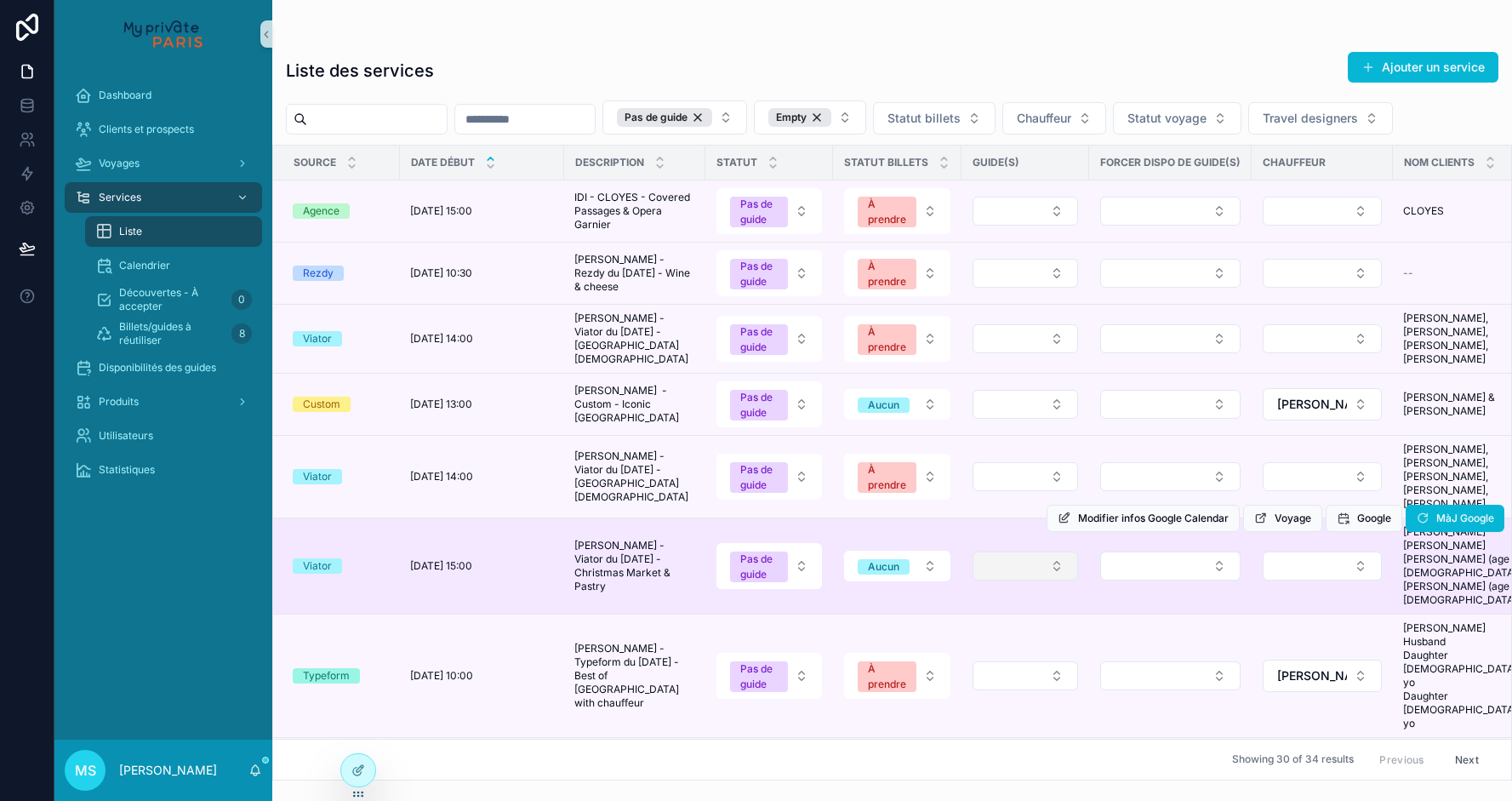
scroll to position [32, 1]
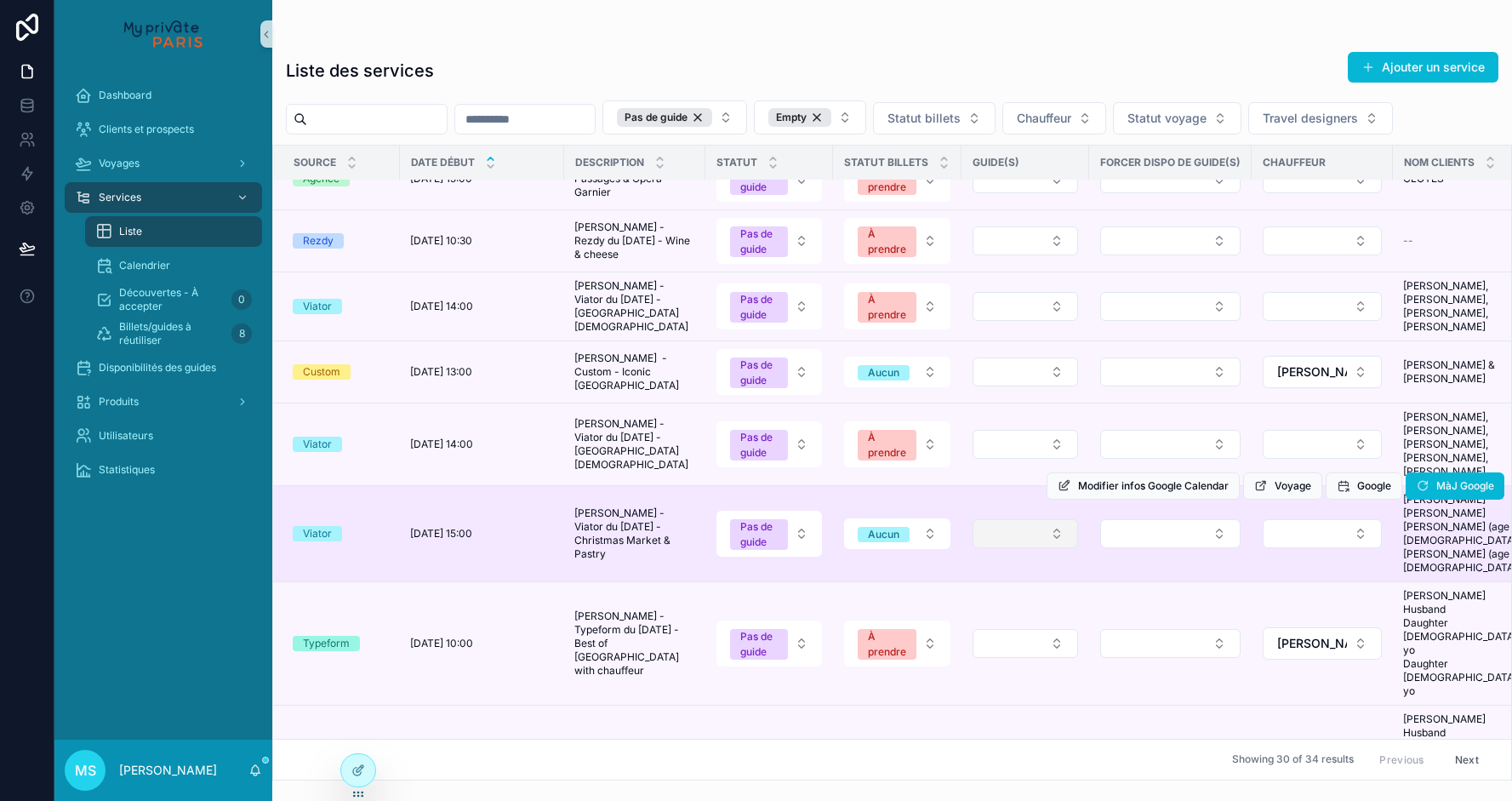
click at [1022, 548] on button "Select Button" at bounding box center [1025, 534] width 105 height 29
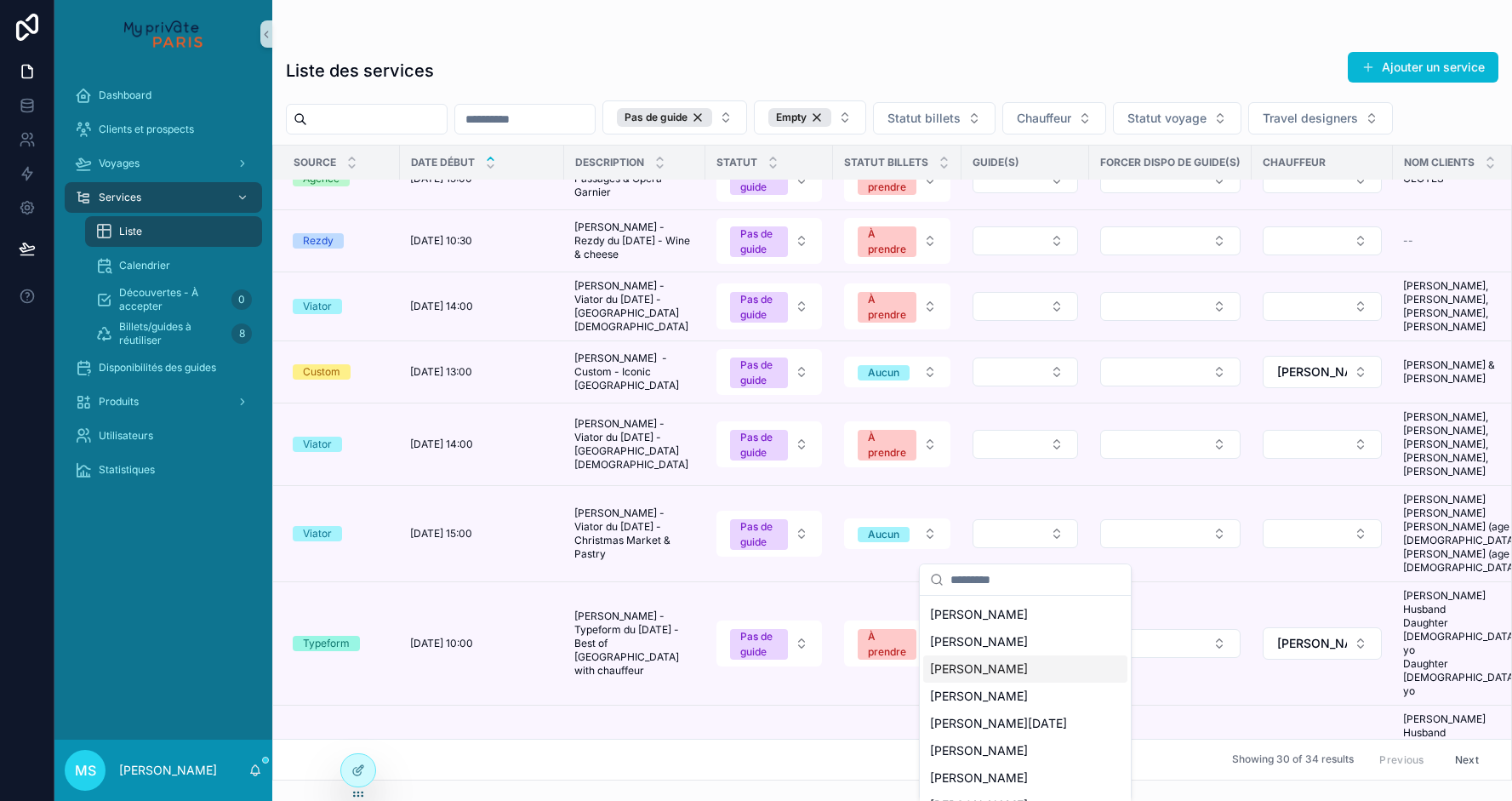
scroll to position [76, 0]
click at [980, 727] on span "[PERSON_NAME]" at bounding box center [978, 728] width 98 height 17
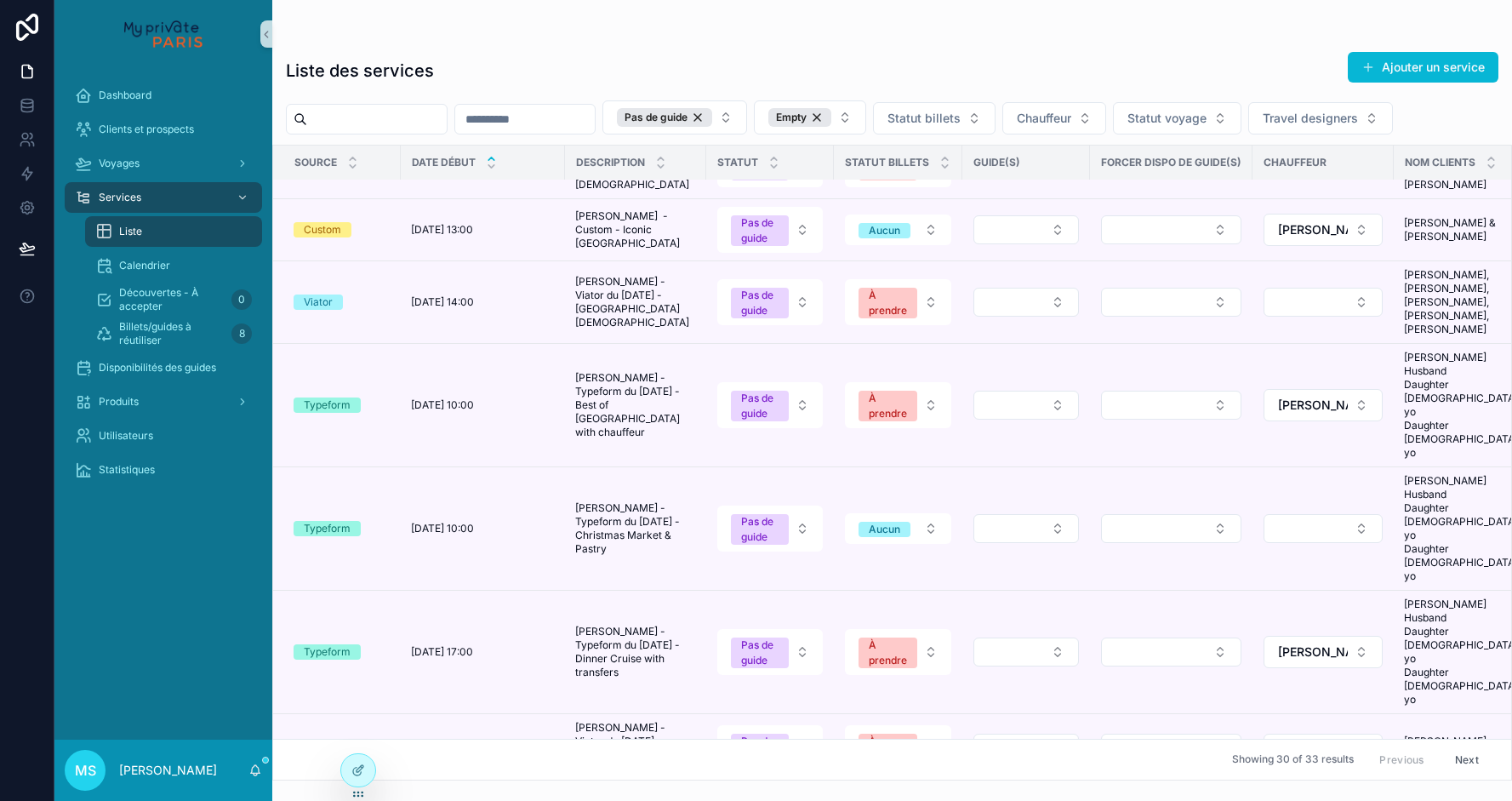
scroll to position [251, 0]
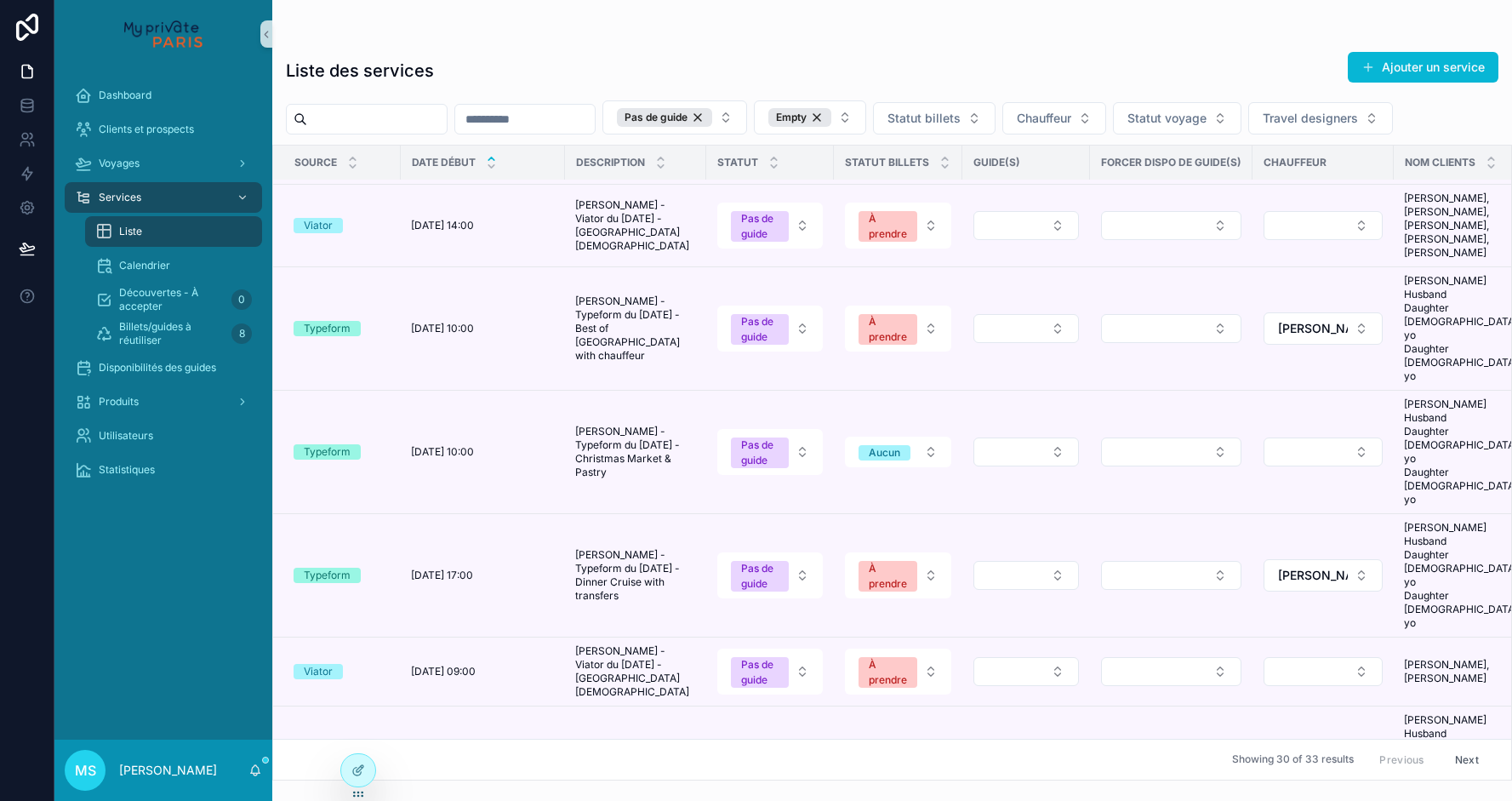
click at [1023, 514] on td "scrollable content" at bounding box center [1026, 575] width 128 height 123
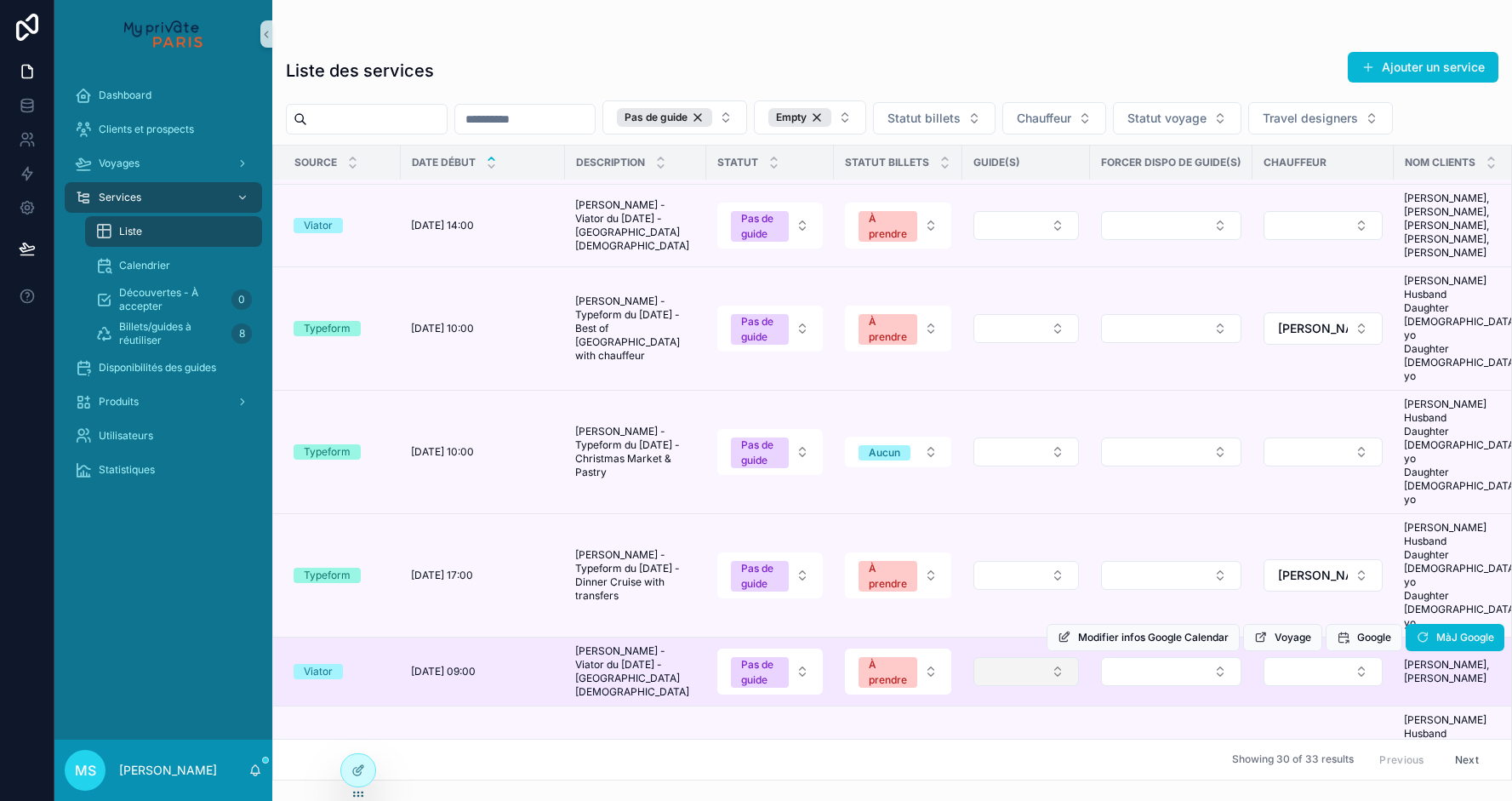
click at [1011, 657] on button "Select Button" at bounding box center [1026, 671] width 105 height 29
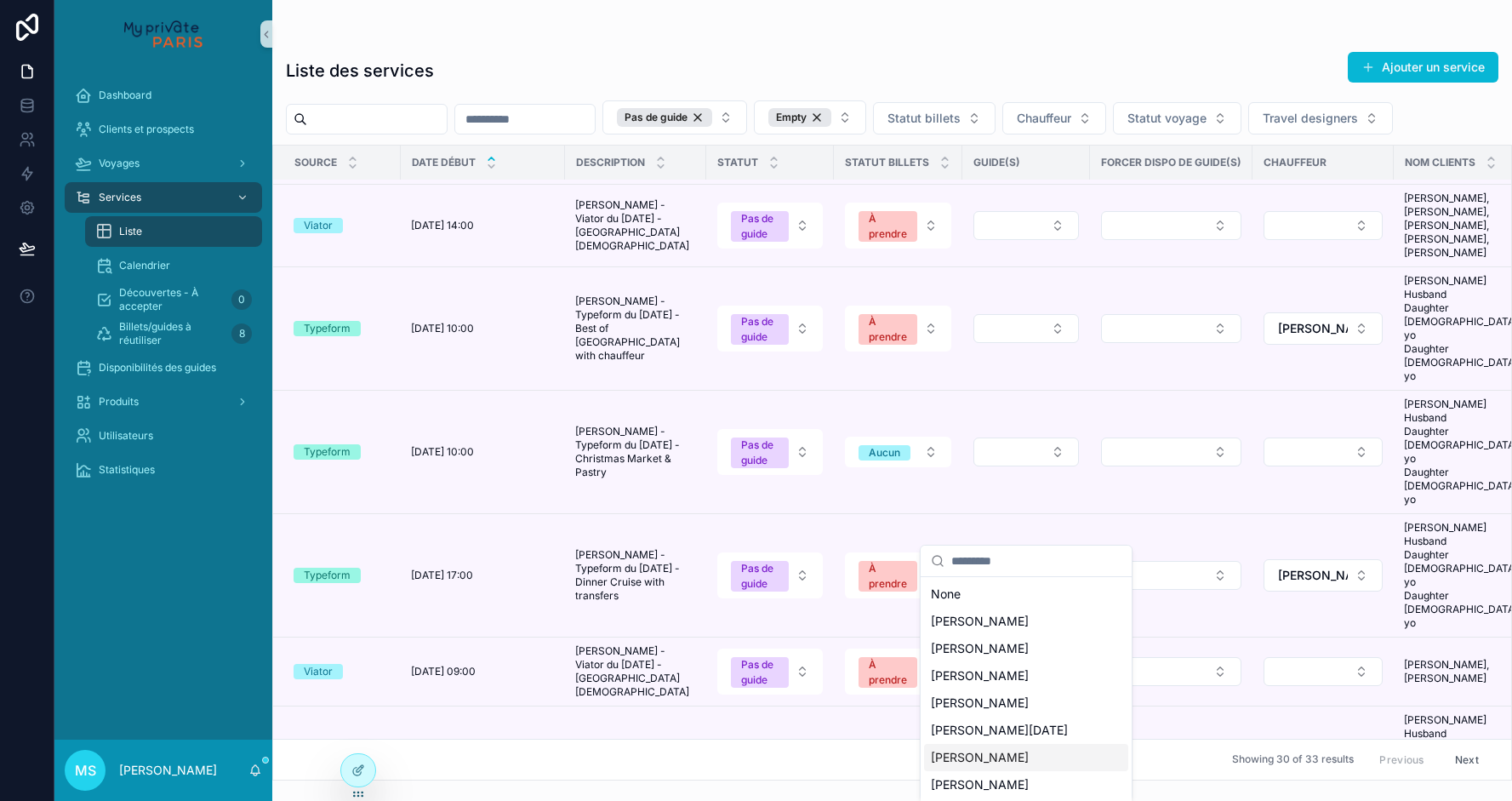
click at [987, 753] on span "[PERSON_NAME]" at bounding box center [979, 757] width 98 height 17
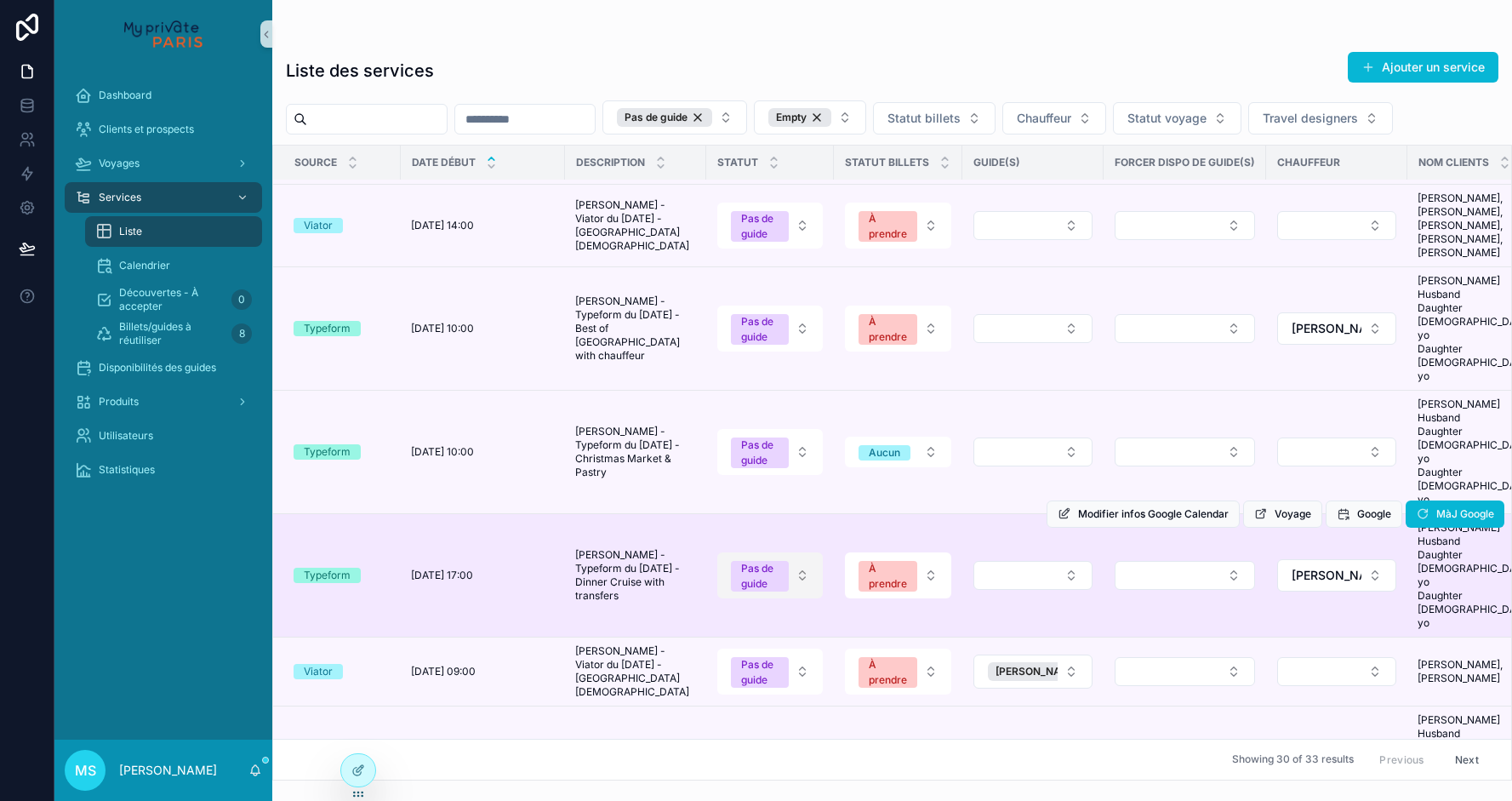
click at [785, 561] on span "Pas de guide" at bounding box center [759, 576] width 58 height 30
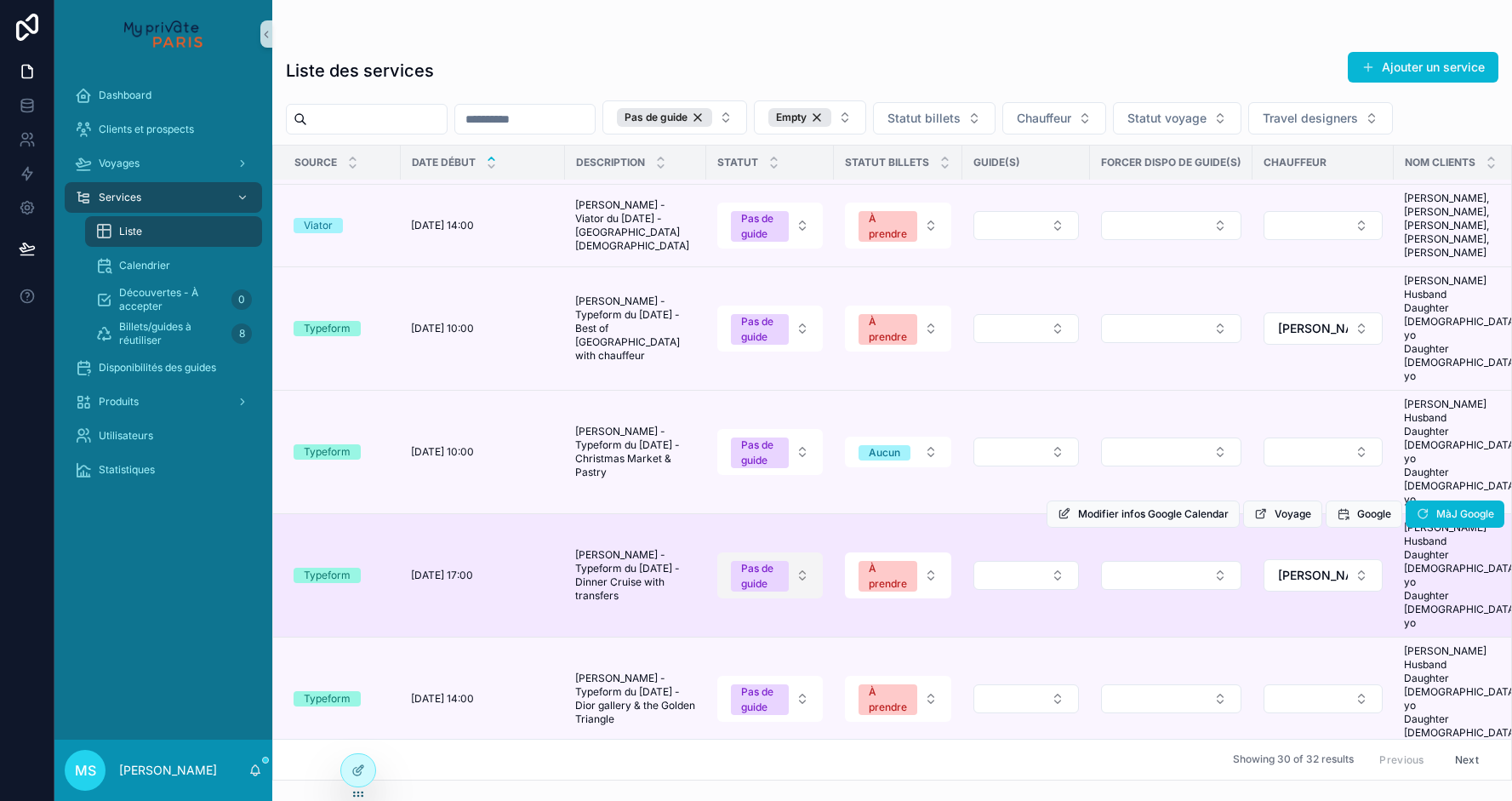
click at [807, 553] on button "Pas de guide" at bounding box center [770, 575] width 105 height 46
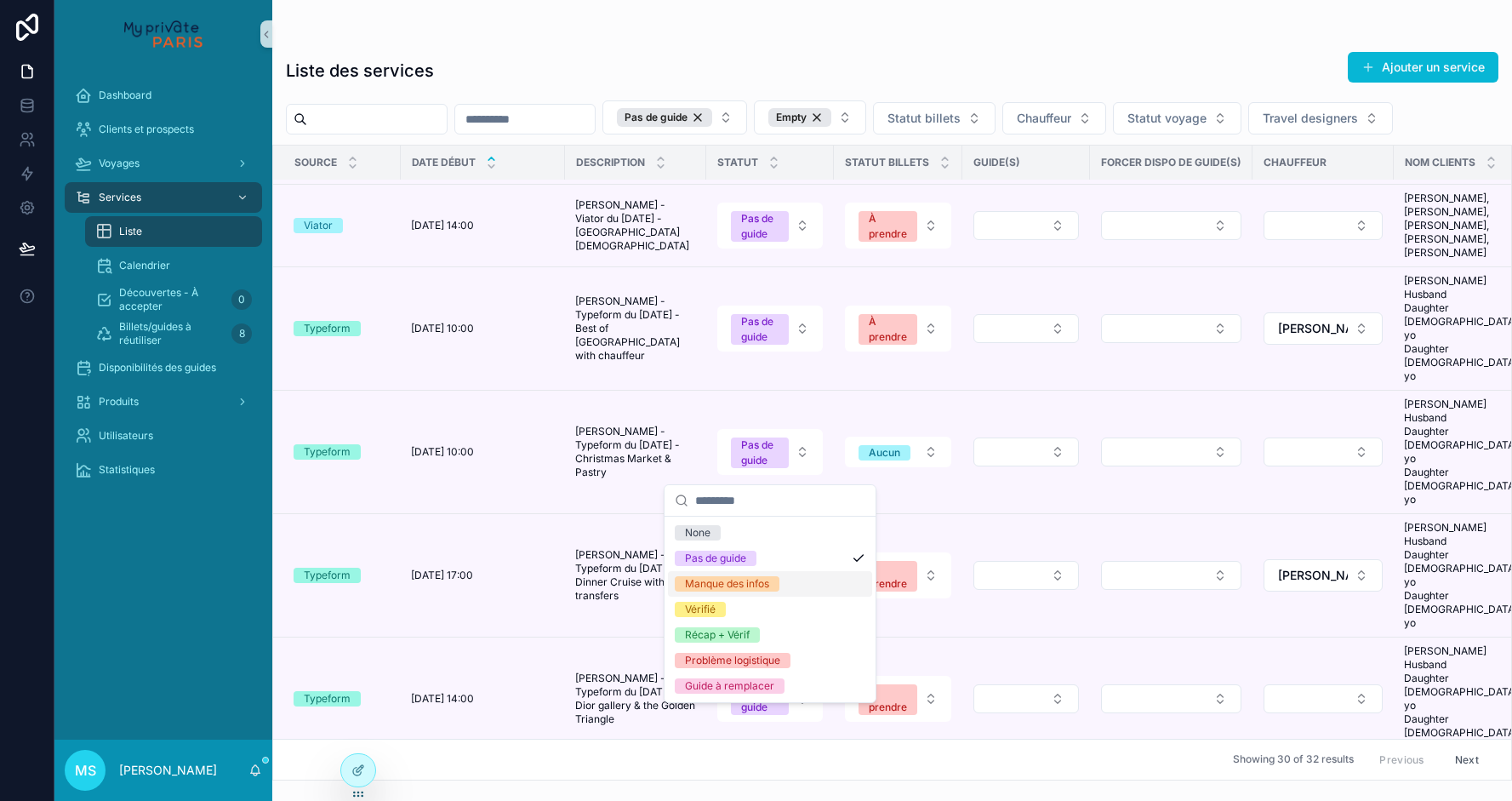
click at [761, 587] on div "Manque des infos" at bounding box center [727, 584] width 84 height 15
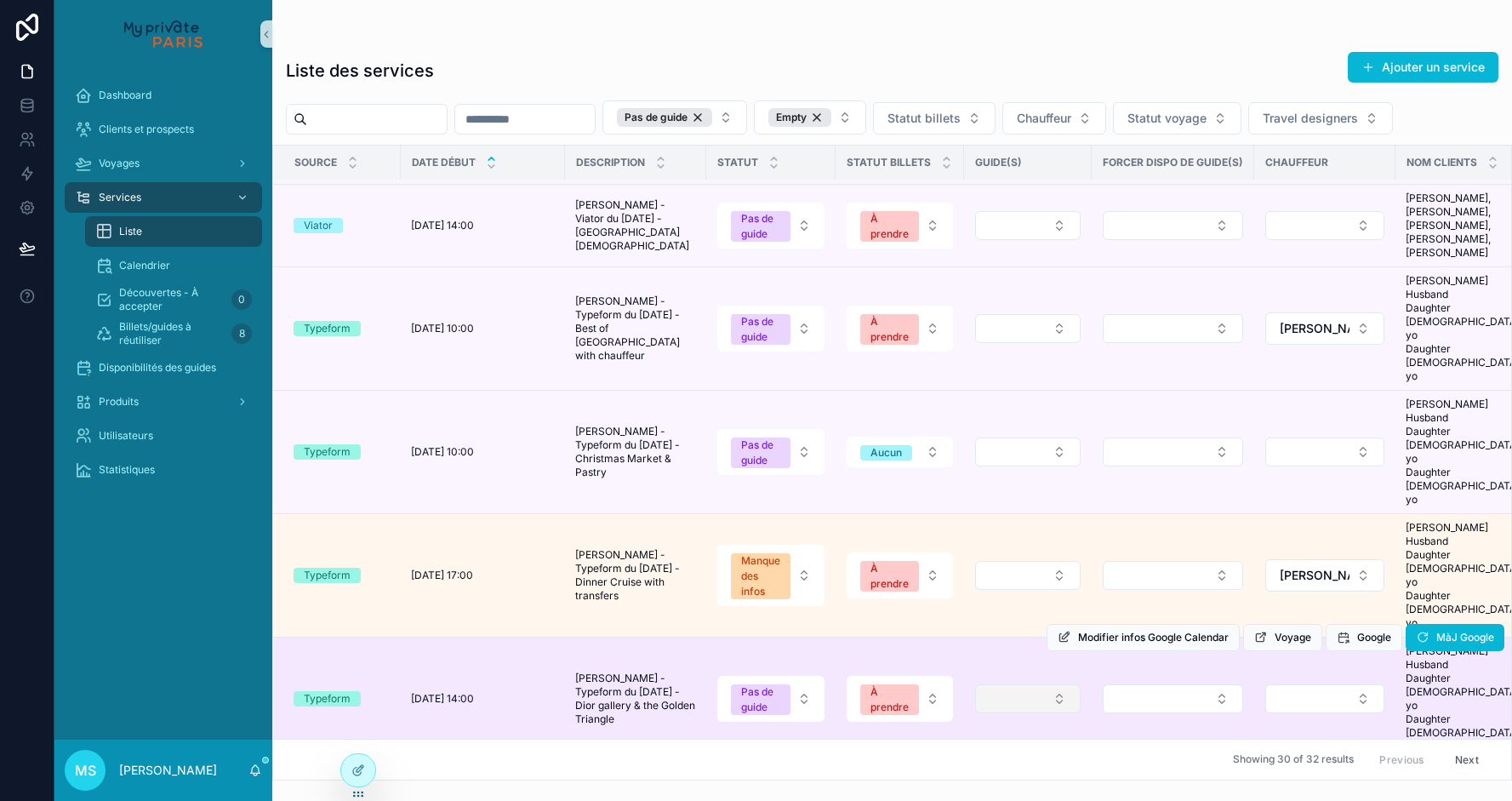
click at [1027, 684] on button "Select Button" at bounding box center [1028, 699] width 105 height 29
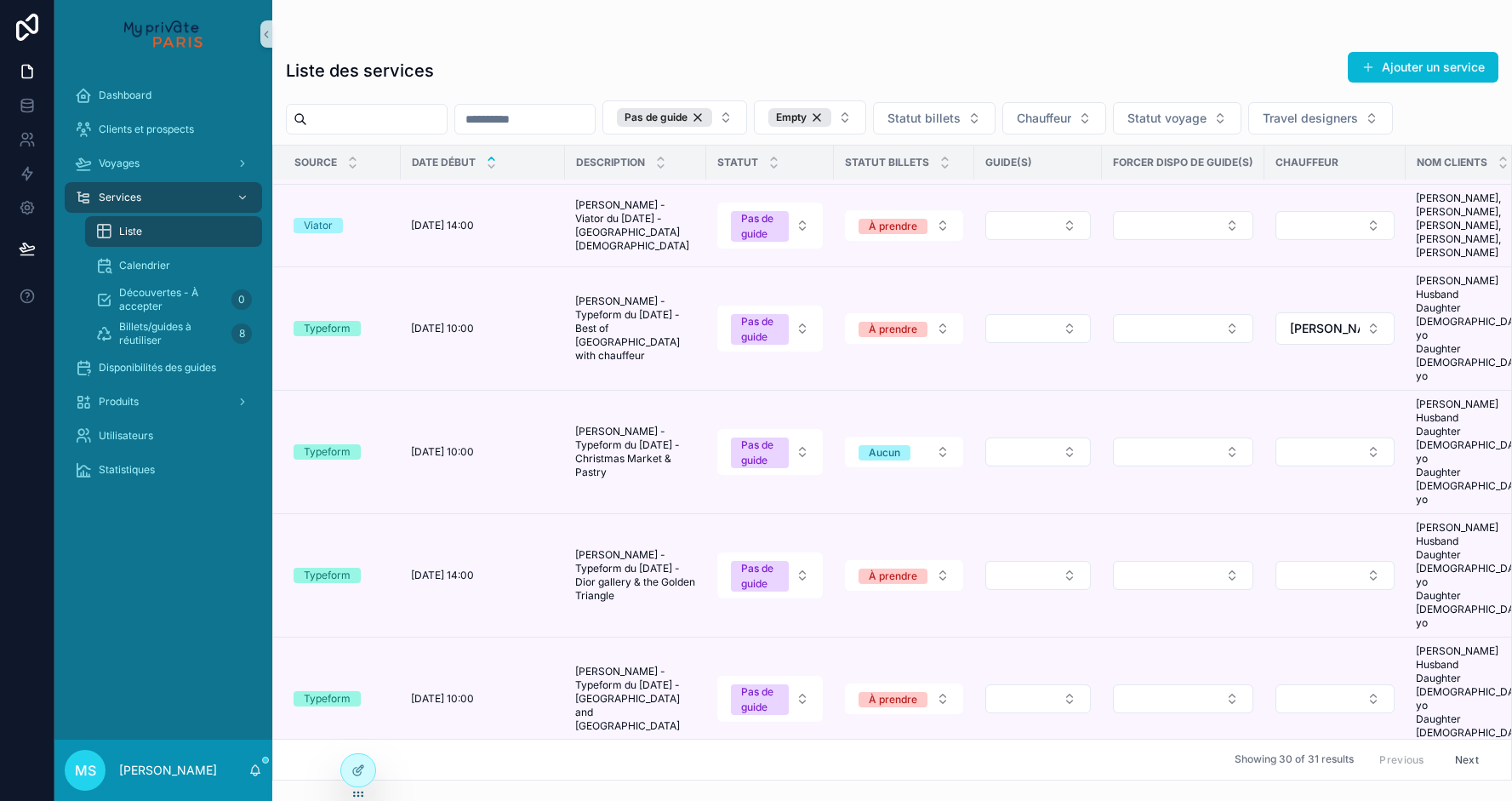
scroll to position [290, 0]
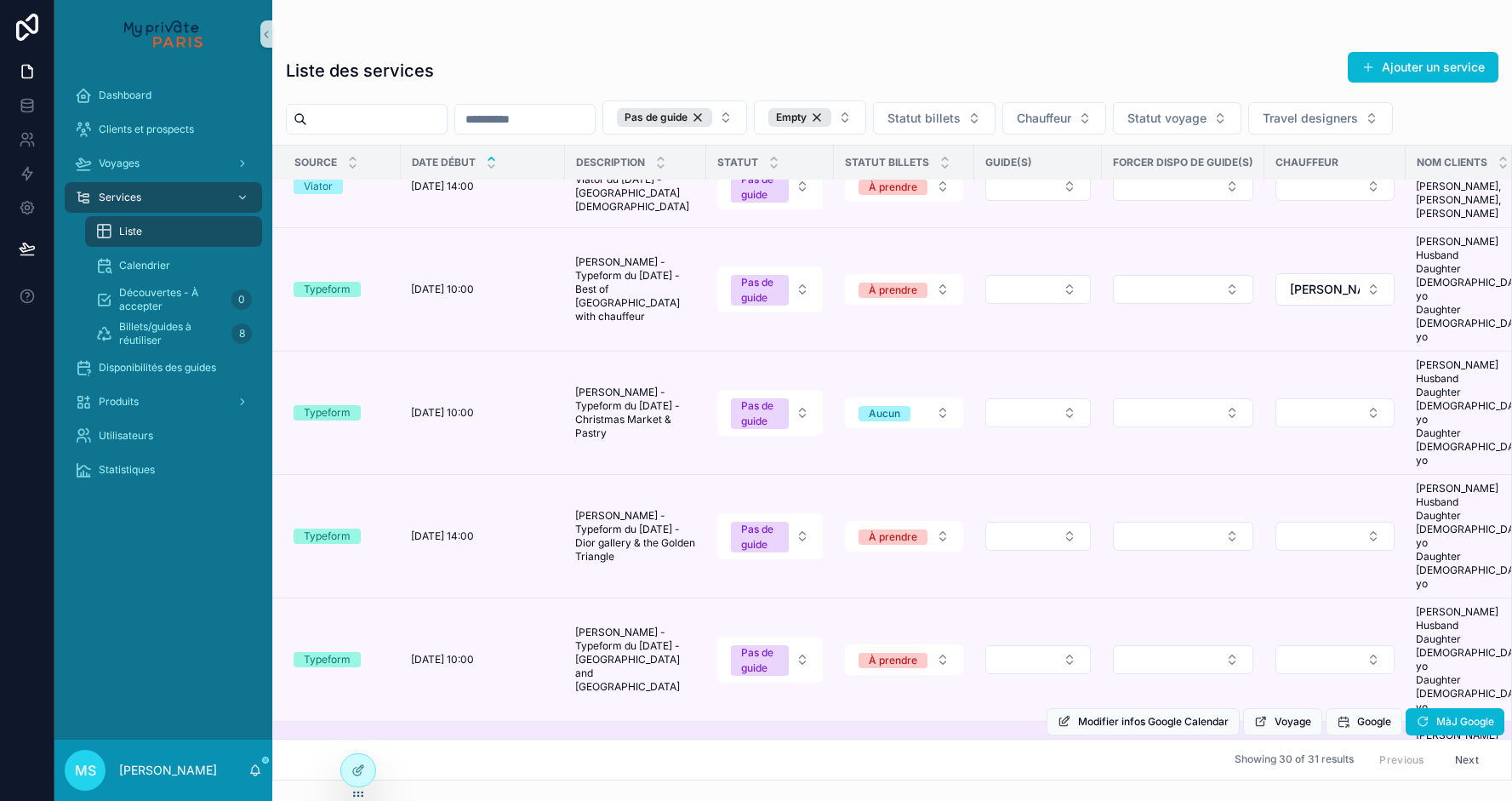
click at [804, 760] on button "Pas de guide" at bounding box center [770, 783] width 105 height 46
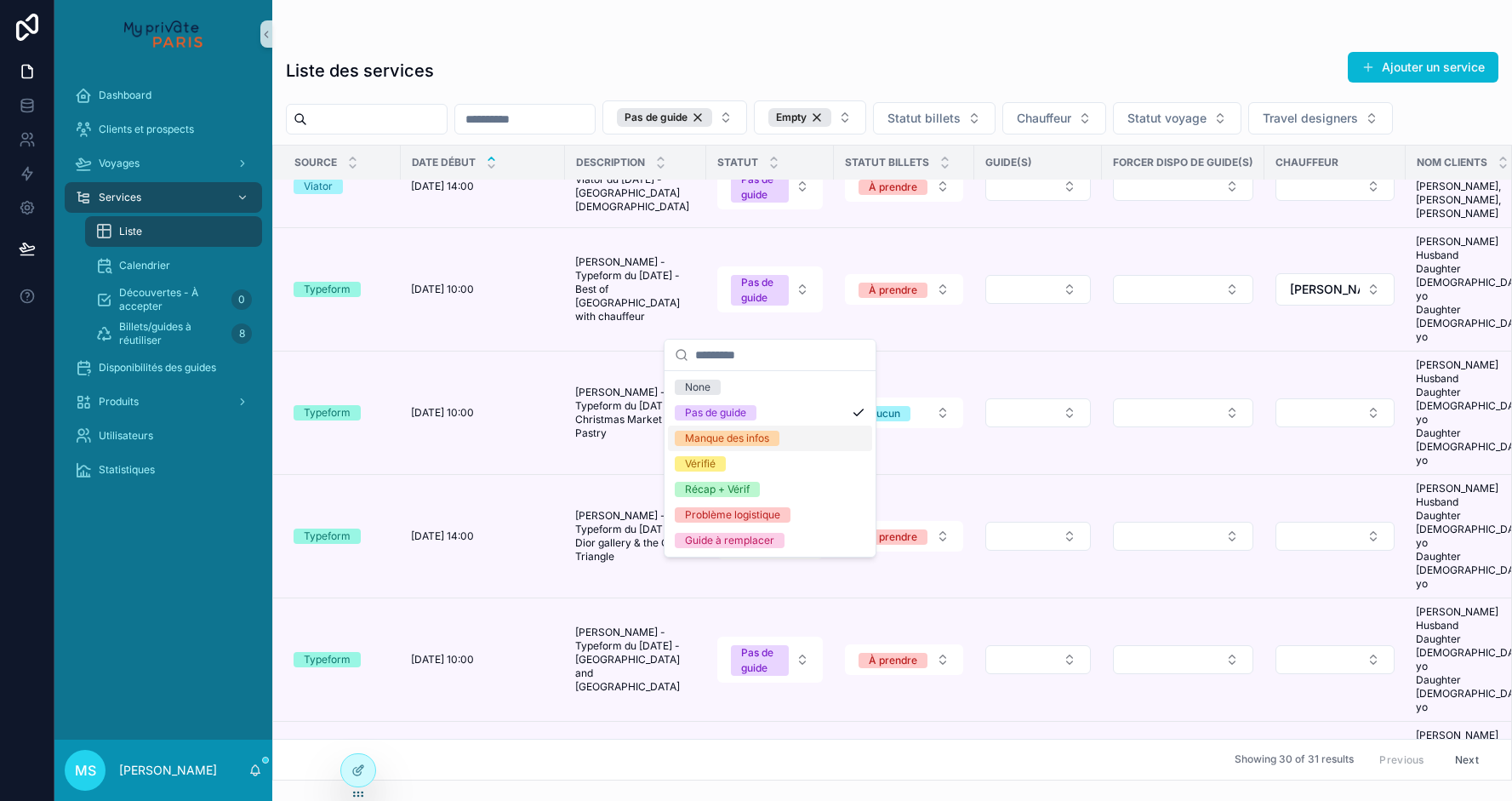
click at [798, 443] on div "Manque des infos" at bounding box center [770, 438] width 204 height 26
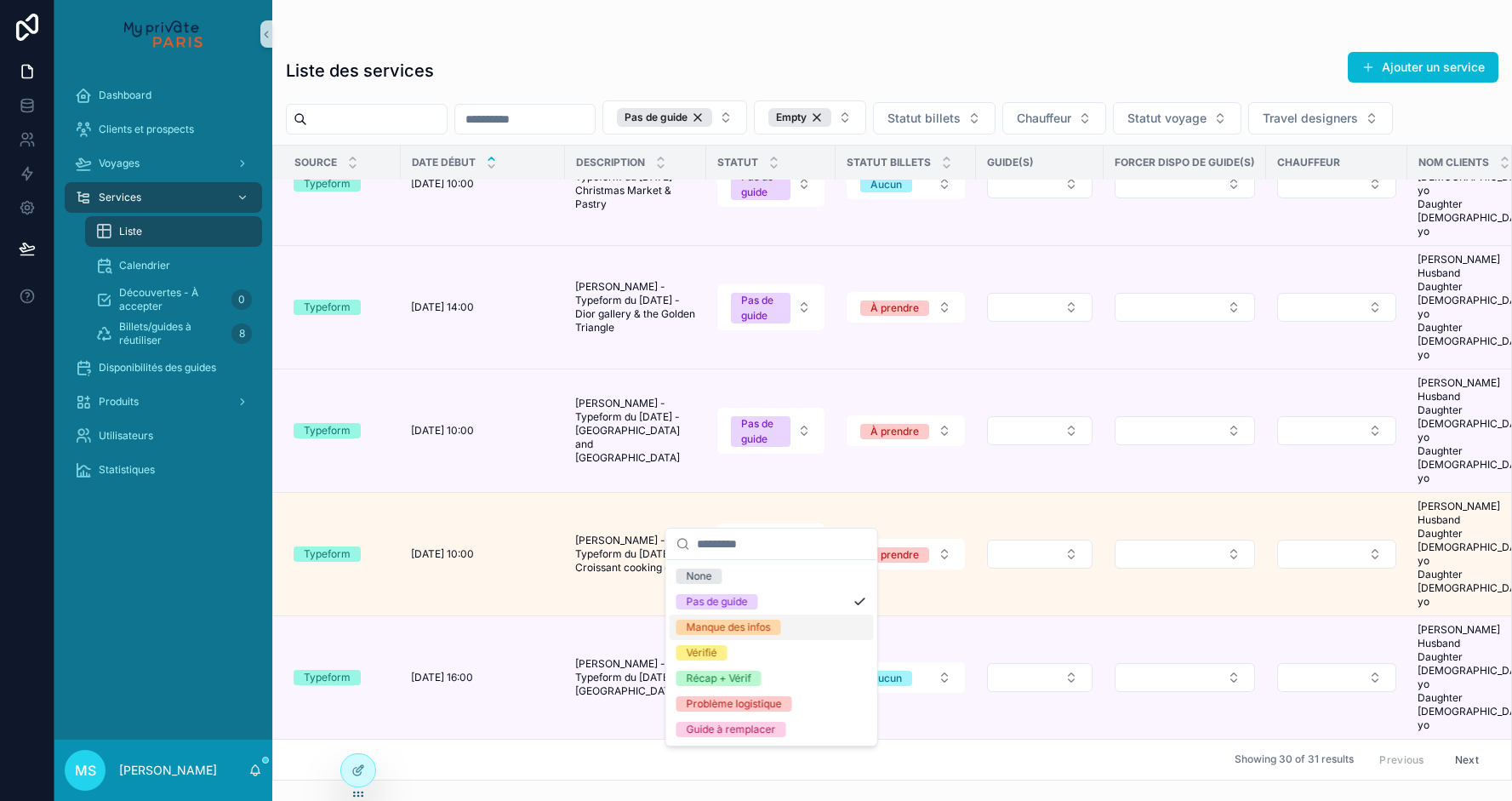
click at [747, 631] on div "Manque des infos" at bounding box center [728, 628] width 84 height 15
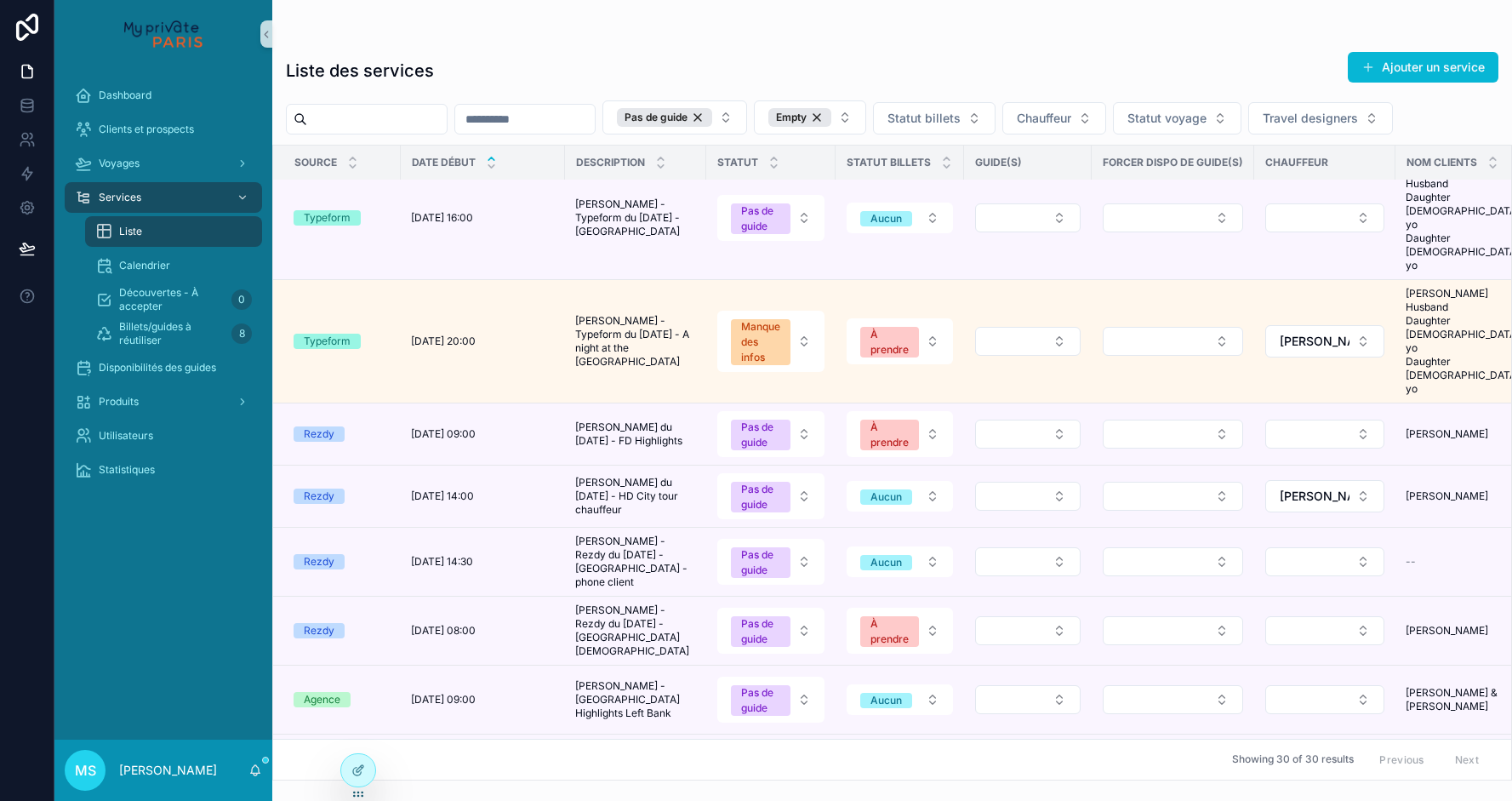
scroll to position [0, 0]
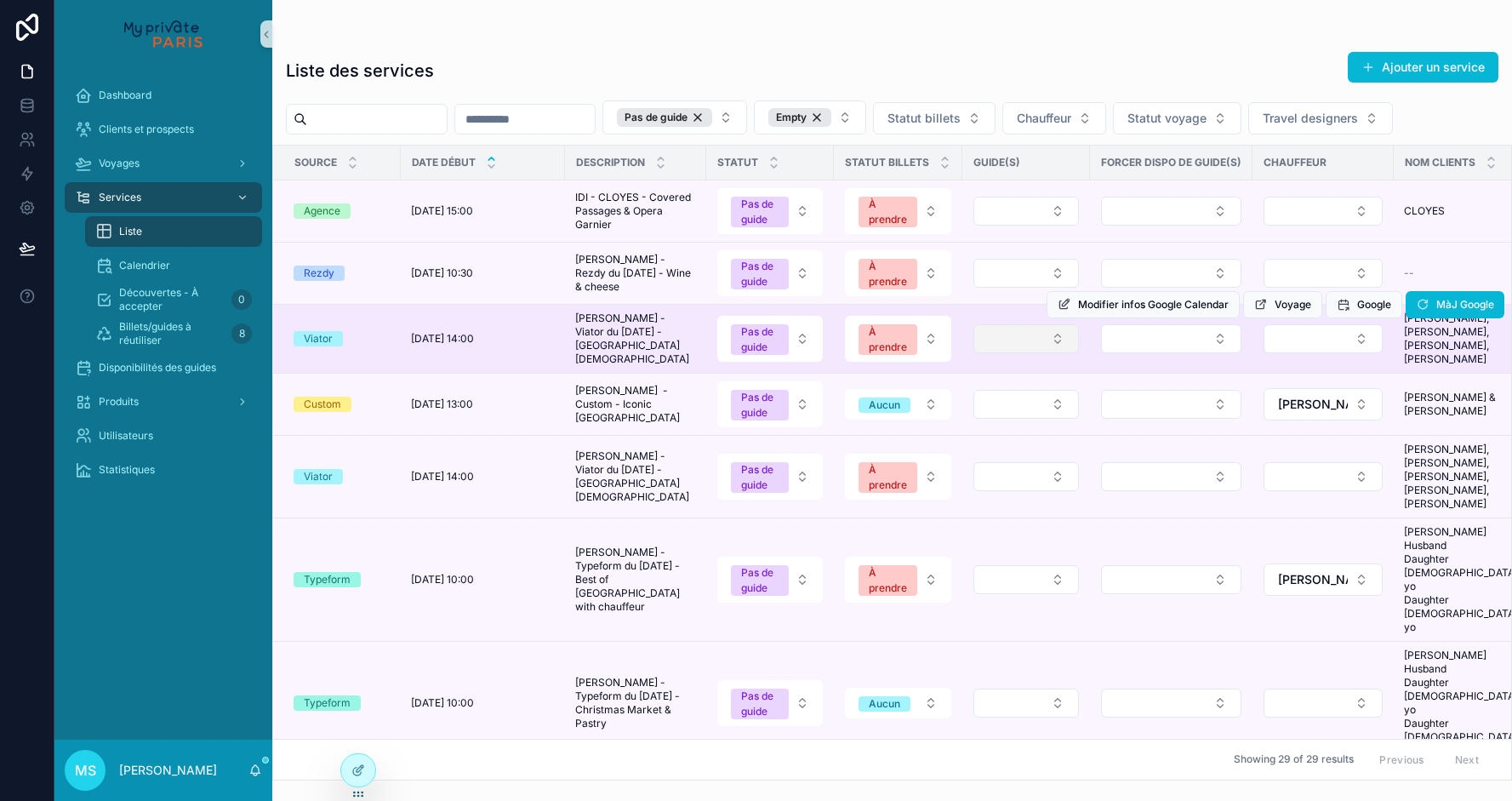
click at [1010, 354] on button "Select Button" at bounding box center [1026, 338] width 105 height 29
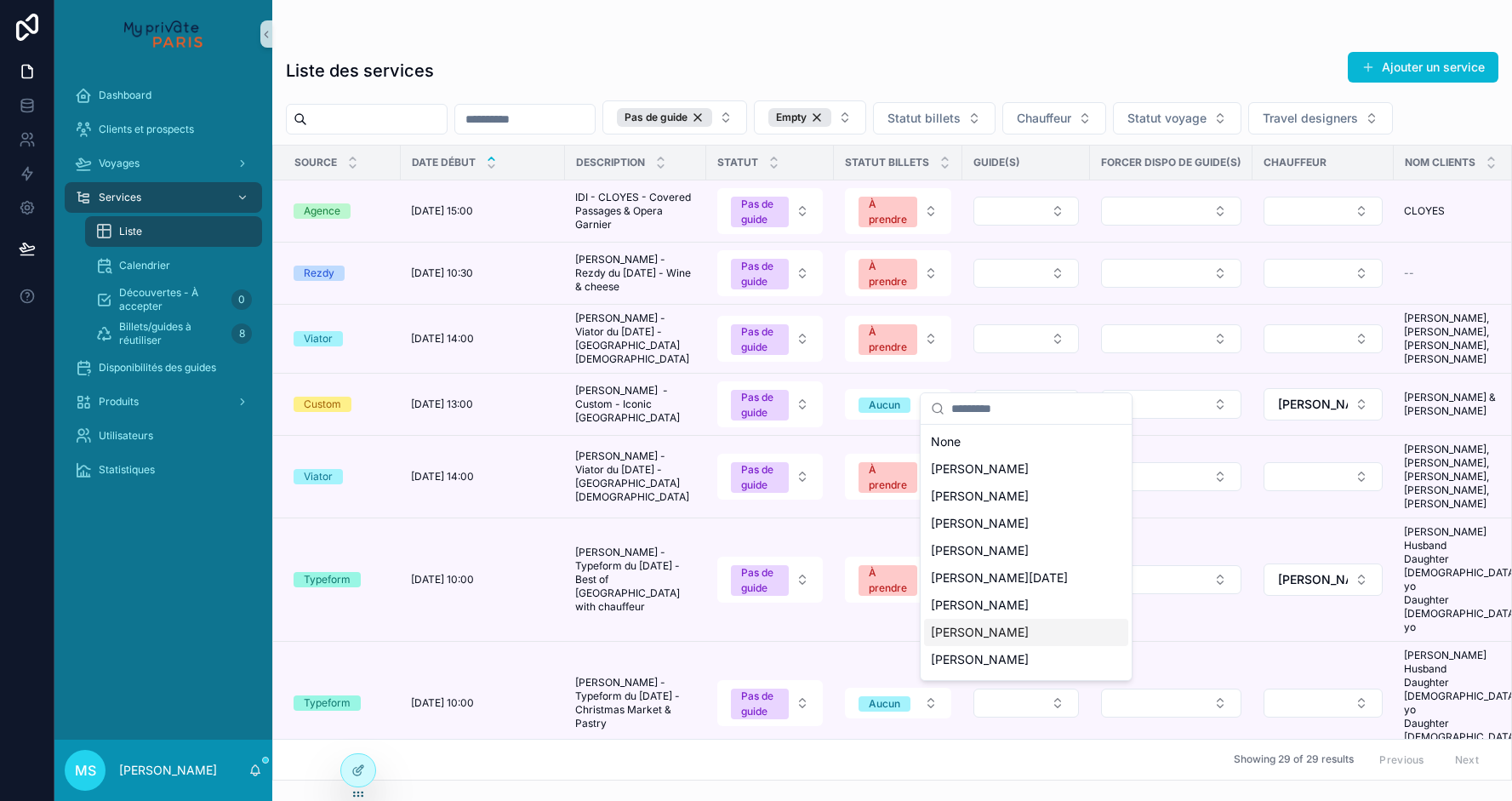
click at [984, 623] on div "[PERSON_NAME]" at bounding box center [1026, 632] width 204 height 27
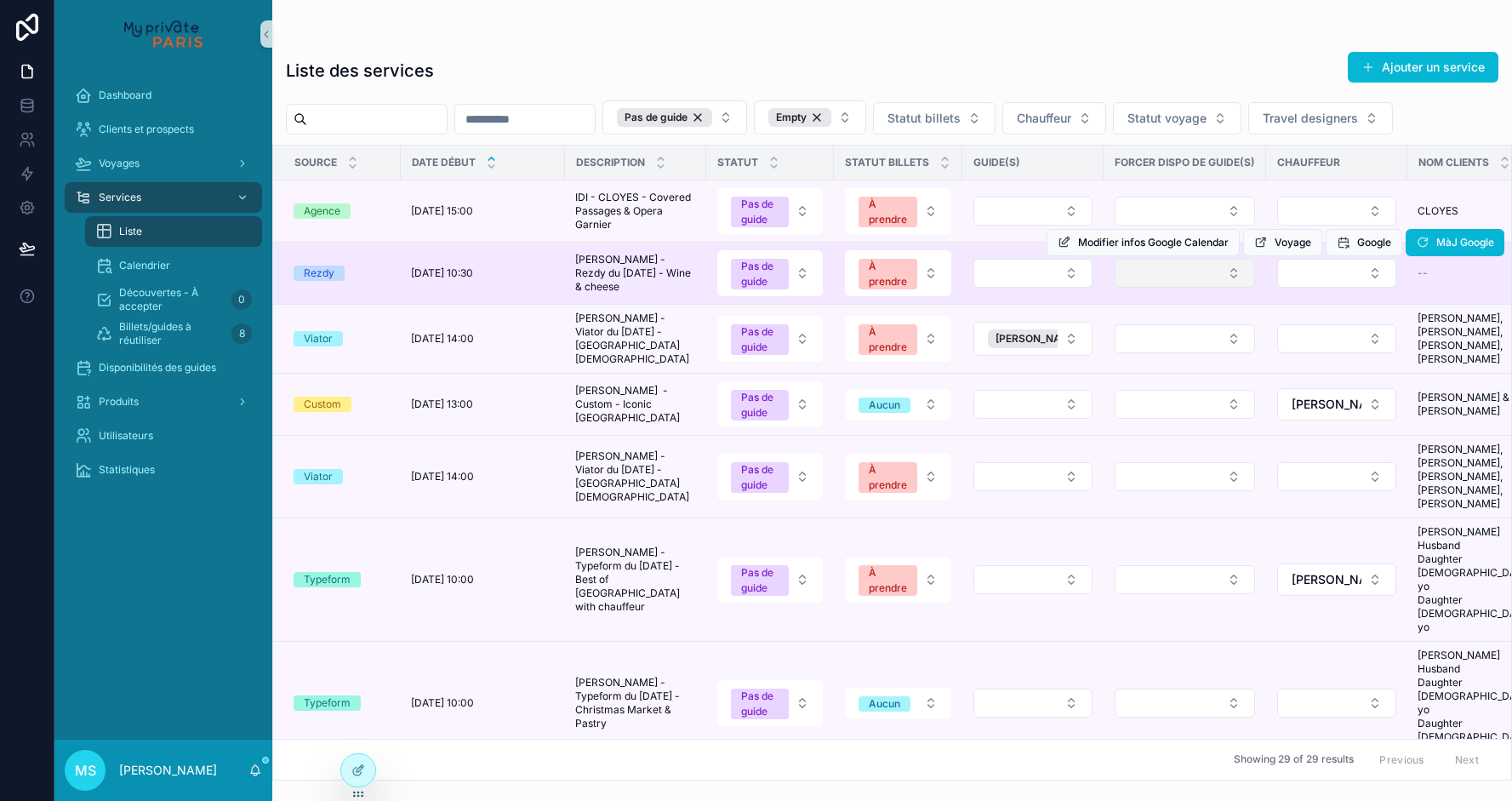
click at [1175, 287] on button "Select Button" at bounding box center [1185, 273] width 140 height 29
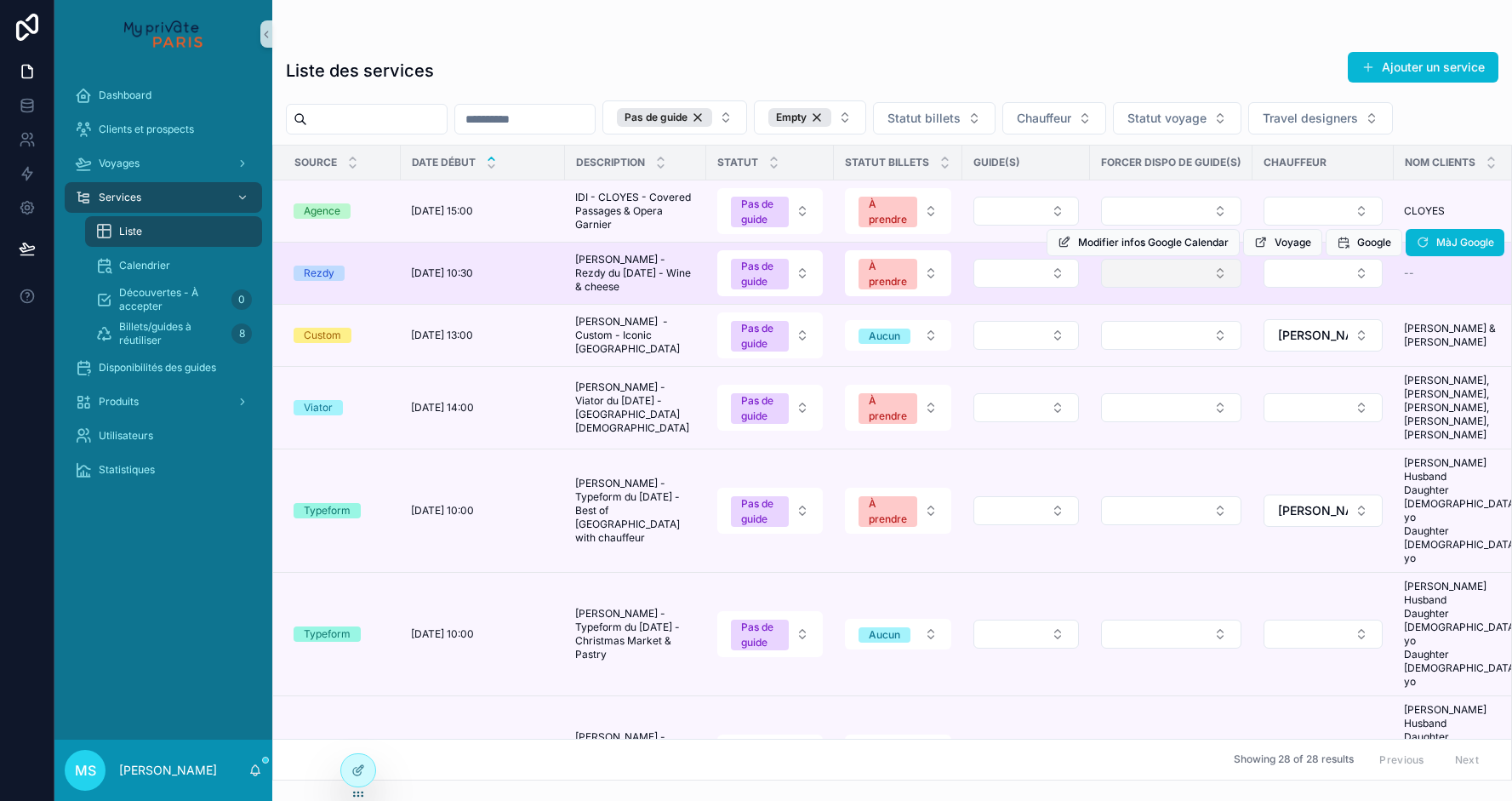
click at [1168, 287] on button "Select Button" at bounding box center [1172, 273] width 140 height 29
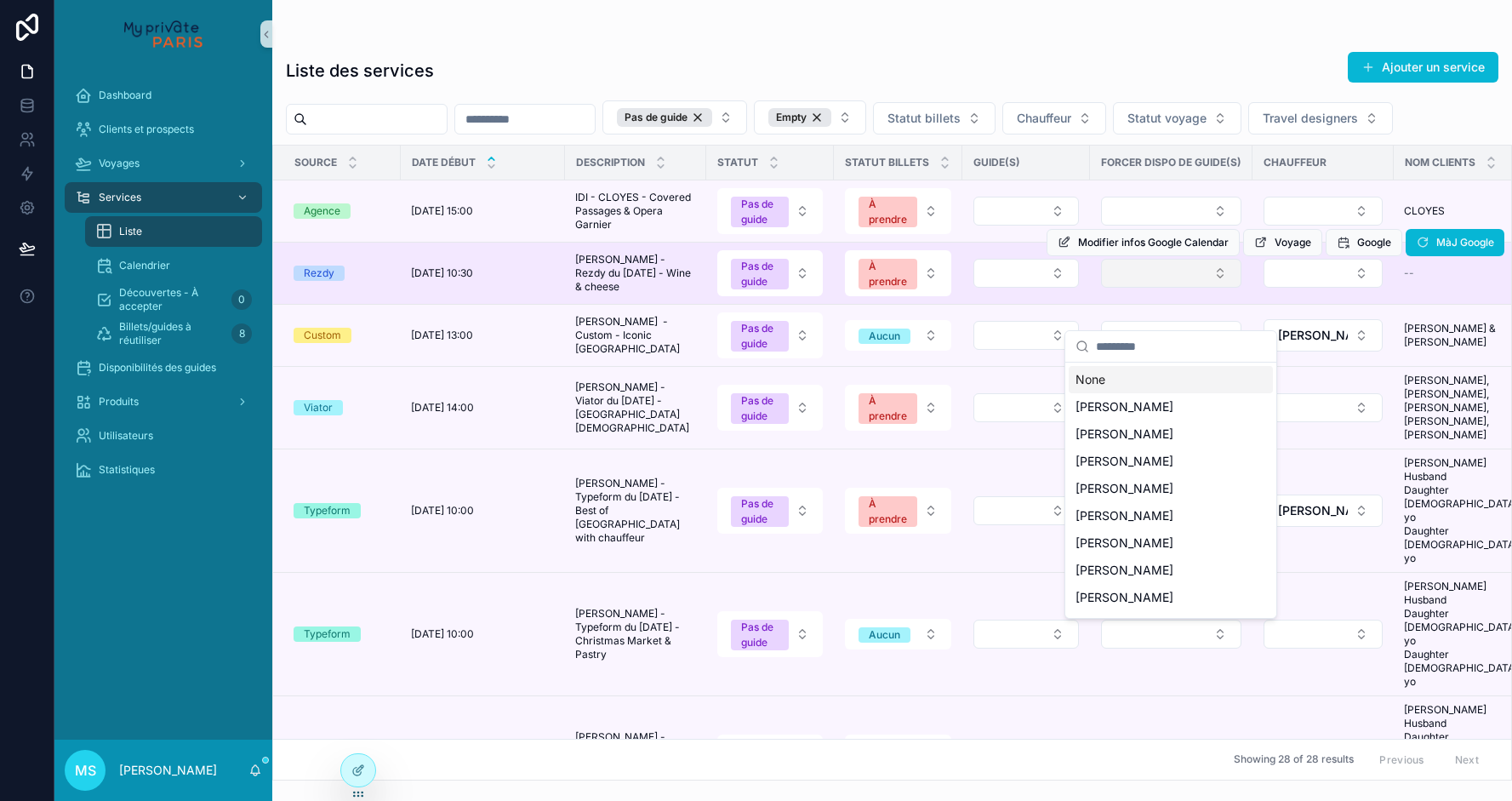
type input "*"
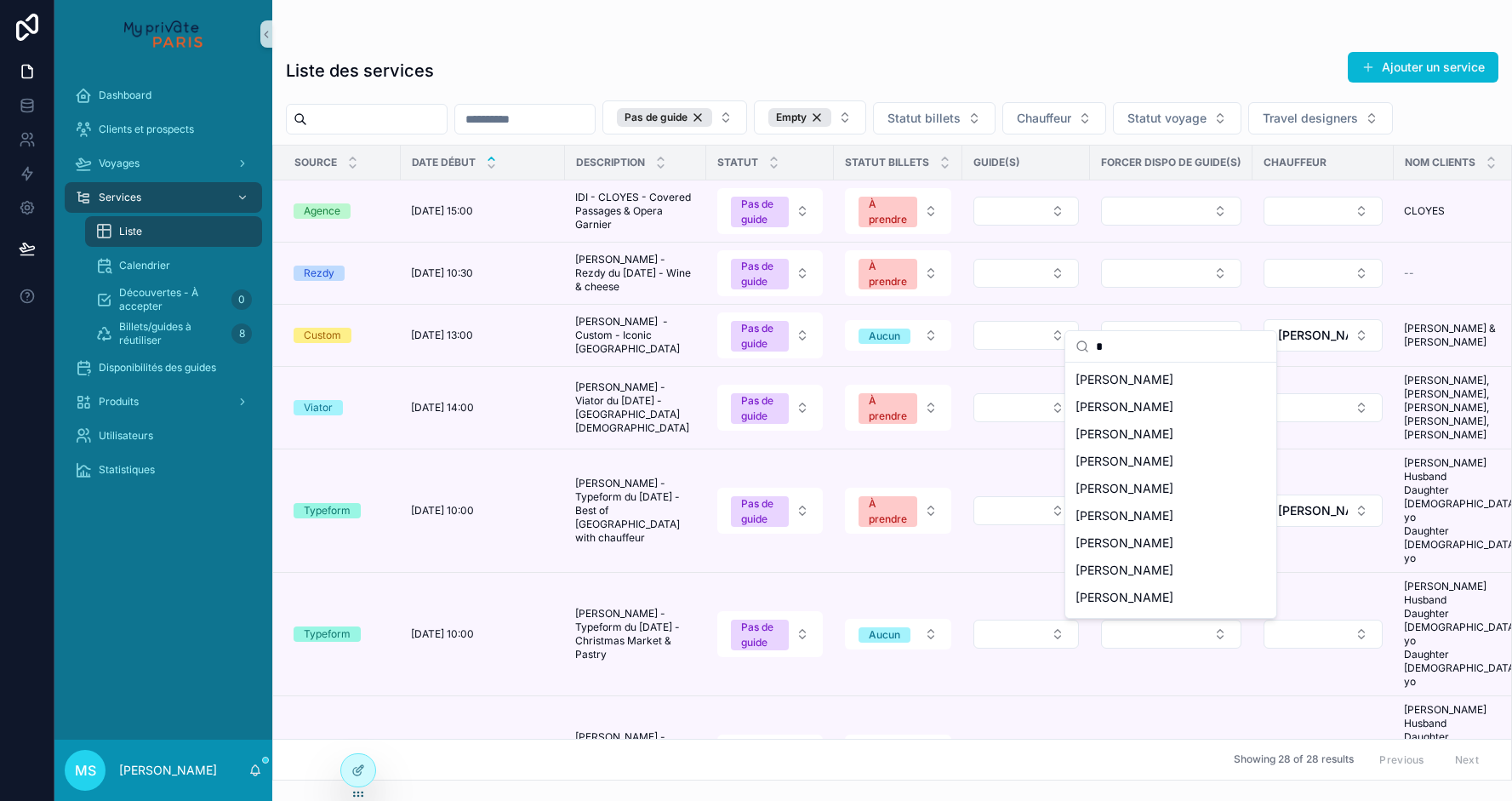
drag, startPoint x: 1113, startPoint y: 348, endPoint x: 1087, endPoint y: 348, distance: 26.0
click at [1087, 348] on div "*" at bounding box center [1171, 346] width 211 height 31
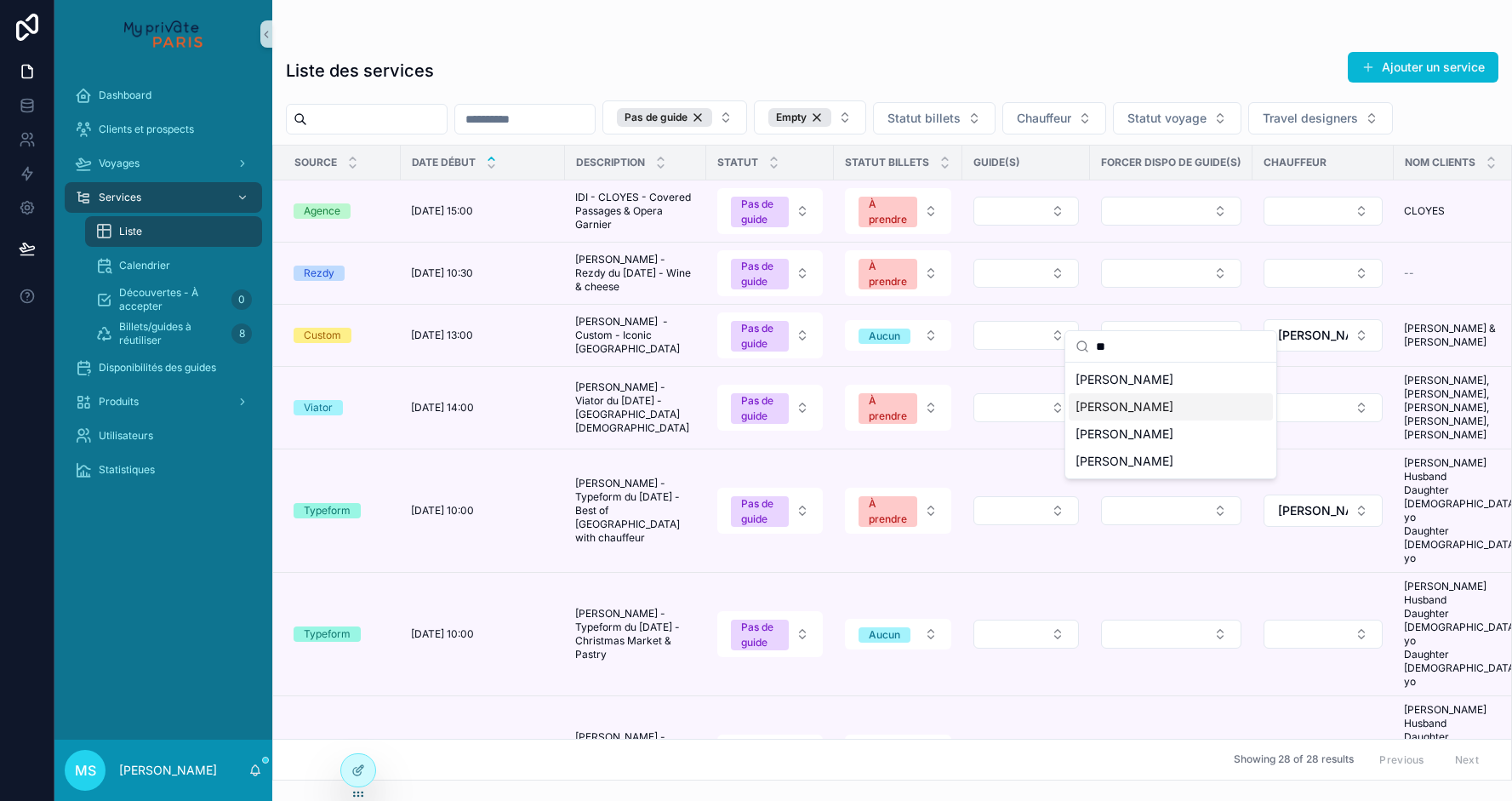
type input "**"
click at [1105, 407] on span "[PERSON_NAME]" at bounding box center [1124, 407] width 98 height 17
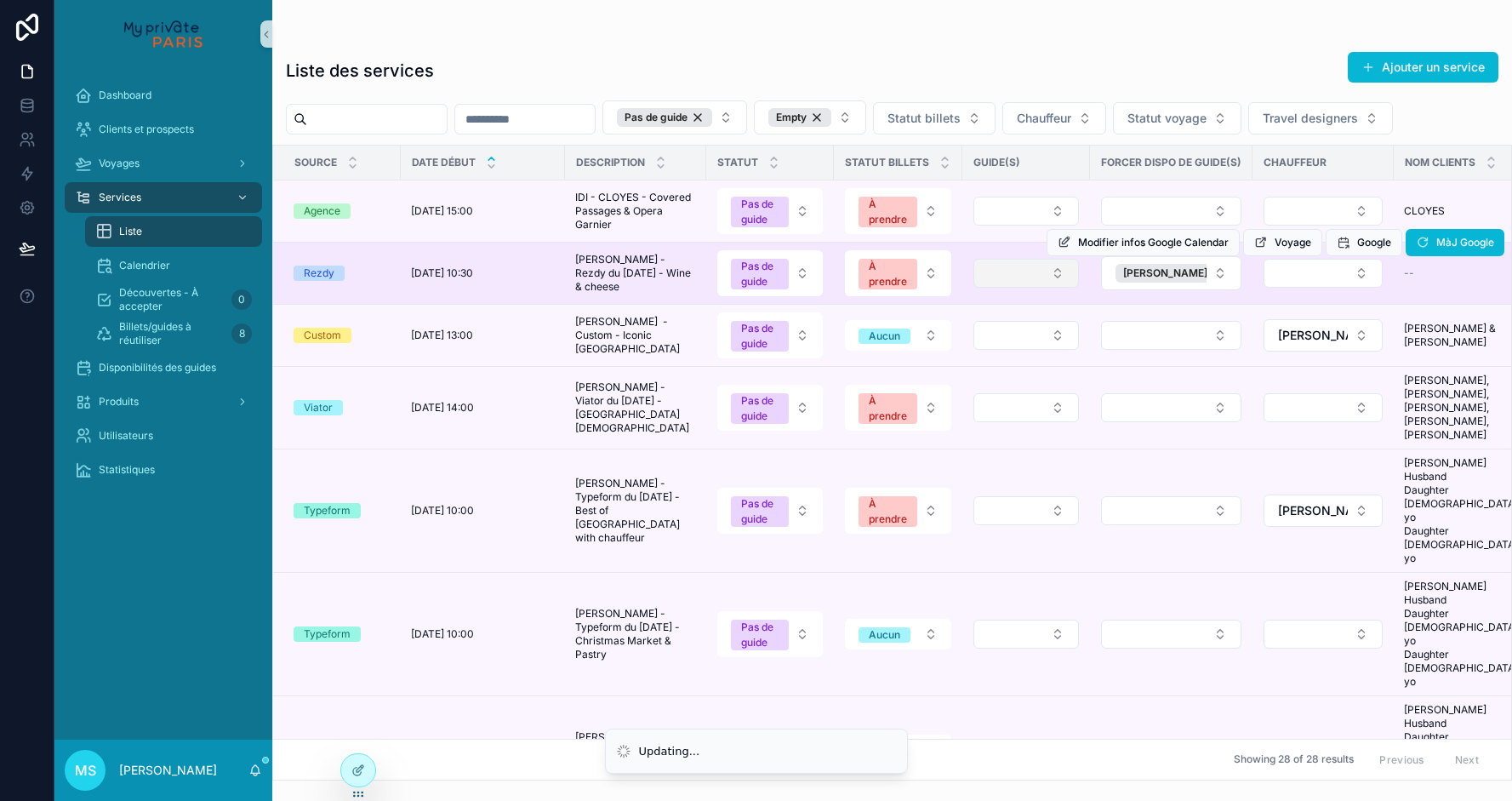
click at [1043, 287] on button "Select Button" at bounding box center [1026, 273] width 105 height 29
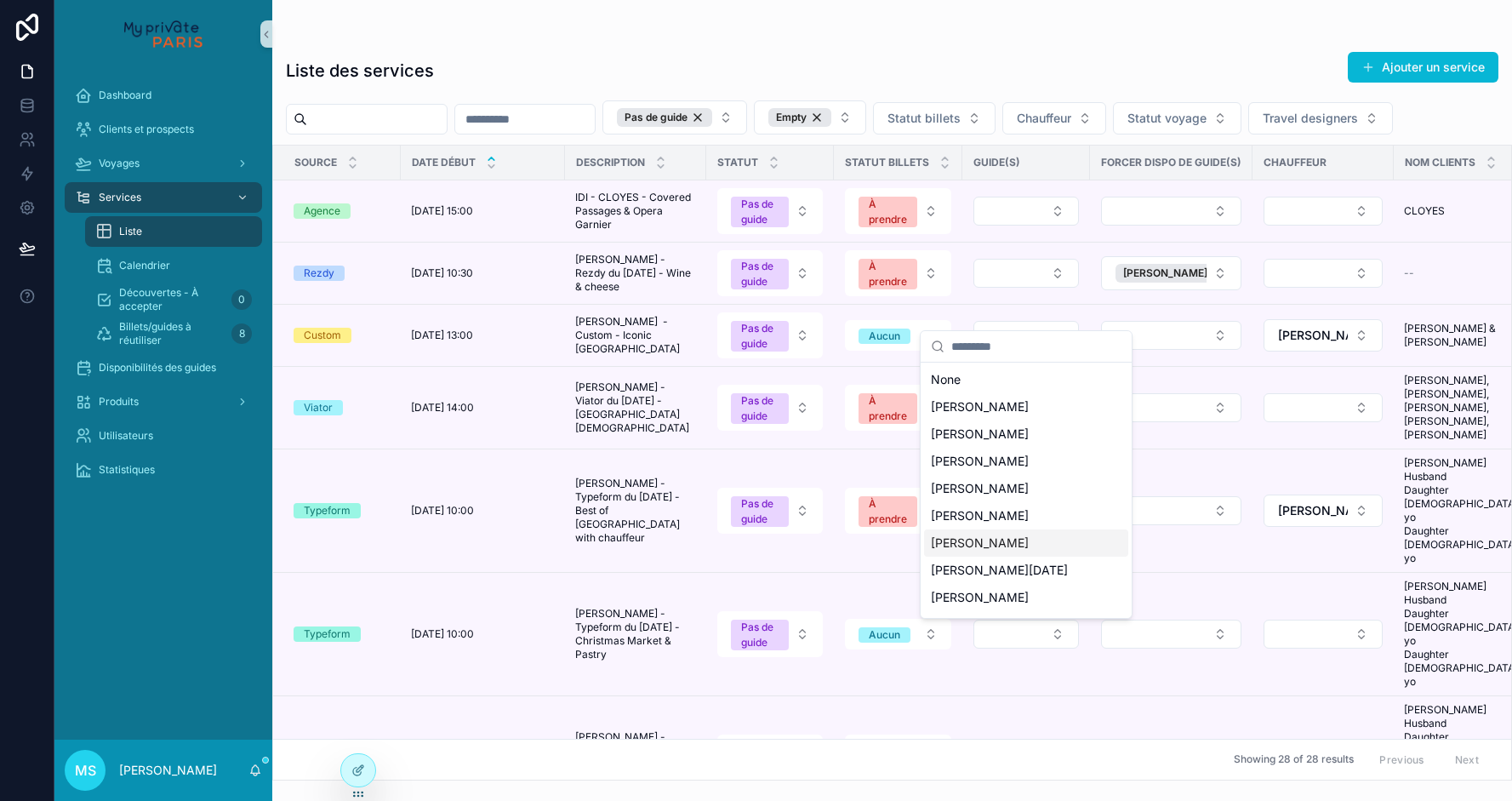
click at [993, 537] on span "[PERSON_NAME]" at bounding box center [979, 543] width 98 height 17
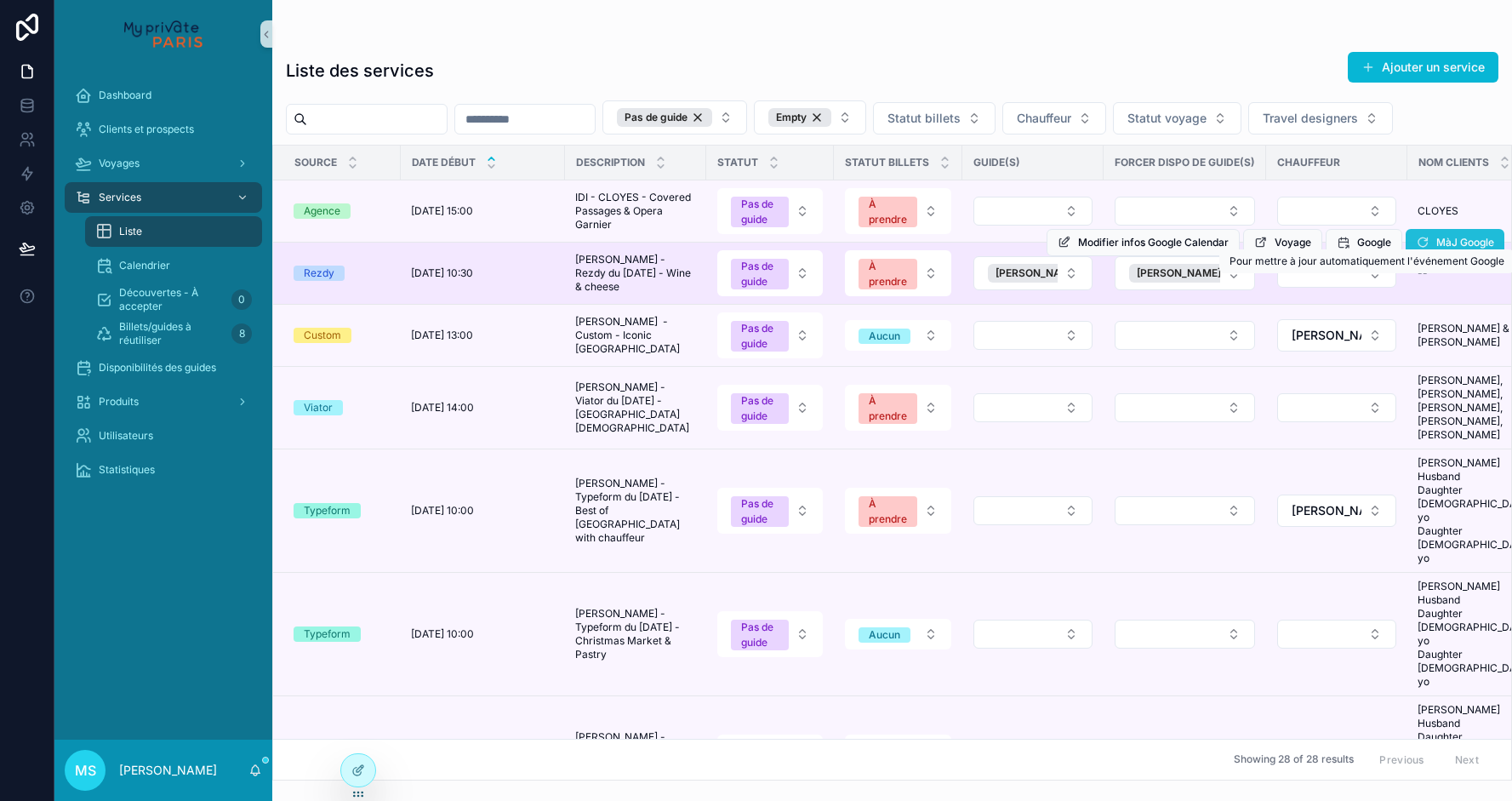
click at [1416, 249] on icon "scrollable content" at bounding box center [1423, 243] width 13 height 13
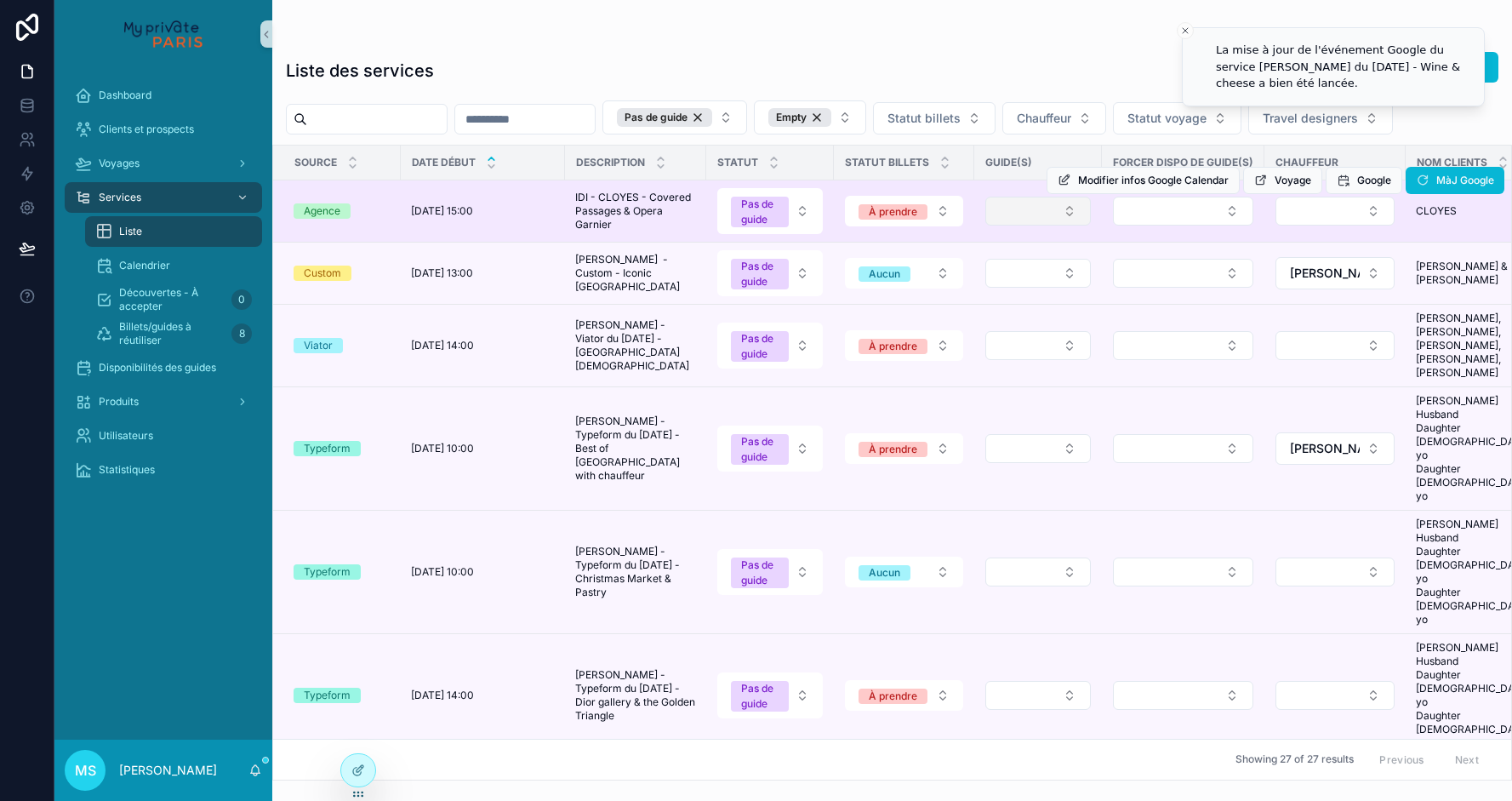
click at [1029, 226] on button "Select Button" at bounding box center [1038, 210] width 105 height 29
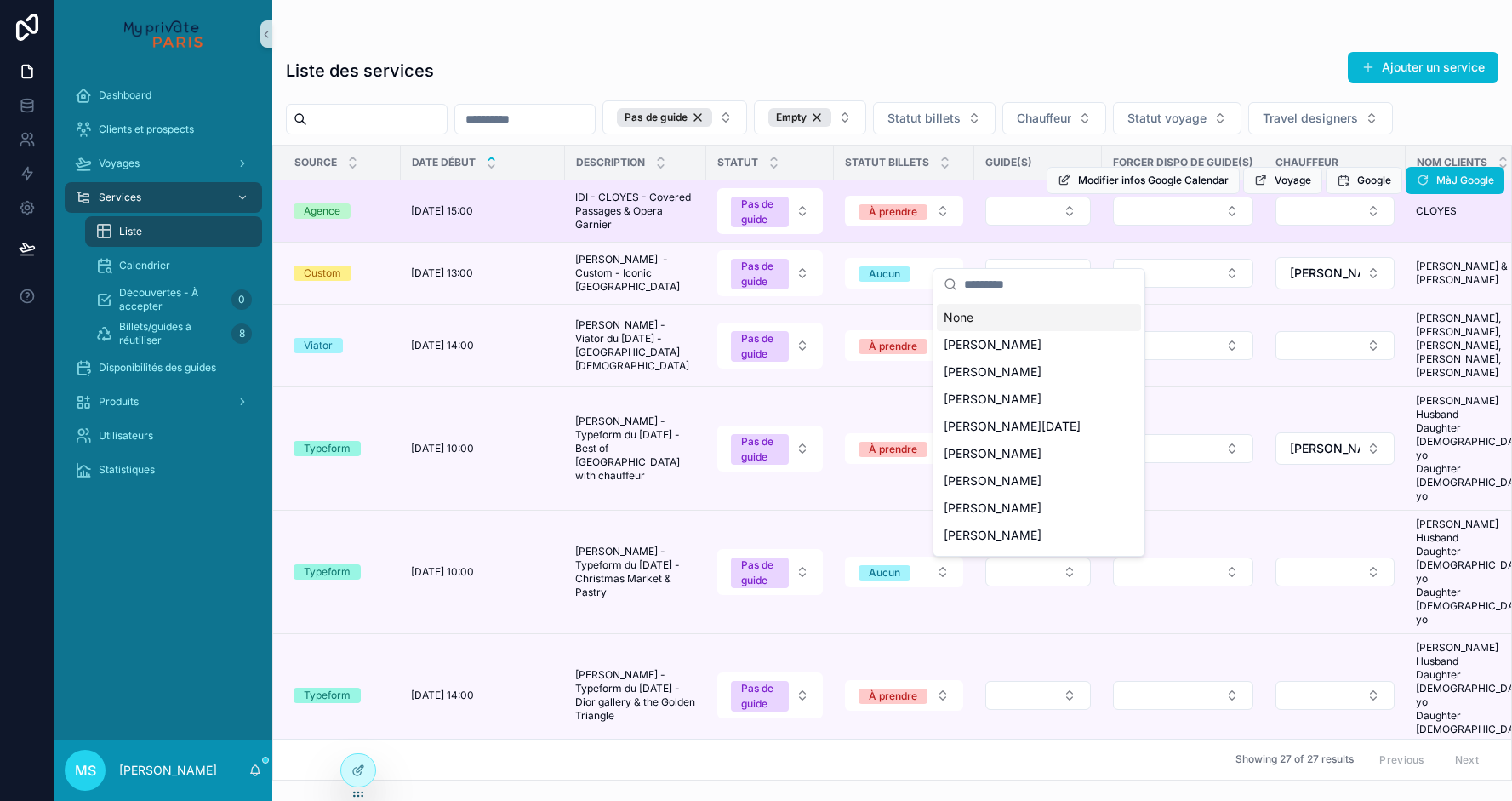
click at [1144, 211] on div "Modifier infos Google Calendar Voyage Google MàJ Google" at bounding box center [1275, 180] width 458 height 62
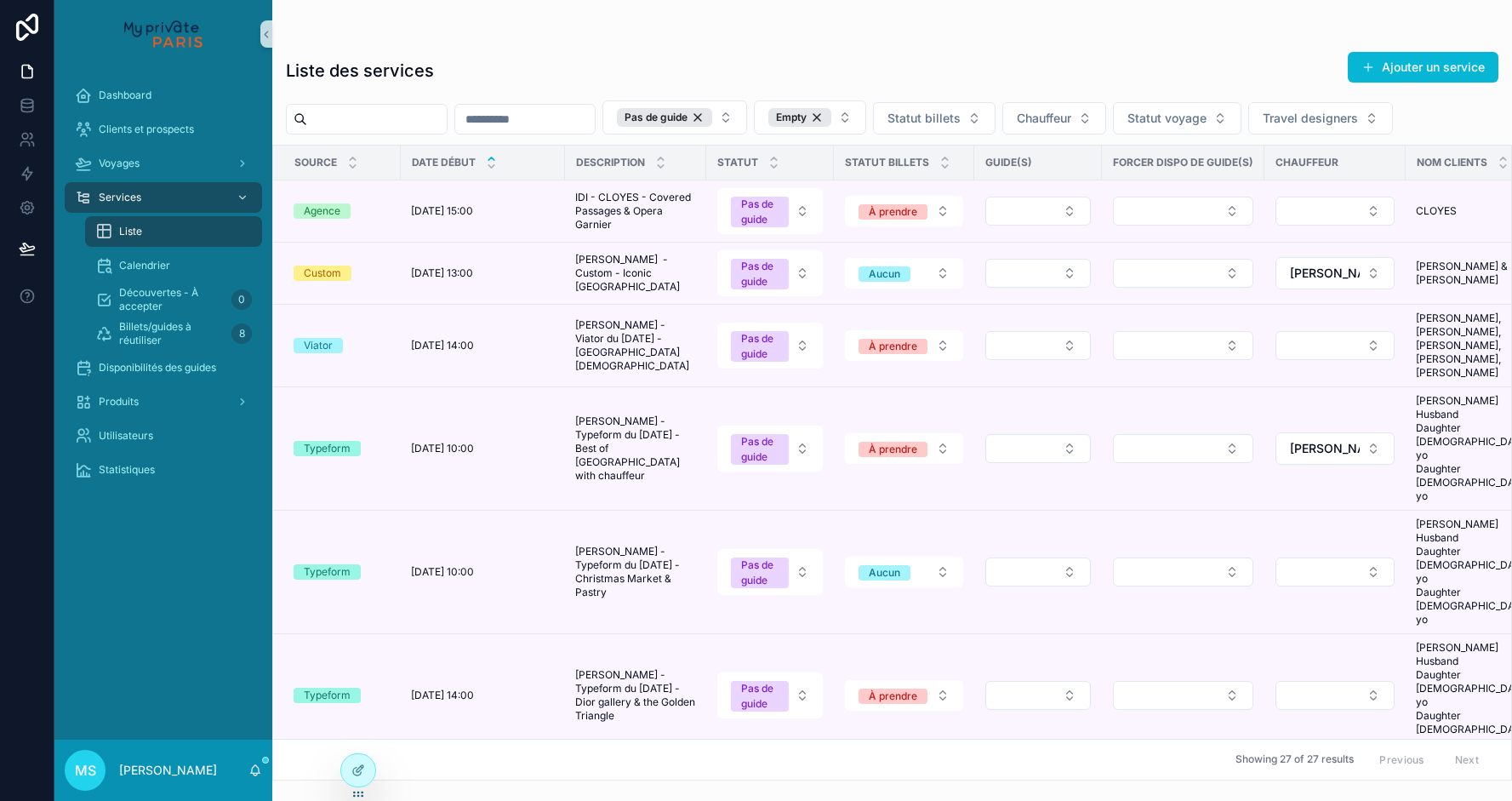
click at [1069, 135] on div "Pas de guide Empty Statut billets Chauffeur Statut voyage Travel designers" at bounding box center [892, 118] width 1240 height 34
